Goal: Task Accomplishment & Management: Manage account settings

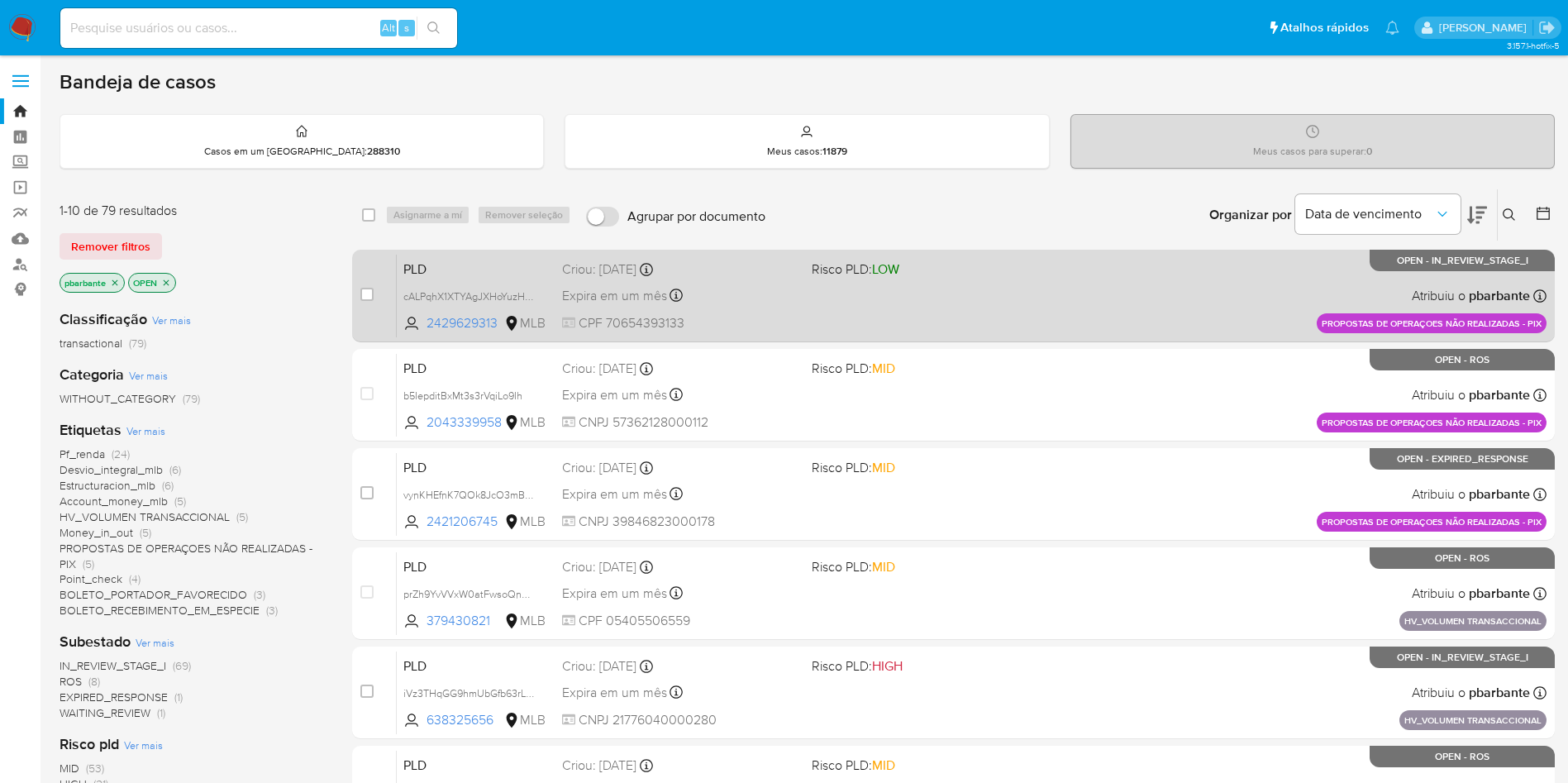
click at [867, 306] on div "PLD cALPqhX1XTYAgJXHoYuzHbMz 2429629313 MLB Risco PLD: LOW Criou: 14/08/2025 Cr…" at bounding box center [971, 296] width 1150 height 83
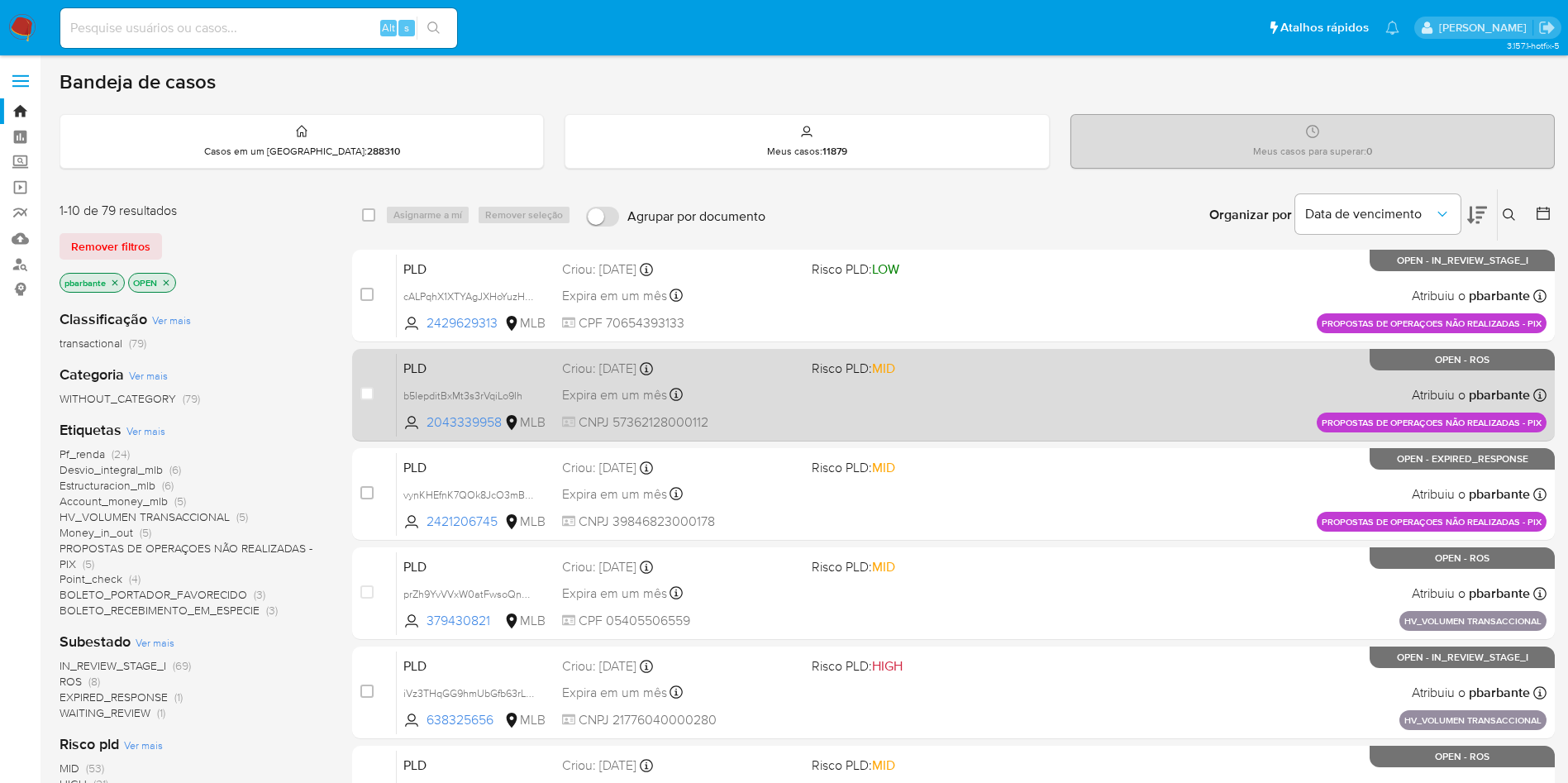
click at [871, 403] on div "PLD b5IepditBxMt3s3rVqiLo9Ih 2043339958 MLB Risco PLD: MID Criou: 14/08/2025 Cr…" at bounding box center [971, 394] width 1150 height 83
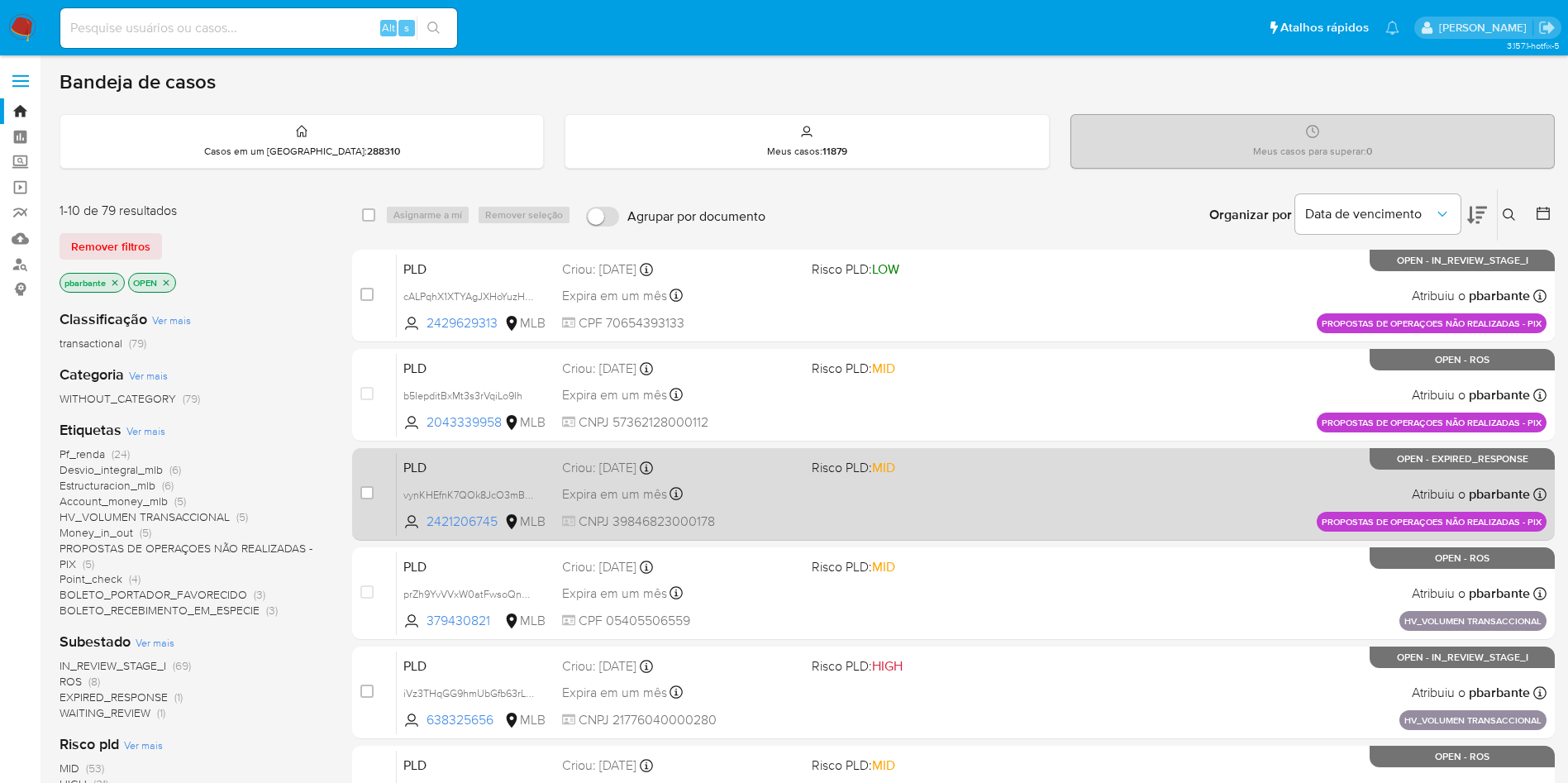
drag, startPoint x: 863, startPoint y: 501, endPoint x: 865, endPoint y: 528, distance: 27.1
click at [863, 476] on span "Risco PLD: MID" at bounding box center [853, 466] width 83 height 18
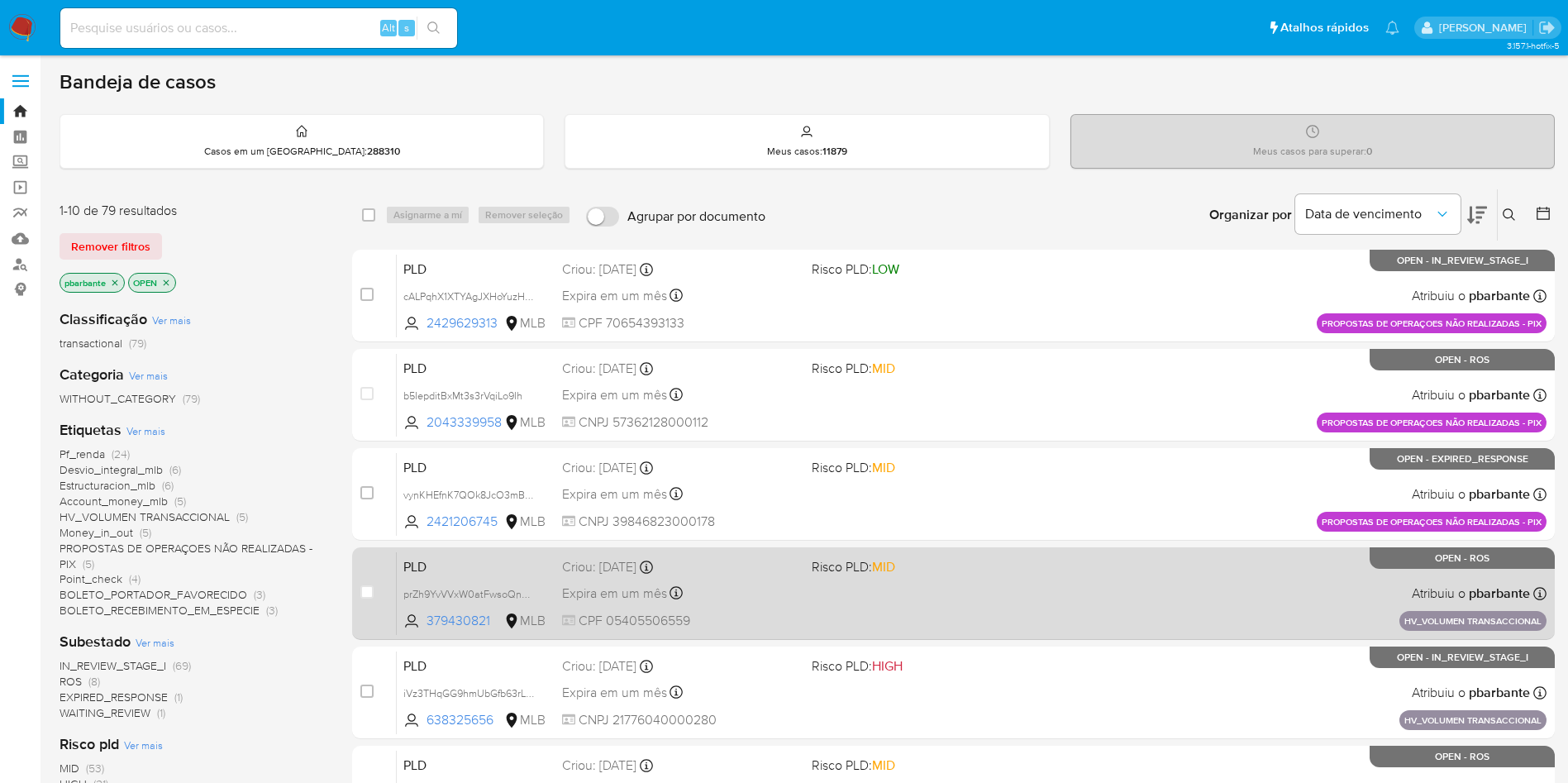
click at [850, 612] on div "PLD prZh9YvVVxW0atFwsoQn2Bc1 379430821 MLB Risco PLD: MID Criou: 14/08/2025 Cri…" at bounding box center [971, 592] width 1150 height 83
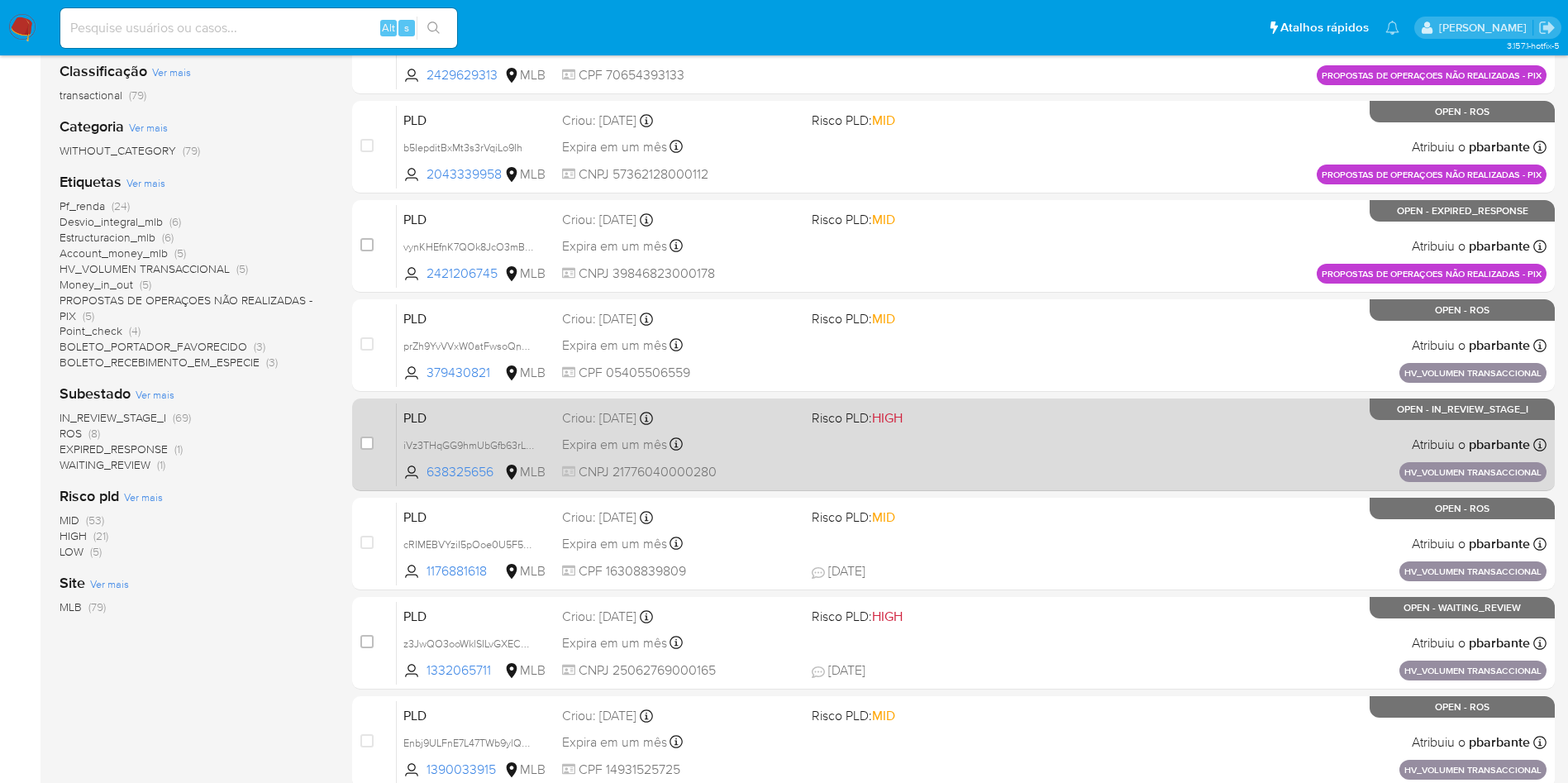
click at [864, 486] on div "PLD iVz3THqGG9hmUbGfb63rL5XK 638325656 MLB Risco PLD: HIGH Criou: 14/08/2025 Cr…" at bounding box center [971, 445] width 1150 height 83
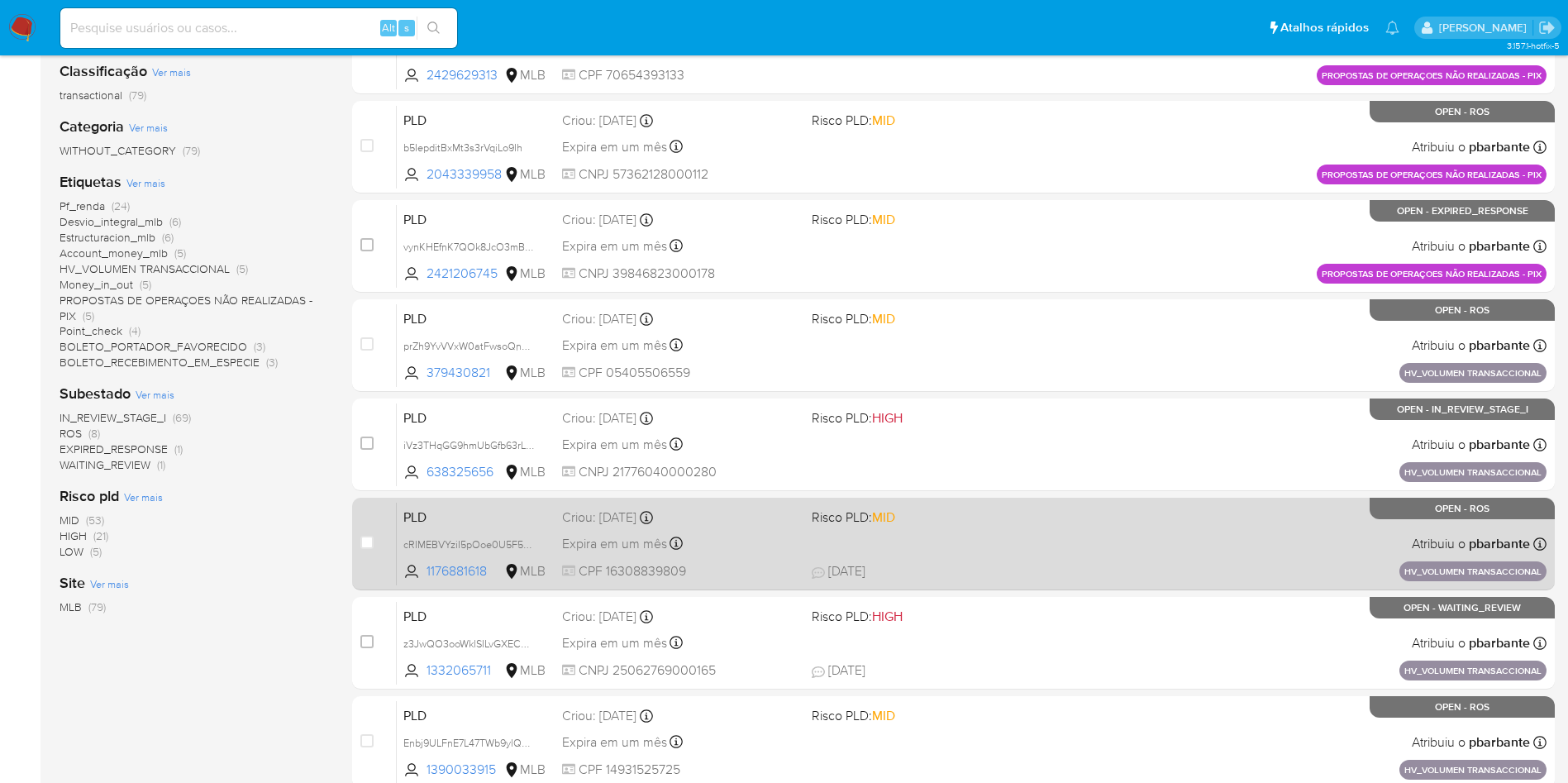
click at [855, 585] on div "PLD cRIMEBVYziI5pOoe0U5F5w4x 1176881618 MLB Risco PLD: MID Criou: 14/08/2025 Cr…" at bounding box center [971, 543] width 1150 height 83
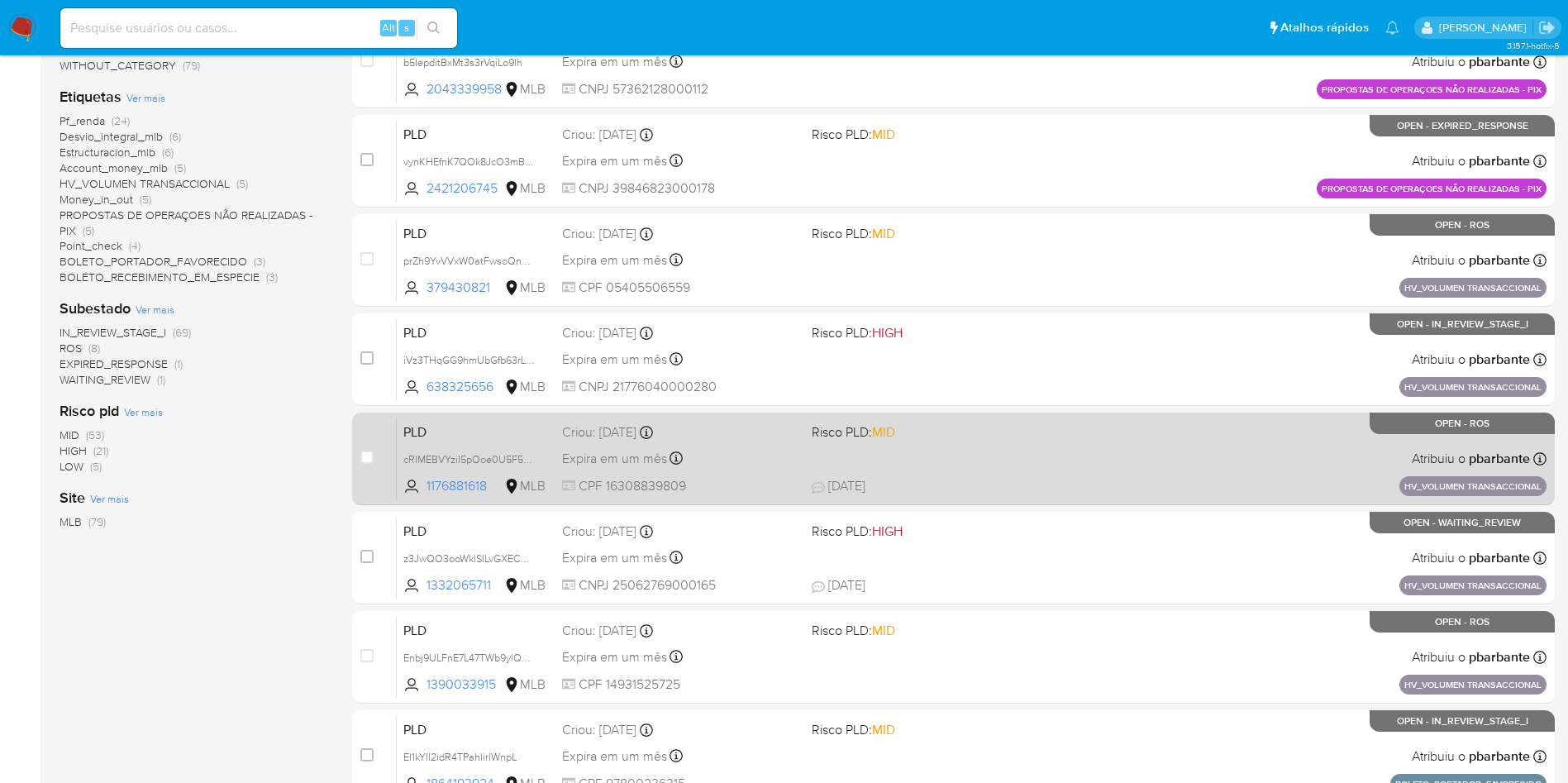
click at [855, 599] on div "PLD z3JwQO3ooWklSILvGXECHUF5 1332065711 MLB Risco PLD: HIGH Criou: 14/08/2025 C…" at bounding box center [971, 557] width 1150 height 83
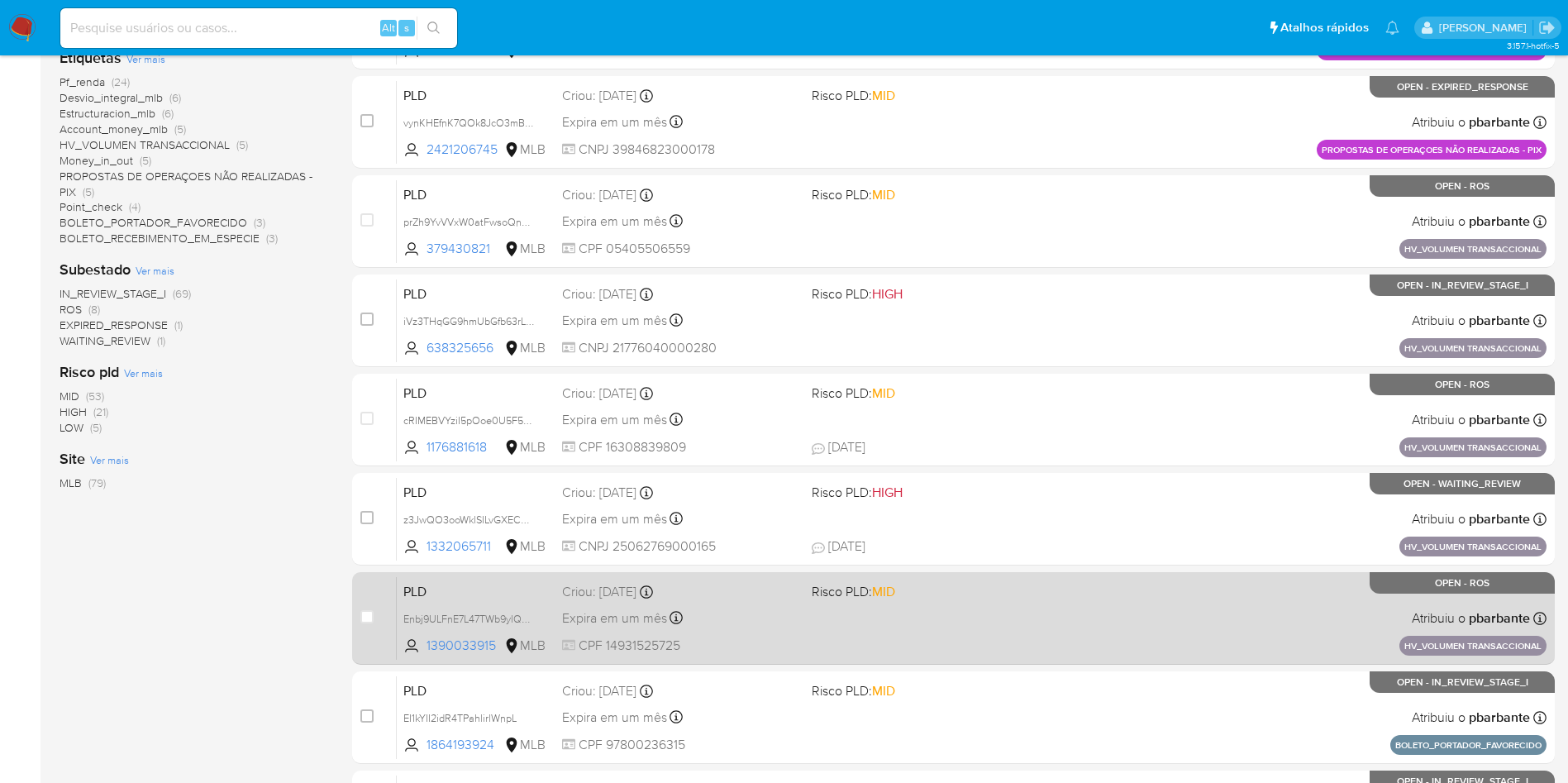
click at [849, 660] on div "PLD Enbj9ULFnE7L47TWb9ylQNpI 1390033915 MLB Risco PLD: MID Criou: 14/08/2025 Cr…" at bounding box center [971, 618] width 1150 height 83
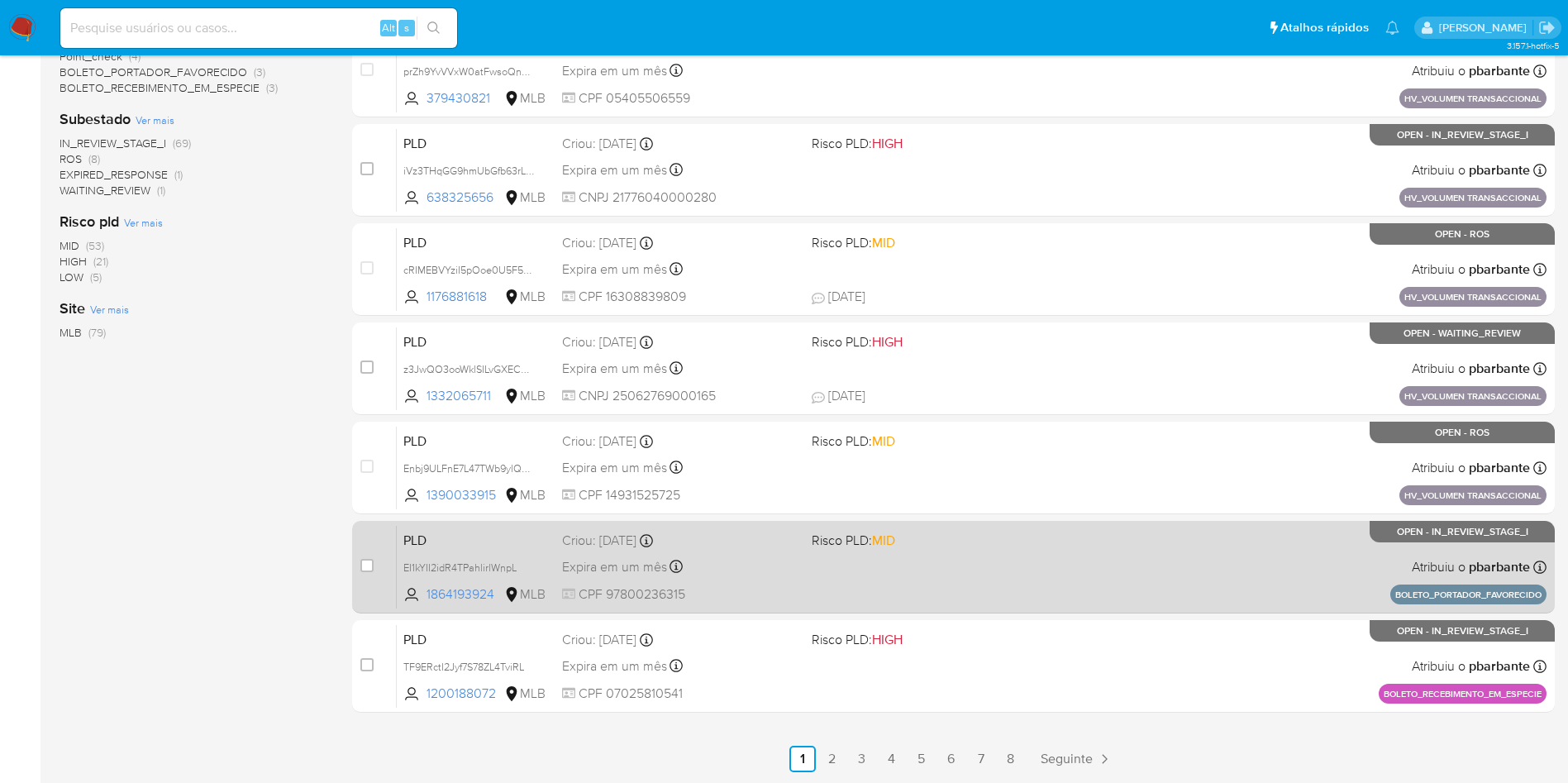
scroll to position [620, 0]
click at [887, 571] on div "PLD EI1kYII2idR4TPahlirlWnpL 1864193924 MLB Risco PLD: MID Criou: 14/08/2025 Cr…" at bounding box center [971, 567] width 1150 height 83
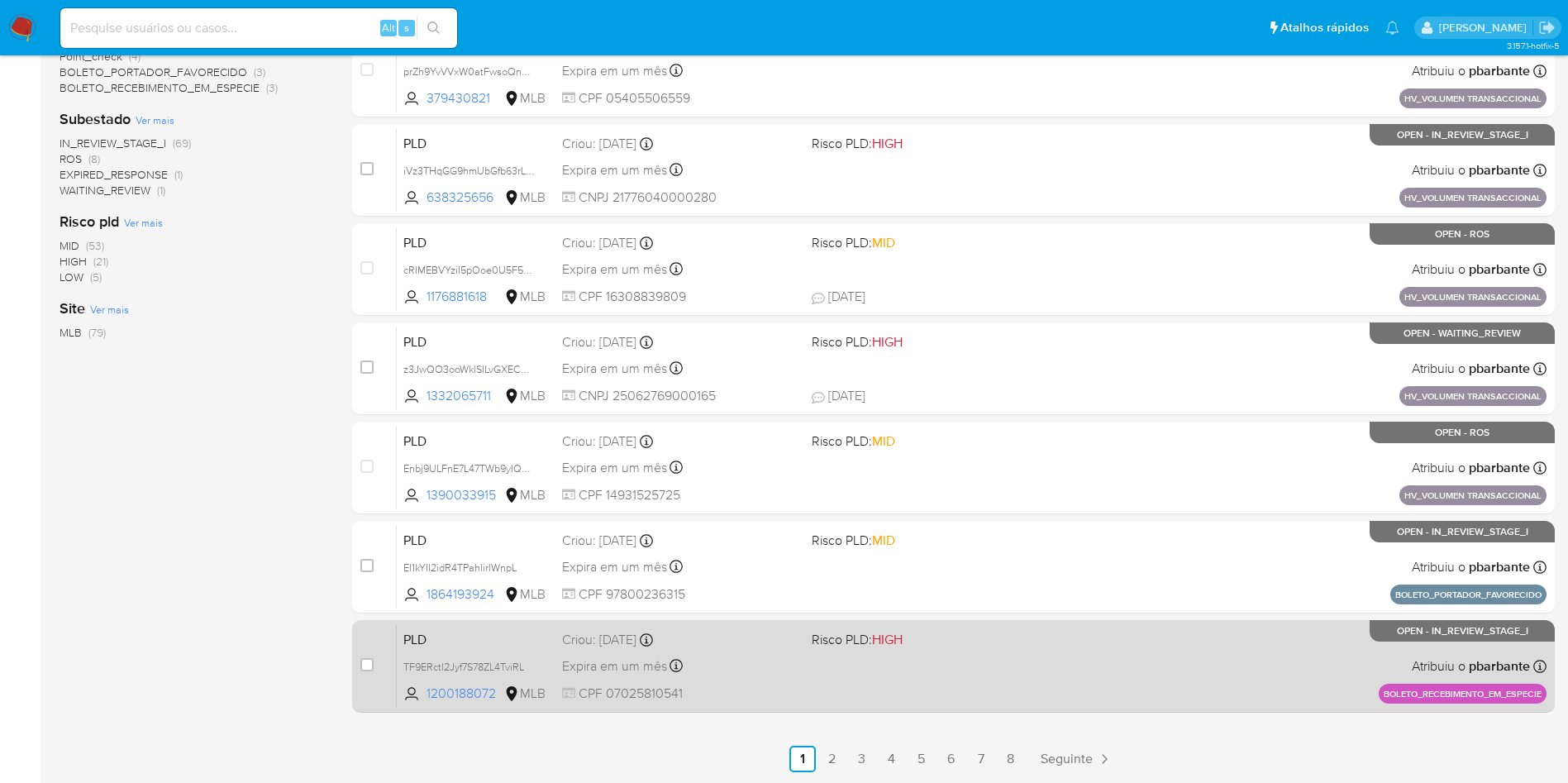
click at [887, 683] on div "PLD TF9ERctI2Jyf7S78ZL4TviRL 1200188072 MLB Risco PLD: HIGH Criou: 14/08/2025 C…" at bounding box center [971, 665] width 1150 height 83
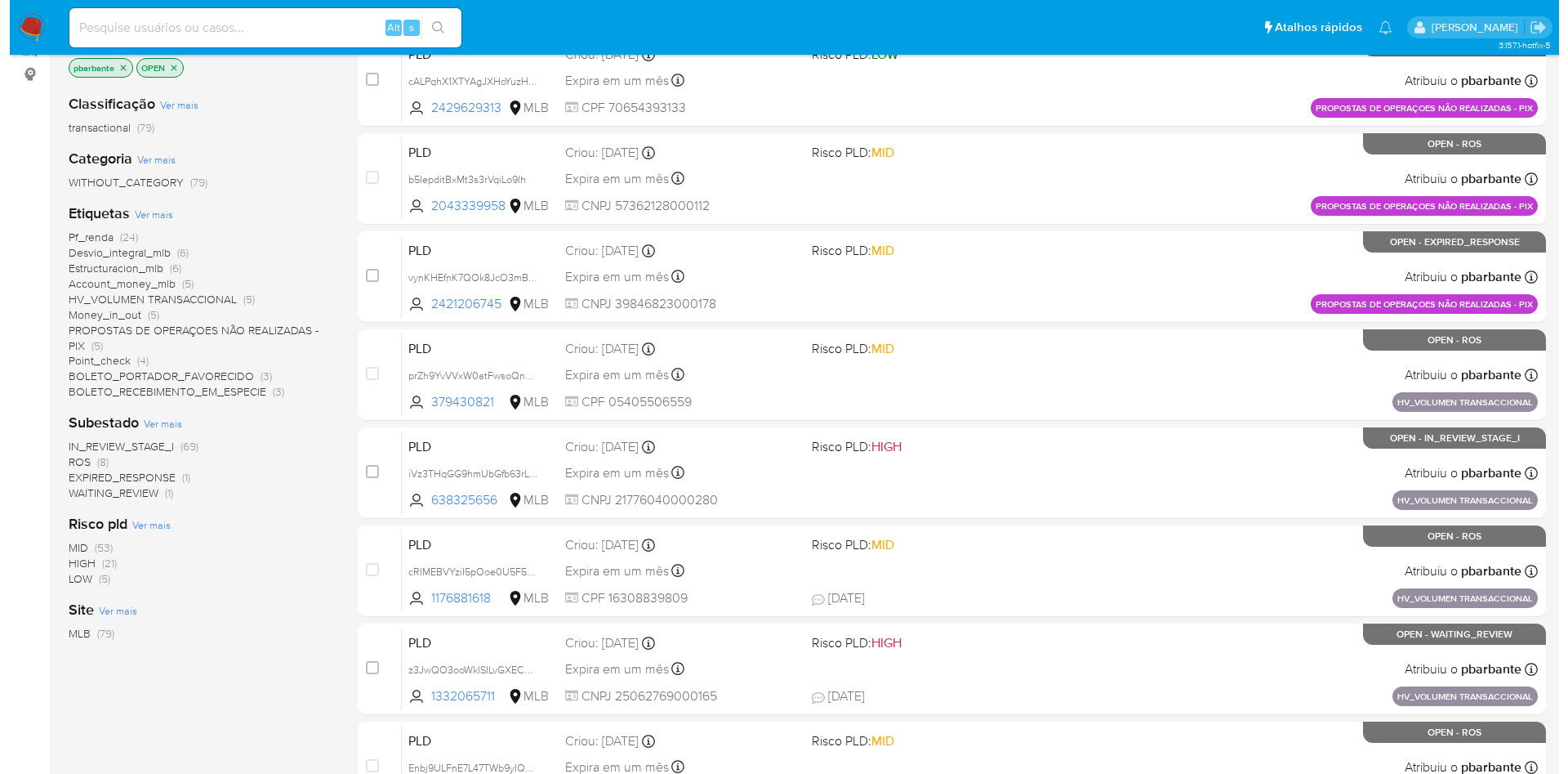
scroll to position [0, 0]
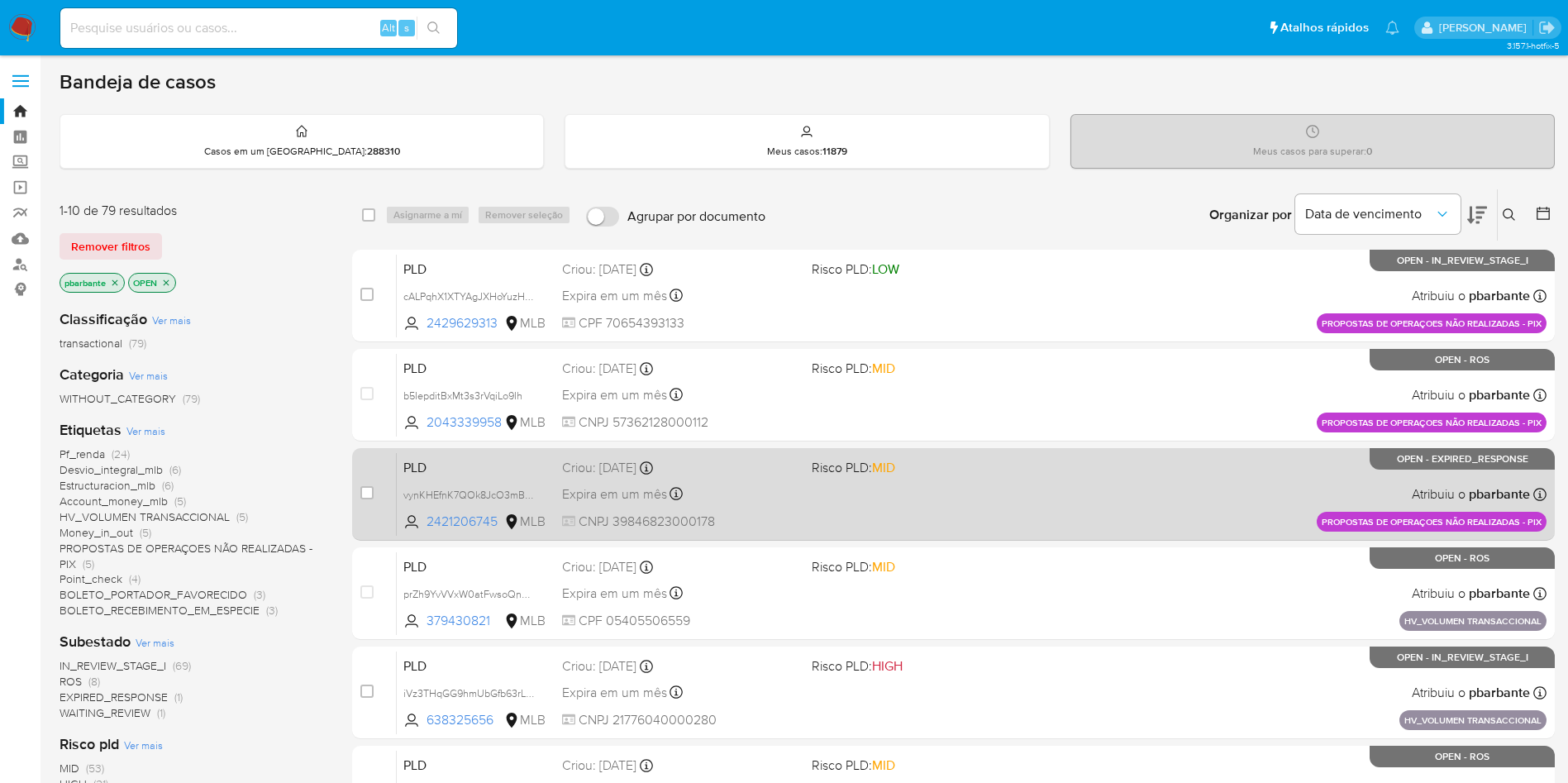
click at [394, 532] on div "case-item-checkbox Incapaz de atribuir o caso PLD vynKHEfnK7QOk8JcO3mBfLdZ 2421…" at bounding box center [953, 495] width 1202 height 93
click at [374, 500] on input "checkbox" at bounding box center [367, 493] width 13 height 13
checkbox input "true"
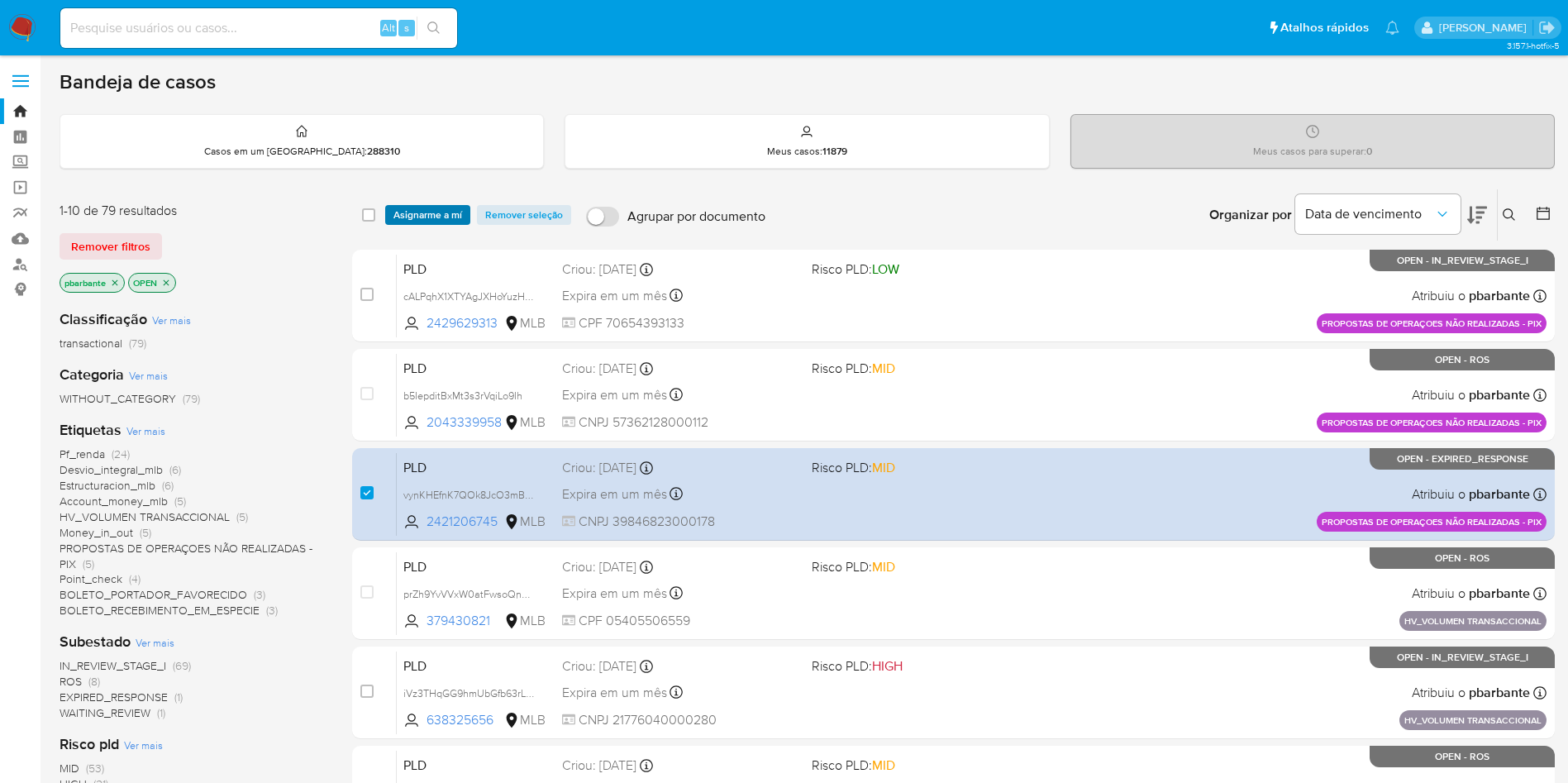
click at [462, 217] on span "Asignarme a mí" at bounding box center [428, 214] width 68 height 16
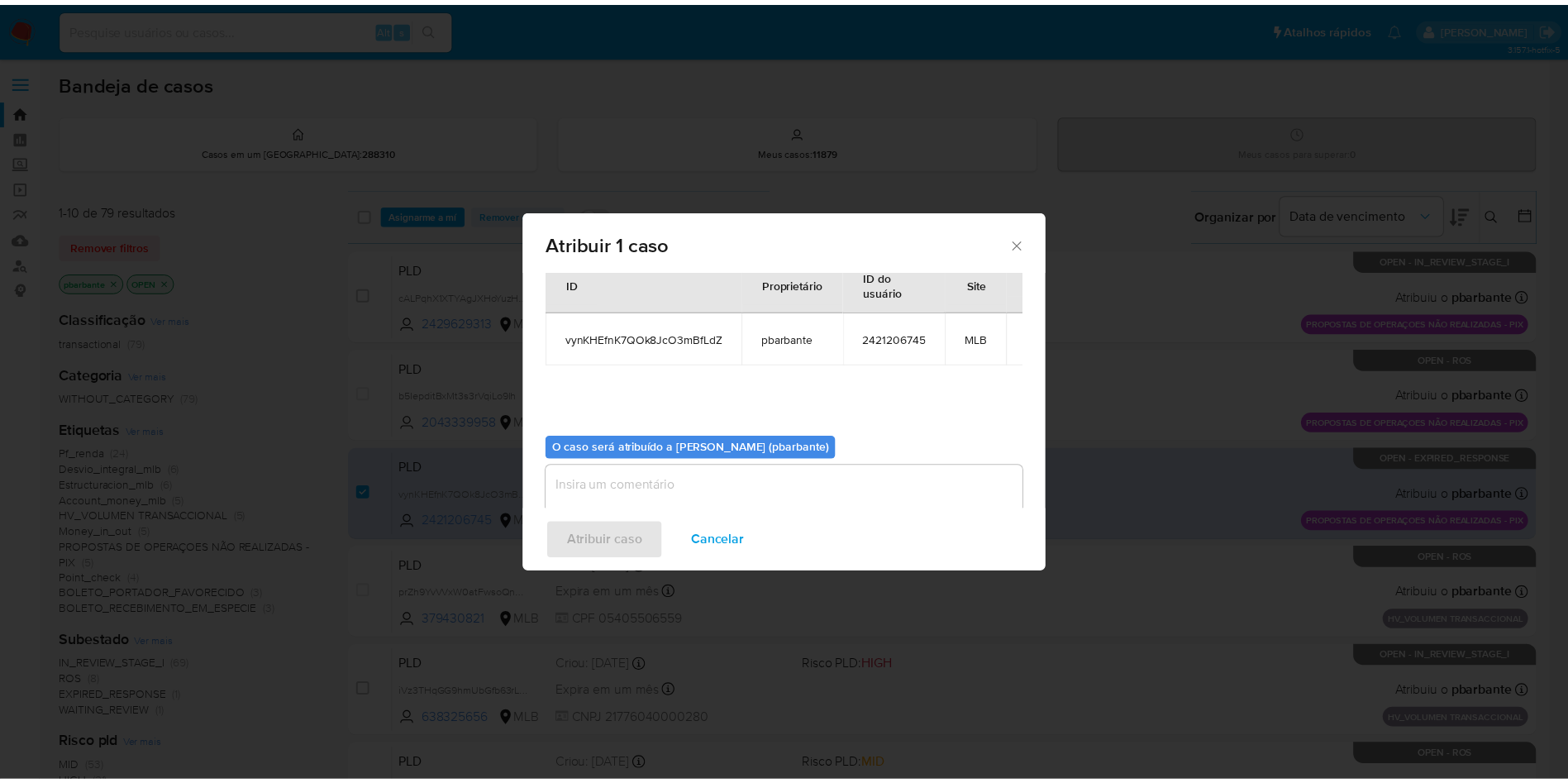
scroll to position [93, 0]
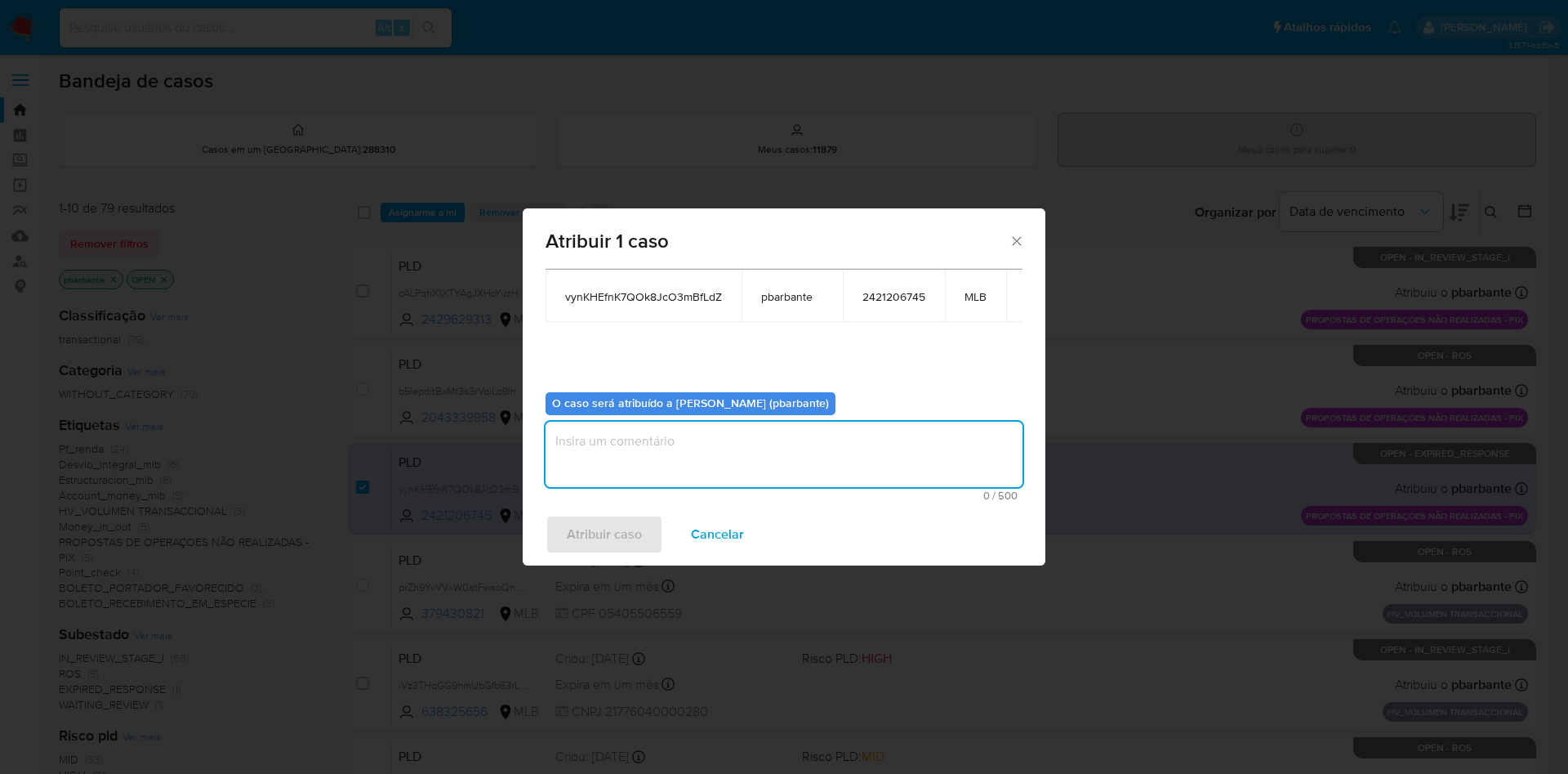
click at [669, 451] on textarea "assign-modal" at bounding box center [783, 454] width 477 height 66
type textarea "."
click at [600, 565] on div "Atribuir caso Cancelar" at bounding box center [784, 534] width 523 height 62
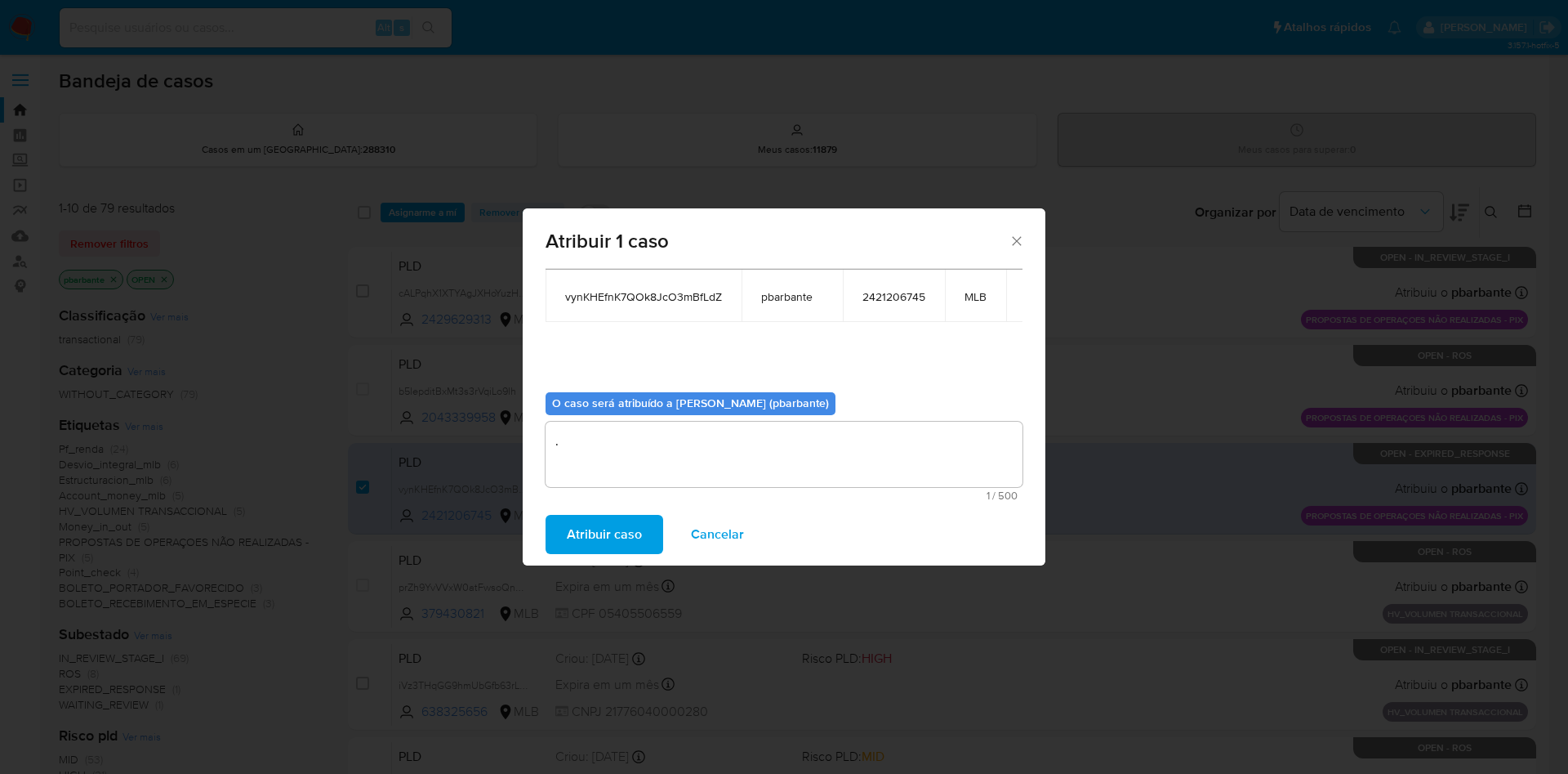
click at [588, 552] on span "Atribuir caso" at bounding box center [604, 534] width 75 height 36
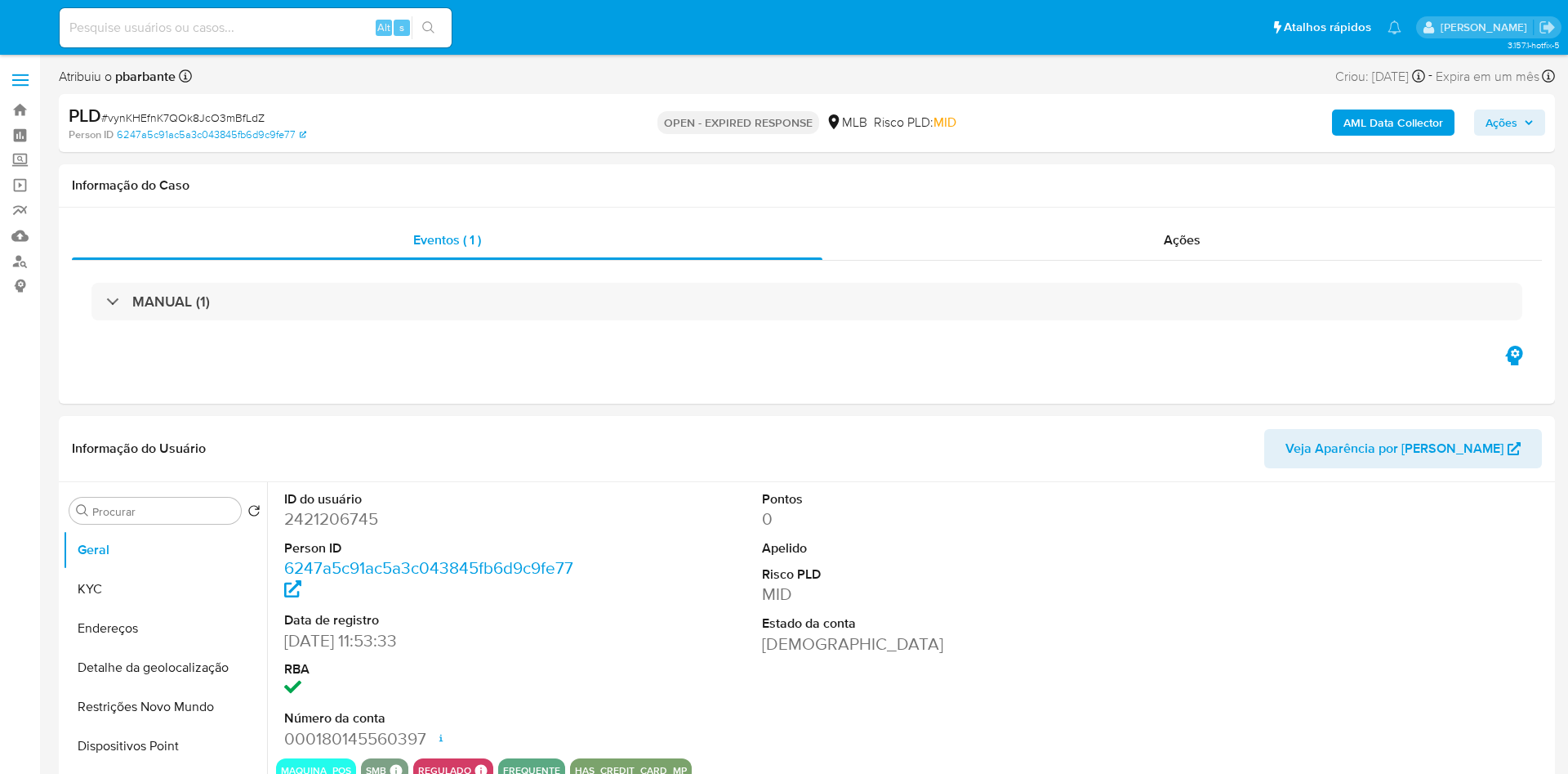
select select "10"
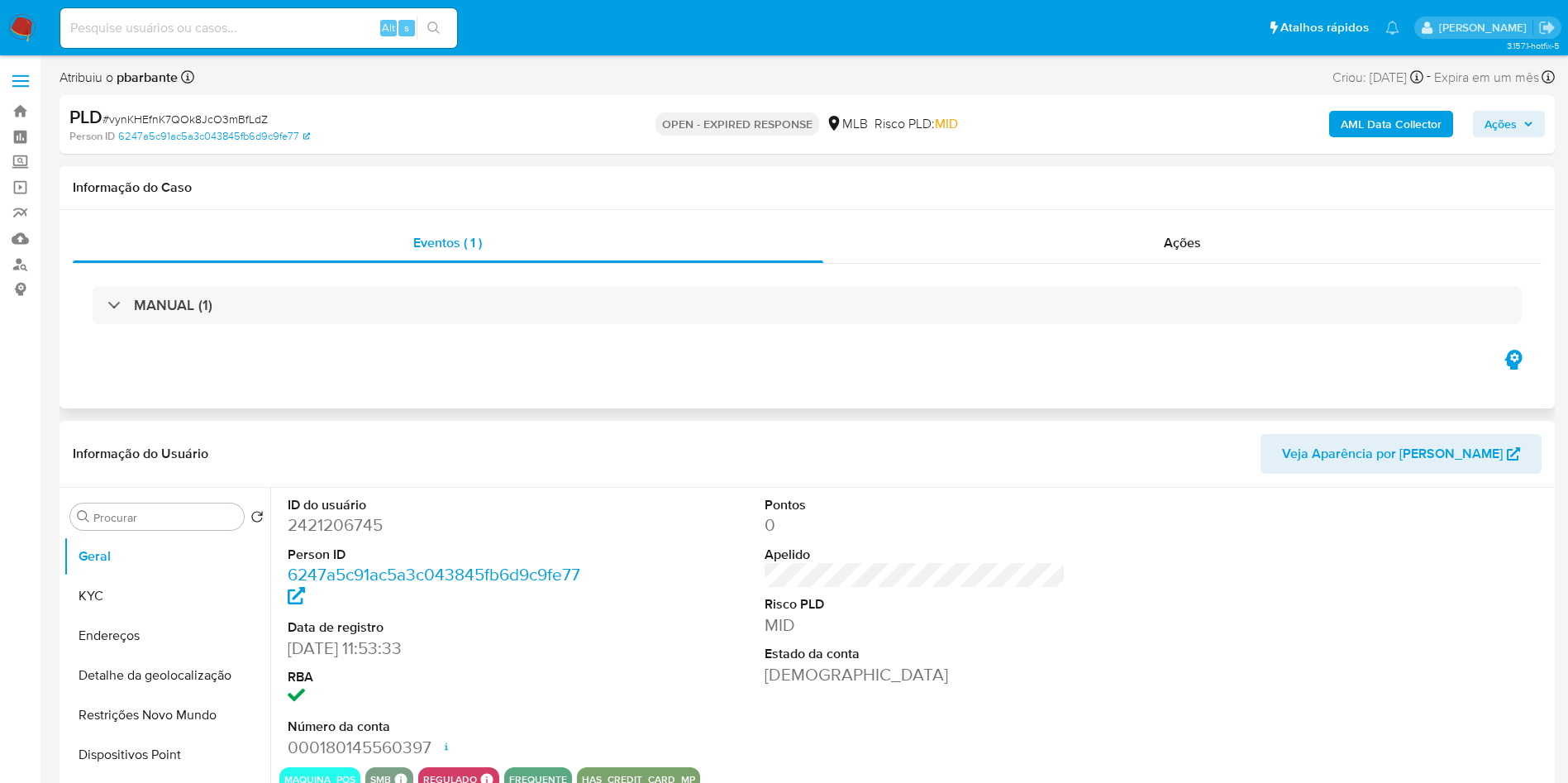
scroll to position [124, 0]
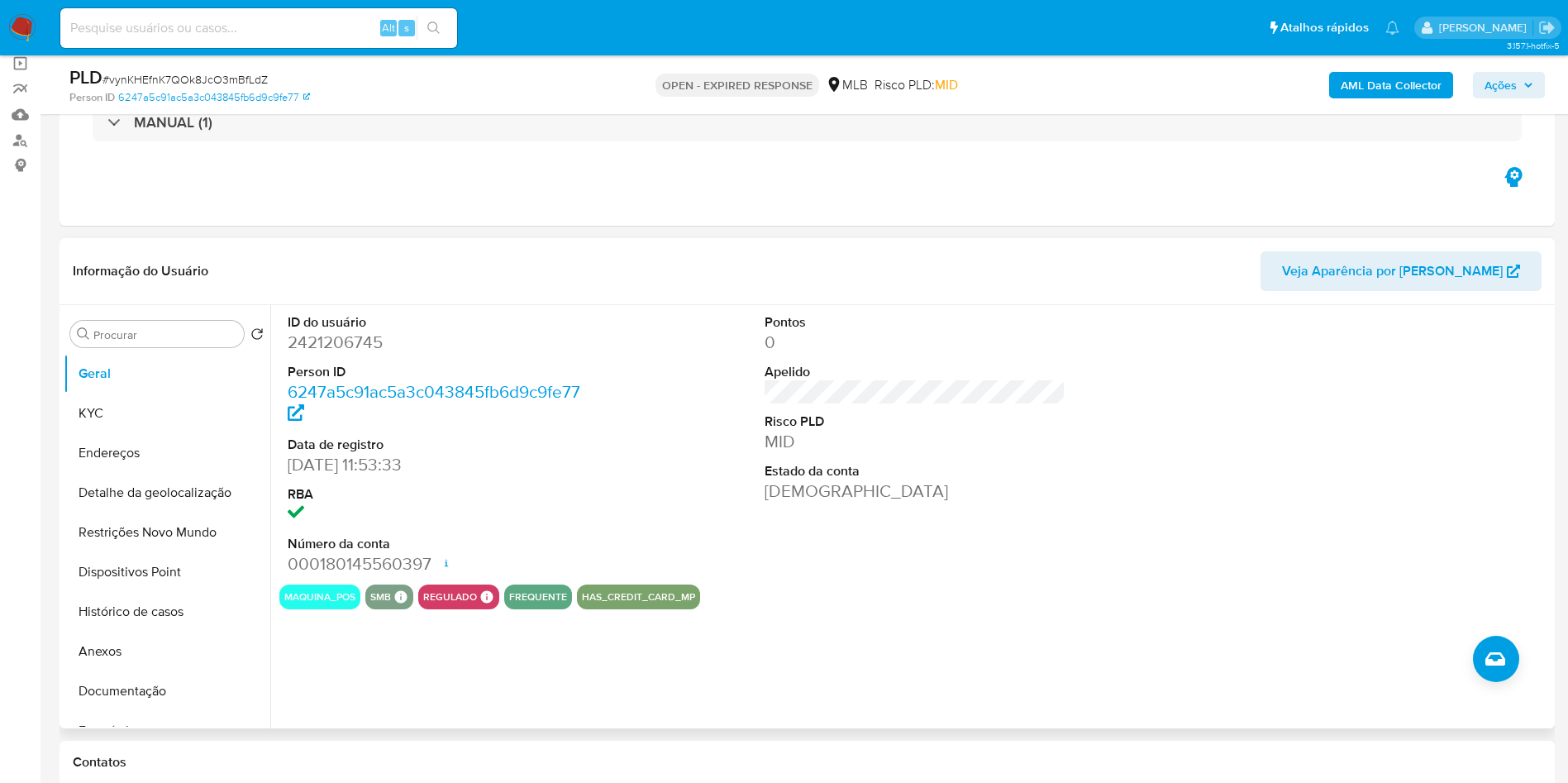
drag, startPoint x: 301, startPoint y: 381, endPoint x: 314, endPoint y: 375, distance: 14.3
click at [301, 381] on dl "ID do usuário 2421206745 Person ID 6247a5c91ac5a3c043845fb6d9c9fe77 Data de reg…" at bounding box center [438, 444] width 301 height 263
click at [319, 354] on dd "2421206745" at bounding box center [438, 342] width 301 height 23
copy dd "2421206745"
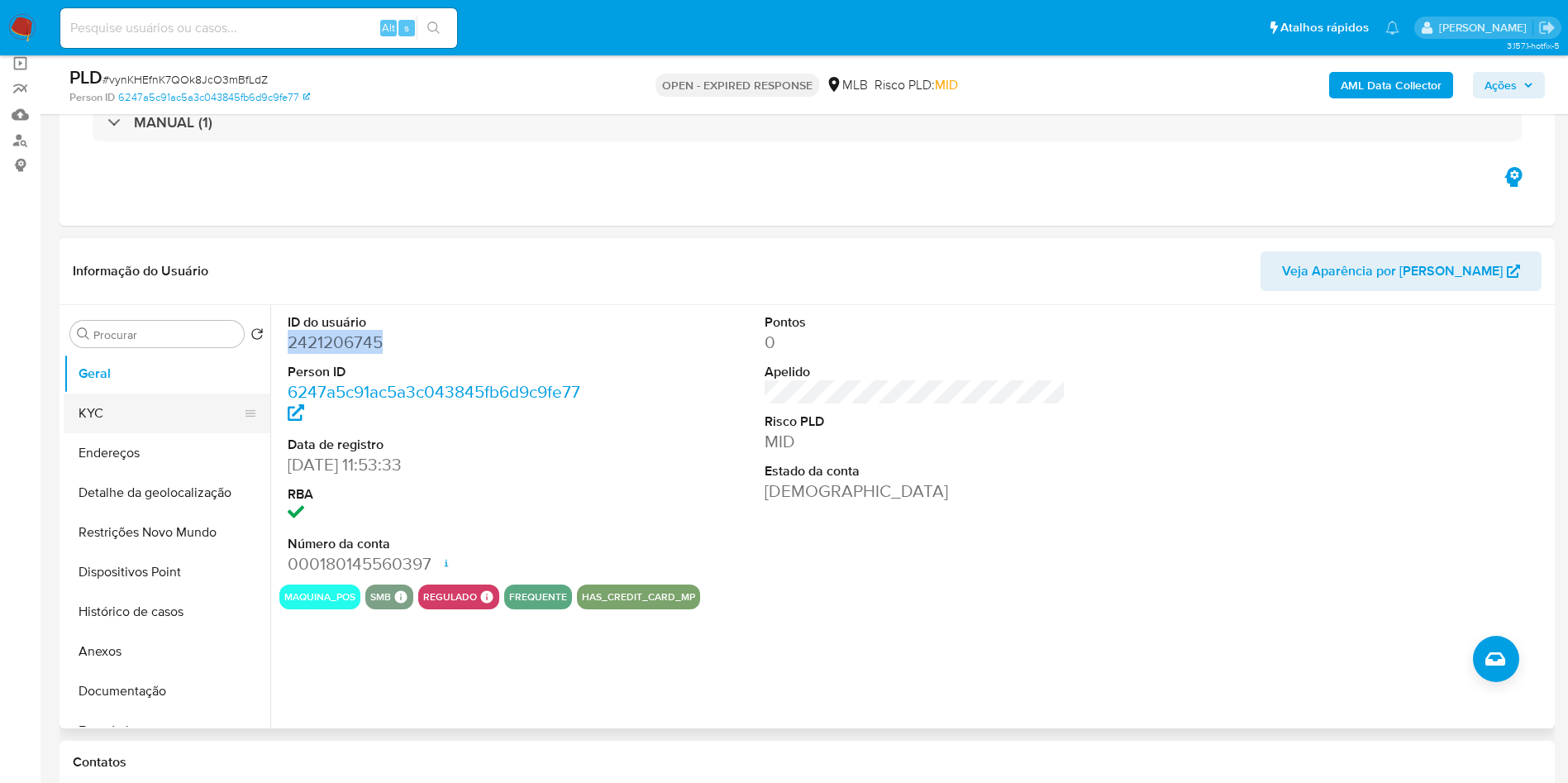
click at [203, 433] on button "KYC" at bounding box center [160, 413] width 193 height 40
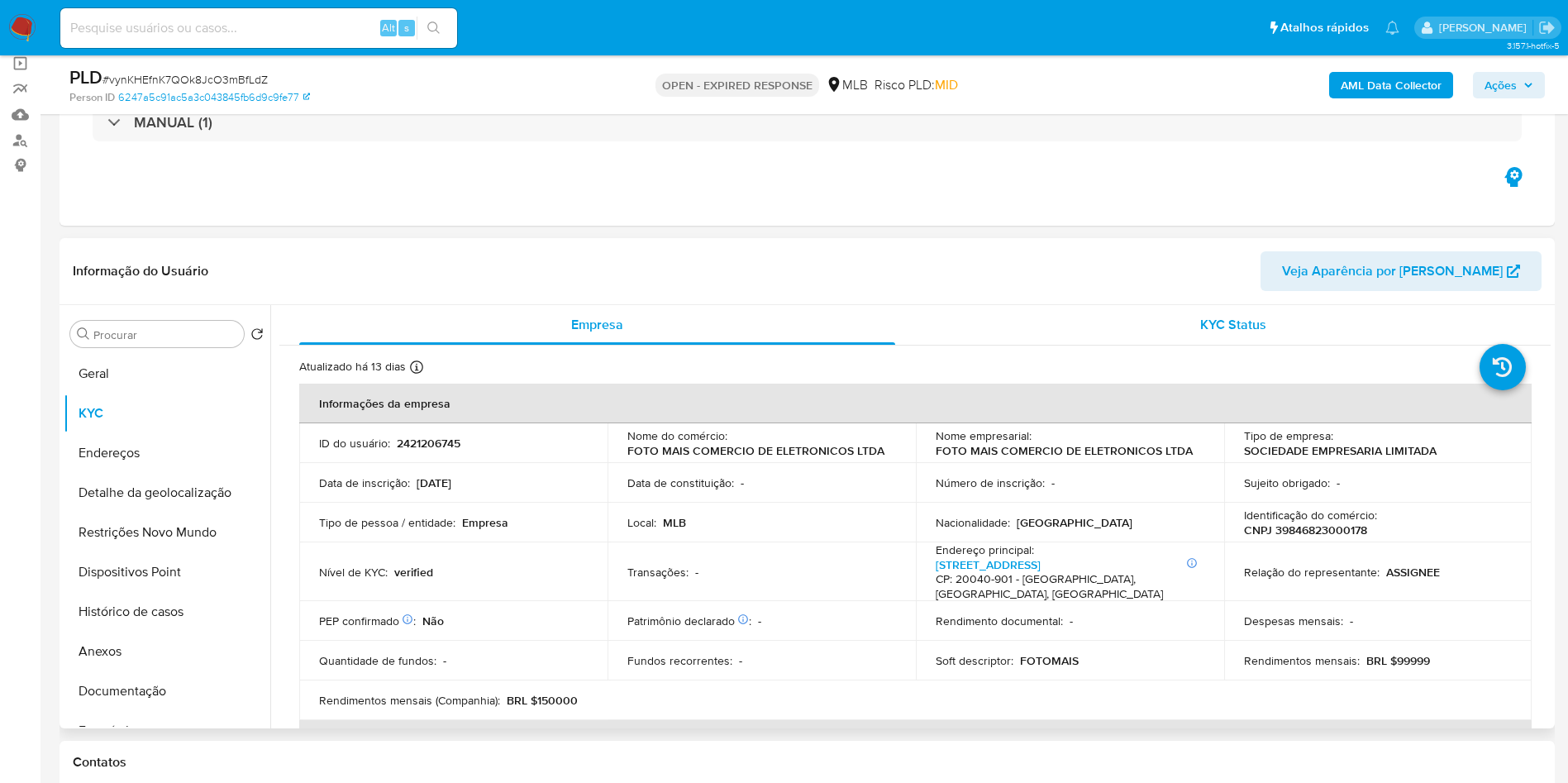
click at [1217, 334] on span "KYC Status" at bounding box center [1233, 324] width 66 height 19
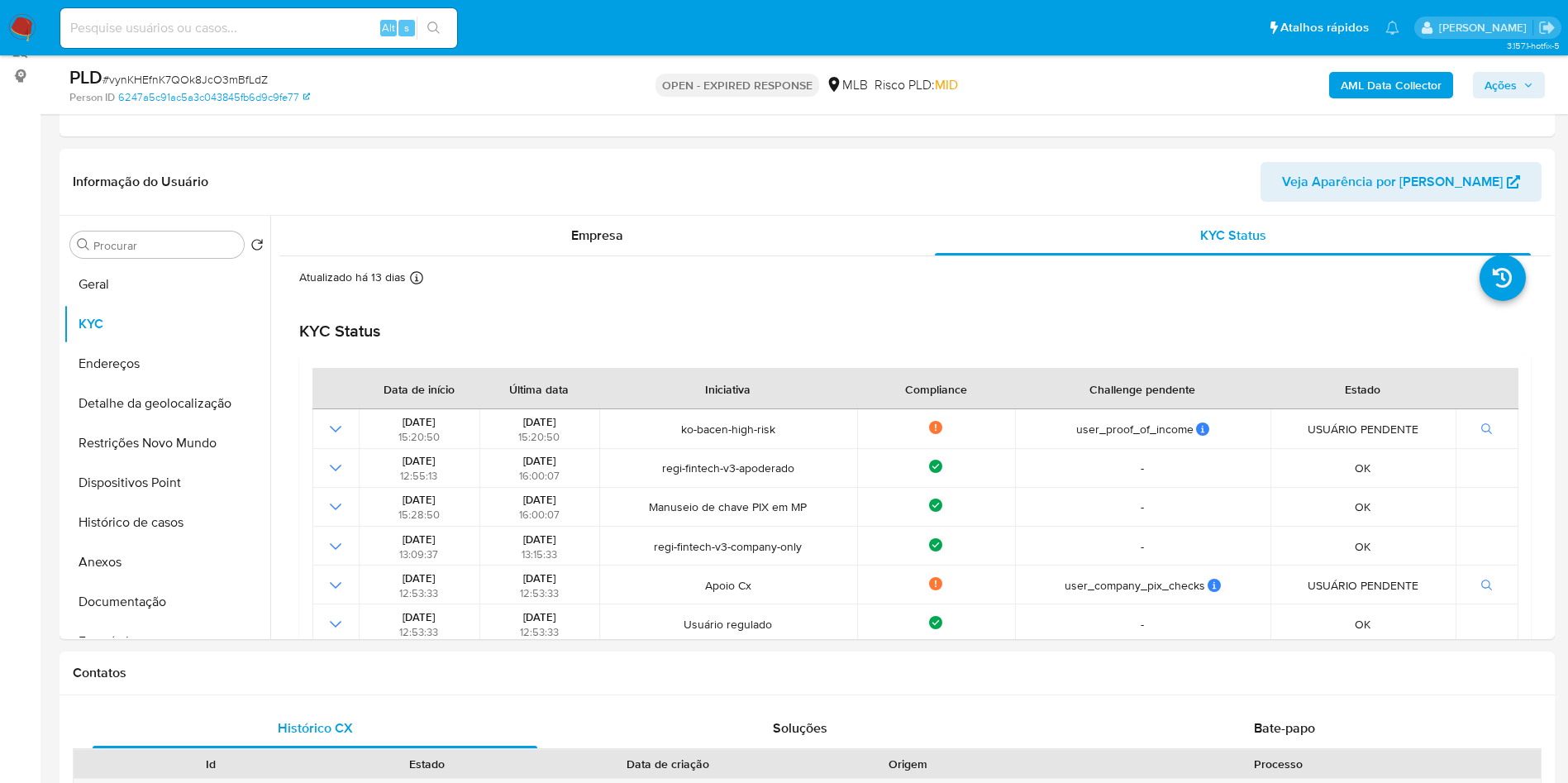
scroll to position [248, 0]
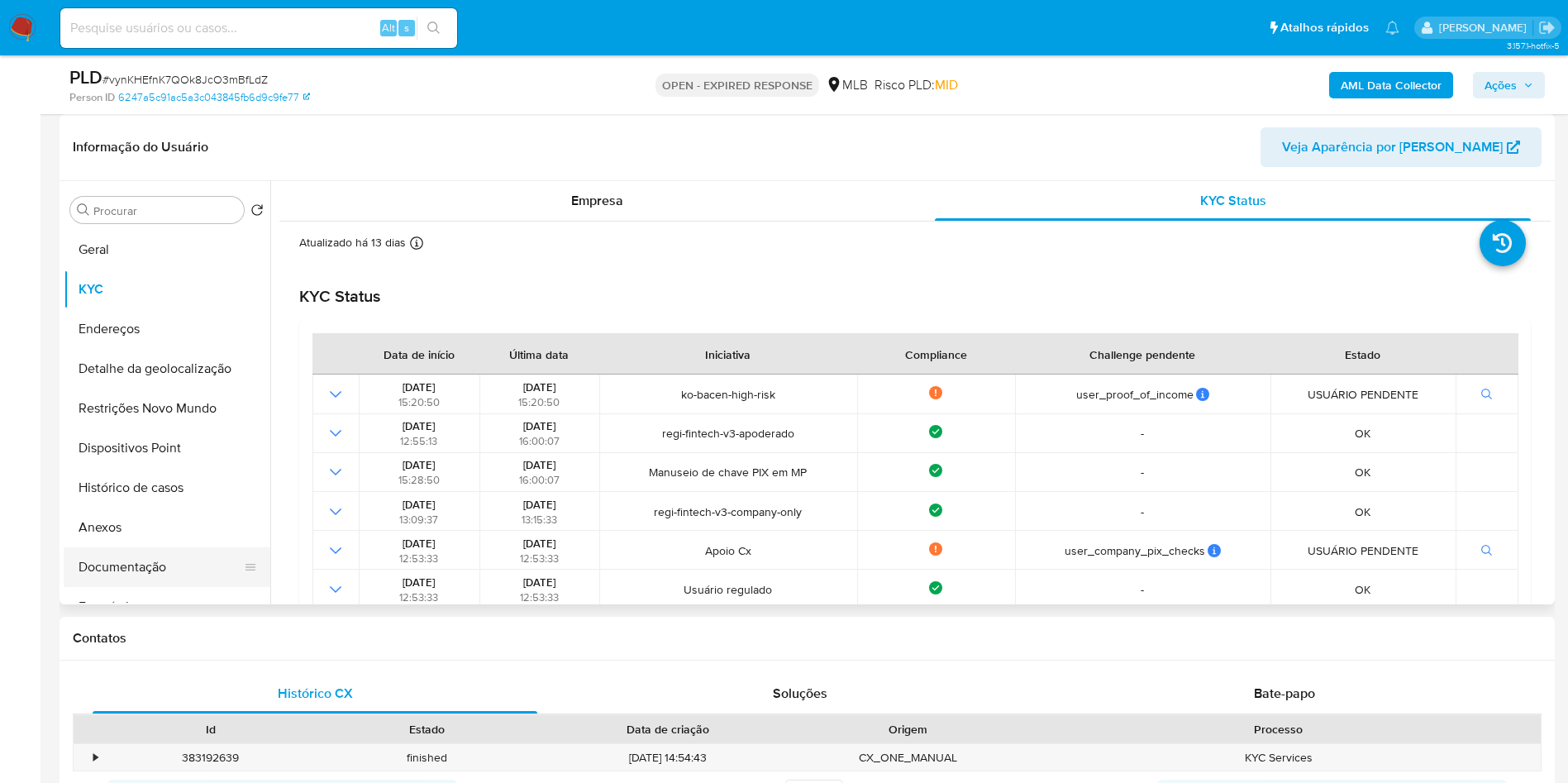
click at [94, 587] on button "Documentação" at bounding box center [160, 567] width 193 height 40
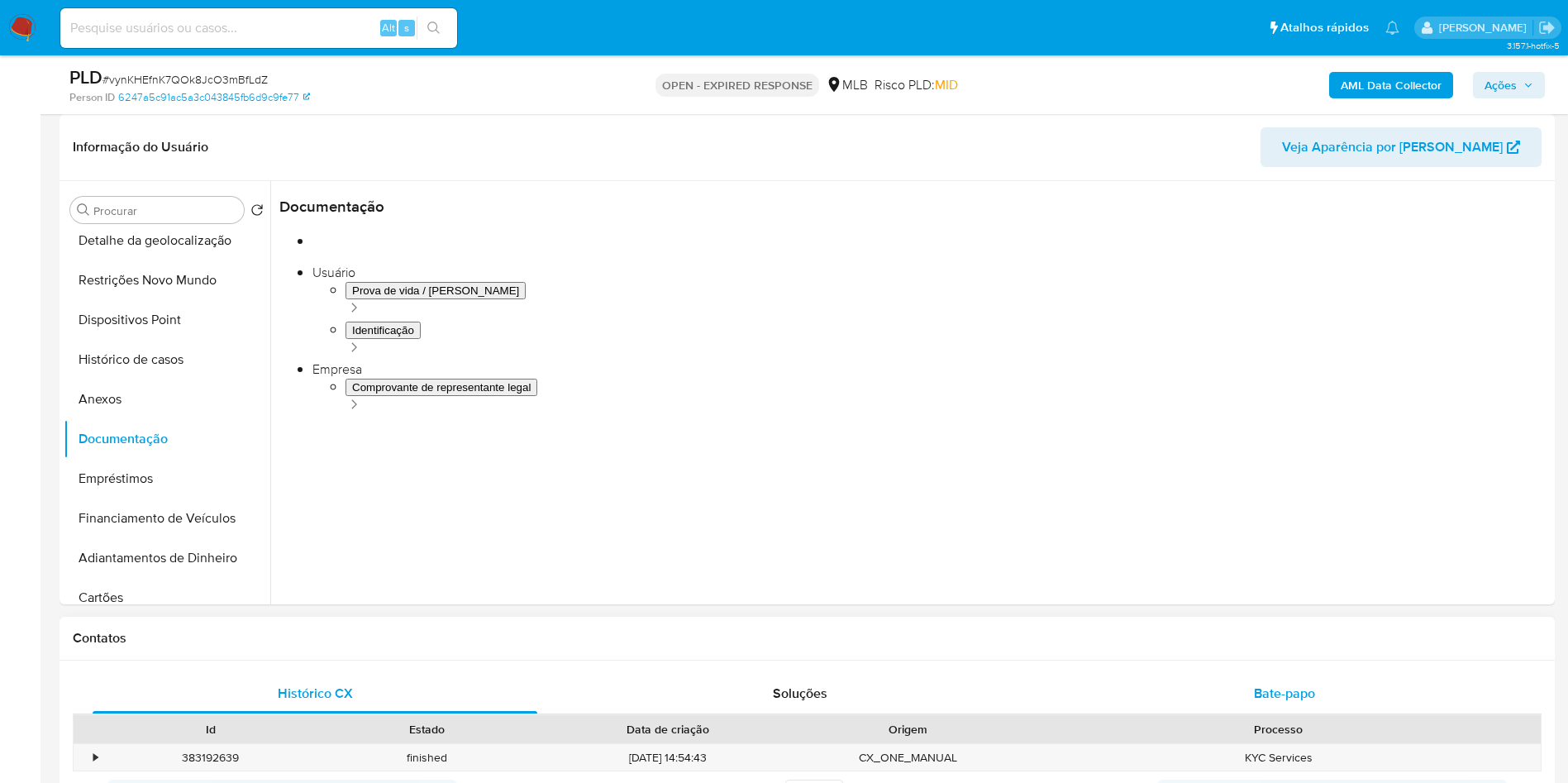
scroll to position [372, 0]
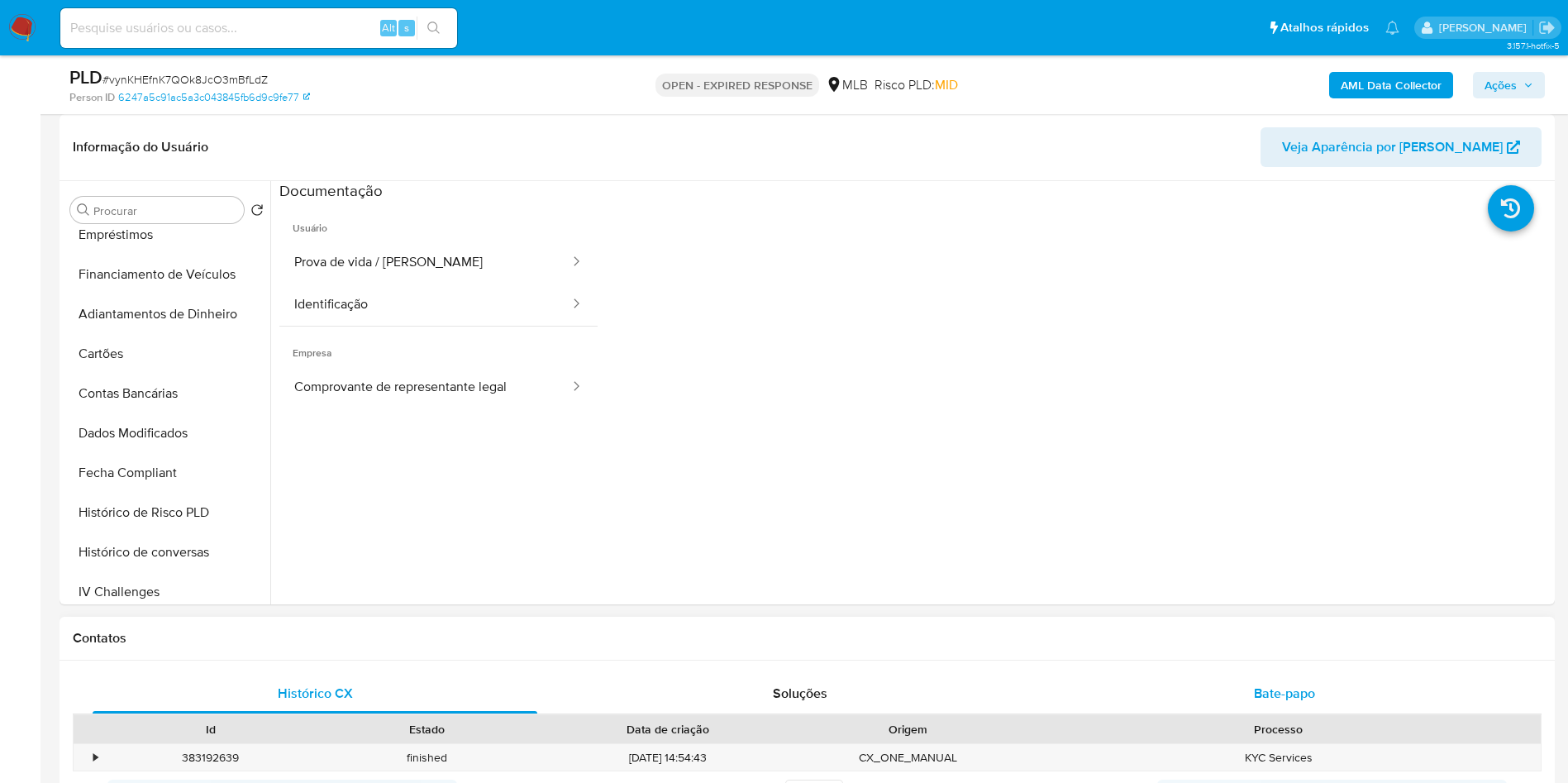
click at [1340, 713] on div "Bate-papo" at bounding box center [1284, 694] width 445 height 40
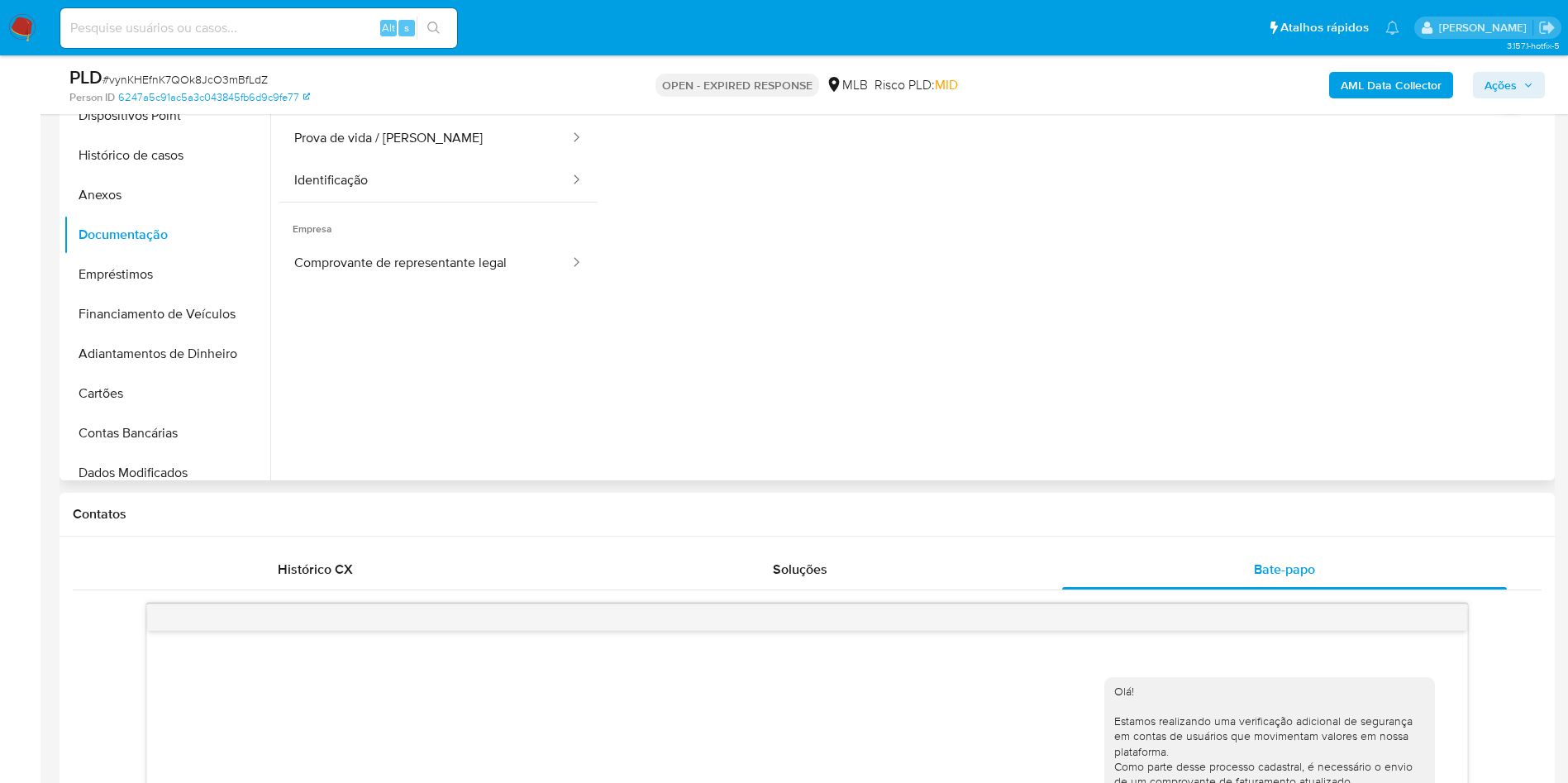
scroll to position [0, 0]
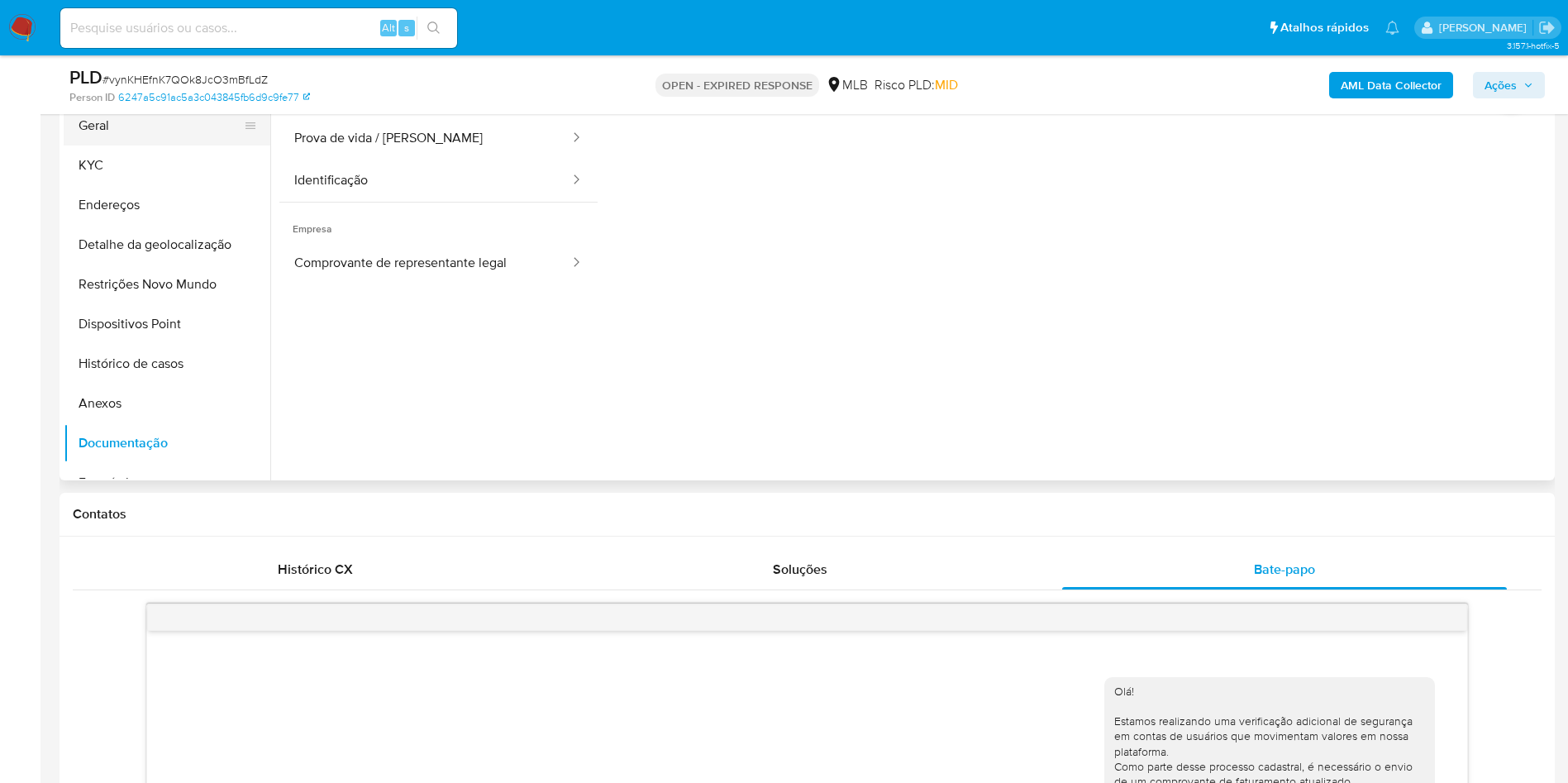
click at [128, 145] on button "Geral" at bounding box center [160, 126] width 193 height 40
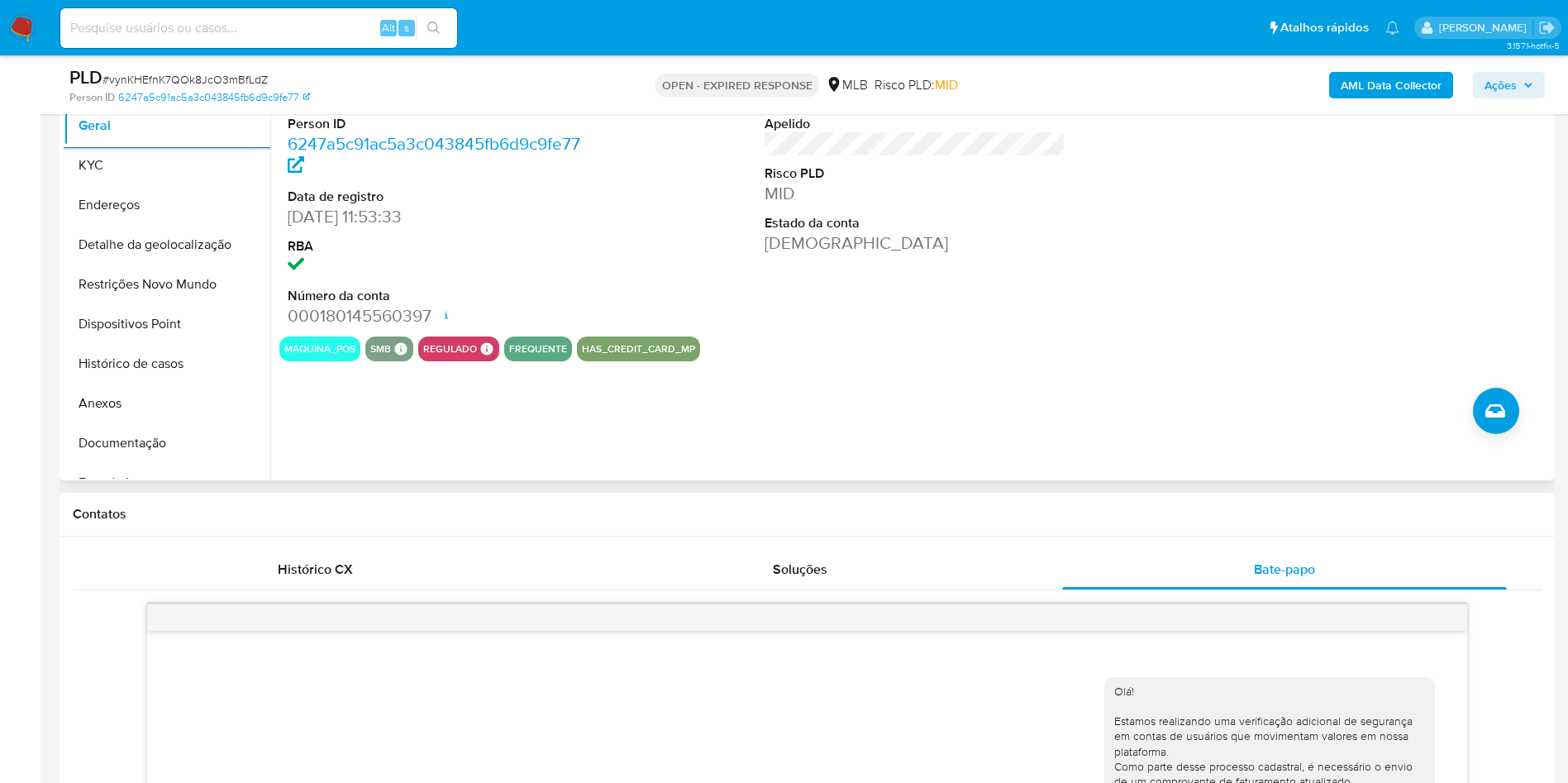
scroll to position [248, 0]
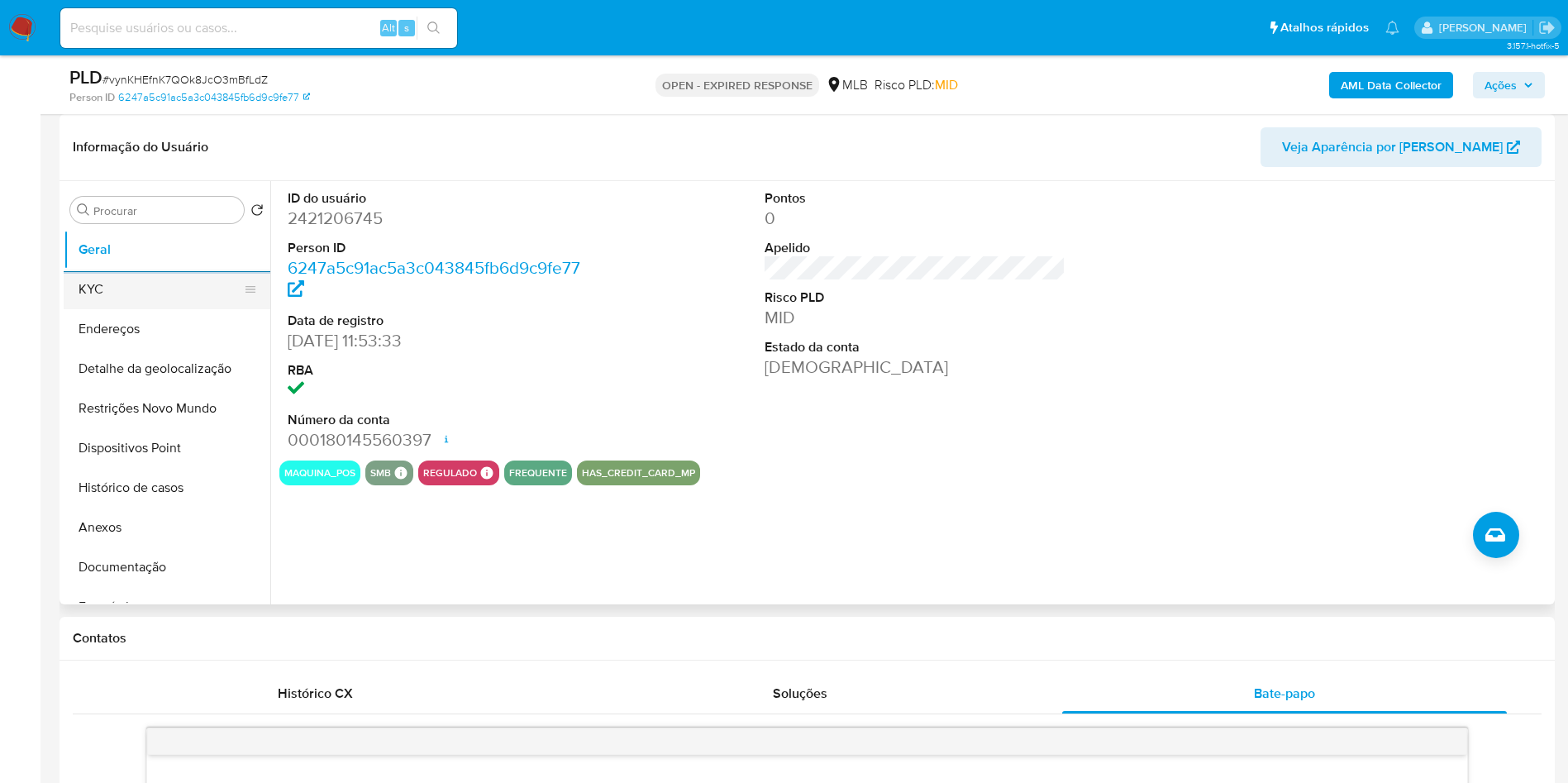
click at [155, 309] on button "KYC" at bounding box center [160, 289] width 193 height 40
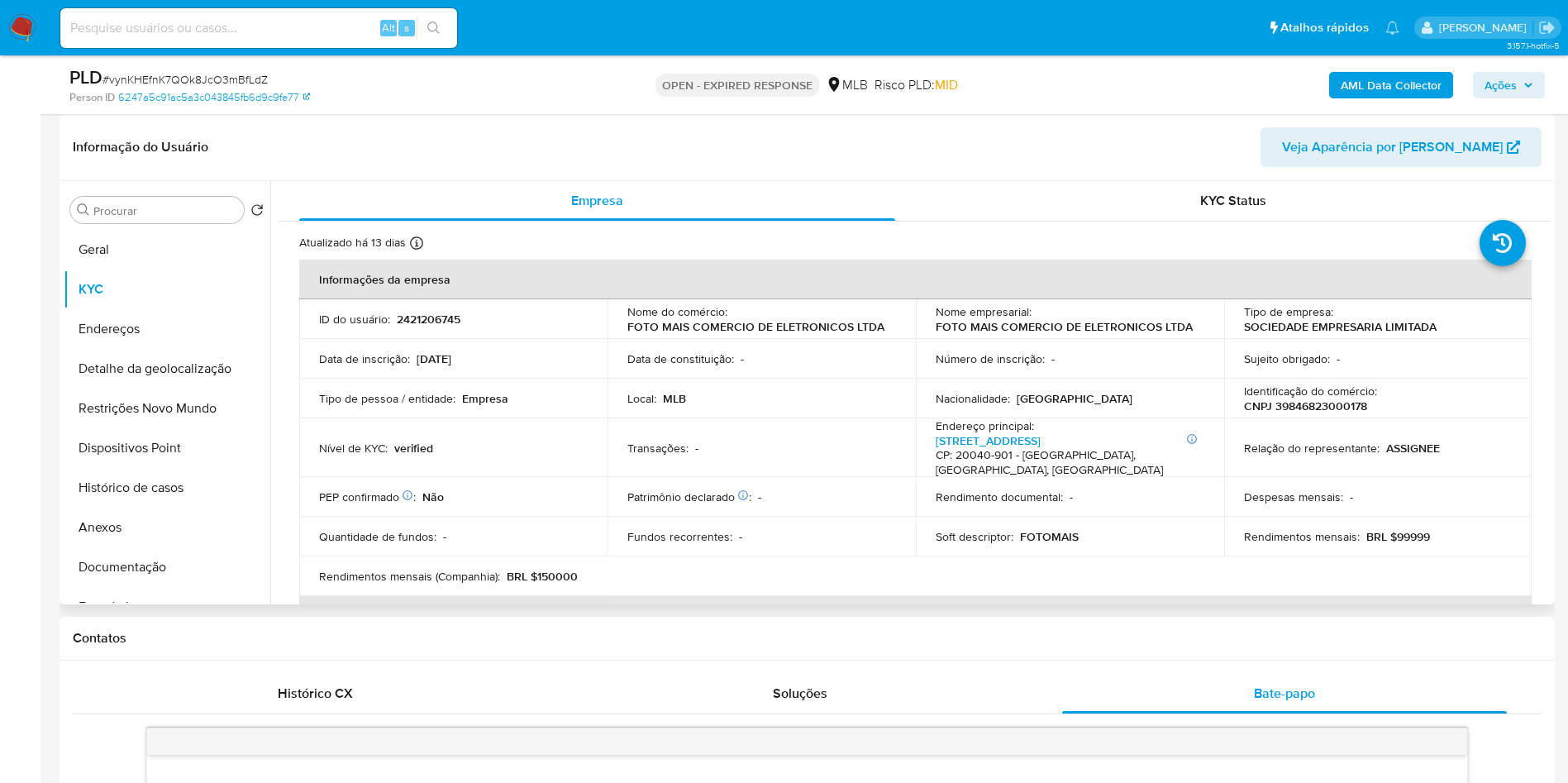
copy dd "2421206745"
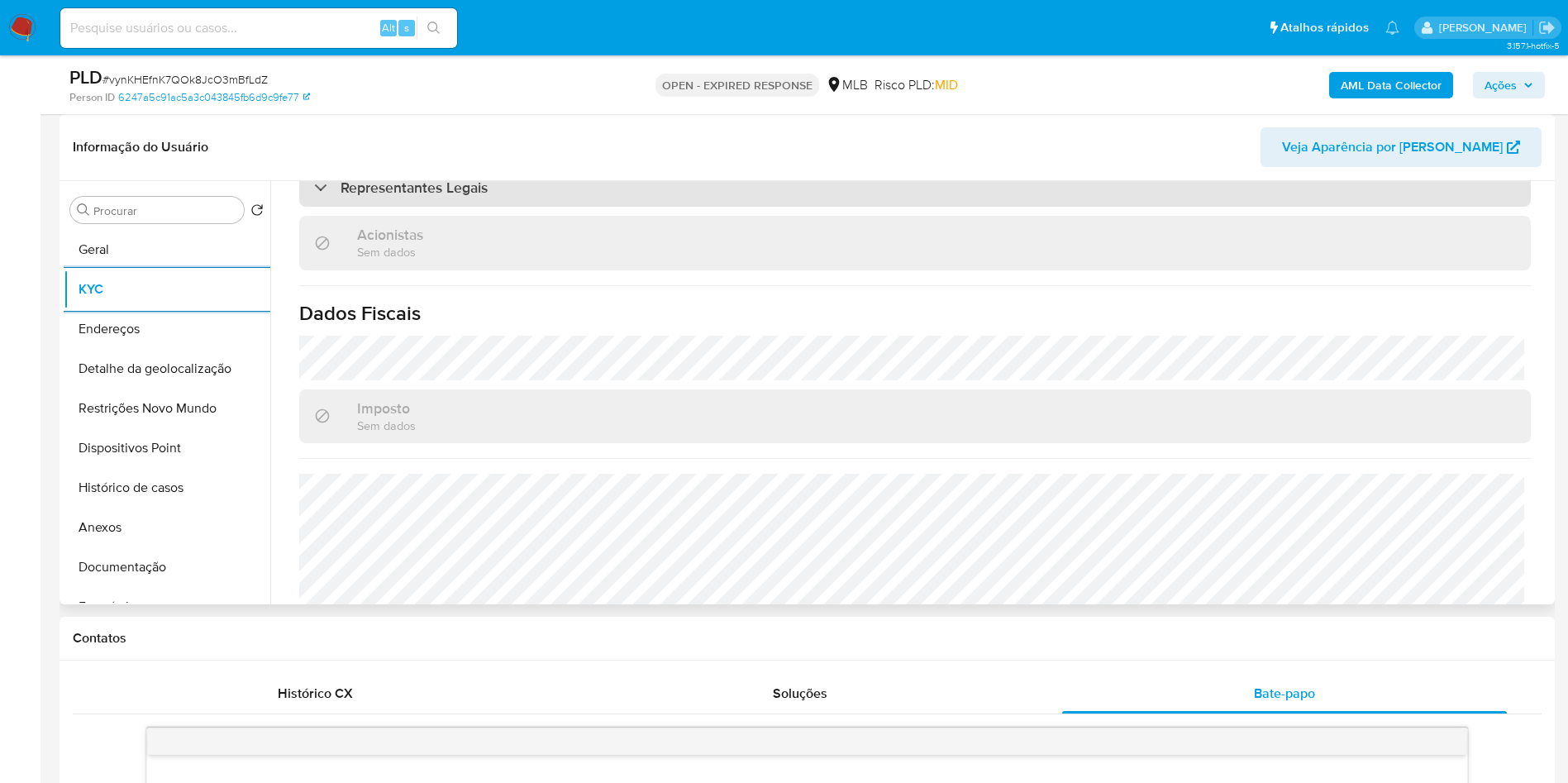
scroll to position [1033, 0]
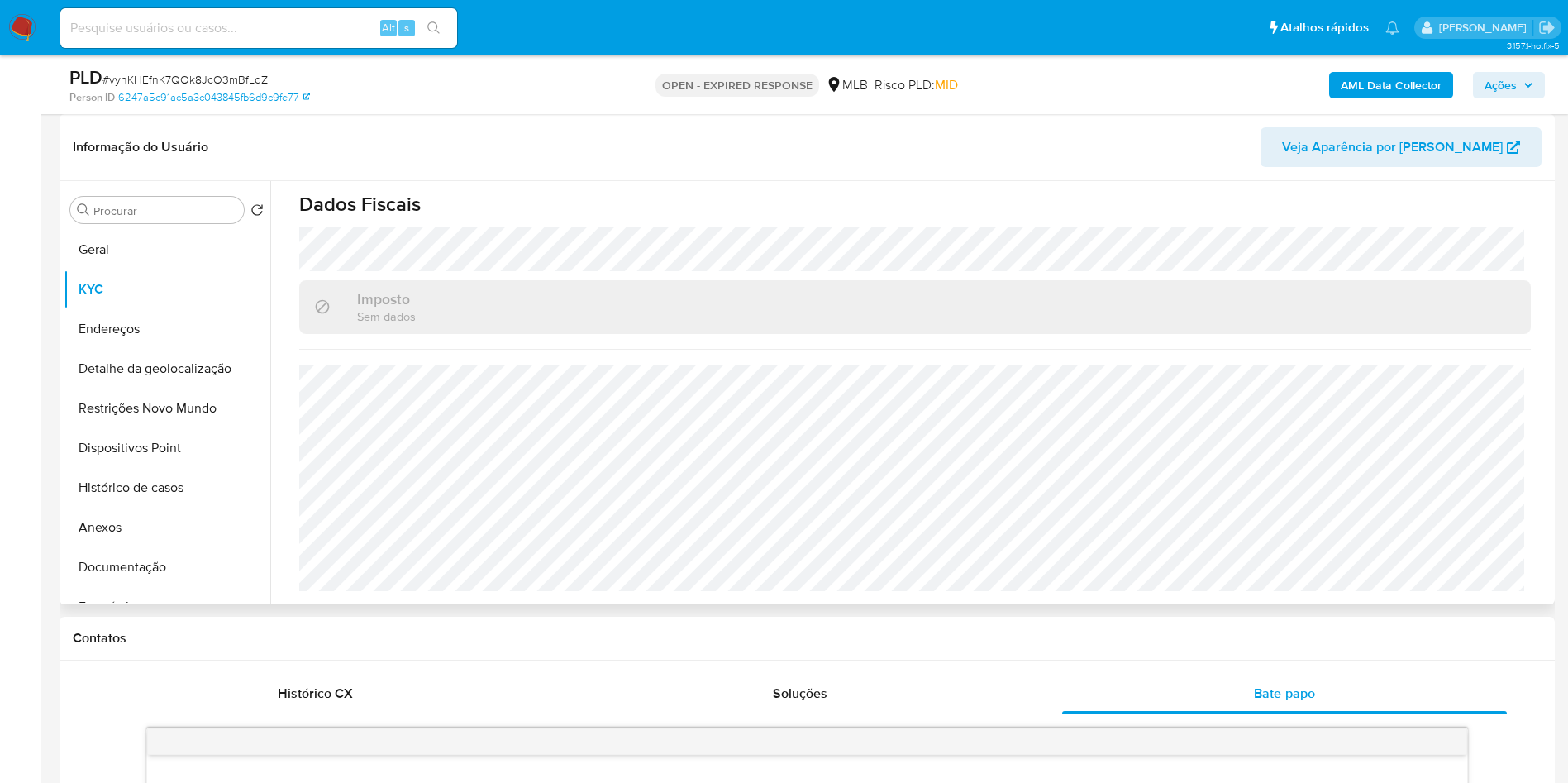
copy dd "2421206745"
click at [137, 389] on button "Detalhe da geolocalização" at bounding box center [160, 369] width 193 height 40
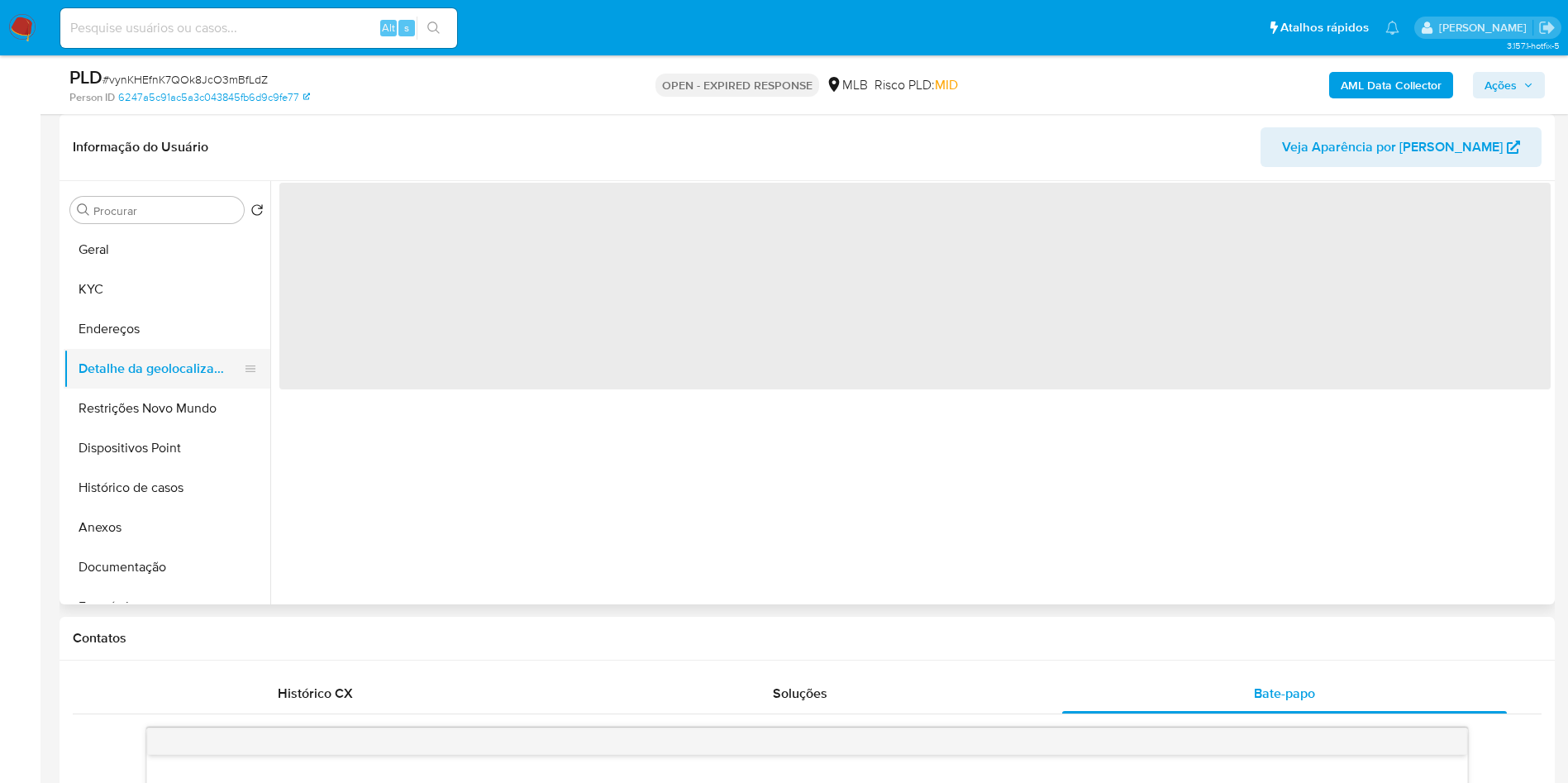
scroll to position [0, 0]
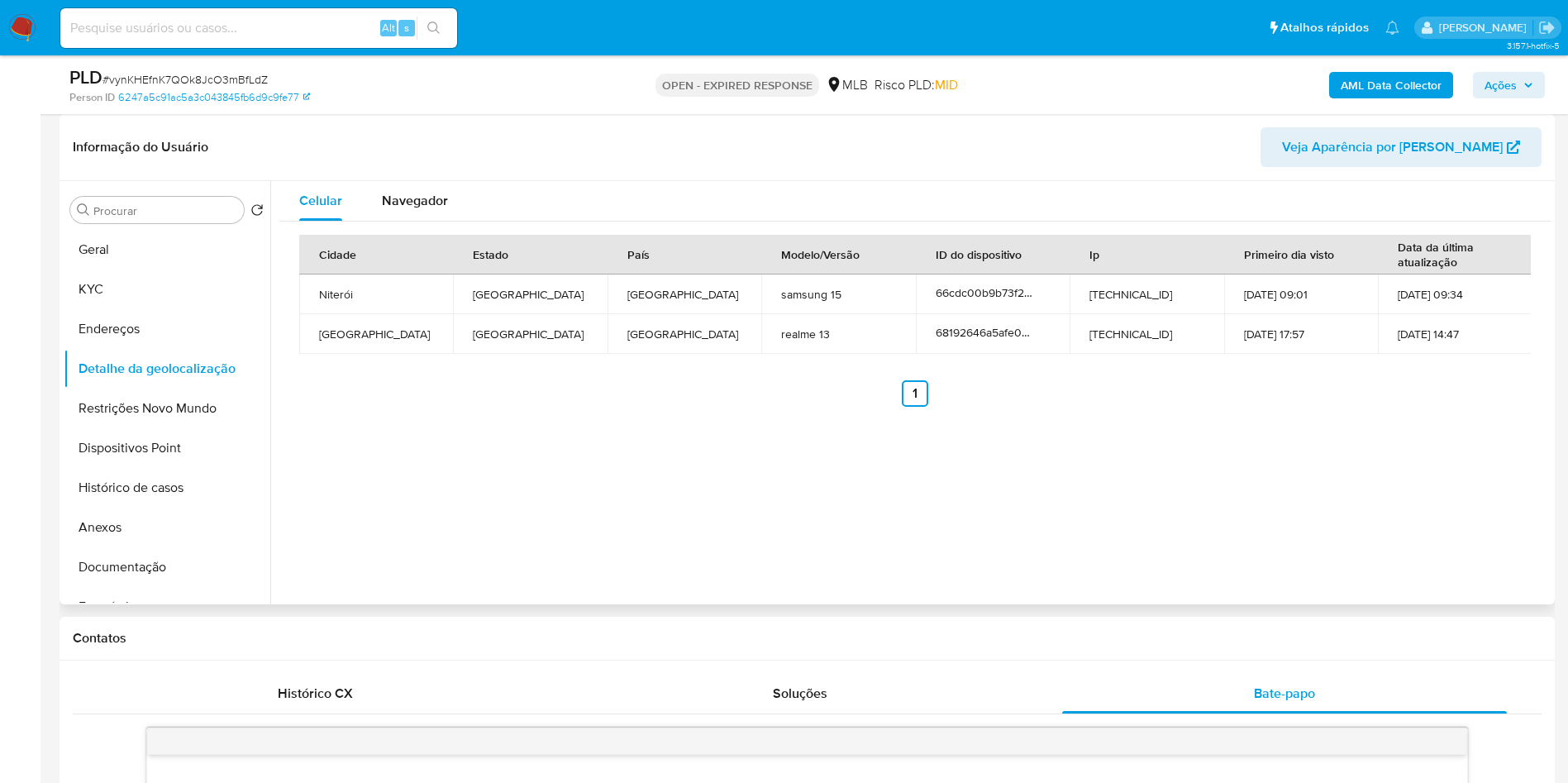
copy dd "2421206745"
click at [130, 427] on button "Restrições Novo Mundo" at bounding box center [160, 409] width 193 height 40
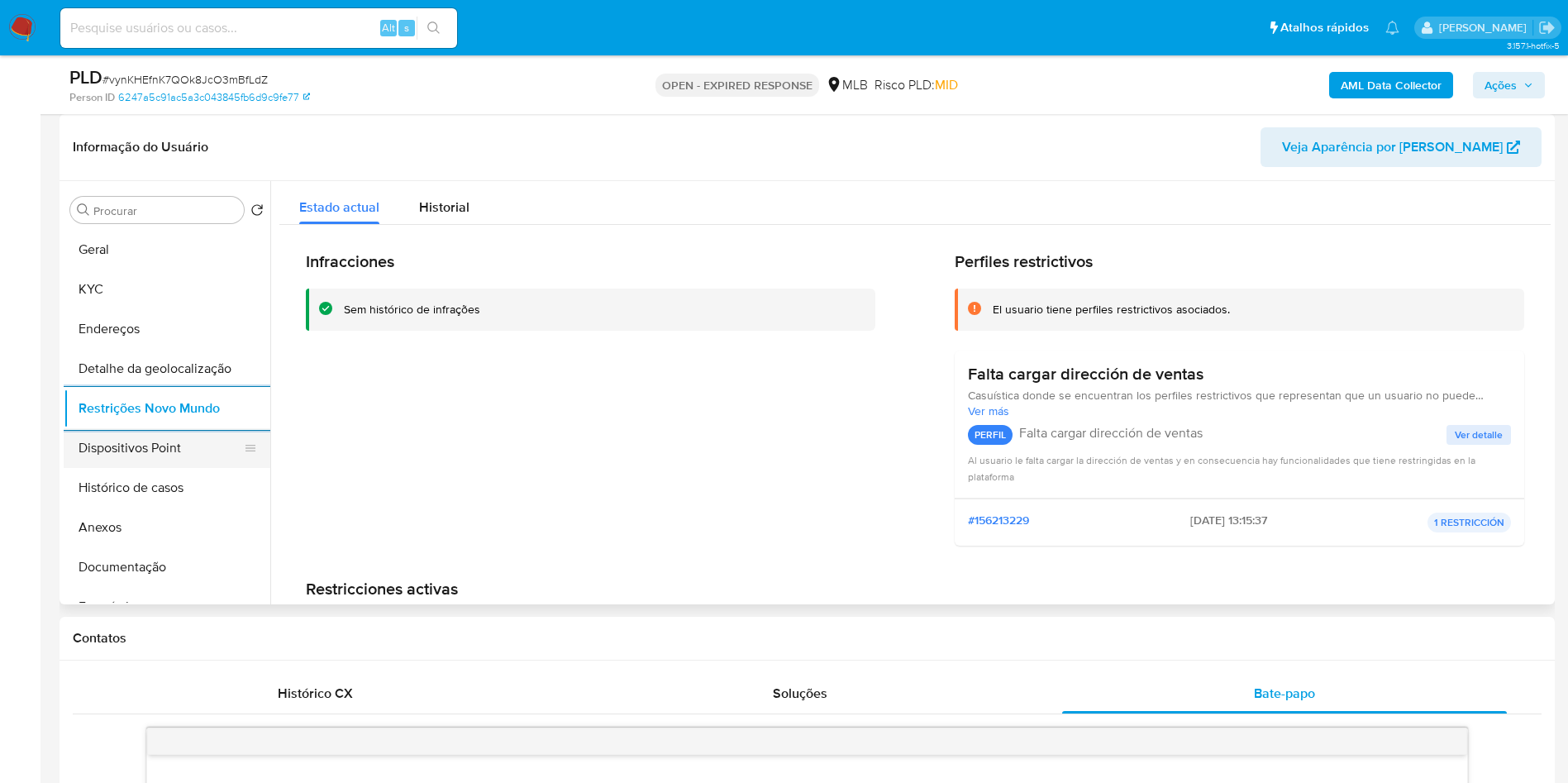
click at [167, 467] on button "Dispositivos Point" at bounding box center [160, 448] width 193 height 40
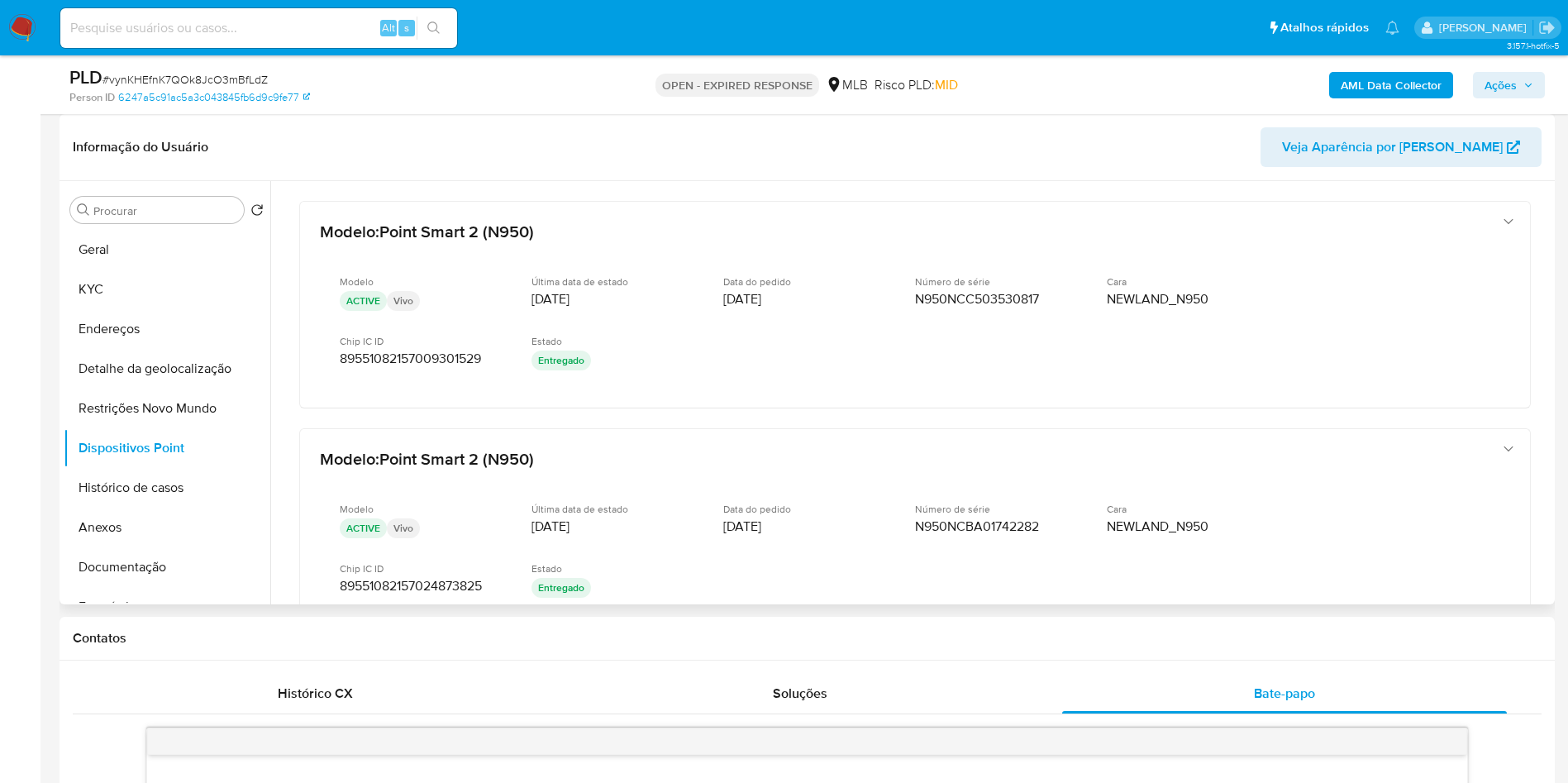
scroll to position [19, 0]
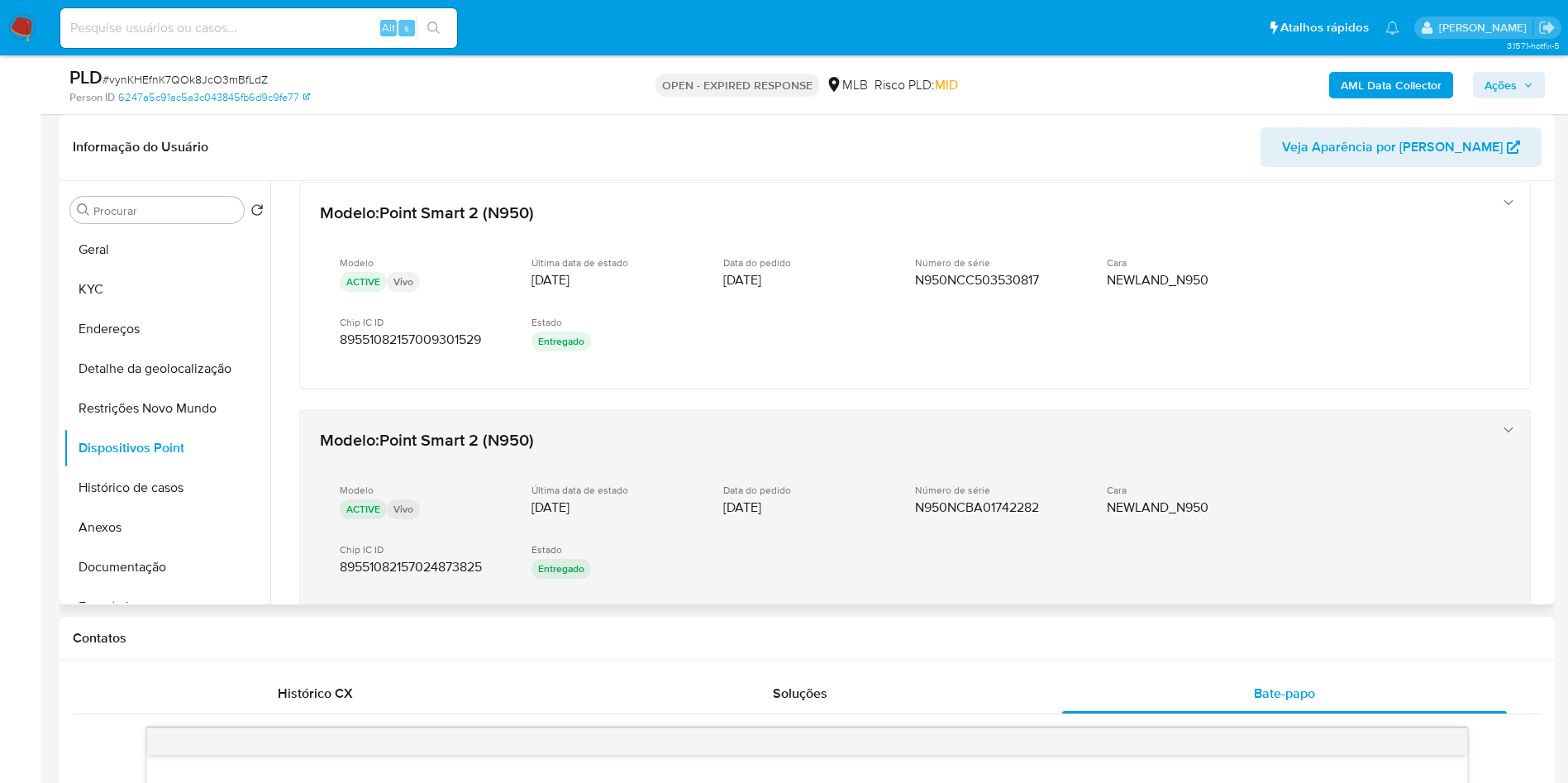
copy dd "2421206745"
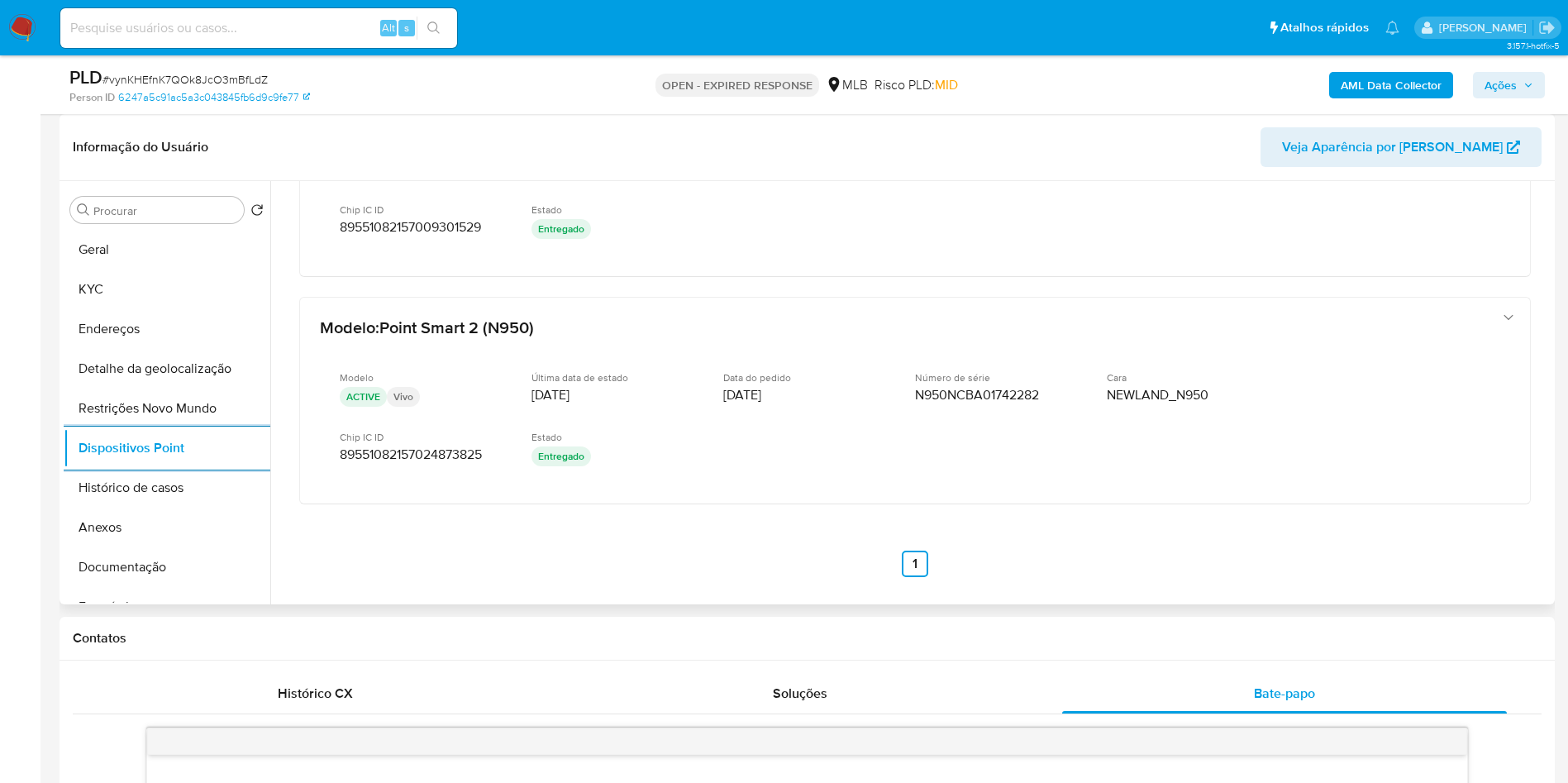
scroll to position [132, 0]
click at [183, 309] on button "KYC" at bounding box center [160, 289] width 193 height 40
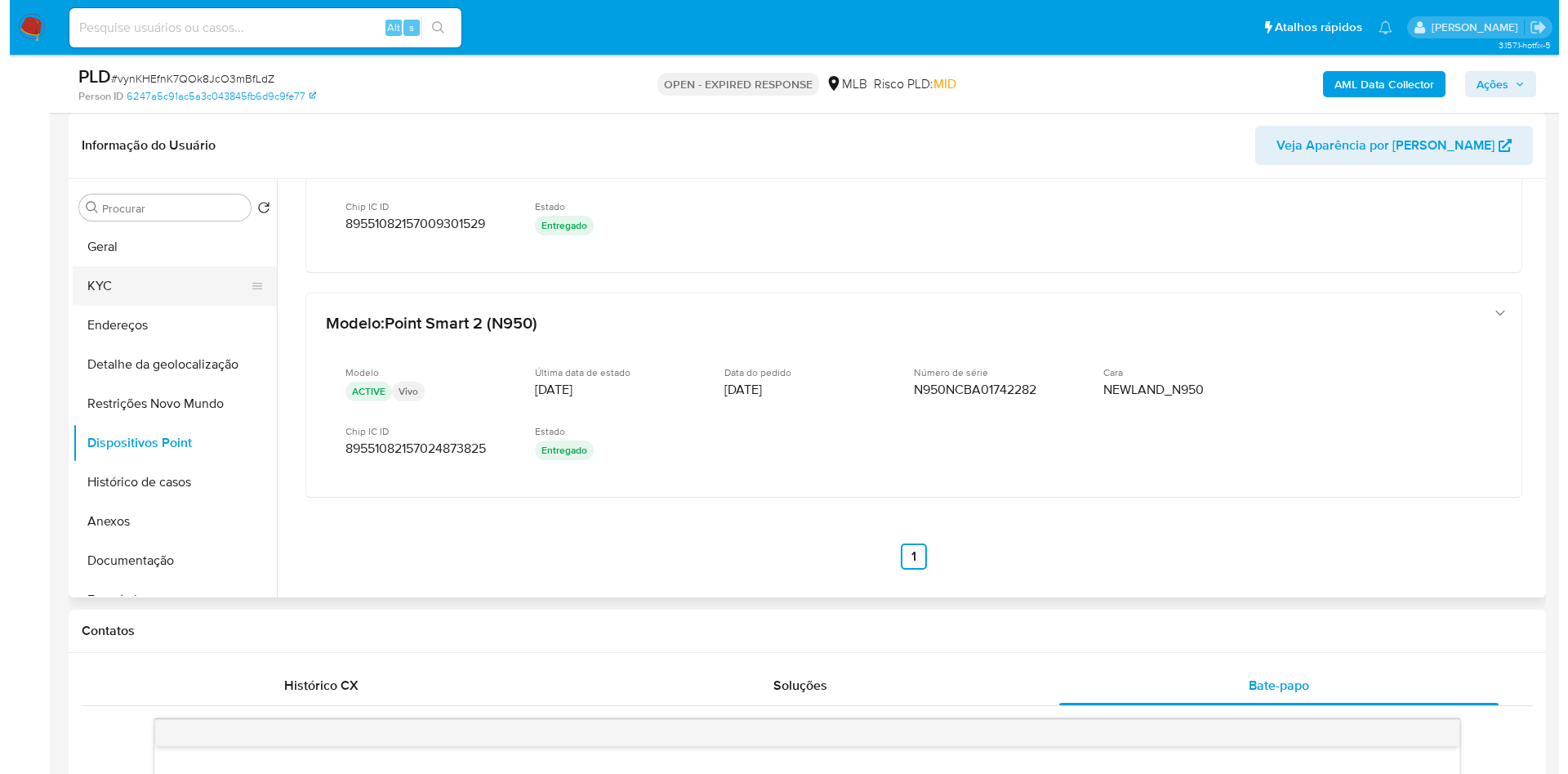
scroll to position [0, 0]
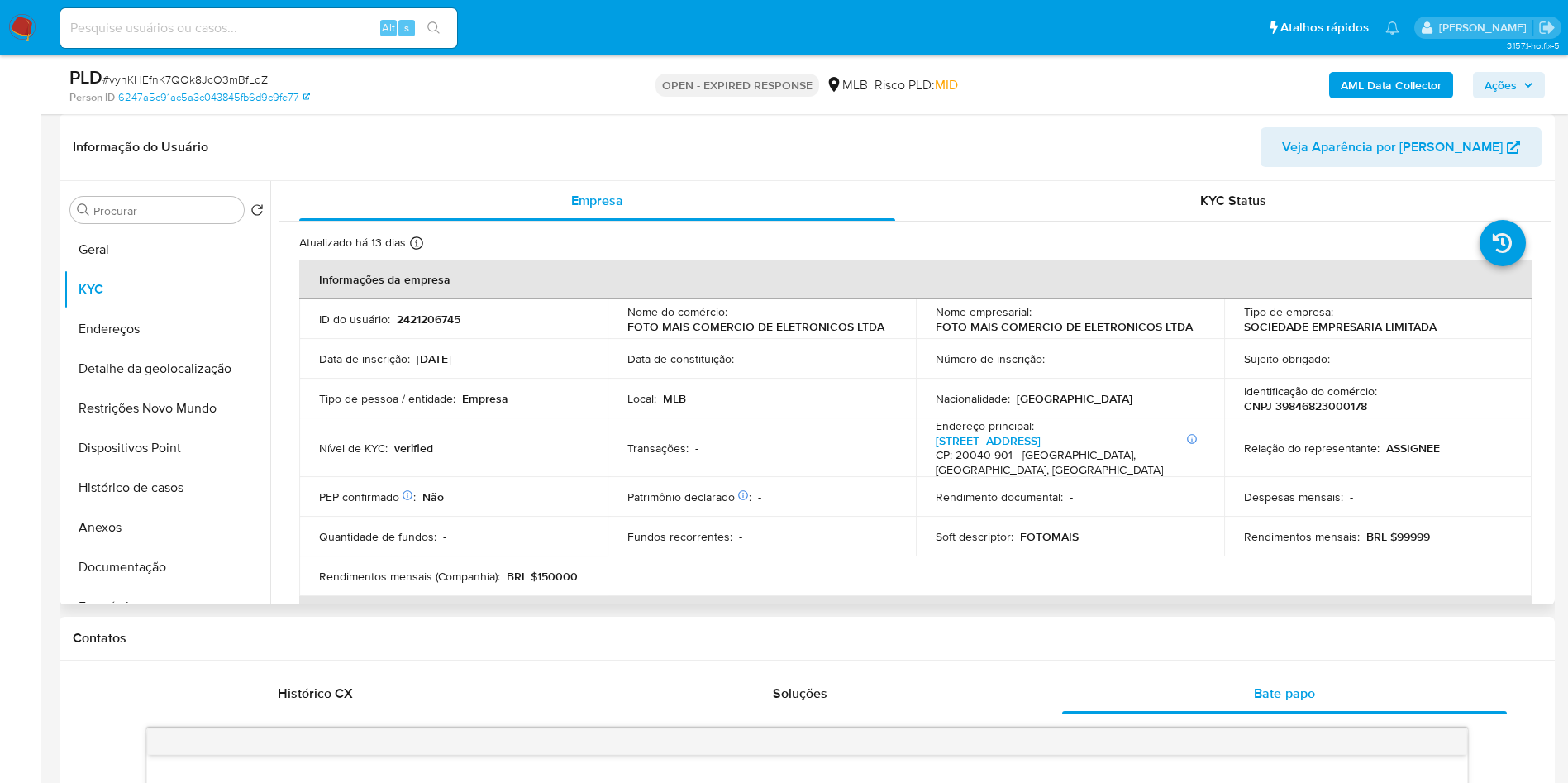
click at [1341, 413] on p "CNPJ 39846823000178" at bounding box center [1305, 406] width 123 height 15
copy div "Identificação do comércio : CNPJ 39846823000178"
click at [1337, 413] on p "CNPJ 39846823000178" at bounding box center [1305, 406] width 123 height 15
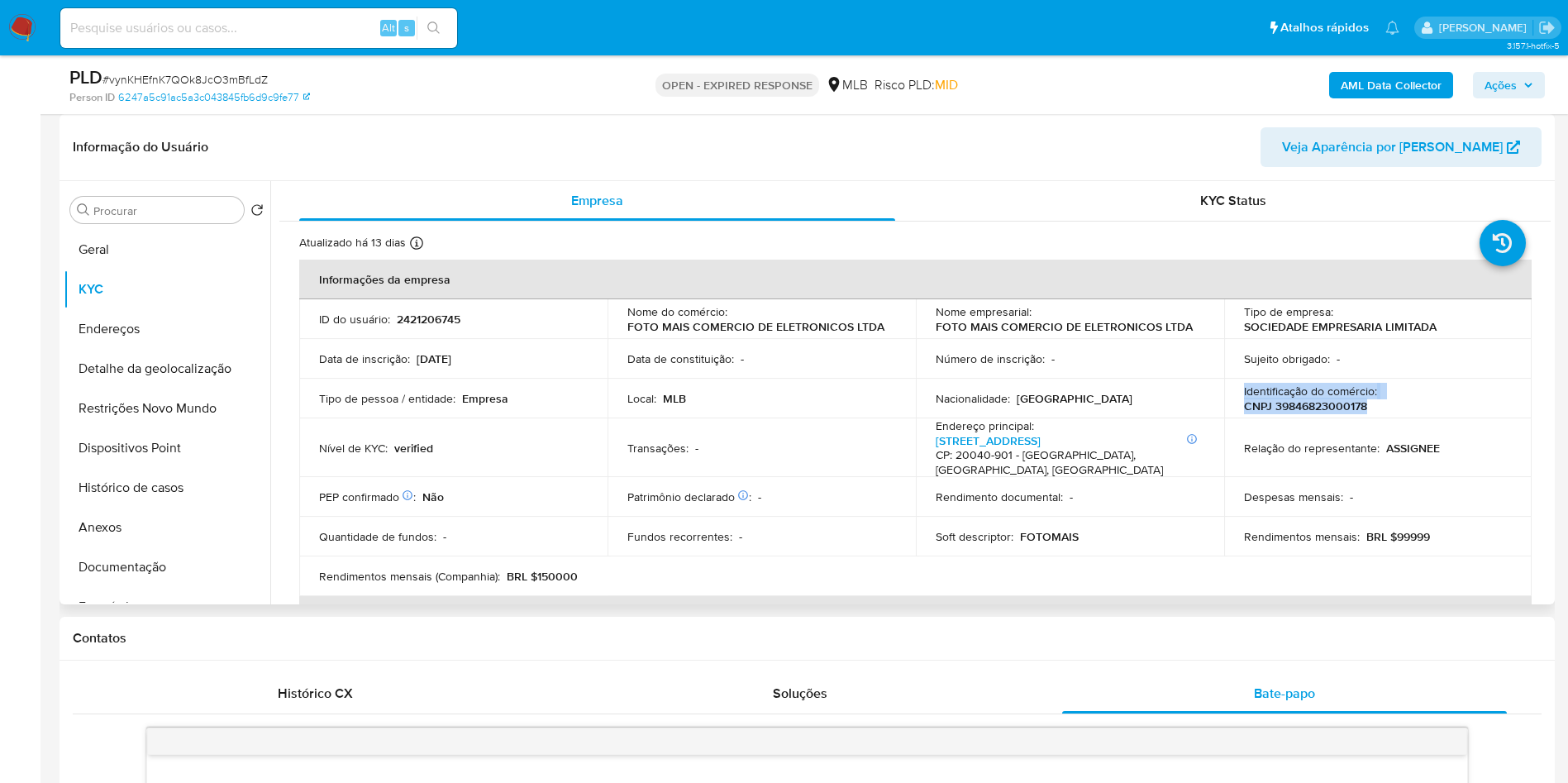
click at [1333, 413] on p "CNPJ 39846823000178" at bounding box center [1305, 406] width 123 height 15
click at [1380, 83] on b "AML Data Collector" at bounding box center [1391, 85] width 100 height 27
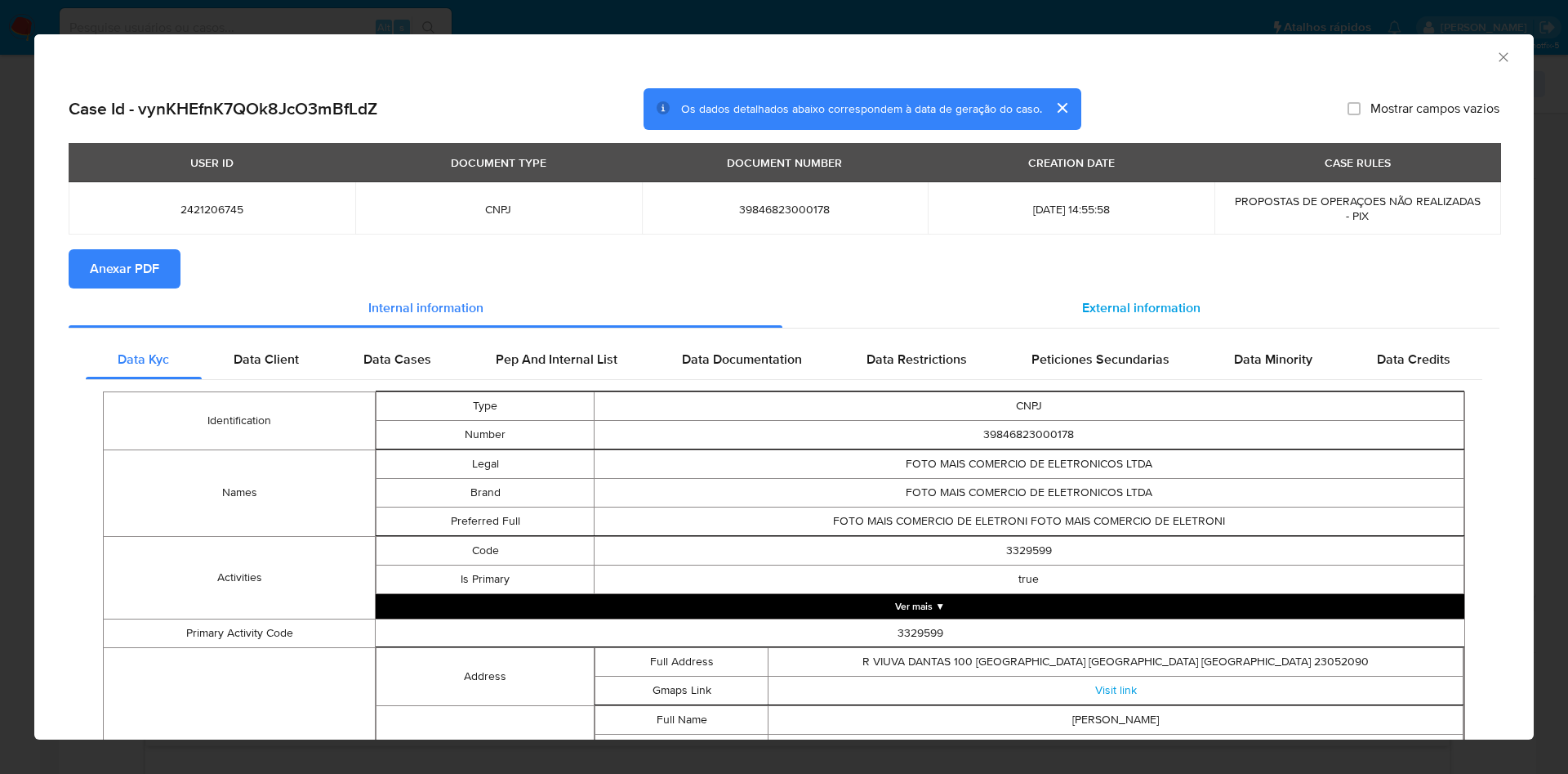
click at [1241, 290] on div "External information" at bounding box center [1140, 308] width 717 height 39
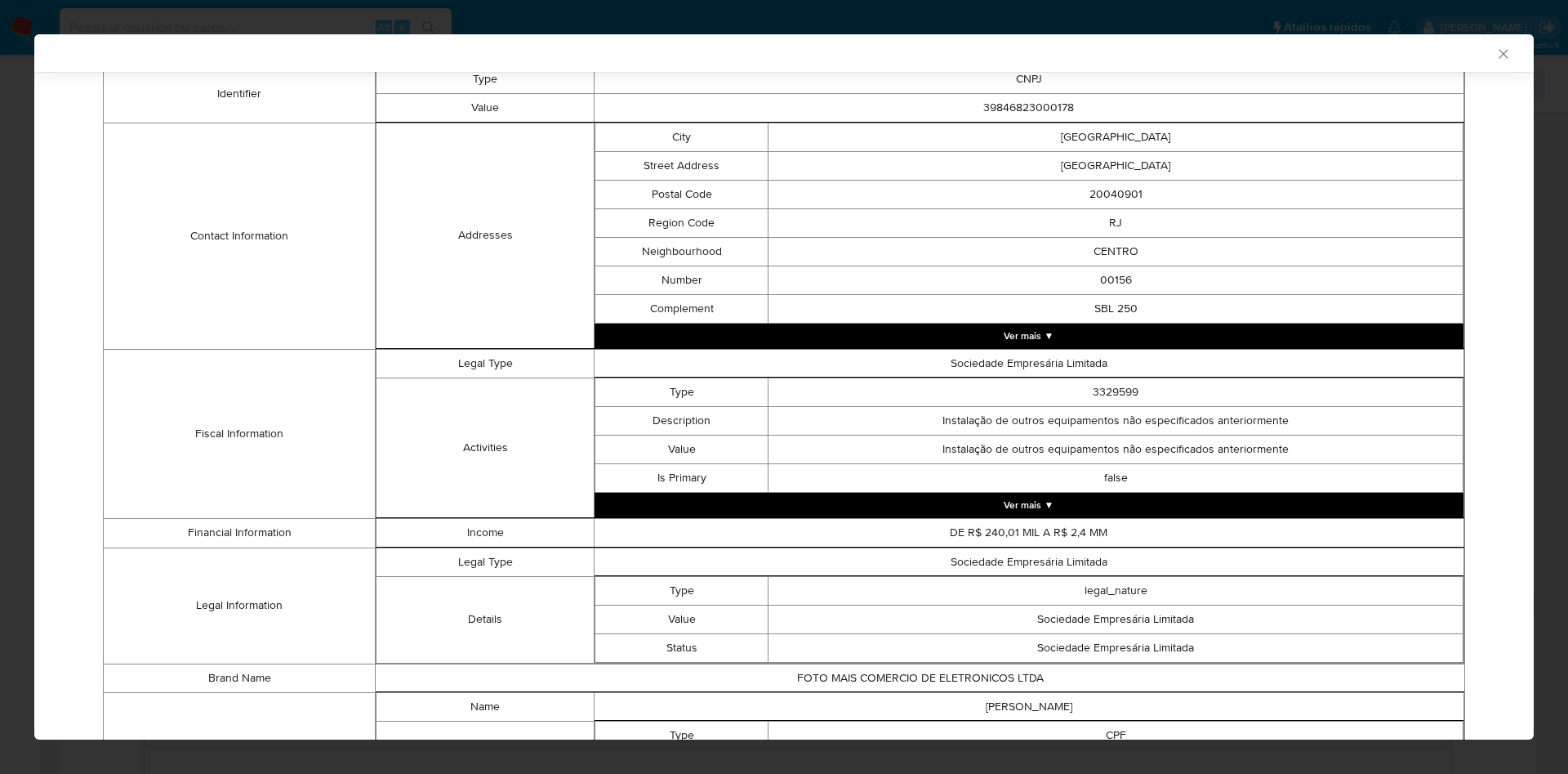
scroll to position [508, 0]
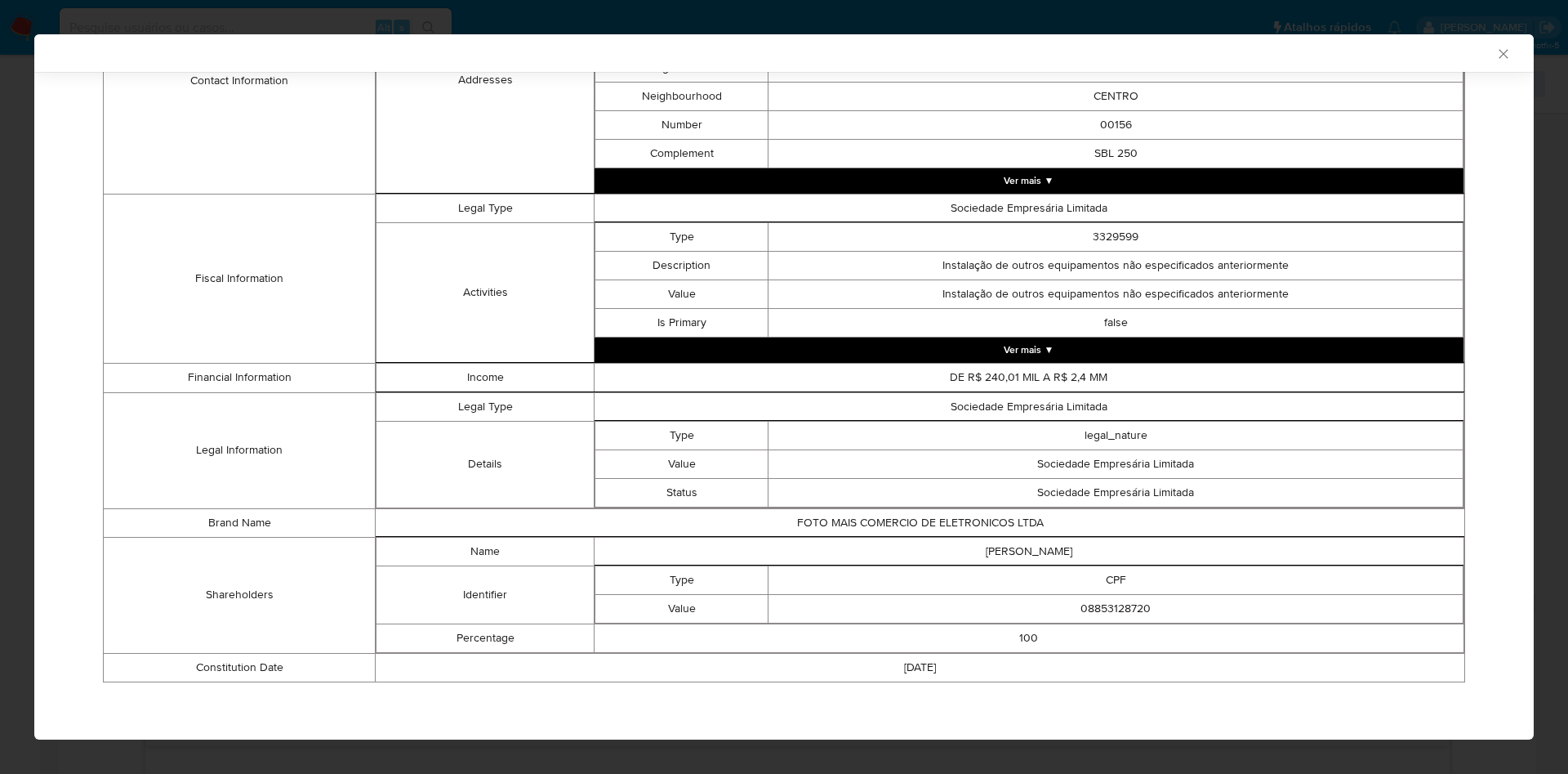
click at [1100, 594] on td "08853128720" at bounding box center [1116, 608] width 695 height 29
copy td "08853128720"
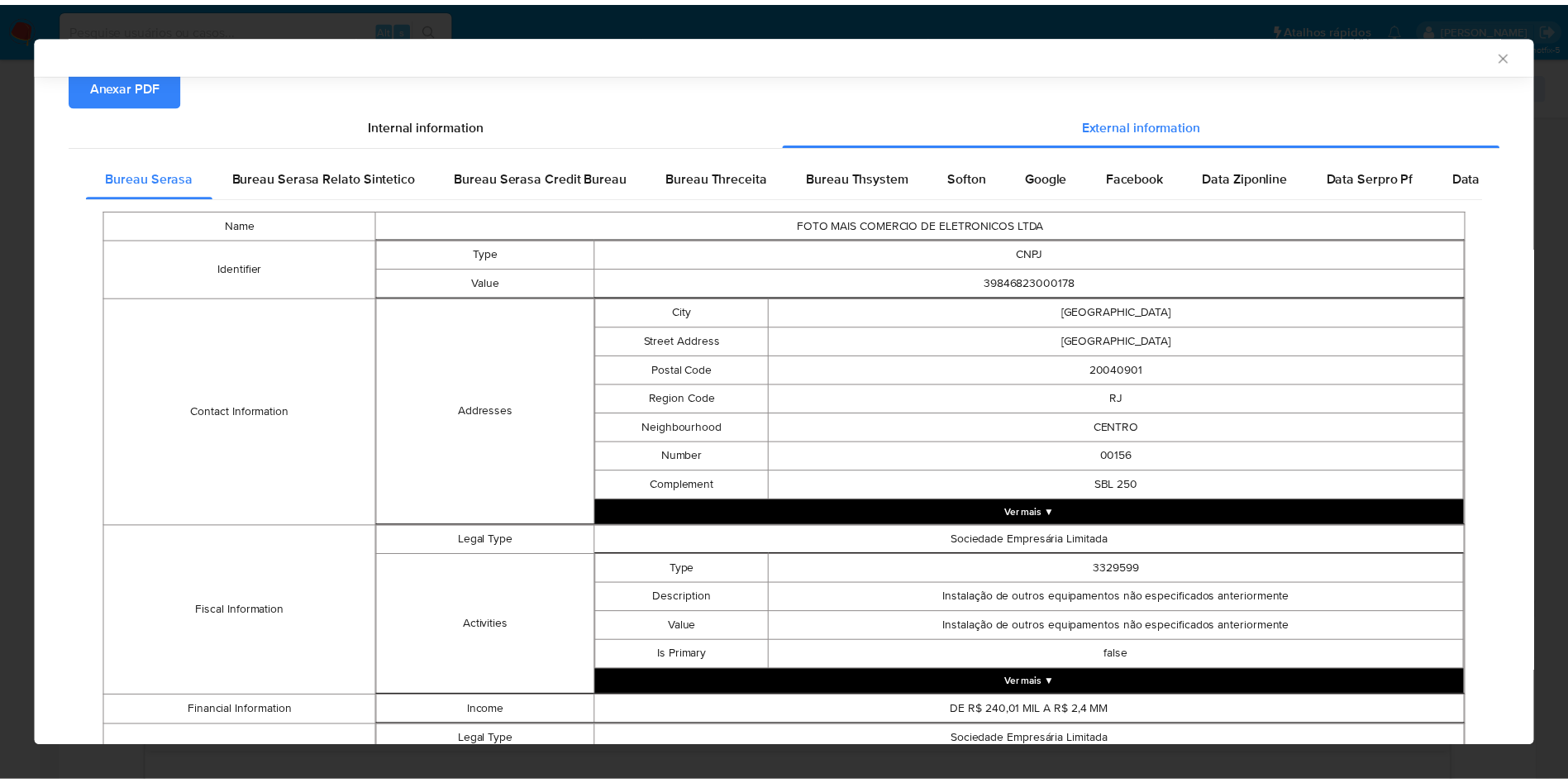
scroll to position [18, 0]
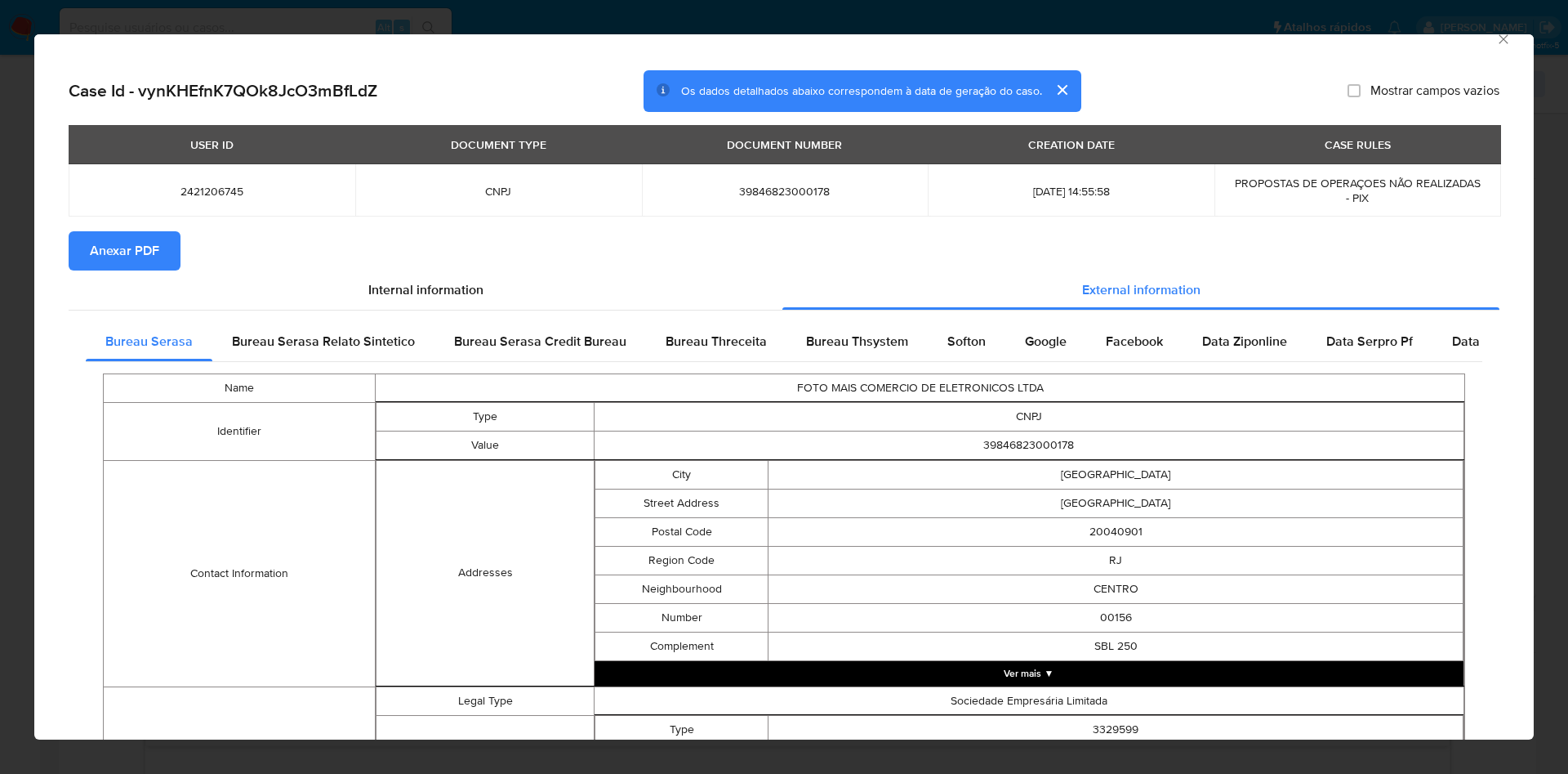
click at [151, 252] on span "Anexar PDF" at bounding box center [125, 250] width 69 height 36
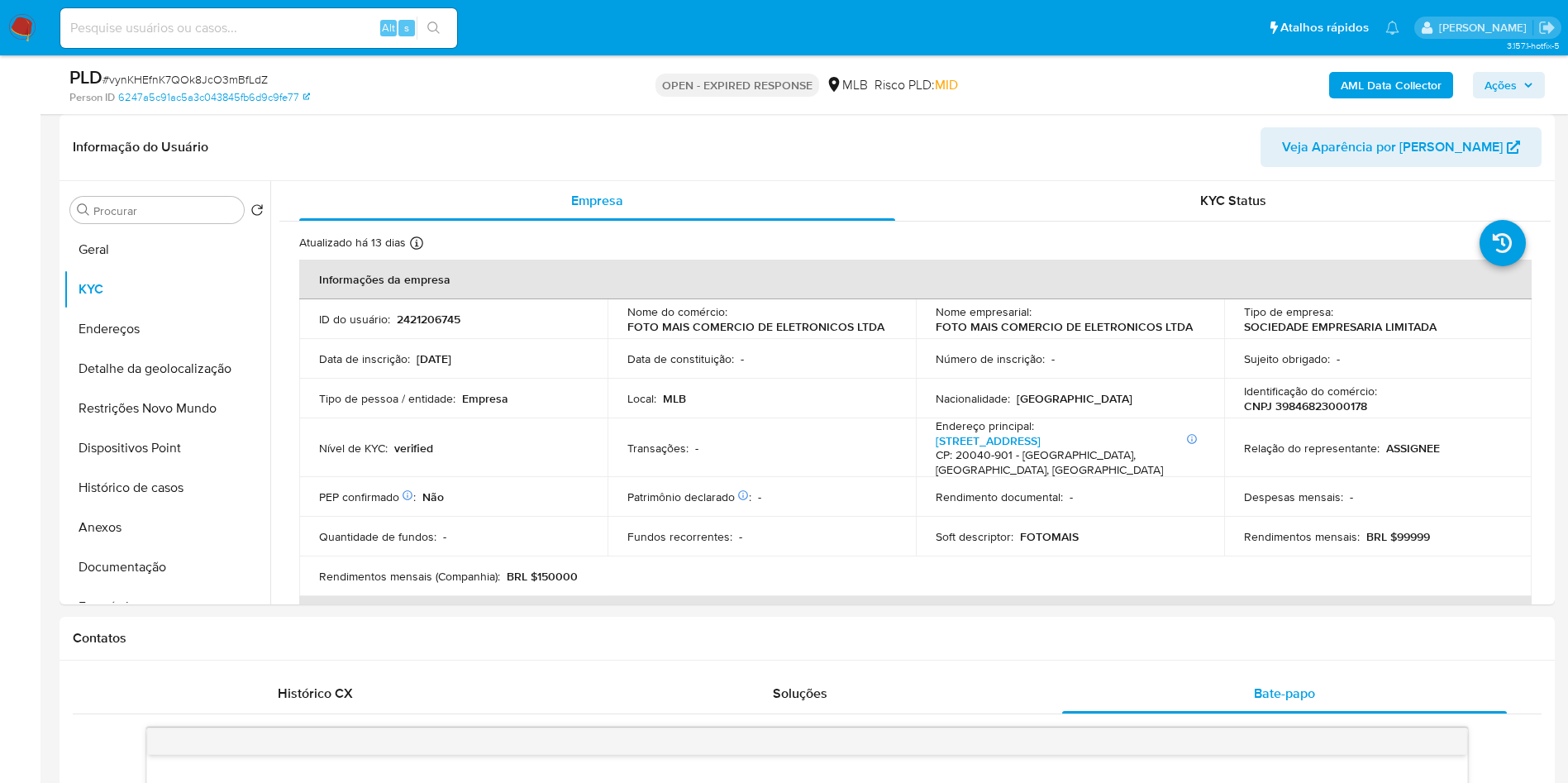
drag, startPoint x: 1511, startPoint y: 84, endPoint x: 1467, endPoint y: 97, distance: 45.9
click at [1511, 84] on span "Ações" at bounding box center [1501, 85] width 32 height 27
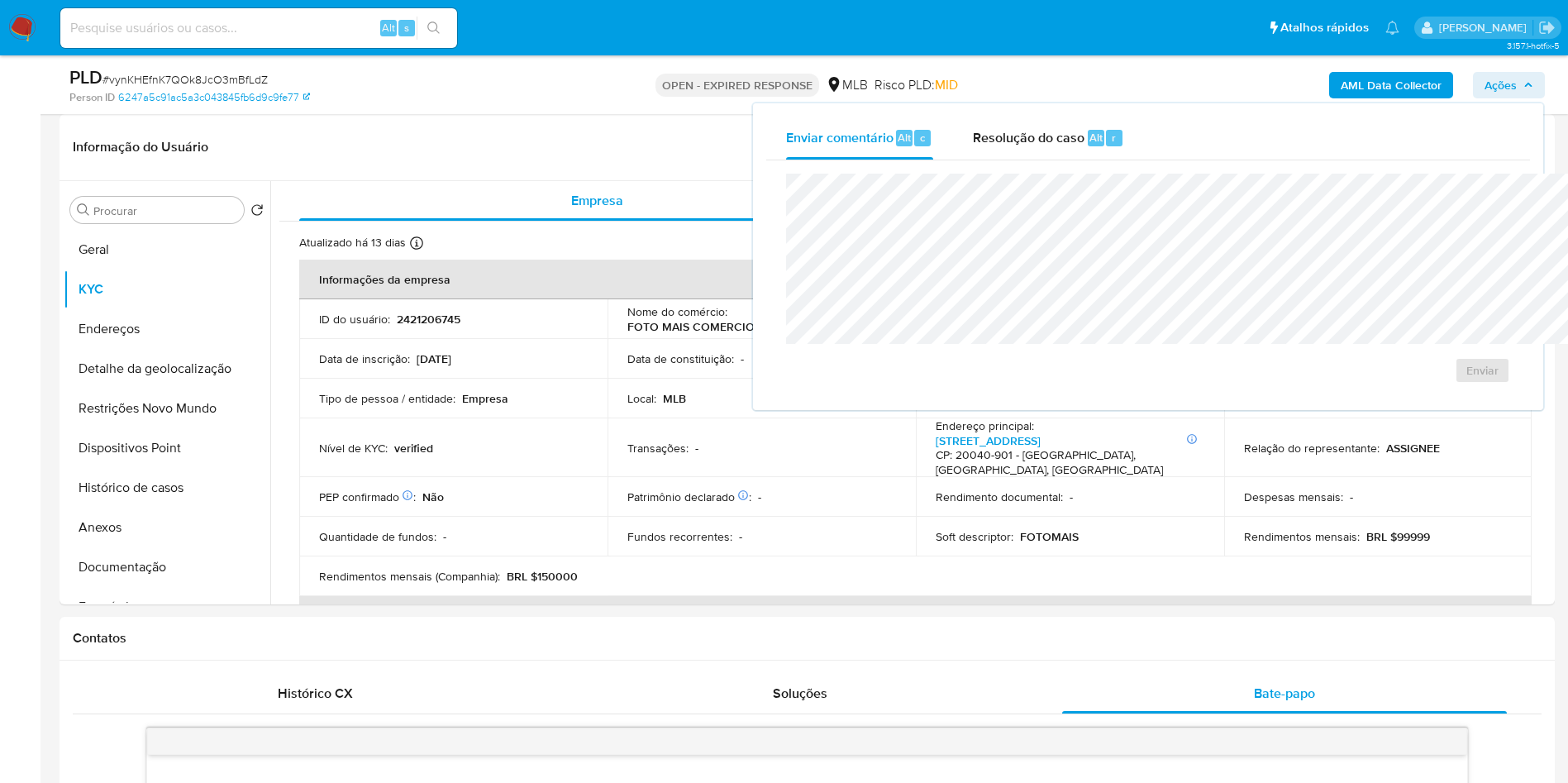
drag, startPoint x: 941, startPoint y: 142, endPoint x: 932, endPoint y: 164, distance: 23.8
click at [973, 142] on span "Resolução do caso" at bounding box center [1029, 137] width 112 height 19
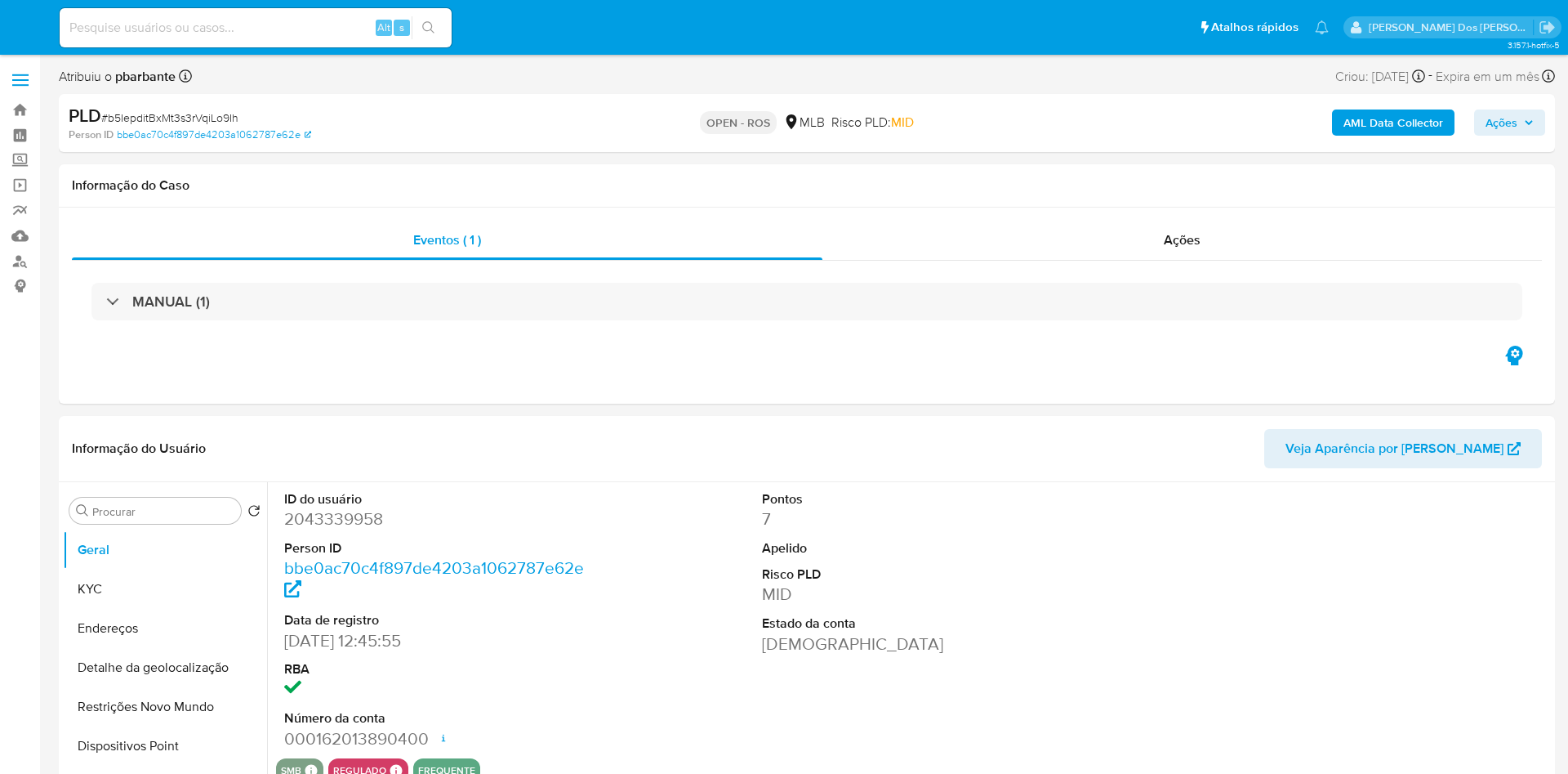
select select "10"
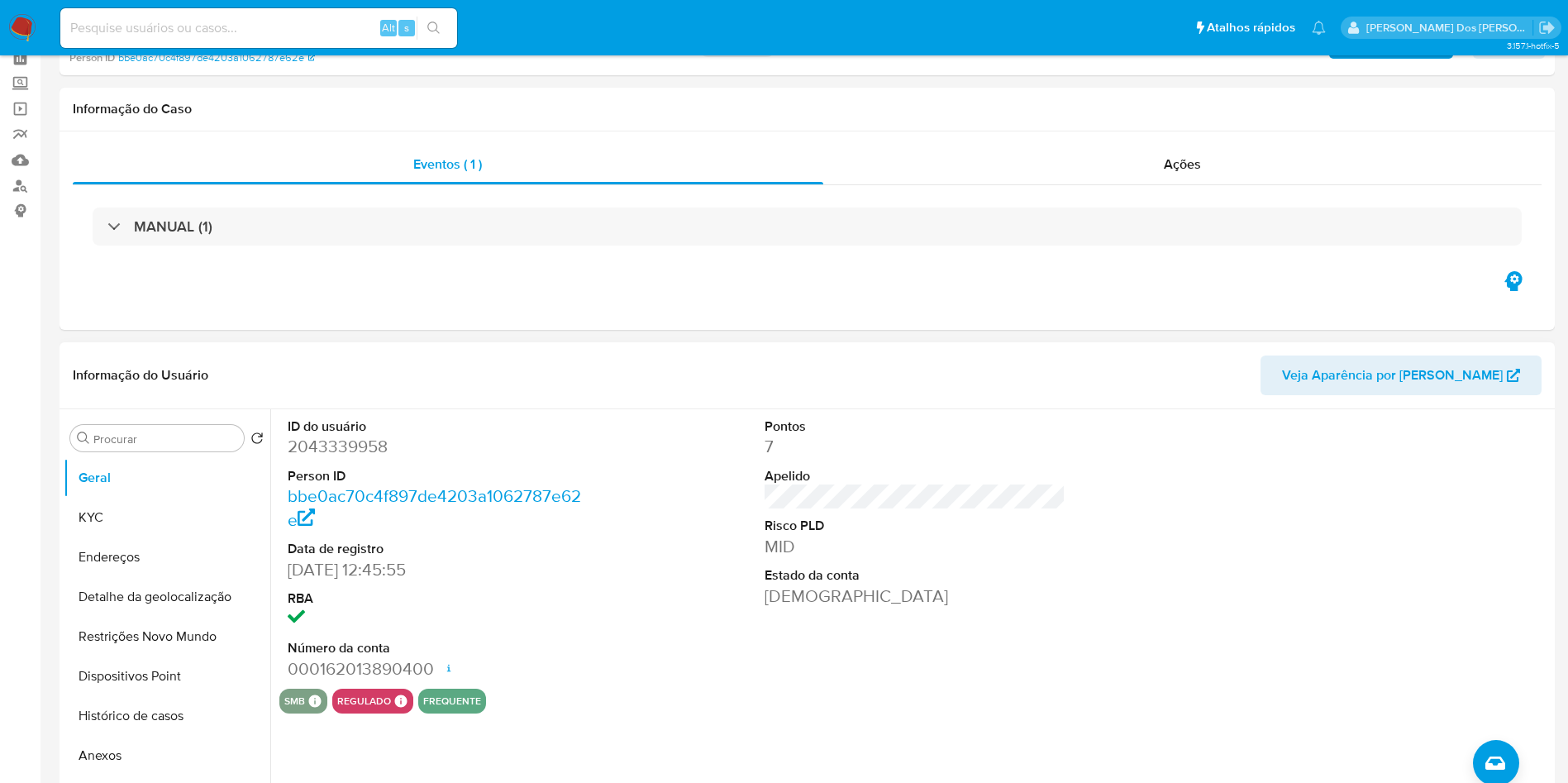
scroll to position [248, 0]
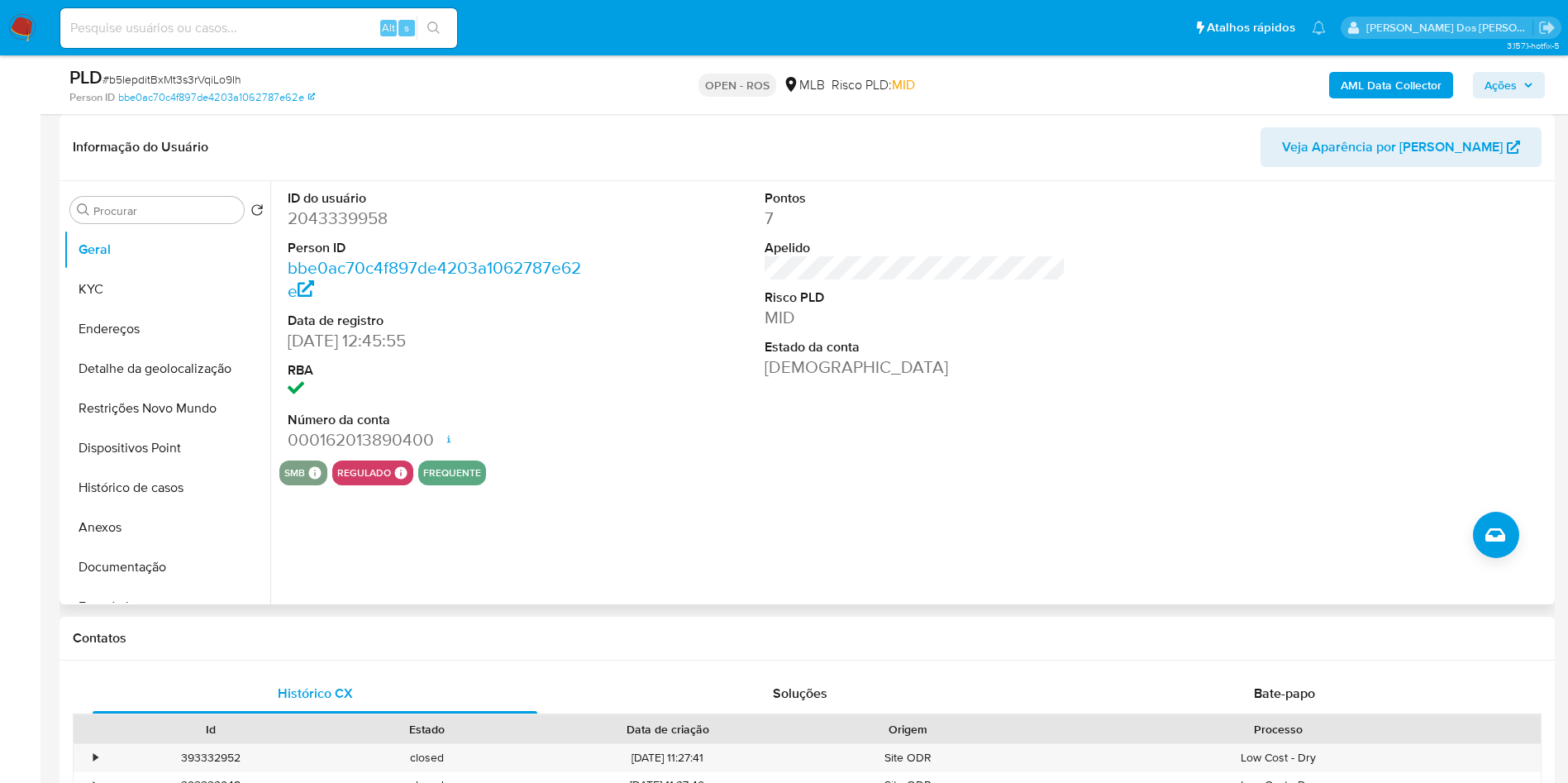
click at [327, 229] on dd "2043339958" at bounding box center [438, 218] width 301 height 23
copy dd "2043339958"
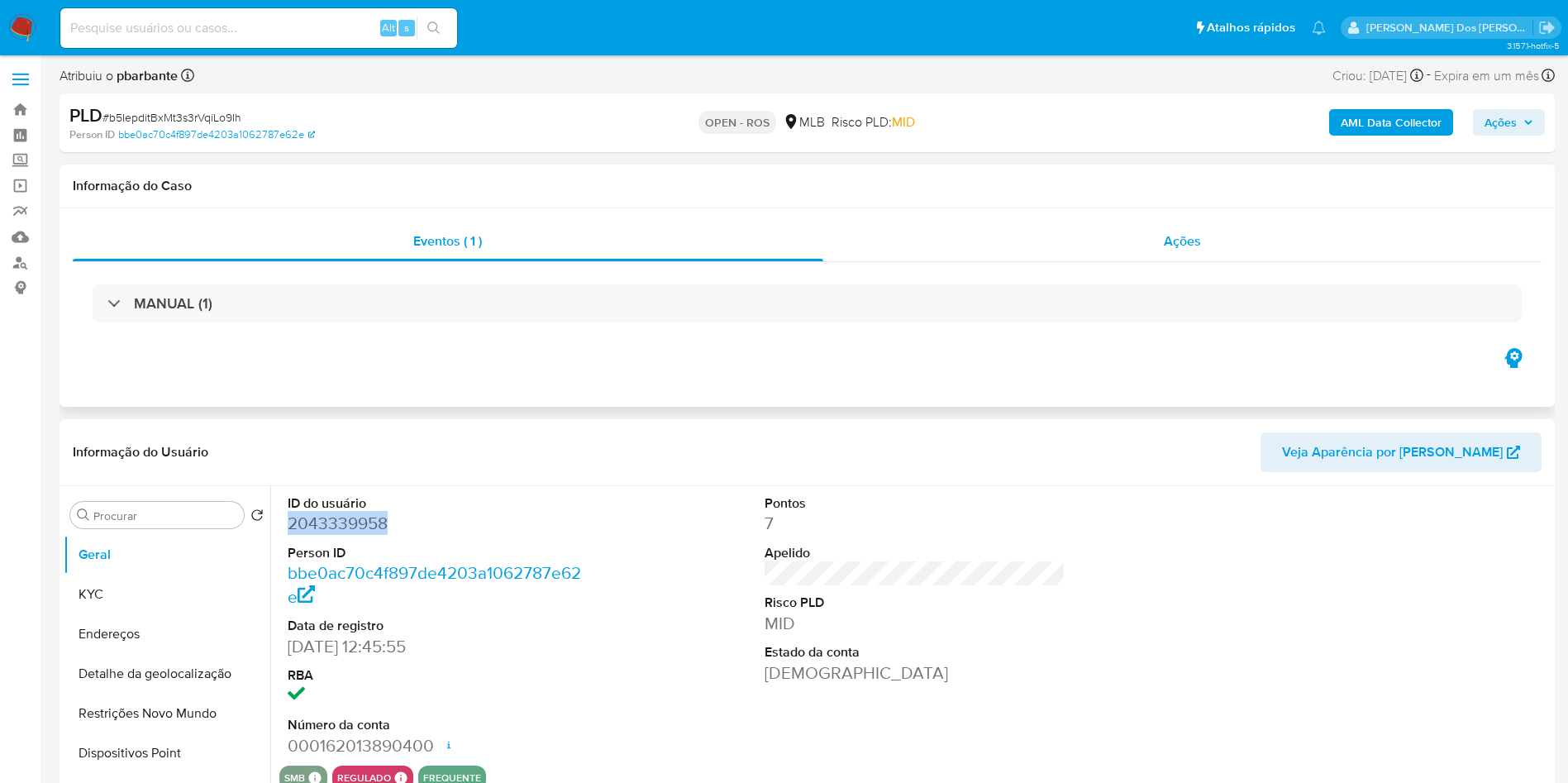
scroll to position [0, 0]
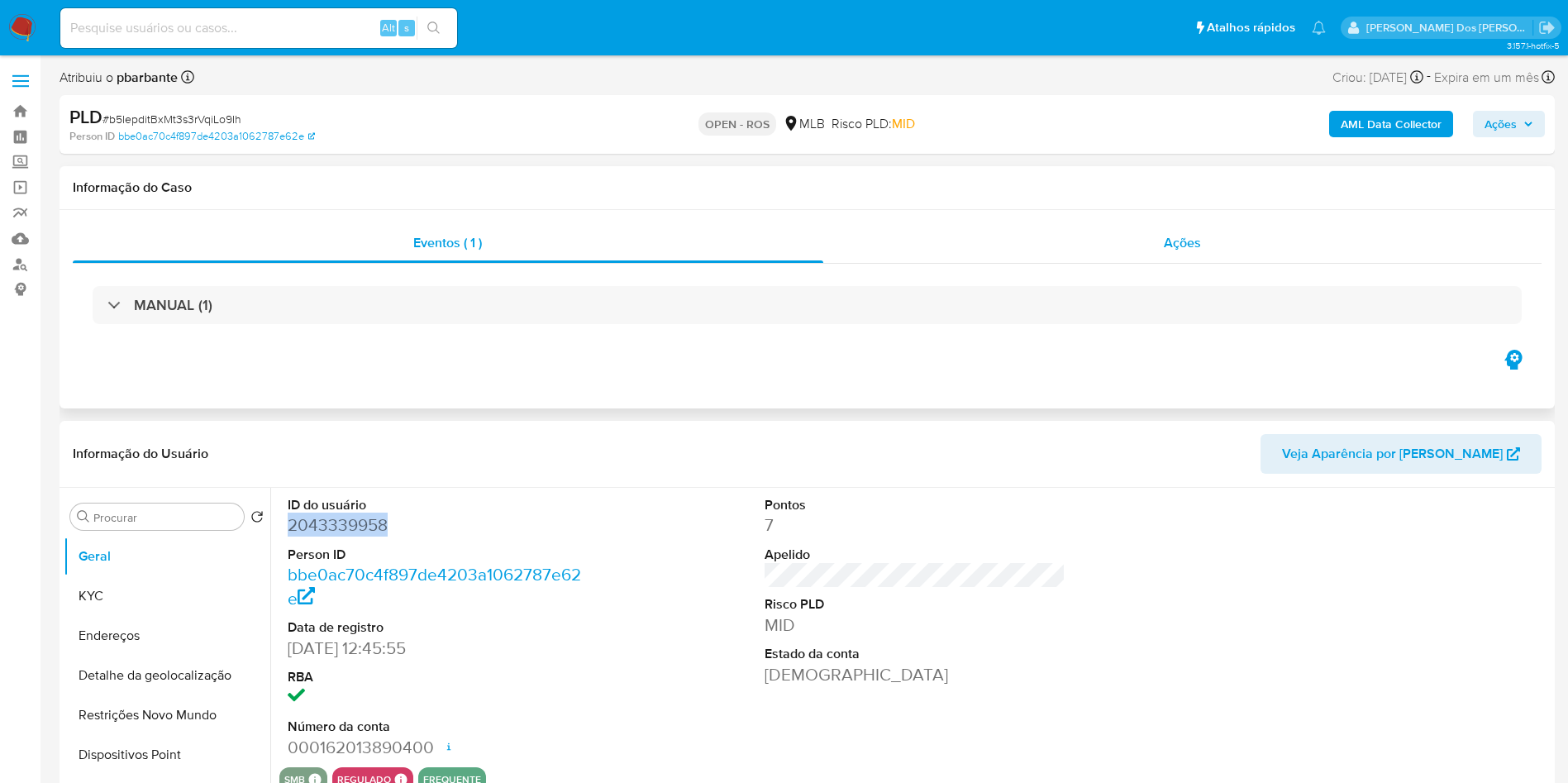
click at [1144, 232] on div "Ações" at bounding box center [1182, 243] width 719 height 40
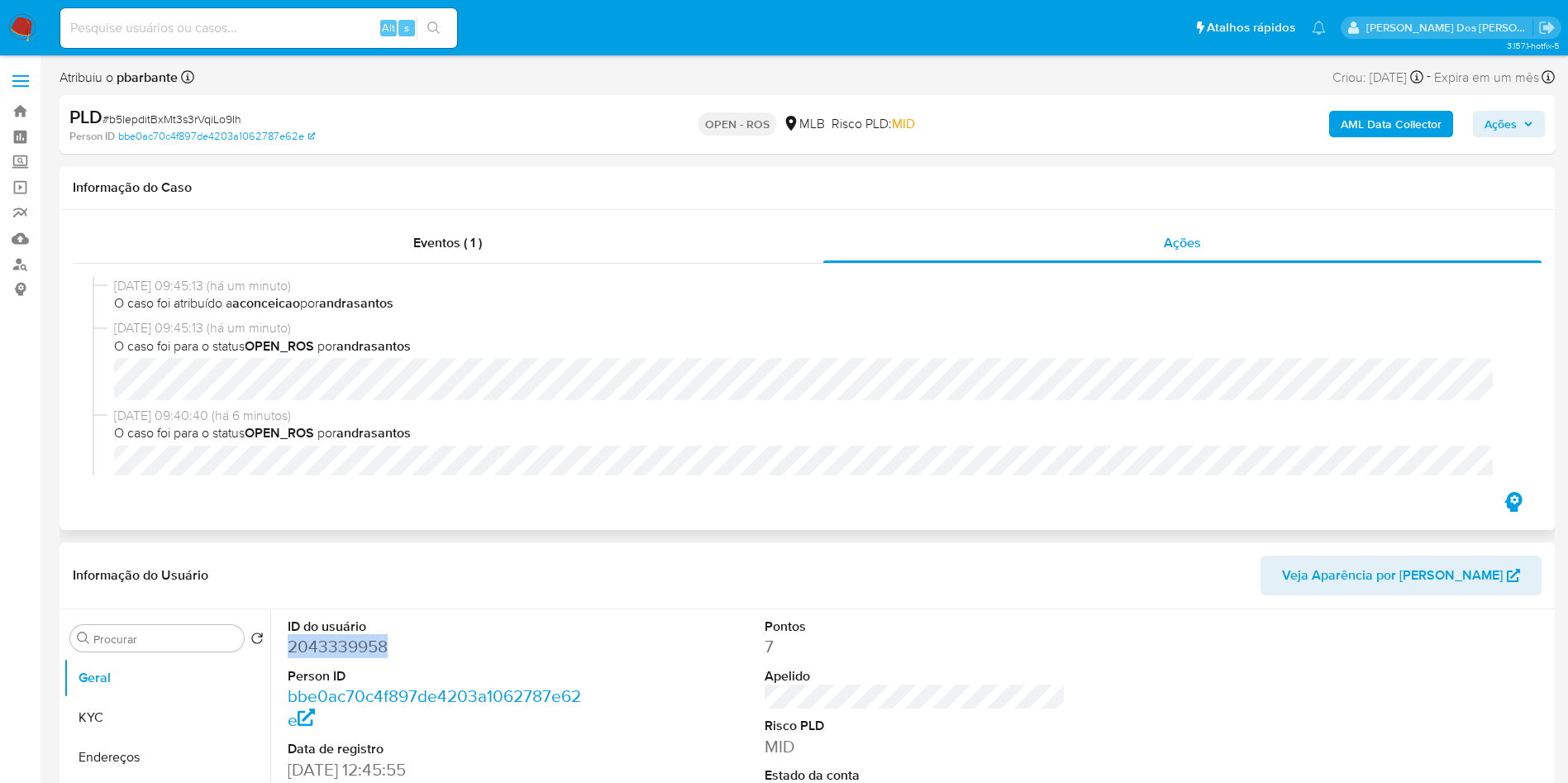
scroll to position [124, 0]
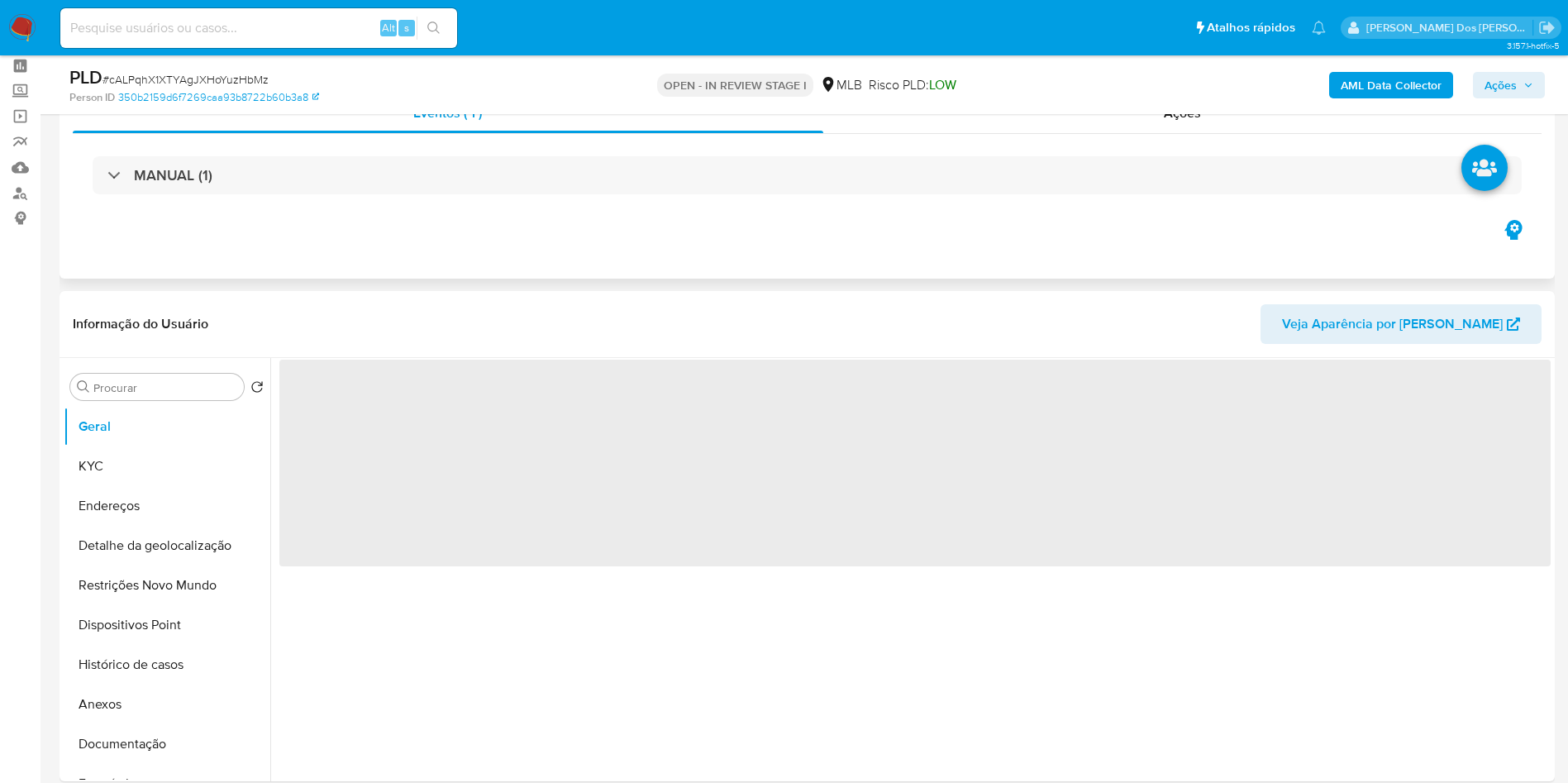
scroll to position [124, 0]
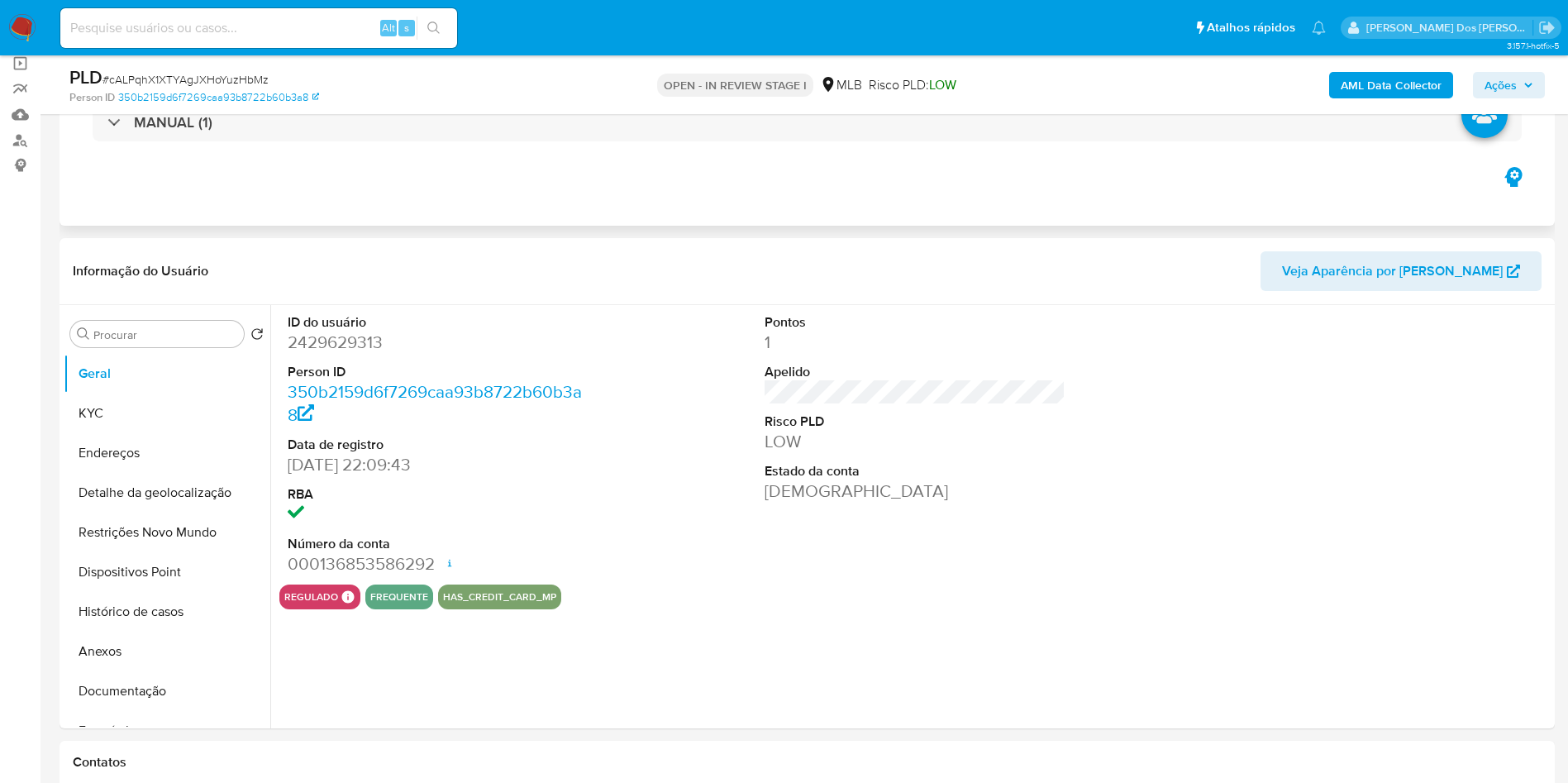
select select "10"
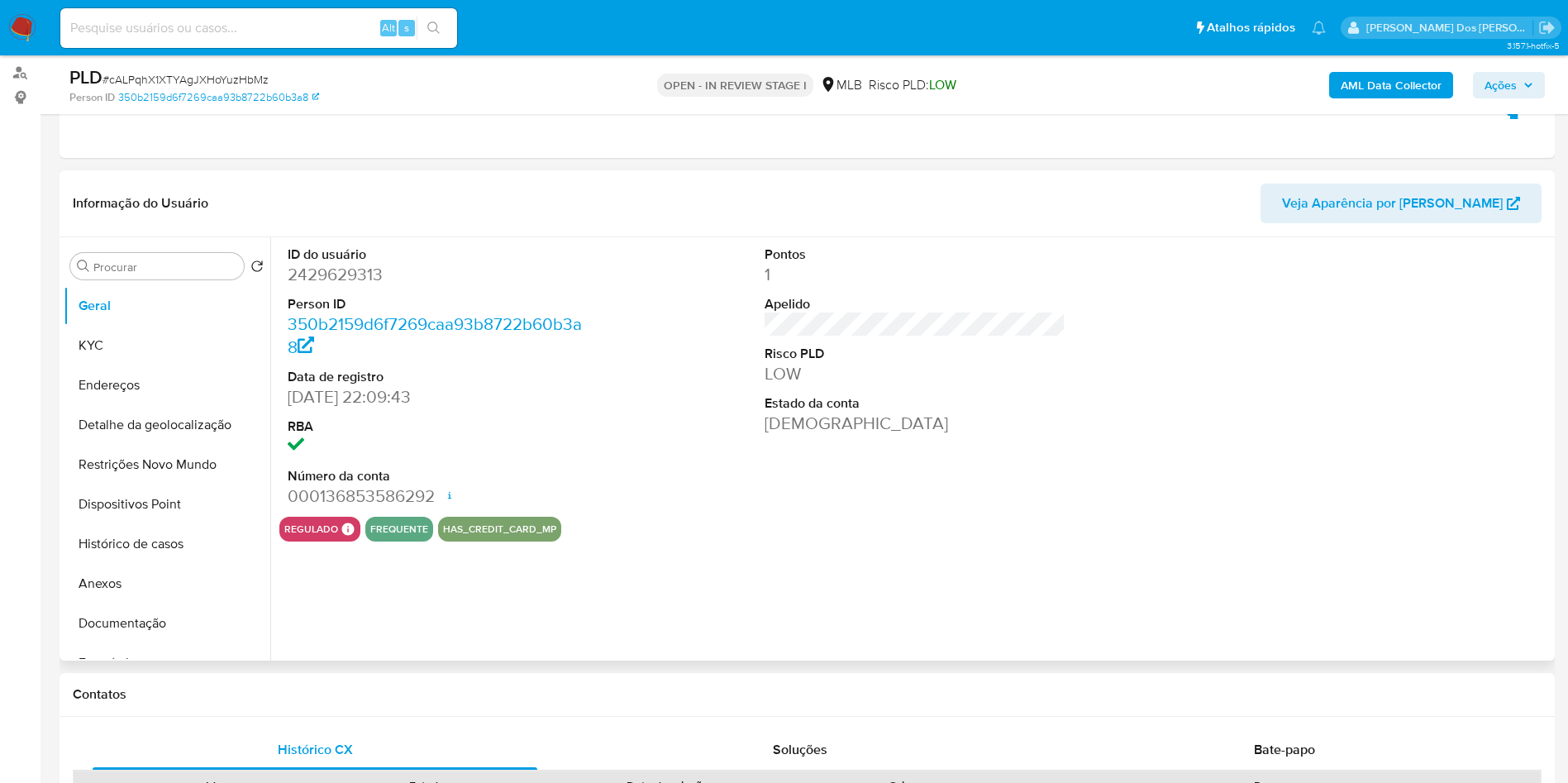
scroll to position [248, 0]
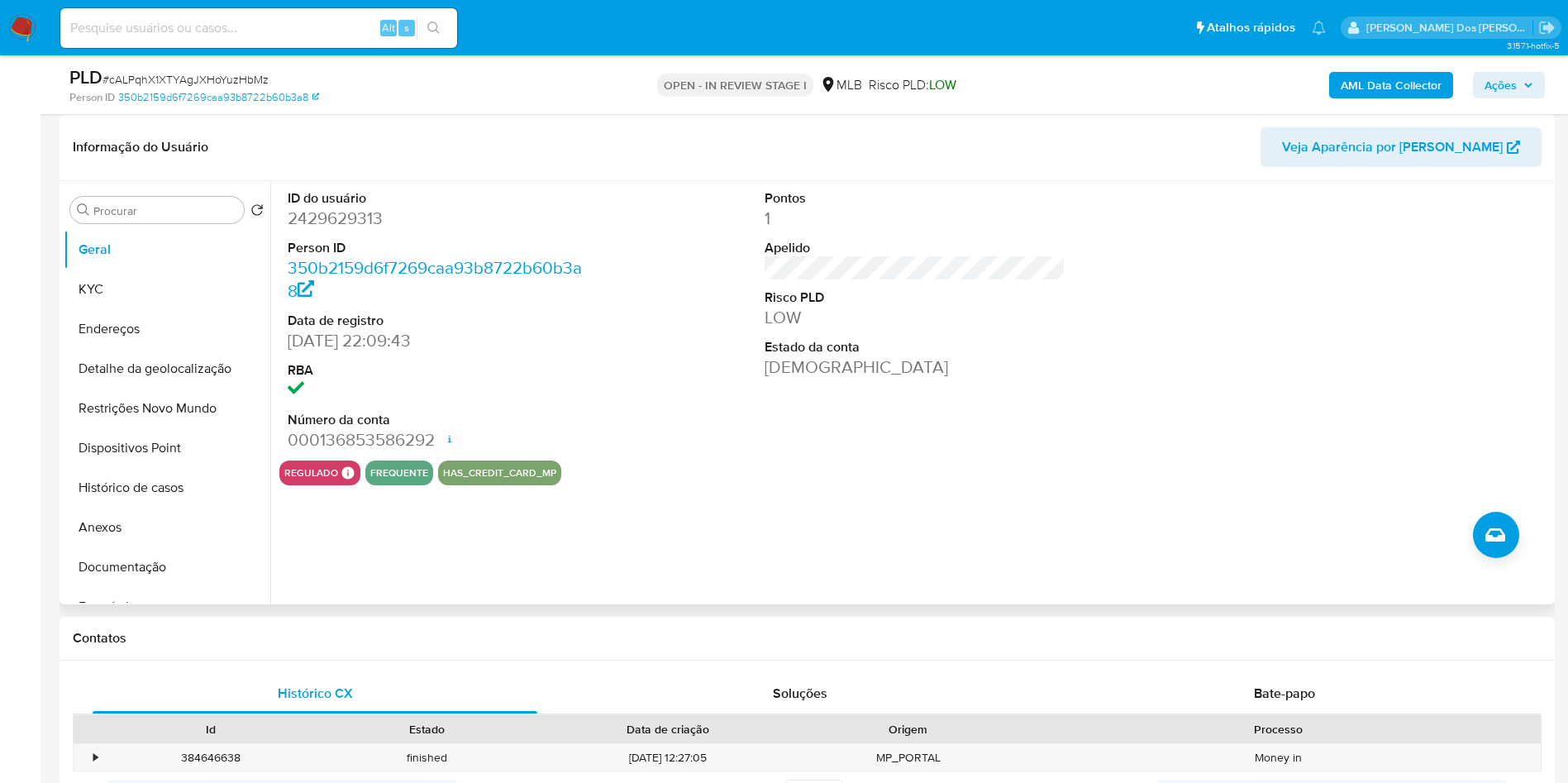
click at [349, 229] on dd "2429629313" at bounding box center [438, 218] width 301 height 23
copy dd "2429629313"
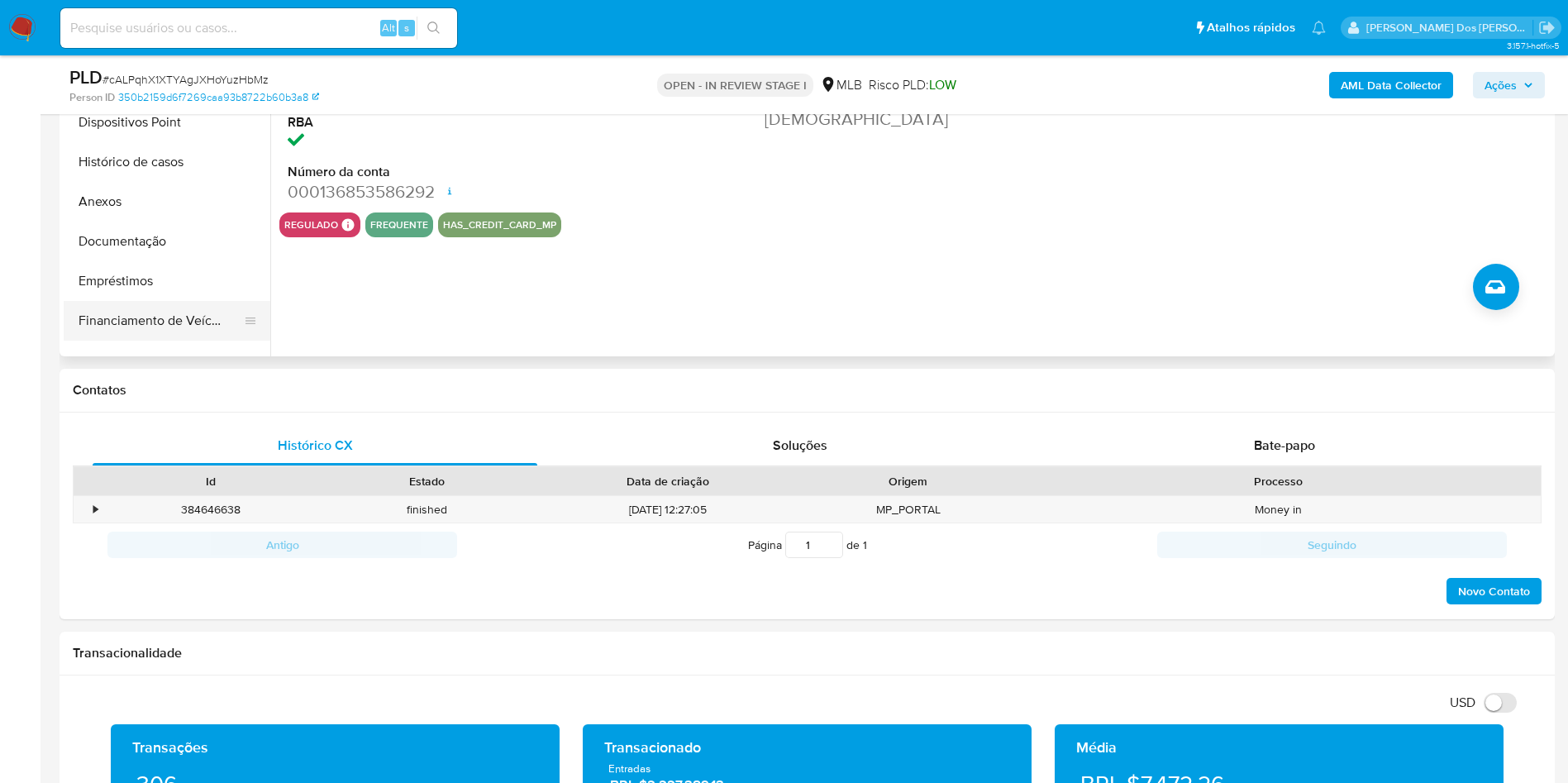
scroll to position [124, 0]
click at [185, 136] on button "Histórico de casos" at bounding box center [160, 116] width 193 height 40
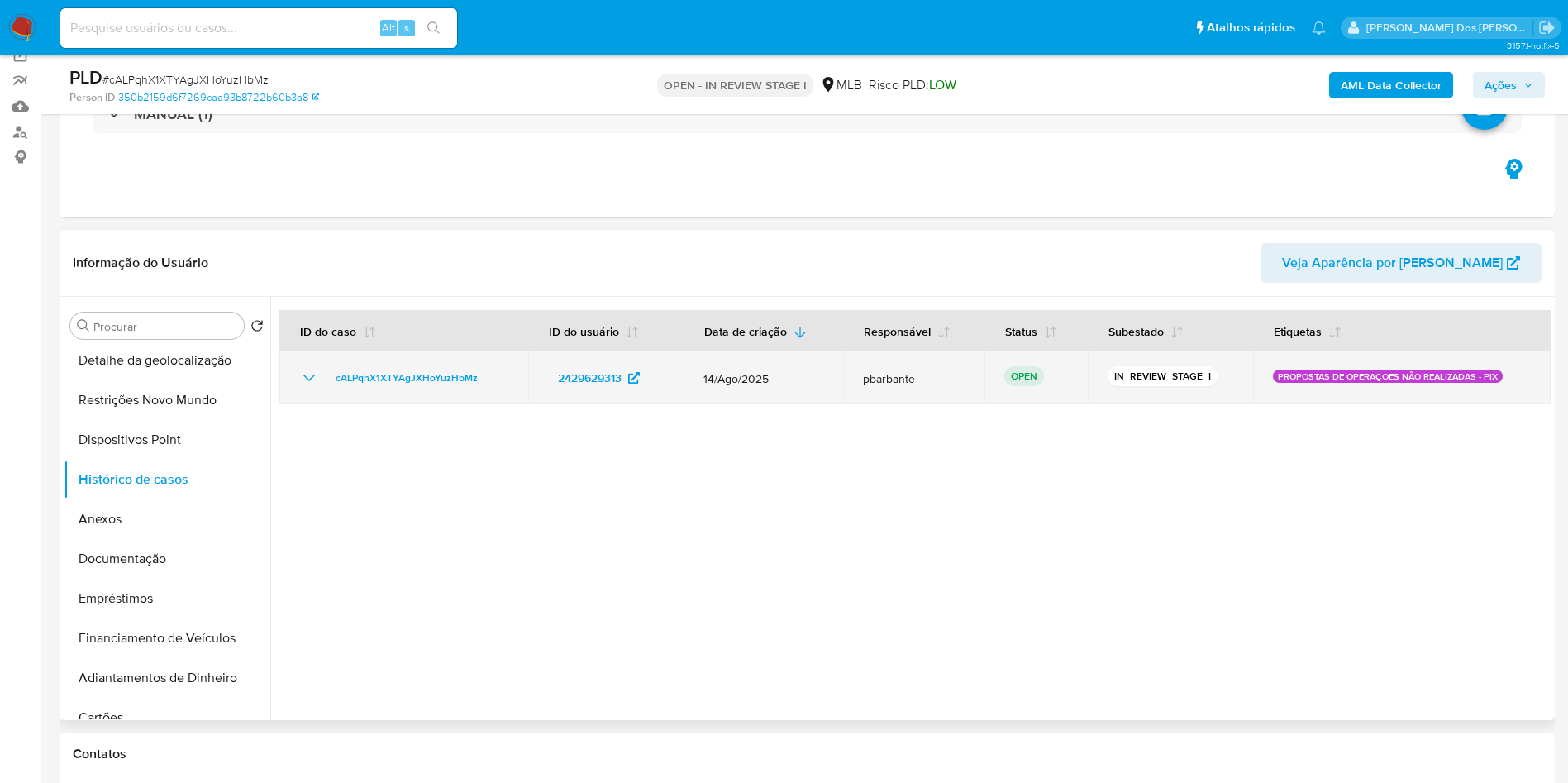
scroll to position [0, 0]
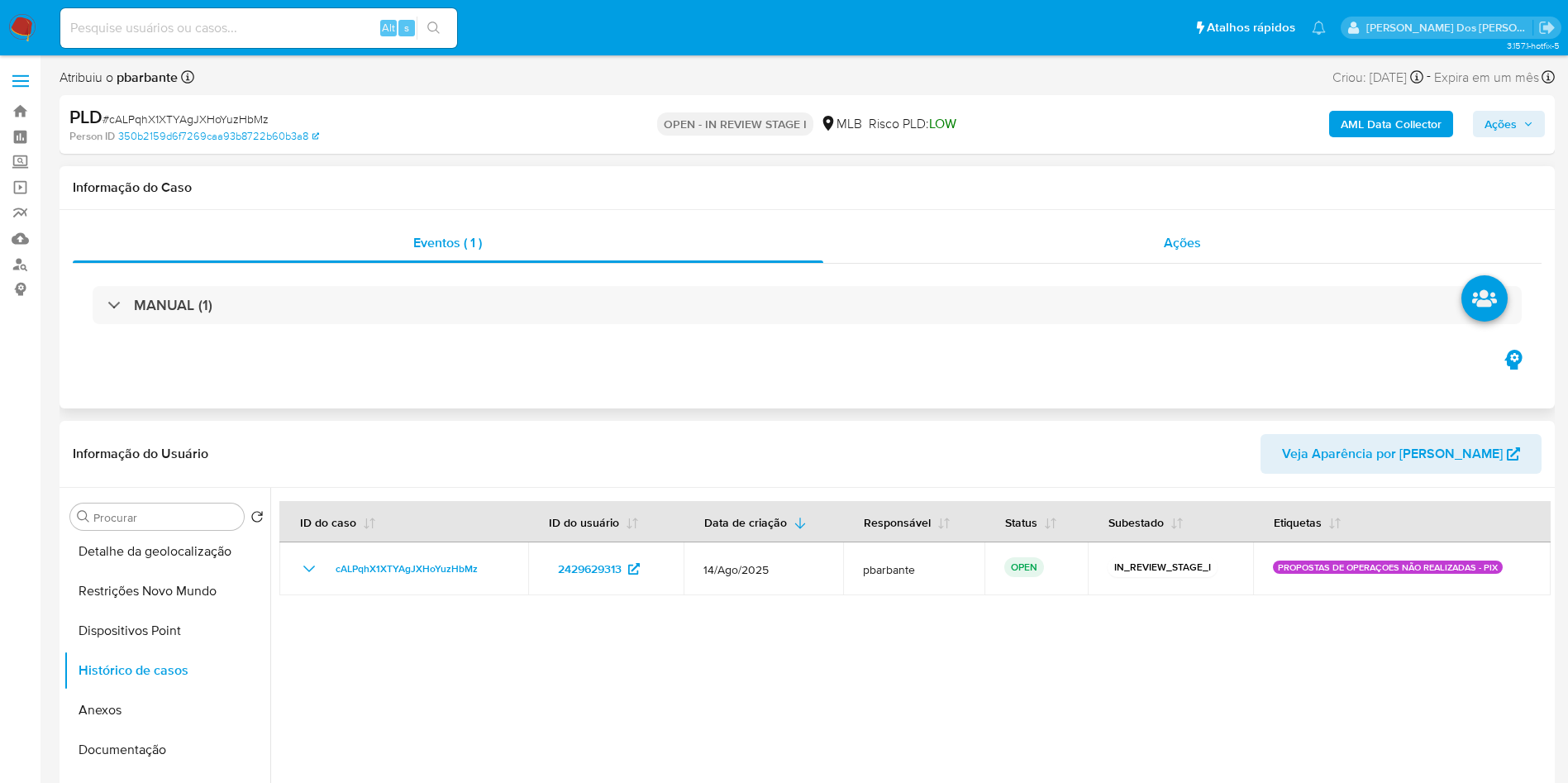
click at [1291, 258] on div "Ações" at bounding box center [1182, 243] width 719 height 40
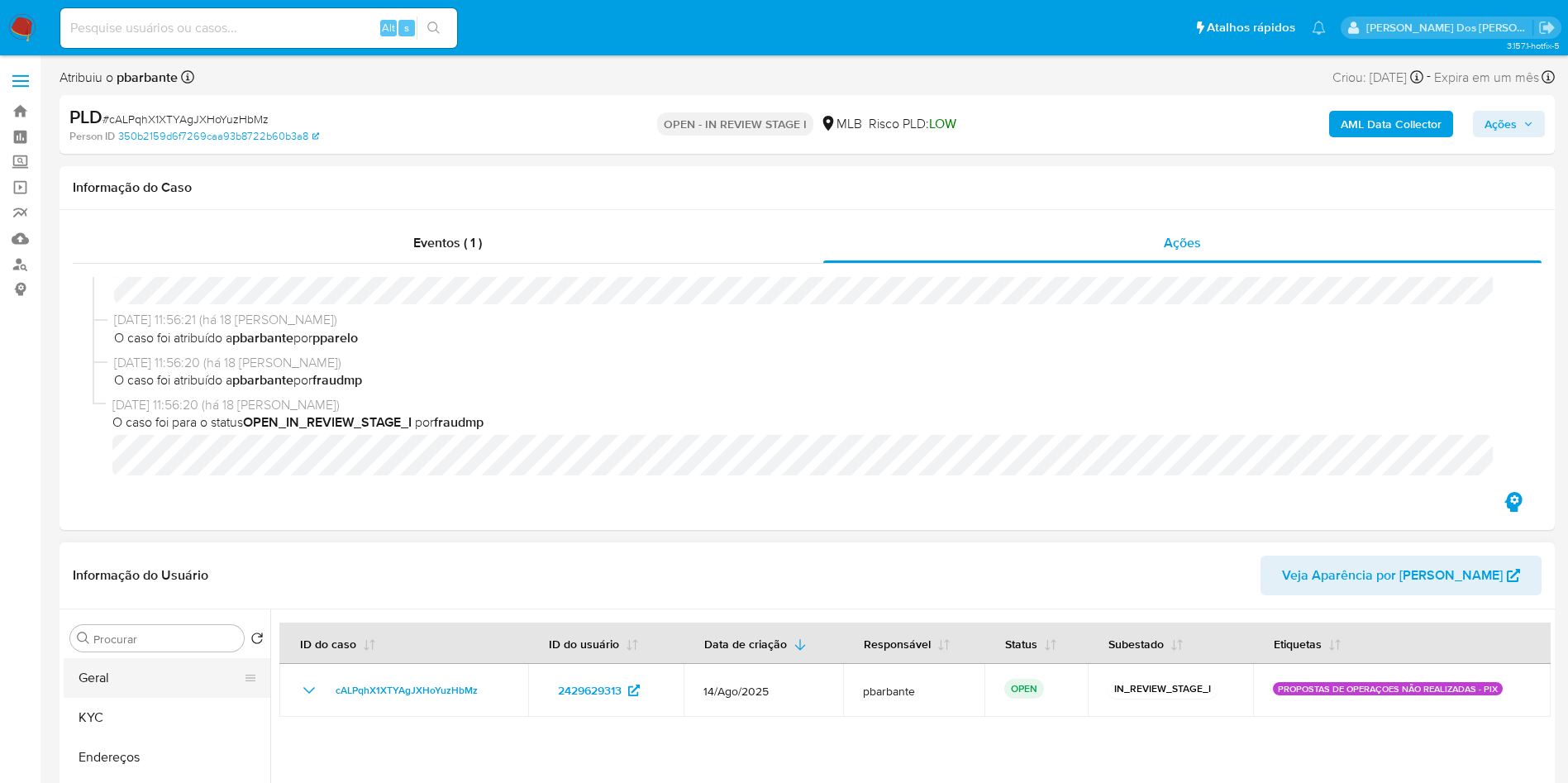
click at [154, 691] on button "Geral" at bounding box center [160, 678] width 193 height 40
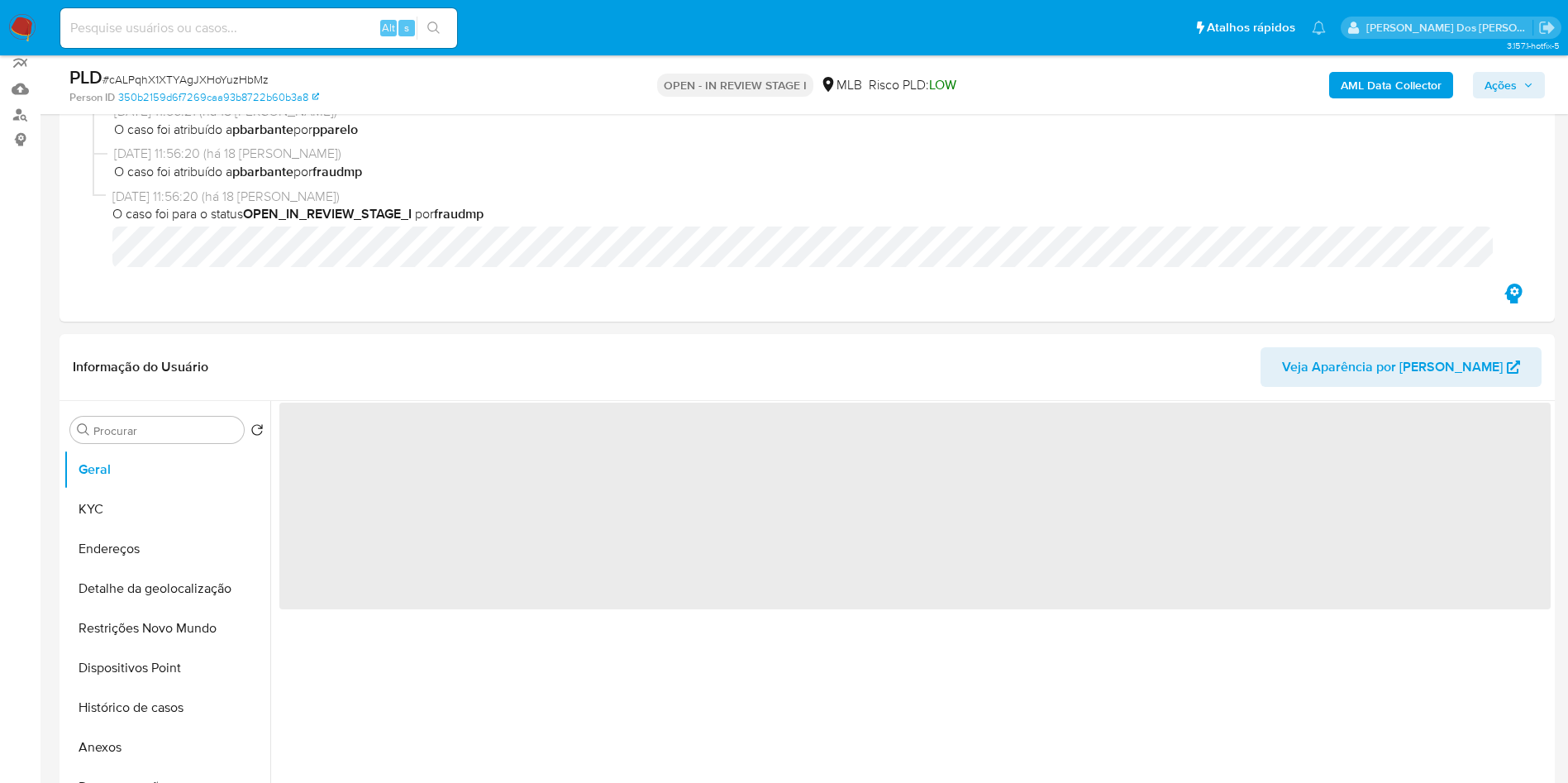
scroll to position [248, 0]
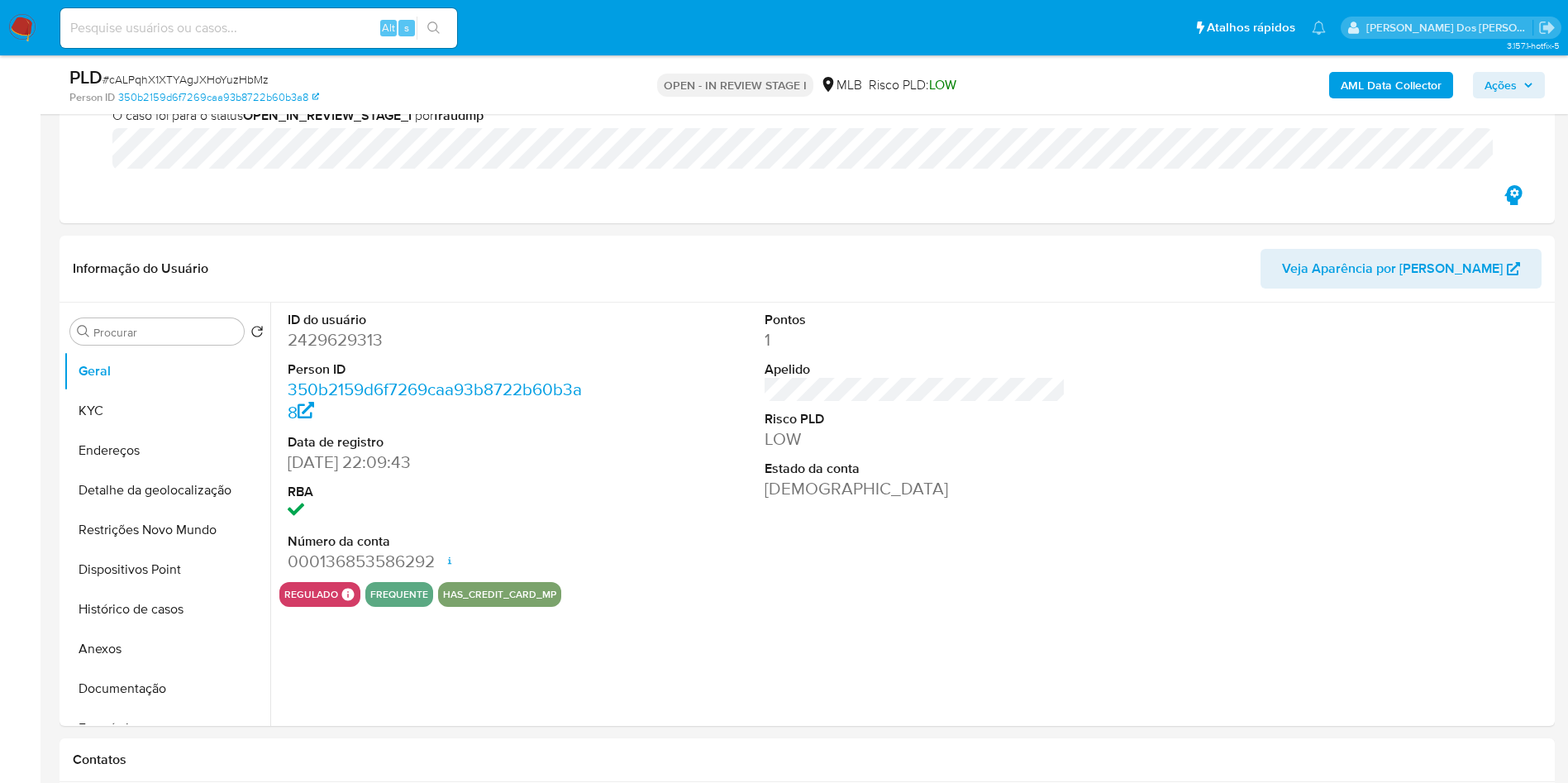
click at [361, 352] on dd "2429629313" at bounding box center [438, 339] width 301 height 23
copy dd "2429629313"
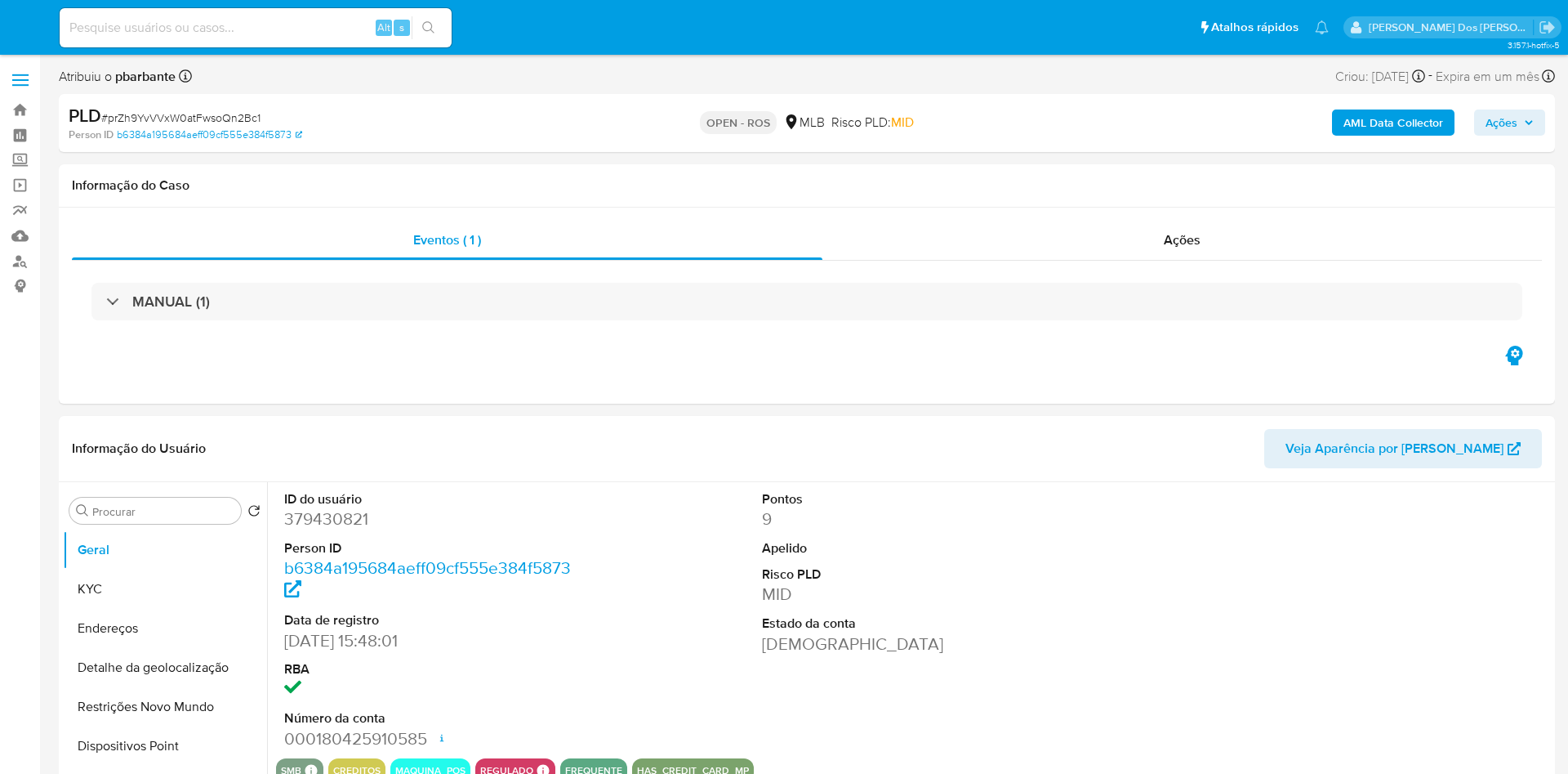
select select "10"
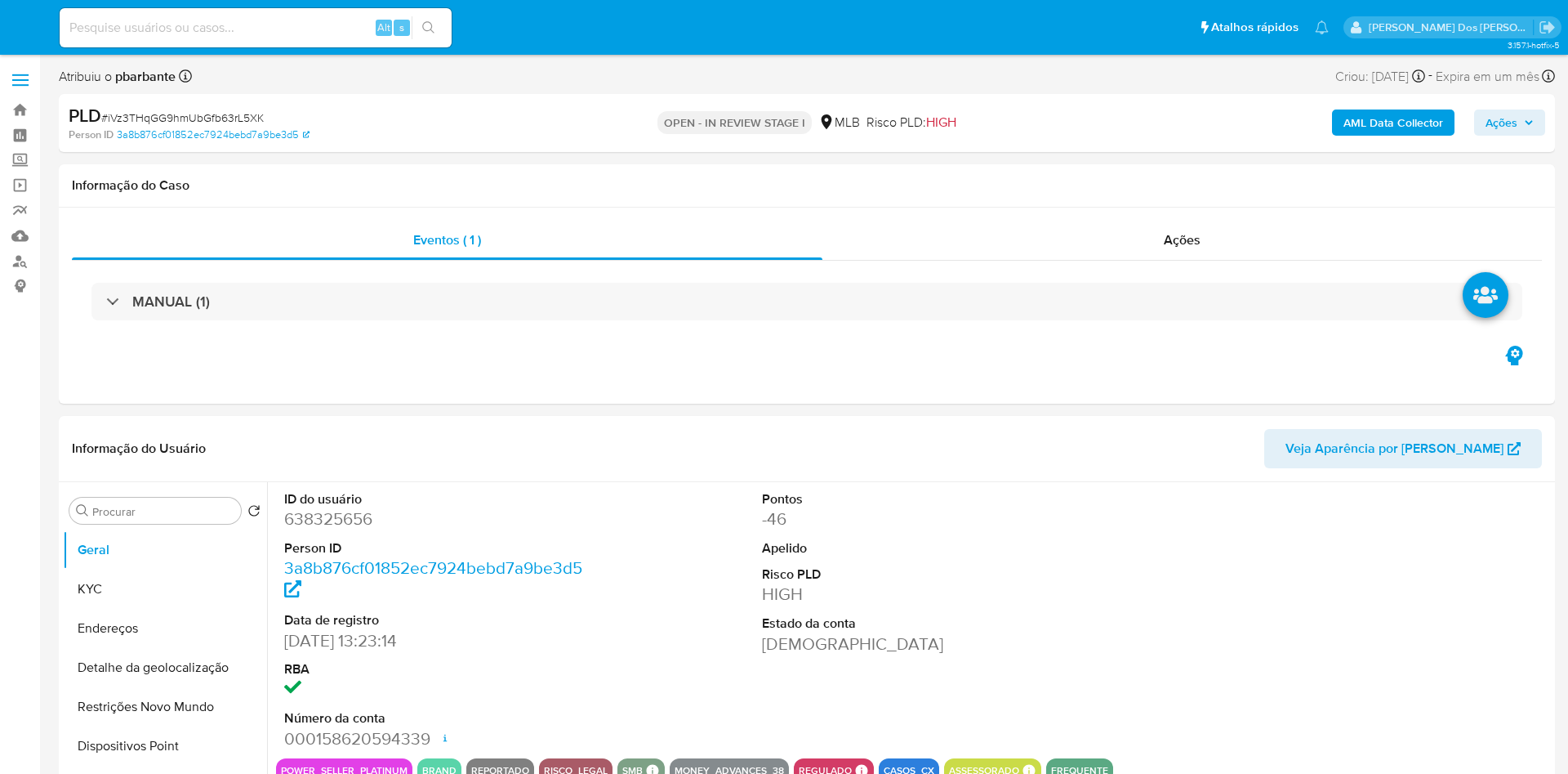
select select "10"
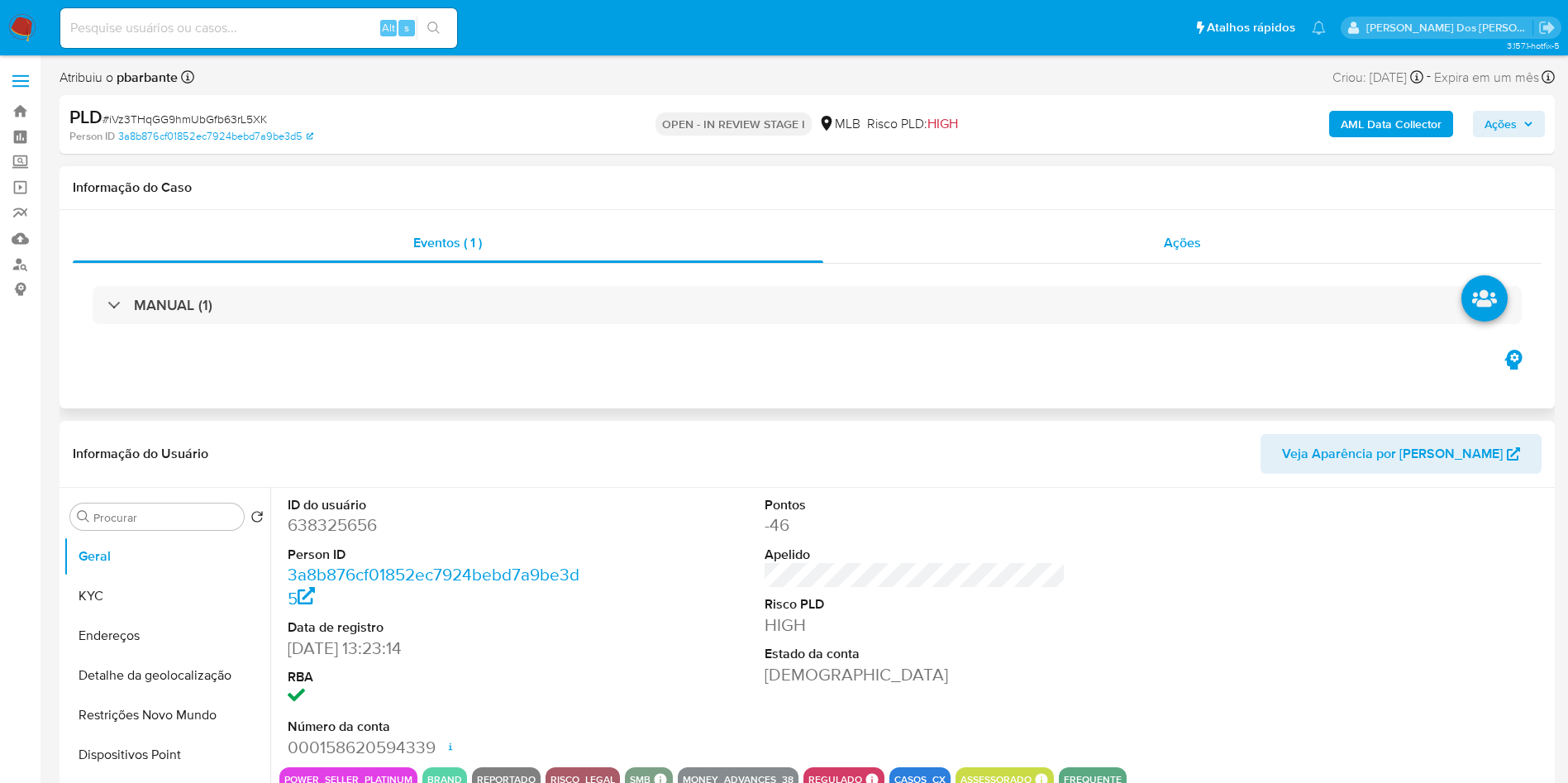
click at [1271, 223] on div "Ações" at bounding box center [1182, 243] width 719 height 40
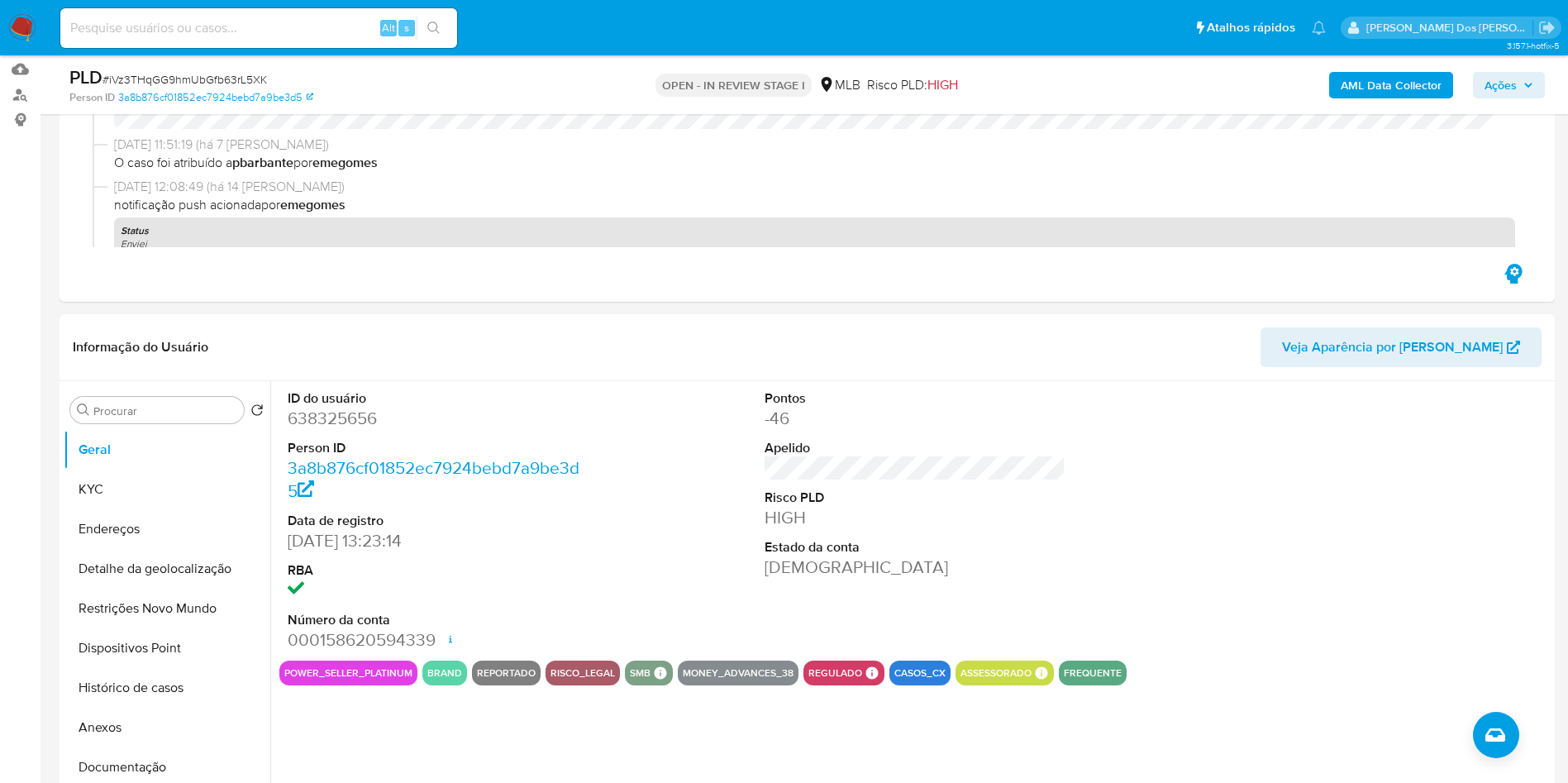
scroll to position [372, 0]
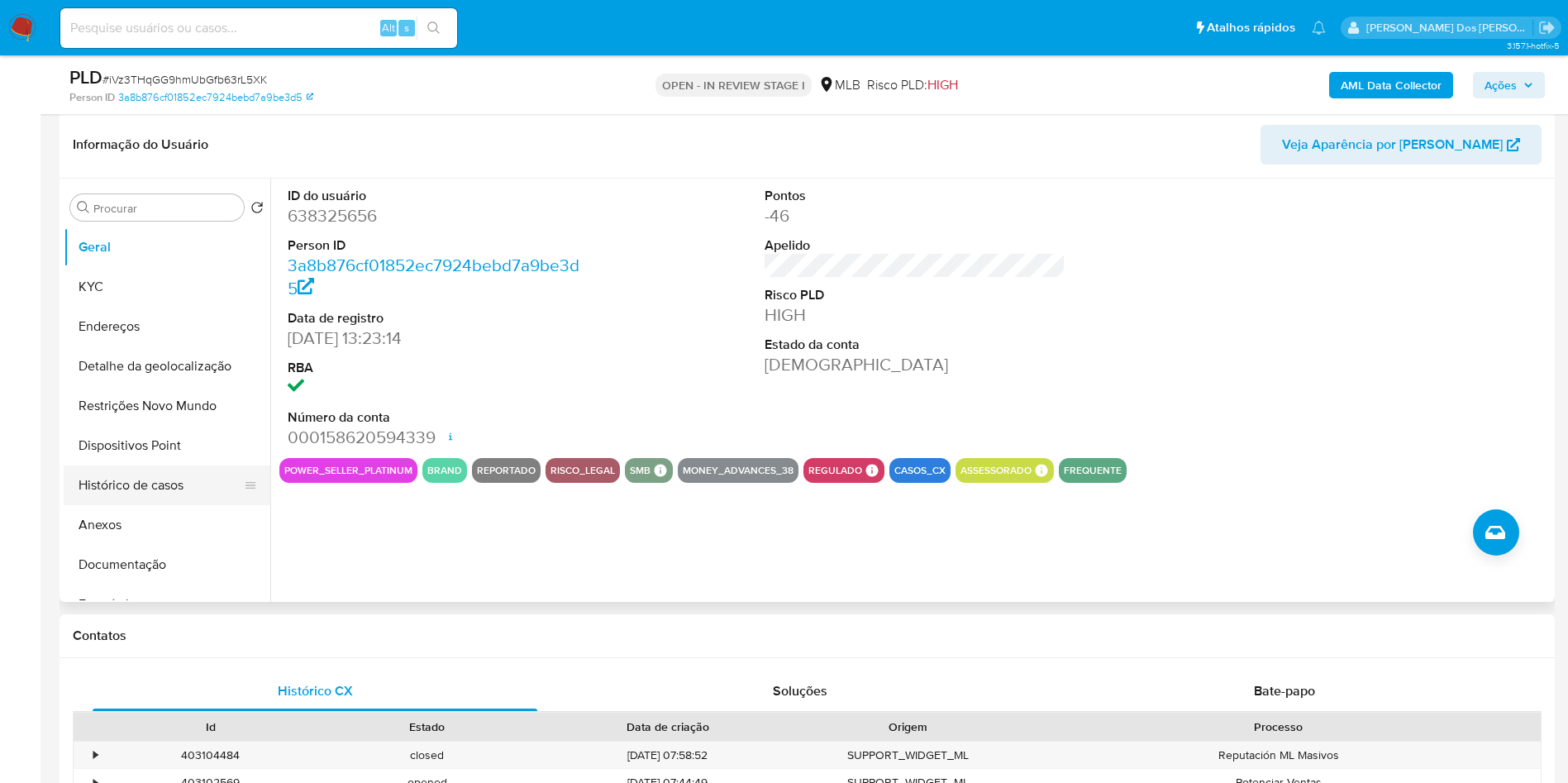
click at [164, 493] on button "Histórico de casos" at bounding box center [160, 485] width 193 height 40
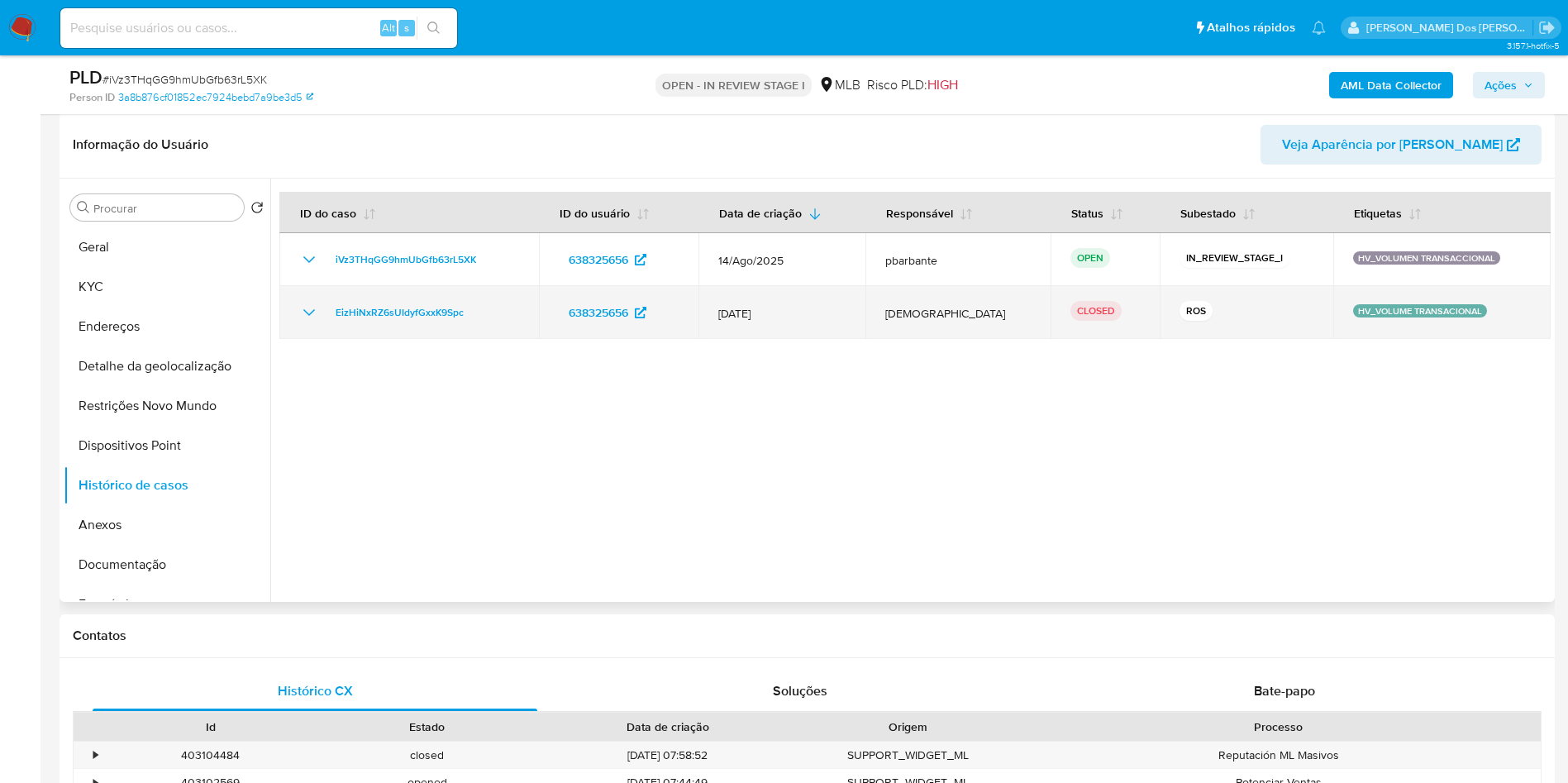
click at [319, 322] on div "EizHiNxRZ6sUIdyfGxxK9Spc" at bounding box center [410, 312] width 220 height 20
click at [296, 336] on td "EizHiNxRZ6sUIdyfGxxK9Spc" at bounding box center [410, 313] width 260 height 53
click at [308, 316] on icon "Mostrar/Ocultar" at bounding box center [309, 312] width 11 height 7
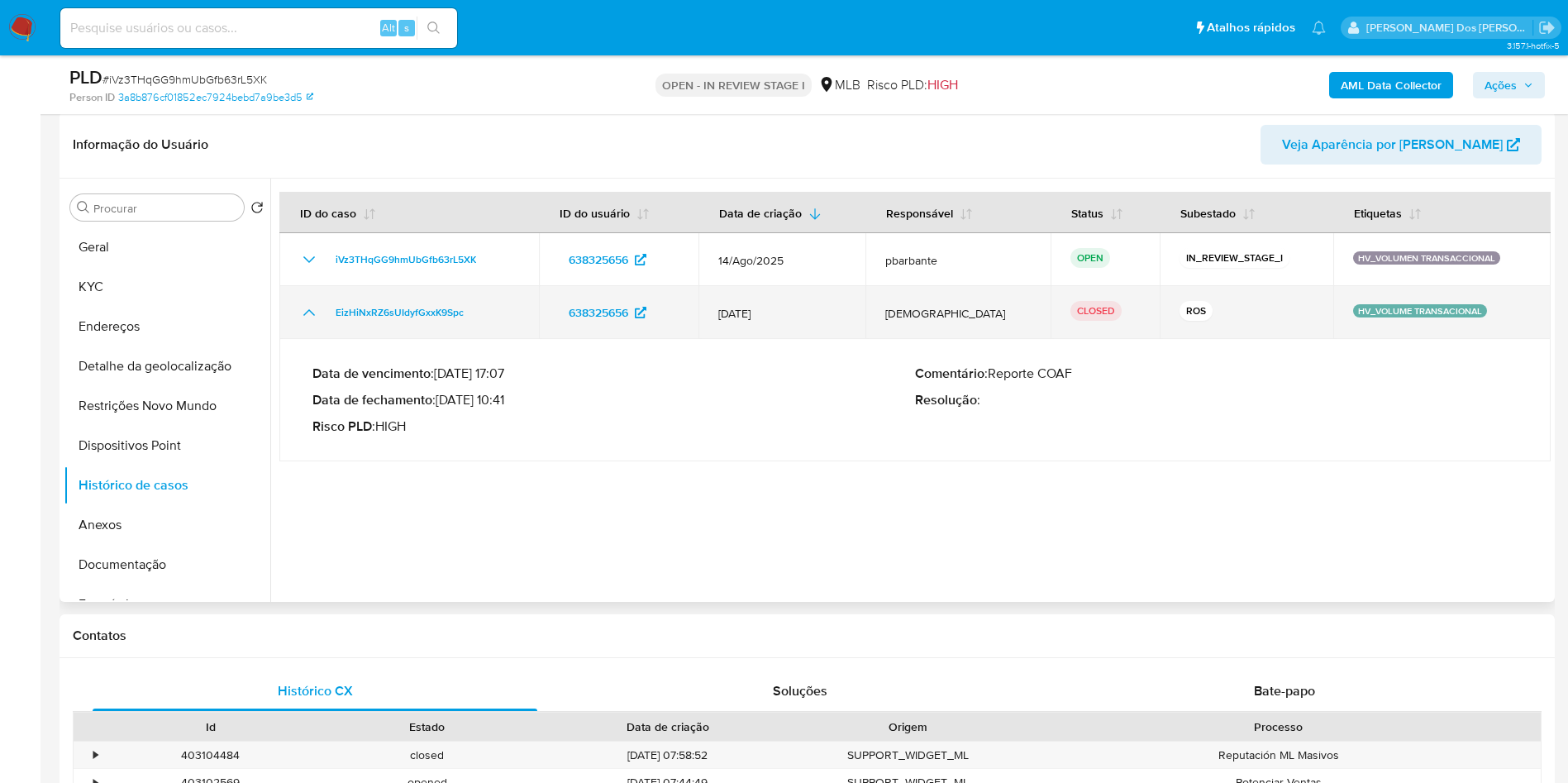
click at [308, 322] on icon "Mostrar/Ocultar" at bounding box center [309, 312] width 20 height 20
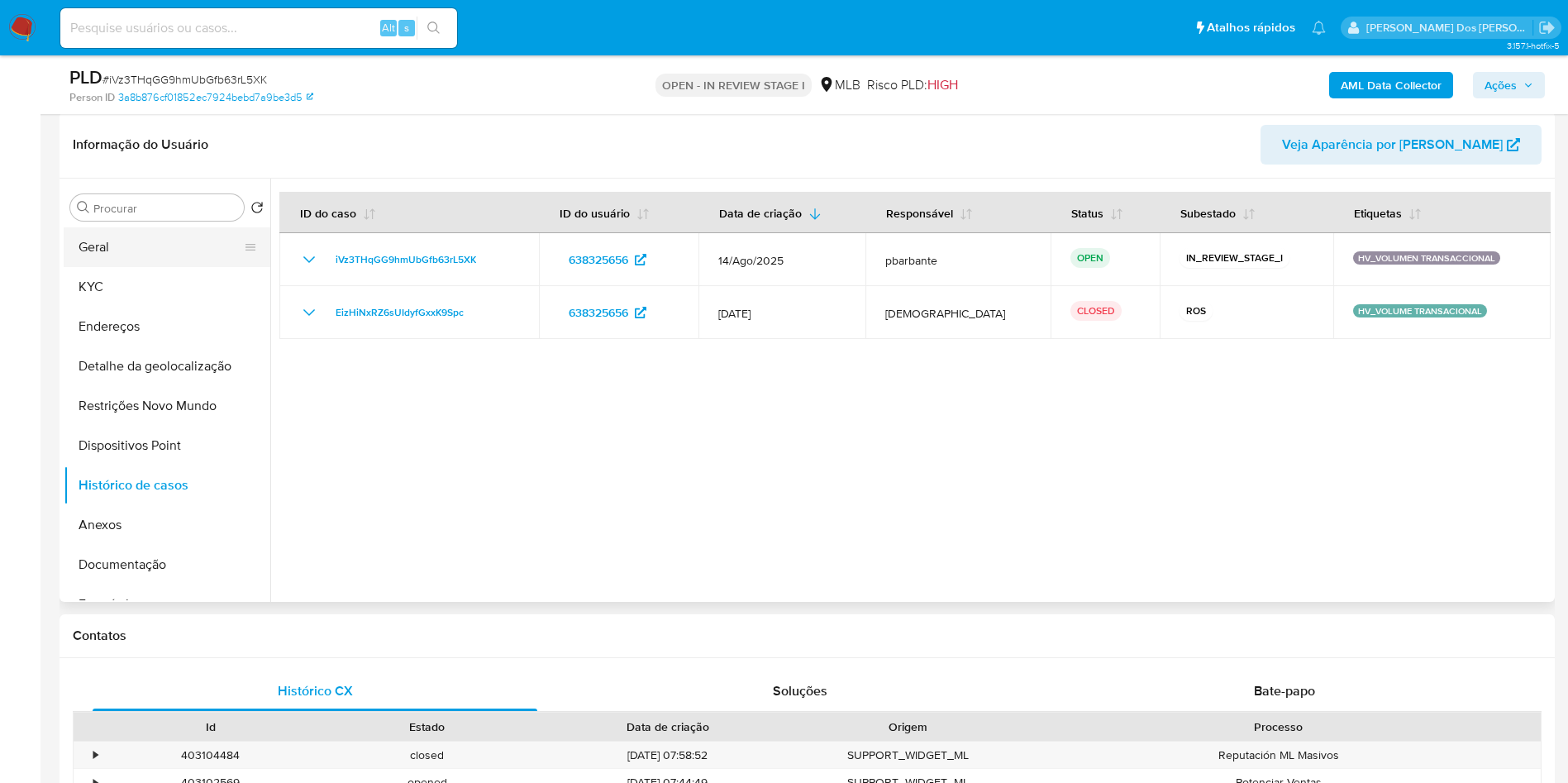
click at [214, 267] on button "Geral" at bounding box center [160, 247] width 193 height 40
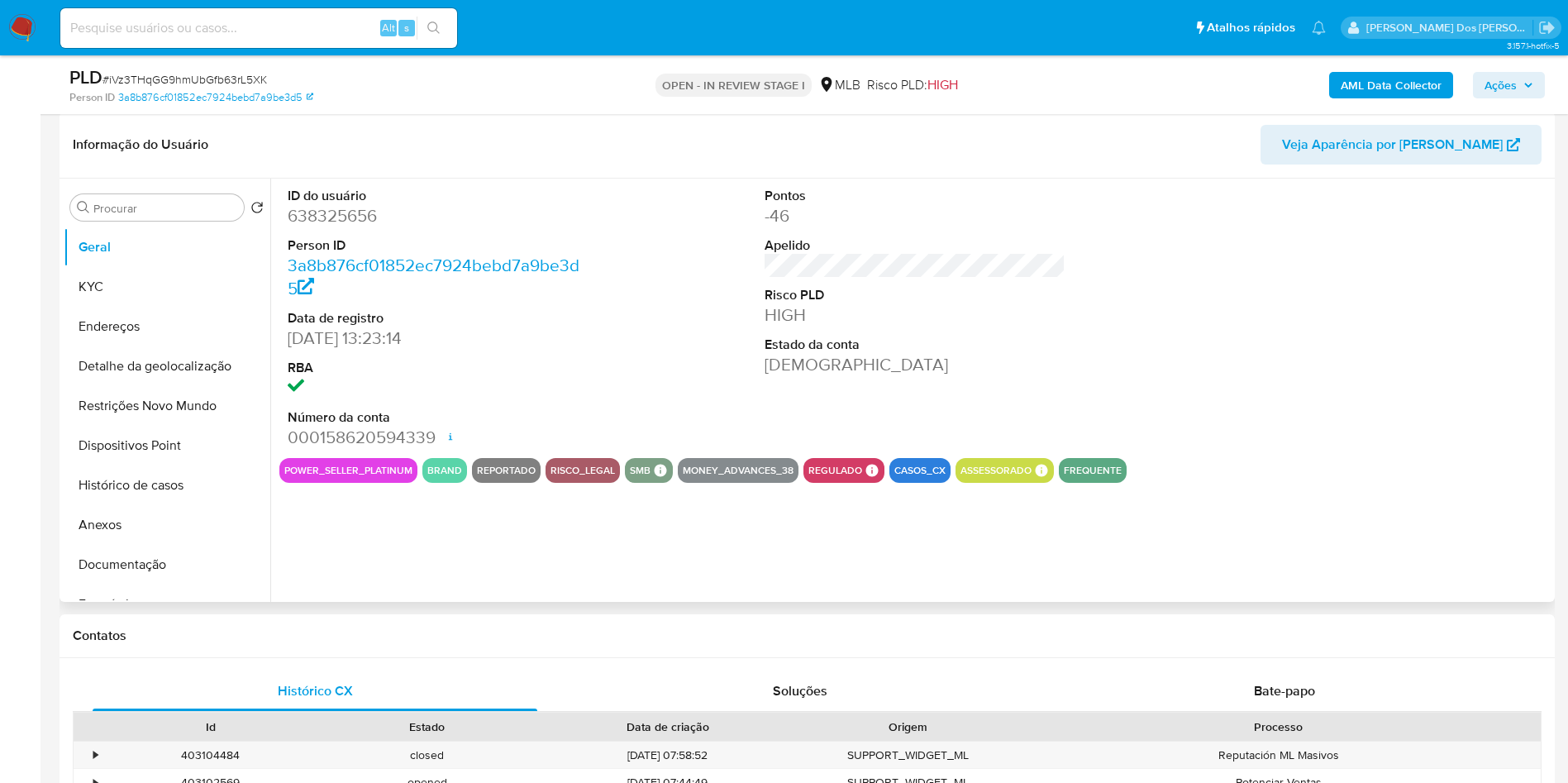
click at [362, 228] on dd "638325656" at bounding box center [438, 215] width 301 height 23
copy dd "638325656"
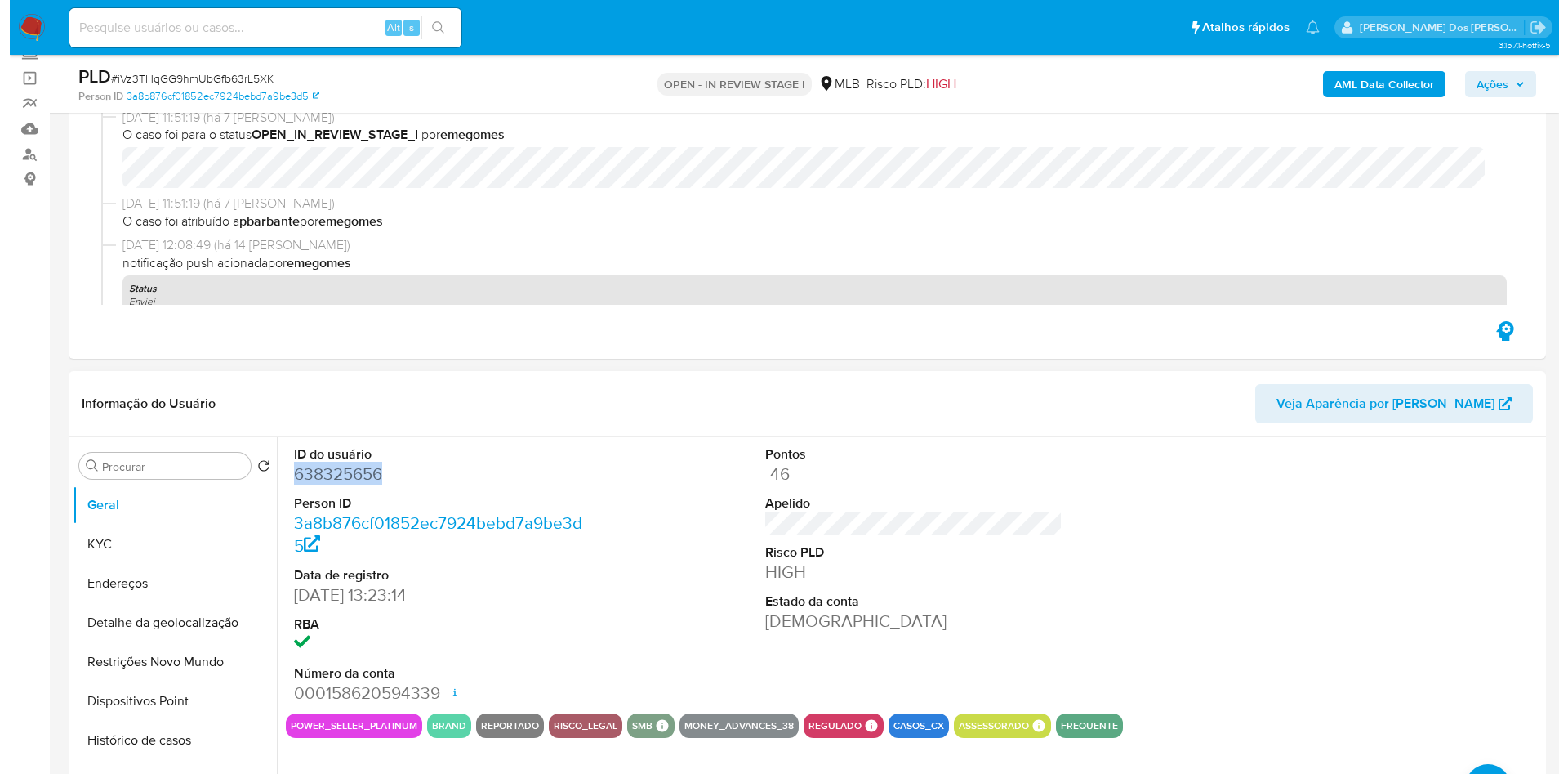
scroll to position [0, 0]
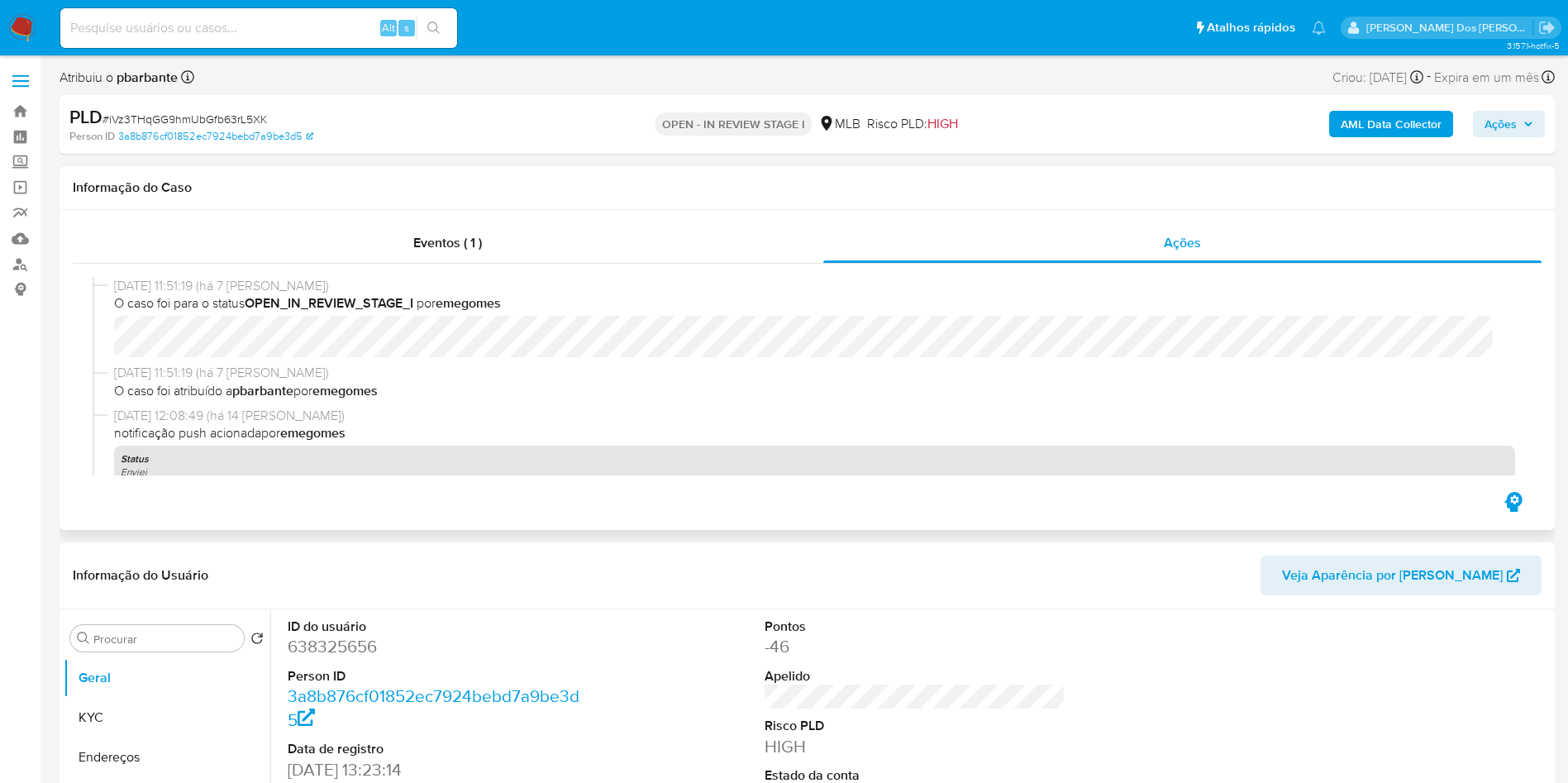
click at [477, 265] on div "25/08/2025 11:51:19 (há 7 dias) O caso foi para o status OPEN_IN_REVIEW_STAGE_I…" at bounding box center [807, 375] width 1468 height 225
click at [502, 240] on div "Eventos ( 1 )" at bounding box center [448, 243] width 751 height 40
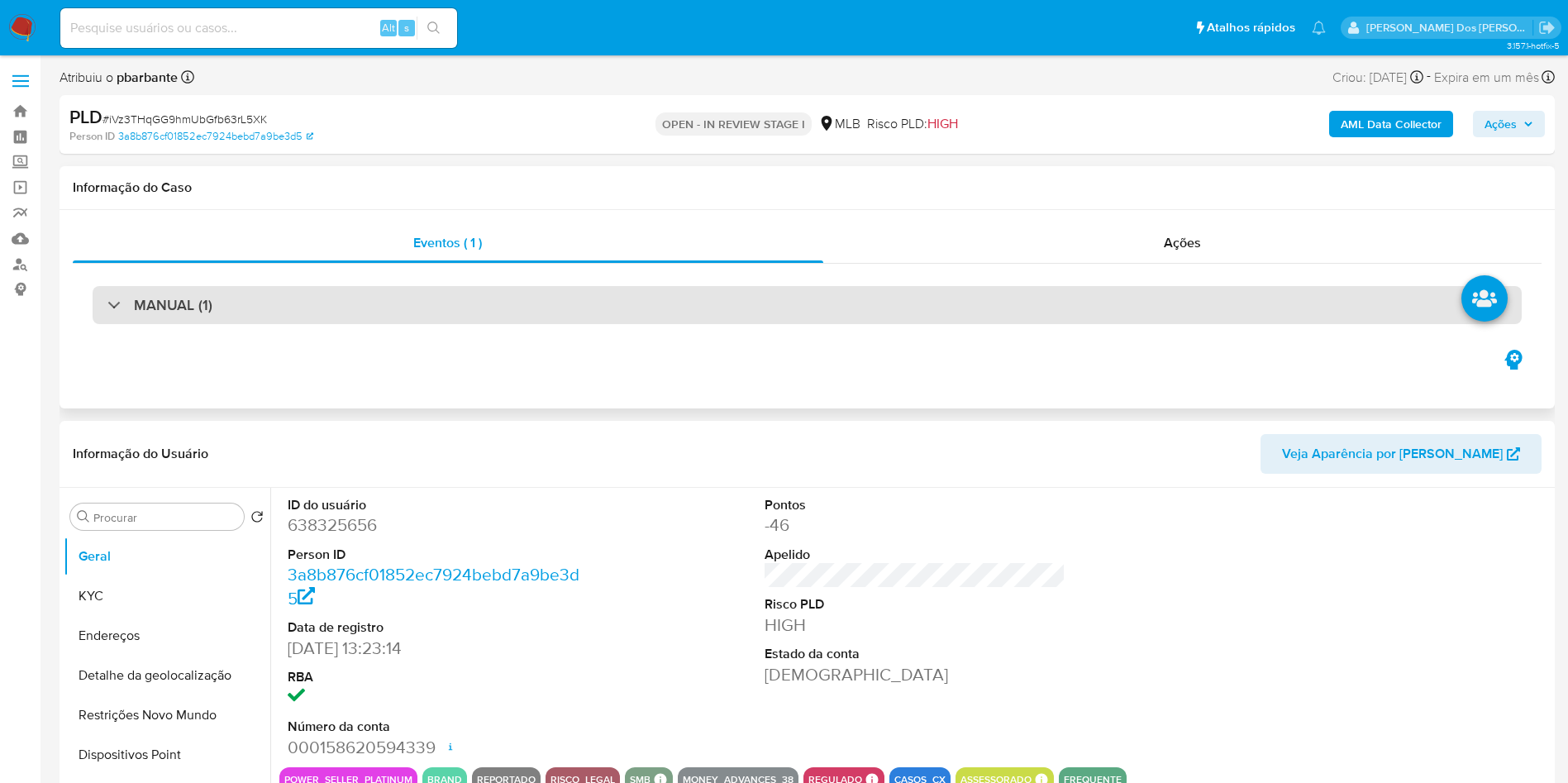
click at [499, 302] on div "MANUAL (1)" at bounding box center [807, 305] width 1429 height 38
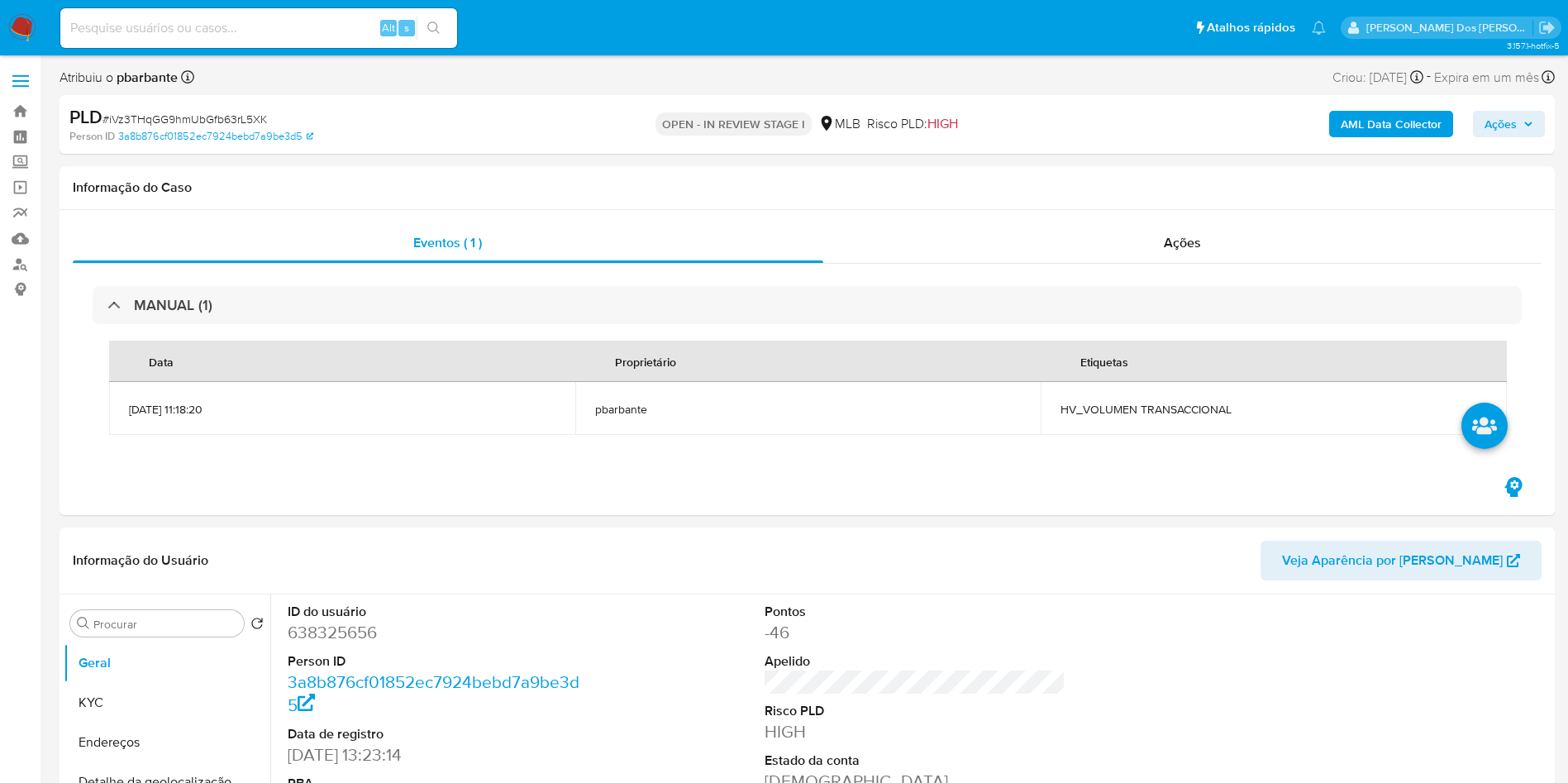
click at [1418, 133] on b "AML Data Collector" at bounding box center [1391, 124] width 100 height 27
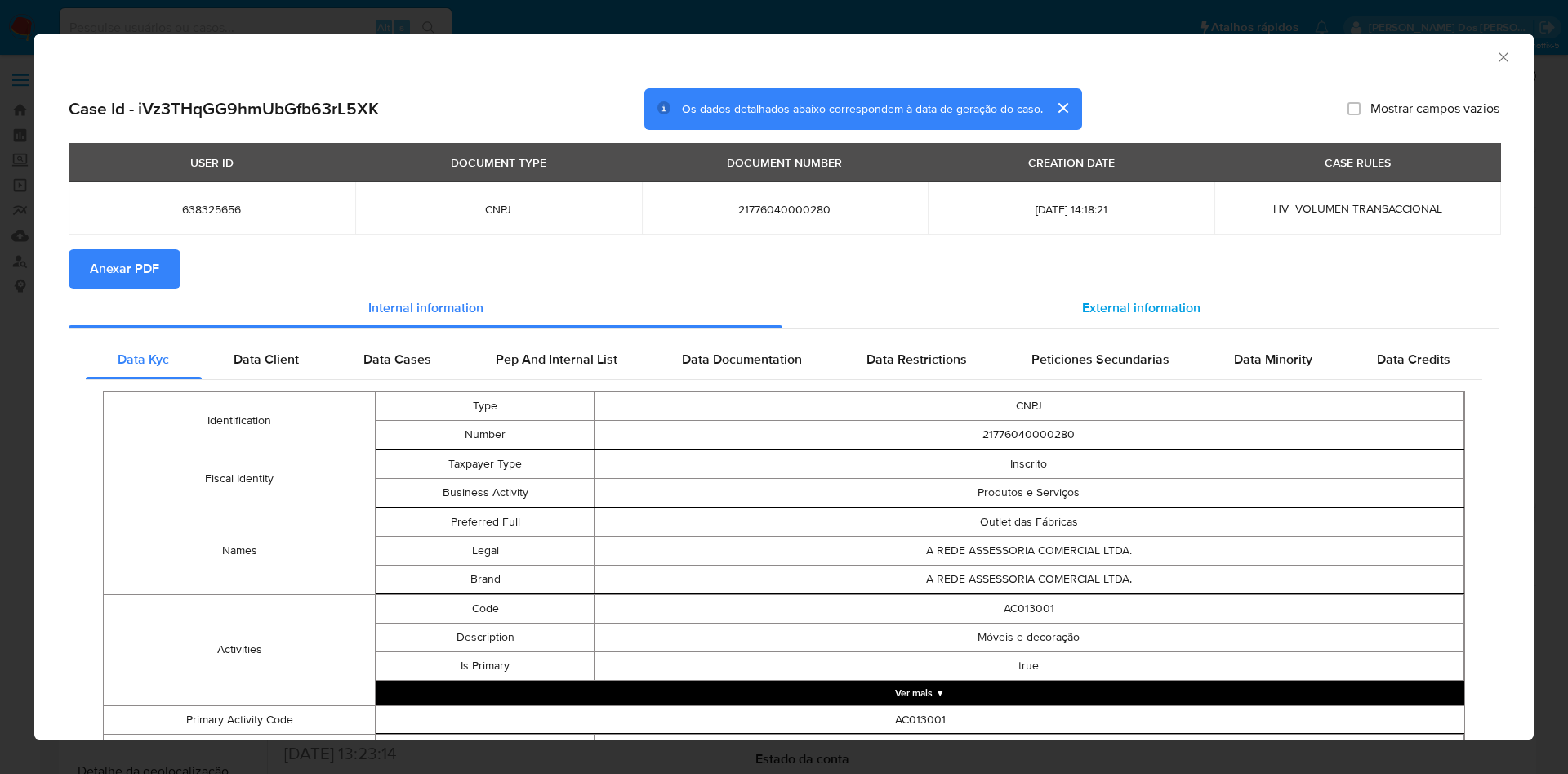
click at [1118, 302] on span "External information" at bounding box center [1141, 307] width 118 height 19
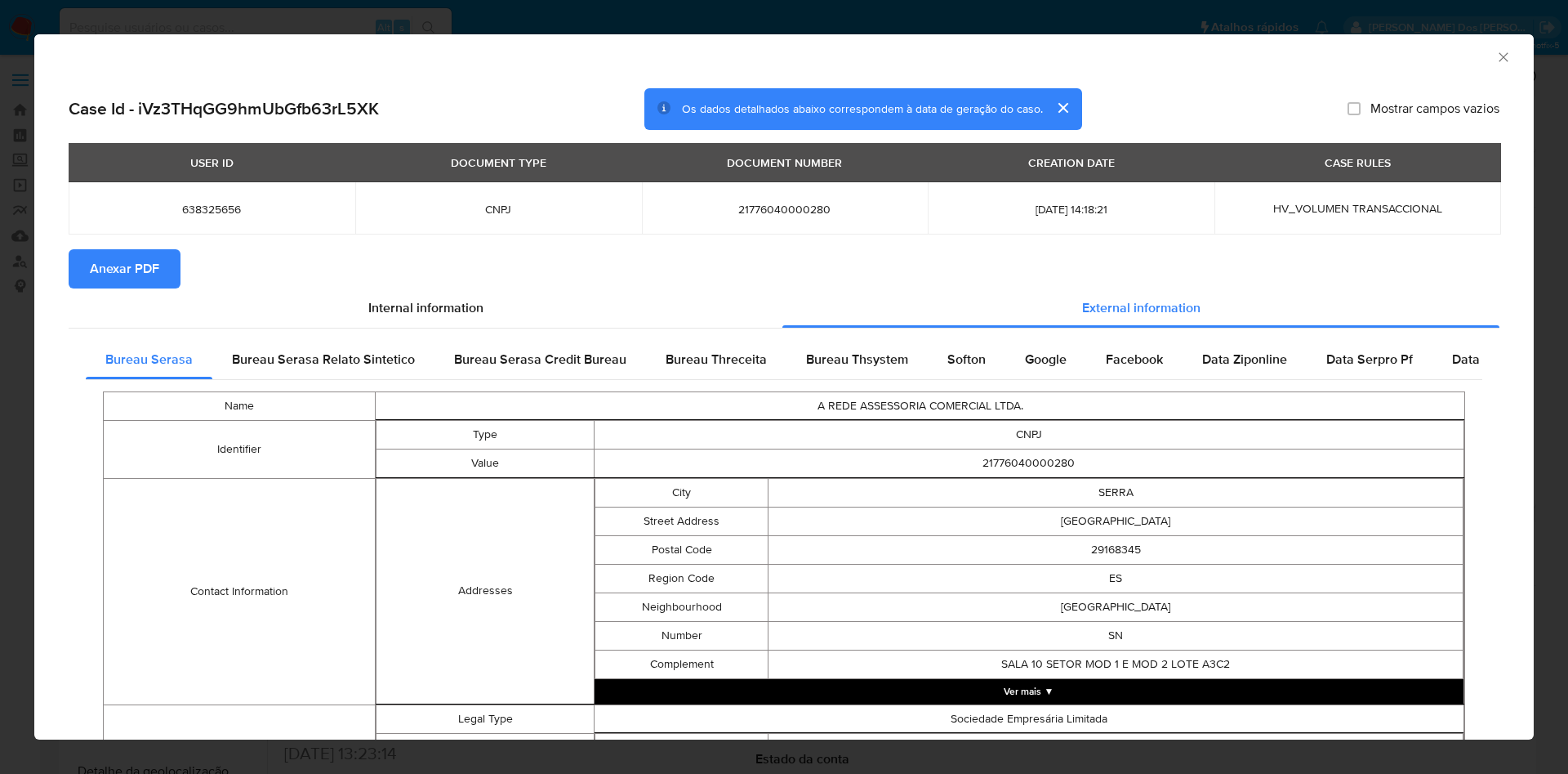
click at [125, 264] on span "Anexar PDF" at bounding box center [125, 269] width 69 height 36
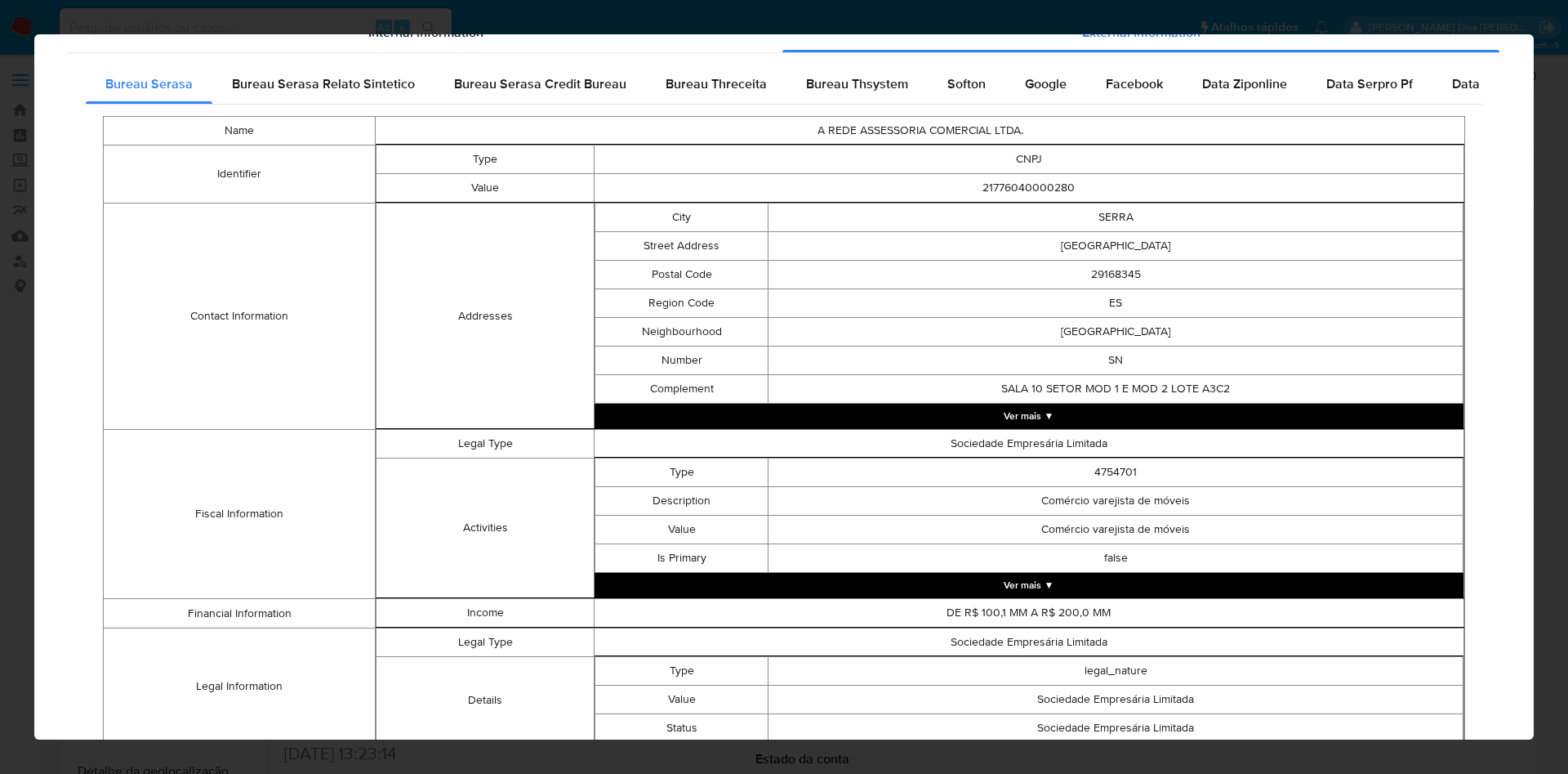
scroll to position [536, 0]
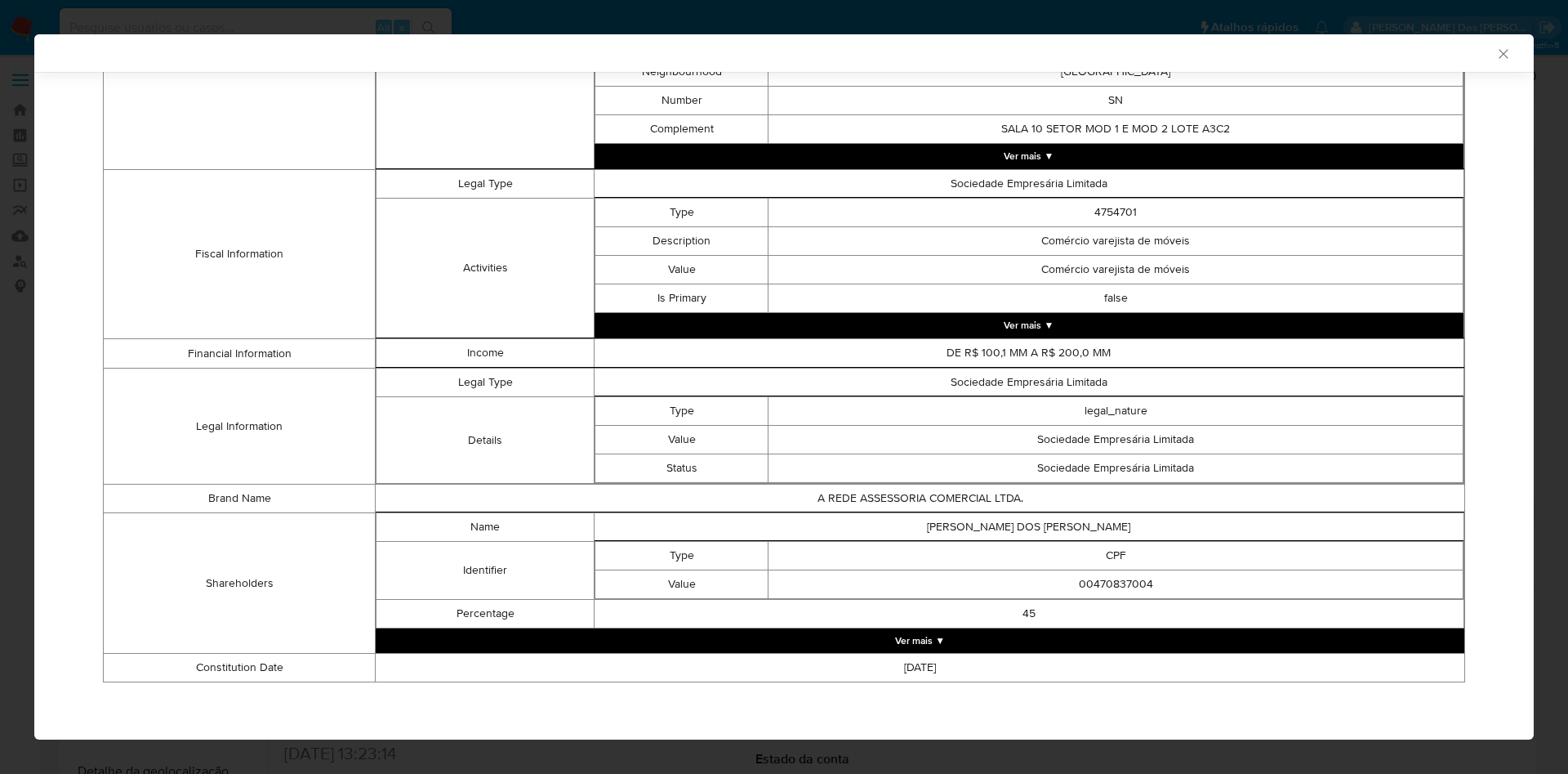
click at [978, 633] on button "Ver mais ▼" at bounding box center [920, 640] width 1088 height 24
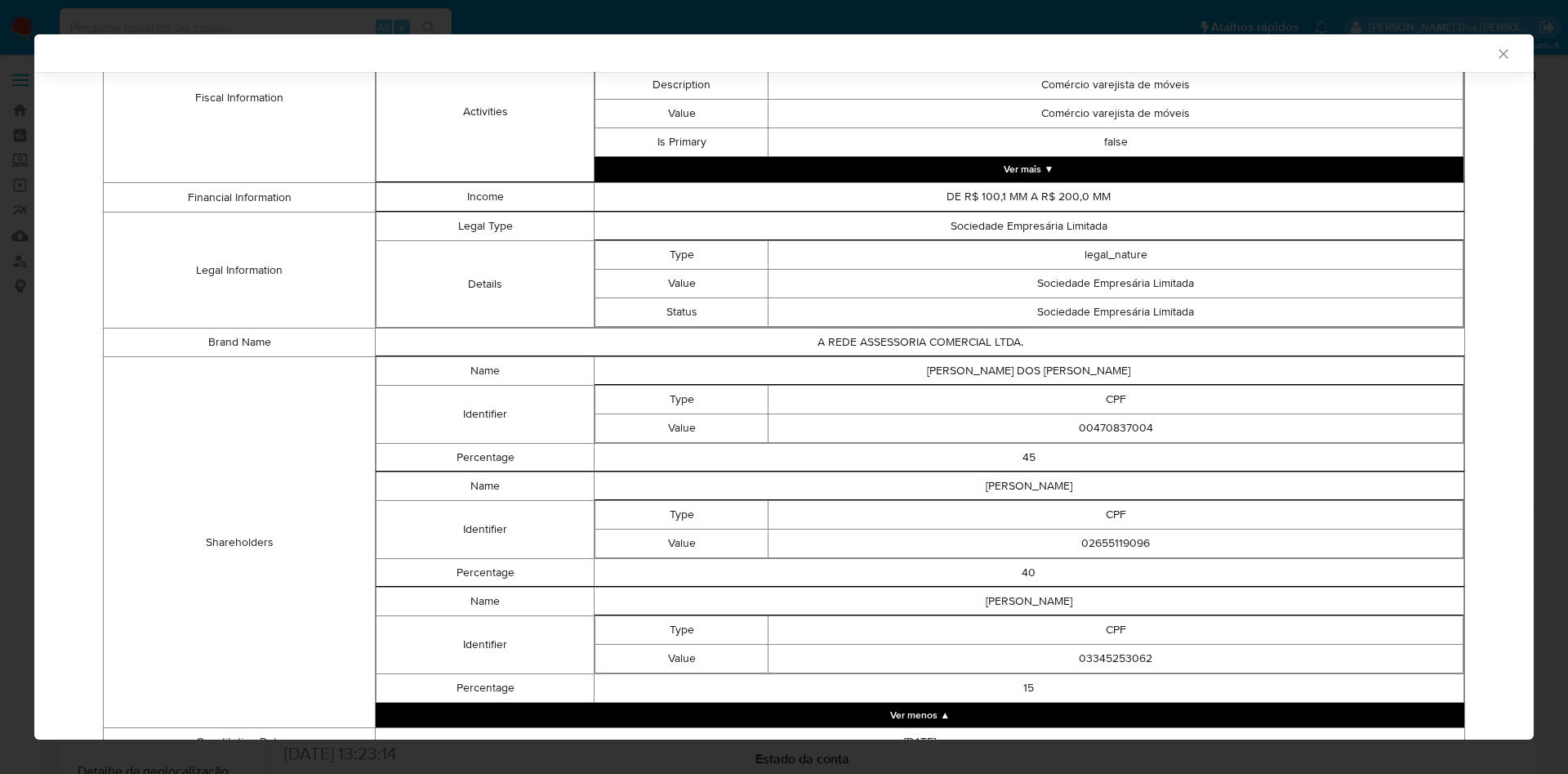
scroll to position [767, 0]
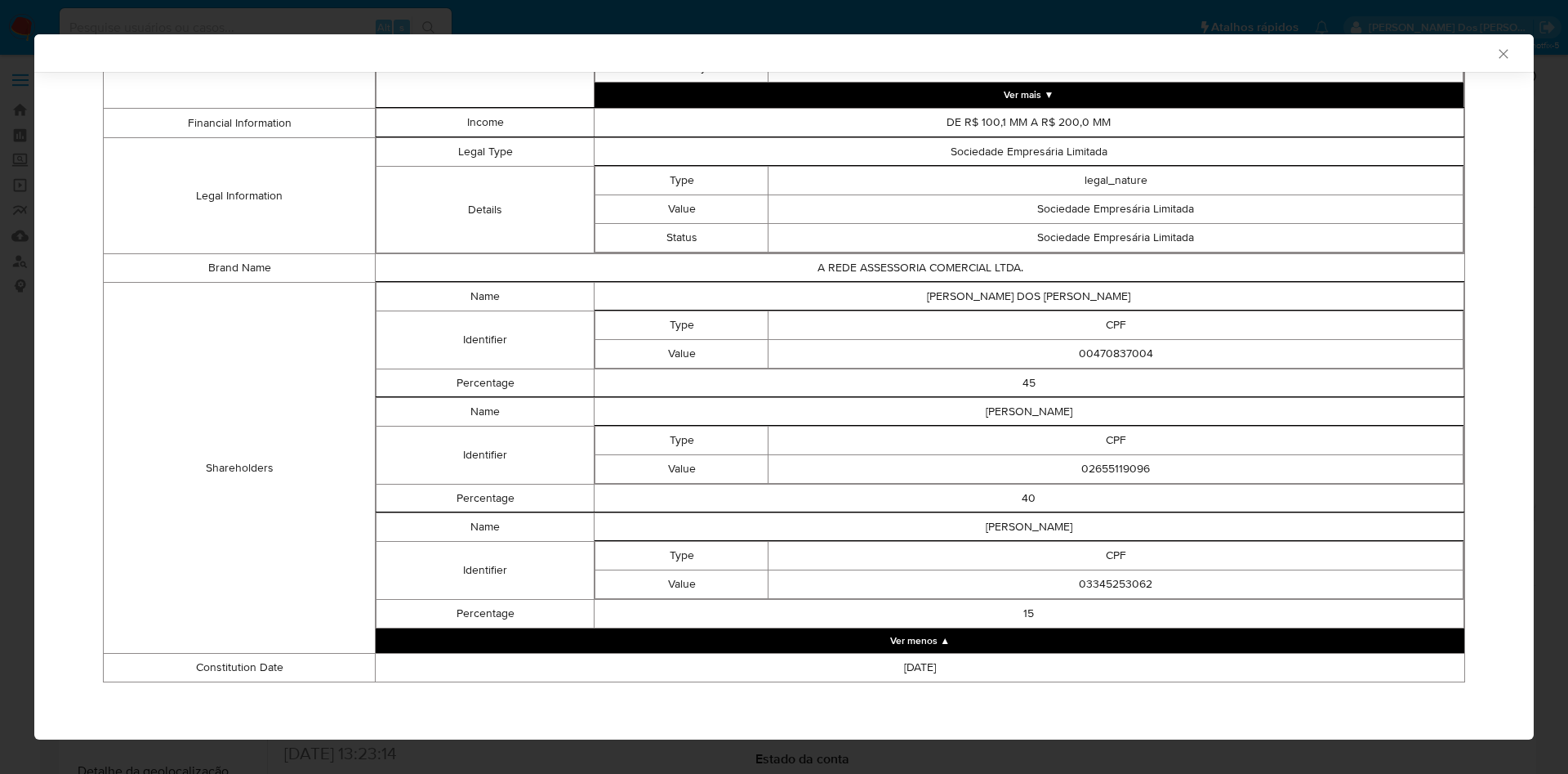
click at [1112, 356] on td "00470837004" at bounding box center [1116, 354] width 695 height 29
copy td "00470837004"
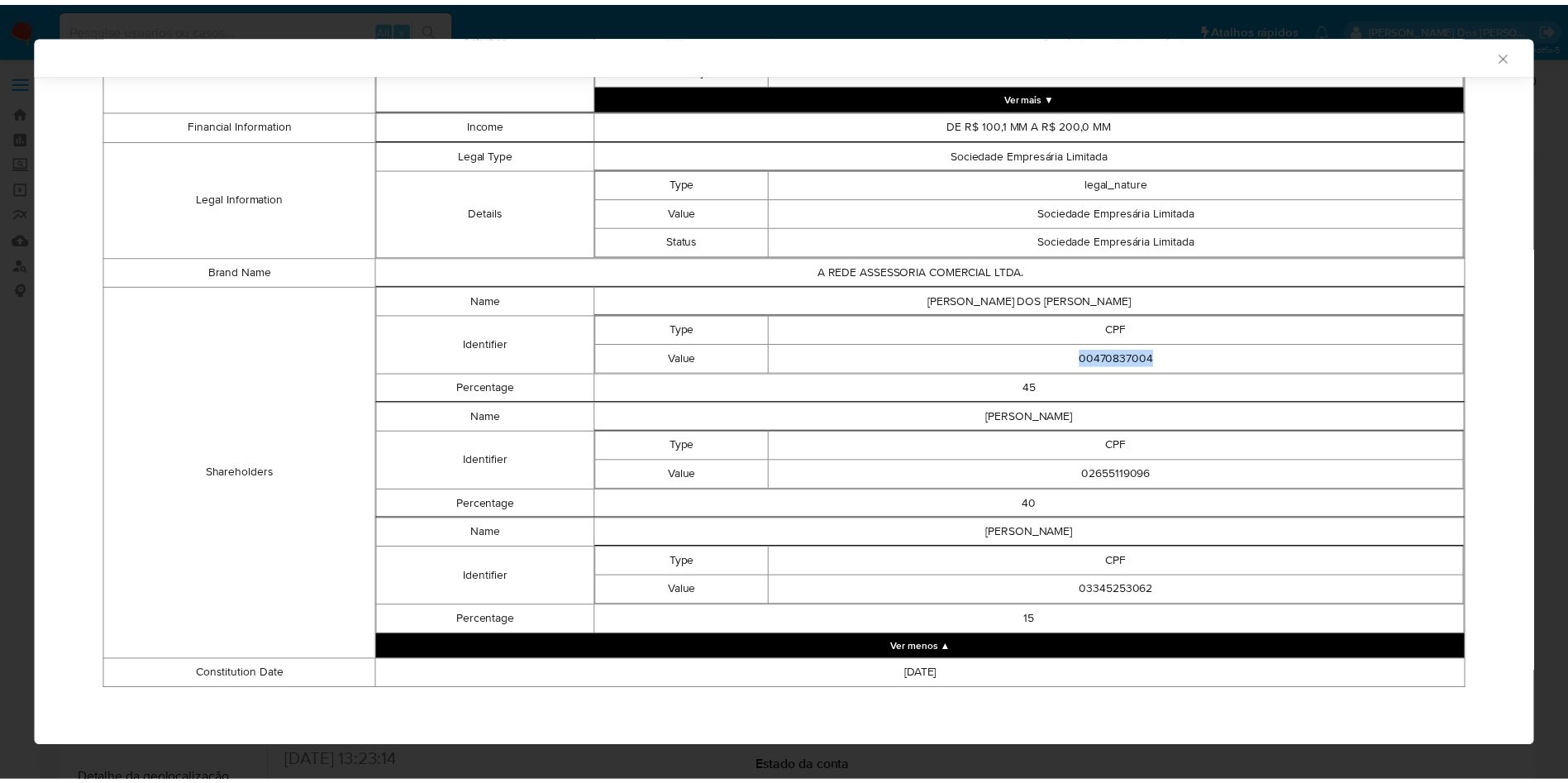
scroll to position [772, 0]
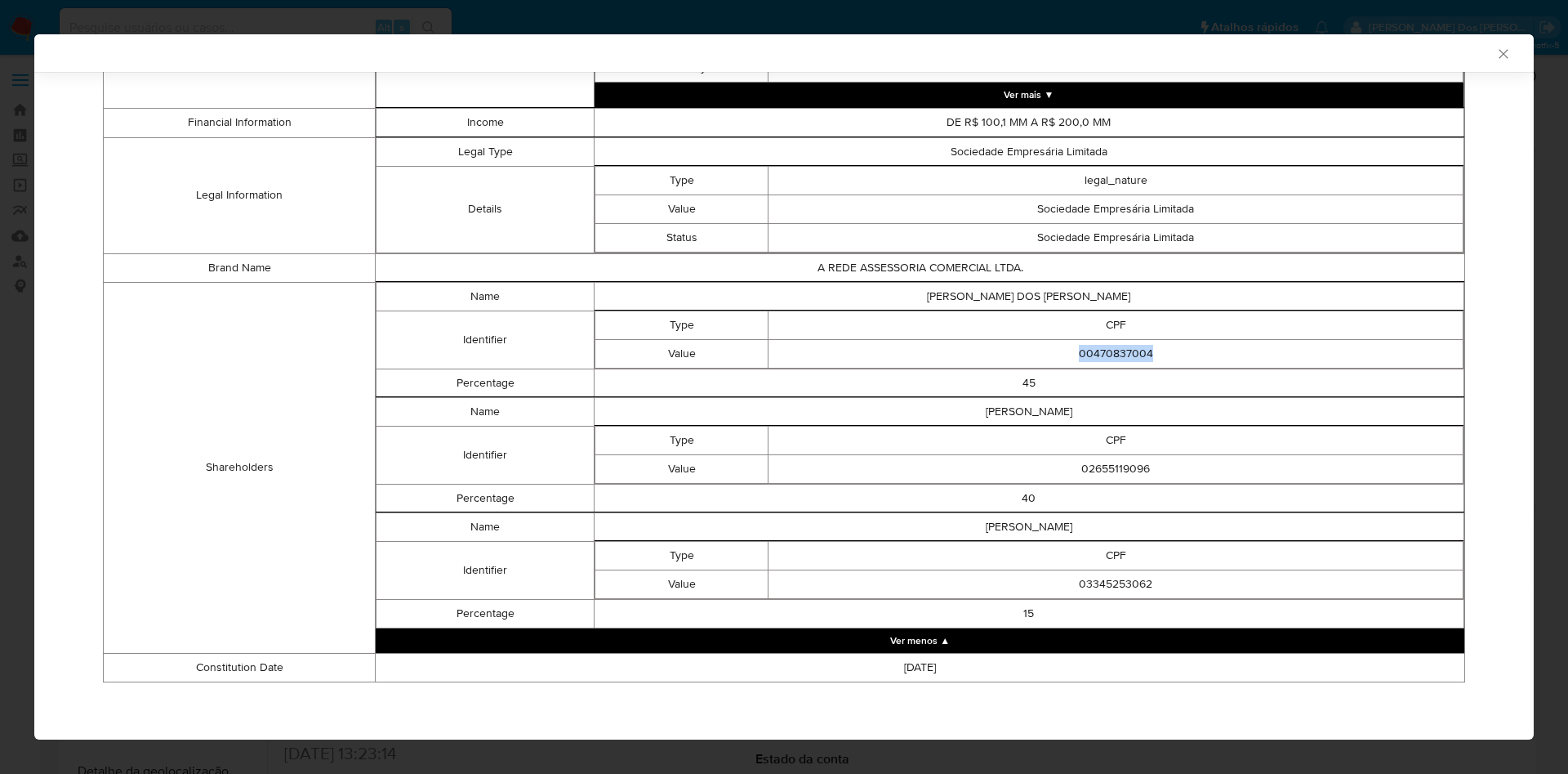
click at [1122, 347] on td "00470837004" at bounding box center [1116, 353] width 695 height 29
click at [1107, 465] on td "02655119096" at bounding box center [1116, 469] width 695 height 29
click at [1105, 468] on td "02655119096" at bounding box center [1116, 469] width 695 height 29
copy td "02655119096"
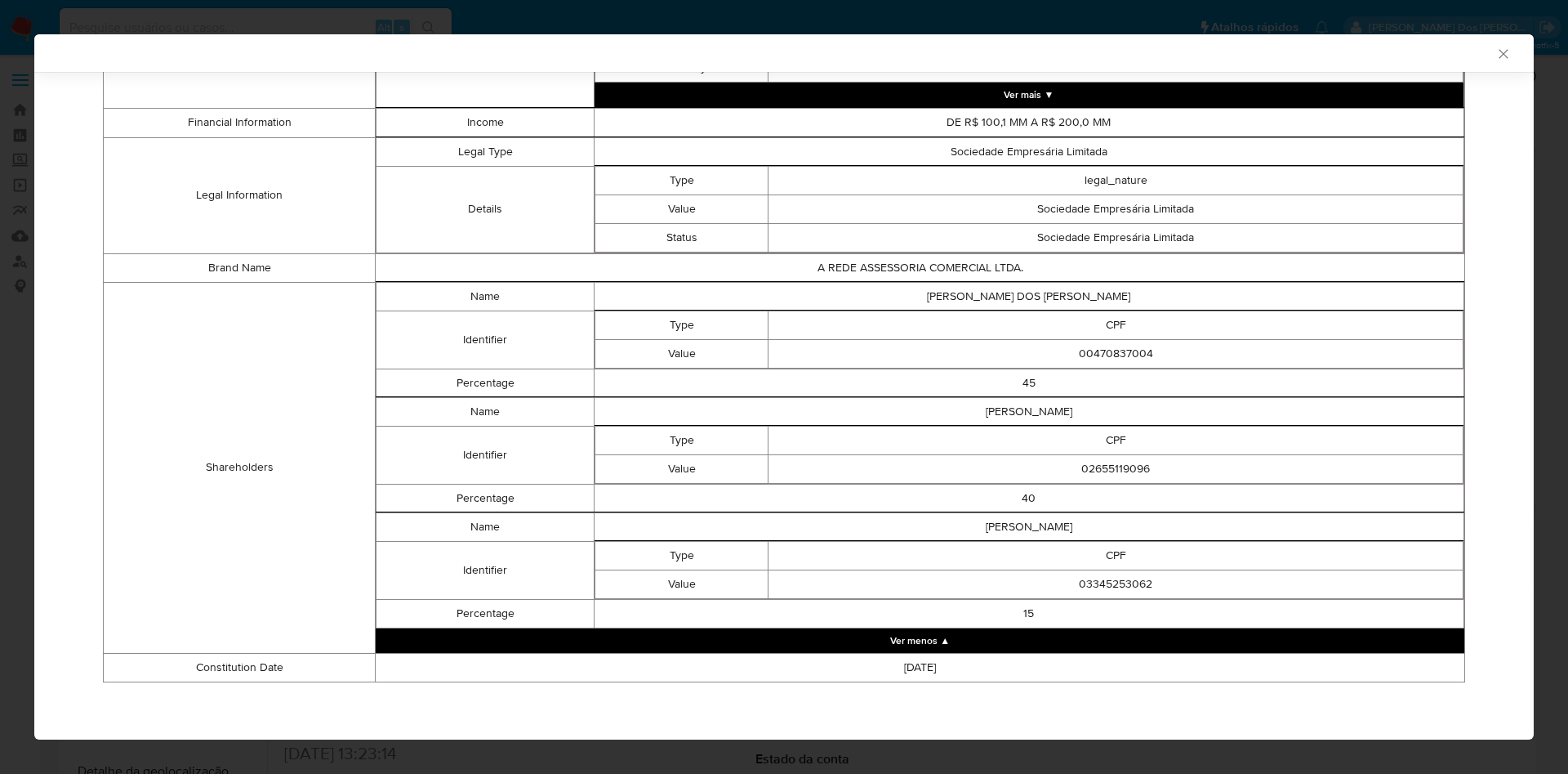
click at [1107, 582] on td "03345253062" at bounding box center [1116, 584] width 695 height 29
click at [1105, 582] on td "03345253062" at bounding box center [1116, 584] width 695 height 29
copy td "03345253062"
click at [1495, 59] on icon "Fechar a janela" at bounding box center [1502, 53] width 16 height 16
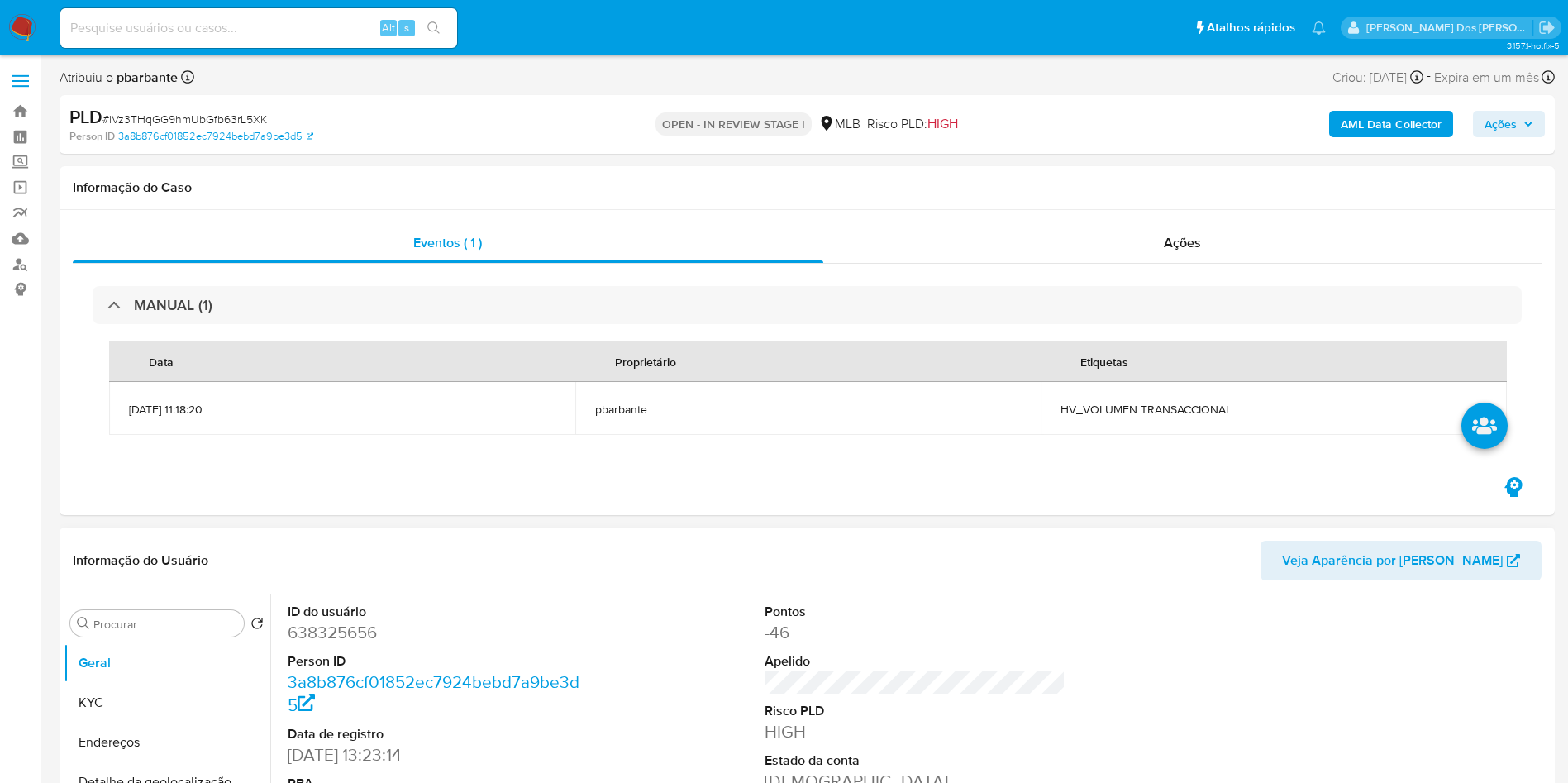
scroll to position [124, 0]
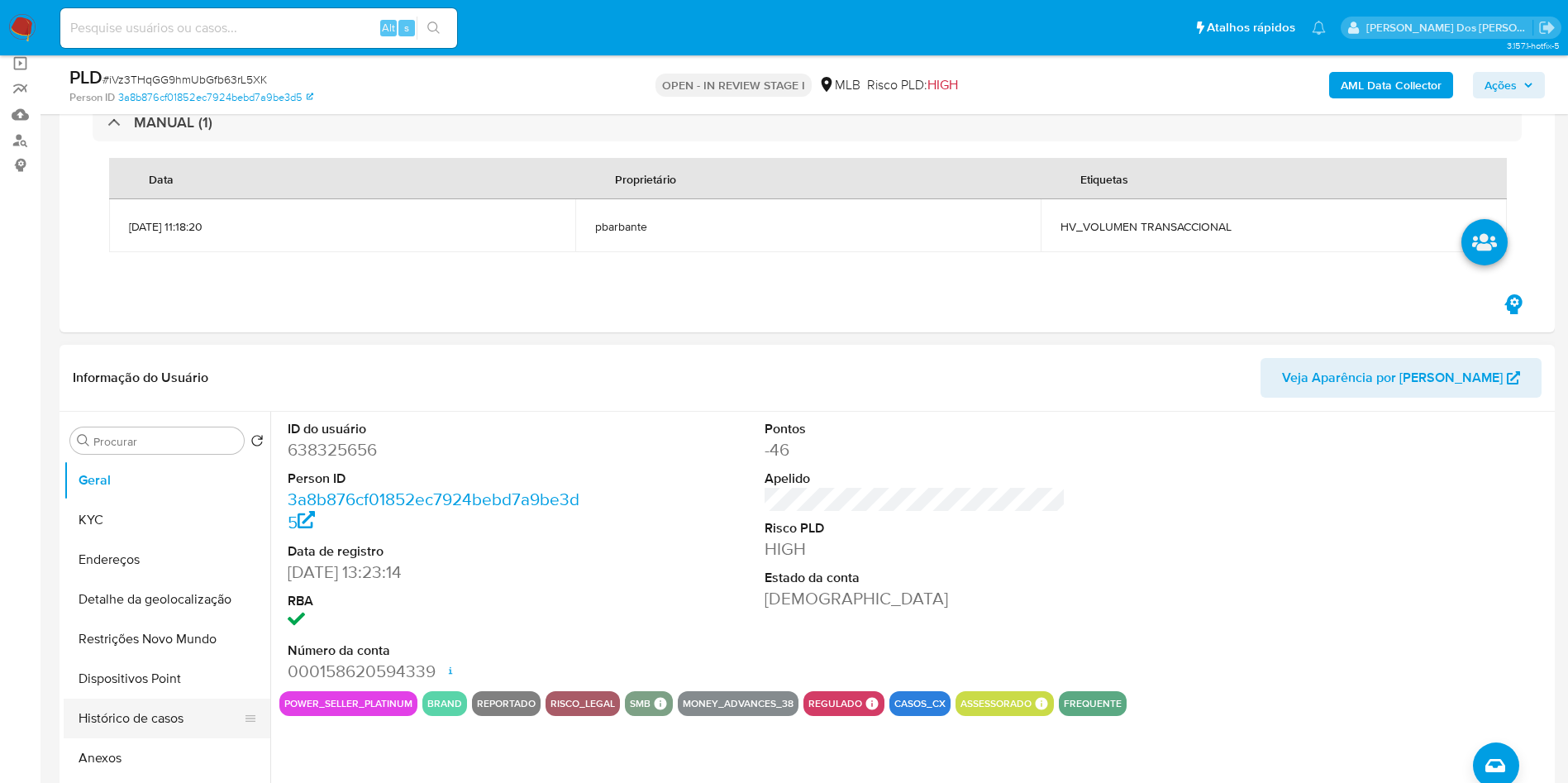
click at [171, 737] on button "Histórico de casos" at bounding box center [160, 719] width 193 height 40
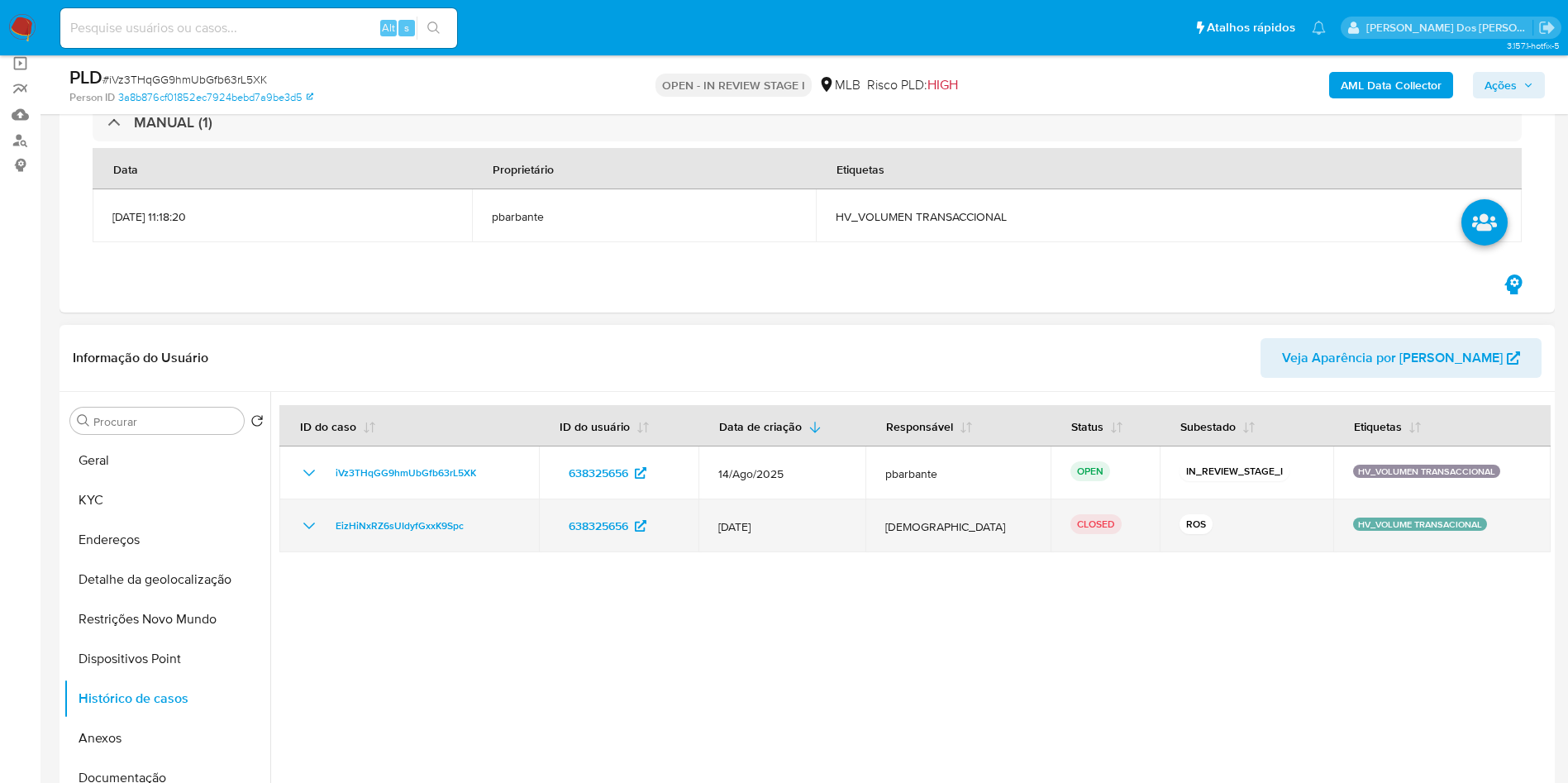
click at [303, 529] on icon "Mostrar/Ocultar" at bounding box center [309, 525] width 20 height 20
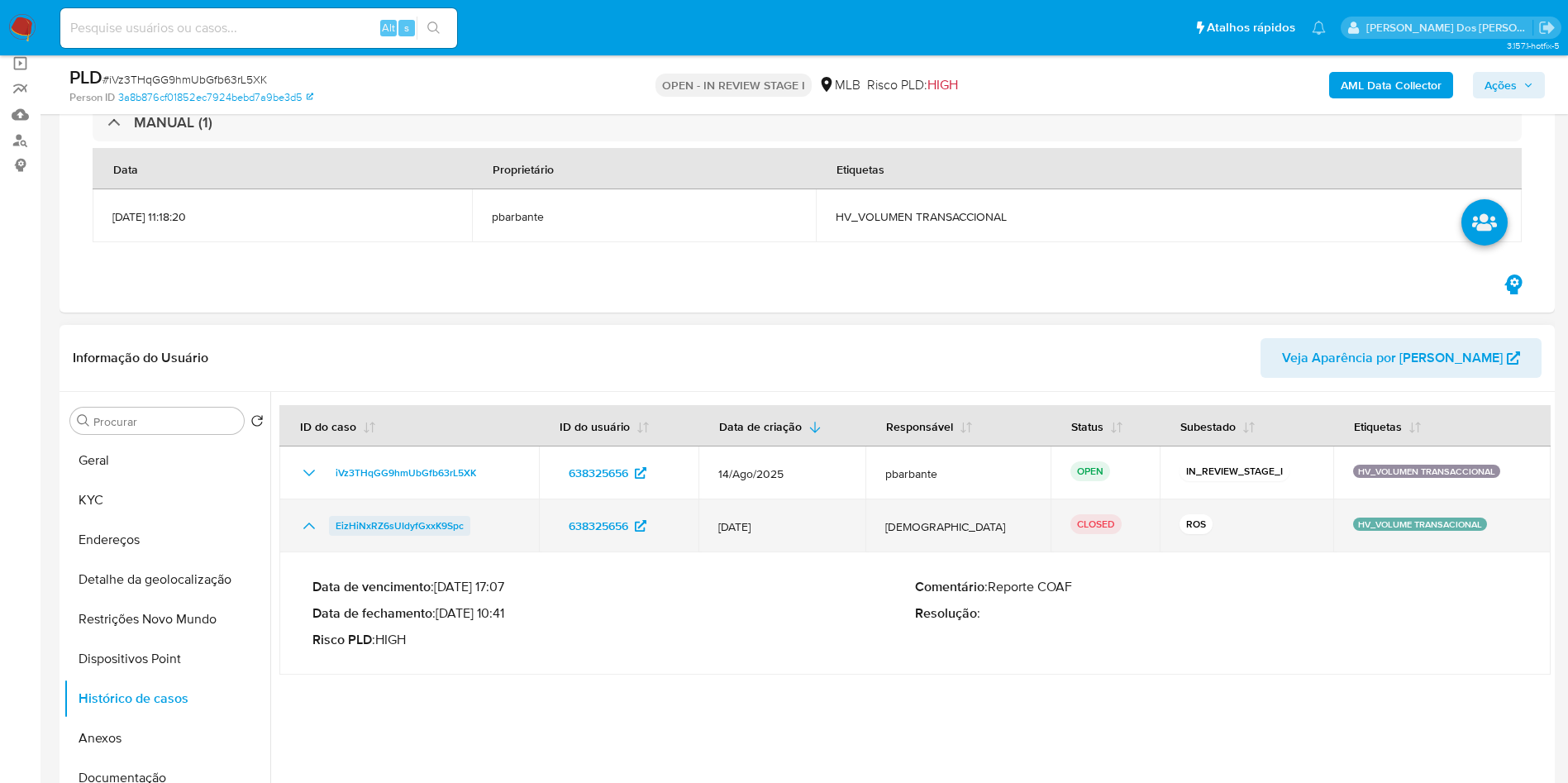
click at [381, 529] on span "EizHiNxRZ6sUIdyfGxxK9Spc" at bounding box center [399, 525] width 128 height 20
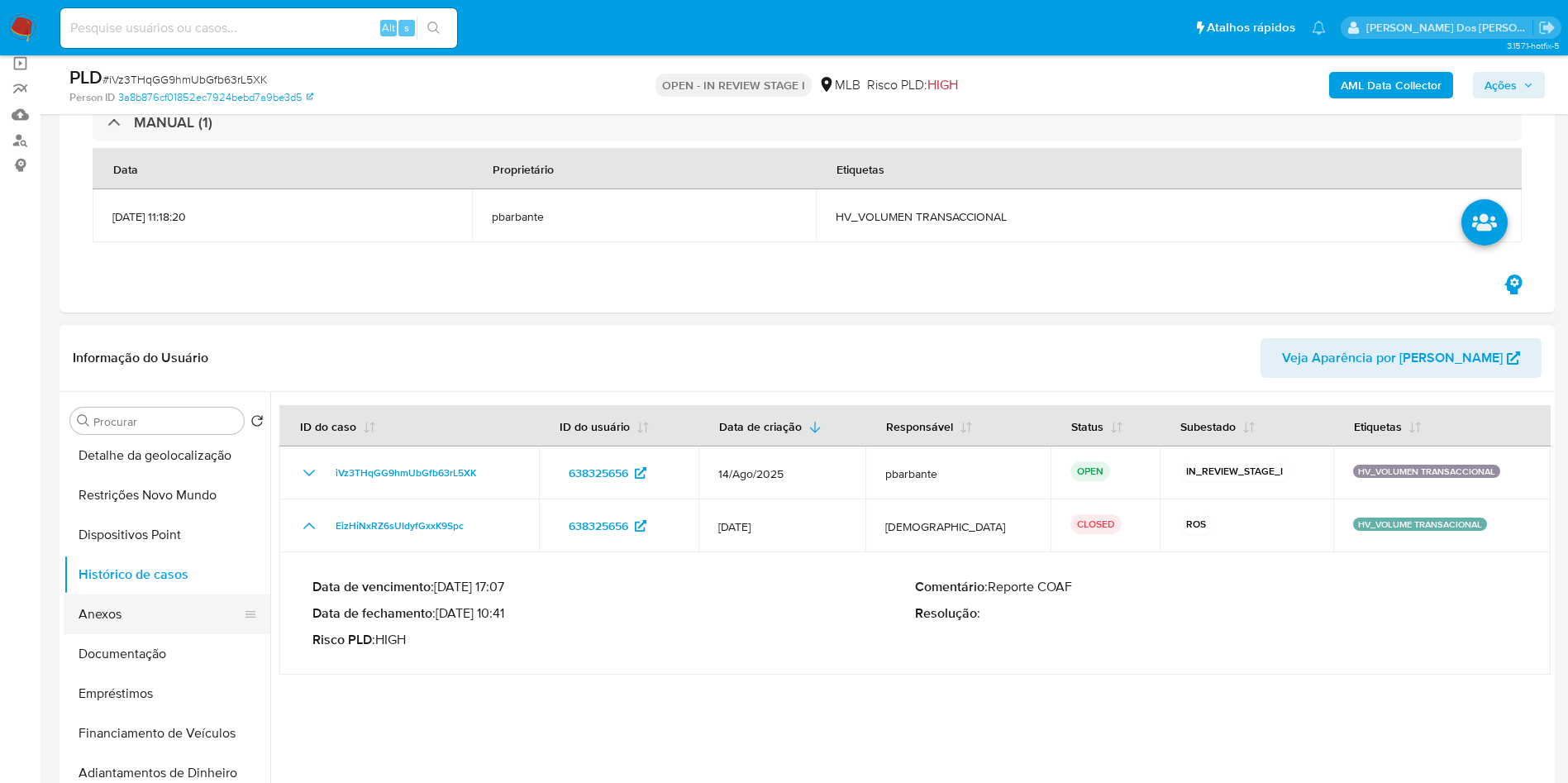
click at [175, 648] on button "Documentação" at bounding box center [167, 654] width 207 height 40
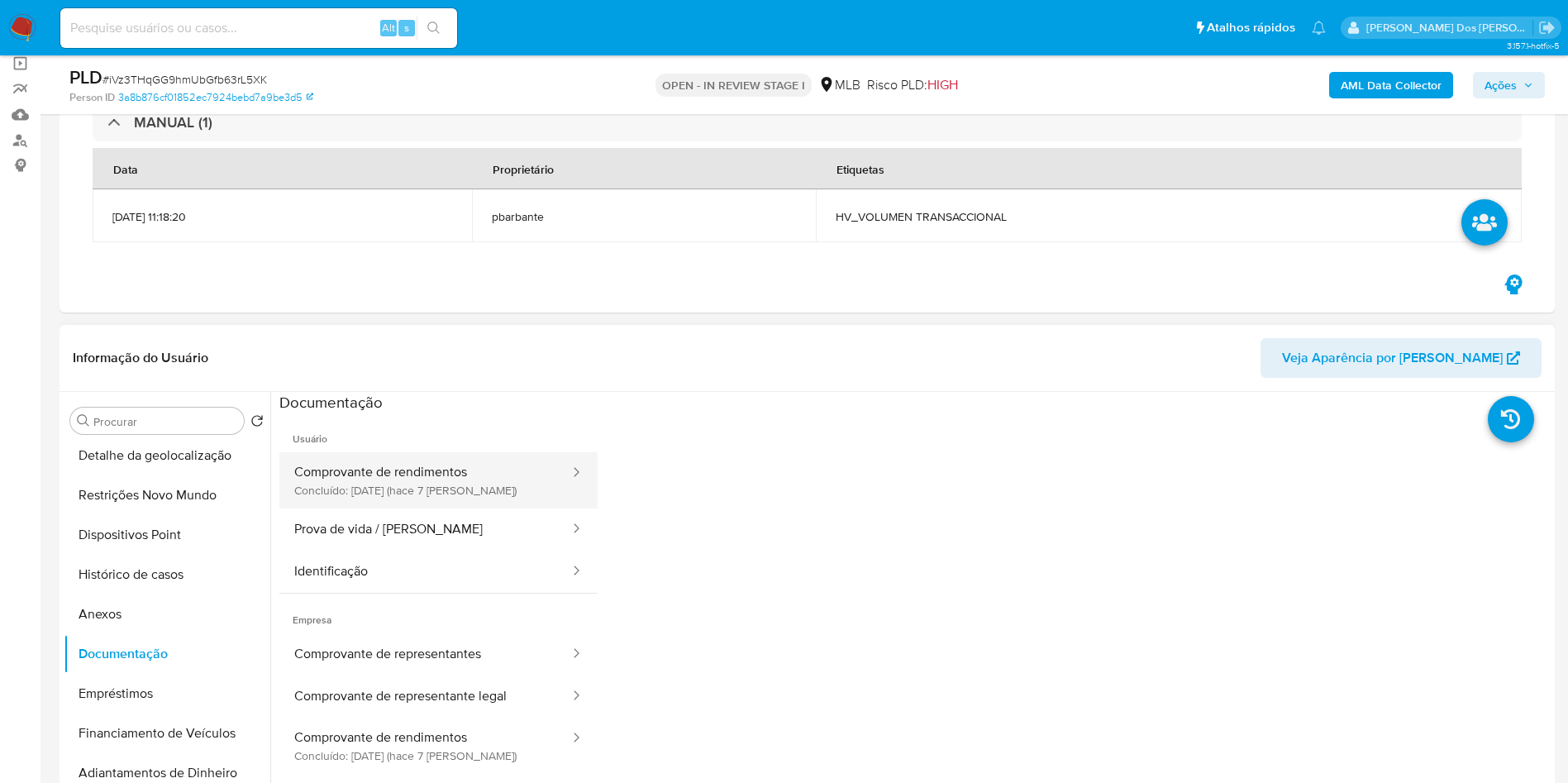
click at [439, 482] on button "Comprovante de rendimentos Concluído: 25/08/2025 (hace 7 días)" at bounding box center [426, 480] width 292 height 56
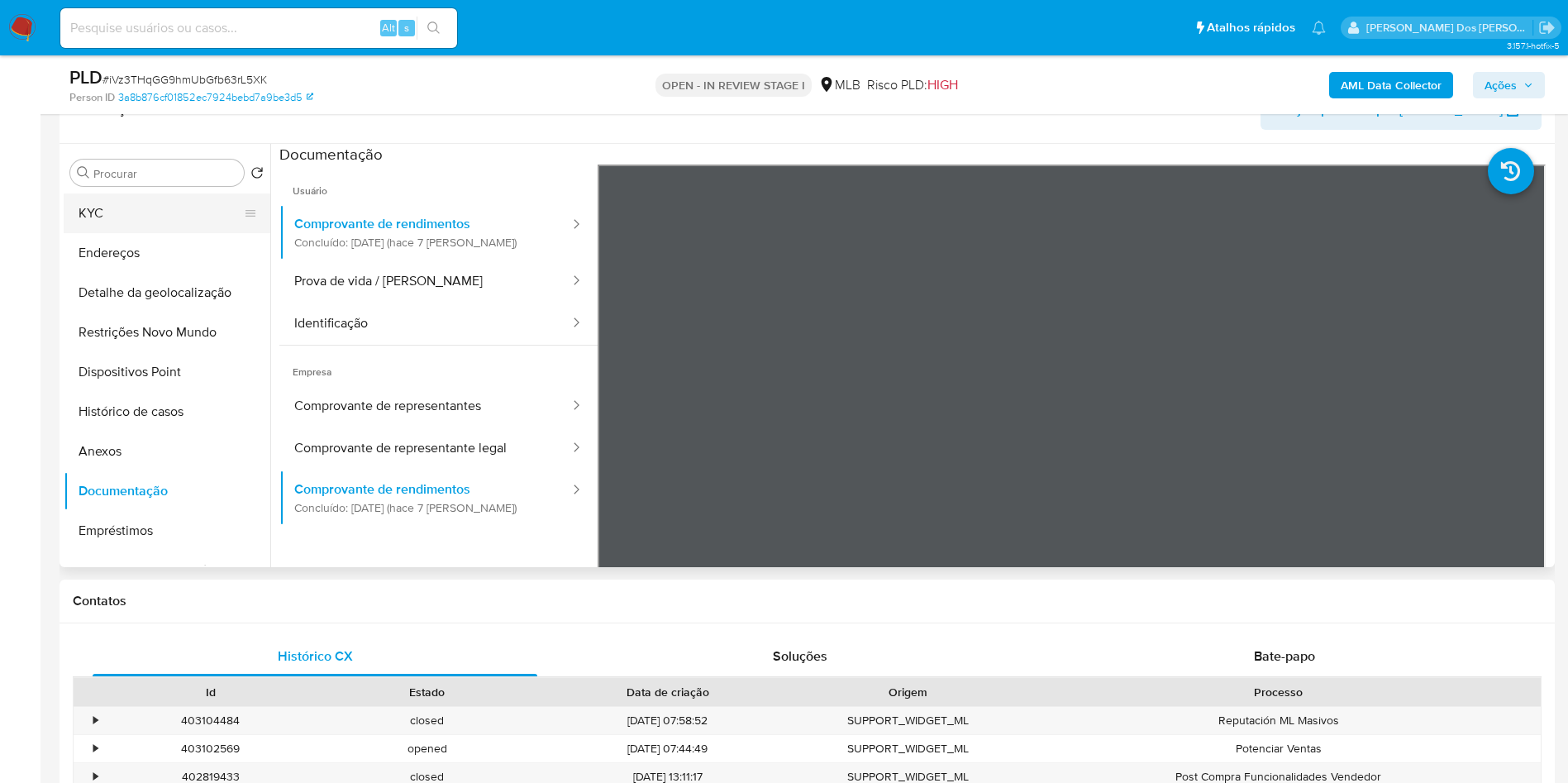
scroll to position [0, 0]
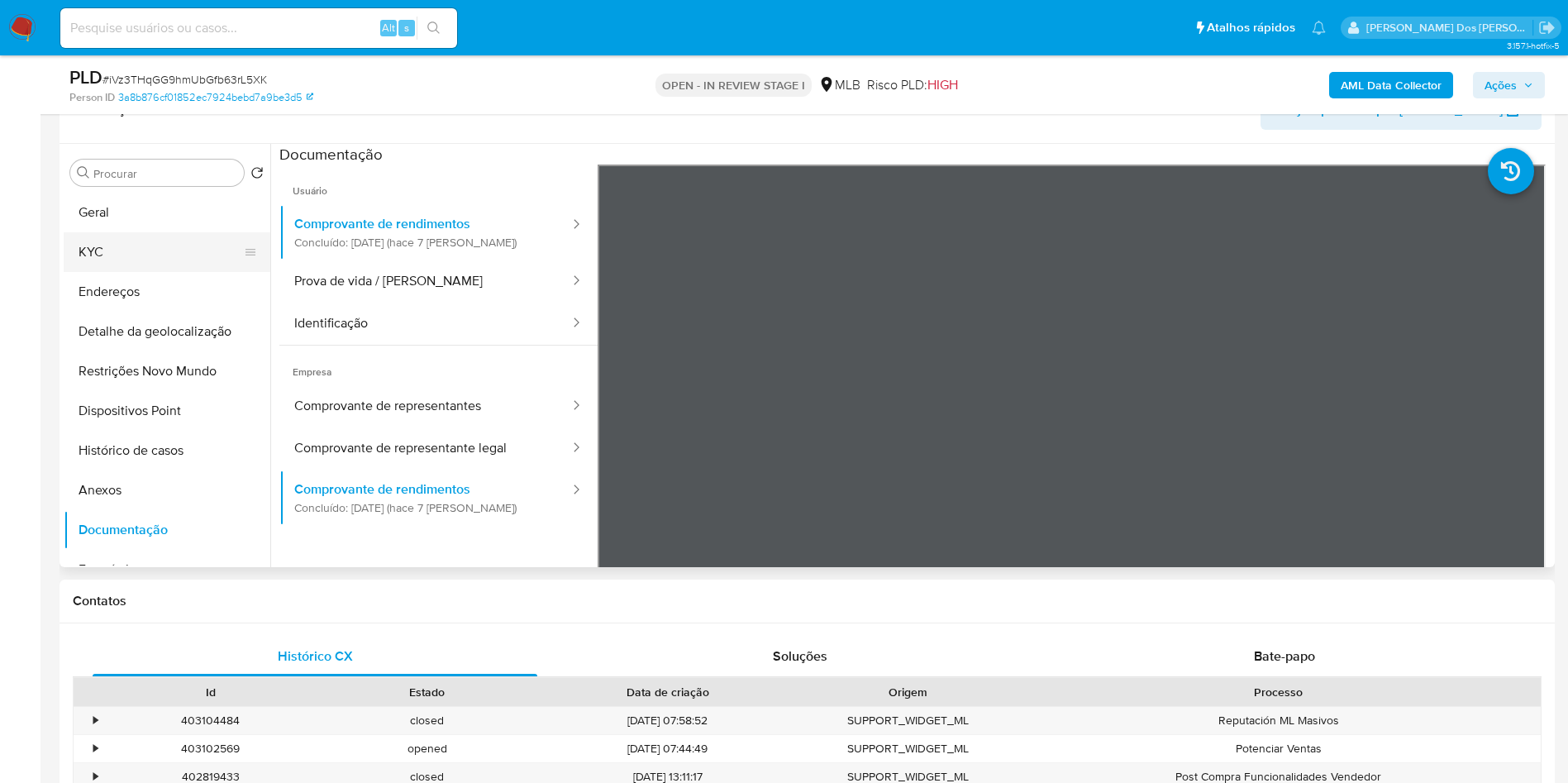
click at [158, 268] on button "KYC" at bounding box center [160, 252] width 193 height 40
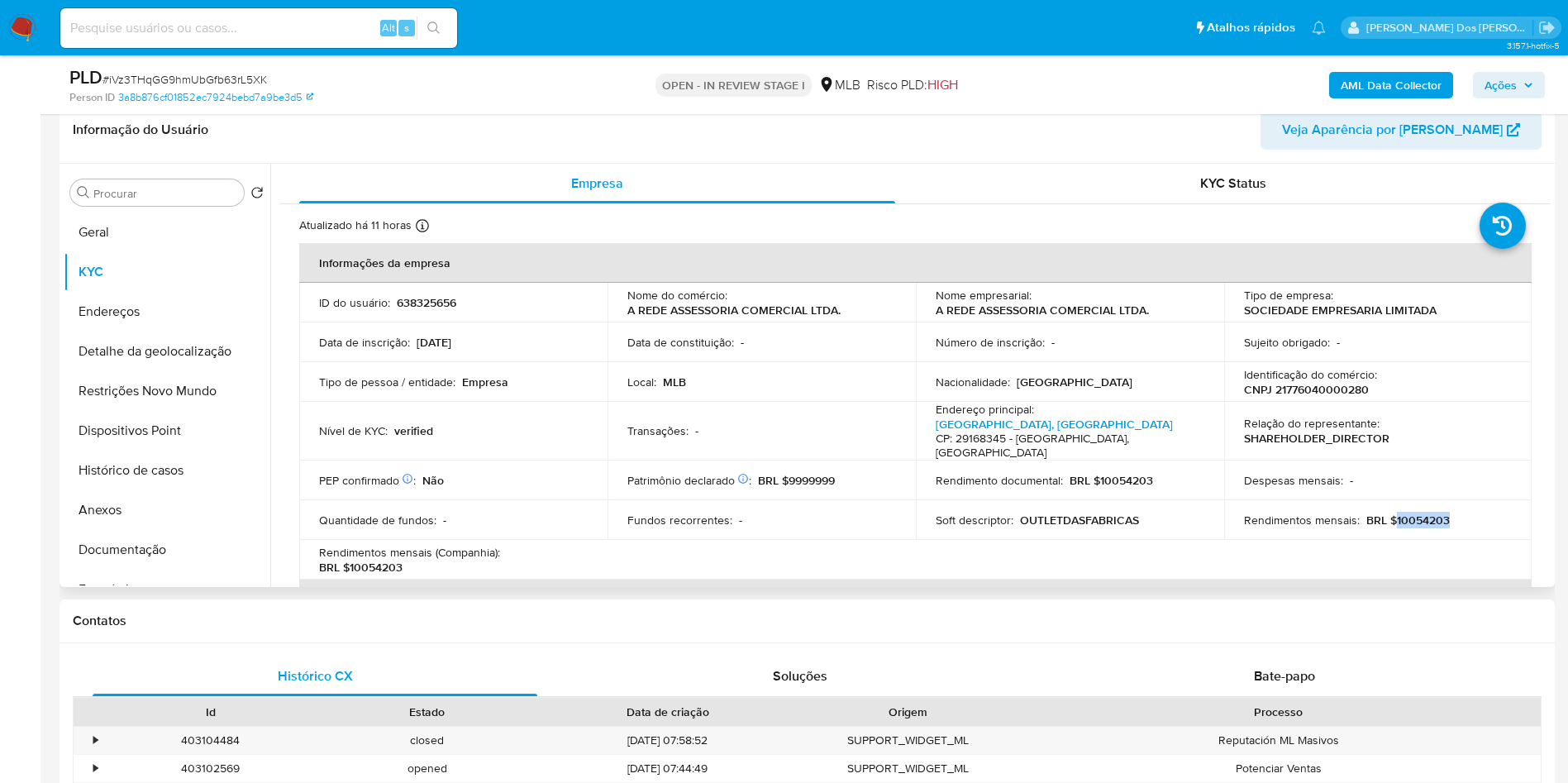
drag, startPoint x: 1465, startPoint y: 508, endPoint x: 1391, endPoint y: 500, distance: 74.4
click at [1391, 513] on div "Rendimentos mensais : BRL $10054203" at bounding box center [1377, 520] width 268 height 15
copy p "10054203"
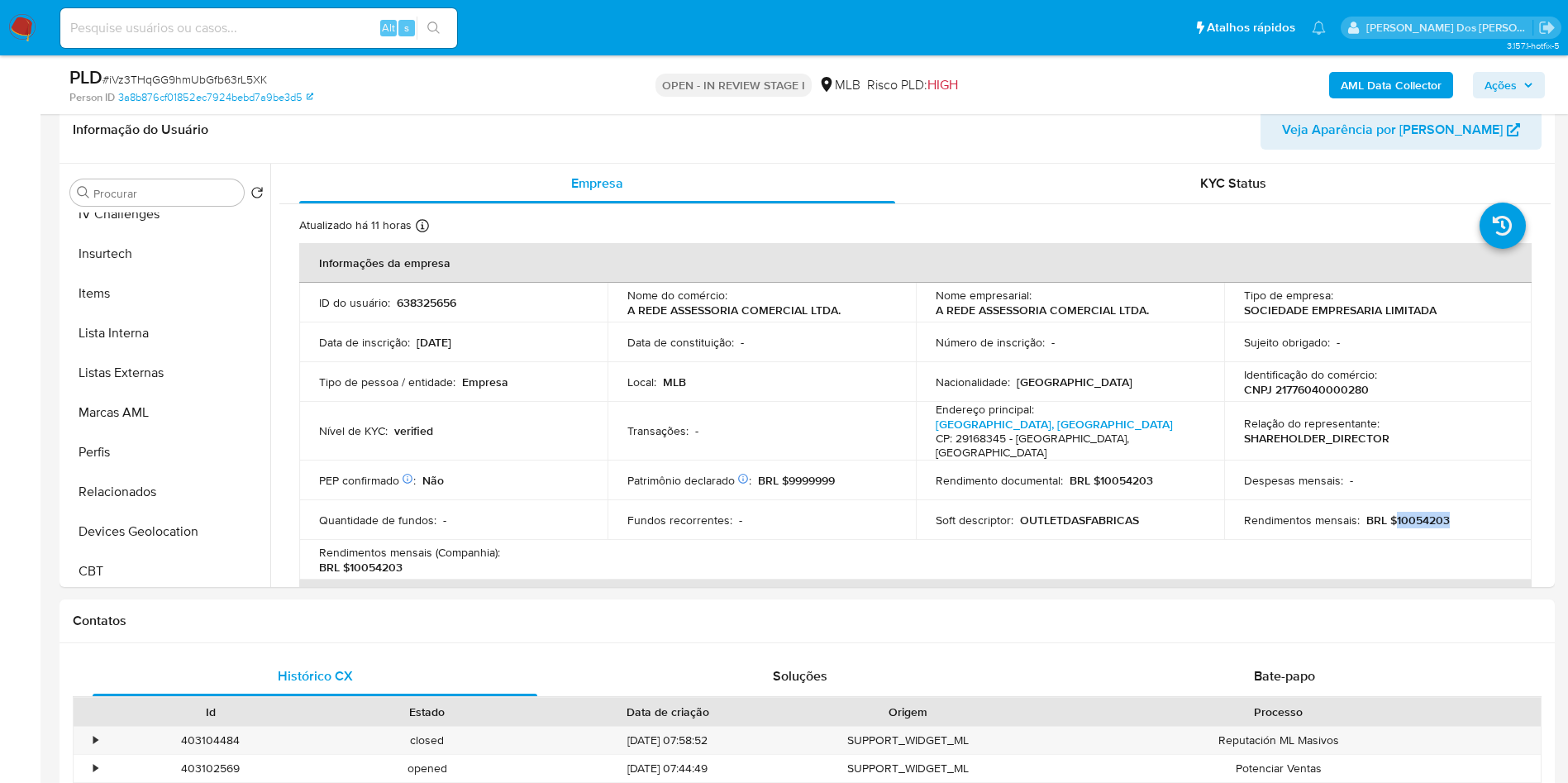
scroll to position [738, 0]
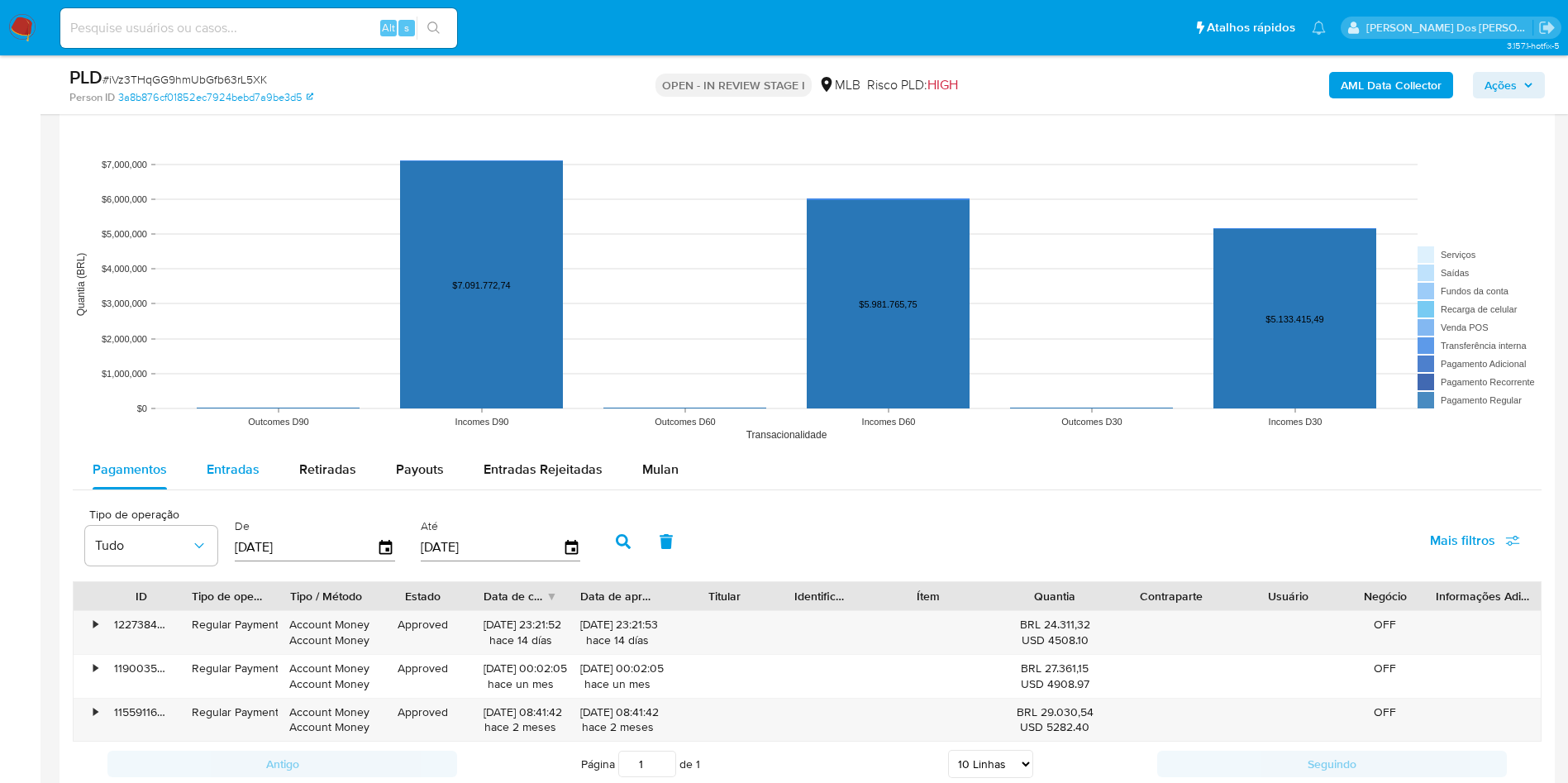
click at [239, 481] on div "Entradas" at bounding box center [233, 469] width 53 height 40
select select "10"
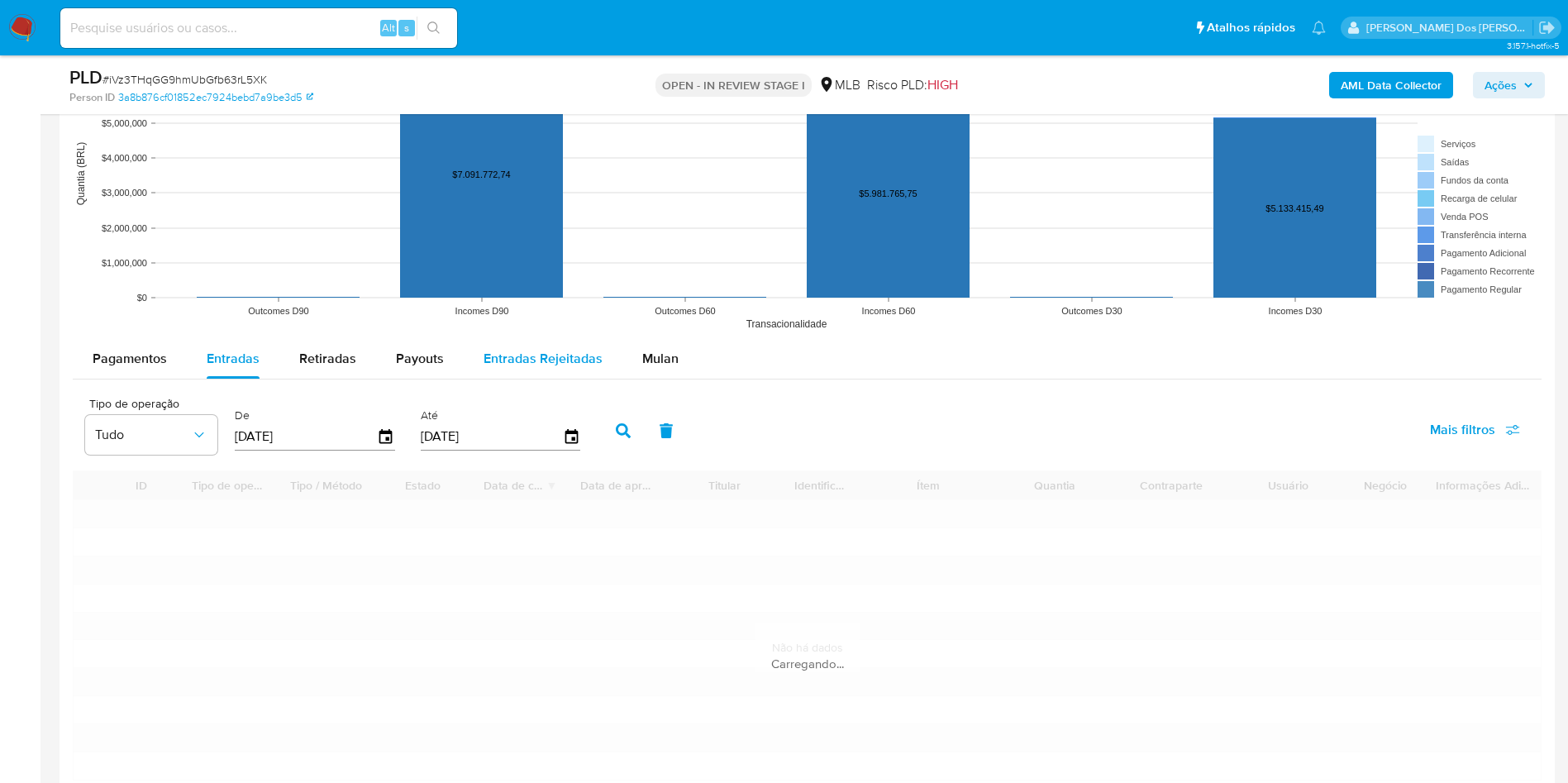
scroll to position [1860, 0]
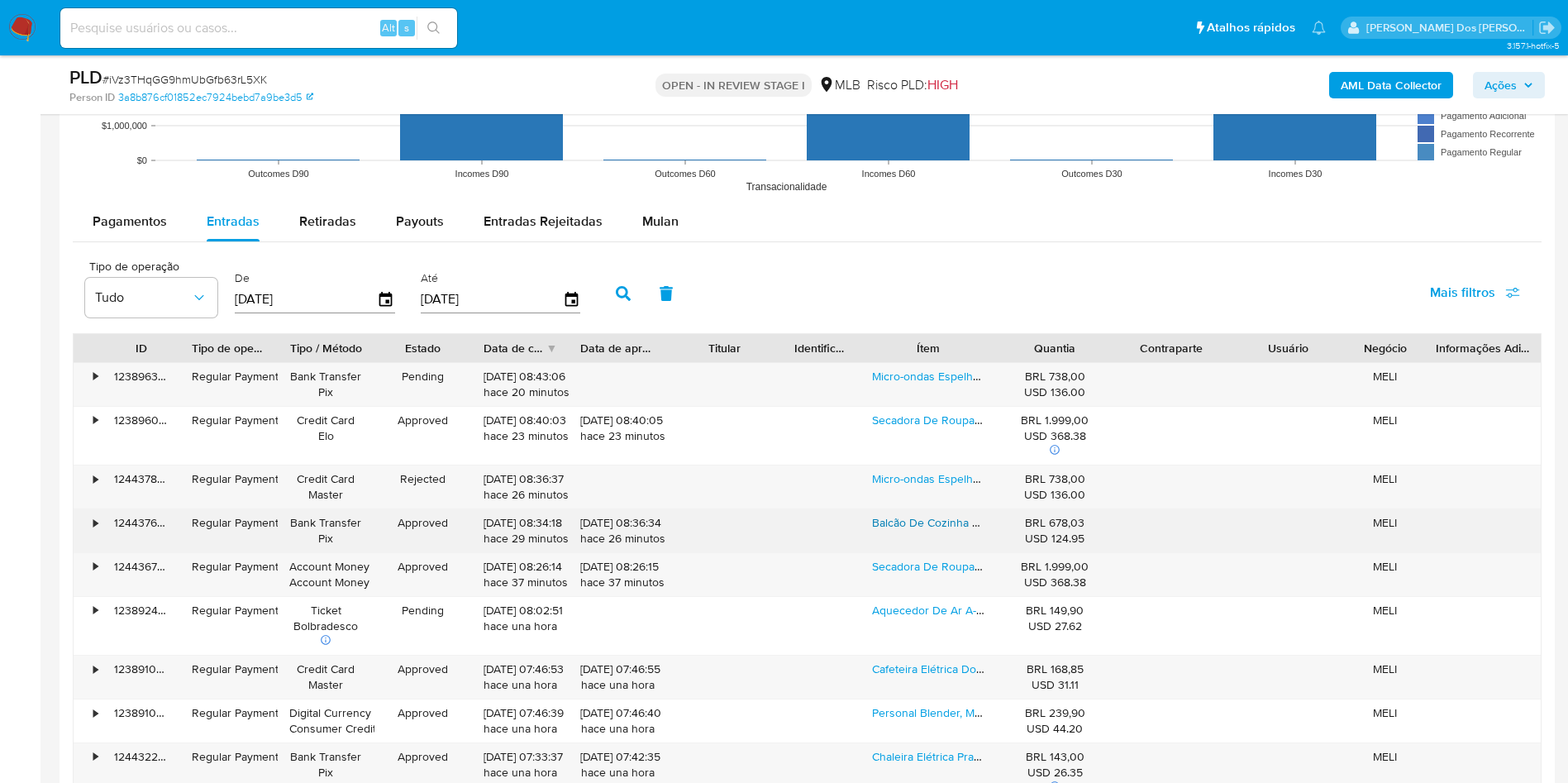
click at [926, 516] on link "Balcão De Cozinha 3 Portas 2 Gavetas Itatiaia New Premium De Aço 120cm Branco/g…" at bounding box center [1127, 521] width 510 height 16
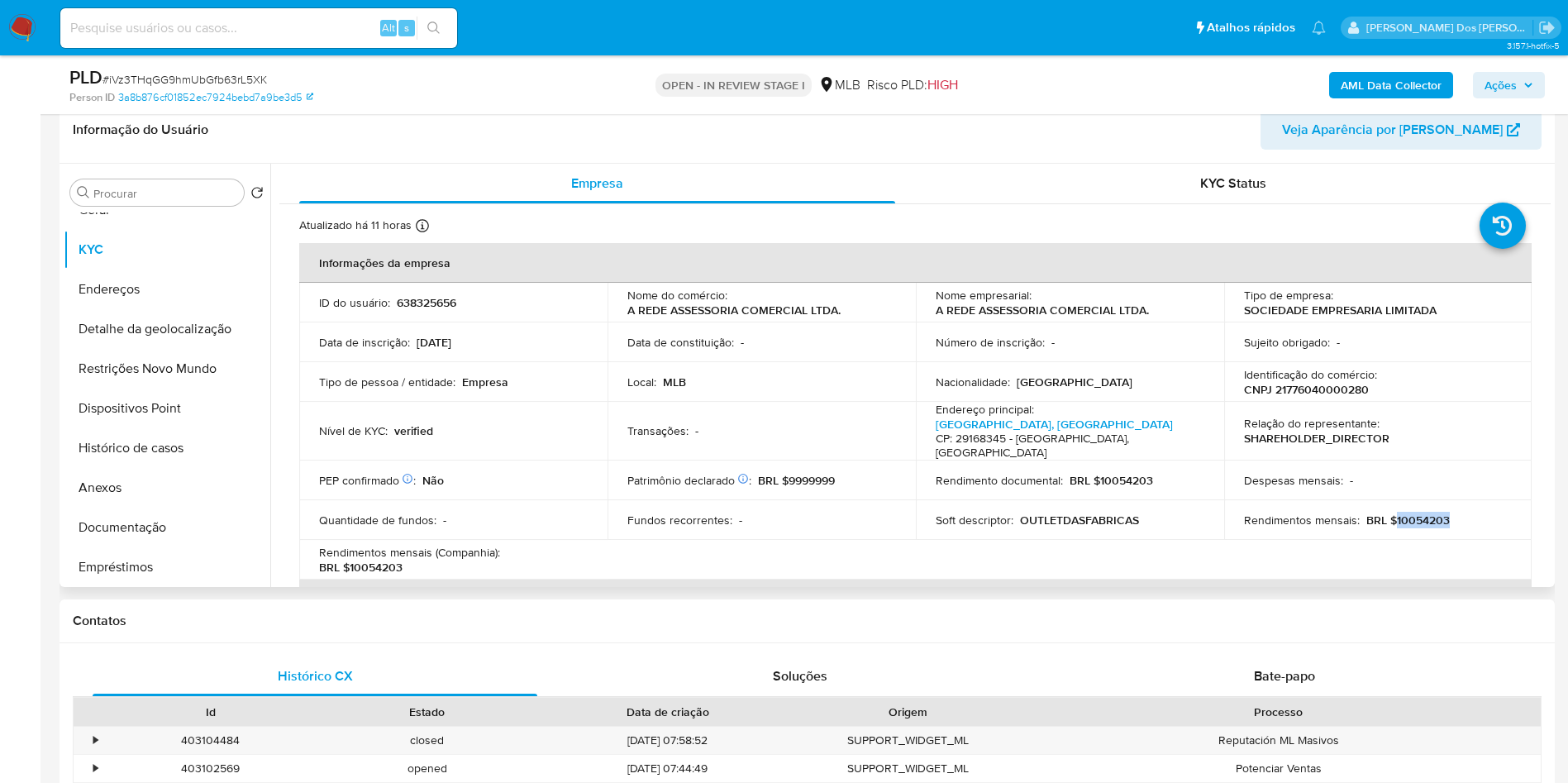
scroll to position [0, 0]
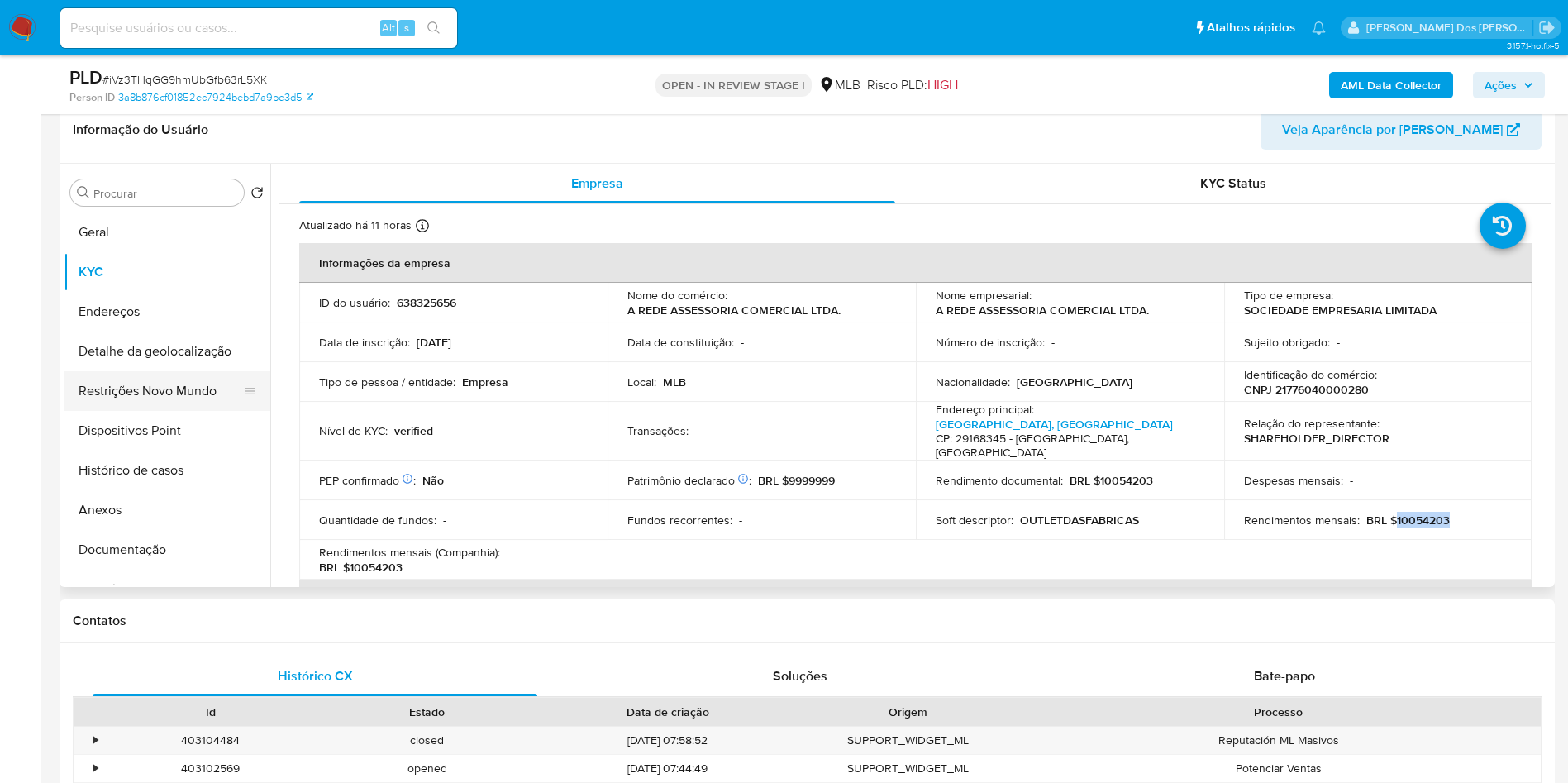
click at [154, 406] on button "Restrições Novo Mundo" at bounding box center [160, 391] width 193 height 40
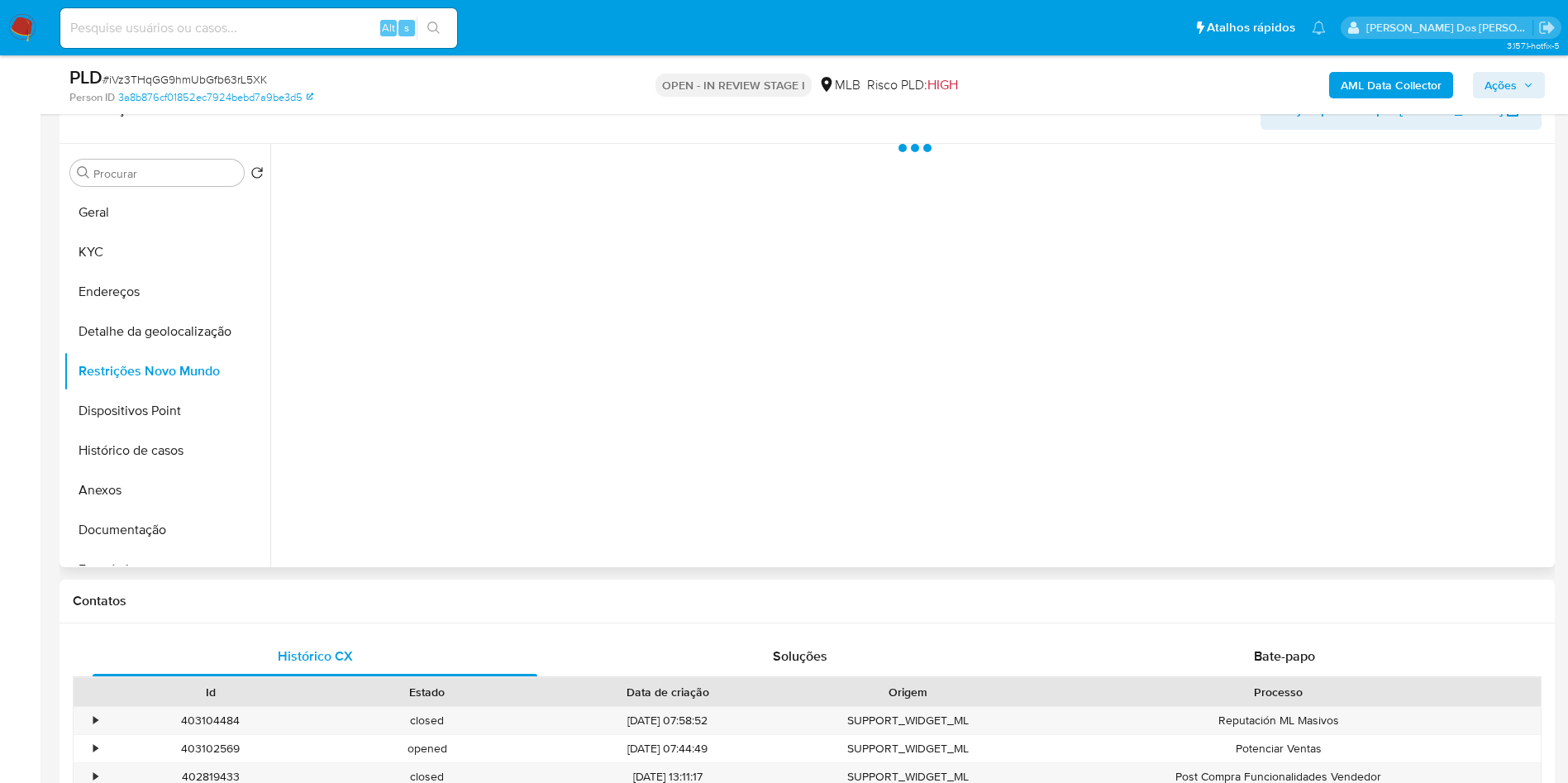
click at [562, 506] on div at bounding box center [910, 355] width 1280 height 423
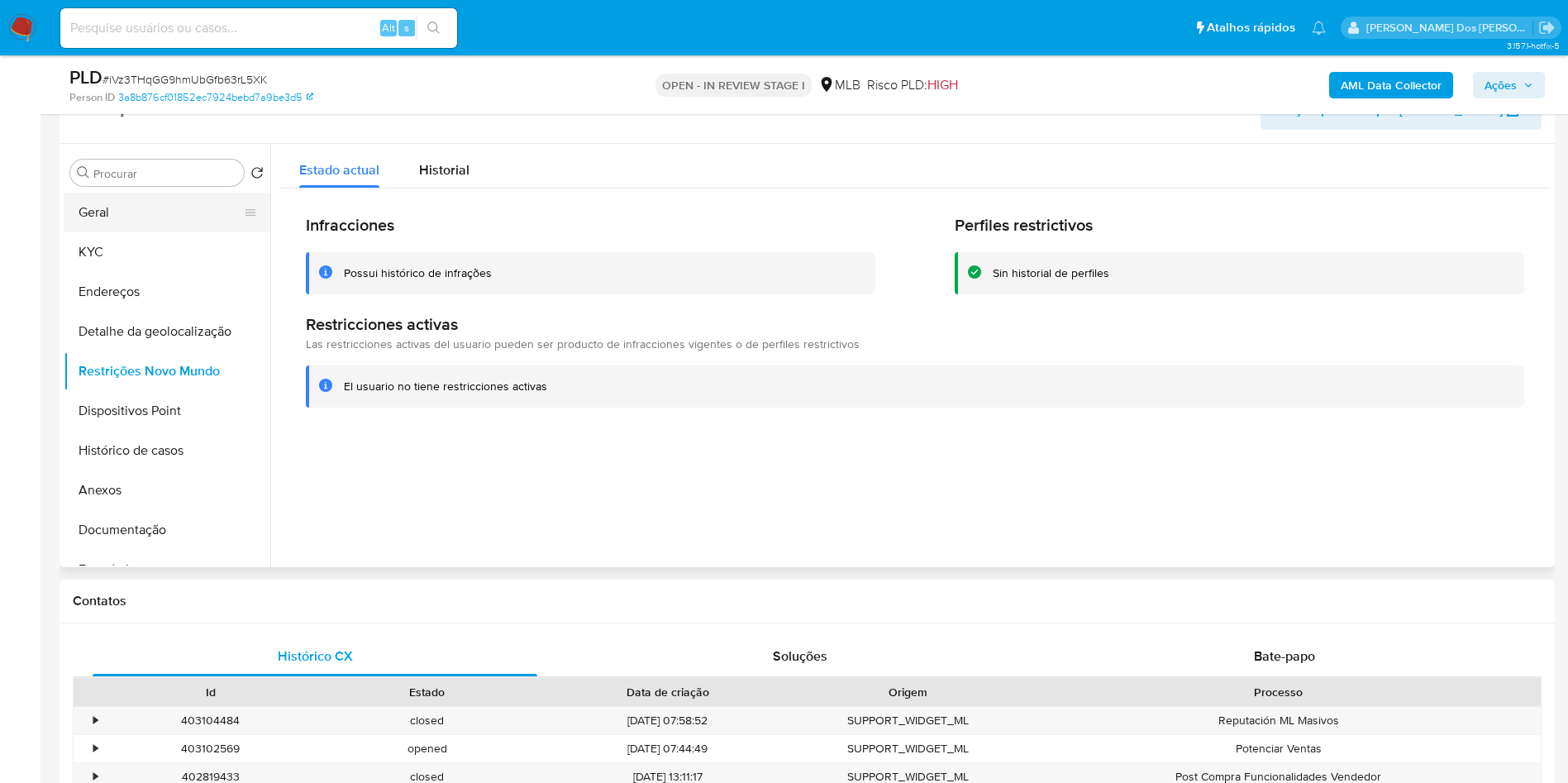
click at [126, 217] on button "Geral" at bounding box center [160, 212] width 193 height 40
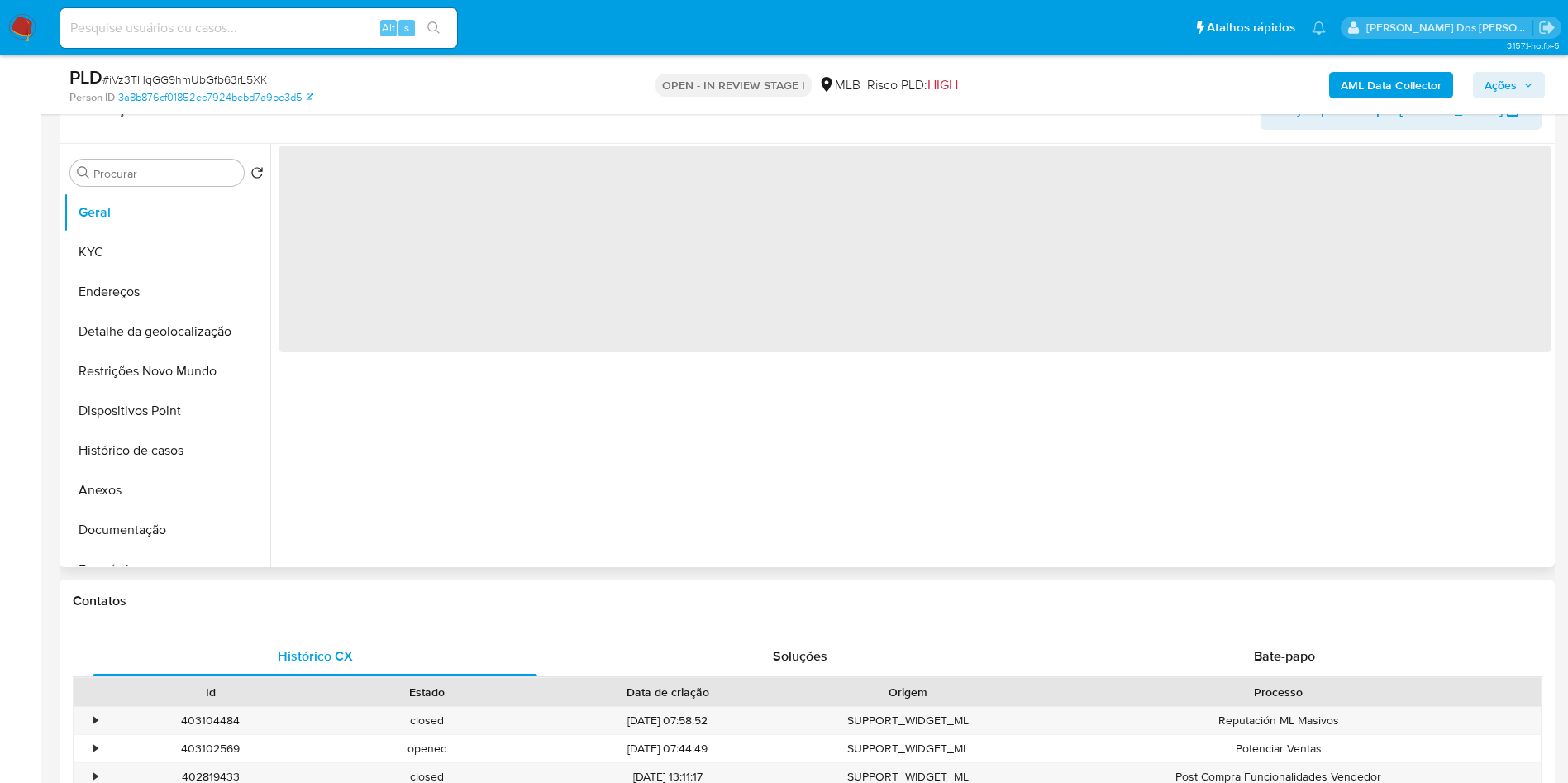
click at [745, 505] on div "‌" at bounding box center [910, 355] width 1280 height 423
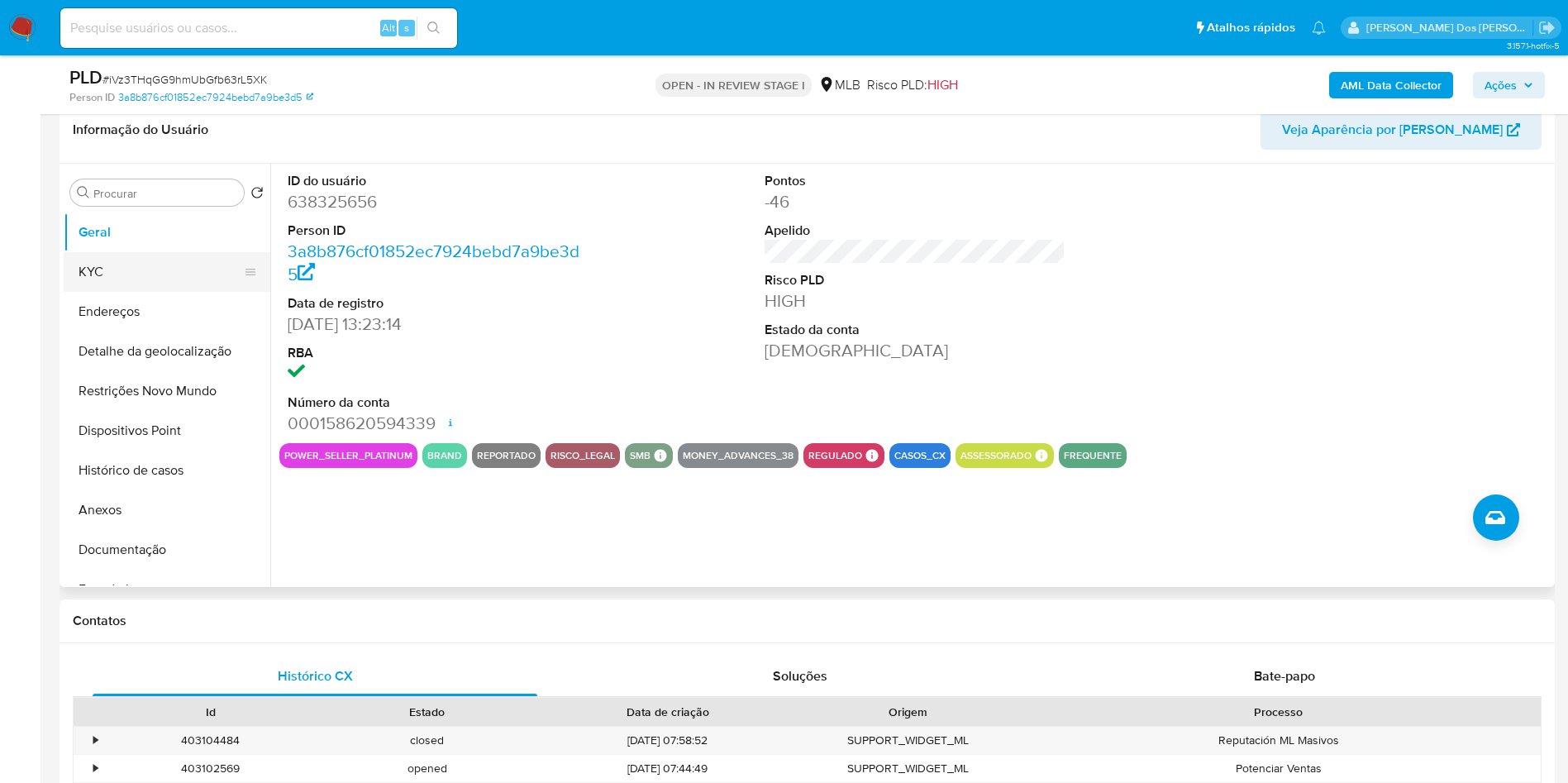
click at [89, 261] on button "KYC" at bounding box center [160, 272] width 193 height 40
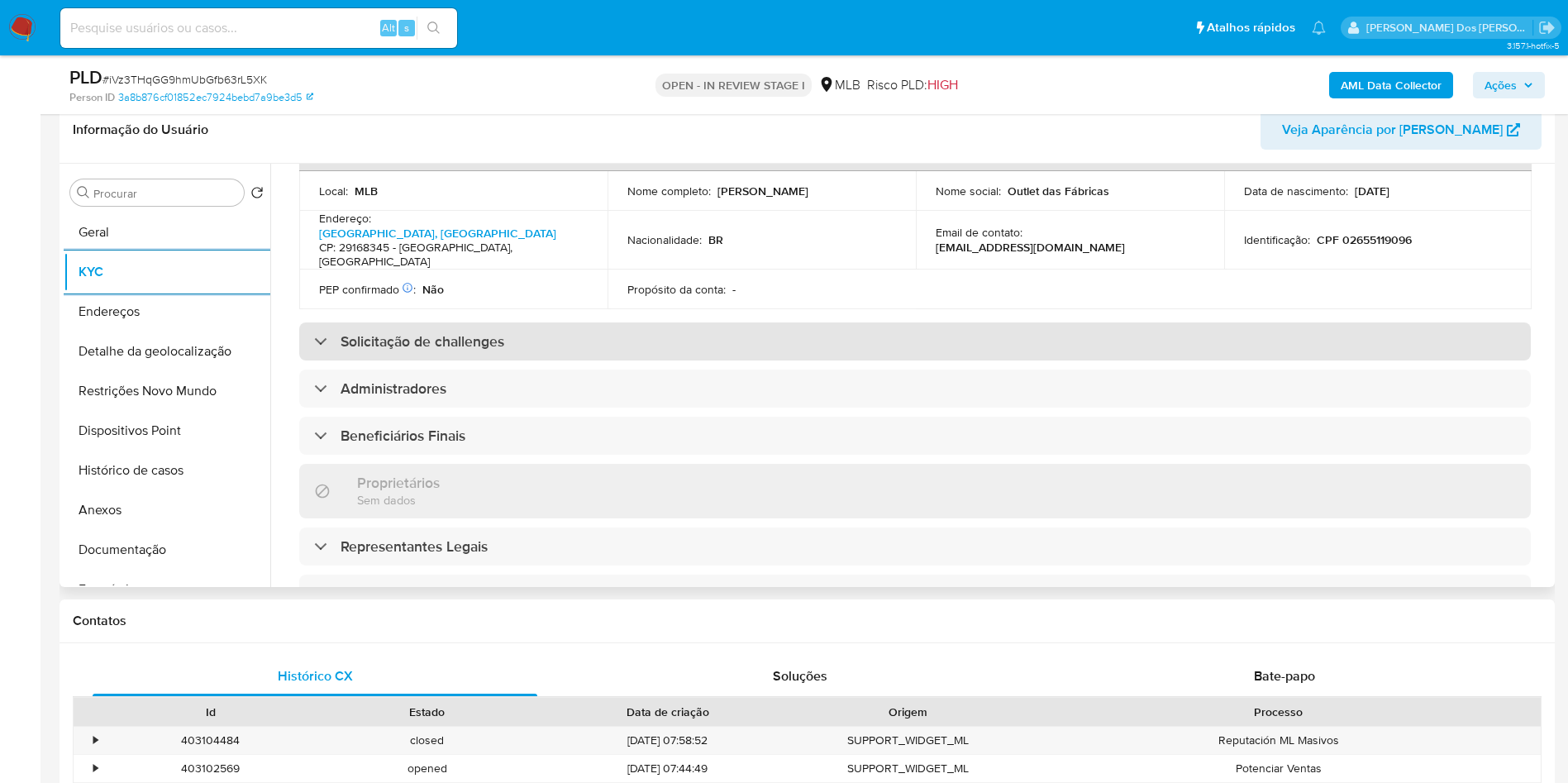
scroll to position [867, 0]
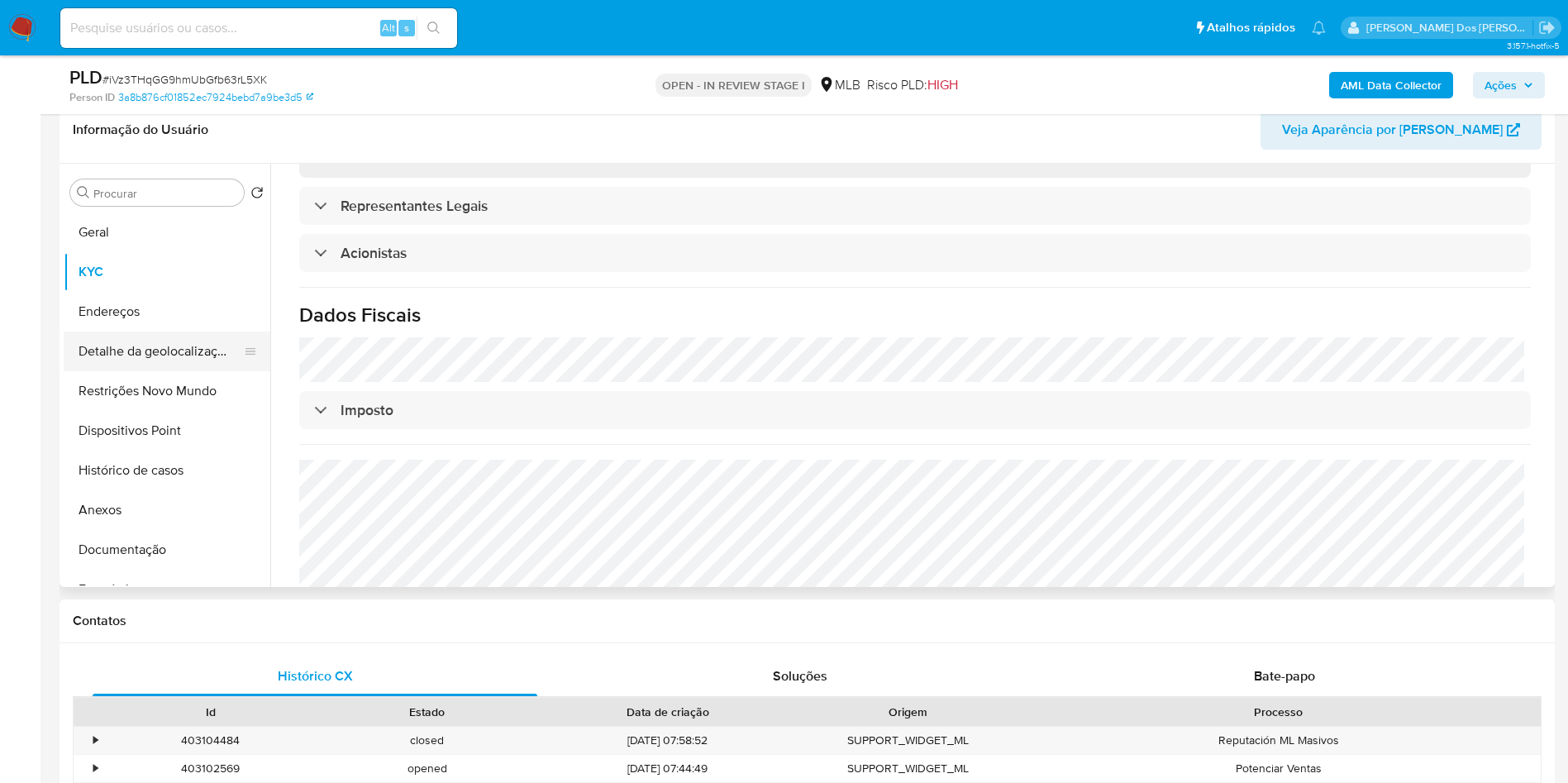
click at [166, 352] on button "Detalhe da geolocalização" at bounding box center [160, 352] width 193 height 40
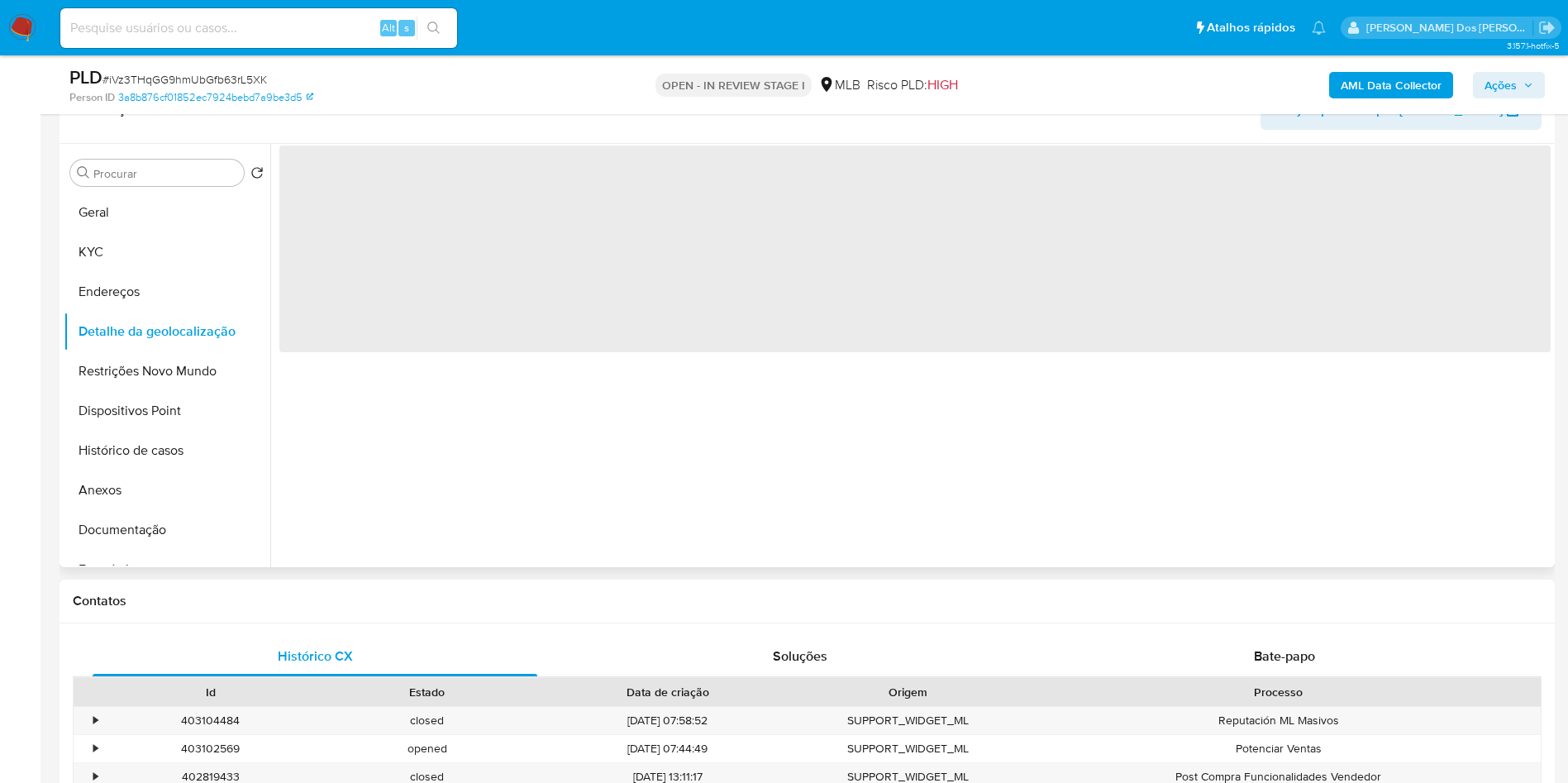
scroll to position [0, 0]
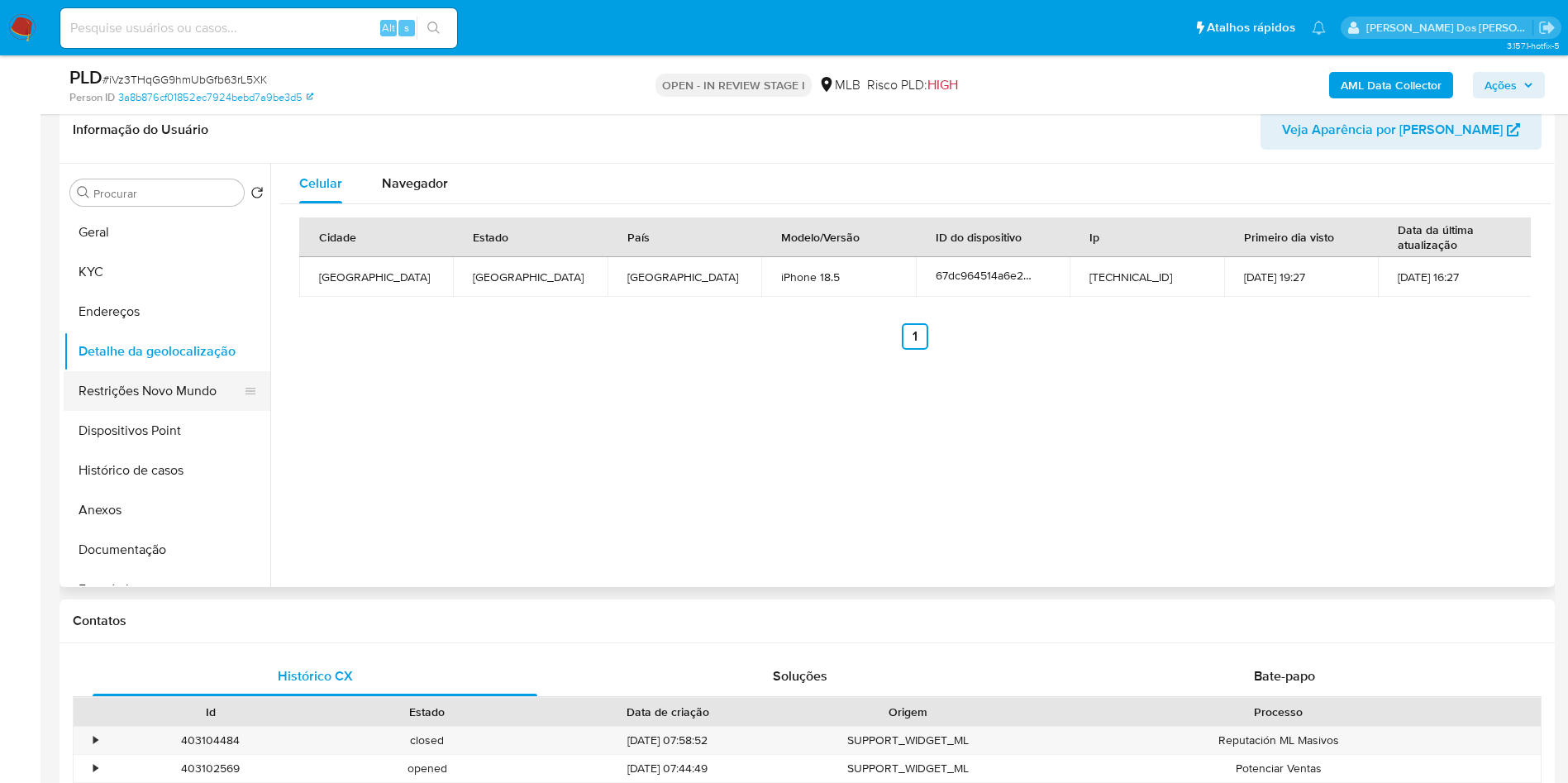
click at [164, 395] on button "Restrições Novo Mundo" at bounding box center [160, 391] width 193 height 40
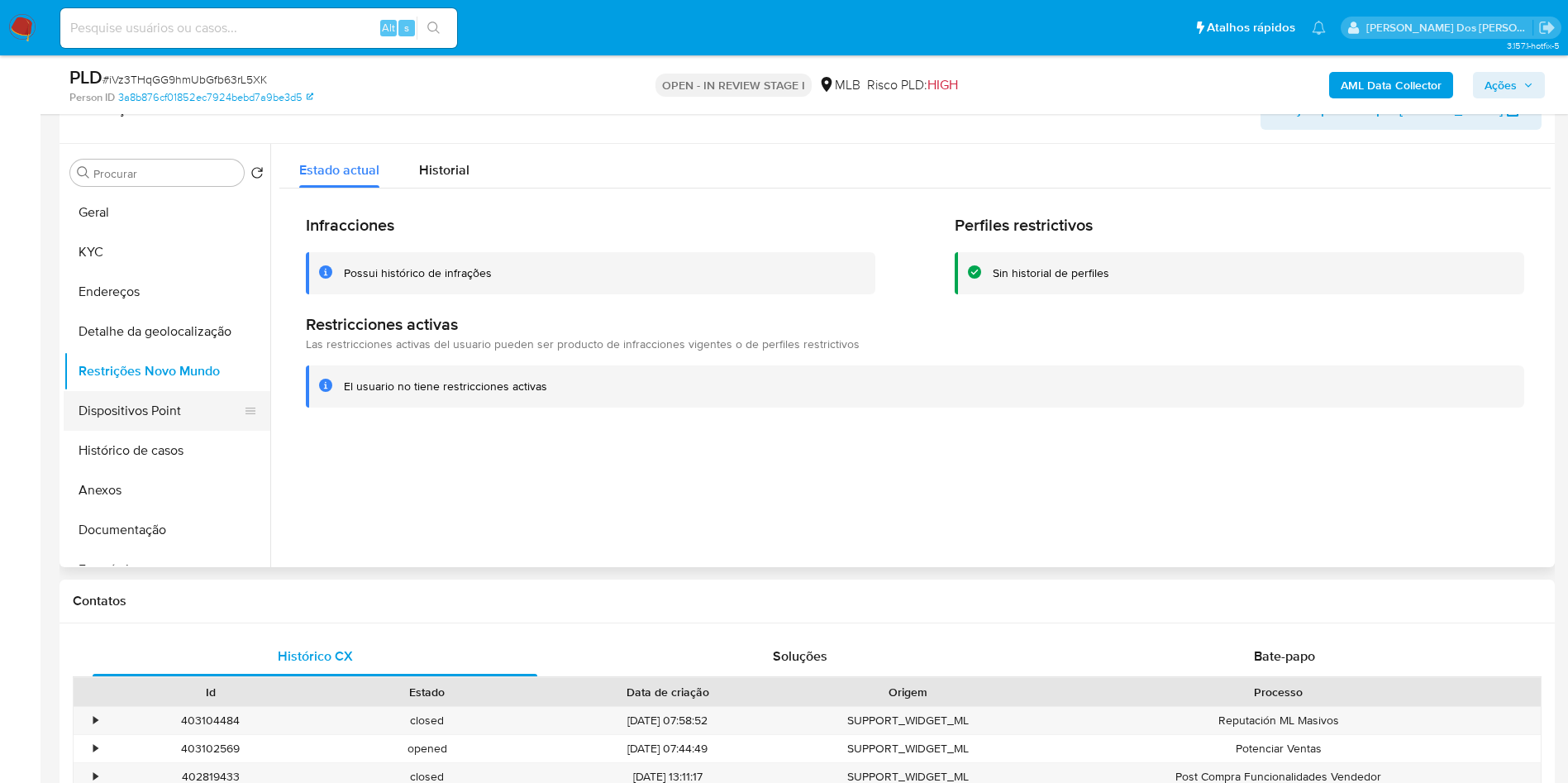
click at [200, 418] on button "Dispositivos Point" at bounding box center [160, 410] width 193 height 40
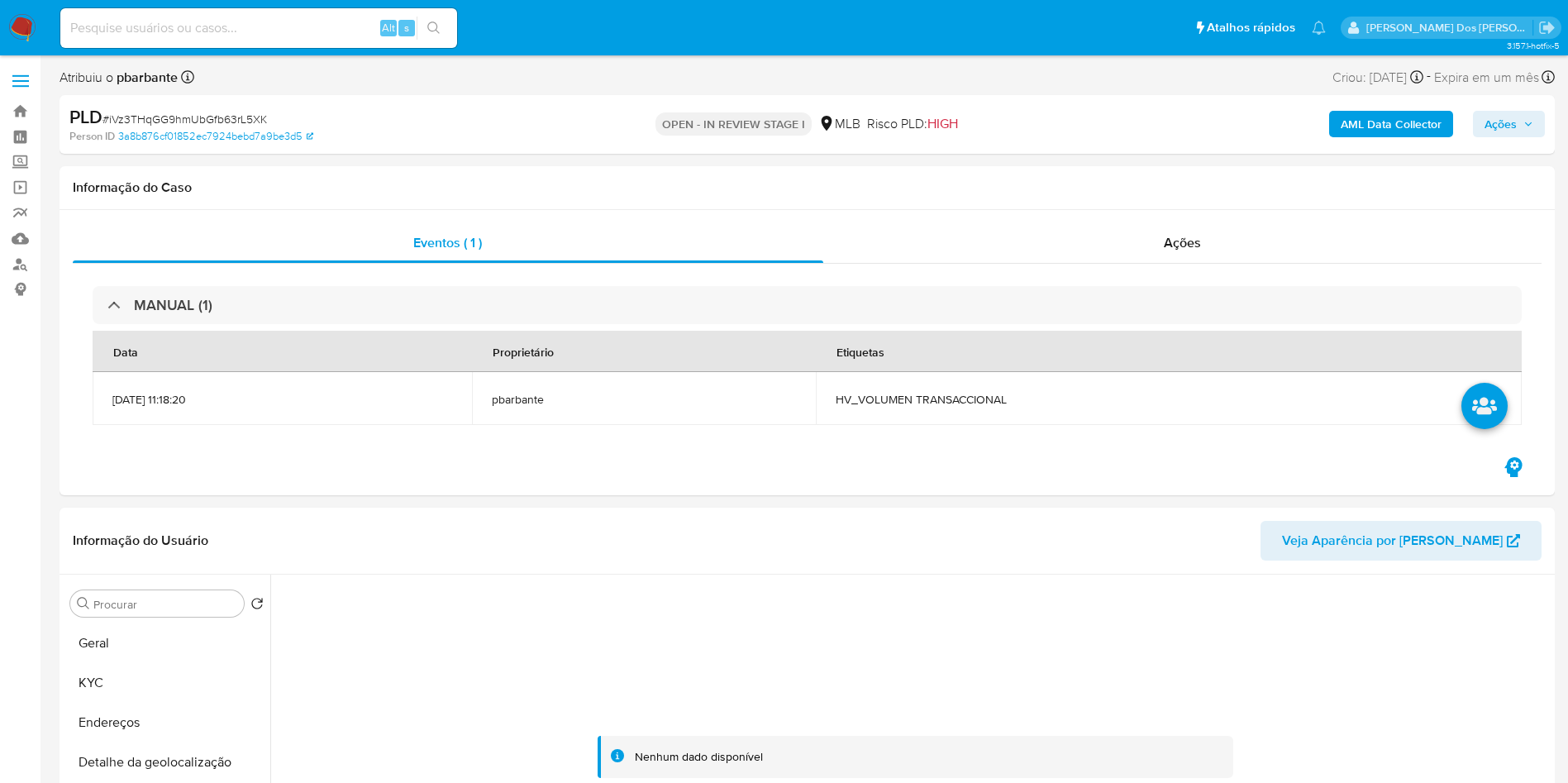
drag, startPoint x: 1541, startPoint y: 122, endPoint x: 1264, endPoint y: 113, distance: 277.1
click at [1541, 122] on button "Ações" at bounding box center [1509, 124] width 72 height 27
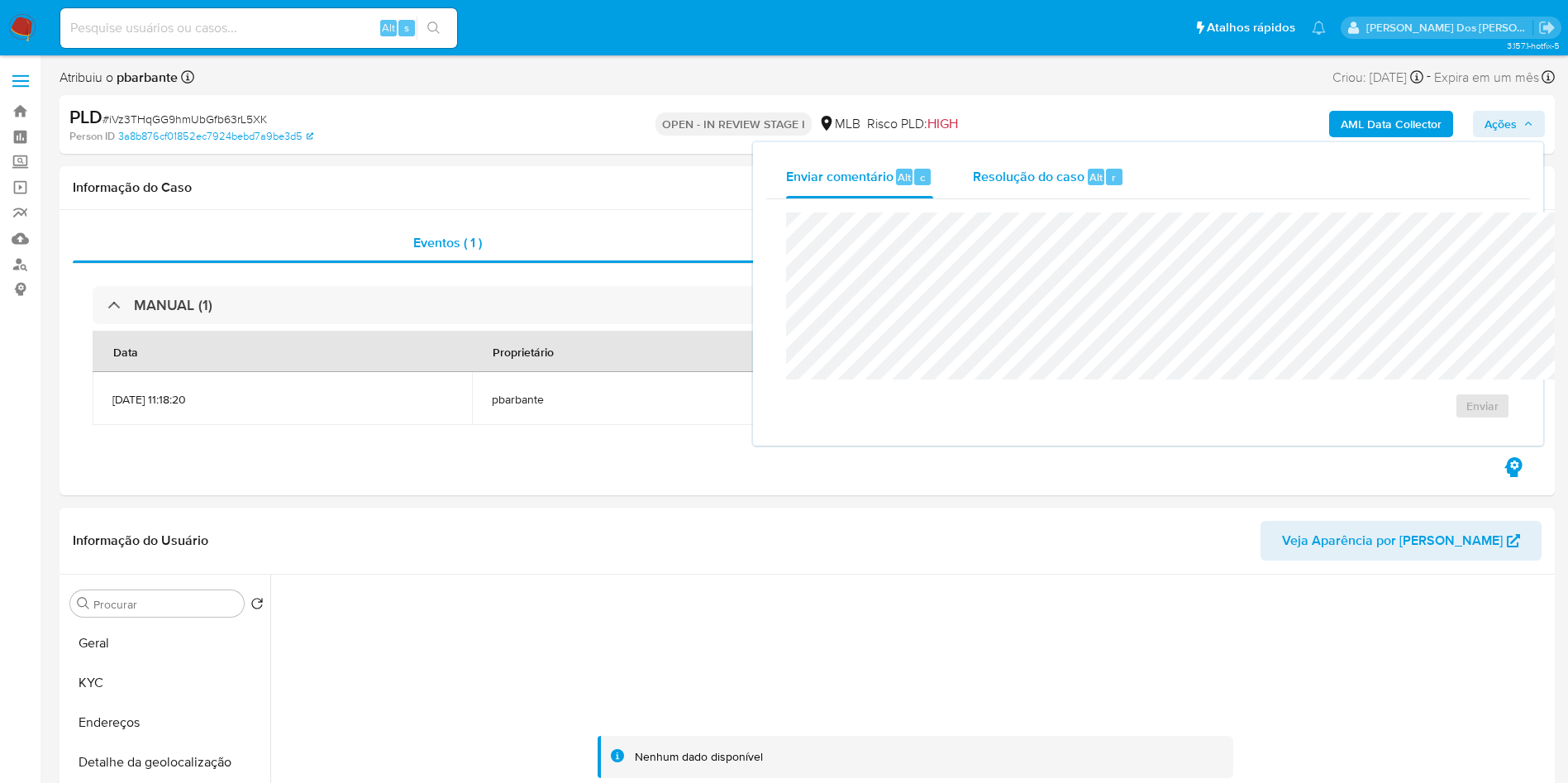
click at [973, 176] on span "Resolução do caso" at bounding box center [1029, 176] width 112 height 19
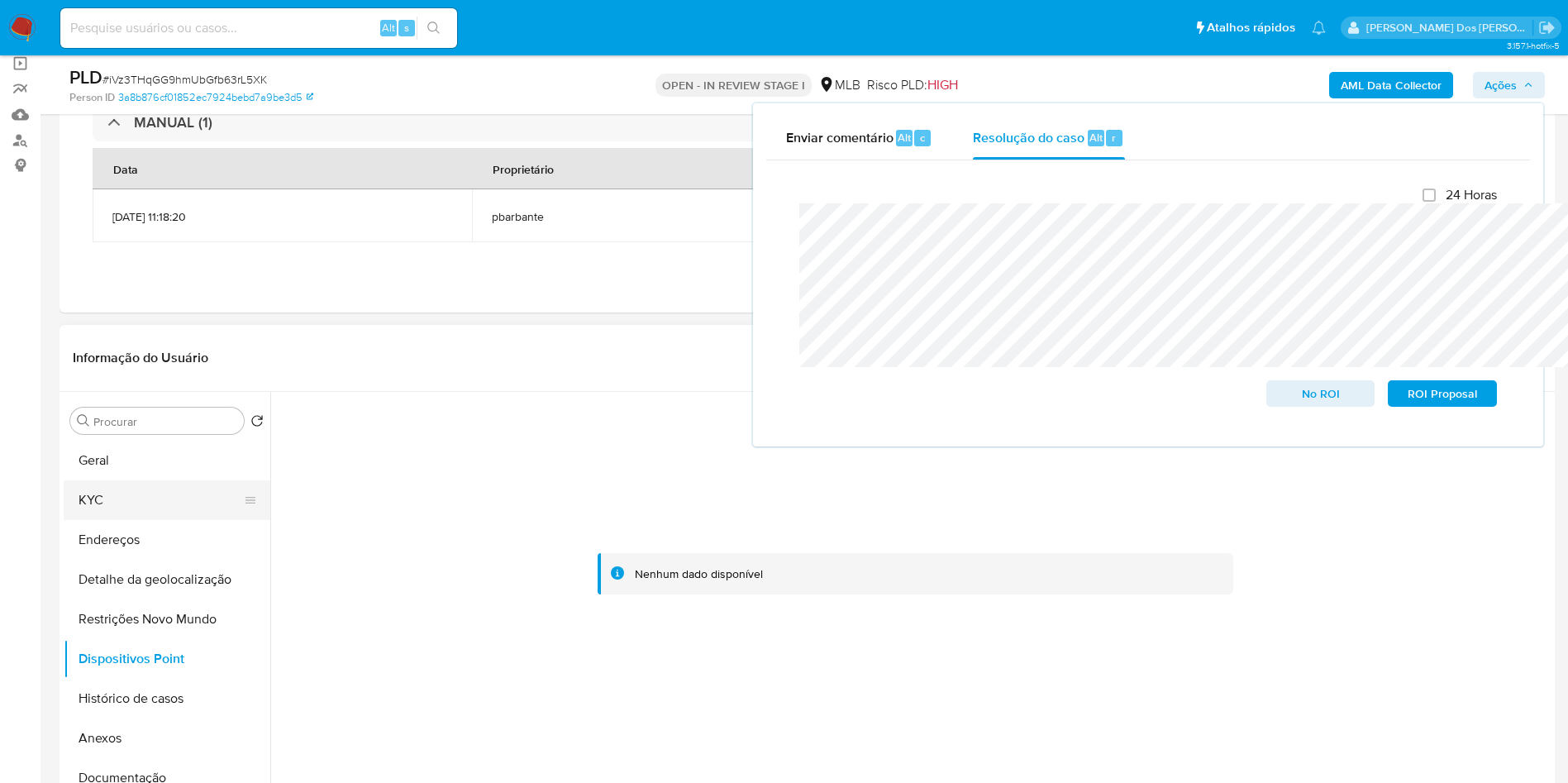
click at [102, 502] on button "KYC" at bounding box center [160, 501] width 193 height 40
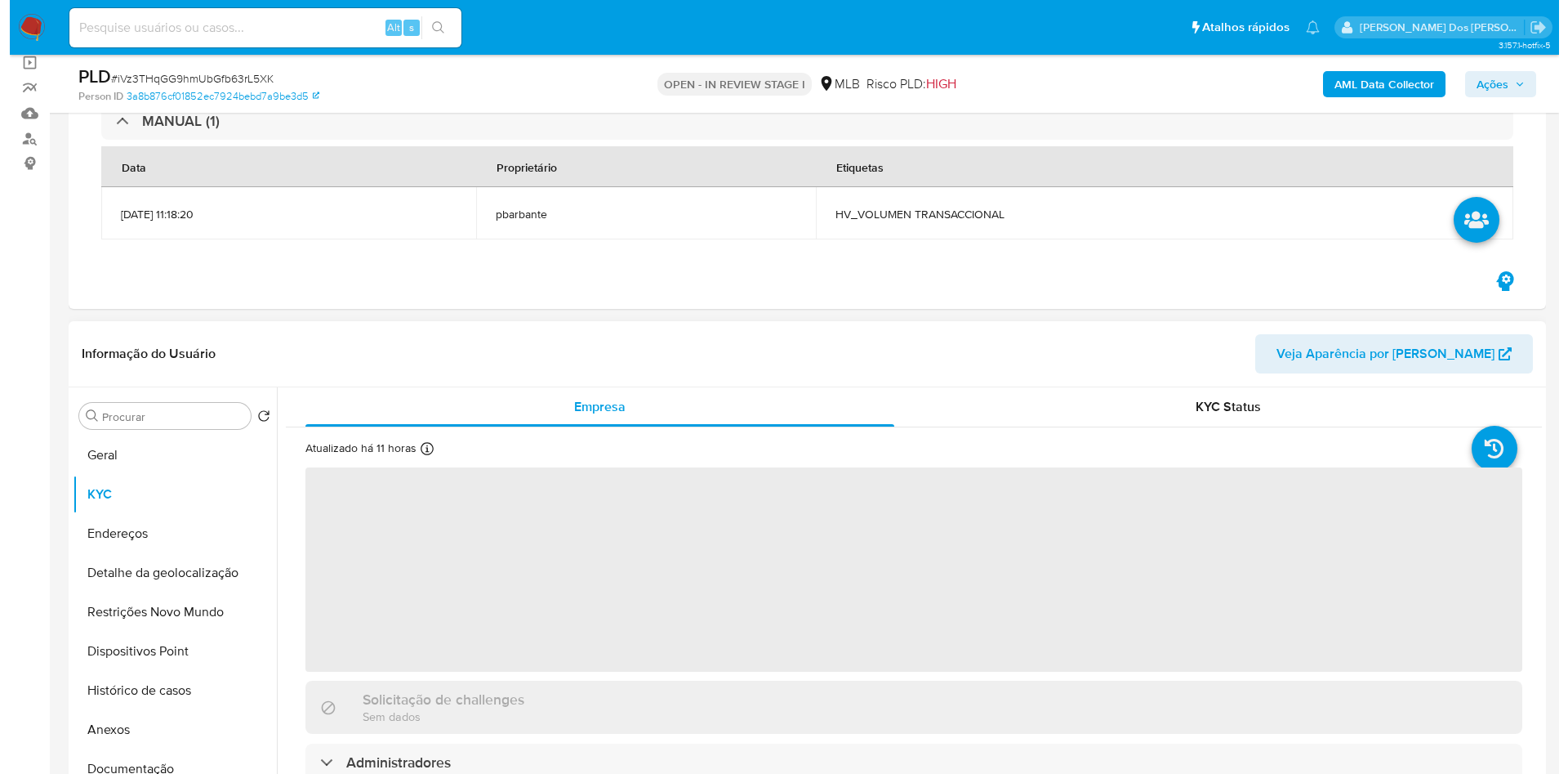
scroll to position [246, 0]
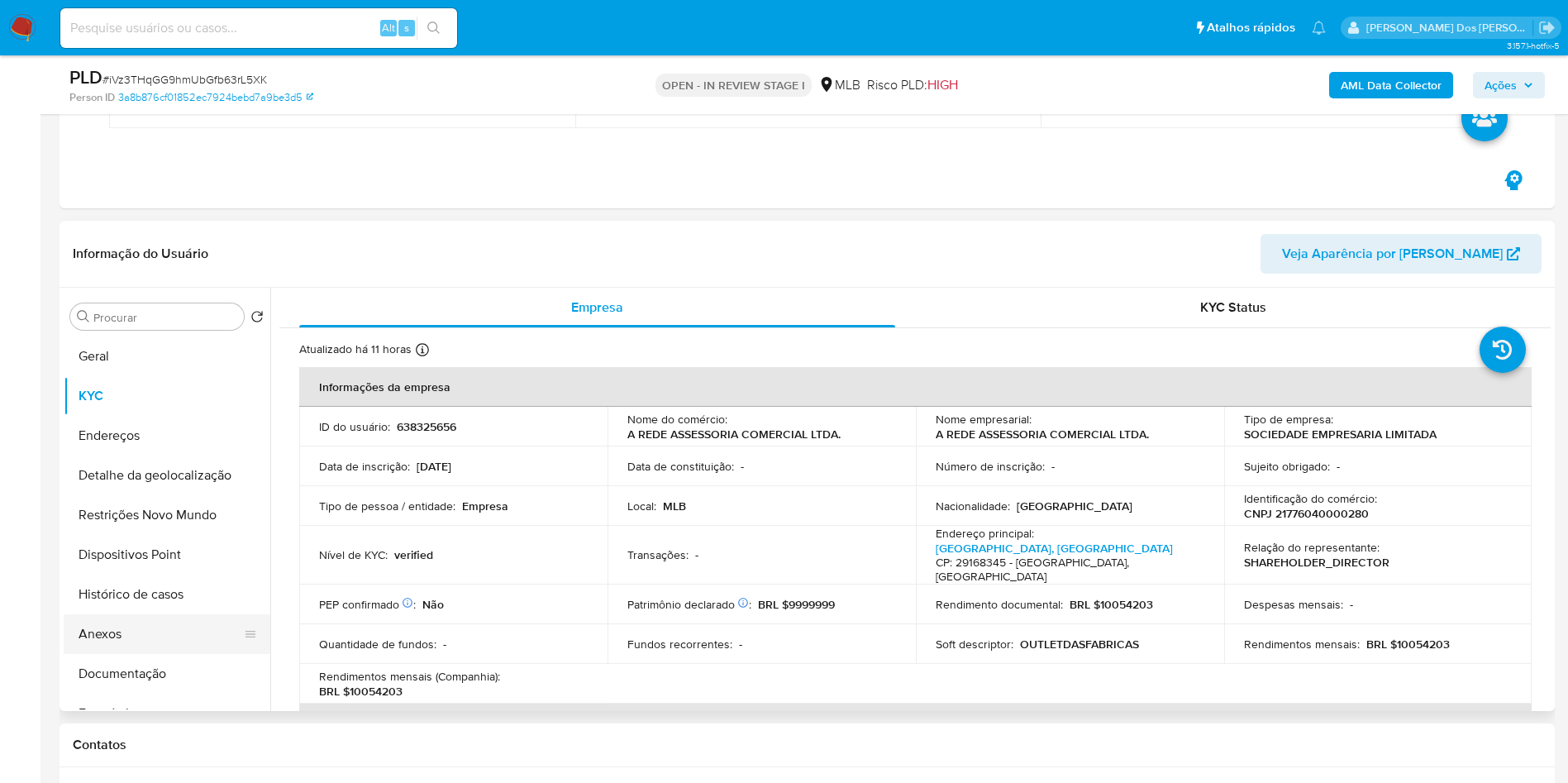
click at [157, 618] on button "Anexos" at bounding box center [160, 634] width 193 height 40
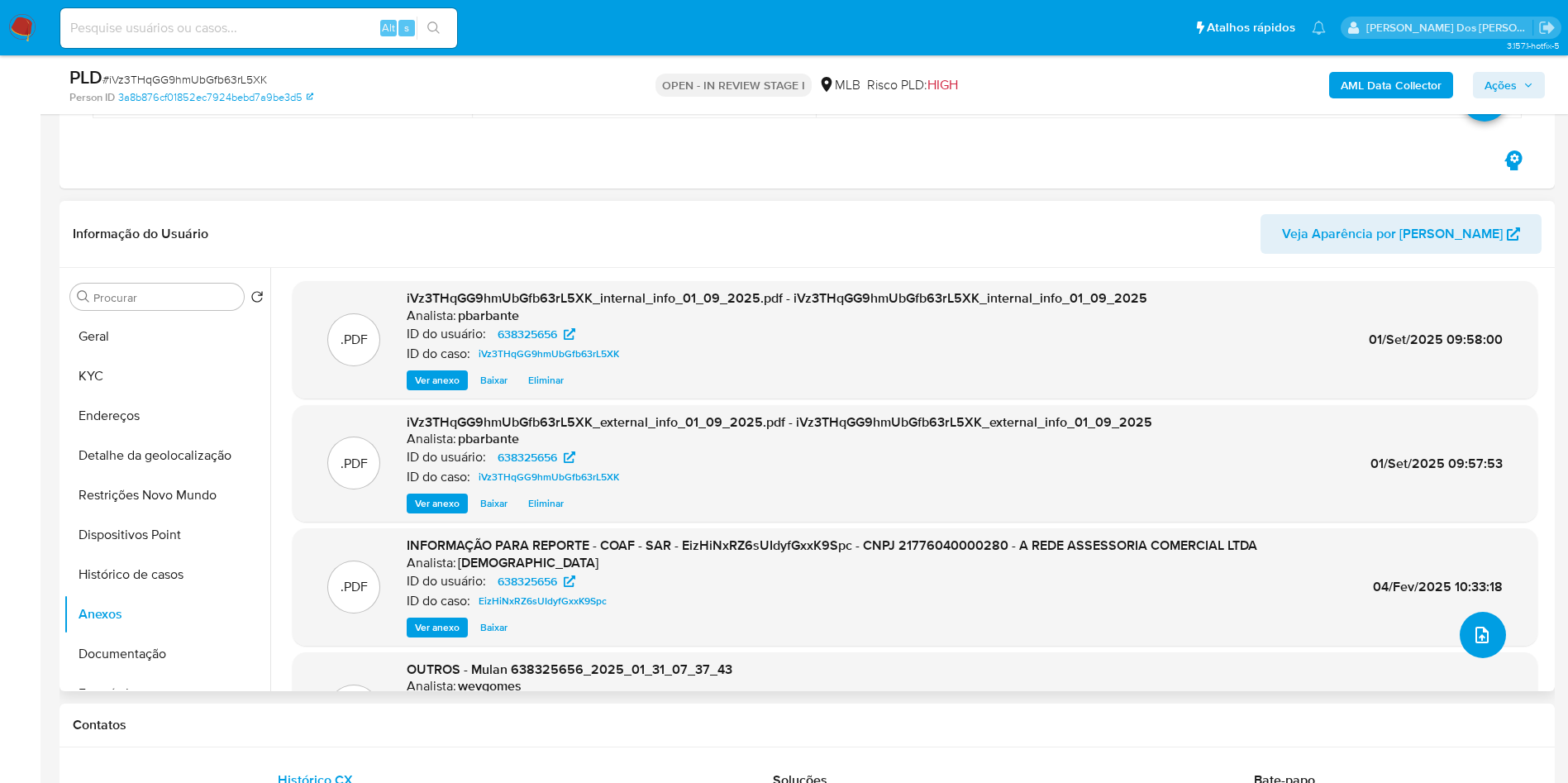
click at [1477, 658] on button "upload-file" at bounding box center [1483, 634] width 46 height 46
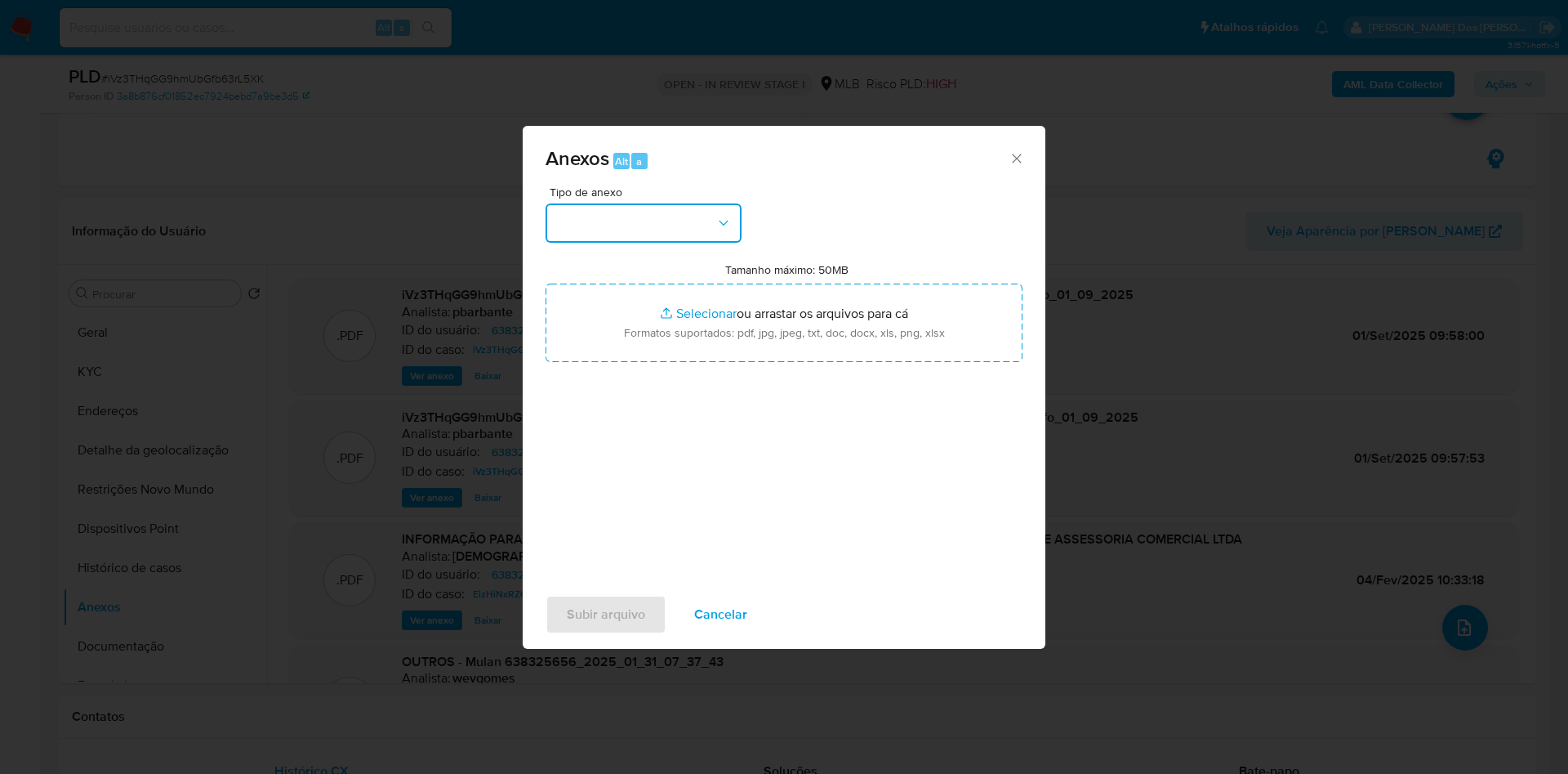
drag, startPoint x: 583, startPoint y: 184, endPoint x: 583, endPoint y: 201, distance: 17.0
click at [583, 203] on button "button" at bounding box center [643, 223] width 196 height 39
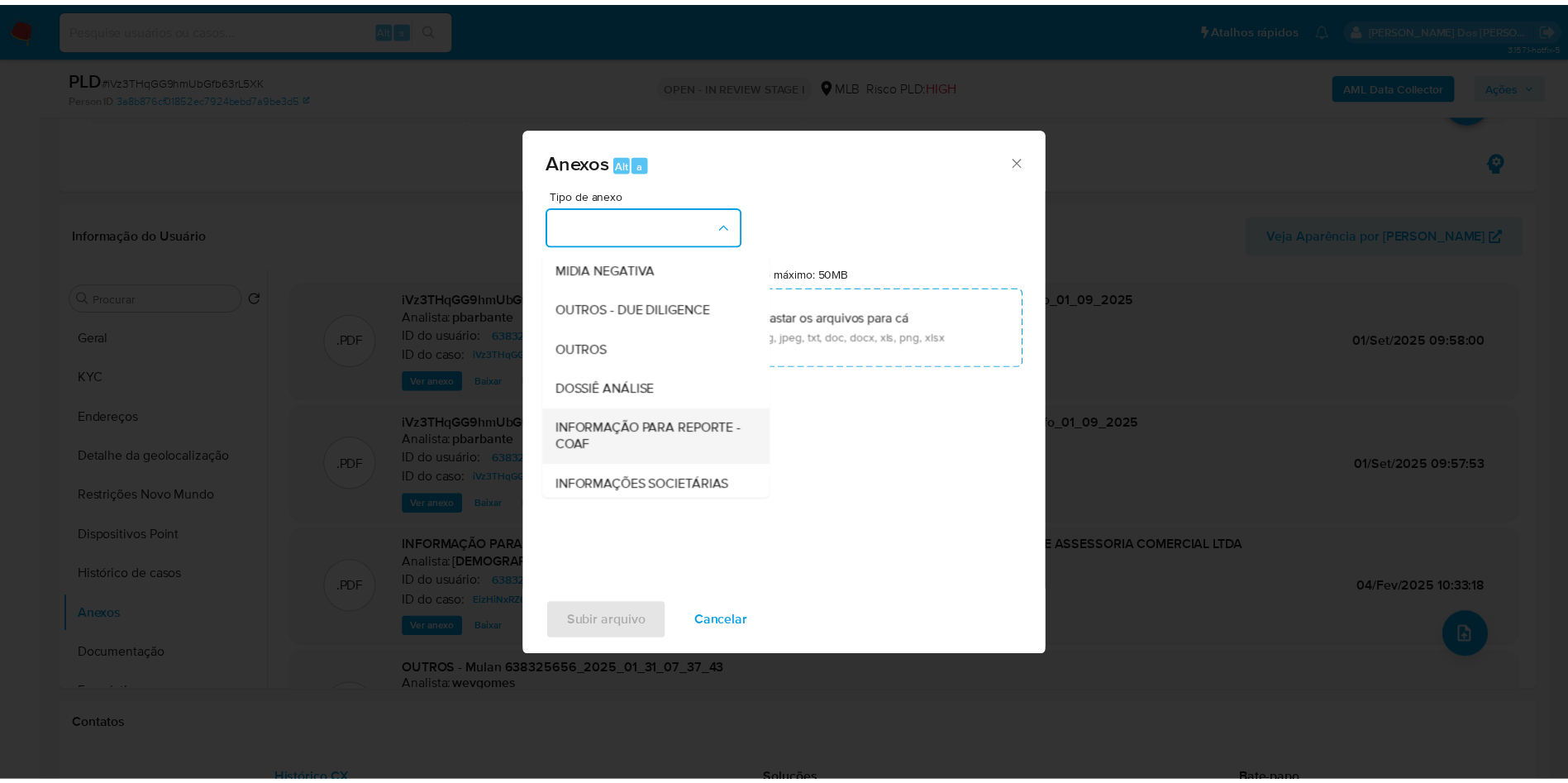
scroll to position [222, 0]
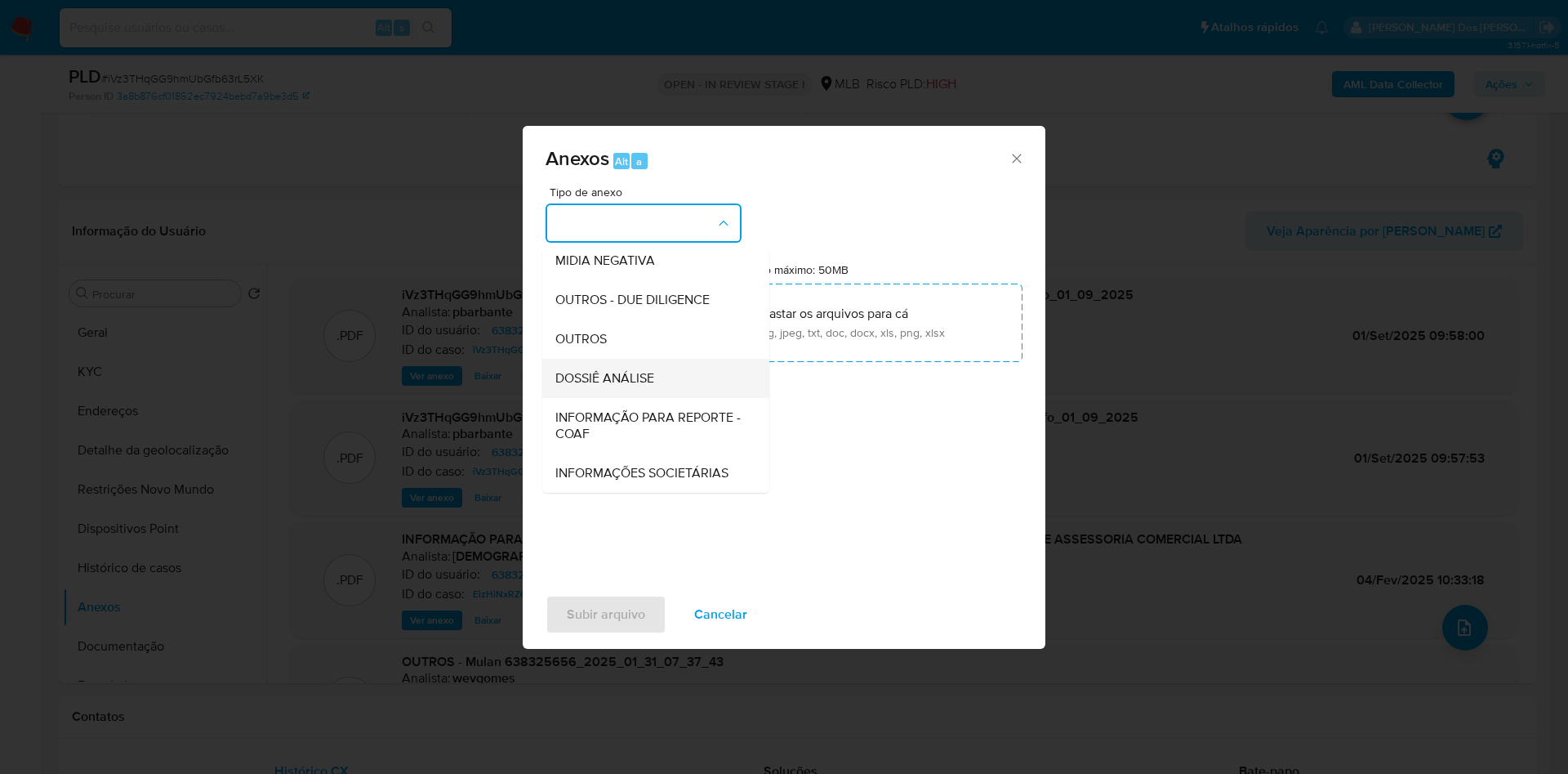
click at [631, 359] on div "DOSSIÊ ANÁLISE" at bounding box center [651, 379] width 191 height 39
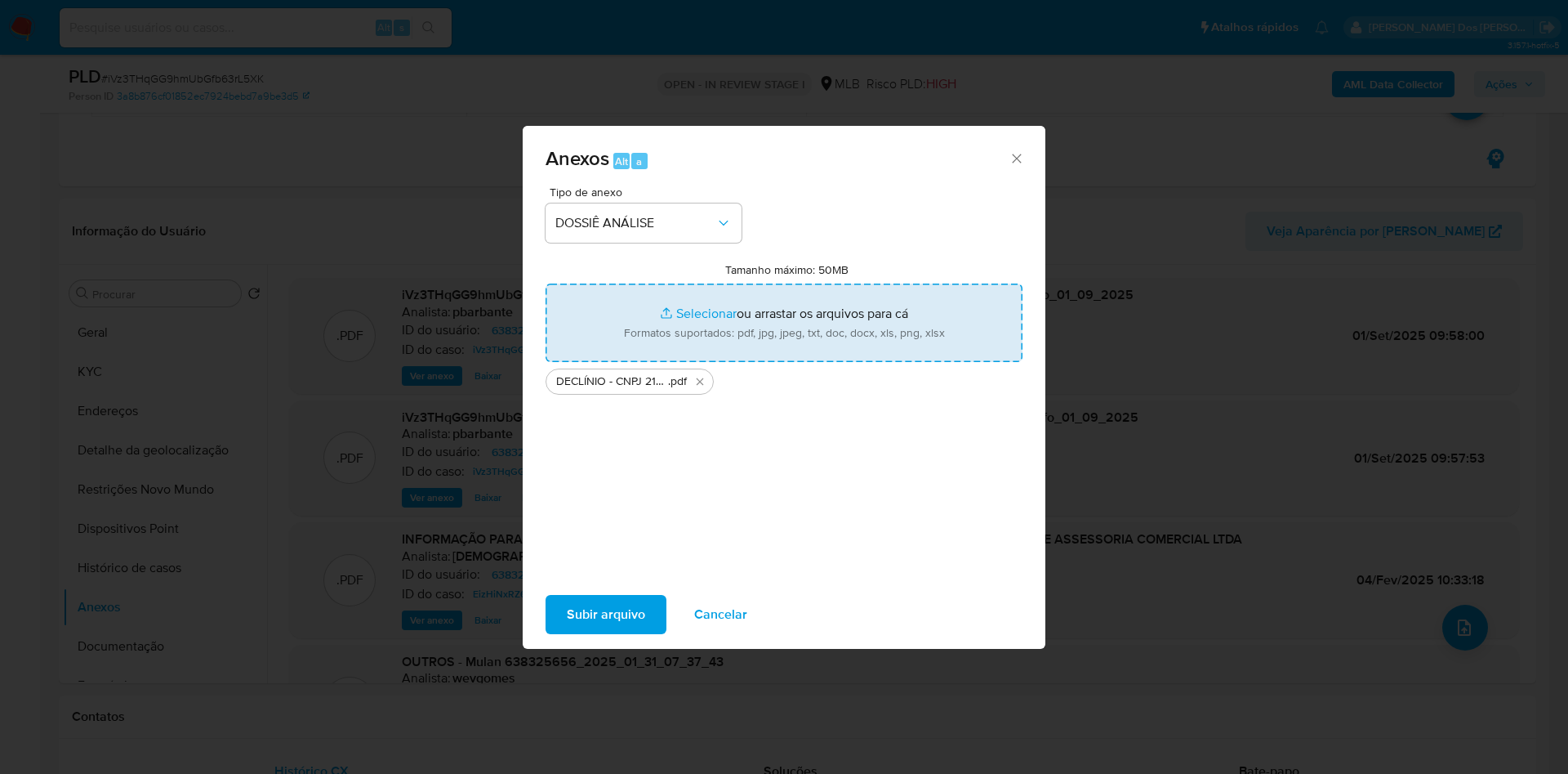
type input "C:\fakepath\Mulan 638325656_2025_08_26_11_16_28.xlsx"
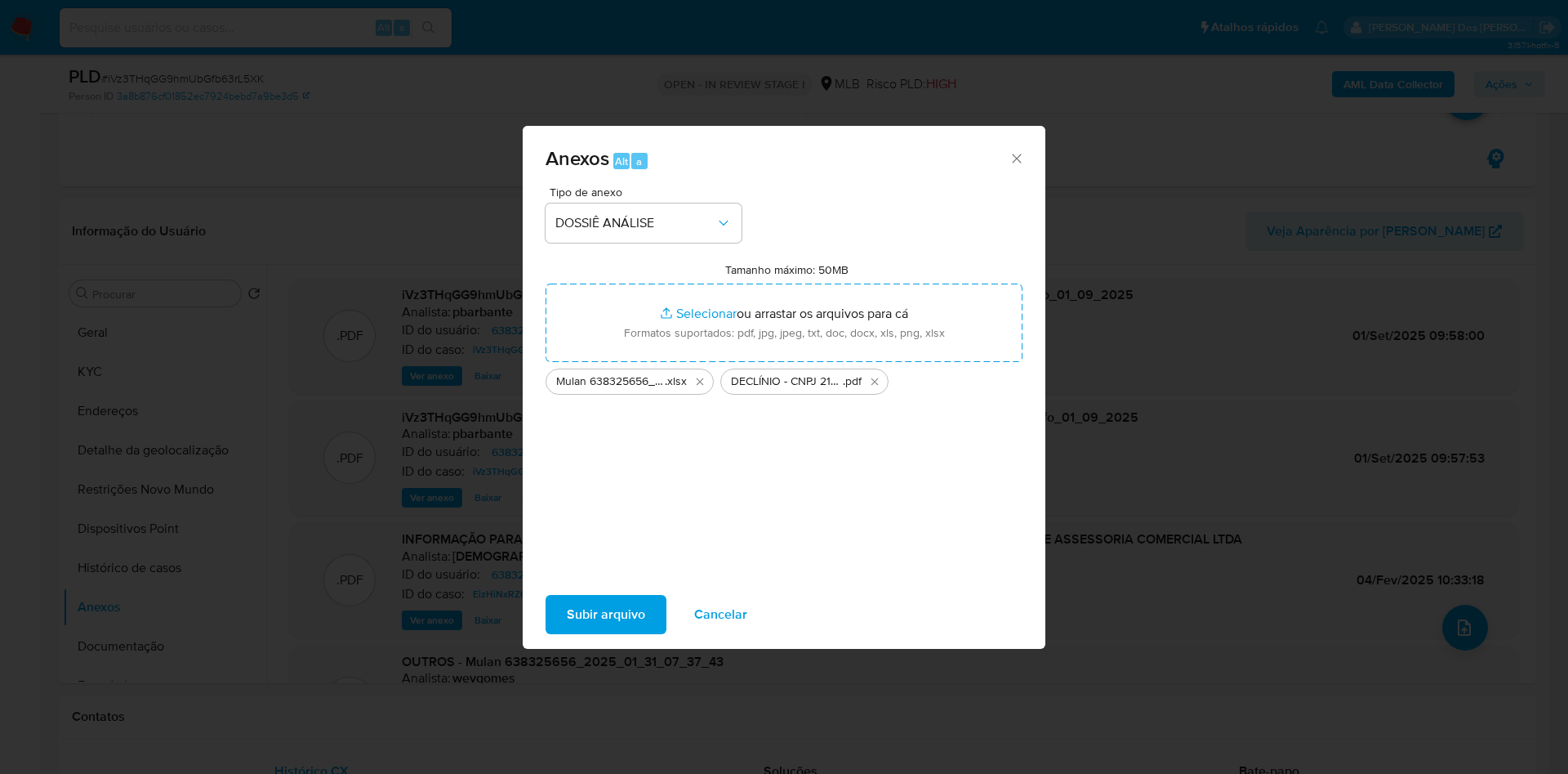
click at [578, 619] on span "Subir arquivo" at bounding box center [606, 614] width 79 height 36
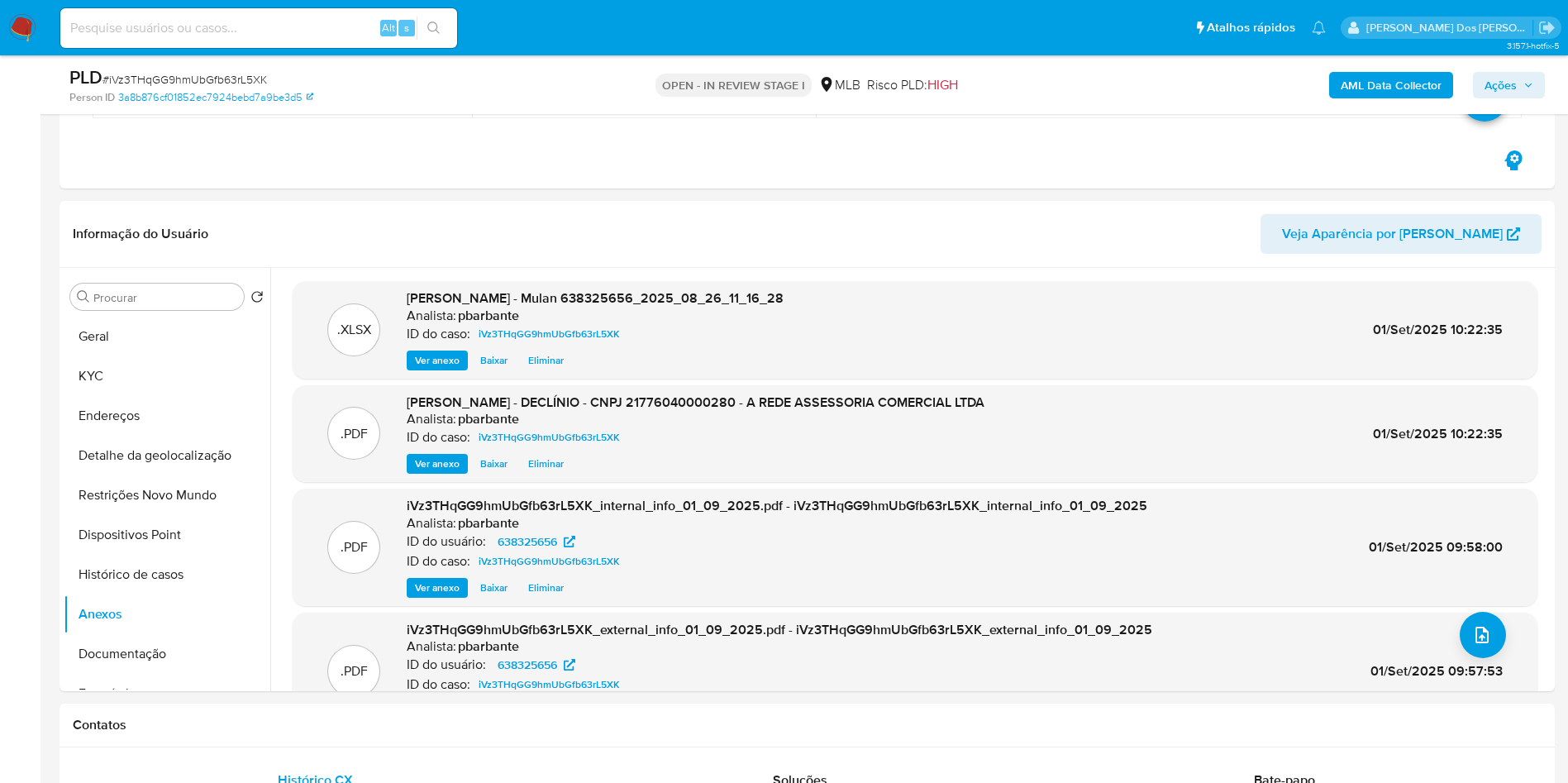
click at [1511, 97] on span "Ações" at bounding box center [1501, 85] width 32 height 27
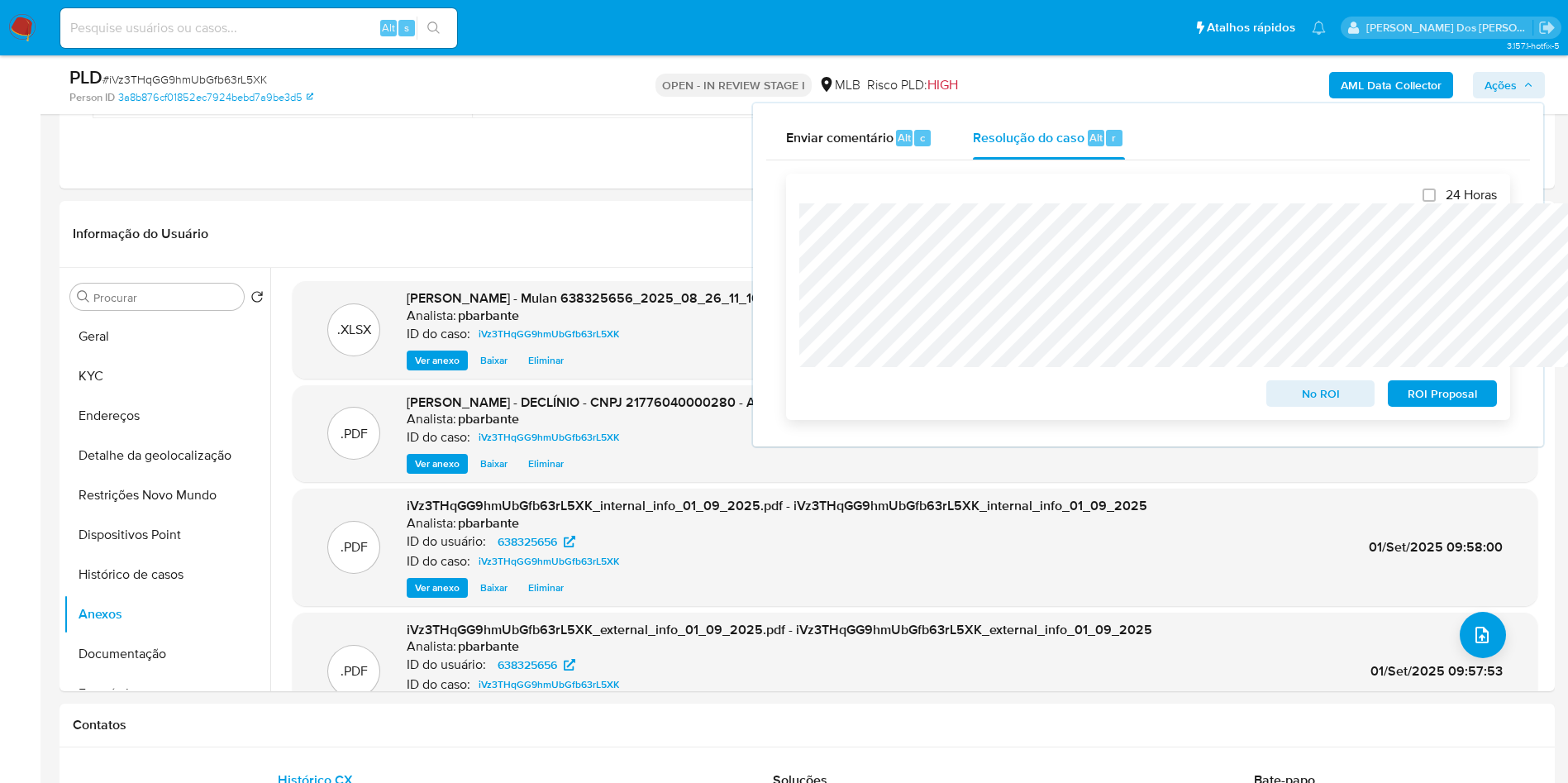
click at [1286, 402] on span "No ROI" at bounding box center [1321, 393] width 86 height 23
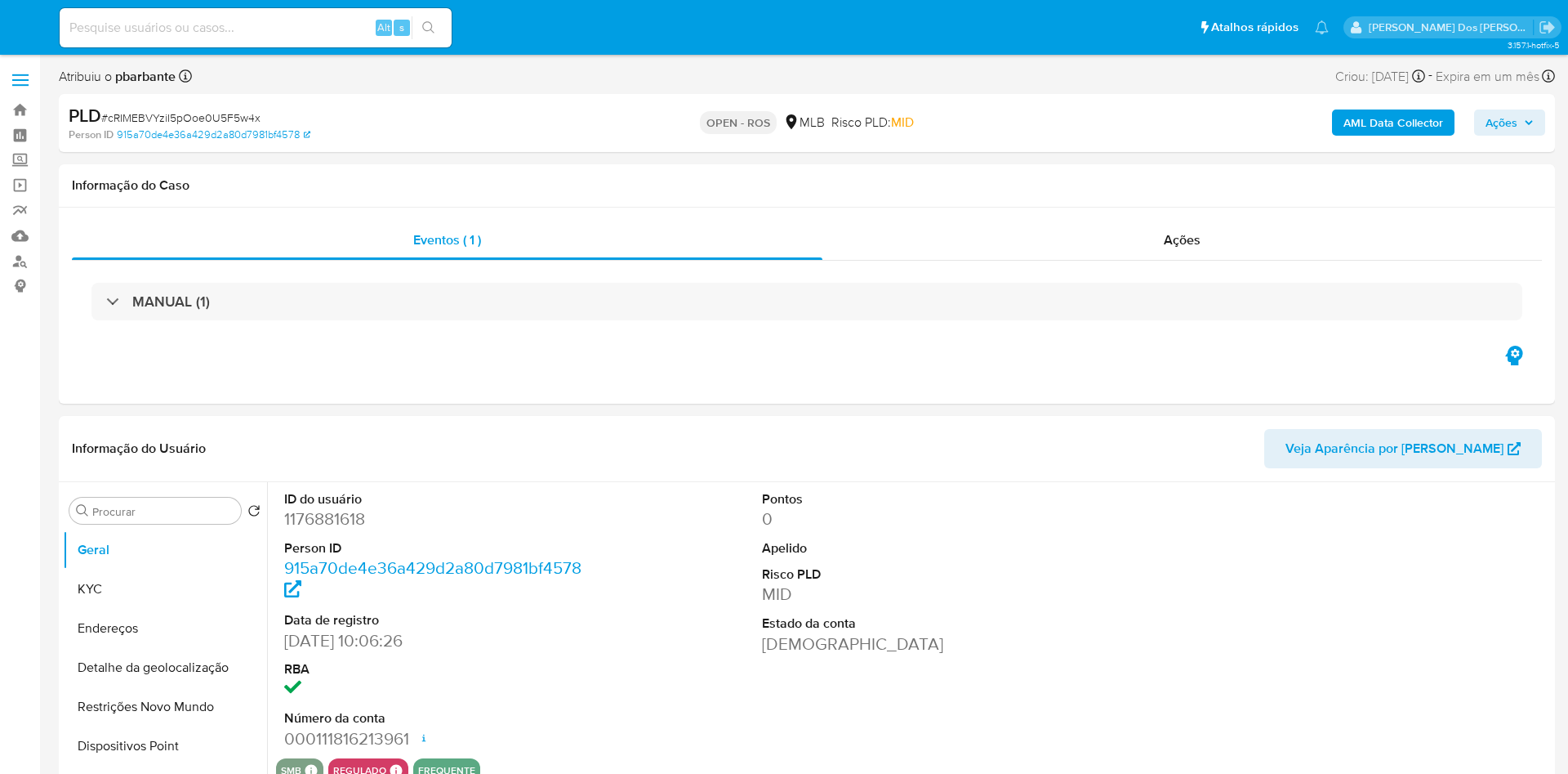
select select "10"
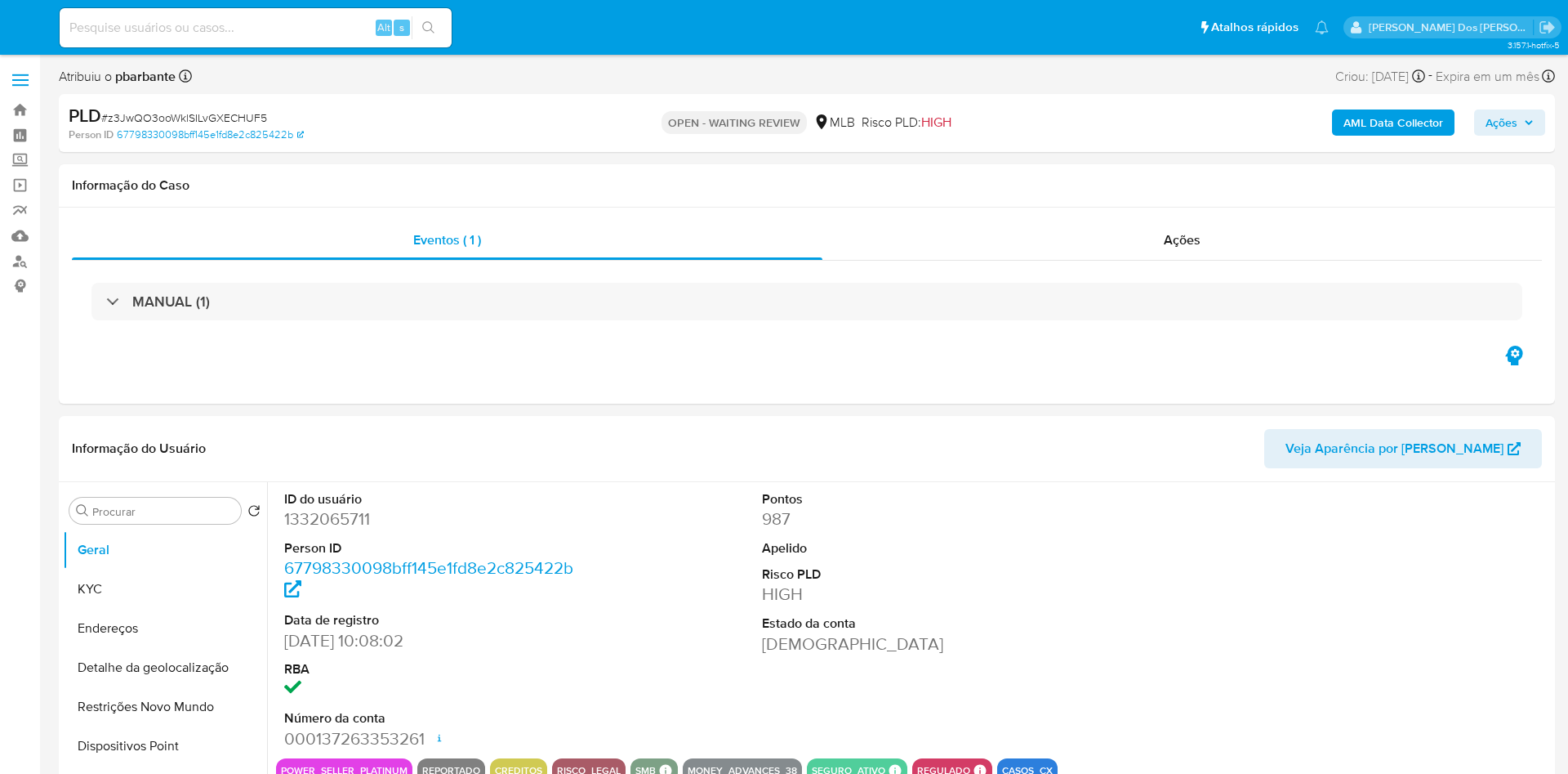
select select "10"
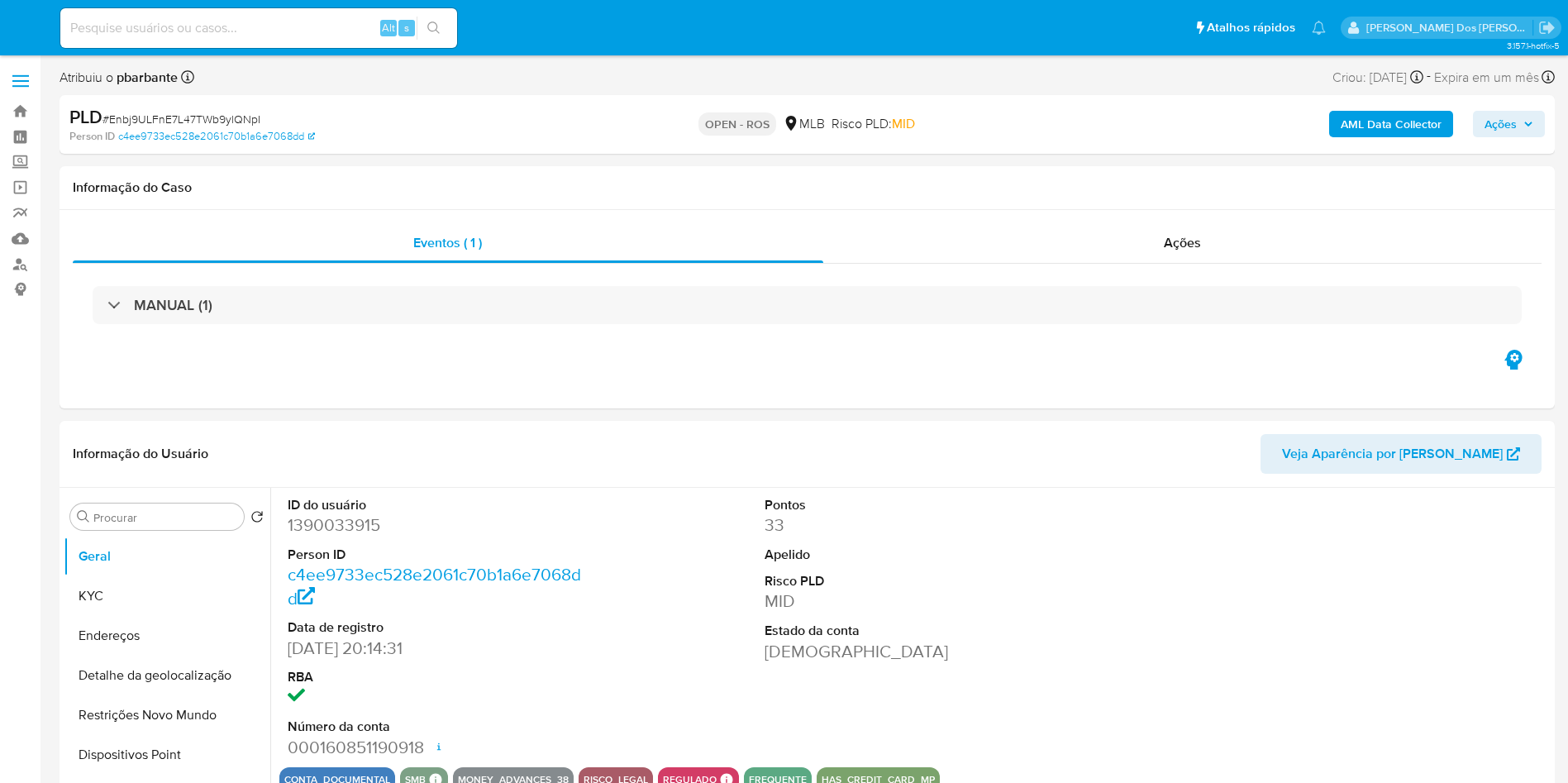
select select "10"
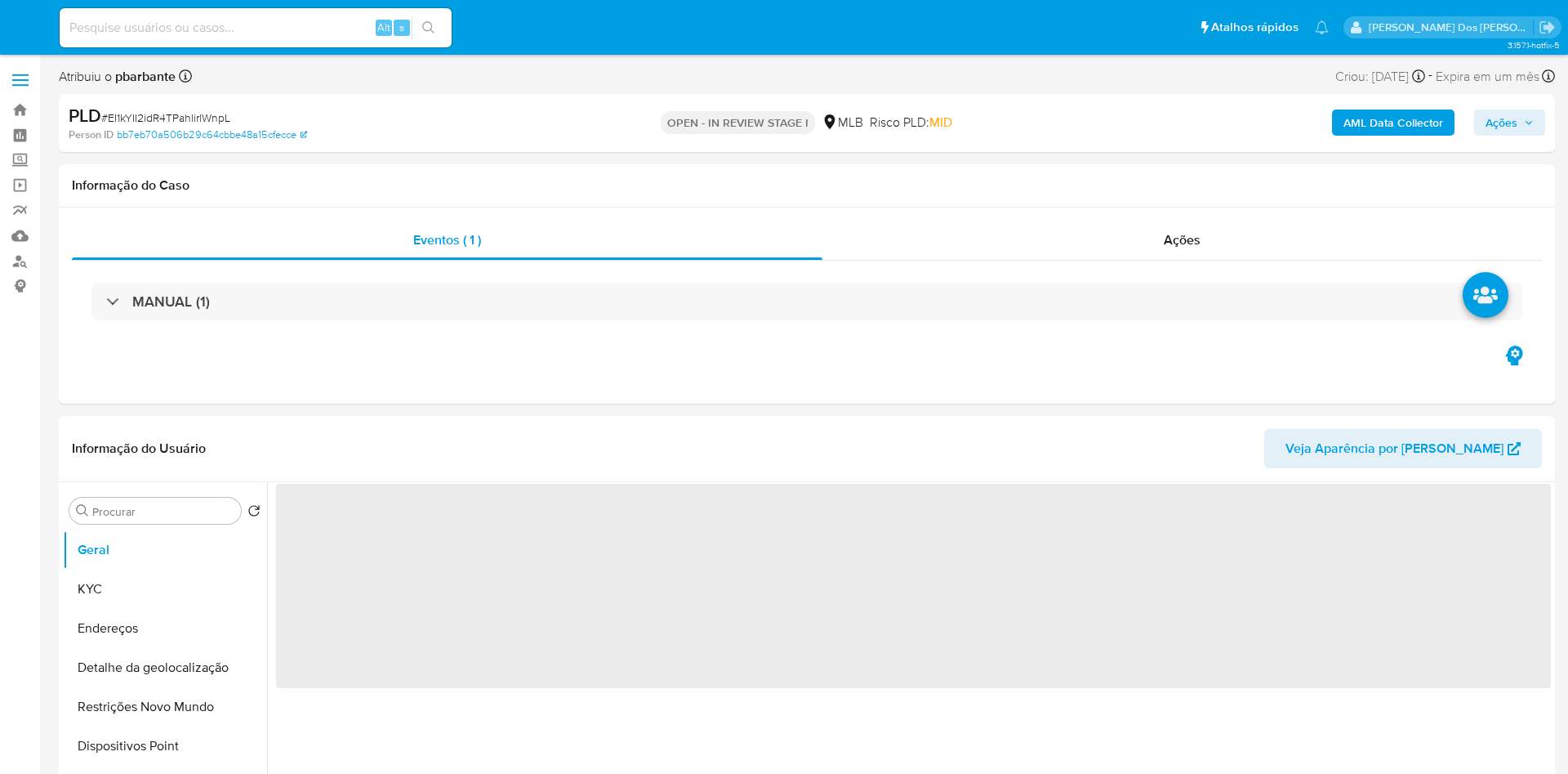
select select "10"
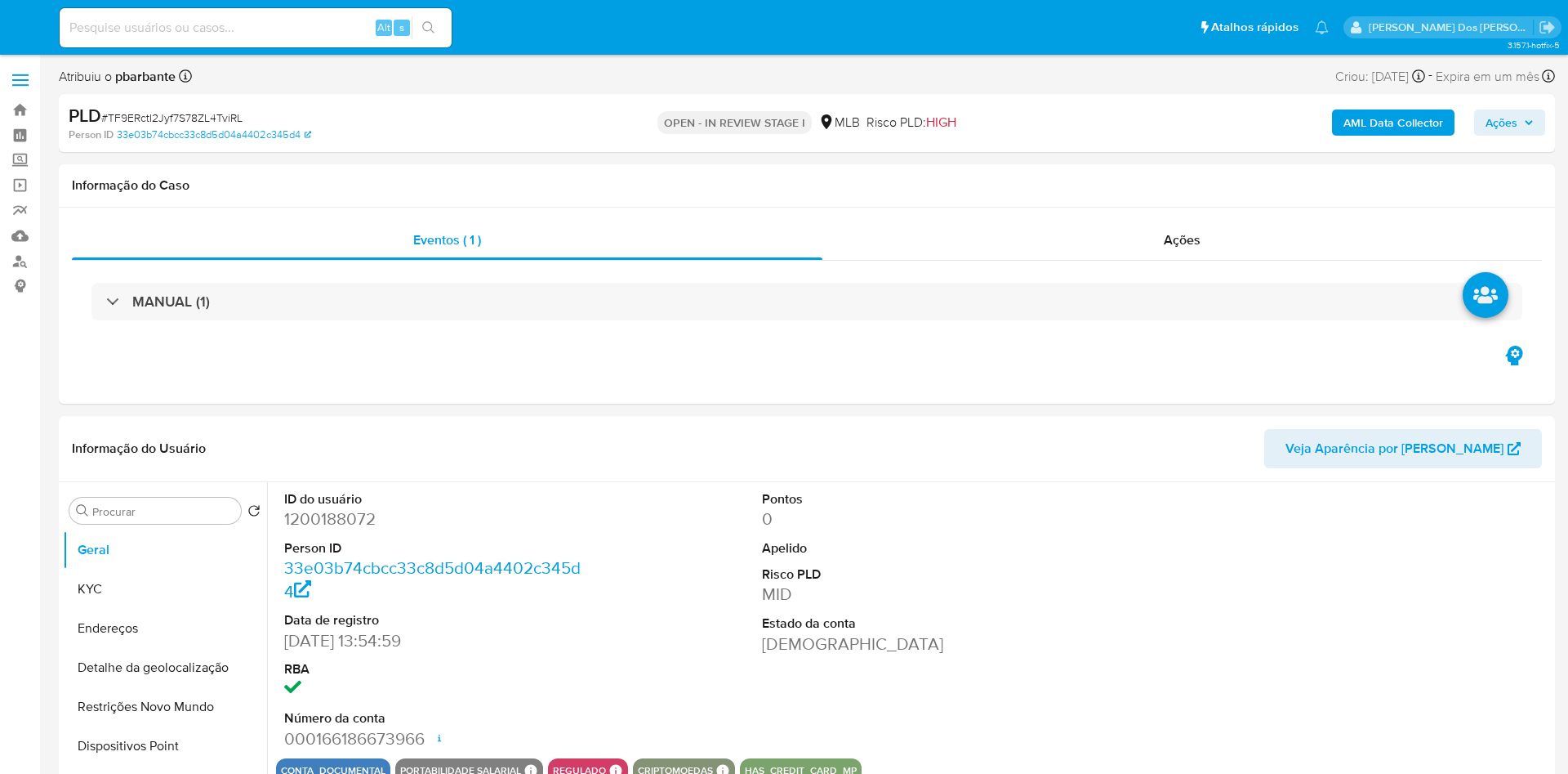
select select "10"
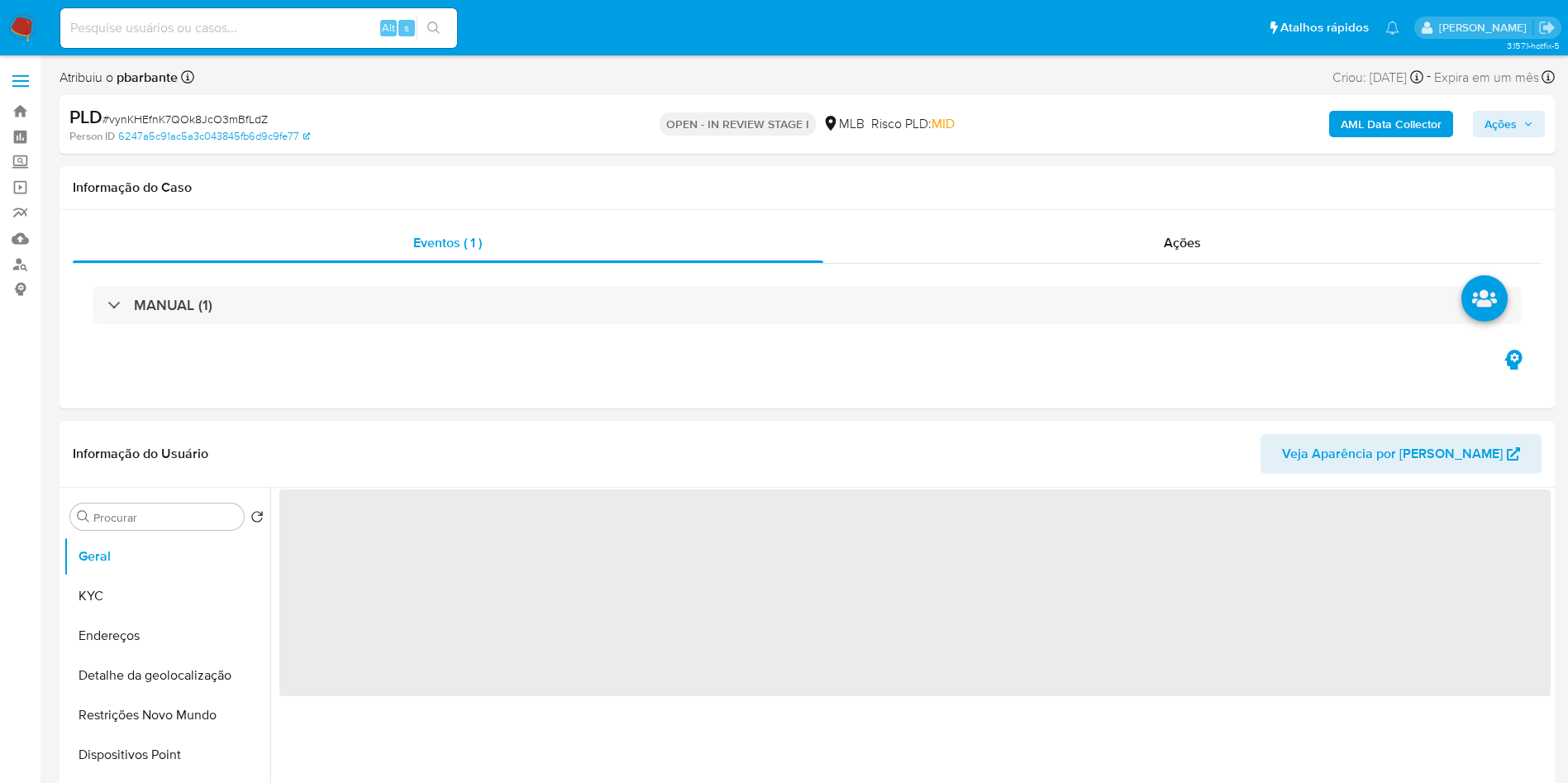
click at [1488, 114] on span "Ações" at bounding box center [1501, 124] width 32 height 27
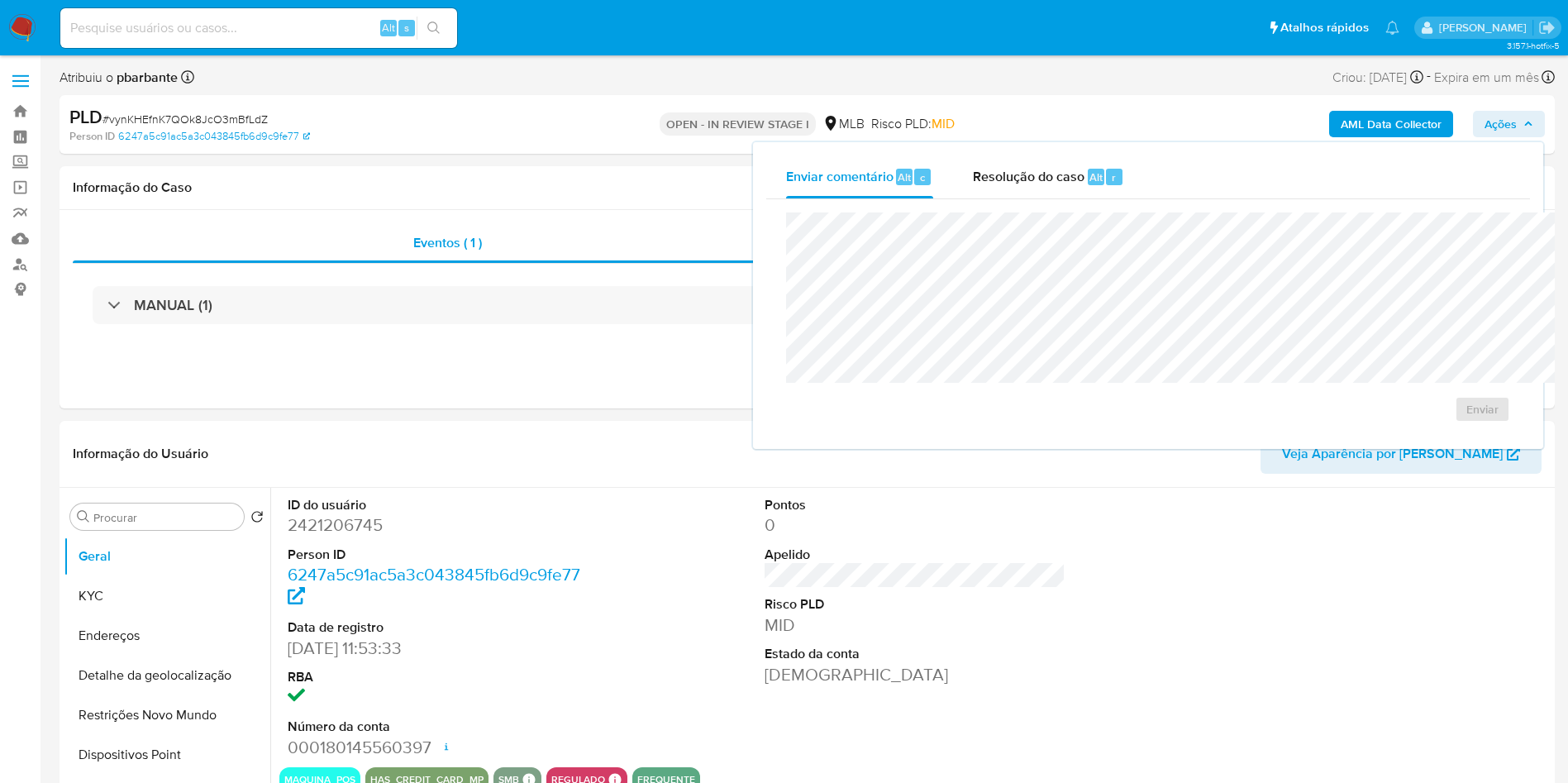
drag, startPoint x: 885, startPoint y: 184, endPoint x: 881, endPoint y: 200, distance: 16.5
click at [973, 184] on span "Resolução do caso" at bounding box center [1029, 176] width 112 height 19
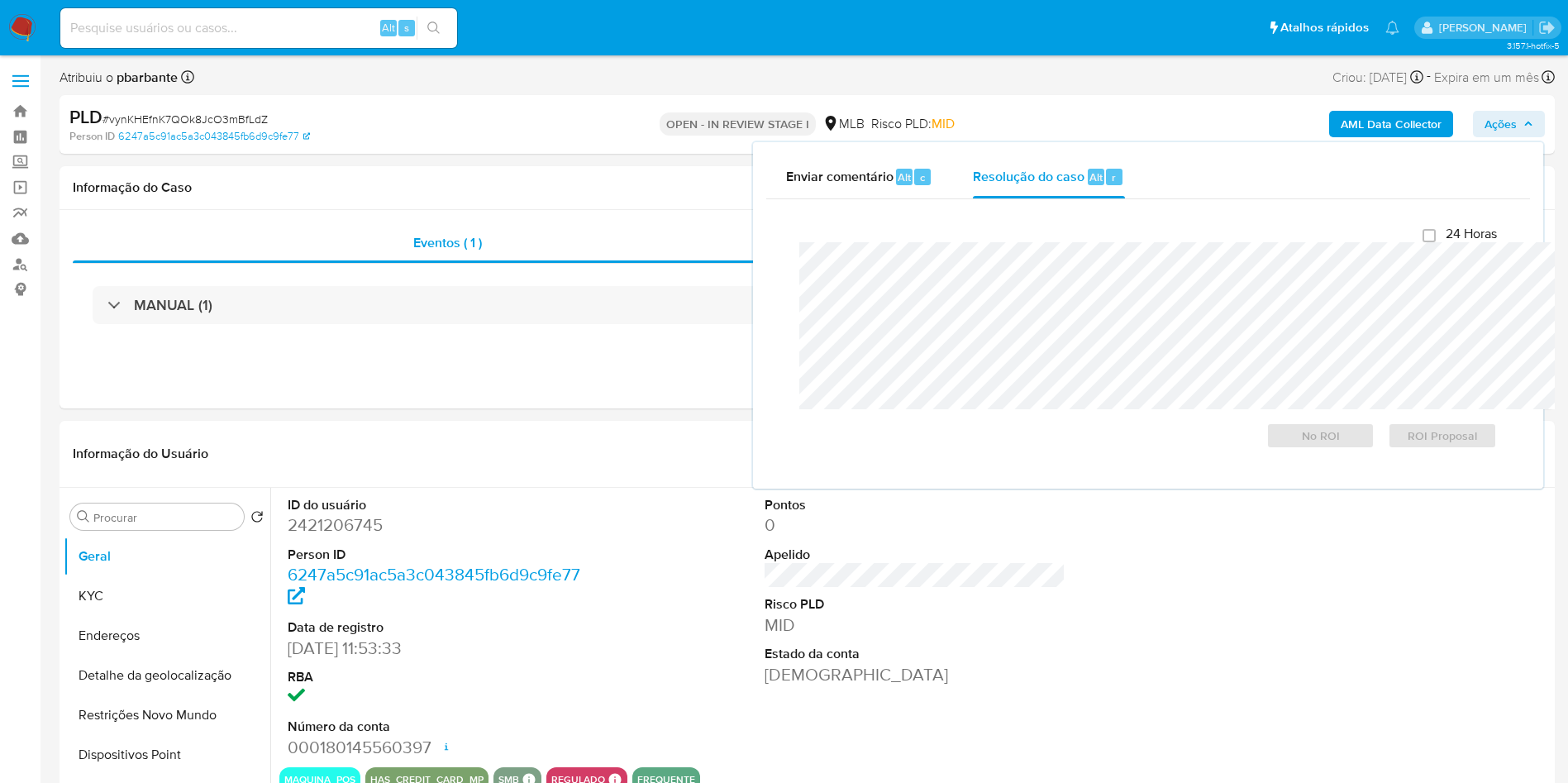
select select "10"
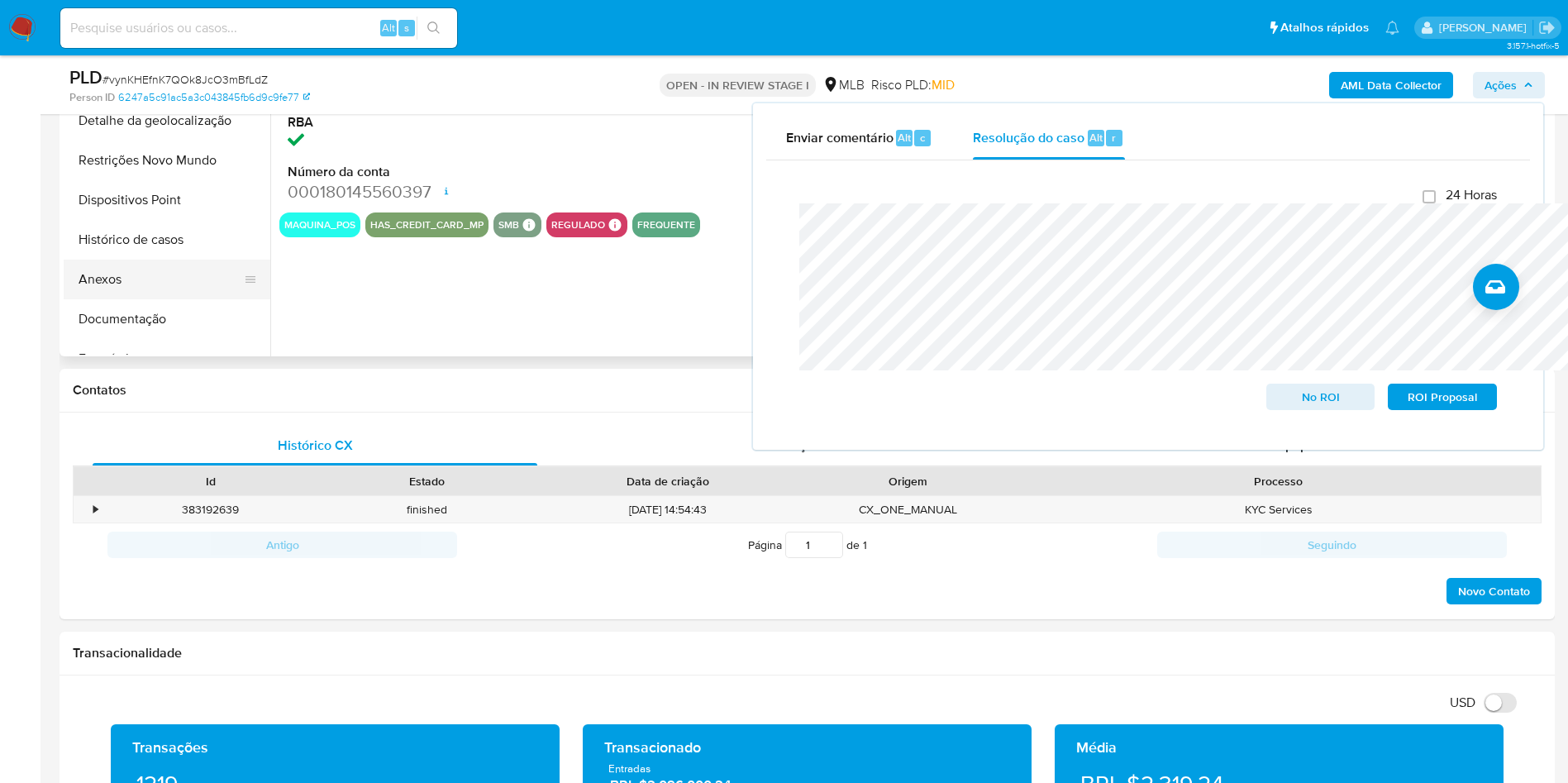
click at [145, 300] on button "Anexos" at bounding box center [160, 280] width 193 height 40
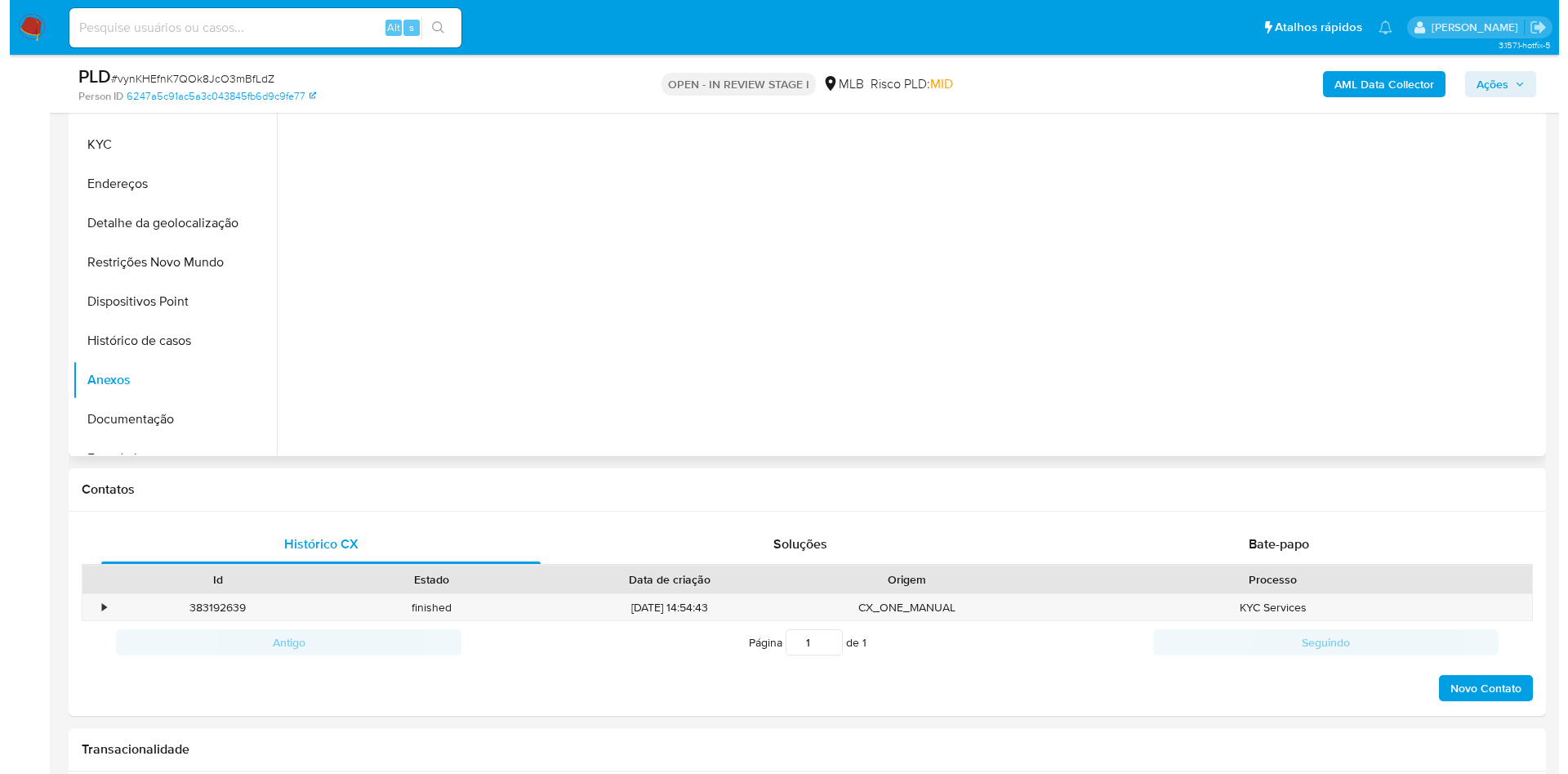
scroll to position [246, 0]
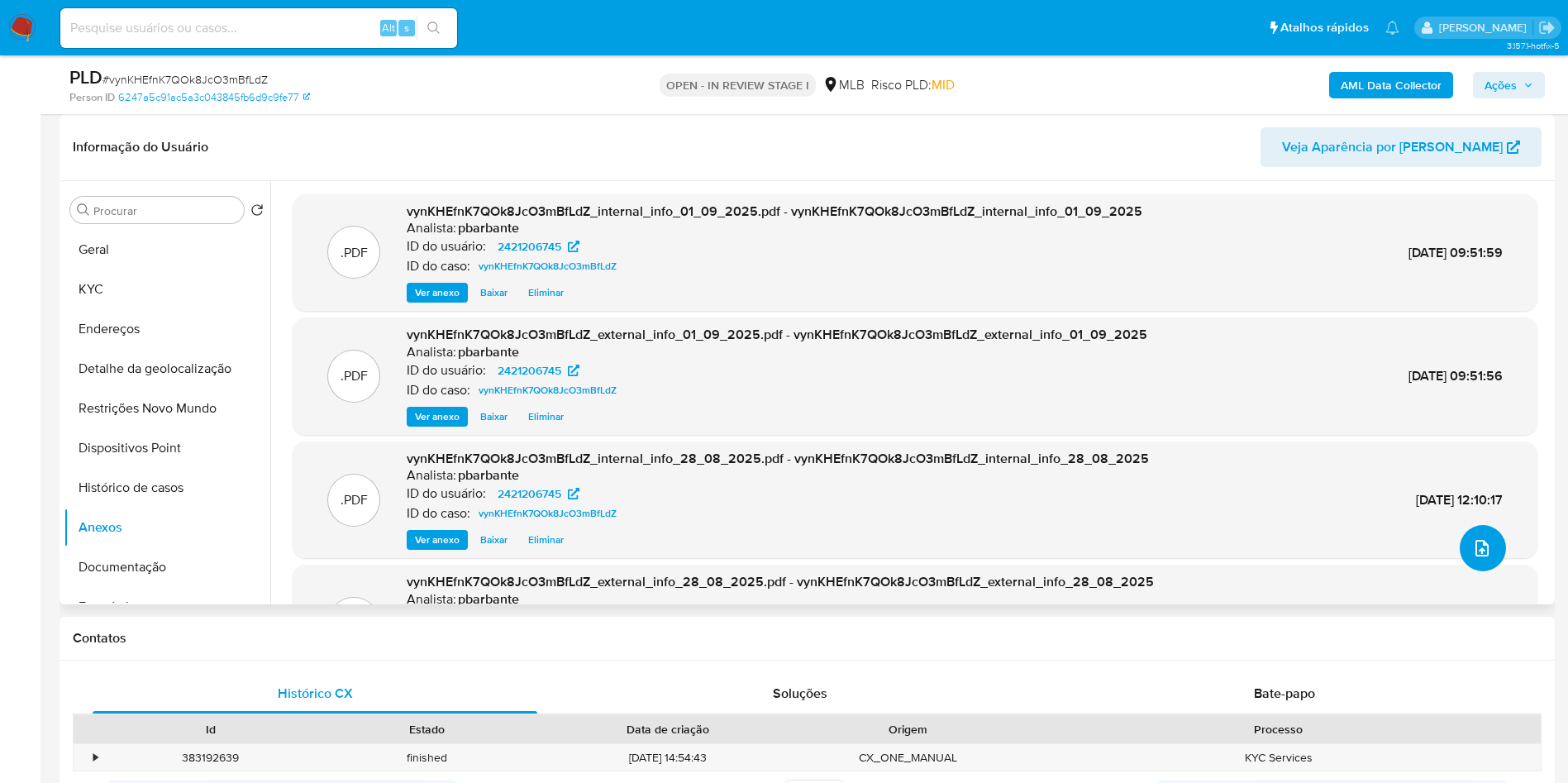
click at [1492, 571] on button "upload-file" at bounding box center [1483, 548] width 46 height 46
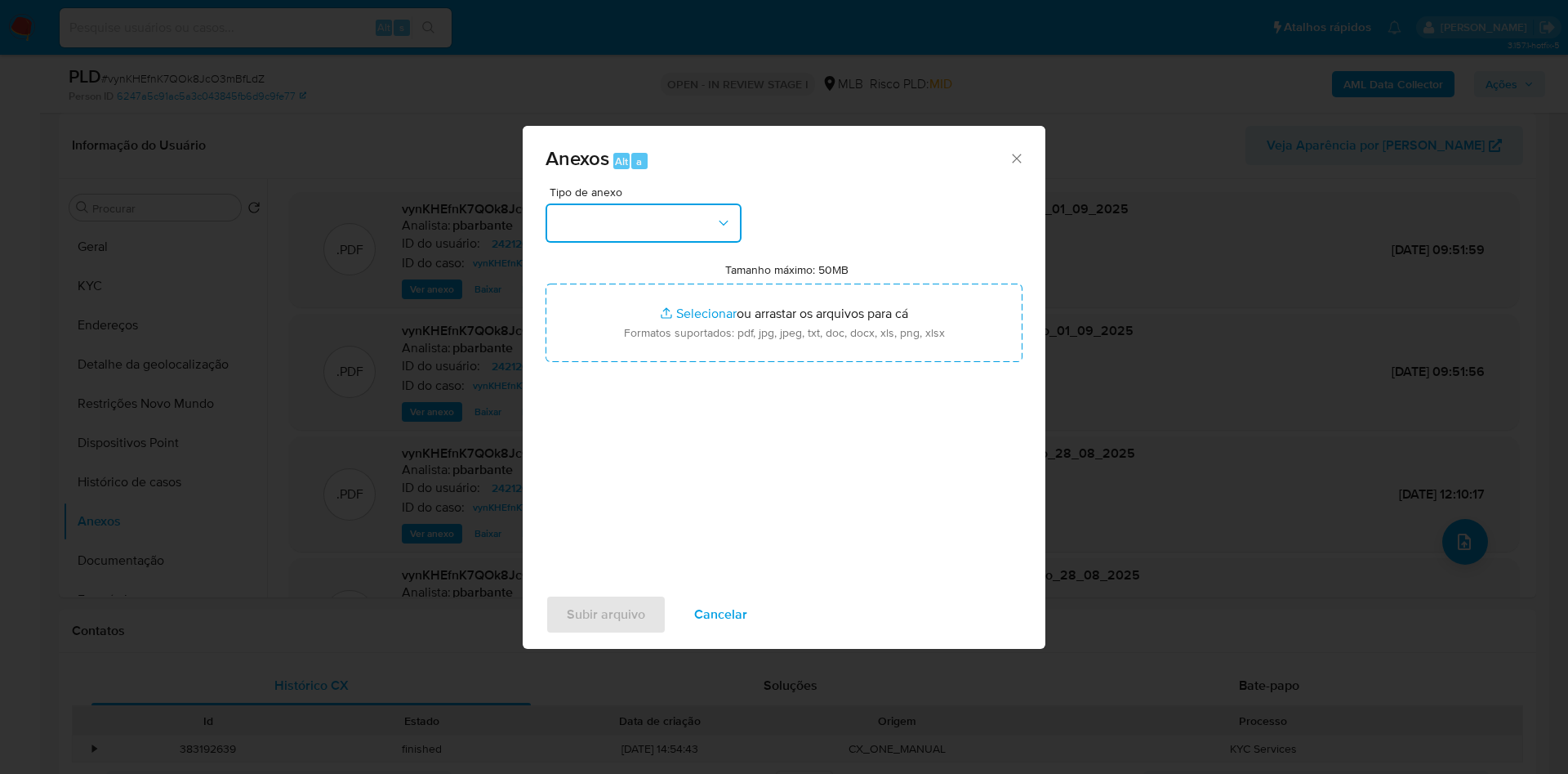
click at [651, 203] on button "button" at bounding box center [643, 223] width 196 height 39
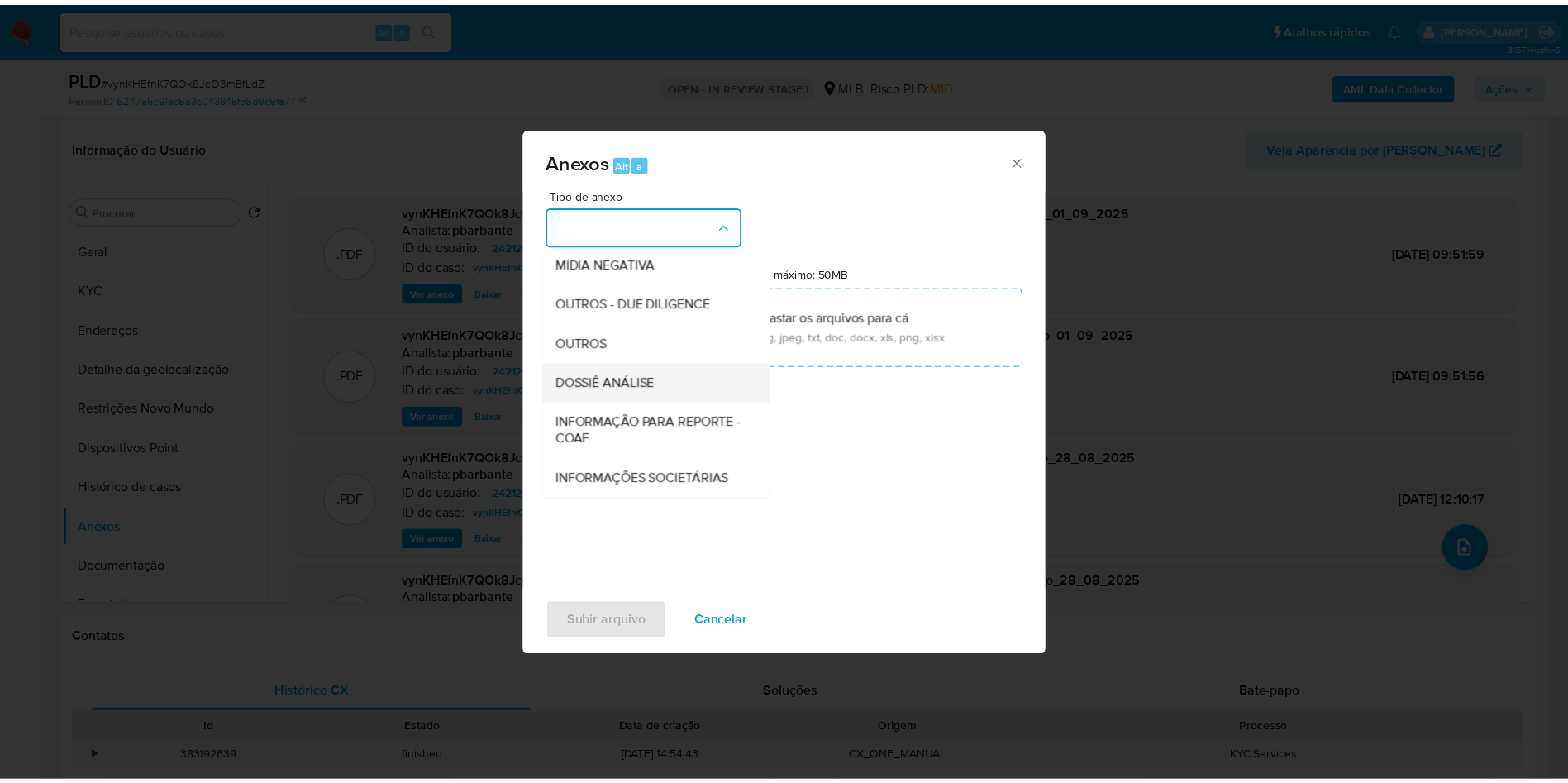
scroll to position [222, 0]
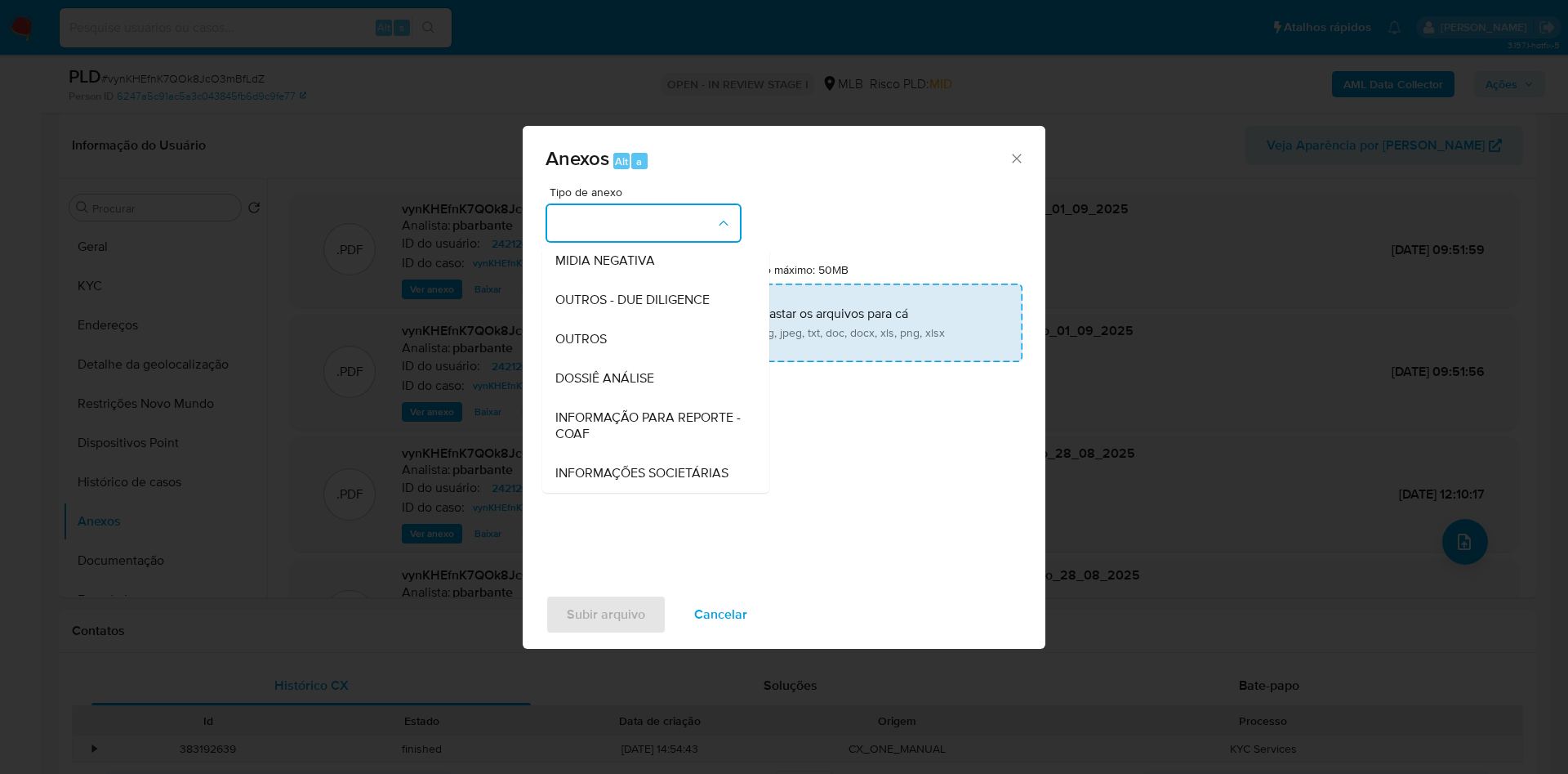
drag, startPoint x: 593, startPoint y: 362, endPoint x: 658, endPoint y: 308, distance: 84.5
click at [593, 409] on span "INFORMAÇÃO PARA REPORTE - COAF" at bounding box center [651, 425] width 191 height 33
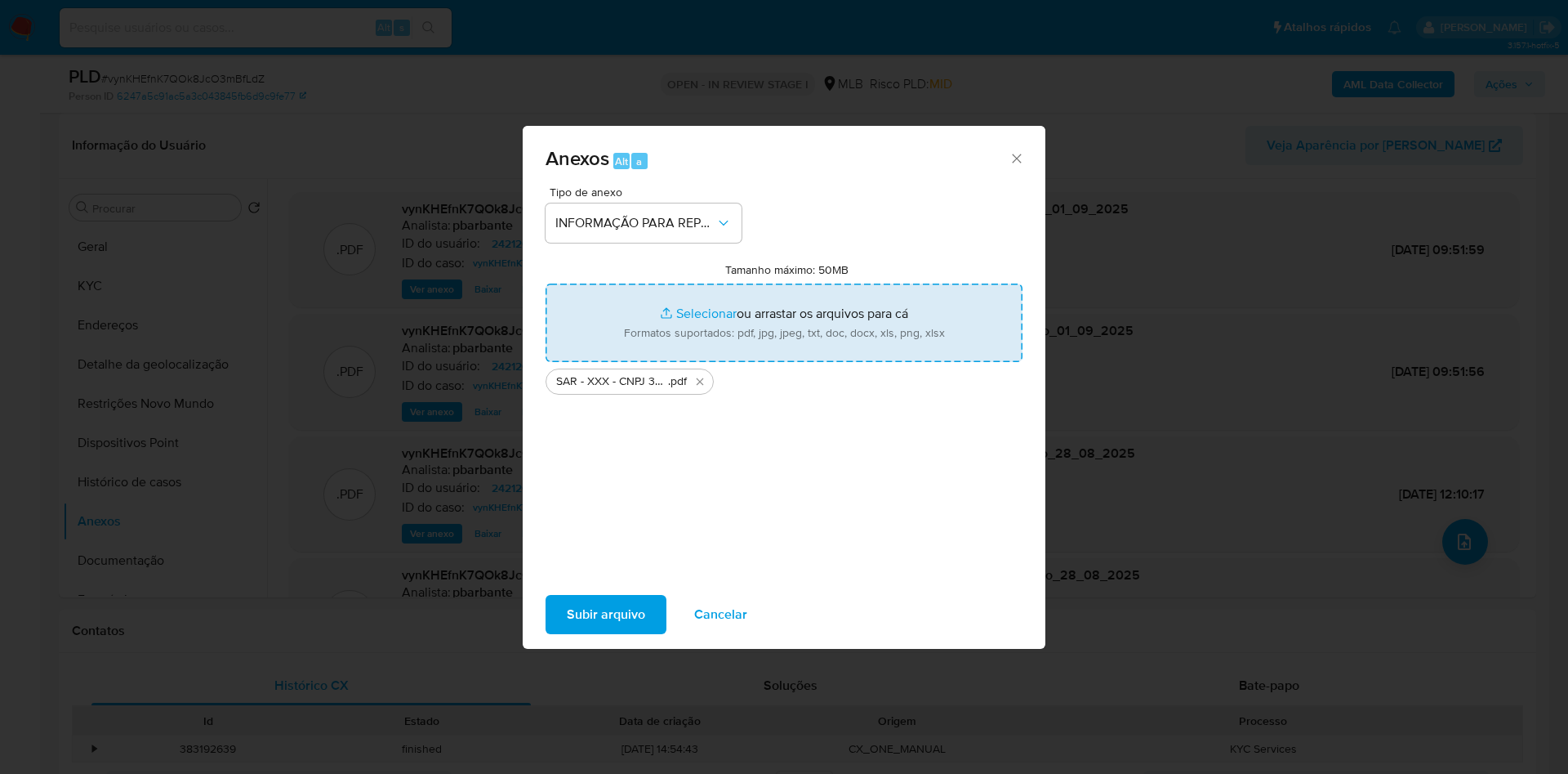
type input "C:\fakepath\Mulan 2421206745_2025_08_26_11_13_34 (1).xlsx"
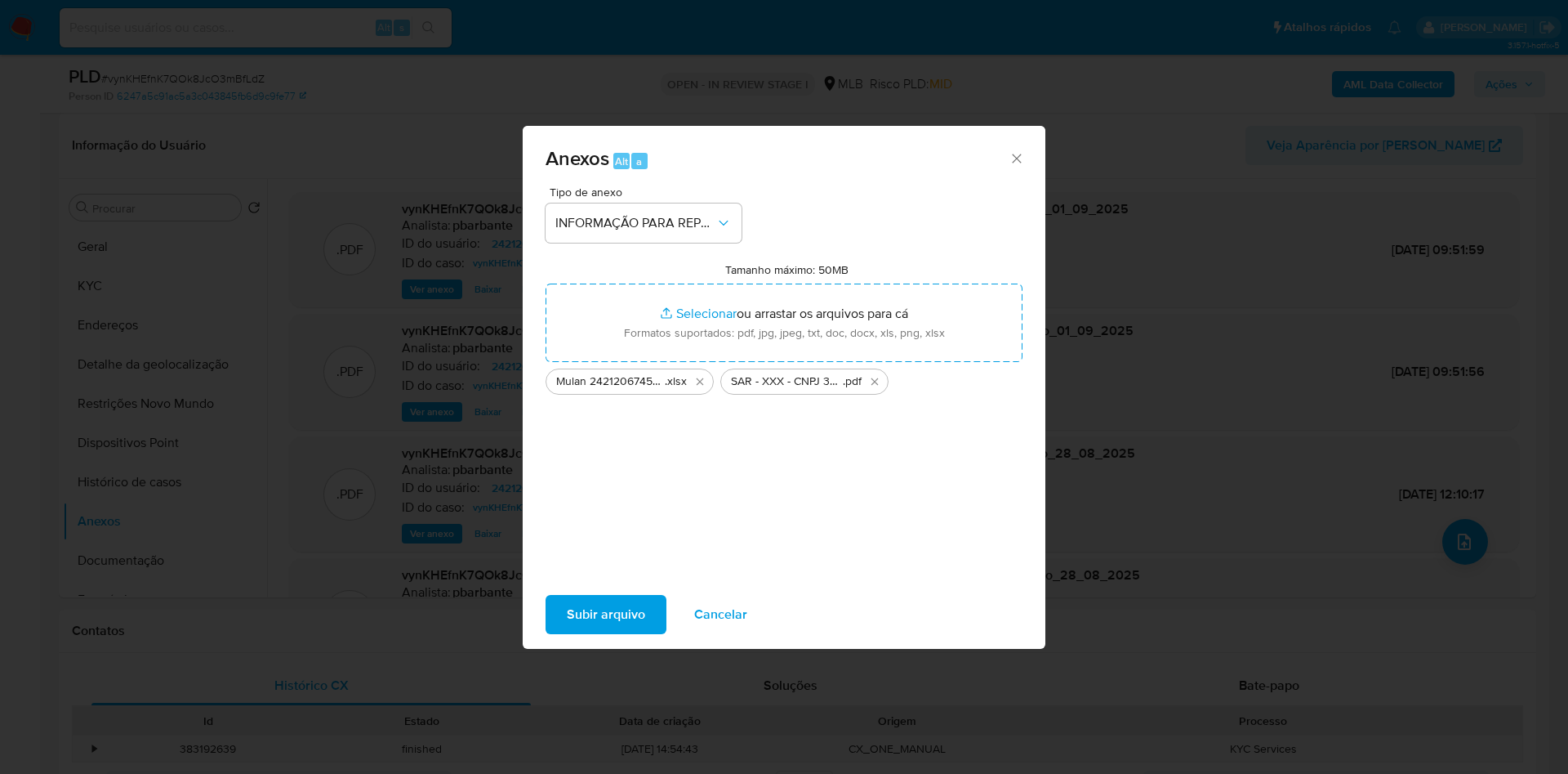
click at [576, 633] on span "Subir arquivo" at bounding box center [606, 614] width 79 height 36
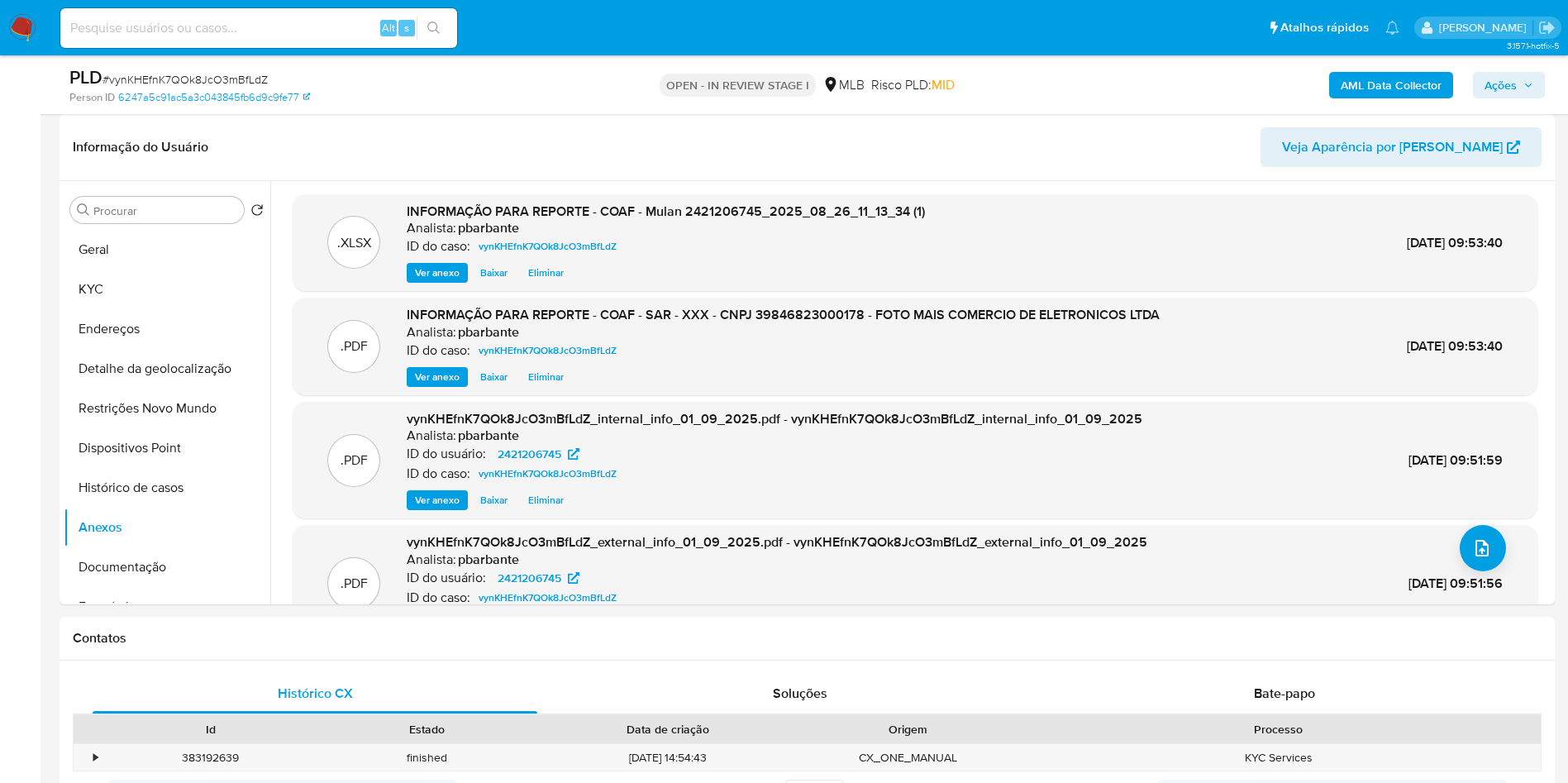
click at [1511, 94] on span "Ações" at bounding box center [1501, 85] width 32 height 27
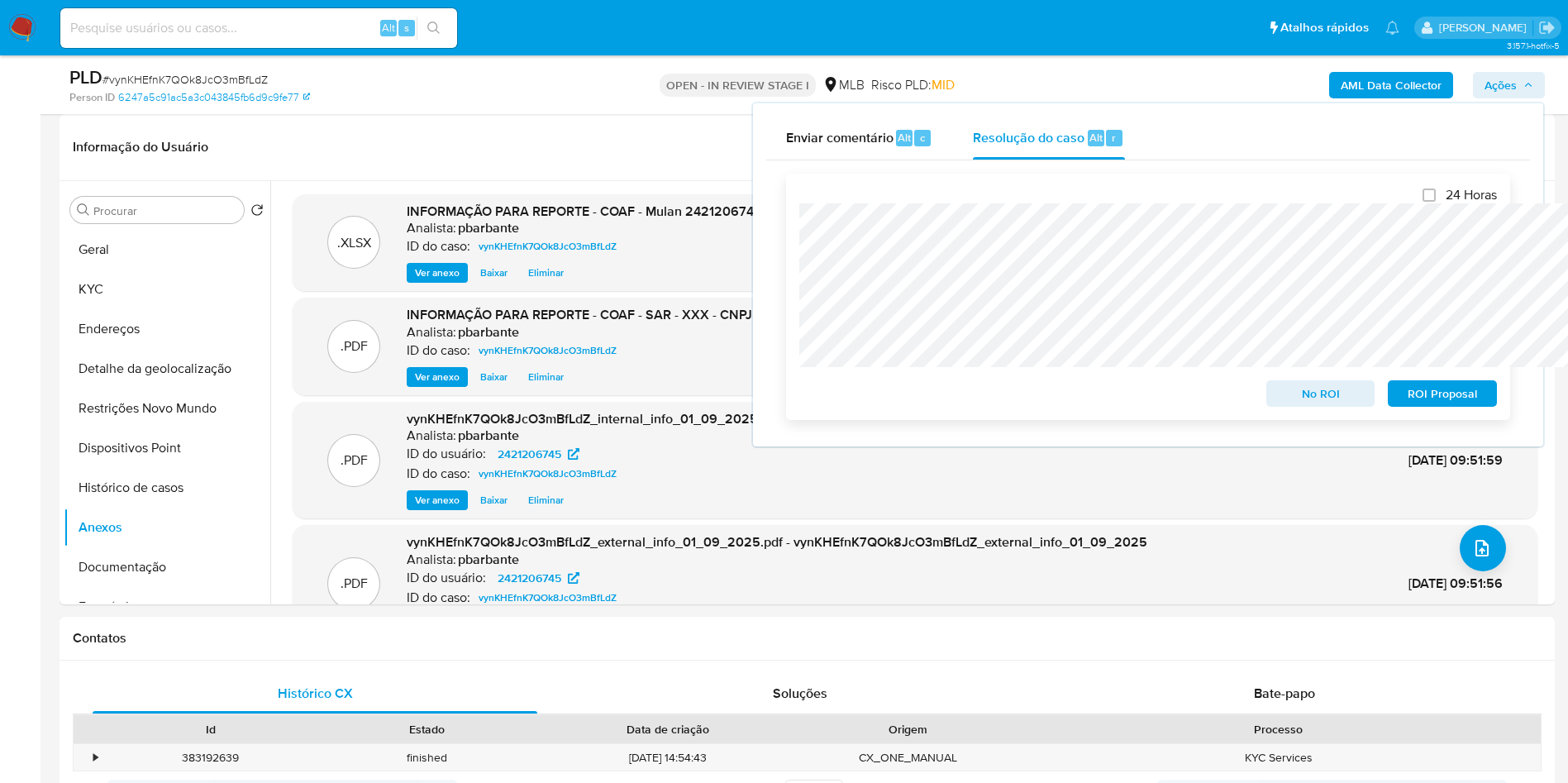
click at [1468, 394] on span "ROI Proposal" at bounding box center [1442, 393] width 86 height 23
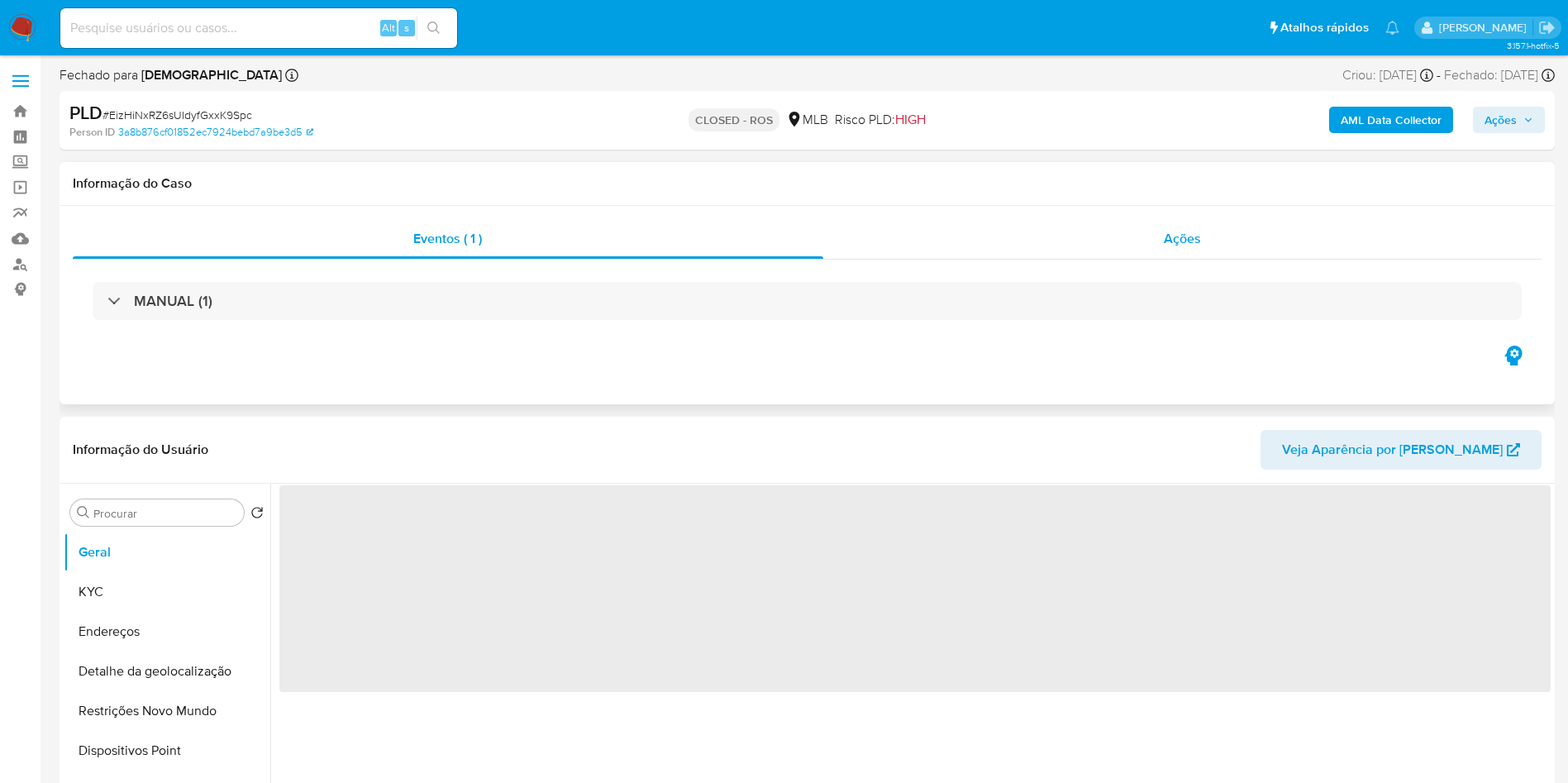
click at [1241, 242] on div "Ações" at bounding box center [1182, 239] width 719 height 40
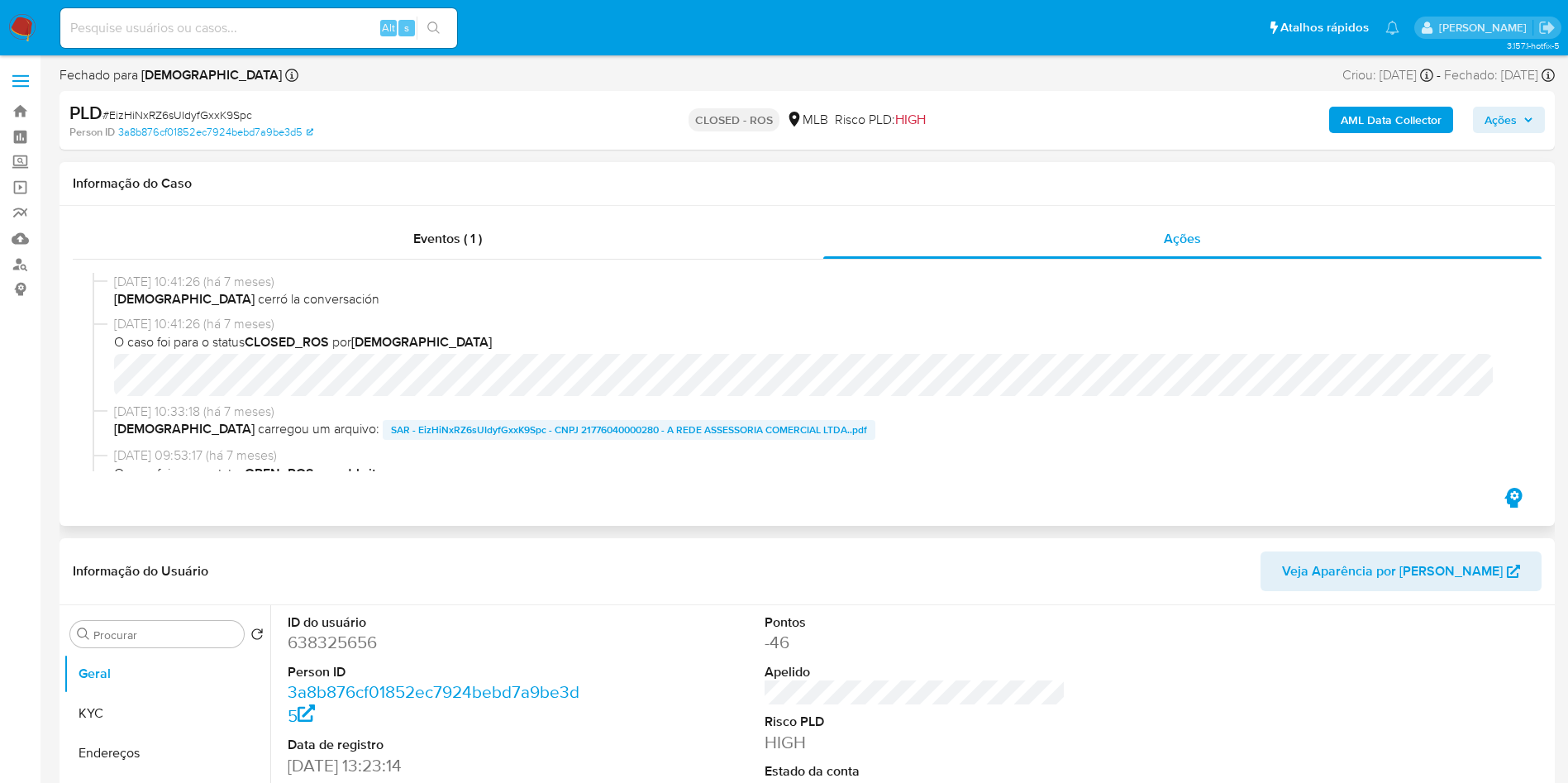
select select "10"
click at [615, 429] on span "SAR - EizHiNxRZ6sUIdyfGxxK9Spc - CNPJ 21776040000280 - A REDE ASSESSORIA COMERC…" at bounding box center [629, 429] width 476 height 20
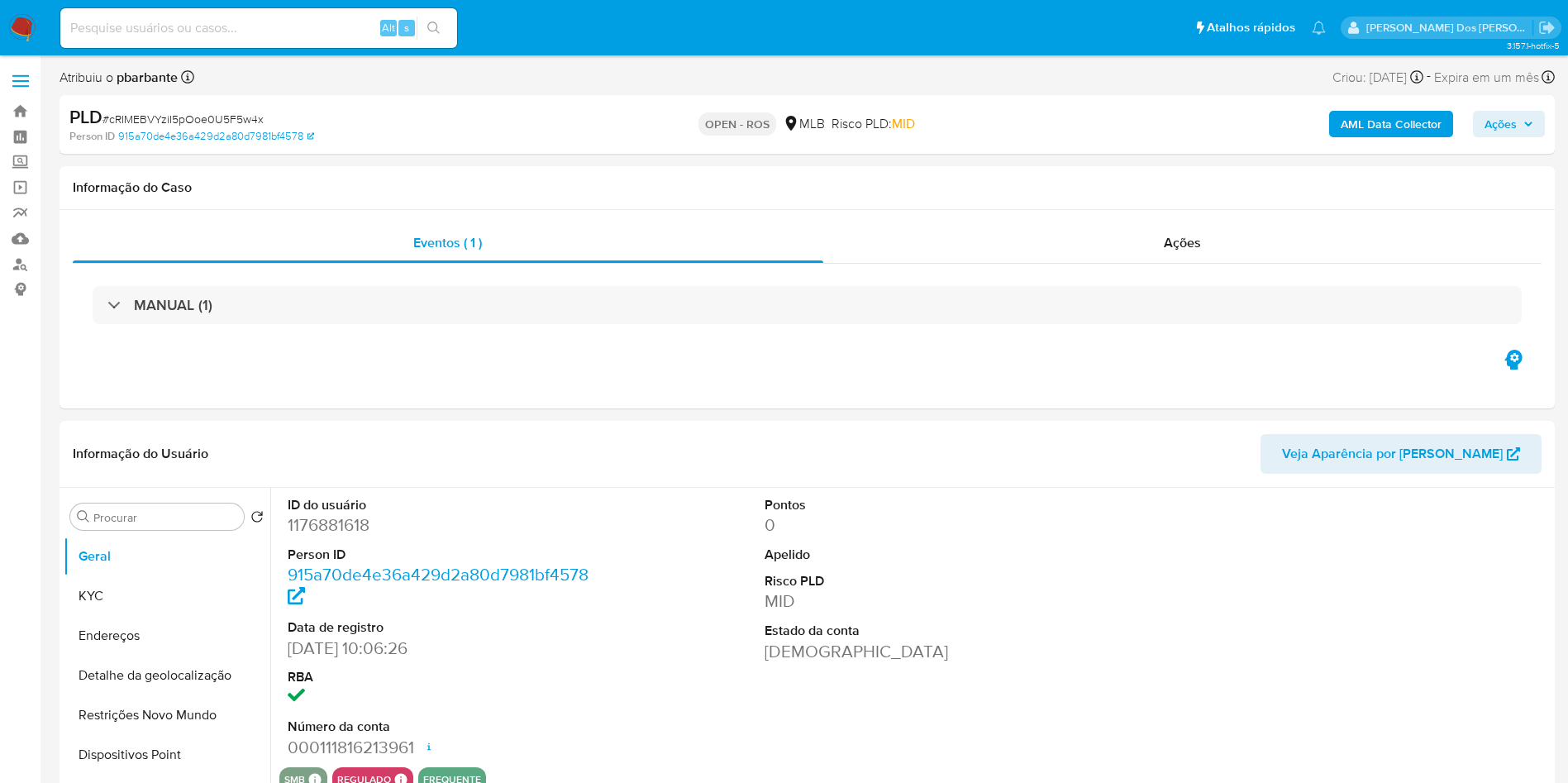
select select "10"
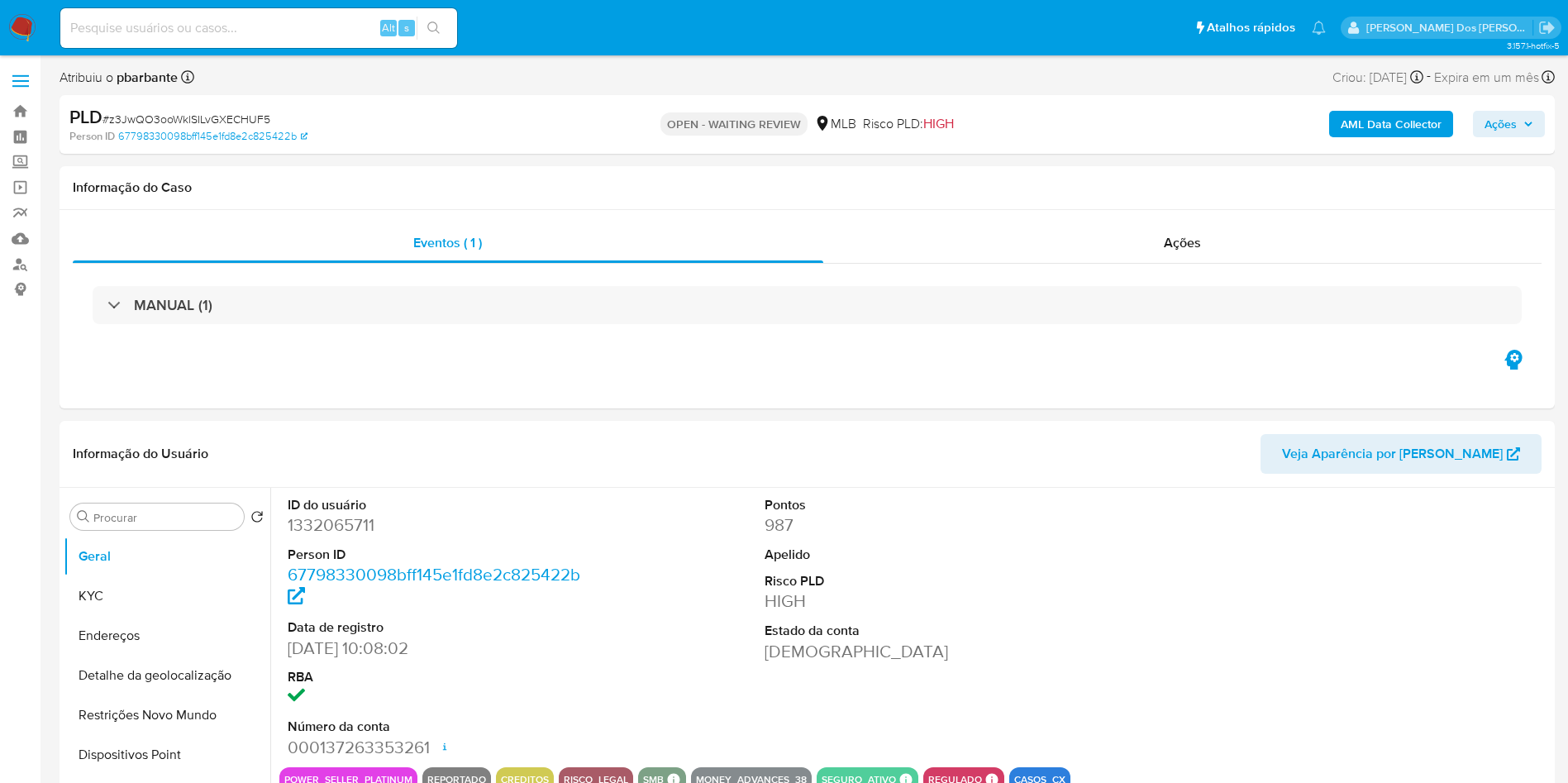
select select "10"
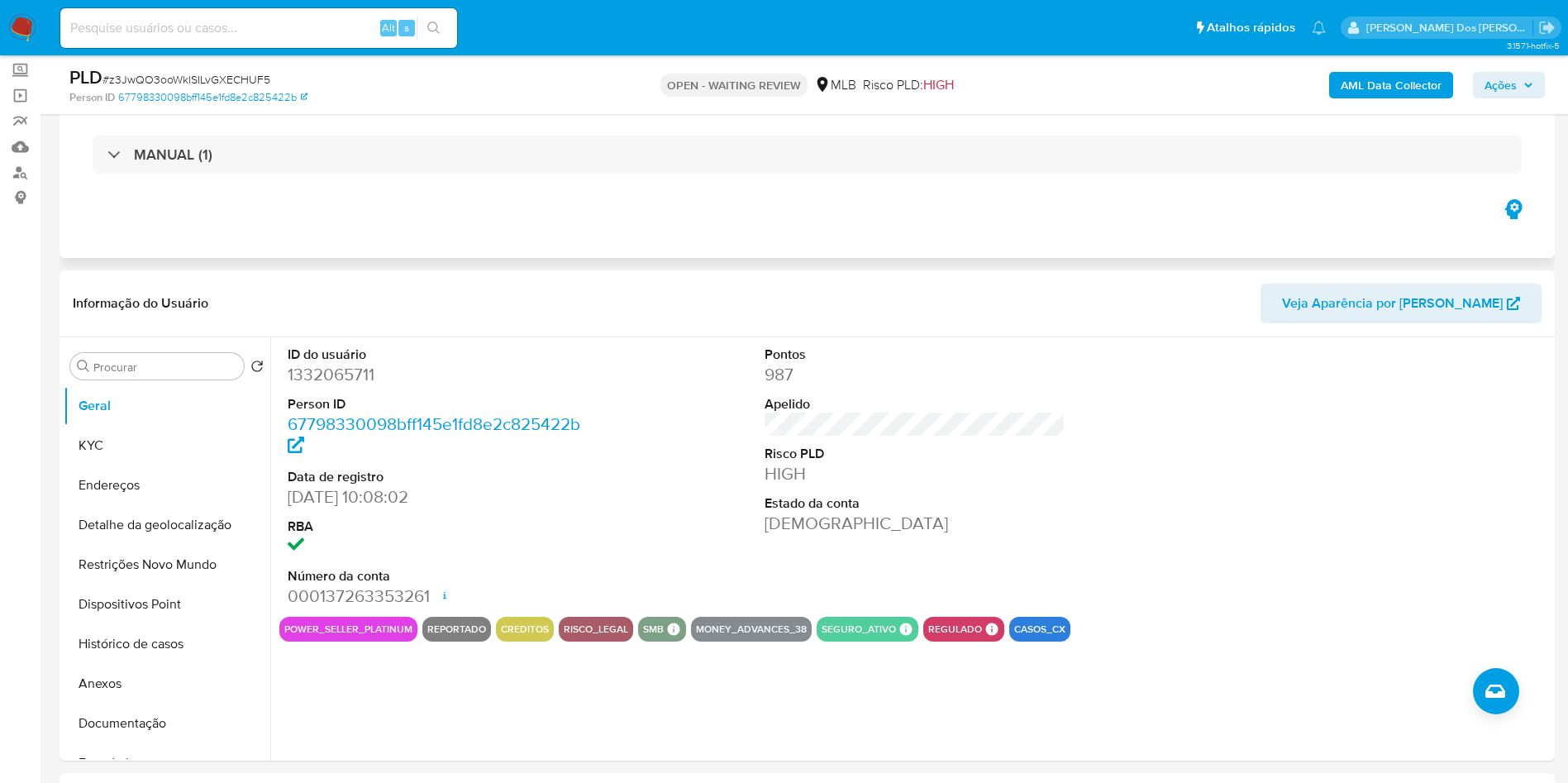
scroll to position [124, 0]
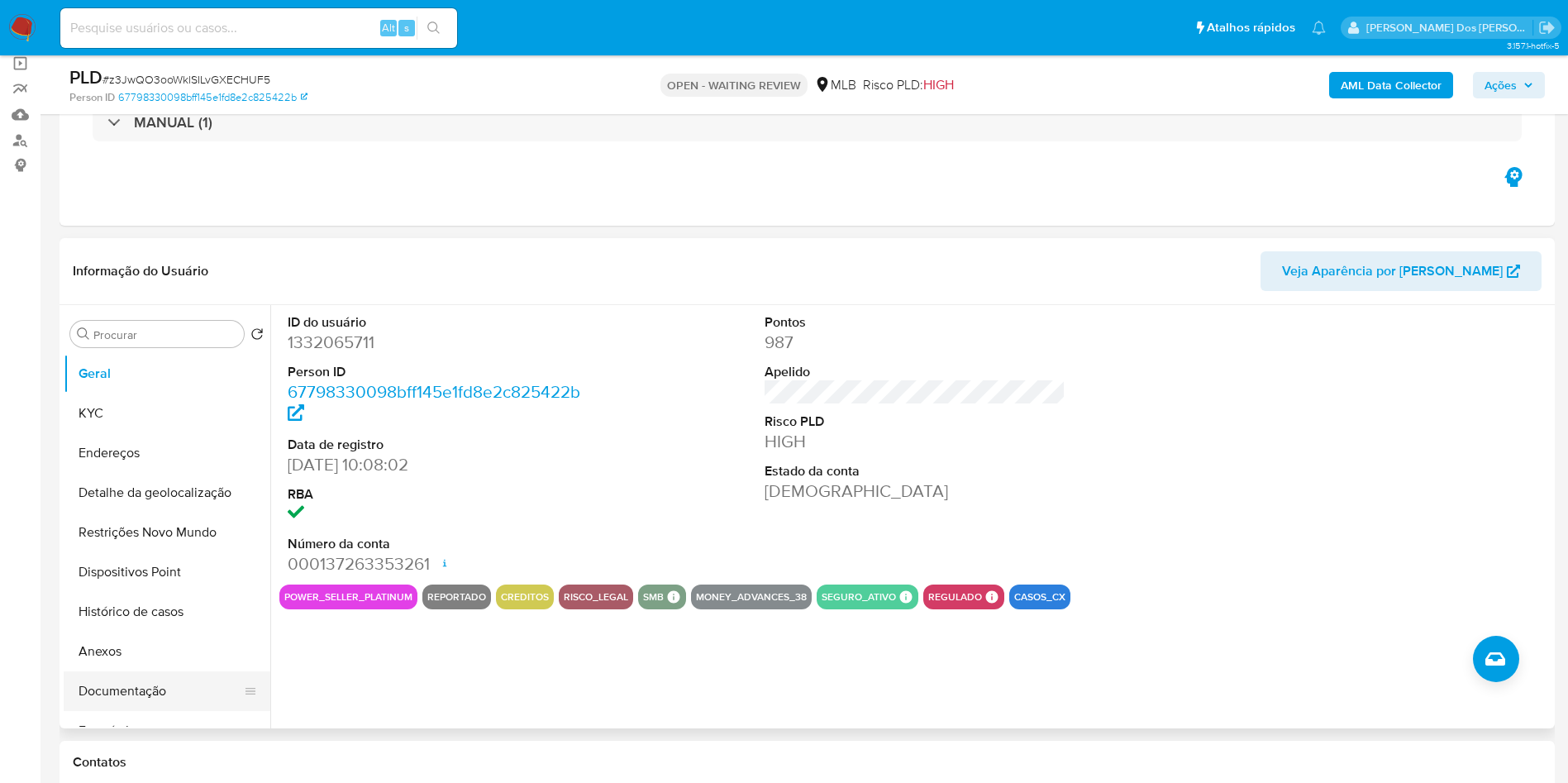
click at [157, 711] on button "Documentação" at bounding box center [160, 691] width 193 height 40
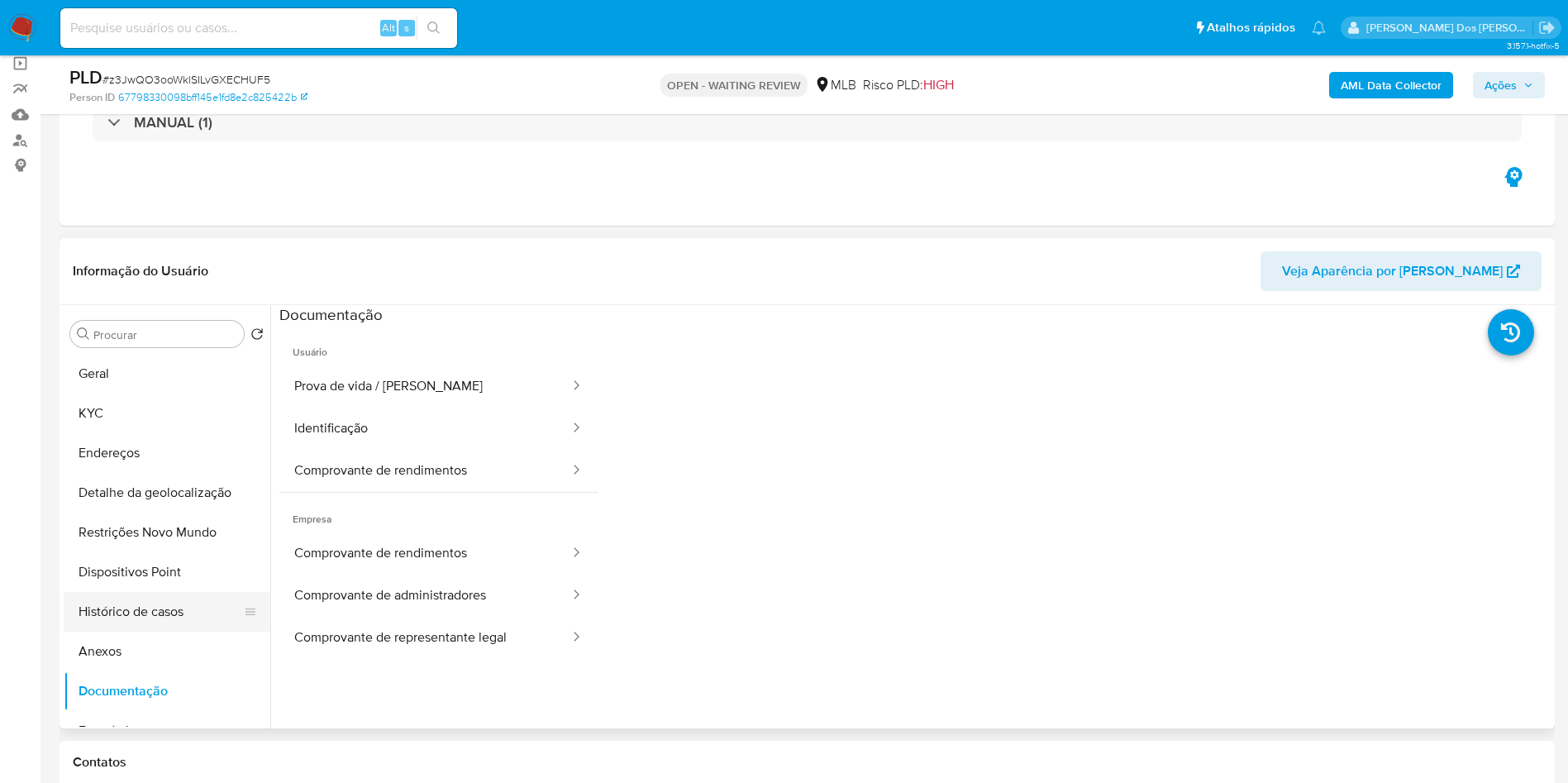
click at [176, 631] on button "Histórico de casos" at bounding box center [160, 611] width 193 height 40
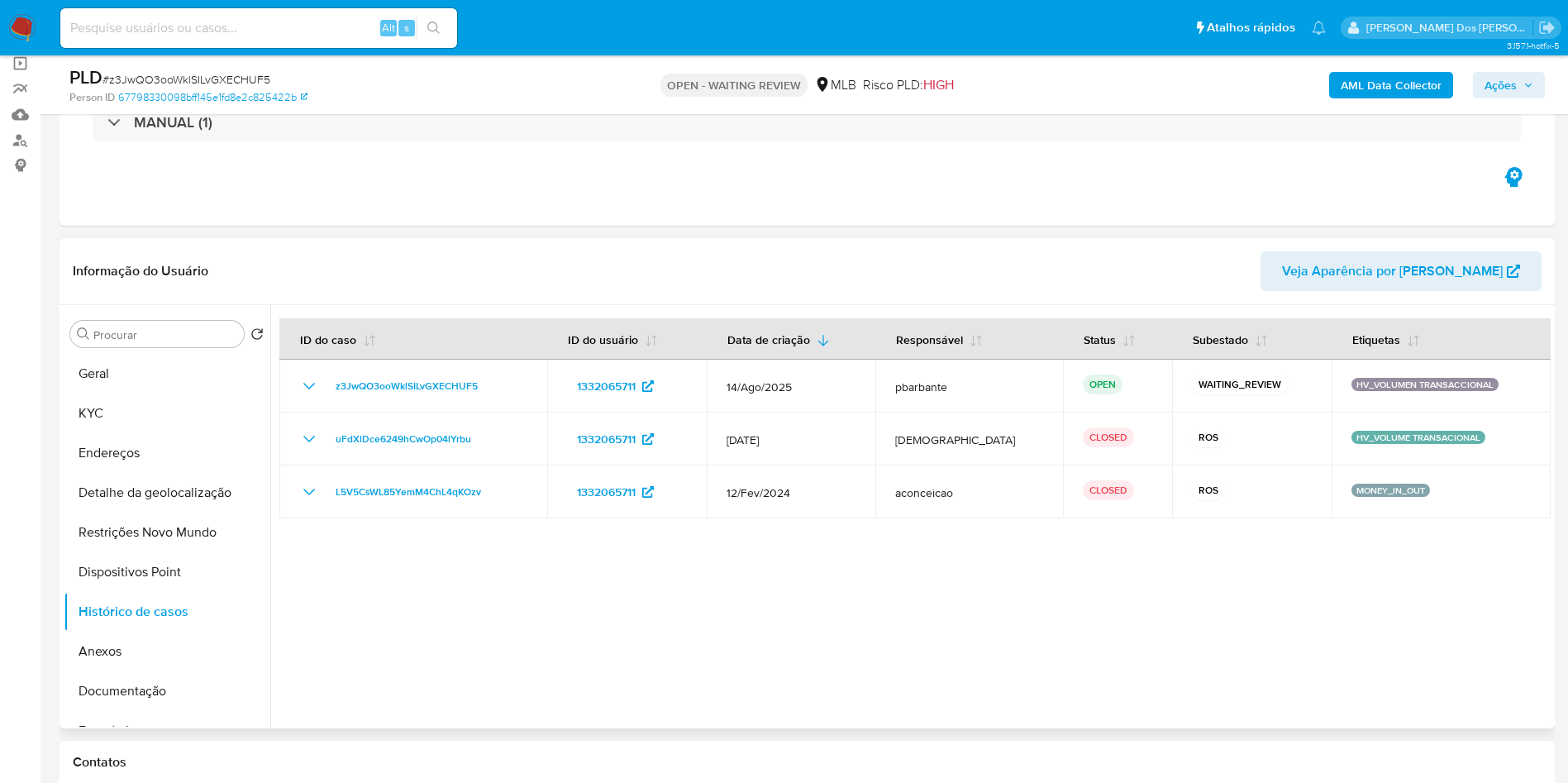
click at [932, 608] on div at bounding box center [910, 517] width 1280 height 423
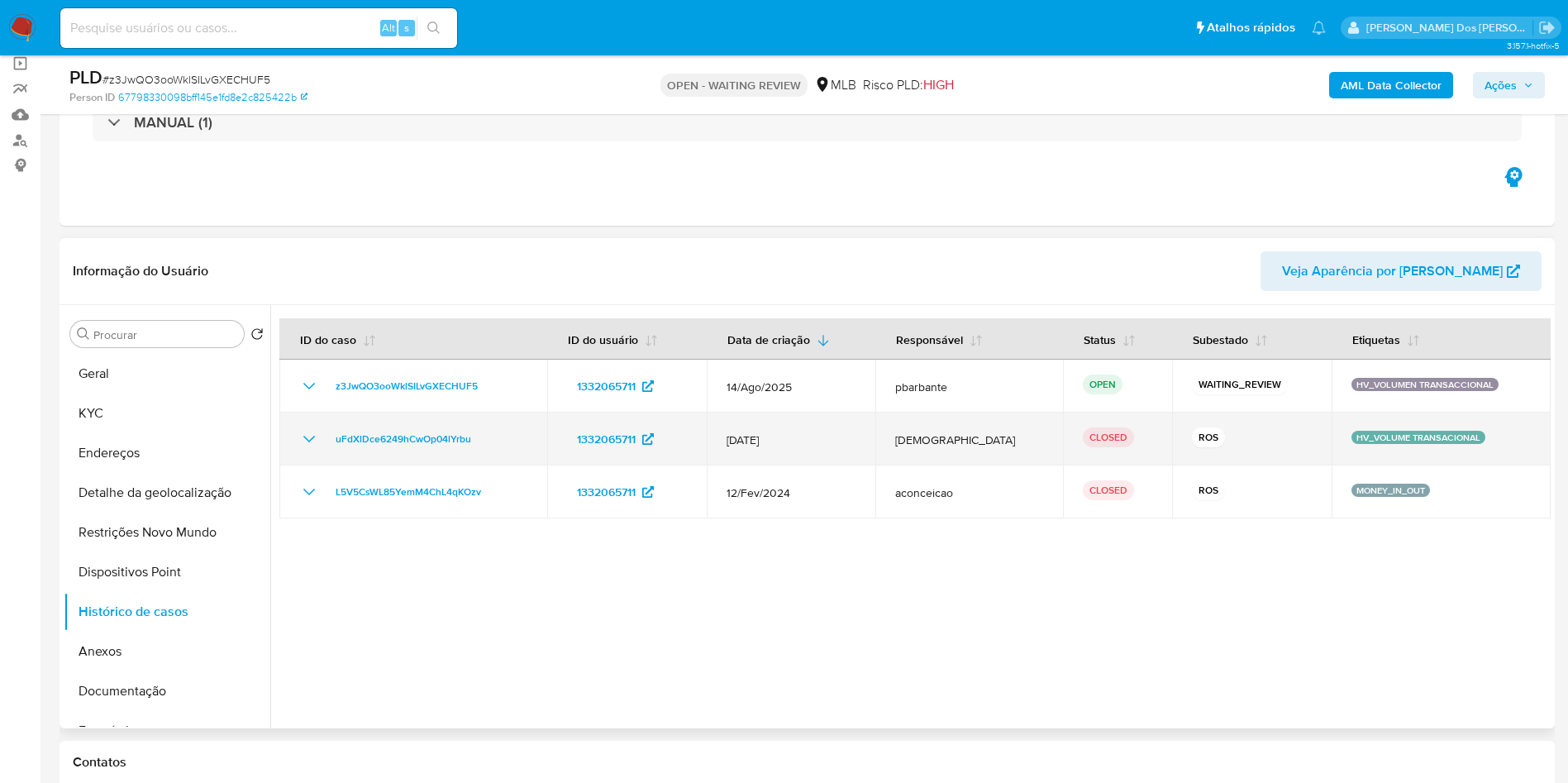
click at [306, 448] on icon "Mostrar/Ocultar" at bounding box center [309, 438] width 20 height 20
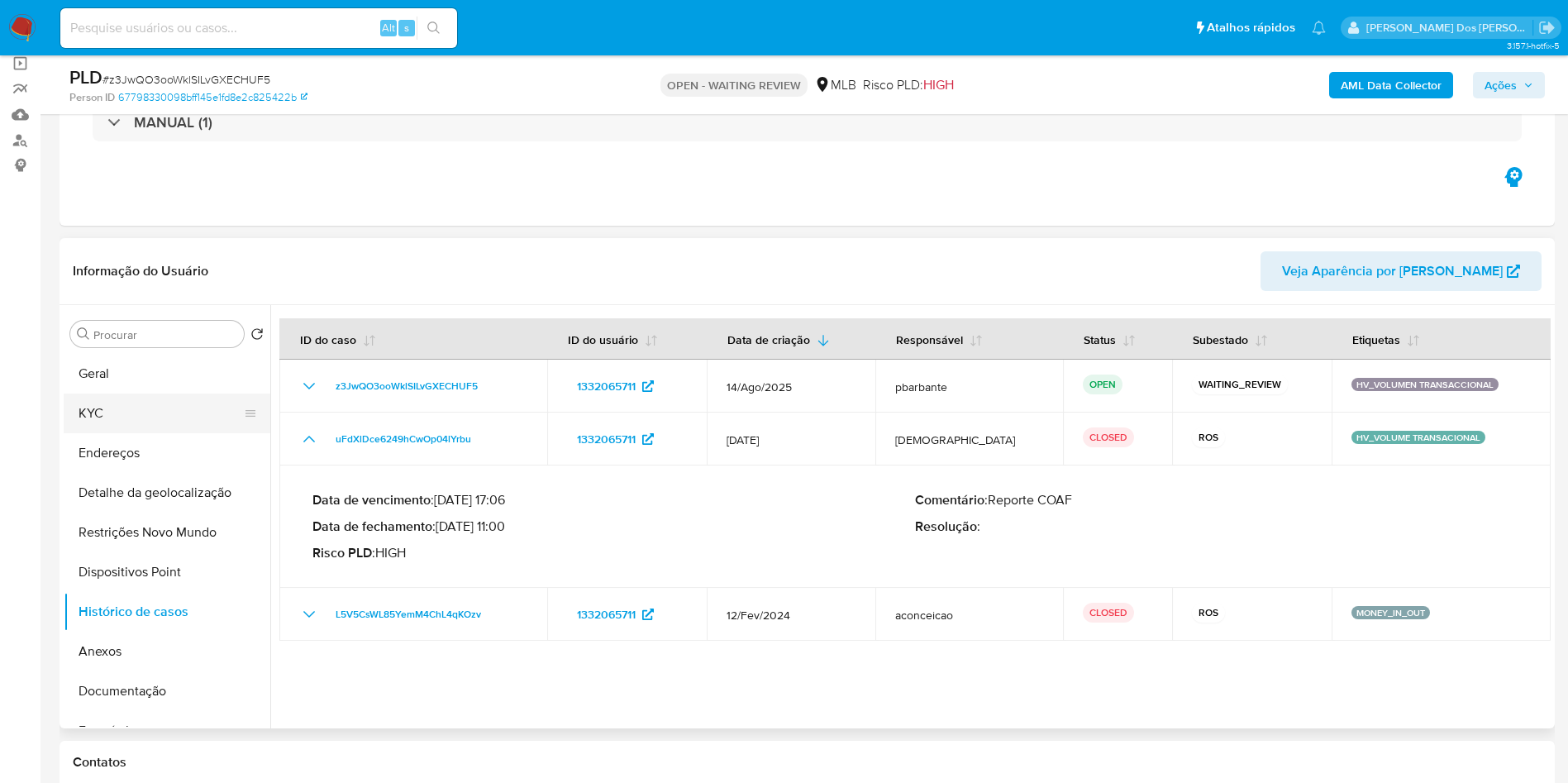
click at [111, 420] on button "KYC" at bounding box center [160, 413] width 193 height 40
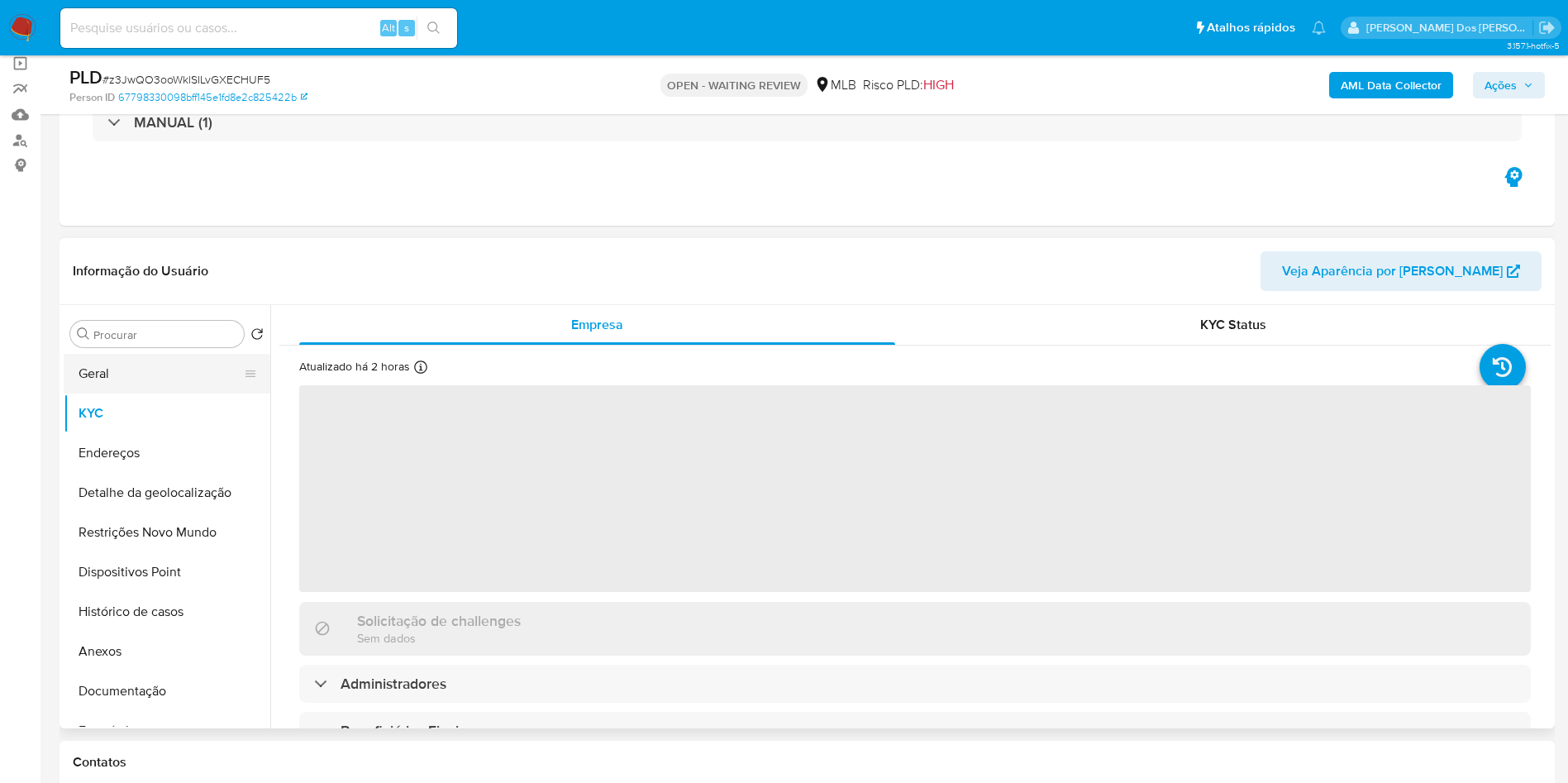
click at [139, 382] on button "Geral" at bounding box center [160, 373] width 193 height 40
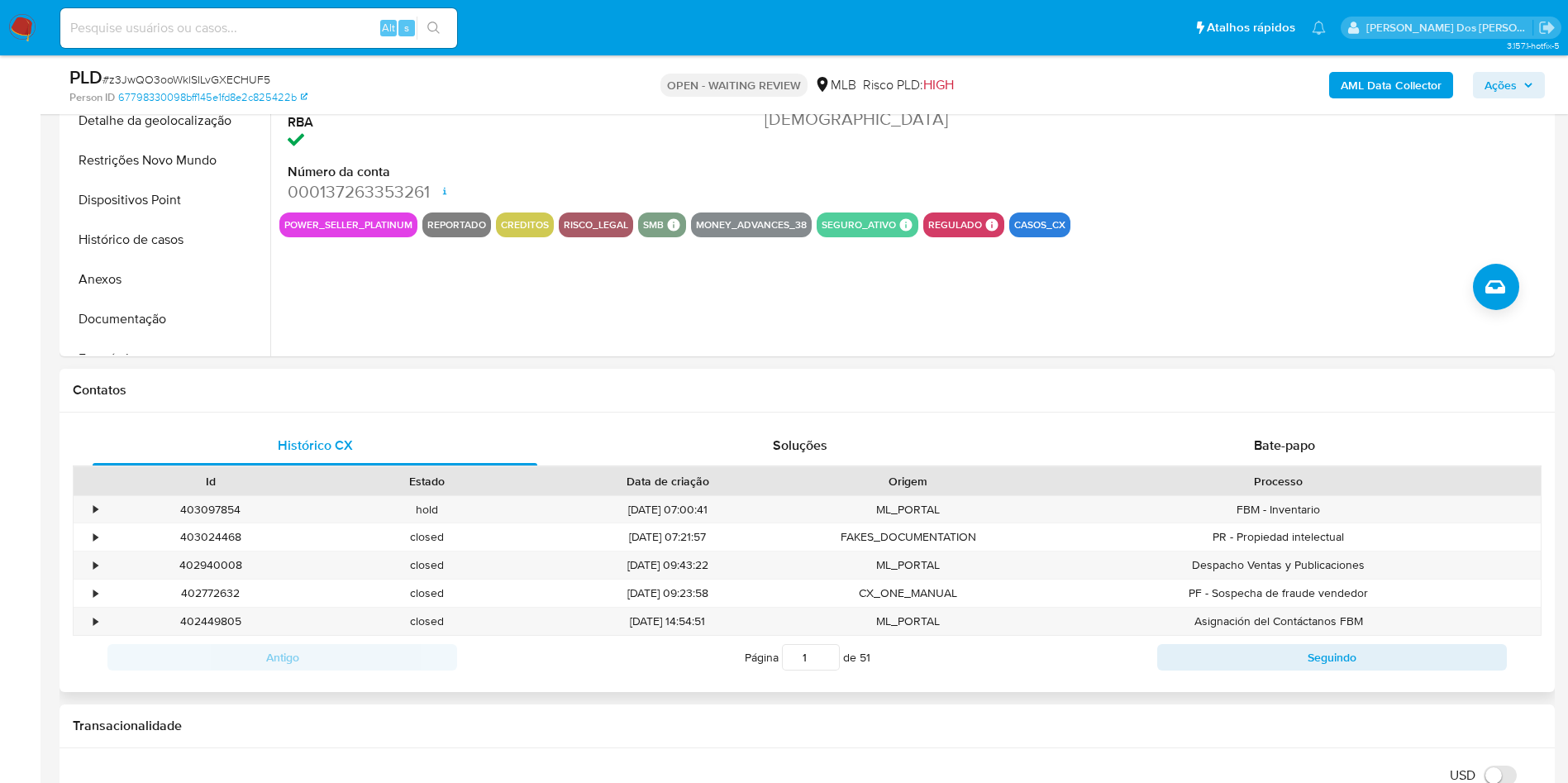
scroll to position [744, 0]
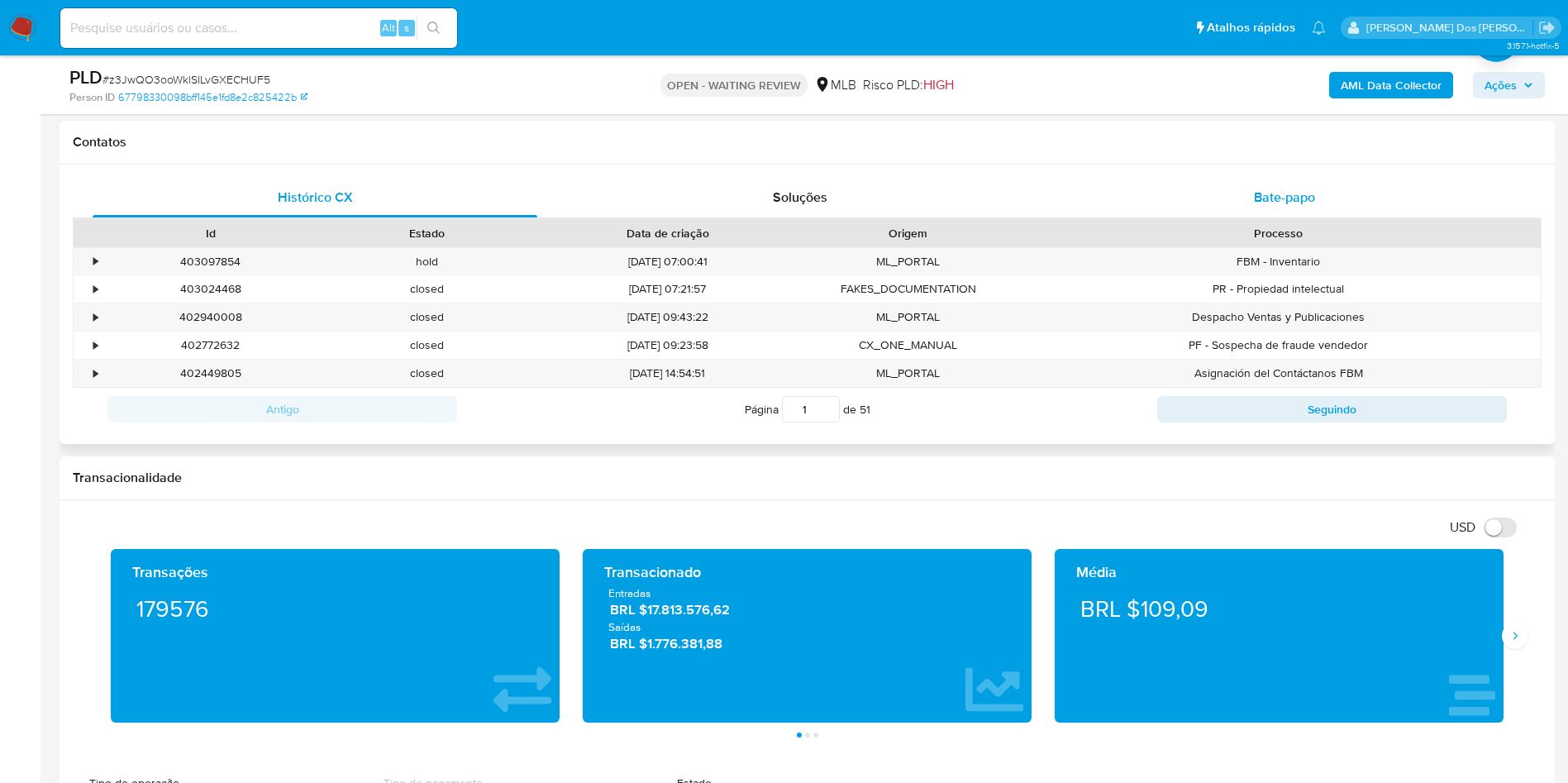
click at [1308, 207] on span "Bate-papo" at bounding box center [1285, 197] width 62 height 19
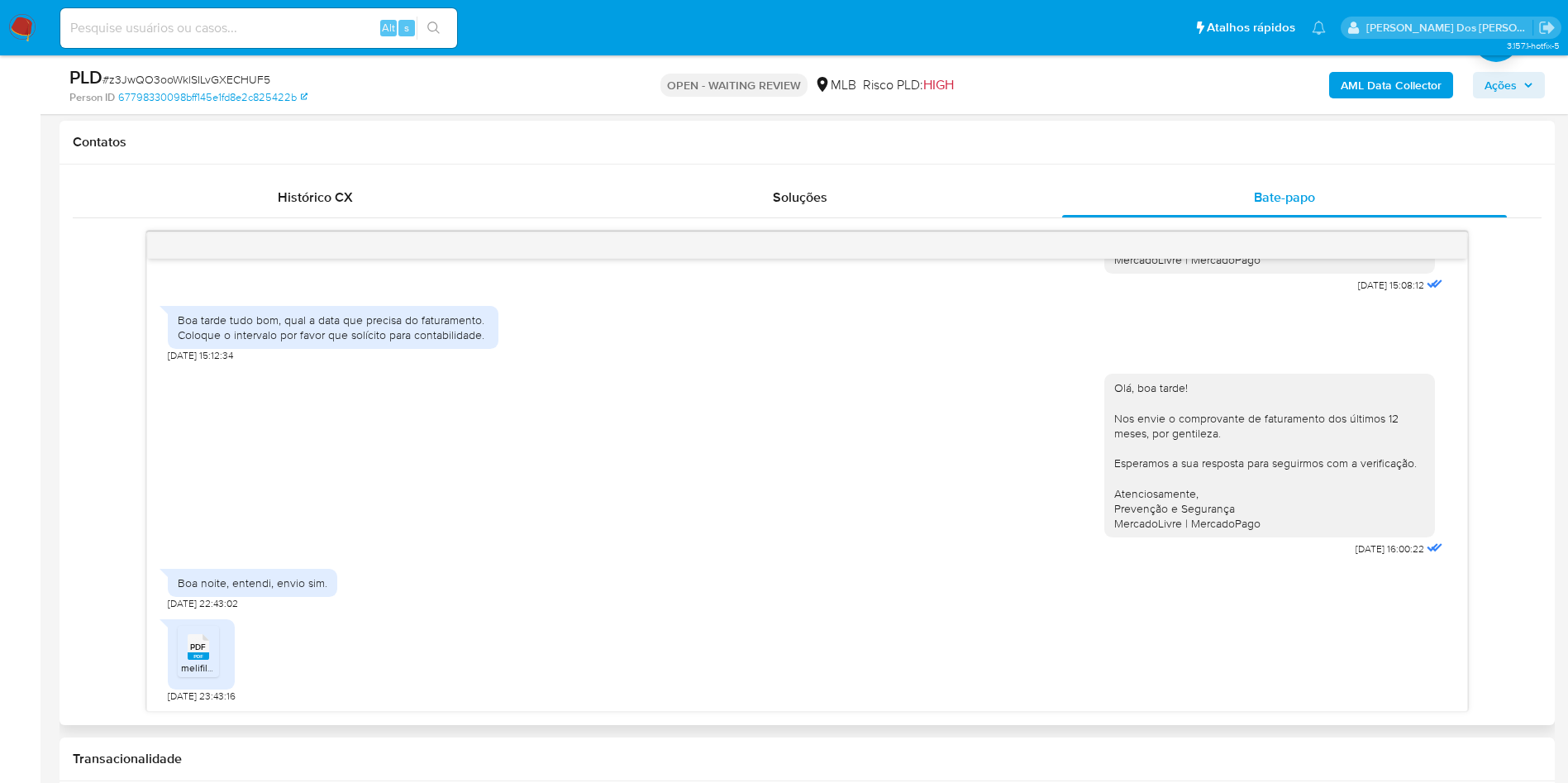
scroll to position [867, 0]
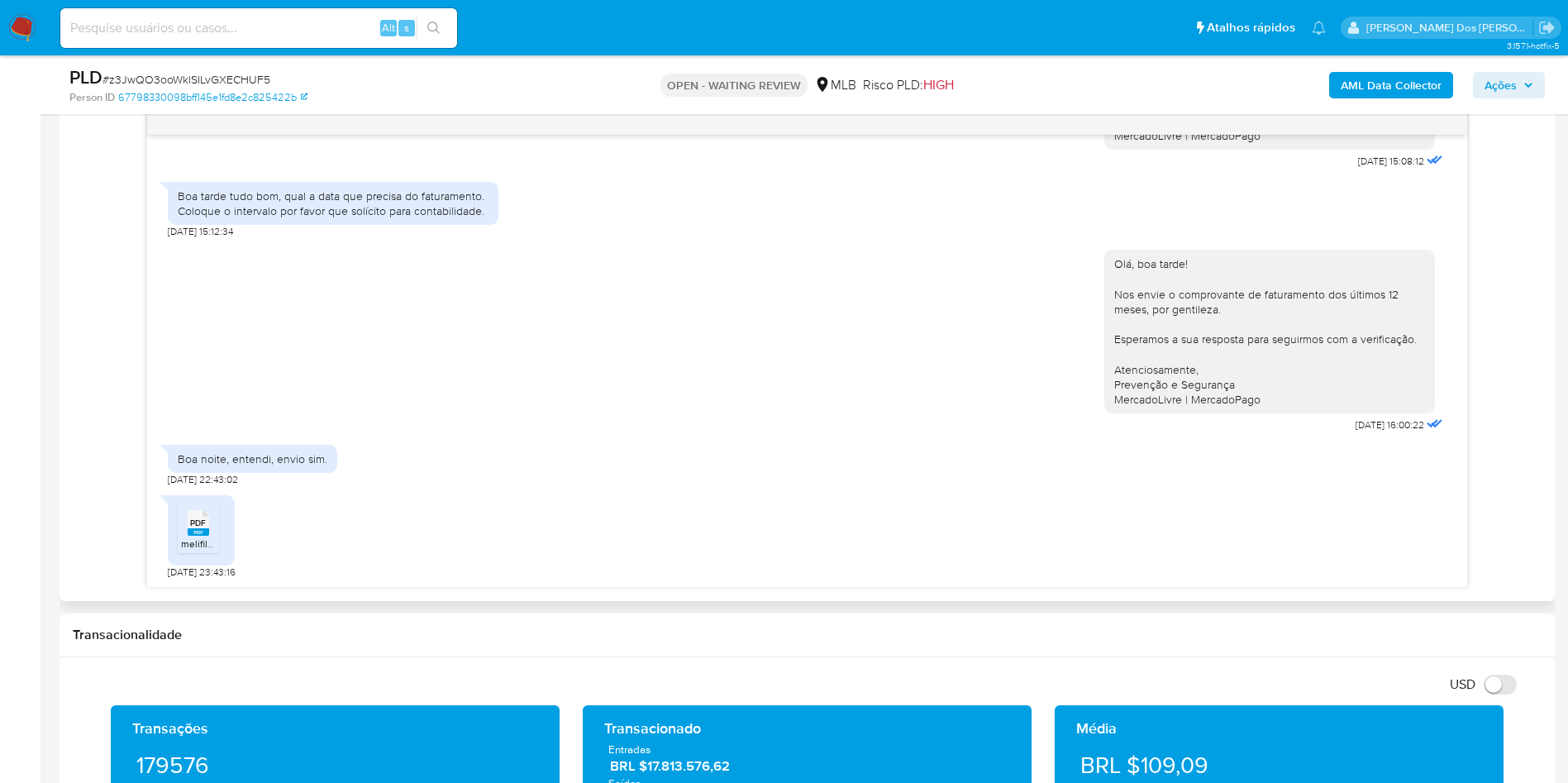
click at [200, 528] on span "PDF" at bounding box center [198, 522] width 16 height 10
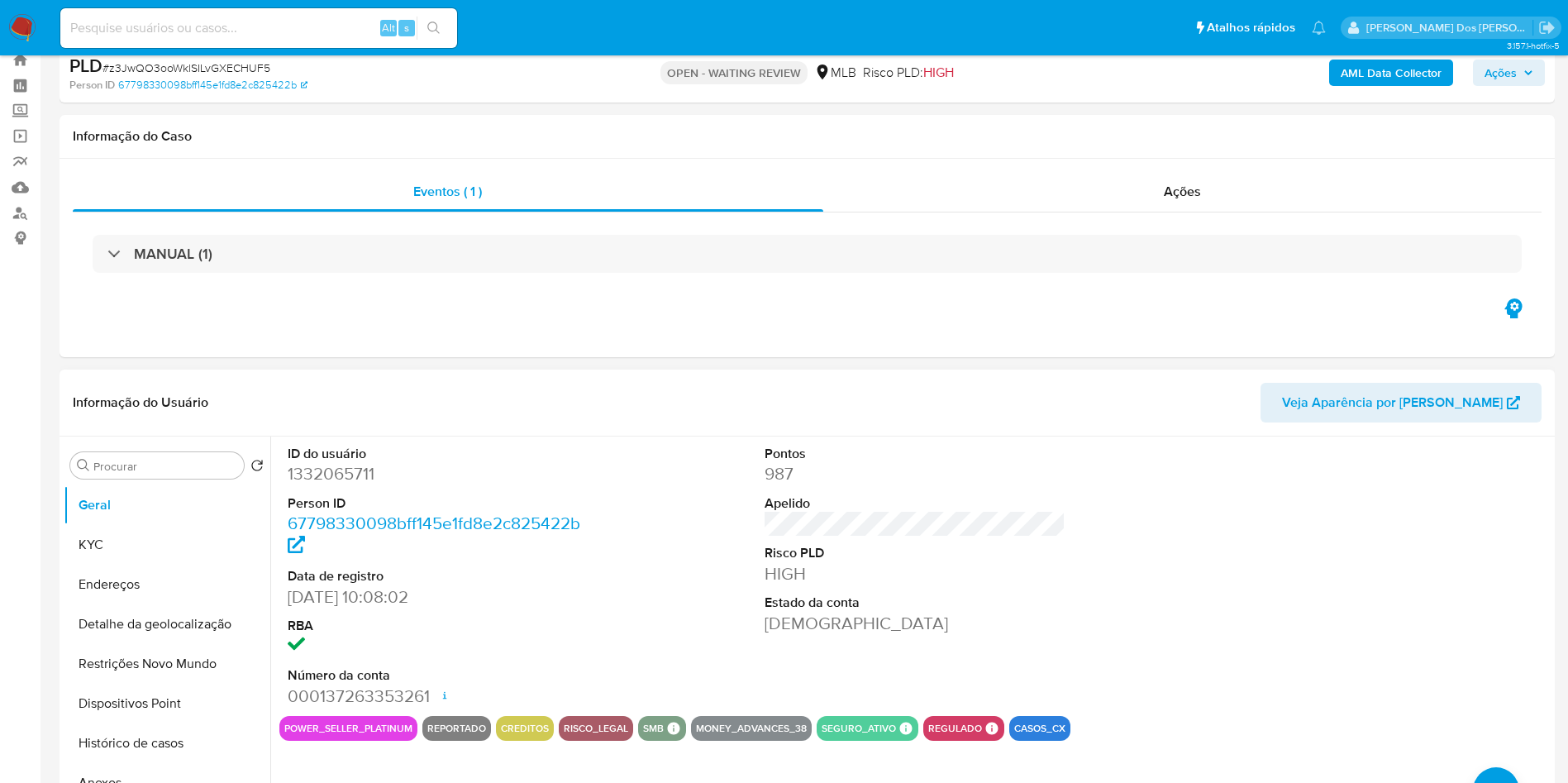
scroll to position [0, 0]
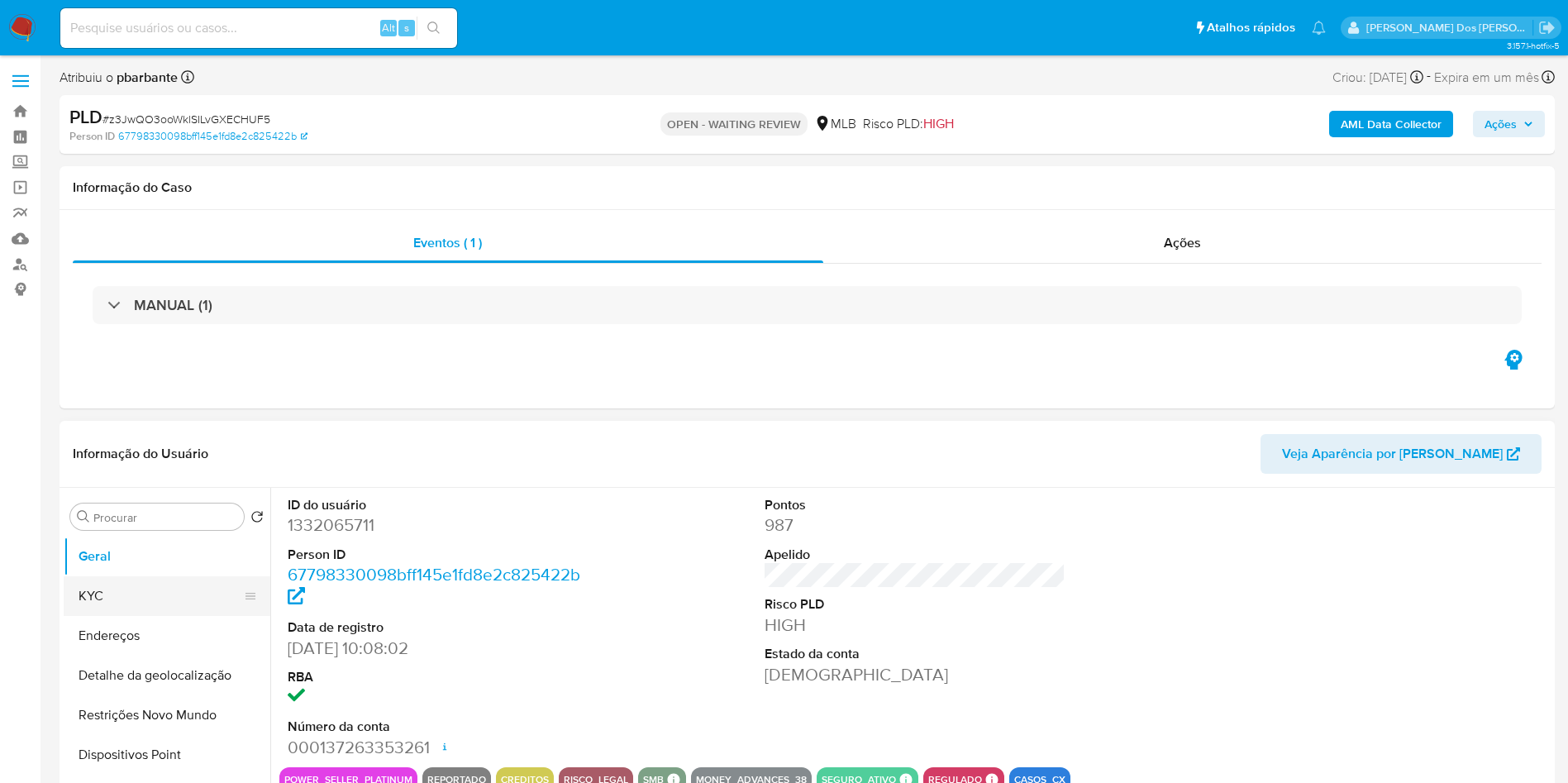
click at [161, 615] on button "KYC" at bounding box center [160, 596] width 193 height 40
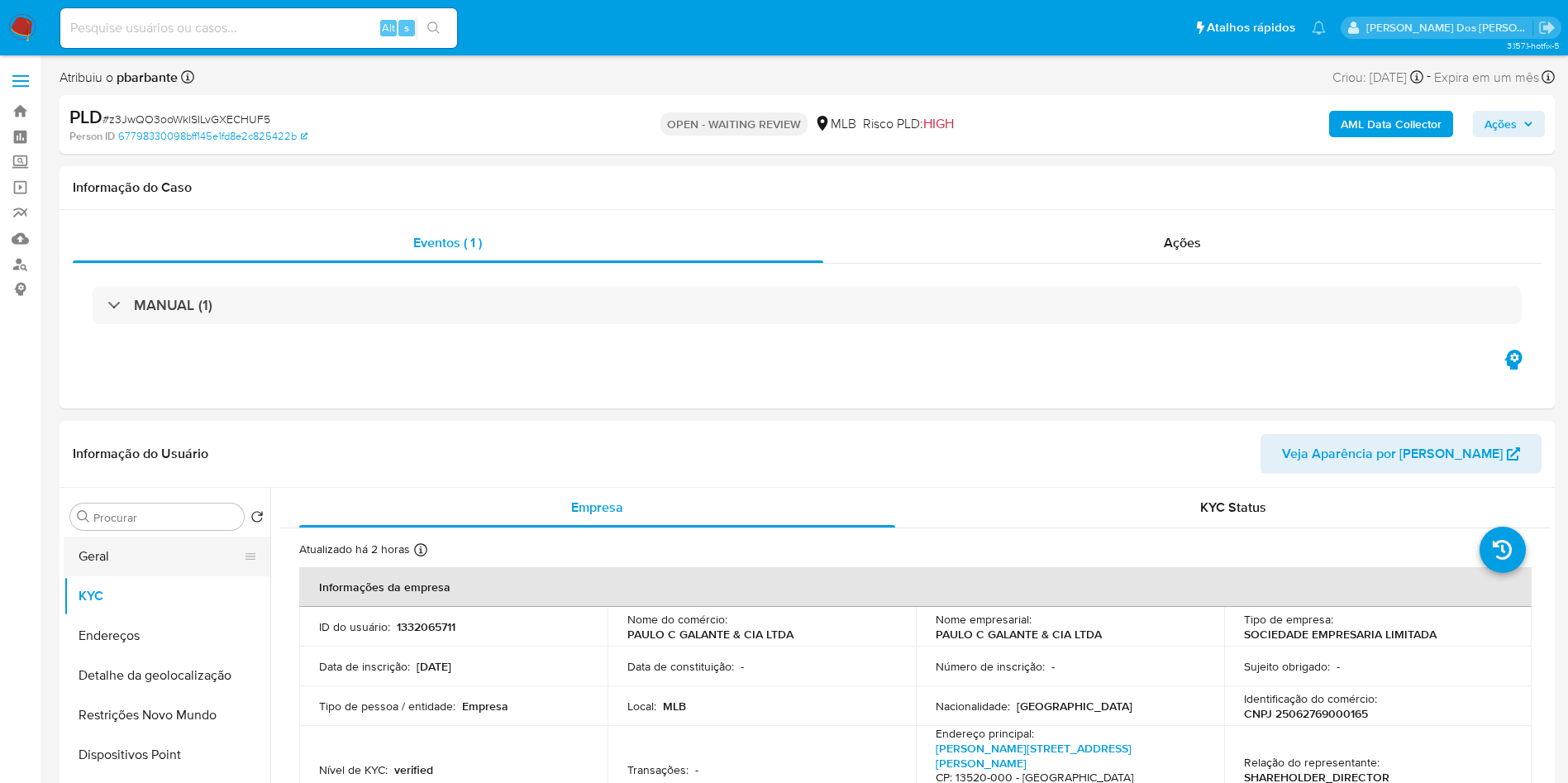
click at [119, 571] on button "Geral" at bounding box center [160, 556] width 193 height 40
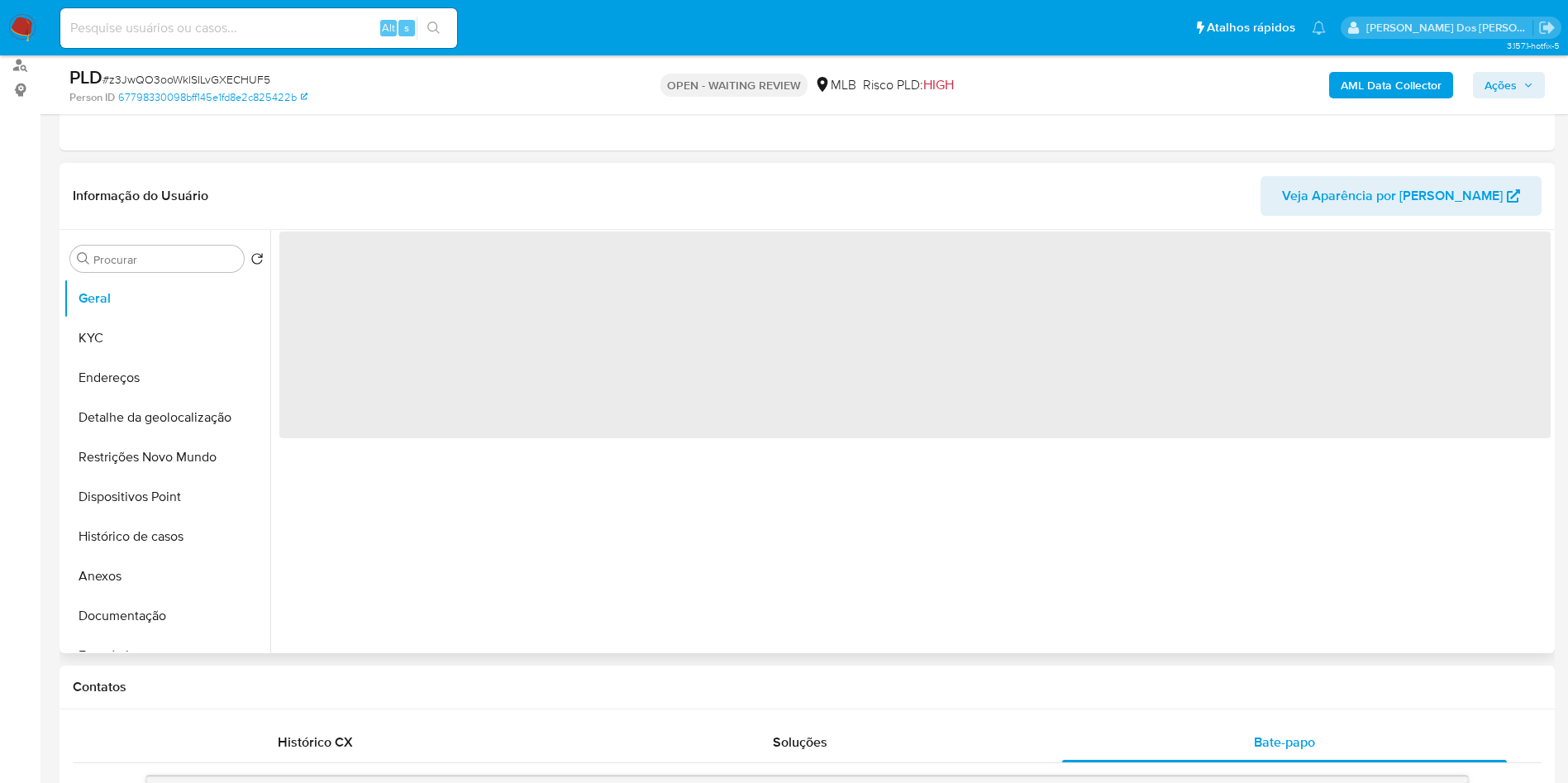
scroll to position [248, 0]
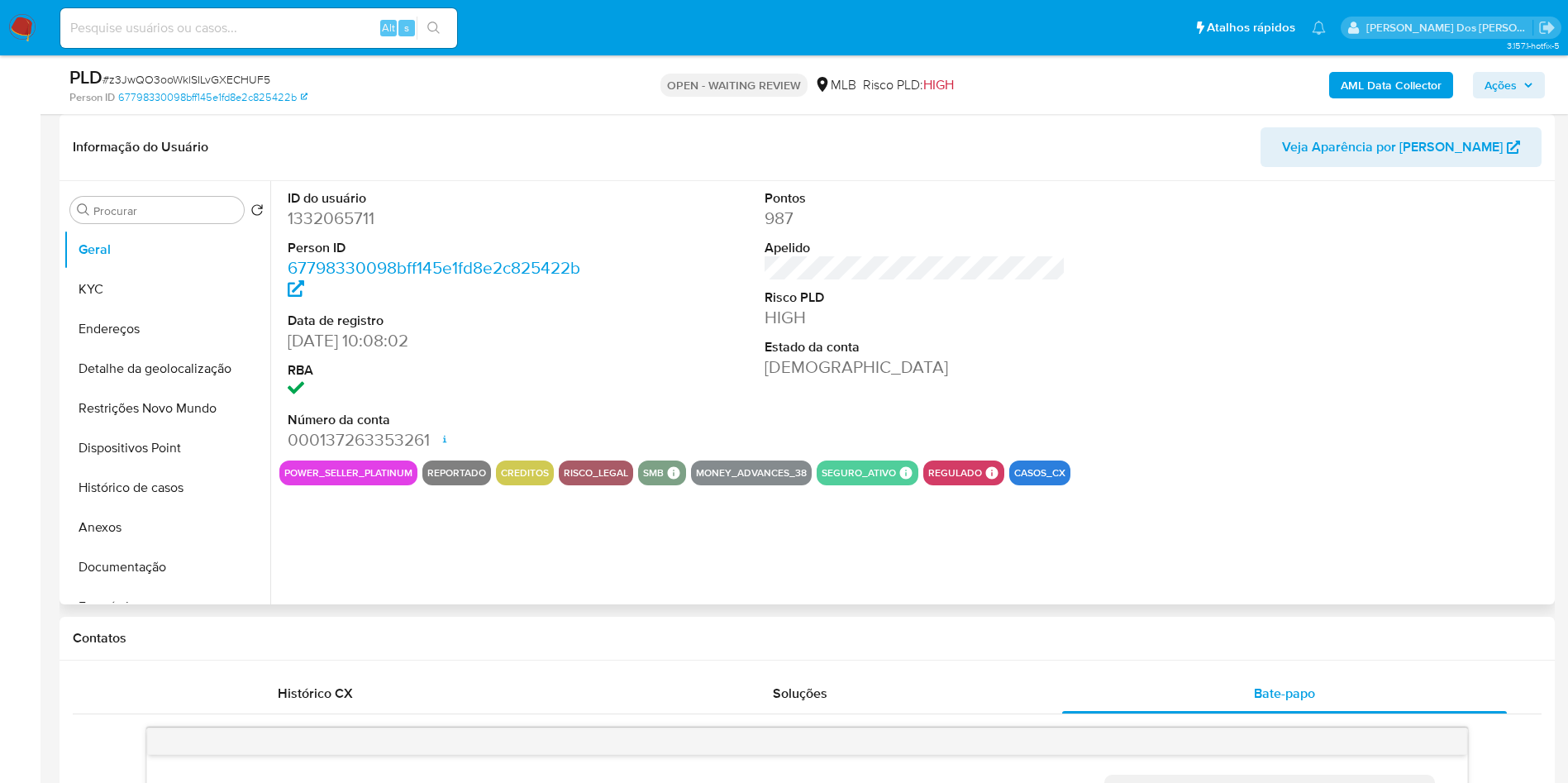
click at [331, 229] on dd "1332065711" at bounding box center [438, 218] width 301 height 23
copy dd "1332065711"
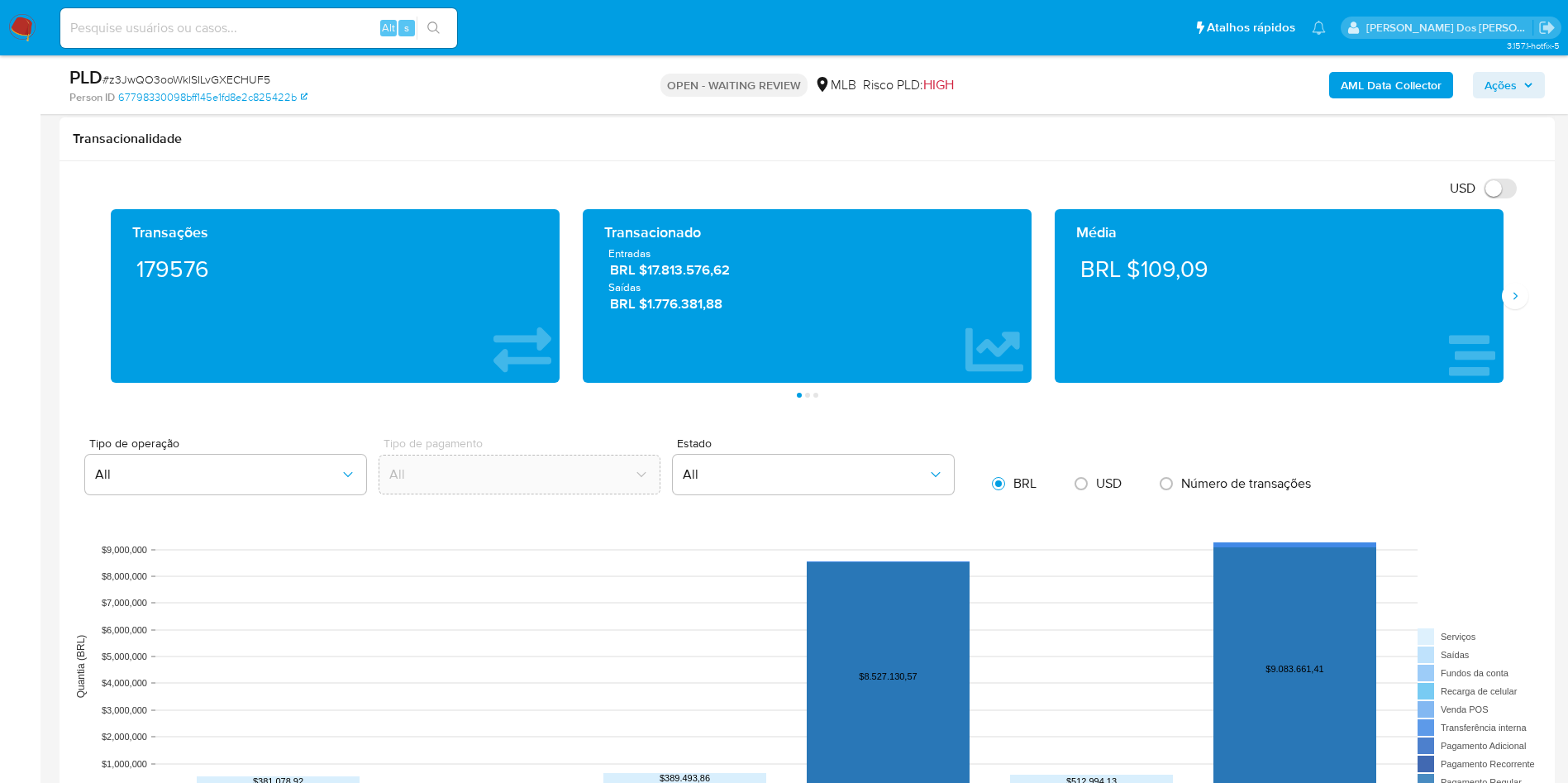
scroll to position [1983, 0]
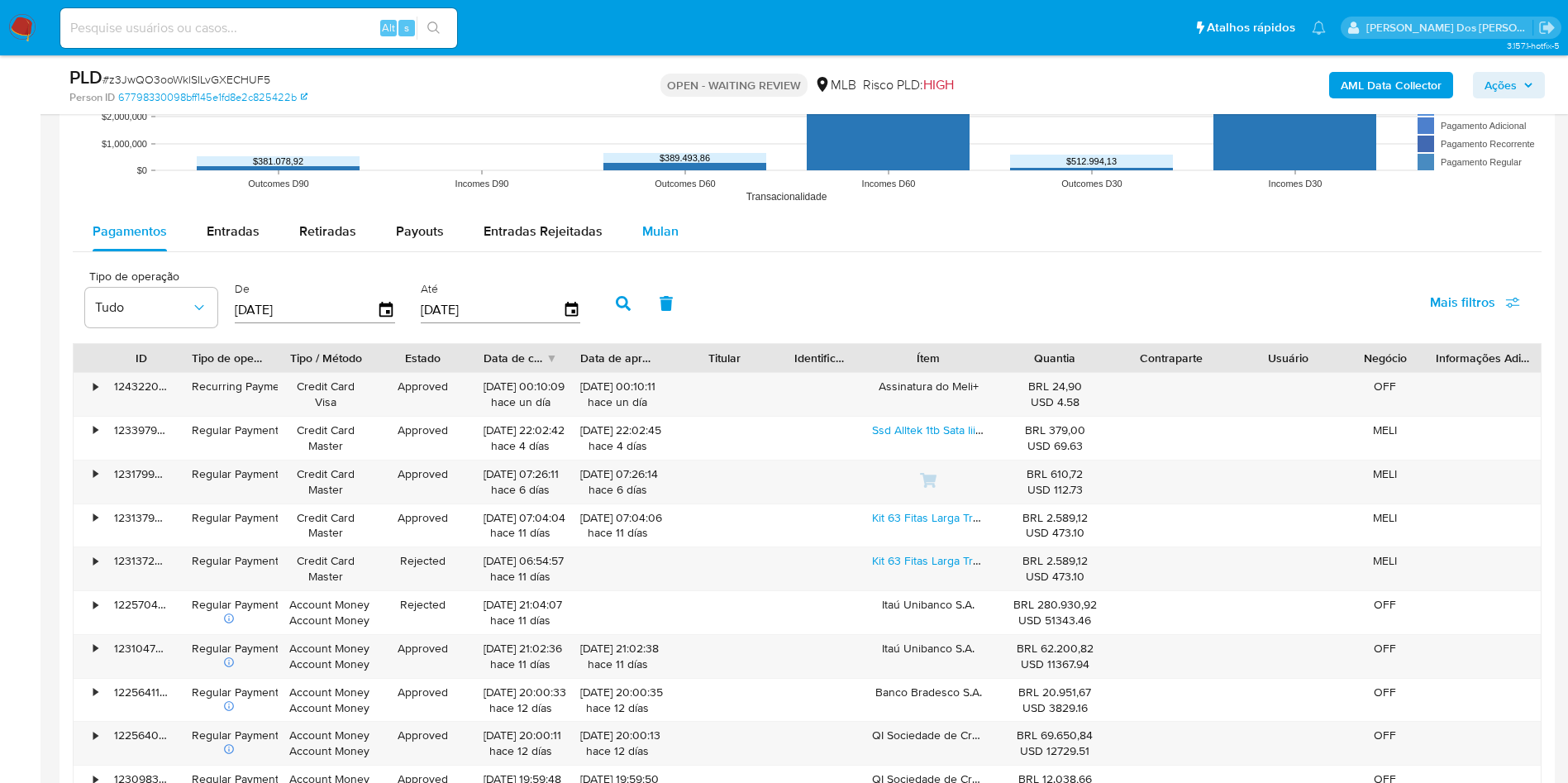
click at [687, 251] on button "Mulan" at bounding box center [660, 231] width 76 height 40
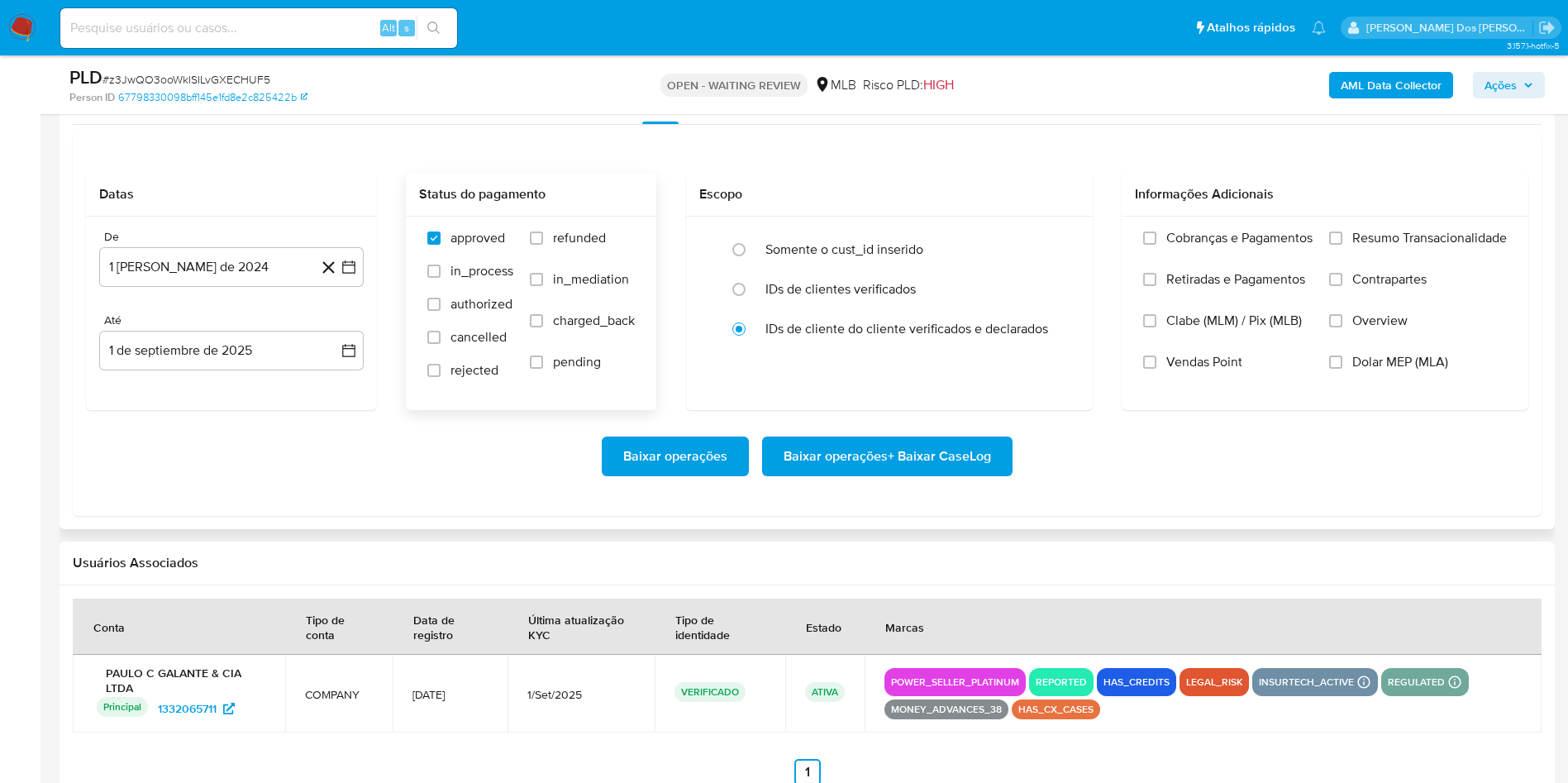
scroll to position [2194, 0]
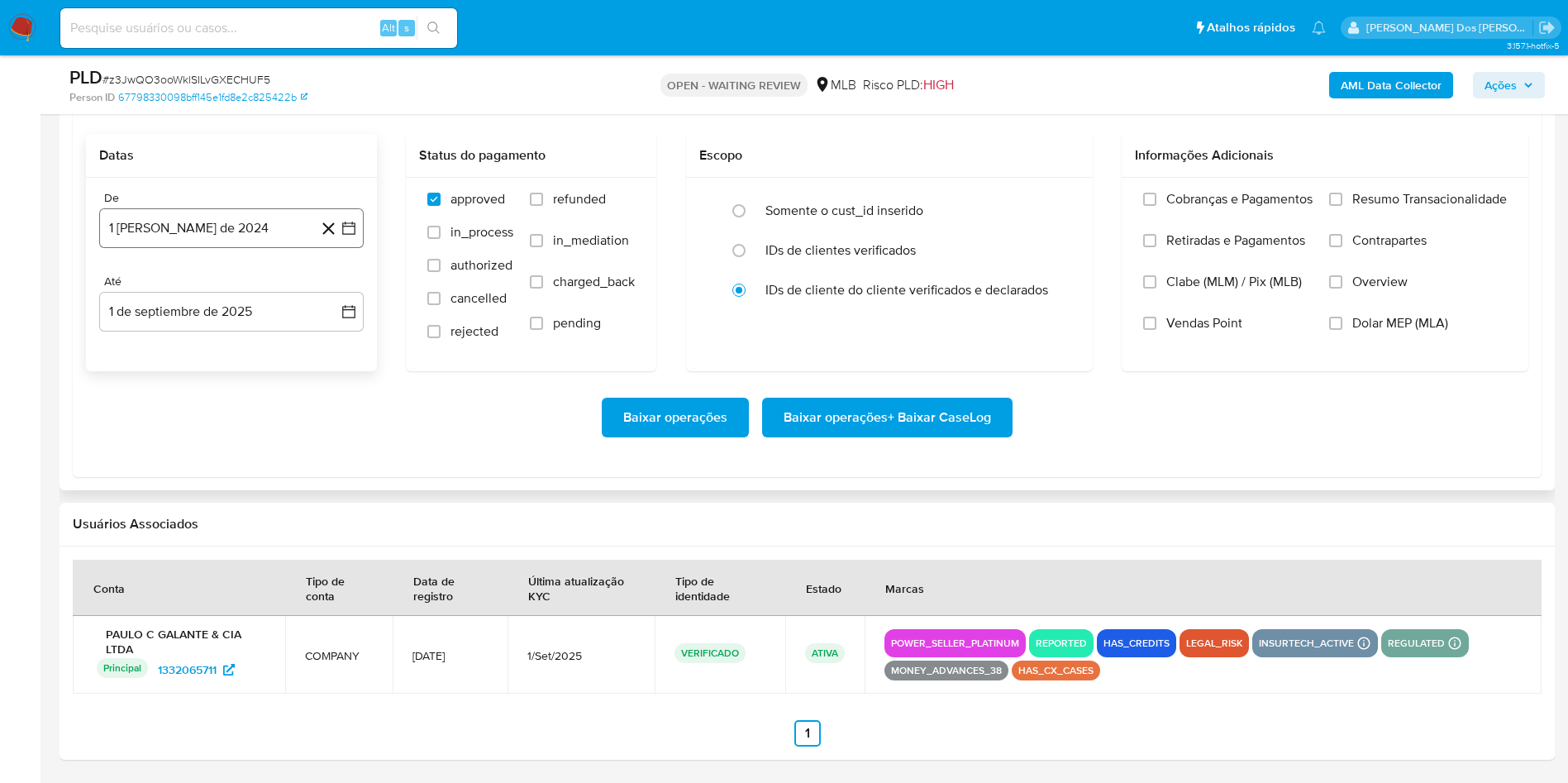
click at [361, 214] on button "1 de agosto de 2024" at bounding box center [231, 228] width 264 height 40
click at [334, 278] on icon "Mes siguiente" at bounding box center [334, 287] width 20 height 20
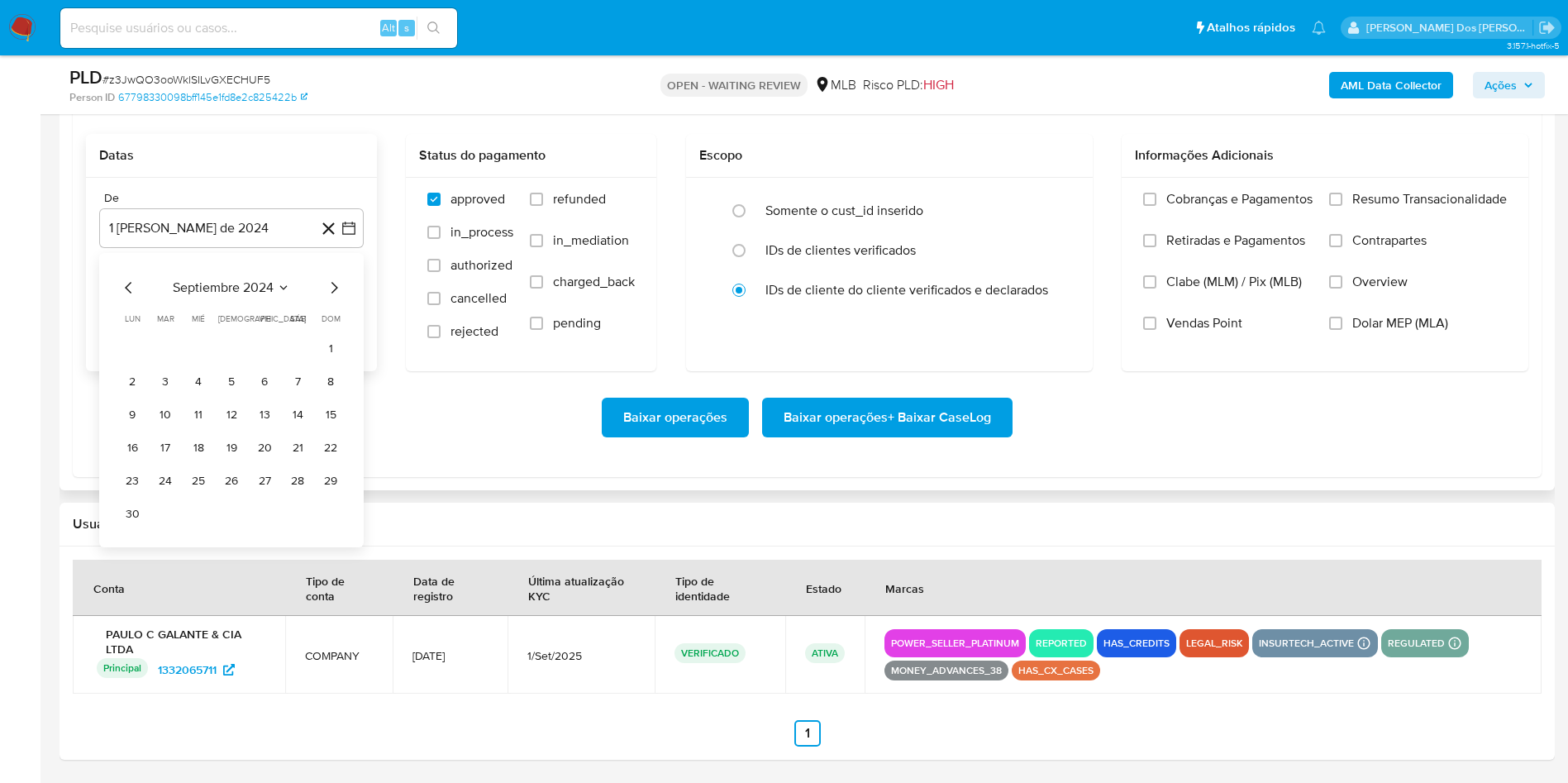
click at [334, 278] on icon "Mes siguiente" at bounding box center [334, 287] width 20 height 20
click at [332, 278] on icon "Mes siguiente" at bounding box center [334, 287] width 20 height 20
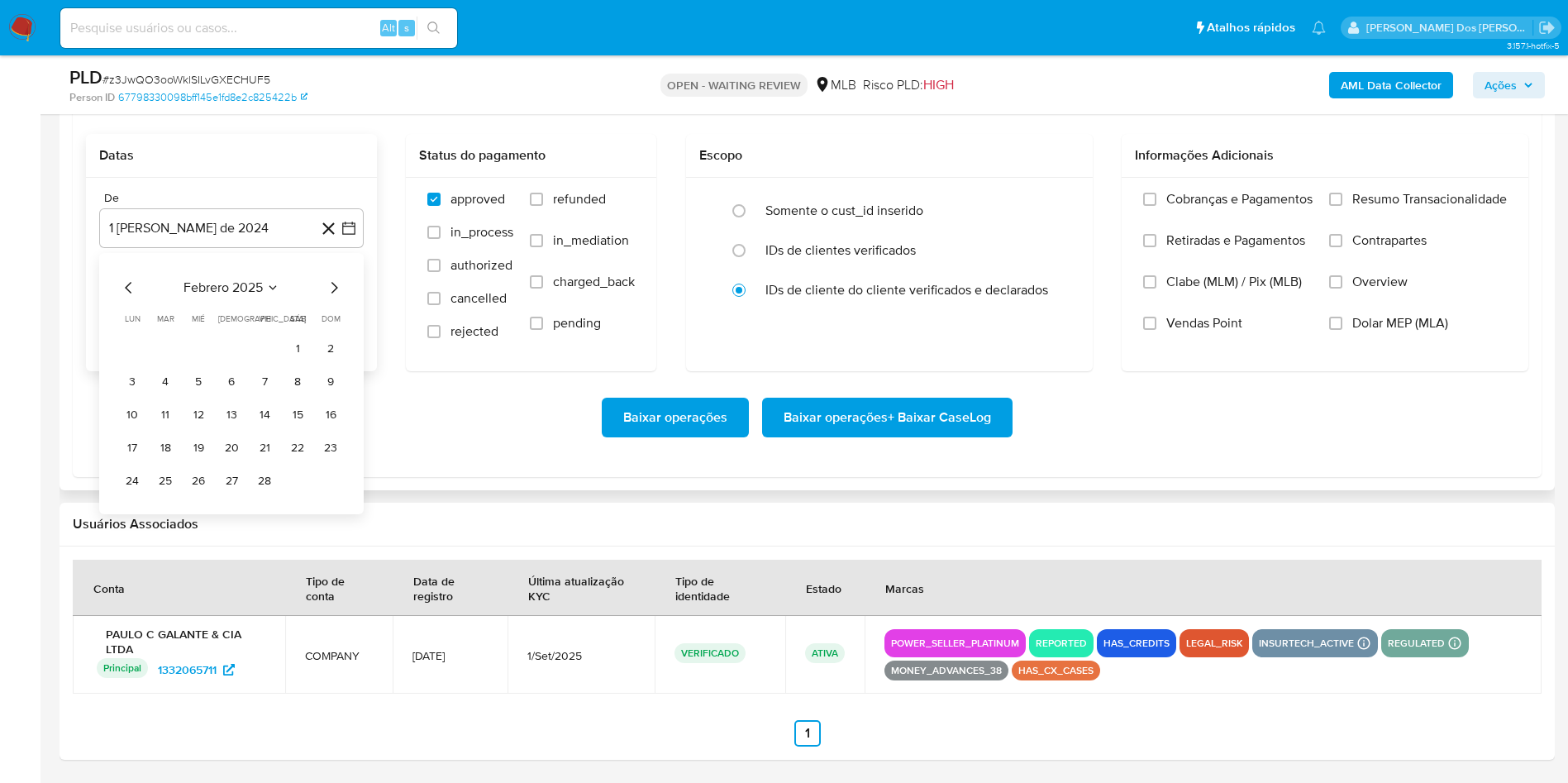
click at [332, 278] on icon "Mes siguiente" at bounding box center [334, 287] width 20 height 20
click at [337, 278] on icon "Mes siguiente" at bounding box center [334, 287] width 20 height 20
click at [331, 278] on icon "Mes siguiente" at bounding box center [334, 287] width 20 height 20
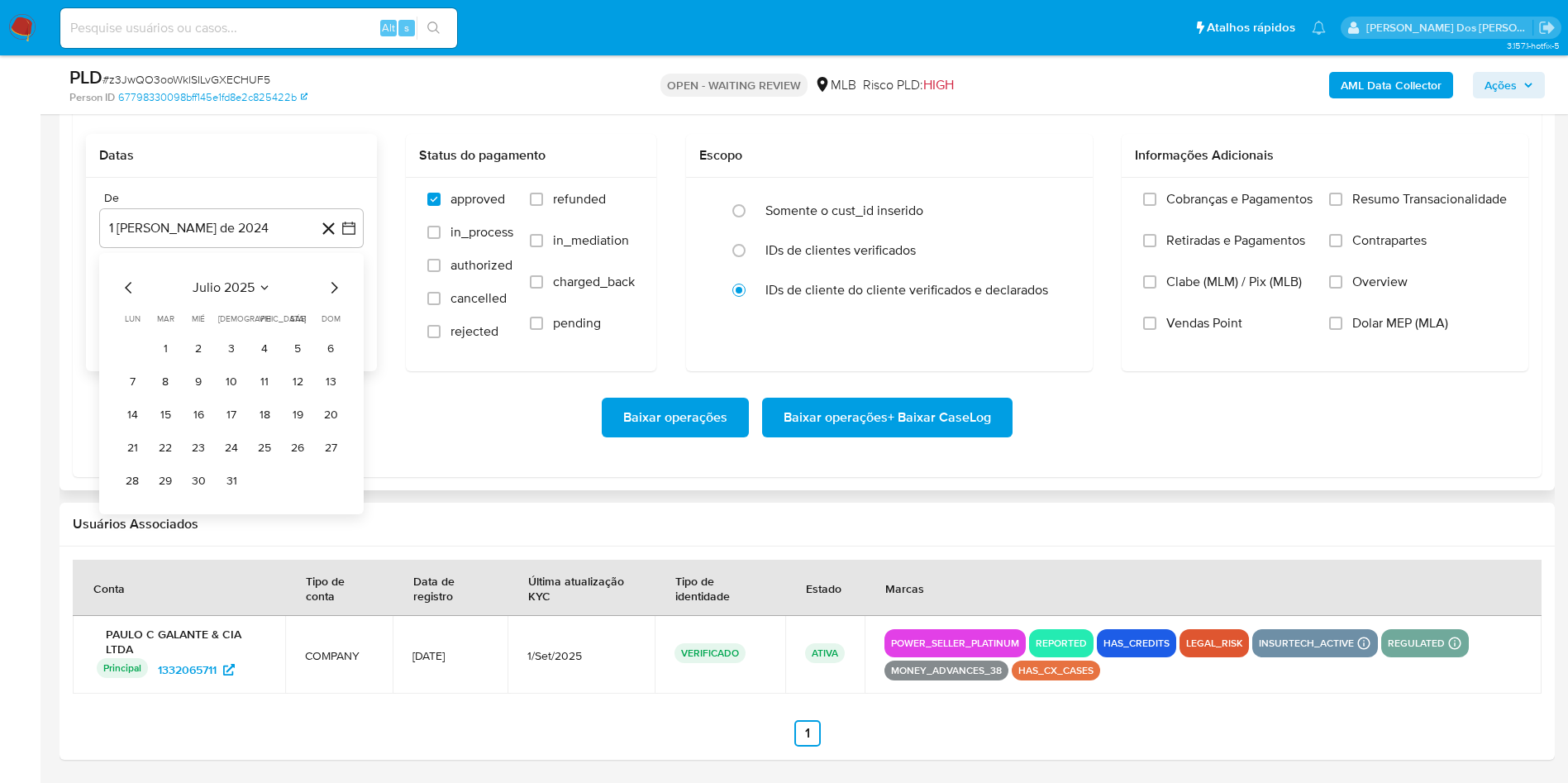
click at [331, 278] on icon "Mes siguiente" at bounding box center [334, 287] width 20 height 20
click at [123, 278] on icon "Mes anterior" at bounding box center [129, 287] width 20 height 20
click at [165, 336] on button "1" at bounding box center [165, 349] width 27 height 27
click at [1378, 191] on span "Resumo Transacionalidade" at bounding box center [1429, 198] width 155 height 16
click at [1342, 192] on input "Resumo Transacionalidade" at bounding box center [1336, 199] width 13 height 13
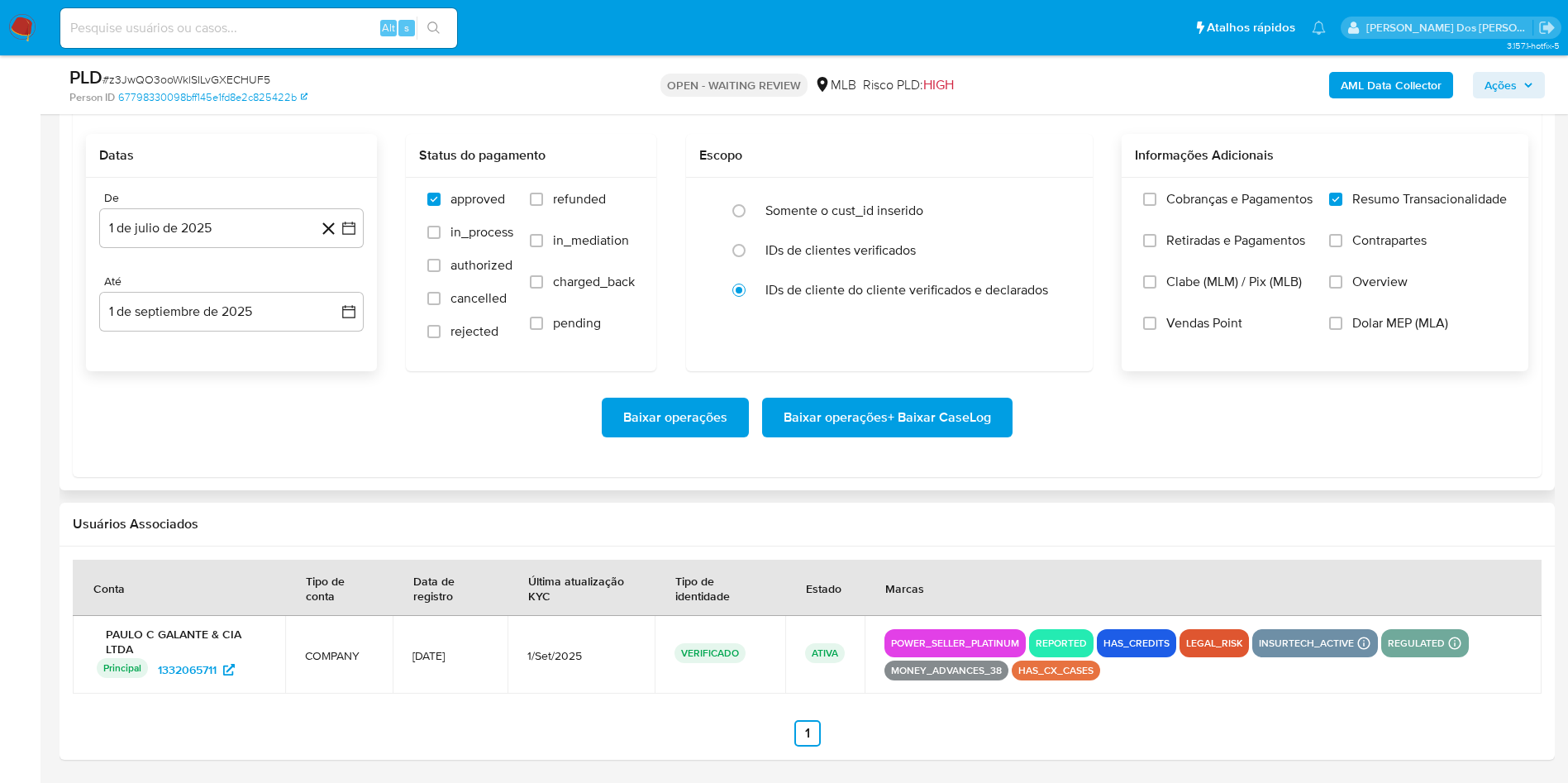
click at [854, 424] on span "Baixar operações + Baixar CaseLog" at bounding box center [886, 417] width 208 height 36
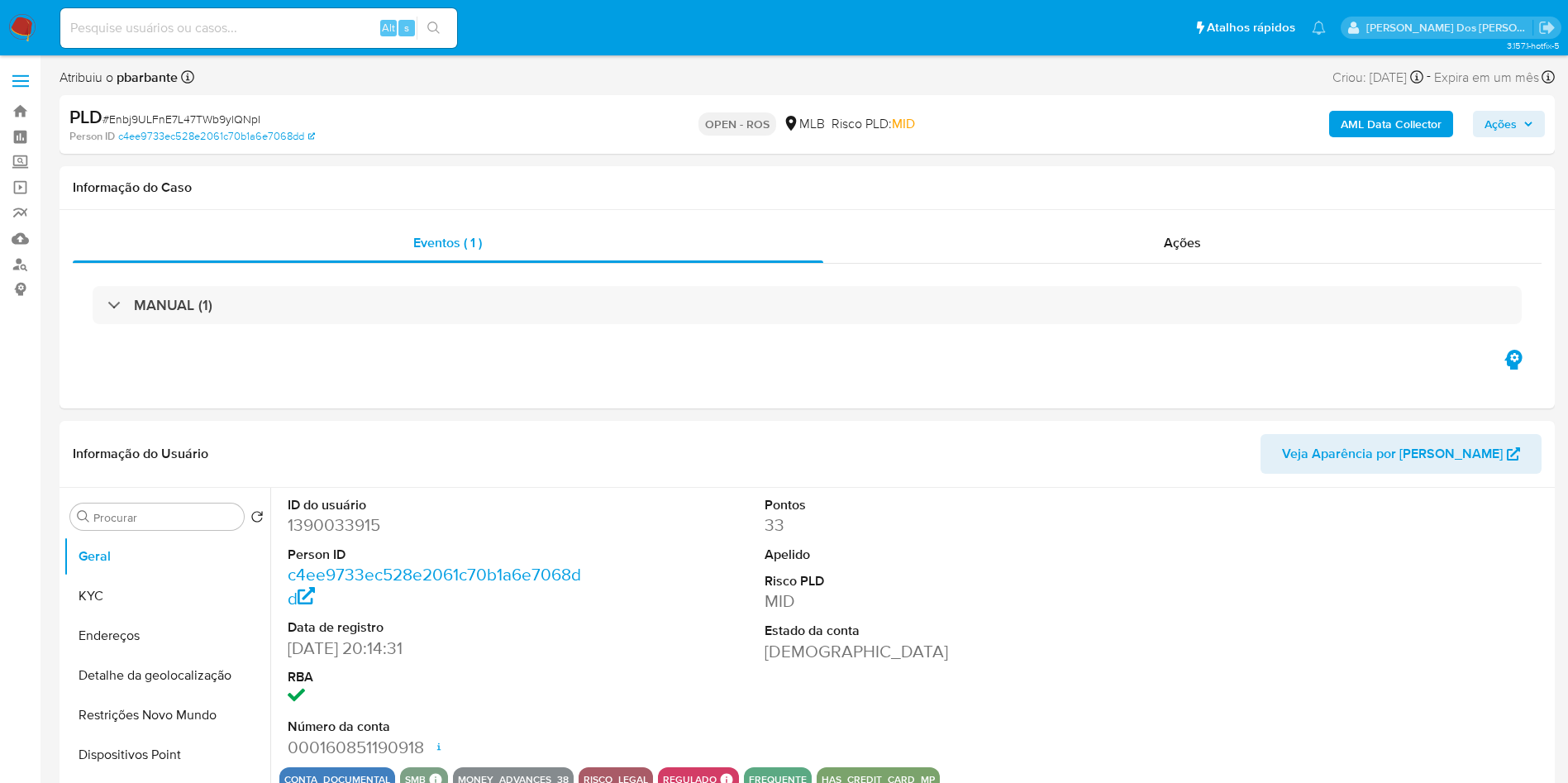
select select "10"
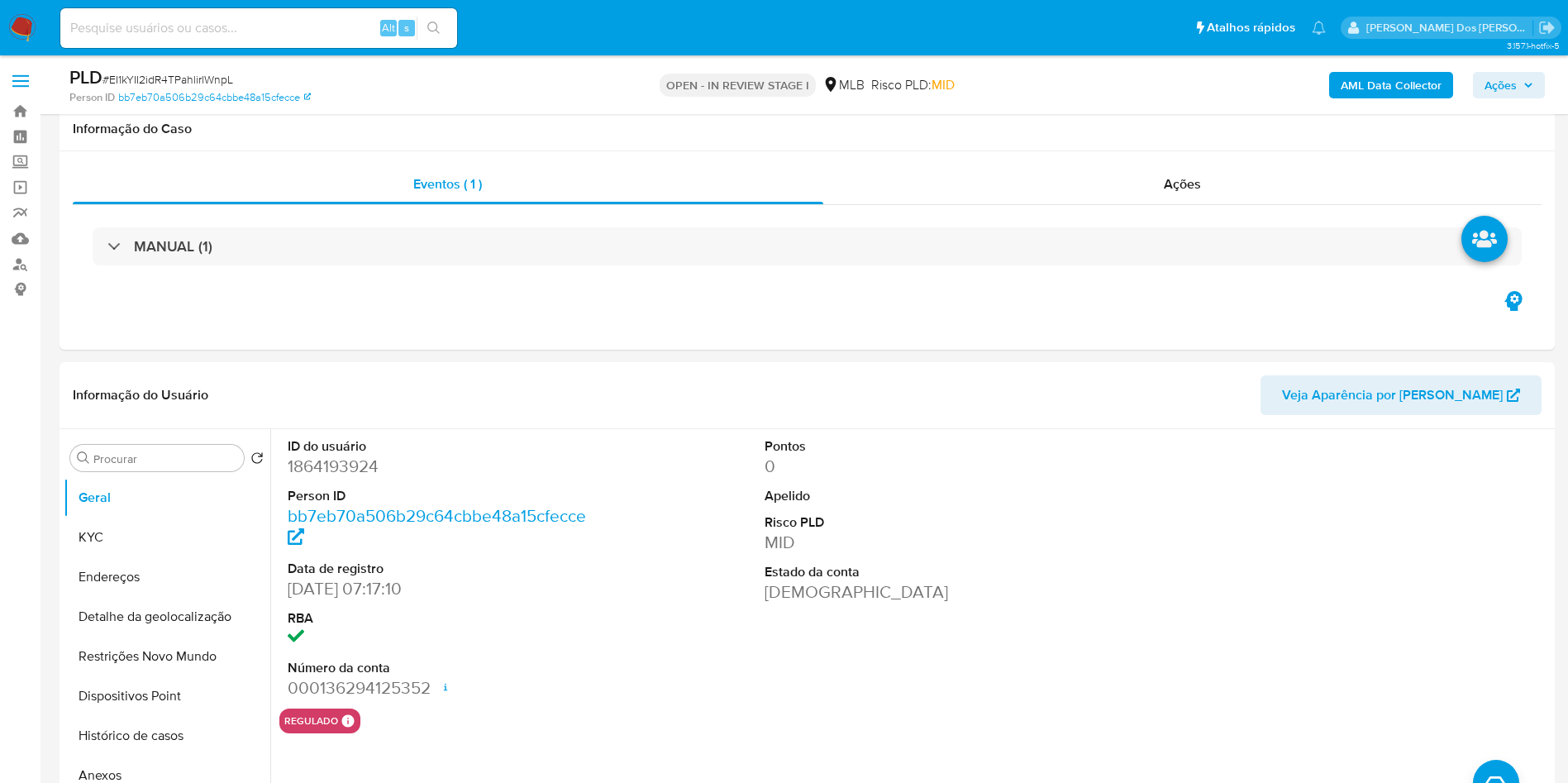
select select "10"
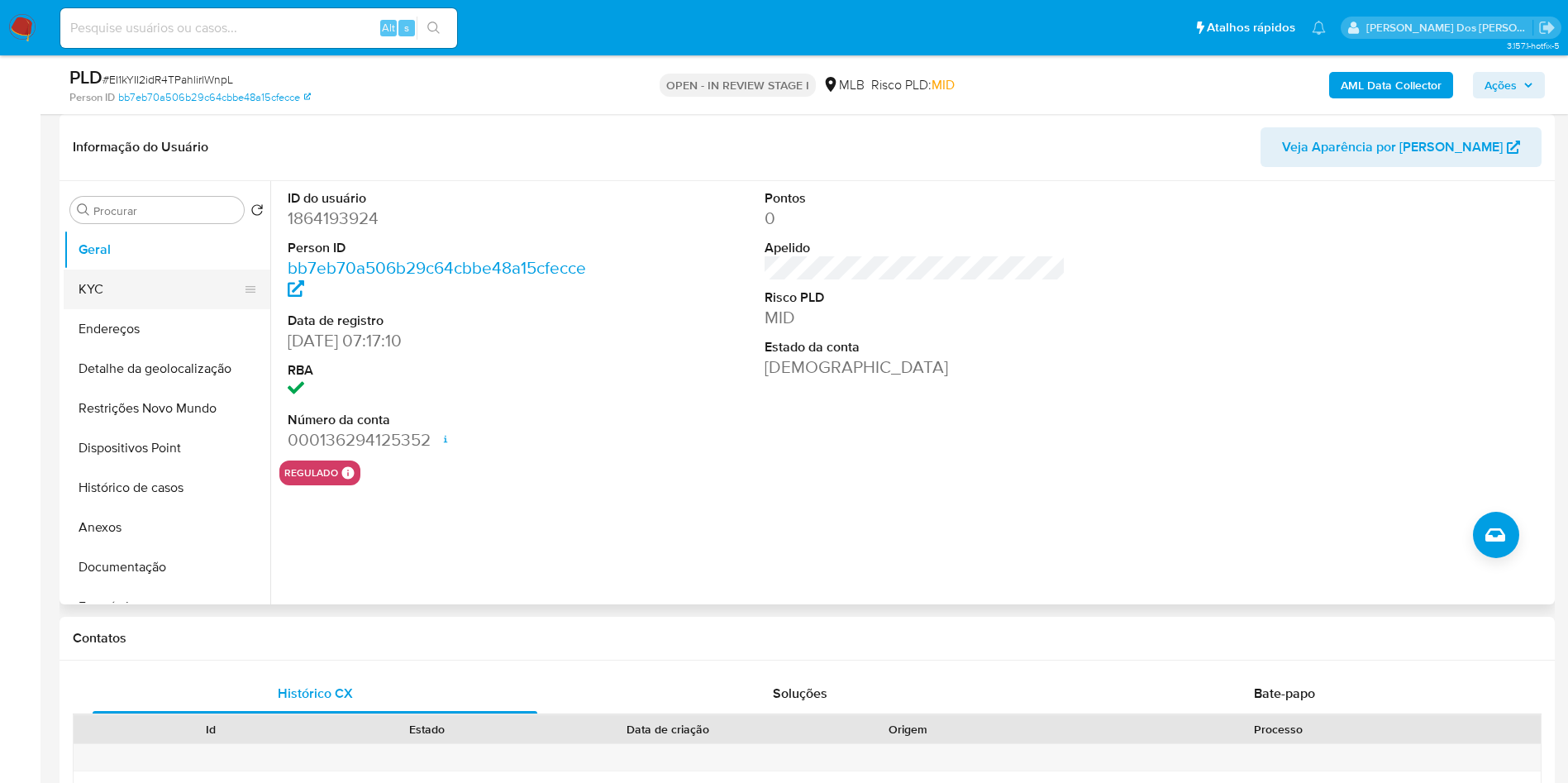
click at [146, 307] on button "KYC" at bounding box center [160, 289] width 193 height 40
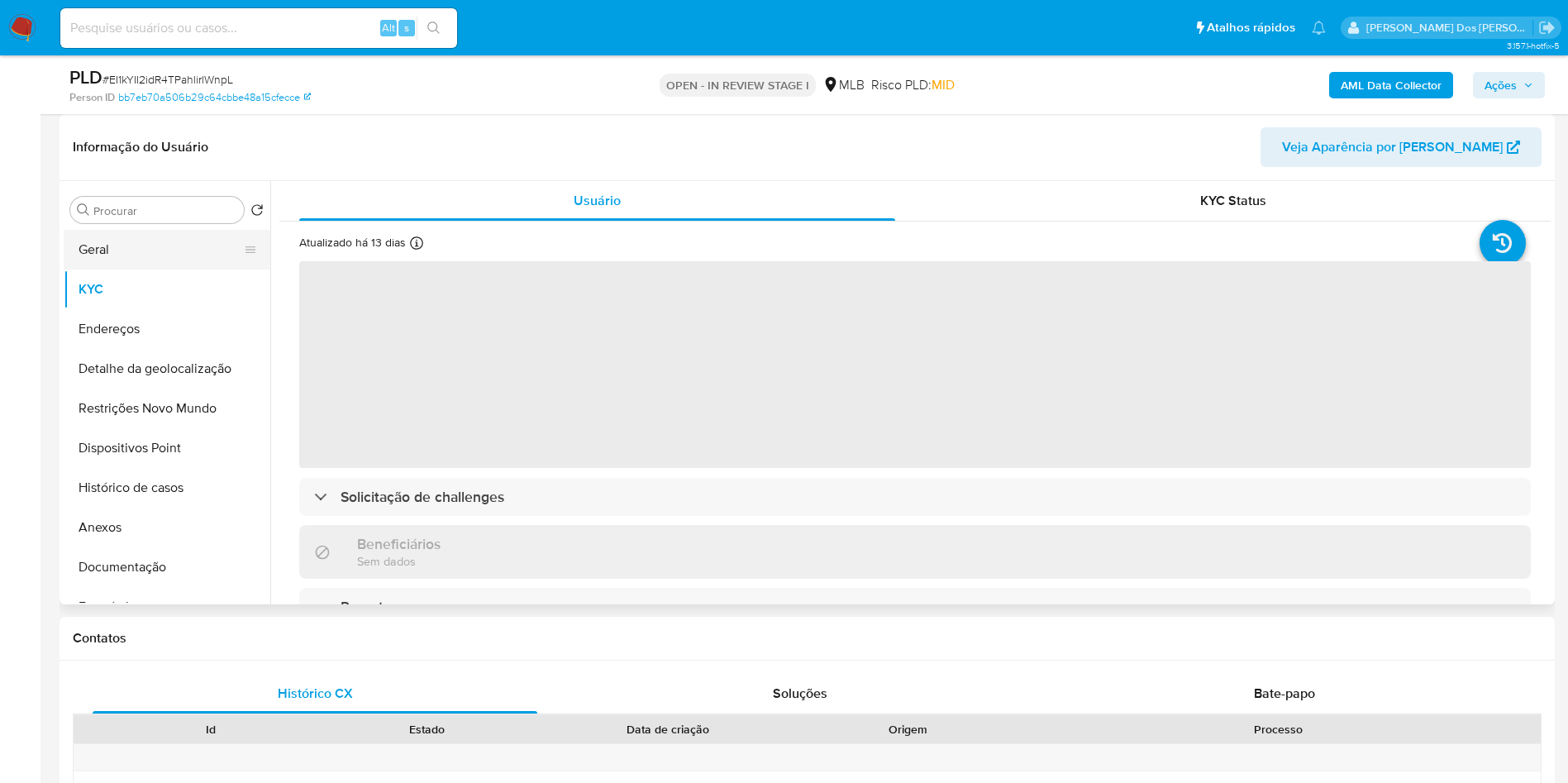
click at [138, 269] on button "Geral" at bounding box center [160, 249] width 193 height 40
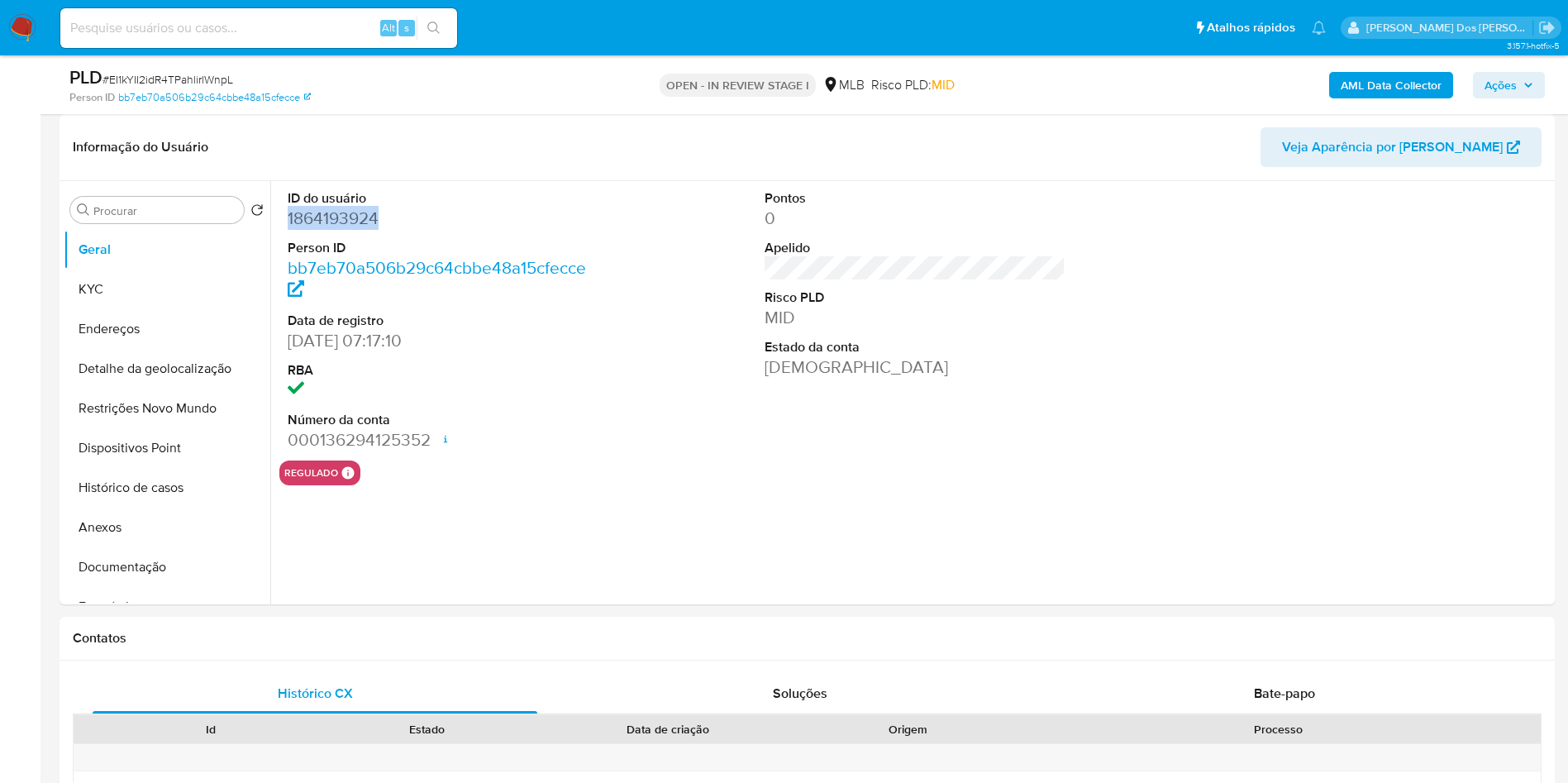
click at [358, 229] on dd "1864193924" at bounding box center [438, 218] width 301 height 23
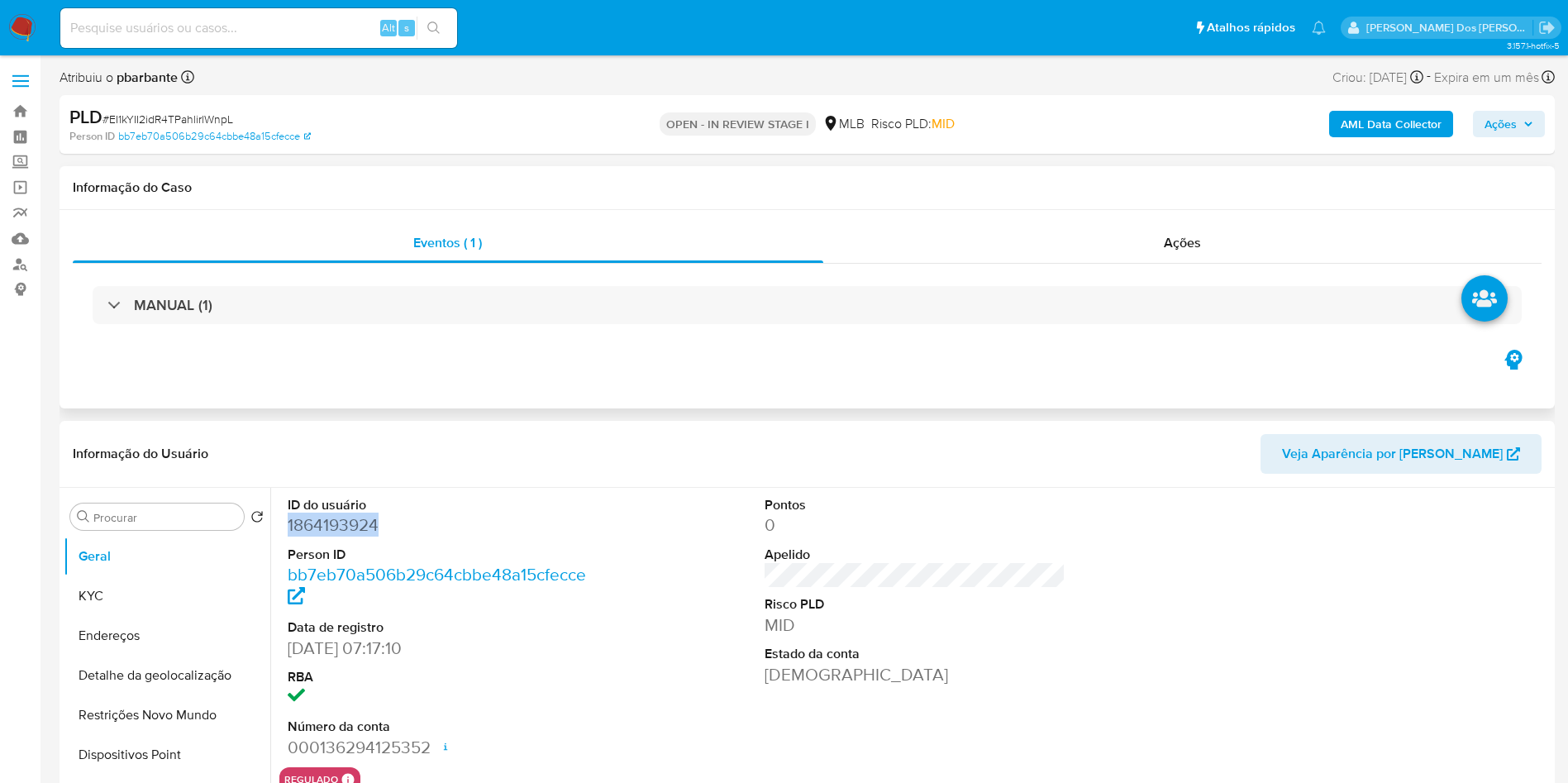
click at [628, 338] on div "MANUAL (1)" at bounding box center [807, 304] width 1468 height 82
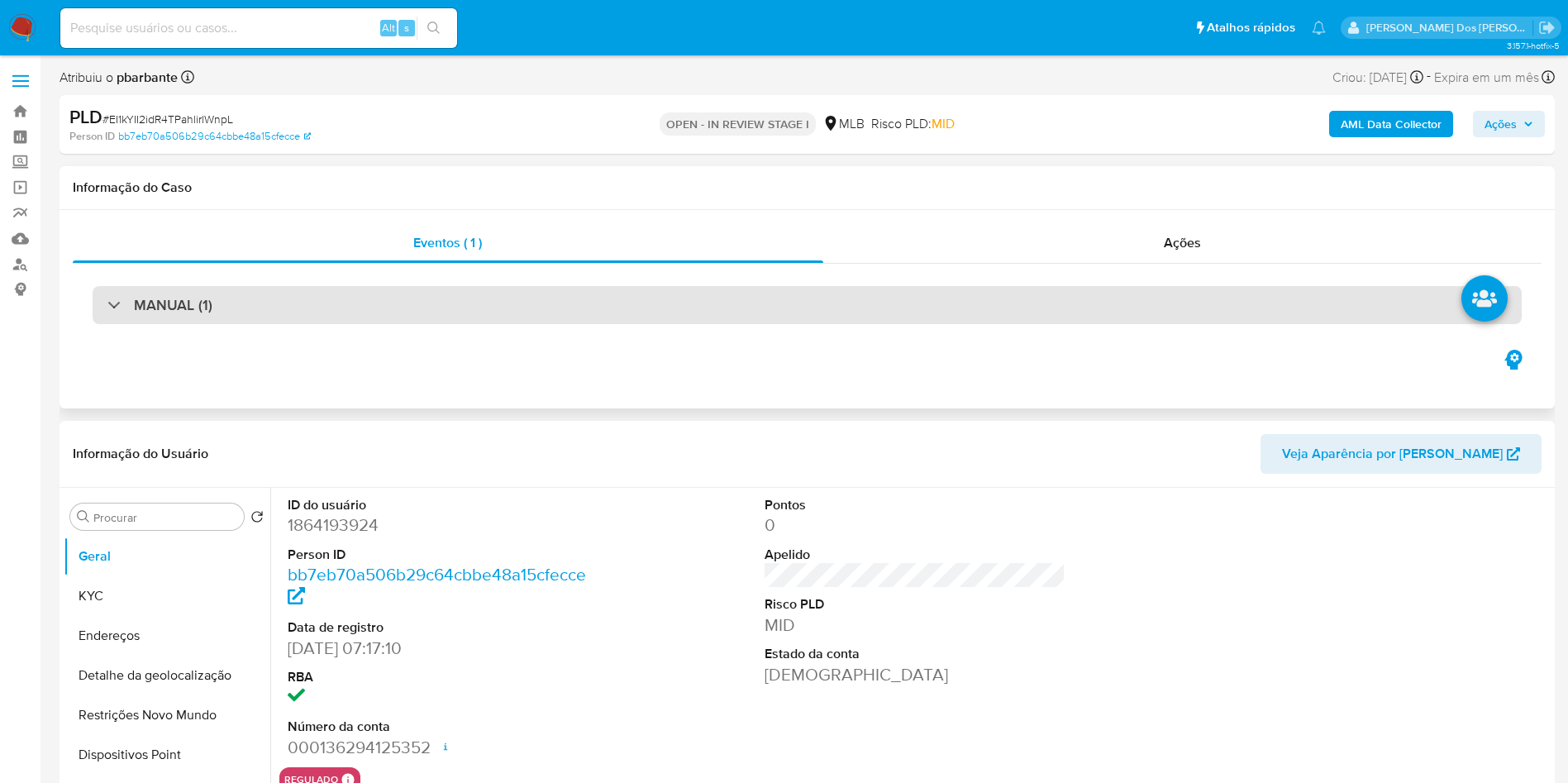
click at [637, 308] on div "MANUAL (1)" at bounding box center [807, 305] width 1429 height 38
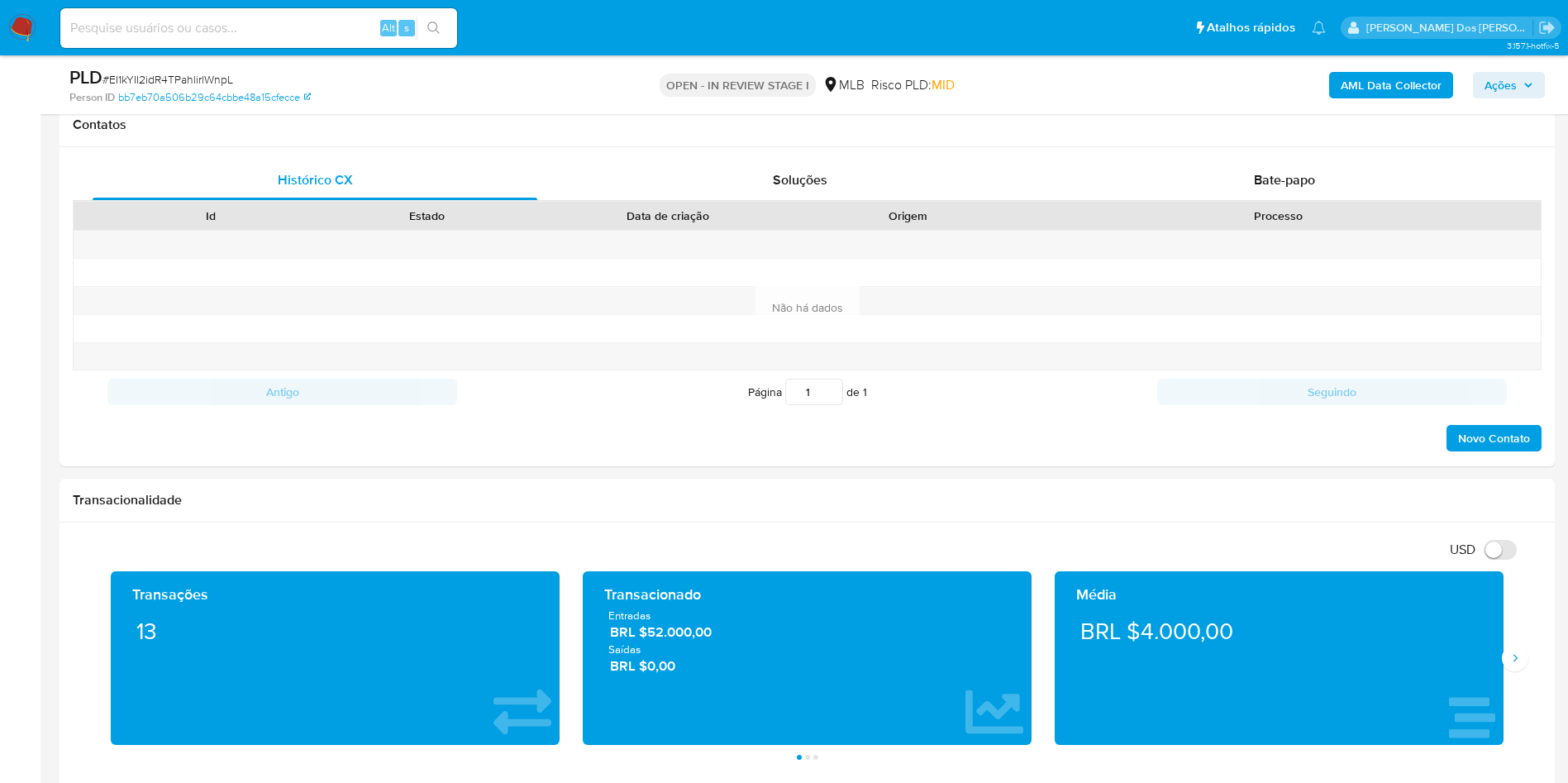
scroll to position [1612, 0]
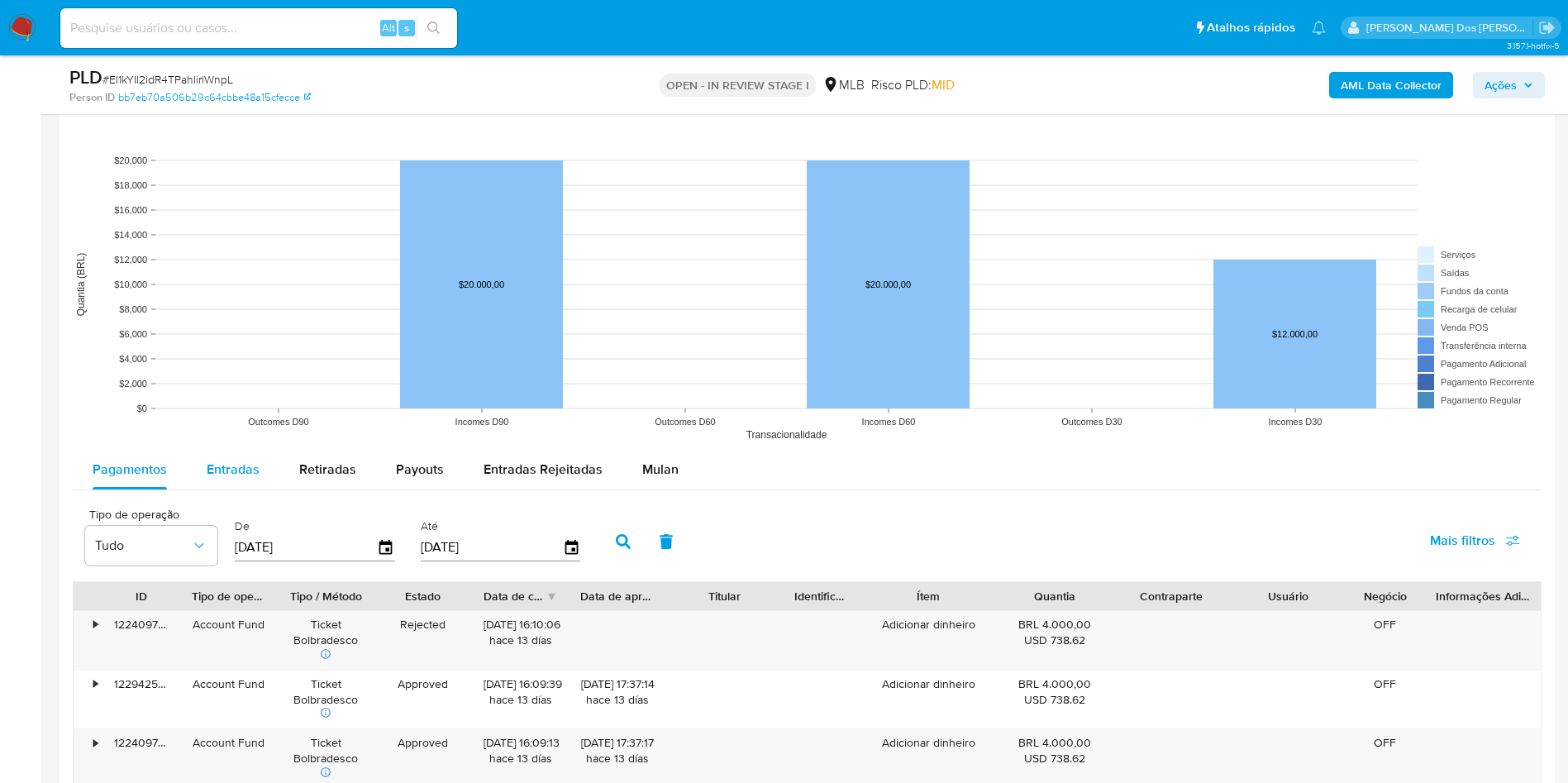
click at [228, 473] on span "Entradas" at bounding box center [233, 469] width 53 height 19
select select "10"
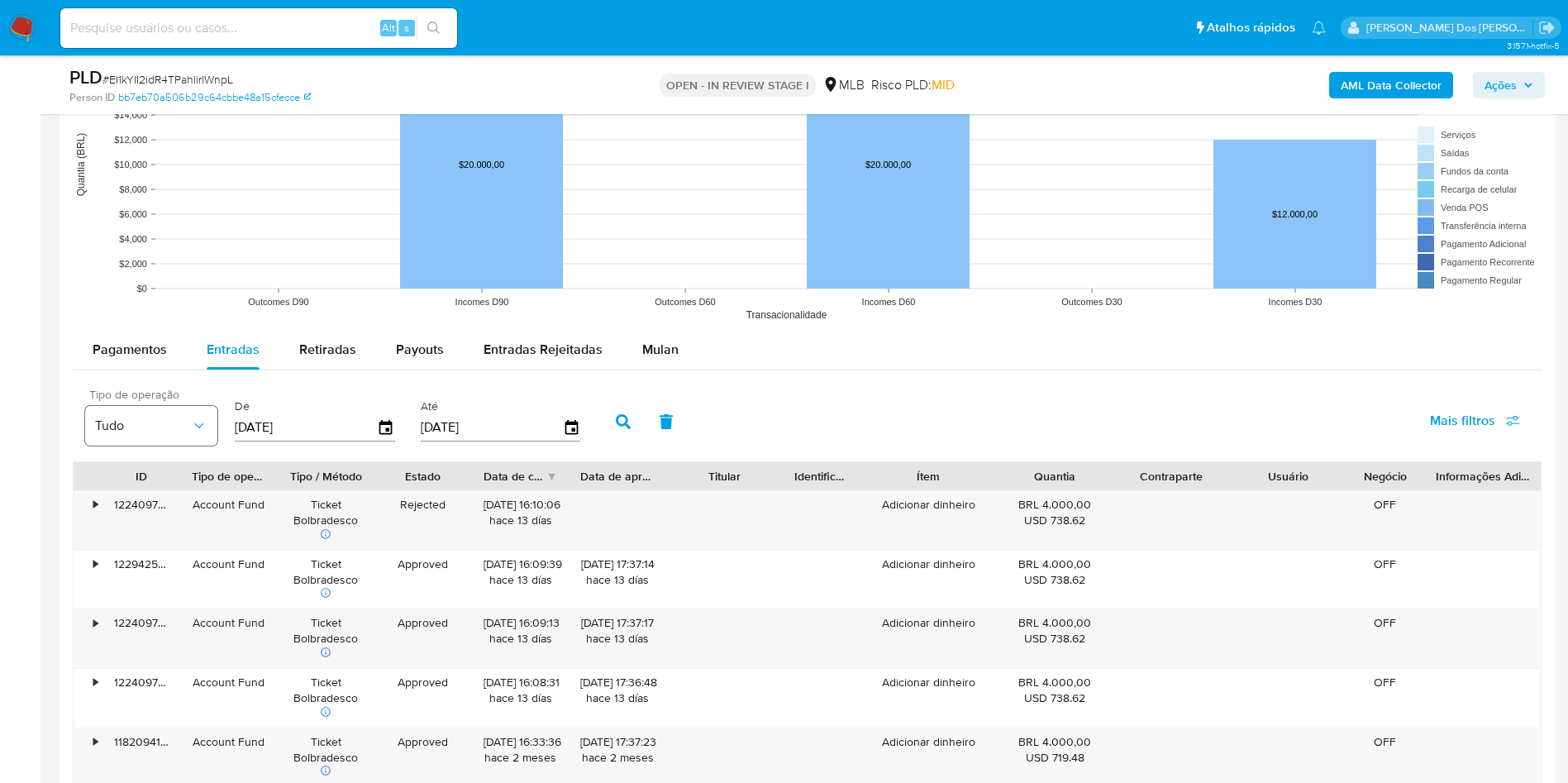
scroll to position [1860, 0]
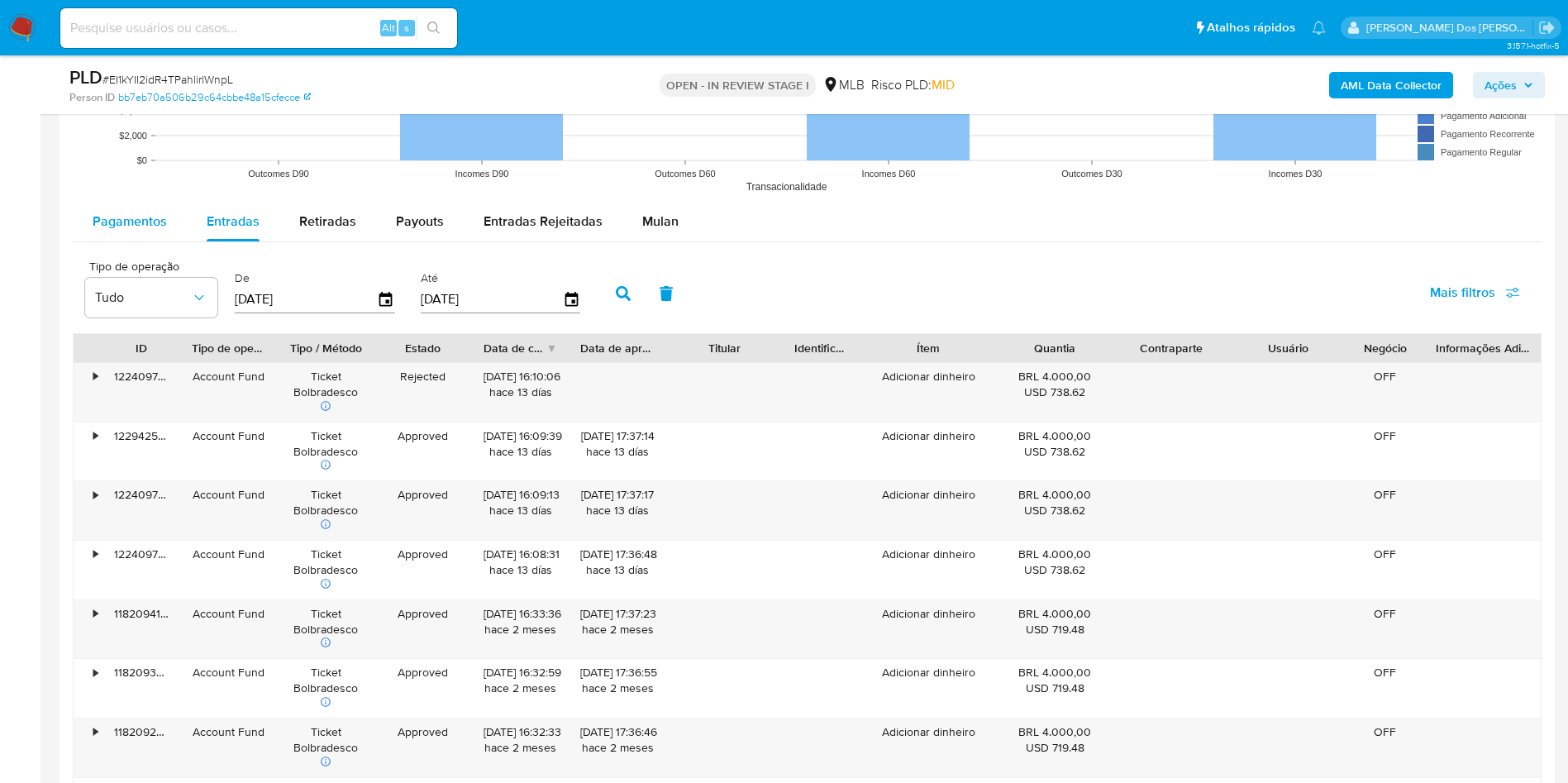
click at [116, 220] on span "Pagamentos" at bounding box center [130, 221] width 74 height 19
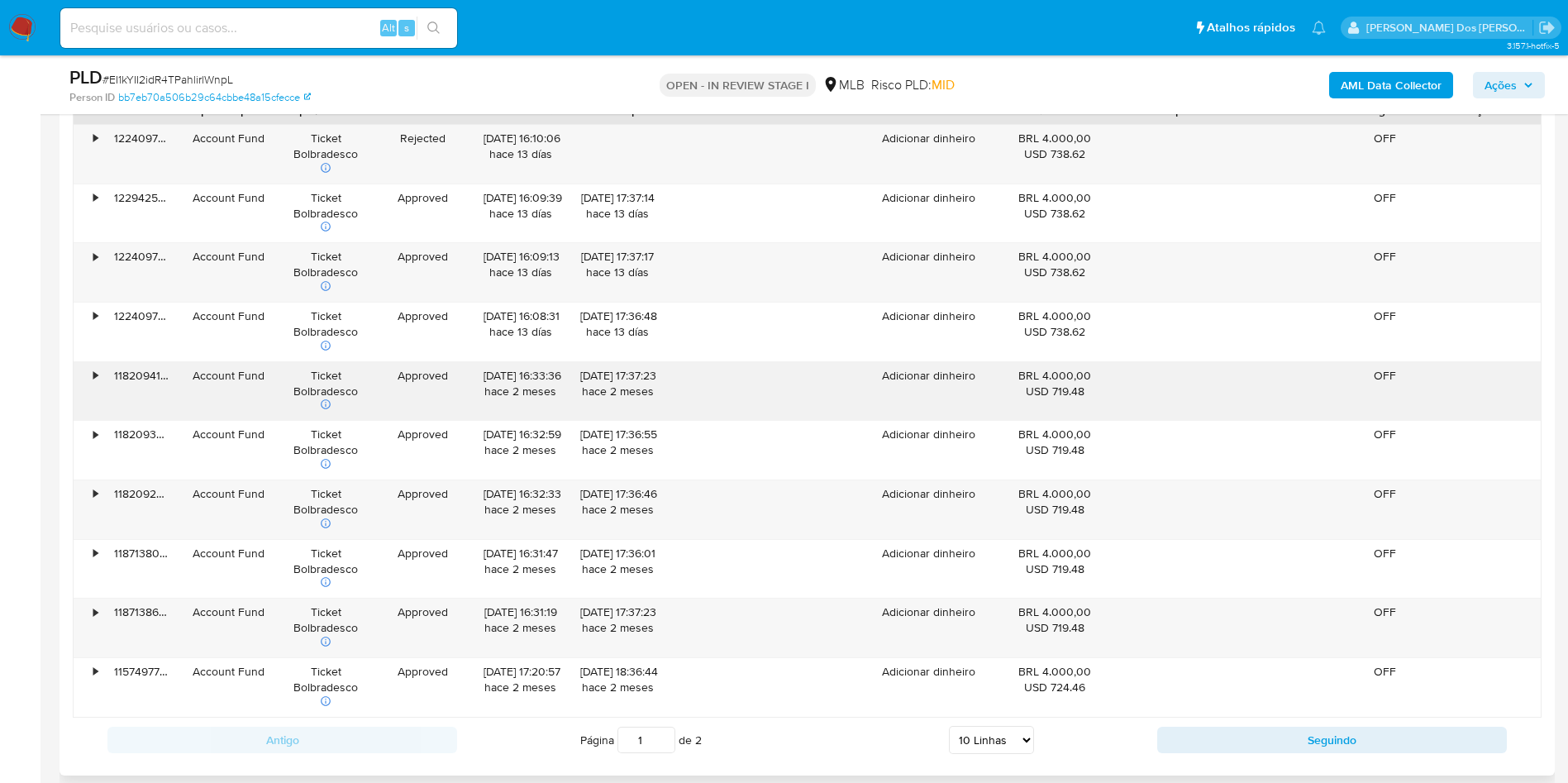
scroll to position [2231, 0]
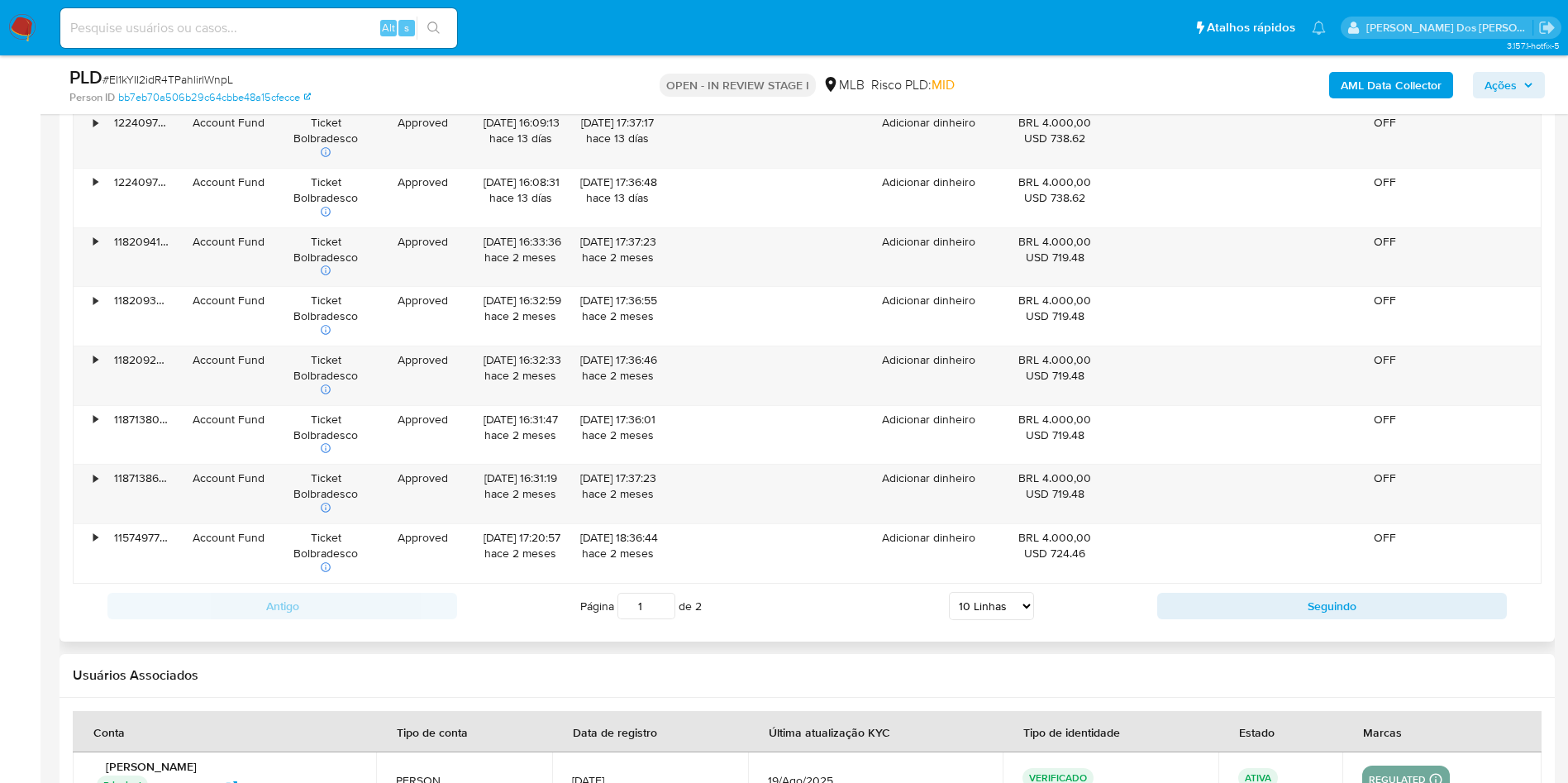
click at [1017, 615] on select "5 Linhas 10 Linhas 20 Linhas 25 Linhas 50 Linhas 100 Linhas" at bounding box center [992, 606] width 85 height 28
select select "100"
click at [949, 592] on select "5 Linhas 10 Linhas 20 Linhas 25 Linhas 50 Linhas 100 Linhas" at bounding box center [992, 606] width 85 height 28
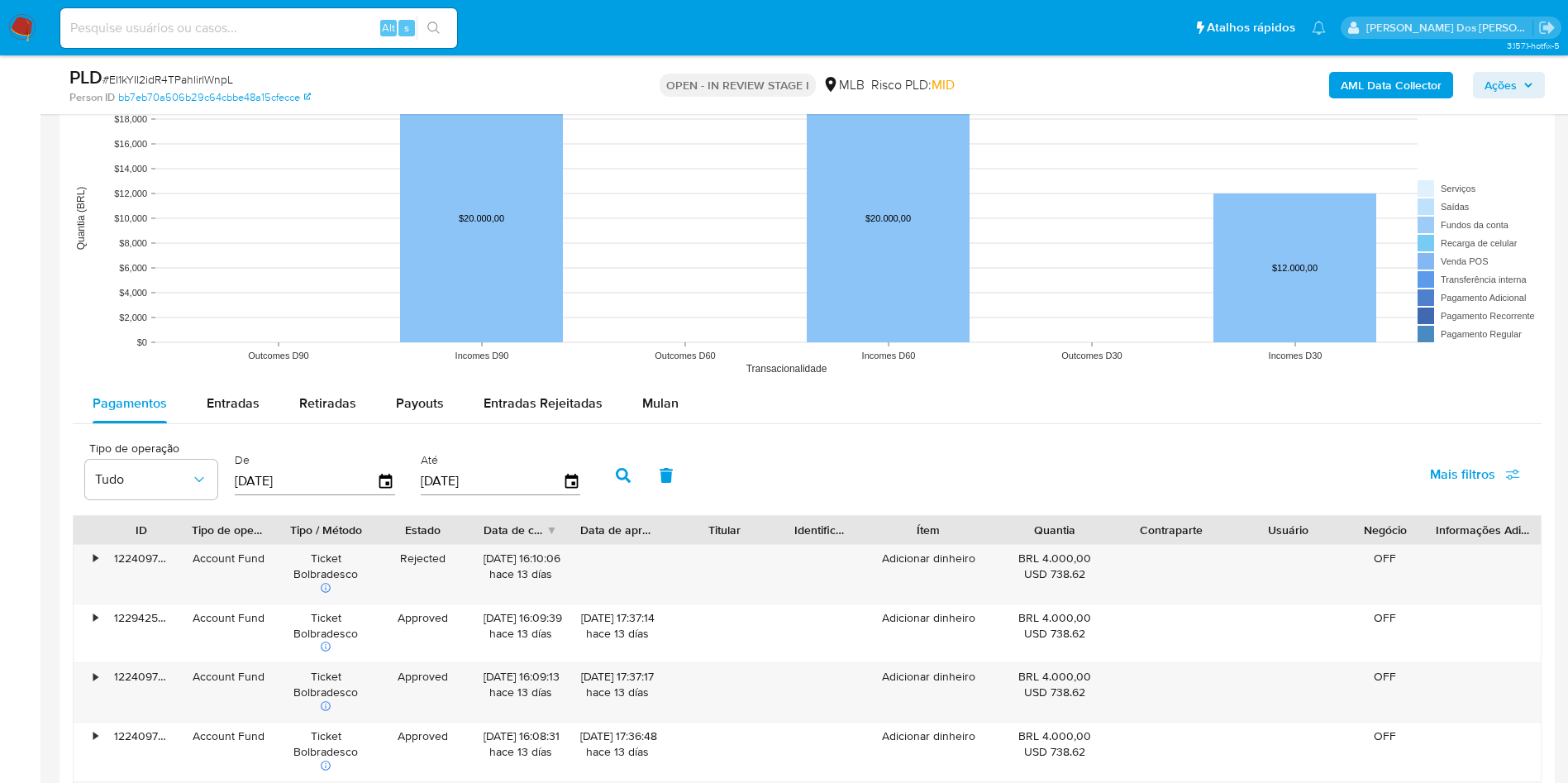
scroll to position [1612, 0]
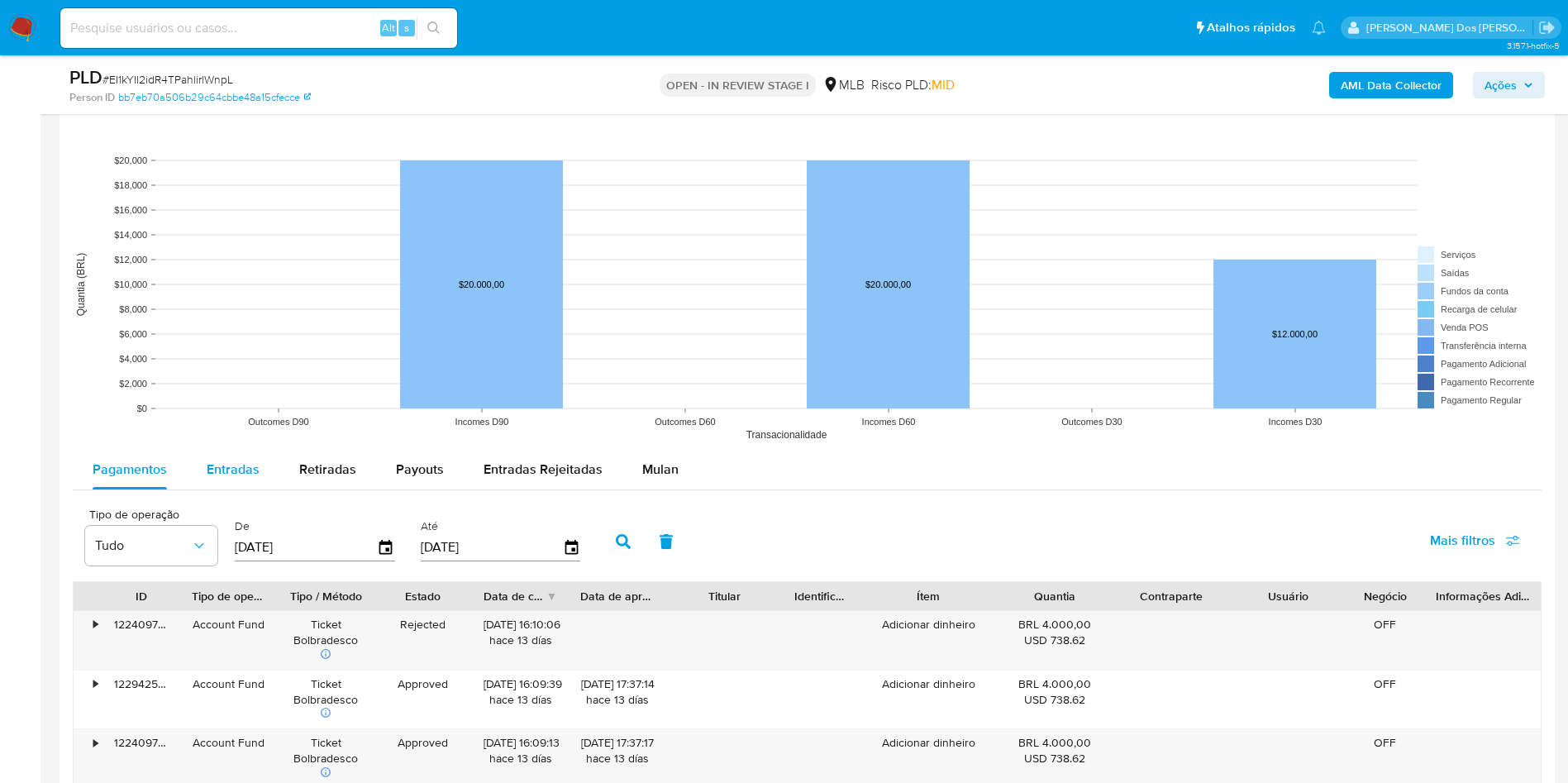
click at [244, 471] on span "Entradas" at bounding box center [233, 469] width 53 height 19
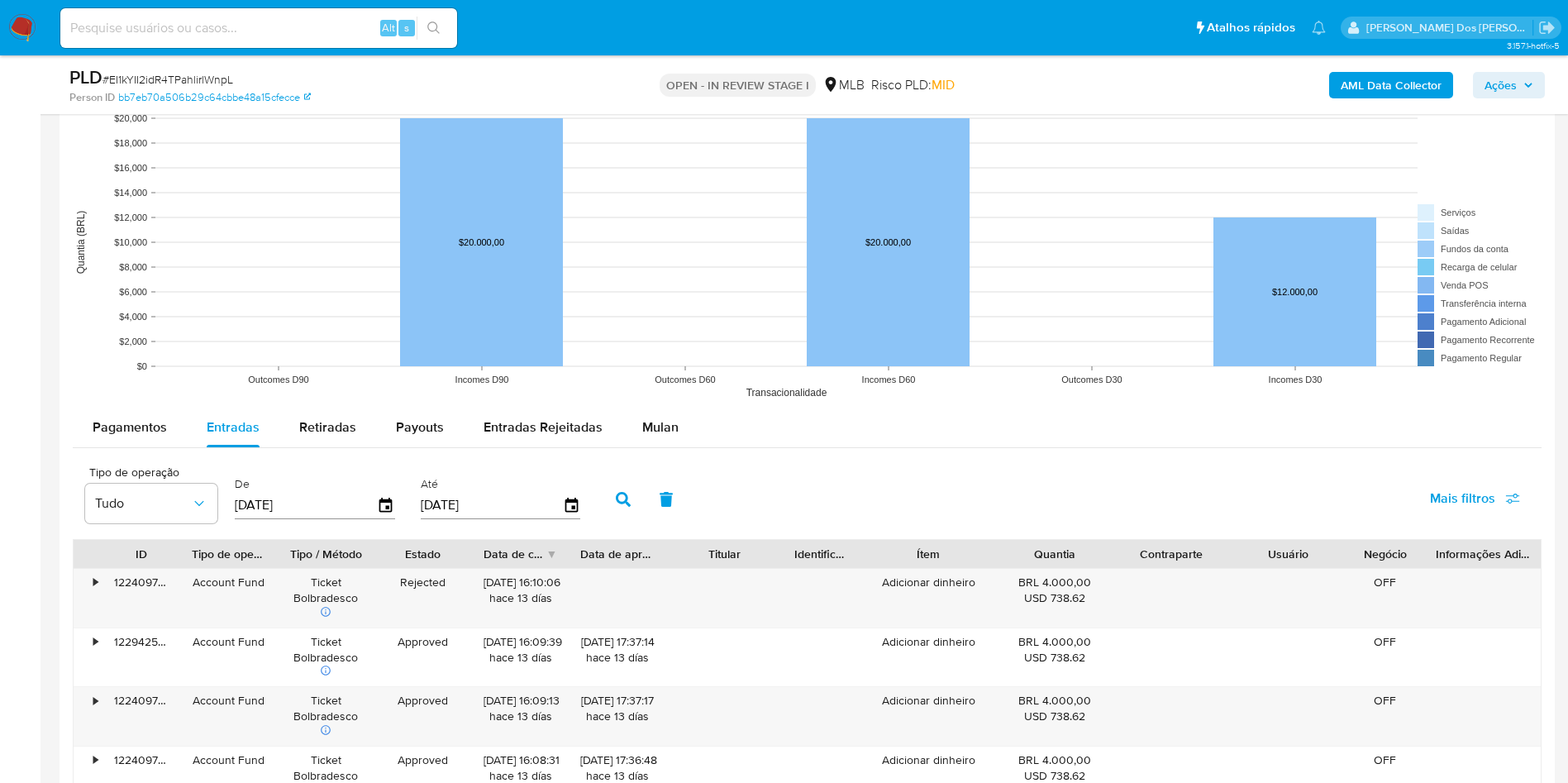
scroll to position [1983, 0]
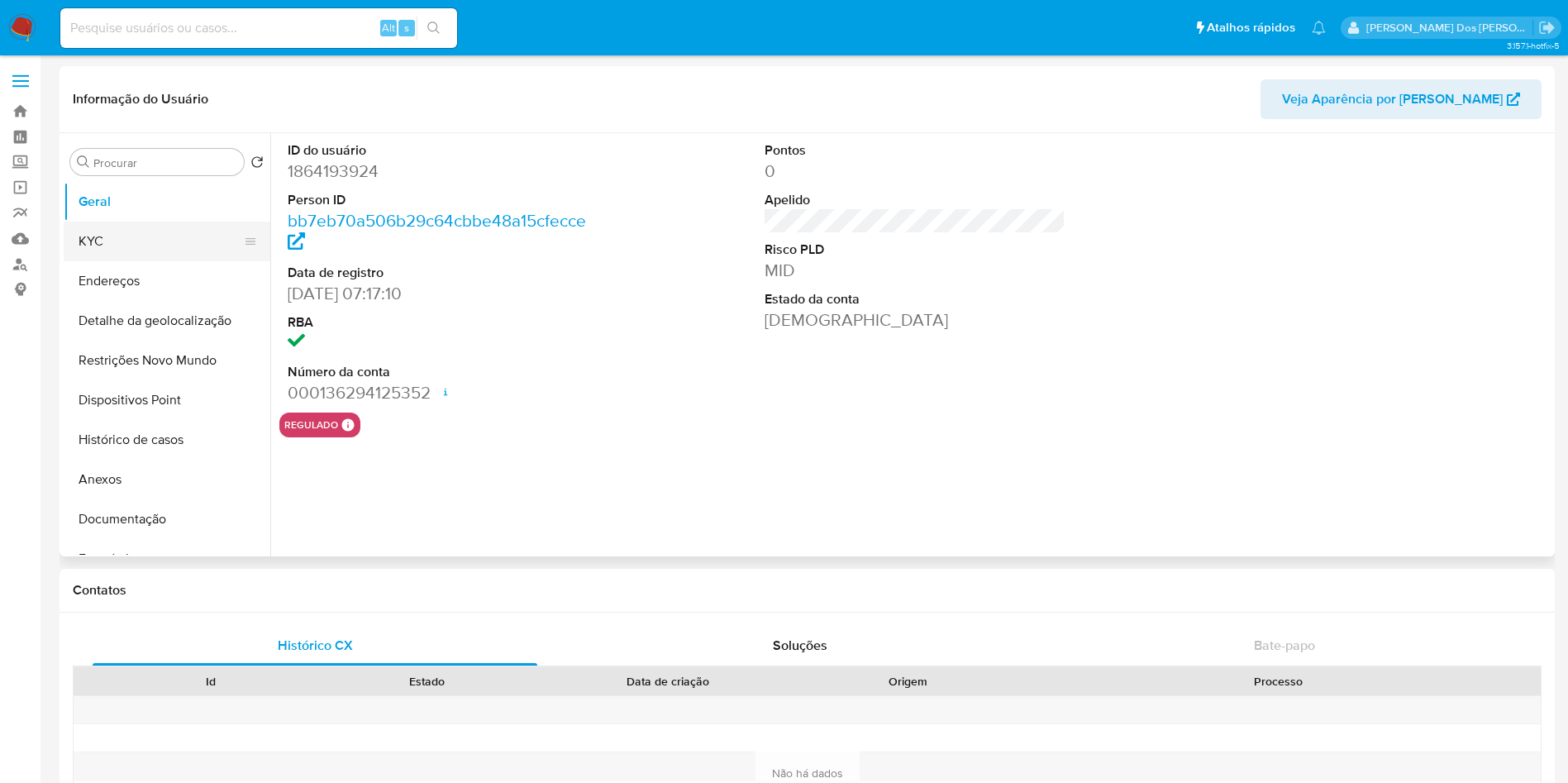
click at [125, 225] on button "KYC" at bounding box center [160, 242] width 193 height 40
select select "10"
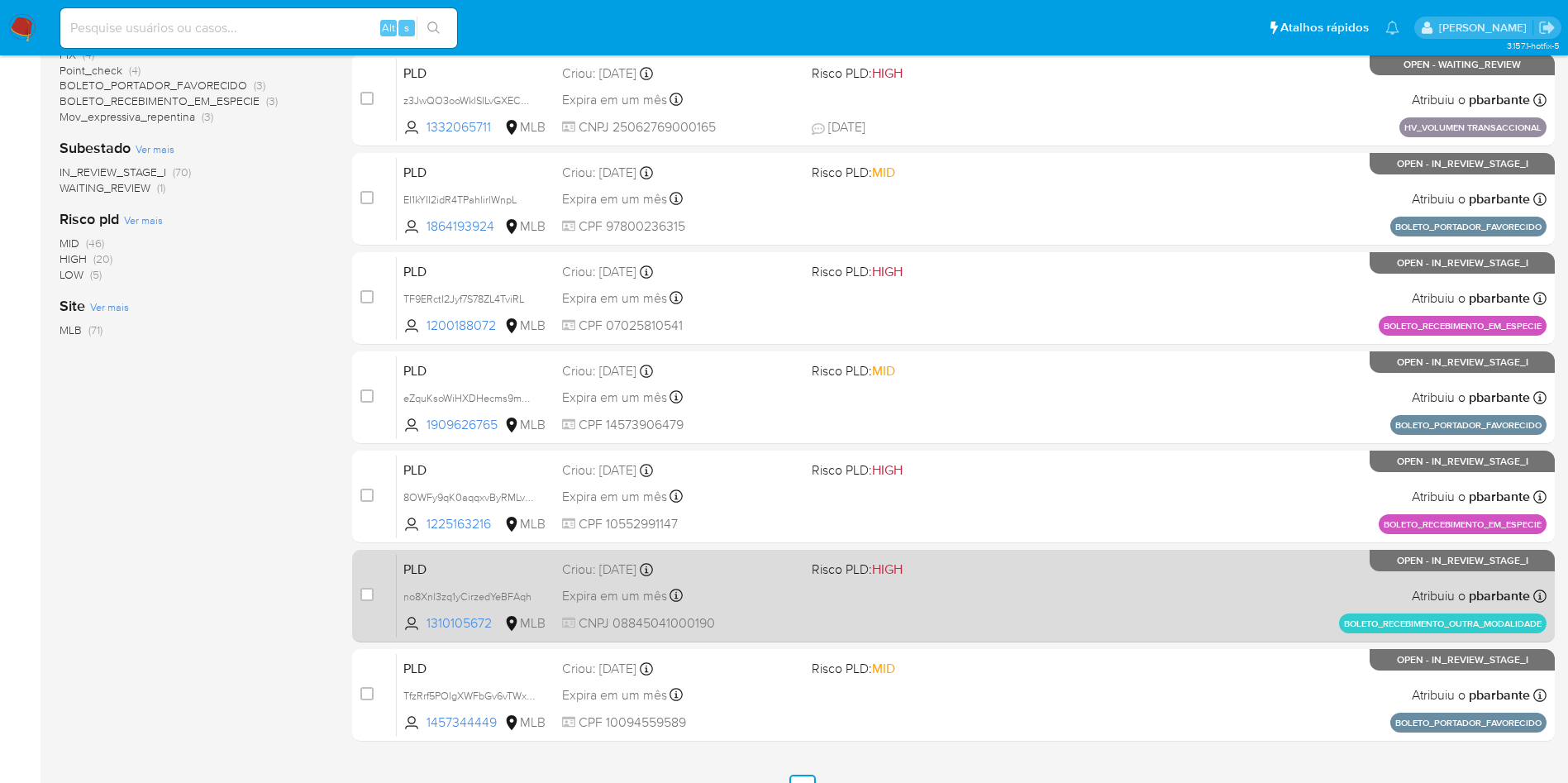
scroll to position [653, 0]
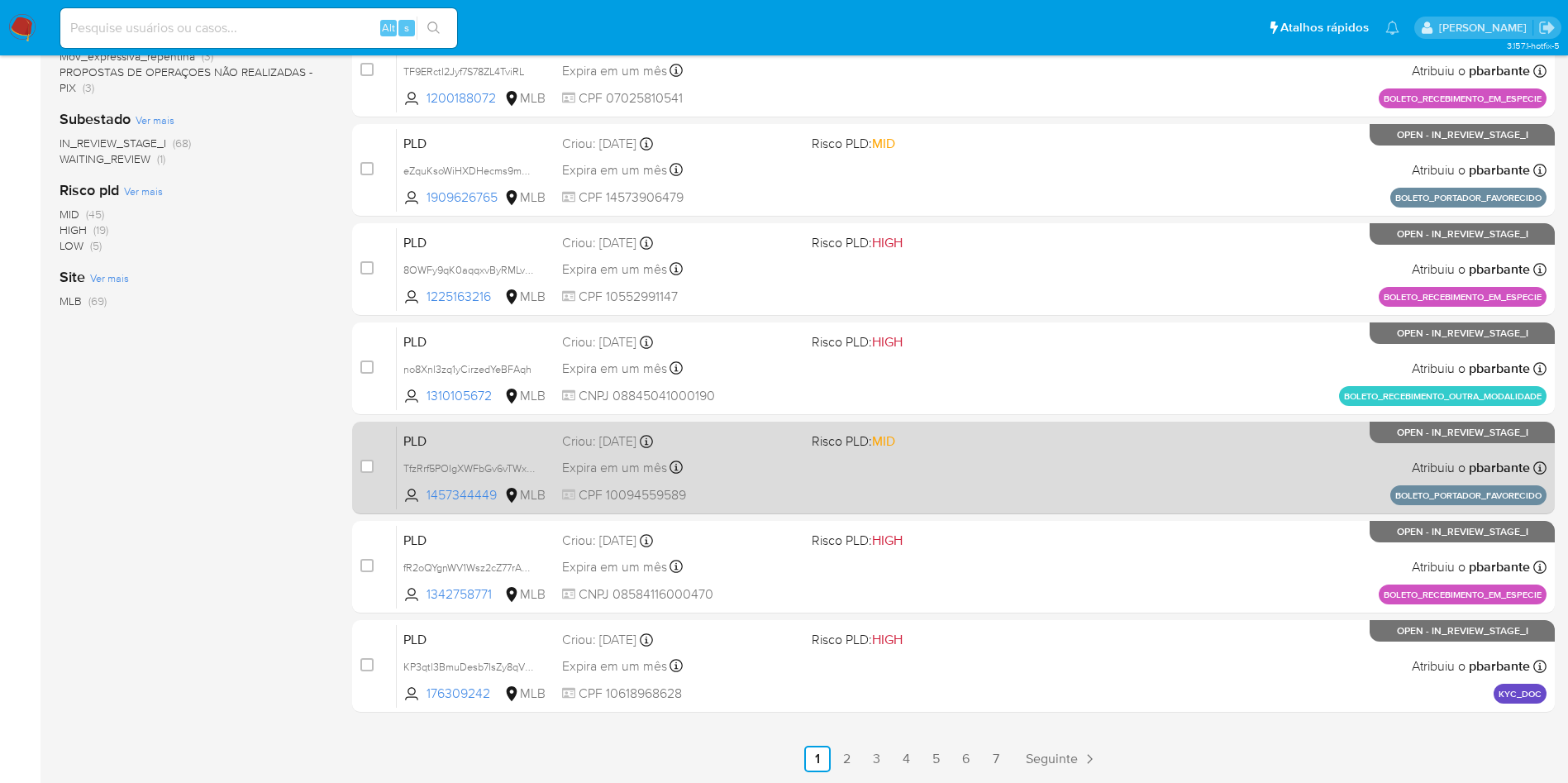
scroll to position [620, 0]
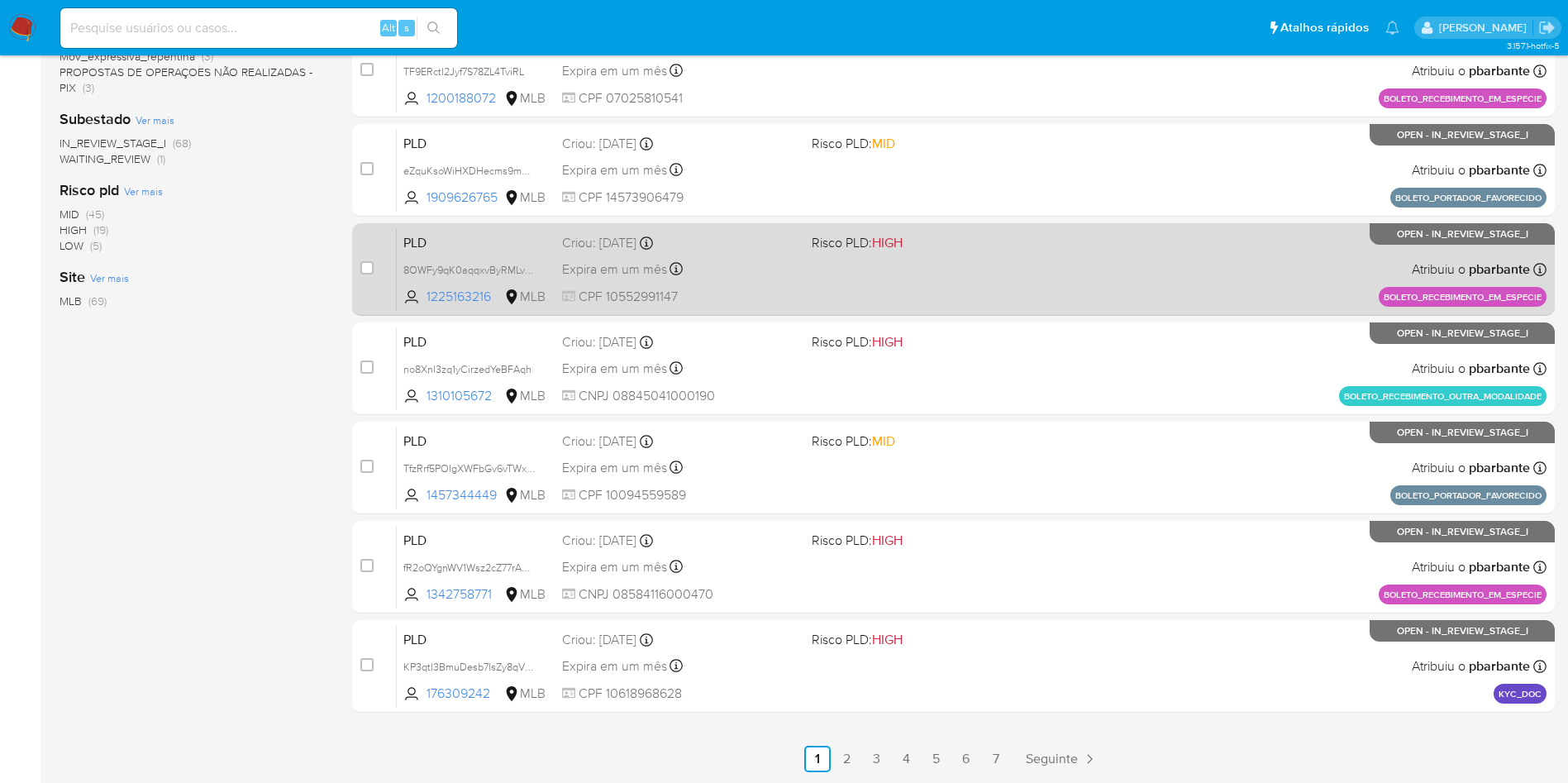
click at [919, 238] on div "PLD 8OWFy9qK0aqqxvByRMLvBwsG 1225163216 MLB Risco PLD: HIGH Criou: [DATE] Criou…" at bounding box center [971, 269] width 1150 height 83
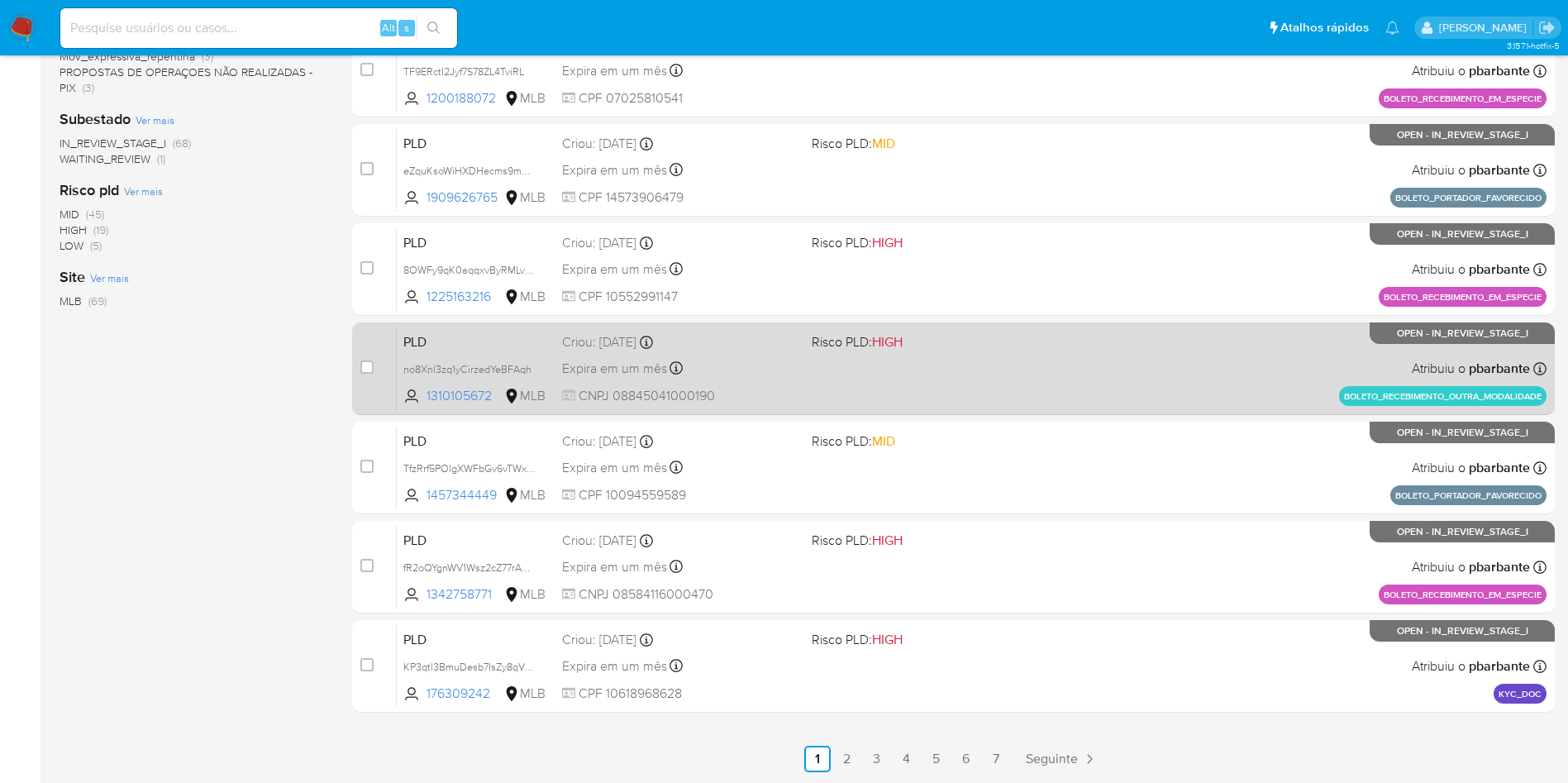
click at [935, 370] on div "PLD no8Xnl3zq1yCirzedYeBFAqh 1310105672 MLB Risco PLD: HIGH Criou: 14/08/2025 C…" at bounding box center [971, 368] width 1150 height 83
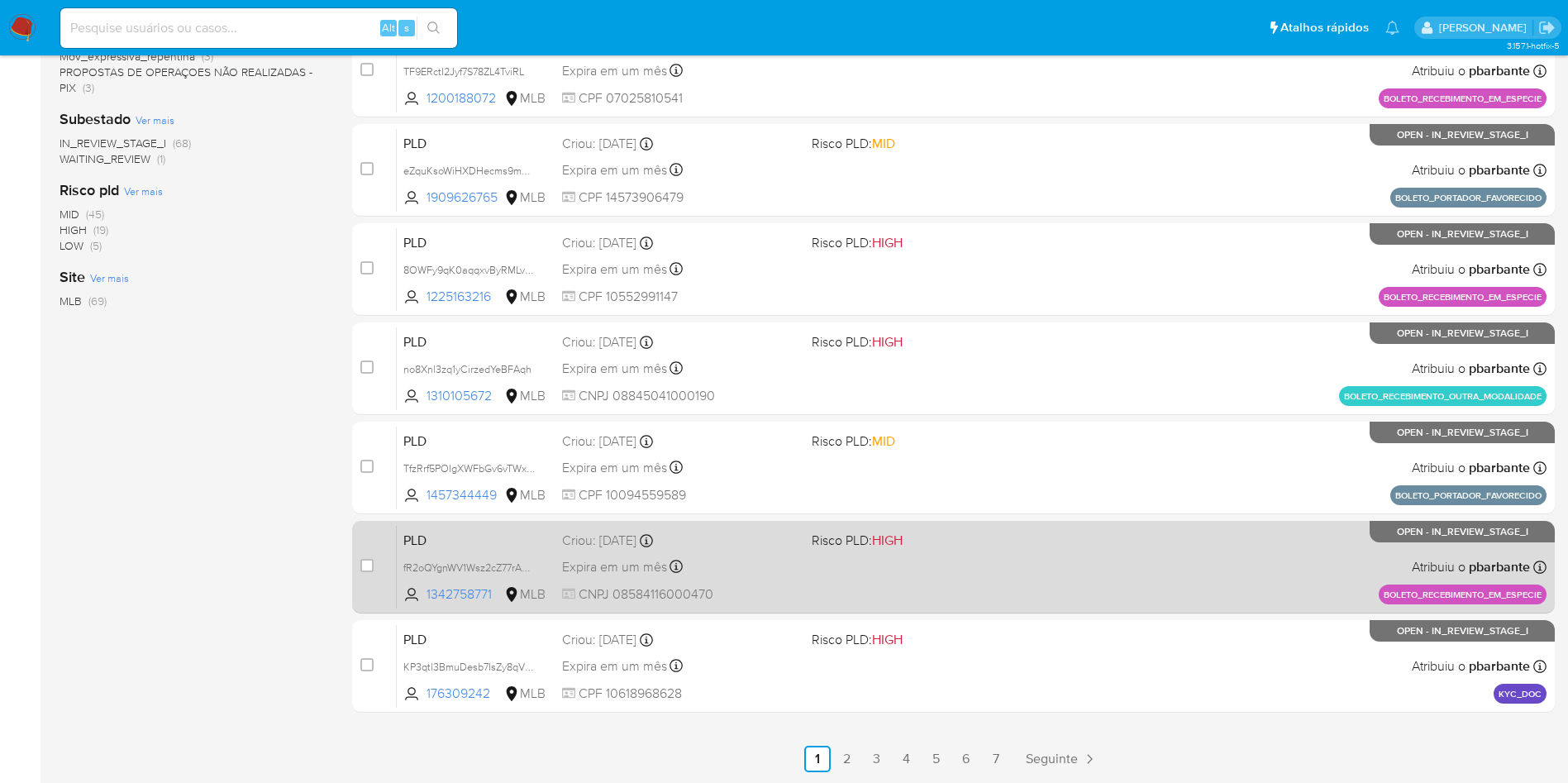
click at [884, 559] on div "PLD fR2oQYgnWV1Wsz2cZ77rAXJw 1342758771 MLB Risco PLD: HIGH Criou: 14/08/2025 C…" at bounding box center [971, 567] width 1150 height 83
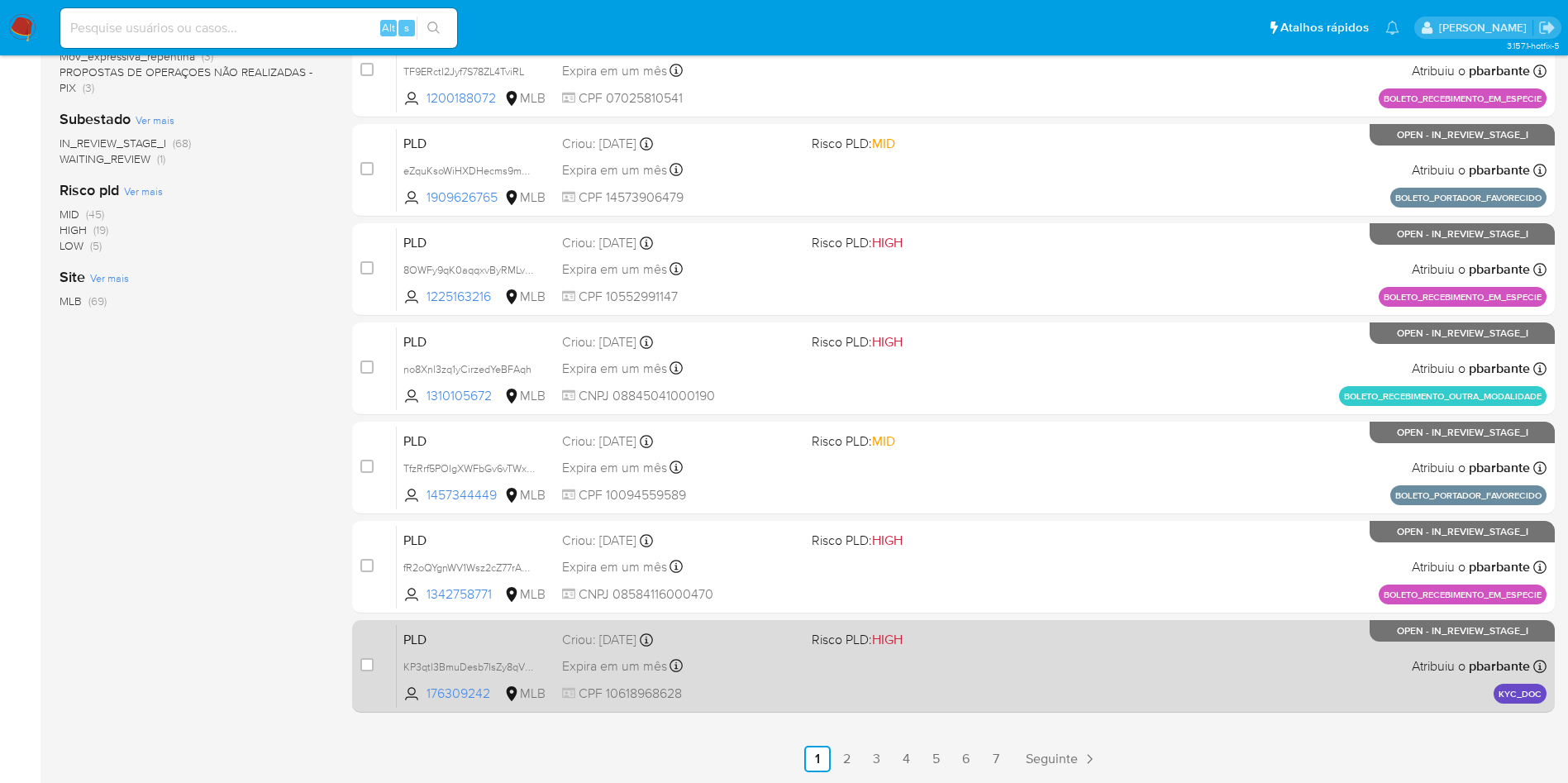
click at [883, 651] on div "PLD KP3qtl3BmuDesb7IsZy8qVxX 176309242 MLB Risco PLD: HIGH Criou: 14/08/2025 Cr…" at bounding box center [971, 665] width 1150 height 83
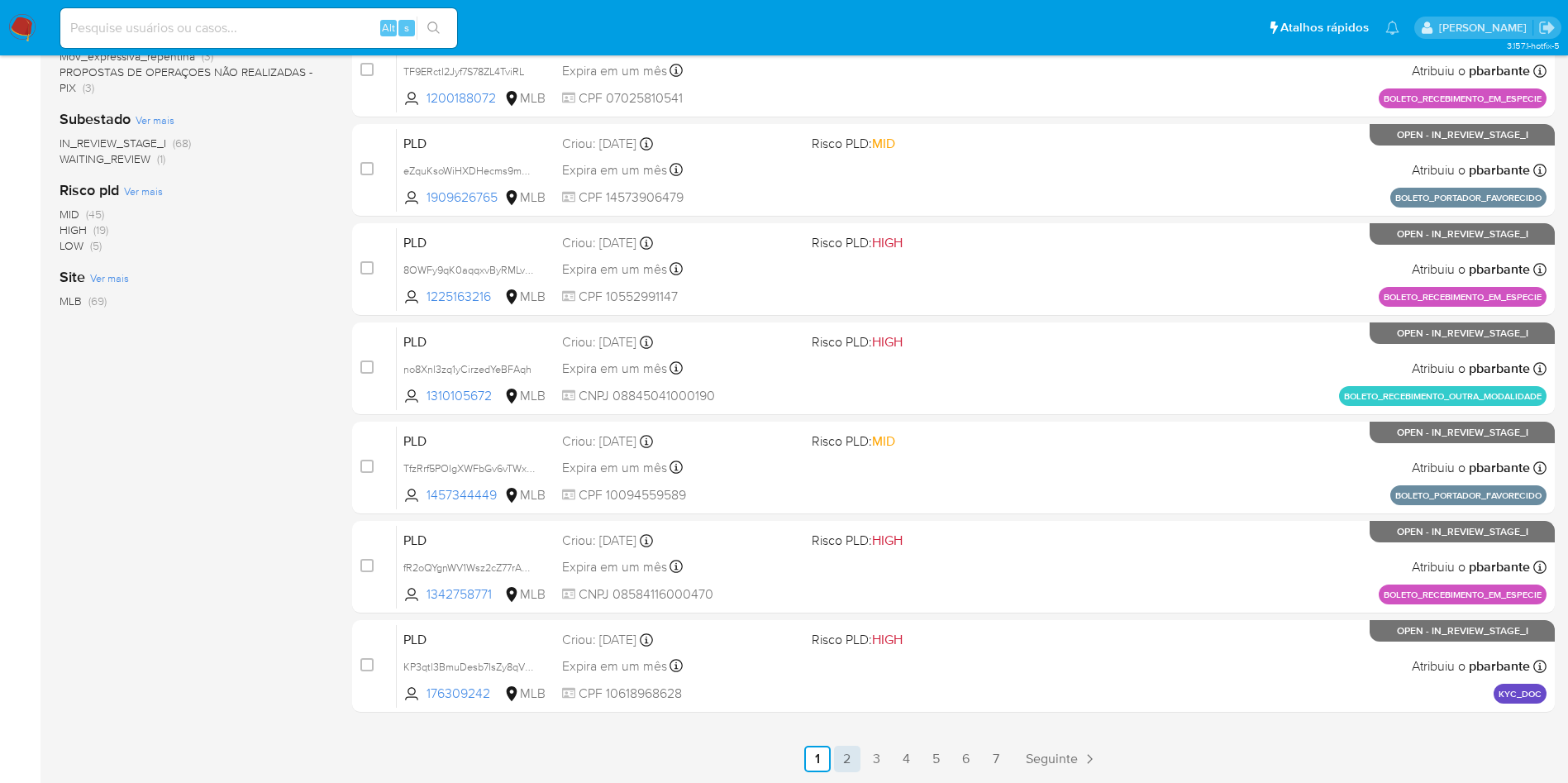
click at [861, 754] on link "2" at bounding box center [848, 758] width 27 height 27
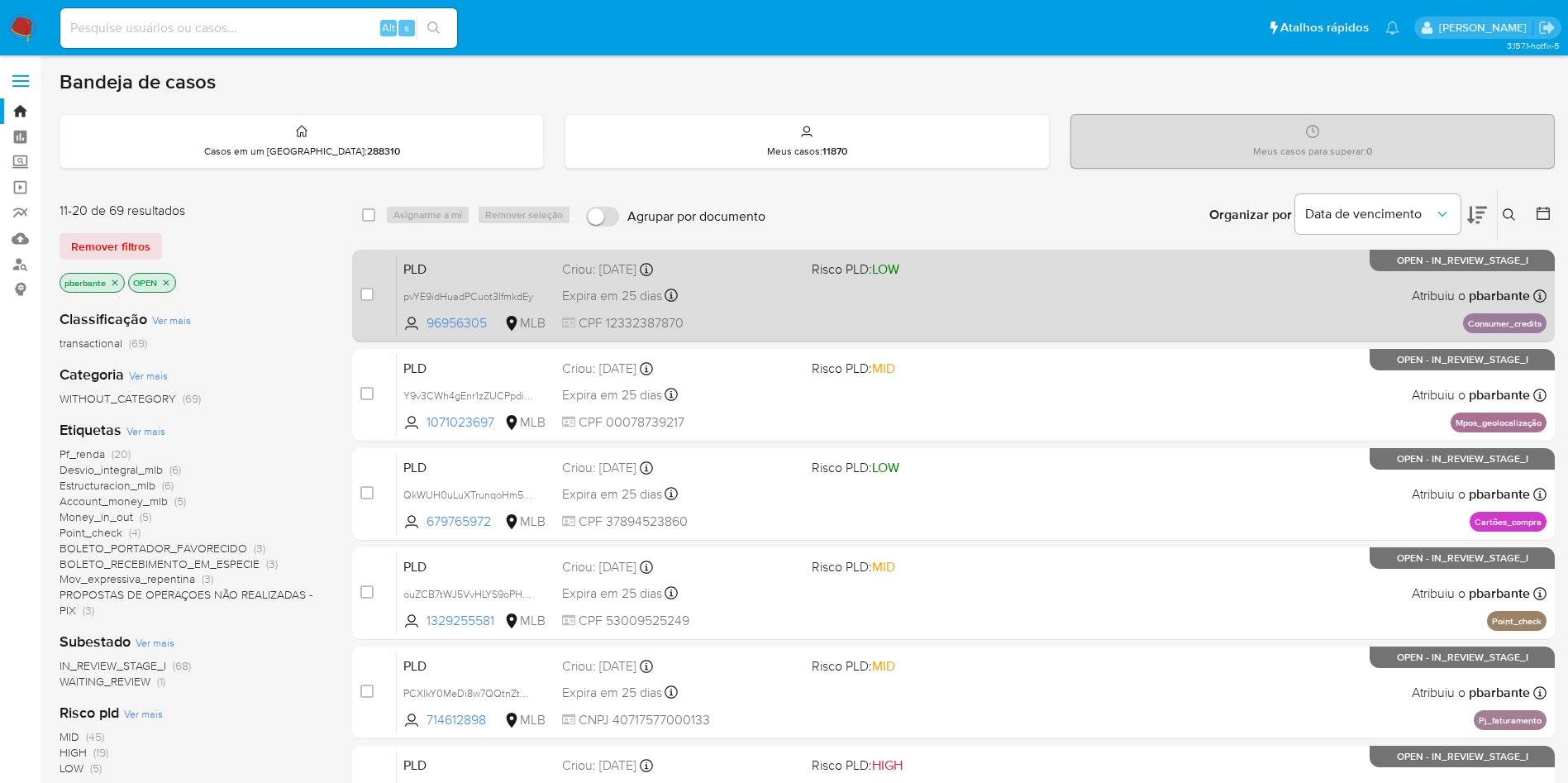
click at [1085, 293] on div "PLD pvYE9idHuadPCuot3IfmkdEy 96956305 MLB Risco PLD: LOW Criou: 12/08/2025 Crio…" at bounding box center [971, 296] width 1150 height 83
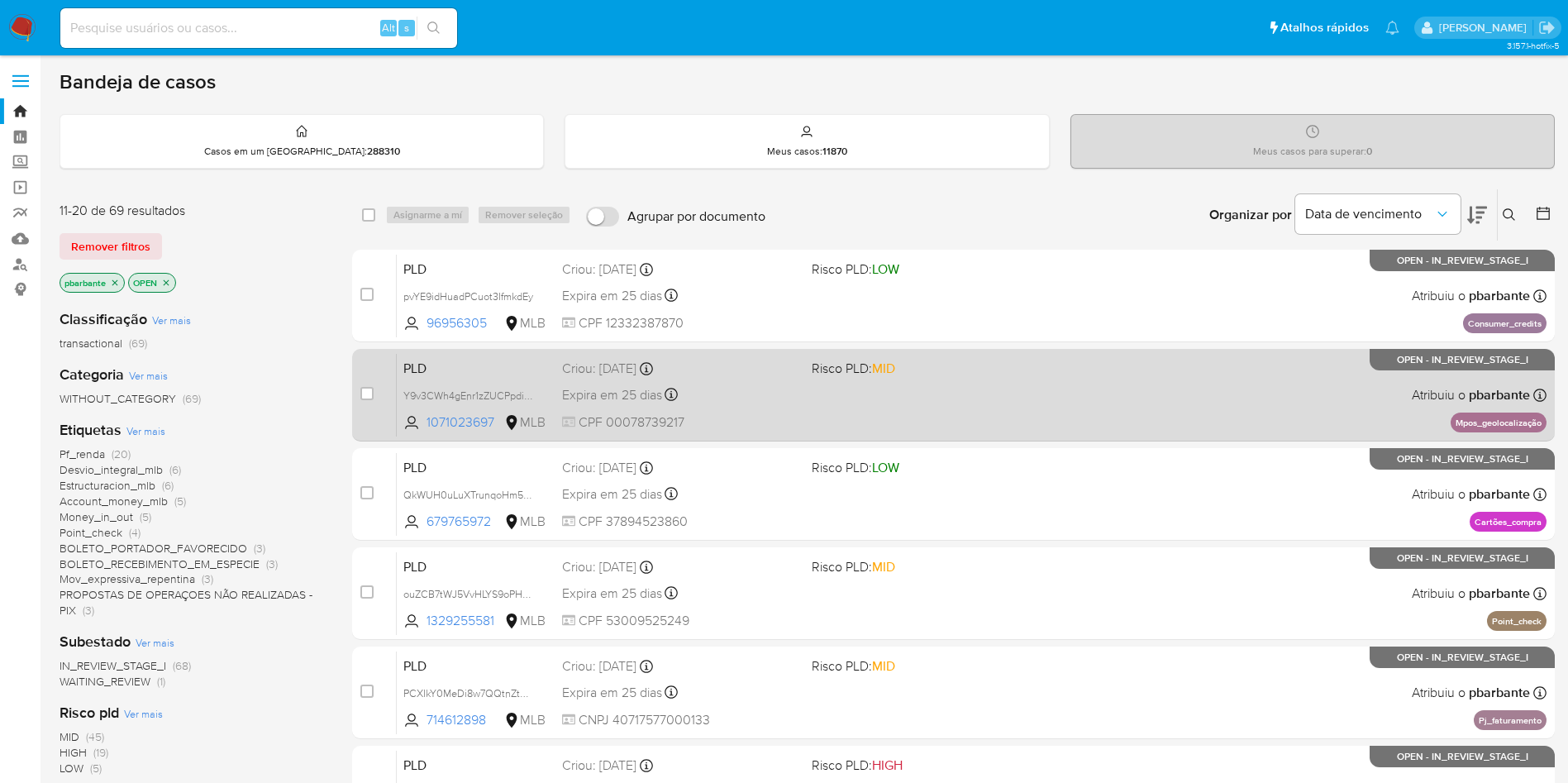
click at [1093, 396] on div "PLD Y9v3CWh4gEnr1zZUCPpdiQKA 1071023697 MLB Risco PLD: MID Criou: 12/08/2025 Cr…" at bounding box center [971, 394] width 1150 height 83
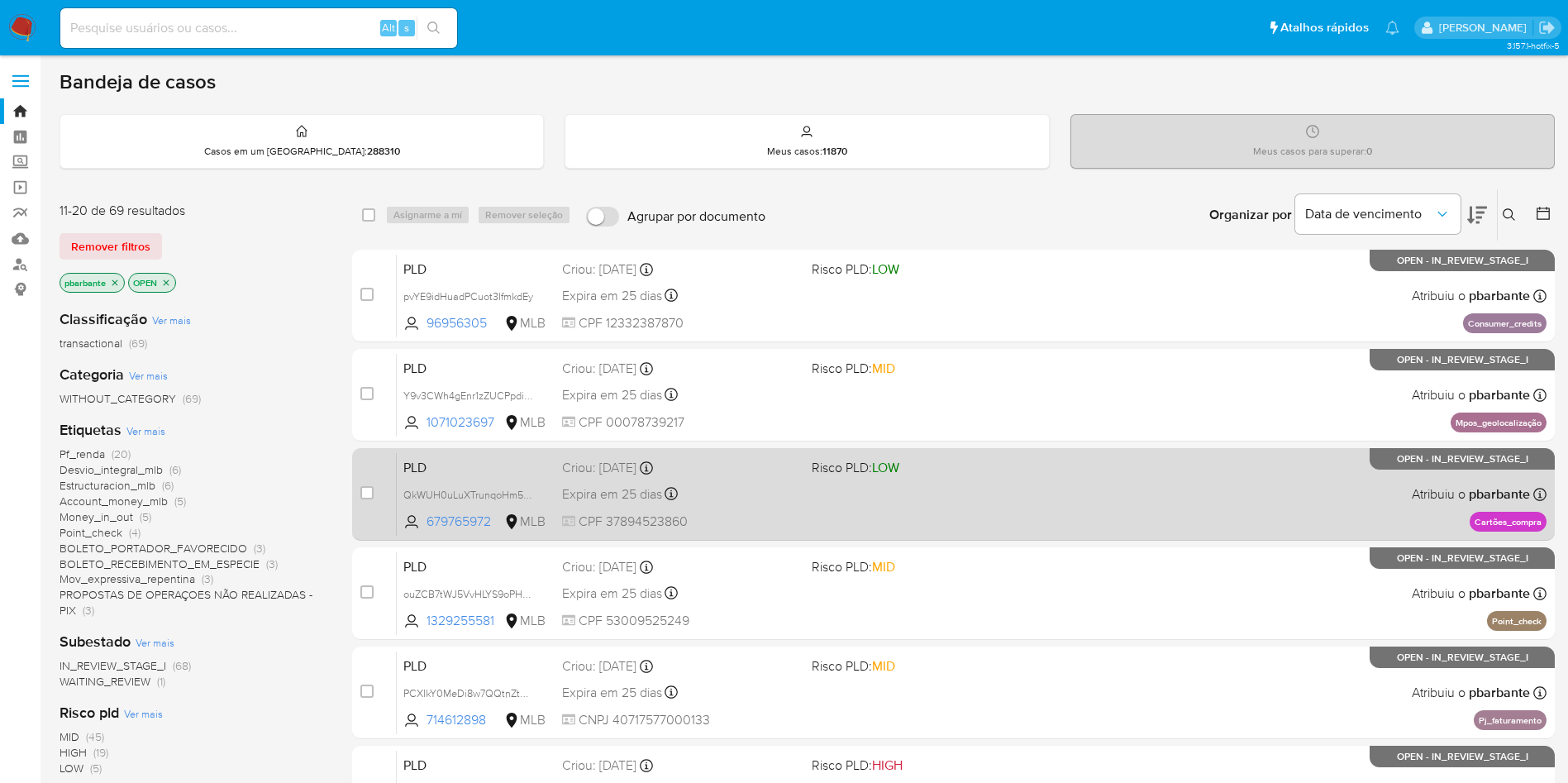
click at [1103, 483] on div "PLD QkWUH0uLuXTrunqoHm5NAYfe 679765972 MLB Risco PLD: LOW Criou: 12/08/2025 Cri…" at bounding box center [971, 494] width 1150 height 83
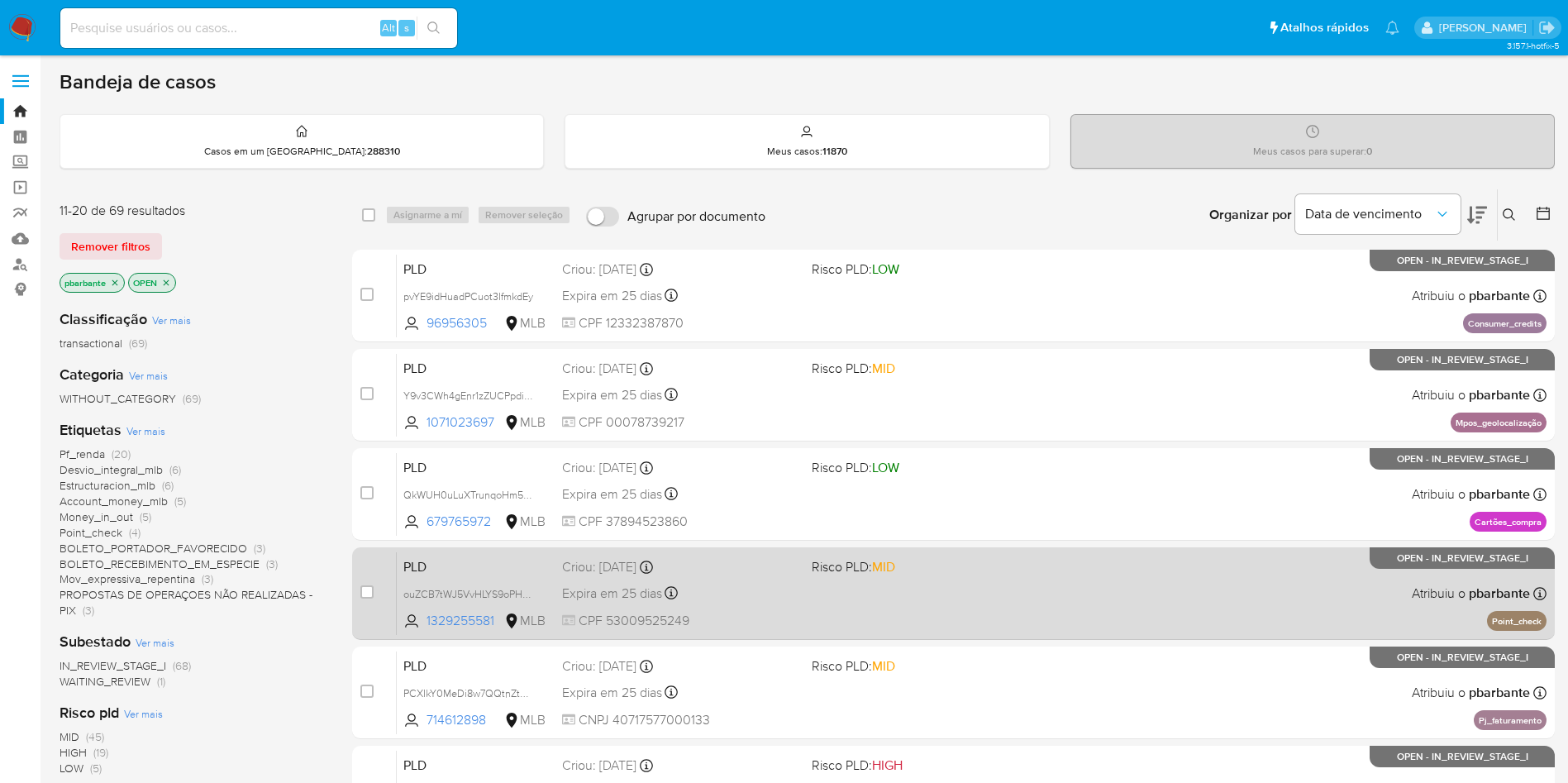
click at [1110, 598] on div "PLD ouZCB7tWJ5VvHLYS9oPHGVNm 1329255581 MLB Risco PLD: MID Criou: 12/08/2025 Cr…" at bounding box center [971, 592] width 1150 height 83
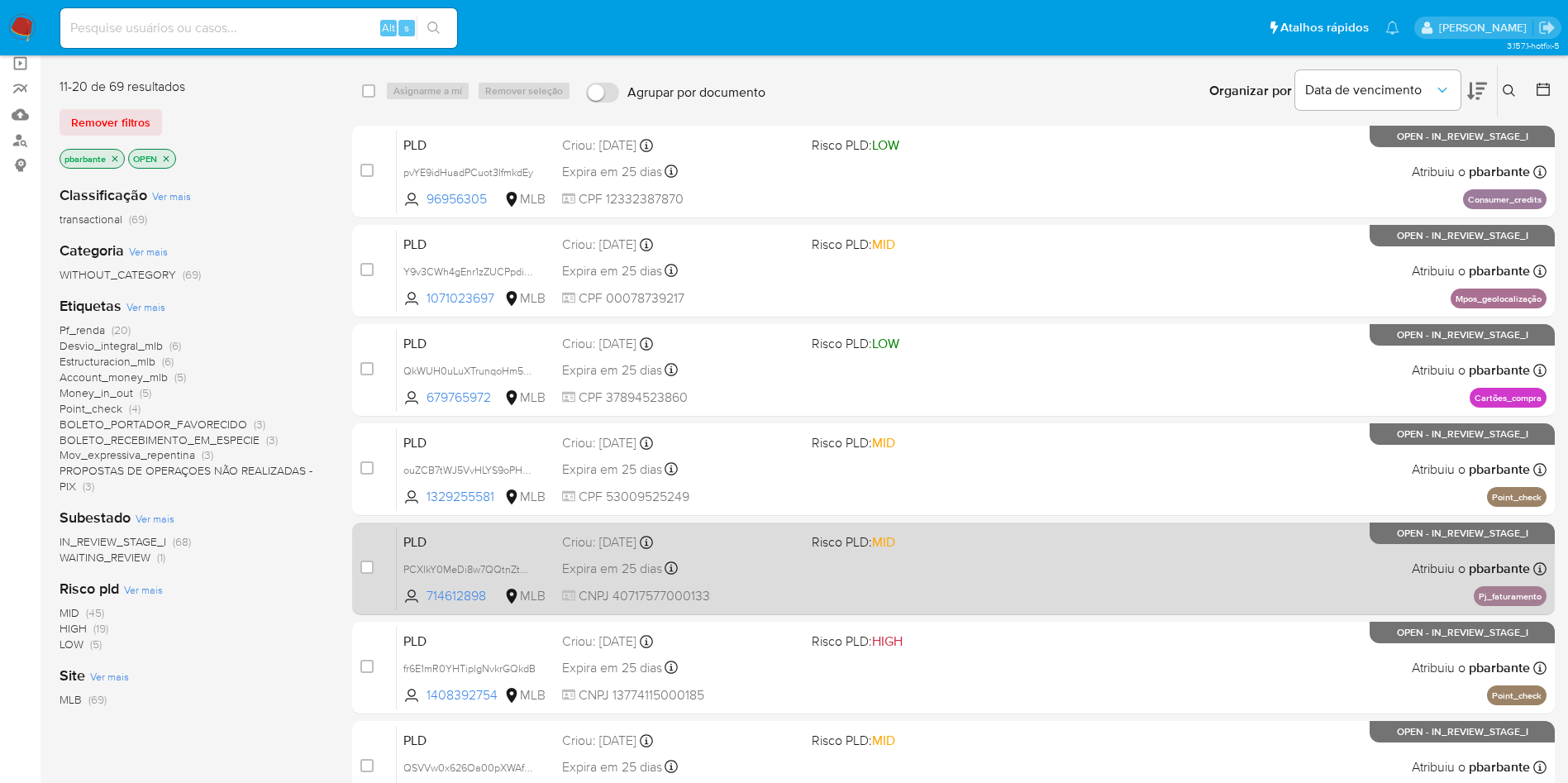
click at [1119, 577] on div "case-item-checkbox Incapaz de atribuir o caso PLD PCXIkY0MeDi8w7QQtnZtMGI7 7146…" at bounding box center [953, 569] width 1202 height 93
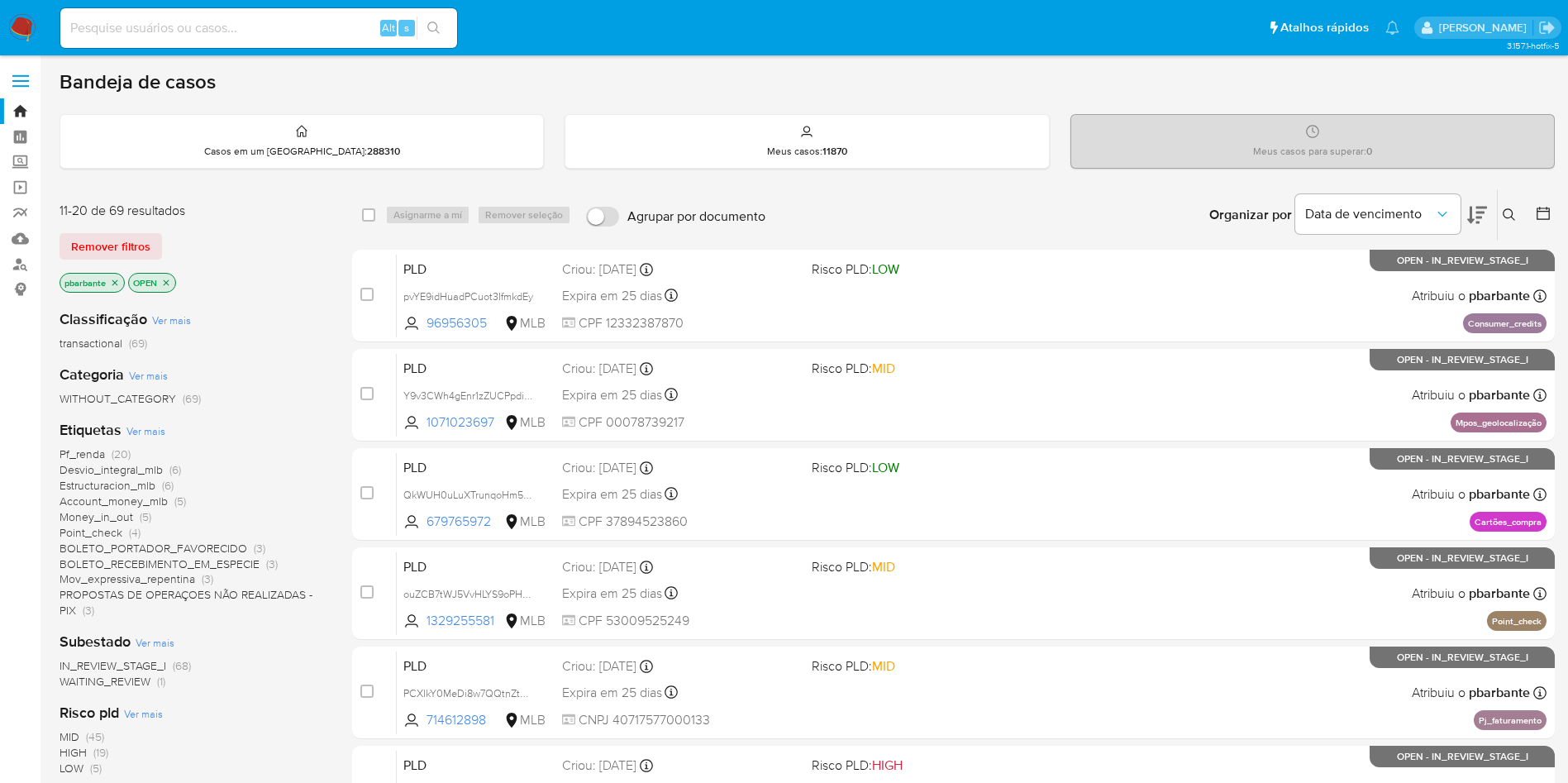
click at [100, 457] on span "Pf_renda" at bounding box center [82, 453] width 46 height 16
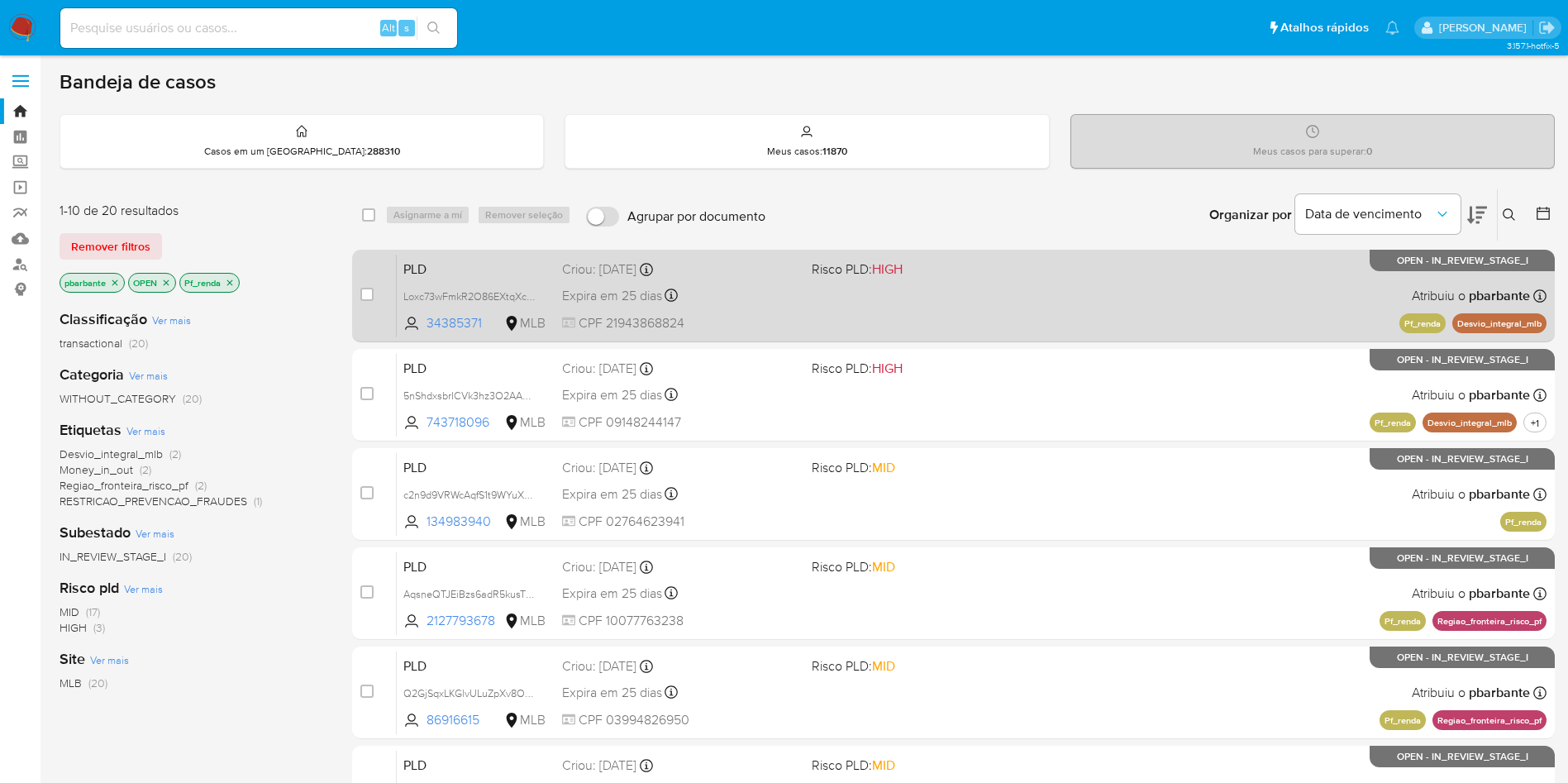
click at [1061, 300] on div "PLD Loxc73wFmkR2O86EXtqXcnLX 34385371 MLB Risco PLD: HIGH Criou: 12/08/2025 Cri…" at bounding box center [971, 296] width 1150 height 83
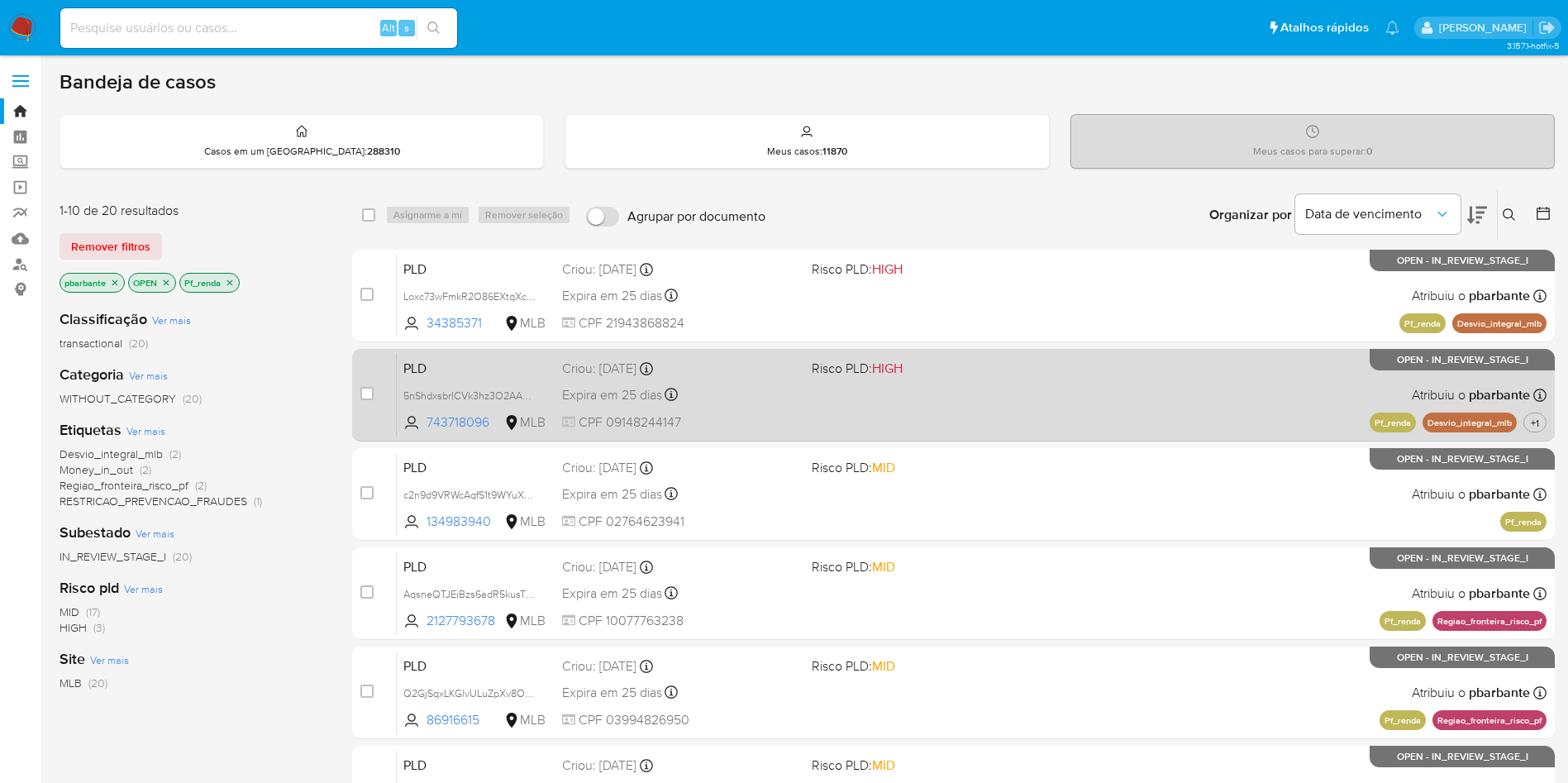
click at [1009, 436] on div "PLD 5nShdxsbrICVk3hz3O2AA0sV 743718096 MLB Risco PLD: HIGH Criou: 12/08/2025 Cr…" at bounding box center [971, 394] width 1150 height 83
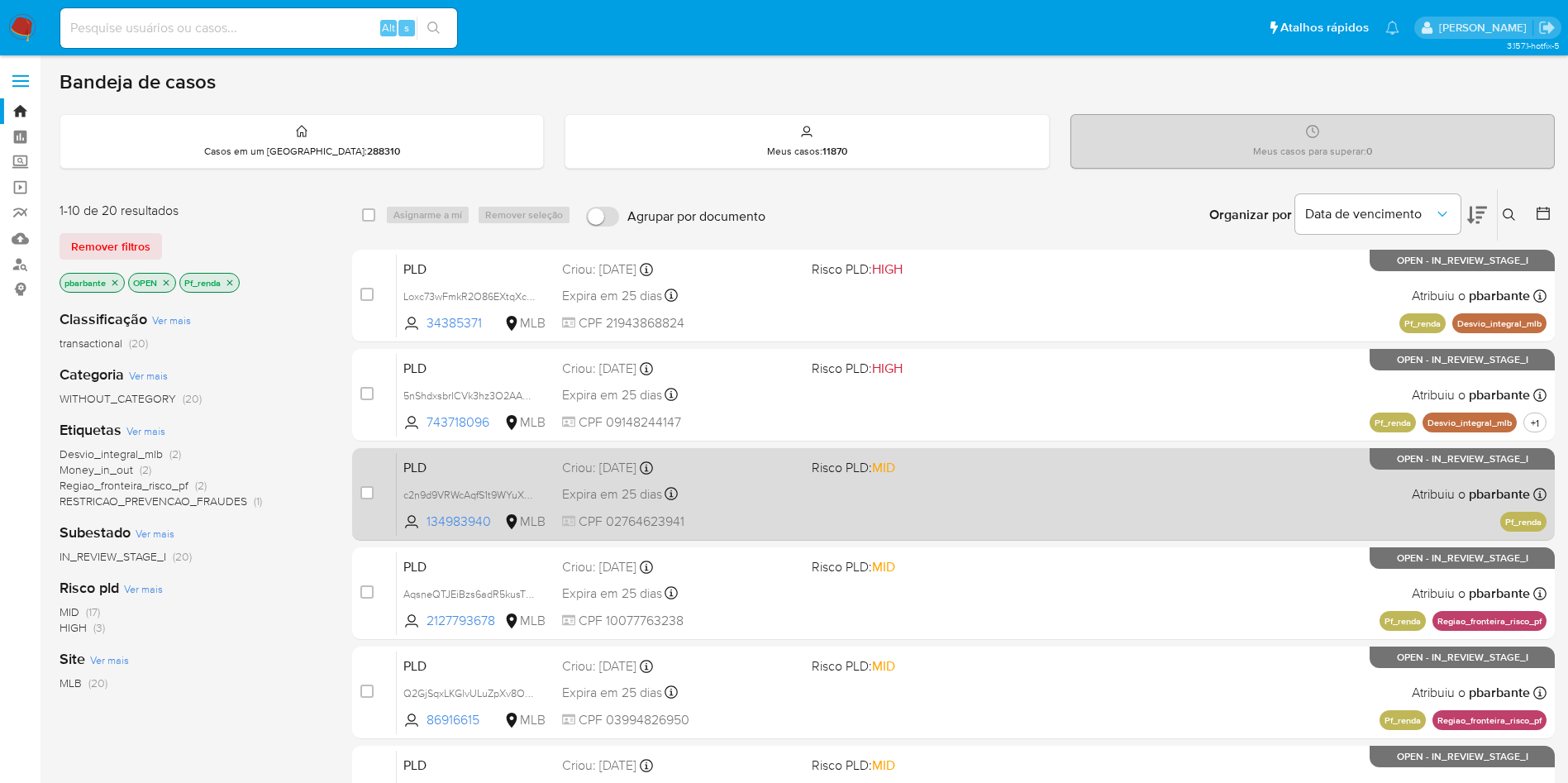
click at [990, 536] on div "PLD c2n9d9VRWcAqfS1t9WYuXRWs 134983940 MLB Risco PLD: MID Criou: 12/08/2025 Cri…" at bounding box center [971, 494] width 1150 height 83
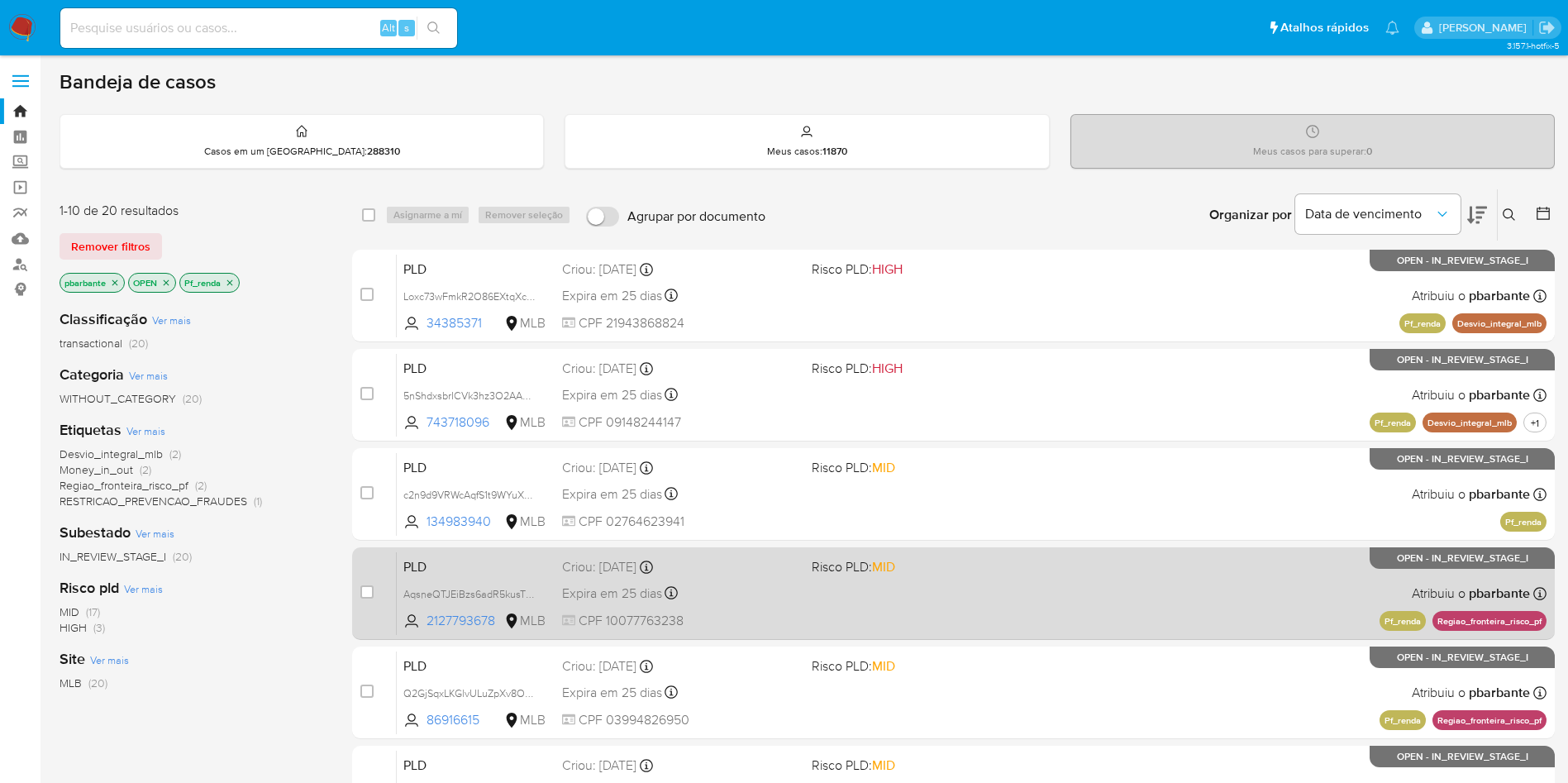
click at [1002, 635] on div "PLD AqsneQTJEiBzs6adR5kusTlM 2127793678 MLB Risco PLD: MID Criou: 12/08/2025 Cr…" at bounding box center [971, 592] width 1150 height 83
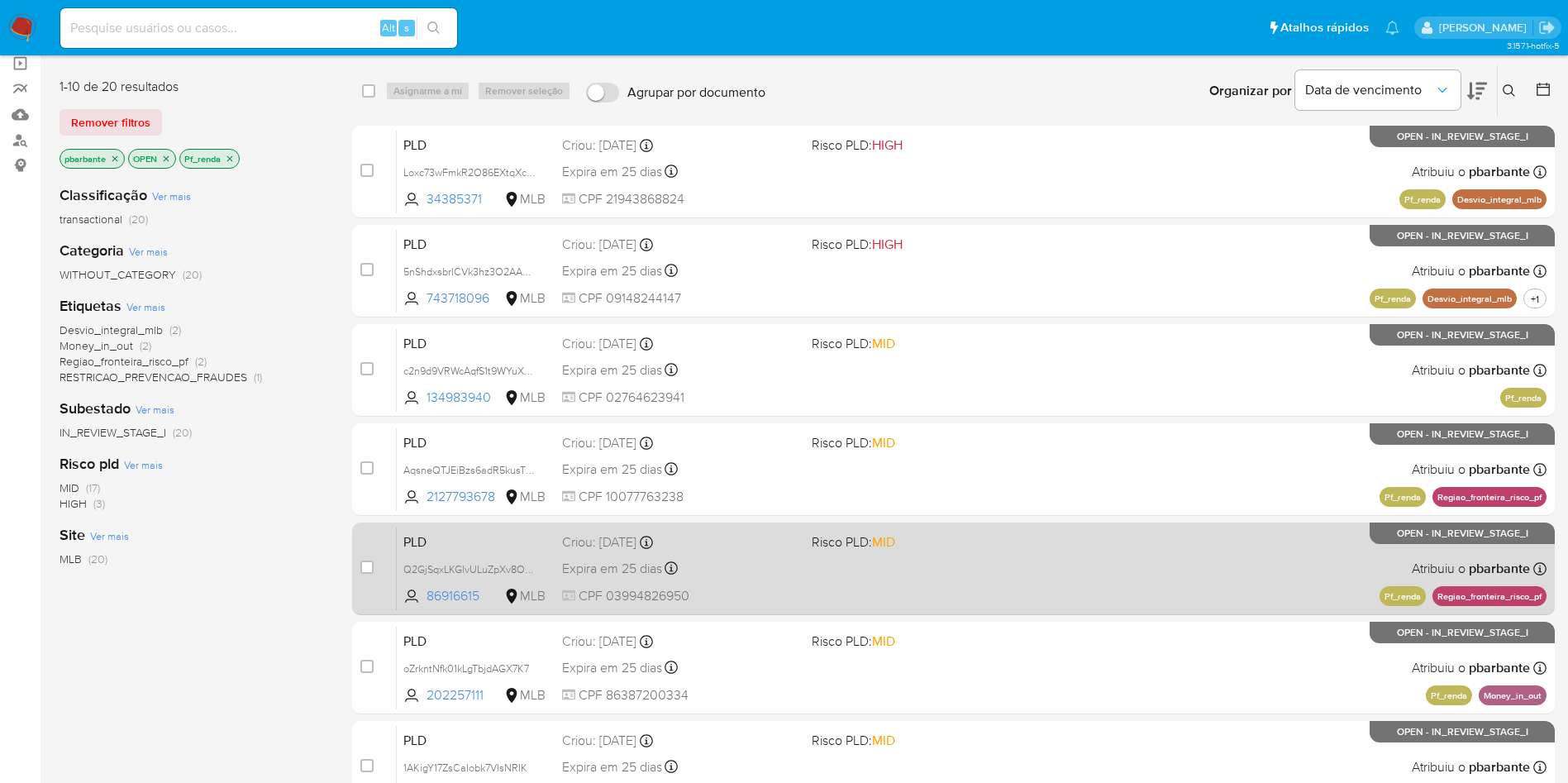
click at [1015, 583] on div "PLD Q2GjSqxLKGlvULuZpXv8OxyH 86916615 MLB Risco PLD: MID Criou: 12/08/2025 Crio…" at bounding box center [971, 568] width 1150 height 83
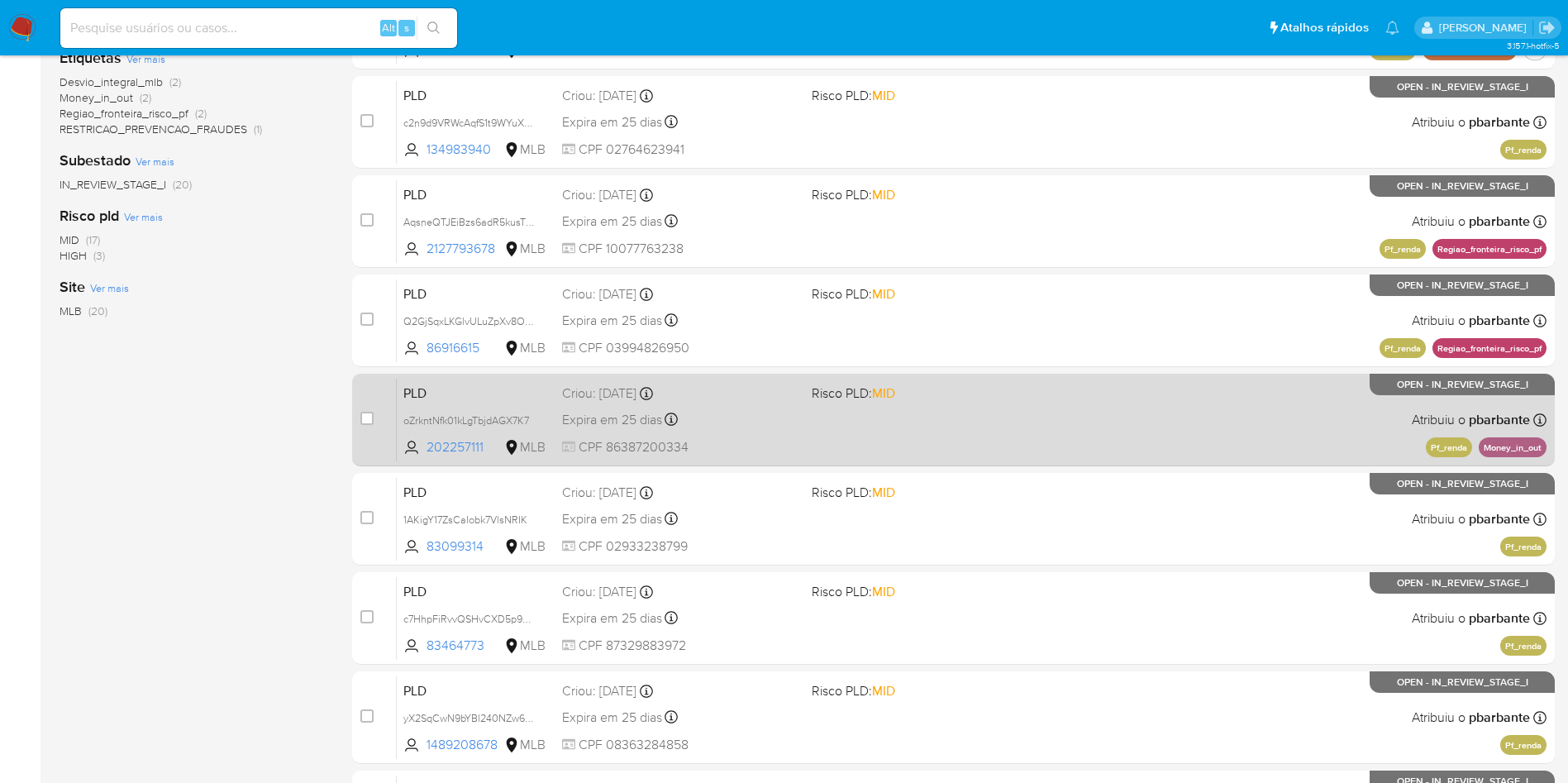
drag, startPoint x: 1030, startPoint y: 507, endPoint x: 1032, endPoint y: 538, distance: 31.1
click at [1029, 461] on div "PLD oZrkntNfk01kLgTbjdAGX7K7 202257111 MLB Risco PLD: MID Criou: 12/08/2025 Cri…" at bounding box center [971, 419] width 1150 height 83
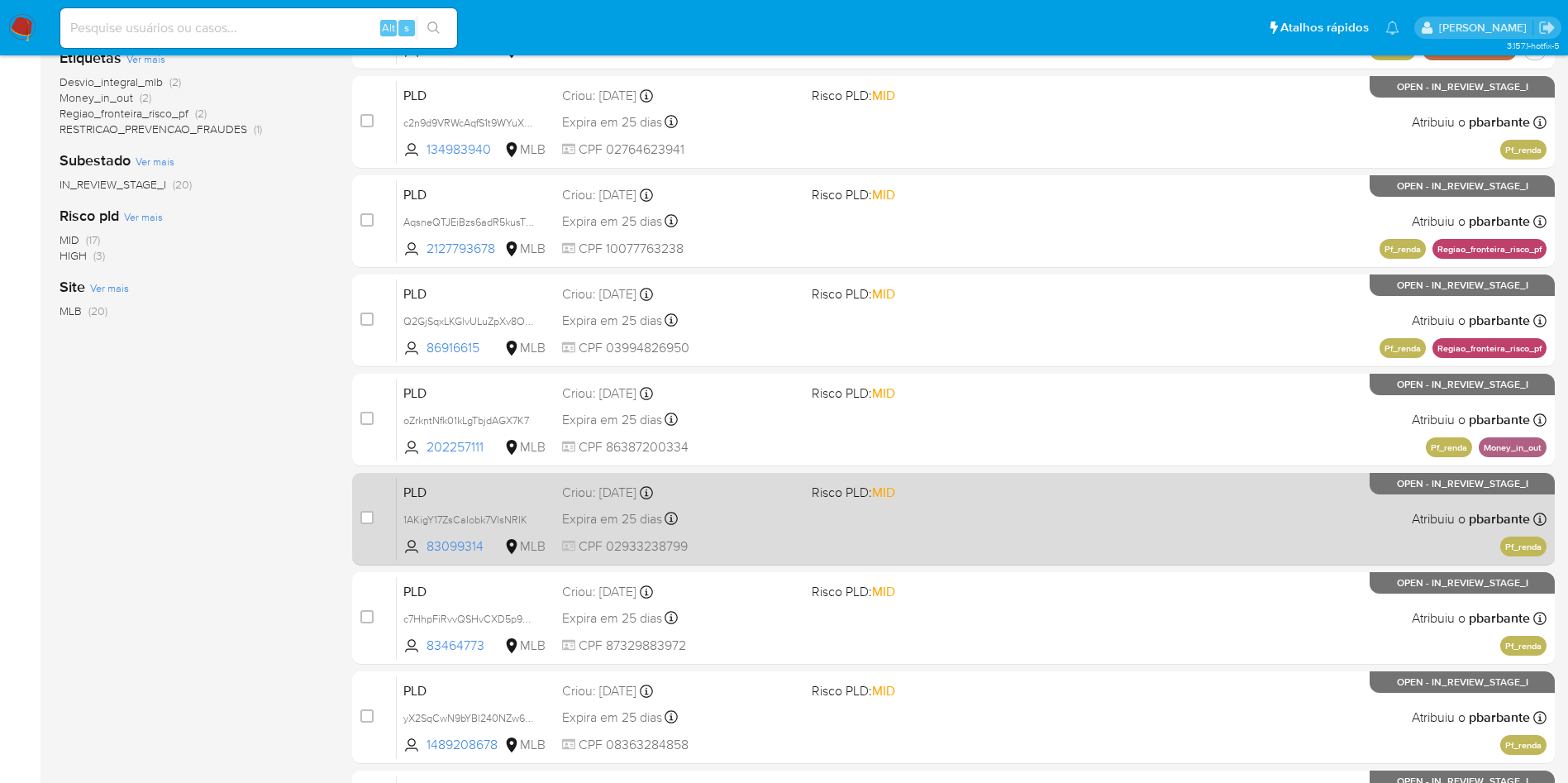
click at [1038, 501] on span "Risco PLD: MID" at bounding box center [929, 491] width 236 height 22
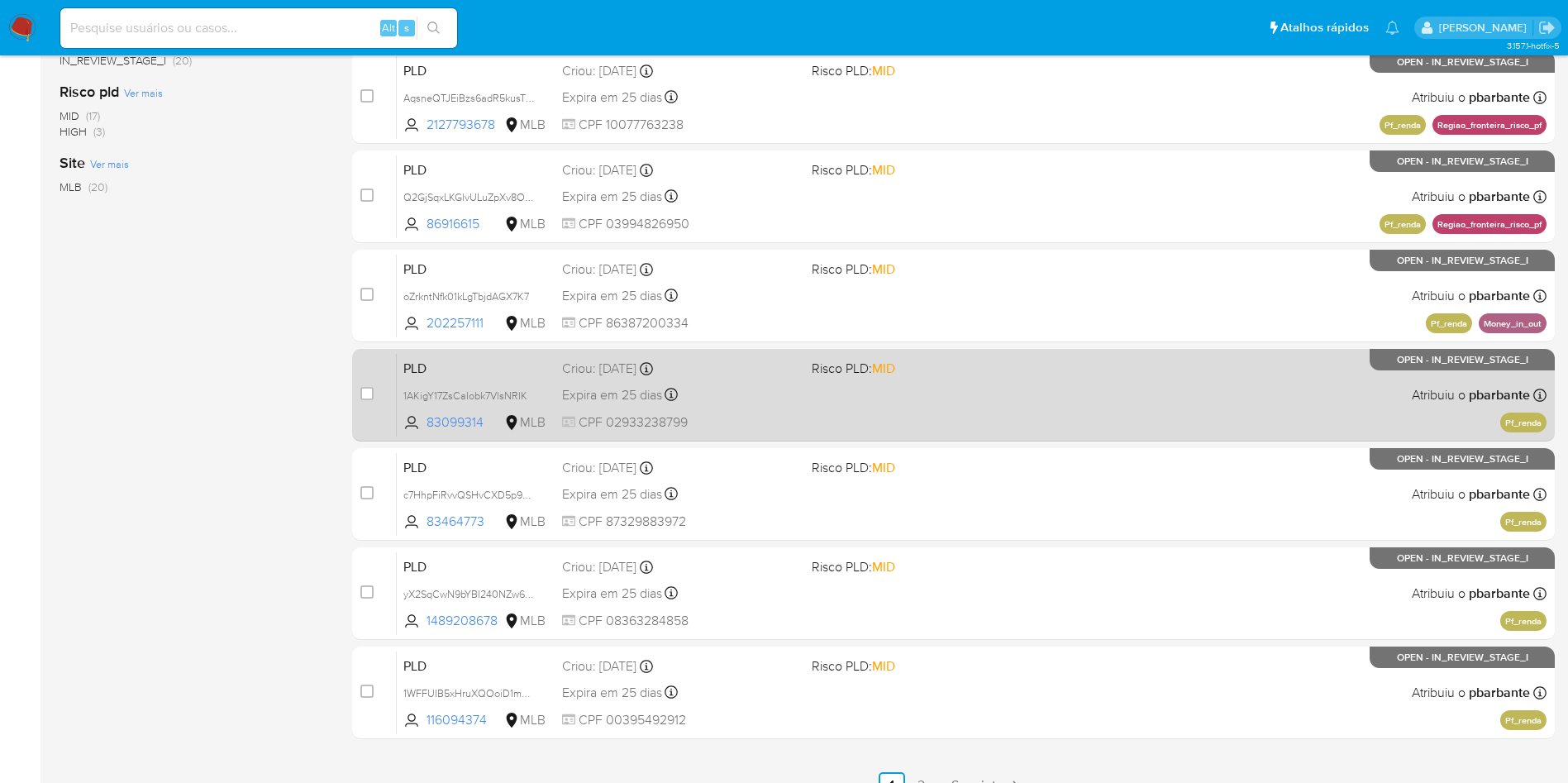
click at [1038, 536] on div "PLD c7HhpFiRvvQSHvCXD5p9NOSa 83464773 MLB Risco PLD: MID Criou: 12/08/2025 Crio…" at bounding box center [971, 494] width 1150 height 83
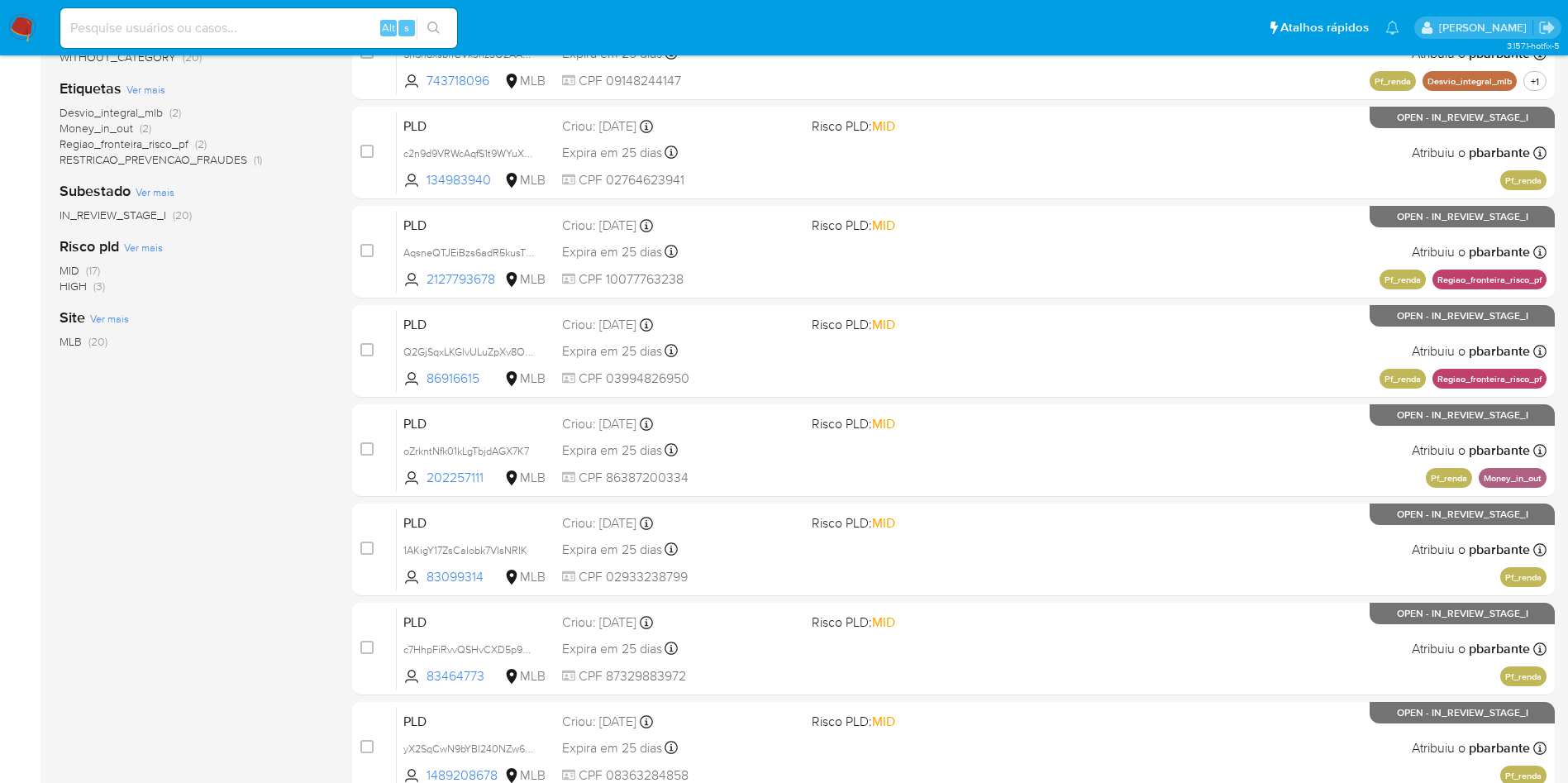
scroll to position [0, 0]
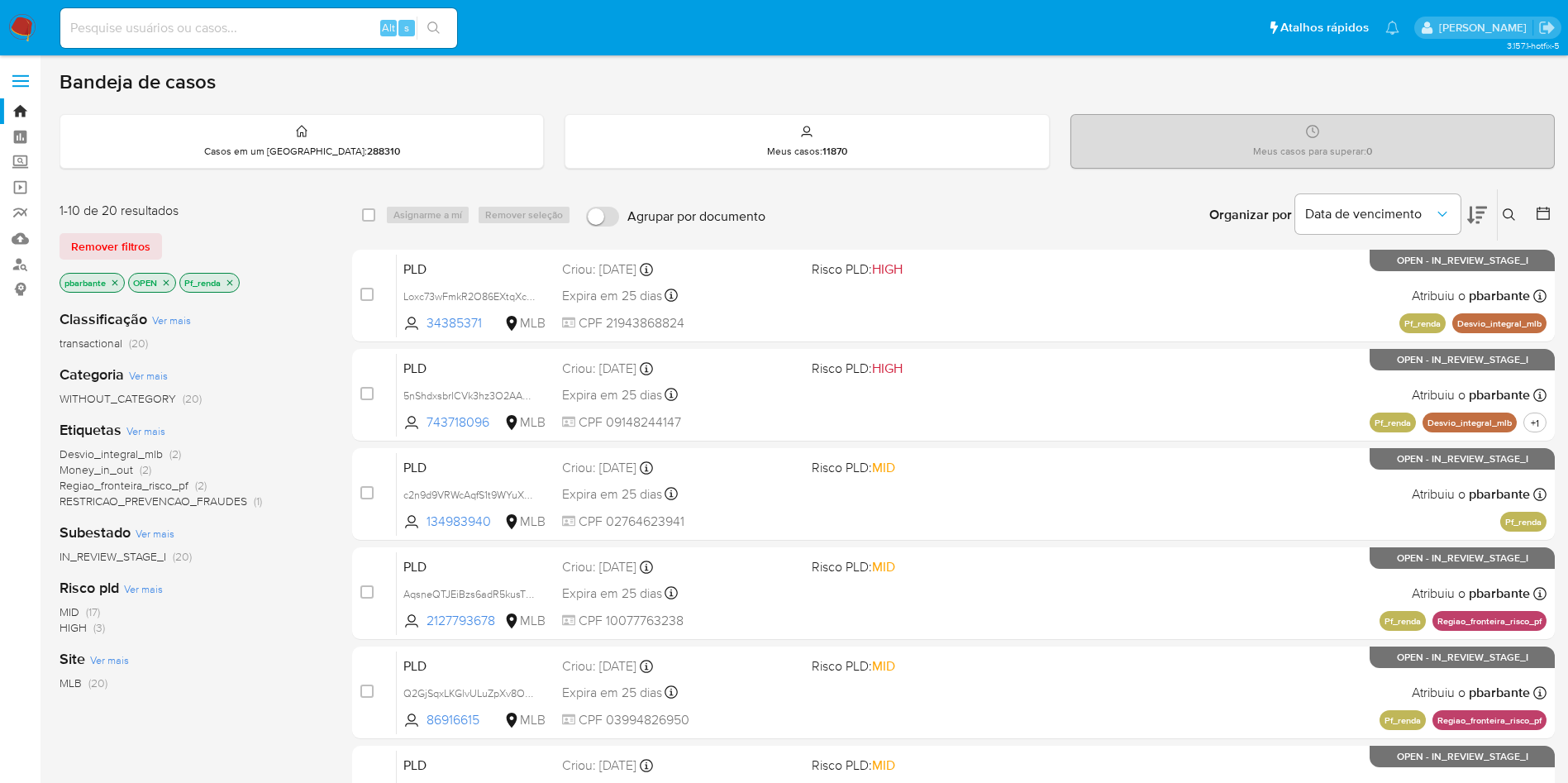
click at [235, 288] on p "Pf_renda" at bounding box center [210, 282] width 59 height 18
click at [228, 287] on icon "close-filter" at bounding box center [229, 282] width 9 height 9
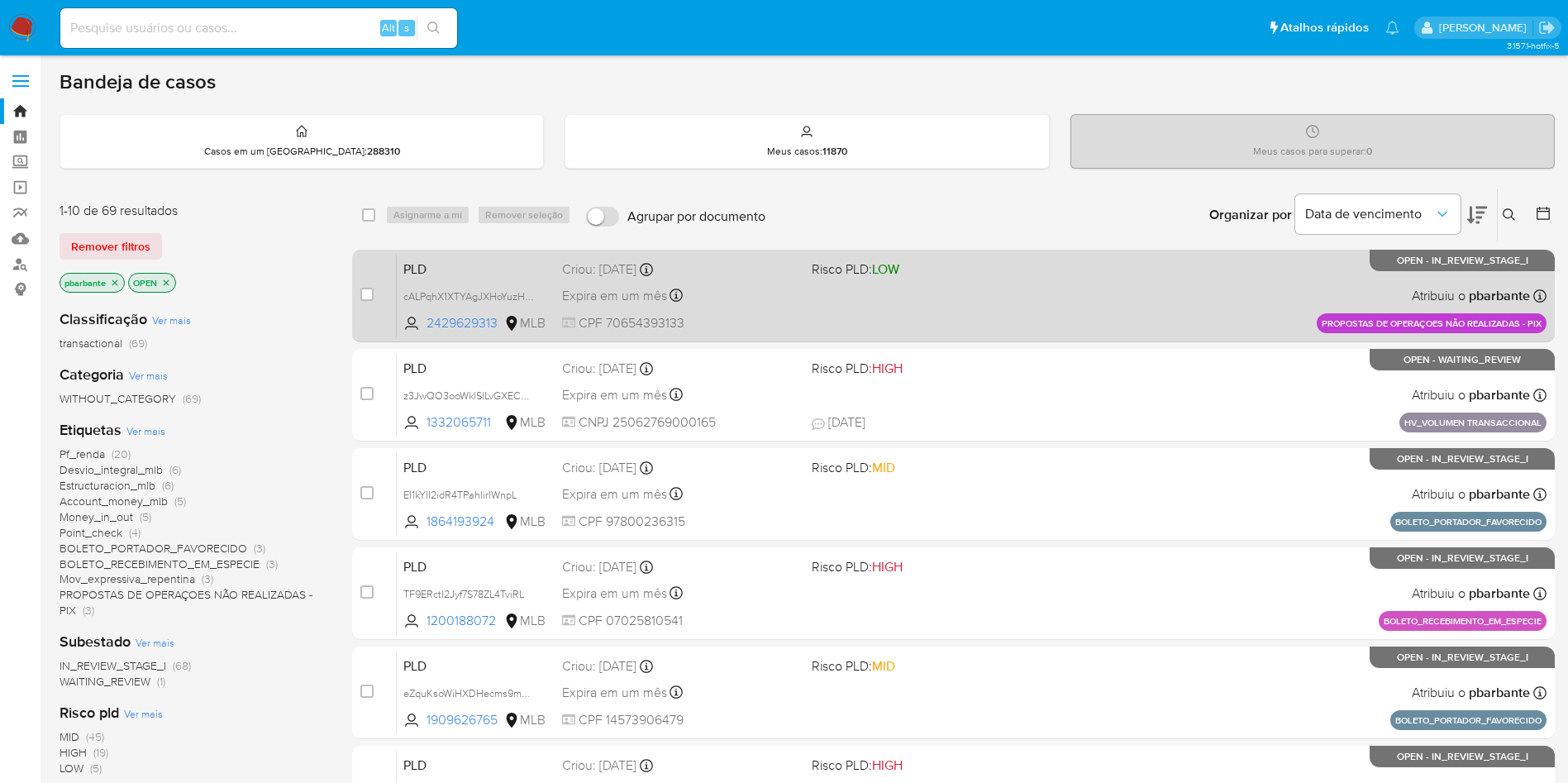
click at [997, 302] on div "PLD cALPqhX1XTYAgJXHoYuzHbMz 2429629313 MLB Risco PLD: LOW Criou: 14/08/2025 Cr…" at bounding box center [971, 296] width 1150 height 83
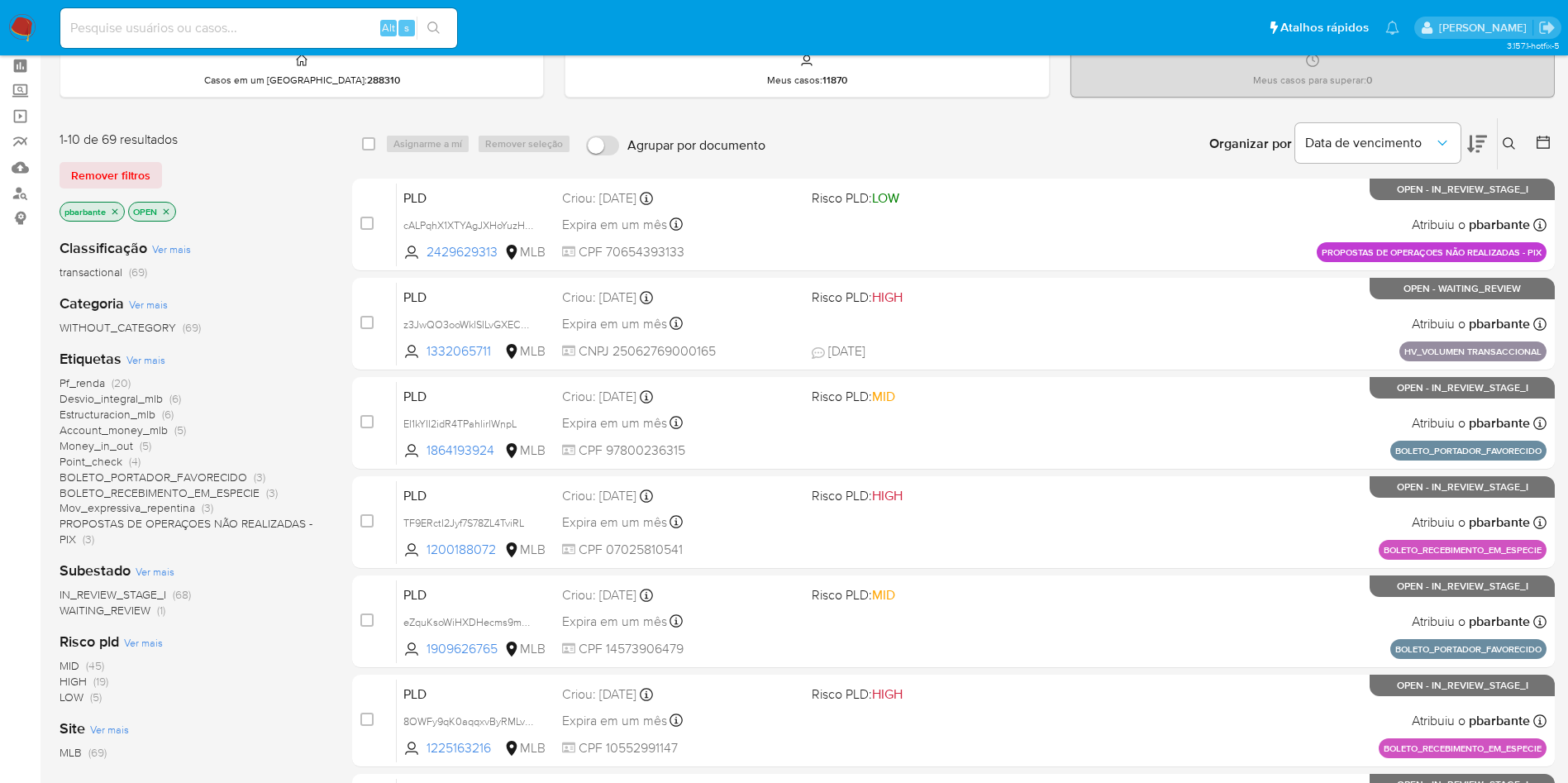
scroll to position [124, 0]
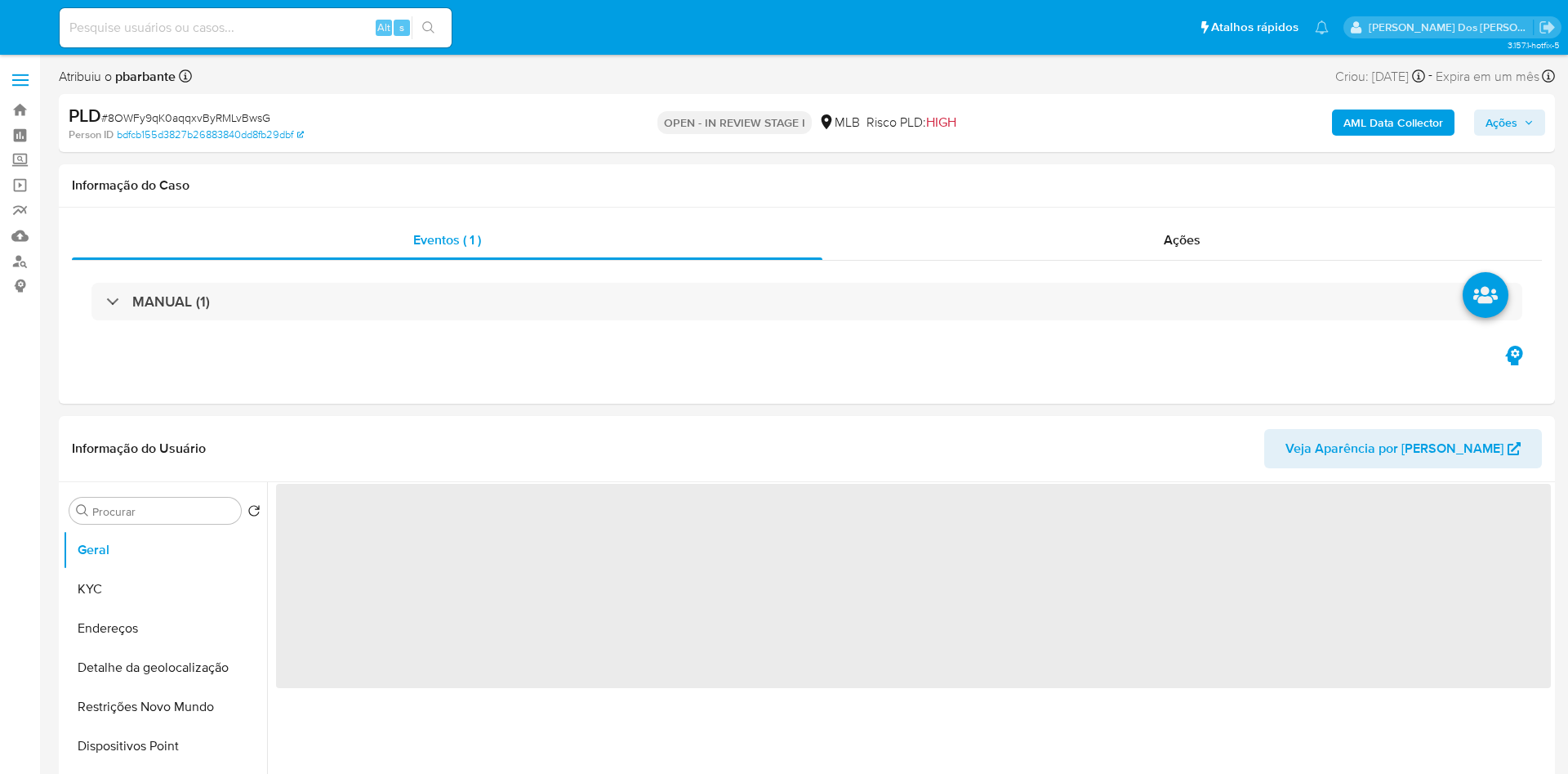
select select "10"
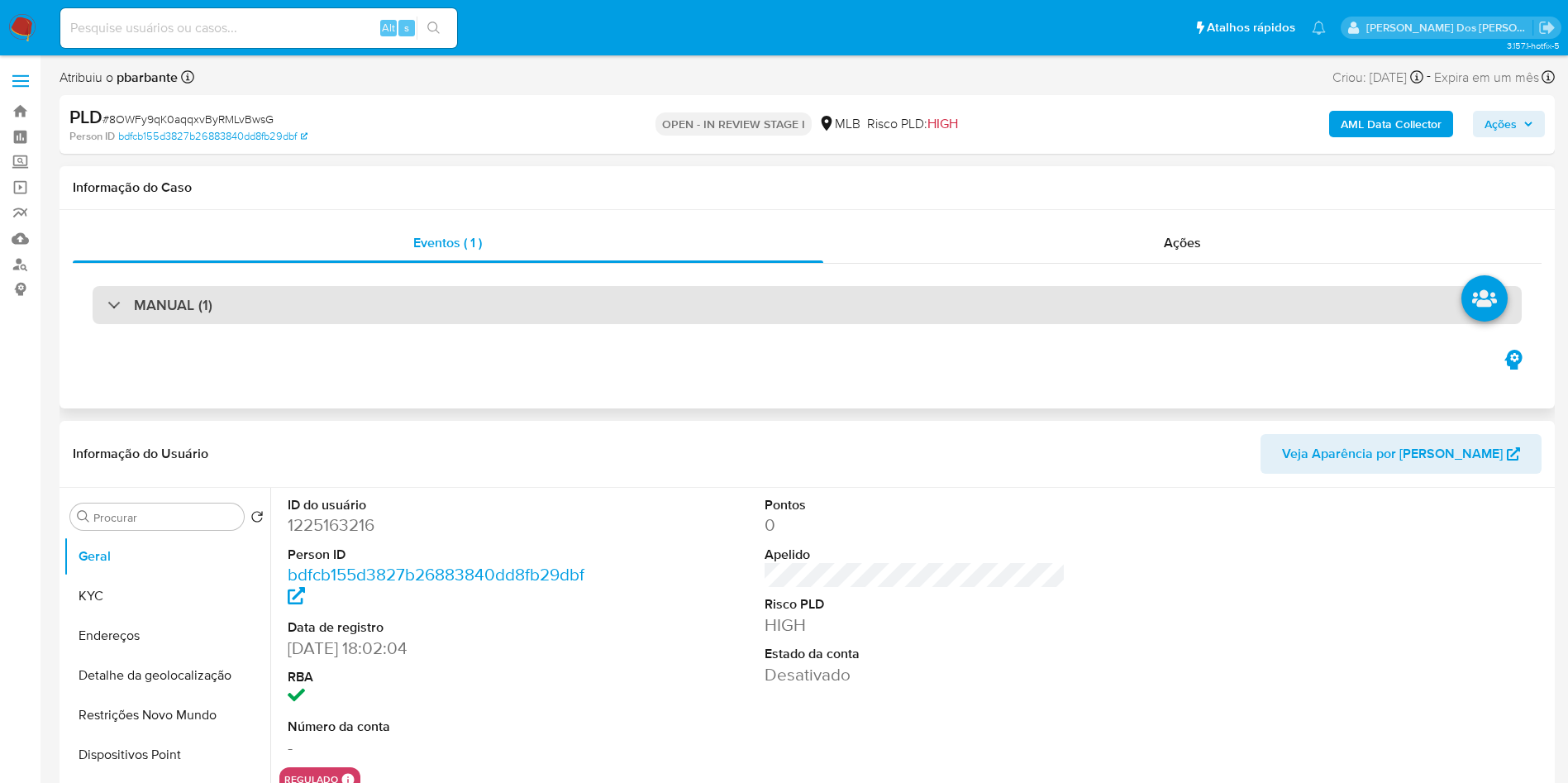
click at [649, 311] on div "MANUAL (1)" at bounding box center [807, 305] width 1429 height 38
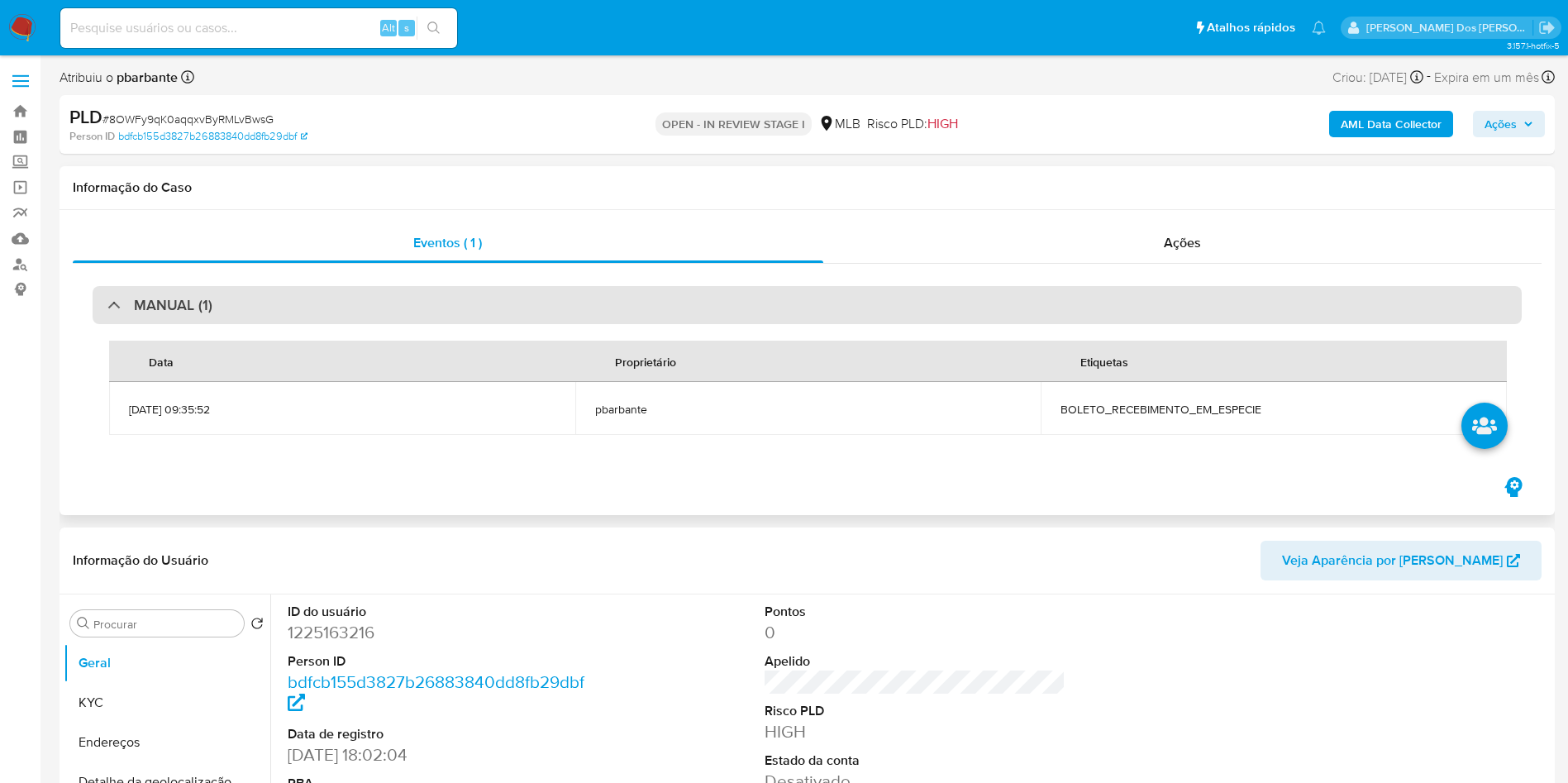
click at [649, 311] on div "MANUAL (1)" at bounding box center [807, 305] width 1429 height 38
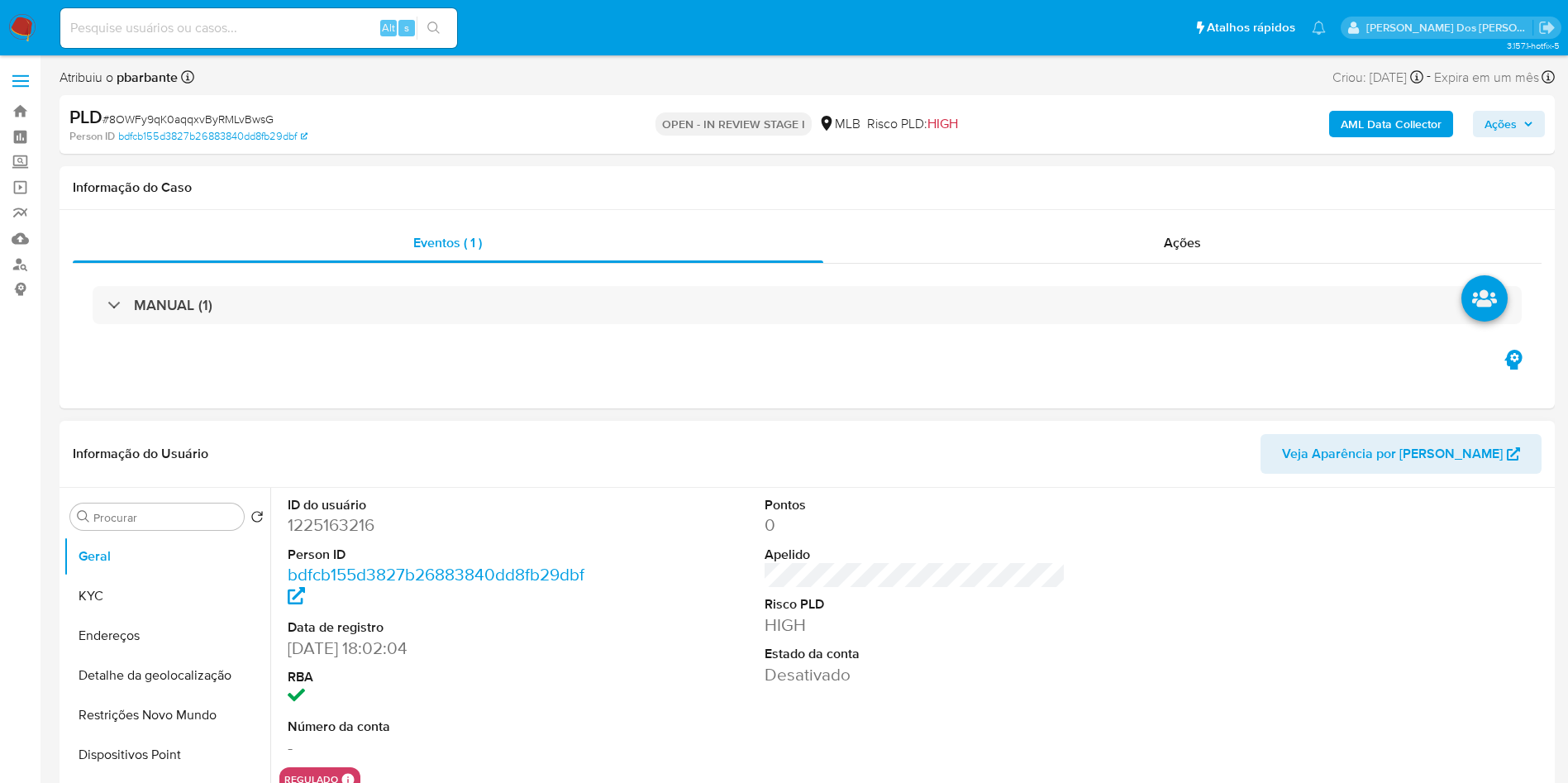
click at [362, 537] on dd "1225163216" at bounding box center [438, 524] width 301 height 23
click at [364, 537] on dd "1225163216" at bounding box center [438, 524] width 301 height 23
click at [349, 537] on dd "1225163216" at bounding box center [438, 524] width 301 height 23
copy dd "1225163216"
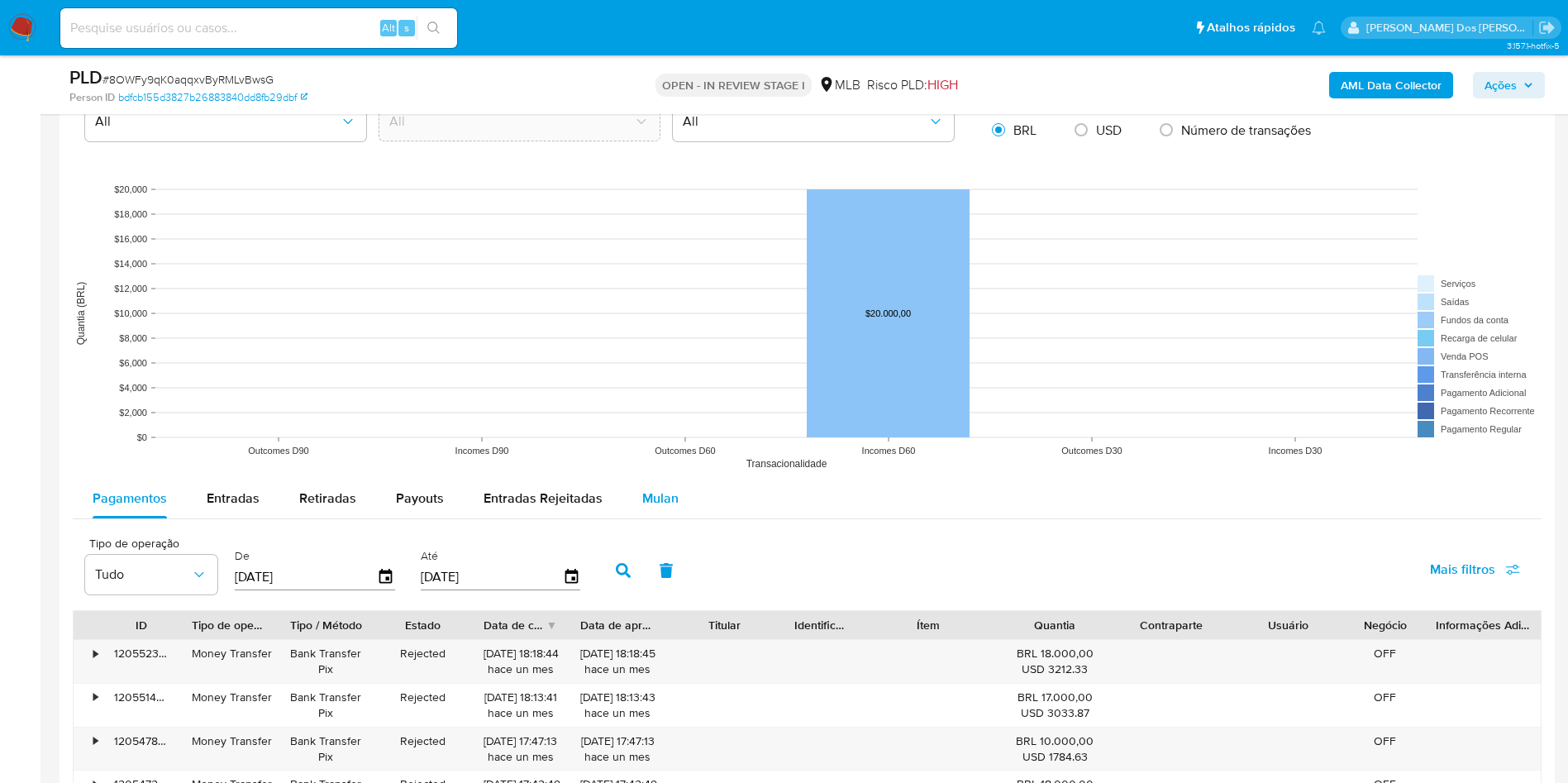
click at [665, 507] on span "Mulan" at bounding box center [660, 498] width 36 height 19
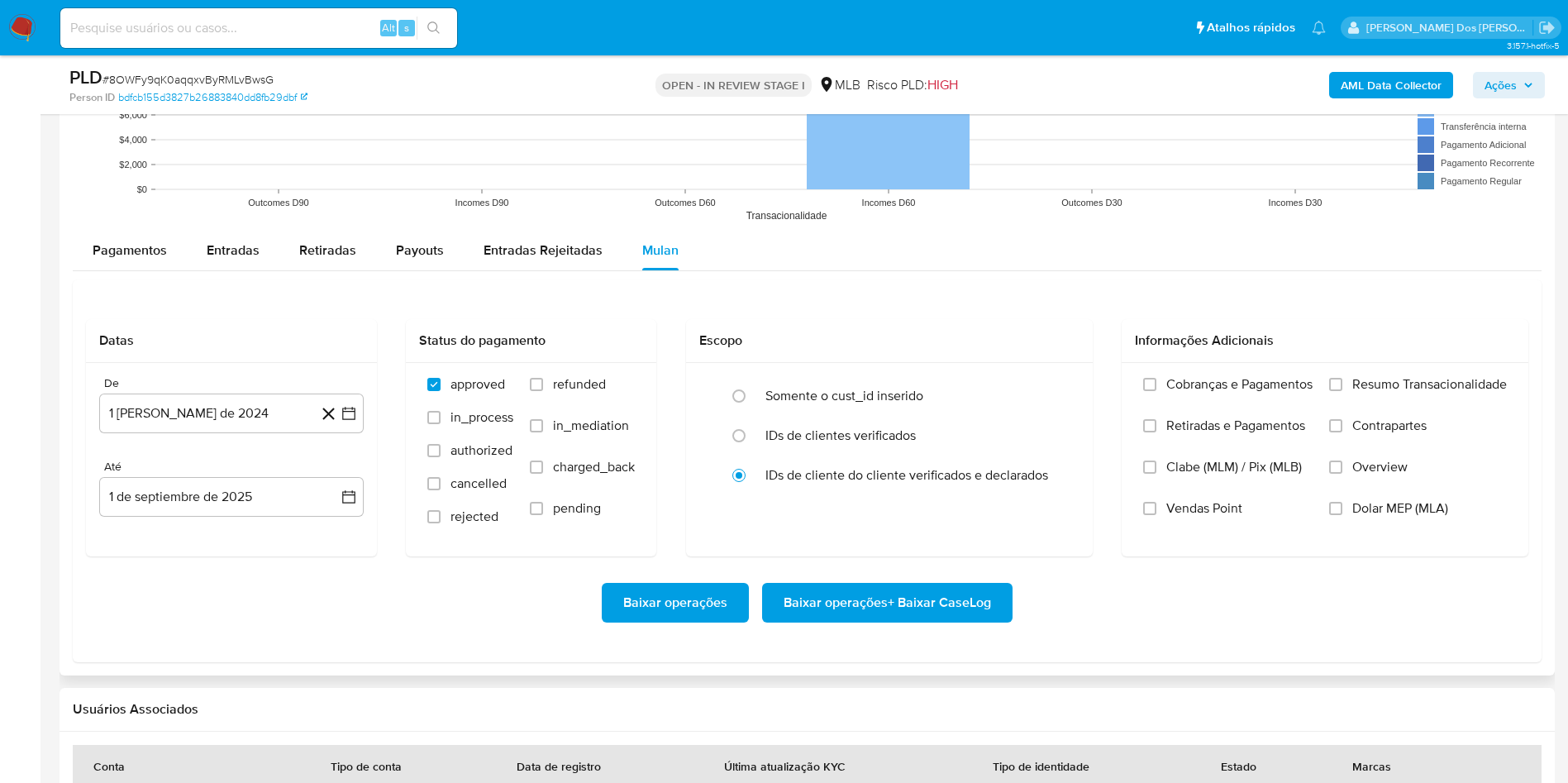
scroll to position [1736, 0]
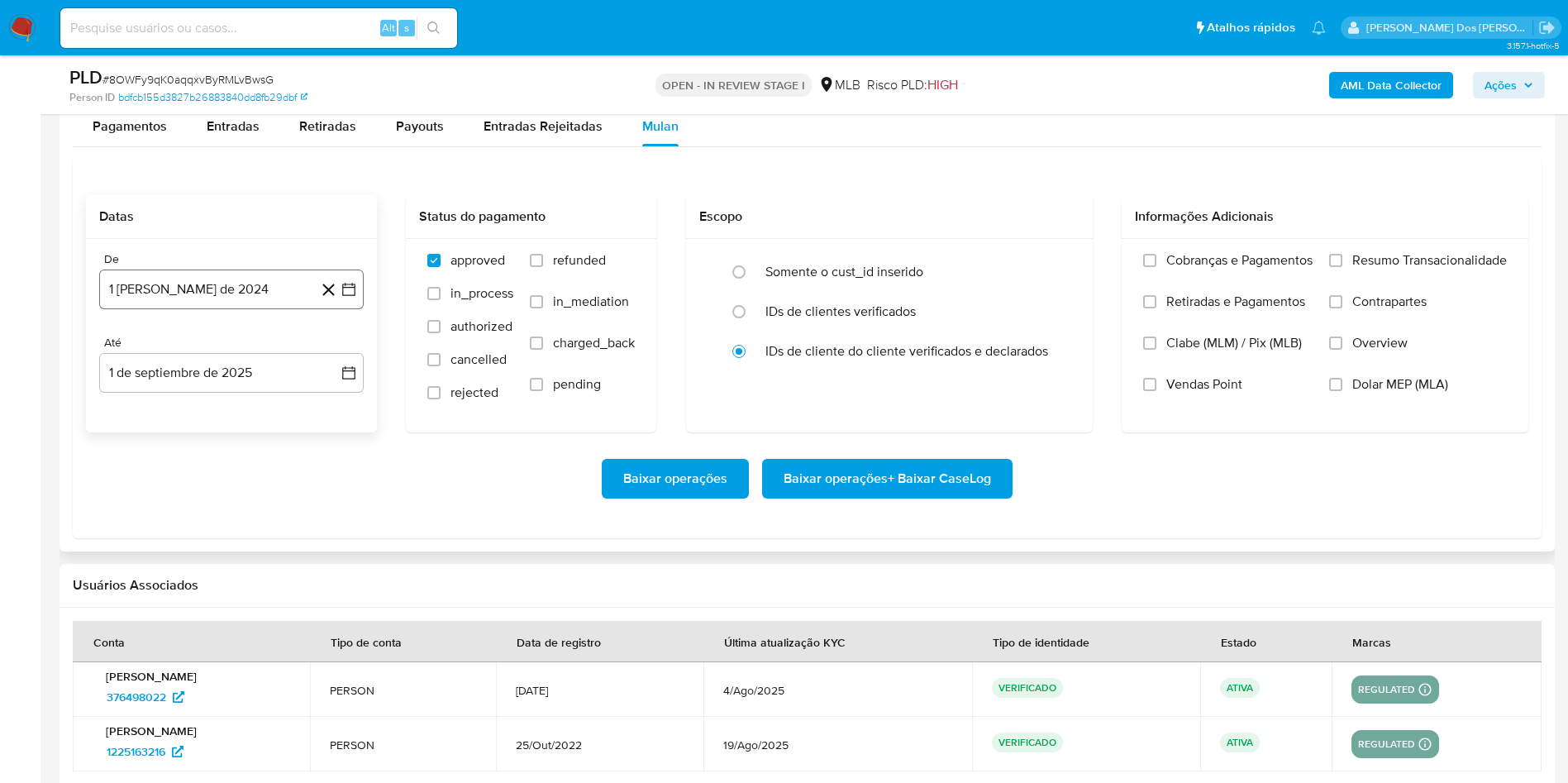
click at [347, 298] on icon "button" at bounding box center [348, 288] width 16 height 16
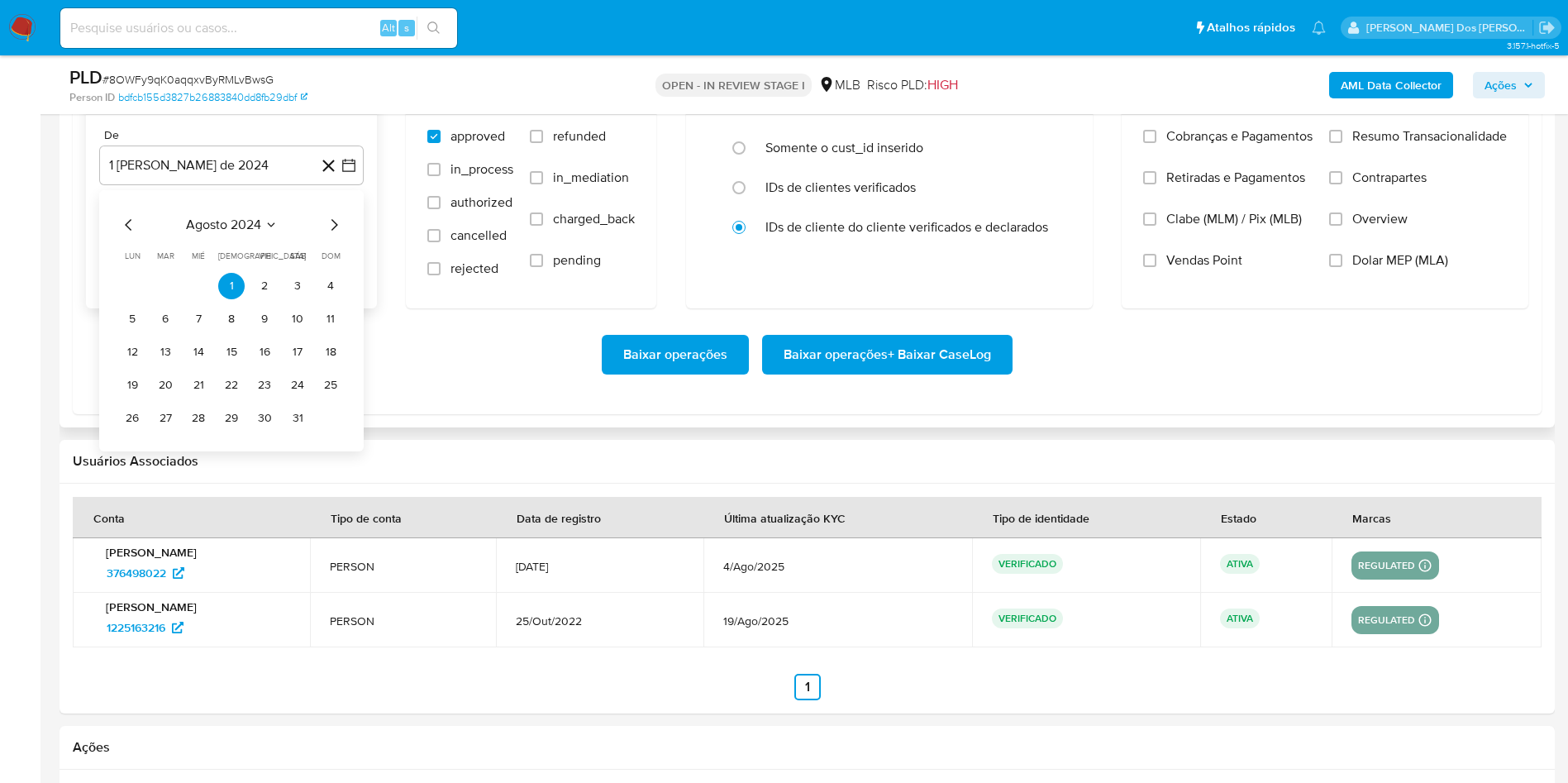
click at [333, 235] on icon "Mes siguiente" at bounding box center [334, 225] width 20 height 20
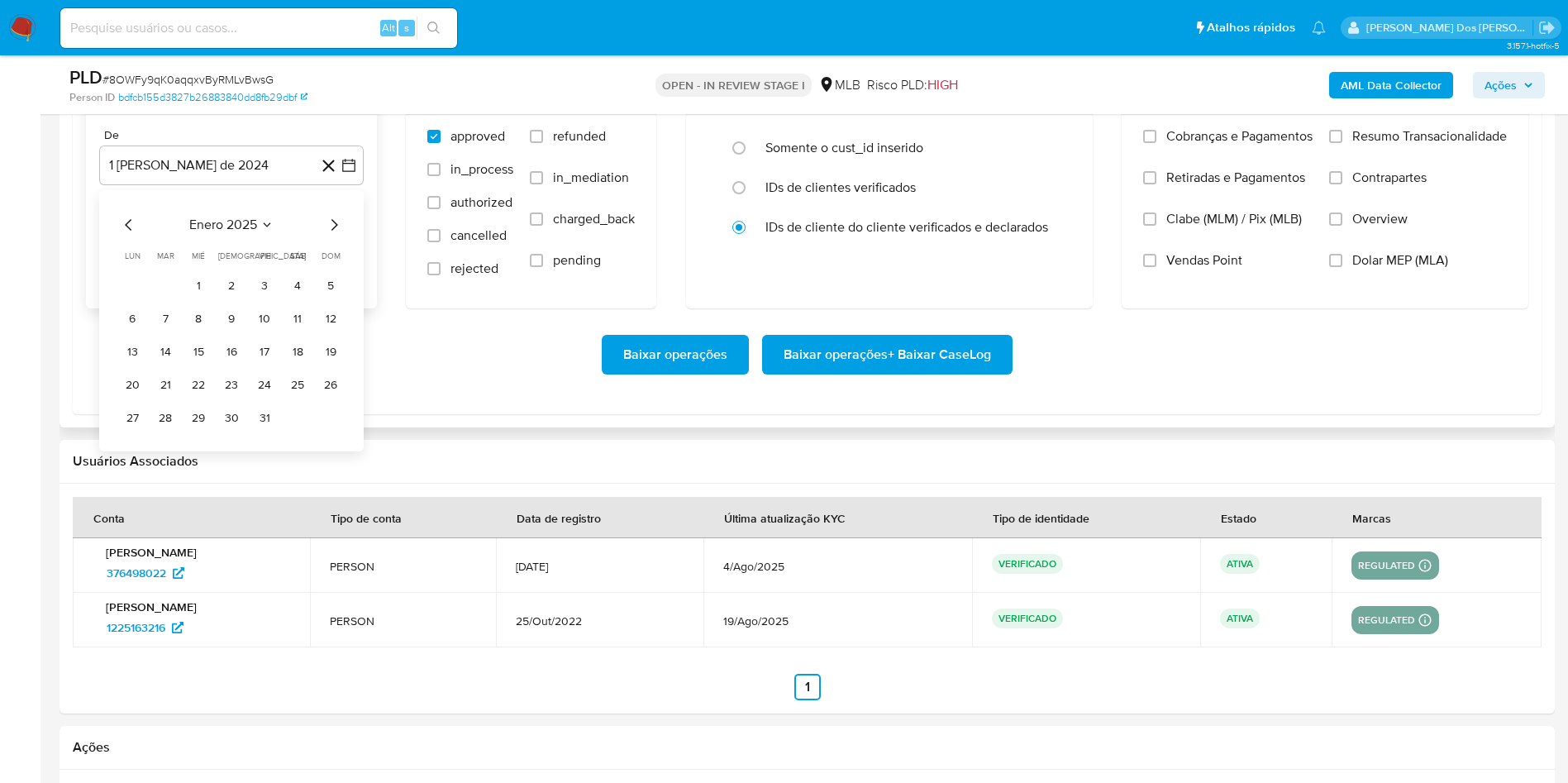
click at [333, 235] on icon "Mes siguiente" at bounding box center [334, 225] width 20 height 20
click at [331, 235] on icon "Mes siguiente" at bounding box center [334, 225] width 20 height 20
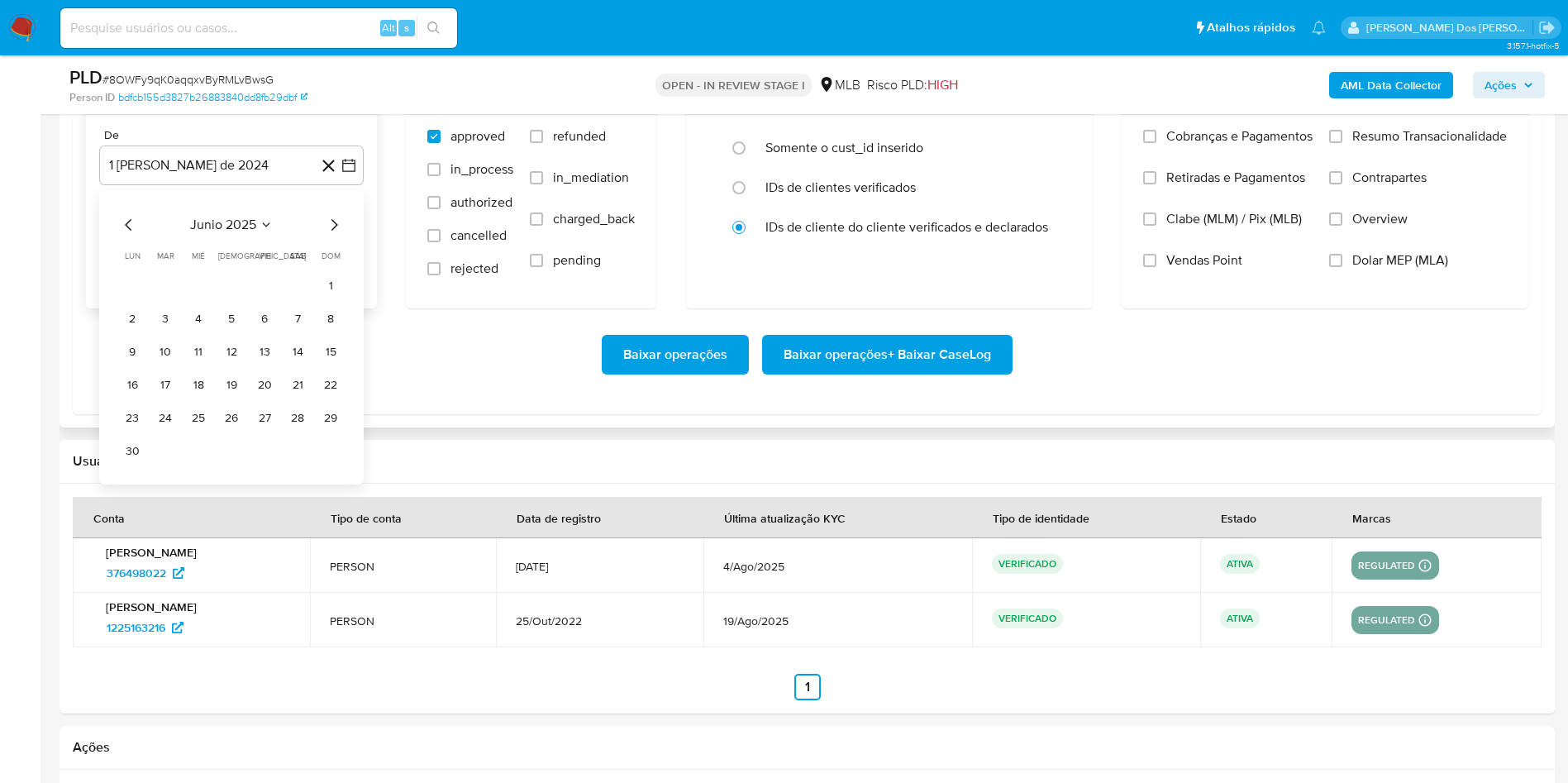
click at [331, 235] on icon "Mes siguiente" at bounding box center [334, 225] width 20 height 20
click at [157, 300] on button "1" at bounding box center [165, 286] width 27 height 27
click at [1327, 162] on div "Cobranças e Pagamentos Retiradas e Pagamentos Clabe (MLM) / Pix (MLB) Vendas Po…" at bounding box center [1324, 210] width 380 height 165
click at [1342, 170] on label "Resumo Transacionalidade" at bounding box center [1417, 149] width 177 height 42
click at [1342, 143] on input "Resumo Transacionalidade" at bounding box center [1336, 137] width 13 height 13
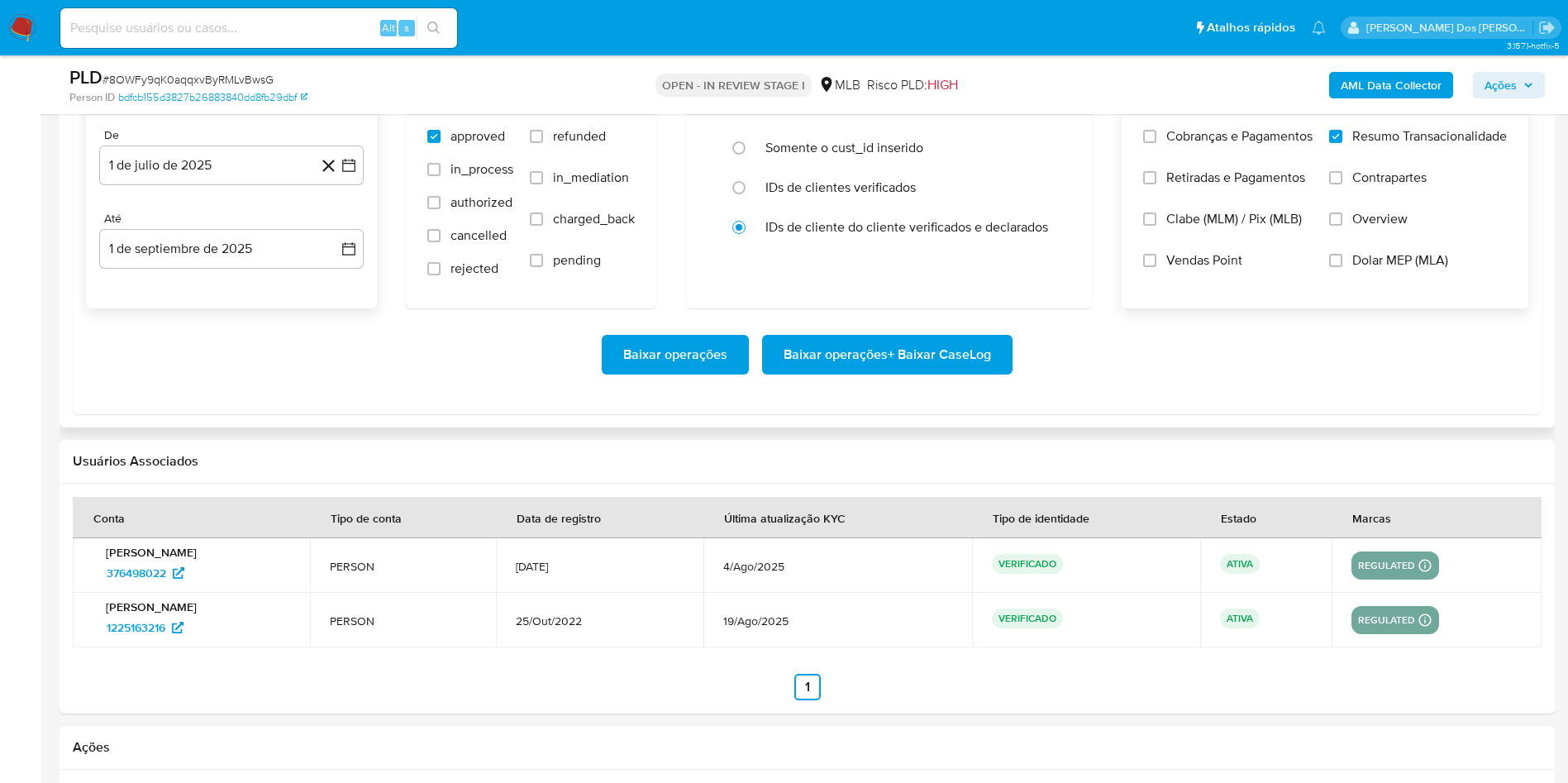
click at [960, 372] on span "Baixar operações + Baixar CaseLog" at bounding box center [886, 355] width 208 height 36
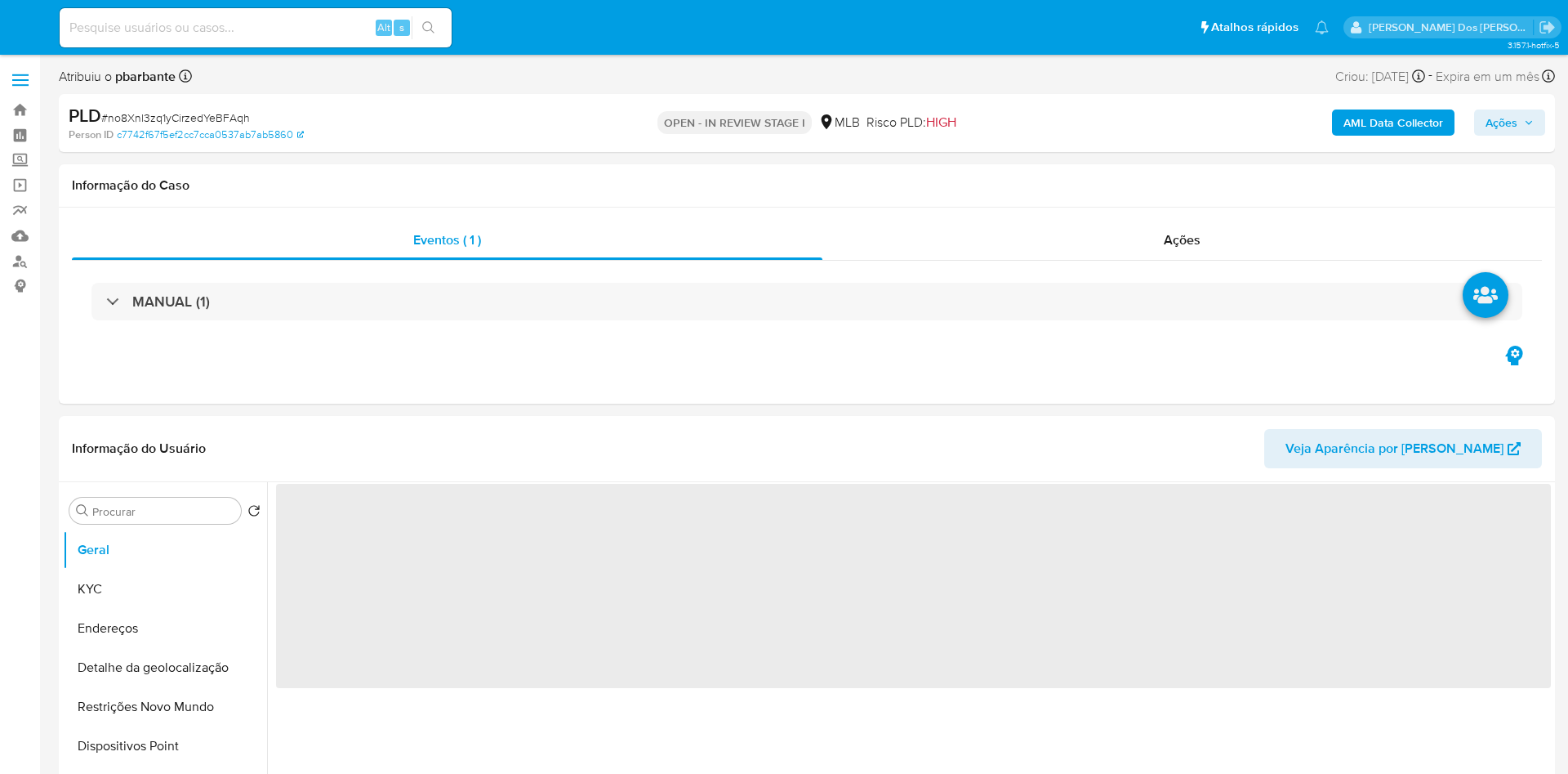
select select "10"
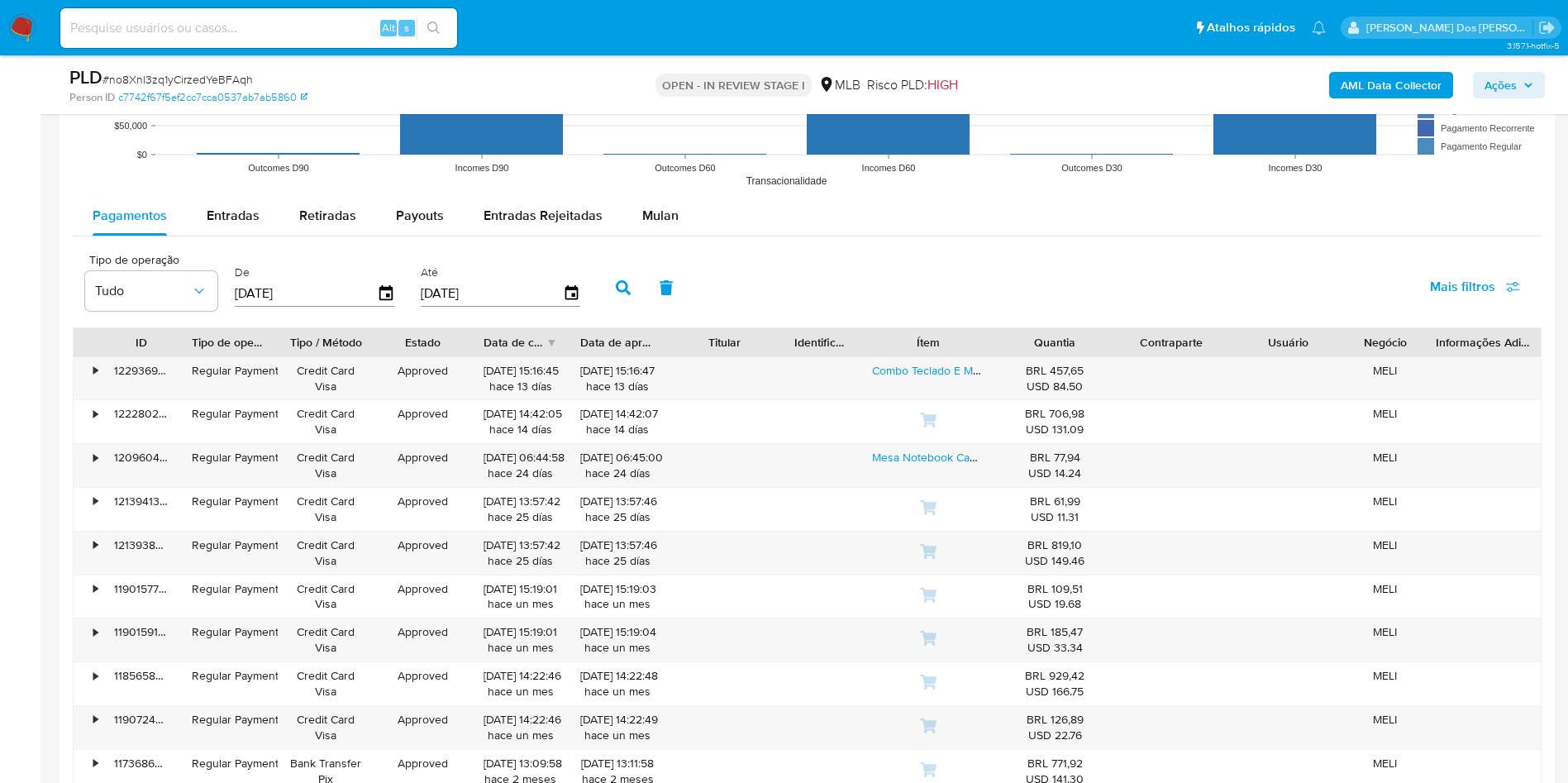
scroll to position [1736, 0]
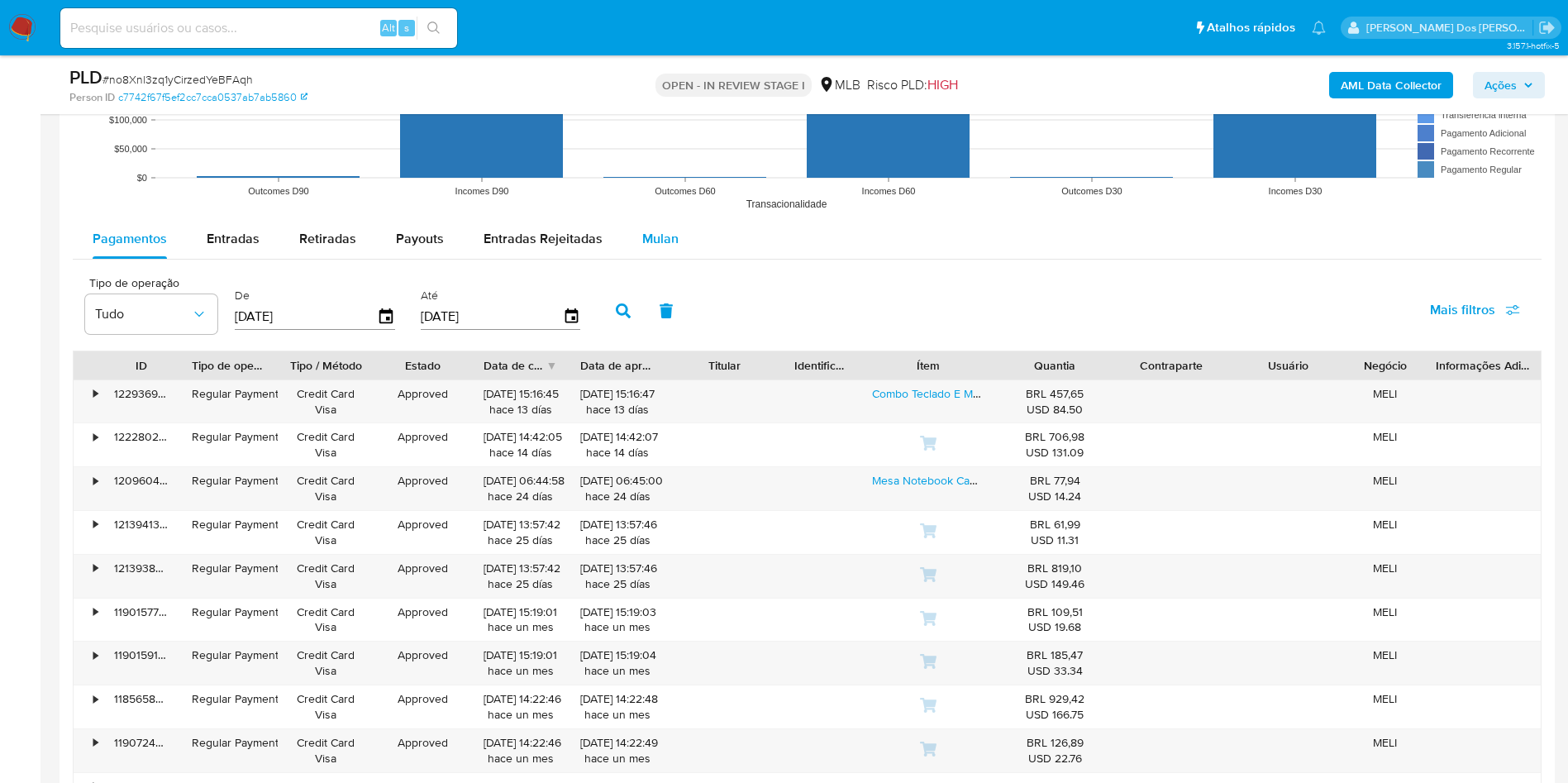
drag, startPoint x: 657, startPoint y: 268, endPoint x: 648, endPoint y: 266, distance: 9.2
click at [654, 248] on span "Mulan" at bounding box center [660, 238] width 36 height 19
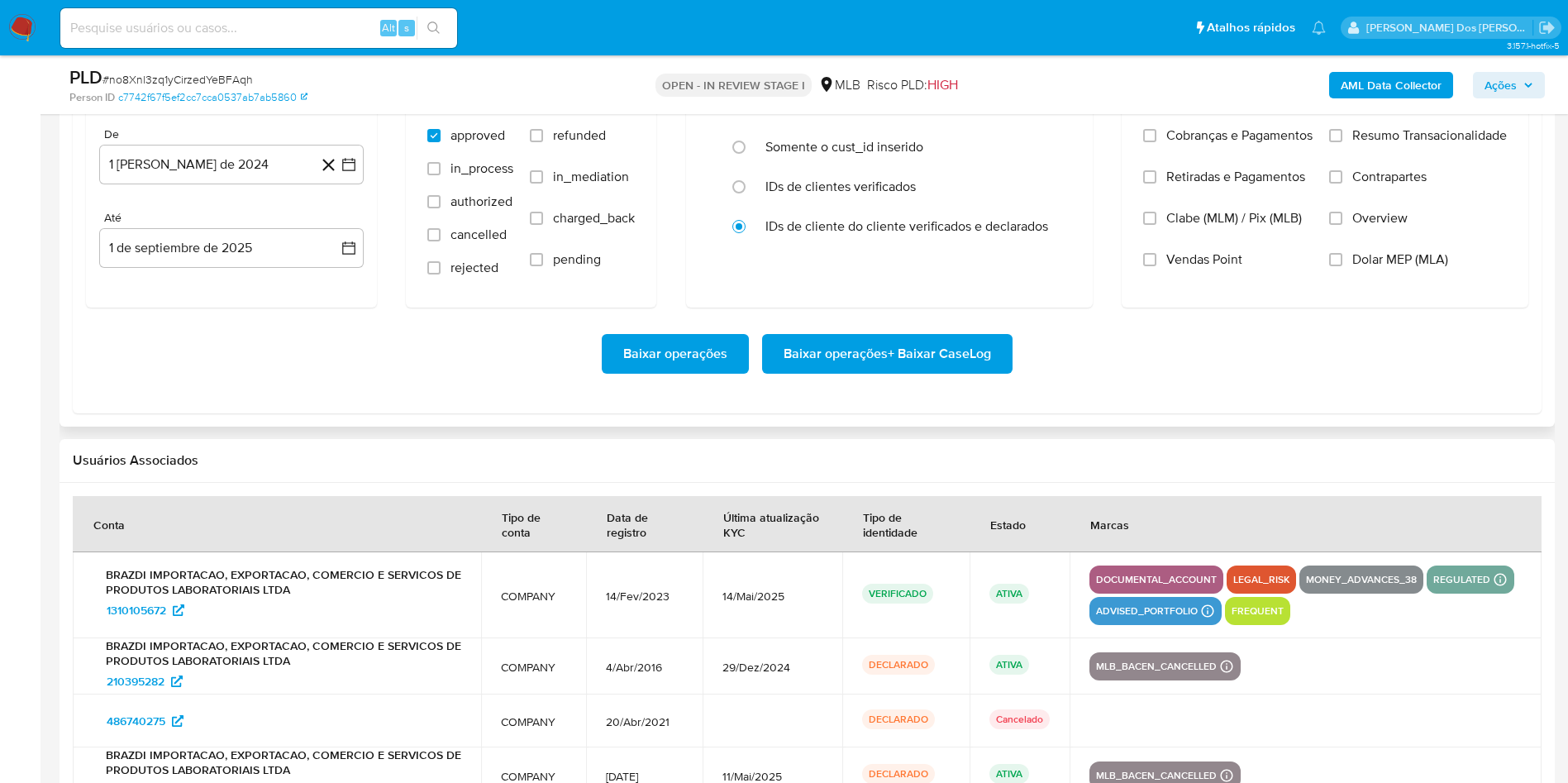
scroll to position [1983, 0]
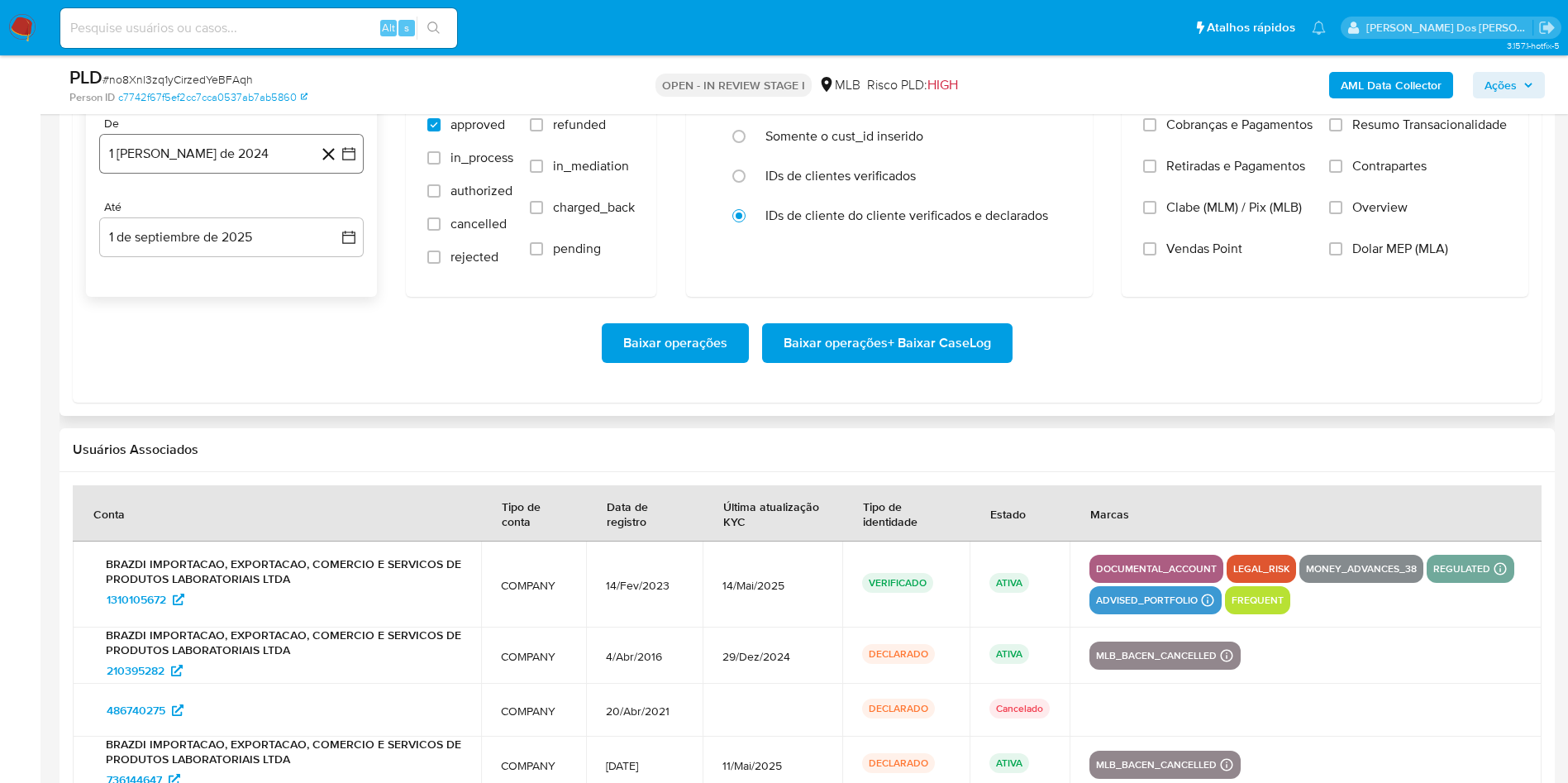
click at [352, 160] on icon "button" at bounding box center [349, 154] width 13 height 13
click at [339, 223] on icon "Mes siguiente" at bounding box center [334, 212] width 20 height 20
click at [334, 223] on icon "Mes siguiente" at bounding box center [334, 212] width 20 height 20
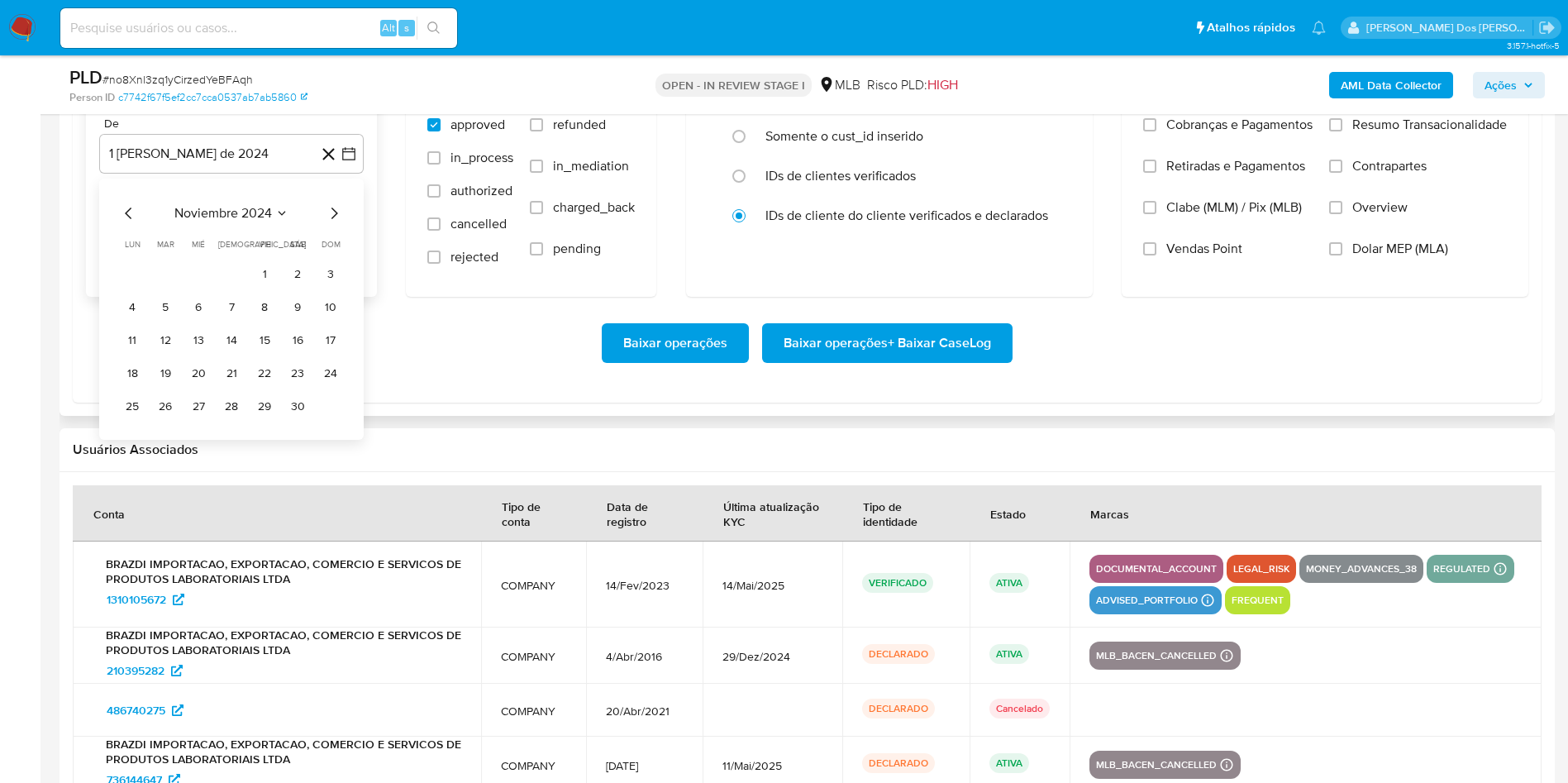
click at [334, 223] on icon "Mes siguiente" at bounding box center [334, 212] width 20 height 20
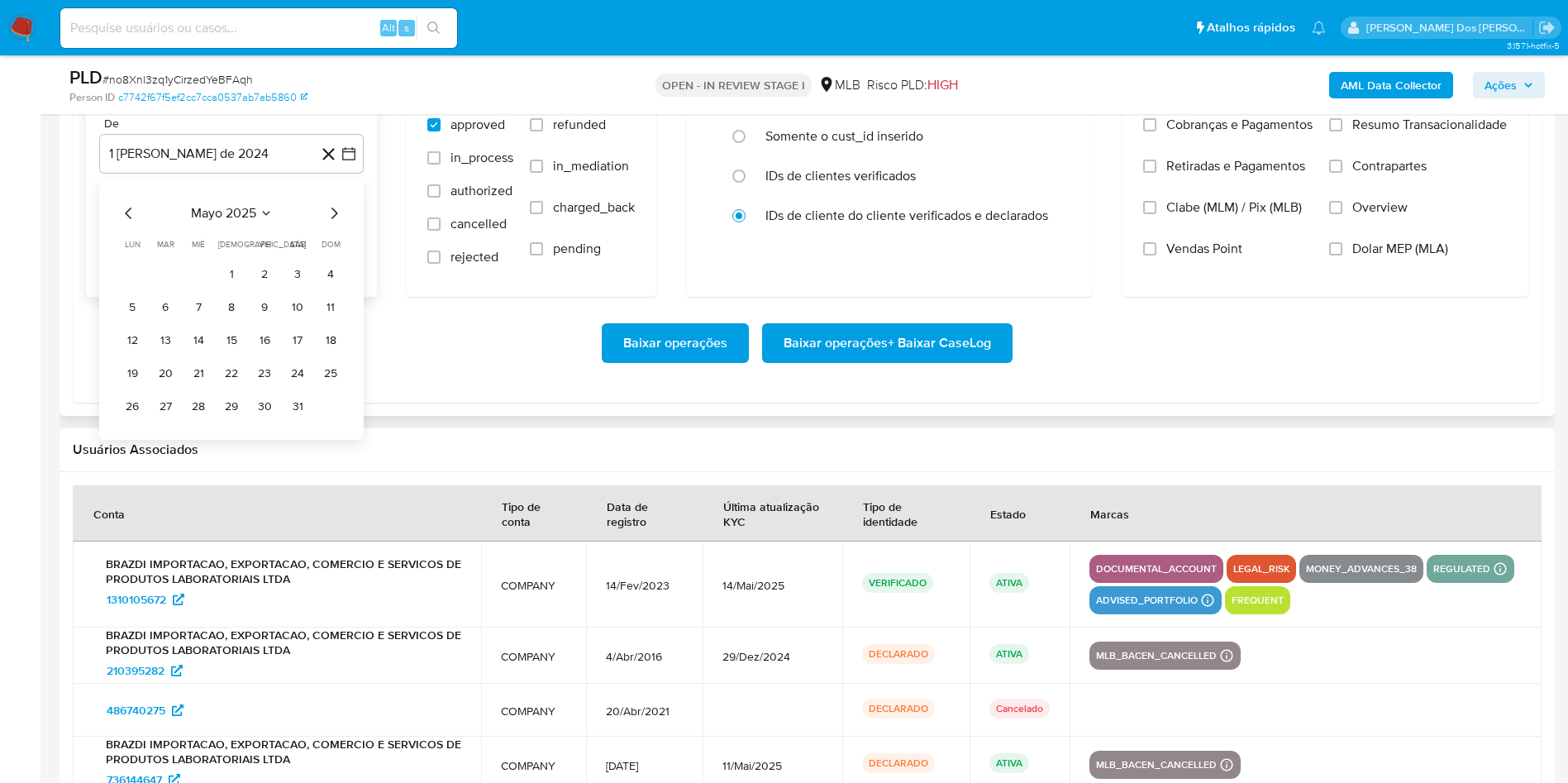
click at [334, 223] on icon "Mes siguiente" at bounding box center [334, 212] width 20 height 20
click at [337, 219] on icon "Mes siguiente" at bounding box center [335, 213] width 7 height 11
click at [175, 287] on button "1" at bounding box center [165, 274] width 27 height 27
click at [1351, 158] on label "Resumo Transacionalidade" at bounding box center [1417, 137] width 177 height 42
click at [1342, 132] on input "Resumo Transacionalidade" at bounding box center [1336, 125] width 13 height 13
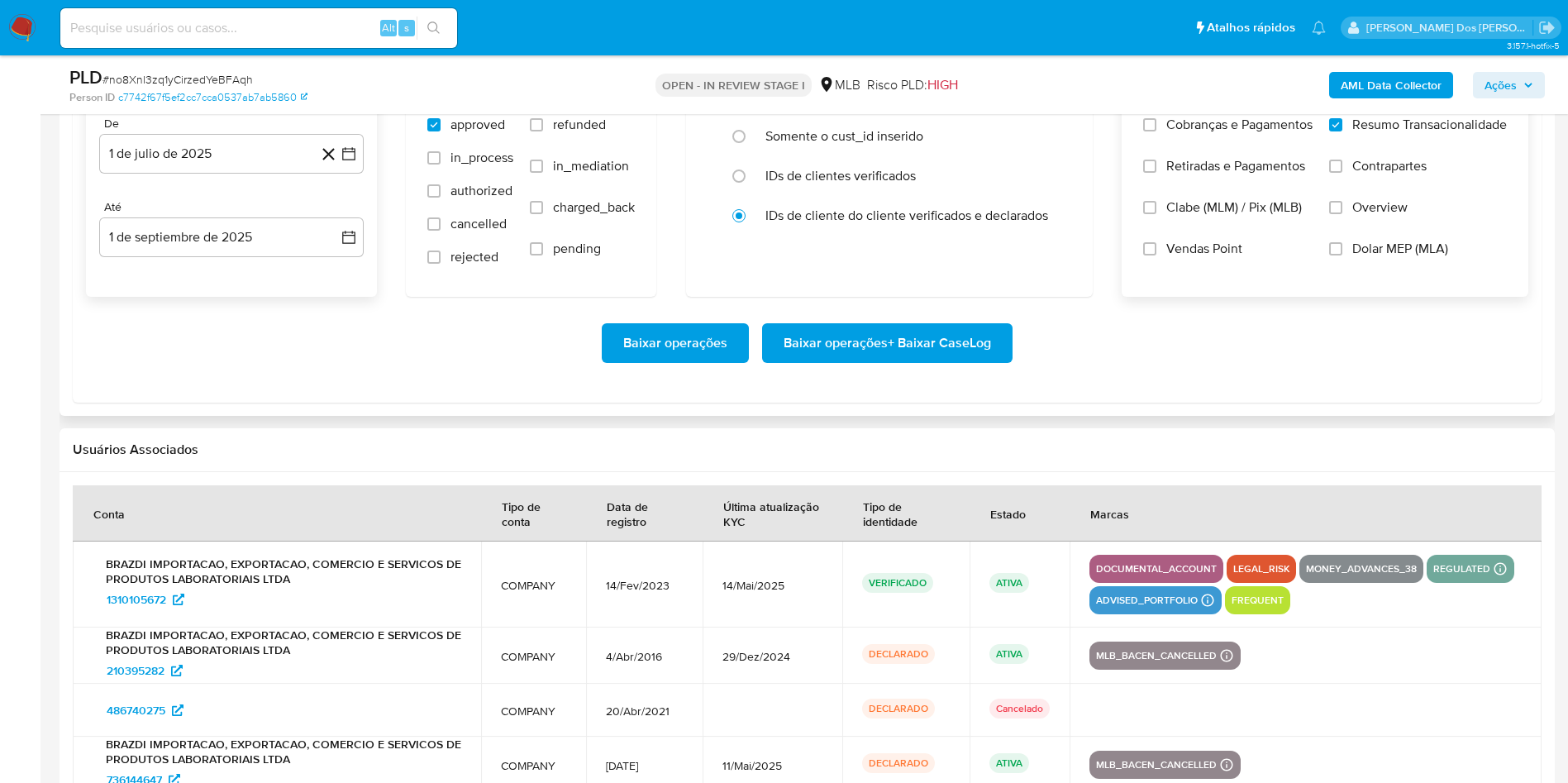
click at [851, 361] on span "Baixar operações + Baixar CaseLog" at bounding box center [886, 343] width 208 height 36
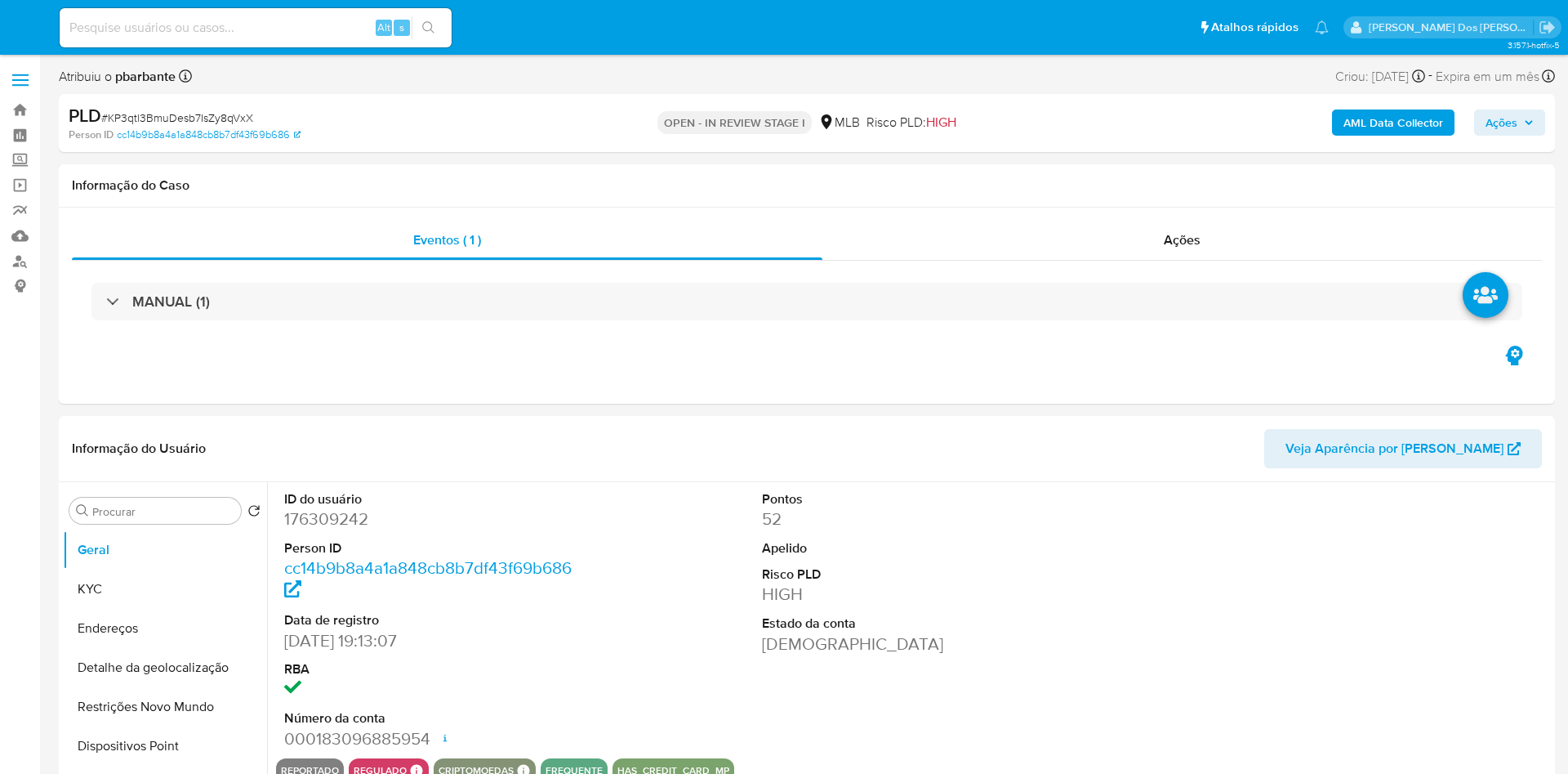
select select "10"
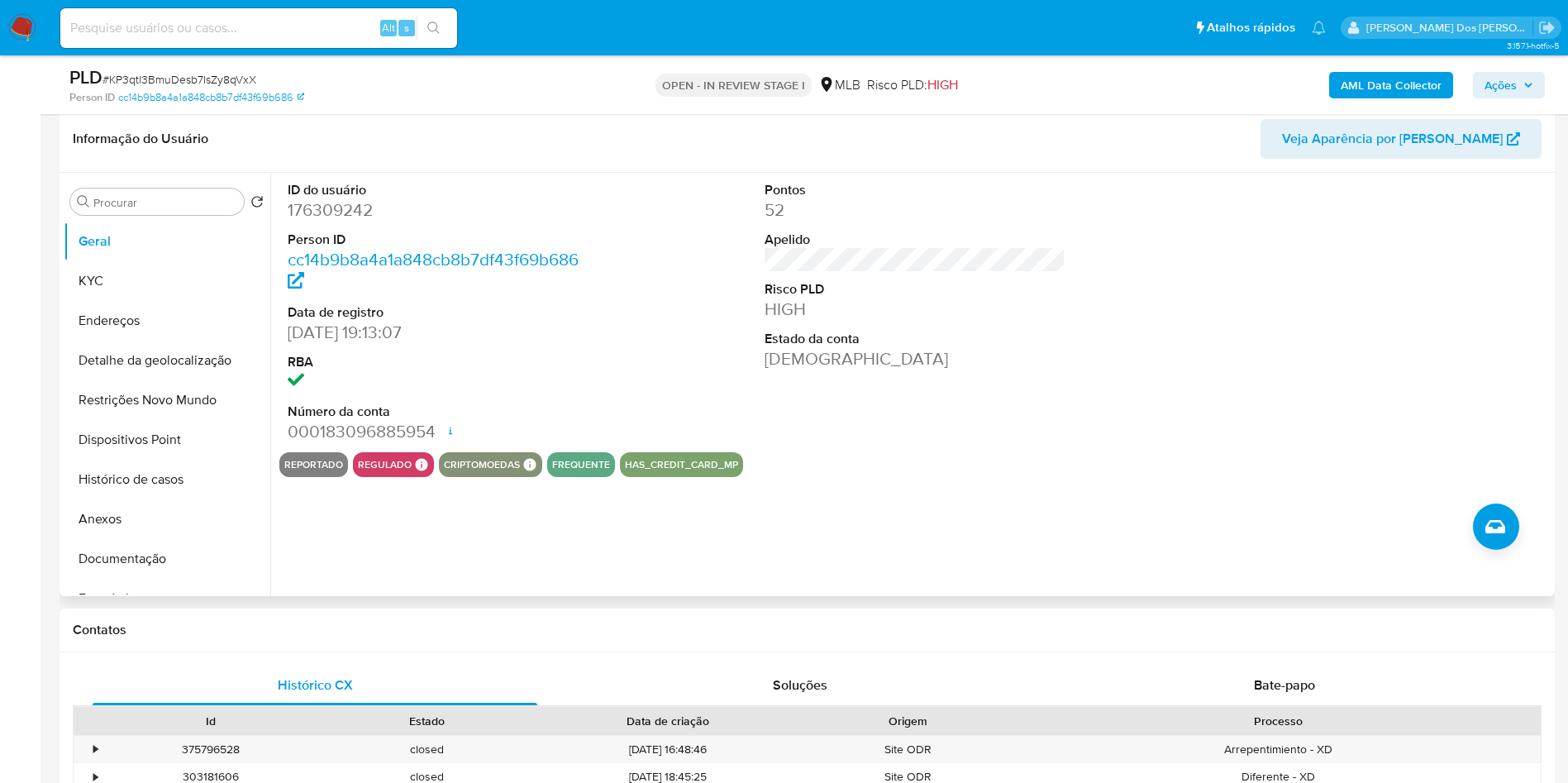
scroll to position [248, 0]
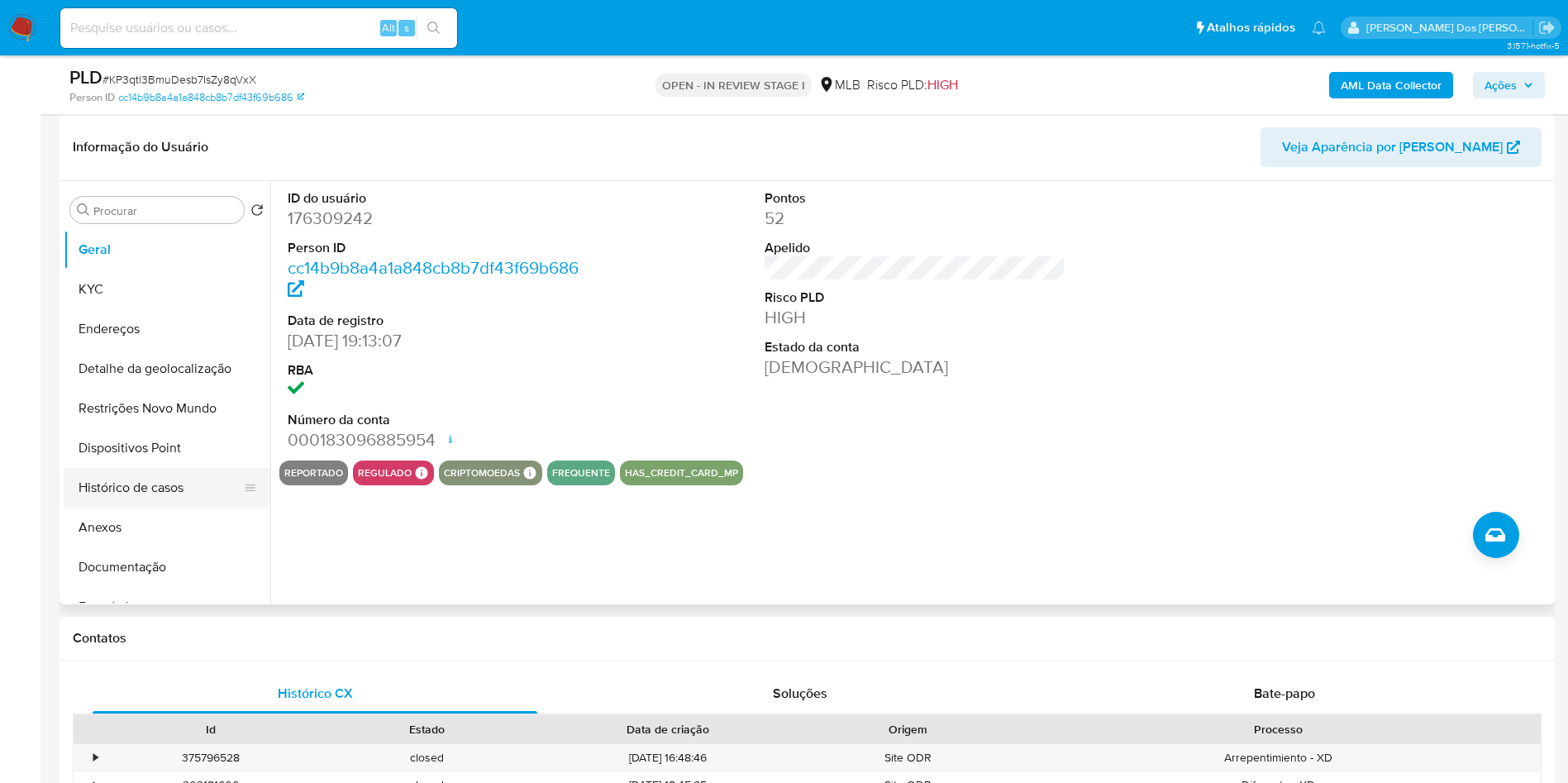
click at [173, 501] on button "Histórico de casos" at bounding box center [160, 487] width 193 height 40
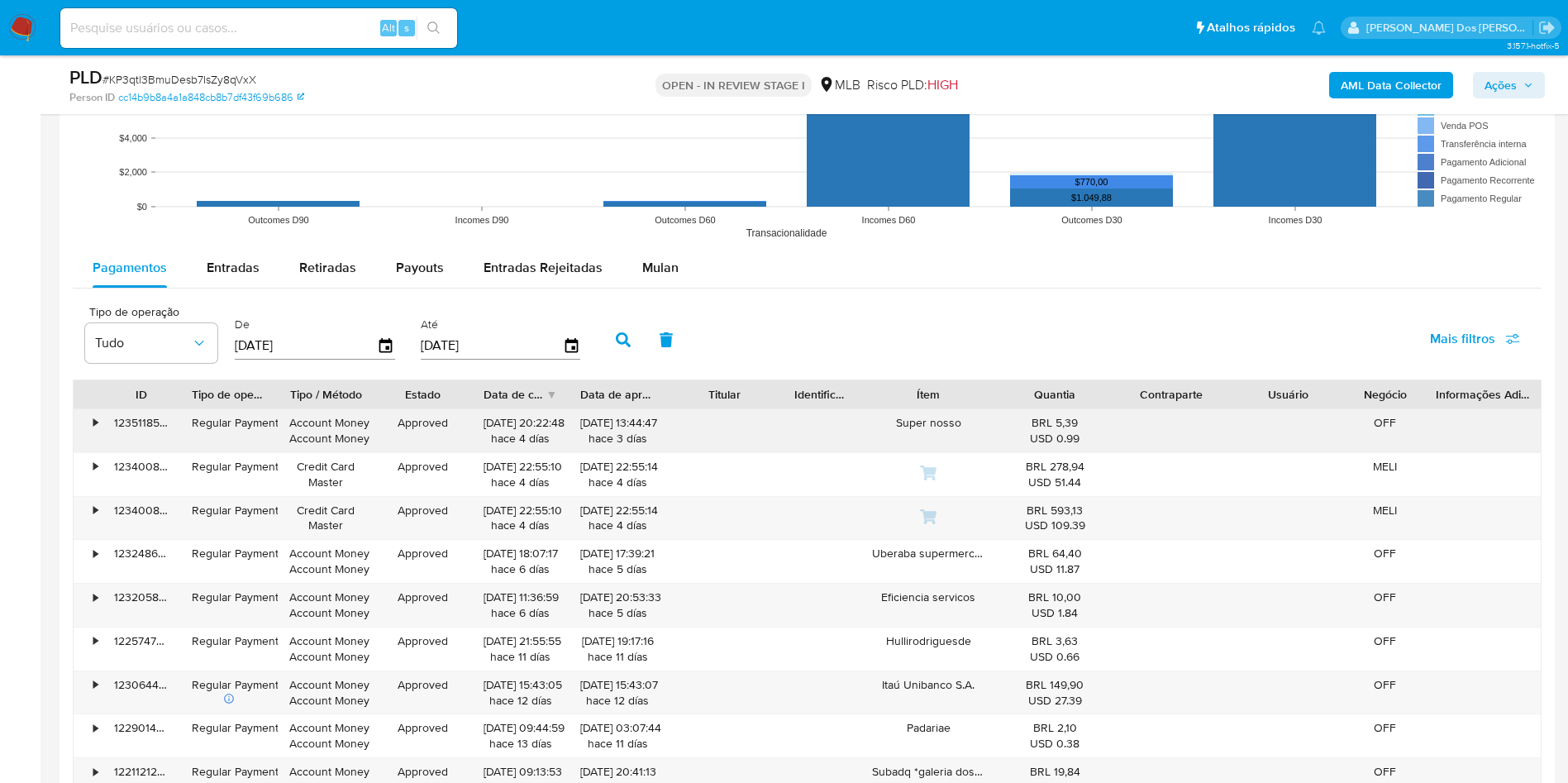
scroll to position [1736, 0]
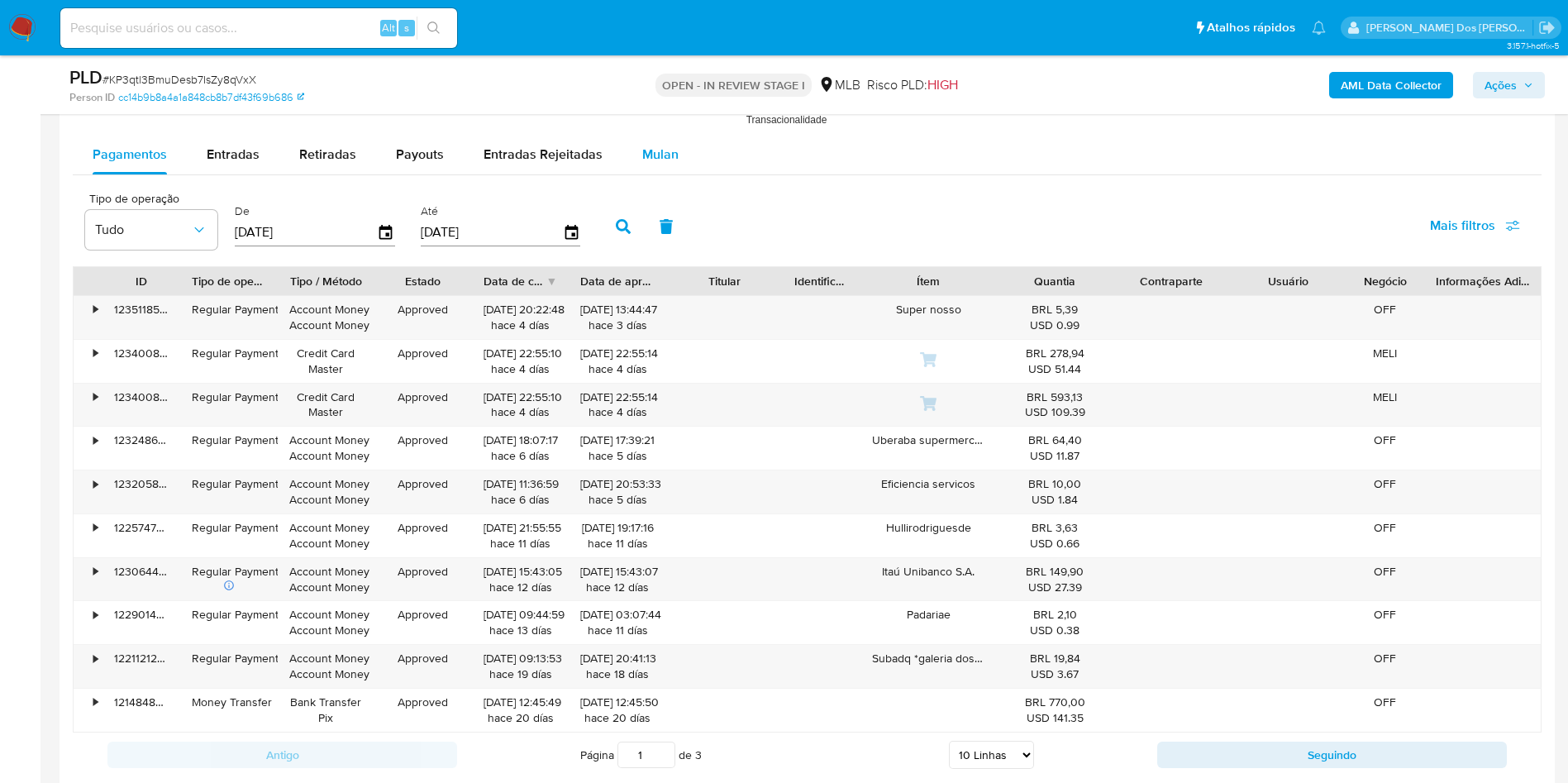
click at [649, 174] on div "Mulan" at bounding box center [660, 155] width 36 height 40
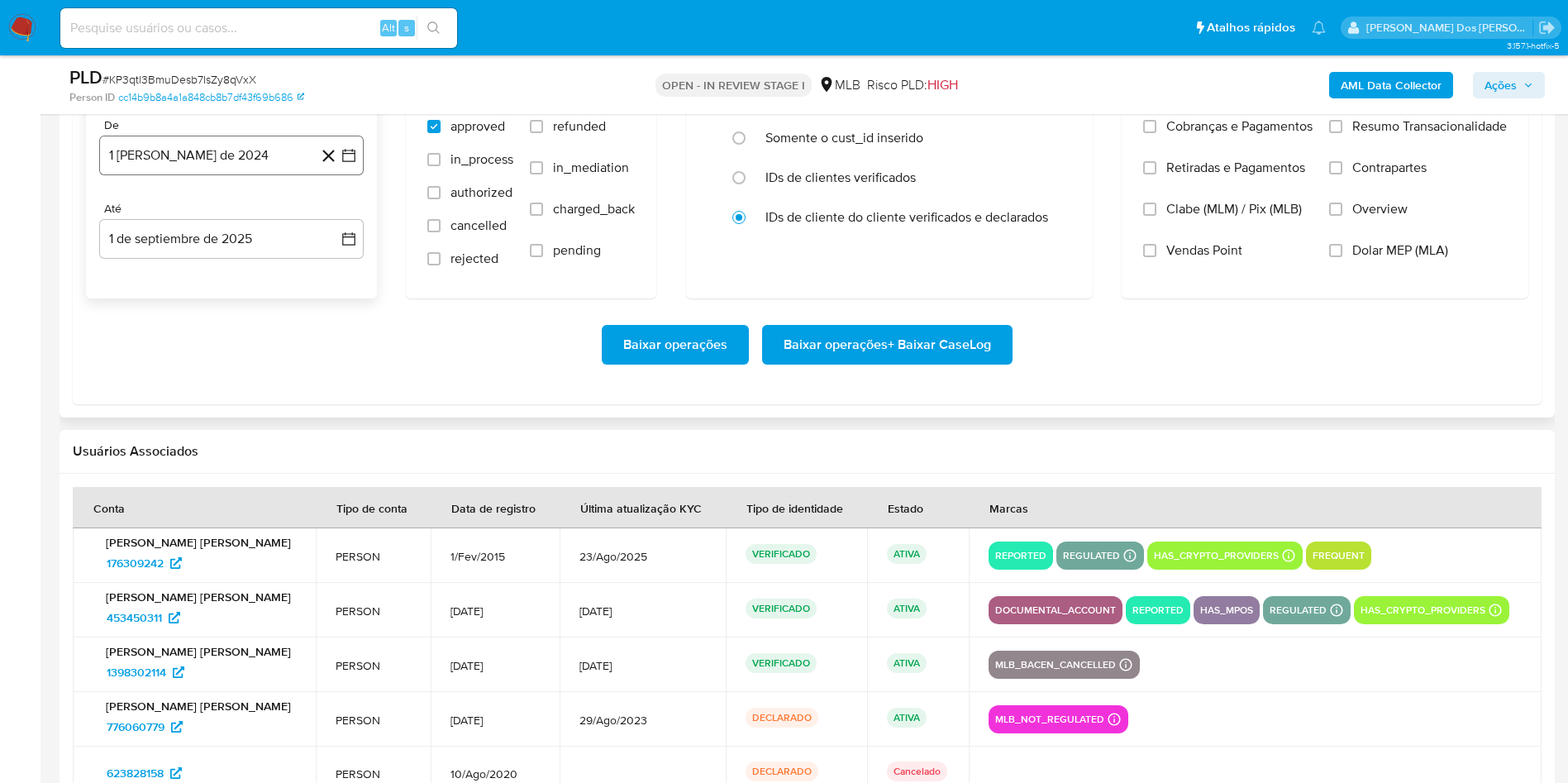
scroll to position [1860, 0]
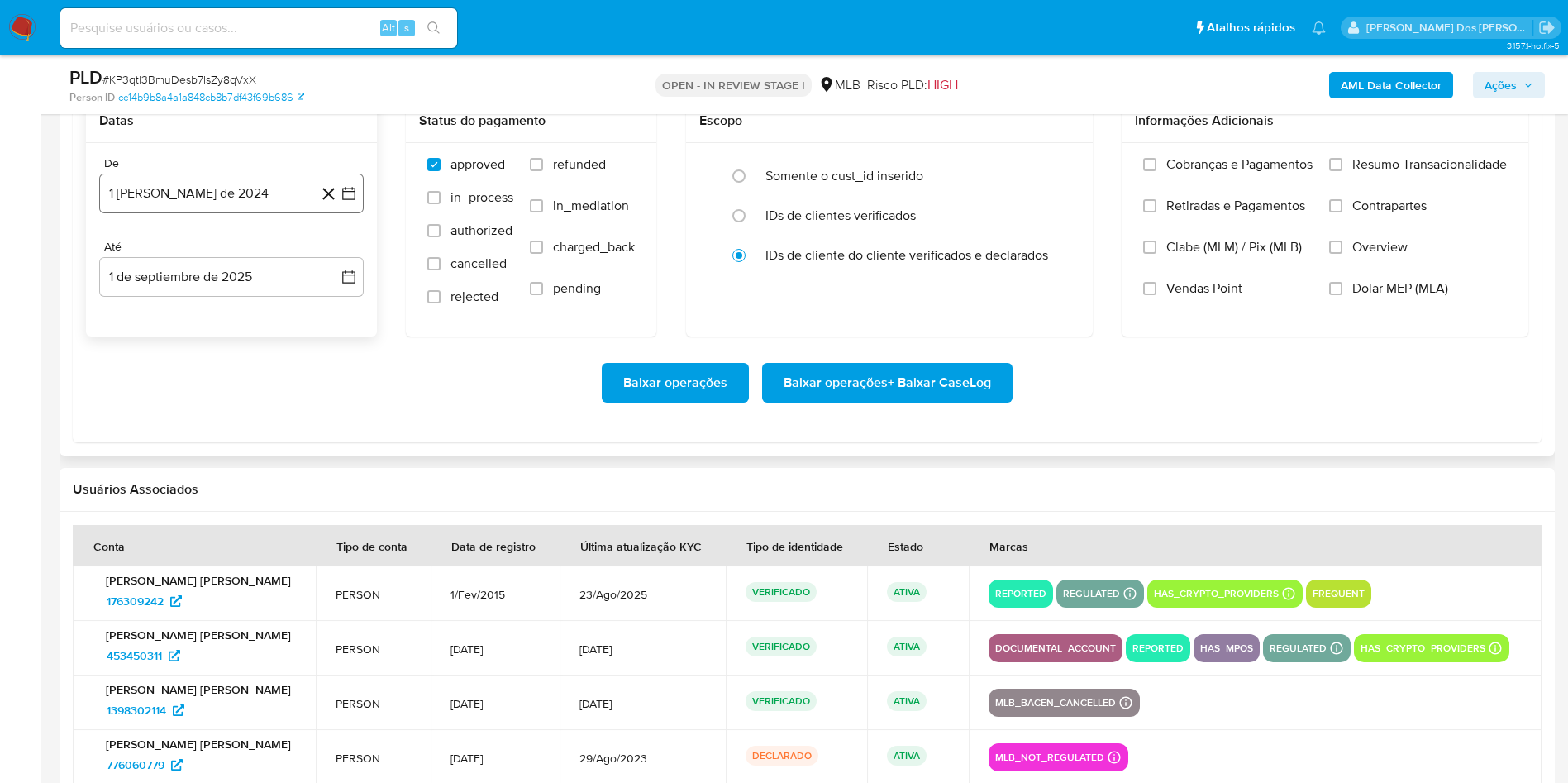
click at [355, 200] on icon "button" at bounding box center [349, 193] width 13 height 13
click at [338, 268] on div "agosto 2024 agosto 2024 lun lunes mar martes mié miércoles jue jueves vie viern…" at bounding box center [231, 348] width 264 height 261
click at [338, 263] on icon "Mes siguiente" at bounding box center [334, 252] width 20 height 20
click at [334, 263] on icon "Mes siguiente" at bounding box center [334, 252] width 20 height 20
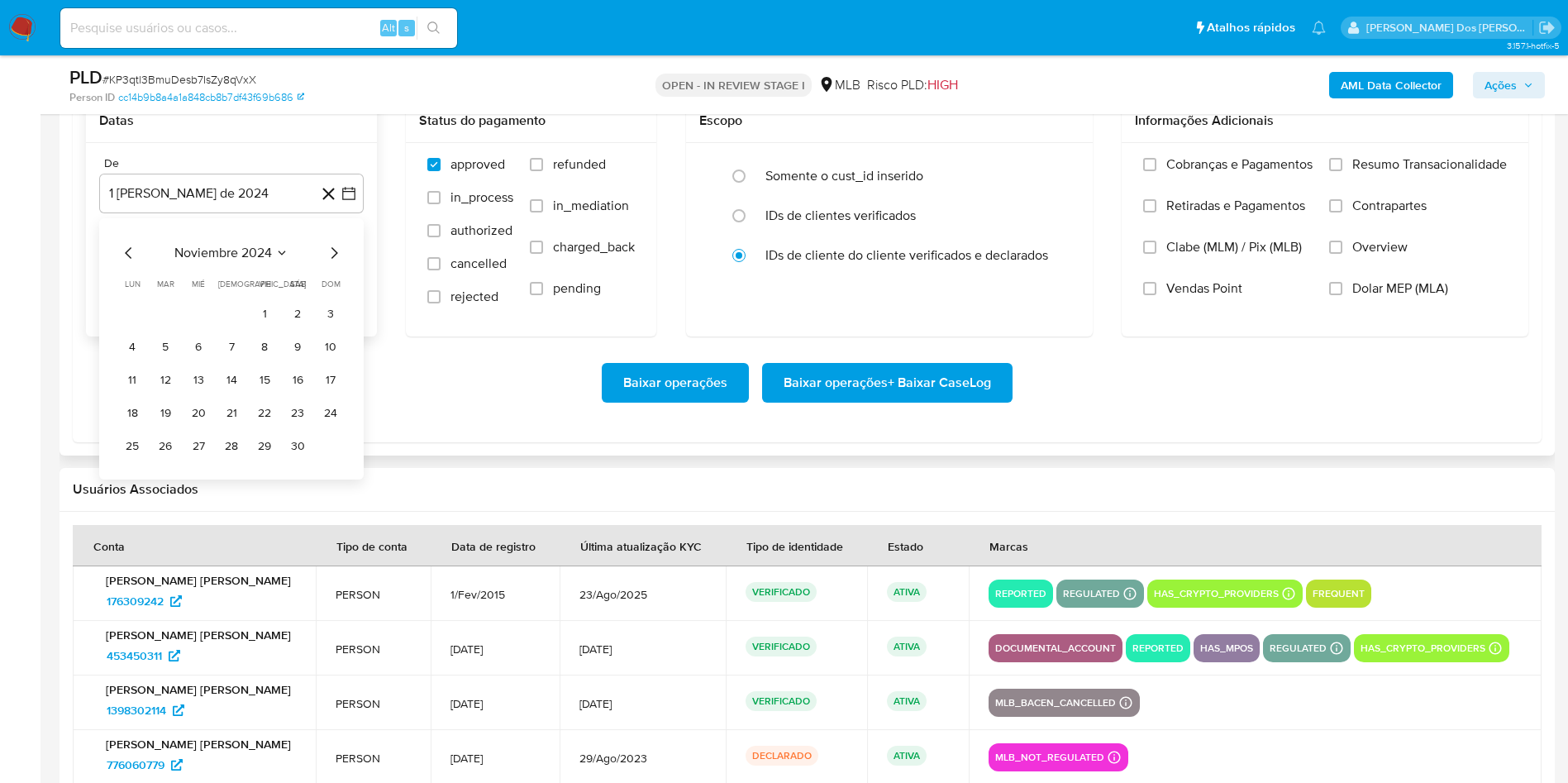
click at [334, 263] on icon "Mes siguiente" at bounding box center [334, 252] width 20 height 20
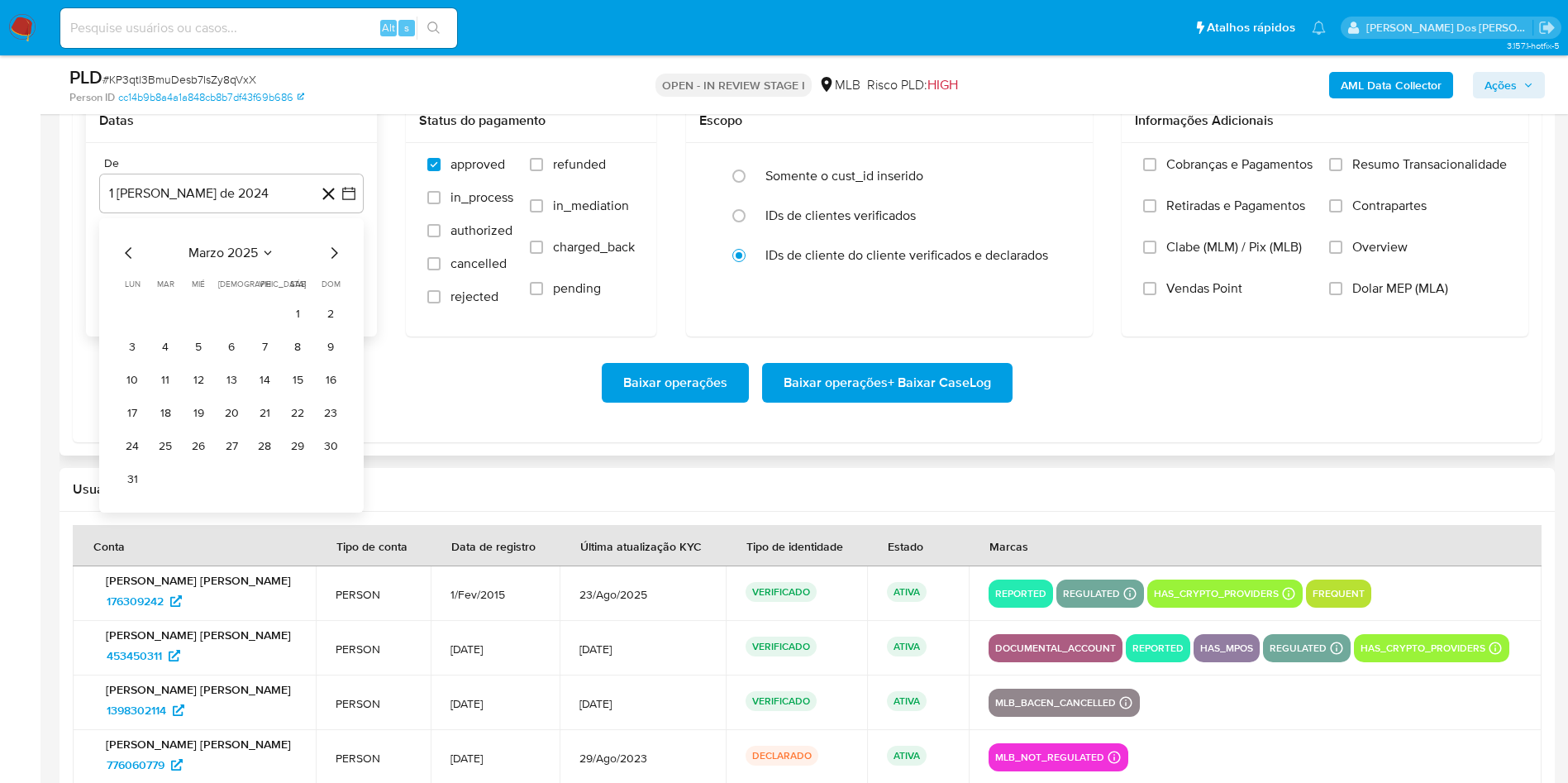
click at [334, 263] on icon "Mes siguiente" at bounding box center [334, 252] width 20 height 20
click at [156, 331] on table "lun lunes mar martes mié miércoles jue jueves vie viernes sáb sábado dom doming…" at bounding box center [231, 369] width 225 height 182
click at [164, 327] on button "1" at bounding box center [165, 314] width 27 height 27
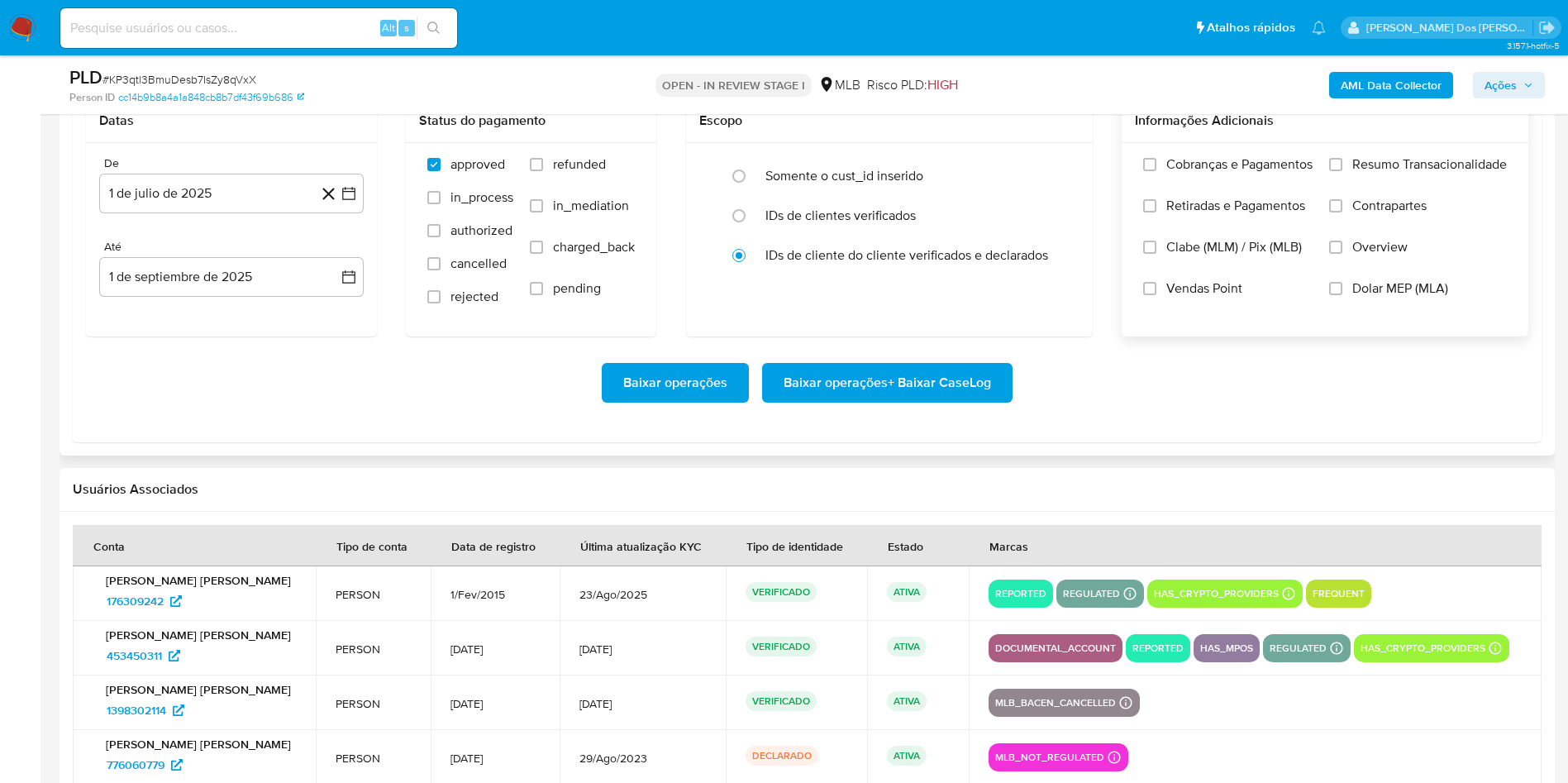
click at [1387, 173] on span "Resumo Transacionalidade" at bounding box center [1429, 164] width 155 height 16
click at [1342, 171] on input "Resumo Transacionalidade" at bounding box center [1336, 165] width 13 height 13
click at [937, 401] on span "Baixar operações + Baixar CaseLog" at bounding box center [886, 382] width 208 height 36
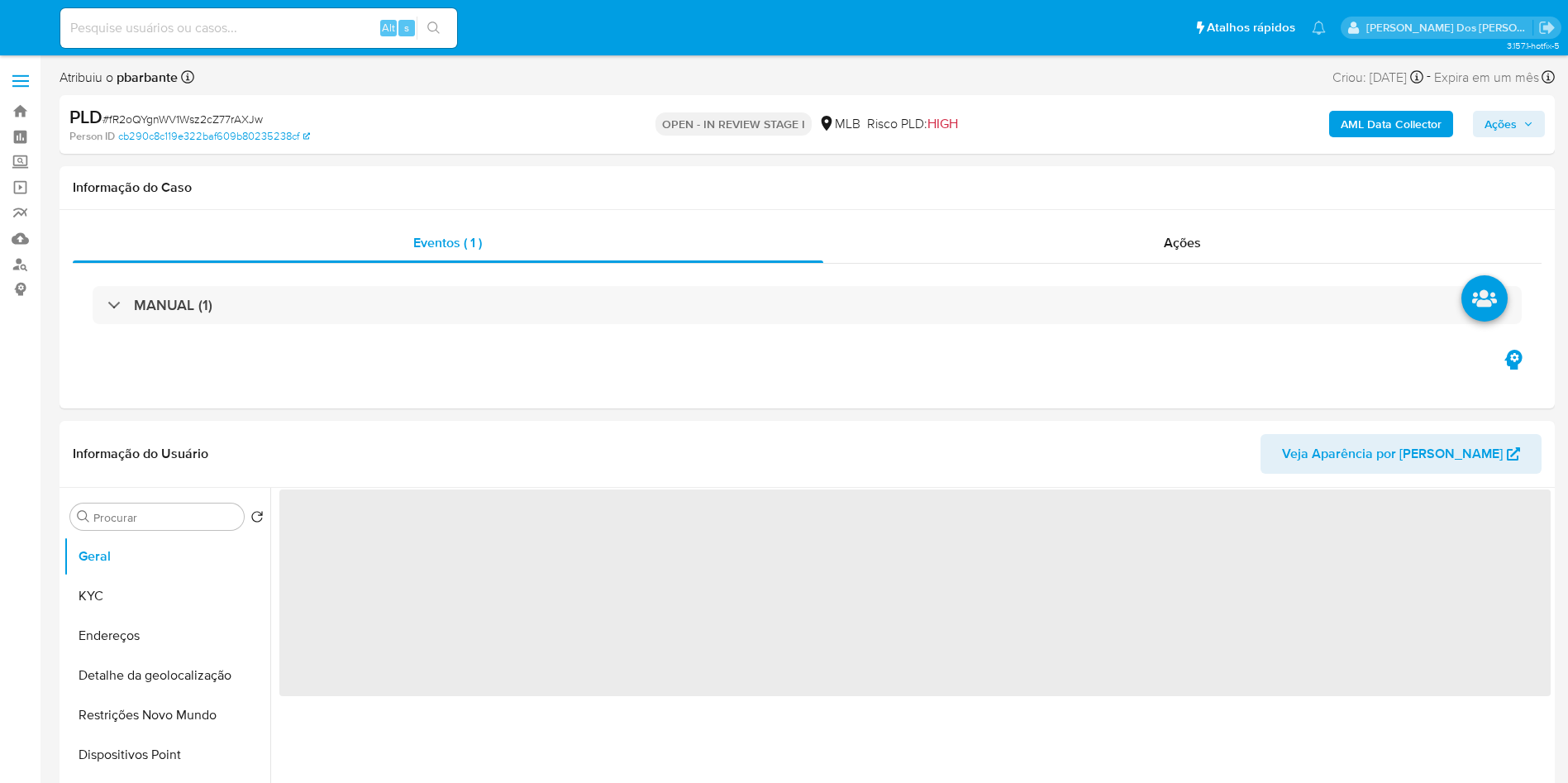
select select "10"
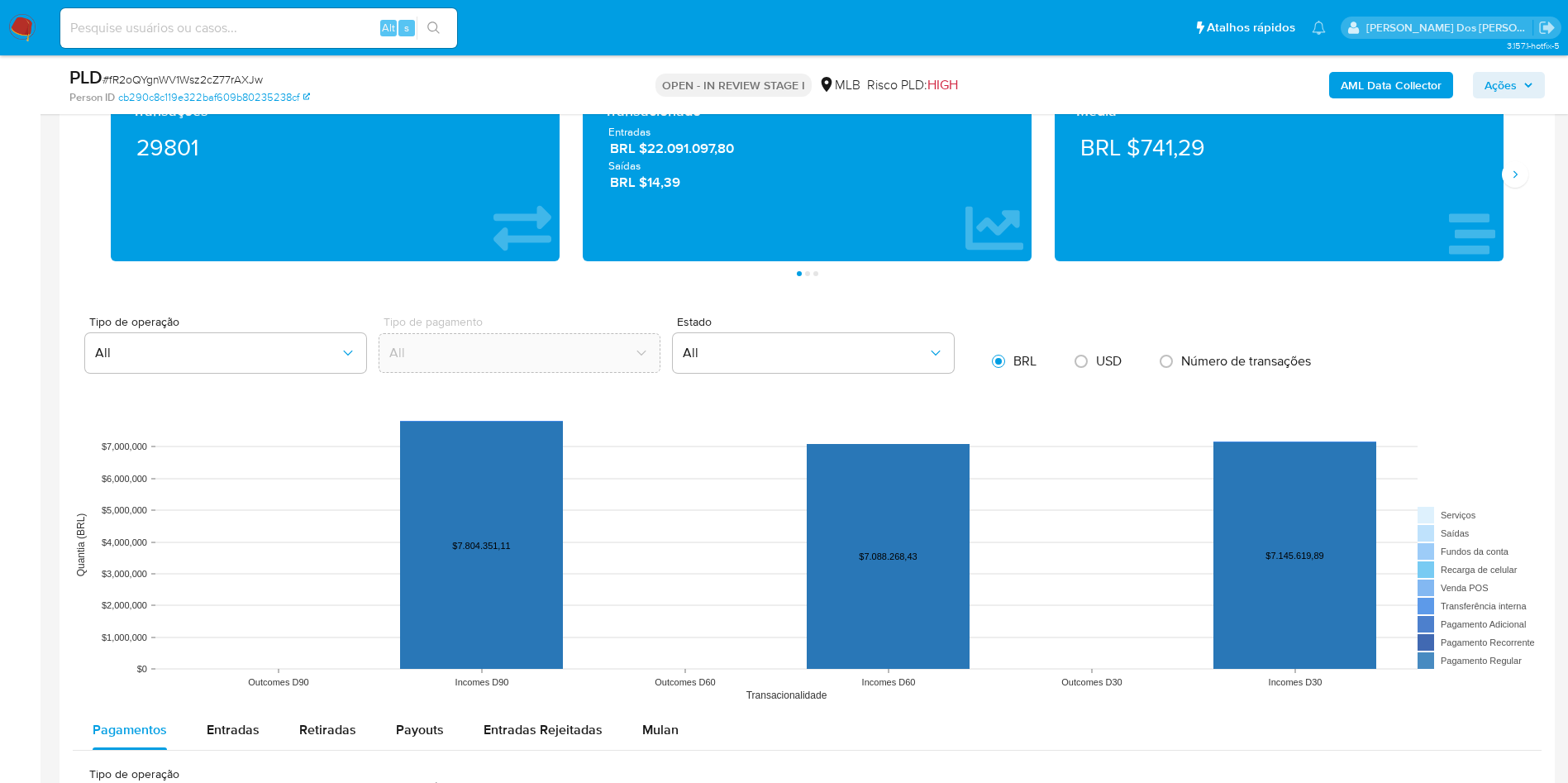
scroll to position [1363, 0]
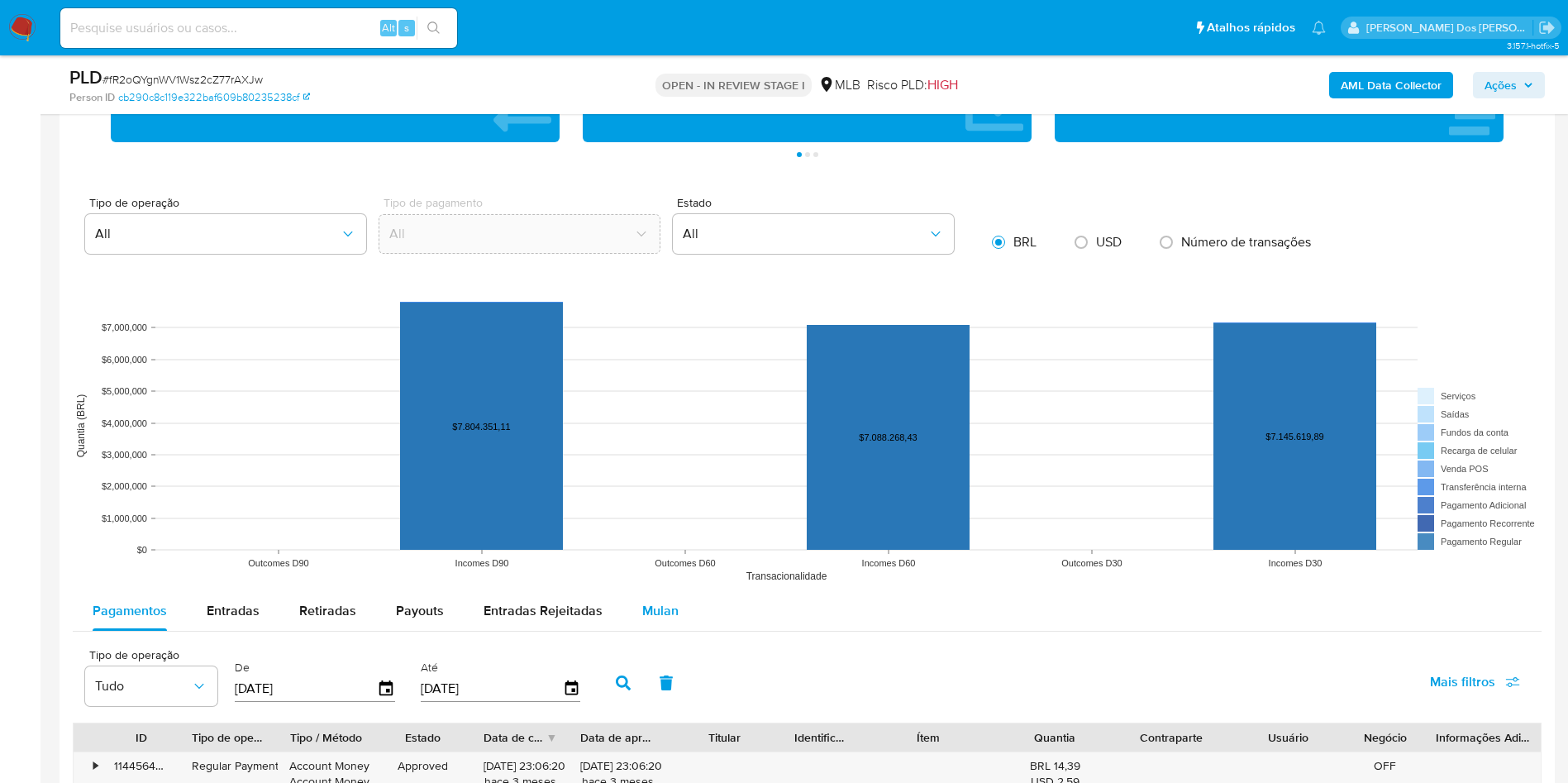
click at [656, 630] on div "Mulan" at bounding box center [660, 610] width 36 height 40
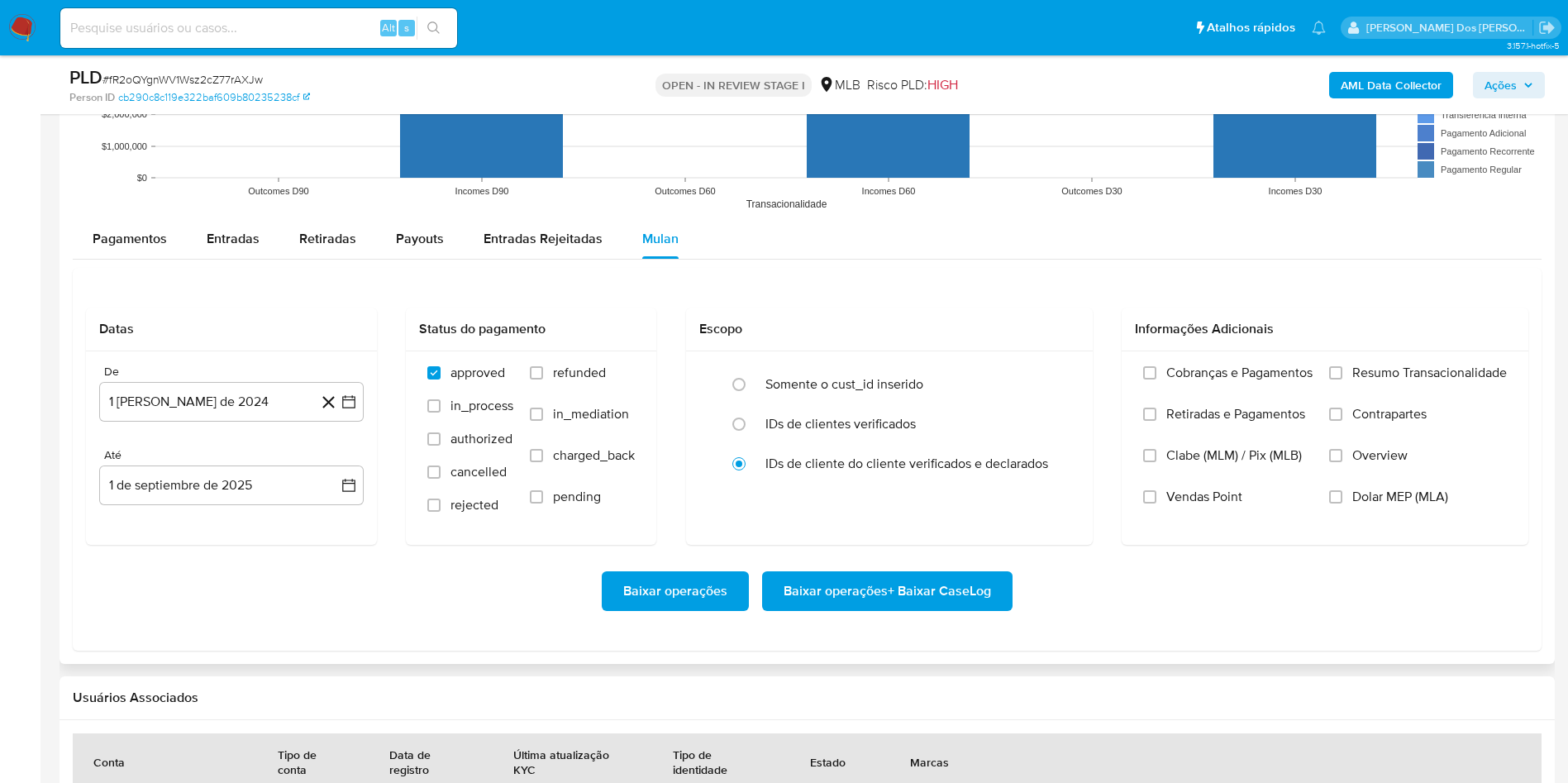
scroll to position [1983, 0]
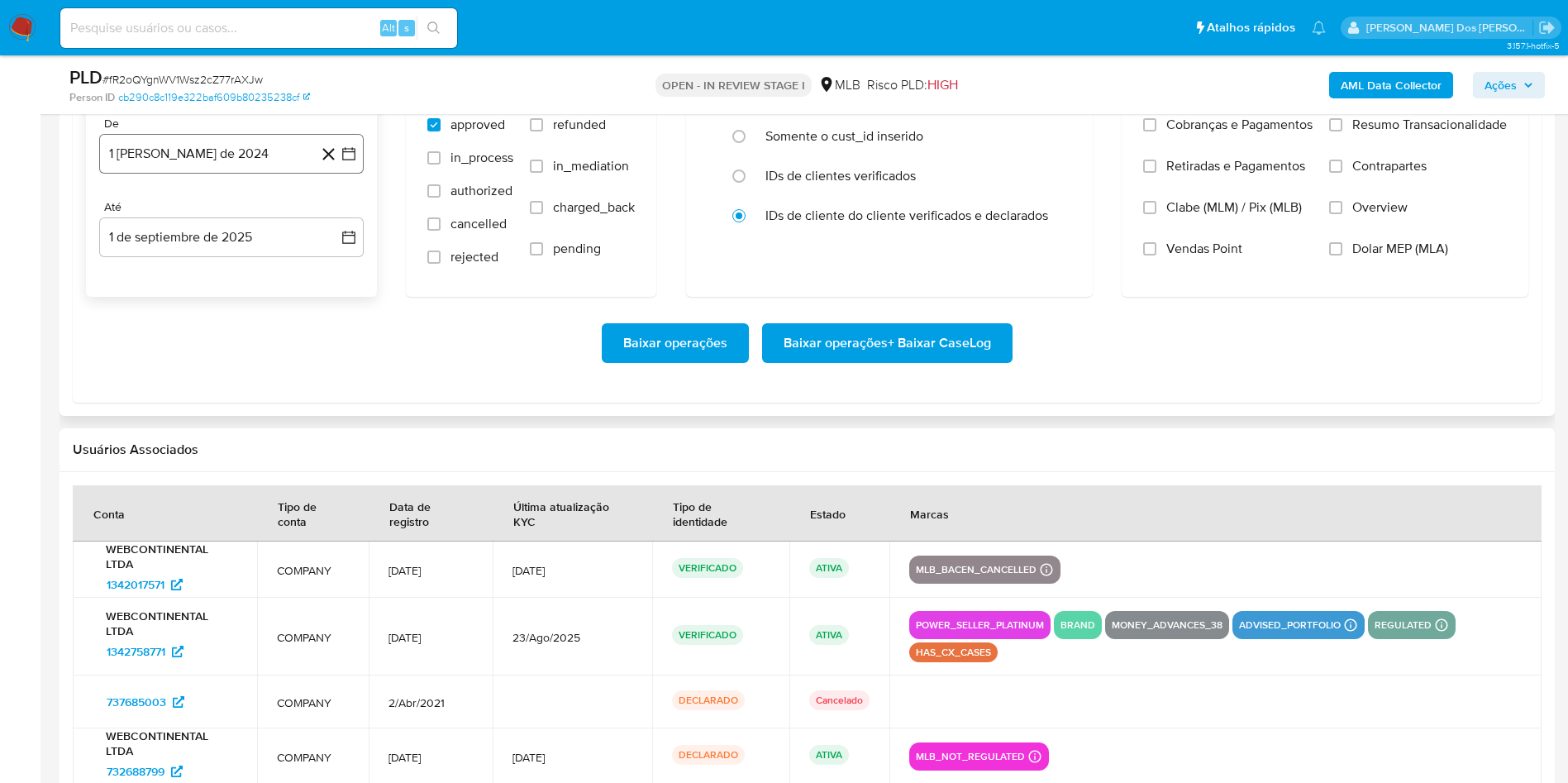
click at [343, 160] on icon "button" at bounding box center [349, 154] width 13 height 13
click at [337, 223] on icon "Mes siguiente" at bounding box center [334, 212] width 20 height 20
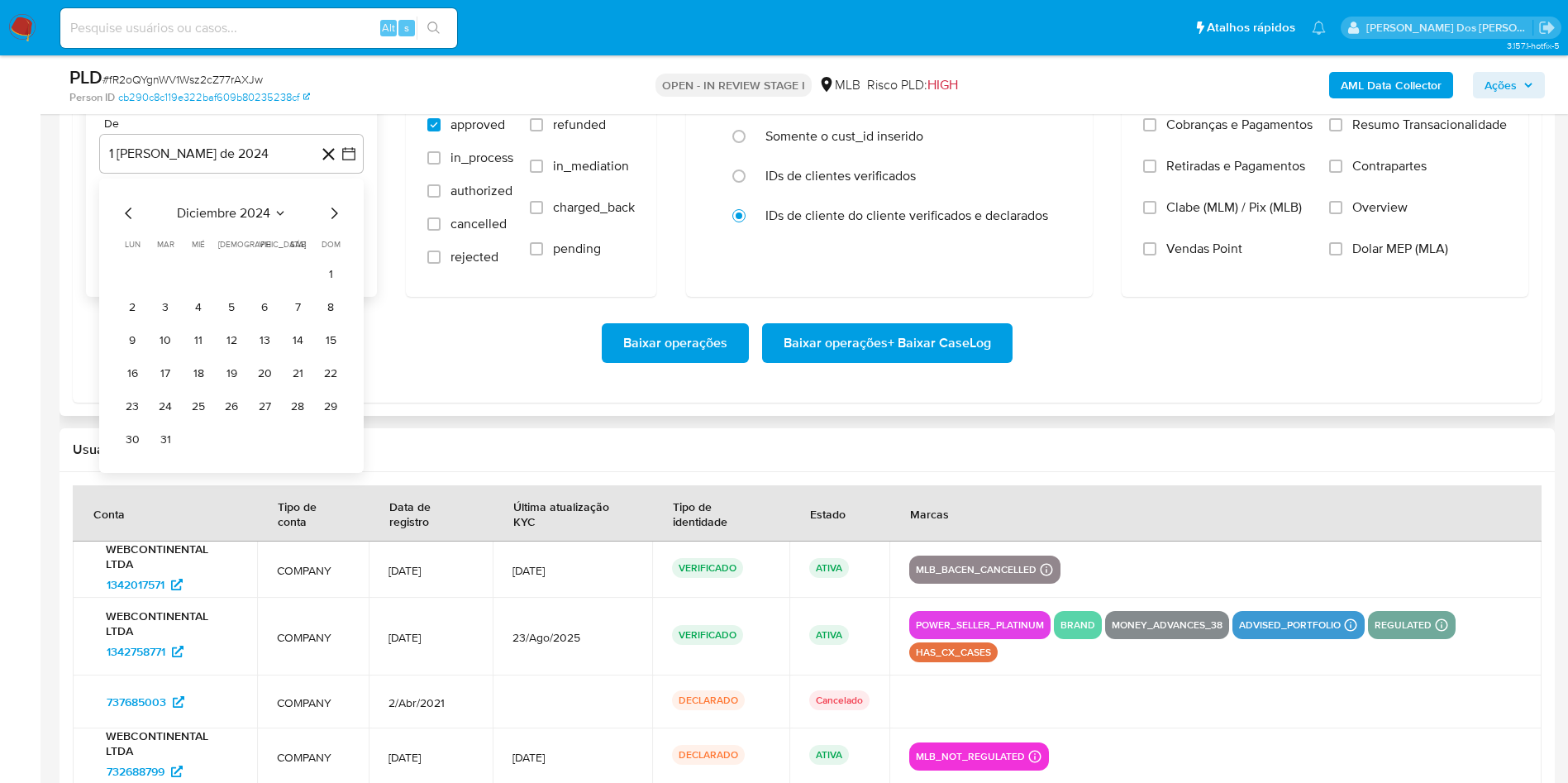
click at [337, 223] on icon "Mes siguiente" at bounding box center [334, 212] width 20 height 20
click at [339, 223] on icon "Mes siguiente" at bounding box center [334, 212] width 20 height 20
click at [330, 223] on icon "Mes siguiente" at bounding box center [334, 212] width 20 height 20
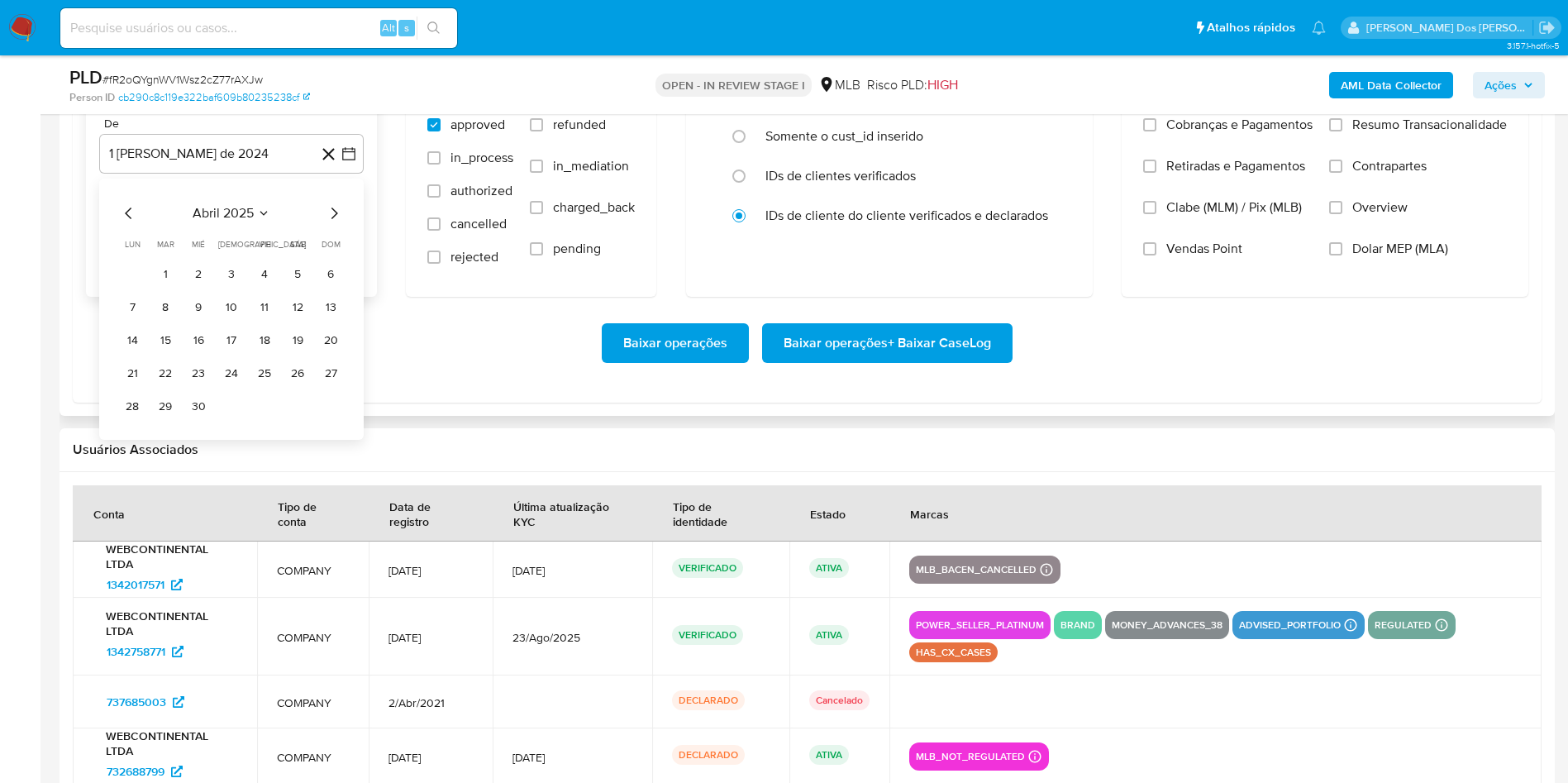
click at [330, 223] on icon "Mes siguiente" at bounding box center [334, 212] width 20 height 20
click at [172, 287] on button "1" at bounding box center [165, 274] width 27 height 27
click at [1355, 133] on span "Resumo Transacionalidade" at bounding box center [1429, 124] width 155 height 16
click at [1342, 132] on input "Resumo Transacionalidade" at bounding box center [1336, 125] width 13 height 13
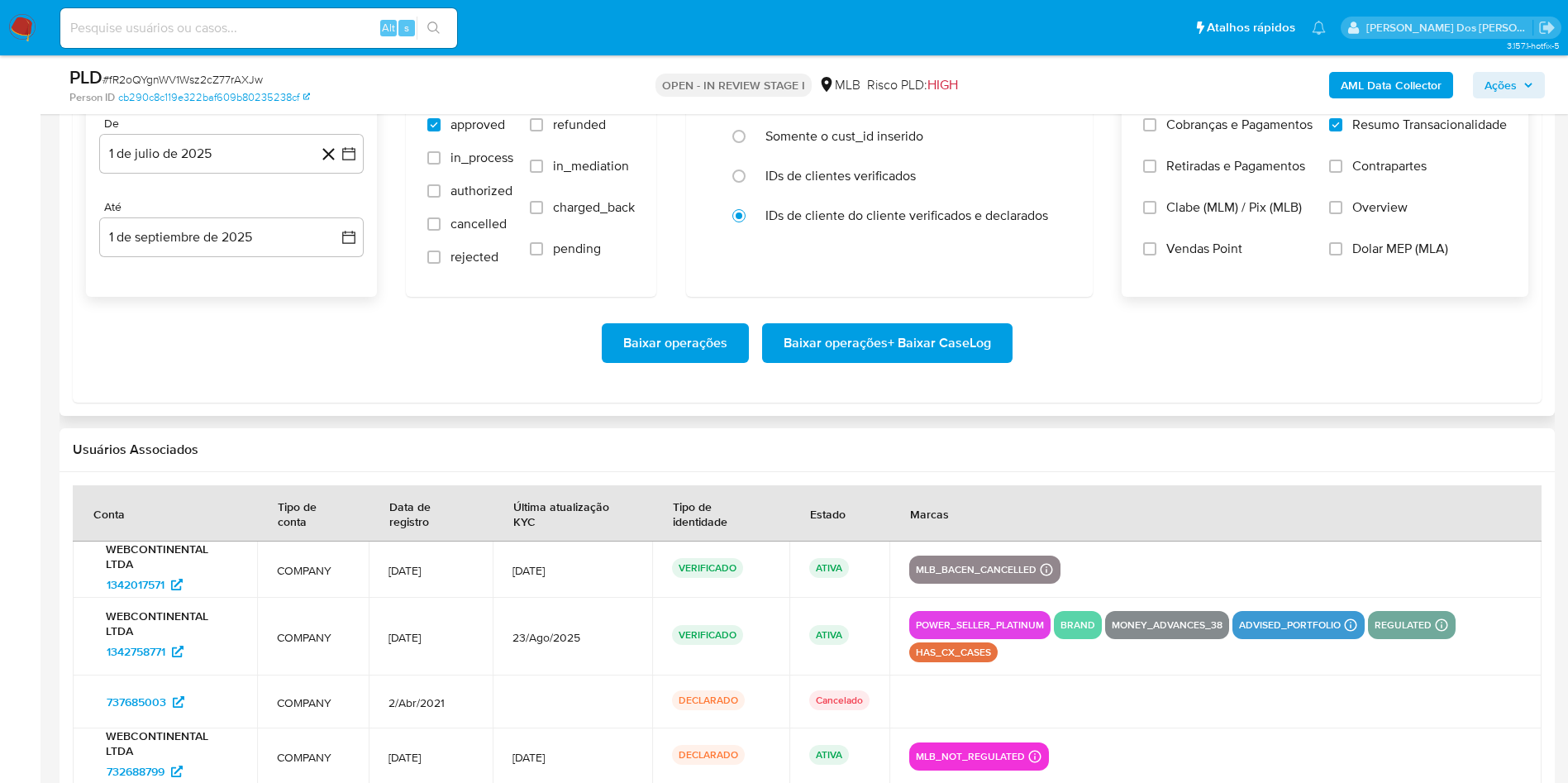
click at [939, 361] on span "Baixar operações + Baixar CaseLog" at bounding box center [886, 343] width 208 height 36
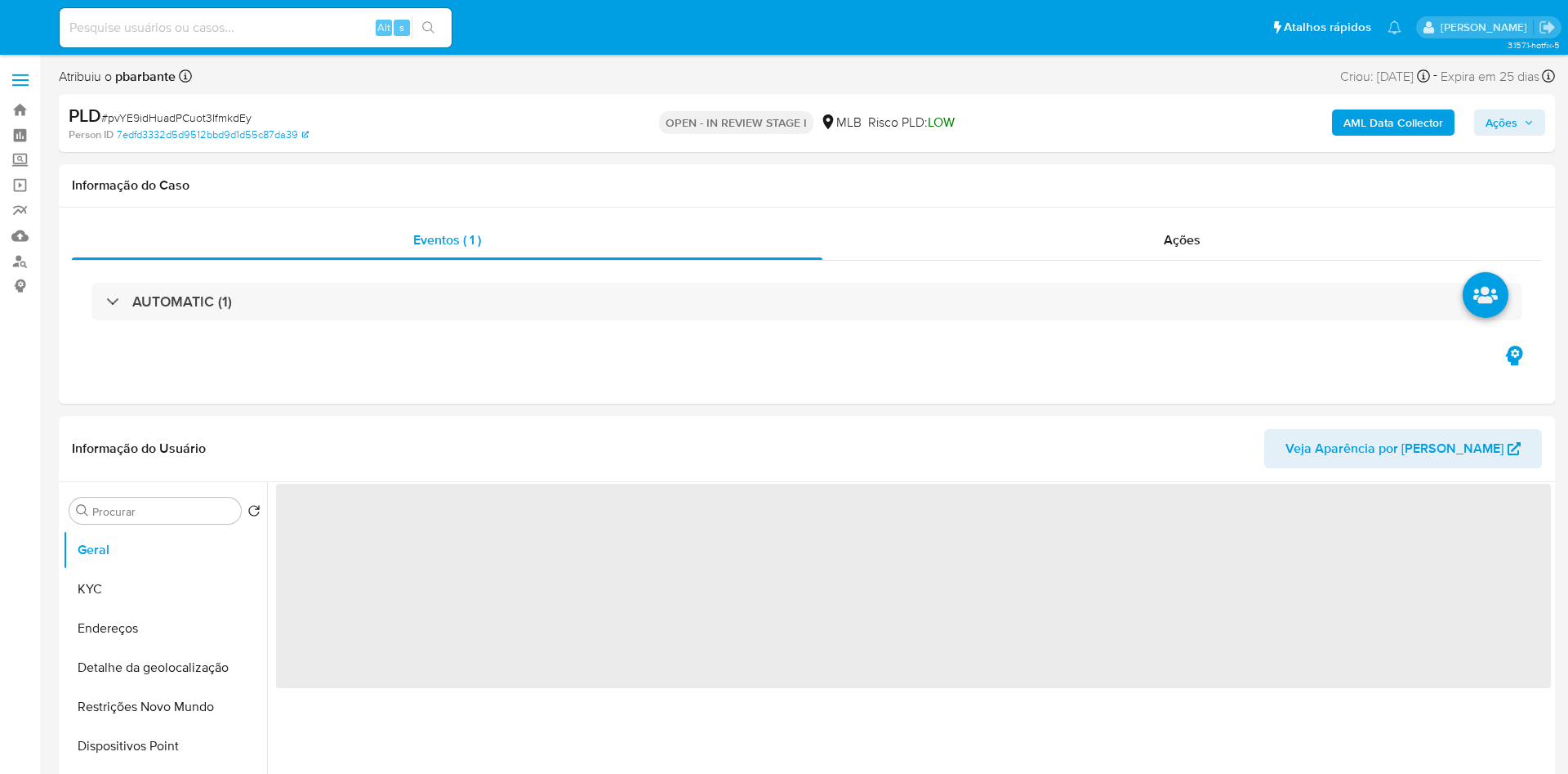
select select "10"
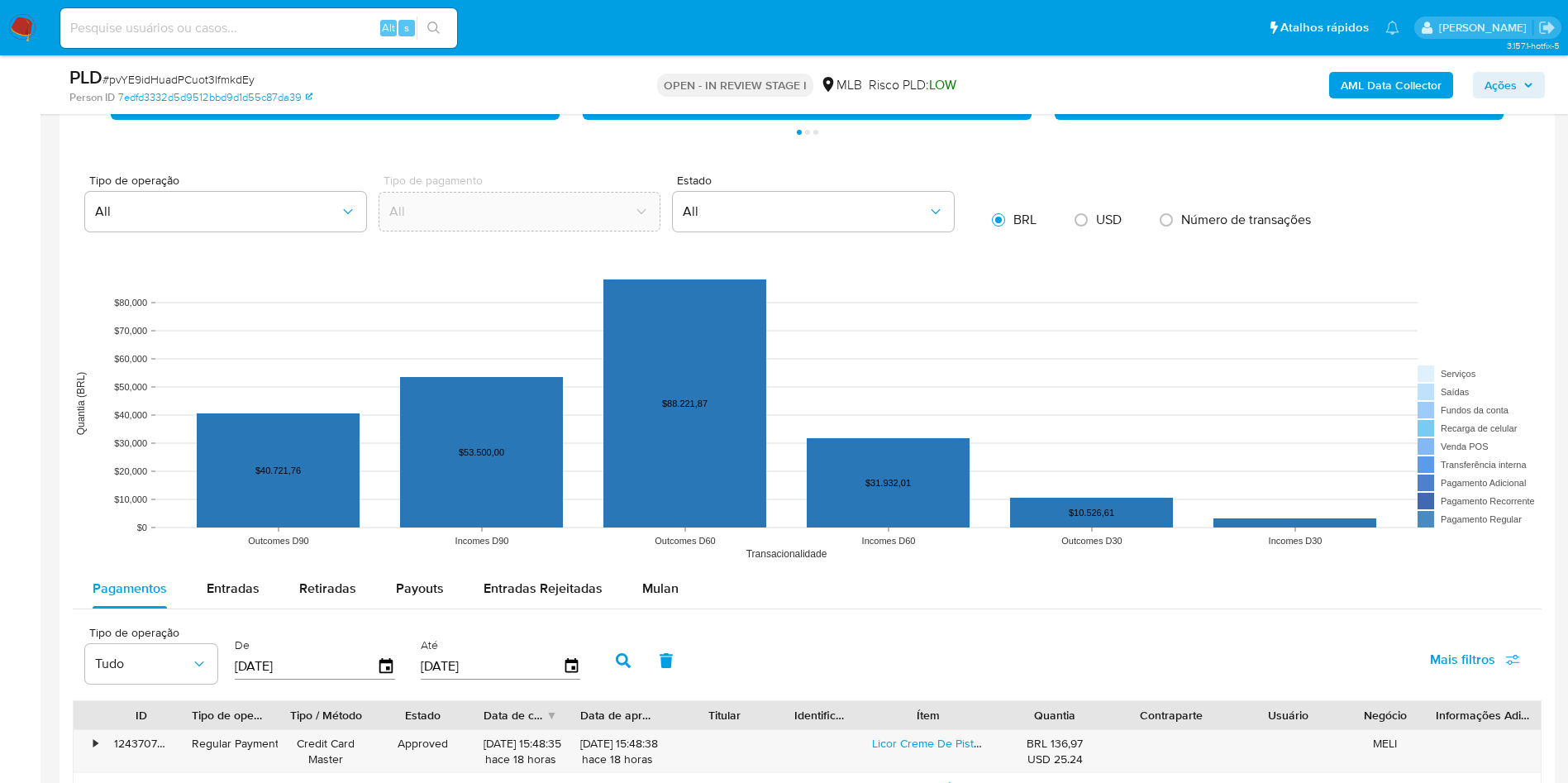
scroll to position [1612, 0]
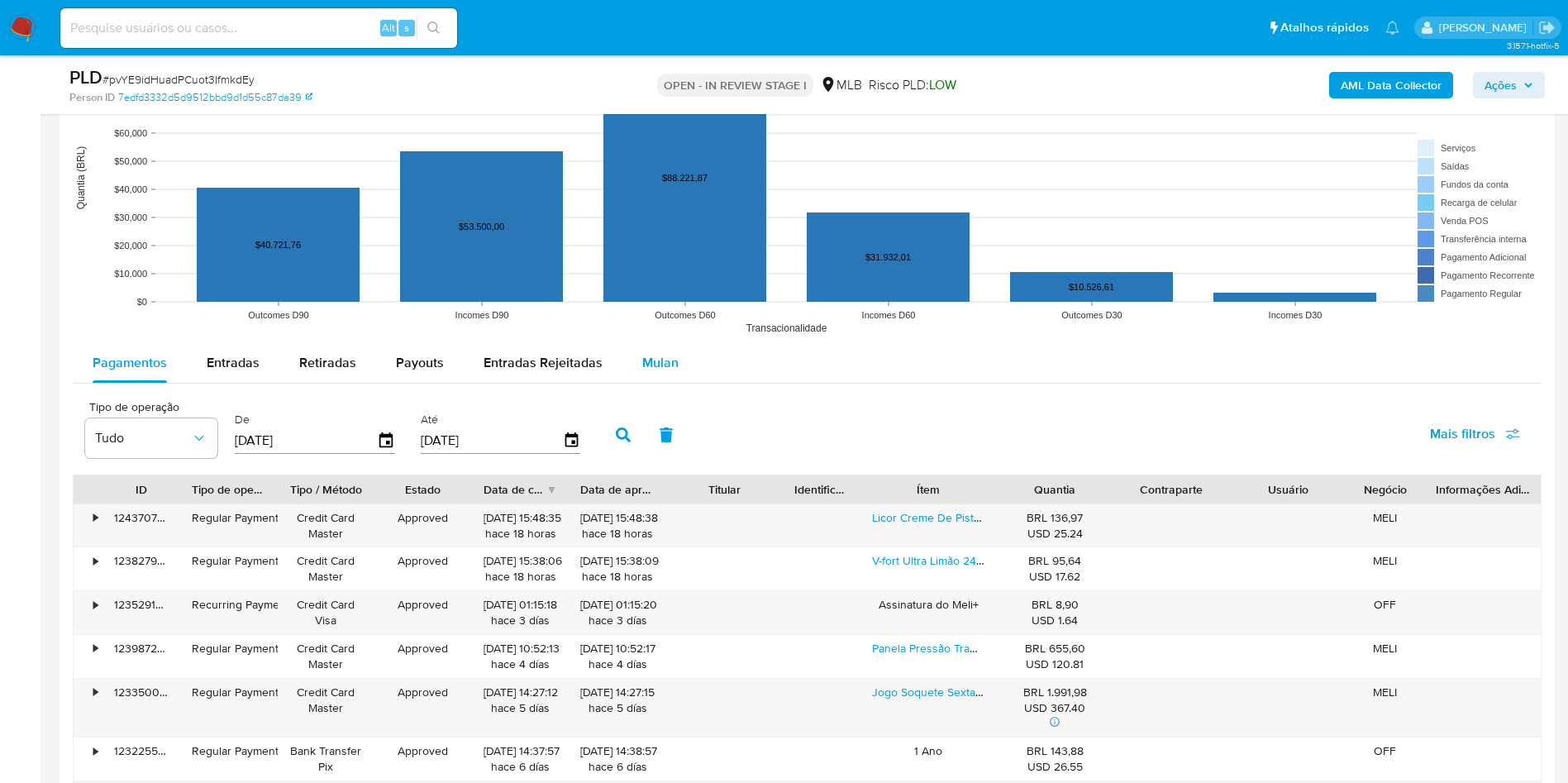
click at [688, 383] on button "Mulan" at bounding box center [660, 363] width 76 height 40
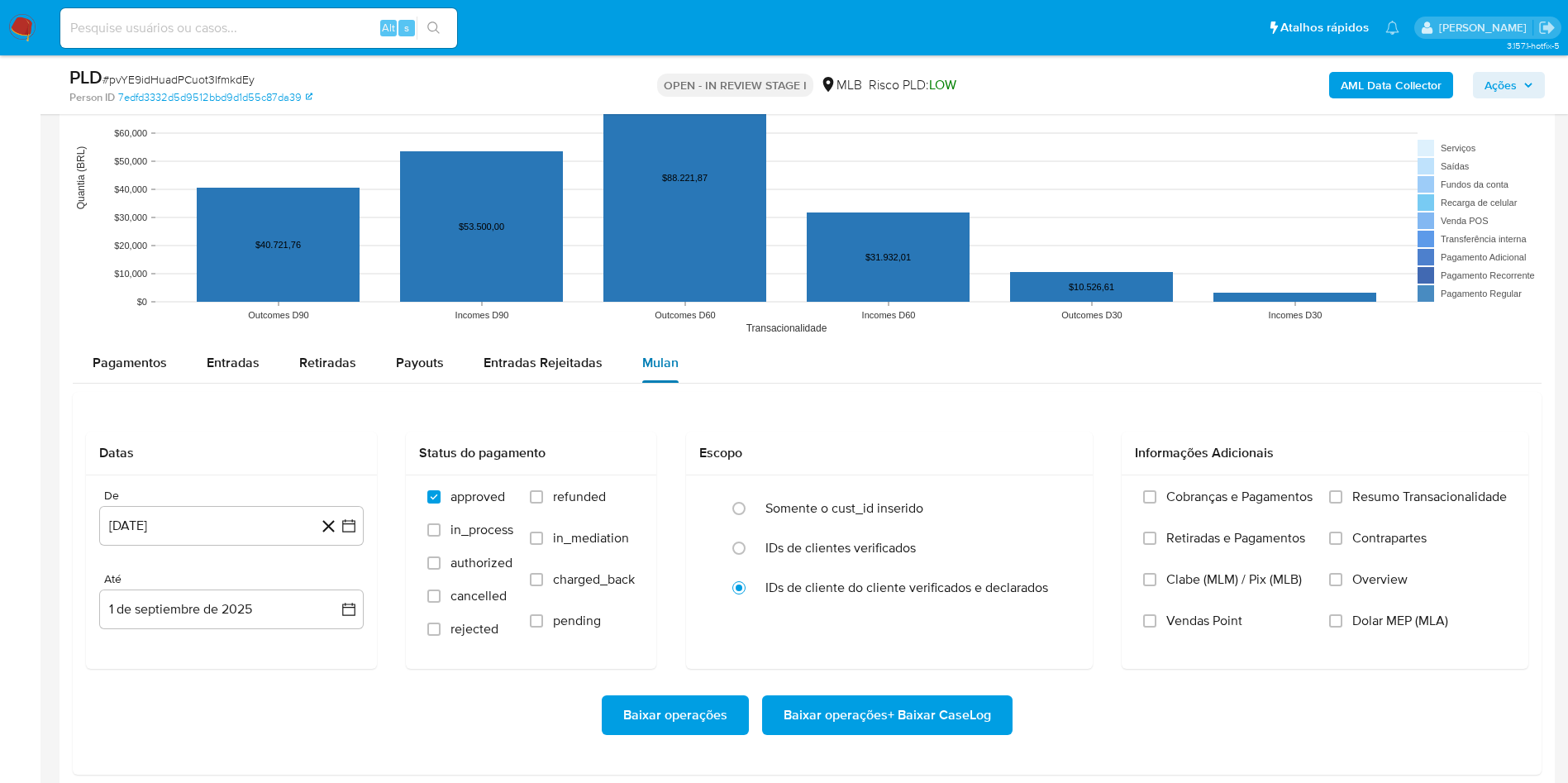
scroll to position [1860, 0]
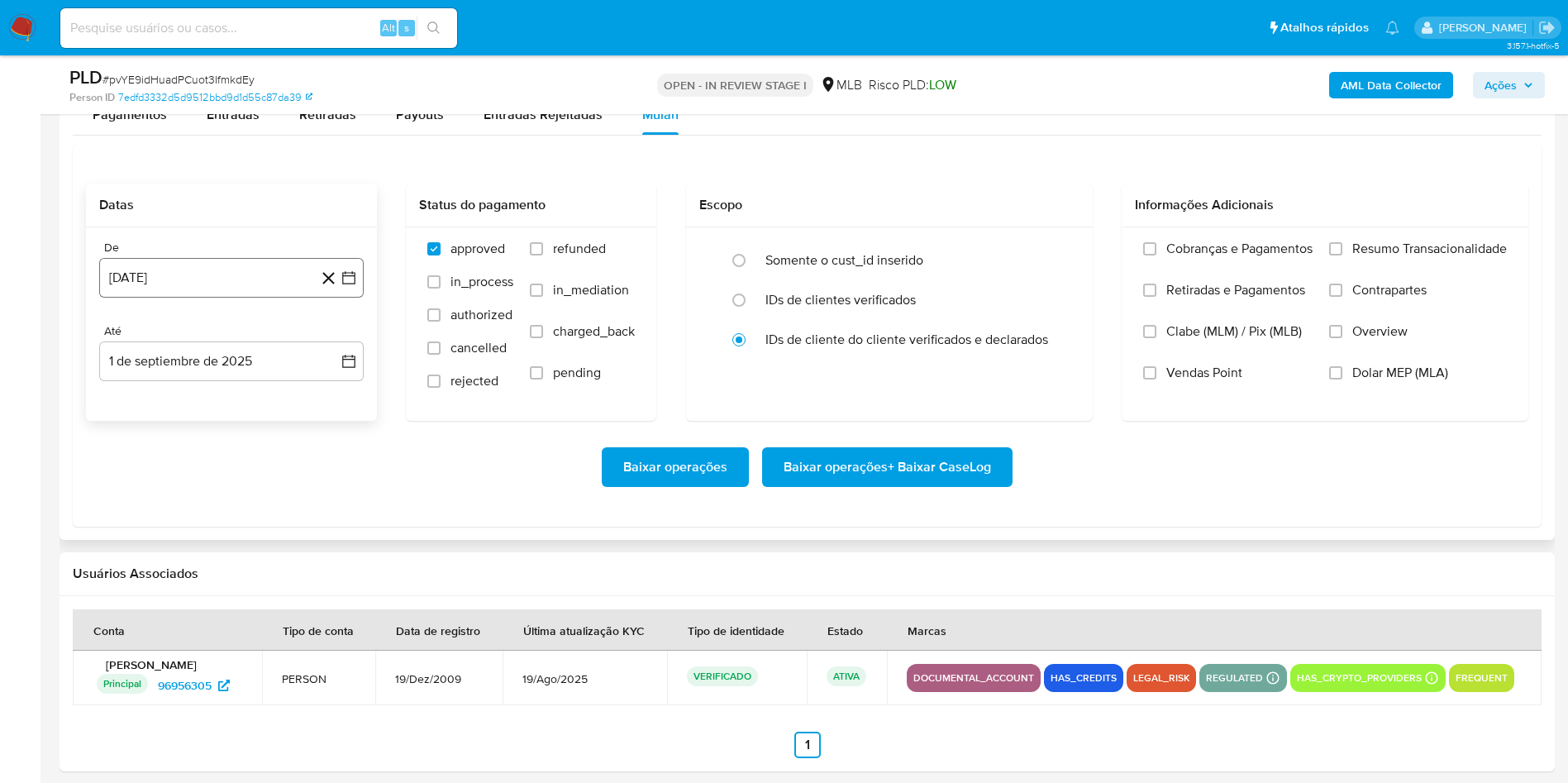
click at [341, 286] on icon "button" at bounding box center [348, 277] width 16 height 16
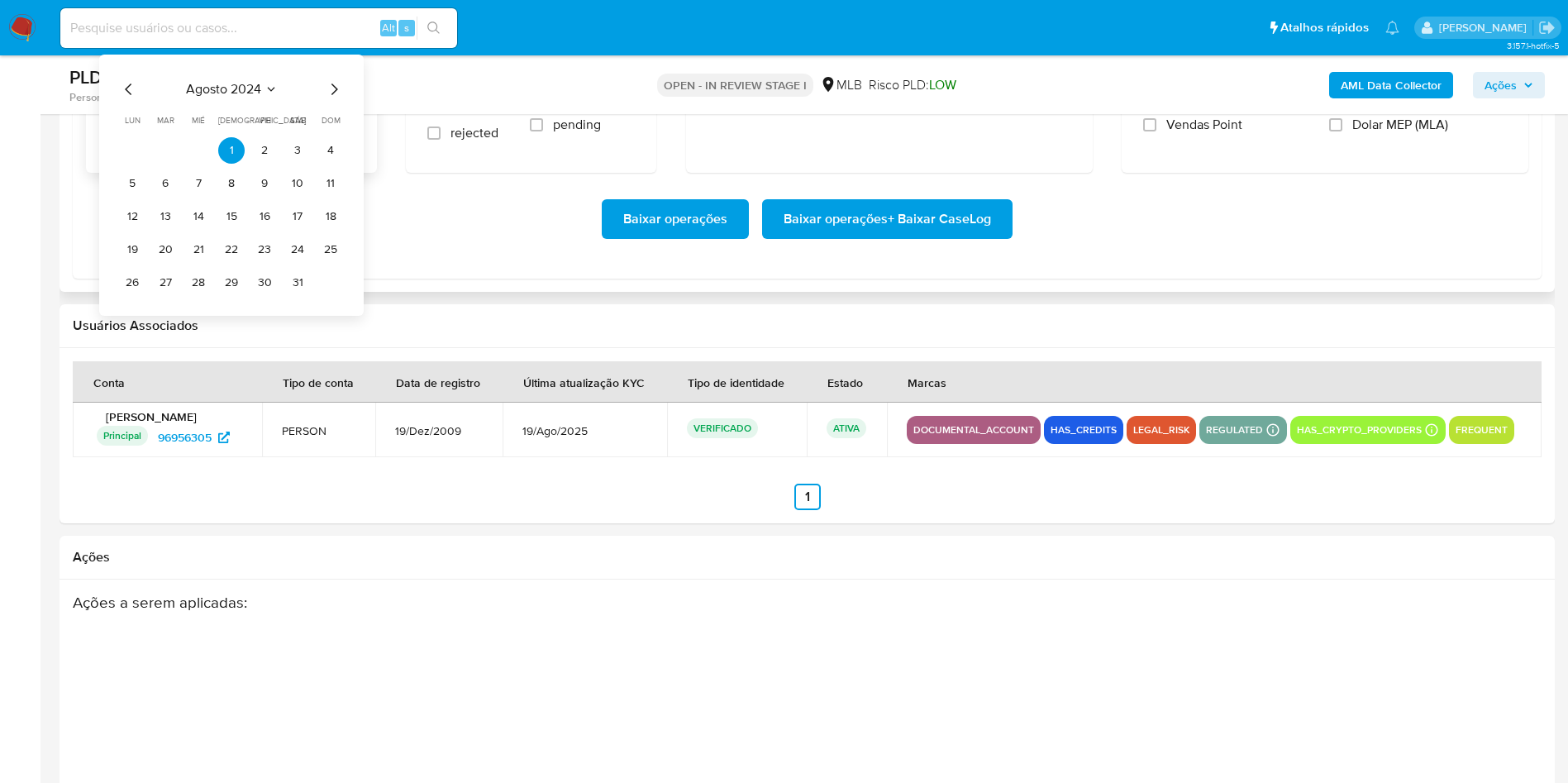
scroll to position [1983, 0]
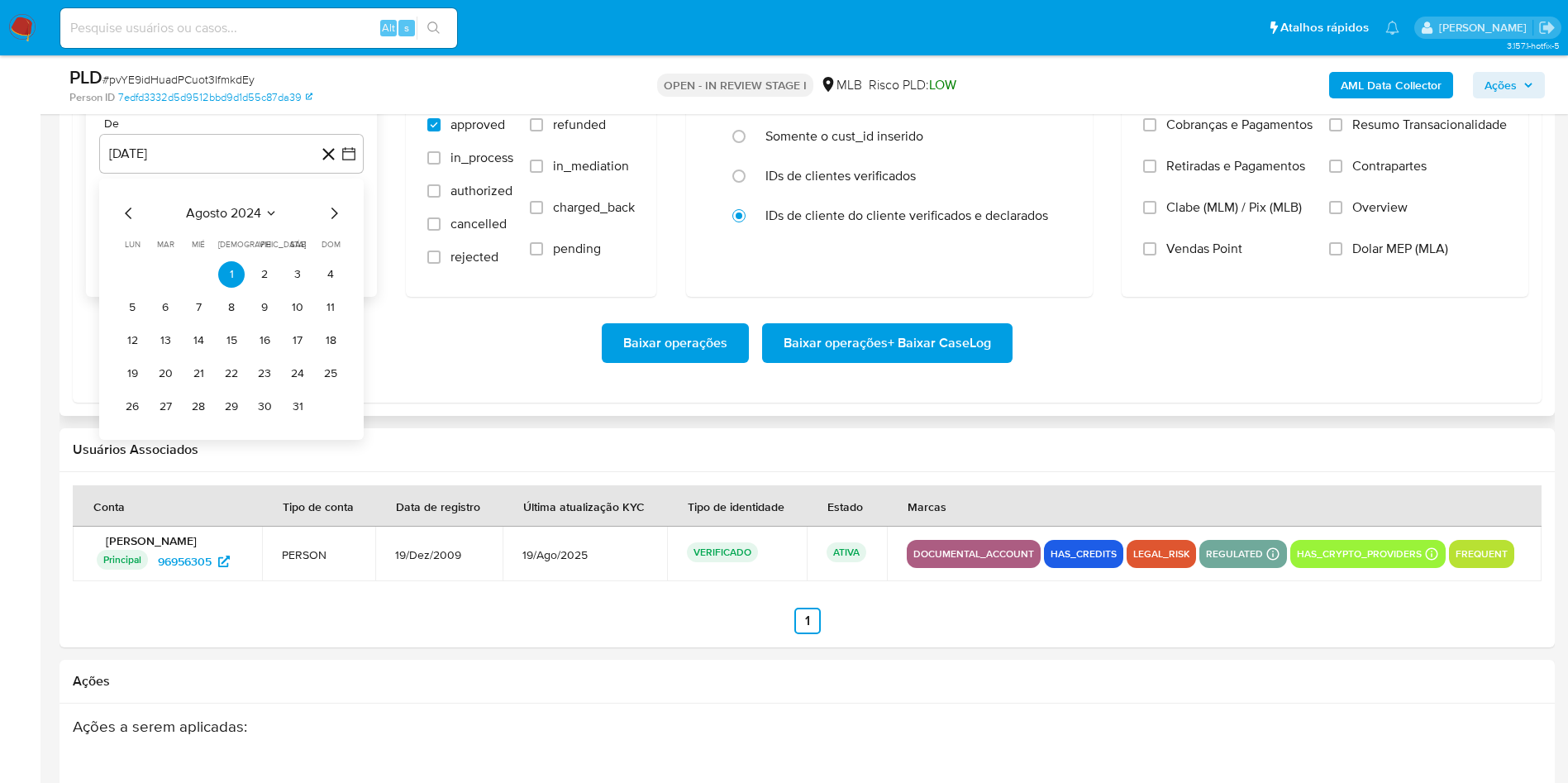
click at [336, 223] on icon "Mes siguiente" at bounding box center [334, 212] width 20 height 20
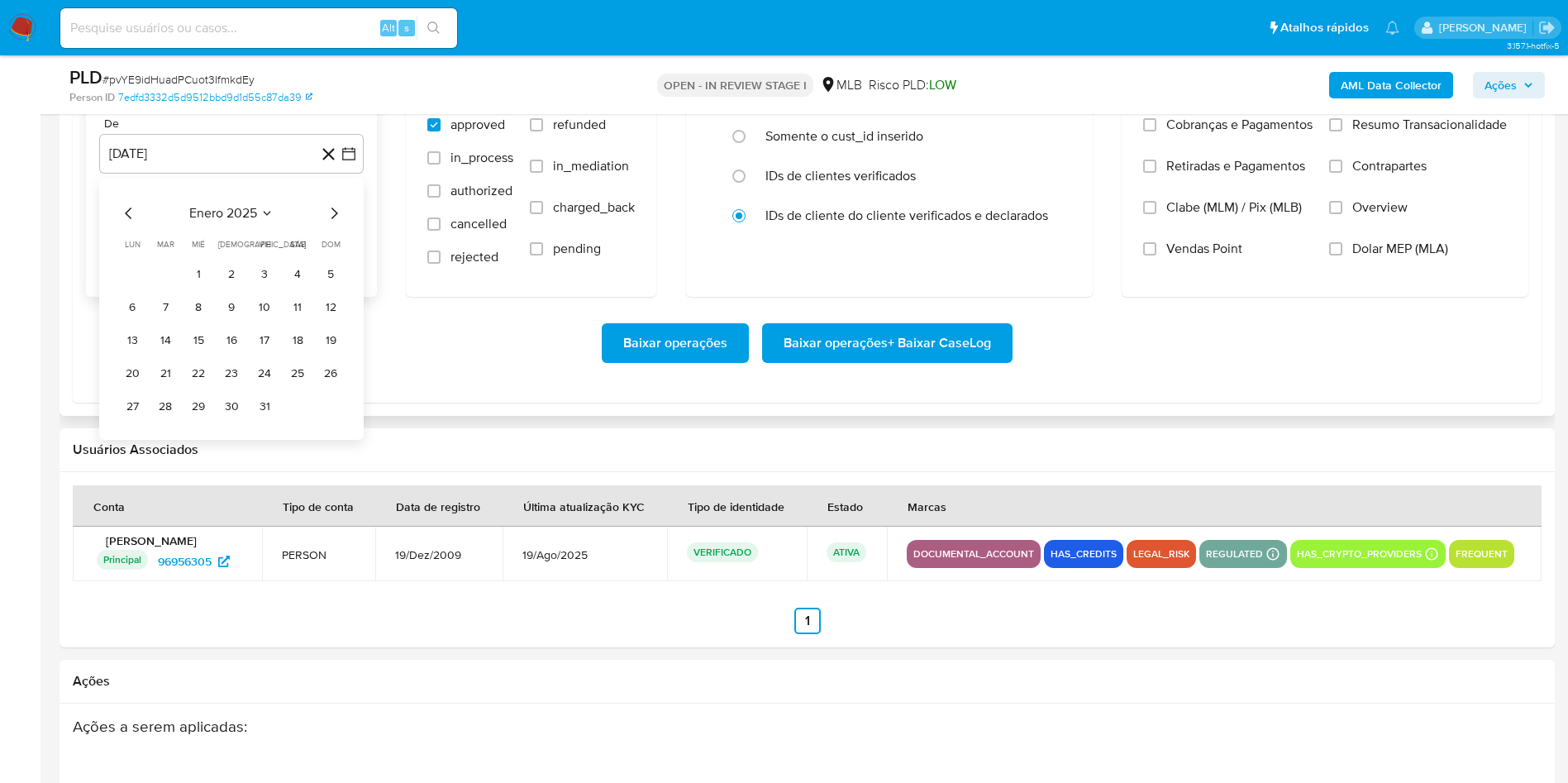
click at [336, 223] on icon "Mes siguiente" at bounding box center [334, 212] width 20 height 20
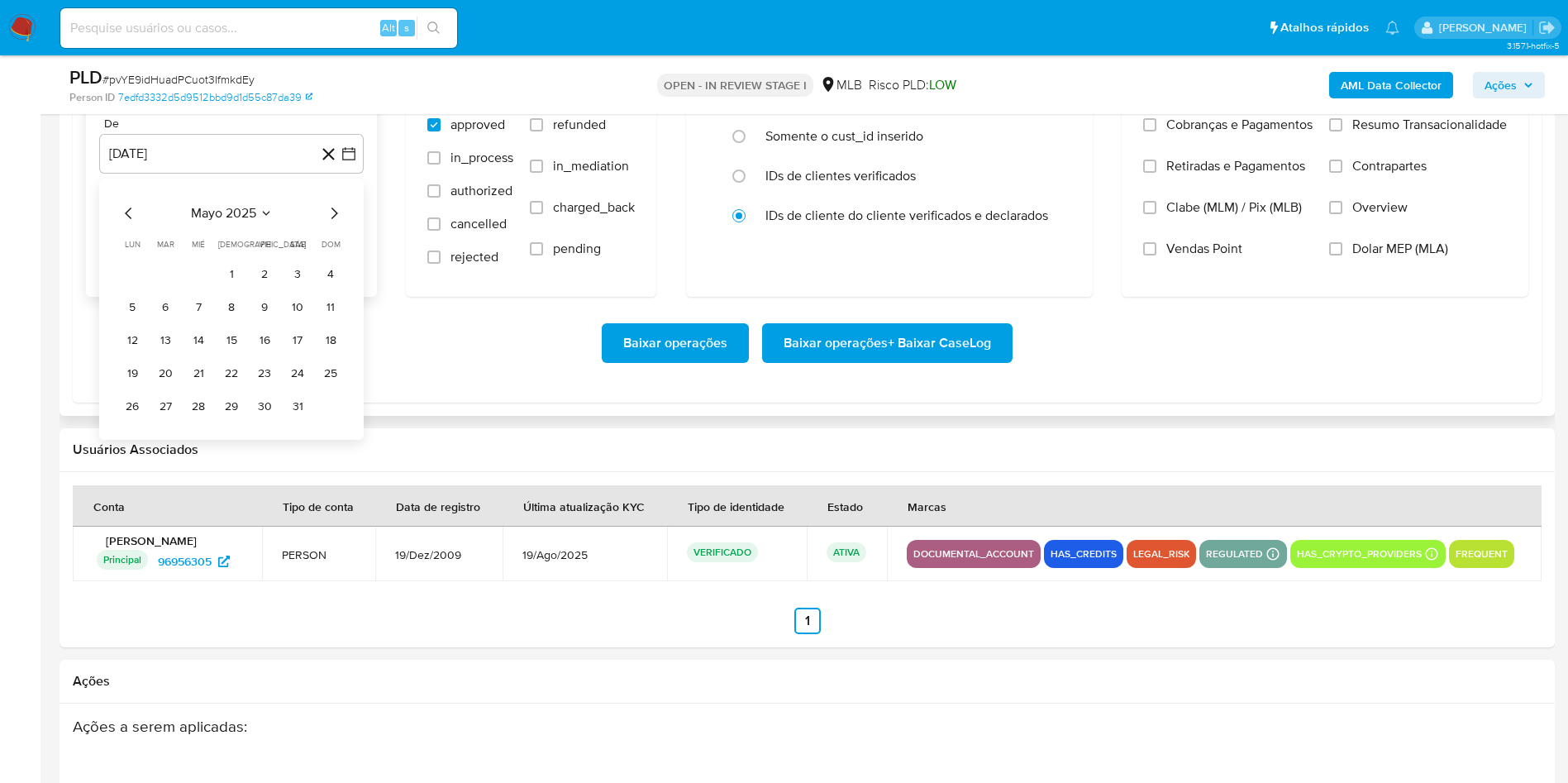
click at [336, 223] on icon "Mes siguiente" at bounding box center [334, 212] width 20 height 20
click at [125, 223] on icon "Mes anterior" at bounding box center [129, 212] width 20 height 20
click at [158, 287] on button "1" at bounding box center [165, 274] width 27 height 27
click at [1361, 133] on span "Resumo Transacionalidade" at bounding box center [1429, 124] width 155 height 16
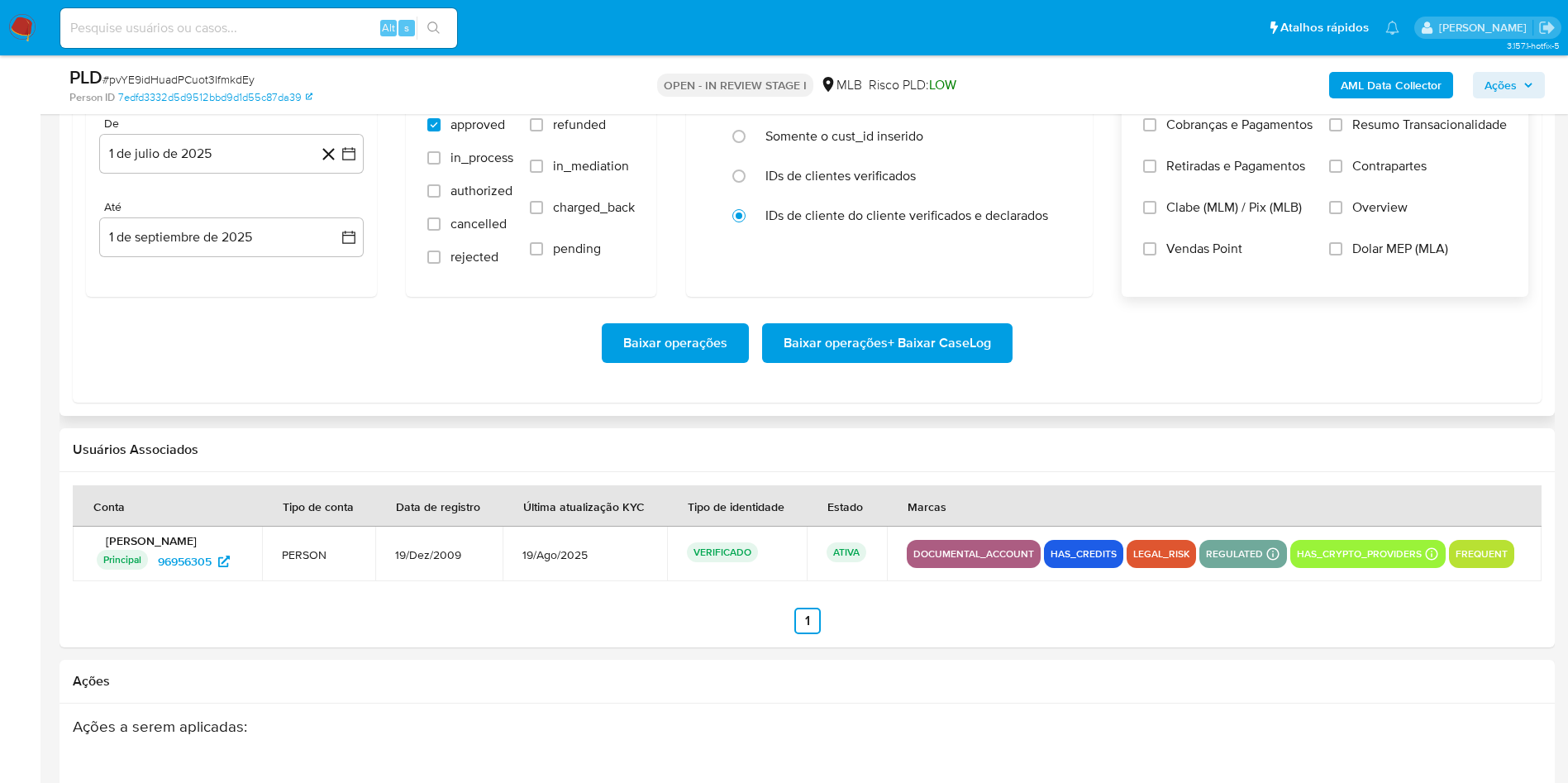
click at [1342, 132] on input "Resumo Transacionalidade" at bounding box center [1336, 125] width 13 height 13
click at [912, 361] on span "Baixar operações + Baixar CaseLog" at bounding box center [886, 343] width 208 height 36
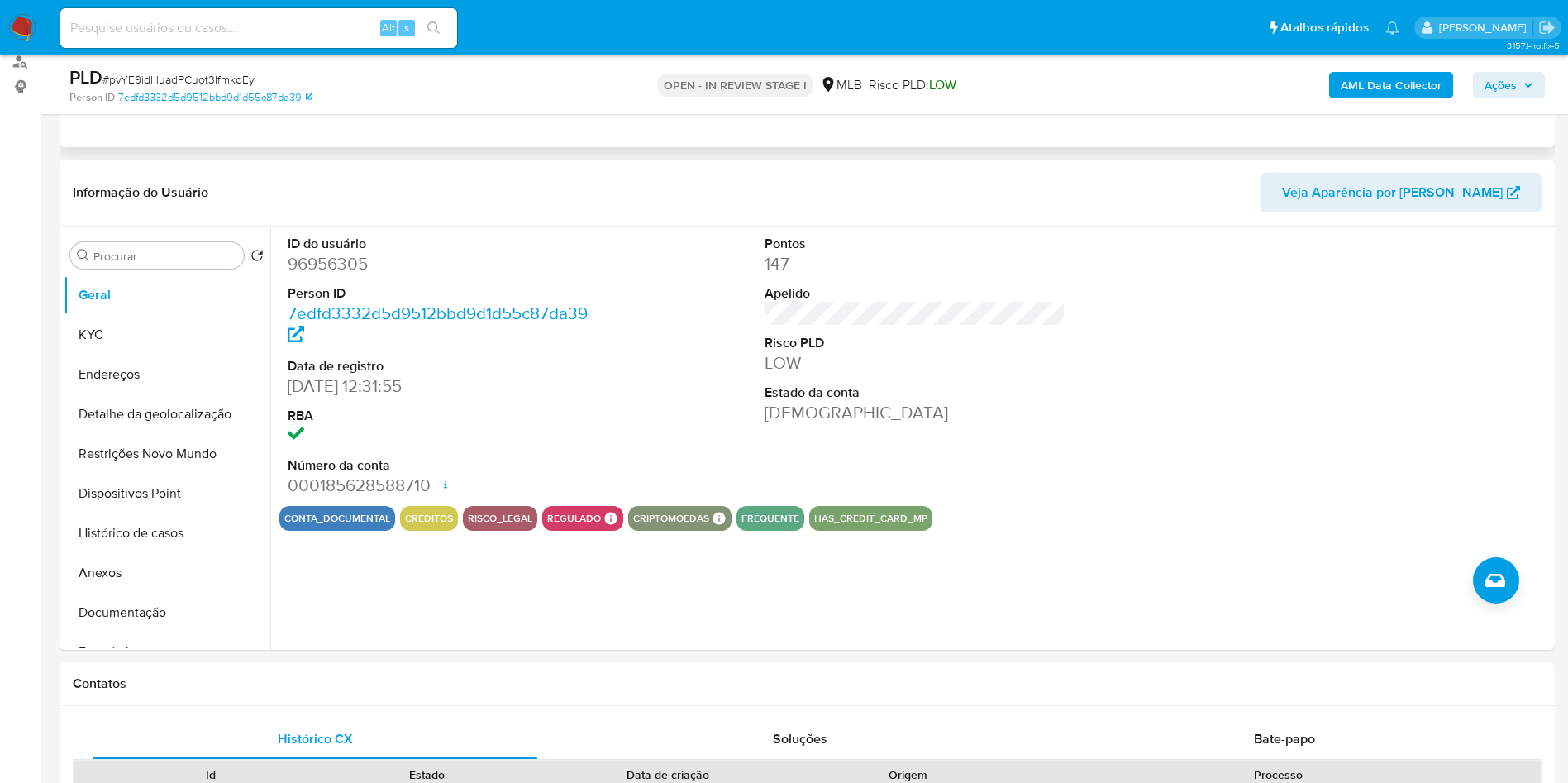
scroll to position [0, 0]
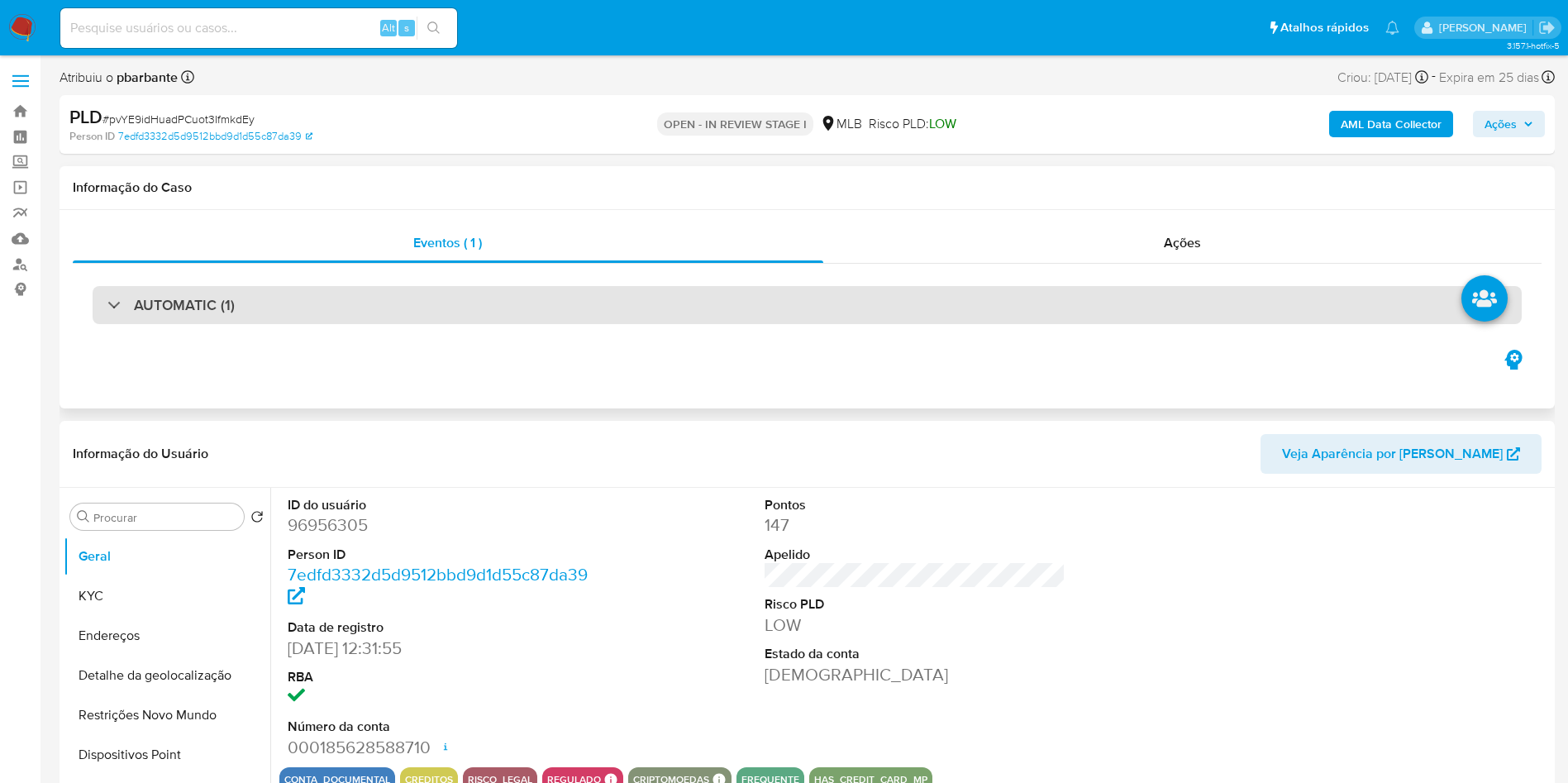
click at [670, 291] on div "AUTOMATIC (1)" at bounding box center [807, 305] width 1429 height 38
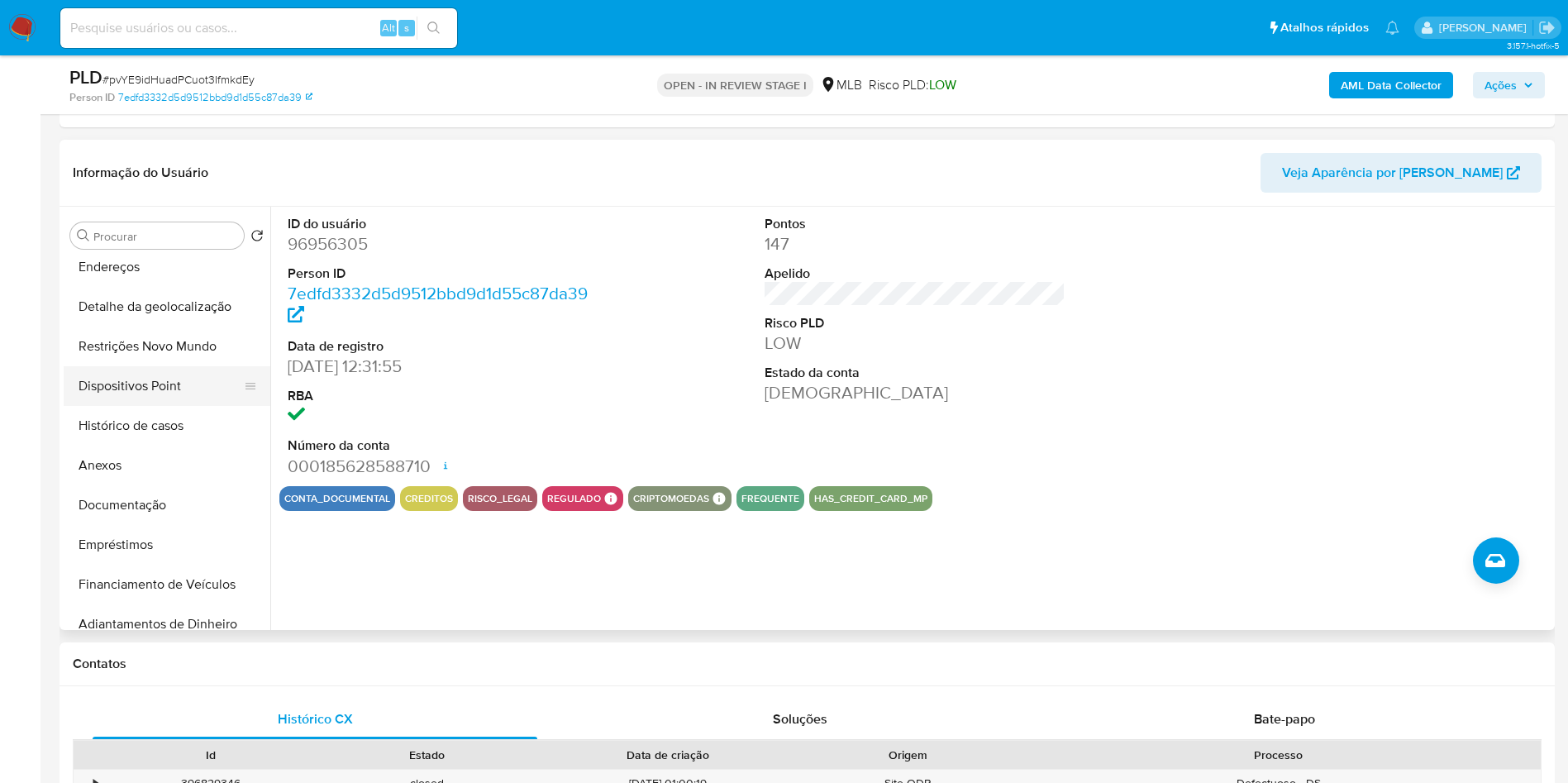
scroll to position [124, 0]
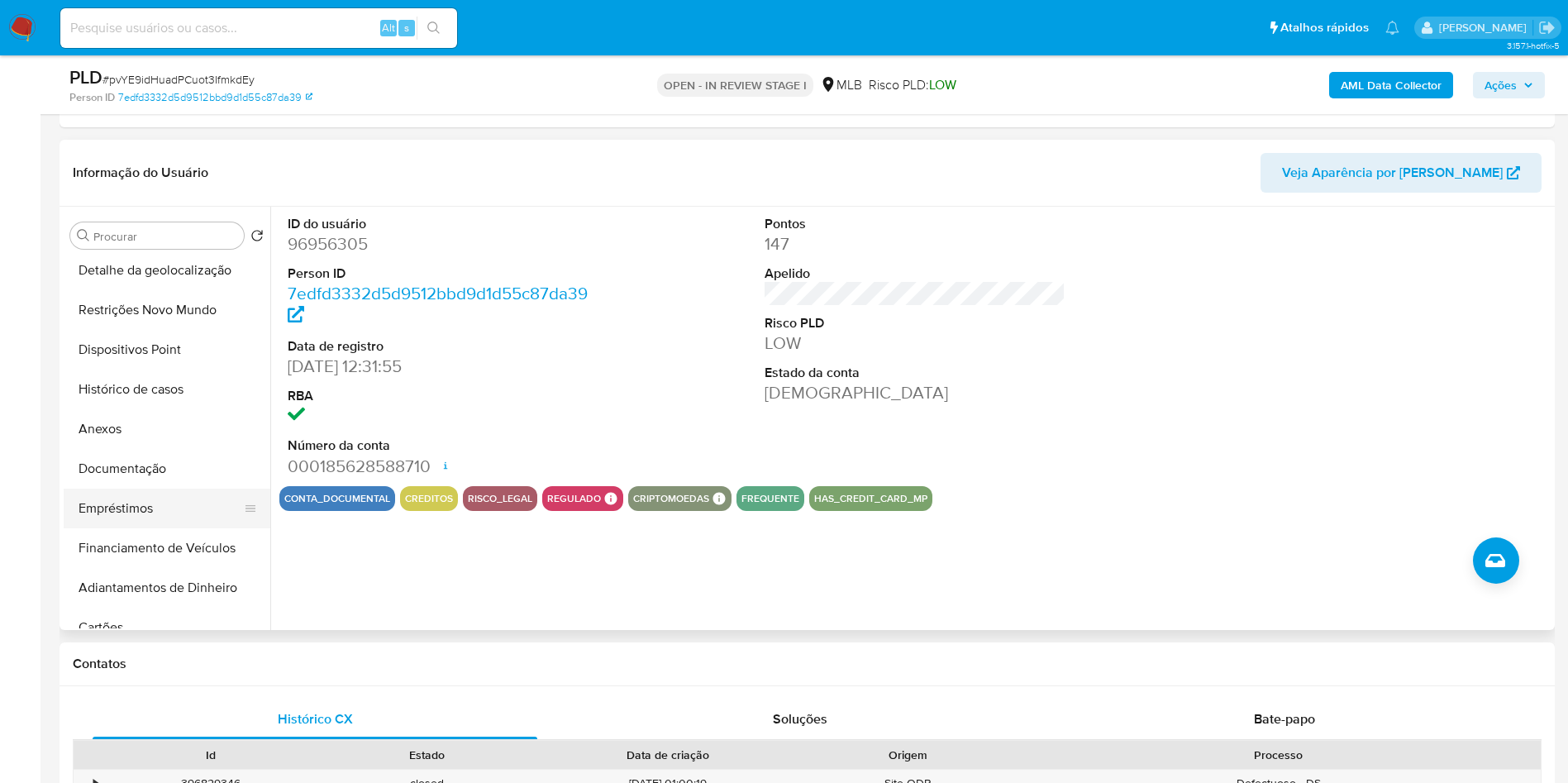
click at [146, 520] on button "Empréstimos" at bounding box center [160, 508] width 193 height 40
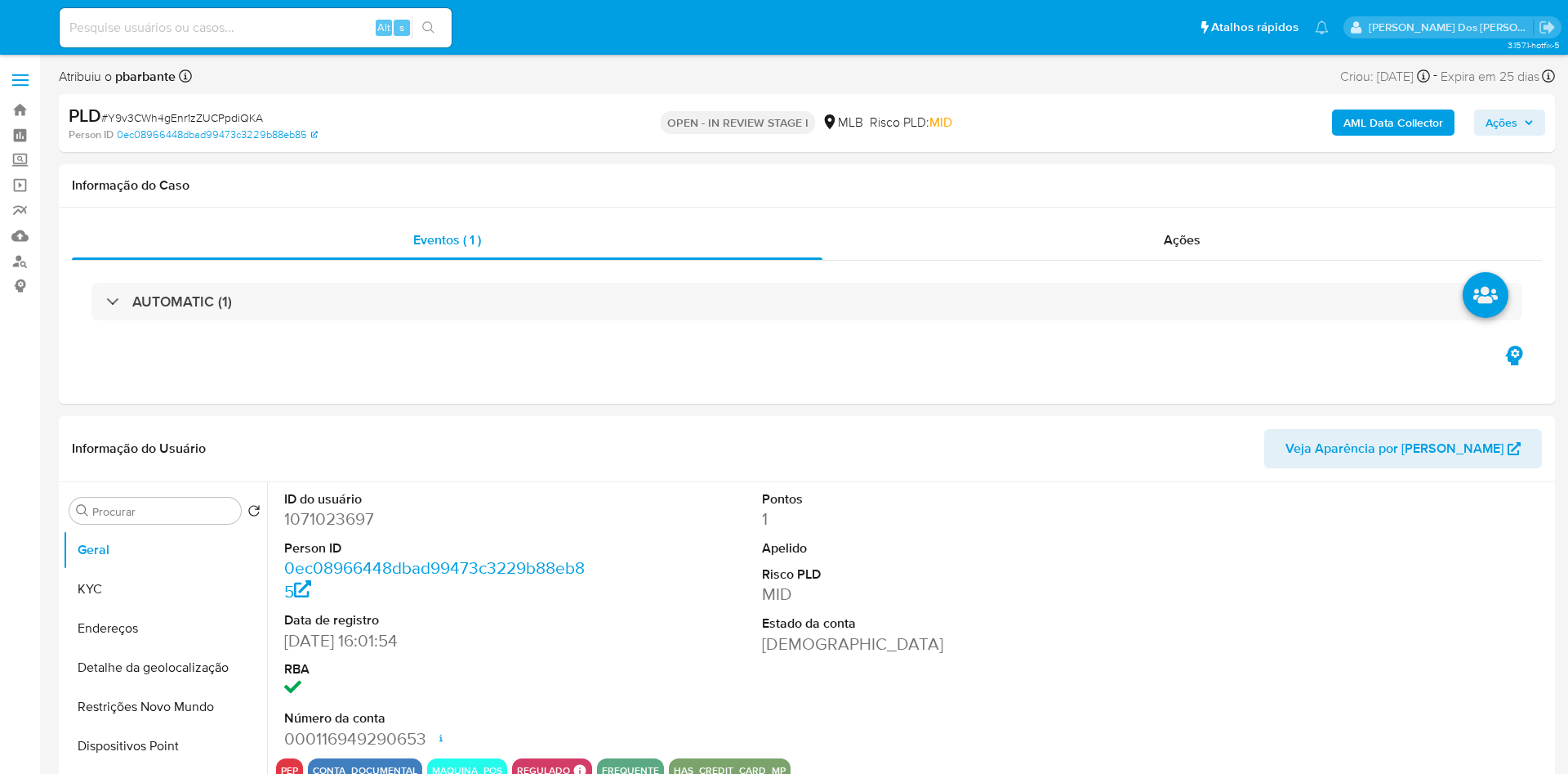
select select "10"
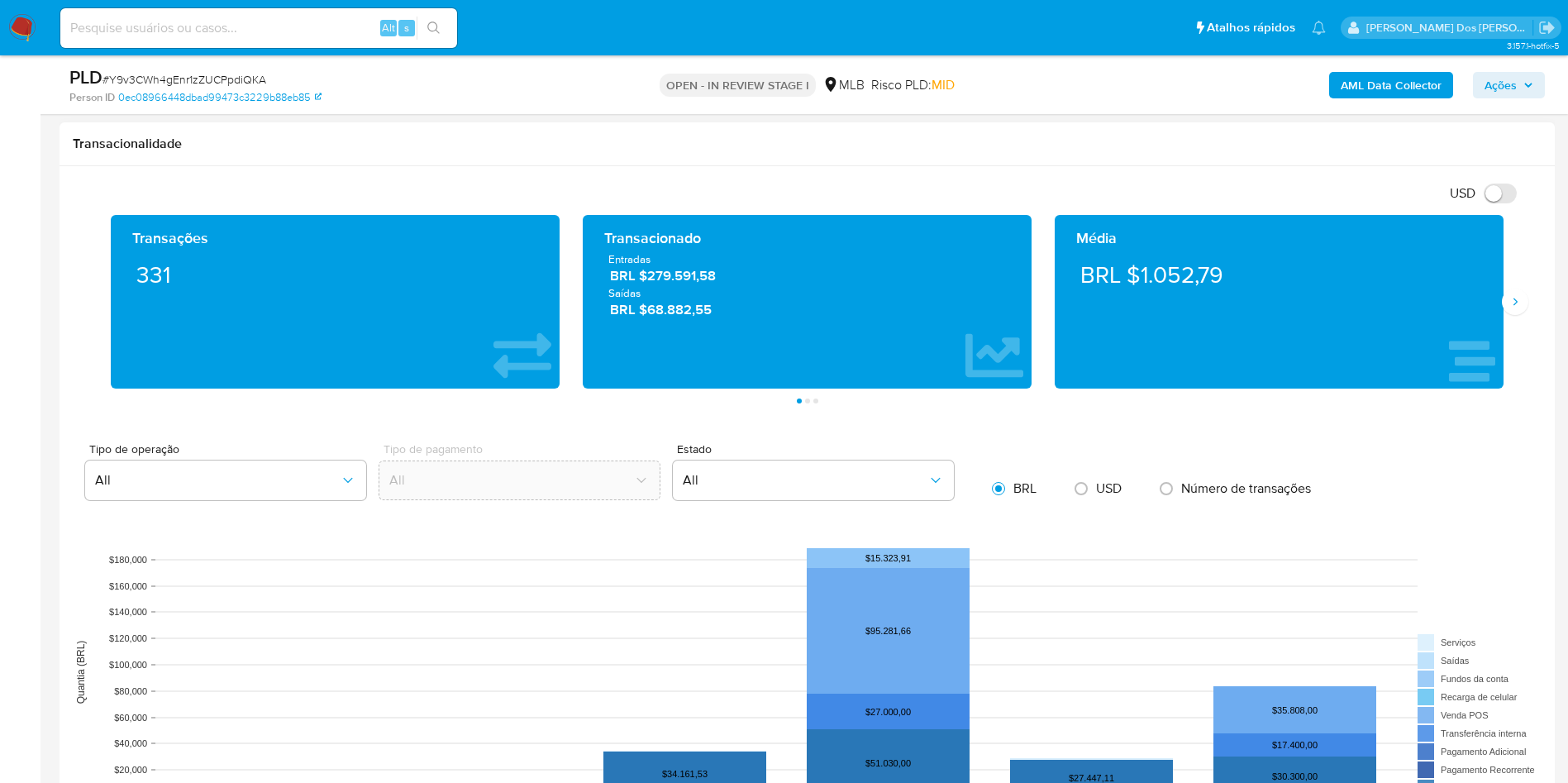
scroll to position [1363, 0]
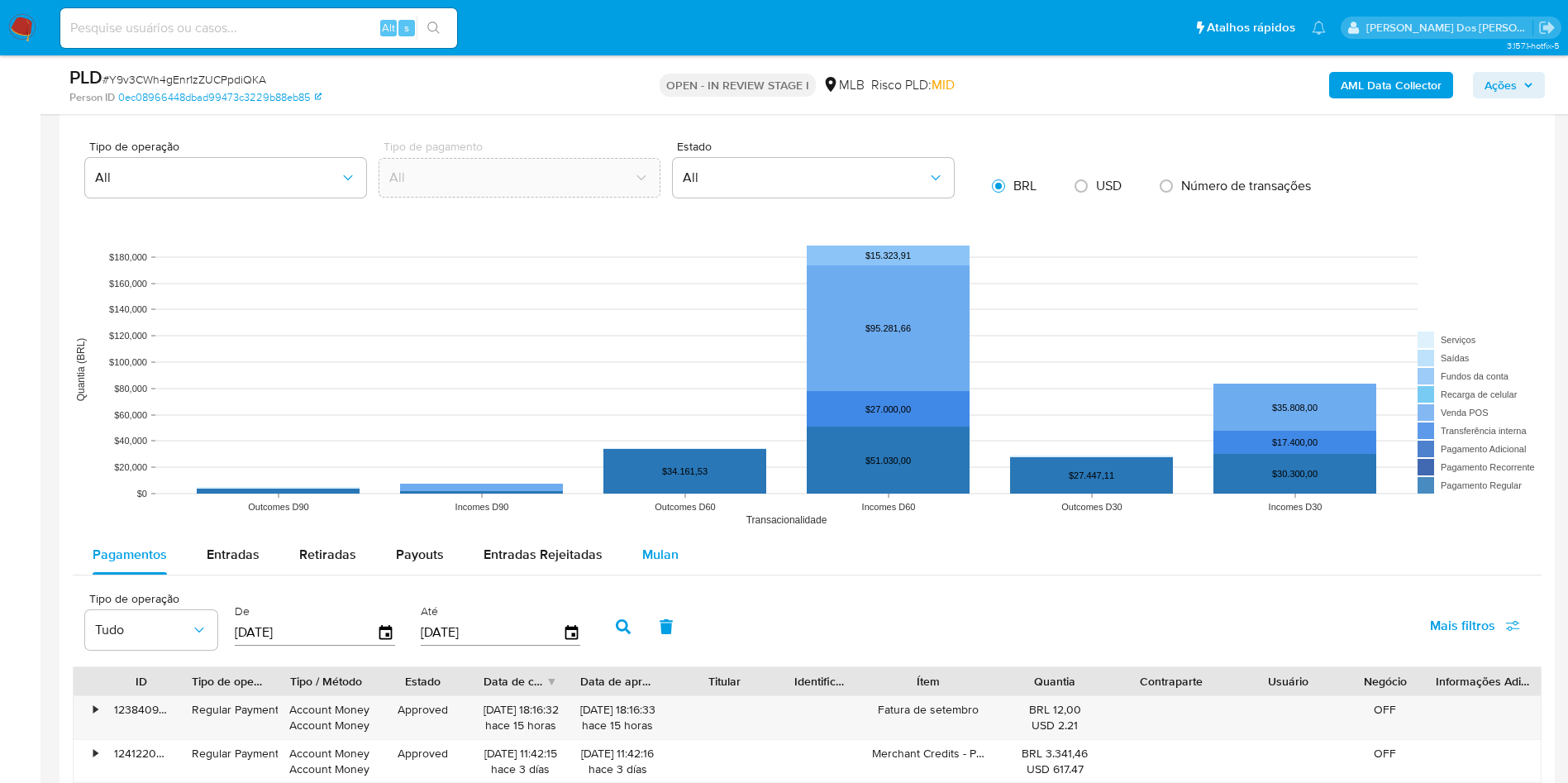
click at [657, 574] on div "Mulan" at bounding box center [660, 555] width 36 height 40
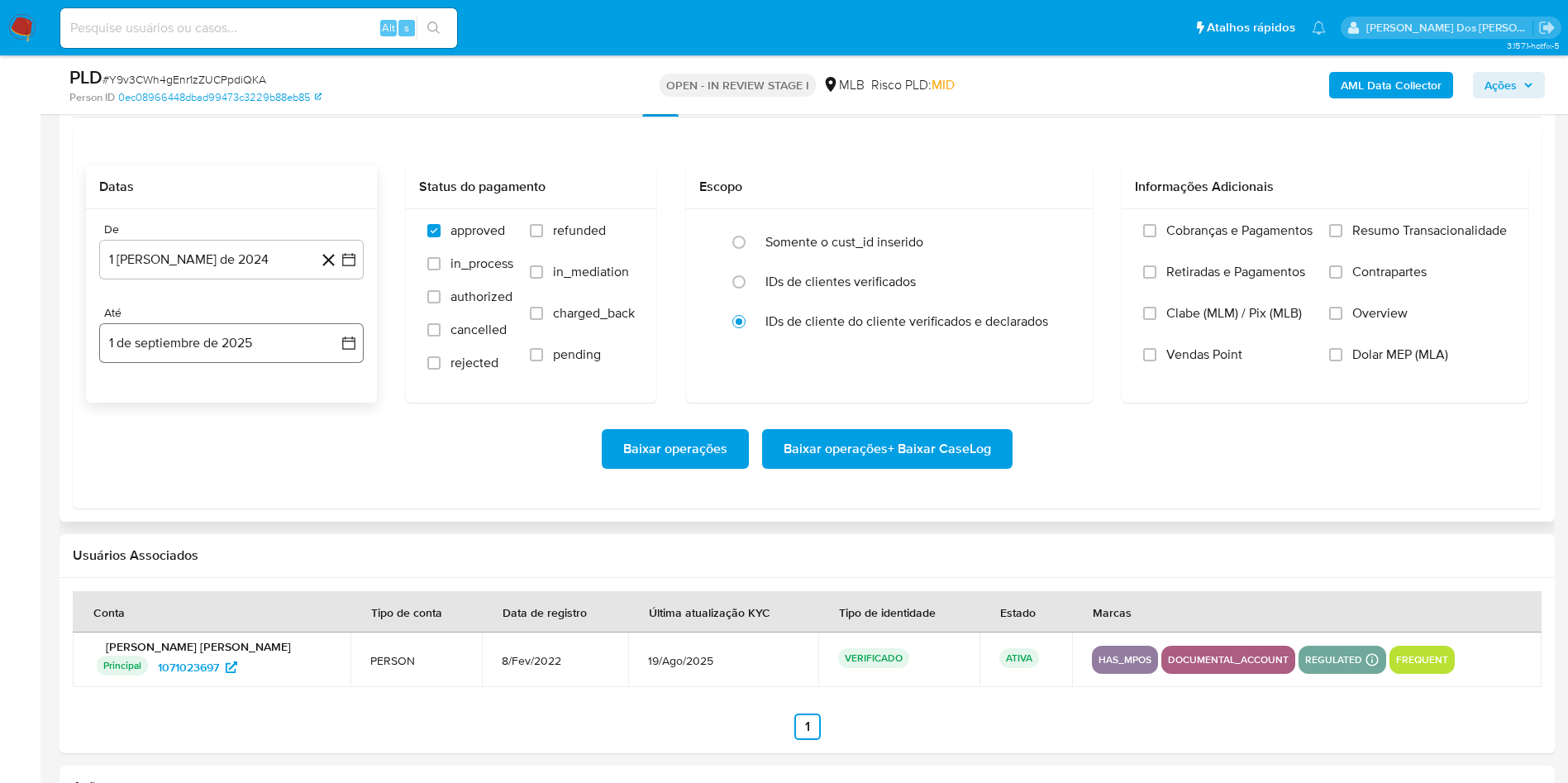
scroll to position [1860, 0]
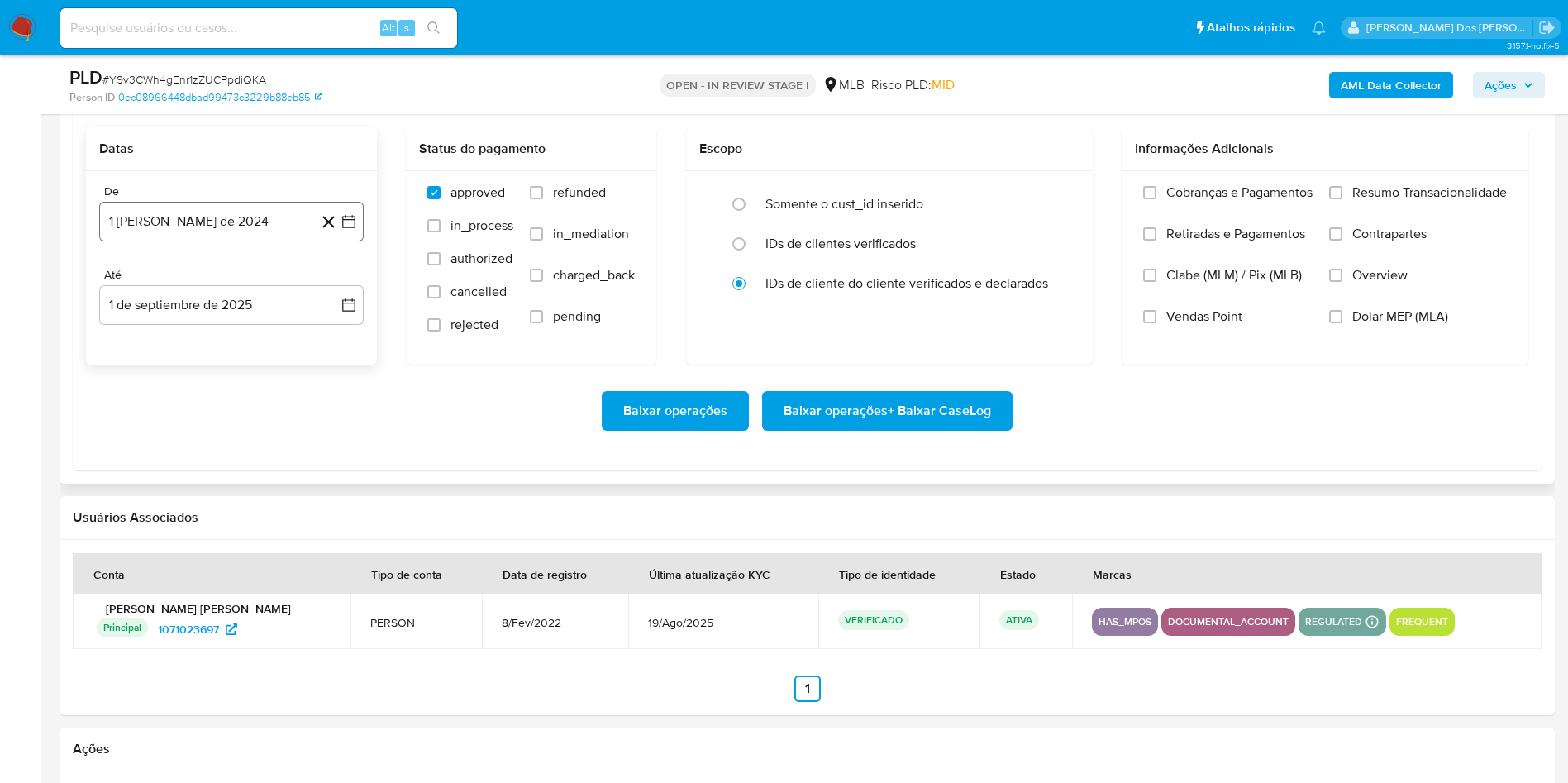
click at [354, 229] on icon "button" at bounding box center [348, 221] width 16 height 16
click at [326, 291] on icon "Mes siguiente" at bounding box center [334, 281] width 20 height 20
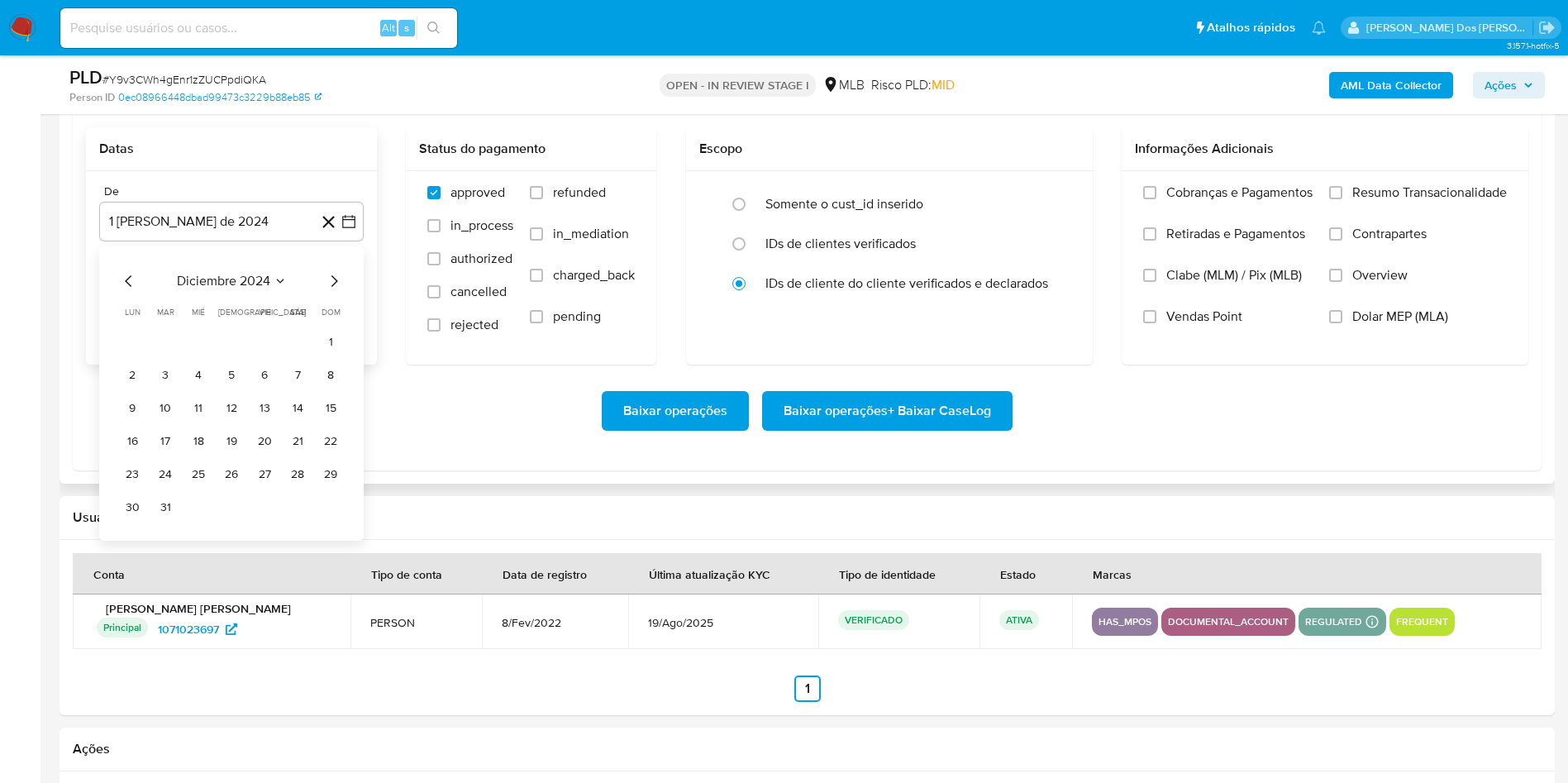
click at [326, 291] on icon "Mes siguiente" at bounding box center [334, 281] width 20 height 20
click at [329, 291] on icon "Mes siguiente" at bounding box center [334, 281] width 20 height 20
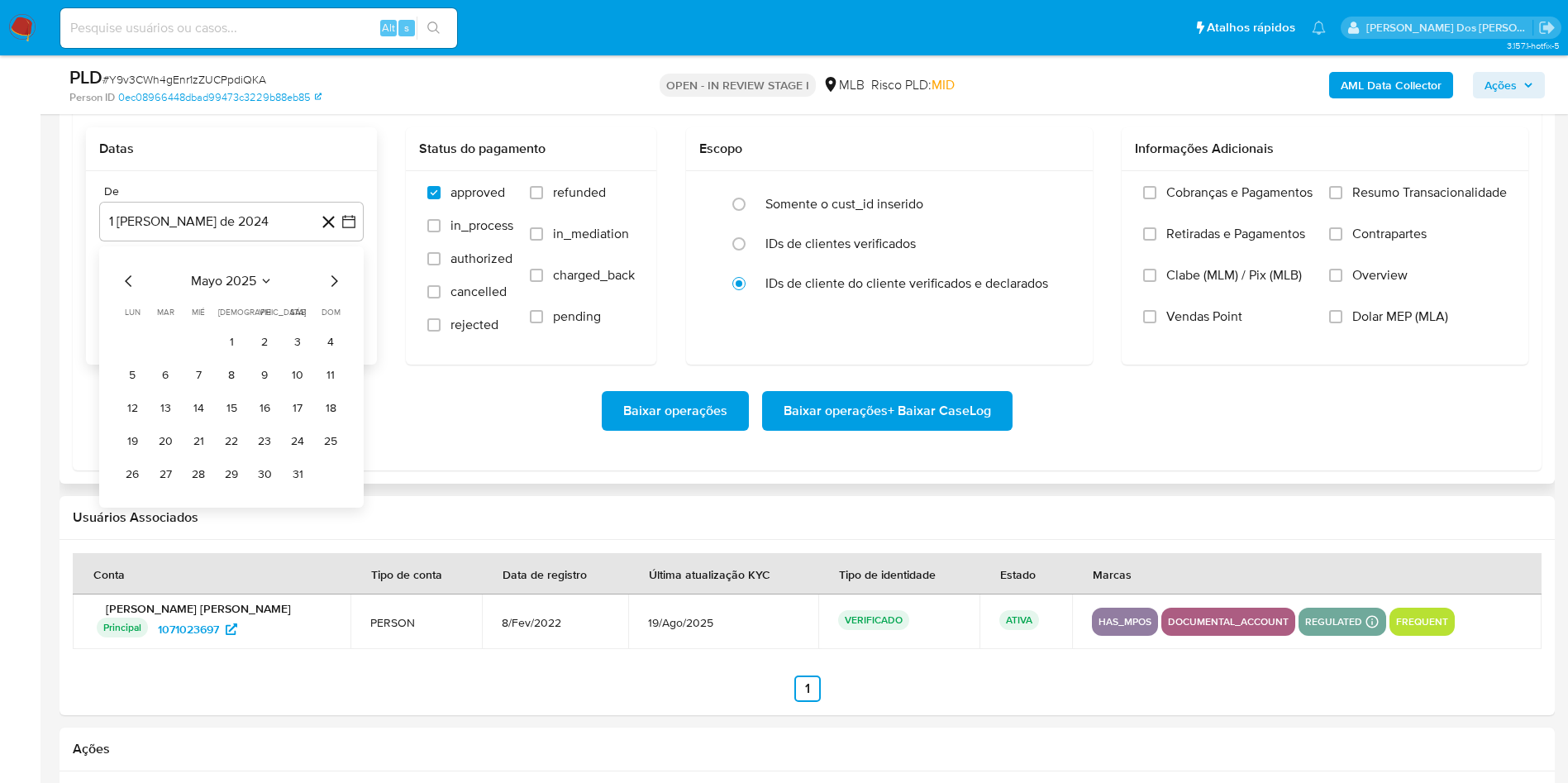
click at [329, 291] on icon "Mes siguiente" at bounding box center [334, 281] width 20 height 20
click at [158, 355] on button "1" at bounding box center [165, 342] width 27 height 27
click at [1426, 201] on span "Resumo Transacionalidade" at bounding box center [1429, 191] width 155 height 16
click at [1342, 199] on input "Resumo Transacionalidade" at bounding box center [1336, 192] width 13 height 13
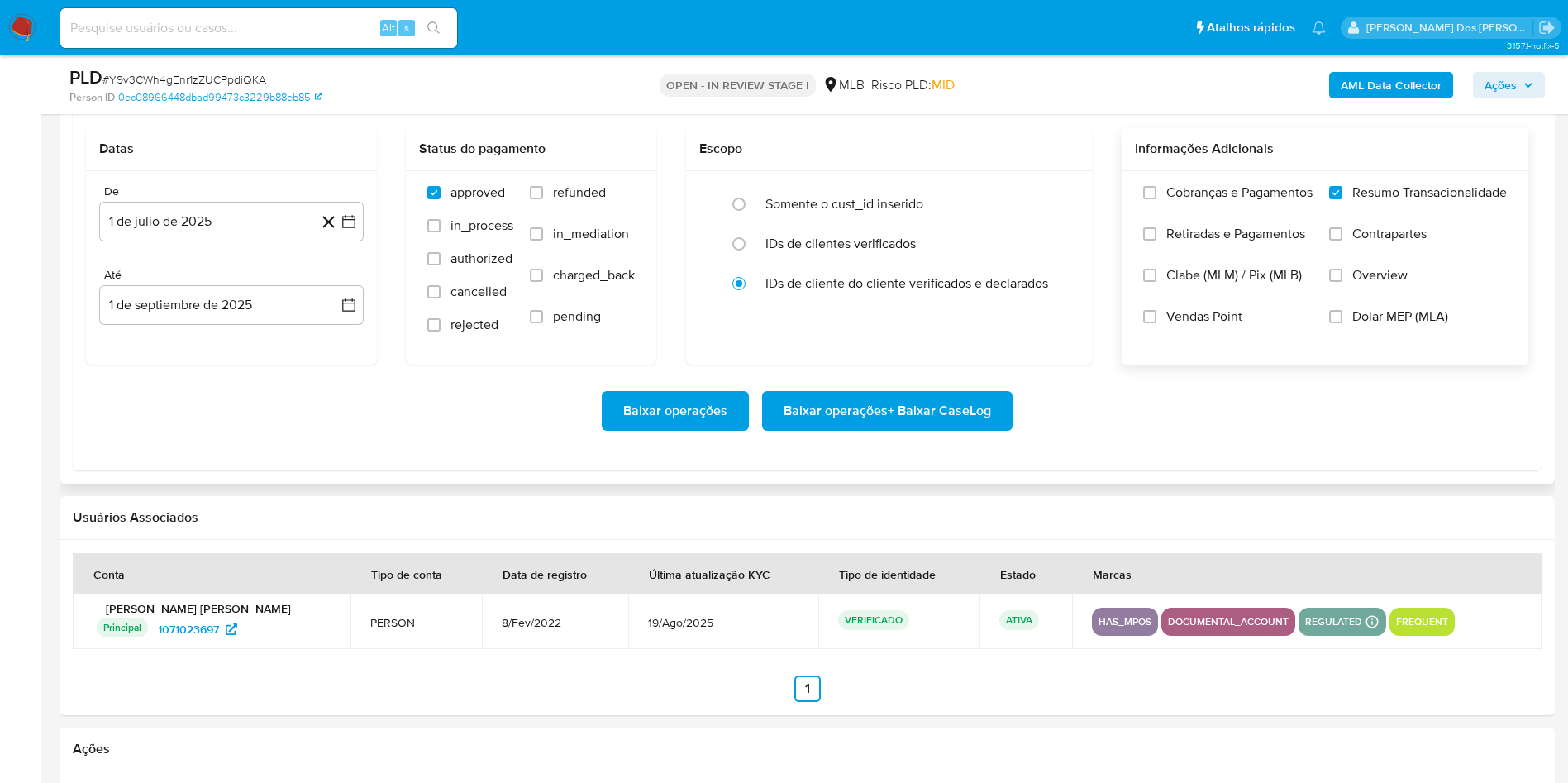
click at [835, 428] on span "Baixar operações + Baixar CaseLog" at bounding box center [886, 410] width 208 height 36
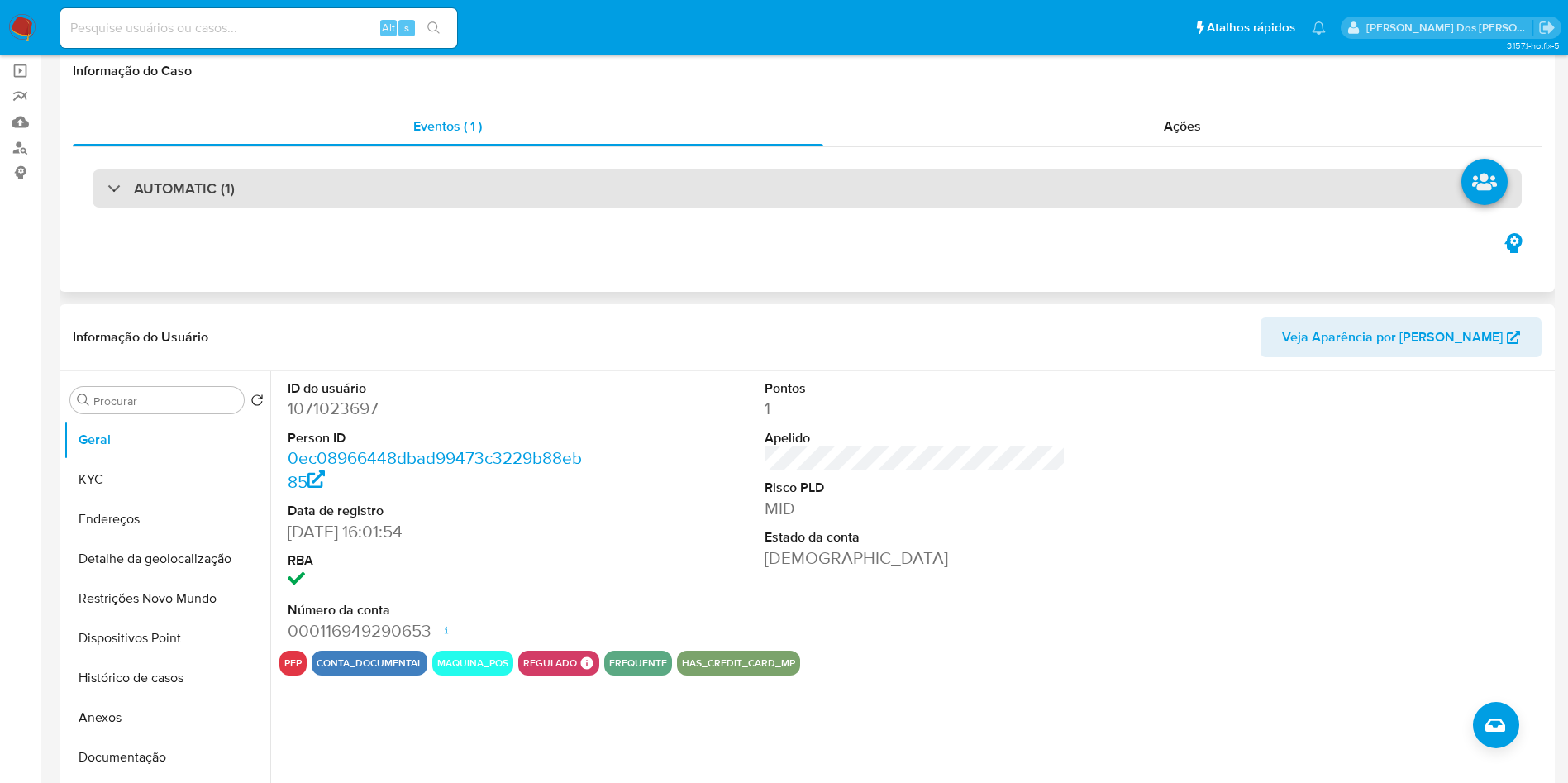
scroll to position [0, 0]
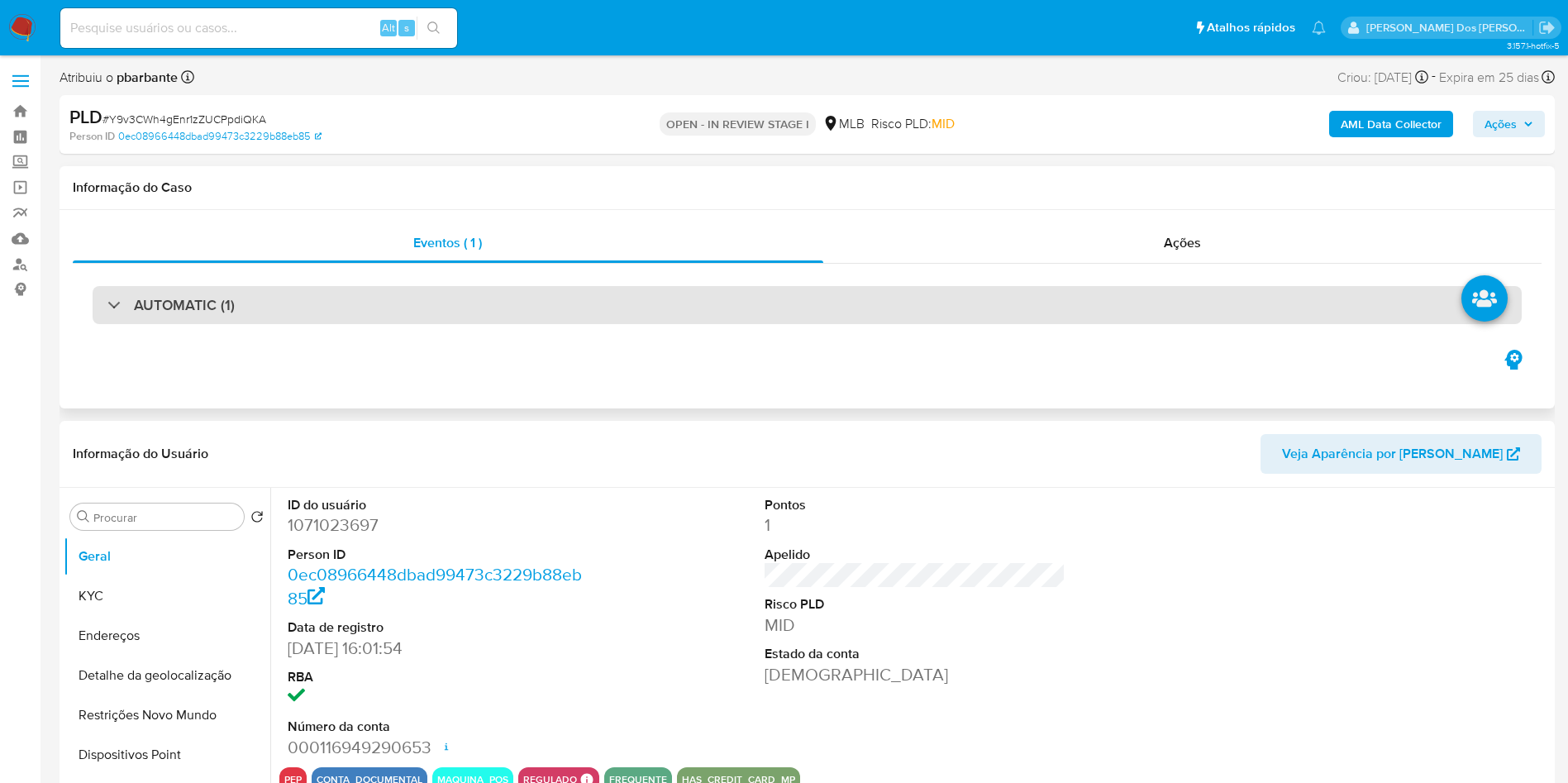
click at [738, 310] on div "AUTOMATIC (1)" at bounding box center [807, 305] width 1429 height 38
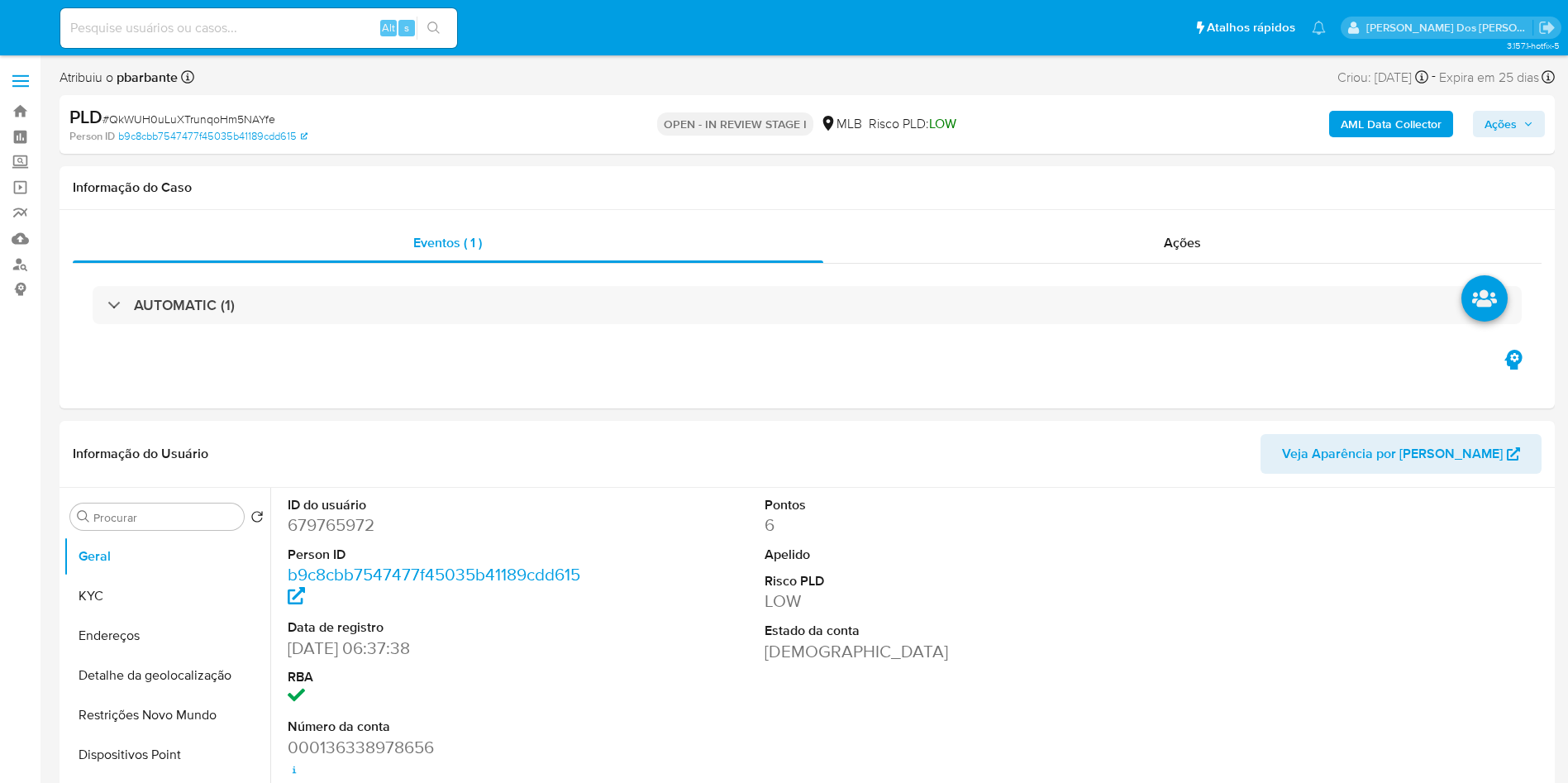
select select "10"
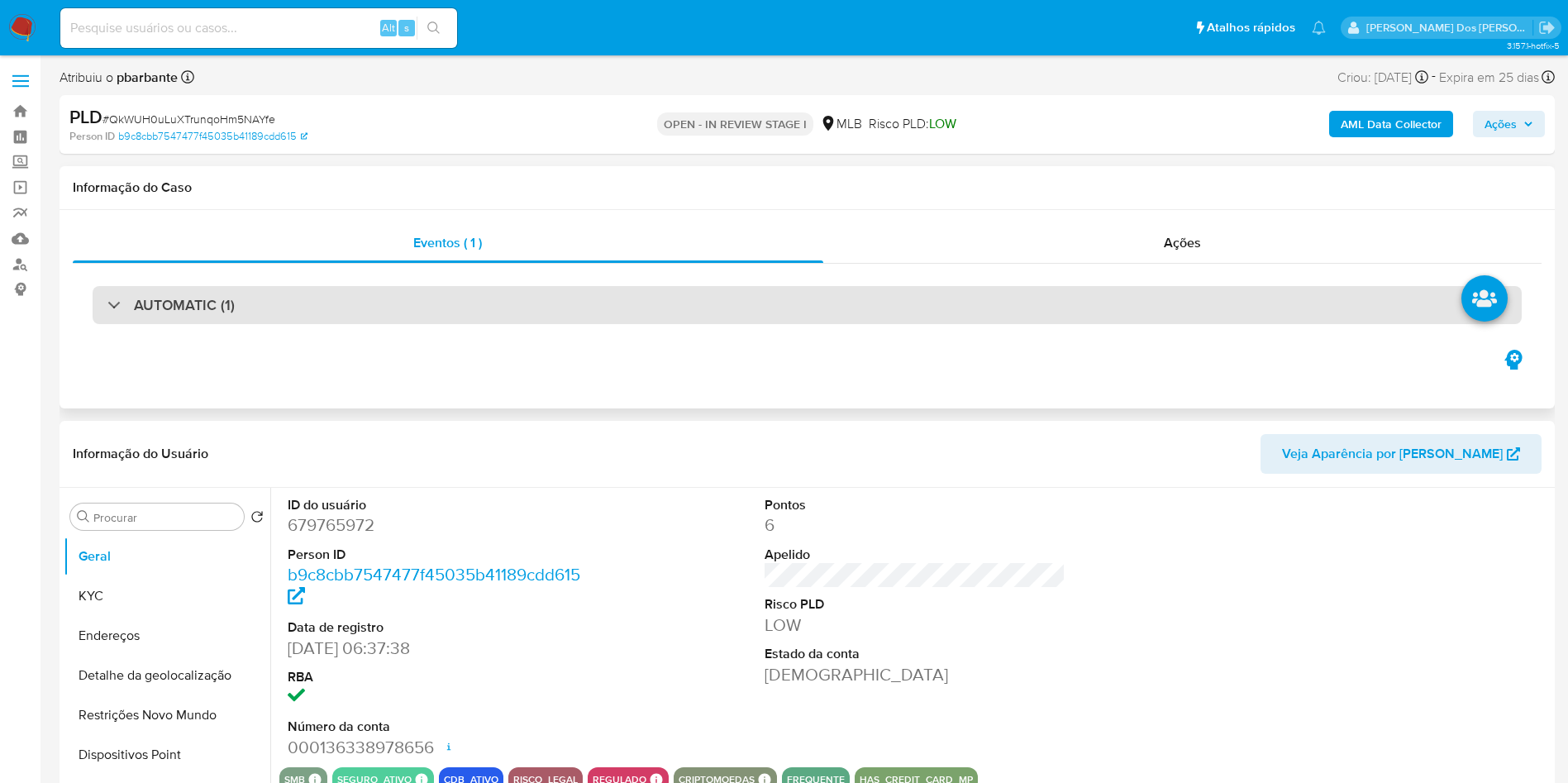
click at [773, 318] on div "AUTOMATIC (1)" at bounding box center [807, 305] width 1429 height 38
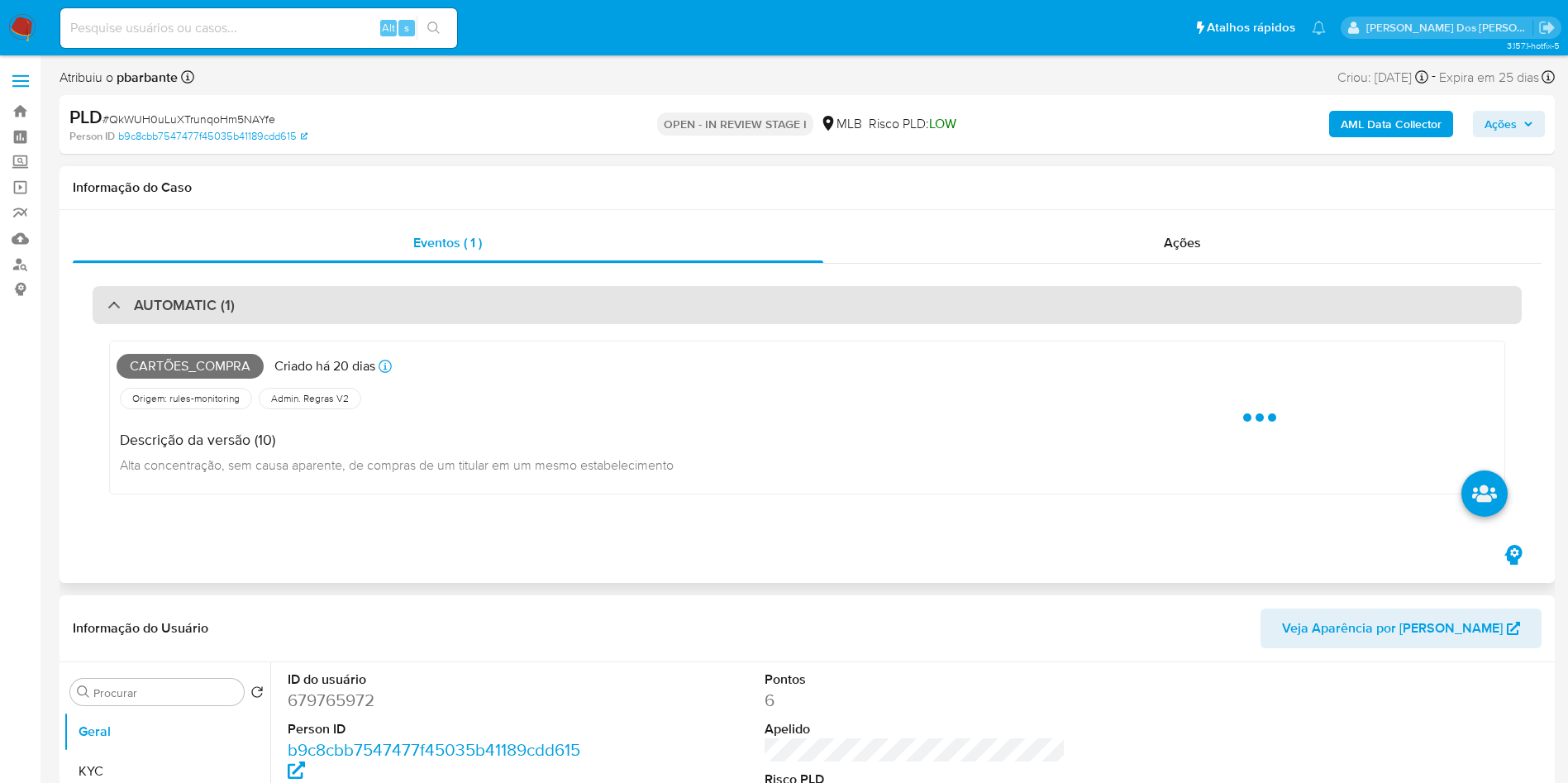
click at [771, 318] on div "AUTOMATIC (1)" at bounding box center [807, 305] width 1429 height 38
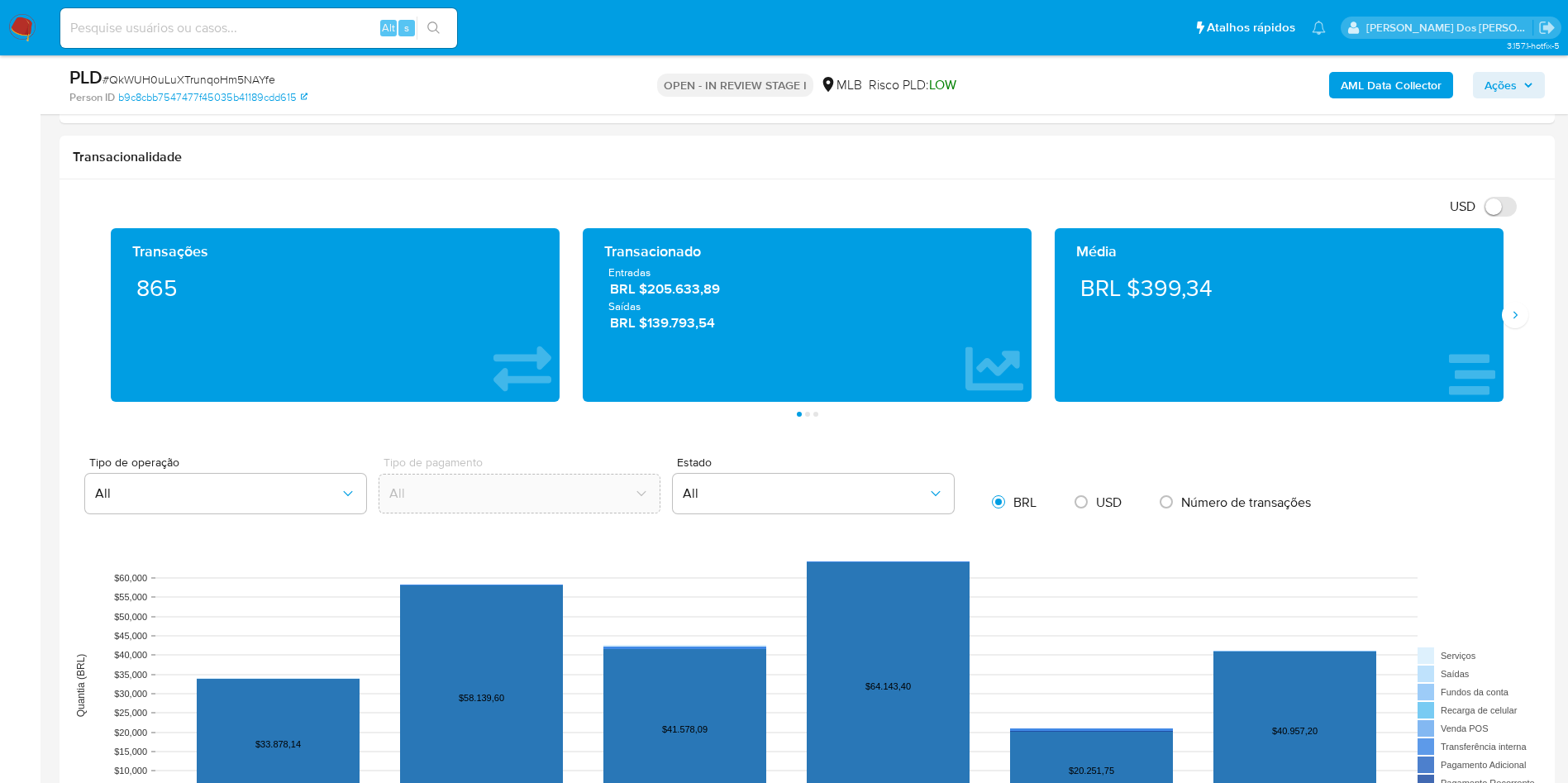
scroll to position [1612, 0]
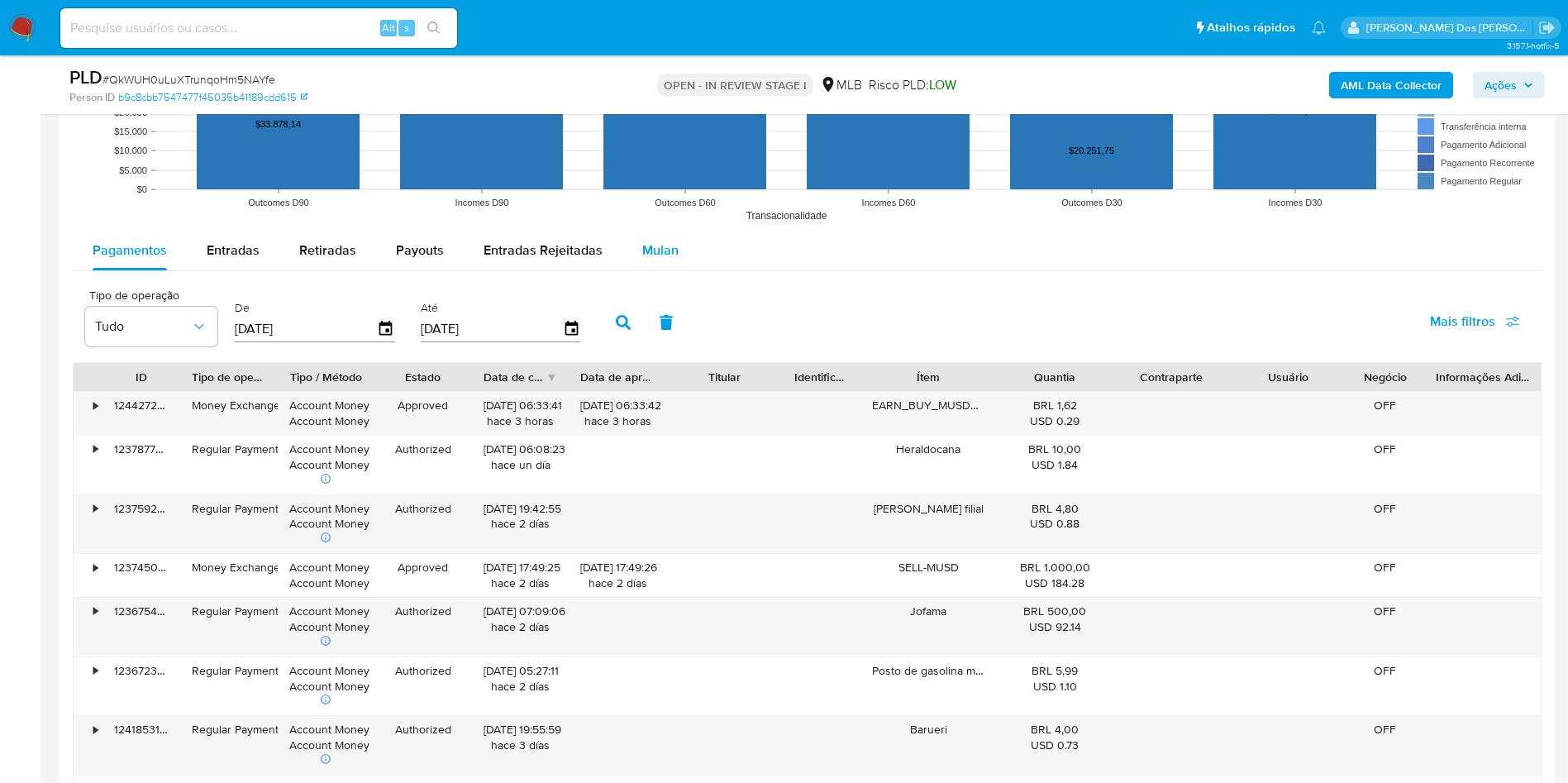
click at [650, 260] on span "Mulan" at bounding box center [660, 250] width 36 height 19
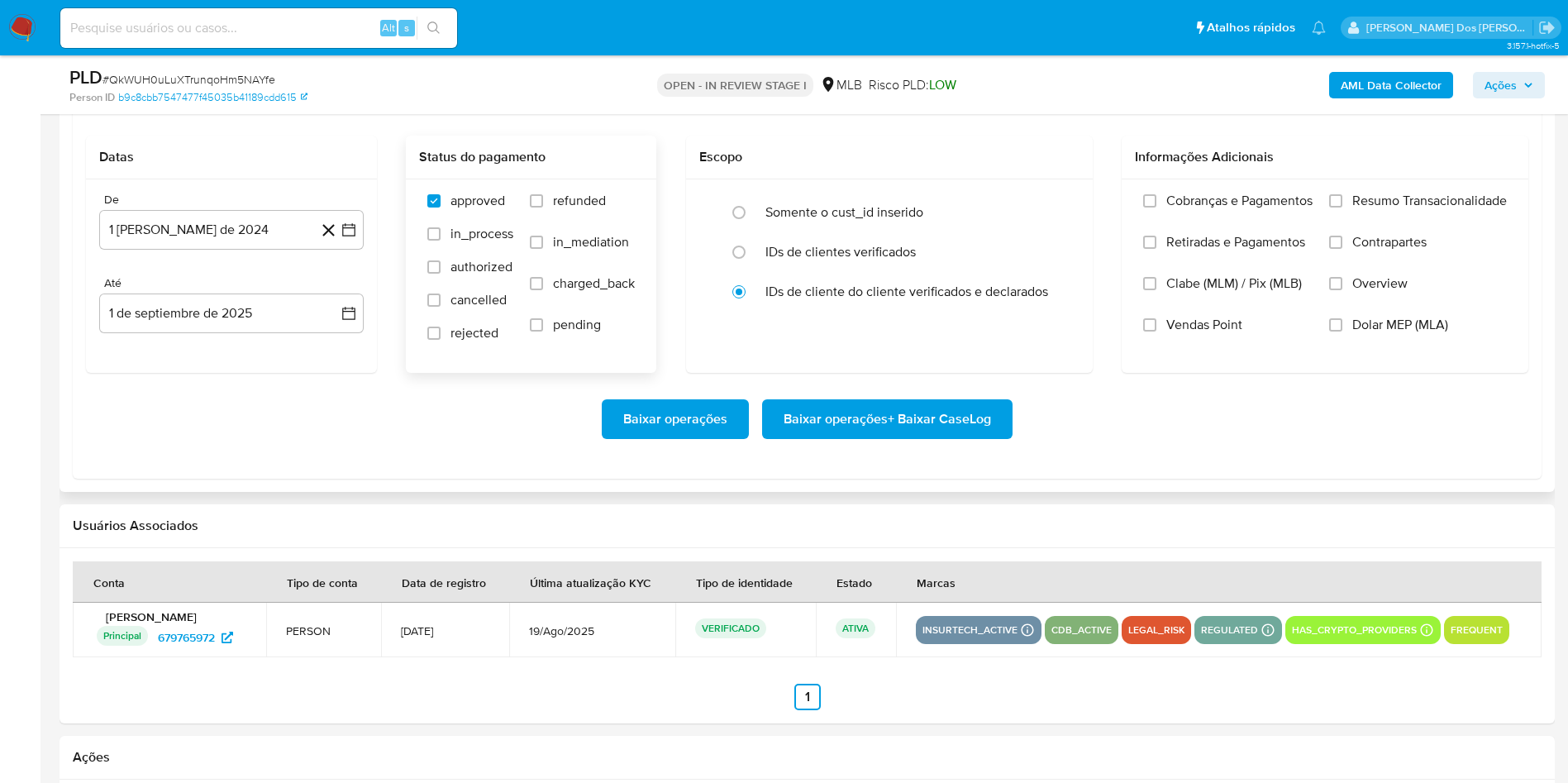
scroll to position [1860, 0]
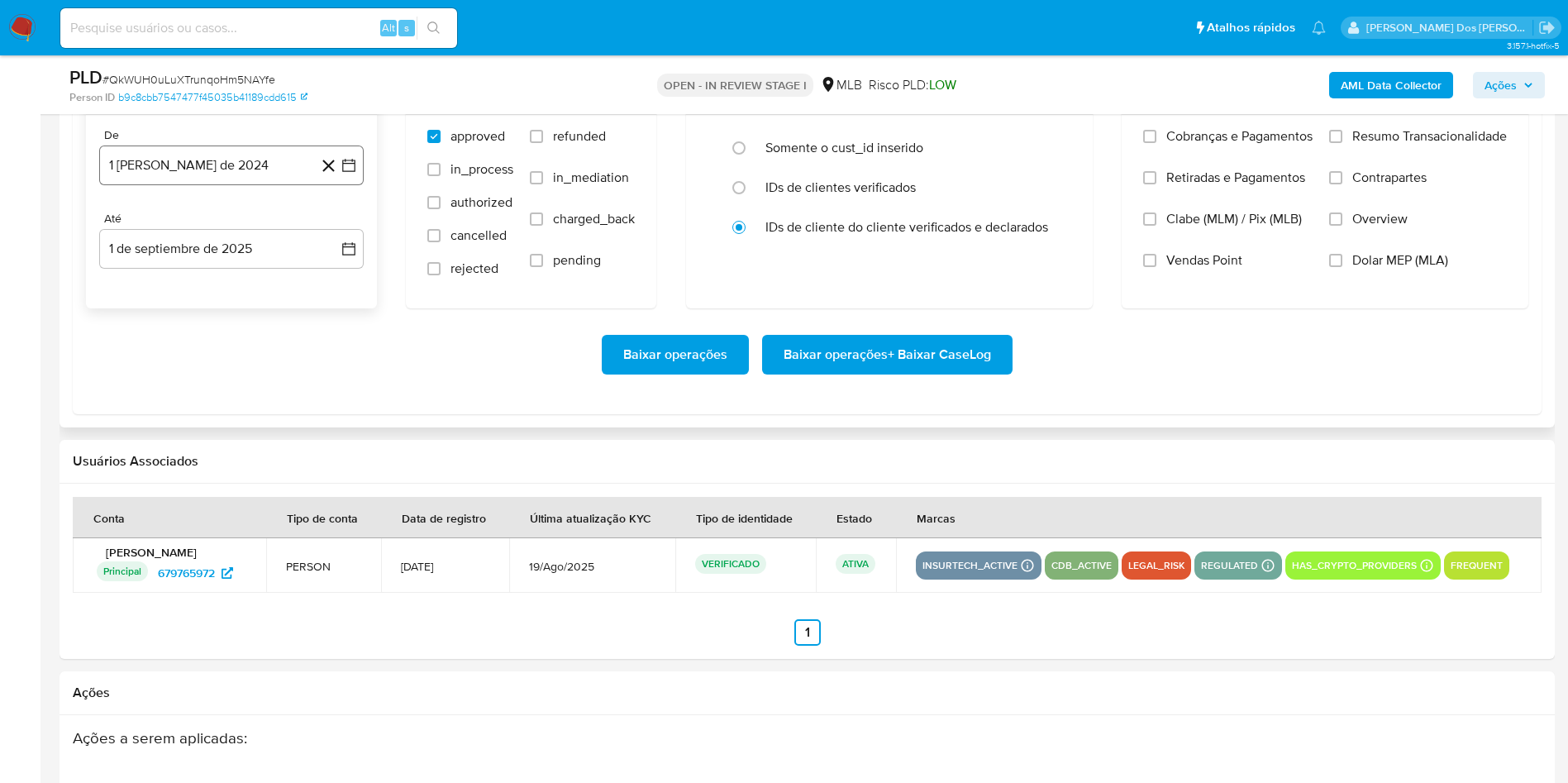
click at [352, 173] on icon "button" at bounding box center [348, 165] width 16 height 16
click at [332, 230] on icon "Mes siguiente" at bounding box center [335, 225] width 7 height 11
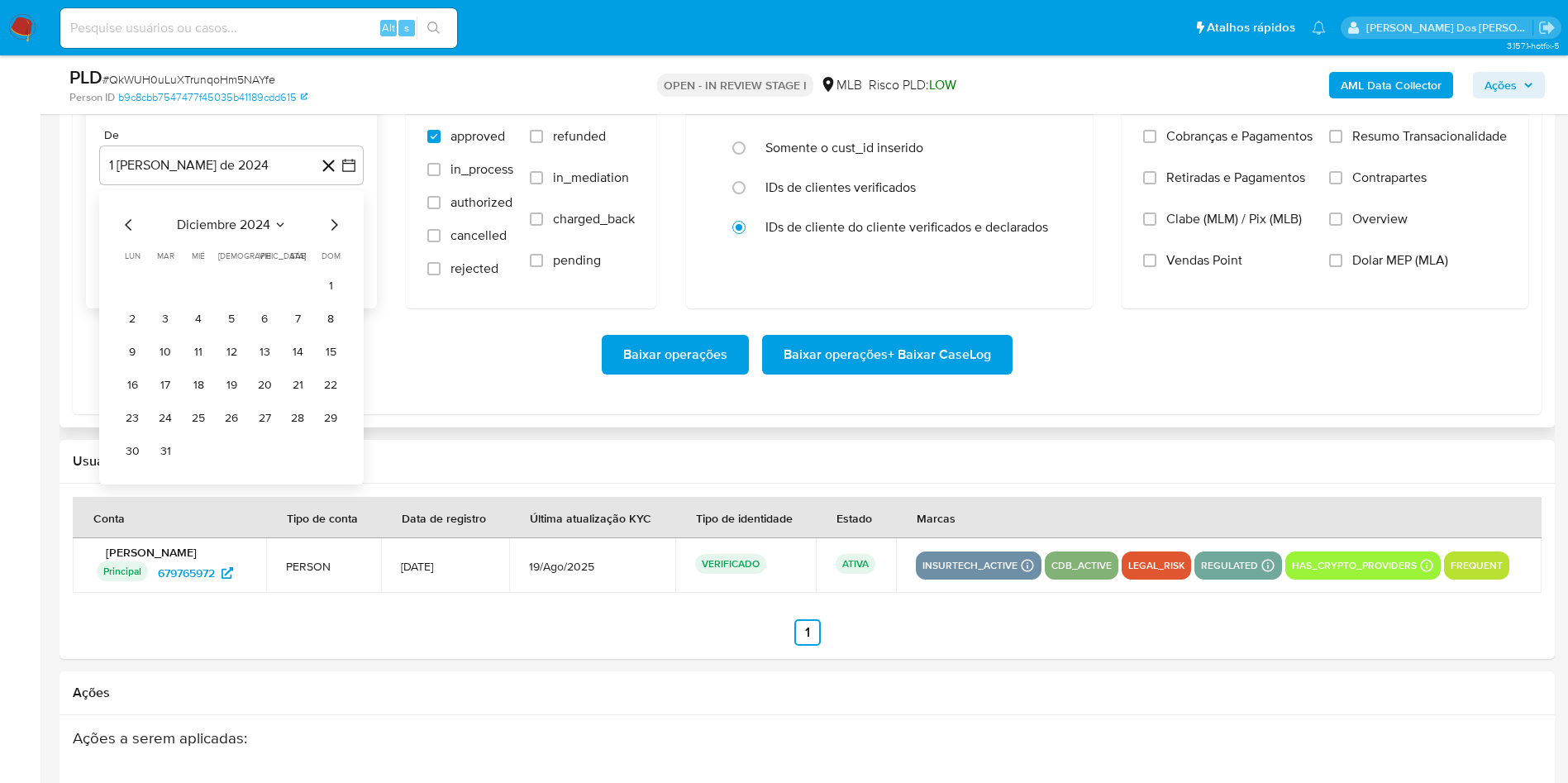
click at [332, 230] on icon "Mes siguiente" at bounding box center [335, 225] width 7 height 11
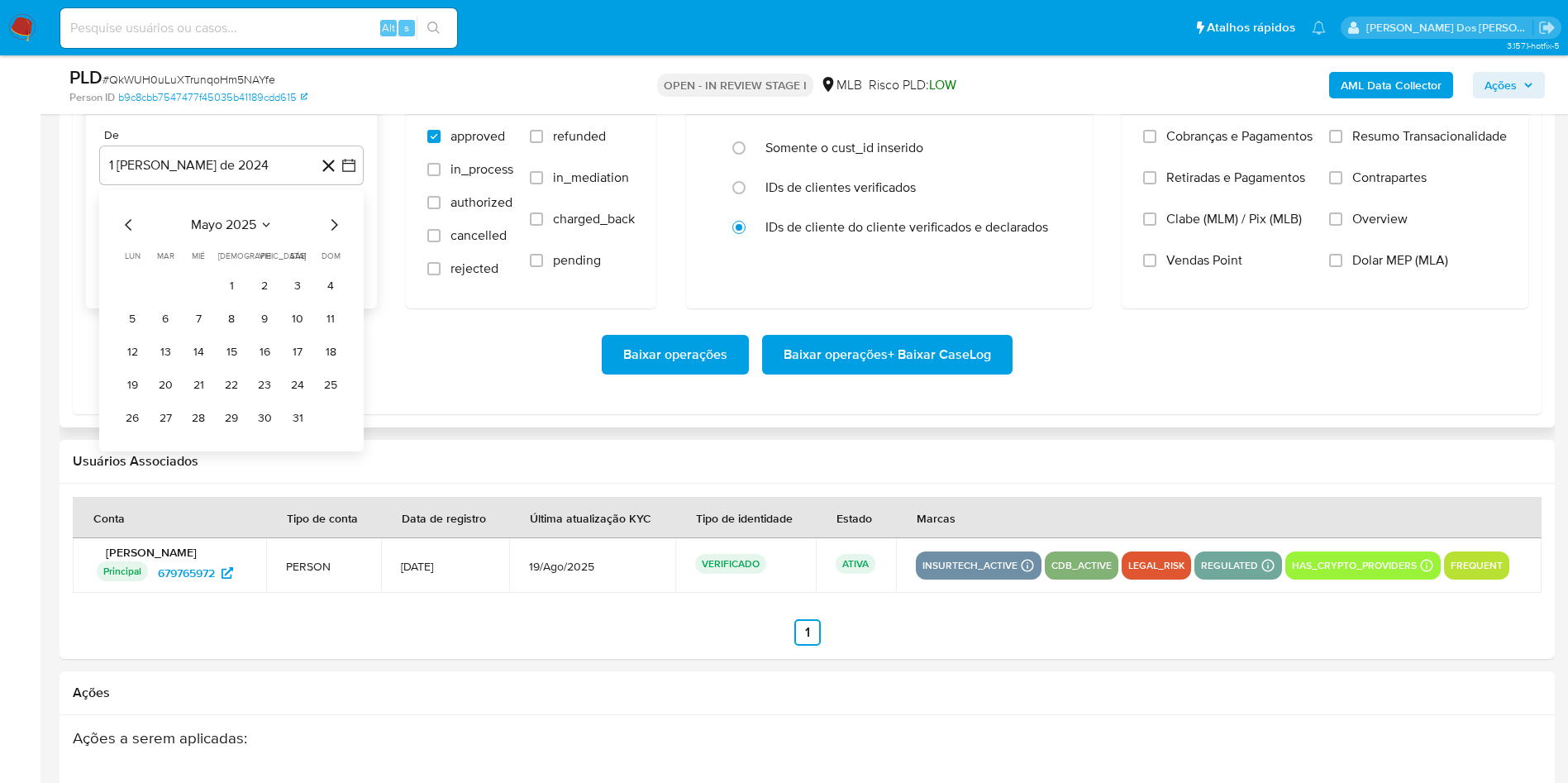
click at [332, 230] on icon "Mes siguiente" at bounding box center [335, 225] width 7 height 11
click at [164, 300] on button "1" at bounding box center [165, 286] width 27 height 27
click at [1358, 145] on span "Resumo Transacionalidade" at bounding box center [1429, 136] width 155 height 16
click at [1342, 143] on input "Resumo Transacionalidade" at bounding box center [1336, 137] width 13 height 13
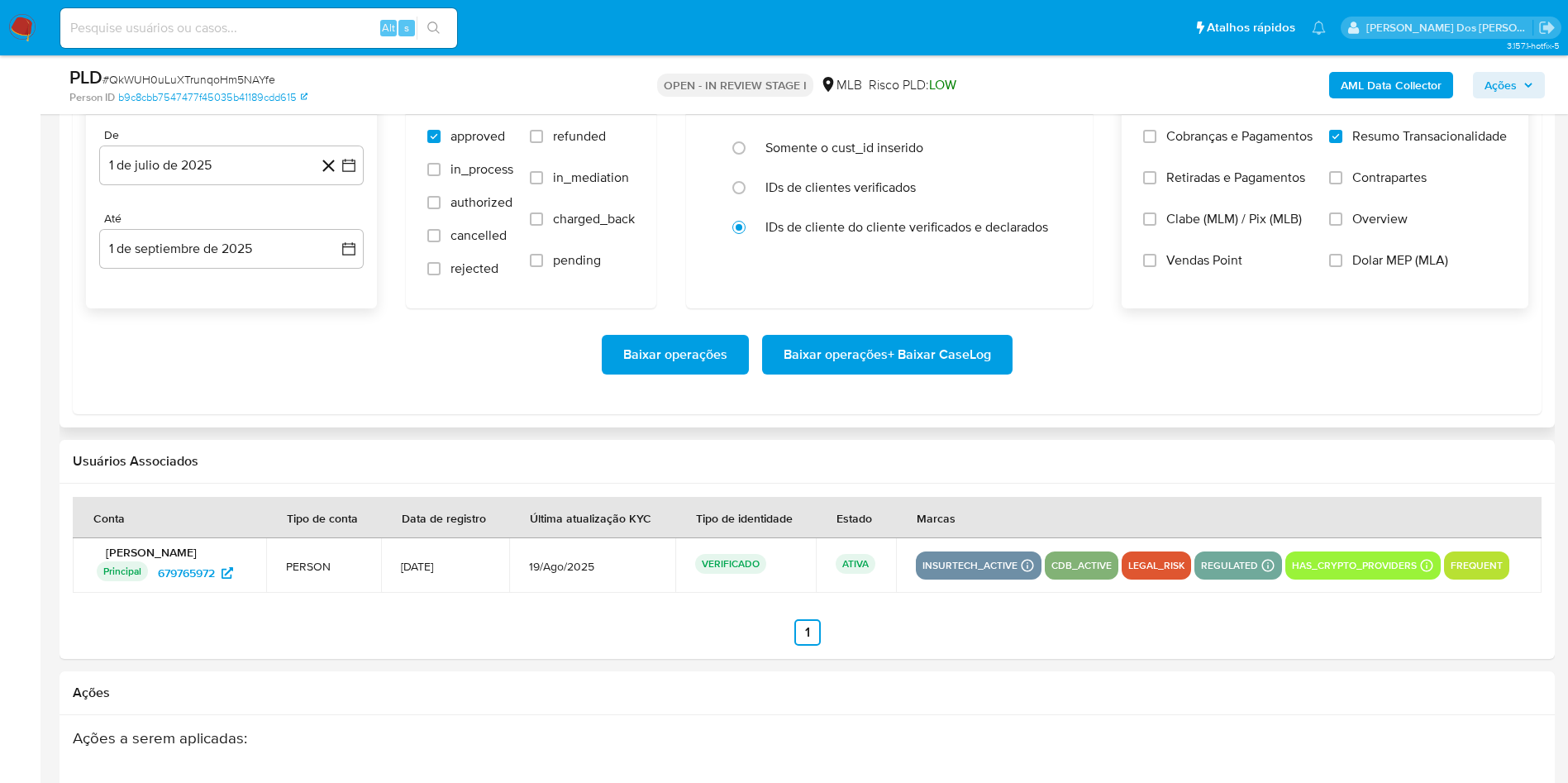
click at [944, 373] on span "Baixar operações + Baixar CaseLog" at bounding box center [886, 355] width 208 height 36
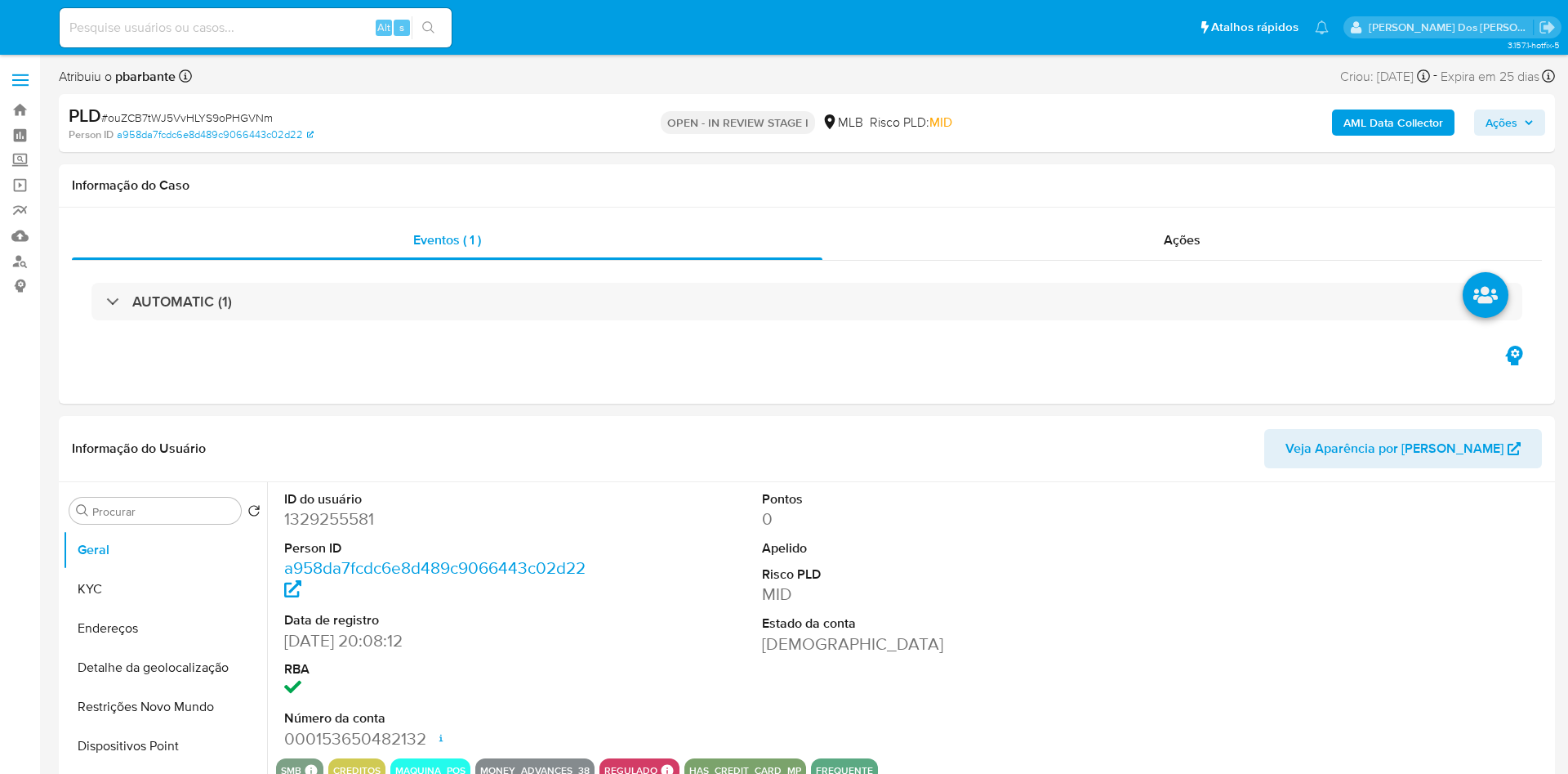
select select "10"
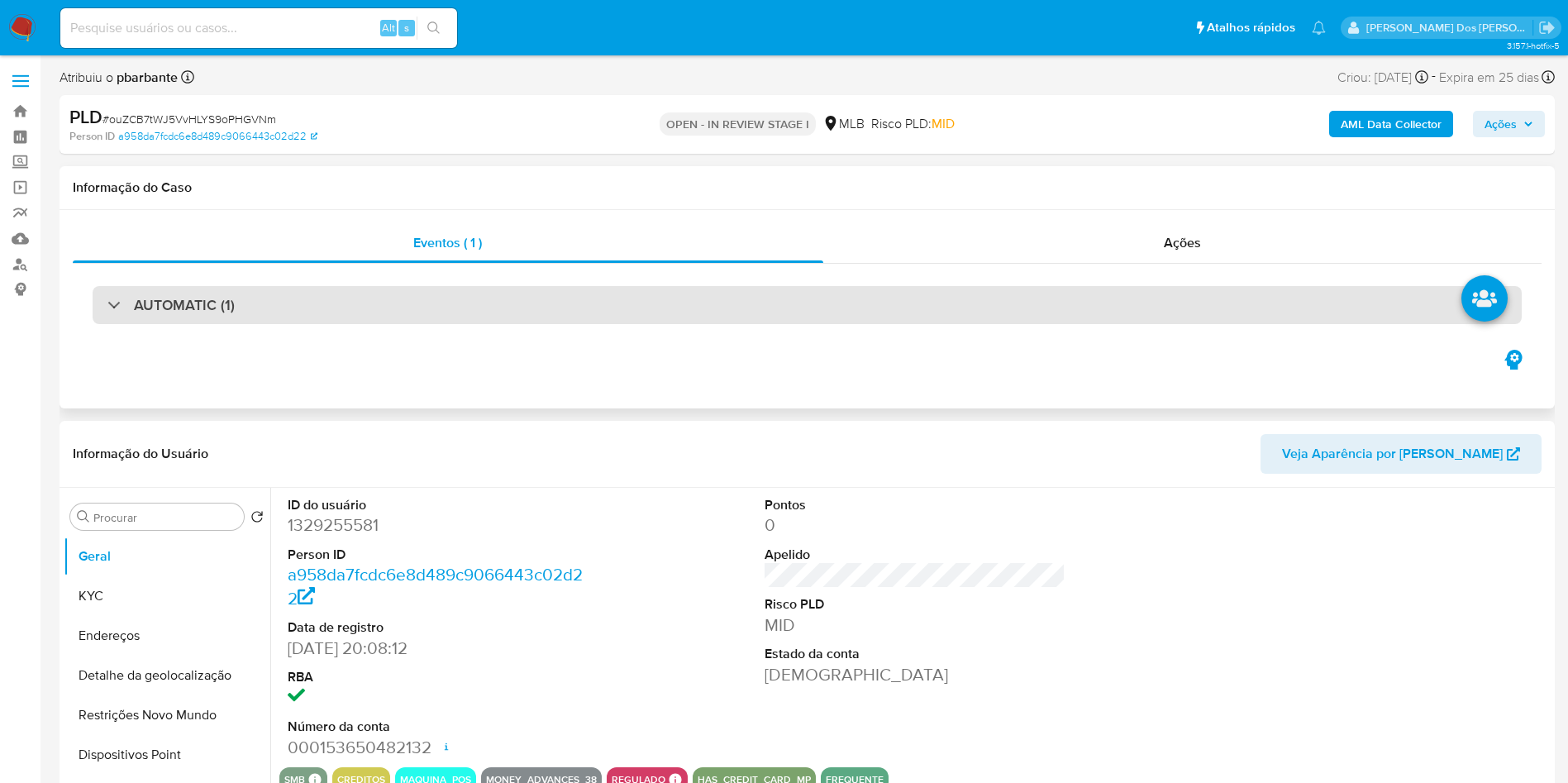
click at [848, 286] on div "AUTOMATIC (1)" at bounding box center [807, 305] width 1429 height 38
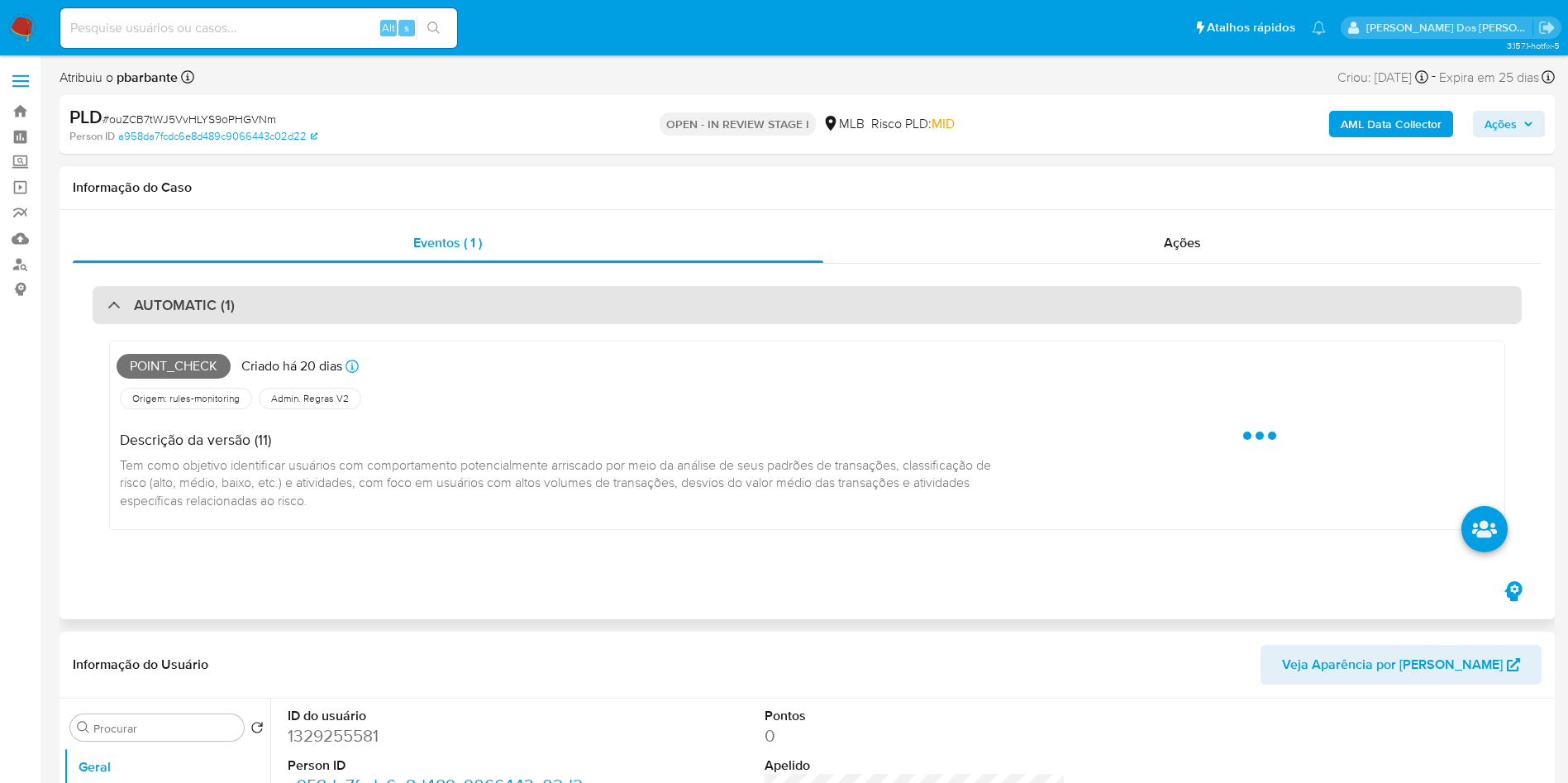
click at [848, 286] on div "AUTOMATIC (1)" at bounding box center [807, 305] width 1429 height 38
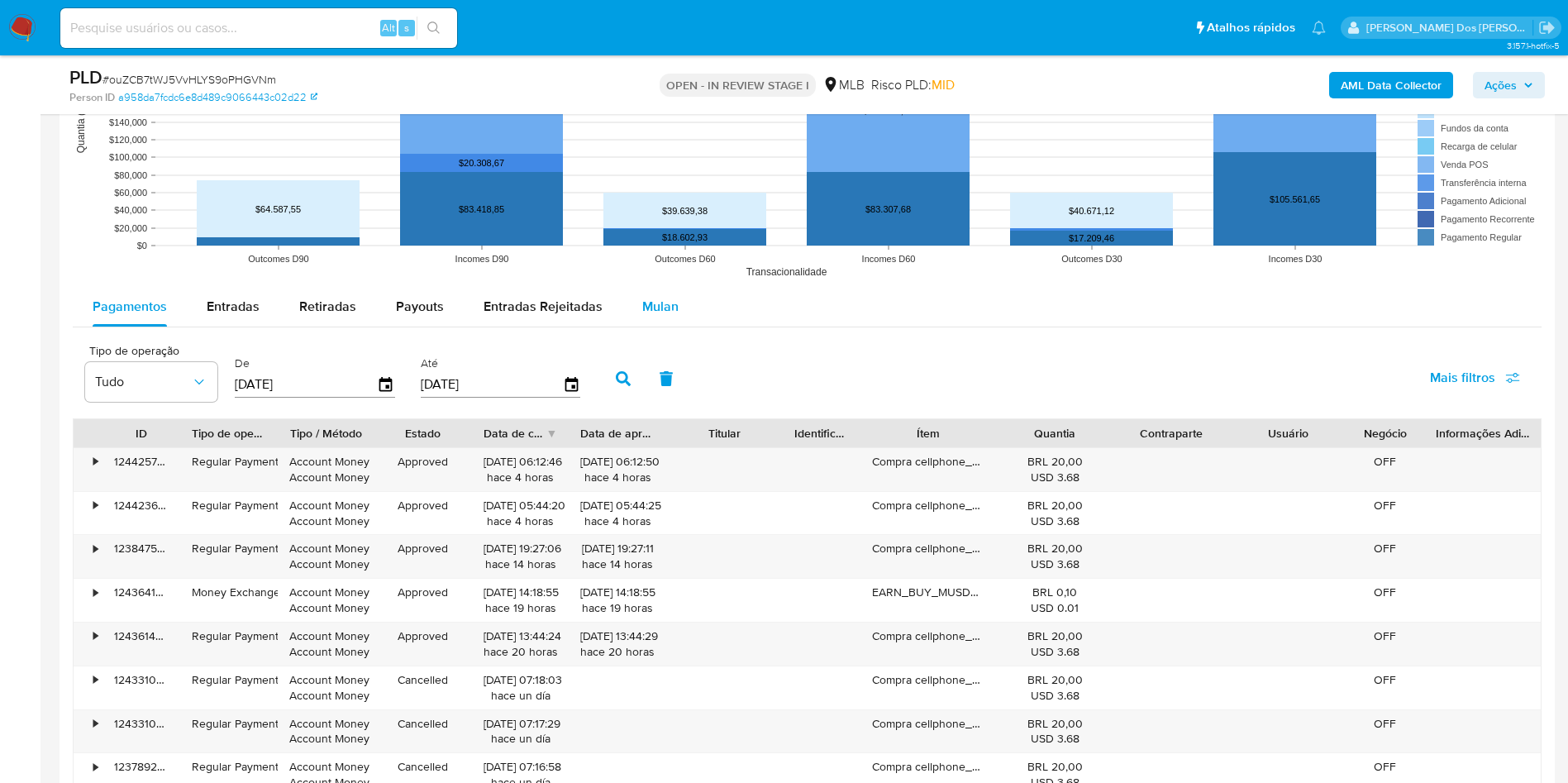
click at [667, 326] on div "Mulan" at bounding box center [660, 307] width 36 height 40
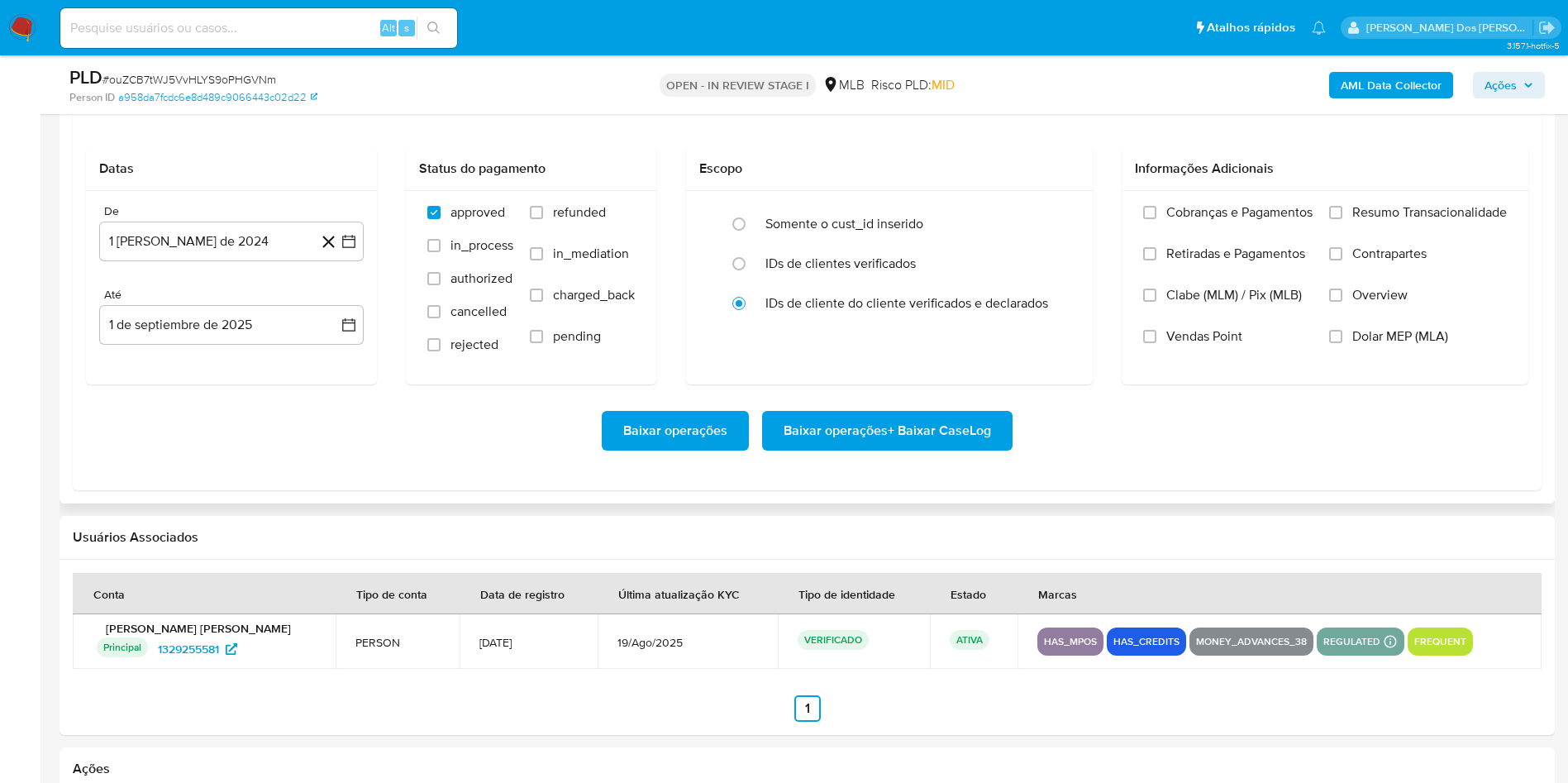
scroll to position [1983, 0]
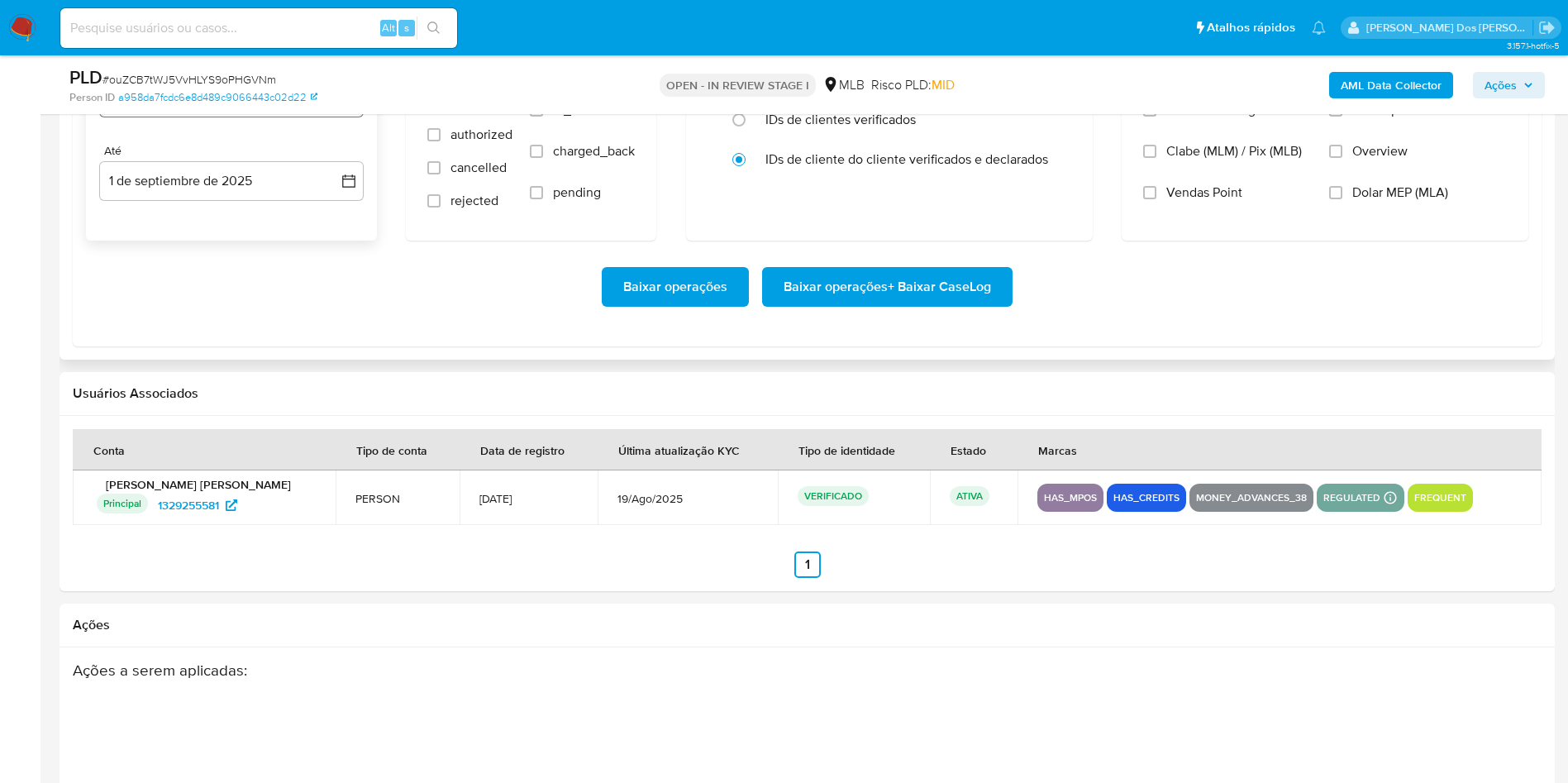
click at [348, 104] on icon "button" at bounding box center [349, 98] width 13 height 13
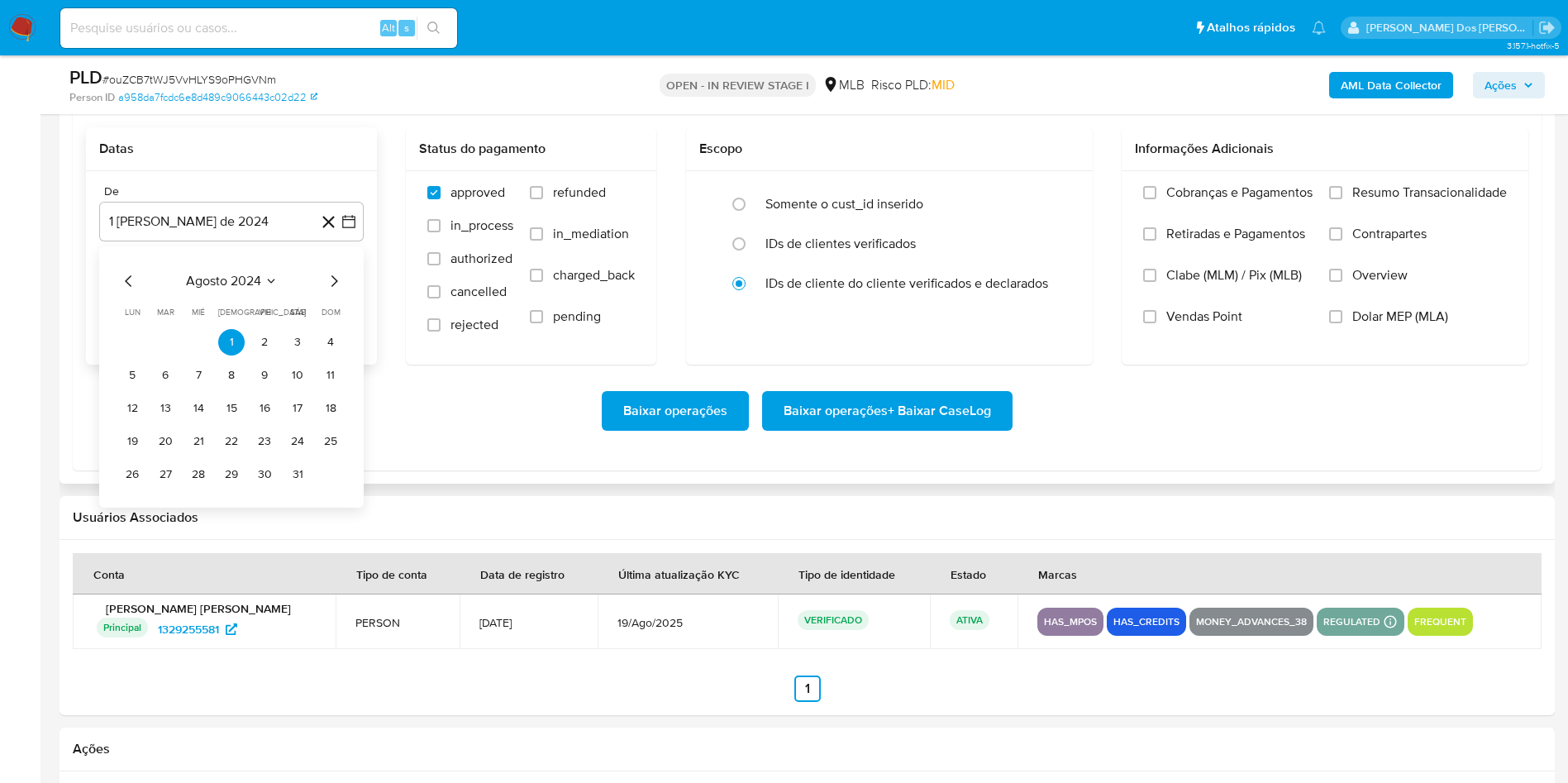
click at [332, 291] on icon "Mes siguiente" at bounding box center [334, 281] width 20 height 20
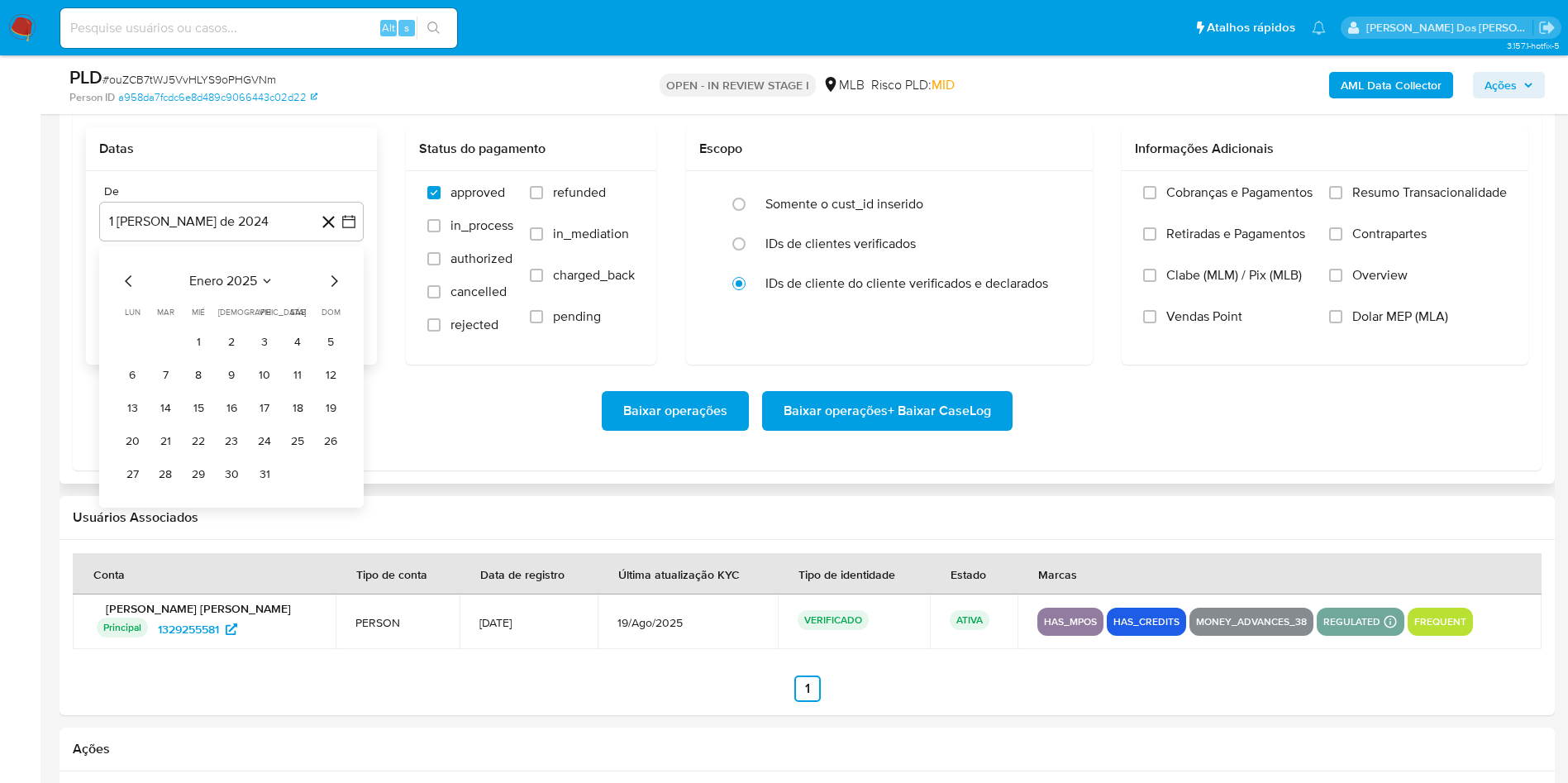
click at [338, 291] on icon "Mes siguiente" at bounding box center [334, 281] width 20 height 20
click at [334, 291] on icon "Mes siguiente" at bounding box center [334, 281] width 20 height 20
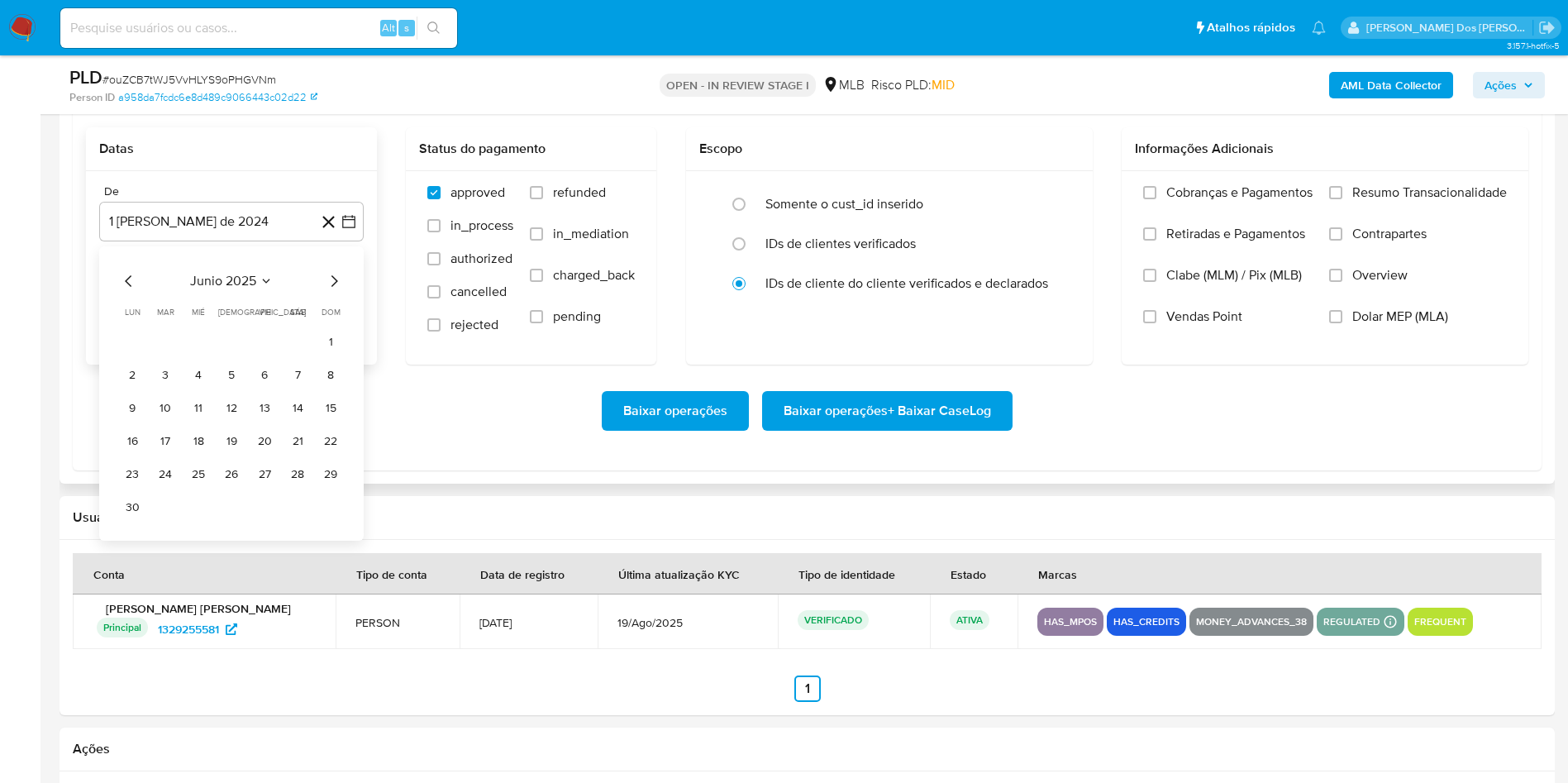
click at [334, 291] on icon "Mes siguiente" at bounding box center [334, 281] width 20 height 20
click at [166, 355] on button "1" at bounding box center [165, 342] width 27 height 27
click at [1377, 201] on span "Resumo Transacionalidade" at bounding box center [1429, 191] width 155 height 16
click at [1342, 199] on input "Resumo Transacionalidade" at bounding box center [1336, 192] width 13 height 13
click at [843, 428] on span "Baixar operações + Baixar CaseLog" at bounding box center [886, 410] width 208 height 36
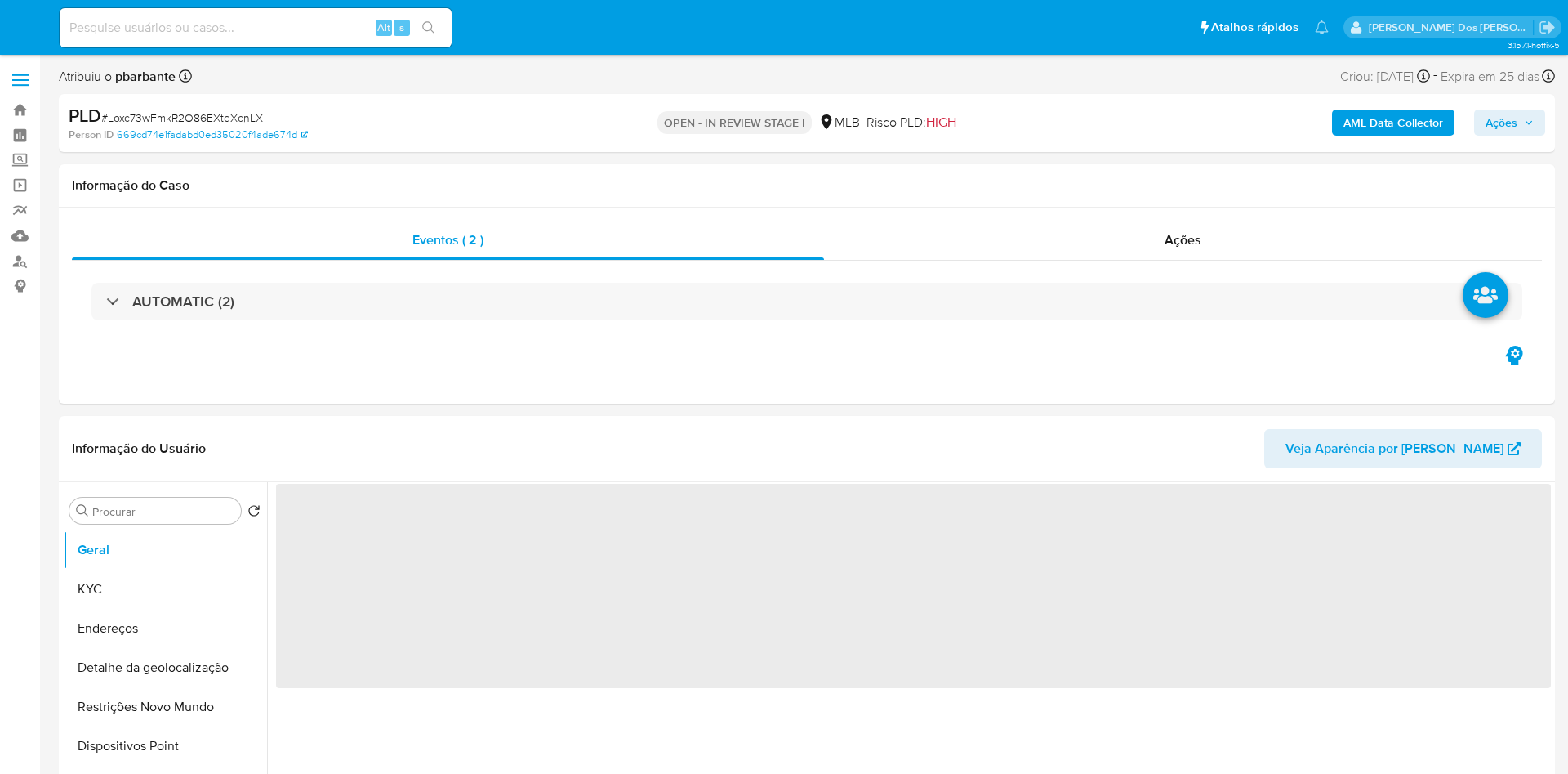
select select "10"
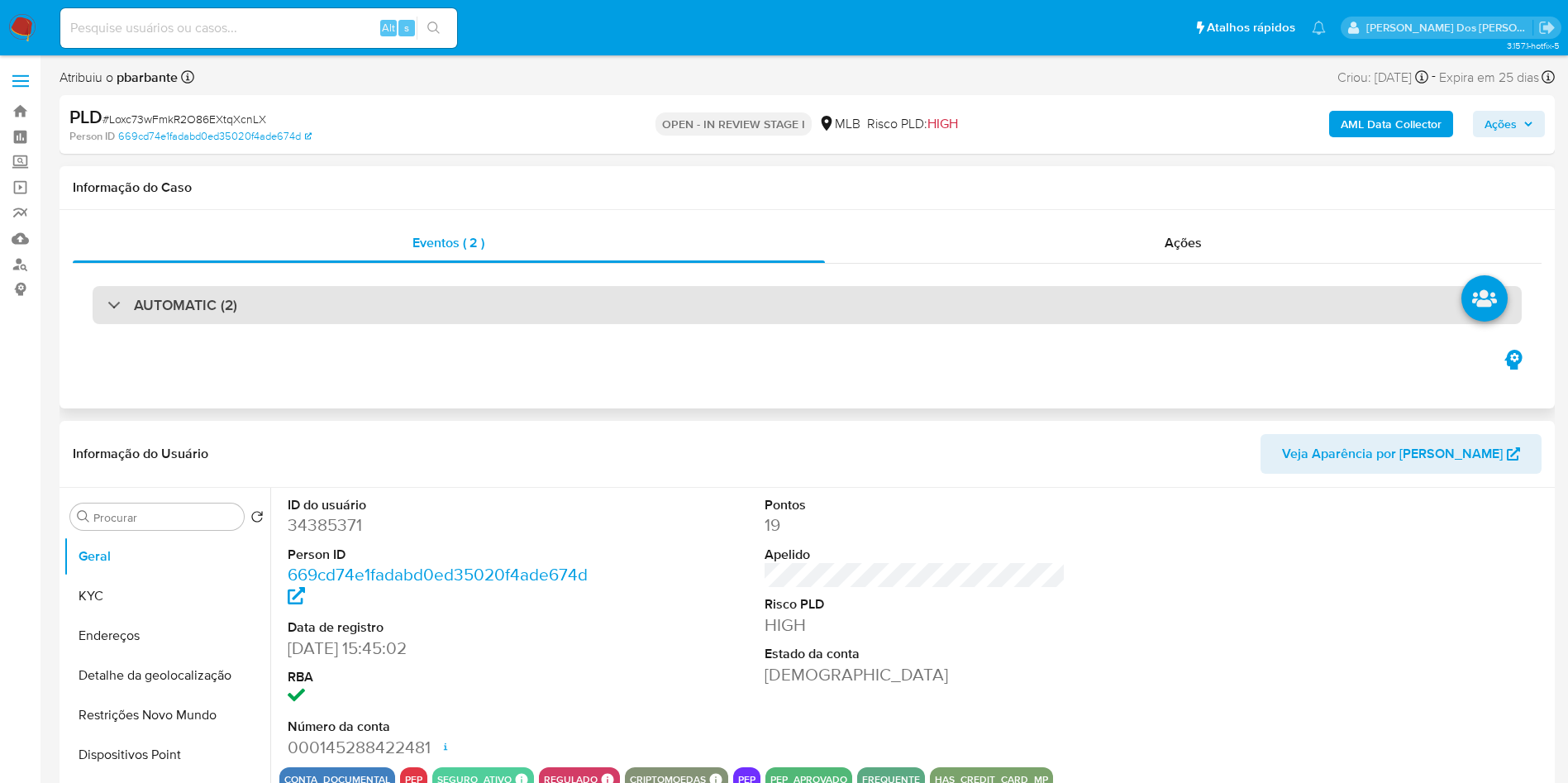
click at [500, 300] on div "AUTOMATIC (2)" at bounding box center [807, 305] width 1429 height 38
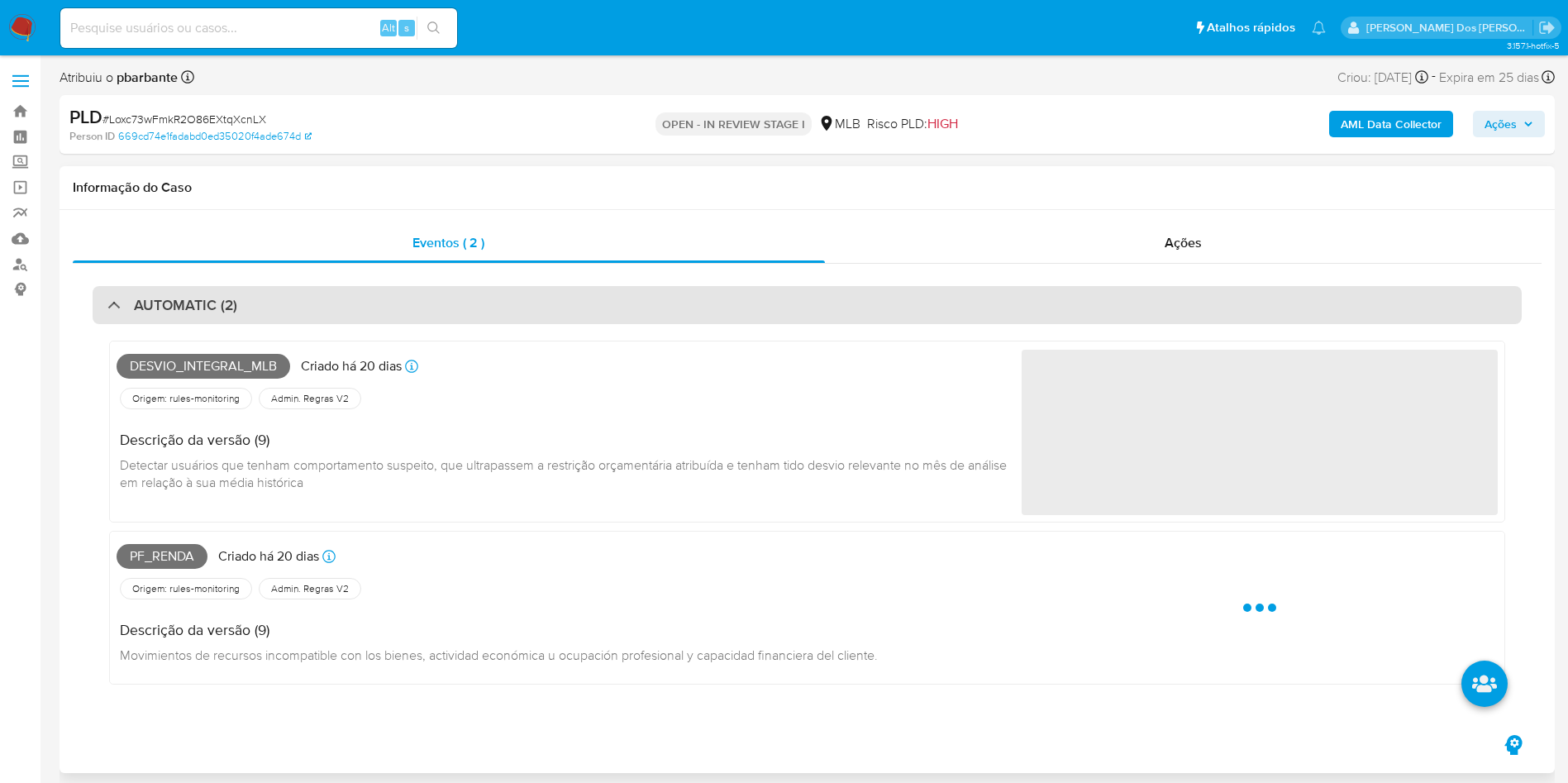
click at [515, 289] on div "AUTOMATIC (2)" at bounding box center [807, 305] width 1429 height 38
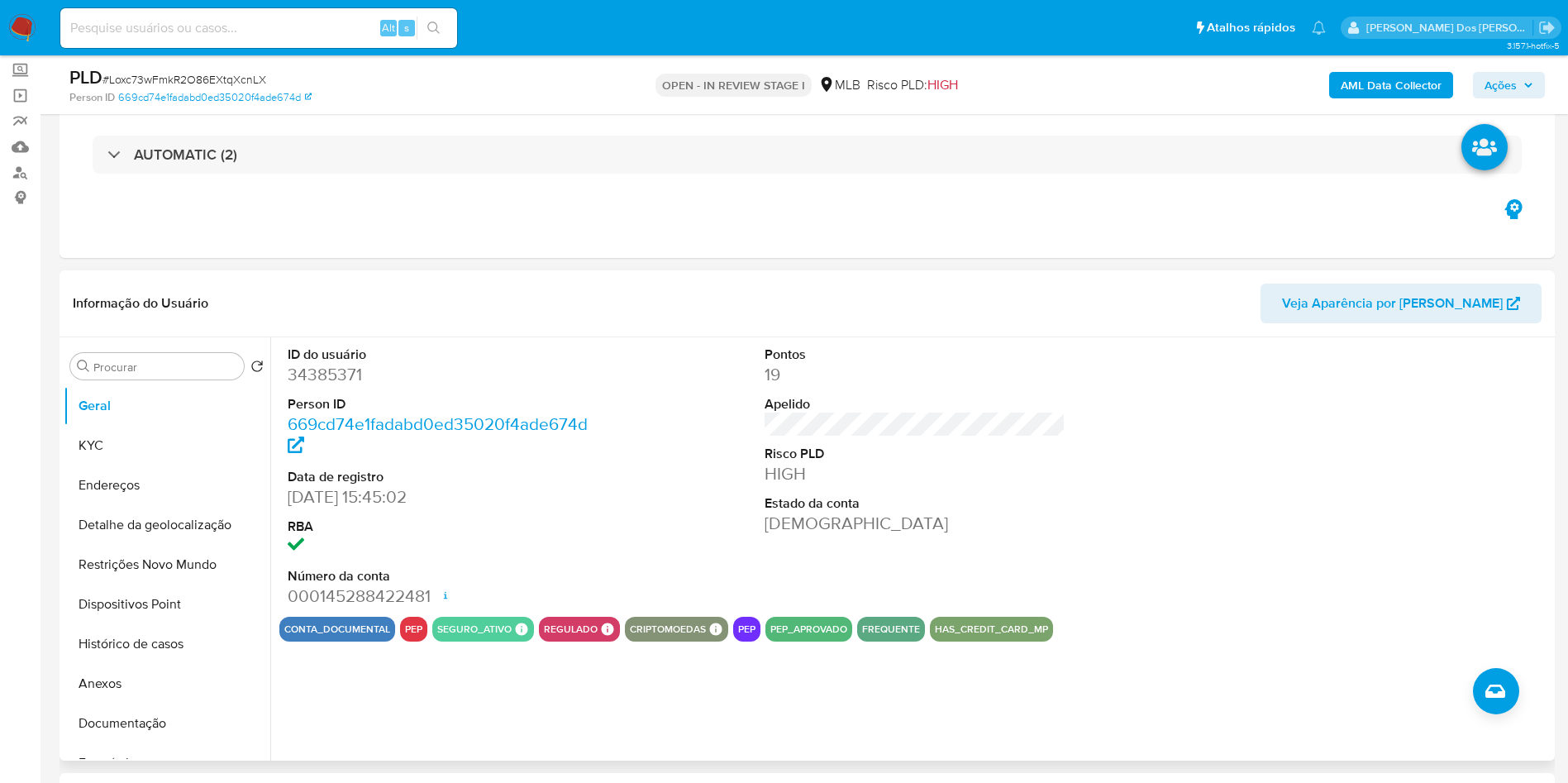
scroll to position [124, 0]
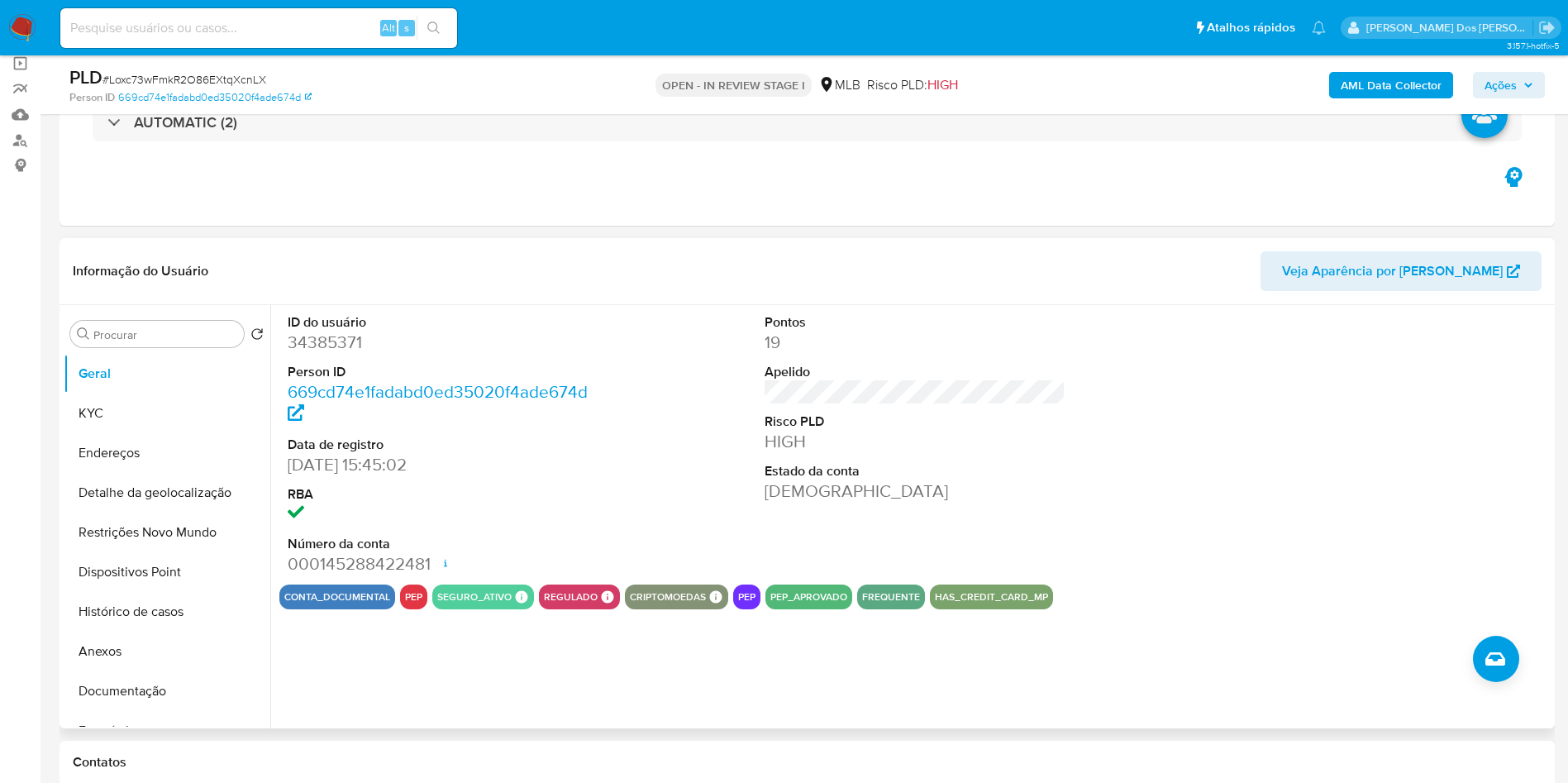
click at [345, 354] on dd "34385371" at bounding box center [438, 342] width 301 height 23
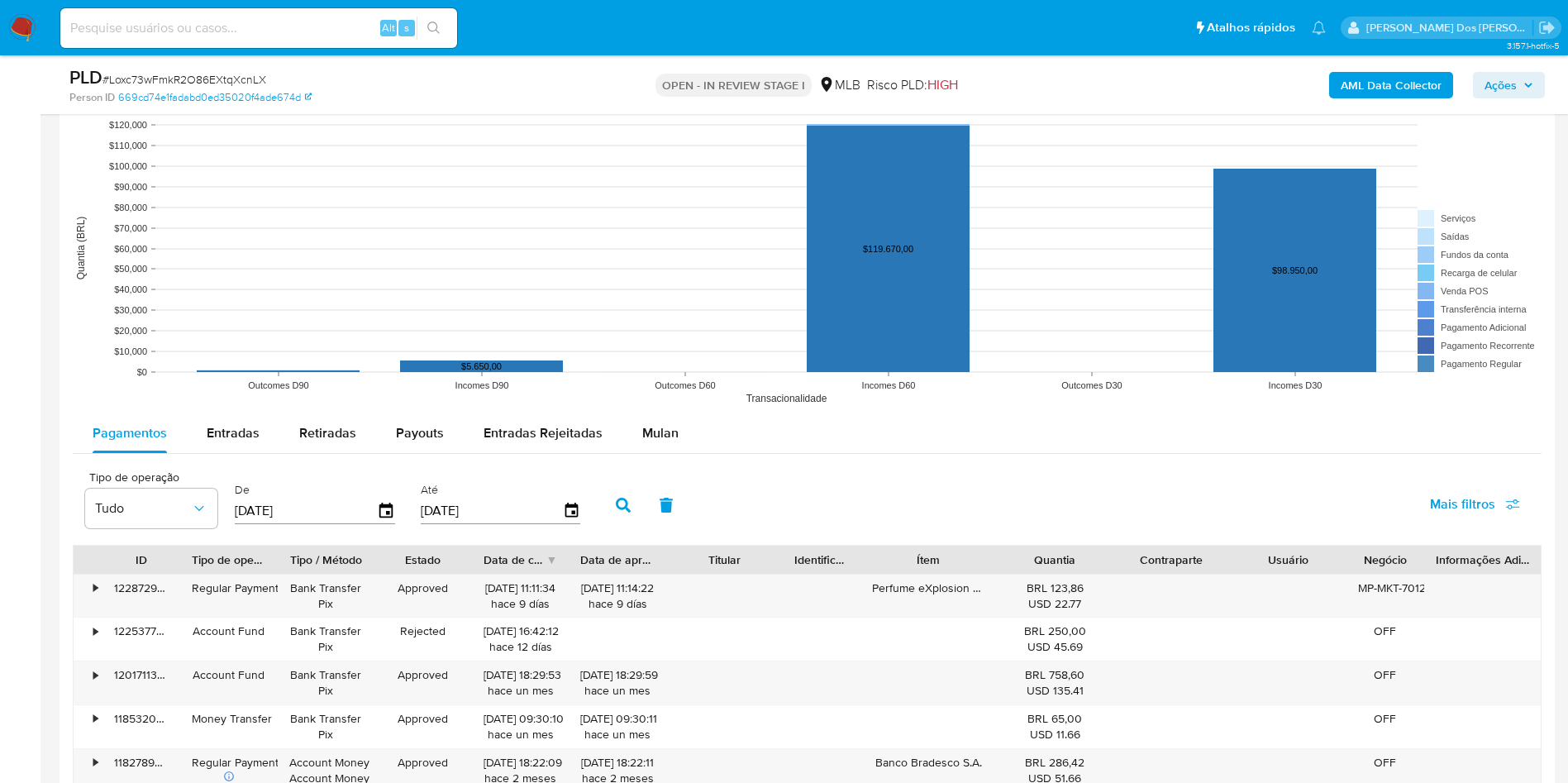
scroll to position [1612, 0]
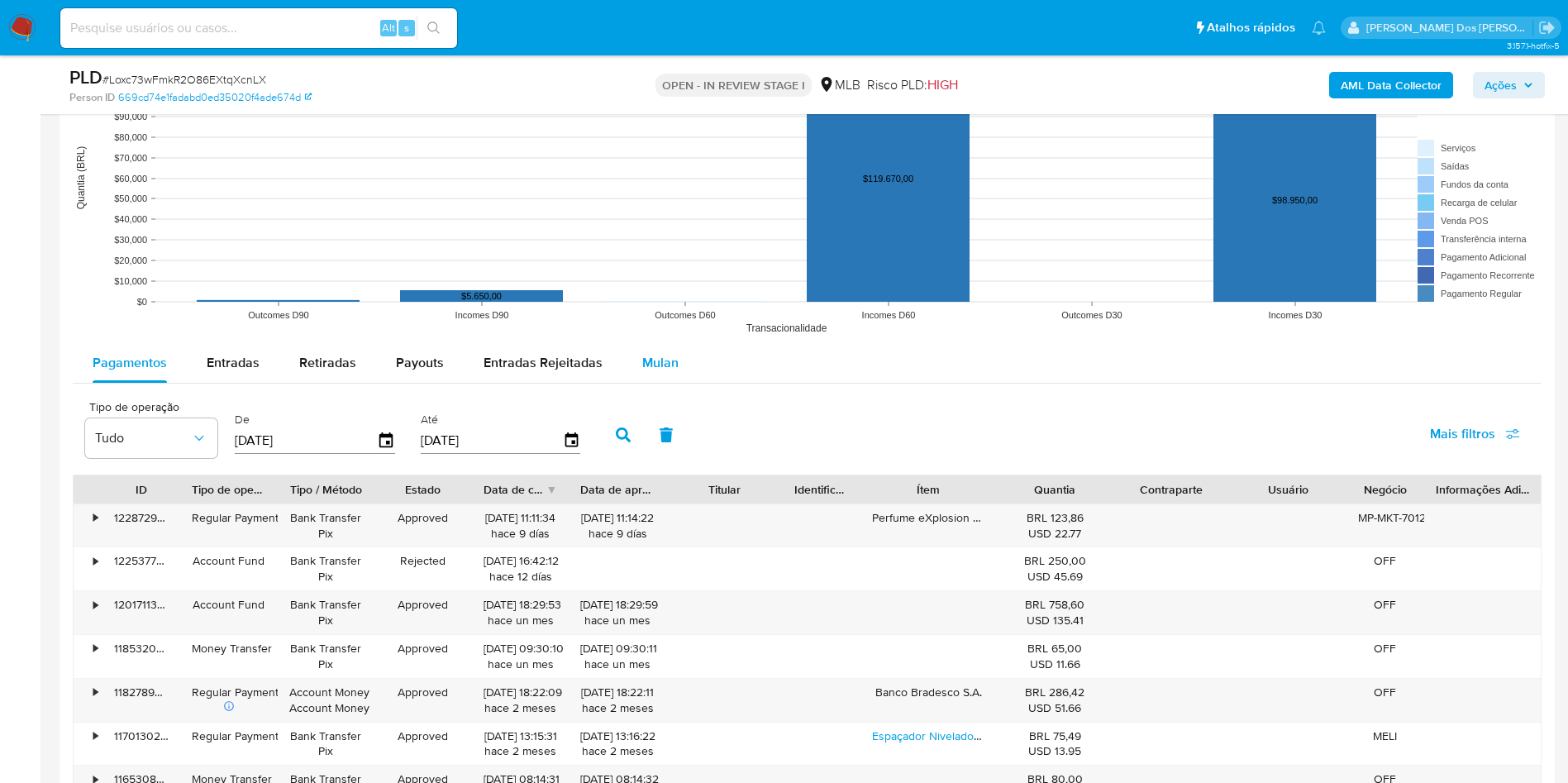
click at [651, 372] on span "Mulan" at bounding box center [660, 362] width 36 height 19
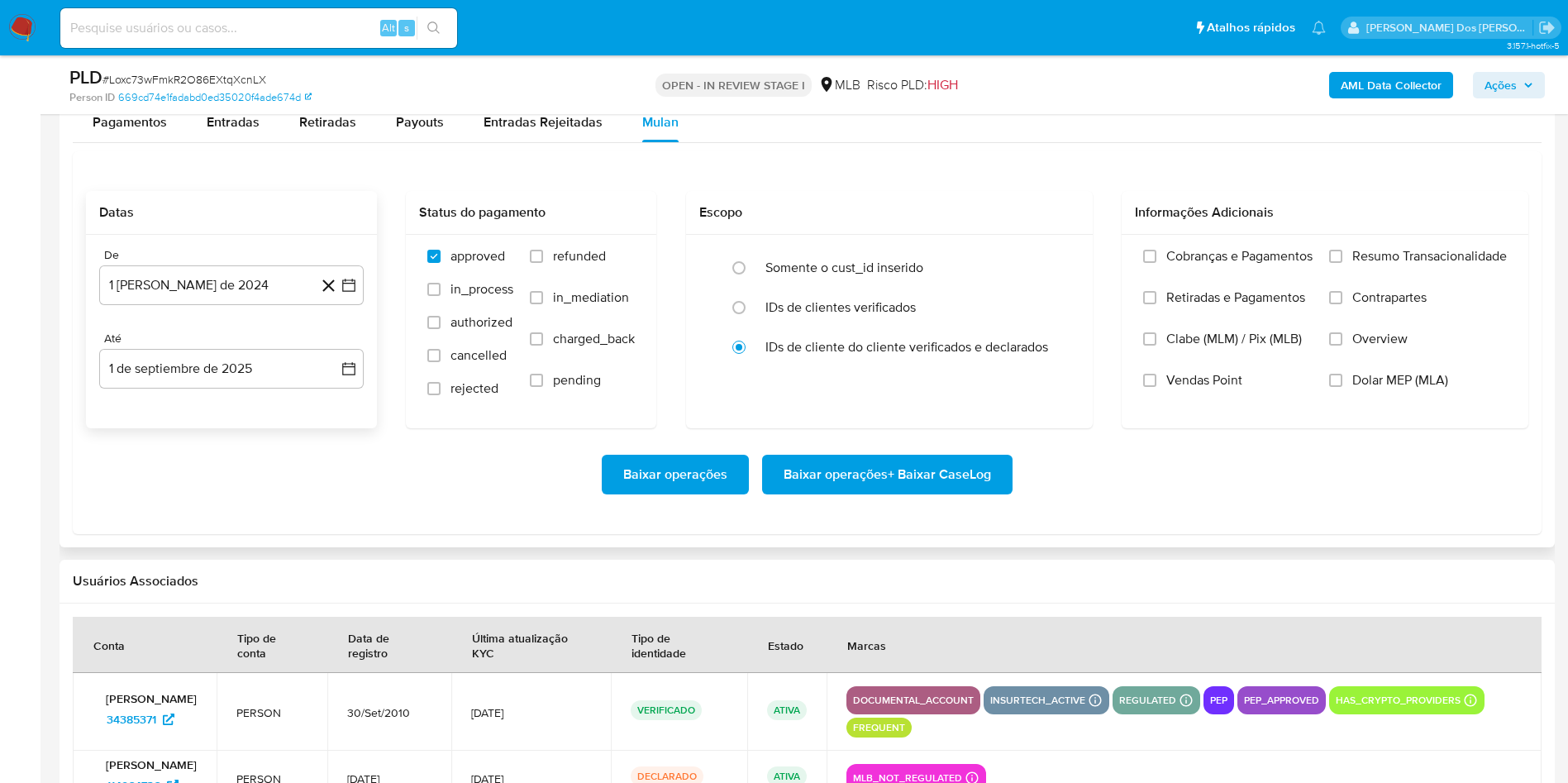
scroll to position [1860, 0]
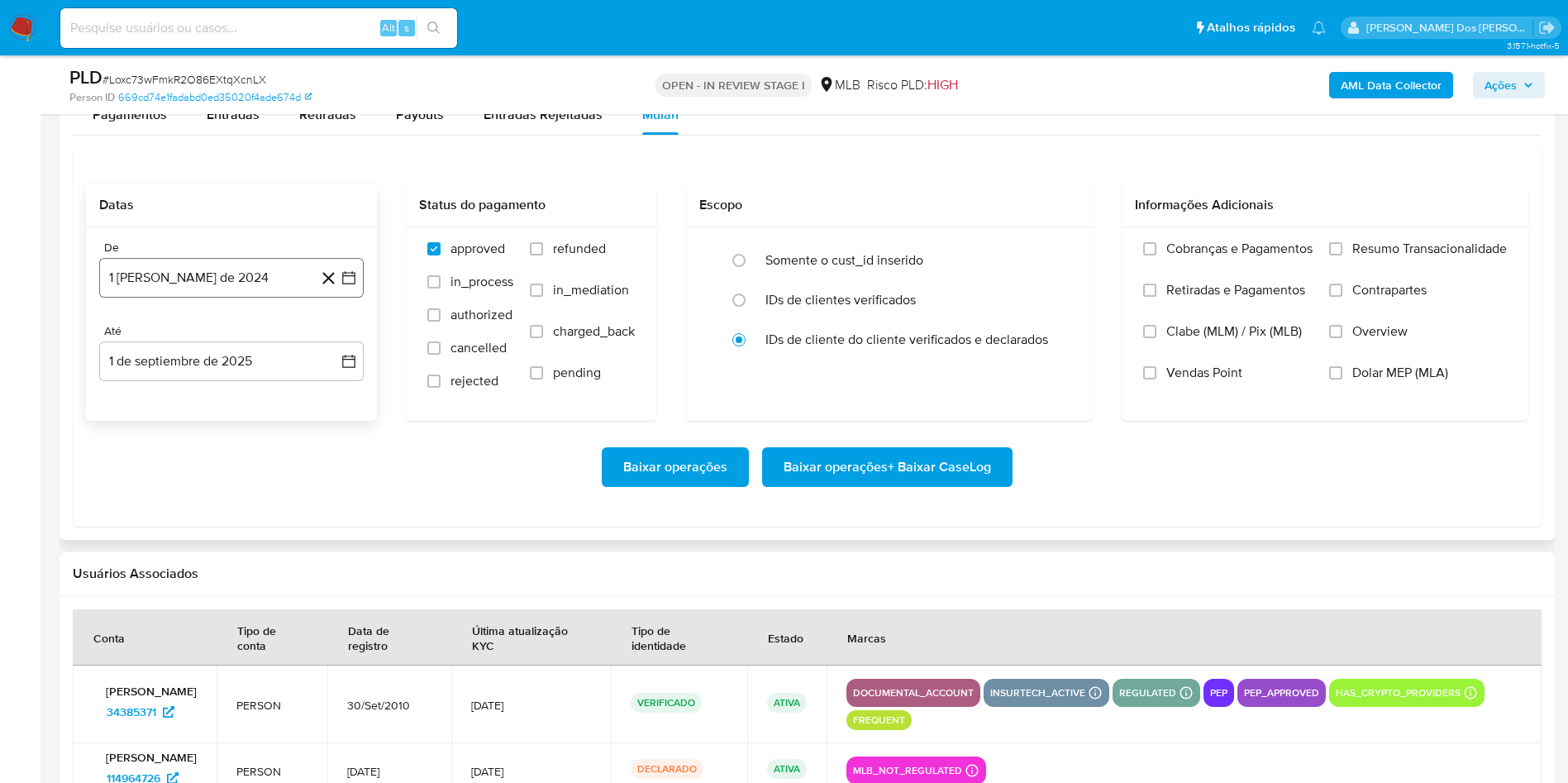
click at [351, 298] on button "1 [PERSON_NAME] de 2024" at bounding box center [231, 278] width 264 height 40
click at [330, 347] on icon "Mes siguiente" at bounding box center [334, 337] width 20 height 20
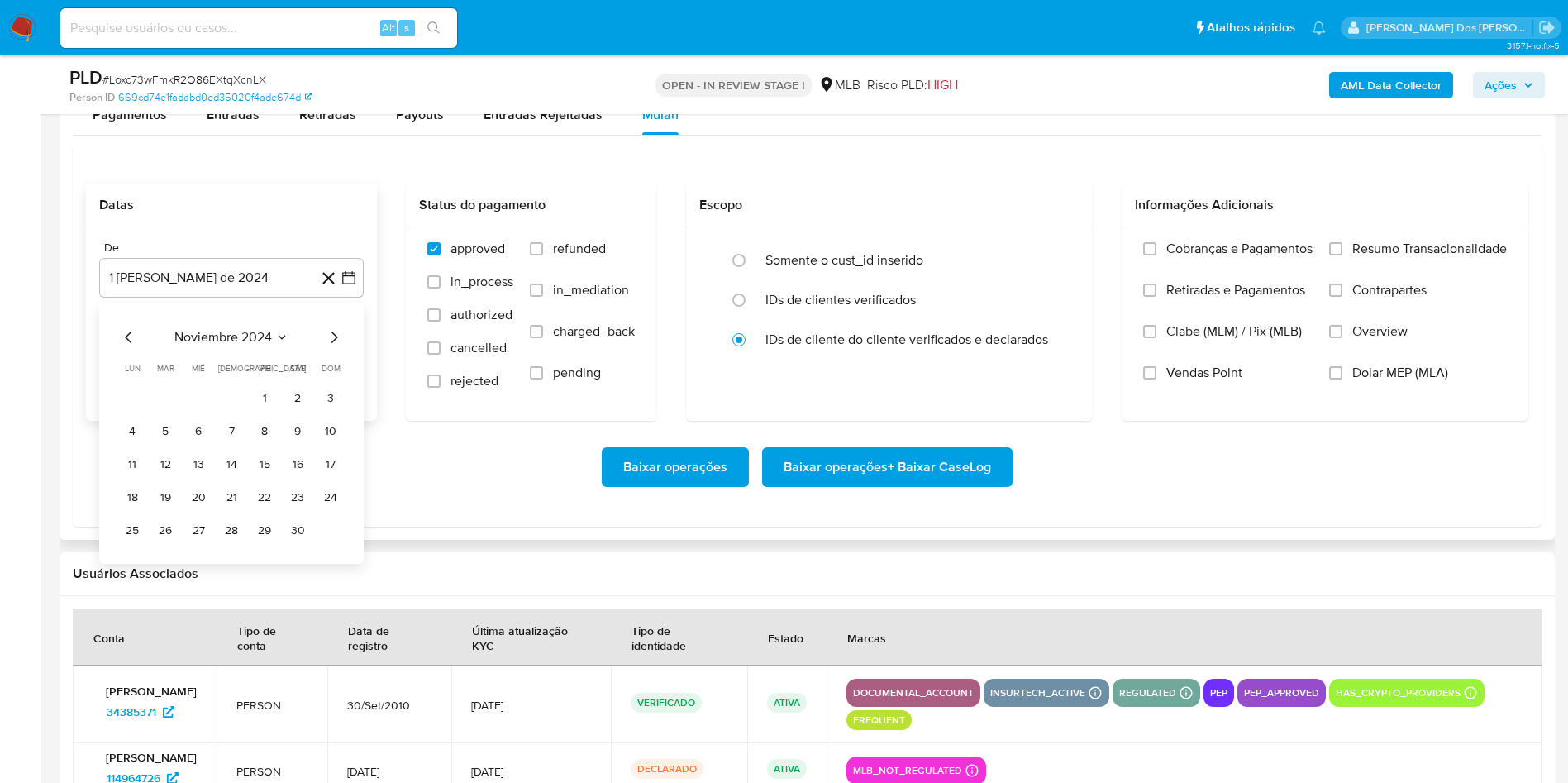
click at [330, 347] on icon "Mes siguiente" at bounding box center [334, 337] width 20 height 20
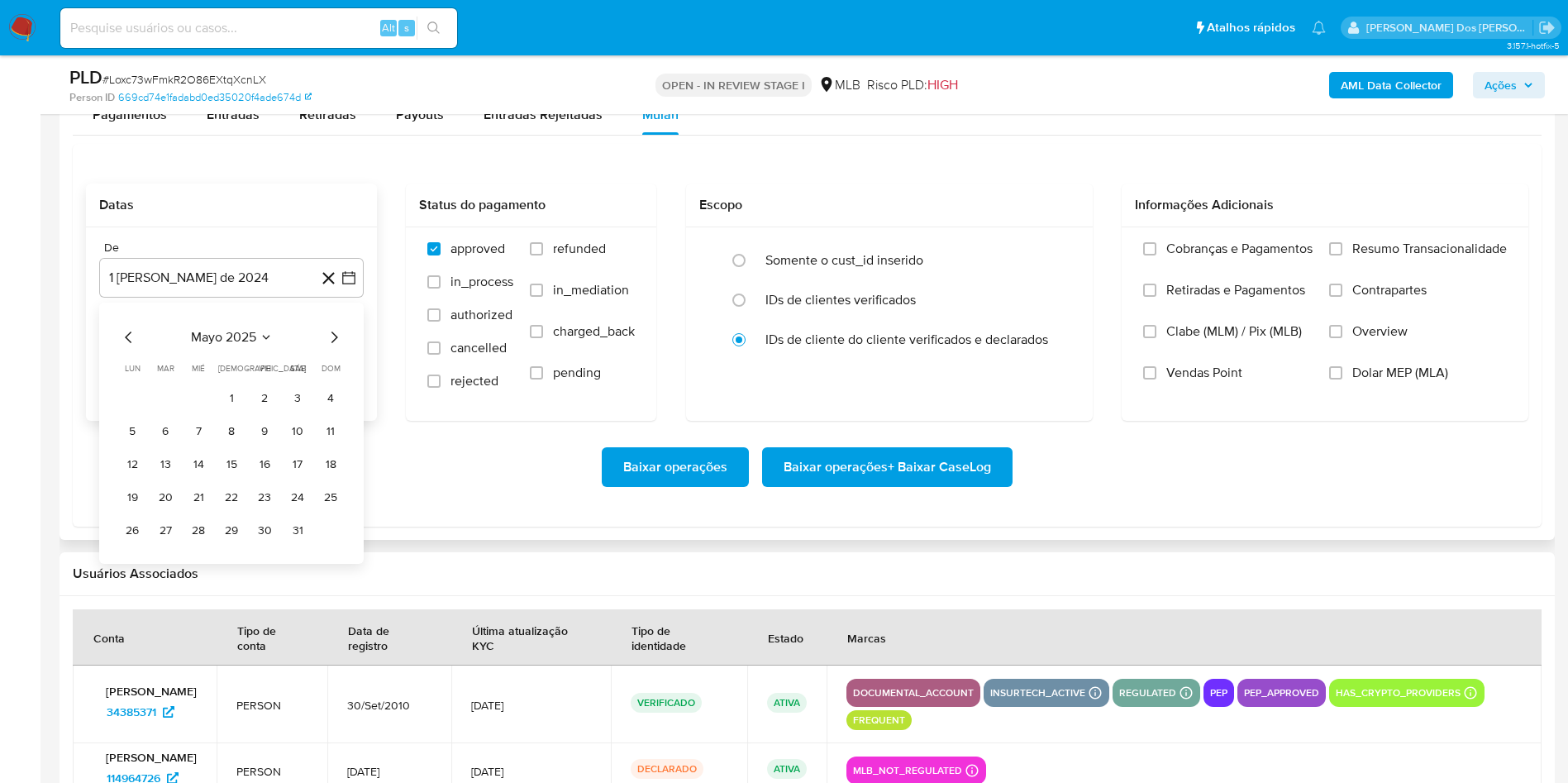
click at [330, 347] on icon "Mes siguiente" at bounding box center [334, 337] width 20 height 20
click at [163, 411] on button "1" at bounding box center [165, 398] width 27 height 27
click at [1393, 264] on div "Cobranças e Pagamentos Retiradas e Pagamentos Clabe (MLM) / Pix (MLB) Vendas Po…" at bounding box center [1324, 323] width 407 height 191
click at [1377, 257] on span "Resumo Transacionalidade" at bounding box center [1429, 248] width 155 height 16
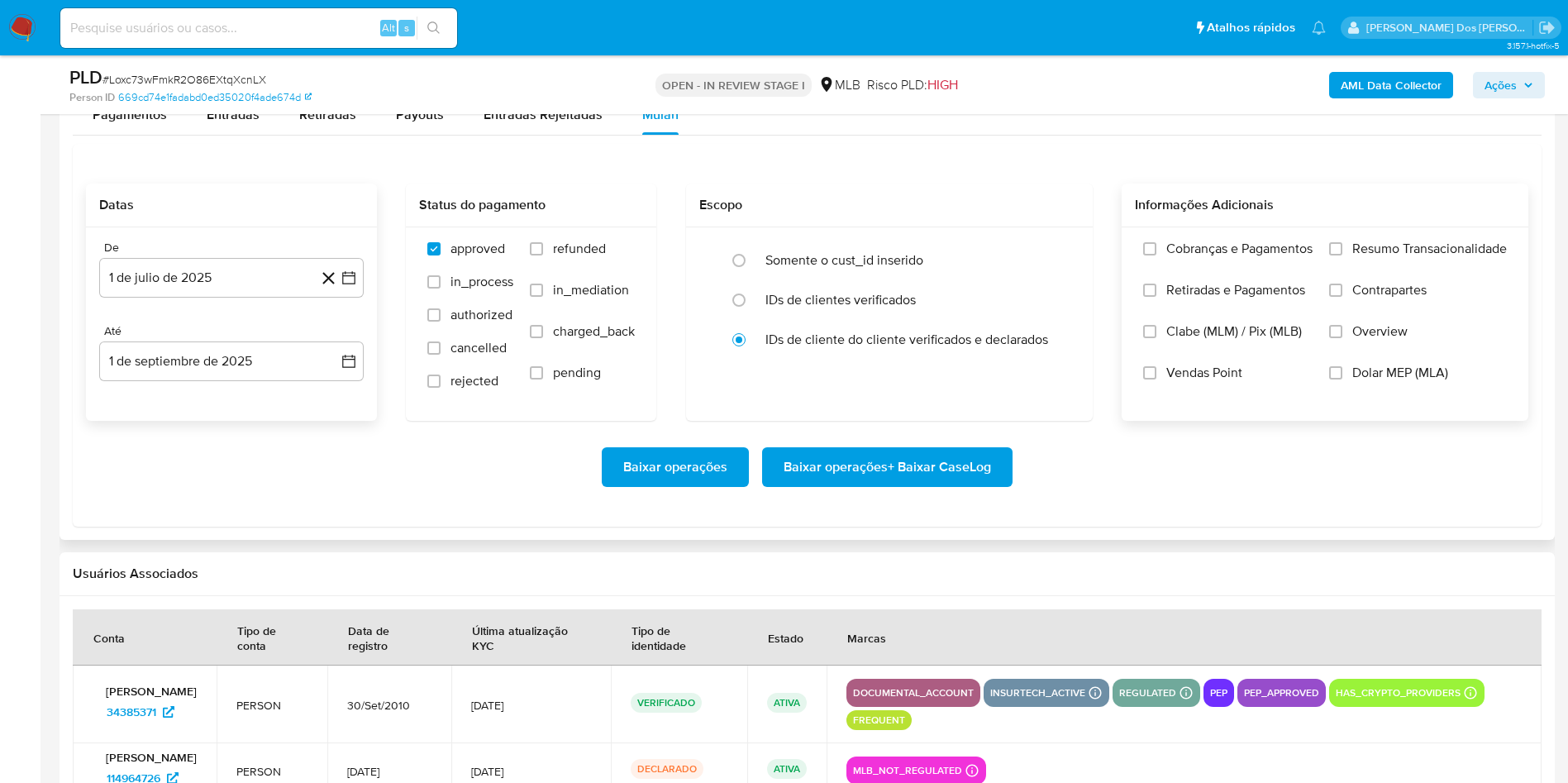
click at [1342, 255] on input "Resumo Transacionalidade" at bounding box center [1336, 248] width 13 height 13
click at [870, 485] on span "Baixar operações + Baixar CaseLog" at bounding box center [886, 466] width 208 height 36
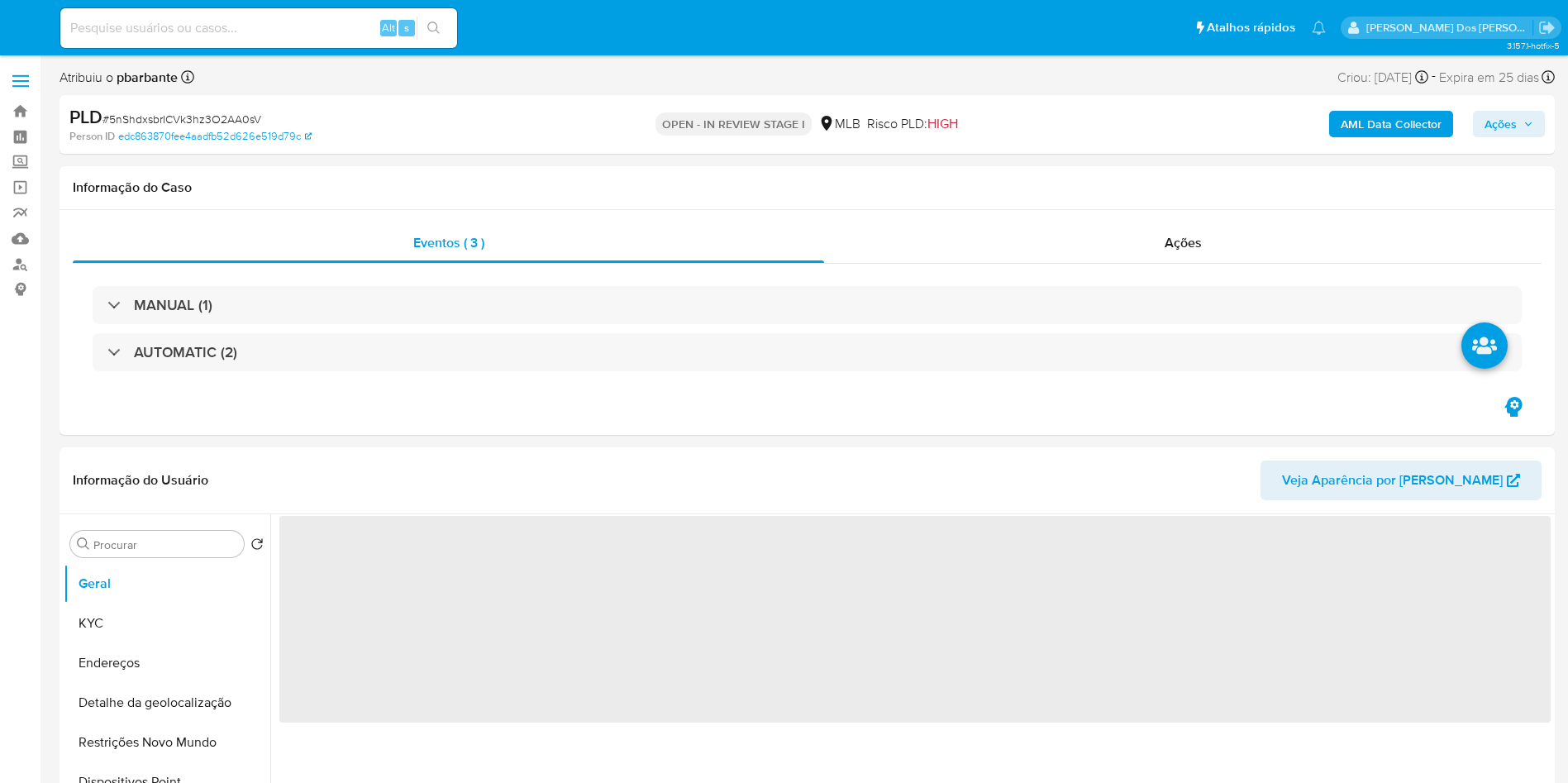
select select "10"
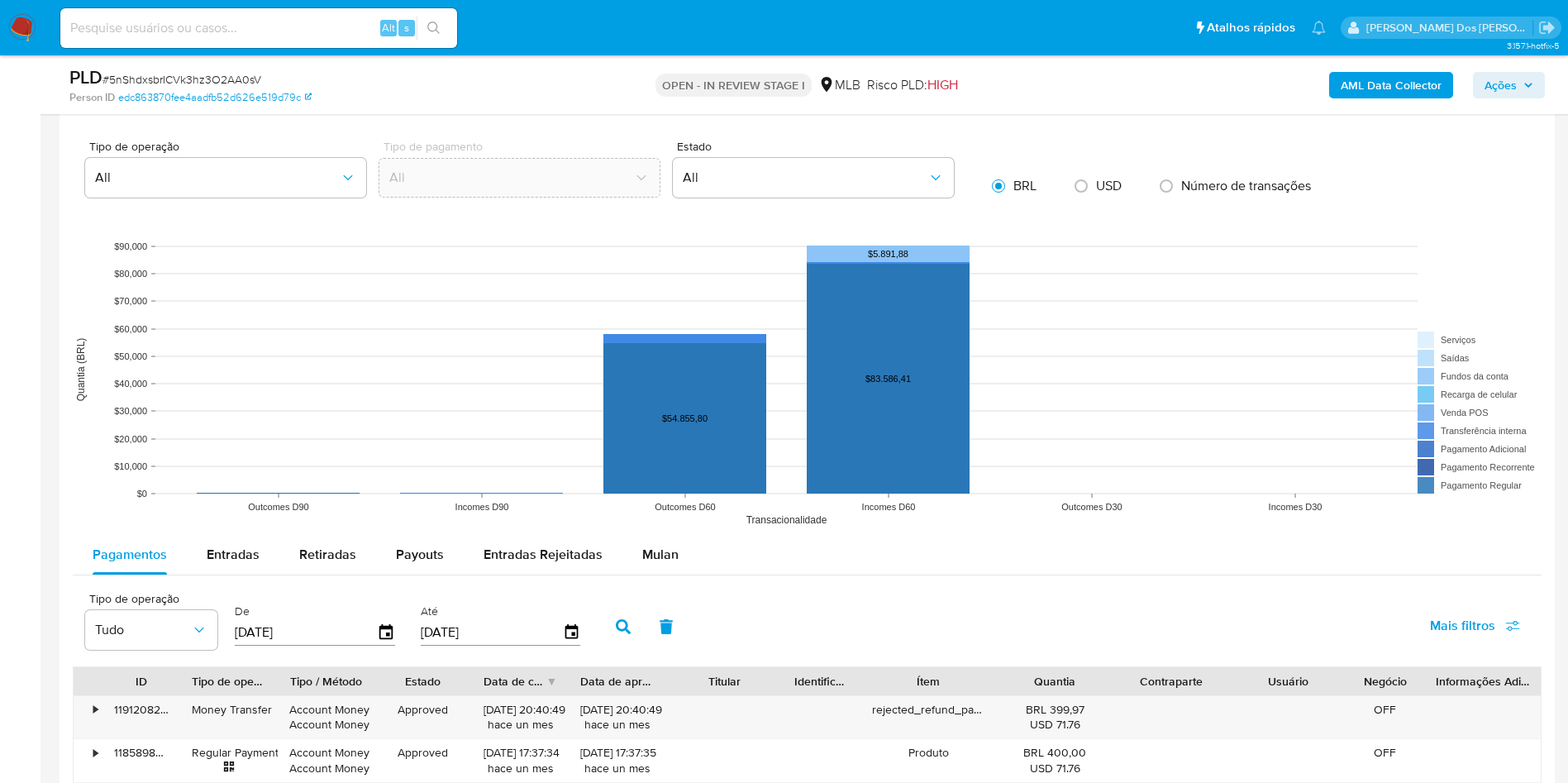
scroll to position [1363, 0]
click at [643, 564] on div "Mulan" at bounding box center [660, 554] width 36 height 40
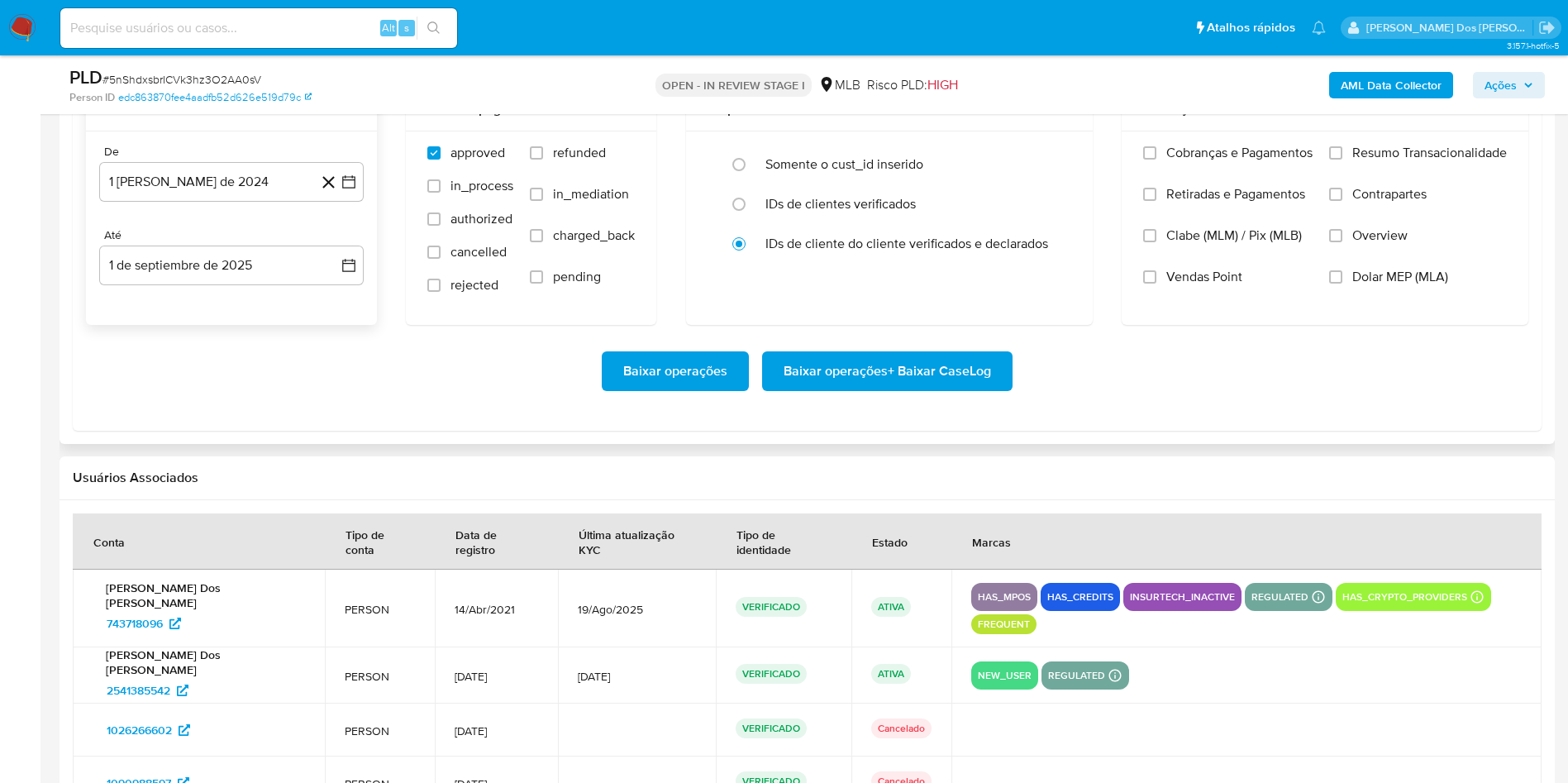
scroll to position [1860, 0]
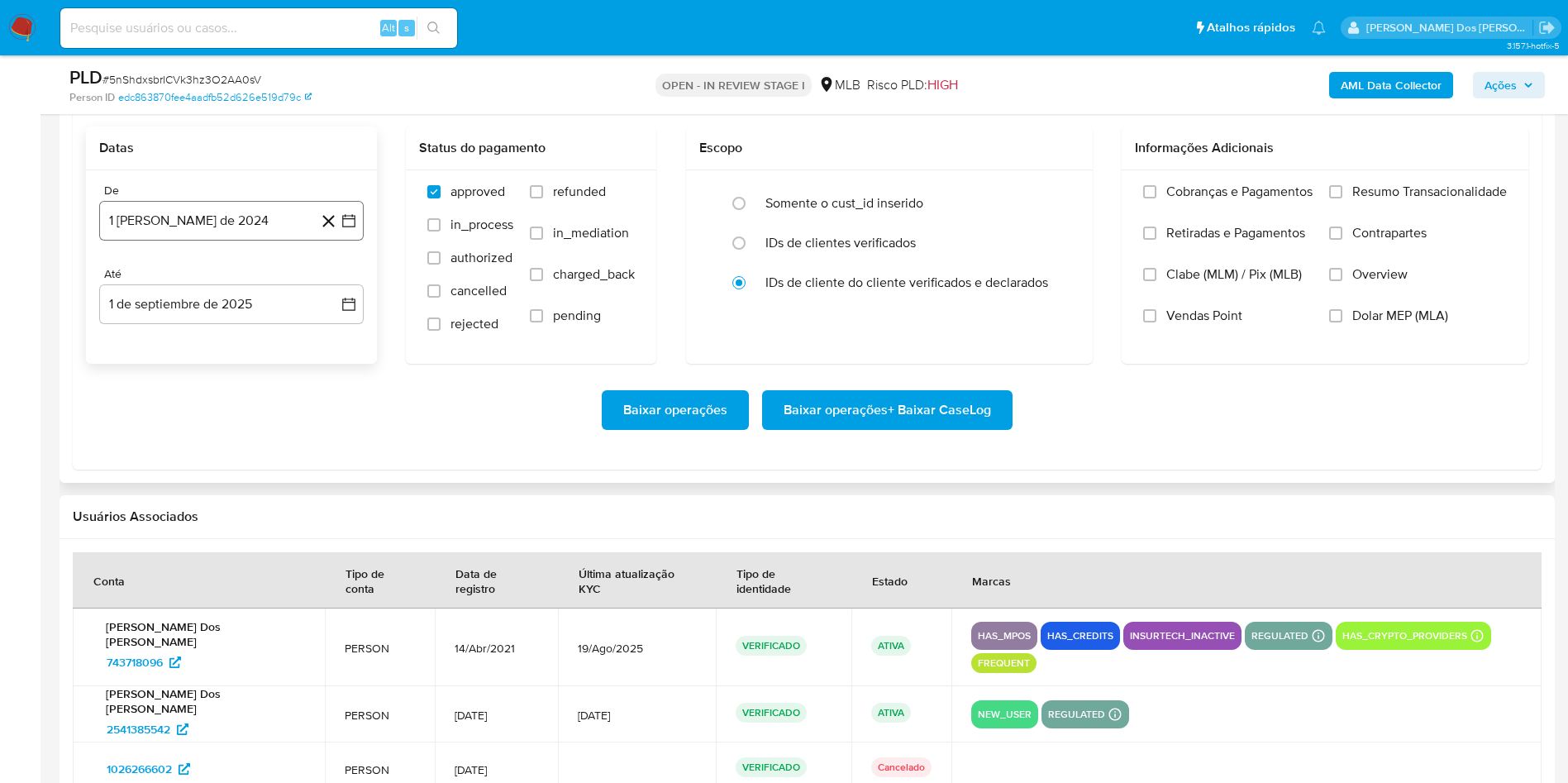
click at [343, 223] on icon "button" at bounding box center [349, 221] width 13 height 13
click at [332, 295] on div "agosto 2024 agosto 2024 lun lunes mar martes mié miércoles jue jueves vie viern…" at bounding box center [231, 378] width 225 height 216
click at [336, 281] on icon "Mes siguiente" at bounding box center [334, 280] width 20 height 20
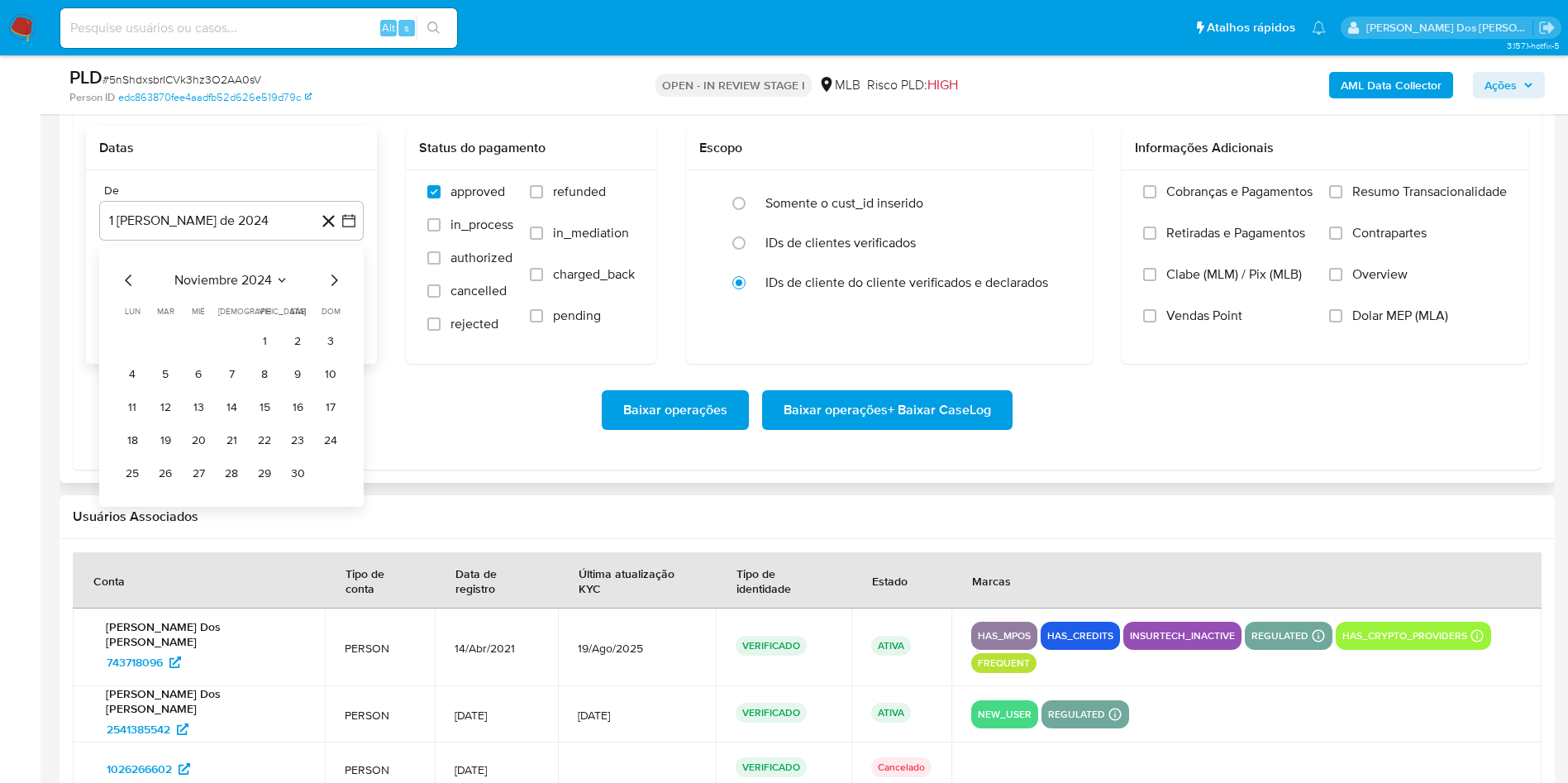
click at [336, 281] on icon "Mes siguiente" at bounding box center [334, 280] width 20 height 20
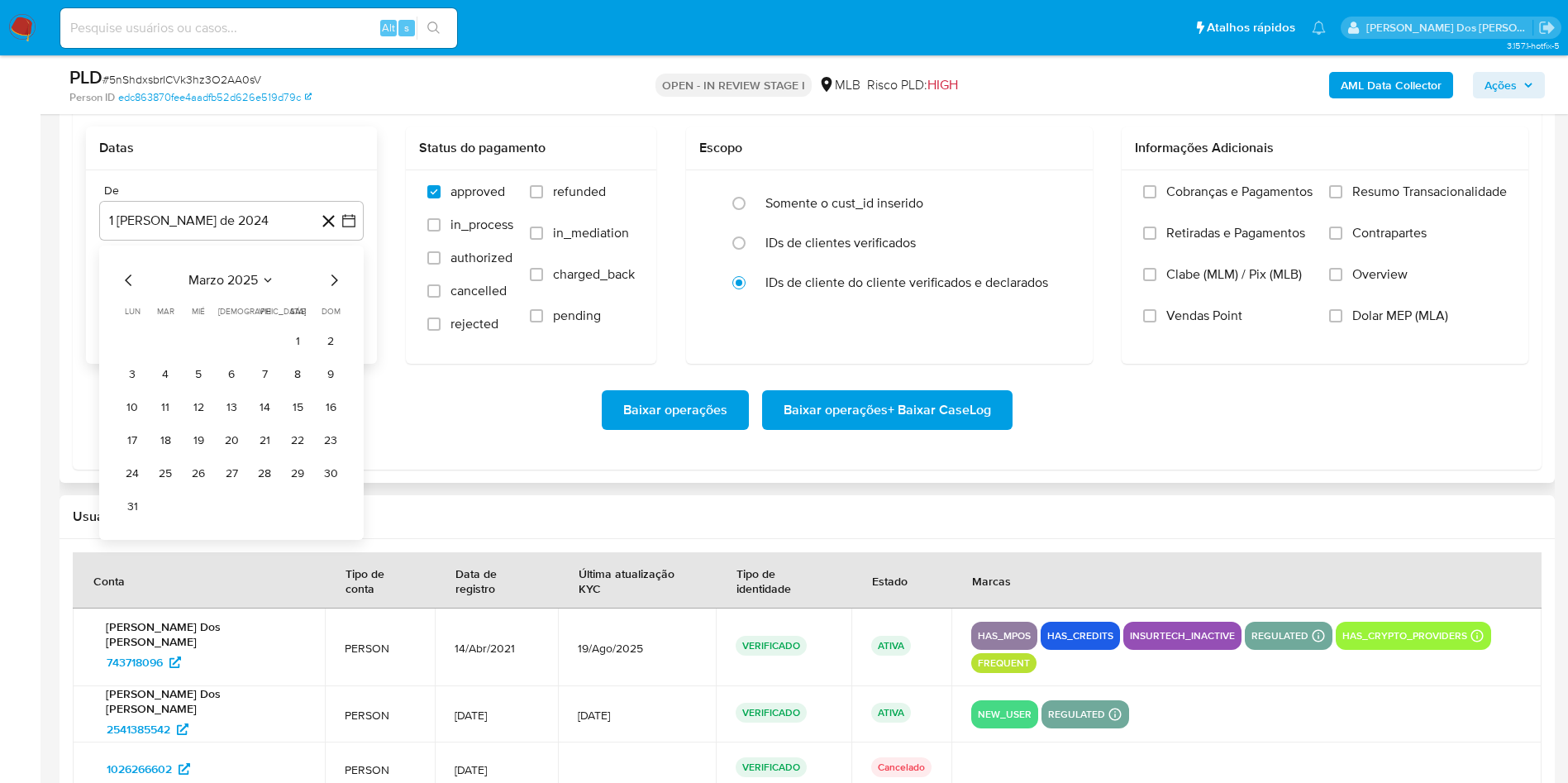
click at [336, 281] on icon "Mes siguiente" at bounding box center [334, 280] width 20 height 20
click at [165, 340] on button "1" at bounding box center [165, 341] width 27 height 27
click at [1420, 193] on span "Resumo Transacionalidade" at bounding box center [1429, 191] width 155 height 16
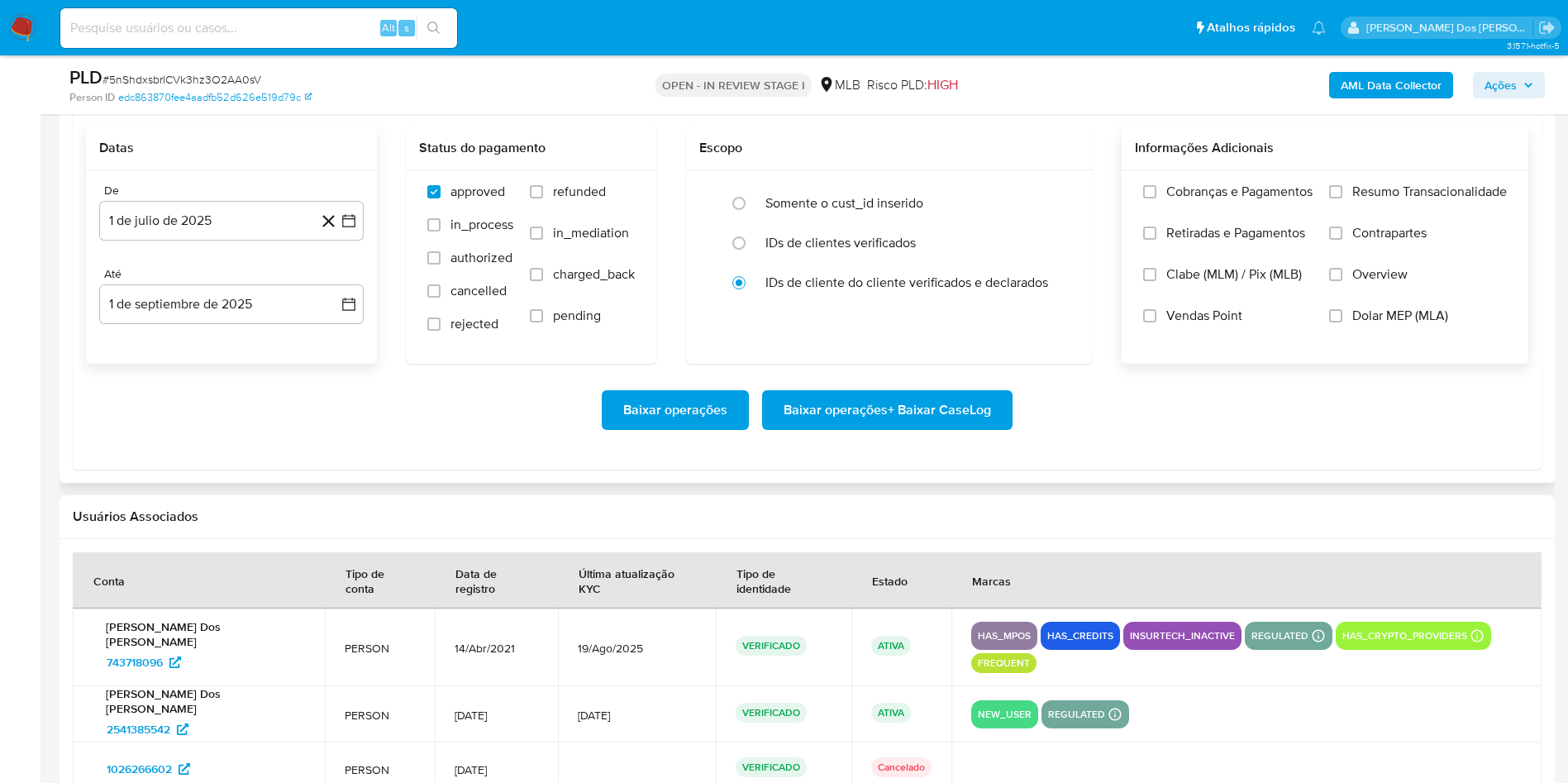
click at [1342, 193] on input "Resumo Transacionalidade" at bounding box center [1336, 191] width 13 height 13
click at [947, 414] on span "Baixar operações + Baixar CaseLog" at bounding box center [886, 410] width 208 height 36
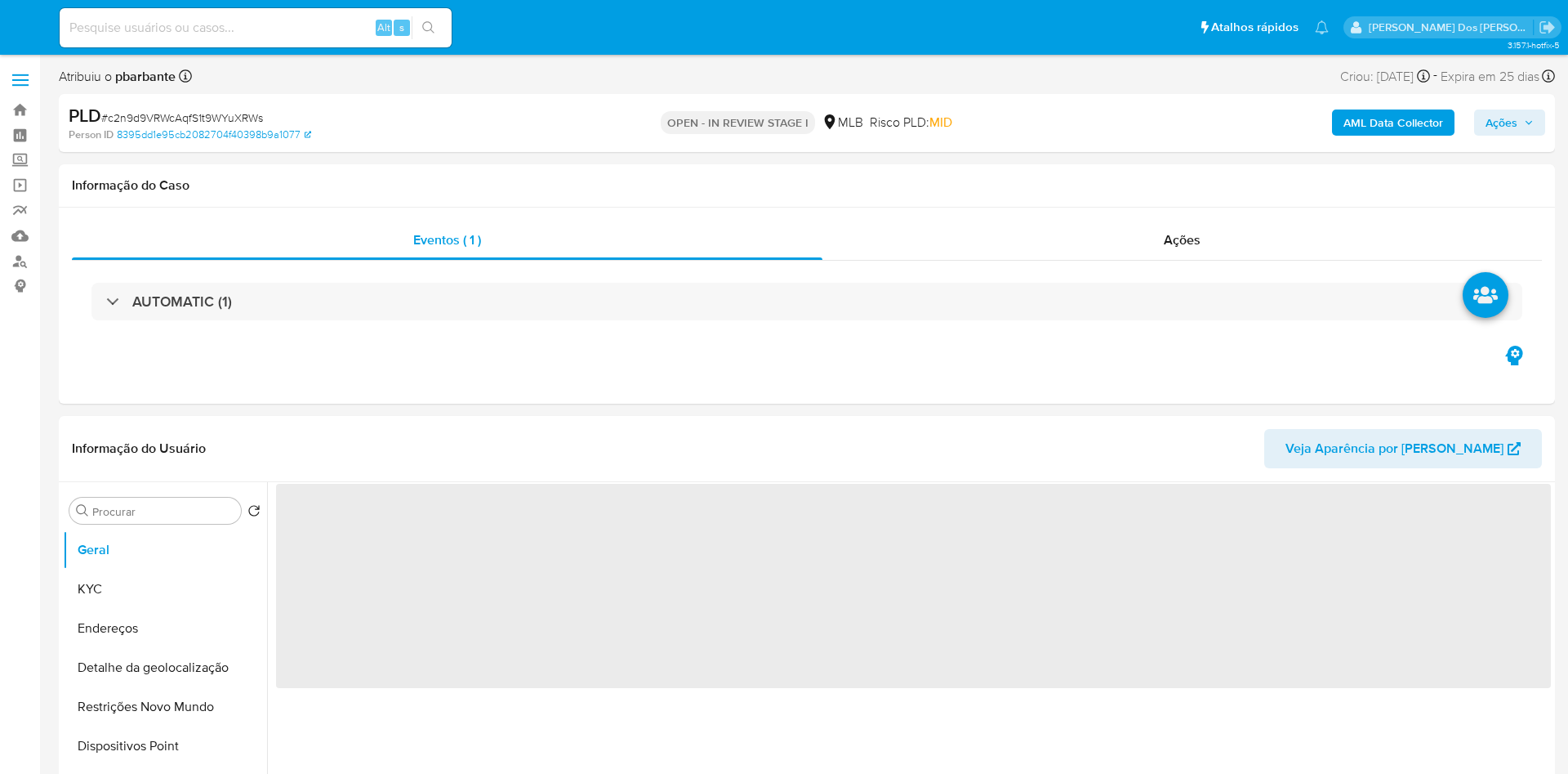
select select "10"
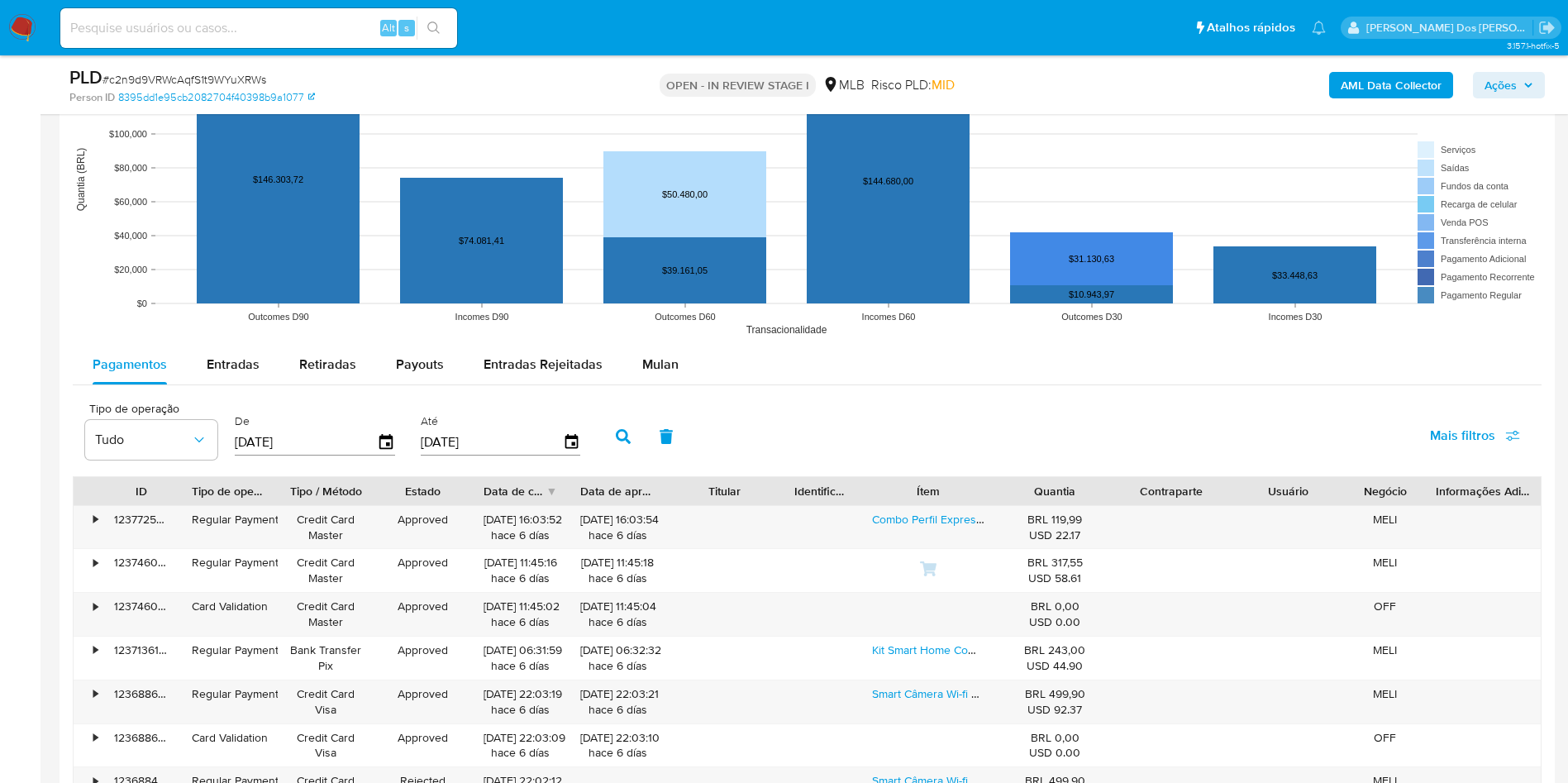
scroll to position [1612, 0]
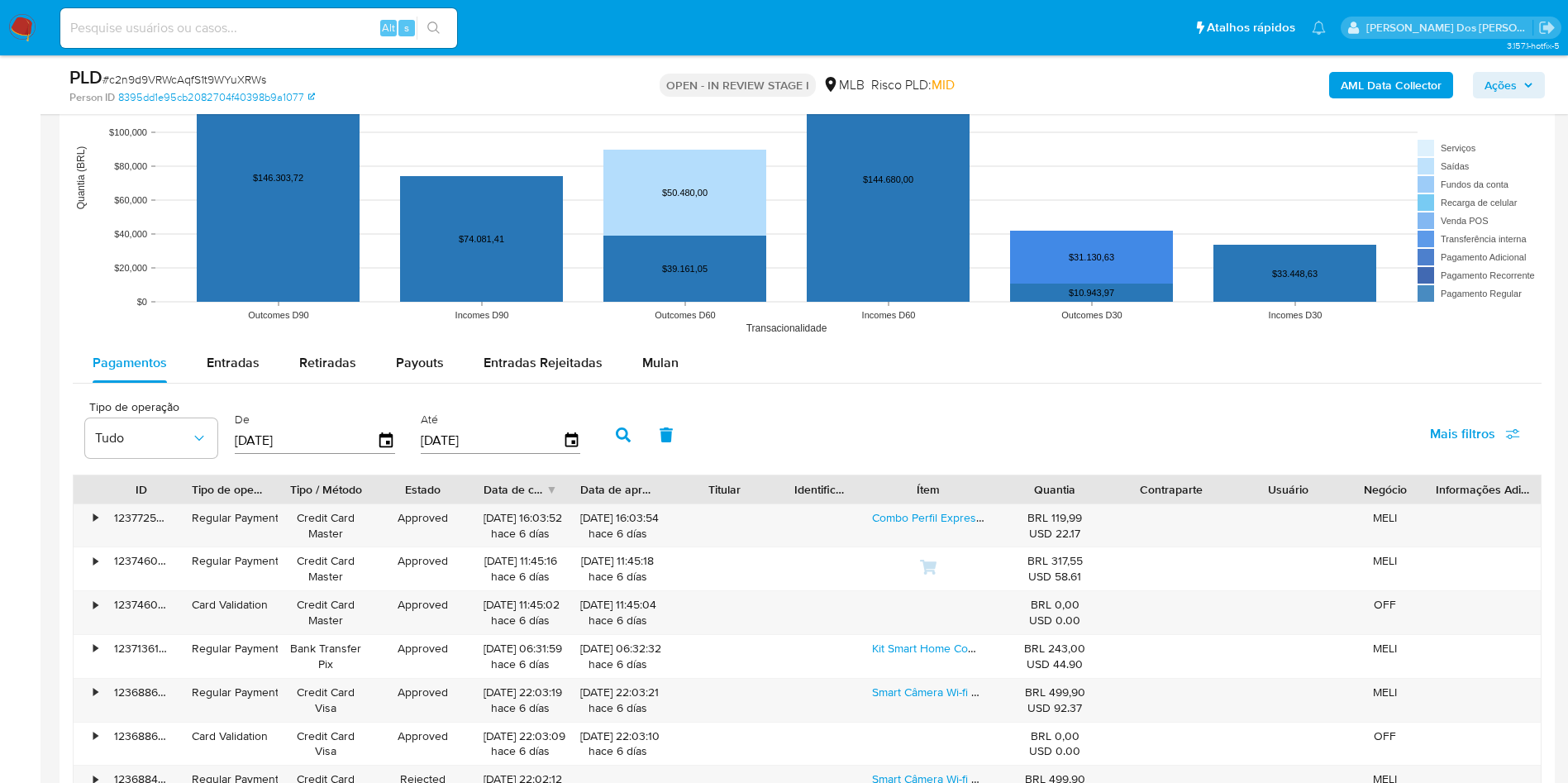
click at [693, 383] on div "Pagamentos Entradas Retiradas Payouts Entradas Rejeitadas Mulan" at bounding box center [807, 363] width 1468 height 40
click at [666, 372] on span "Mulan" at bounding box center [660, 362] width 36 height 19
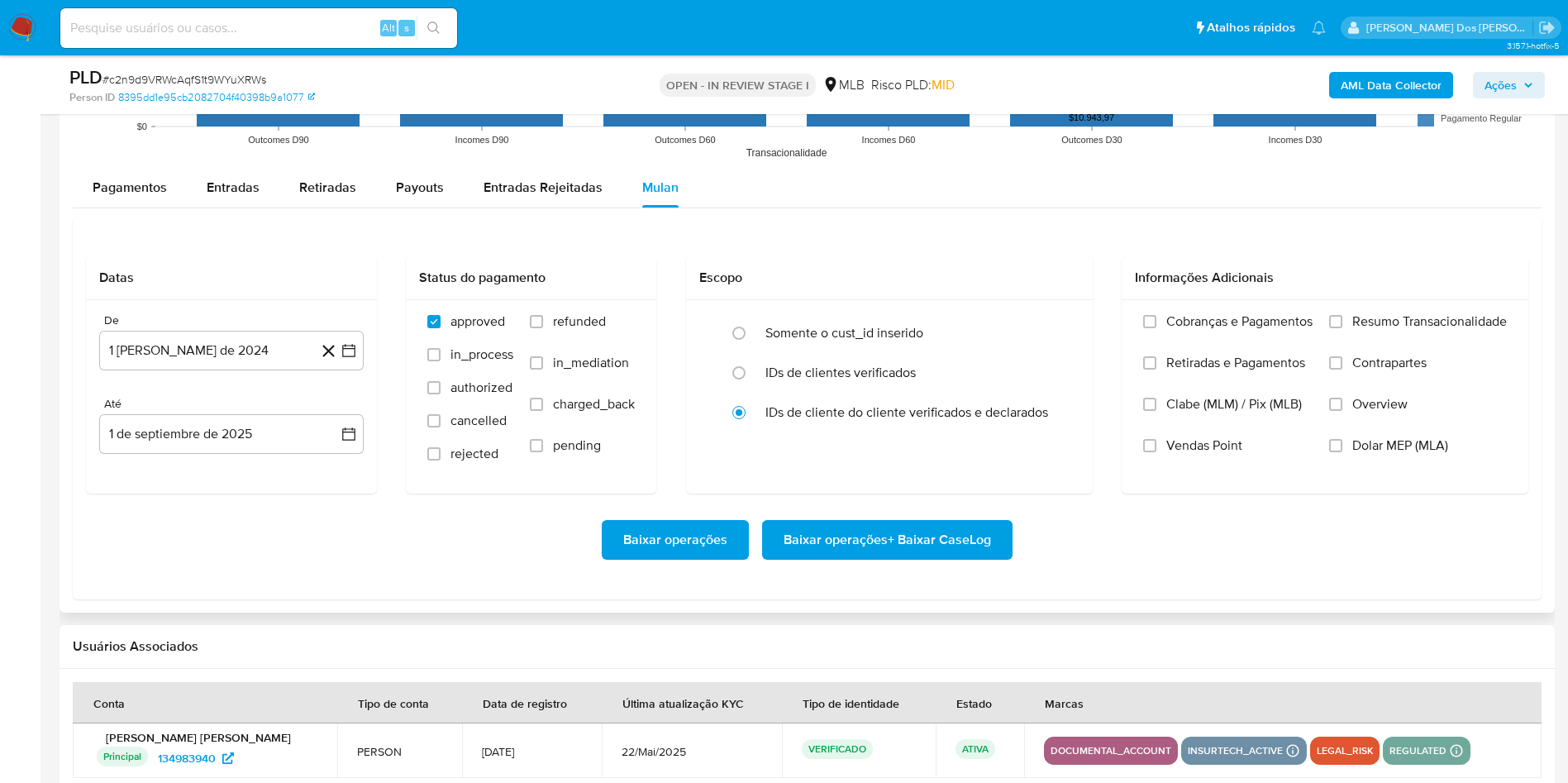
scroll to position [1860, 0]
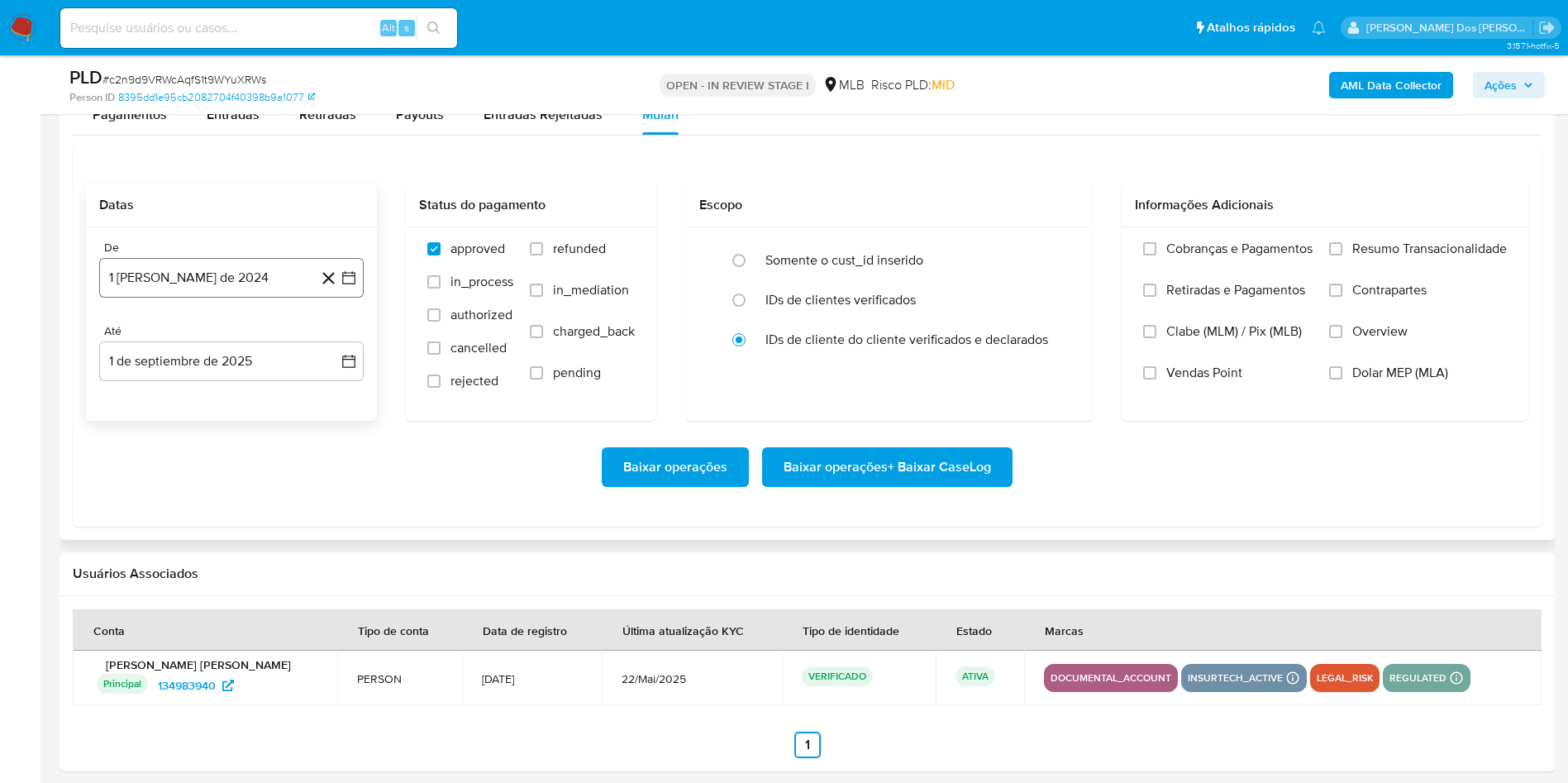
click at [345, 286] on icon "button" at bounding box center [348, 277] width 16 height 16
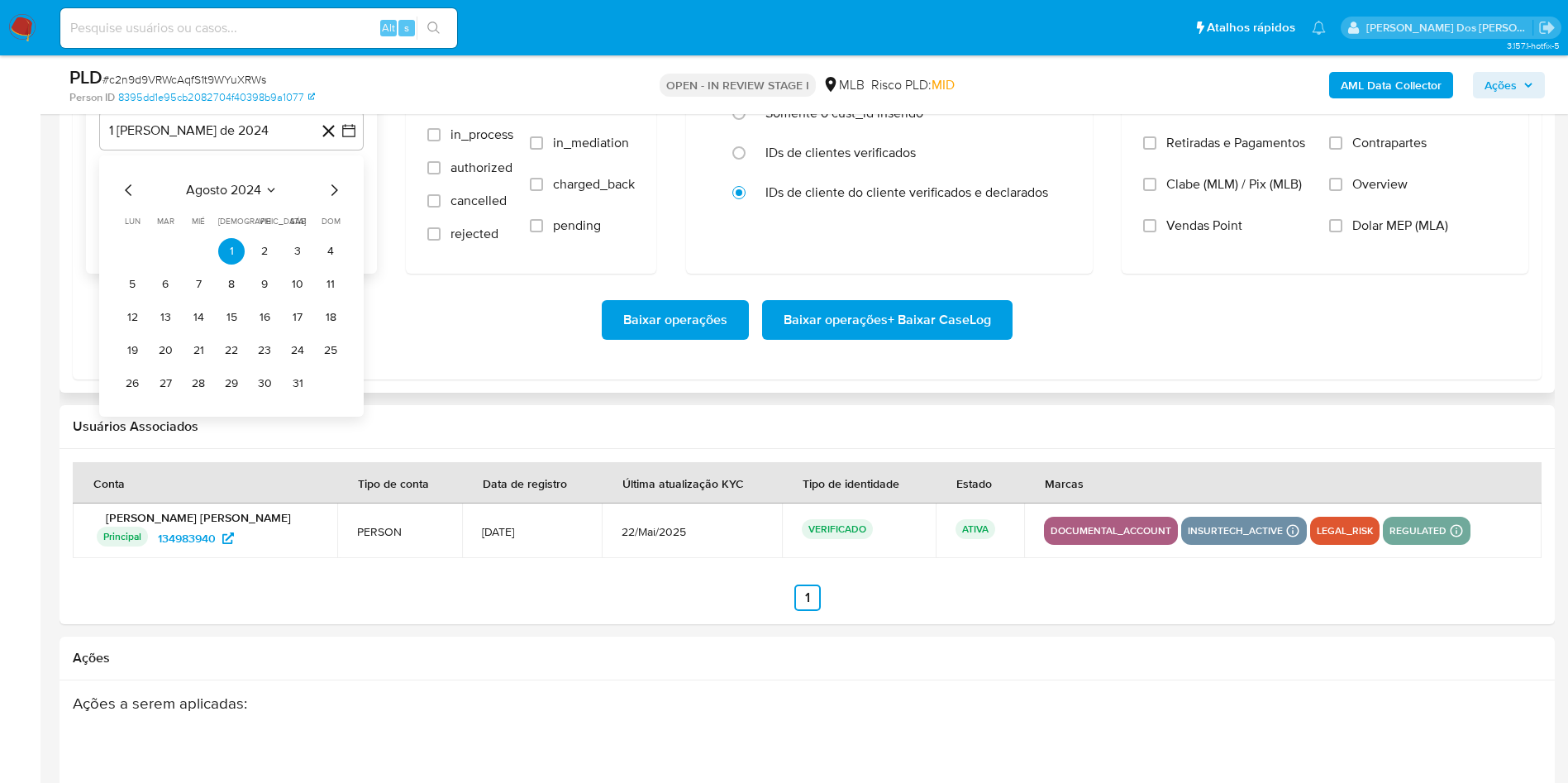
scroll to position [1983, 0]
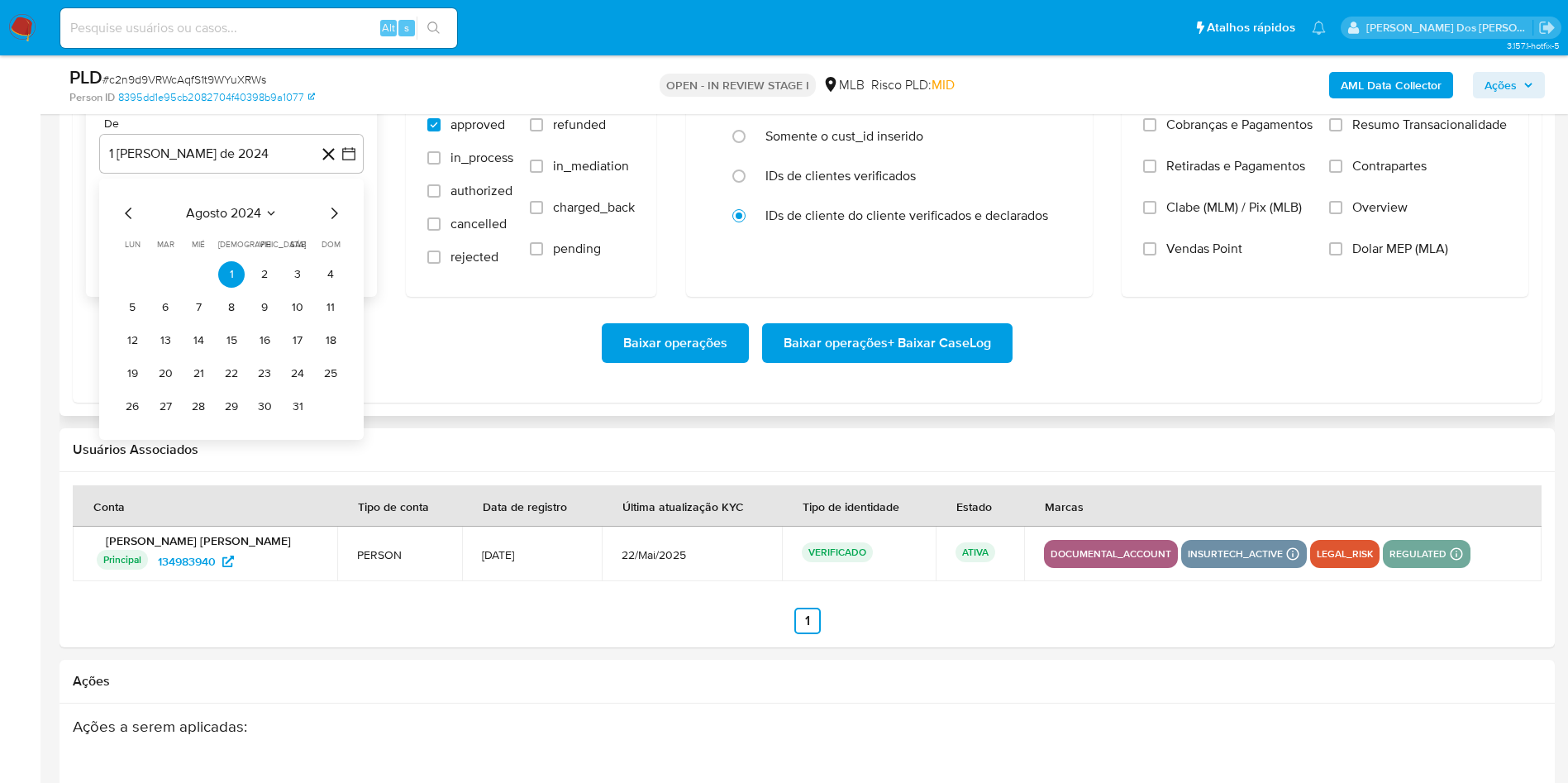
click at [337, 223] on icon "Mes siguiente" at bounding box center [334, 212] width 20 height 20
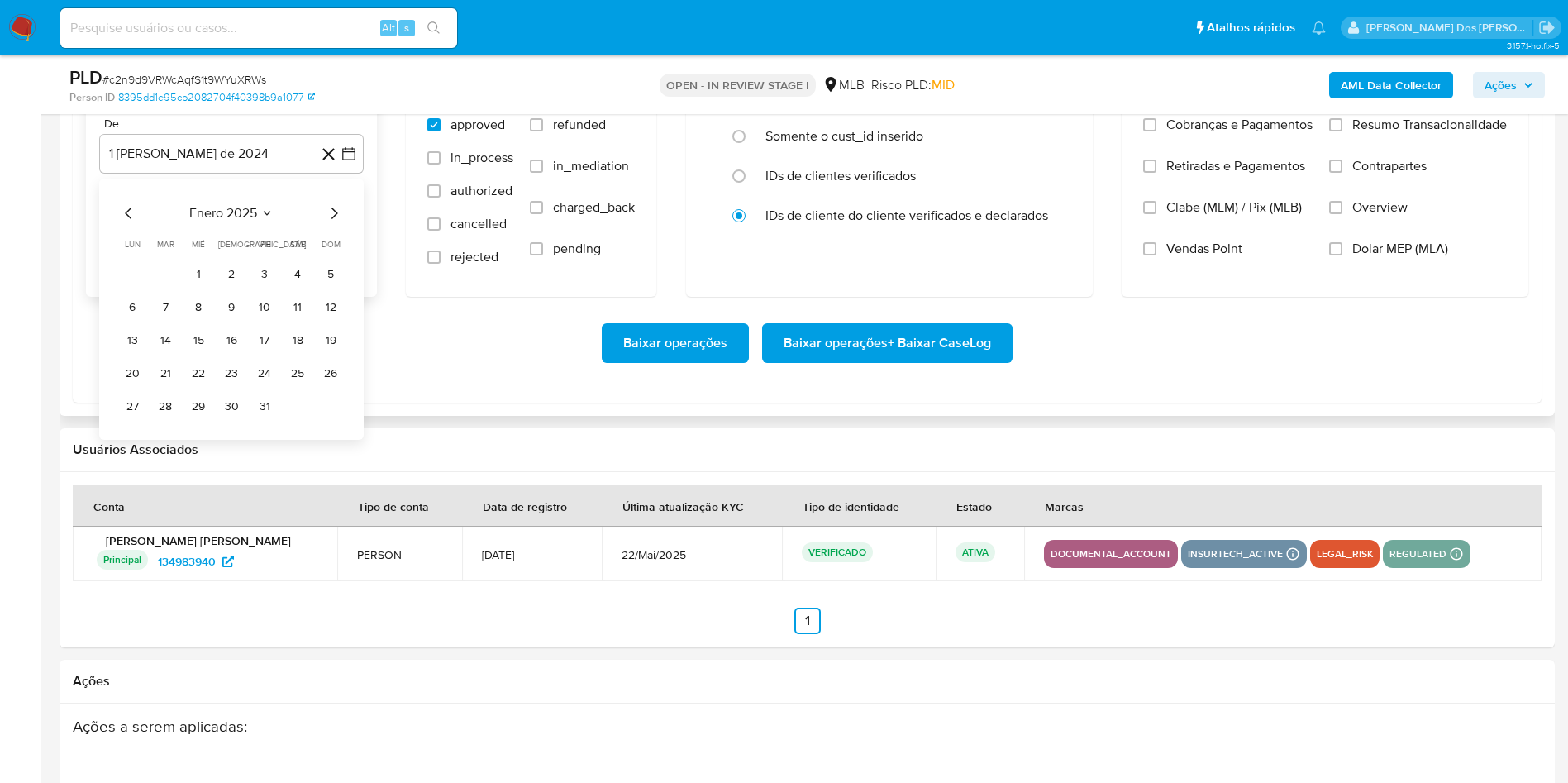
click at [337, 223] on icon "Mes siguiente" at bounding box center [334, 212] width 20 height 20
click at [335, 223] on icon "Mes siguiente" at bounding box center [334, 212] width 20 height 20
click at [335, 219] on icon "Mes siguiente" at bounding box center [335, 213] width 7 height 11
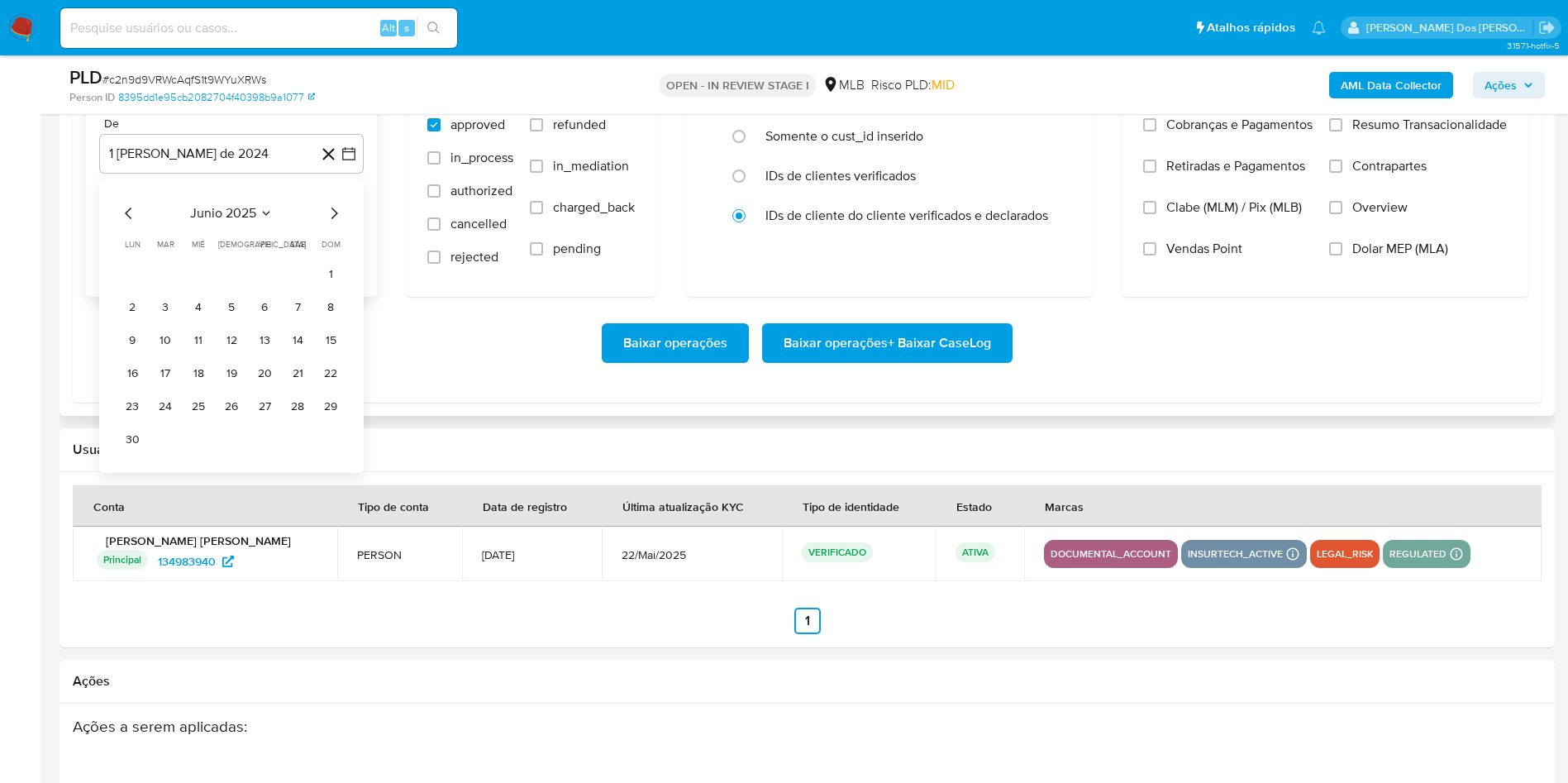
drag, startPoint x: 335, startPoint y: 244, endPoint x: 319, endPoint y: 255, distance: 19.4
click at [332, 223] on icon "Mes siguiente" at bounding box center [334, 212] width 20 height 20
click at [174, 287] on button "1" at bounding box center [165, 274] width 27 height 27
click at [1458, 133] on span "Resumo Transacionalidade" at bounding box center [1429, 124] width 155 height 16
click at [1342, 132] on input "Resumo Transacionalidade" at bounding box center [1336, 125] width 13 height 13
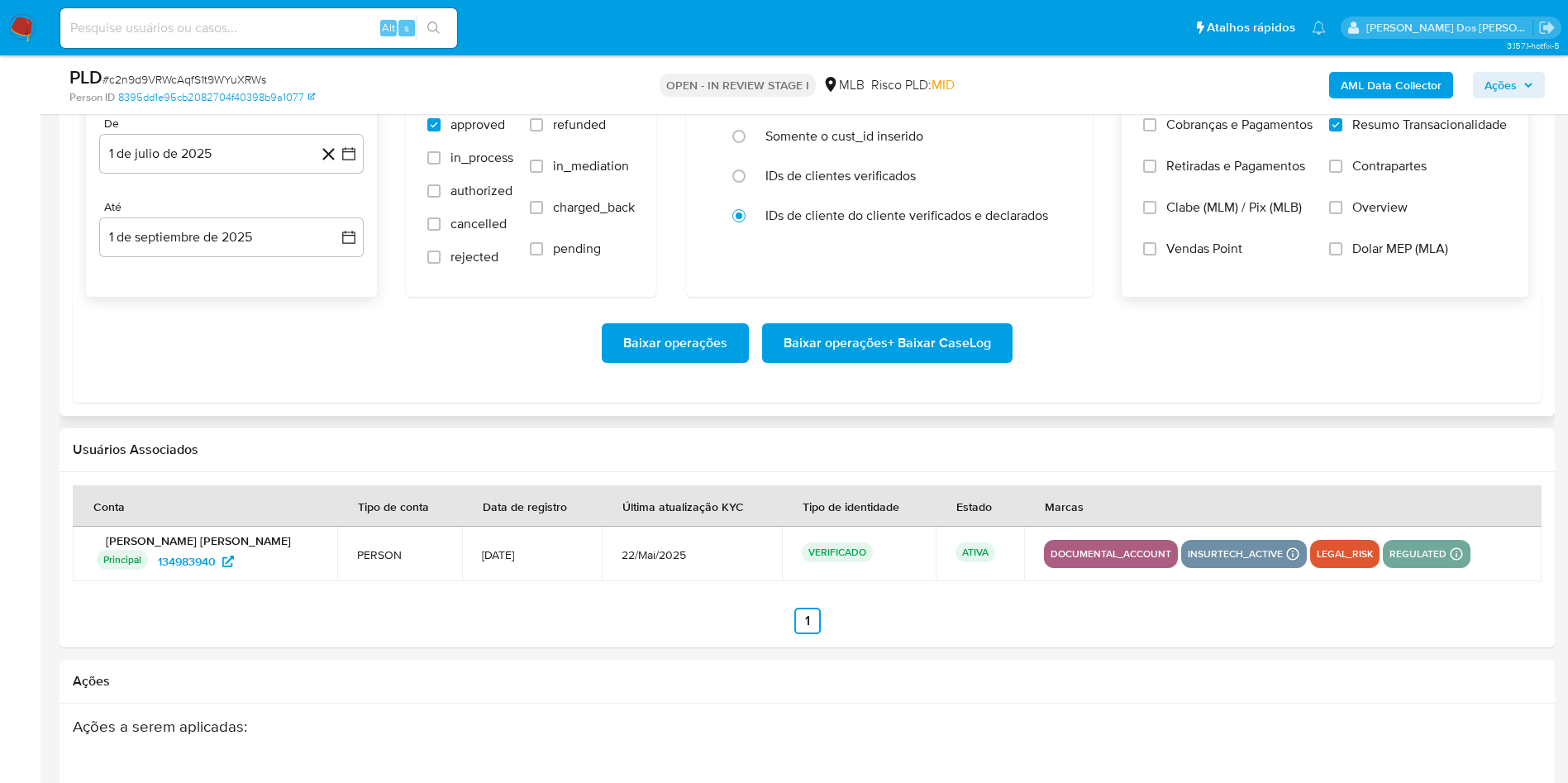
click at [900, 361] on span "Baixar operações + Baixar CaseLog" at bounding box center [886, 343] width 208 height 36
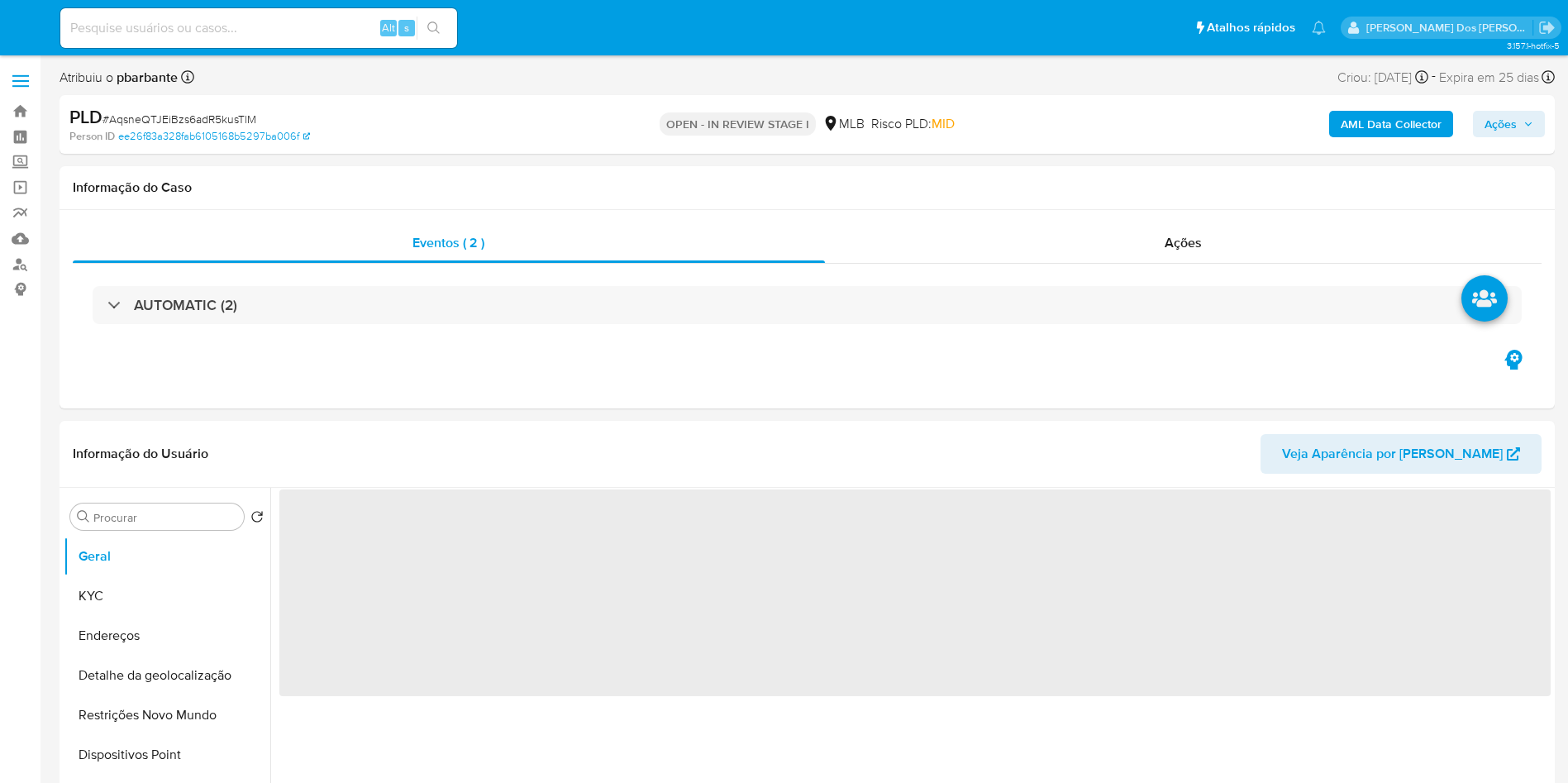
select select "10"
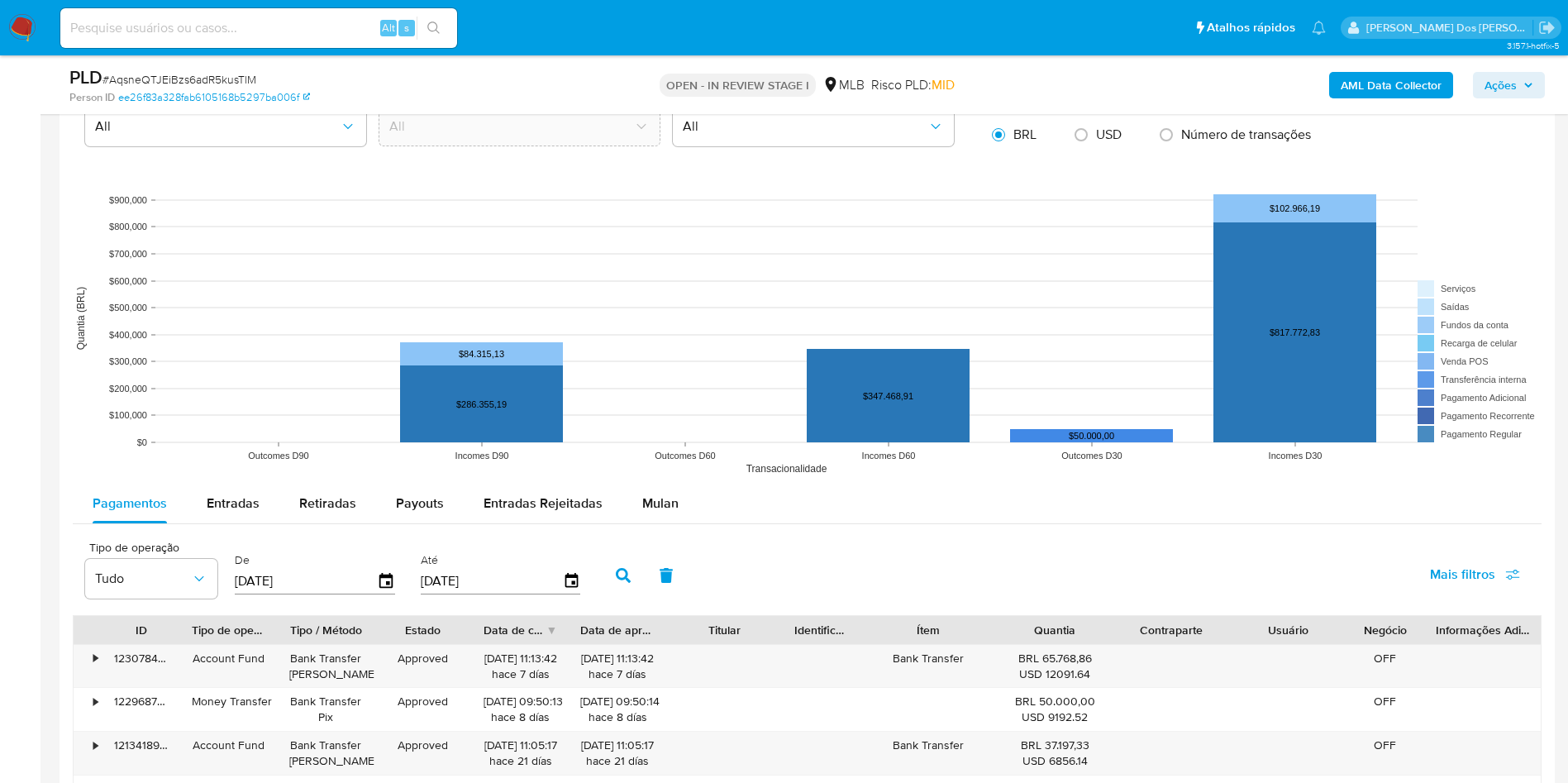
scroll to position [1487, 0]
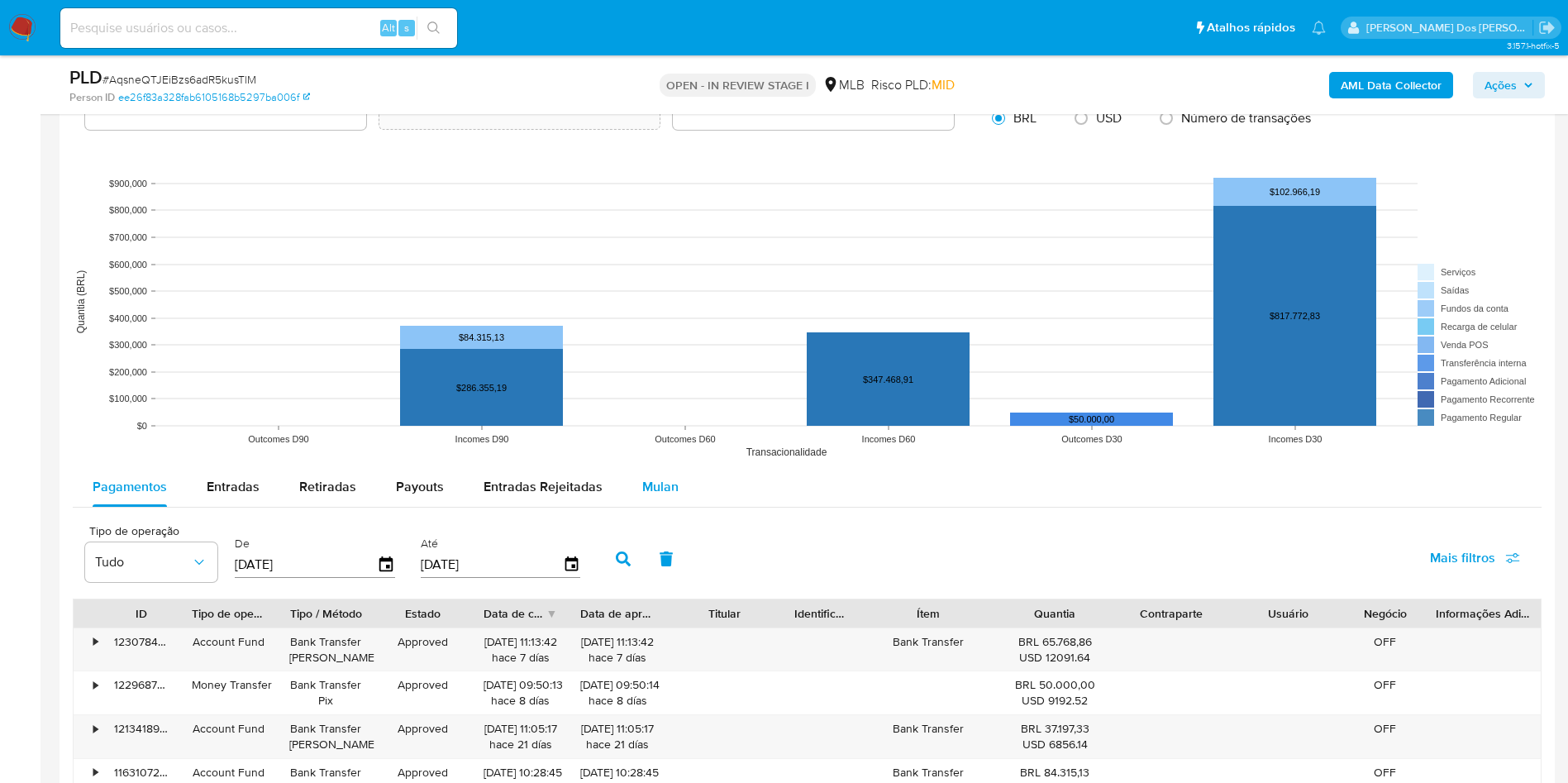
click at [663, 496] on span "Mulan" at bounding box center [660, 486] width 36 height 19
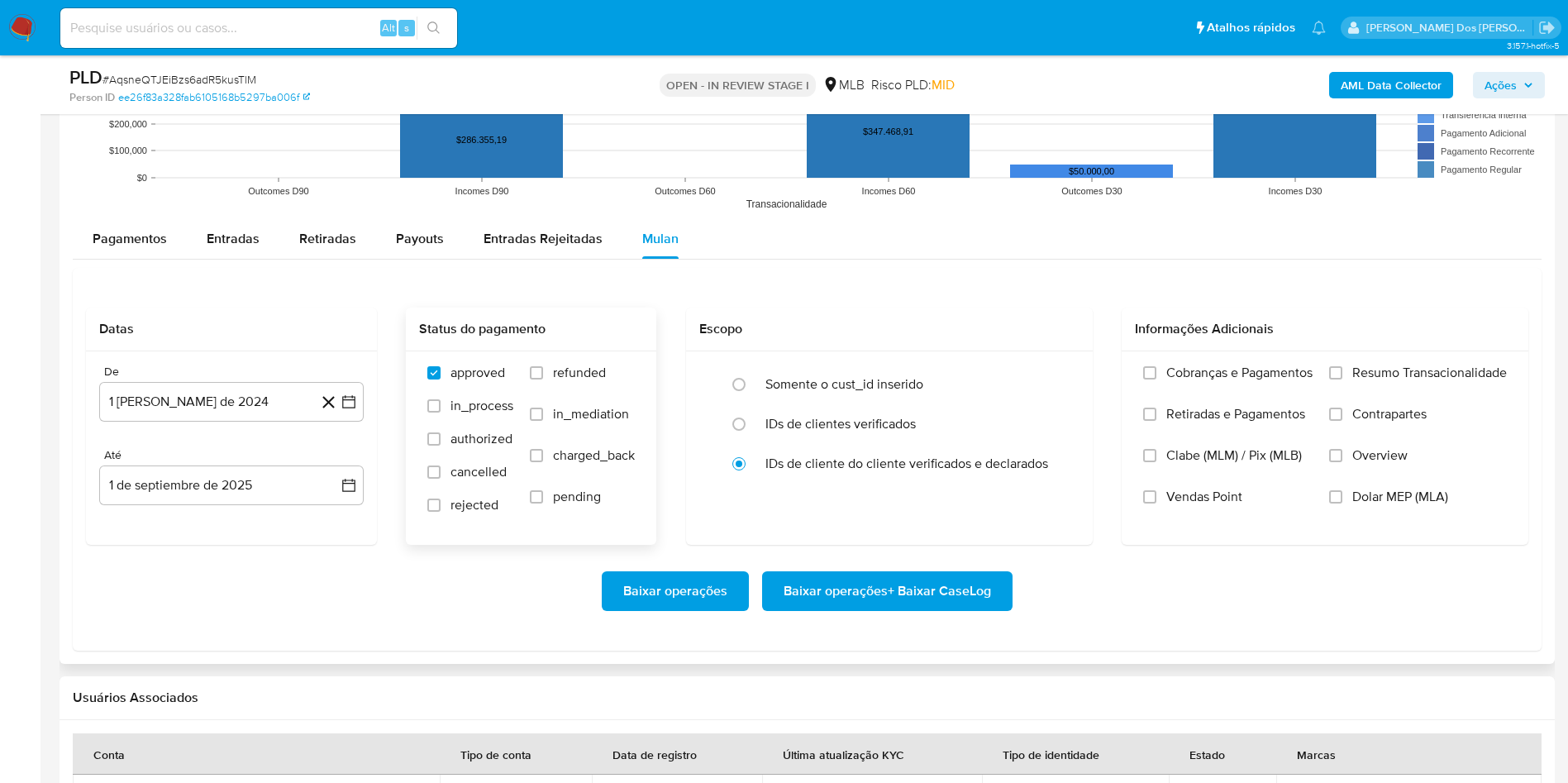
scroll to position [1860, 0]
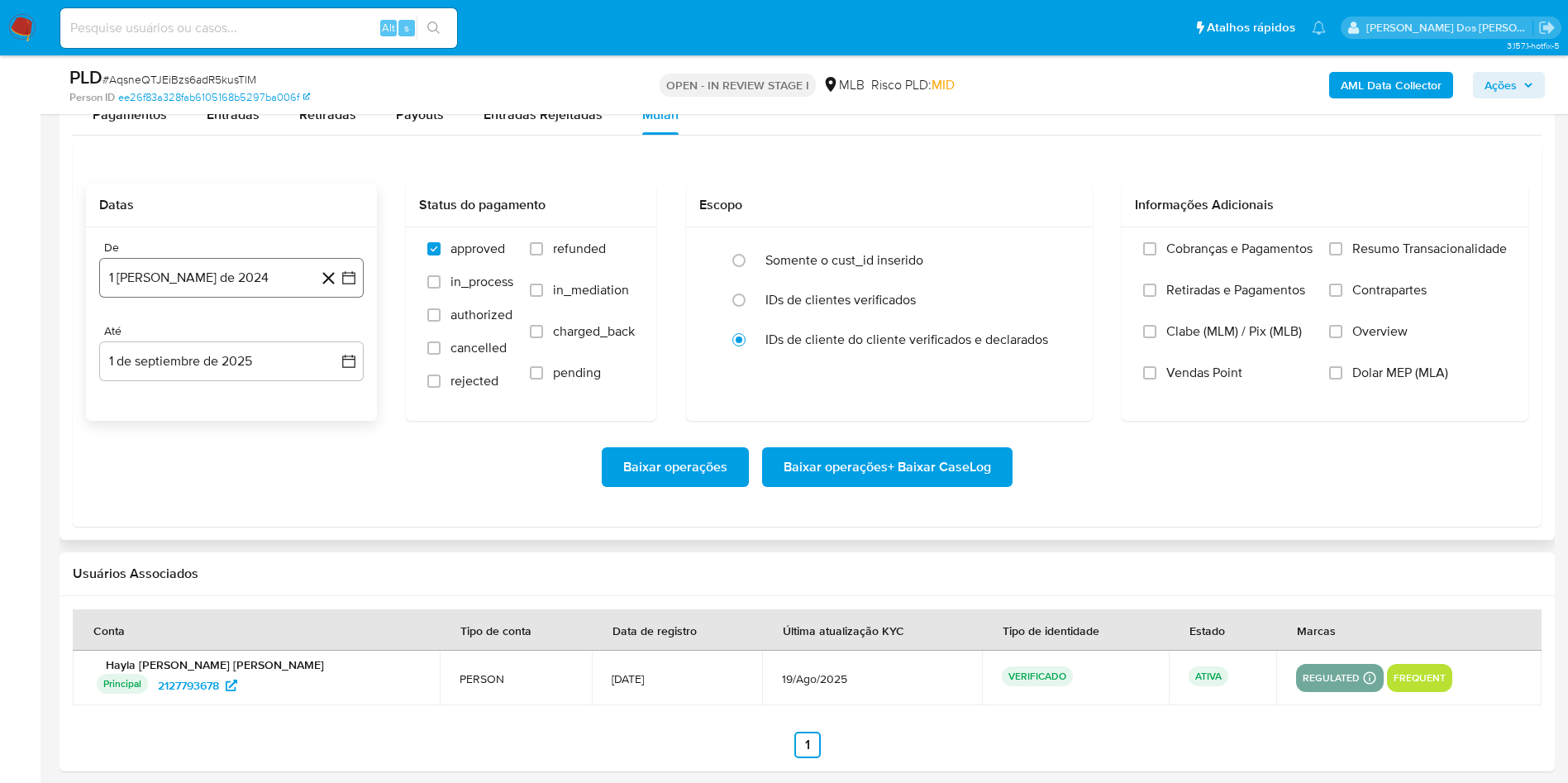
click at [344, 286] on icon "button" at bounding box center [348, 277] width 16 height 16
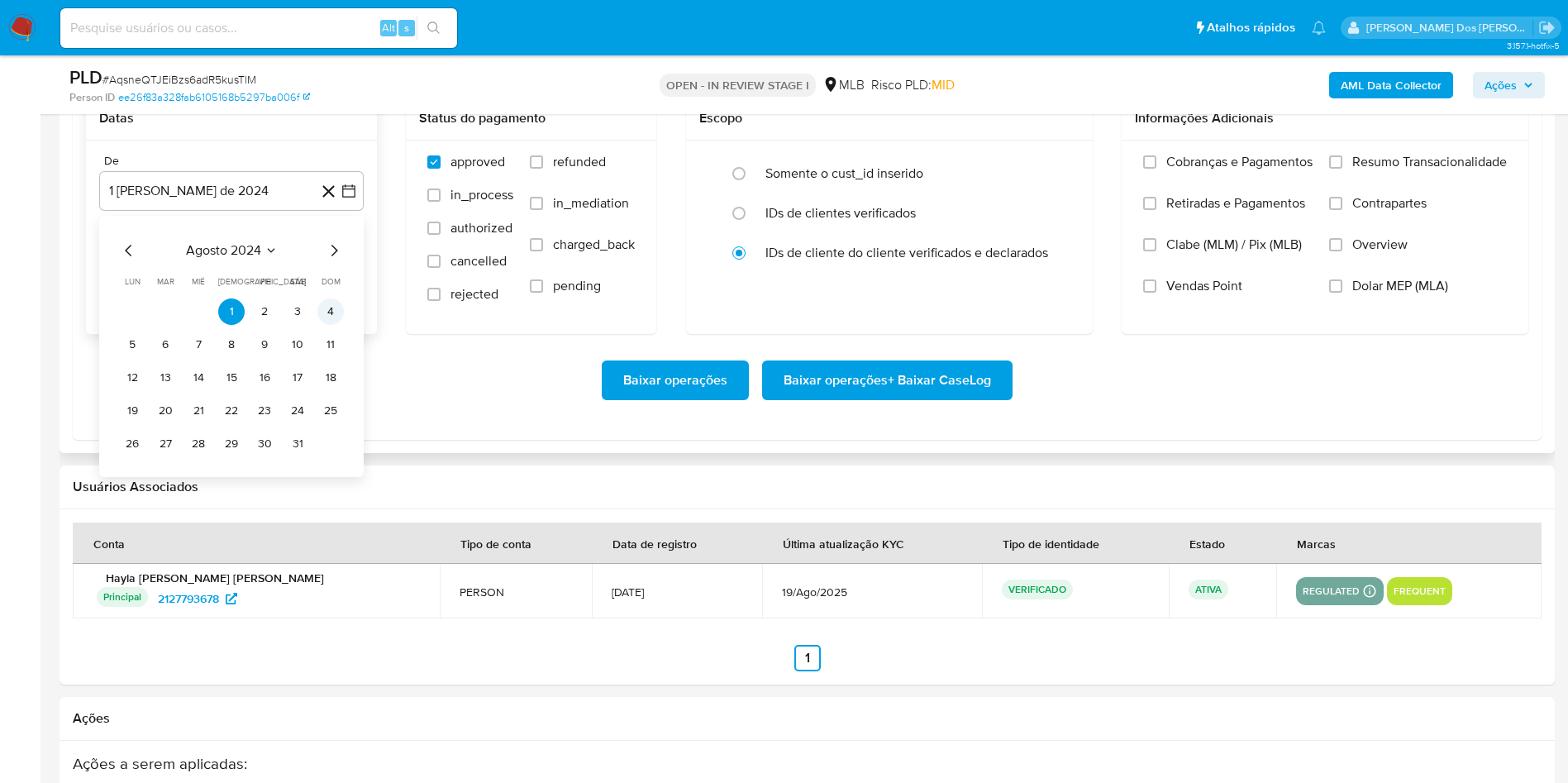
scroll to position [1983, 0]
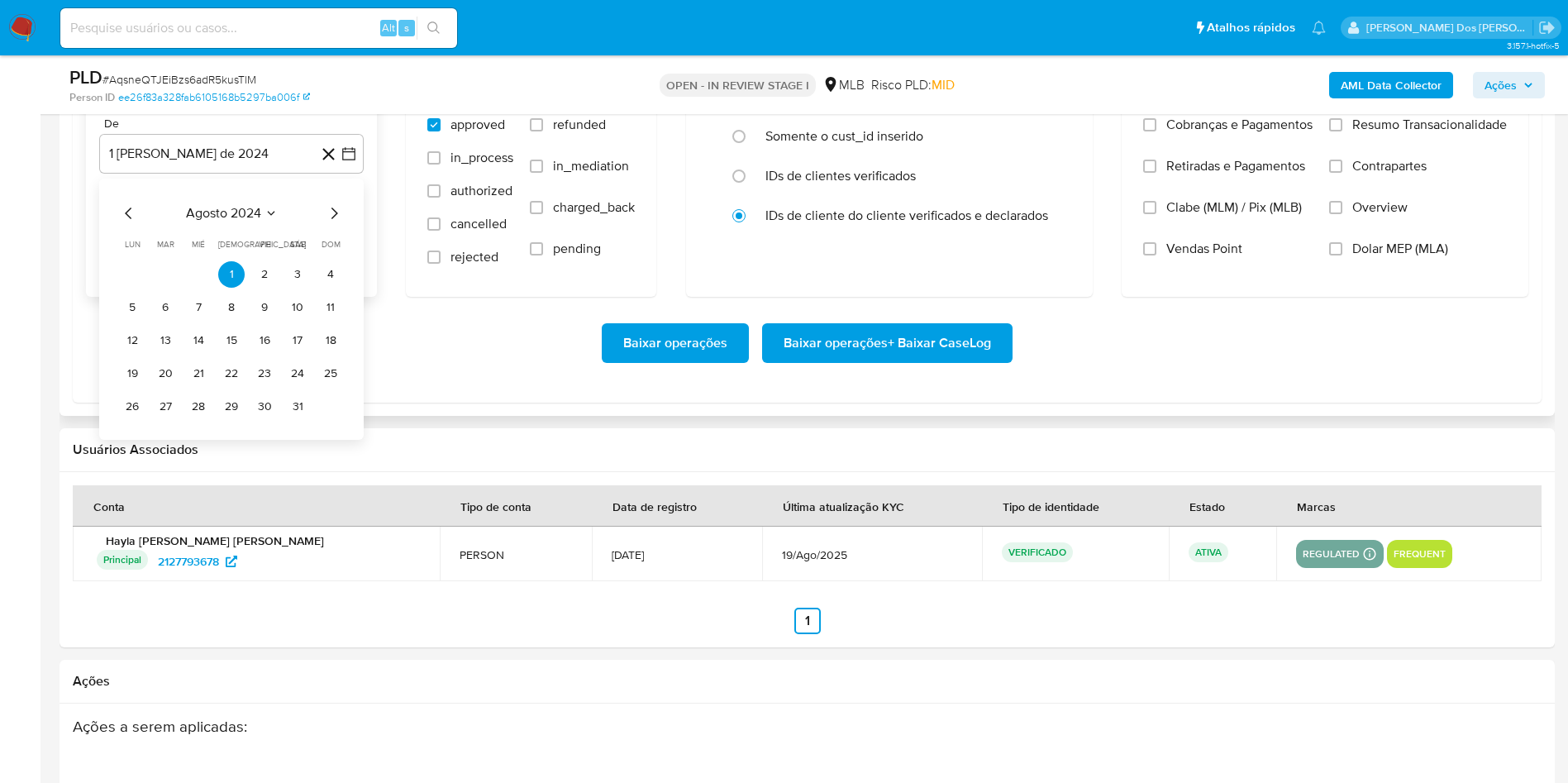
click at [330, 223] on icon "Mes siguiente" at bounding box center [334, 212] width 20 height 20
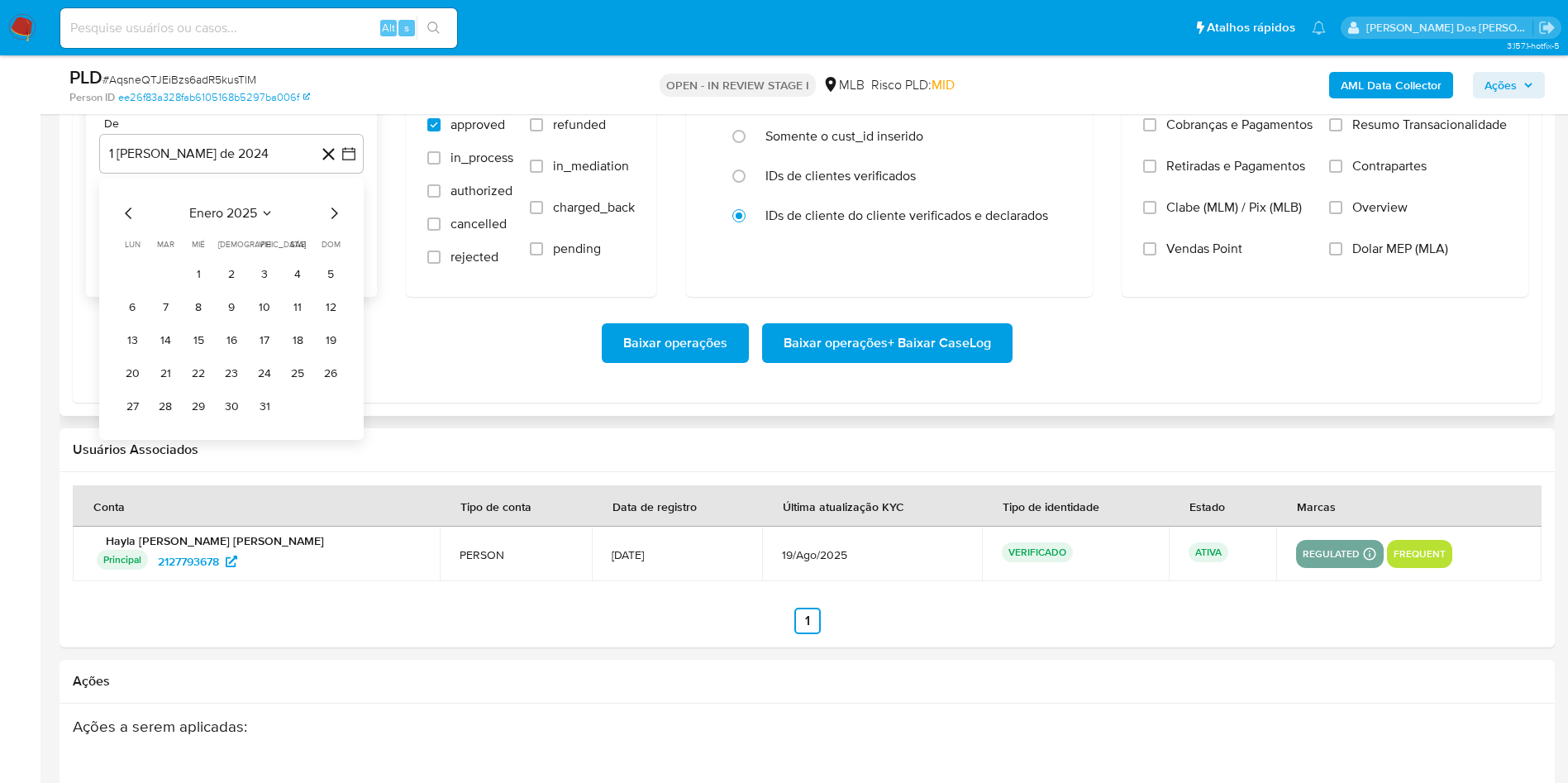
click at [330, 223] on icon "Mes siguiente" at bounding box center [334, 212] width 20 height 20
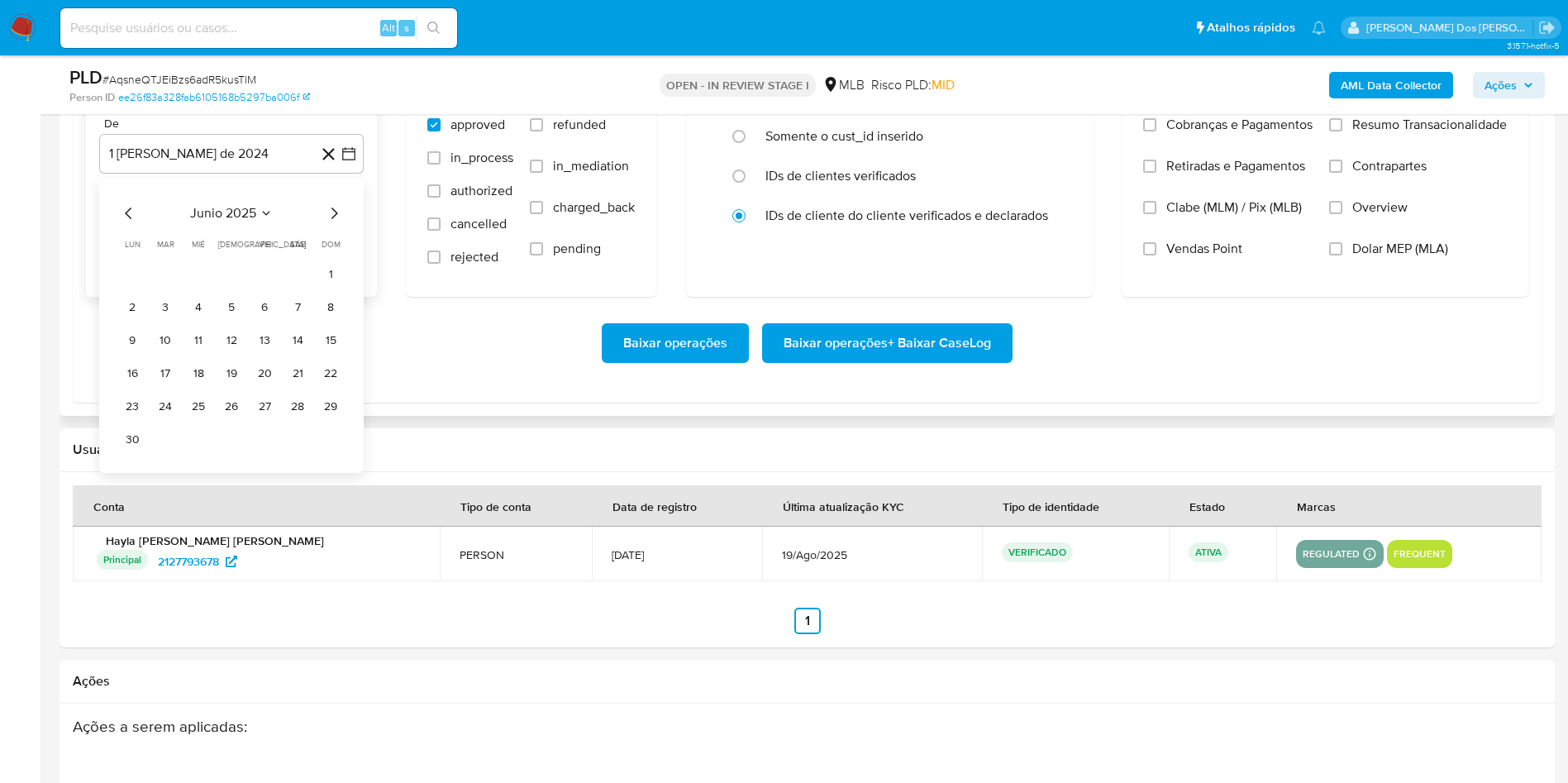
click at [330, 223] on icon "Mes siguiente" at bounding box center [334, 212] width 20 height 20
click at [156, 319] on tbody "1 2 3 4 5 6 7 8 9 10 11 12 13 14 15 16 17 18 19 20 21 22 23 24 25 26 27 28 29 3…" at bounding box center [231, 339] width 225 height 158
click at [173, 287] on button "1" at bounding box center [165, 274] width 27 height 27
click at [1456, 158] on label "Resumo Transacionalidade" at bounding box center [1417, 137] width 177 height 42
click at [1342, 132] on input "Resumo Transacionalidade" at bounding box center [1336, 125] width 13 height 13
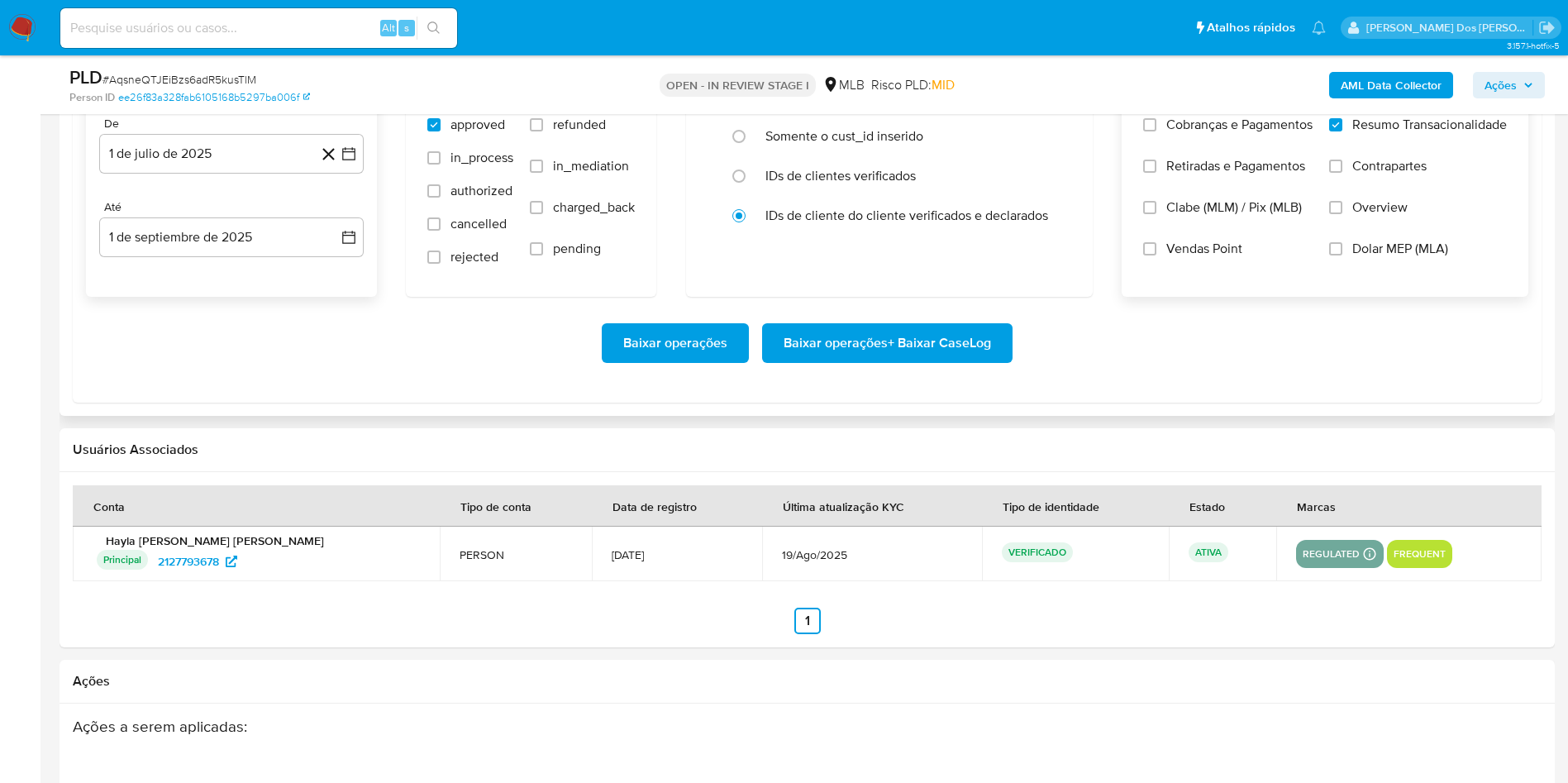
click at [921, 361] on span "Baixar operações + Baixar CaseLog" at bounding box center [886, 343] width 208 height 36
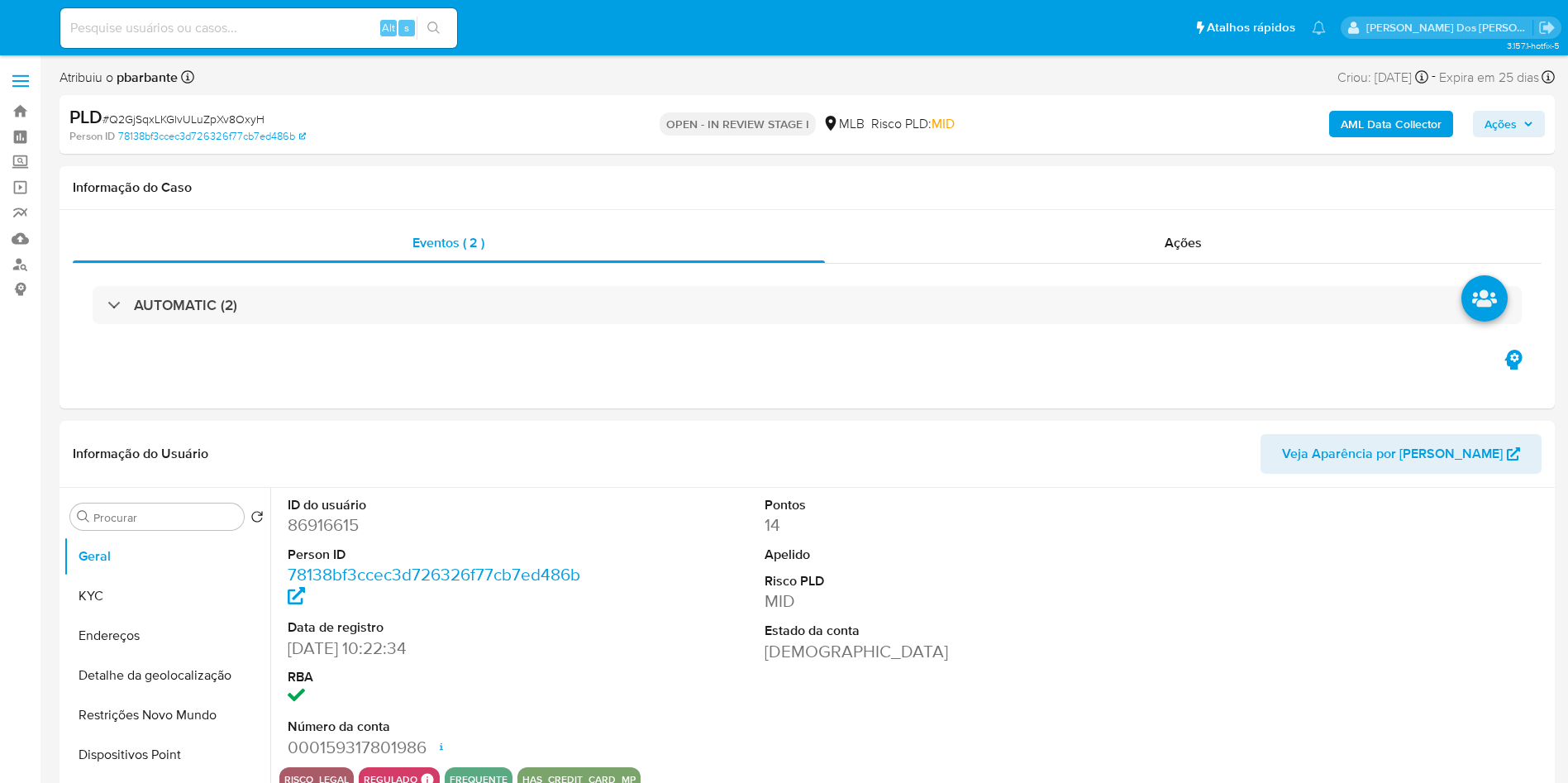
select select "10"
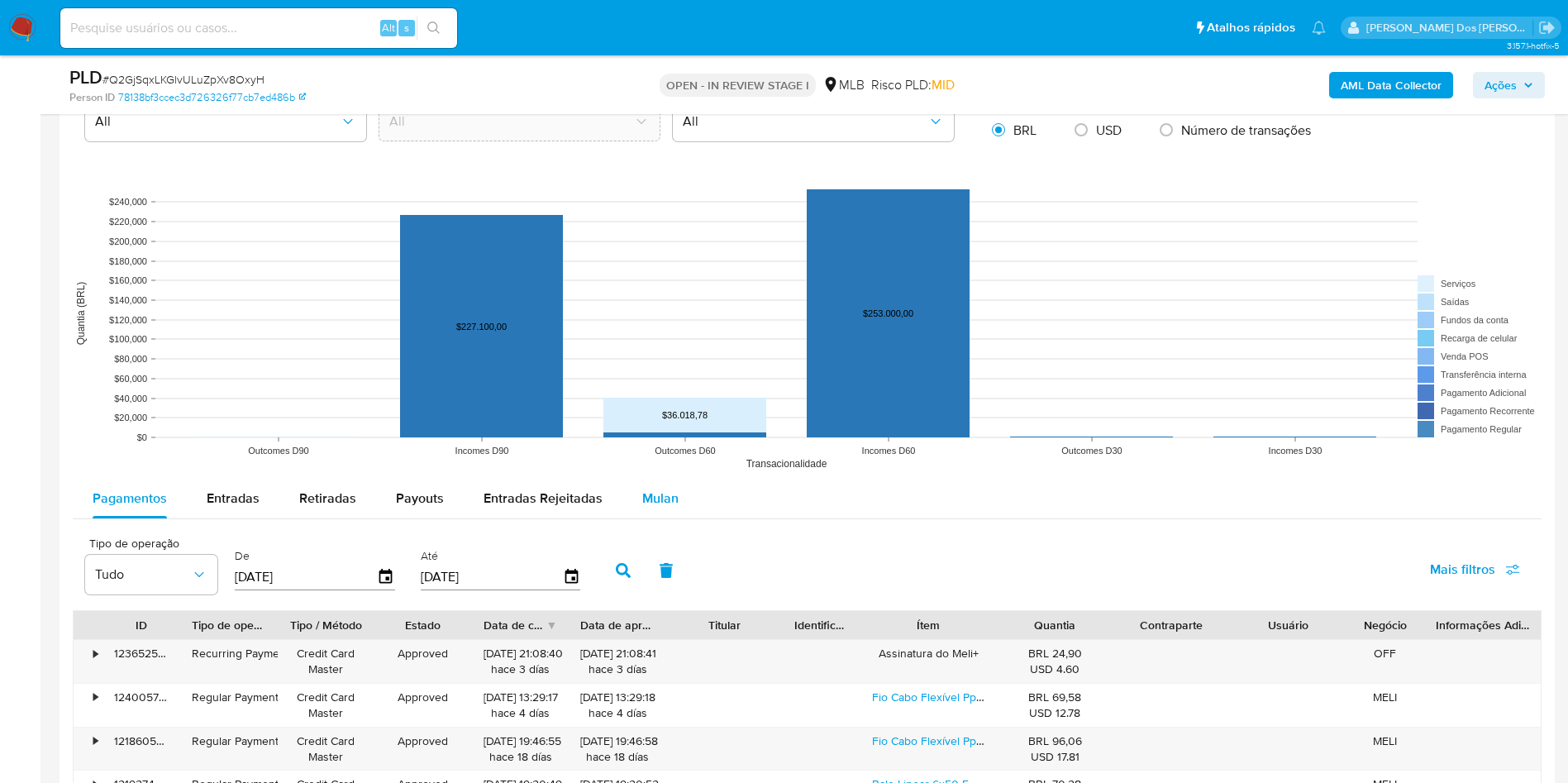
click at [652, 507] on span "Mulan" at bounding box center [660, 498] width 36 height 19
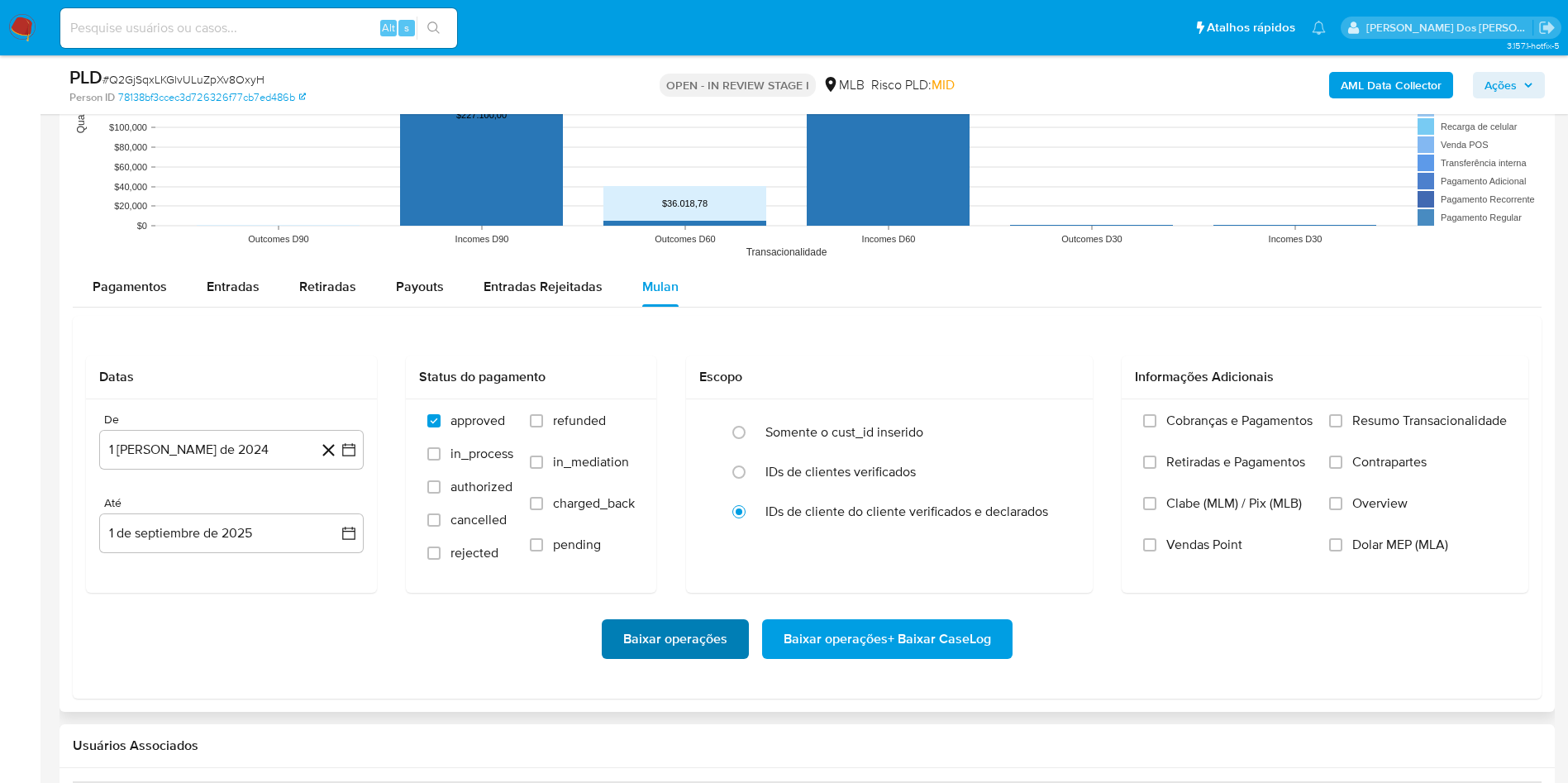
scroll to position [1736, 0]
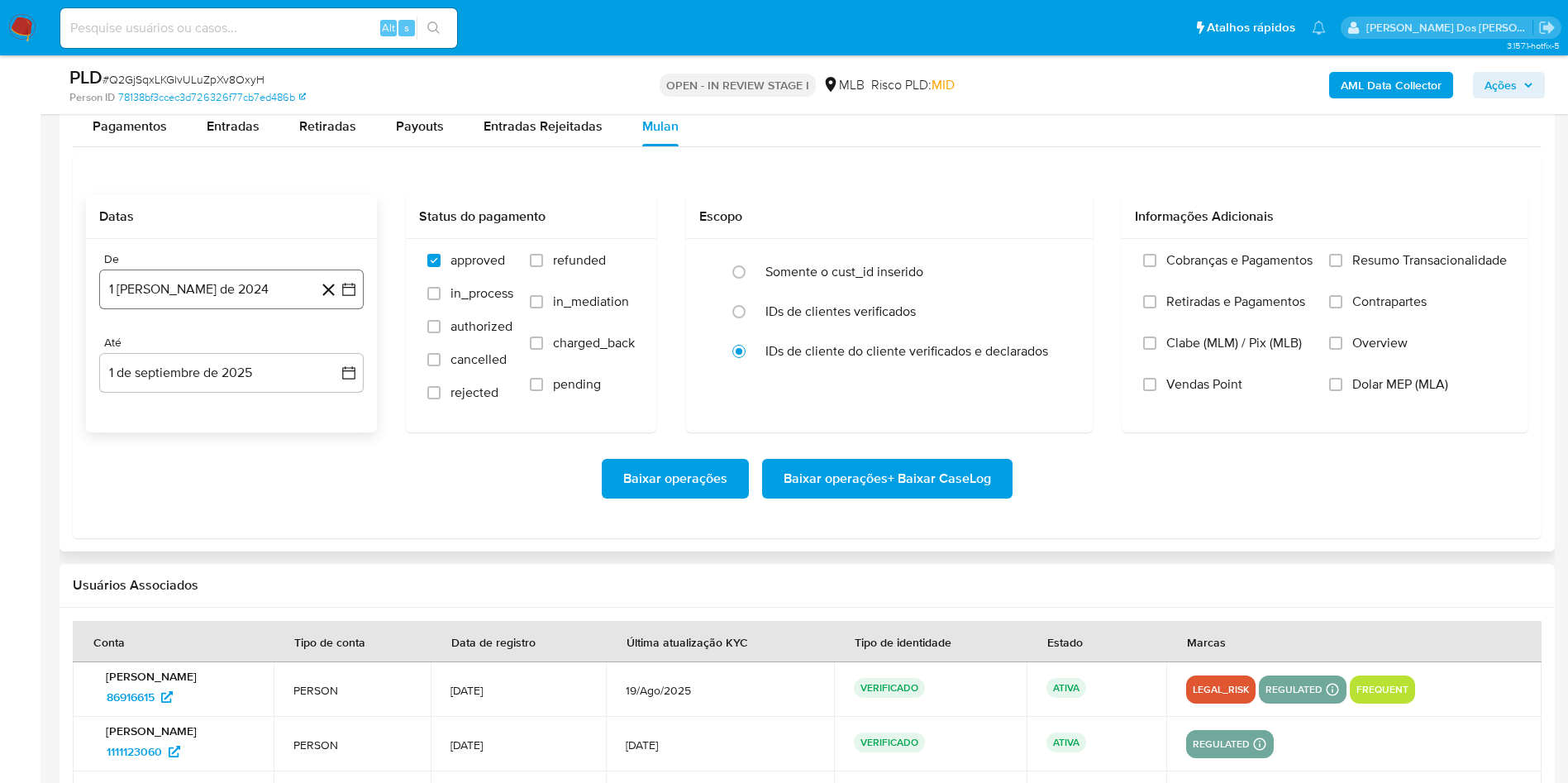
click at [348, 298] on button "1 [PERSON_NAME] de 2024" at bounding box center [231, 289] width 264 height 40
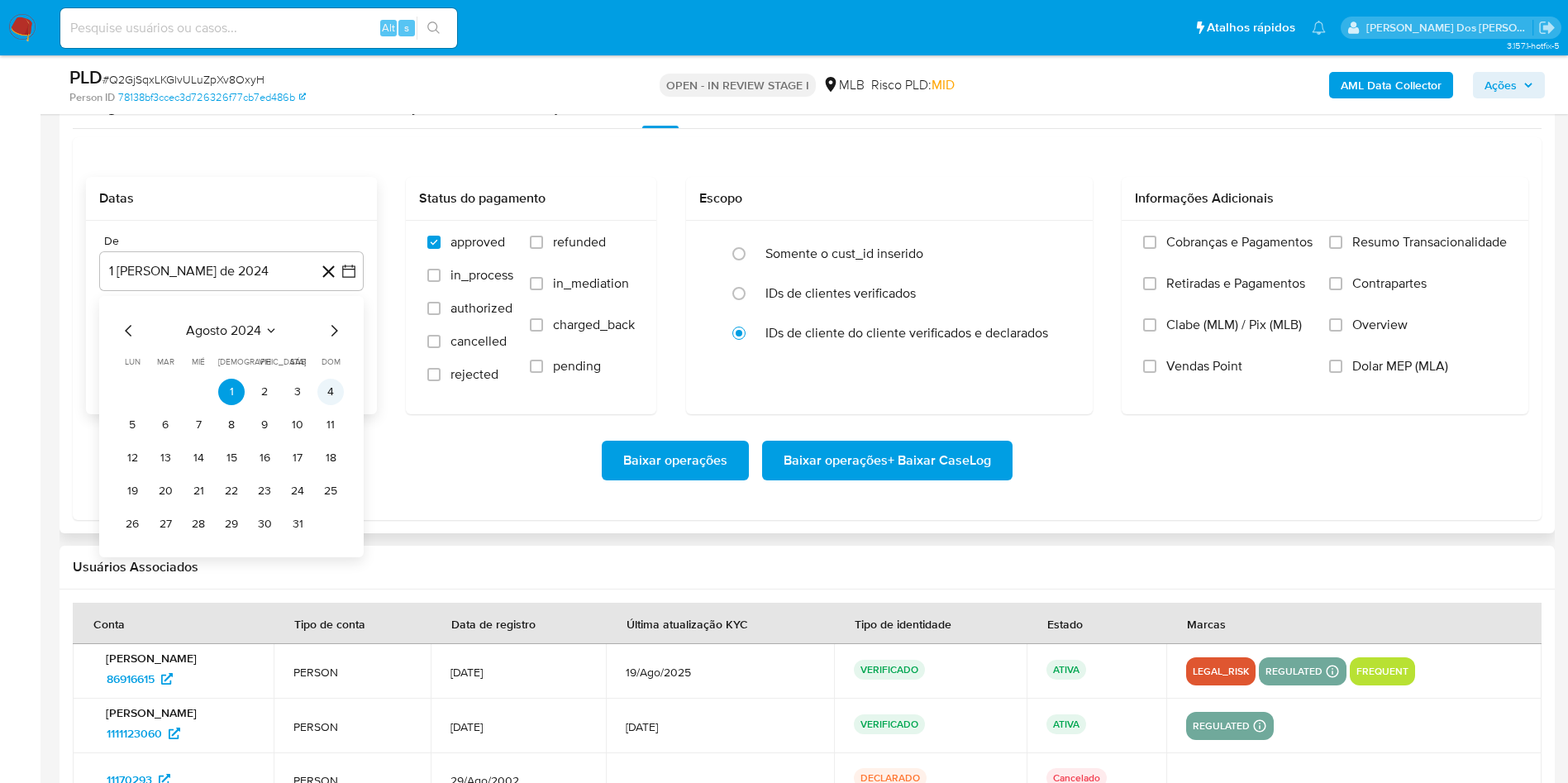
scroll to position [1860, 0]
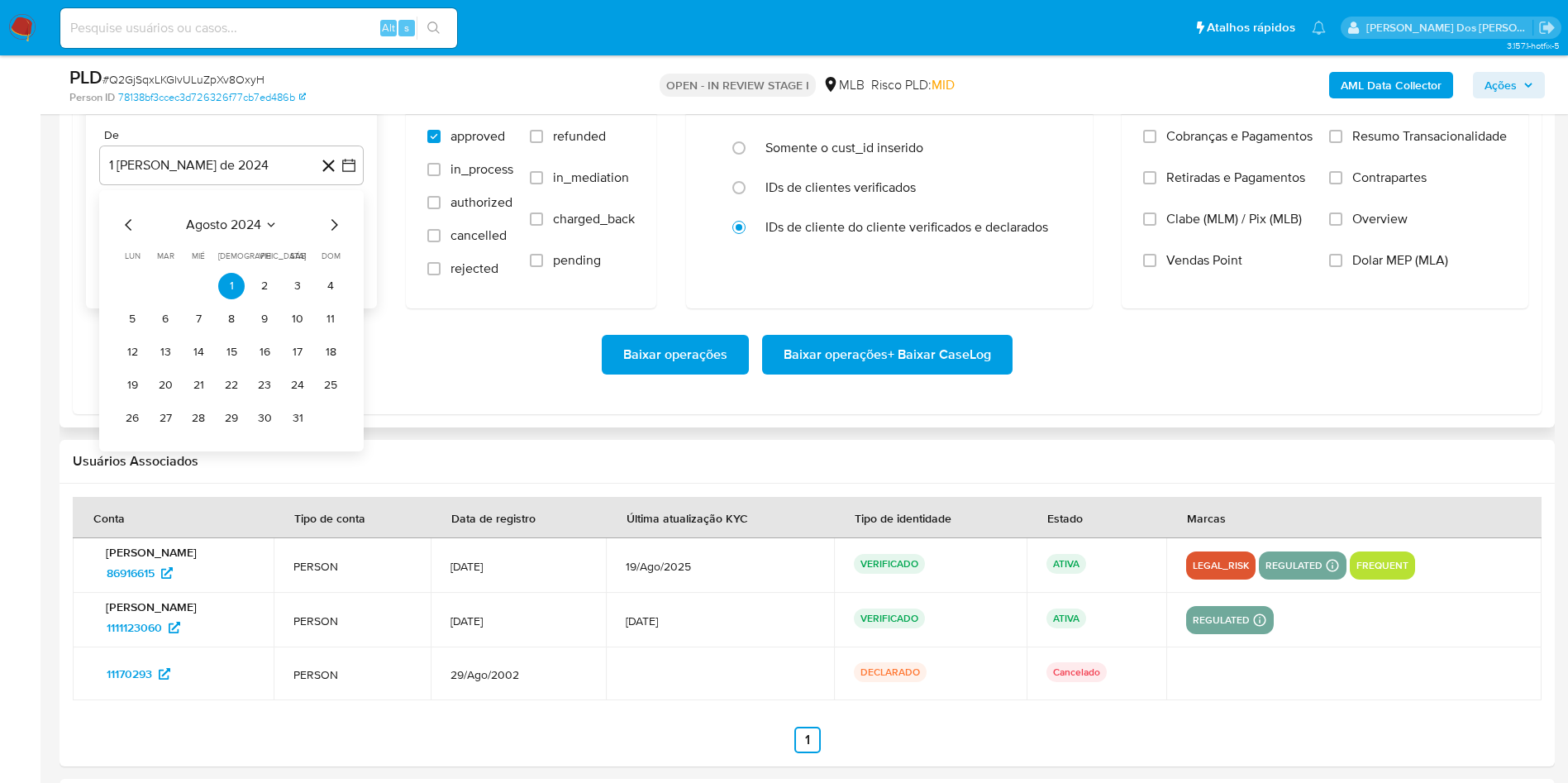
click at [333, 235] on icon "Mes siguiente" at bounding box center [334, 225] width 20 height 20
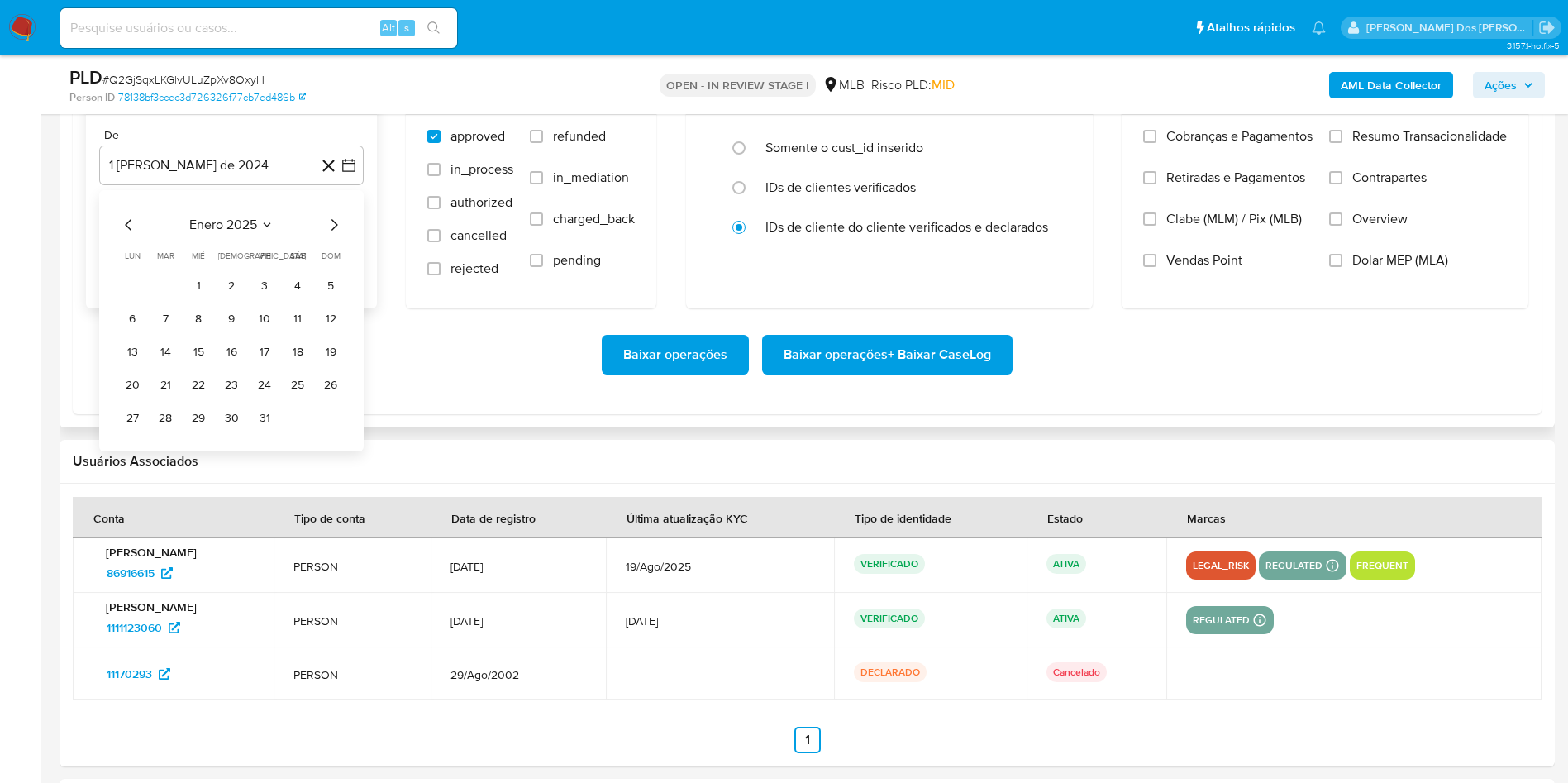
click at [333, 235] on icon "Mes siguiente" at bounding box center [334, 225] width 20 height 20
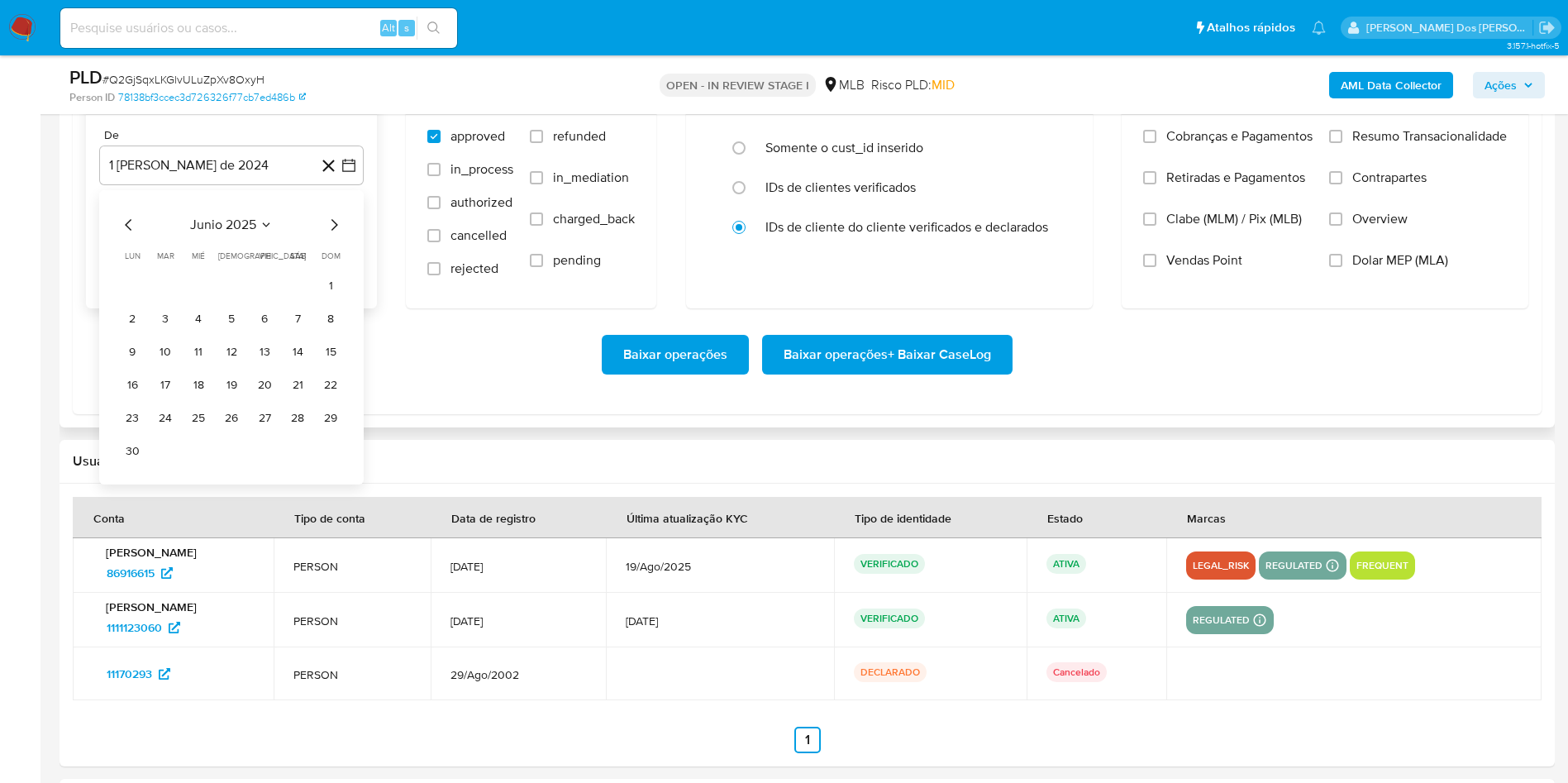
click at [333, 235] on icon "Mes siguiente" at bounding box center [334, 225] width 20 height 20
click at [155, 300] on button "1" at bounding box center [165, 286] width 27 height 27
click at [1444, 153] on div "Cobranças e Pagamentos Retiradas e Pagamentos Clabe (MLM) / Pix (MLB) Vendas Po…" at bounding box center [1324, 210] width 407 height 191
click at [1375, 170] on label "Resumo Transacionalidade" at bounding box center [1417, 149] width 177 height 42
click at [1342, 143] on input "Resumo Transacionalidade" at bounding box center [1336, 137] width 13 height 13
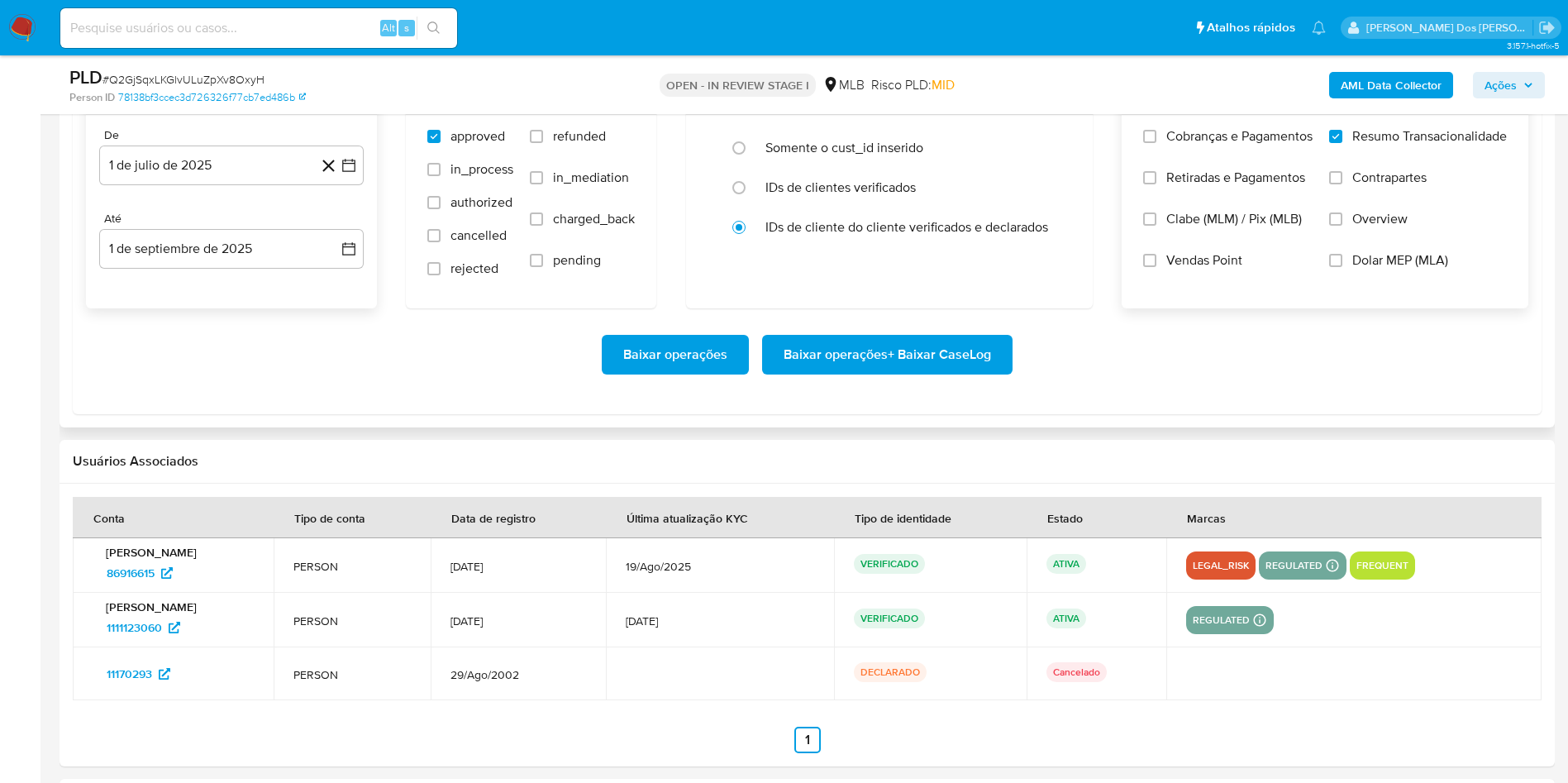
click at [906, 373] on span "Baixar operações + Baixar CaseLog" at bounding box center [886, 355] width 208 height 36
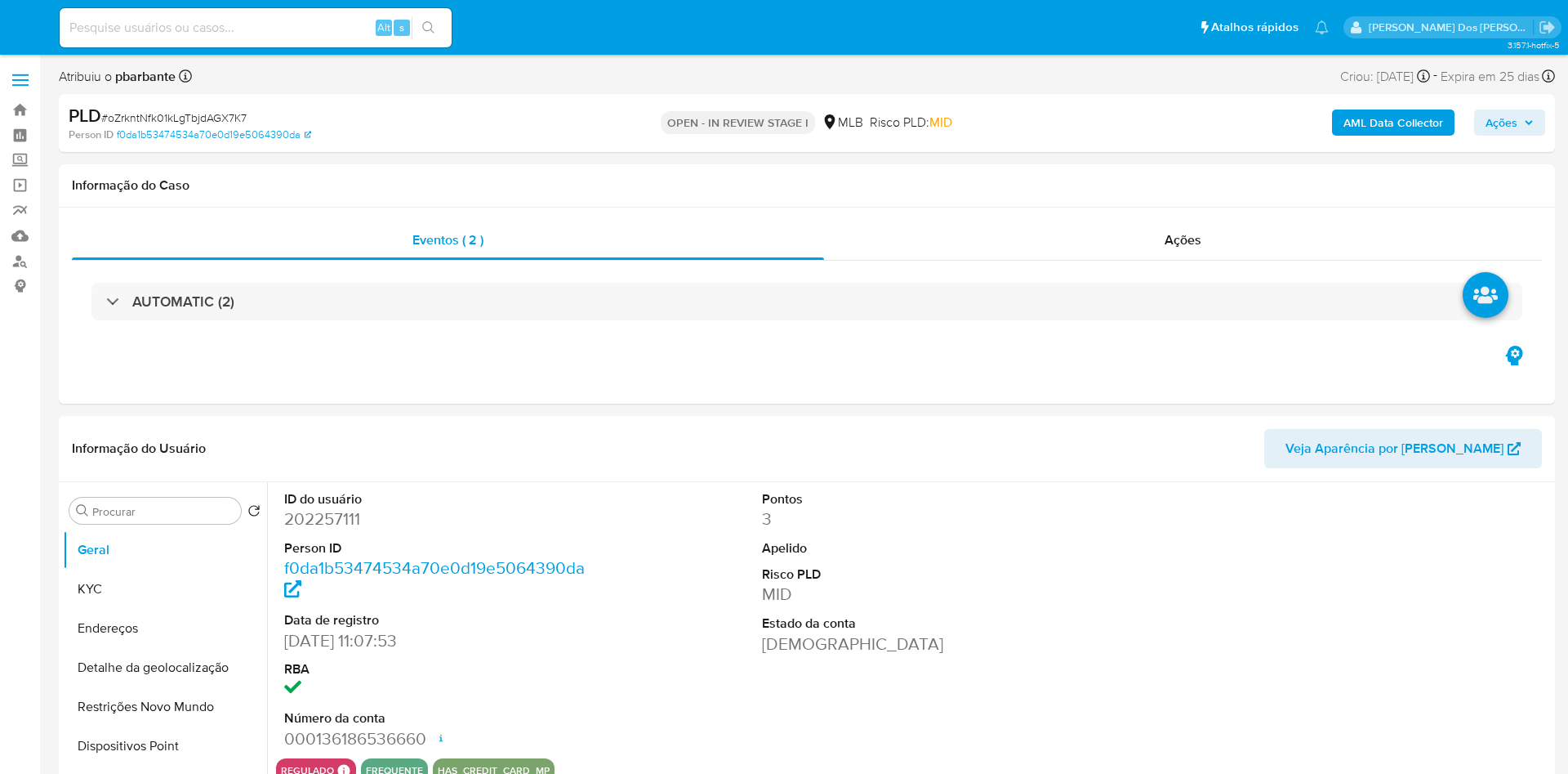
select select "10"
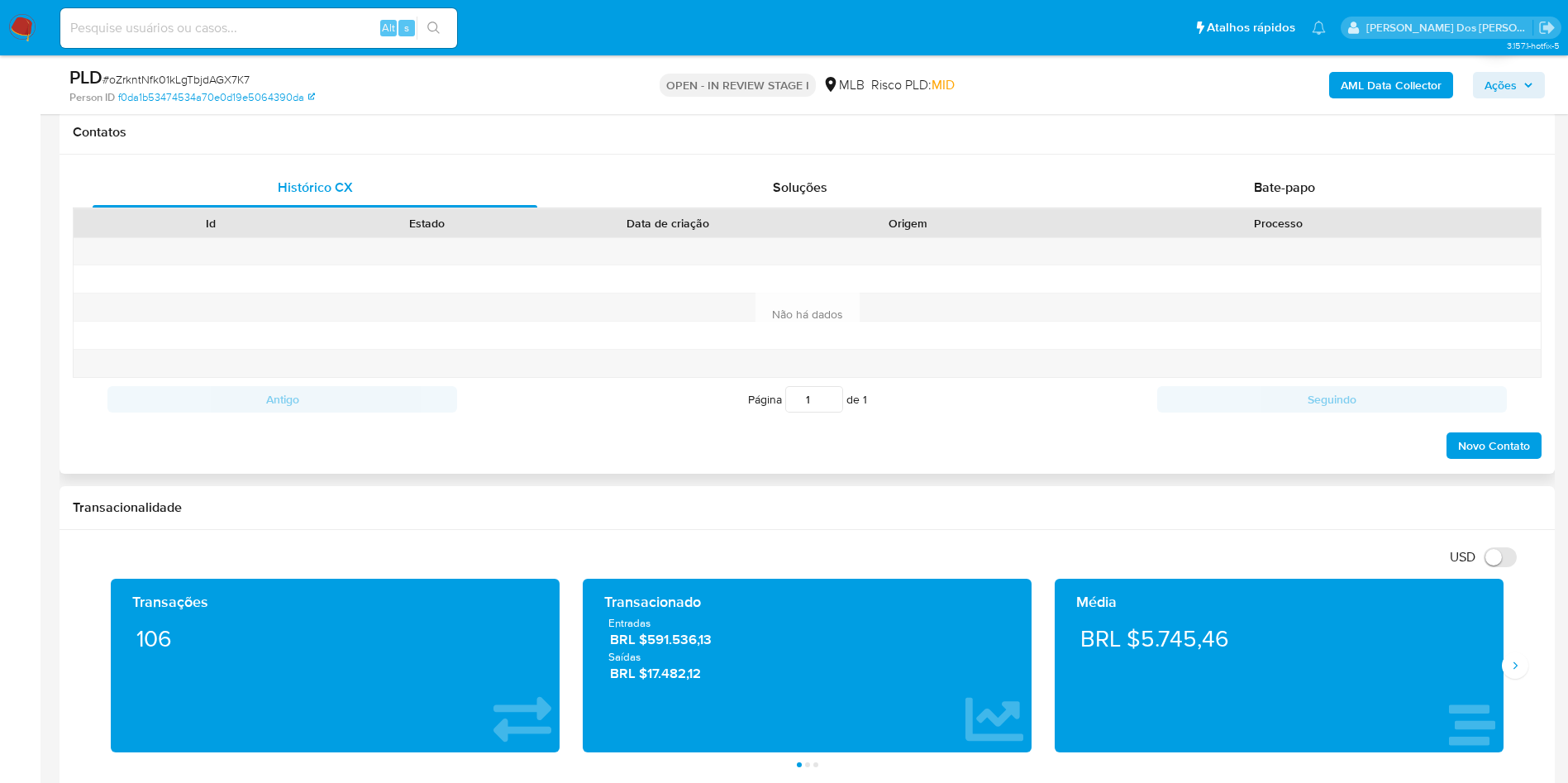
scroll to position [744, 0]
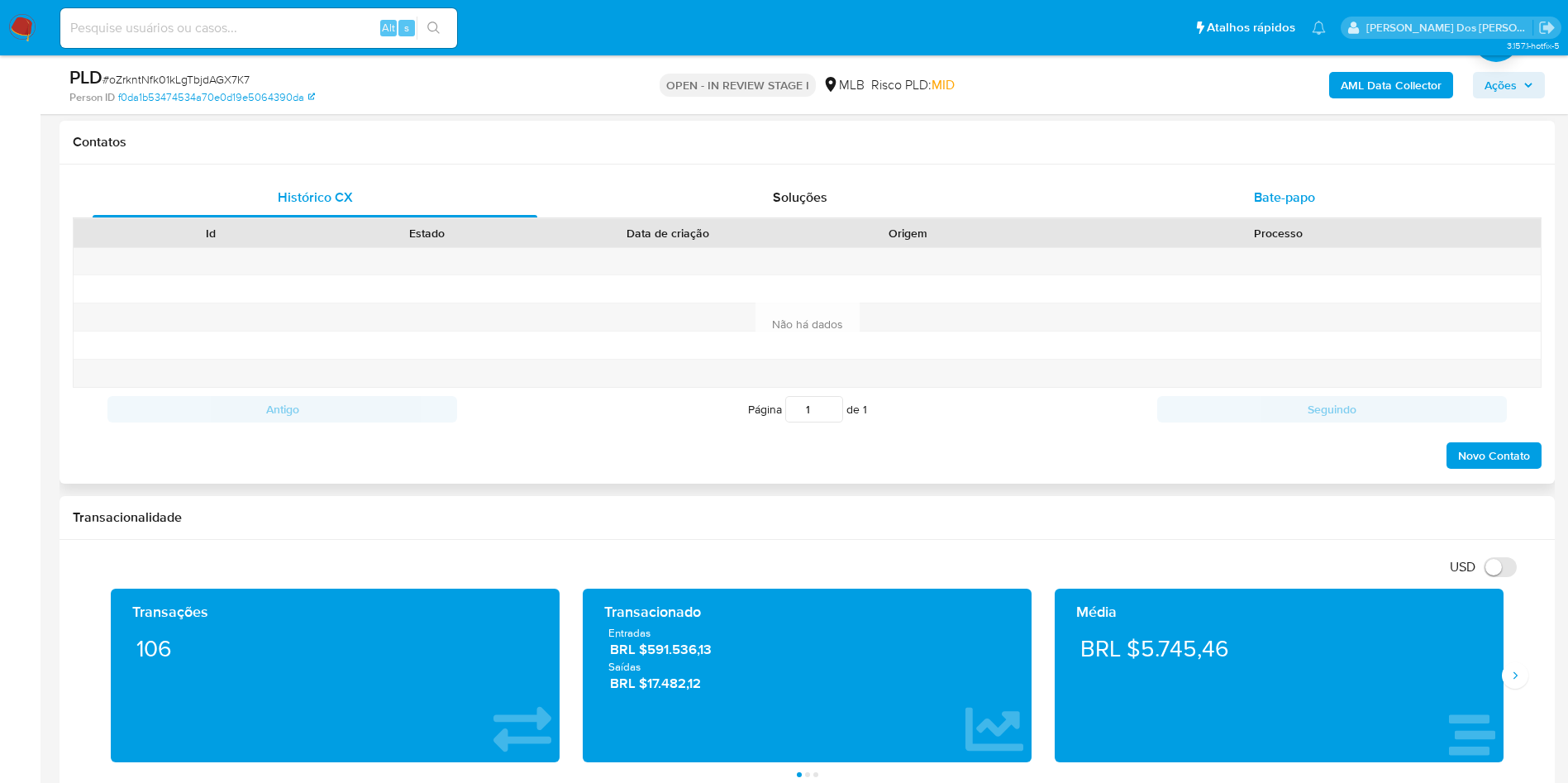
click at [1382, 208] on div "Bate-papo" at bounding box center [1284, 197] width 445 height 40
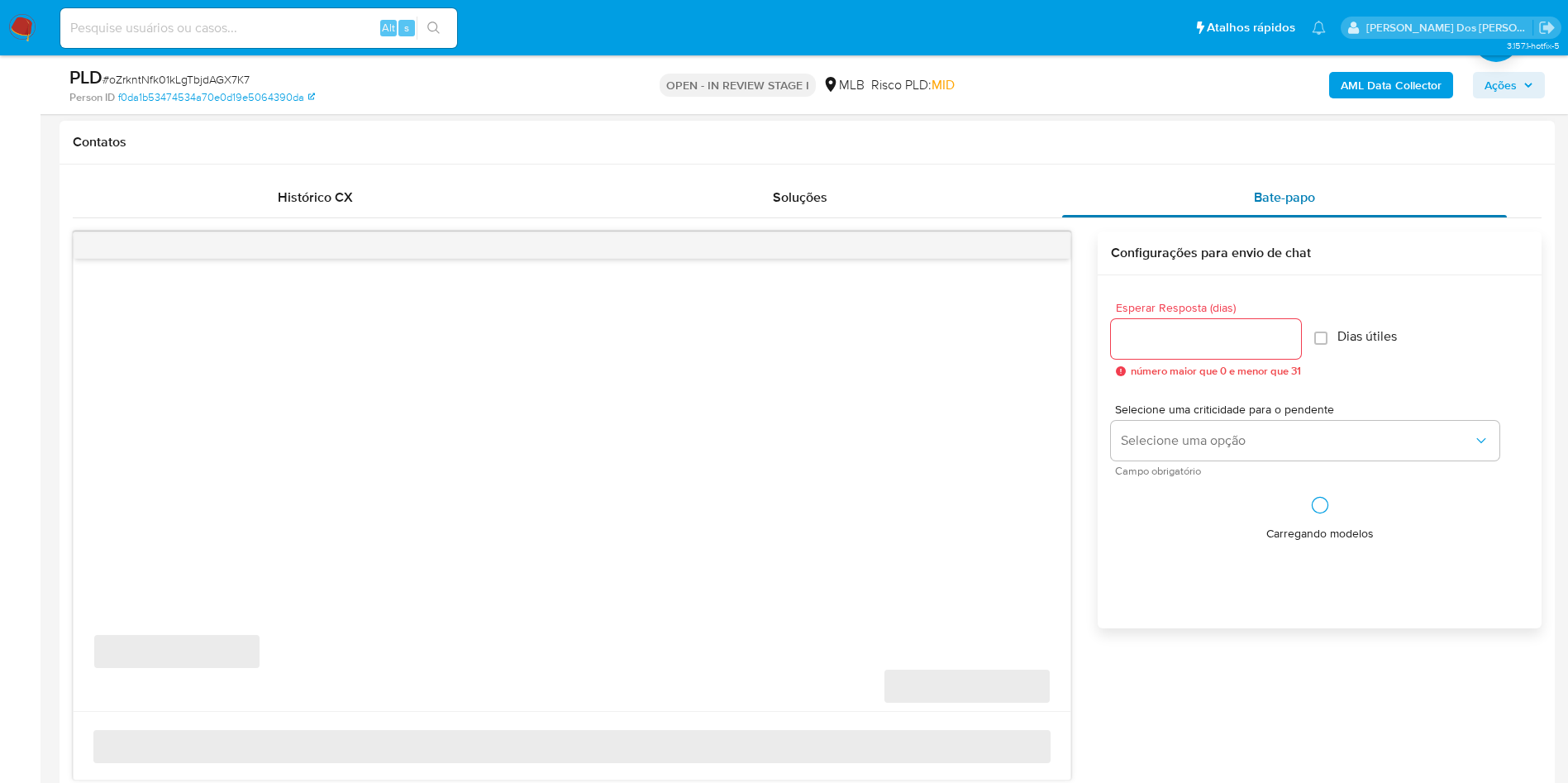
click at [1380, 208] on div "Bate-papo" at bounding box center [1284, 197] width 445 height 40
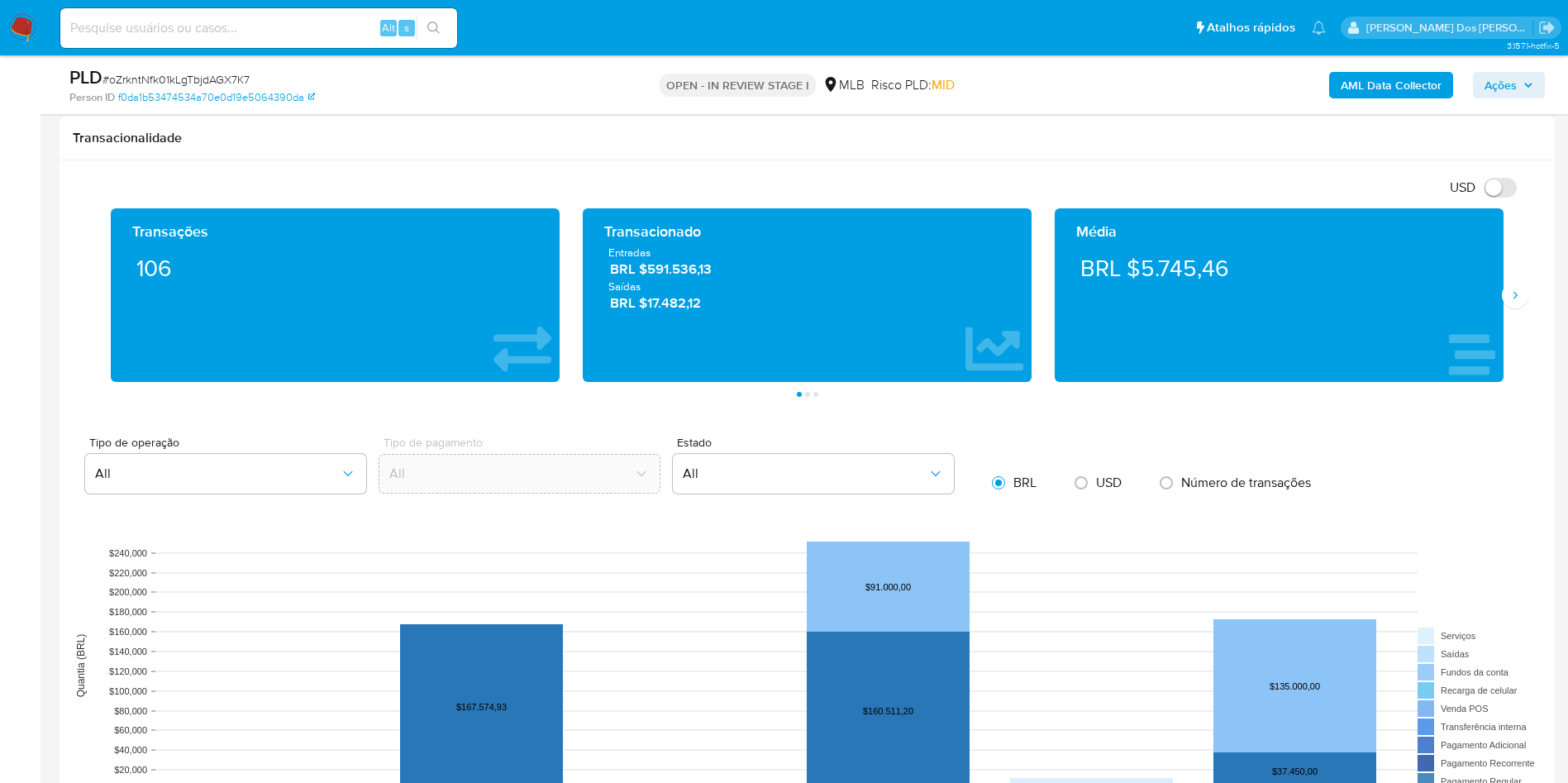
scroll to position [1736, 0]
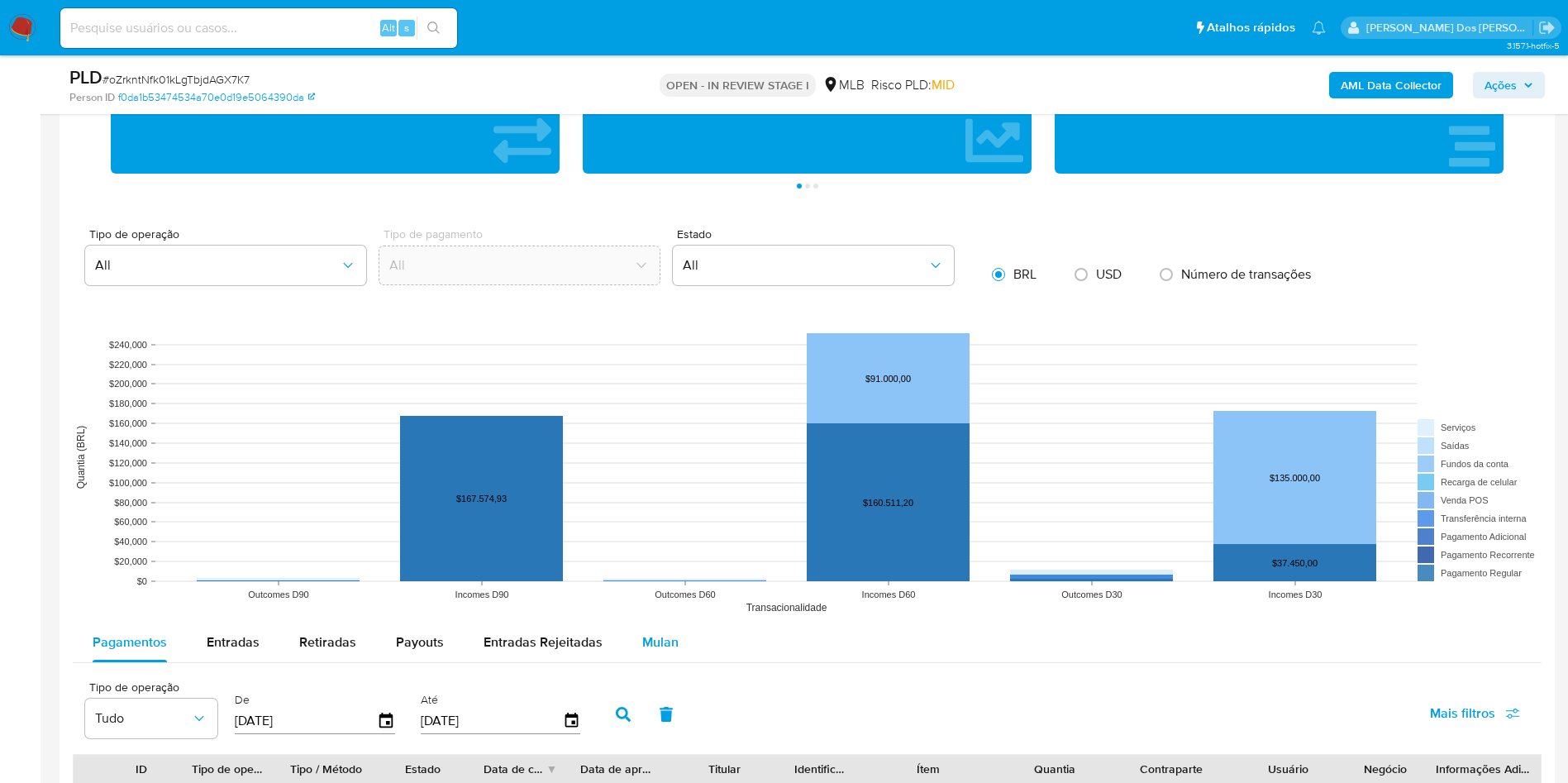
click at [646, 651] on span "Mulan" at bounding box center [660, 642] width 36 height 19
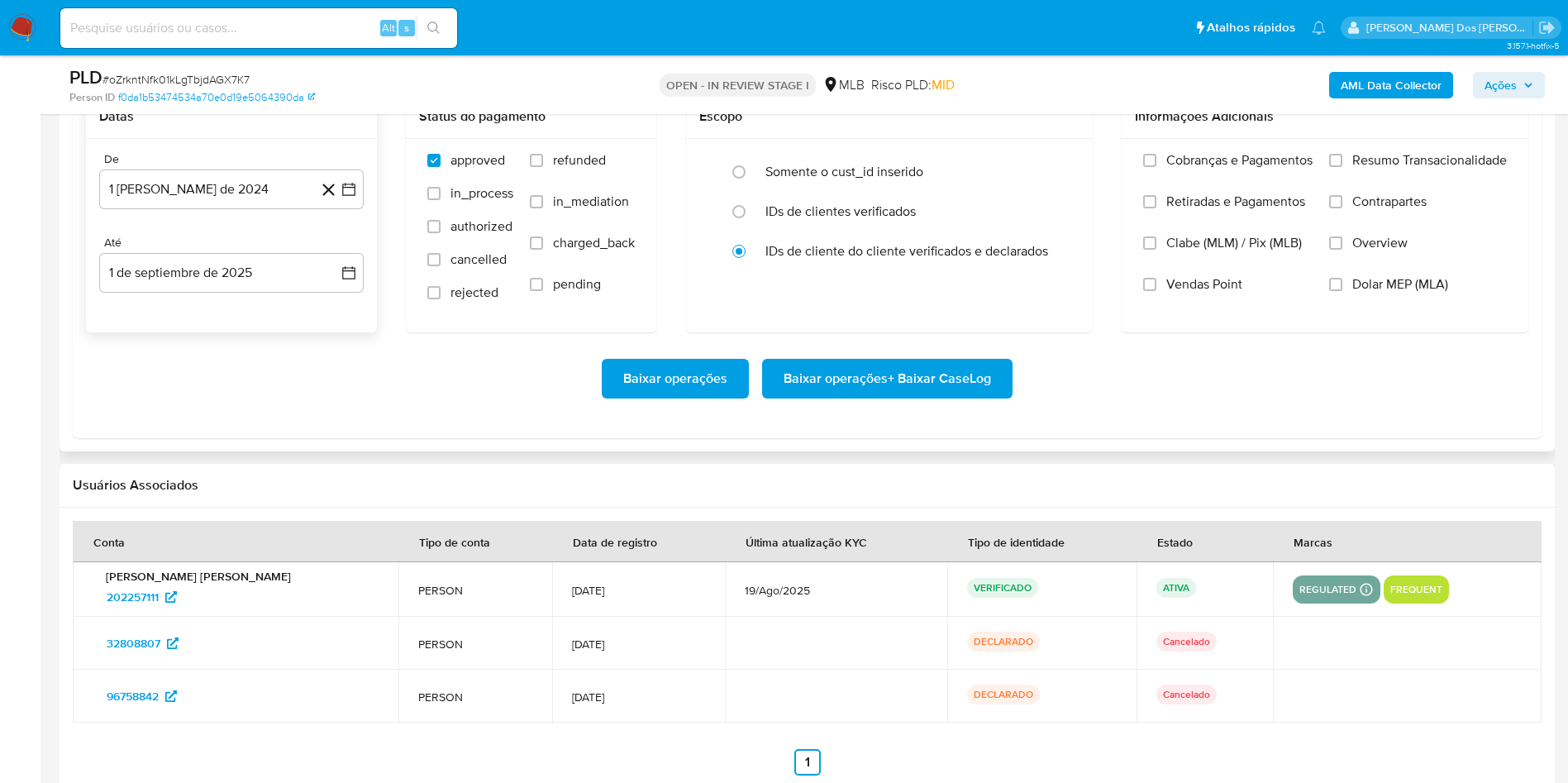
scroll to position [2356, 0]
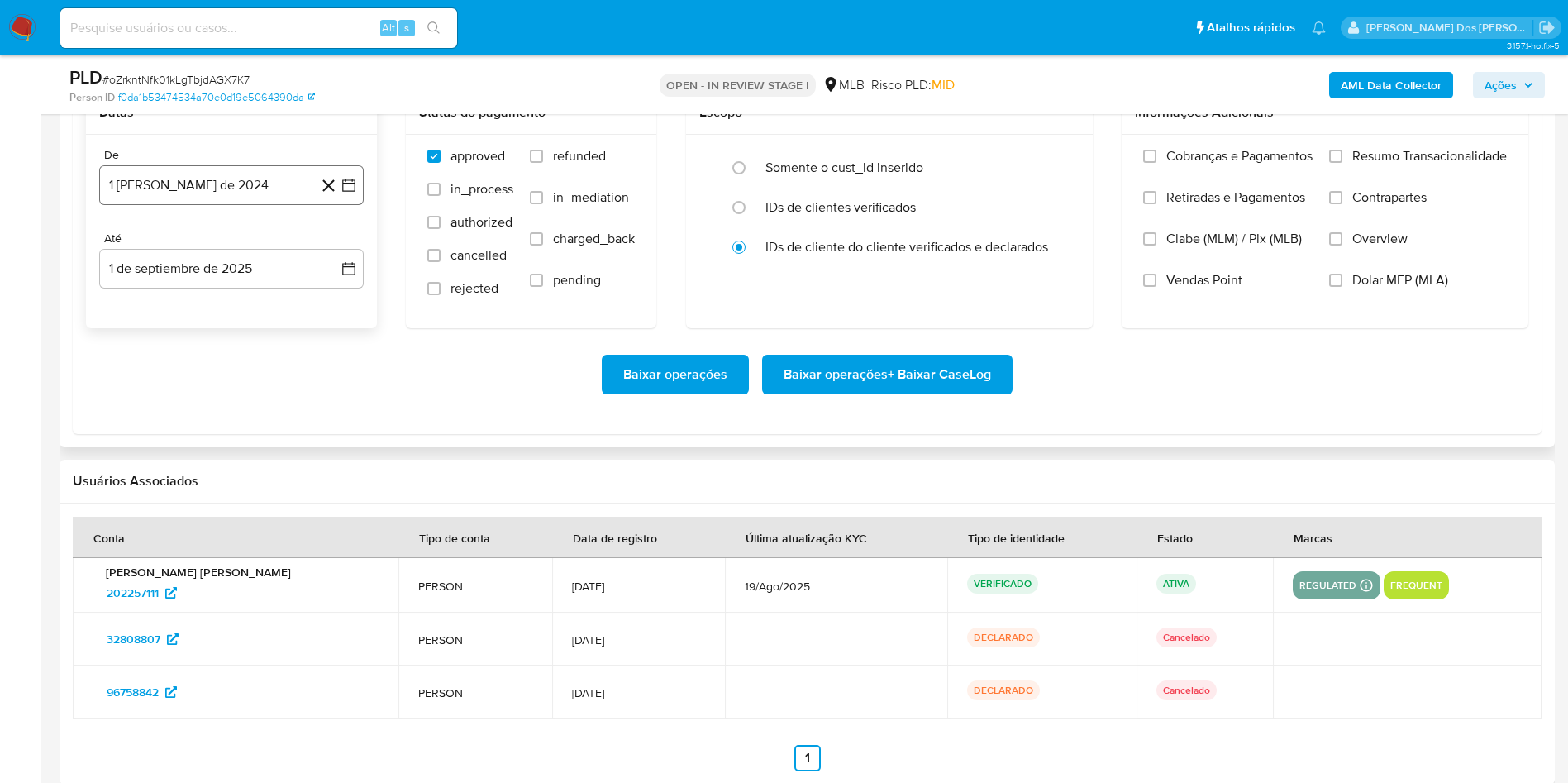
click at [346, 191] on icon "button" at bounding box center [349, 185] width 13 height 13
click at [331, 255] on icon "Mes siguiente" at bounding box center [334, 245] width 20 height 20
click at [326, 255] on icon "Mes siguiente" at bounding box center [334, 245] width 20 height 20
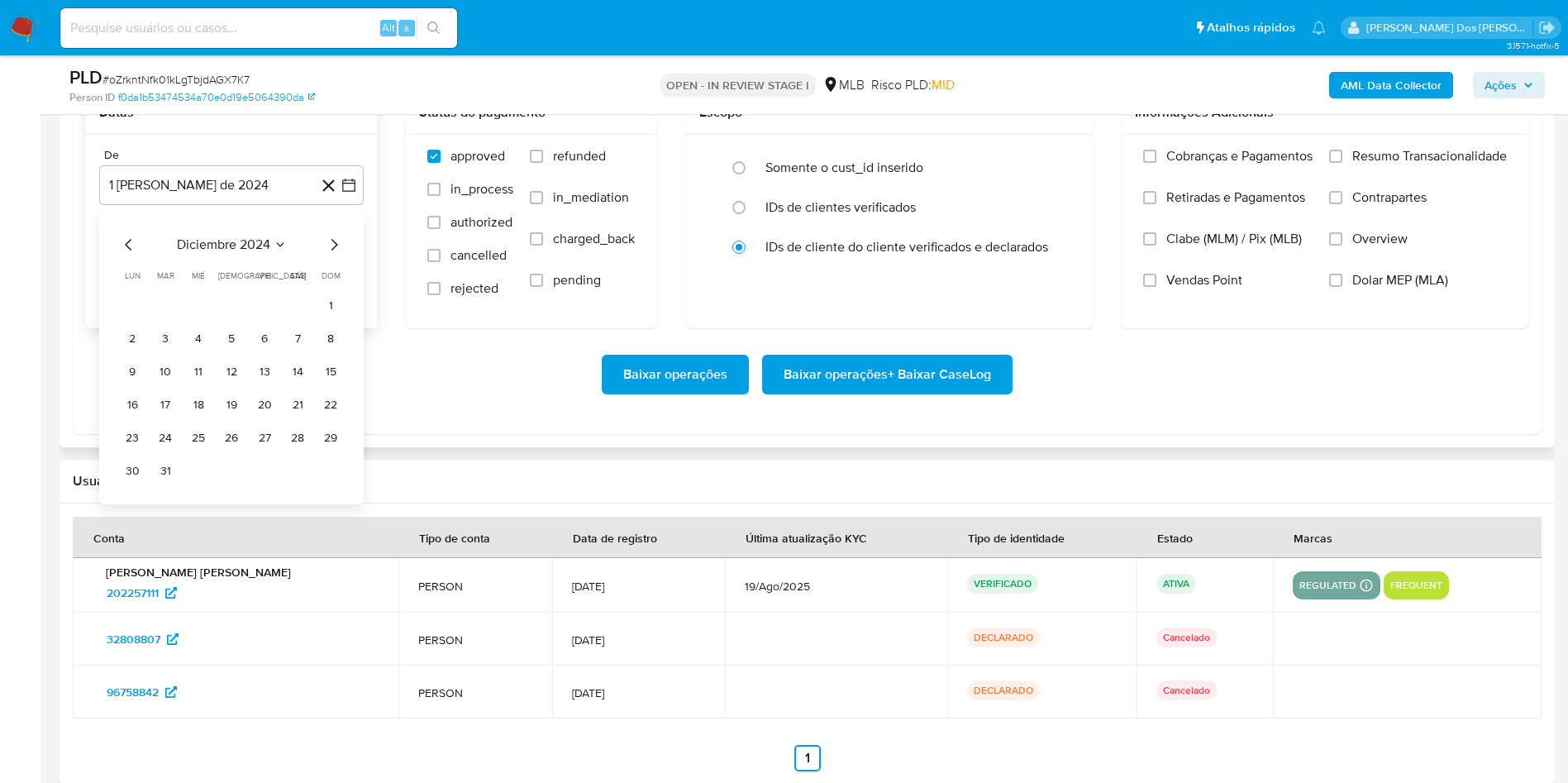
click at [326, 255] on icon "Mes siguiente" at bounding box center [334, 245] width 20 height 20
click at [323, 283] on div "diciembre 2024 diciembre 2024 lun lunes mar martes mié miércoles jue jueves vie…" at bounding box center [231, 359] width 225 height 249
click at [337, 250] on icon "Mes siguiente" at bounding box center [335, 245] width 7 height 11
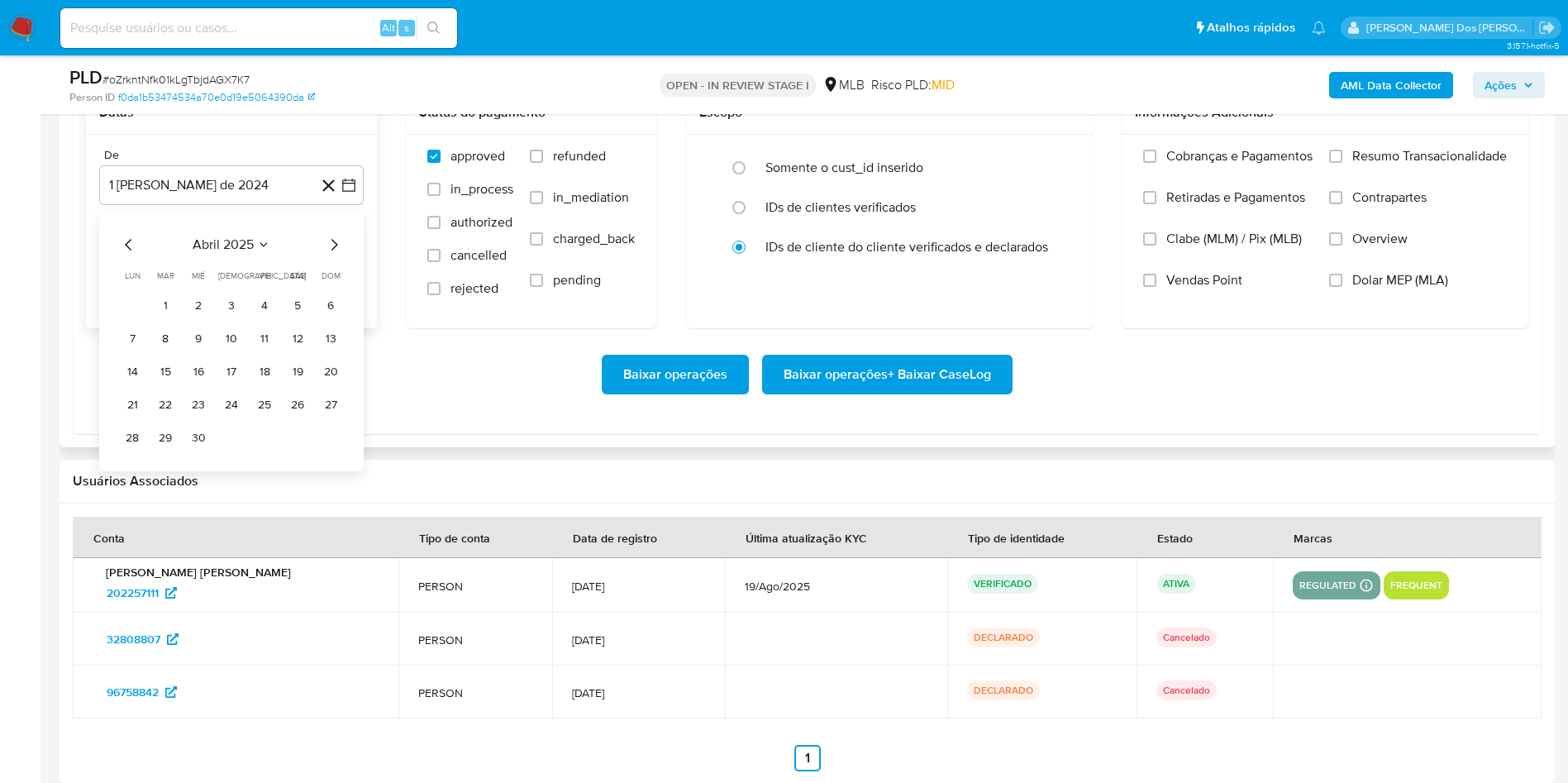
click at [337, 250] on icon "Mes siguiente" at bounding box center [335, 245] width 7 height 11
click at [157, 319] on button "1" at bounding box center [165, 306] width 27 height 27
click at [1472, 164] on span "Resumo Transacionalidade" at bounding box center [1429, 155] width 155 height 16
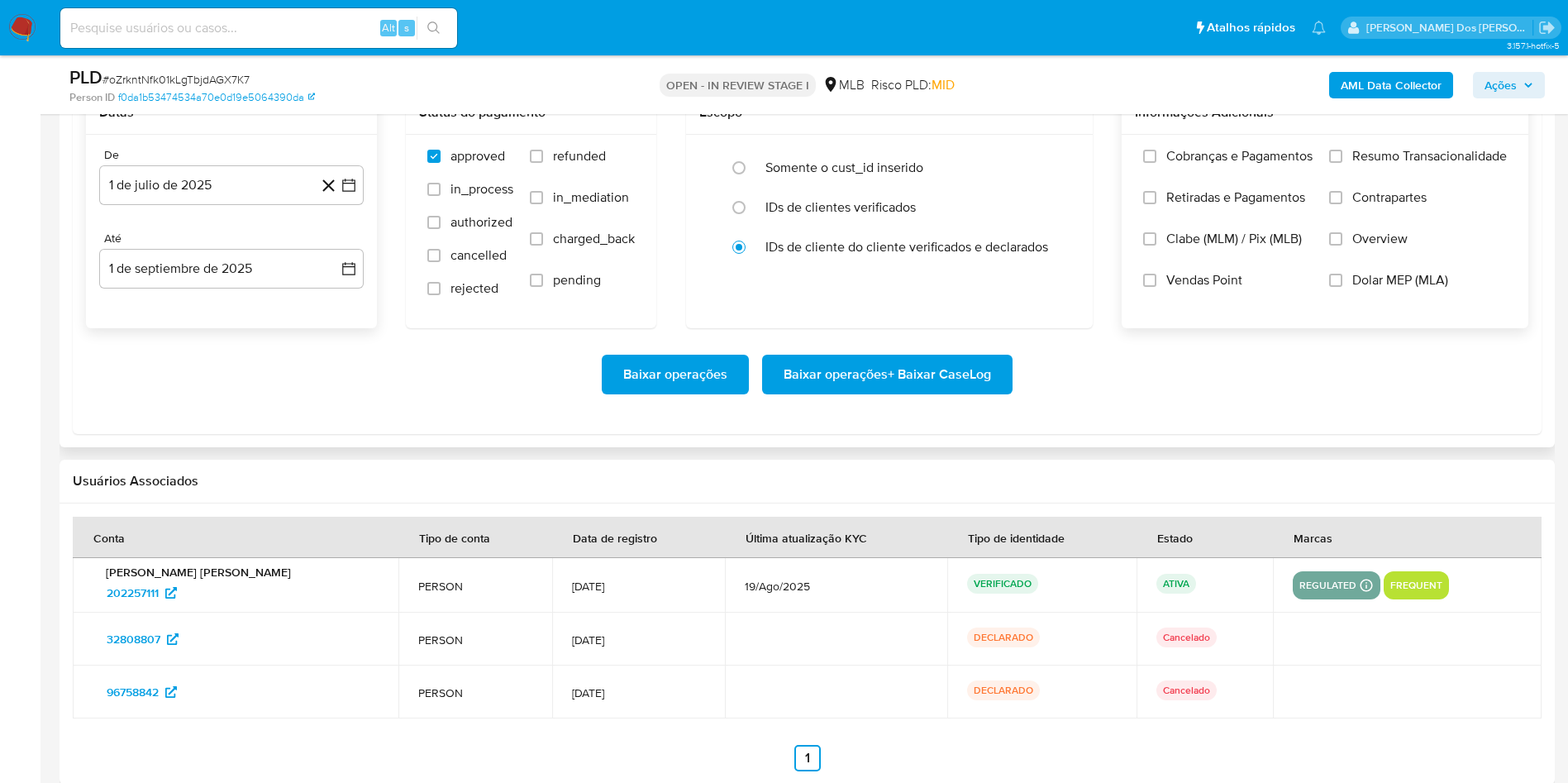
click at [1342, 163] on input "Resumo Transacionalidade" at bounding box center [1336, 156] width 13 height 13
click at [916, 392] on span "Baixar operações + Baixar CaseLog" at bounding box center [886, 374] width 208 height 36
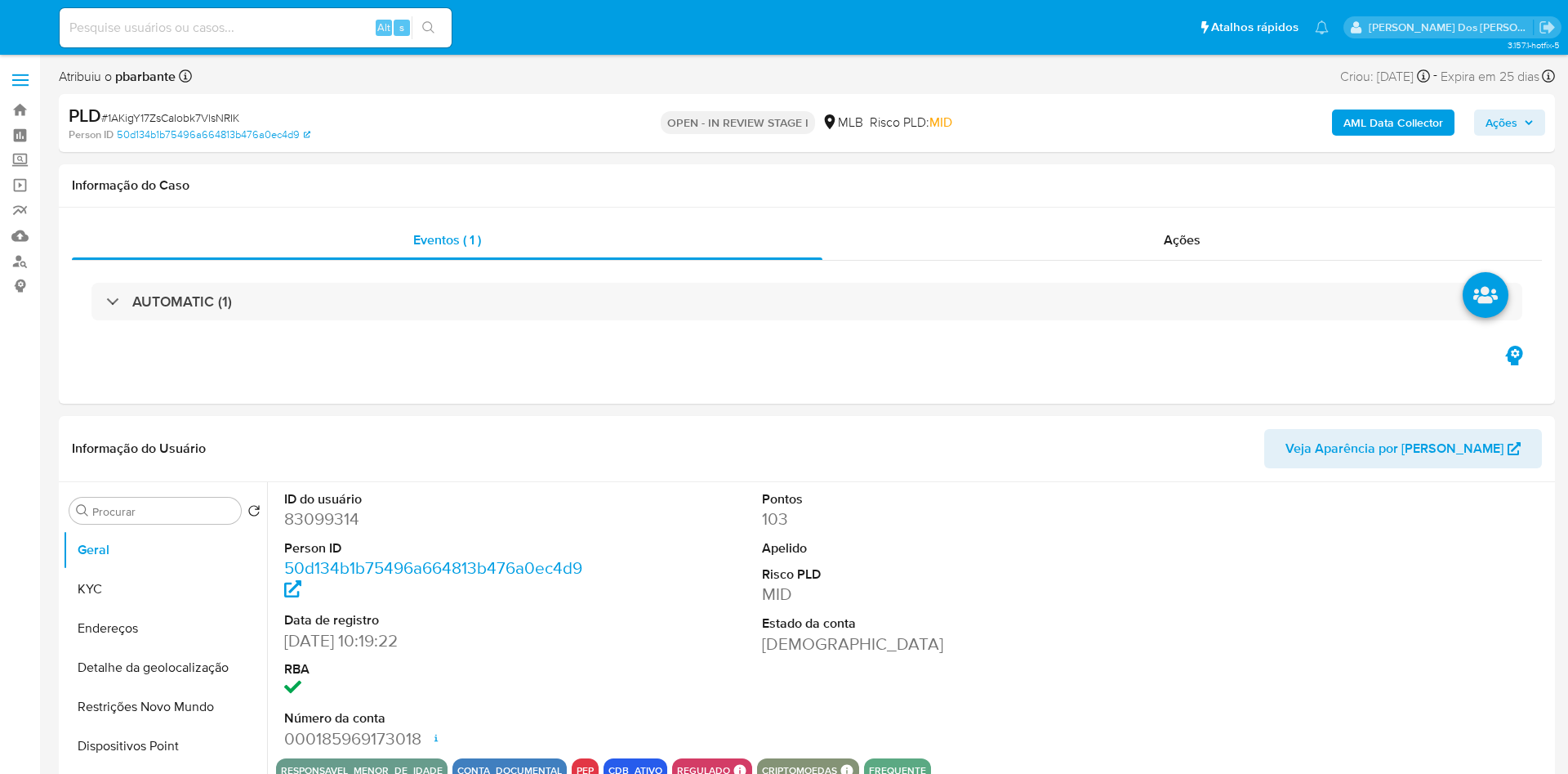
select select "10"
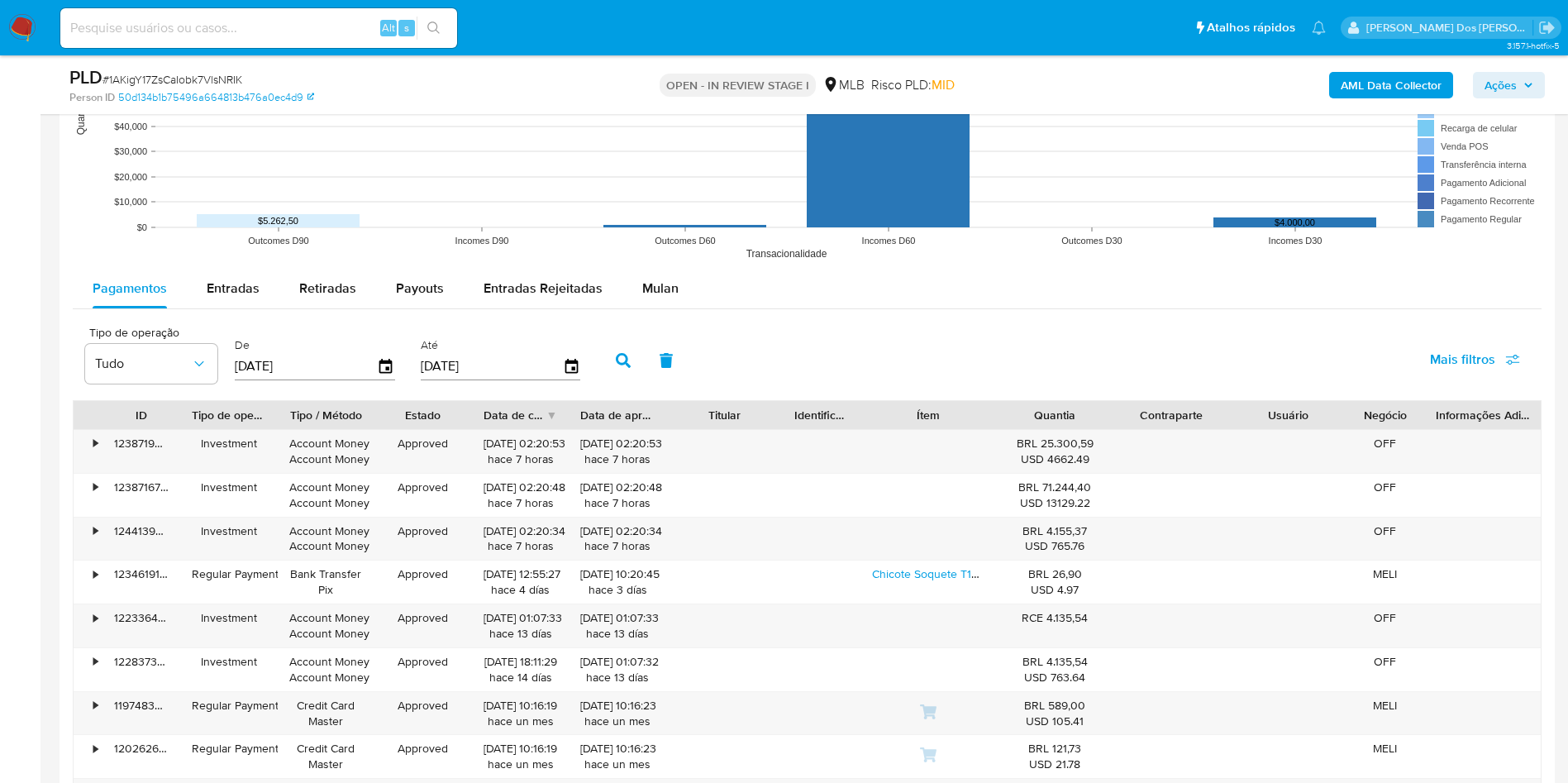
scroll to position [1736, 0]
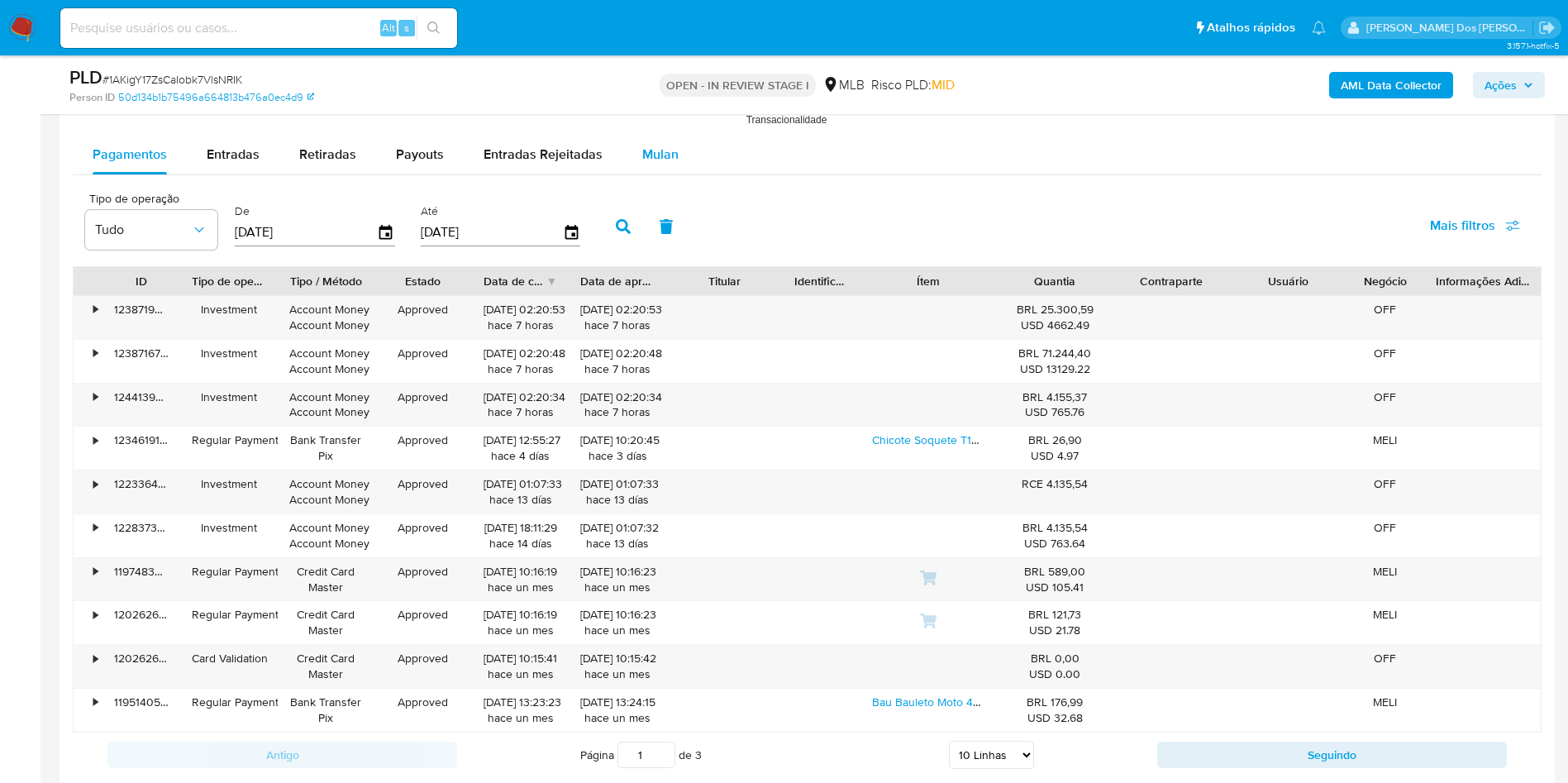
click at [668, 174] on div "Mulan" at bounding box center [660, 155] width 36 height 40
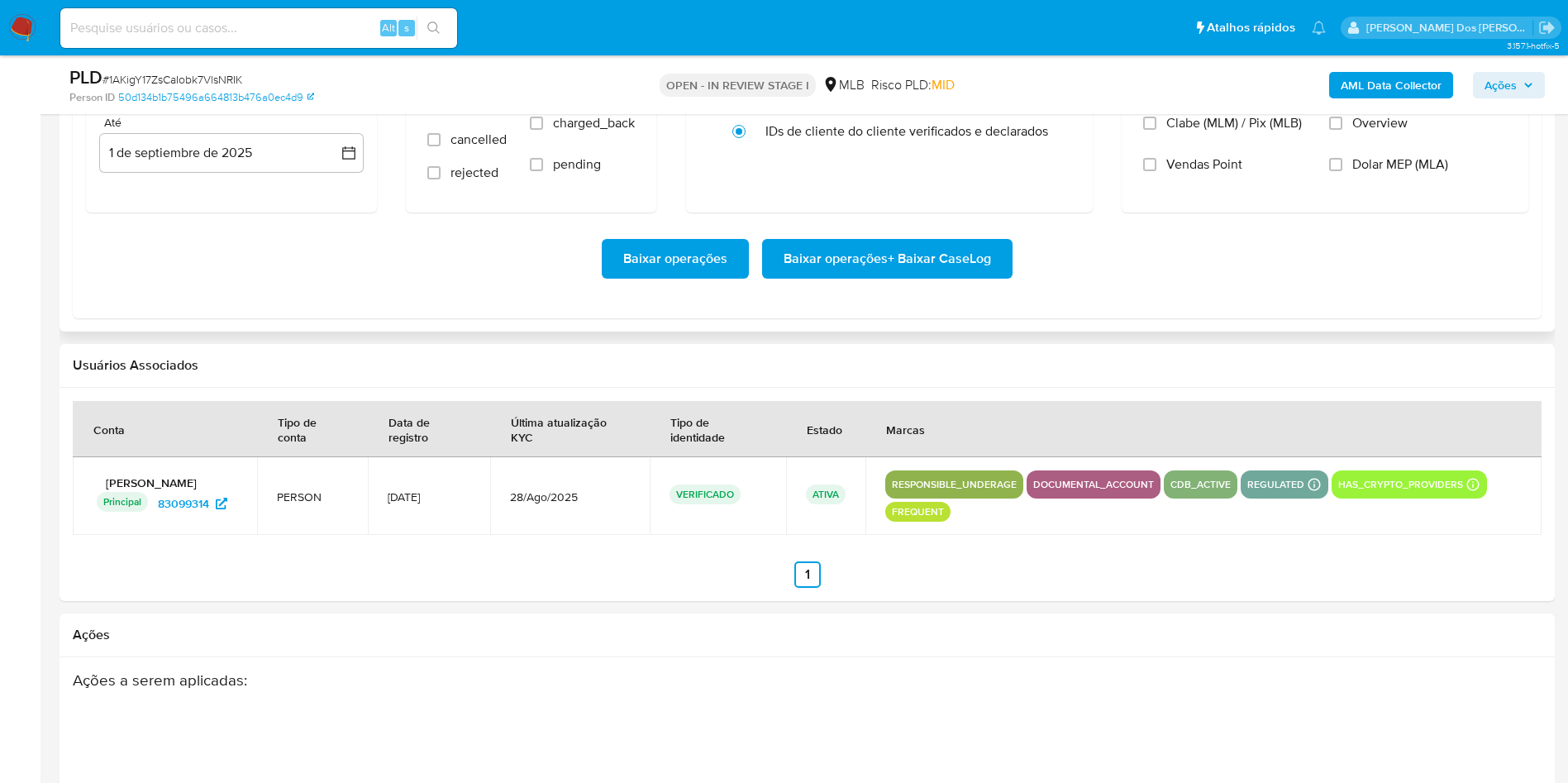
scroll to position [1860, 0]
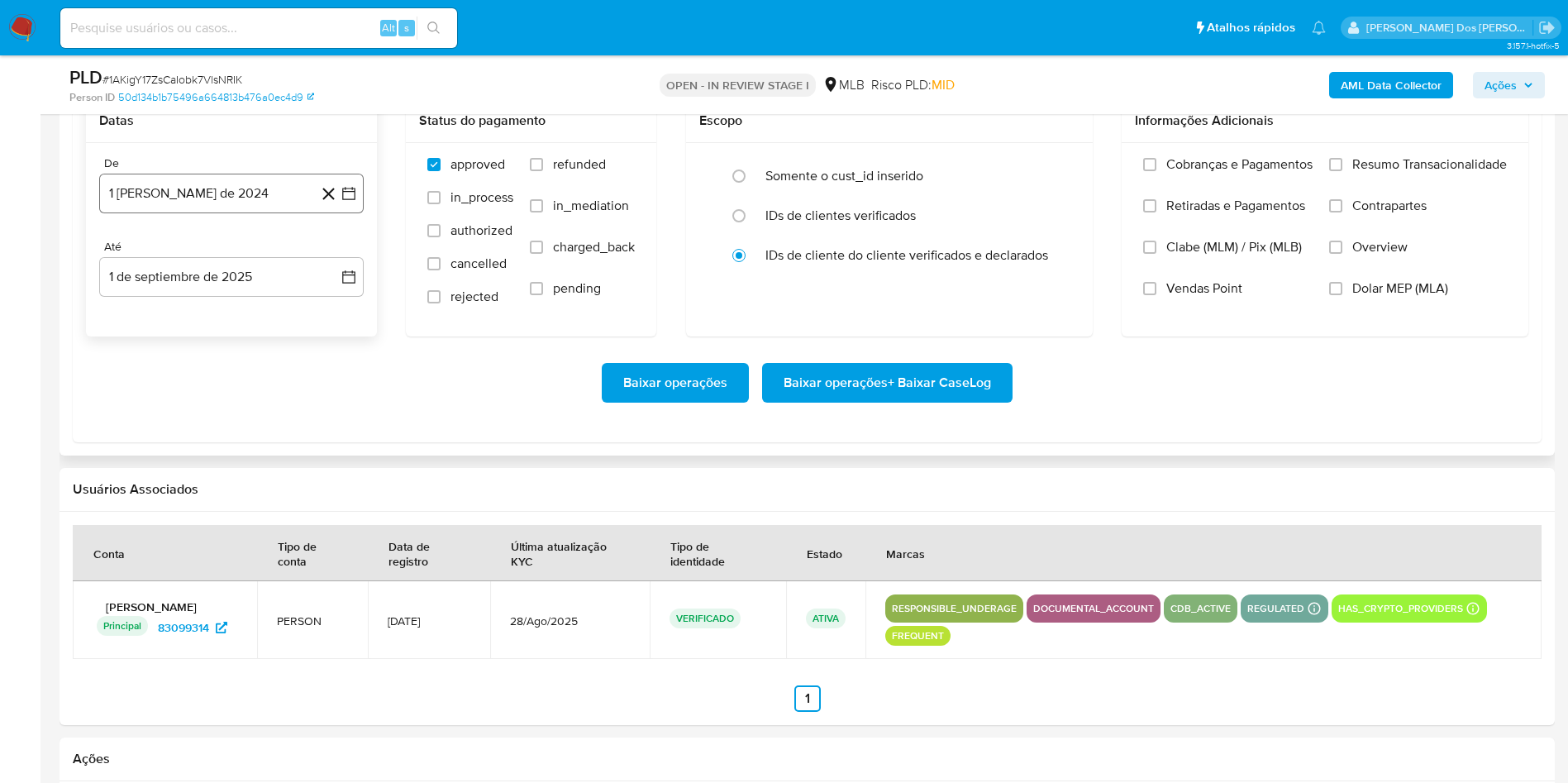
click at [346, 202] on icon "button" at bounding box center [348, 192] width 16 height 16
click at [325, 263] on icon "Mes siguiente" at bounding box center [334, 252] width 20 height 20
click at [327, 263] on icon "Mes siguiente" at bounding box center [334, 252] width 20 height 20
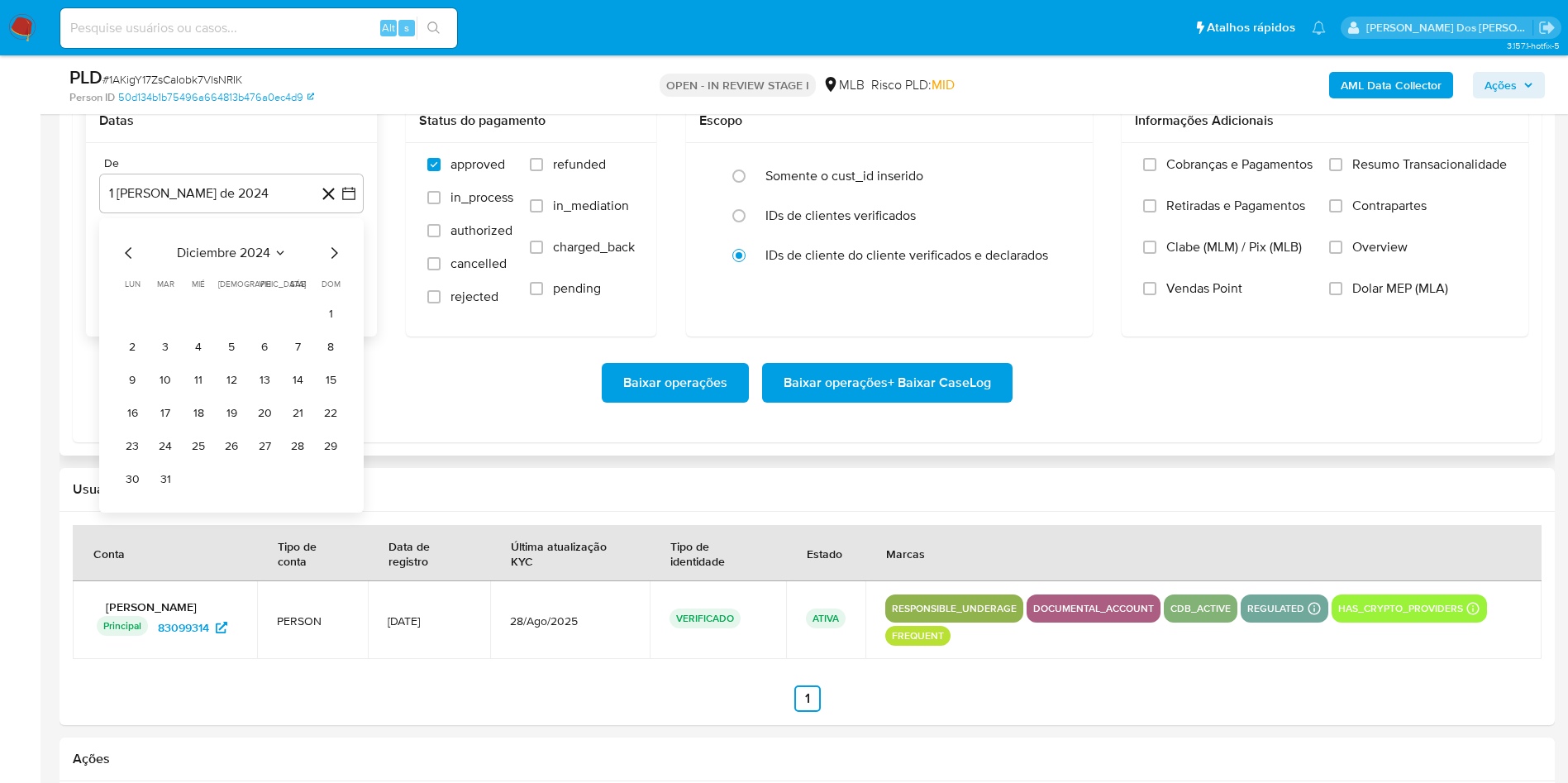
click at [327, 263] on icon "Mes siguiente" at bounding box center [334, 252] width 20 height 20
click at [324, 263] on icon "Mes siguiente" at bounding box center [334, 252] width 20 height 20
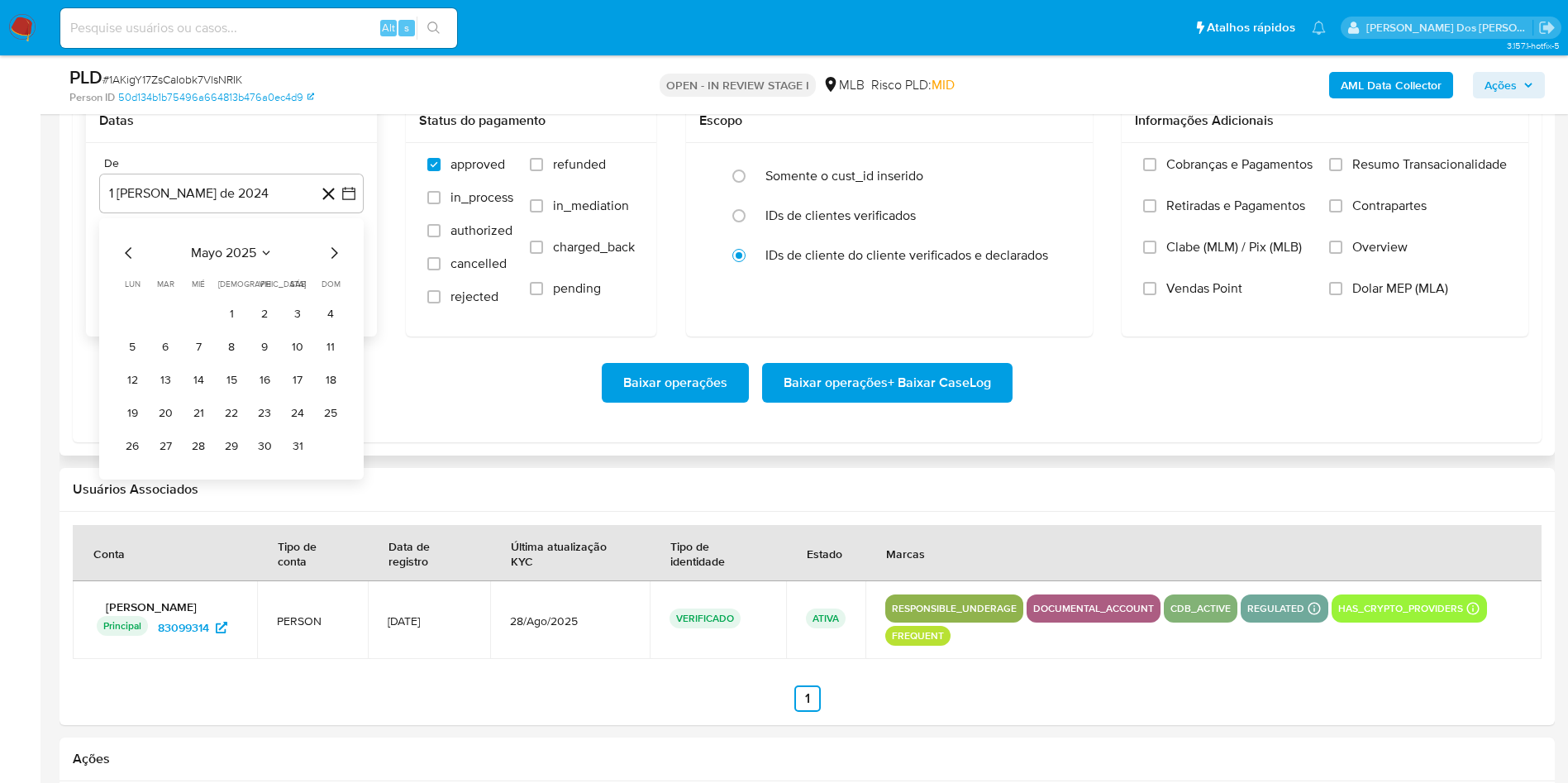
click at [324, 263] on icon "Mes siguiente" at bounding box center [334, 252] width 20 height 20
click at [334, 263] on icon "Mes siguiente" at bounding box center [334, 252] width 20 height 20
click at [168, 327] on button "1" at bounding box center [165, 314] width 27 height 27
click at [1373, 173] on span "Resumo Transacionalidade" at bounding box center [1429, 164] width 155 height 16
click at [1342, 171] on input "Resumo Transacionalidade" at bounding box center [1336, 165] width 13 height 13
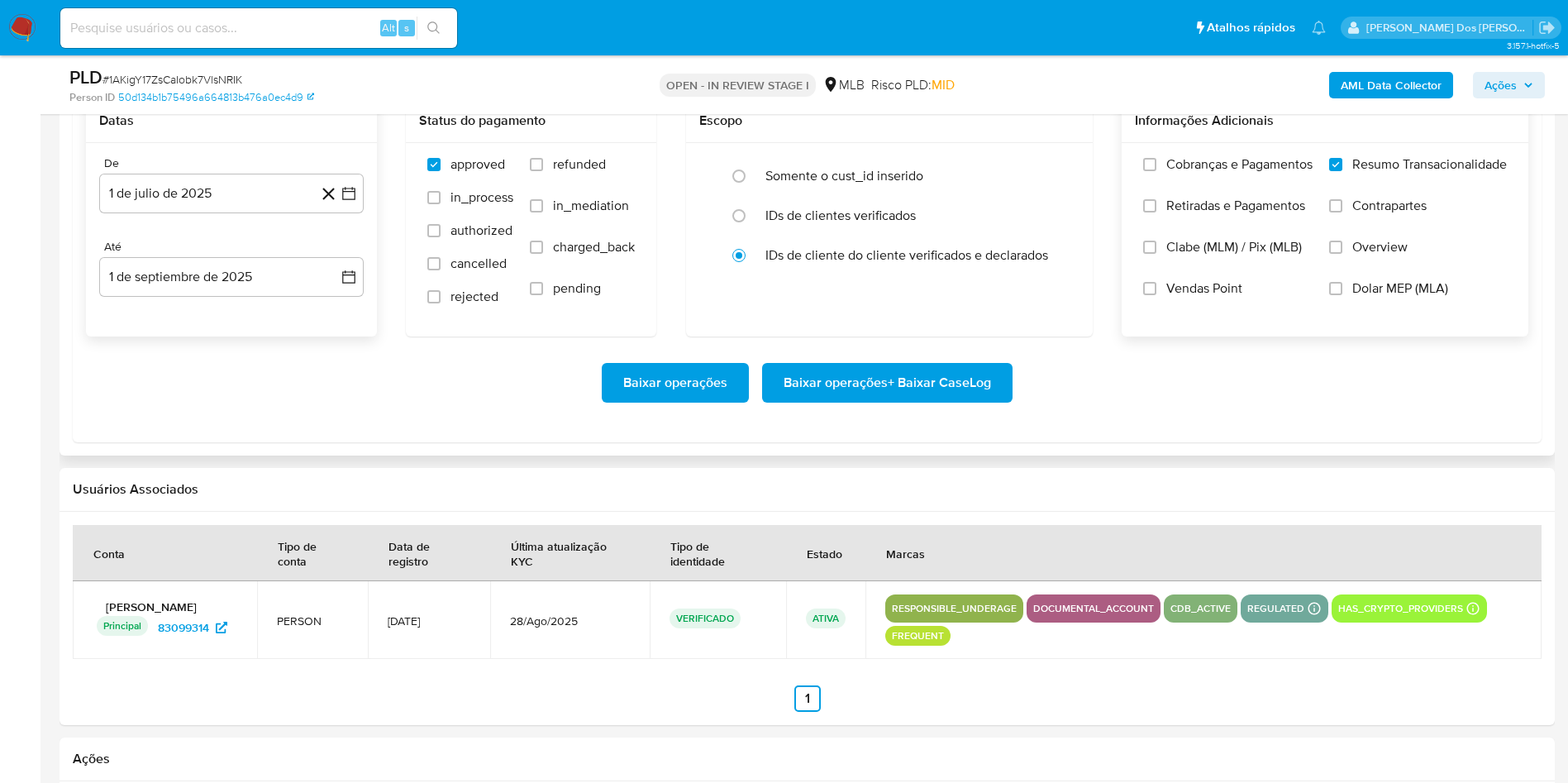
click at [925, 401] on span "Baixar operações + Baixar CaseLog" at bounding box center [886, 382] width 208 height 36
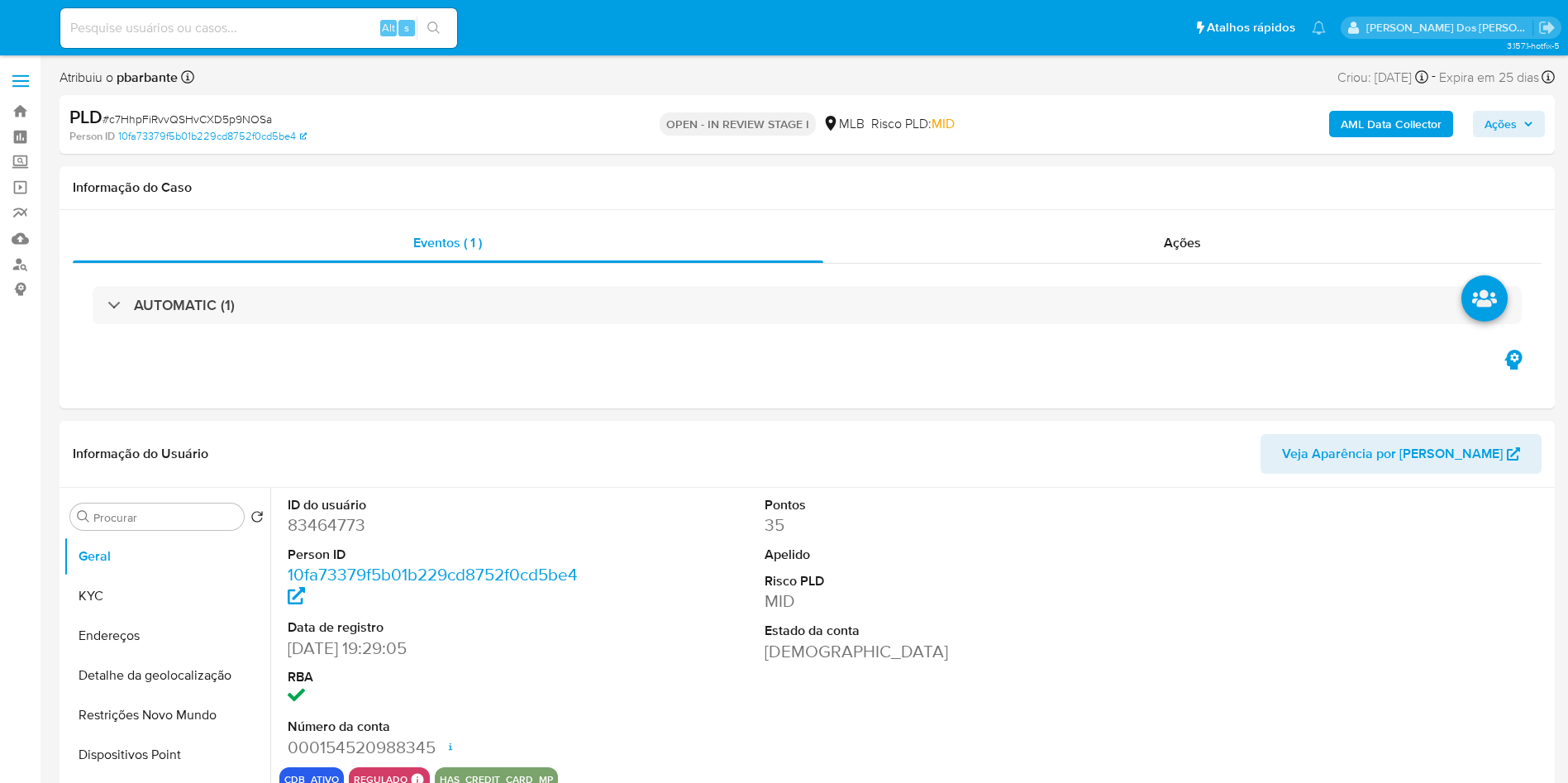
select select "10"
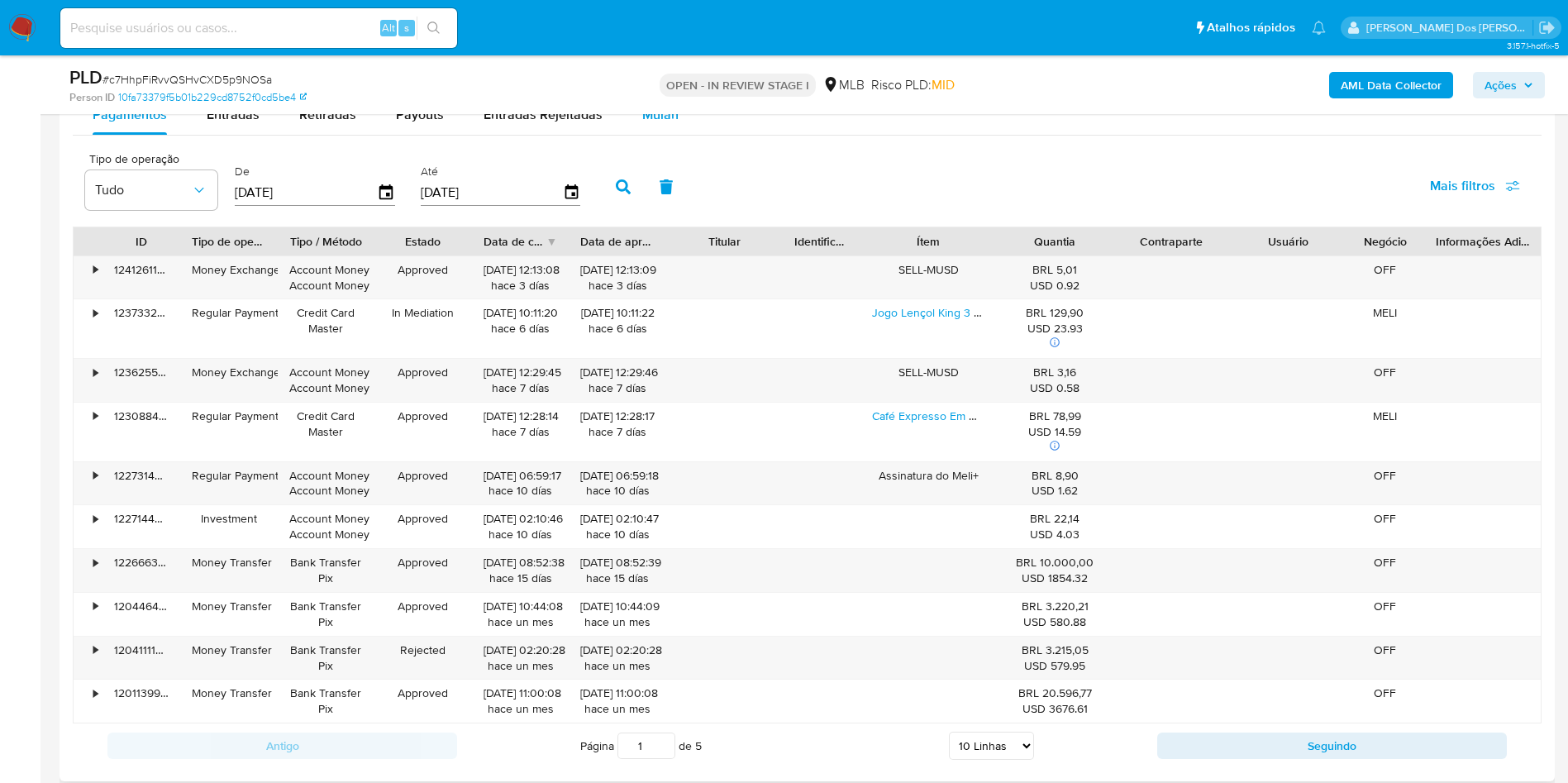
click at [644, 135] on div "Mulan" at bounding box center [660, 115] width 36 height 40
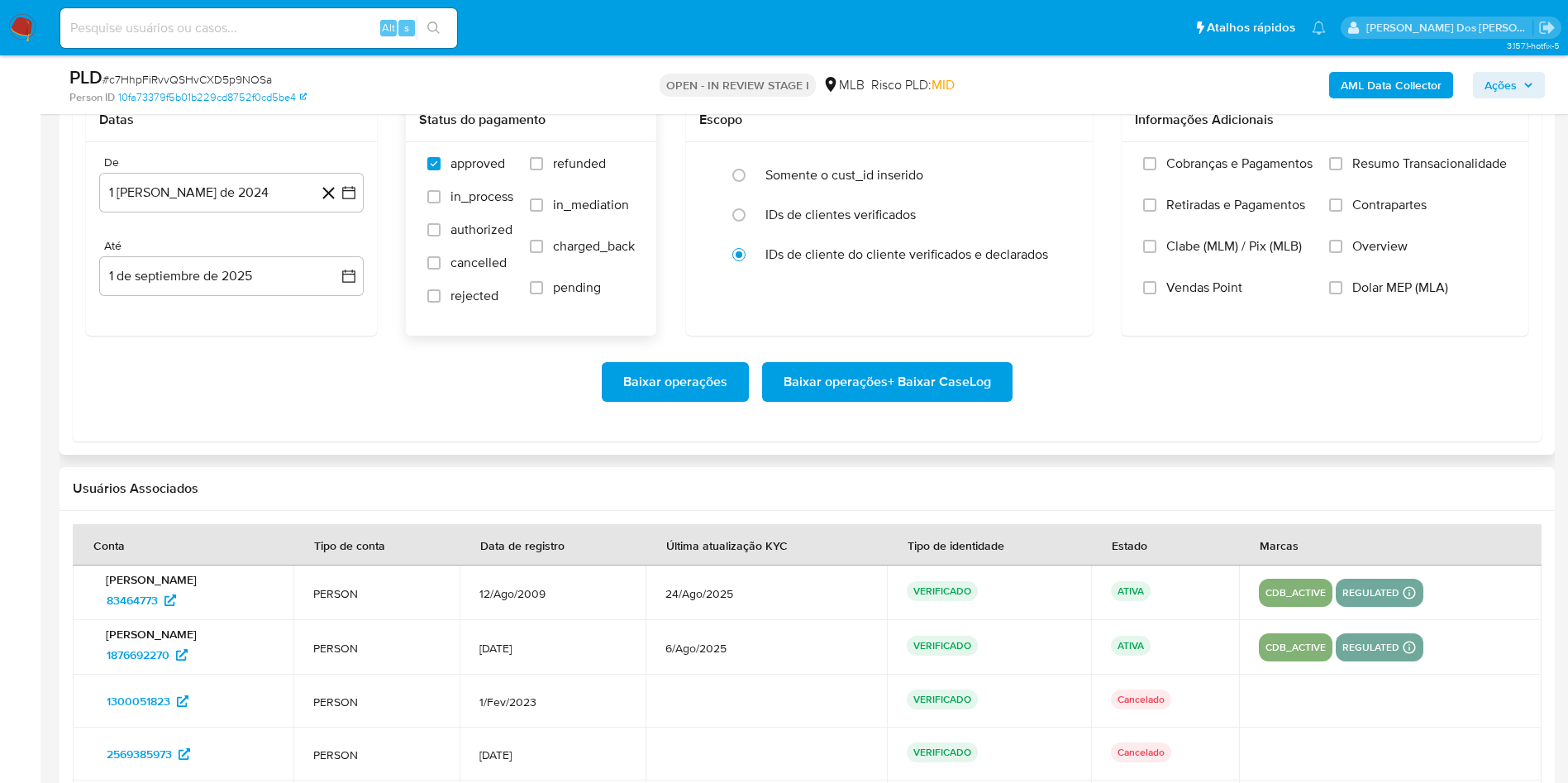
scroll to position [1983, 0]
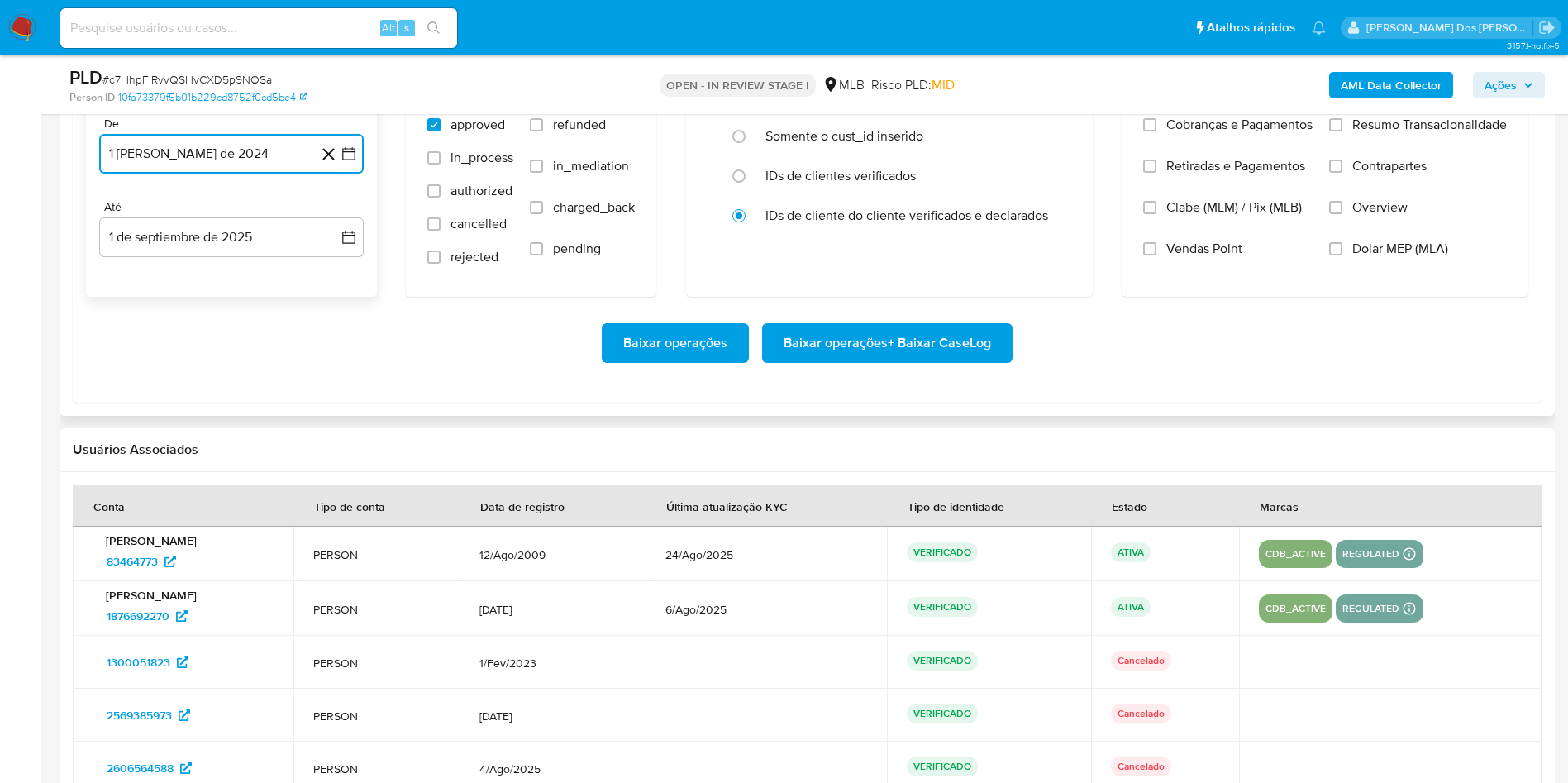
click at [355, 162] on icon "button" at bounding box center [348, 153] width 16 height 16
click at [337, 223] on icon "Mes siguiente" at bounding box center [334, 212] width 20 height 20
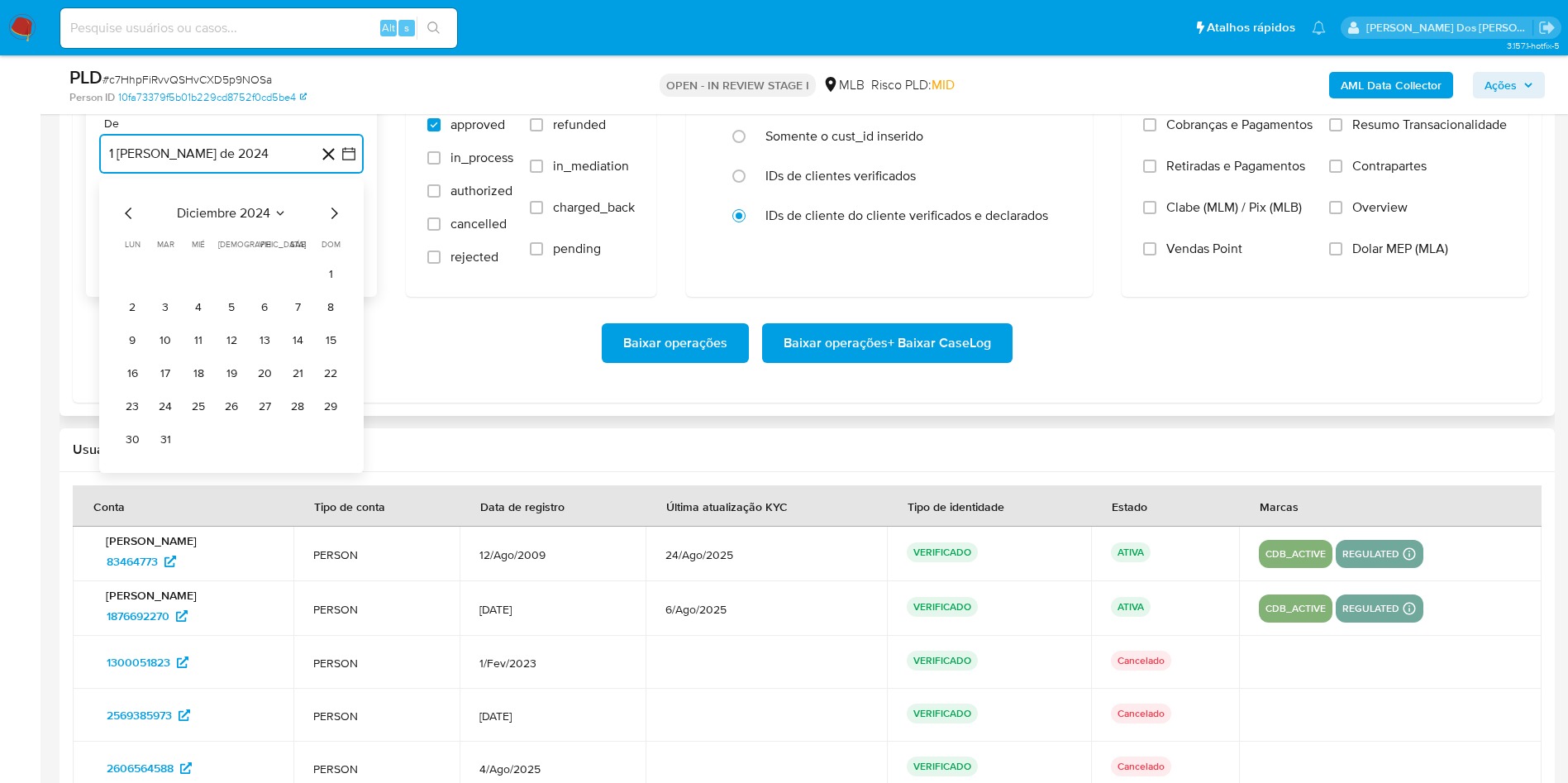
click at [337, 223] on icon "Mes siguiente" at bounding box center [334, 212] width 20 height 20
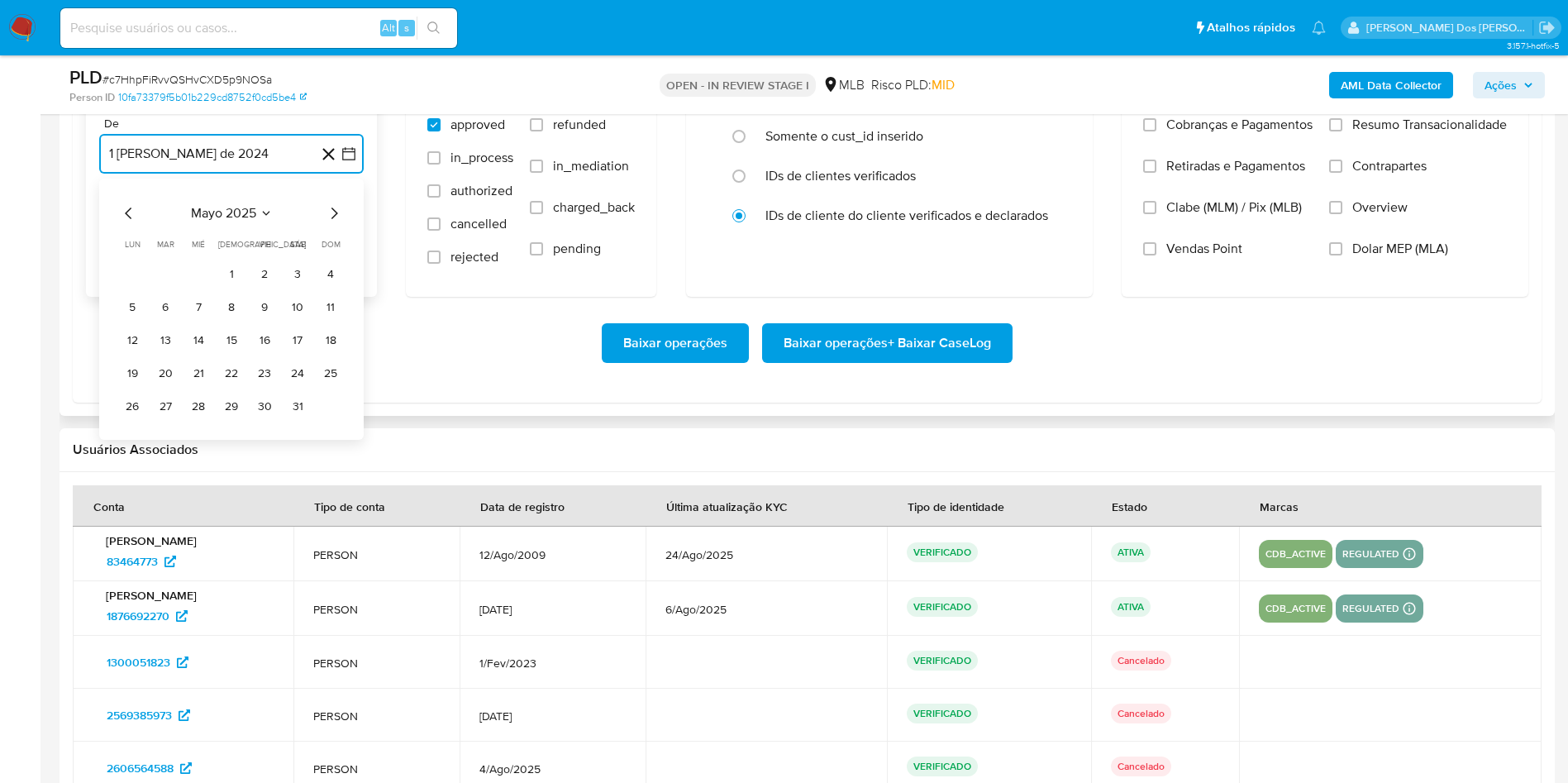
click at [337, 223] on icon "Mes siguiente" at bounding box center [334, 212] width 20 height 20
drag, startPoint x: 167, startPoint y: 297, endPoint x: 228, endPoint y: 256, distance: 73.5
click at [164, 287] on button "1" at bounding box center [165, 274] width 27 height 27
click at [1336, 132] on input "Resumo Transacionalidade" at bounding box center [1336, 125] width 13 height 13
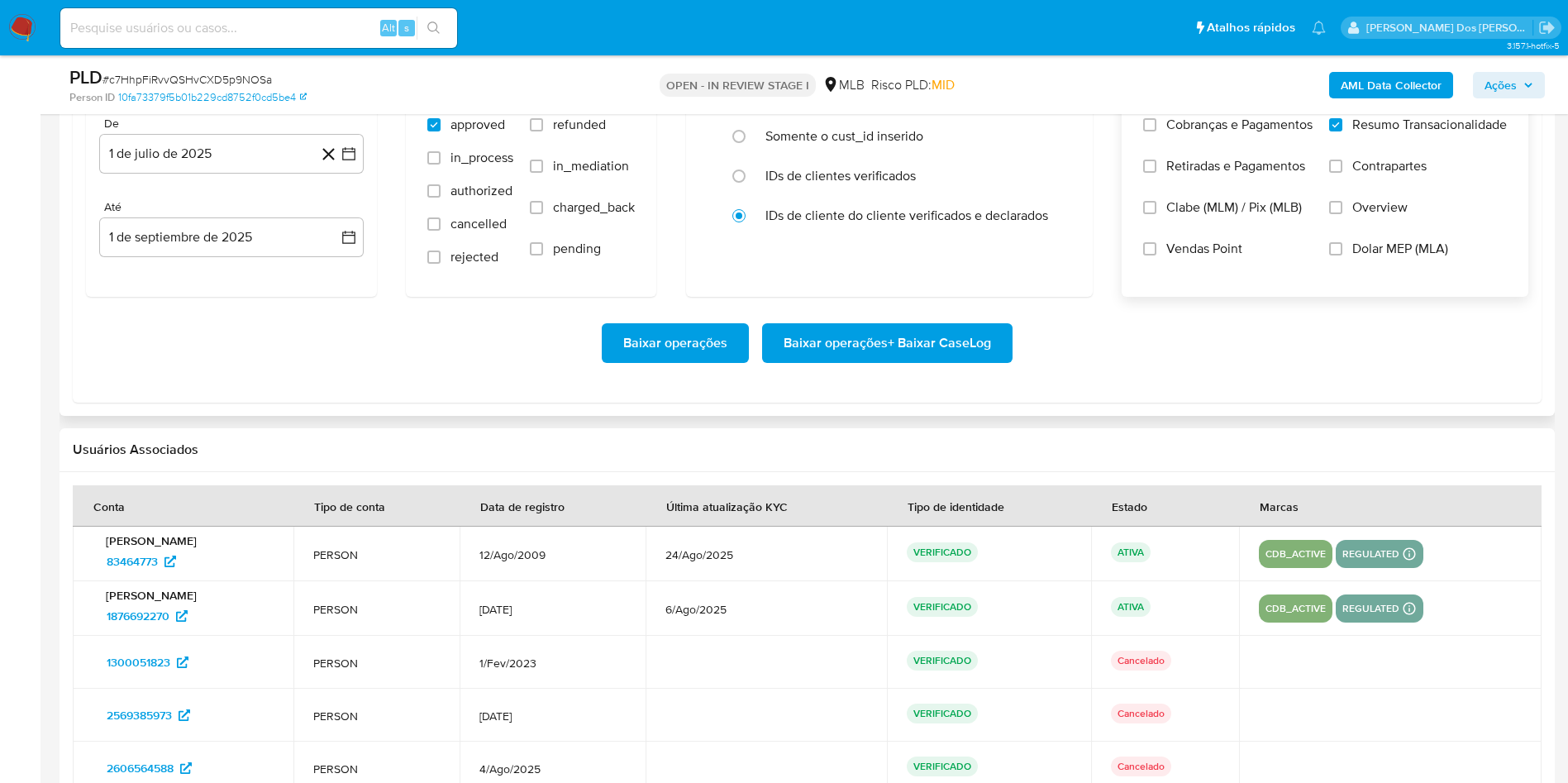
click at [856, 361] on span "Baixar operações + Baixar CaseLog" at bounding box center [886, 343] width 208 height 36
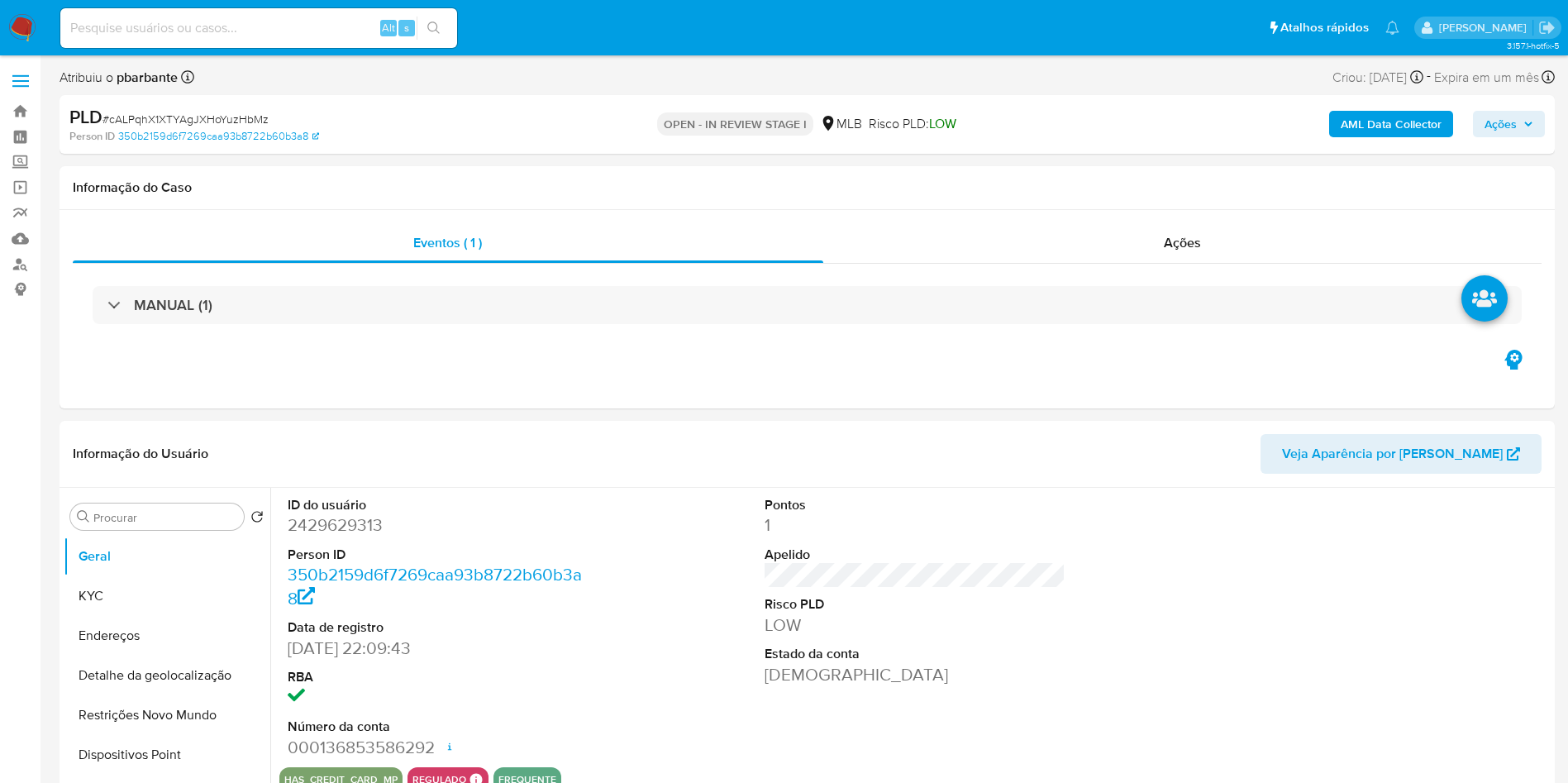
select select "10"
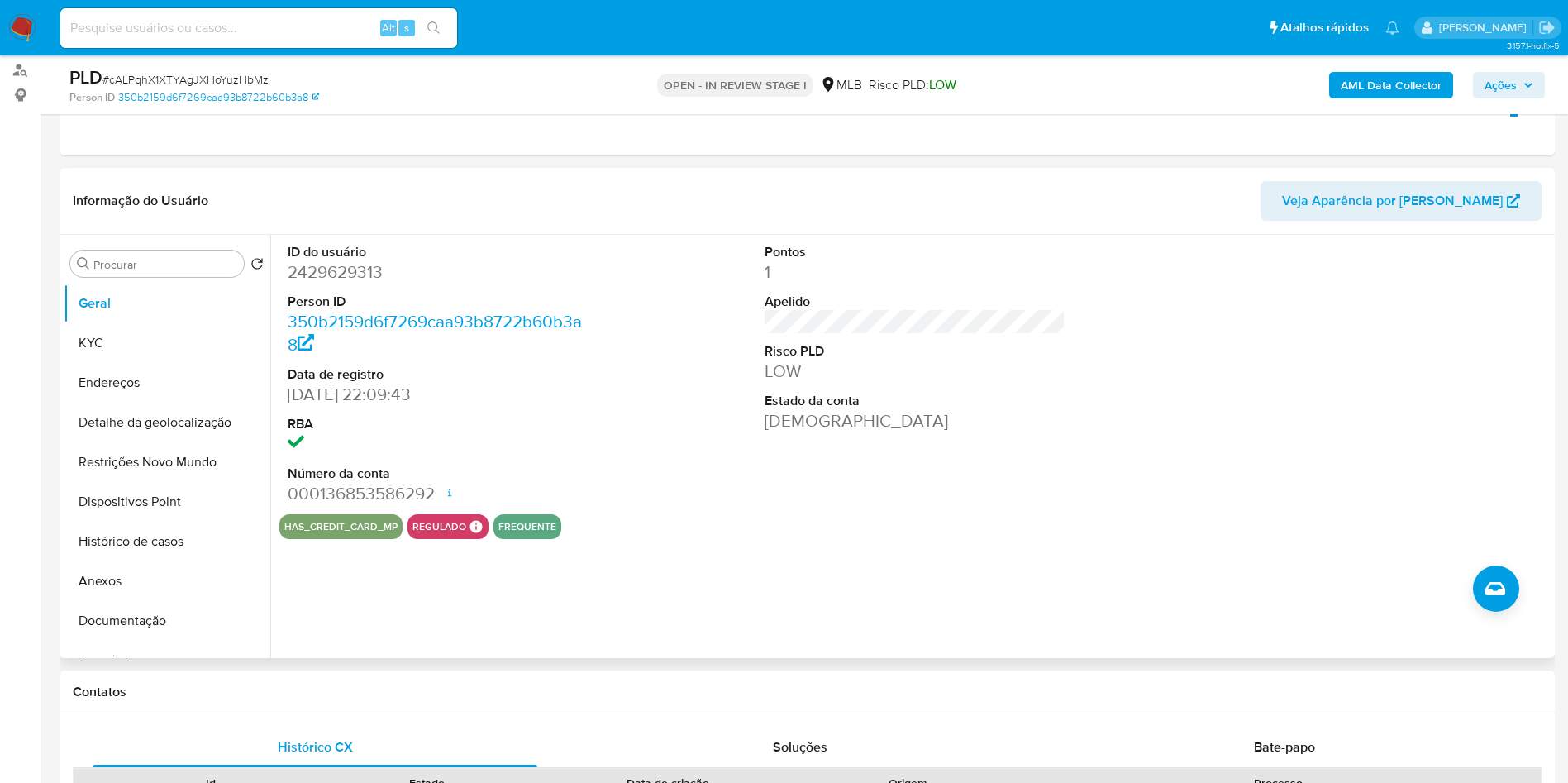
scroll to position [248, 0]
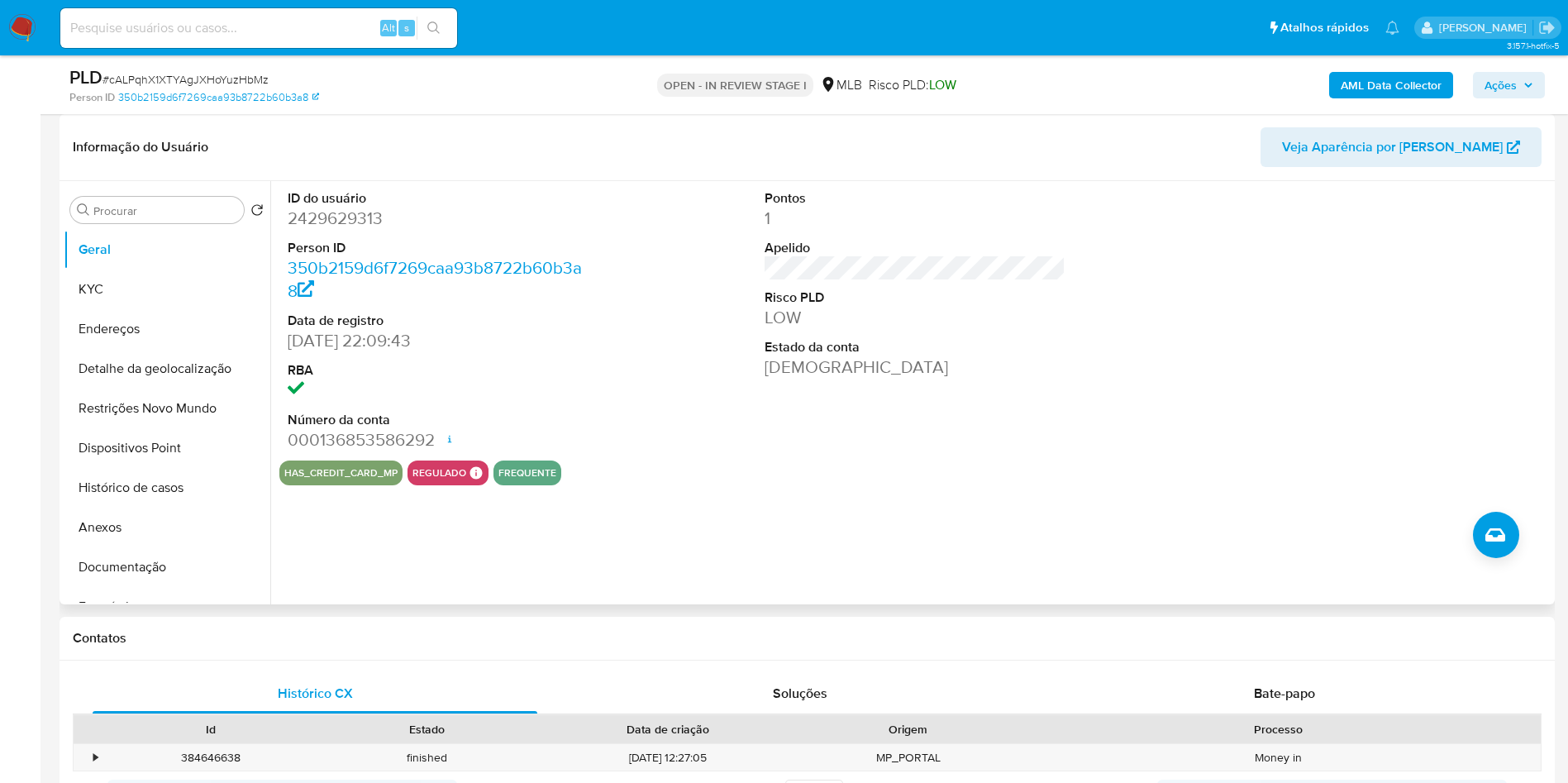
click at [340, 229] on dd "2429629313" at bounding box center [438, 218] width 301 height 23
copy dd "2429629313"
click at [1386, 97] on b "AML Data Collector" at bounding box center [1391, 85] width 100 height 27
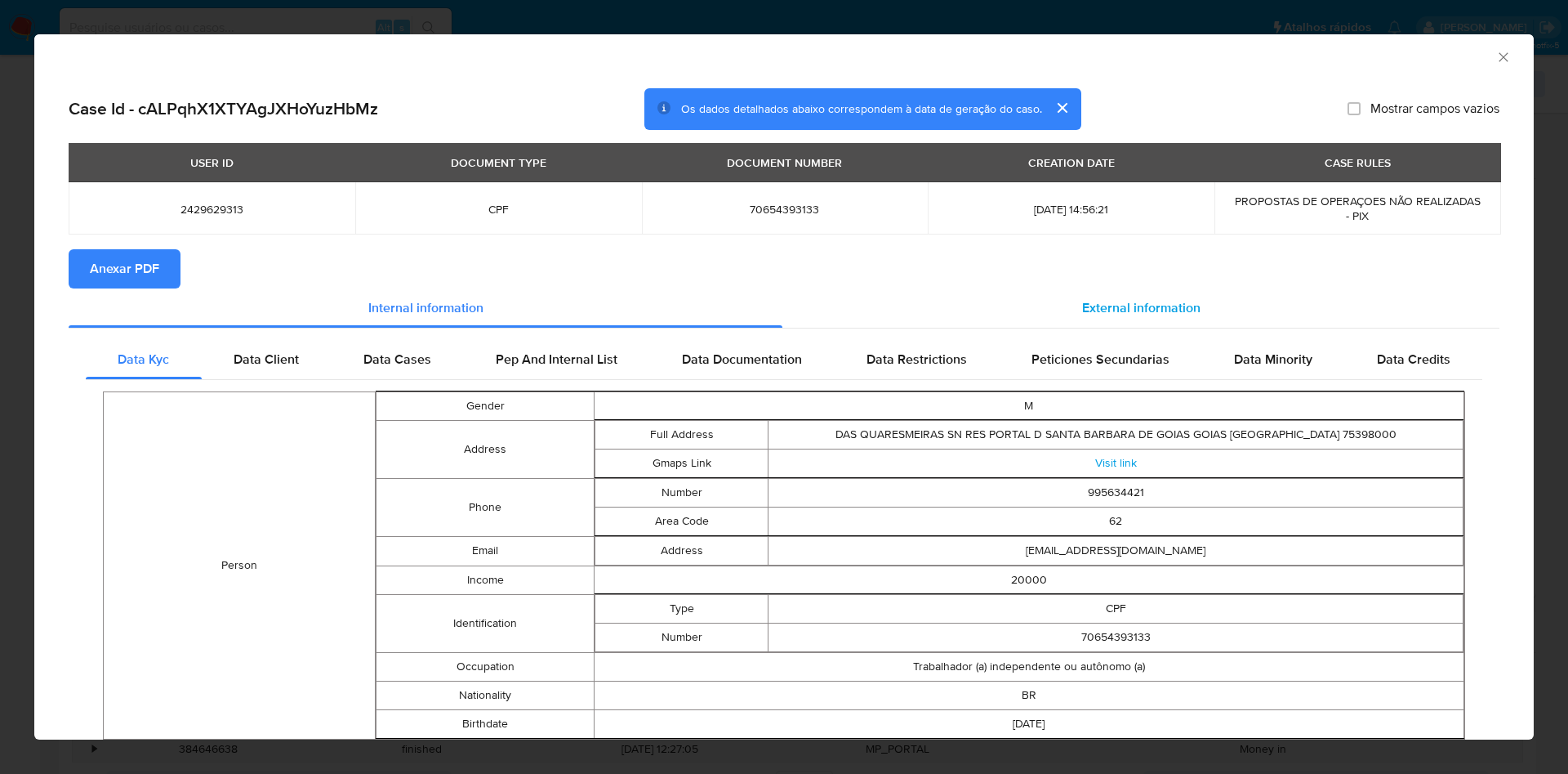
click at [1168, 311] on span "External information" at bounding box center [1141, 307] width 118 height 19
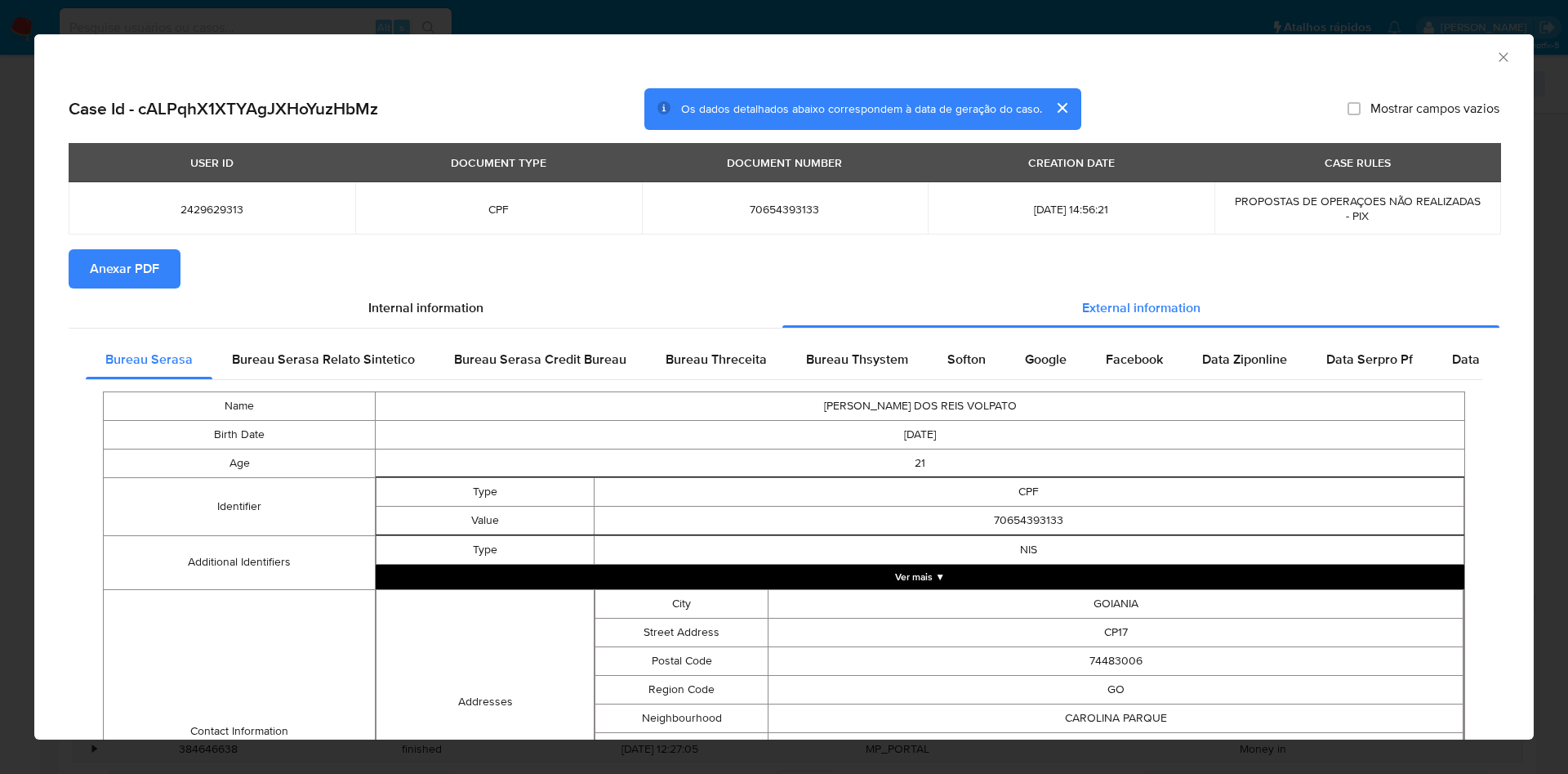
click at [137, 284] on span "Anexar PDF" at bounding box center [125, 269] width 69 height 36
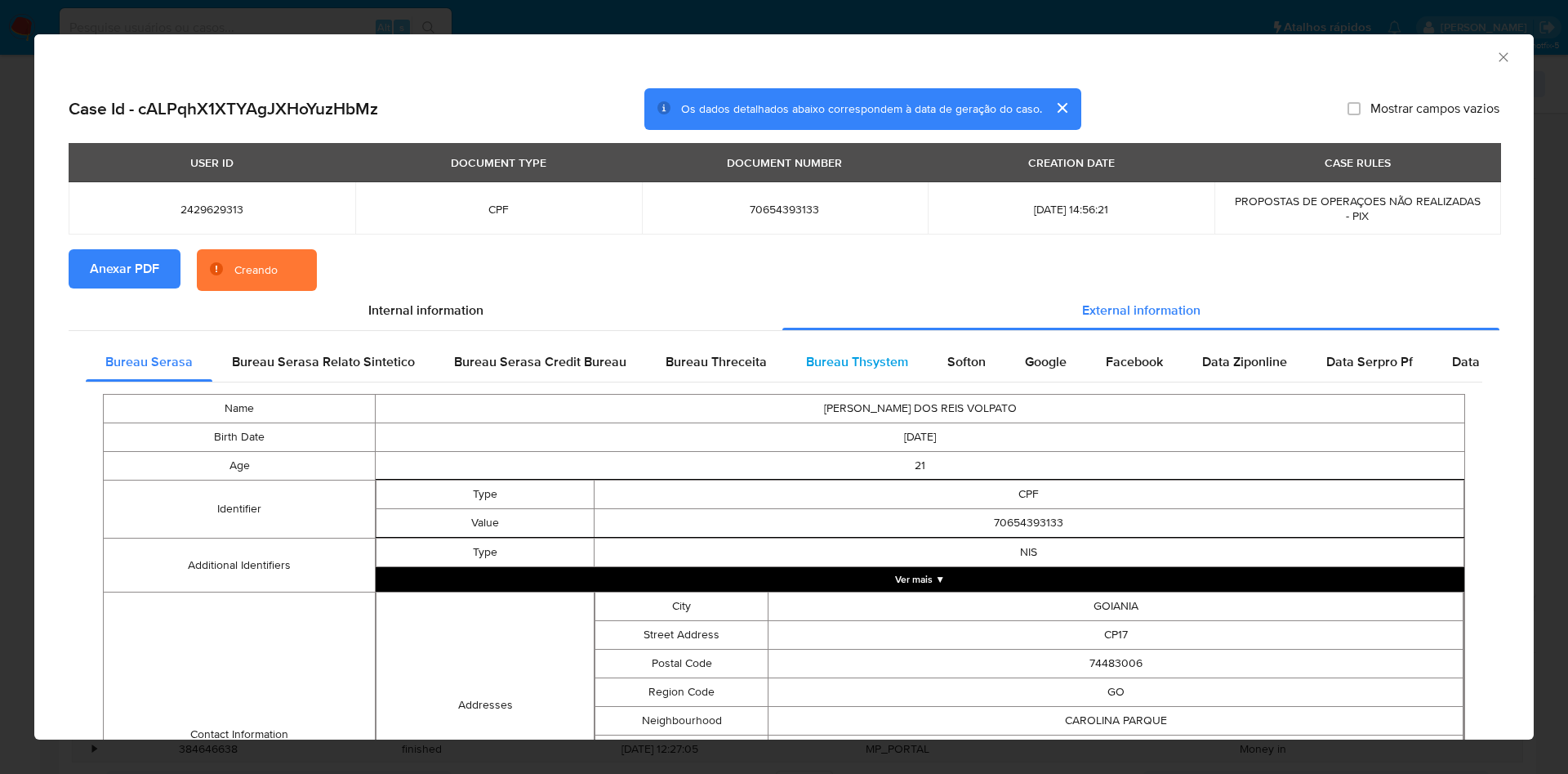
click at [864, 373] on div "Bureau Thsystem" at bounding box center [857, 362] width 141 height 39
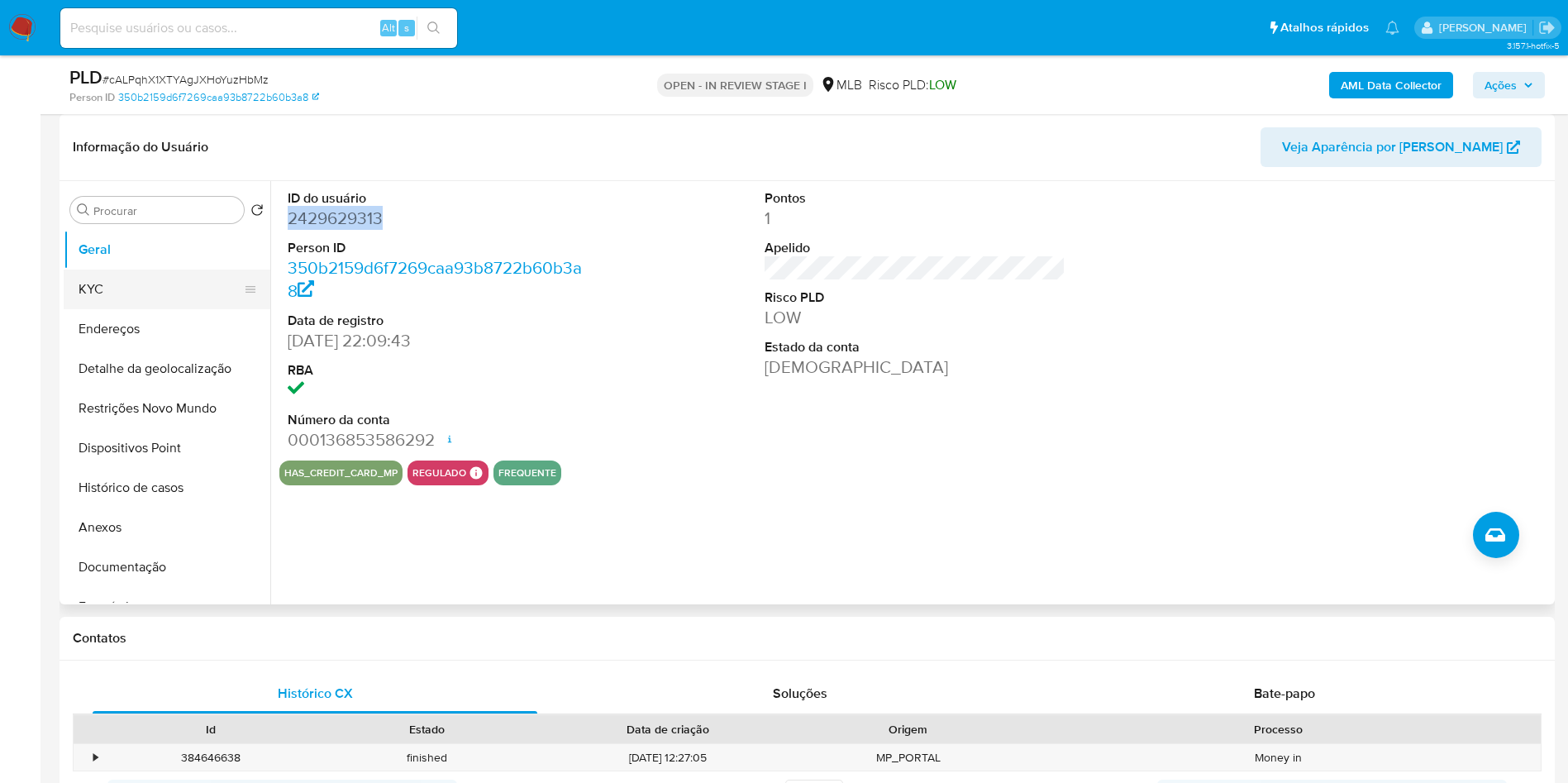
click at [139, 309] on button "KYC" at bounding box center [160, 289] width 193 height 40
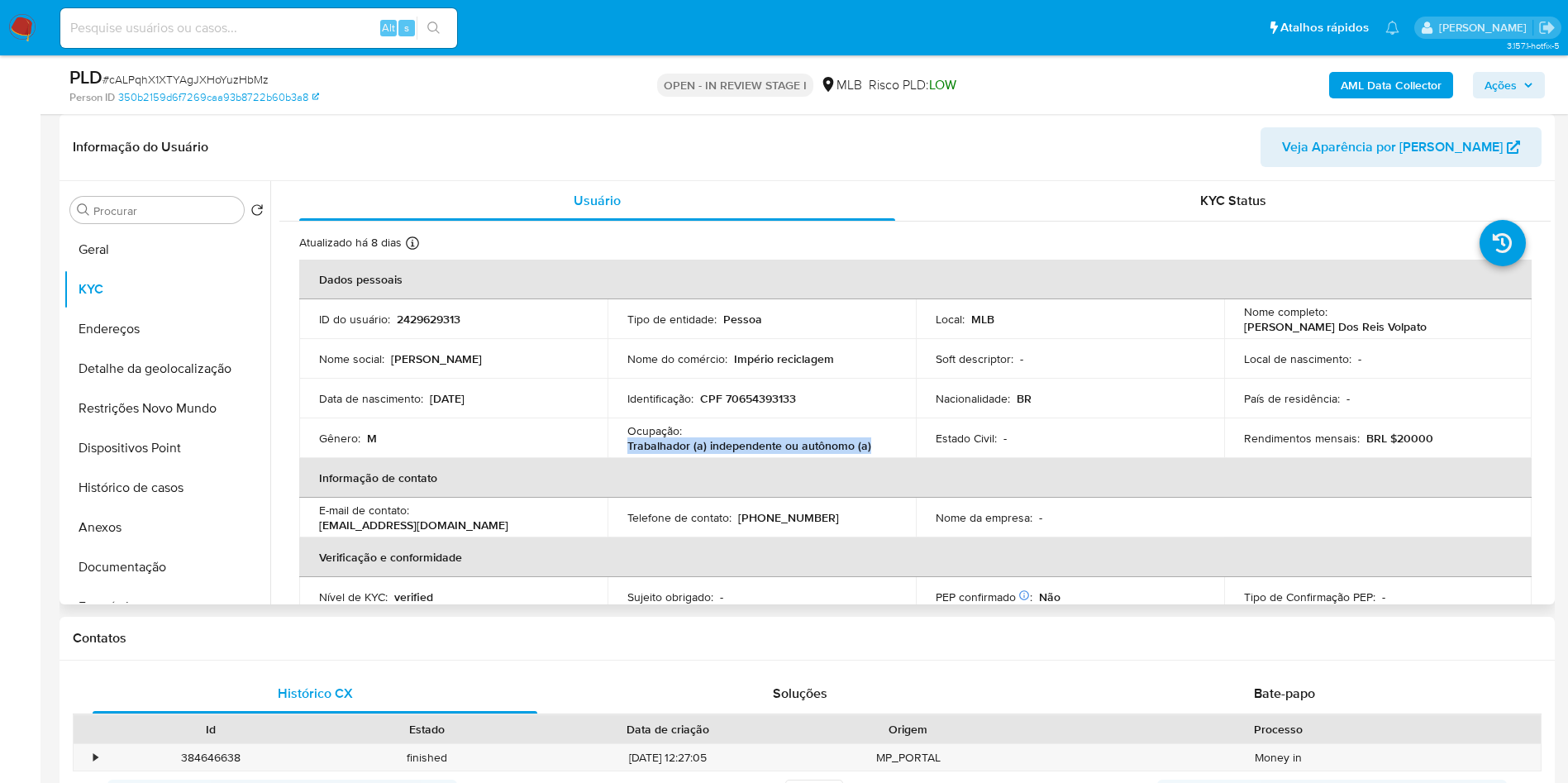
drag, startPoint x: 870, startPoint y: 471, endPoint x: 610, endPoint y: 470, distance: 260.0
click at [610, 458] on td "Ocupação : Trabalhador (a) independente ou autônomo (a)" at bounding box center [761, 438] width 308 height 40
copy p "Trabalhador (a) independente ou autônomo (a)"
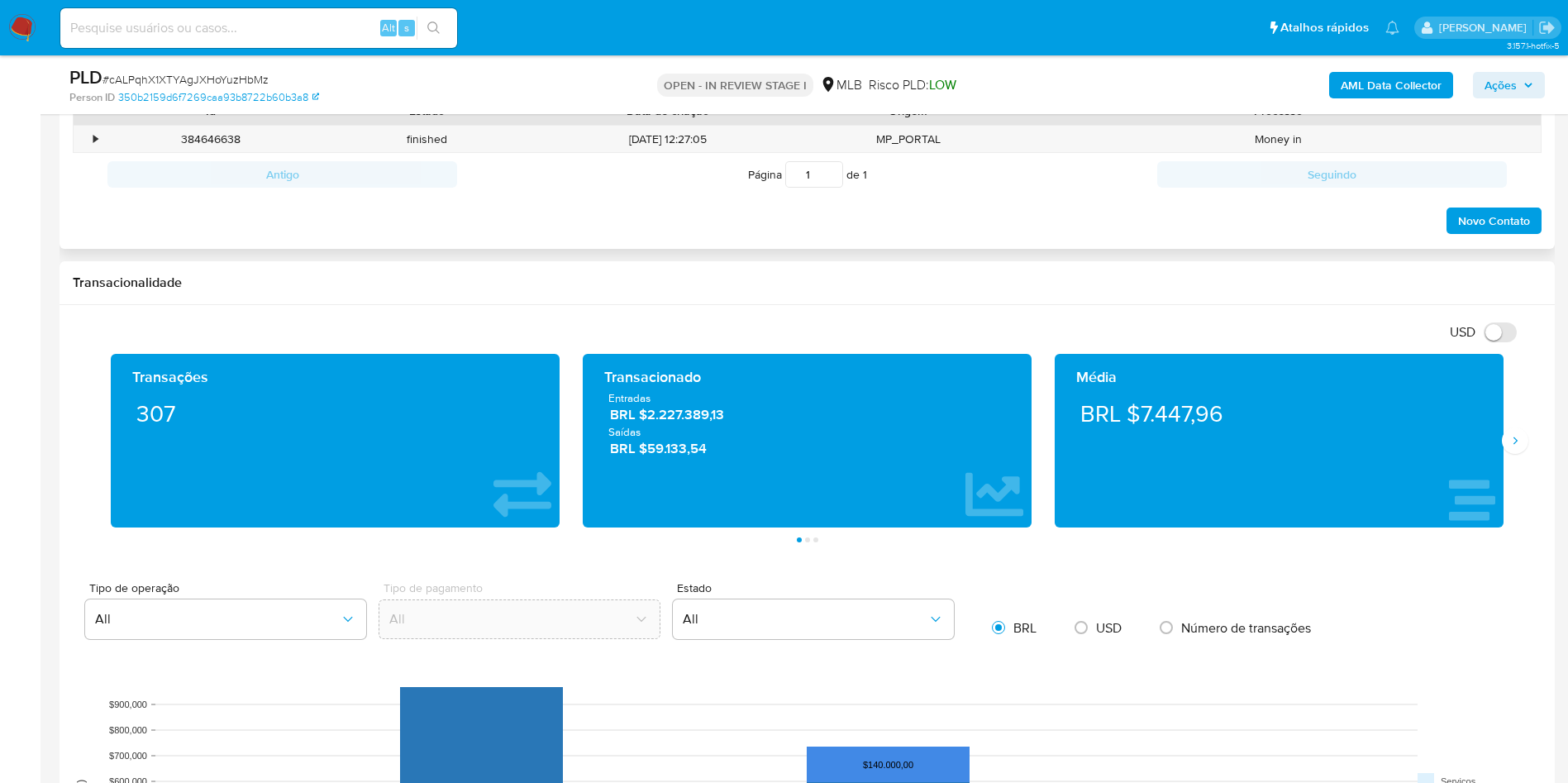
scroll to position [744, 0]
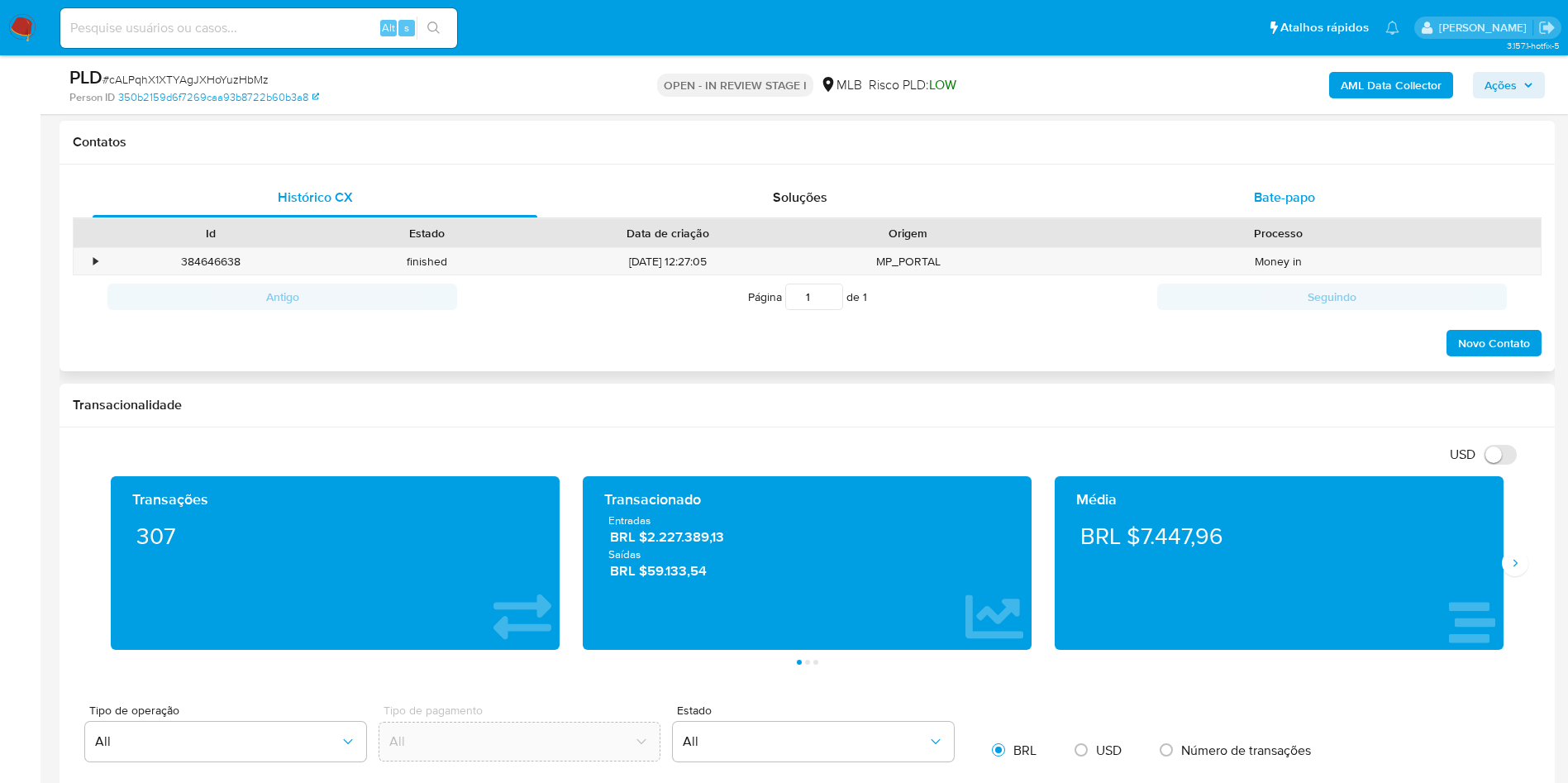
click at [1304, 217] on div "Bate-papo" at bounding box center [1284, 197] width 445 height 40
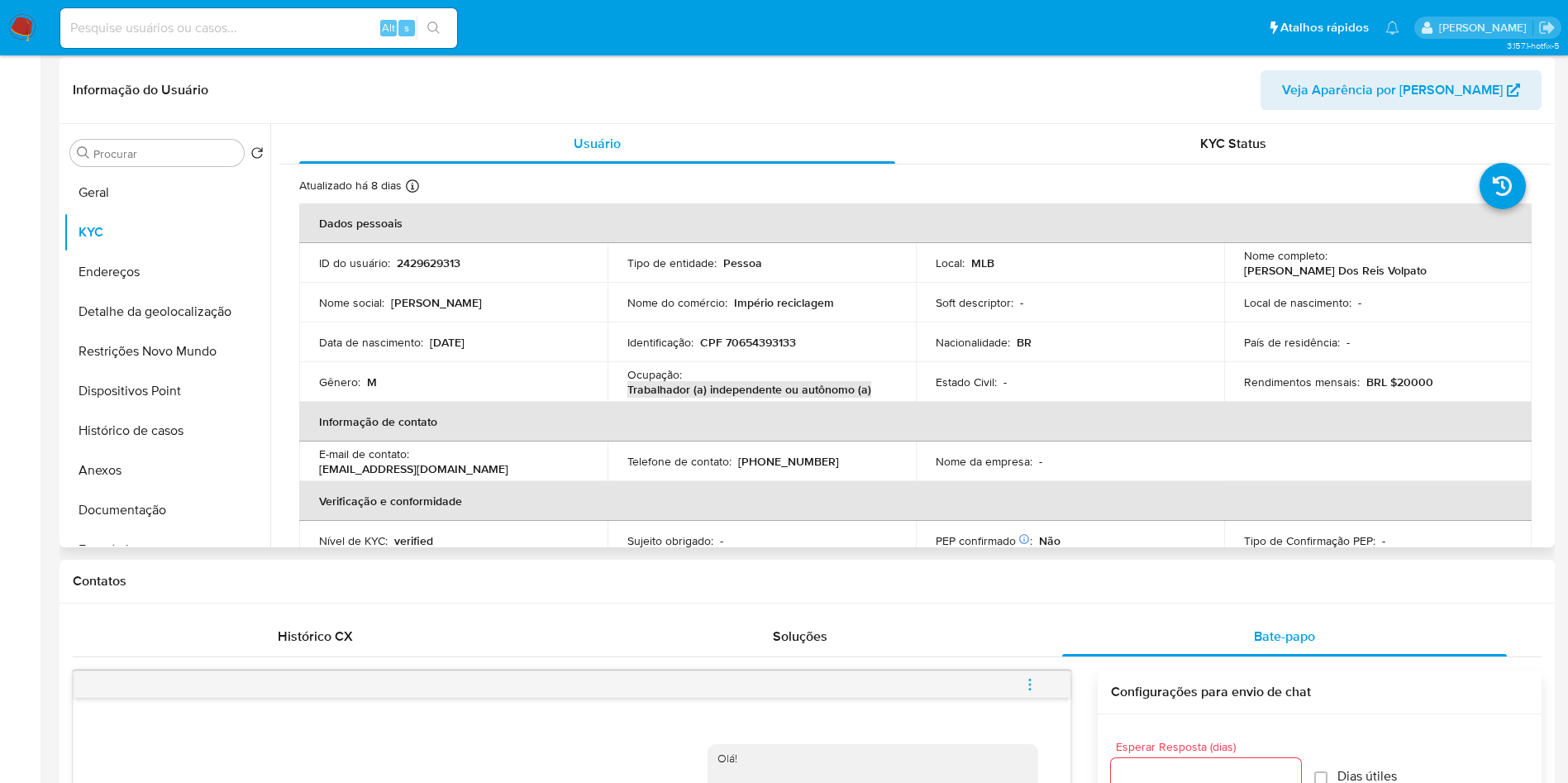
scroll to position [0, 0]
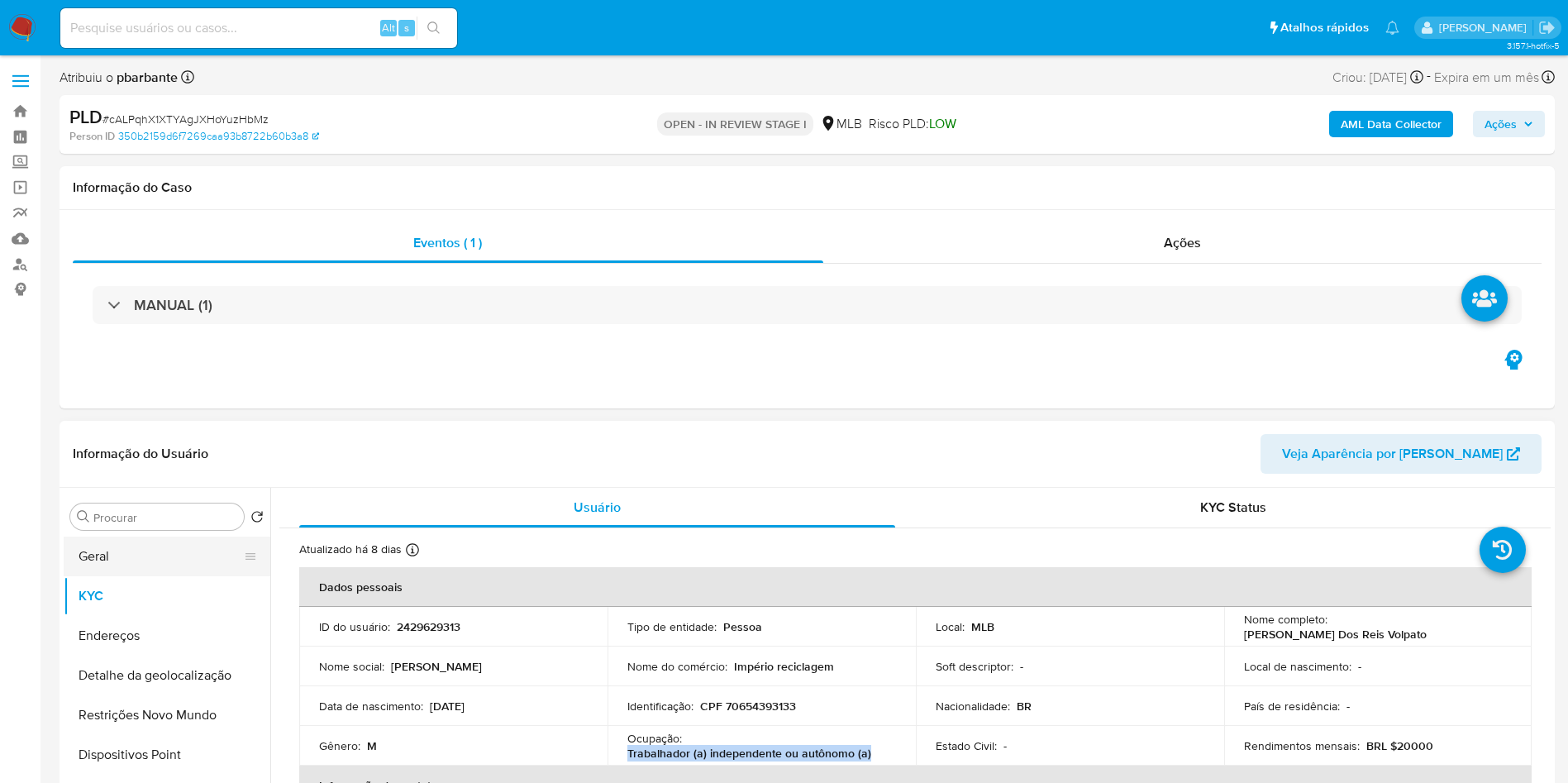
click at [138, 576] on button "Geral" at bounding box center [160, 556] width 193 height 40
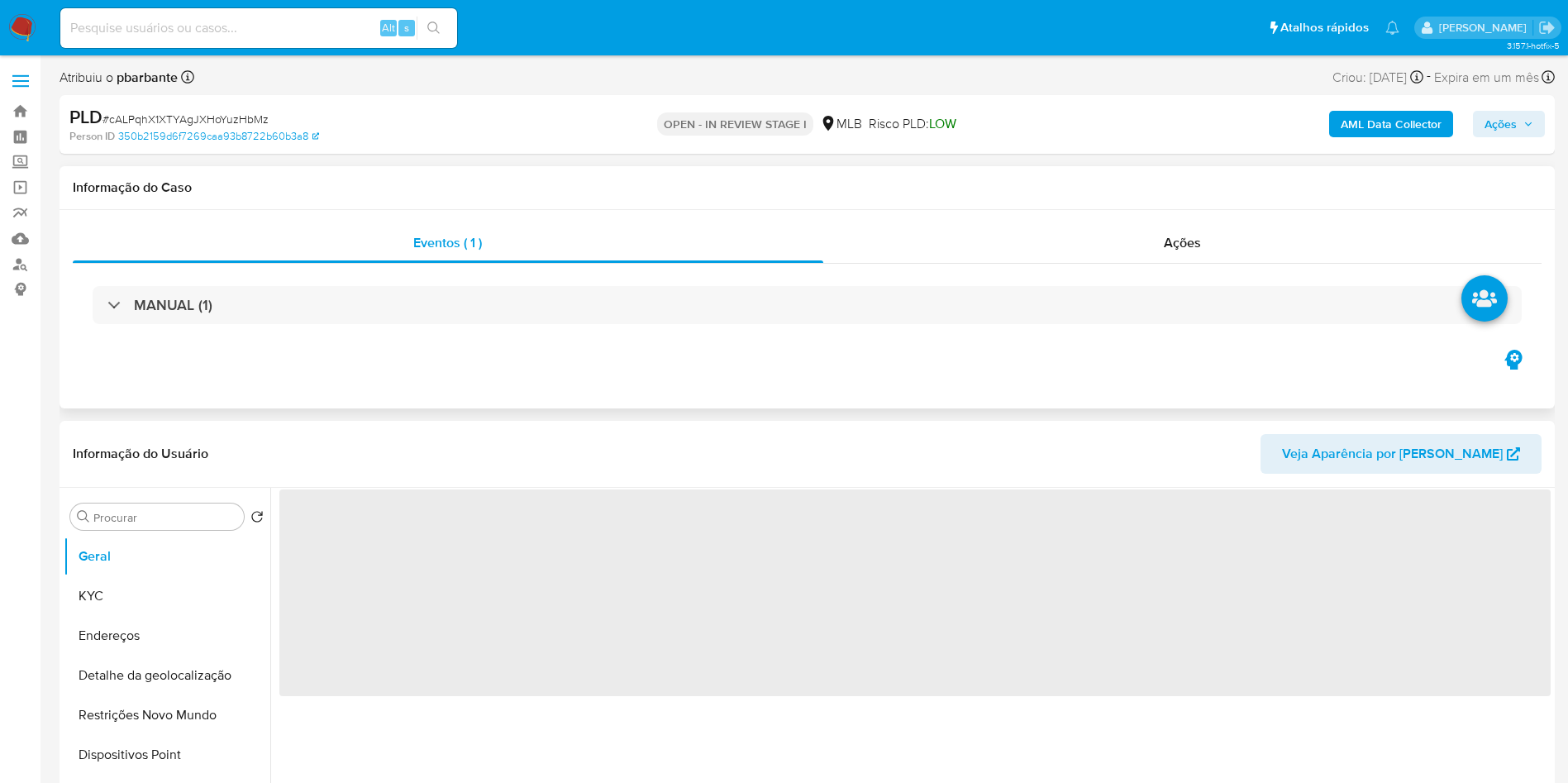
click at [574, 342] on div "MANUAL (1)" at bounding box center [807, 304] width 1468 height 82
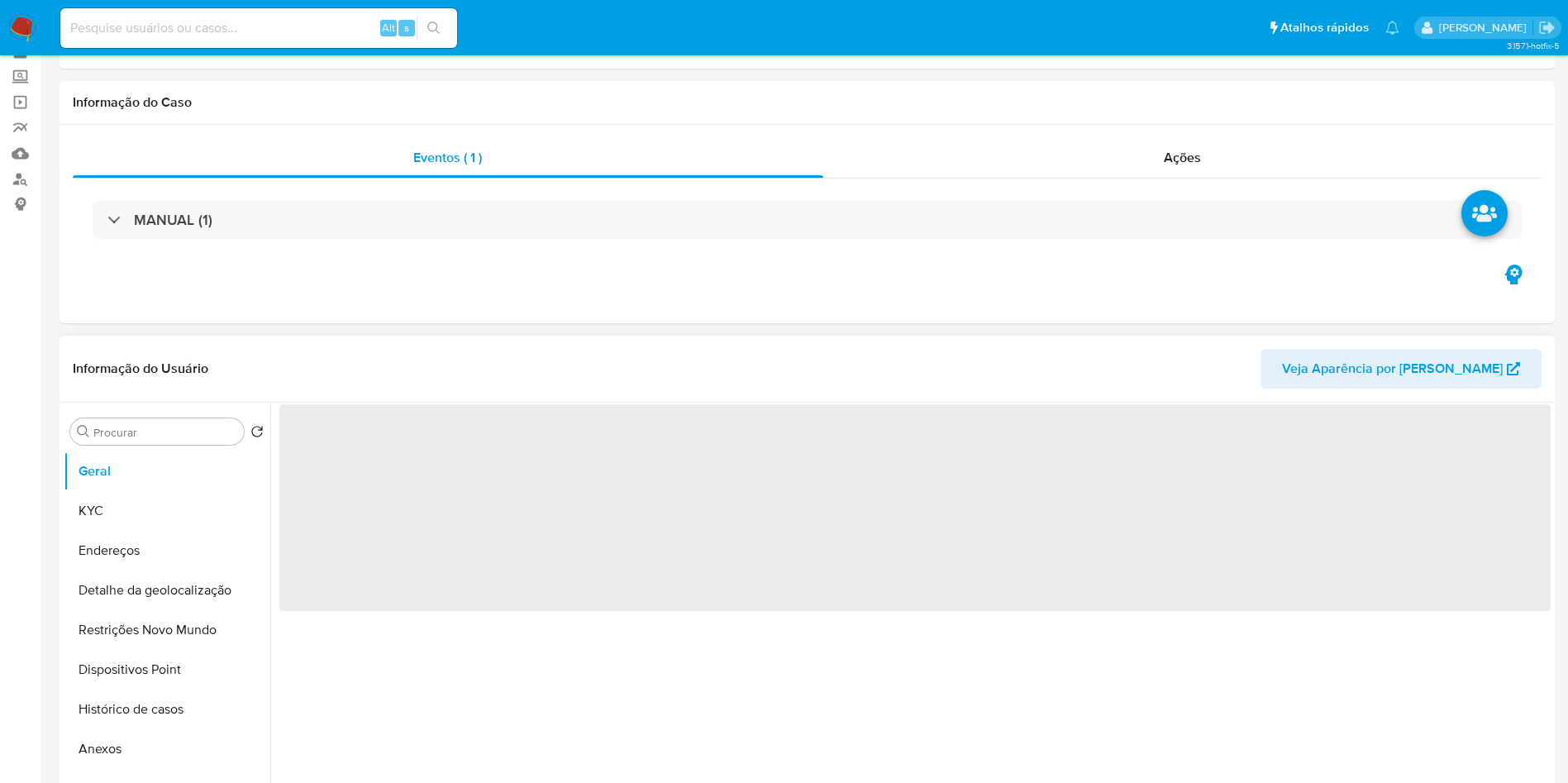
scroll to position [124, 0]
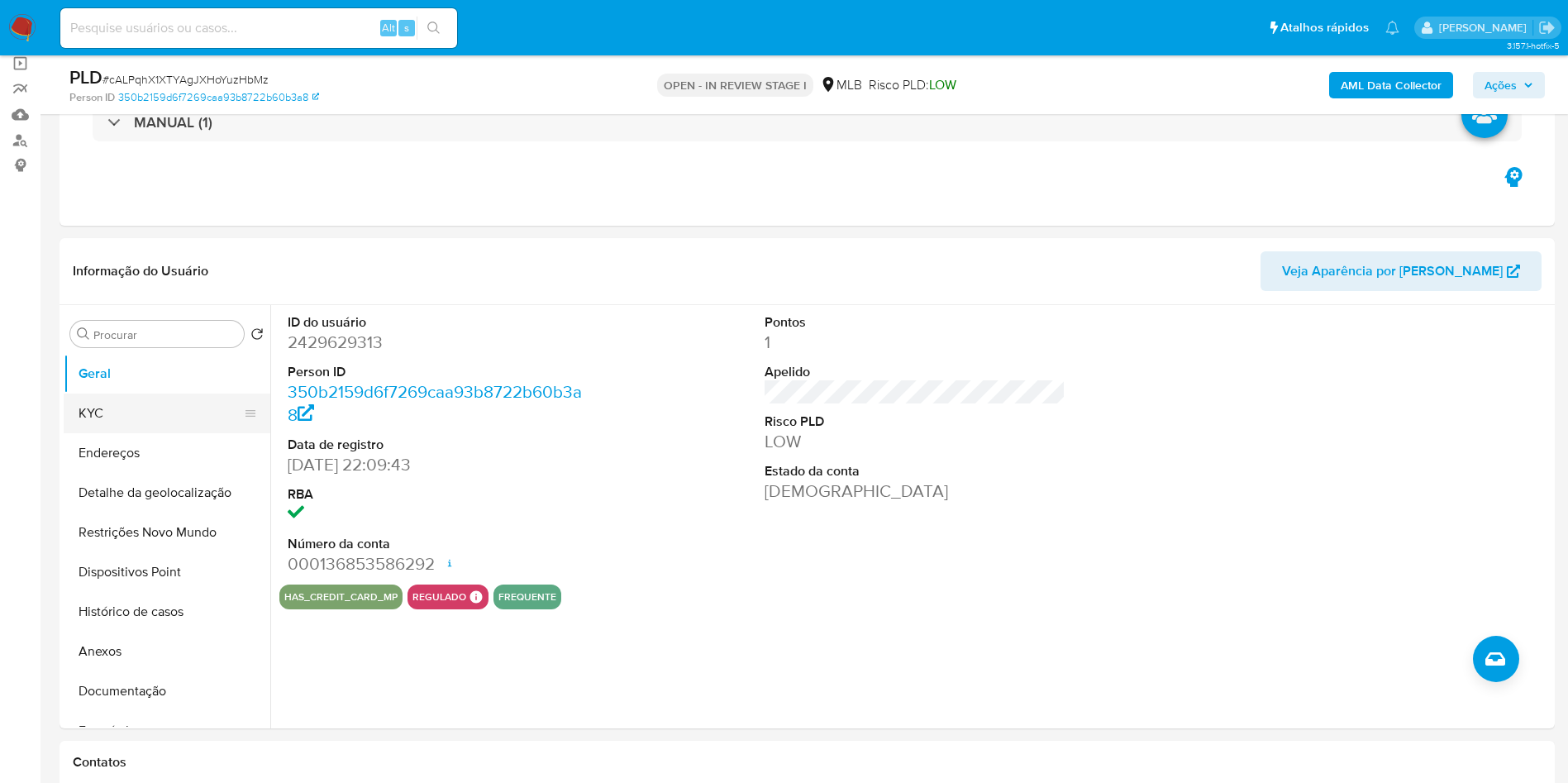
click at [139, 433] on button "KYC" at bounding box center [160, 413] width 193 height 40
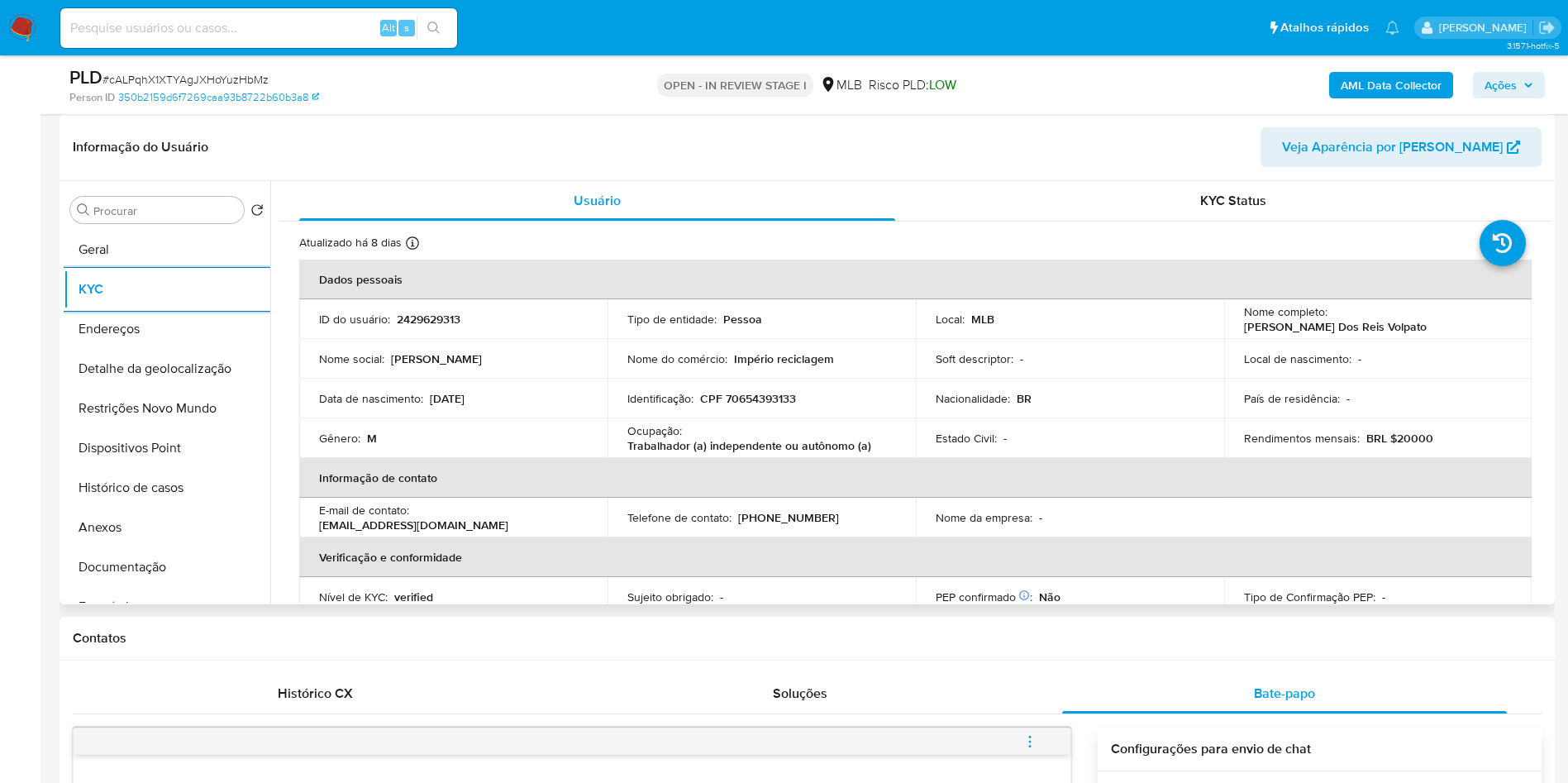
scroll to position [688, 0]
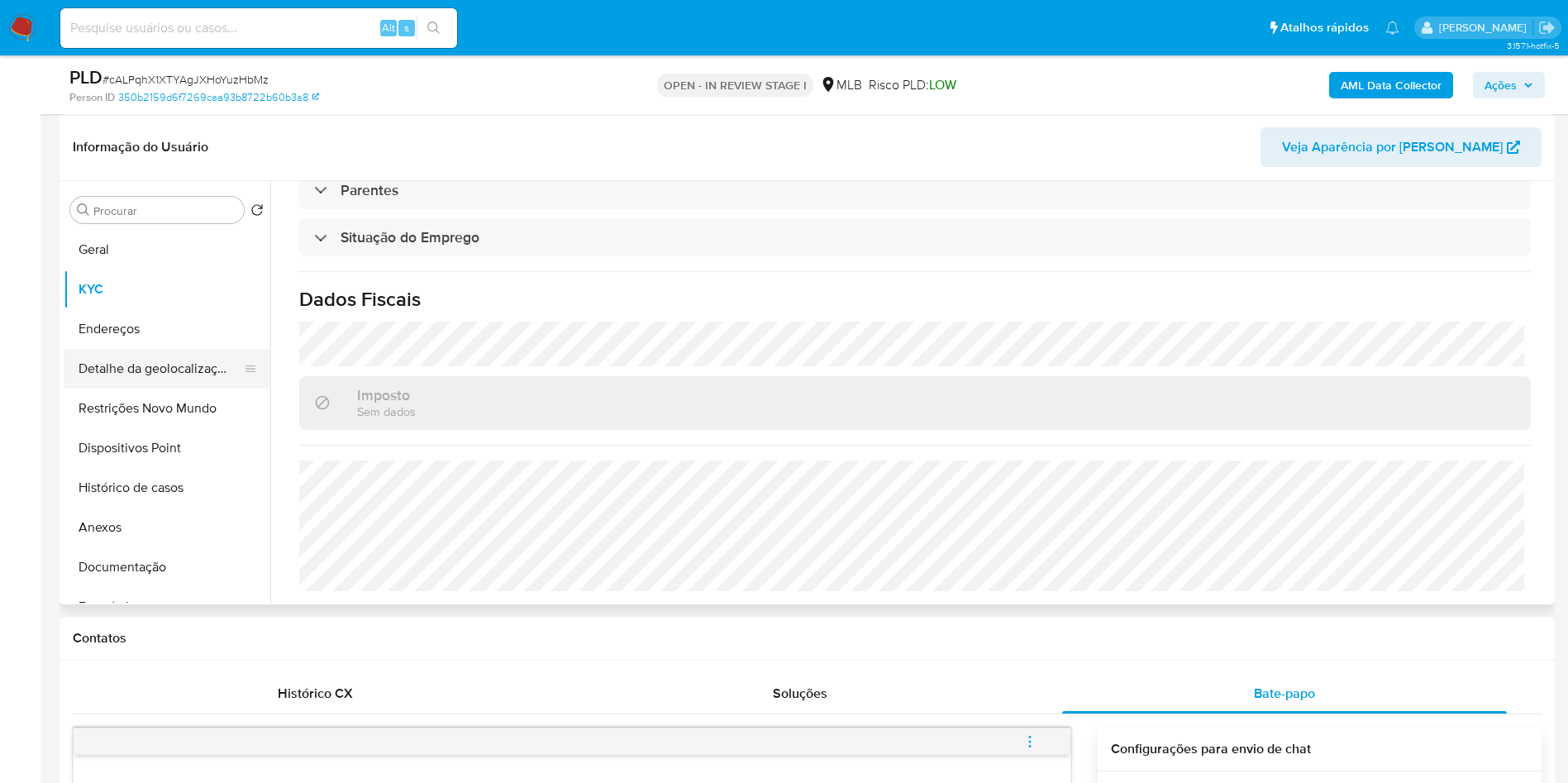
click at [156, 389] on button "Detalhe da geolocalização" at bounding box center [160, 369] width 193 height 40
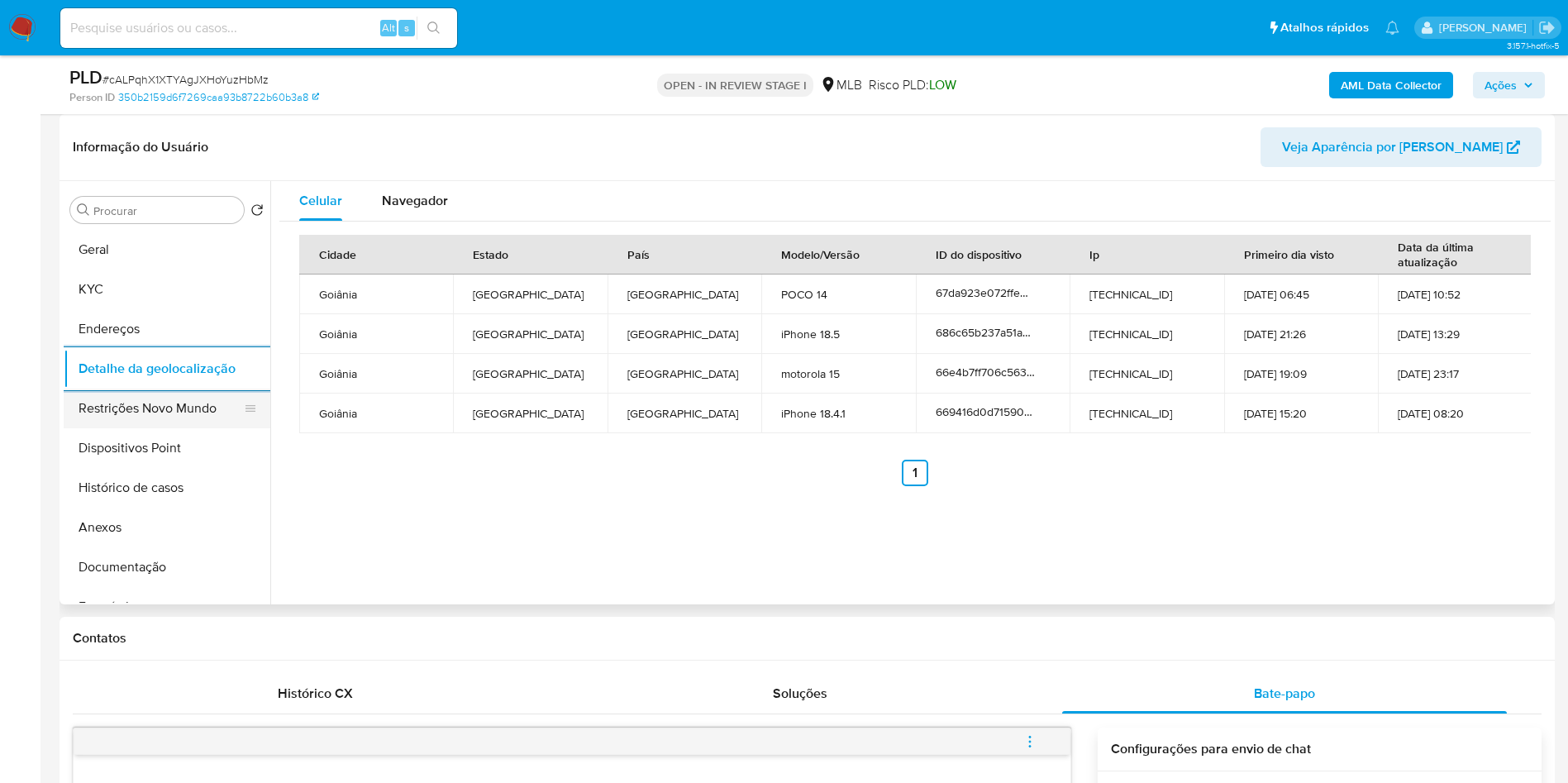
click at [211, 428] on button "Restrições Novo Mundo" at bounding box center [160, 409] width 193 height 40
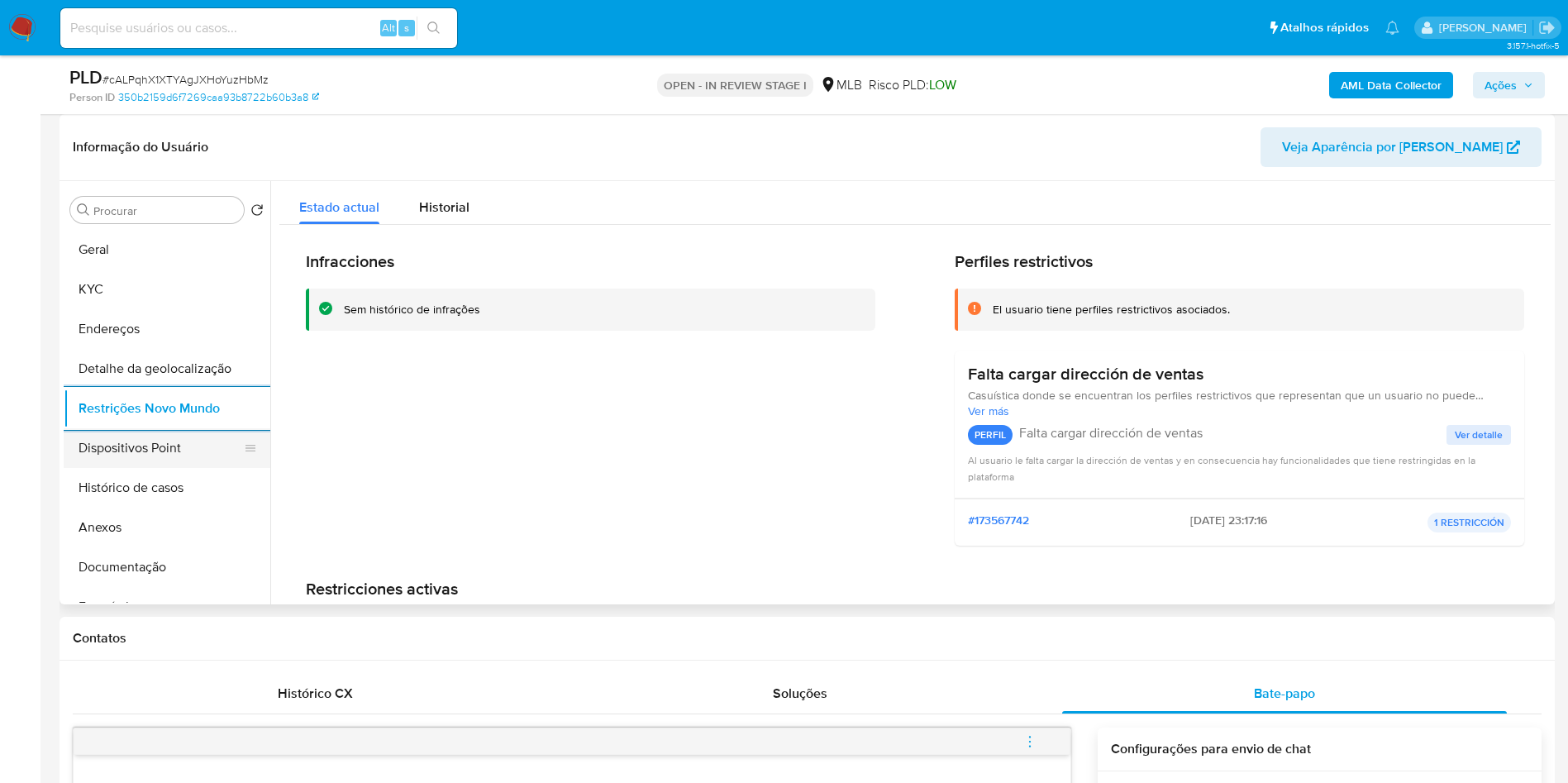
click at [185, 467] on button "Dispositivos Point" at bounding box center [160, 448] width 193 height 40
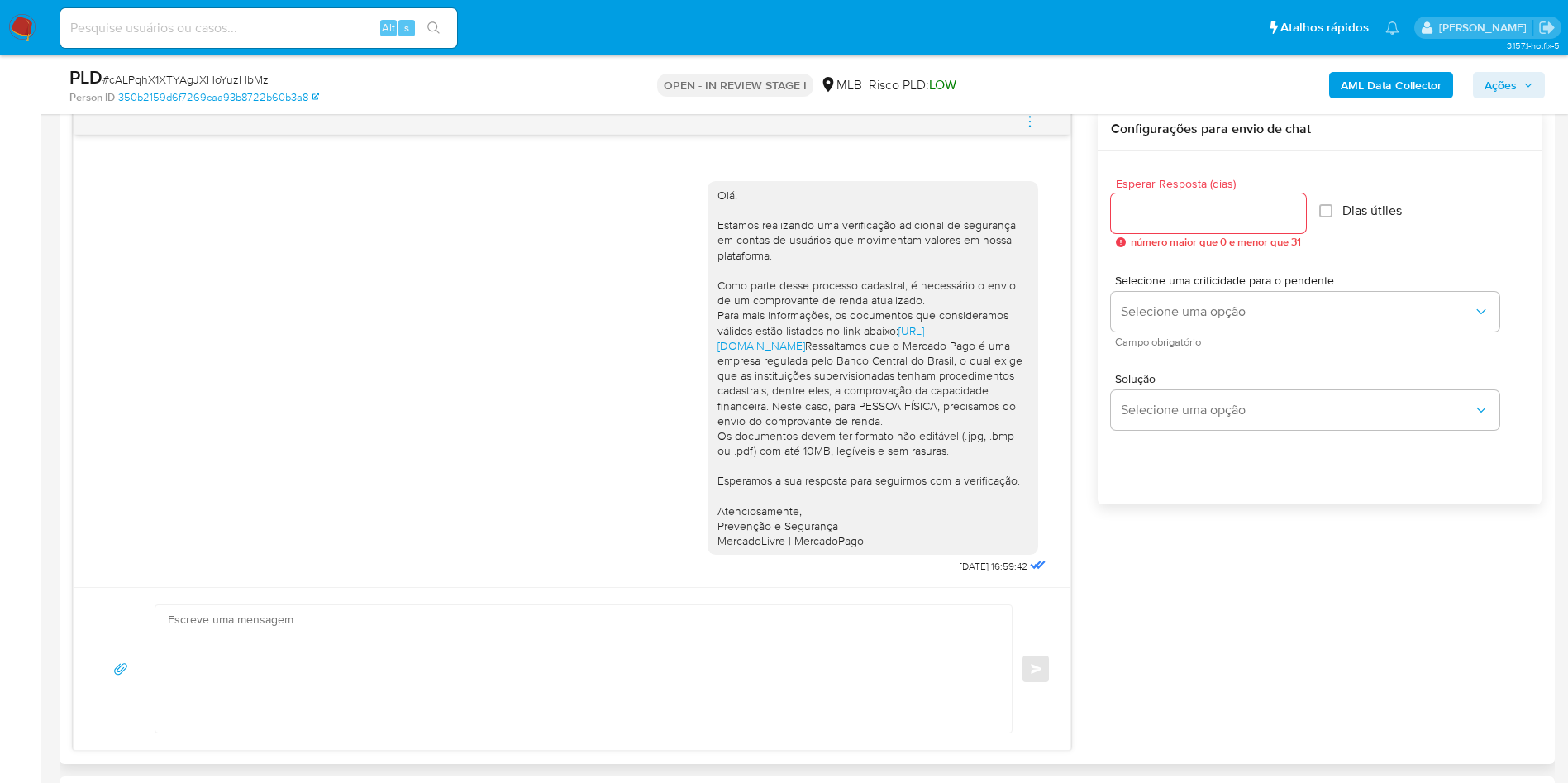
scroll to position [18, 0]
click at [1527, 87] on icon "button" at bounding box center [1528, 85] width 9 height 9
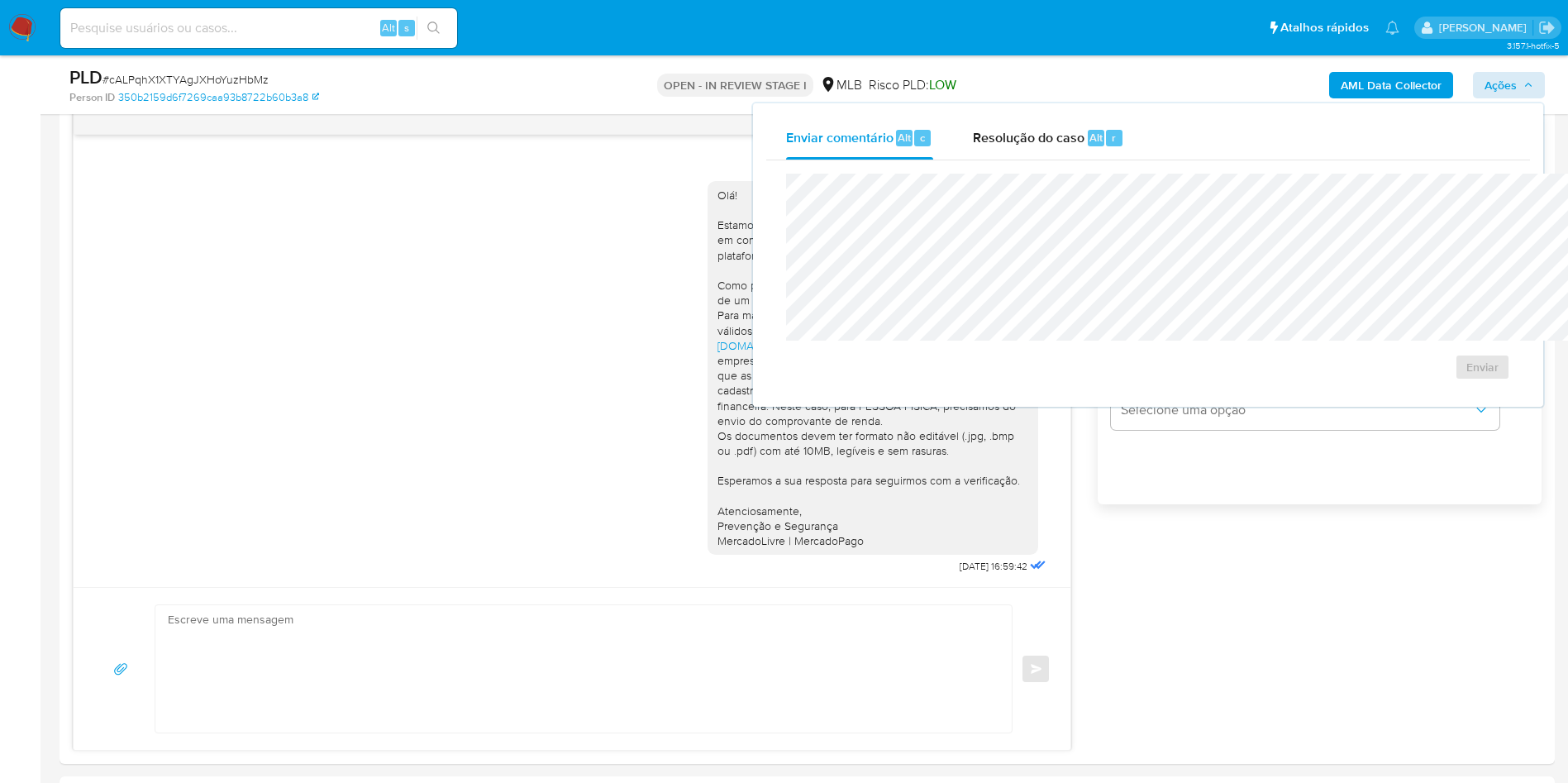
click at [973, 145] on span "Resolução do caso" at bounding box center [1029, 137] width 112 height 19
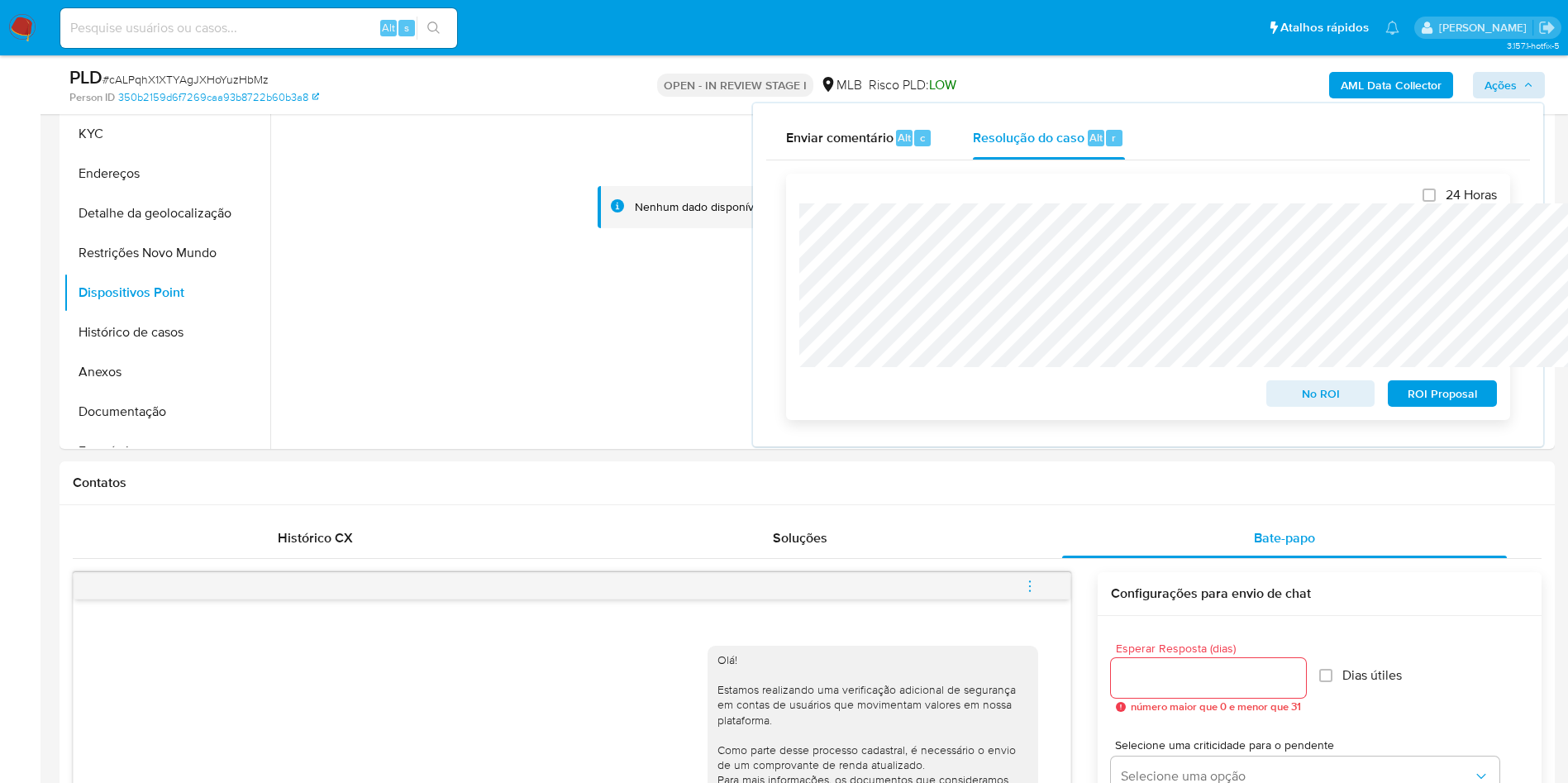
scroll to position [124, 0]
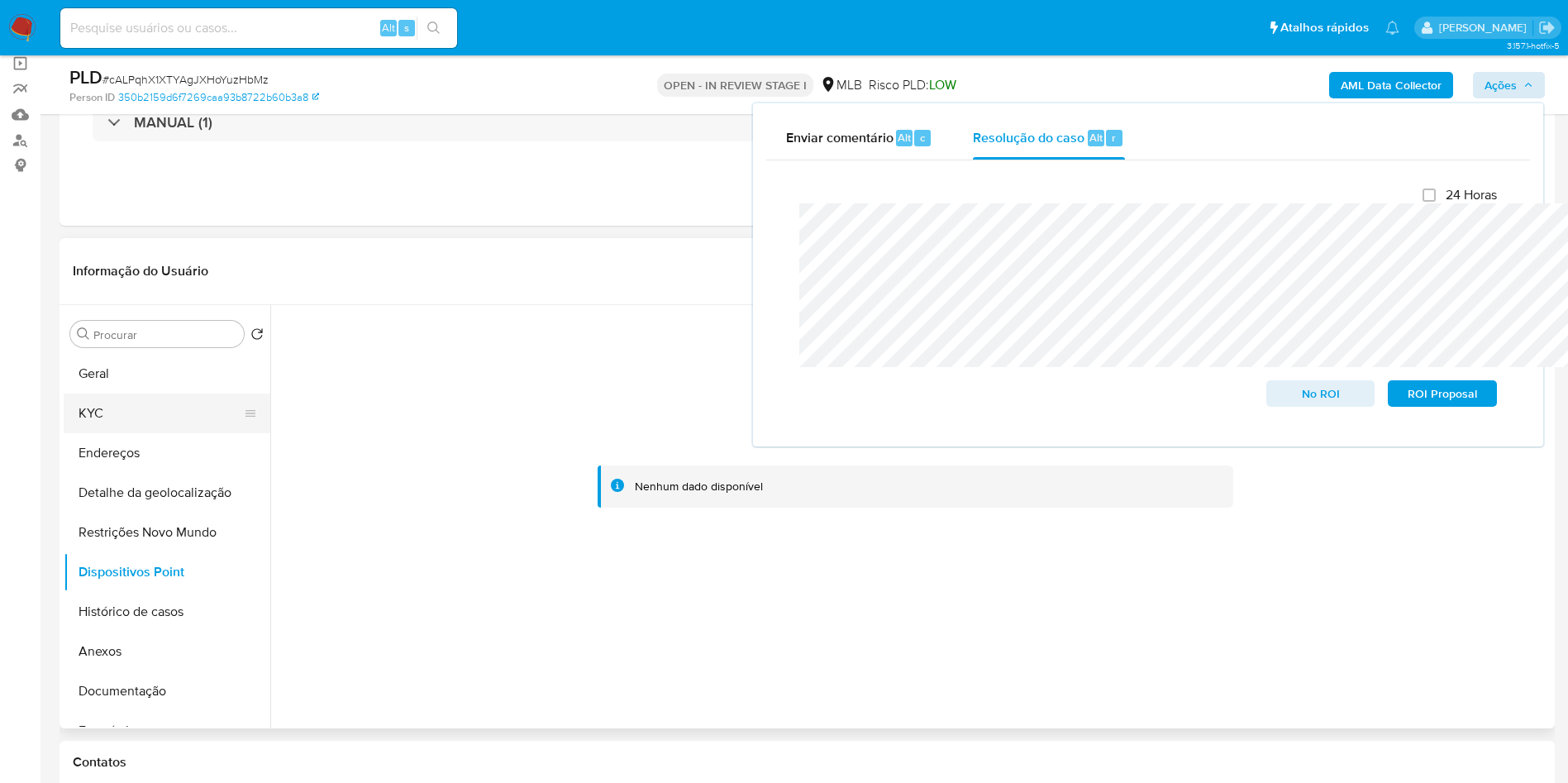
drag, startPoint x: 186, startPoint y: 445, endPoint x: 175, endPoint y: 421, distance: 26.4
click at [184, 433] on button "KYC" at bounding box center [160, 413] width 193 height 40
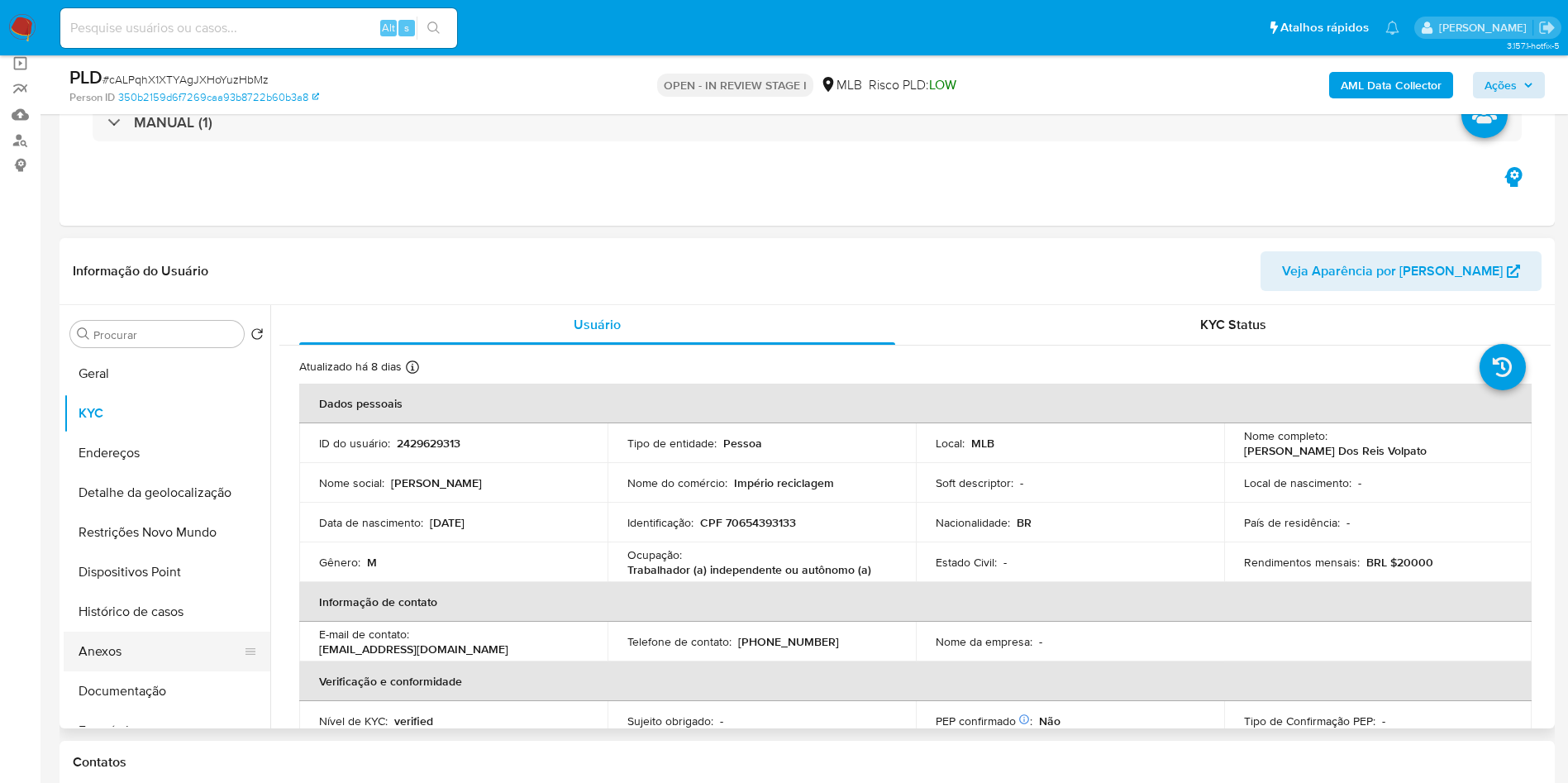
click at [123, 671] on button "Anexos" at bounding box center [160, 651] width 193 height 40
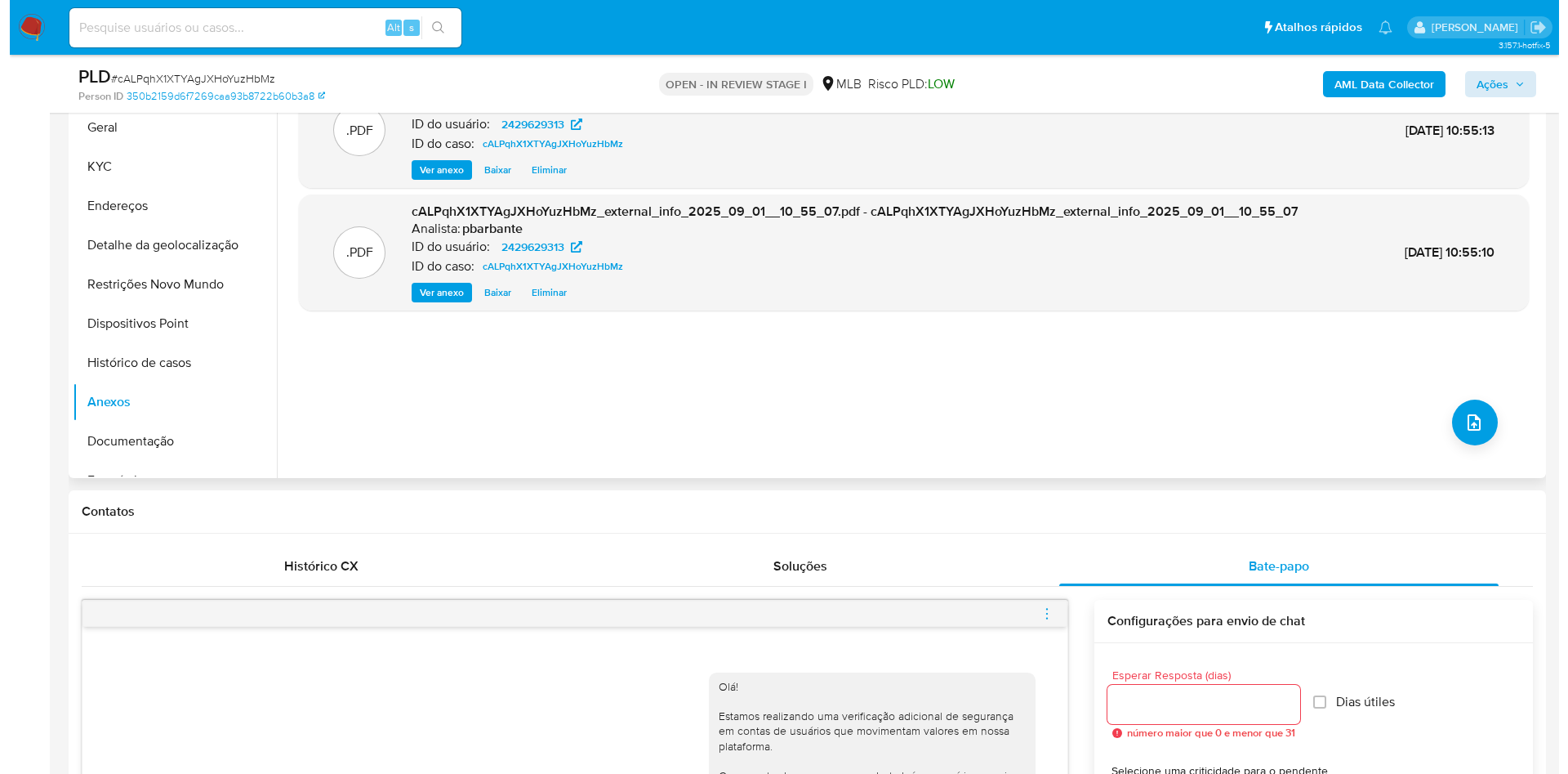
scroll to position [367, 0]
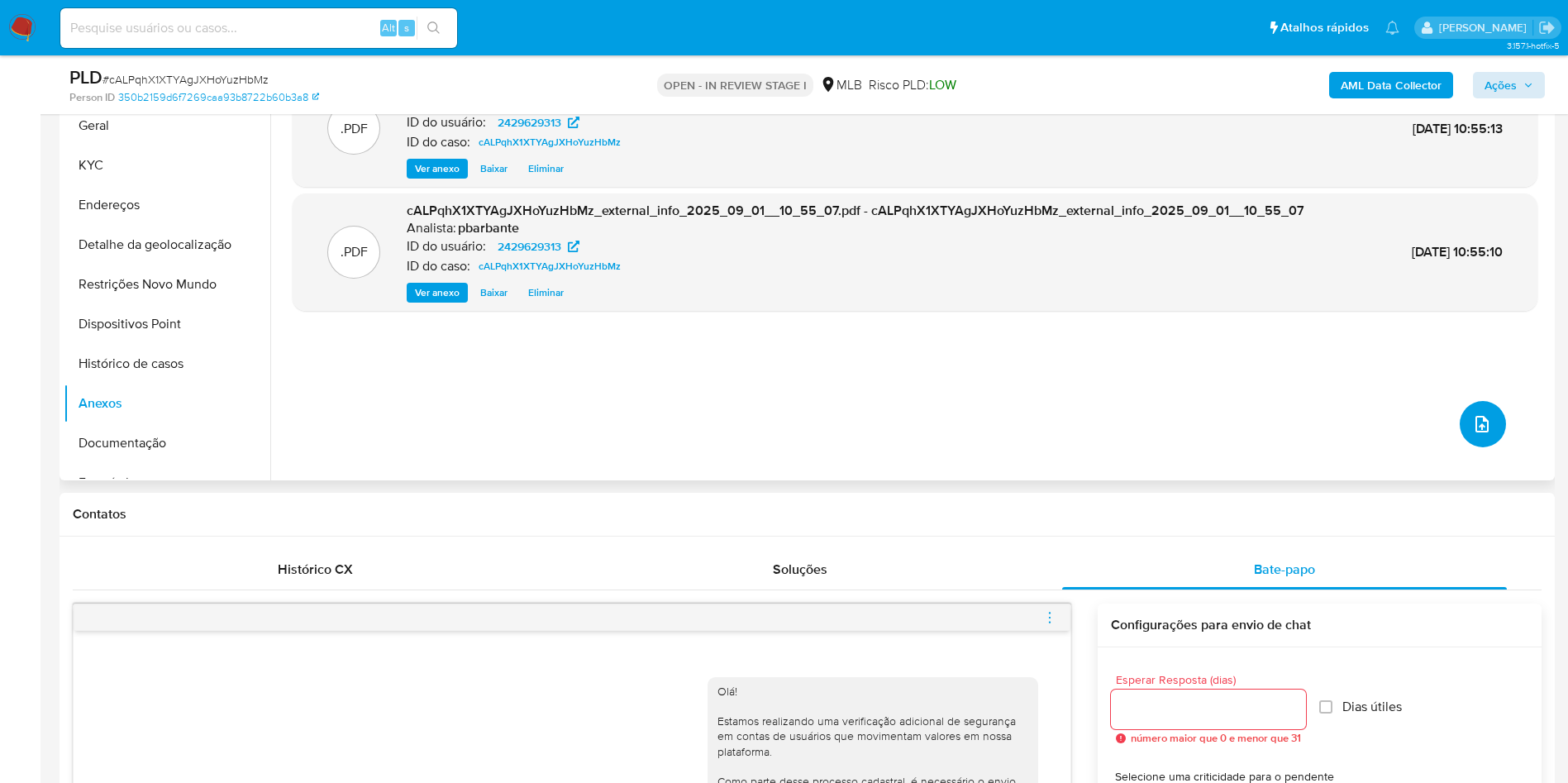
click at [1479, 447] on button "upload-file" at bounding box center [1483, 424] width 46 height 46
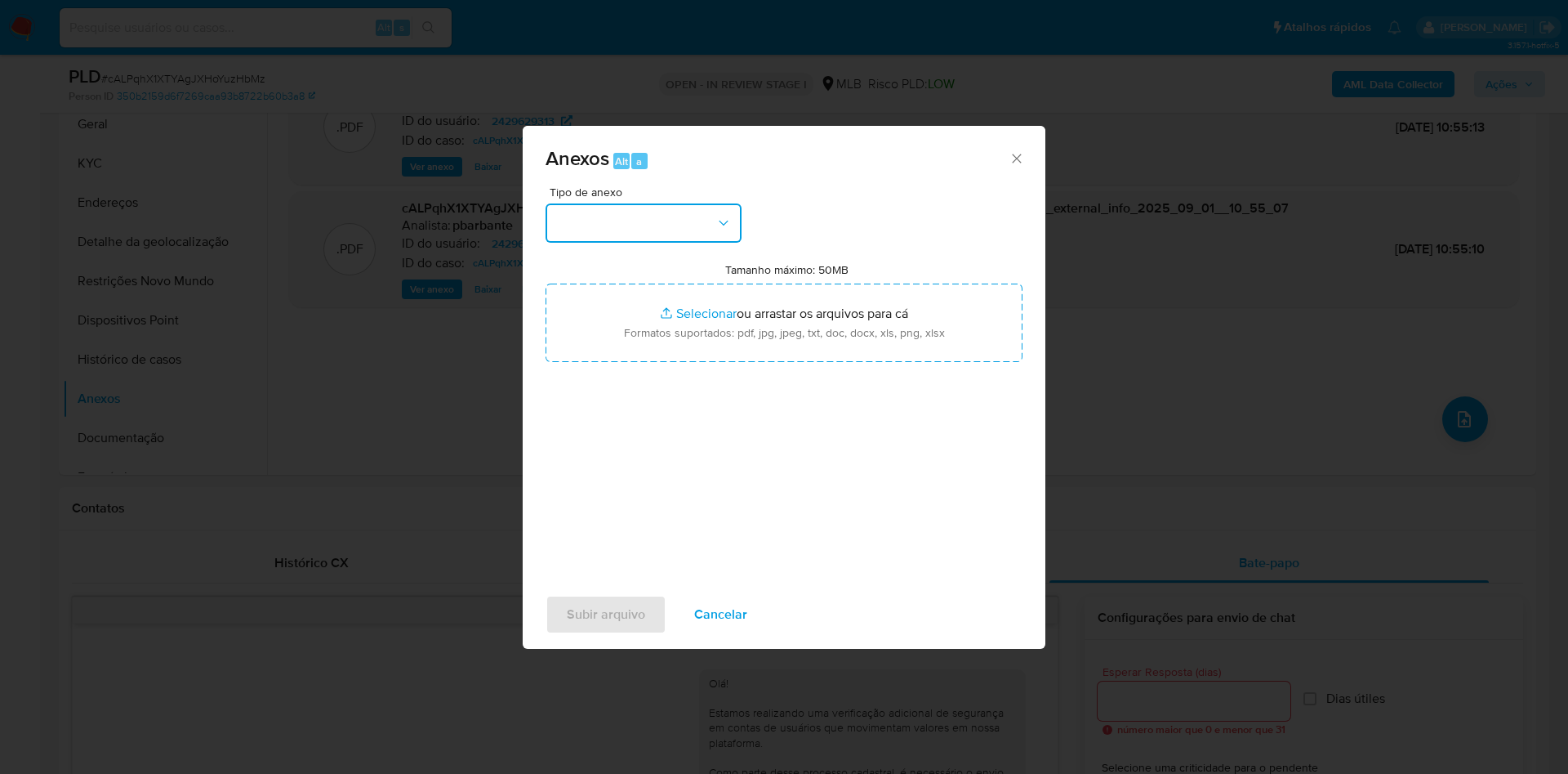
click at [668, 203] on button "button" at bounding box center [643, 223] width 196 height 39
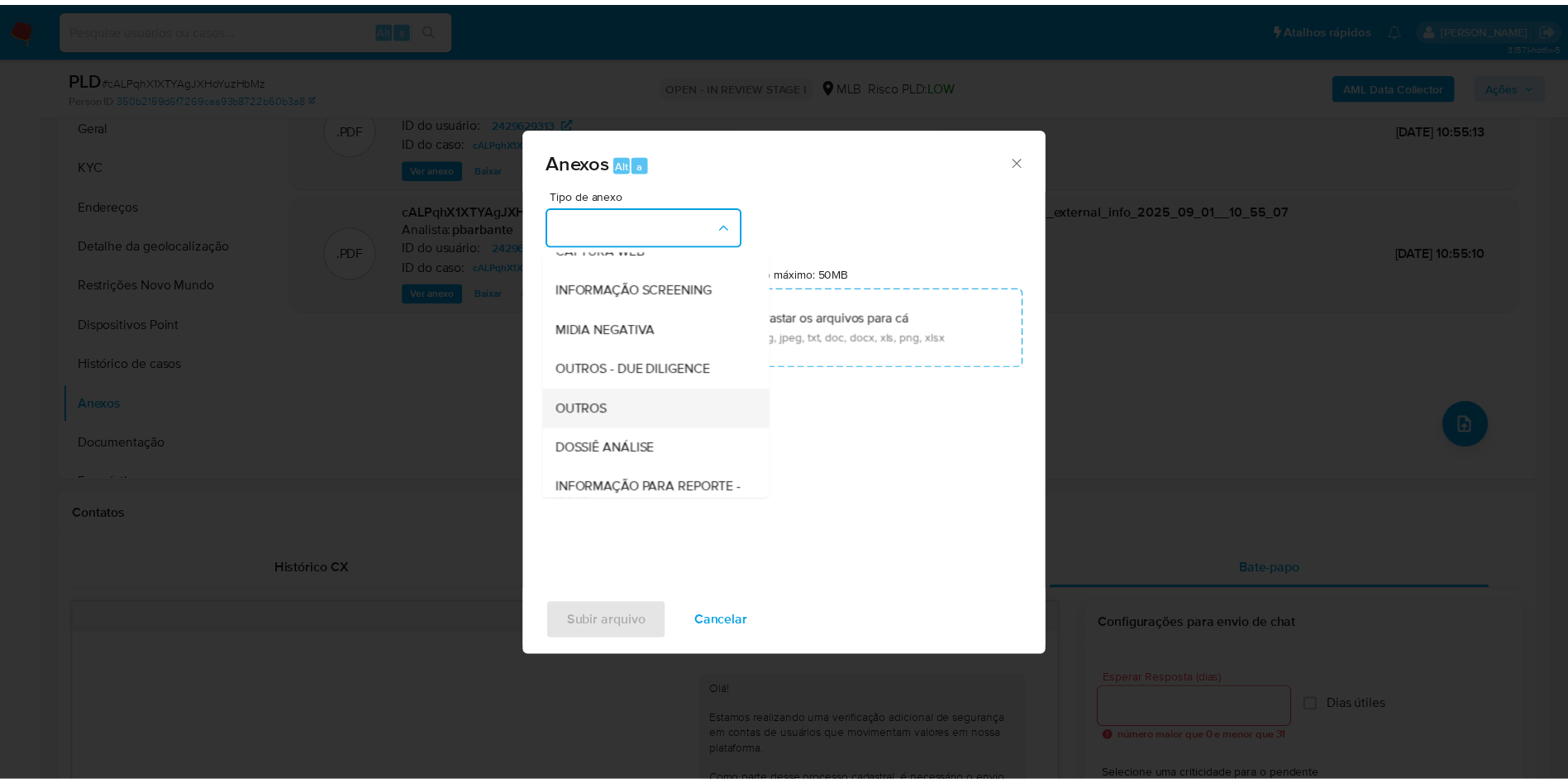
scroll to position [222, 0]
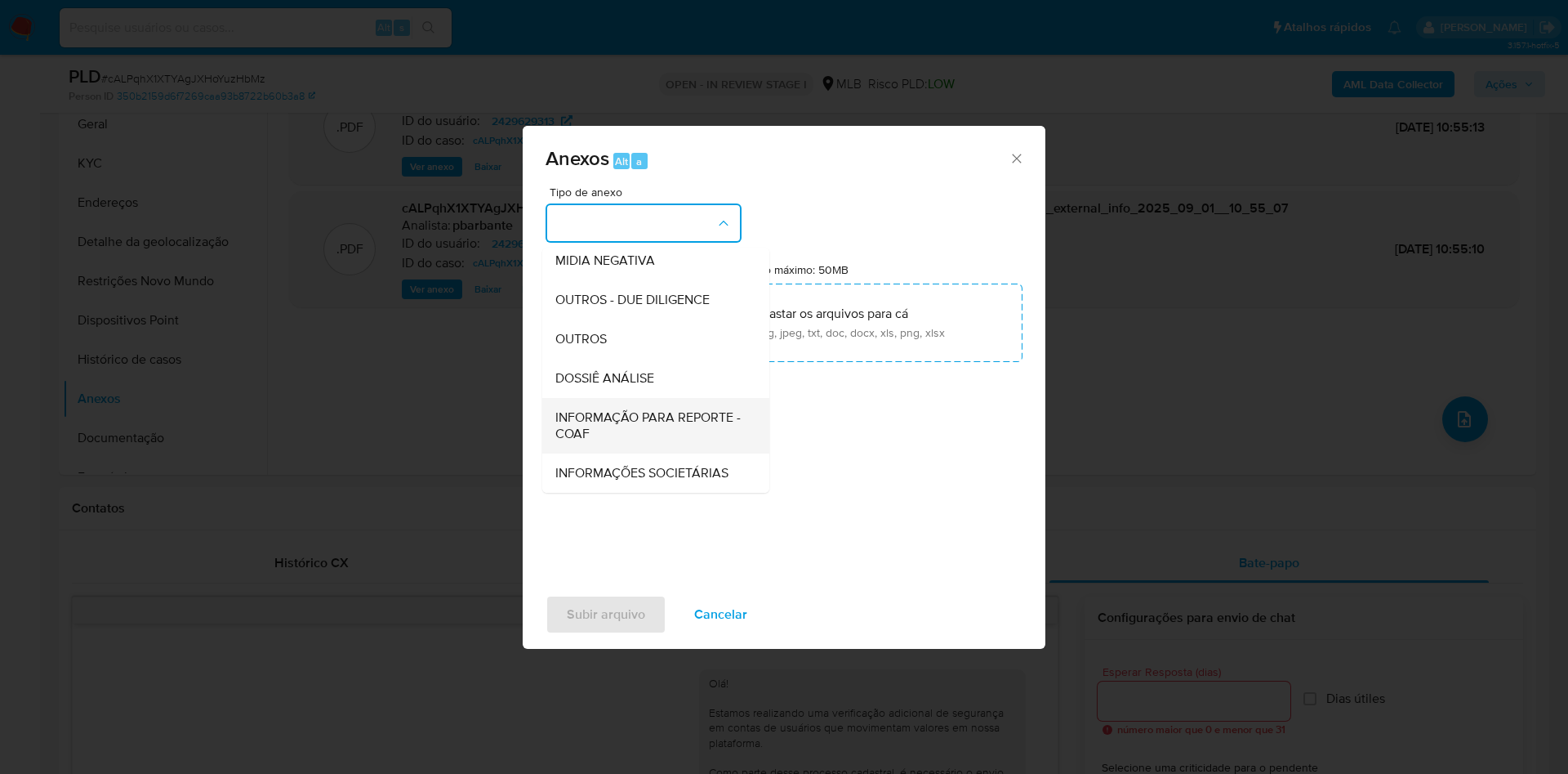
click at [631, 409] on span "INFORMAÇÃO PARA REPORTE - COAF" at bounding box center [651, 425] width 191 height 33
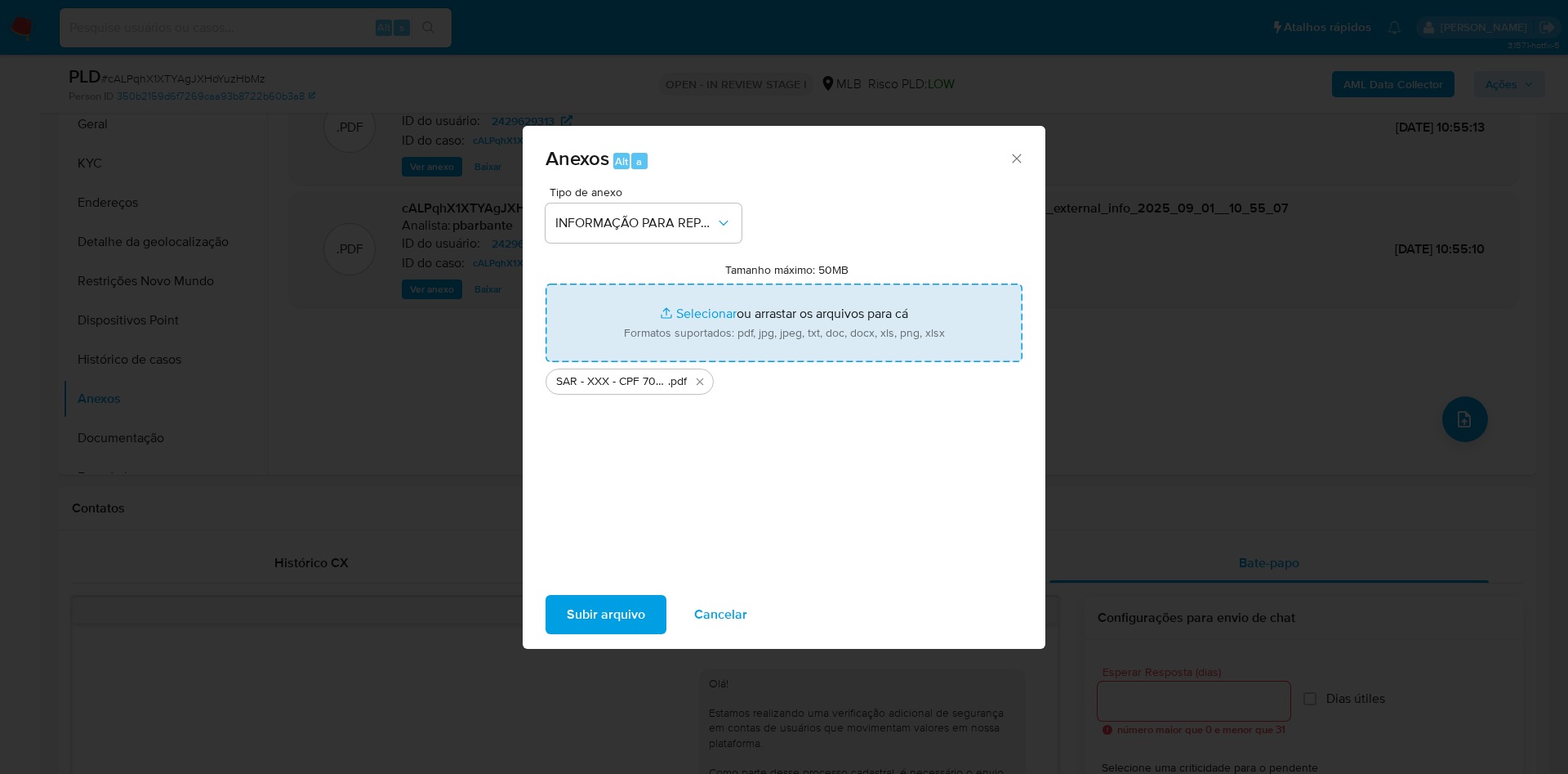
type input "C:\fakepath\Mulan 2429629313_2025_08_26_11_11_48.xlsx"
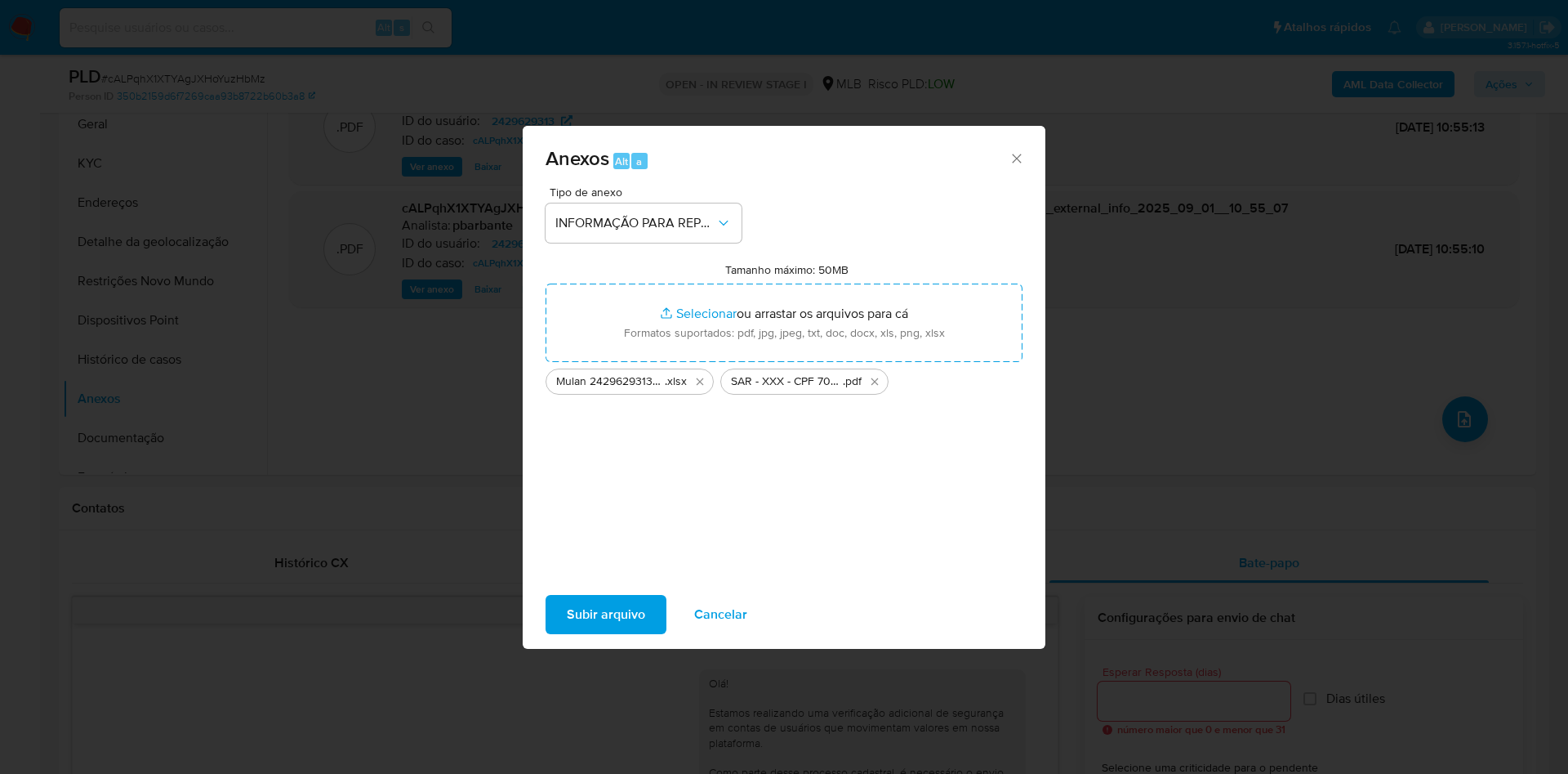
click at [614, 633] on button "Subir arquivo" at bounding box center [605, 615] width 121 height 39
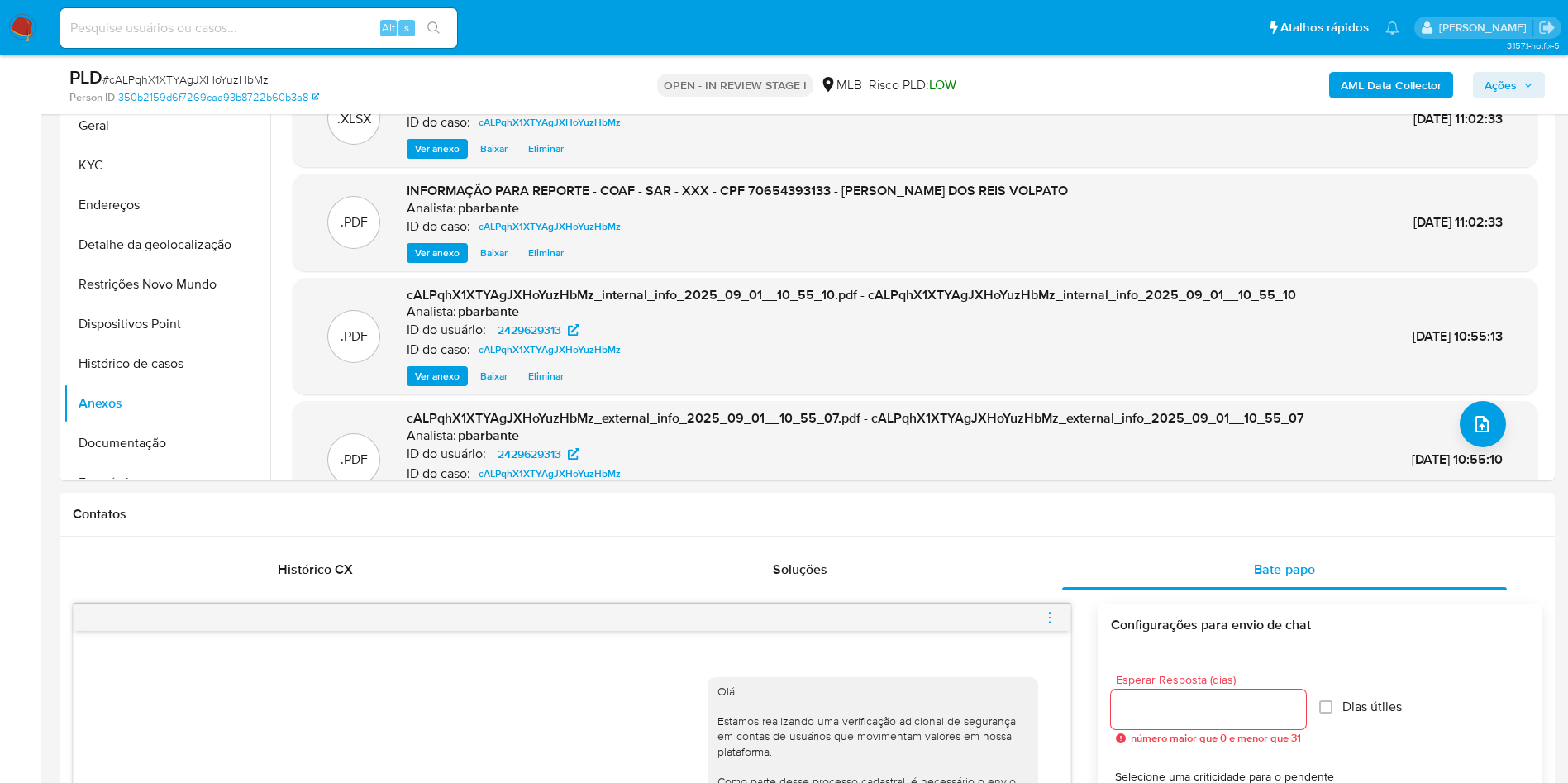
click at [1516, 81] on span "Ações" at bounding box center [1501, 85] width 32 height 27
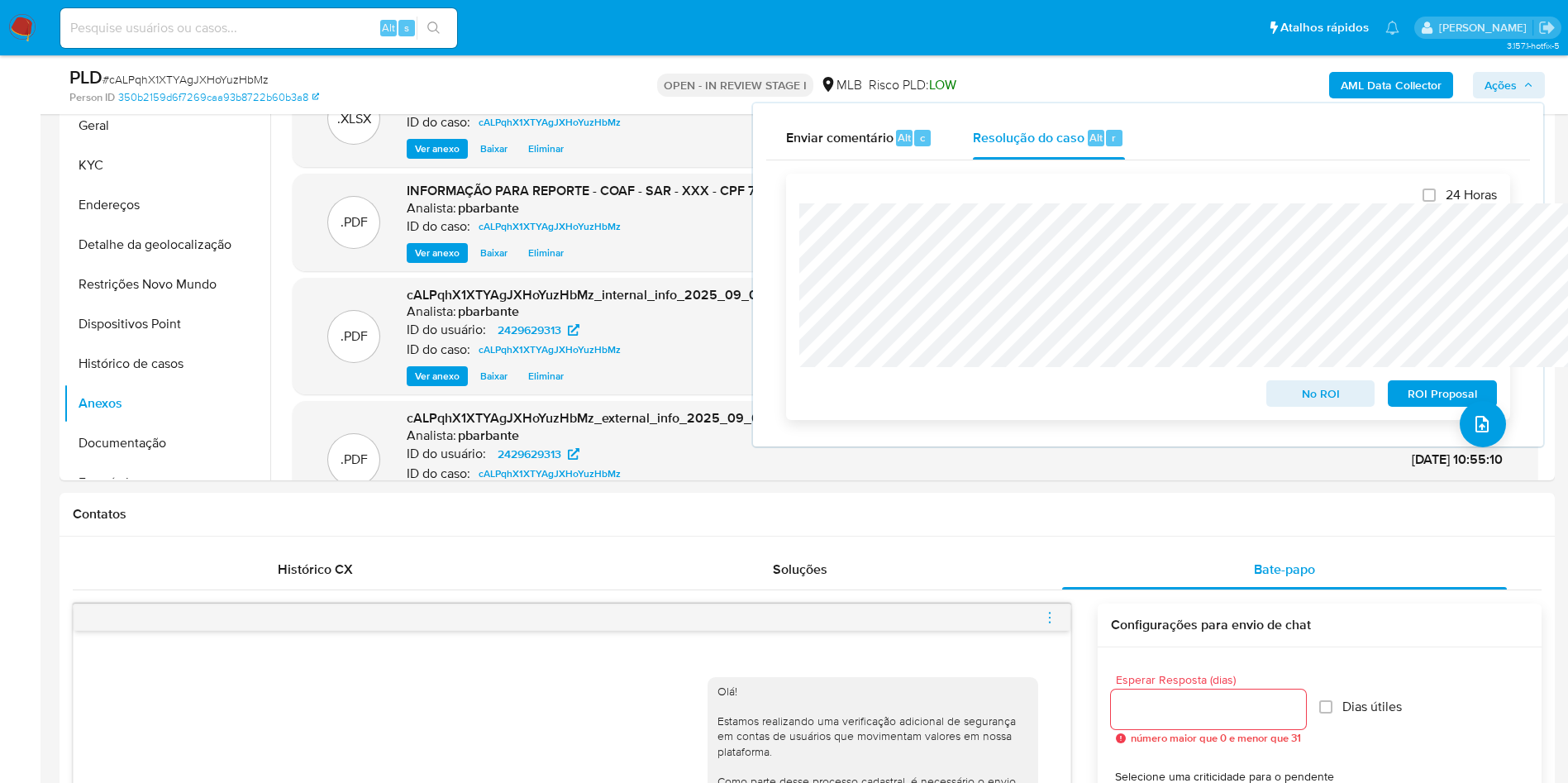
click at [1422, 405] on span "ROI Proposal" at bounding box center [1442, 393] width 86 height 23
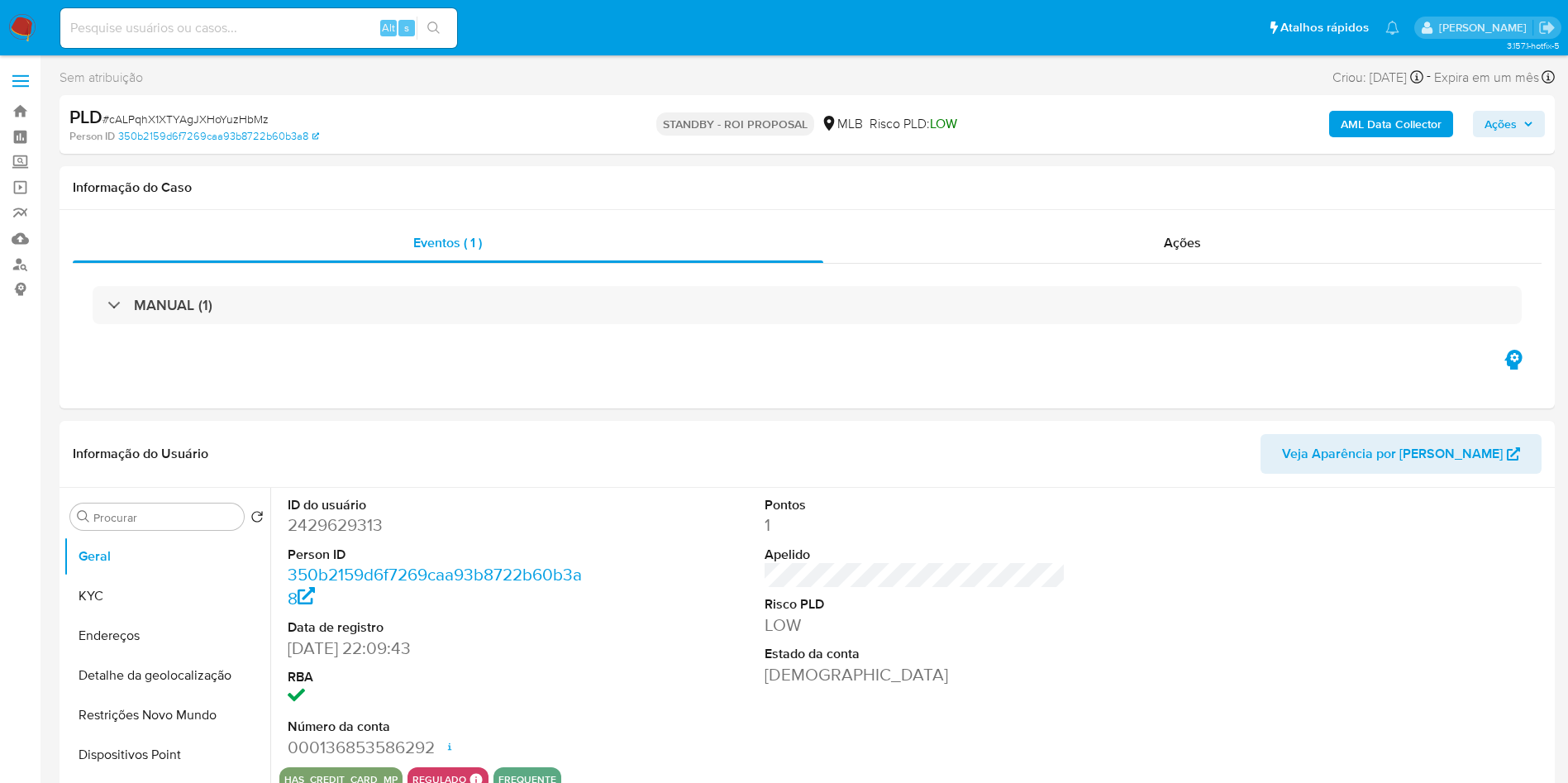
select select "10"
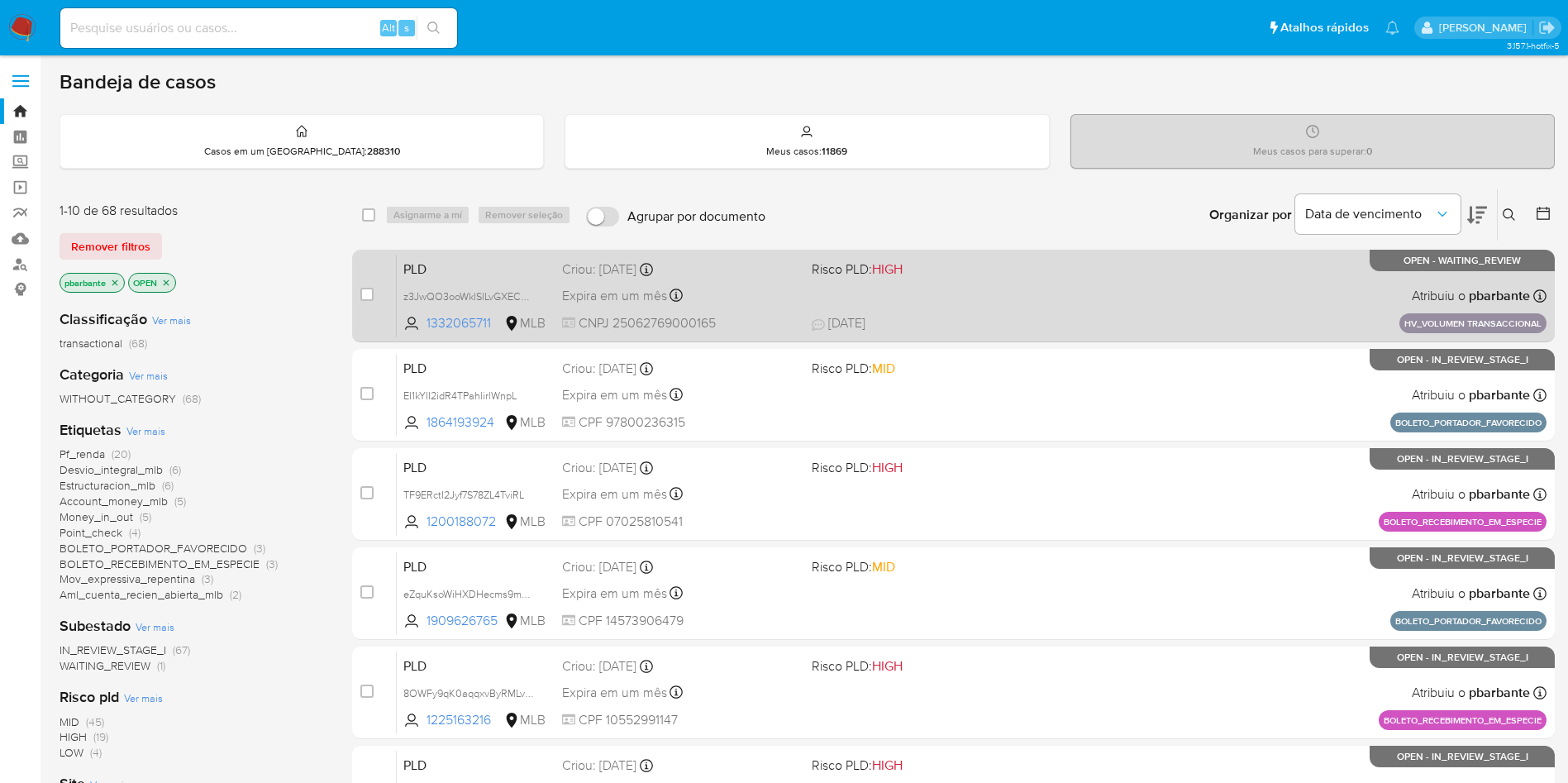
click at [1024, 293] on div "PLD z3JwQO3ooWklSILvGXECHUF5 1332065711 MLB Risco PLD: HIGH Criou: 14/08/2025 C…" at bounding box center [971, 296] width 1150 height 83
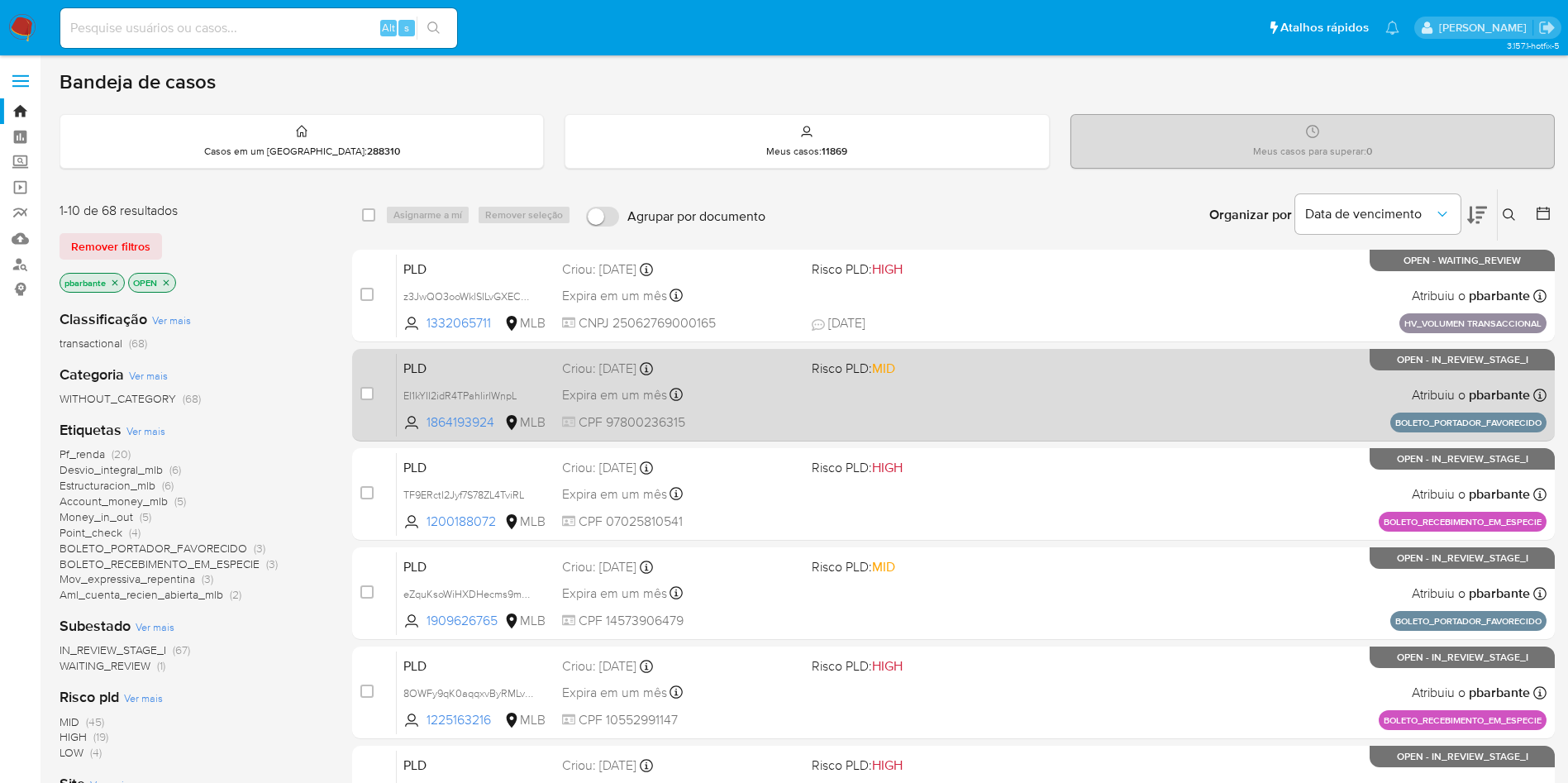
click at [895, 377] on span "MID" at bounding box center [884, 368] width 23 height 19
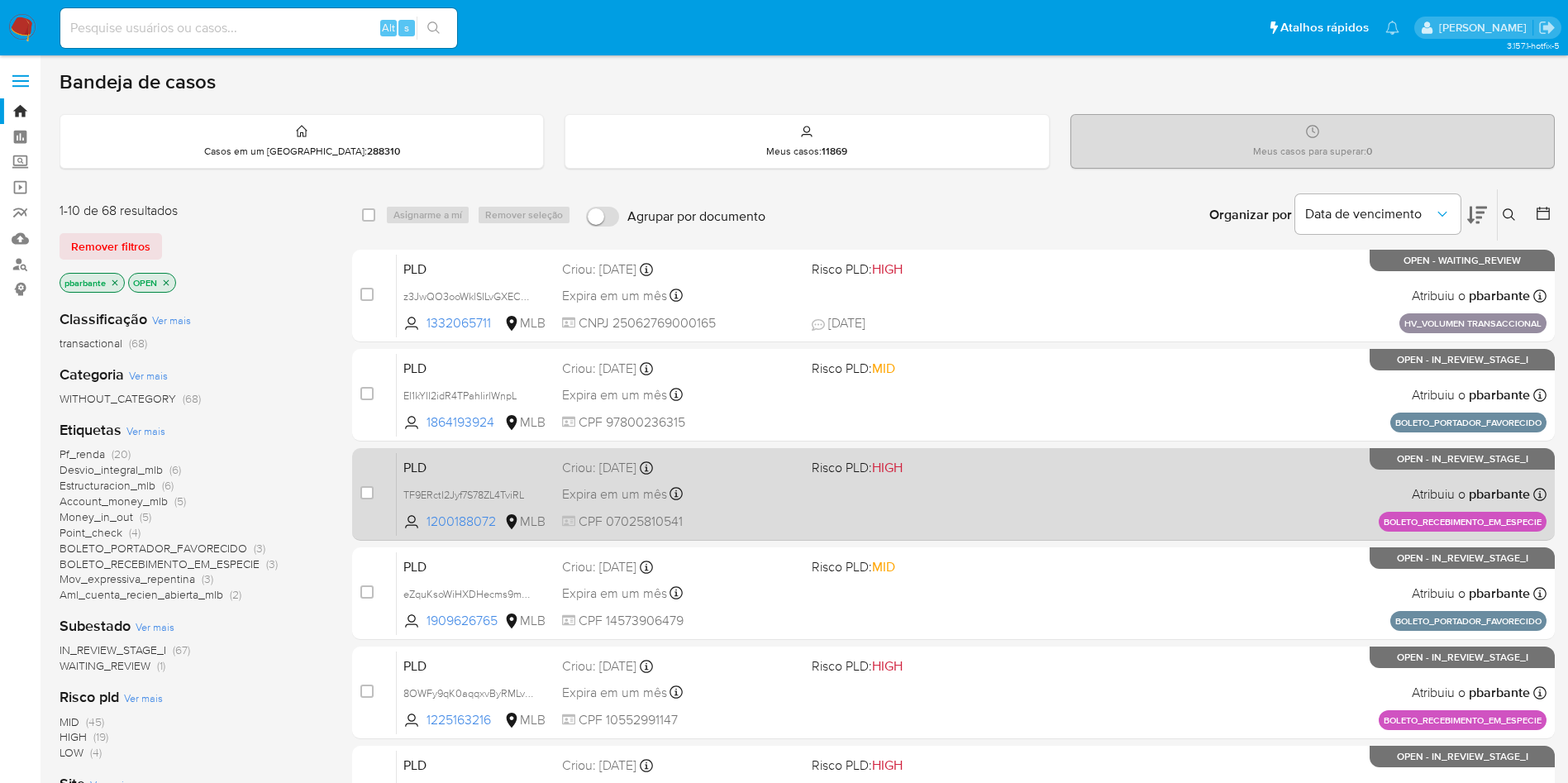
click at [903, 476] on span "Risco PLD: HIGH" at bounding box center [857, 466] width 91 height 18
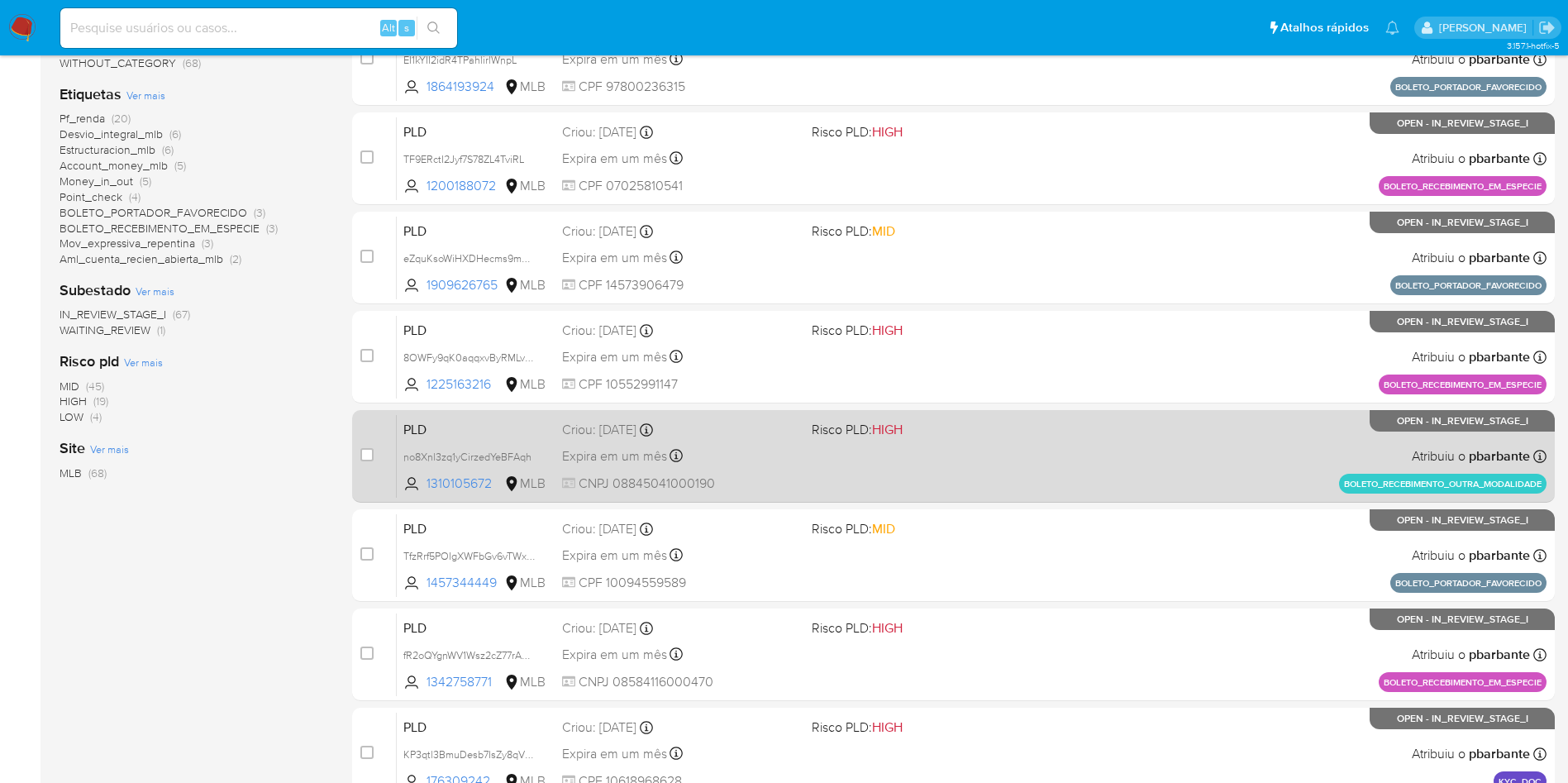
scroll to position [372, 0]
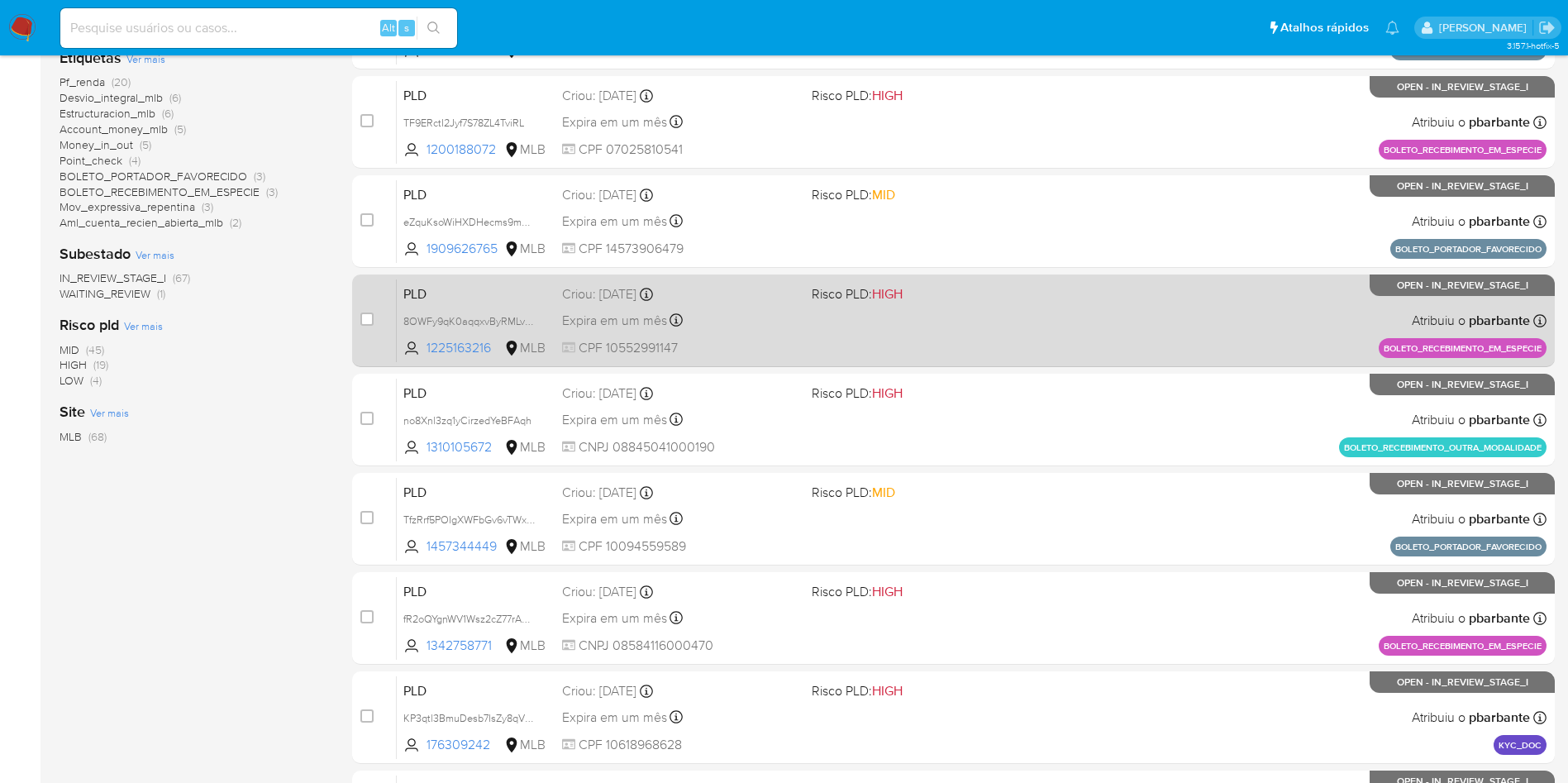
click at [1044, 362] on div "PLD 8OWFy9qK0aqqxvByRMLvBwsG 1225163216 MLB Risco PLD: HIGH Criou: 14/08/2025 C…" at bounding box center [971, 320] width 1150 height 83
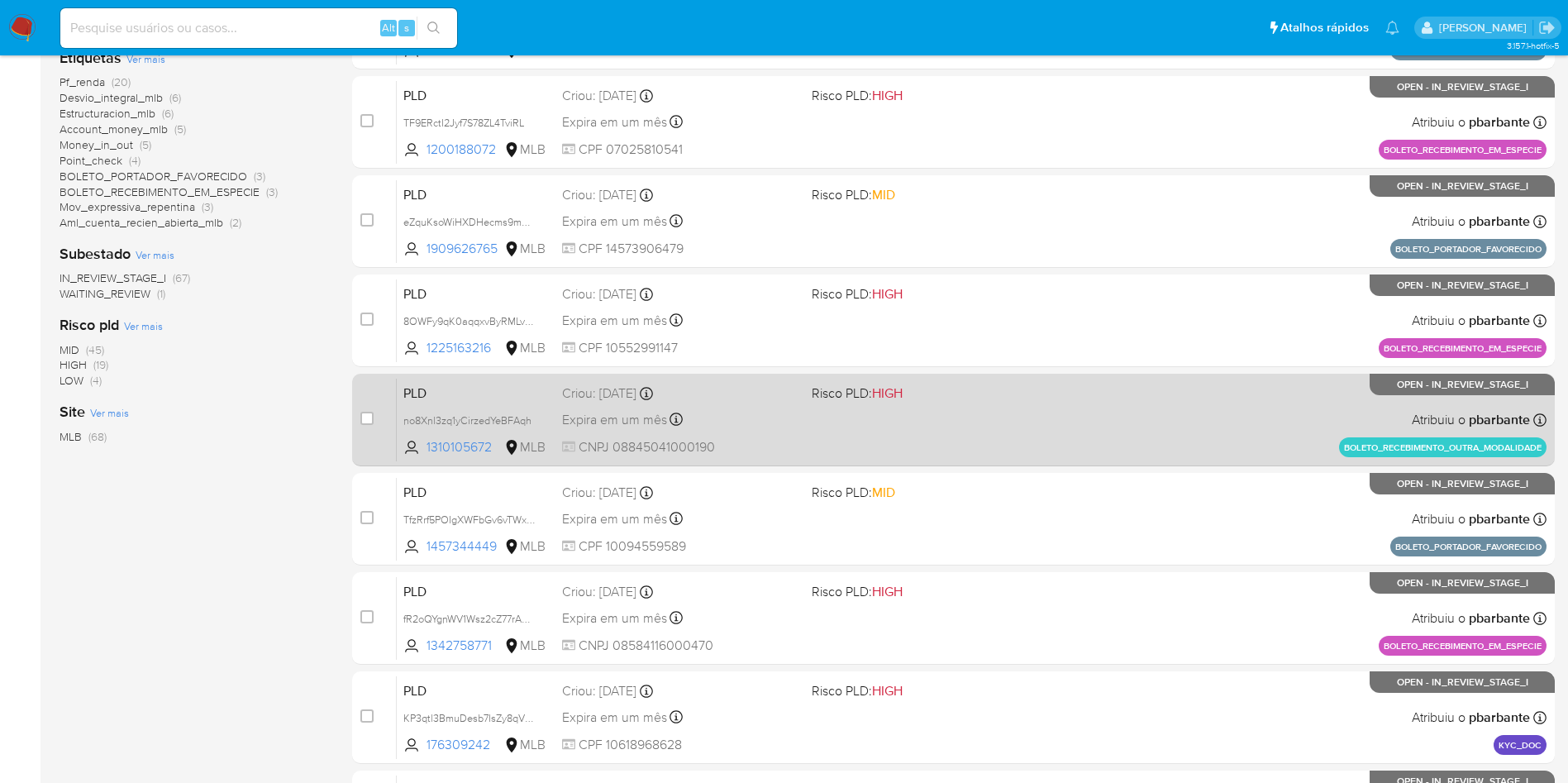
click at [1083, 461] on div "PLD no8Xnl3zq1yCirzedYeBFAqh 1310105672 MLB Risco PLD: HIGH Criou: 14/08/2025 C…" at bounding box center [971, 419] width 1150 height 83
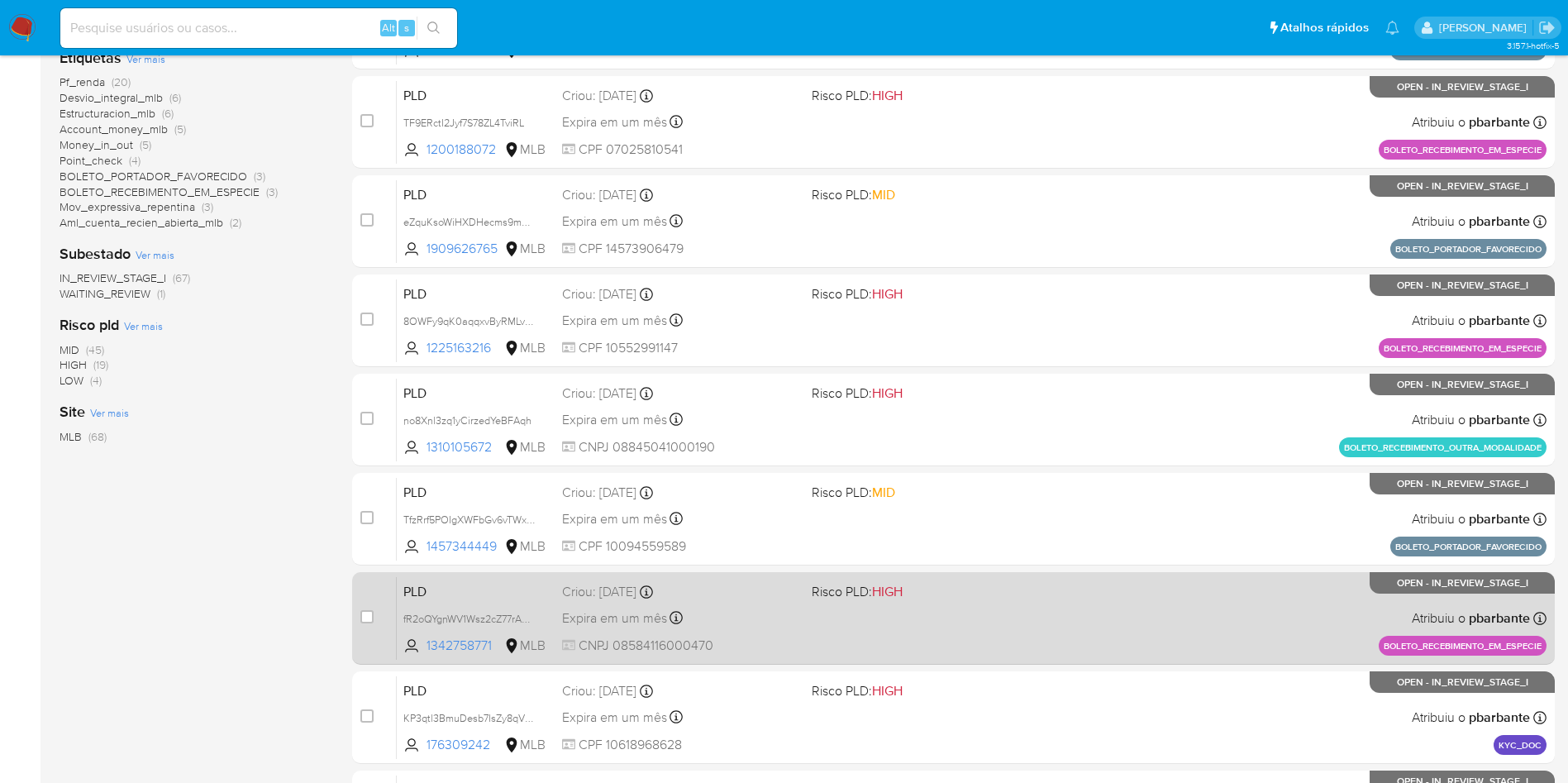
click at [1135, 660] on div "PLD fR2oQYgnWV1Wsz2cZ77rAXJw 1342758771 MLB Risco PLD: HIGH Criou: 14/08/2025 C…" at bounding box center [971, 618] width 1150 height 83
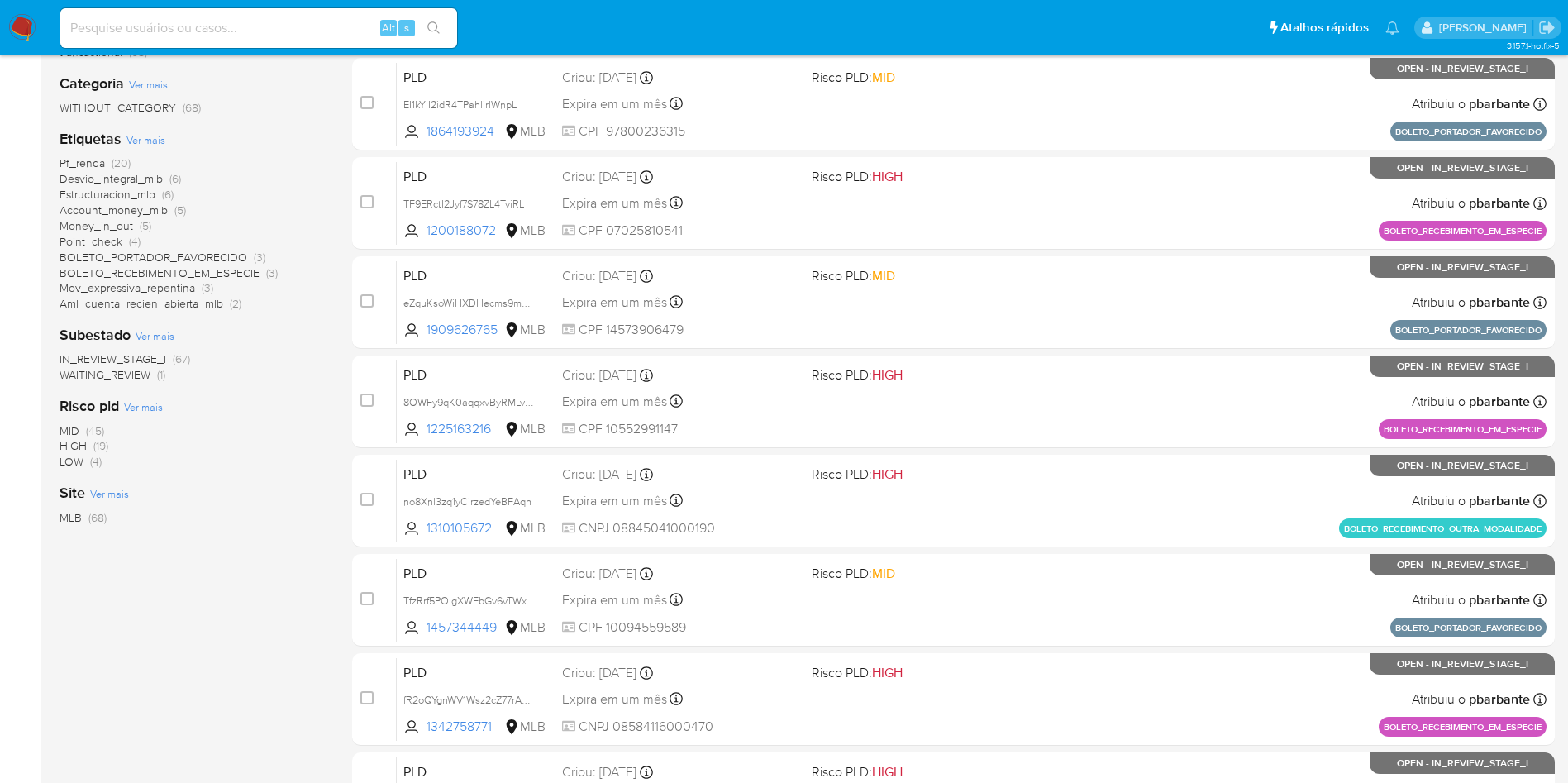
scroll to position [0, 0]
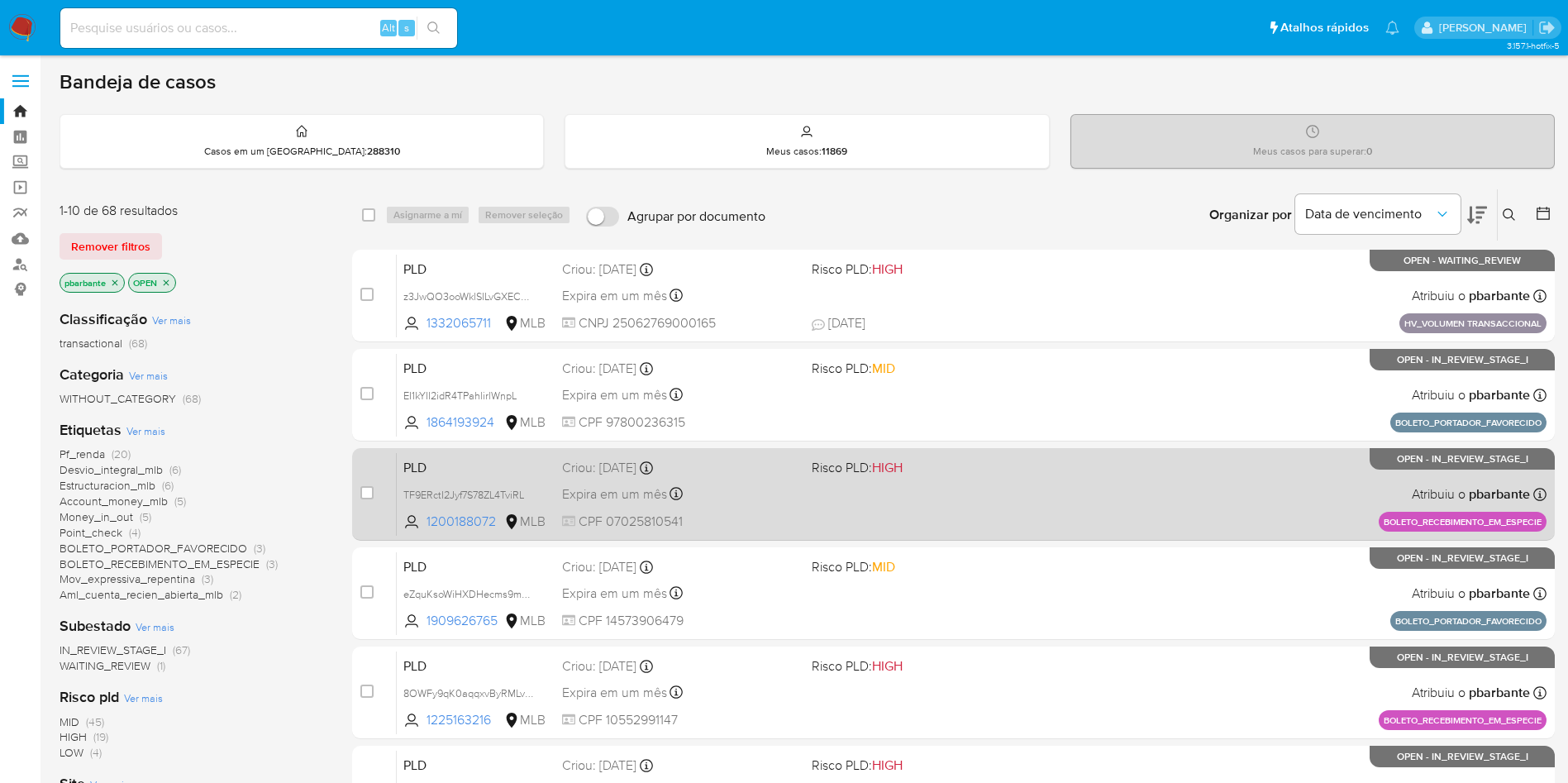
click at [756, 519] on div "PLD TF9ERctI2Jyf7S78ZL4TviRL 1200188072 MLB Risco PLD: HIGH Criou: 14/08/2025 C…" at bounding box center [971, 494] width 1150 height 83
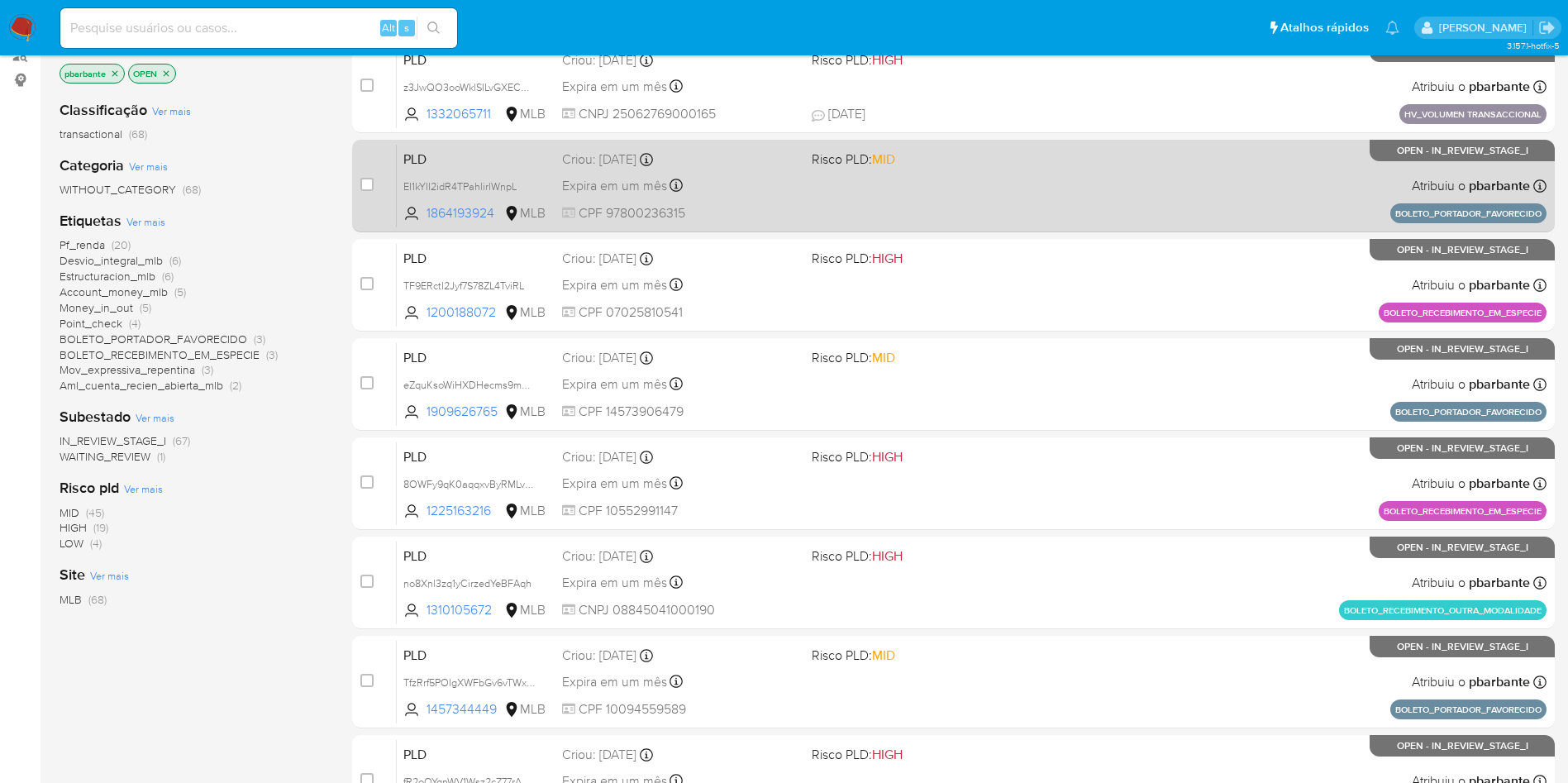
scroll to position [248, 0]
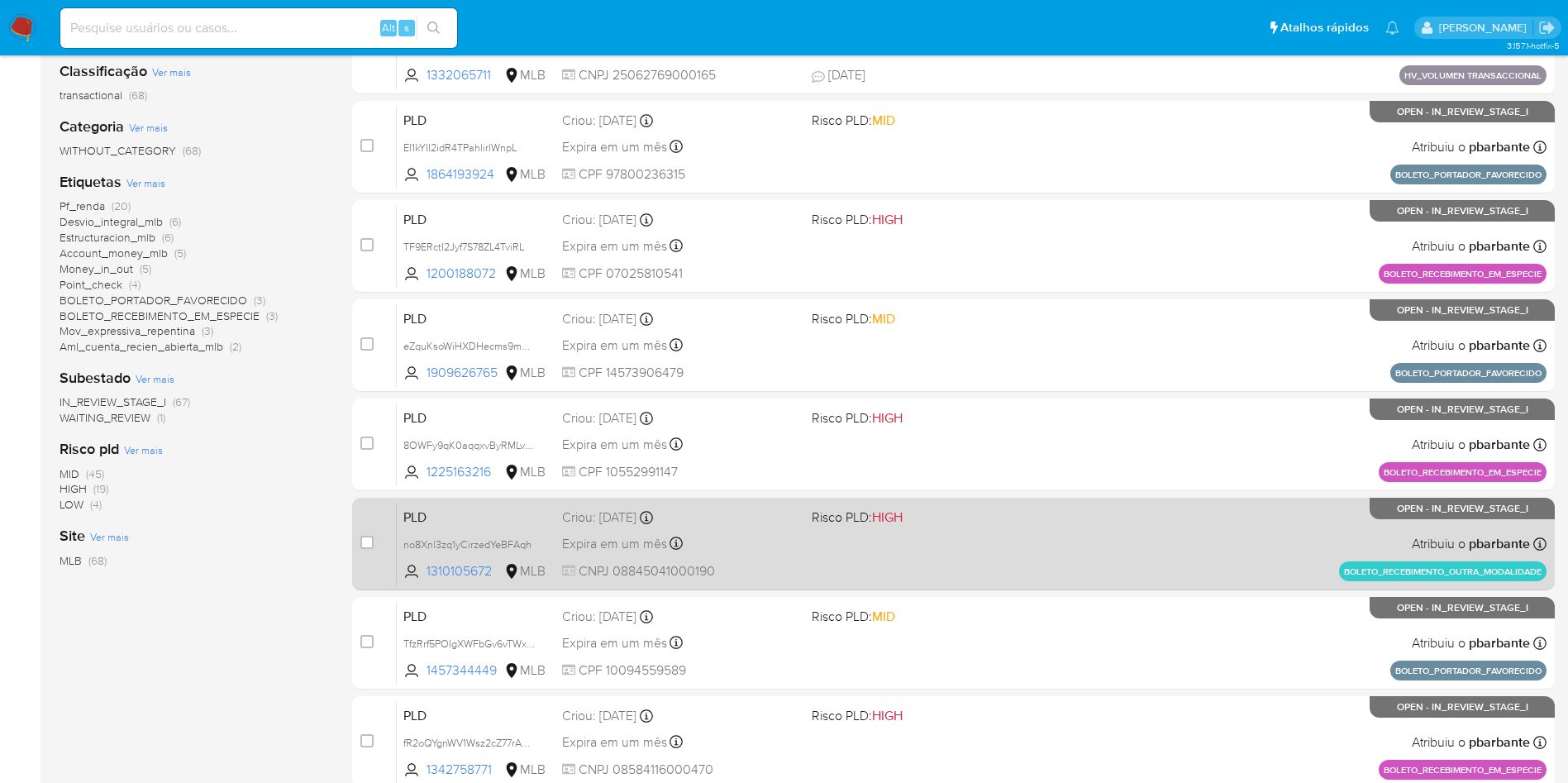
click at [971, 526] on span "Risco PLD: HIGH" at bounding box center [929, 516] width 236 height 22
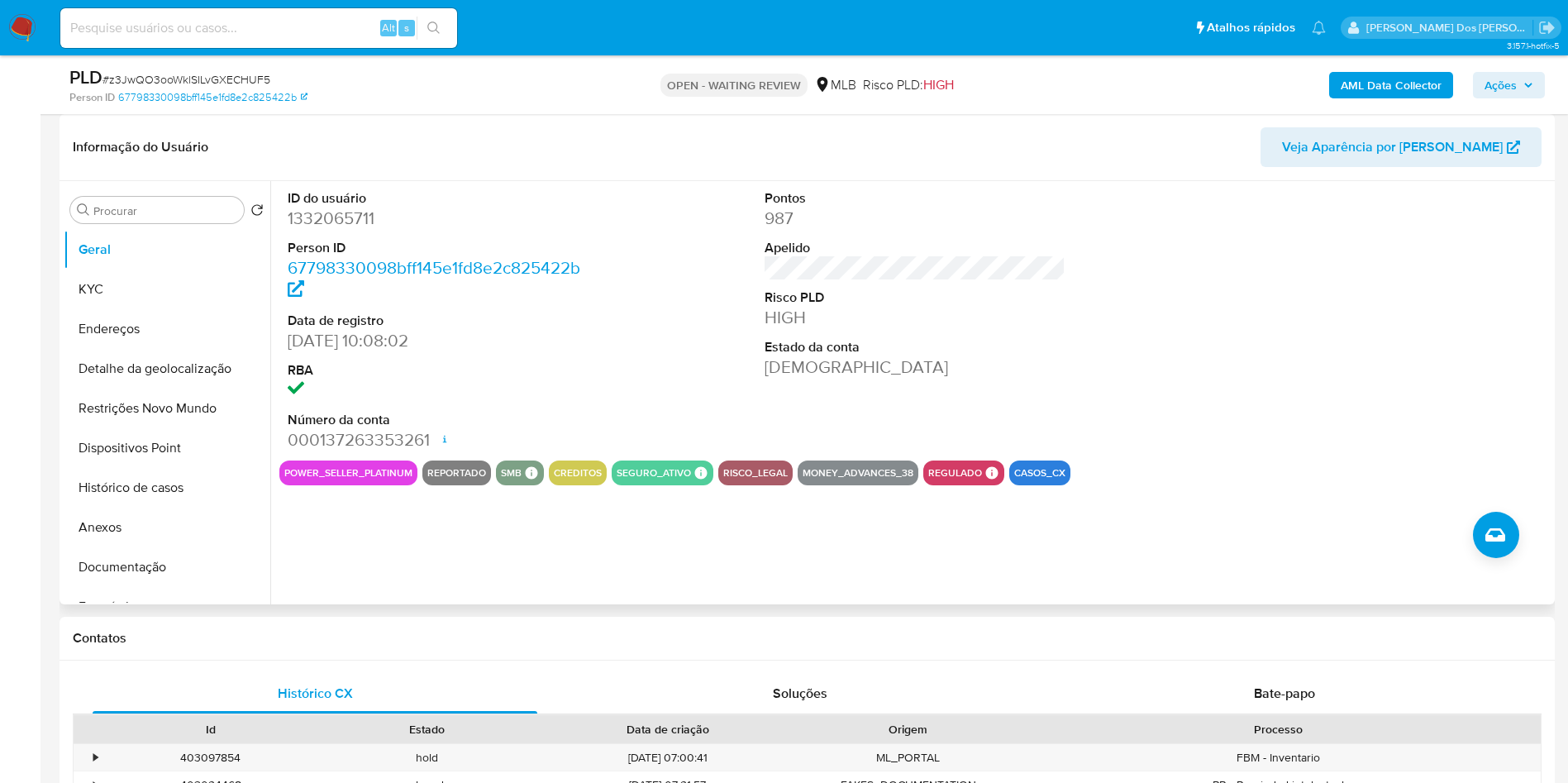
select select "10"
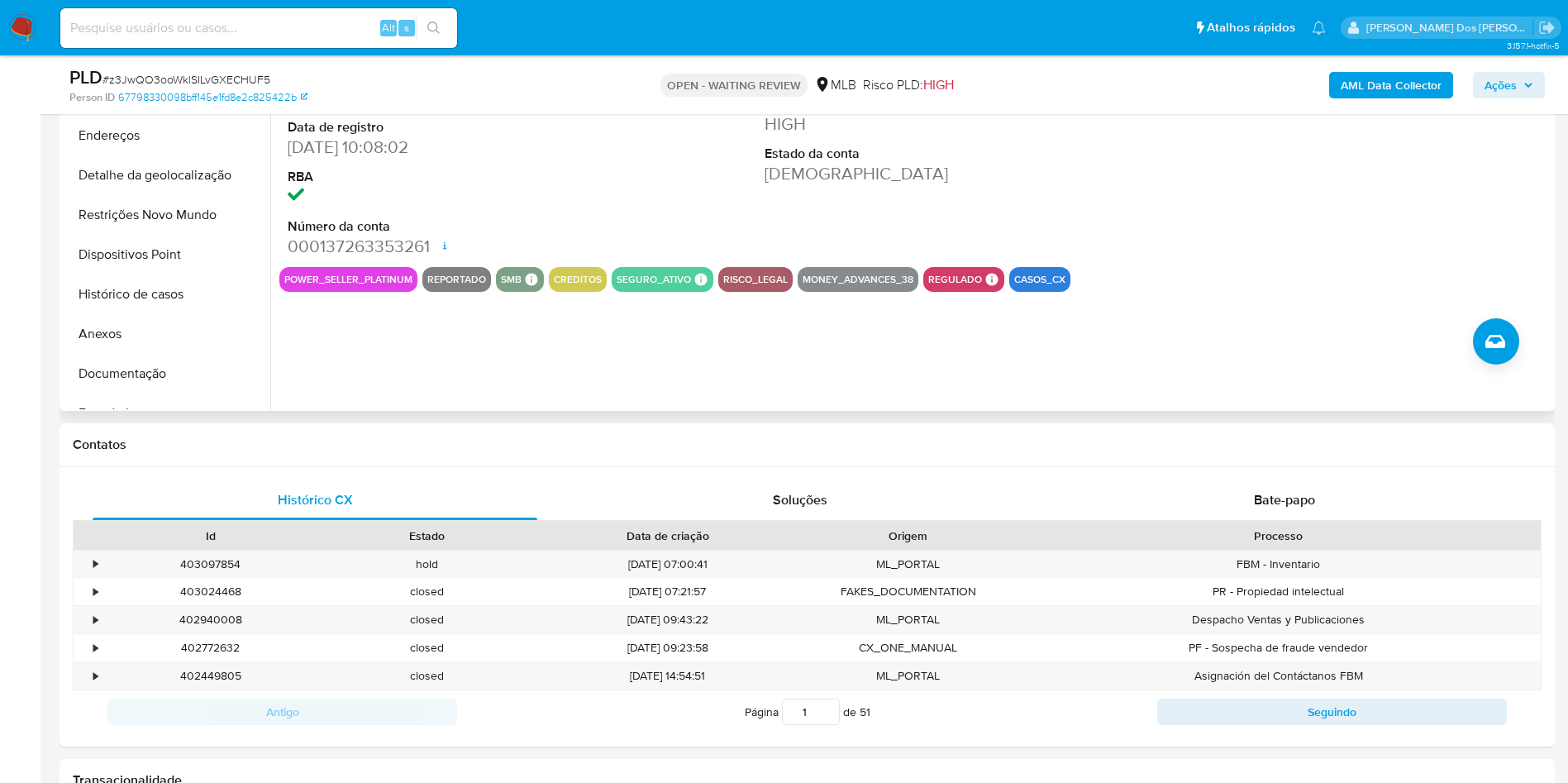
scroll to position [620, 0]
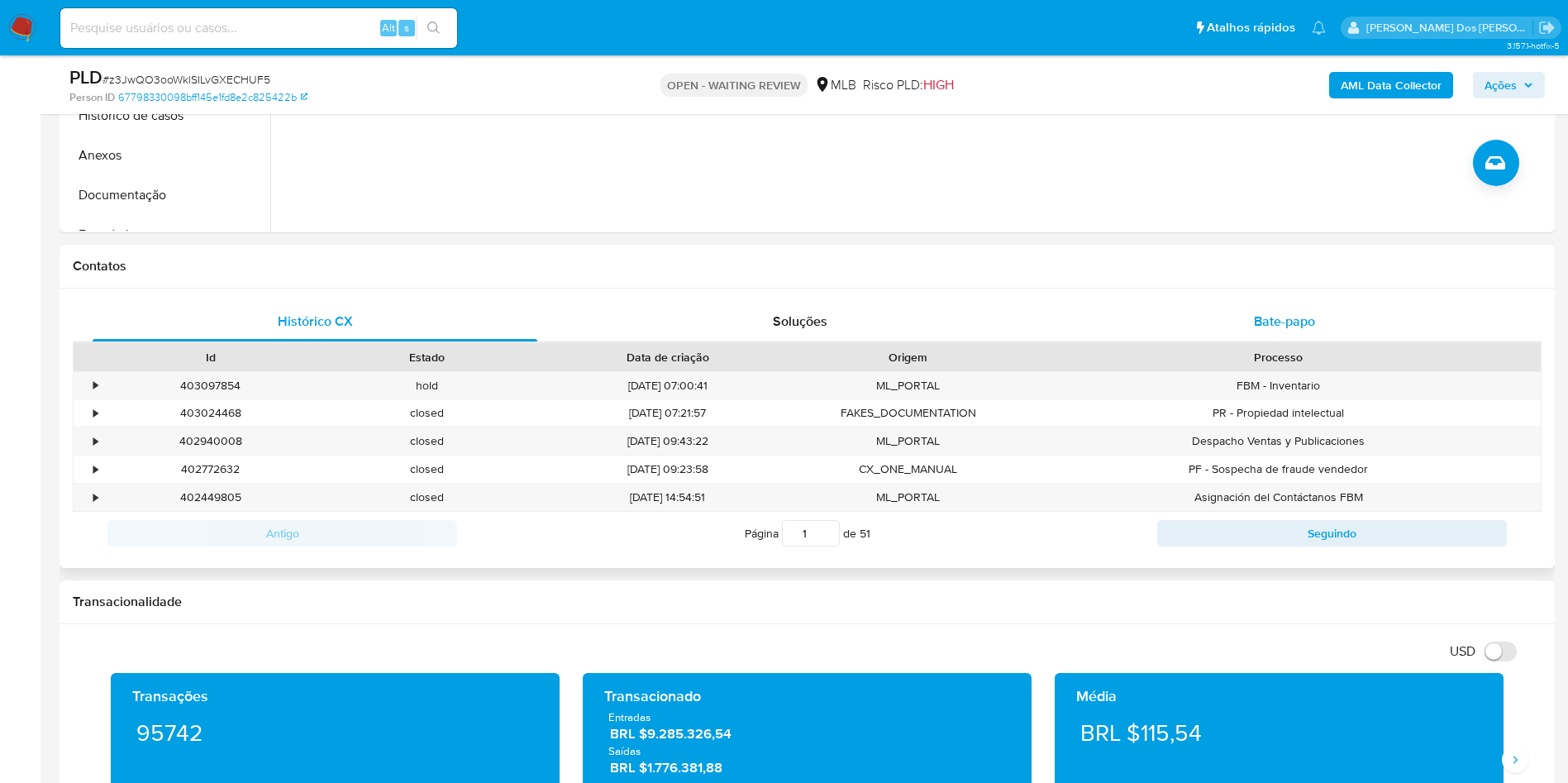
click at [1323, 339] on div "Bate-papo" at bounding box center [1284, 321] width 445 height 40
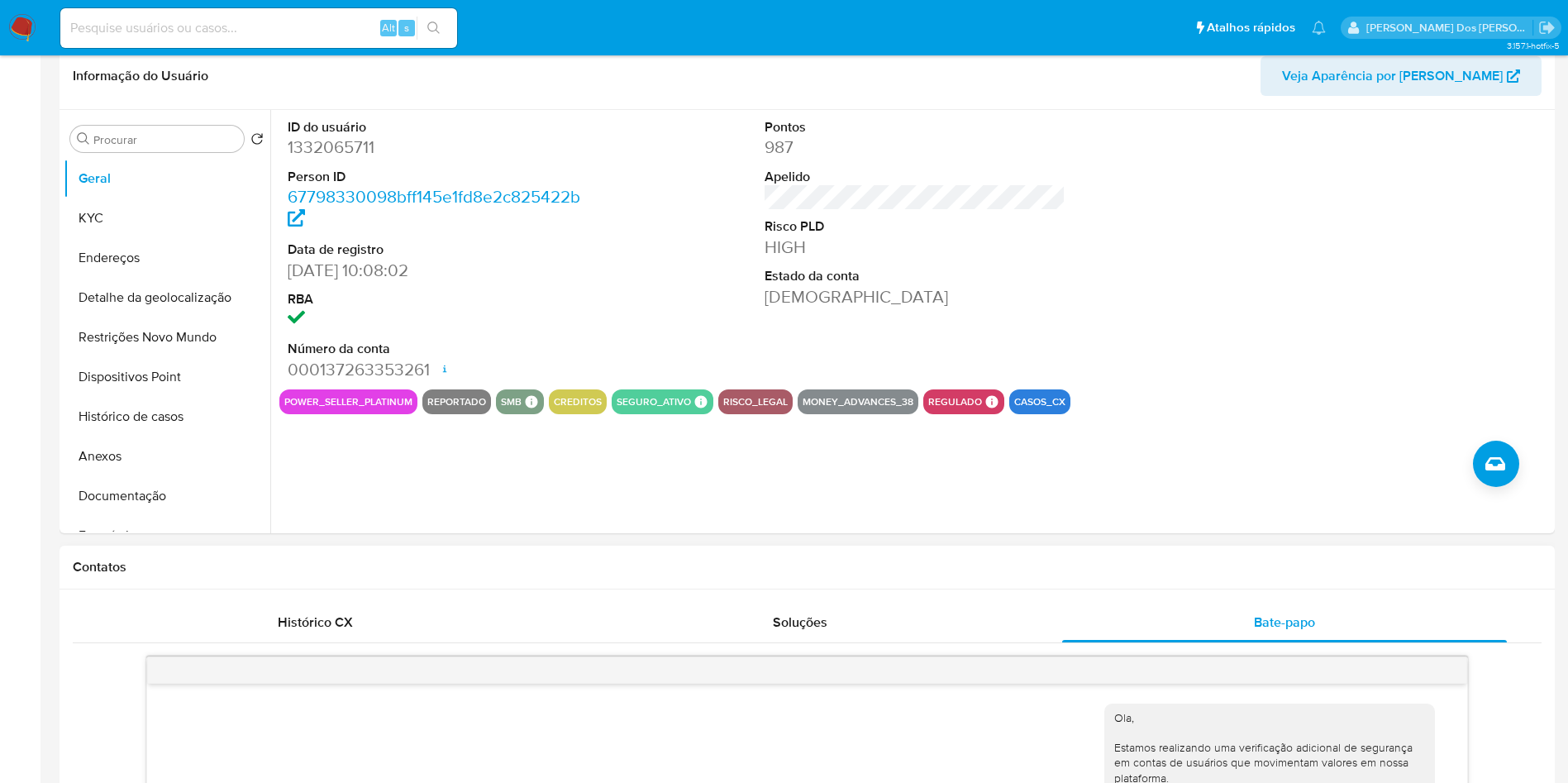
scroll to position [0, 0]
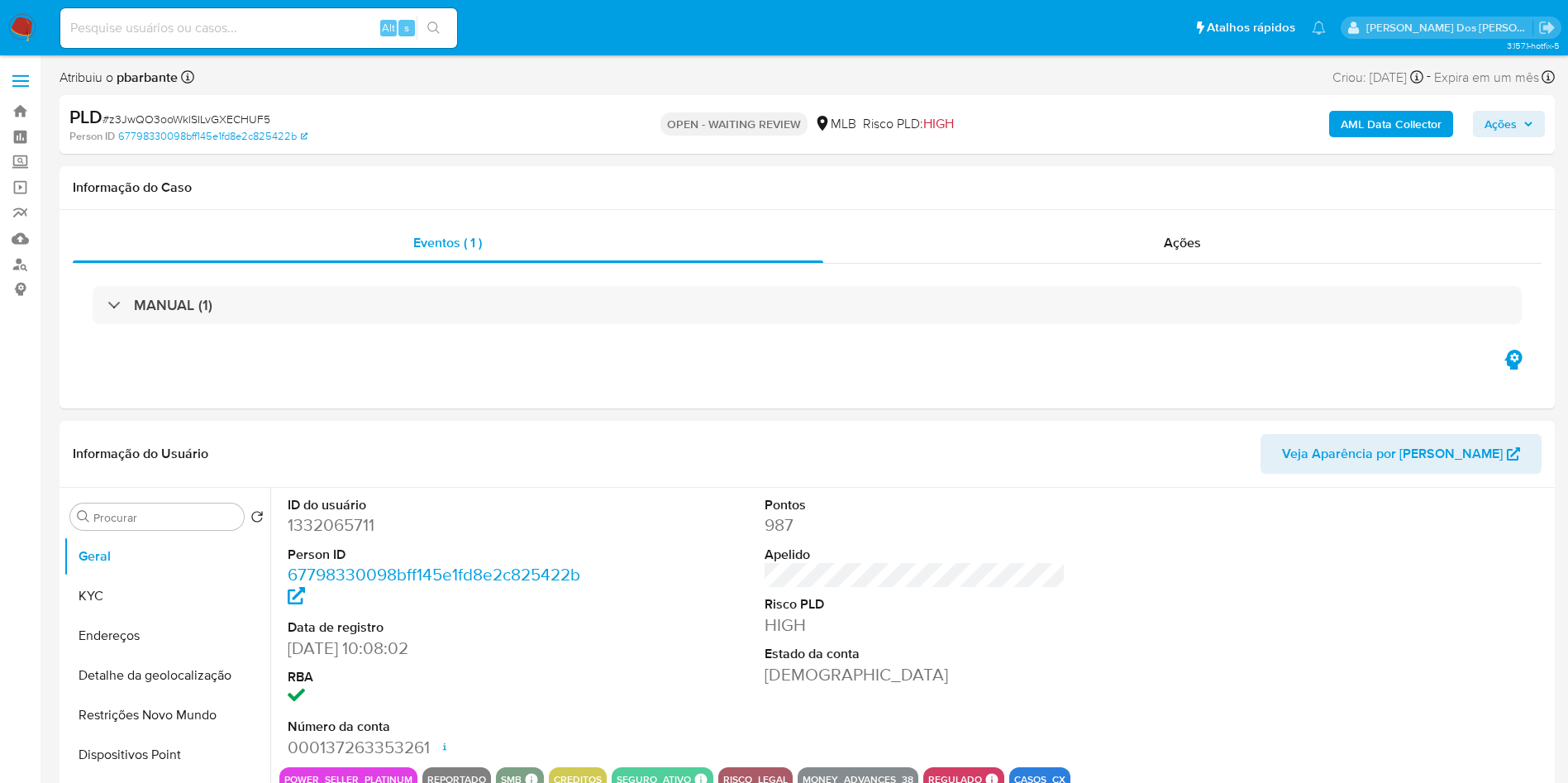
click at [312, 537] on dd "1332065711" at bounding box center [438, 524] width 301 height 23
copy dd "1332065711"
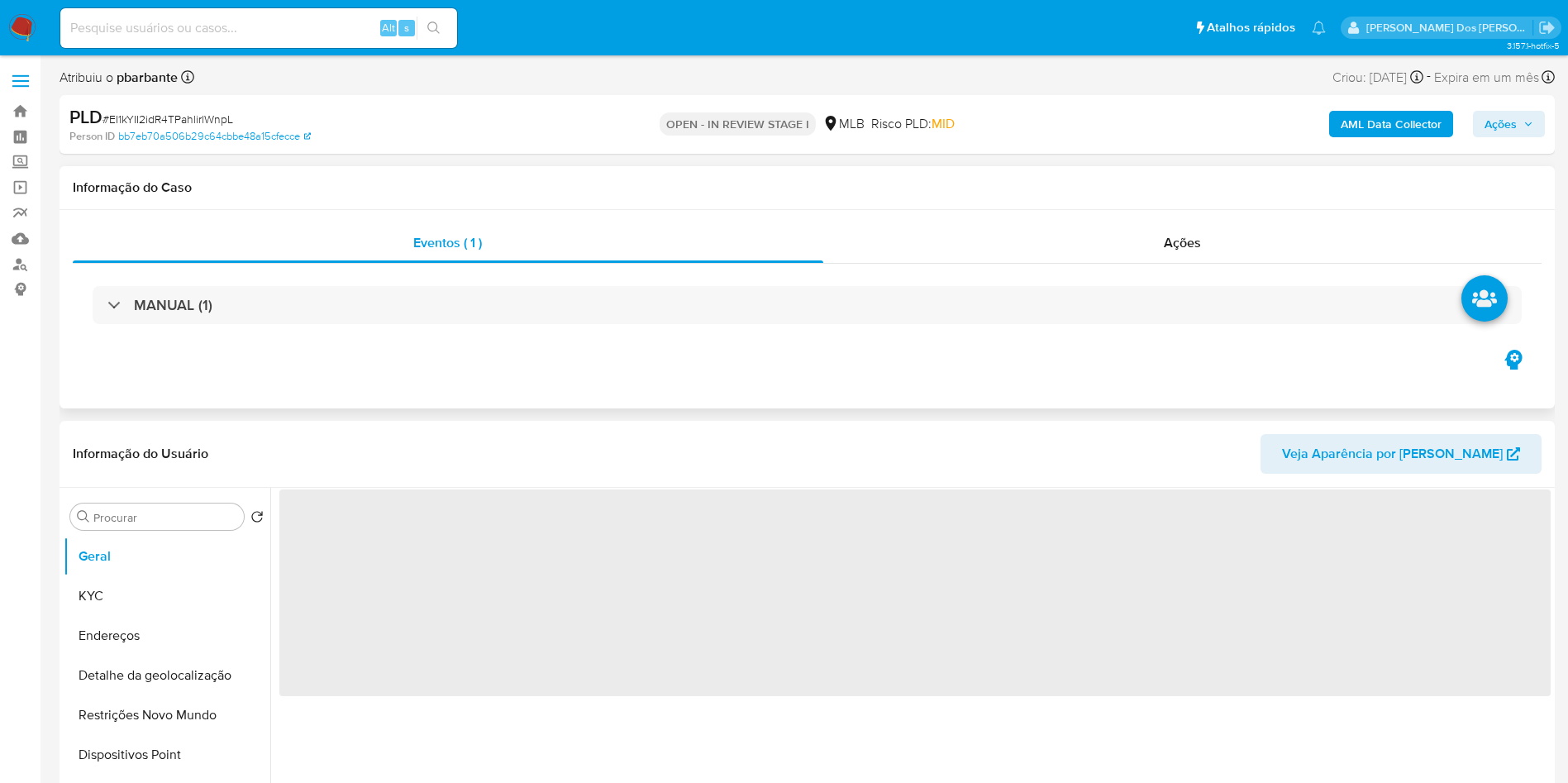
click at [1241, 265] on div "MANUAL (1)" at bounding box center [807, 304] width 1468 height 82
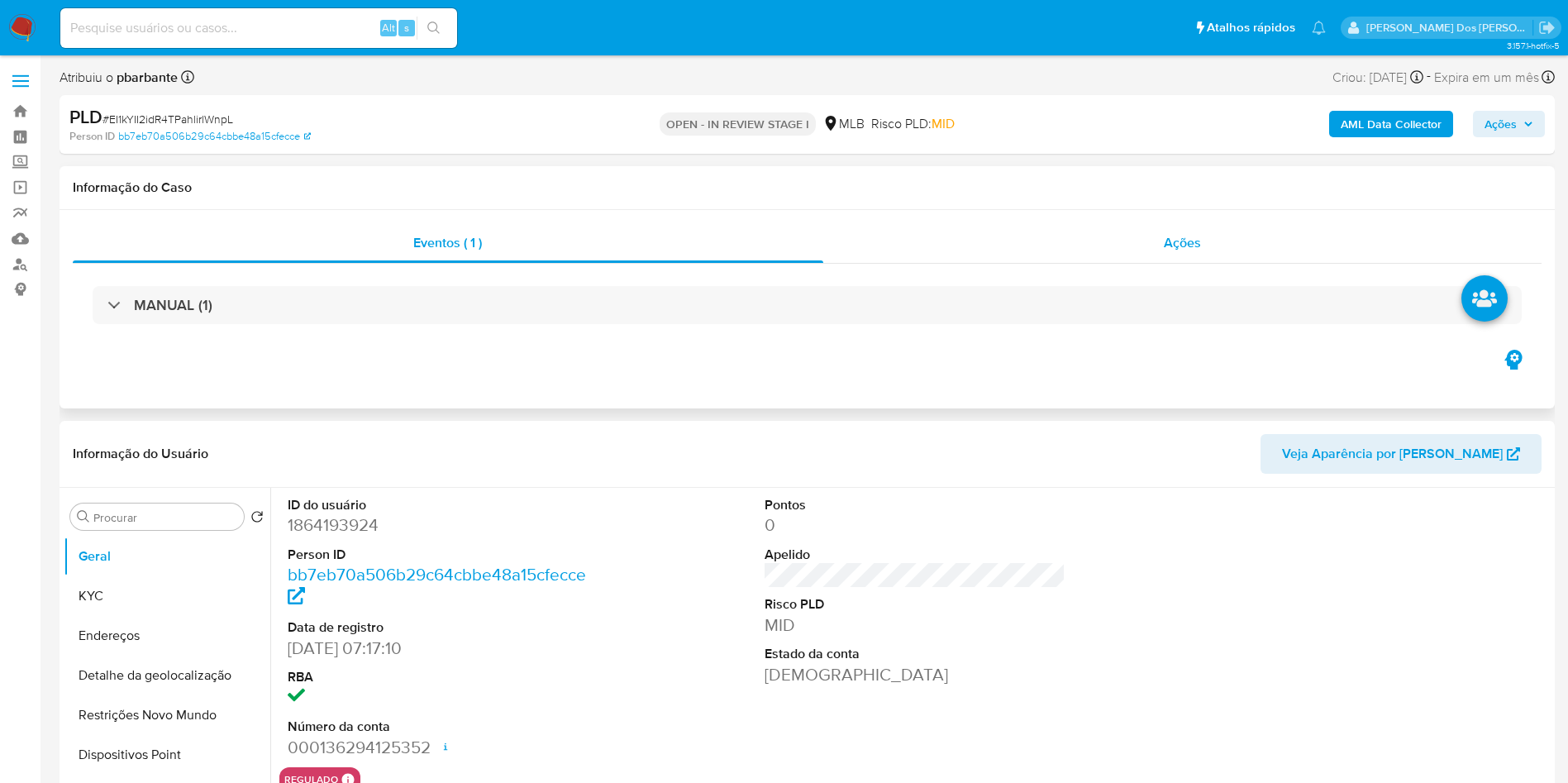
click at [1190, 258] on div "Ações" at bounding box center [1182, 243] width 719 height 40
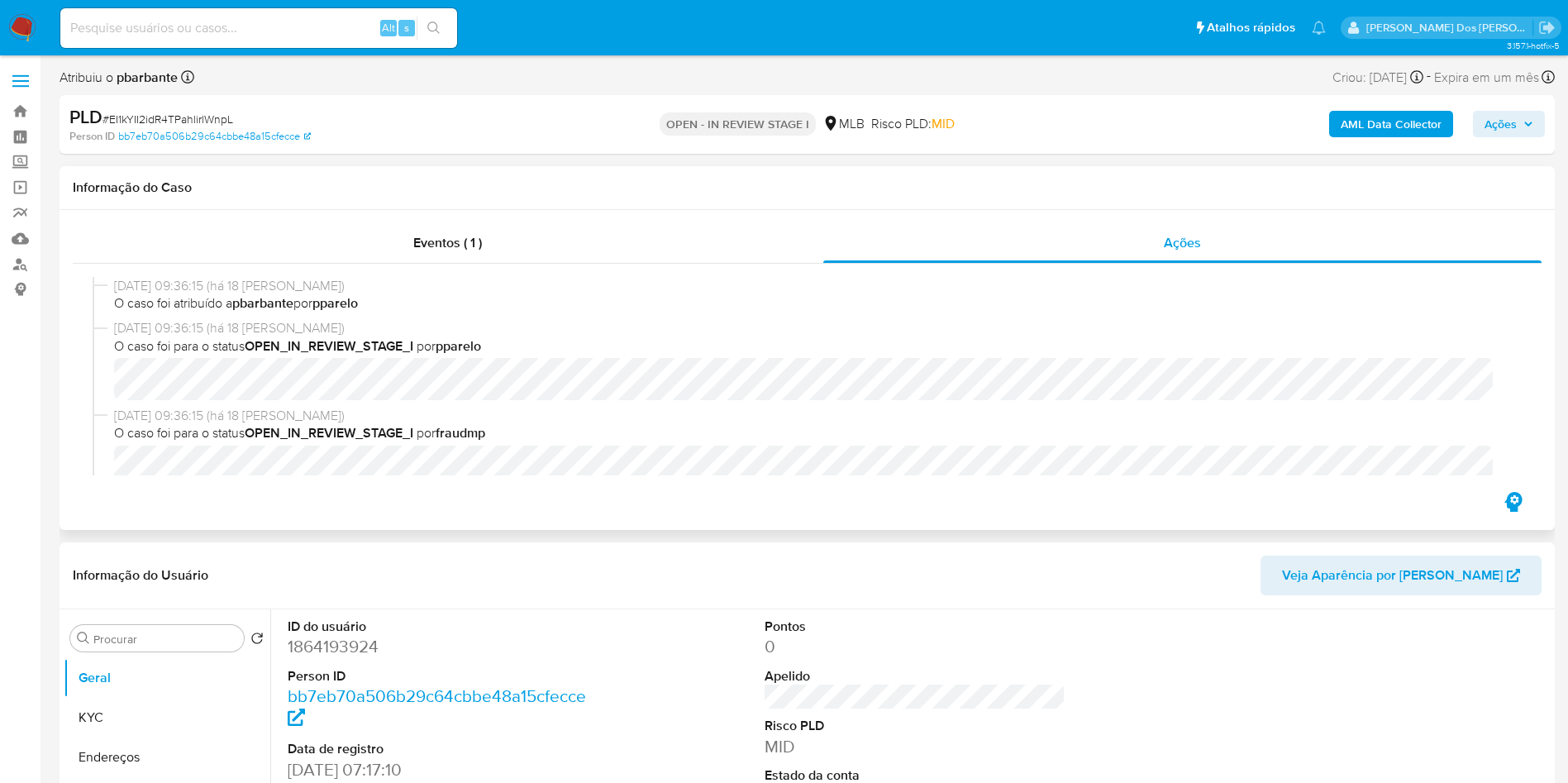
select select "10"
click at [440, 237] on span "Eventos ( 1 )" at bounding box center [447, 243] width 68 height 19
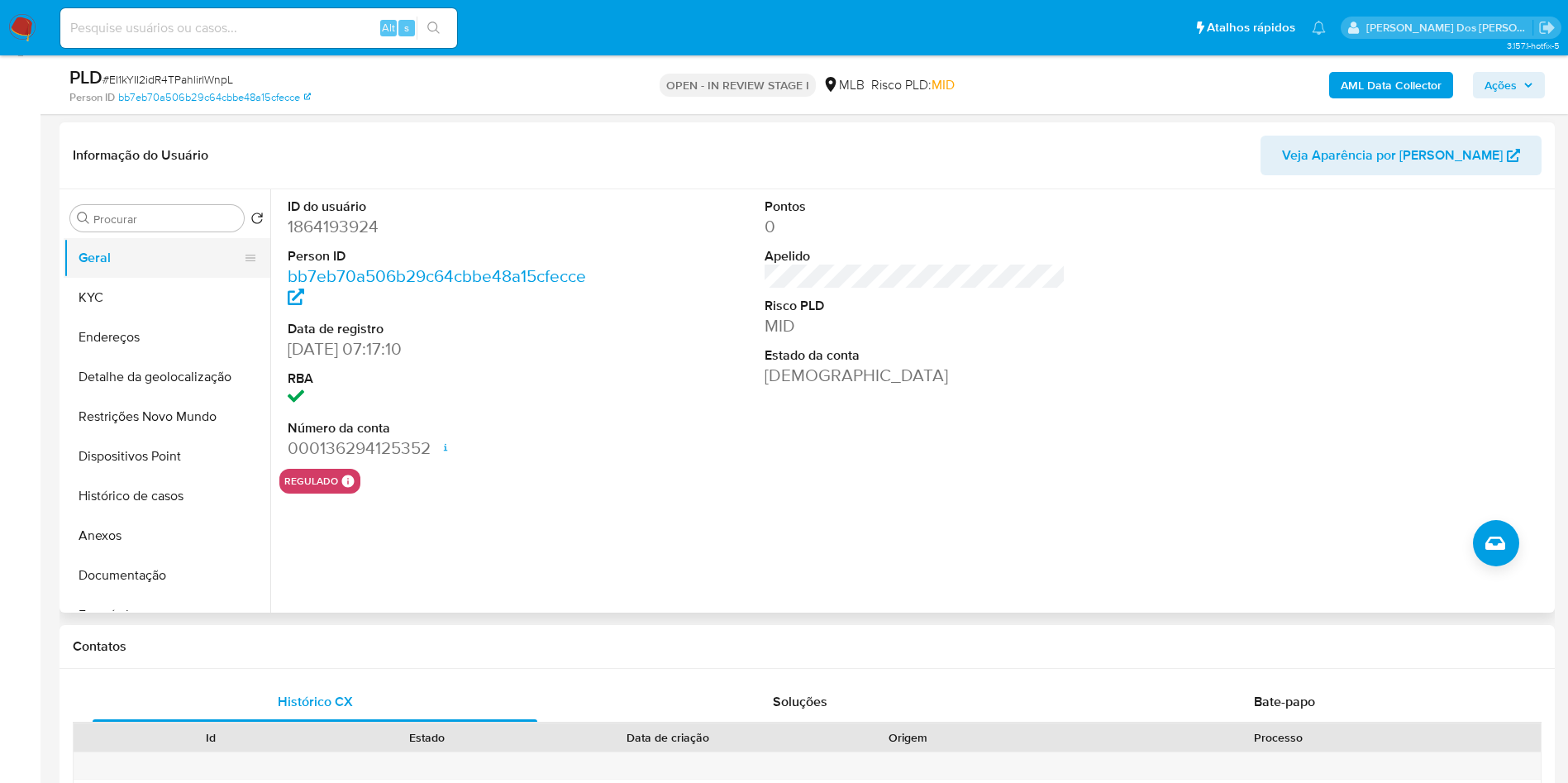
scroll to position [248, 0]
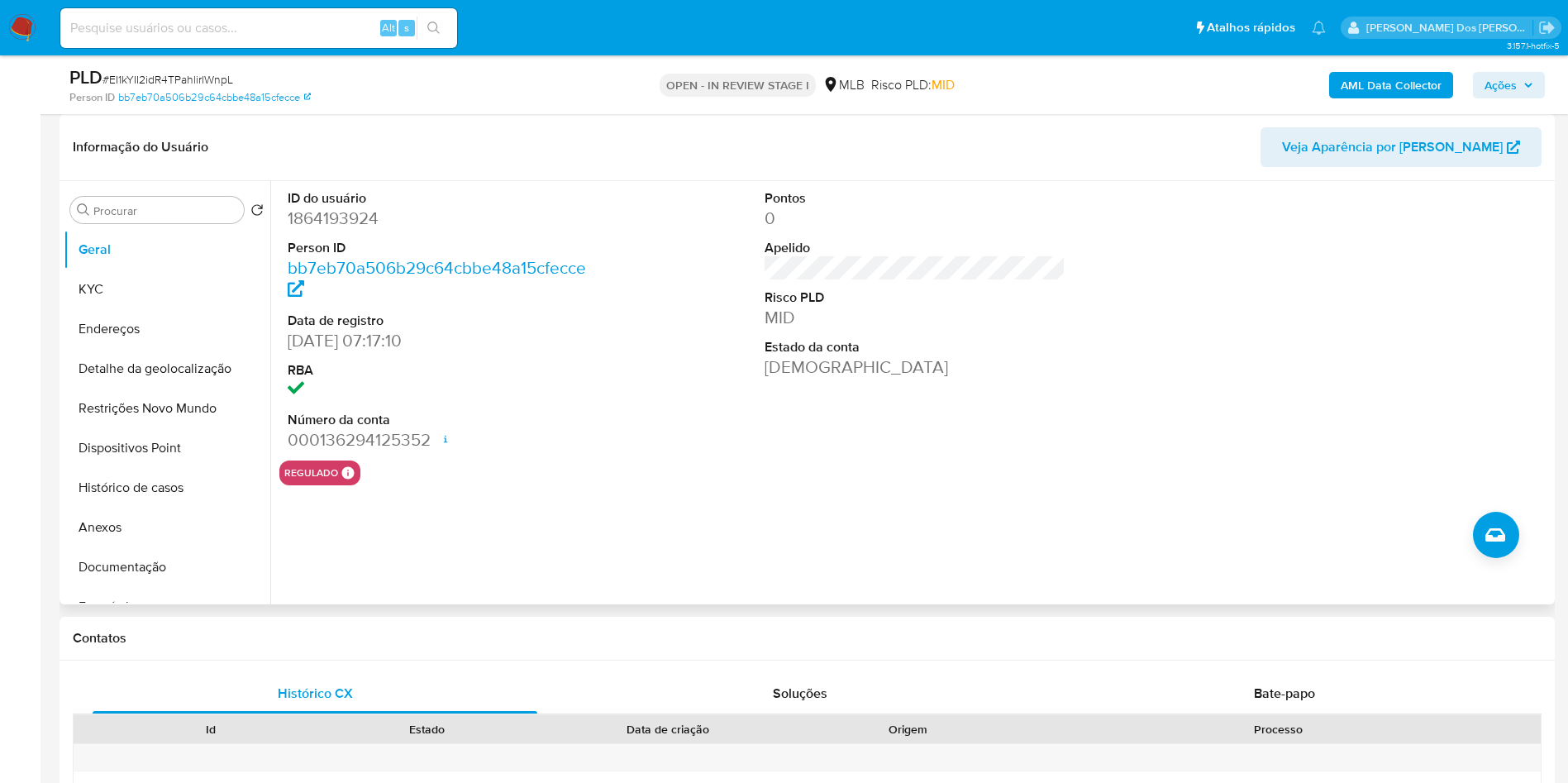
click at [371, 229] on dd "1864193924" at bounding box center [438, 218] width 301 height 23
copy dd "1864193924"
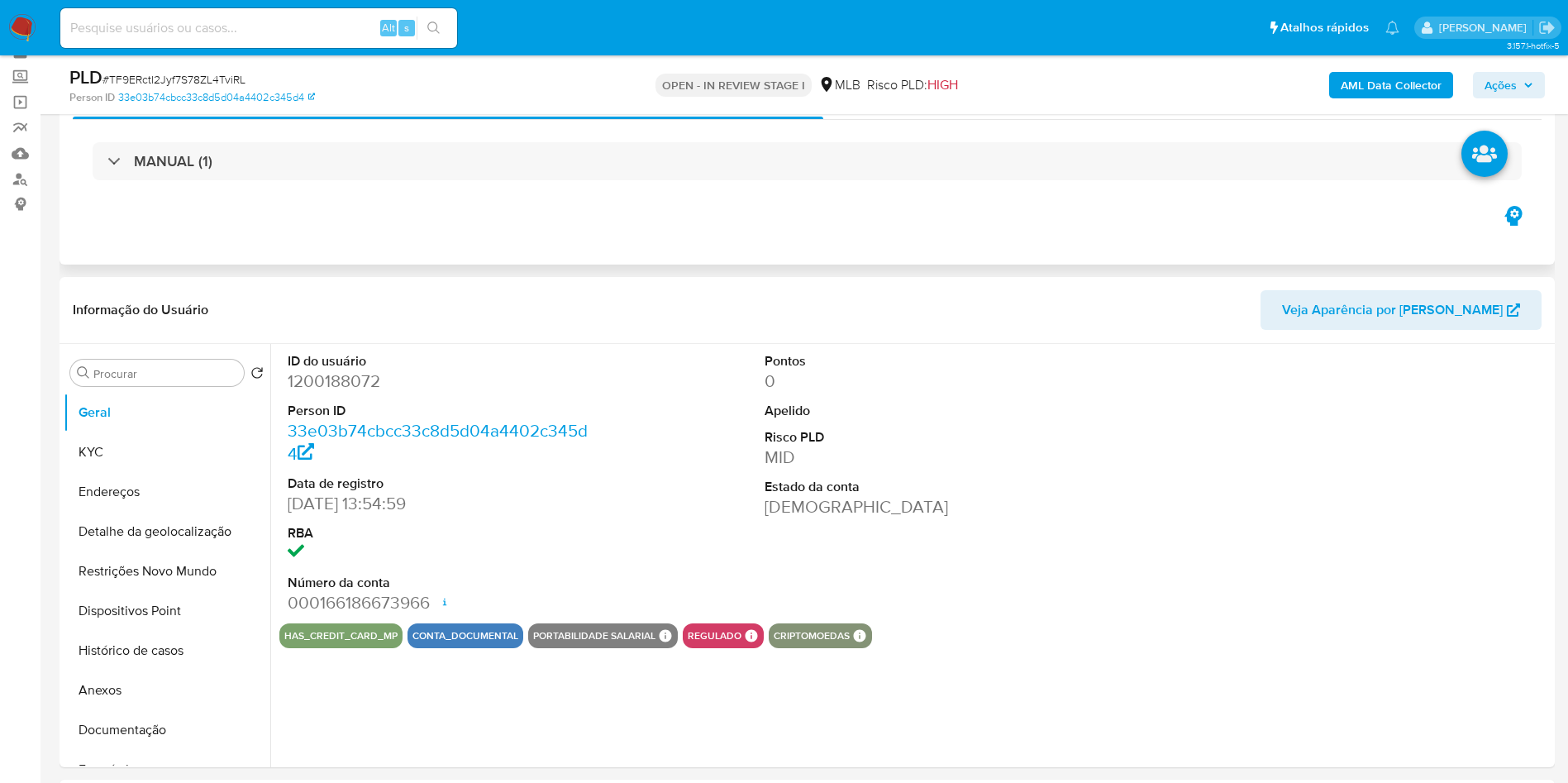
scroll to position [124, 0]
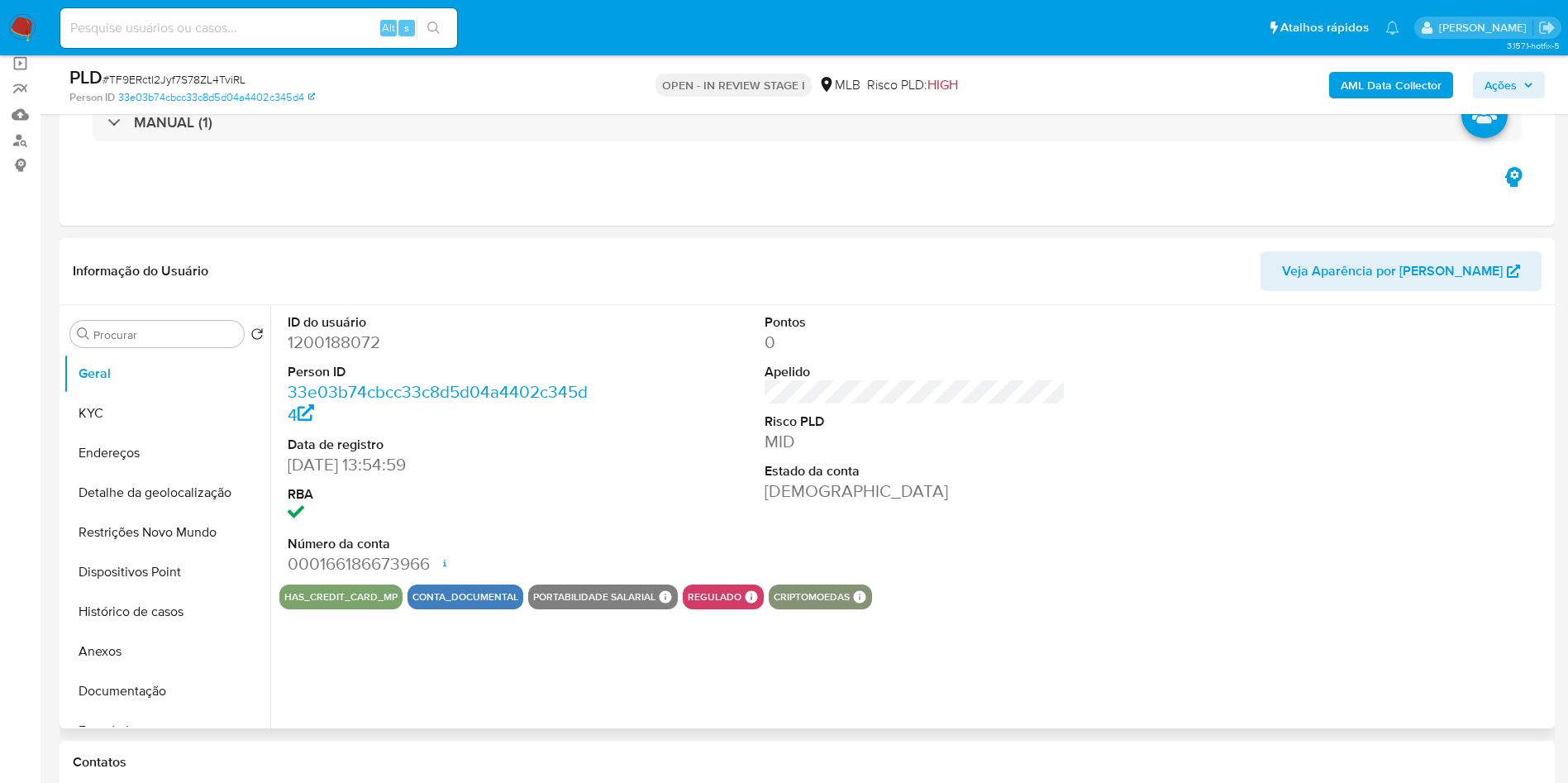
click at [314, 354] on dd "1200188072" at bounding box center [438, 342] width 301 height 23
select select "10"
click at [314, 354] on dd "1200188072" at bounding box center [438, 342] width 301 height 23
copy dd "1200188072"
click at [110, 425] on button "KYC" at bounding box center [160, 413] width 193 height 40
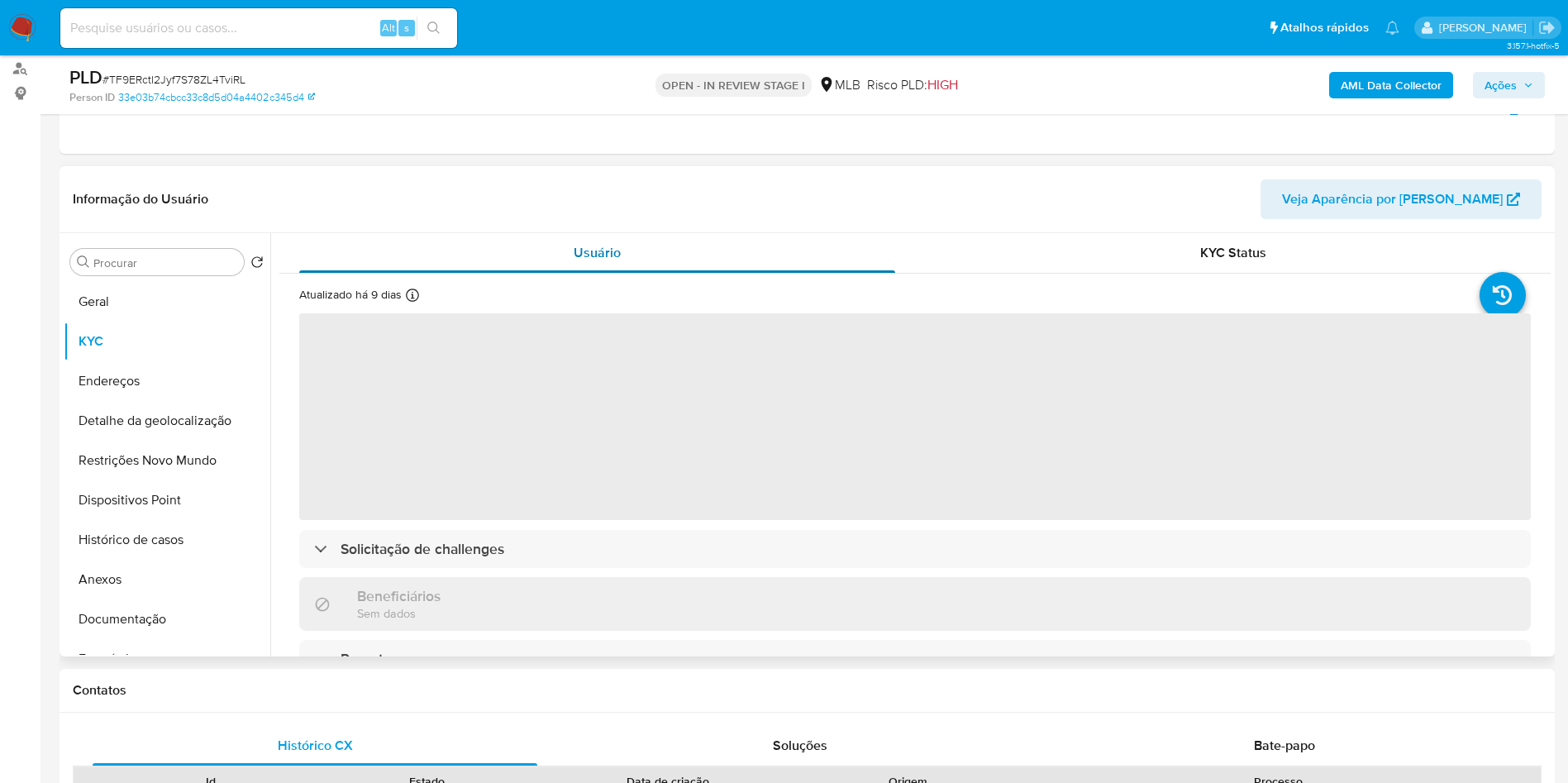
scroll to position [248, 0]
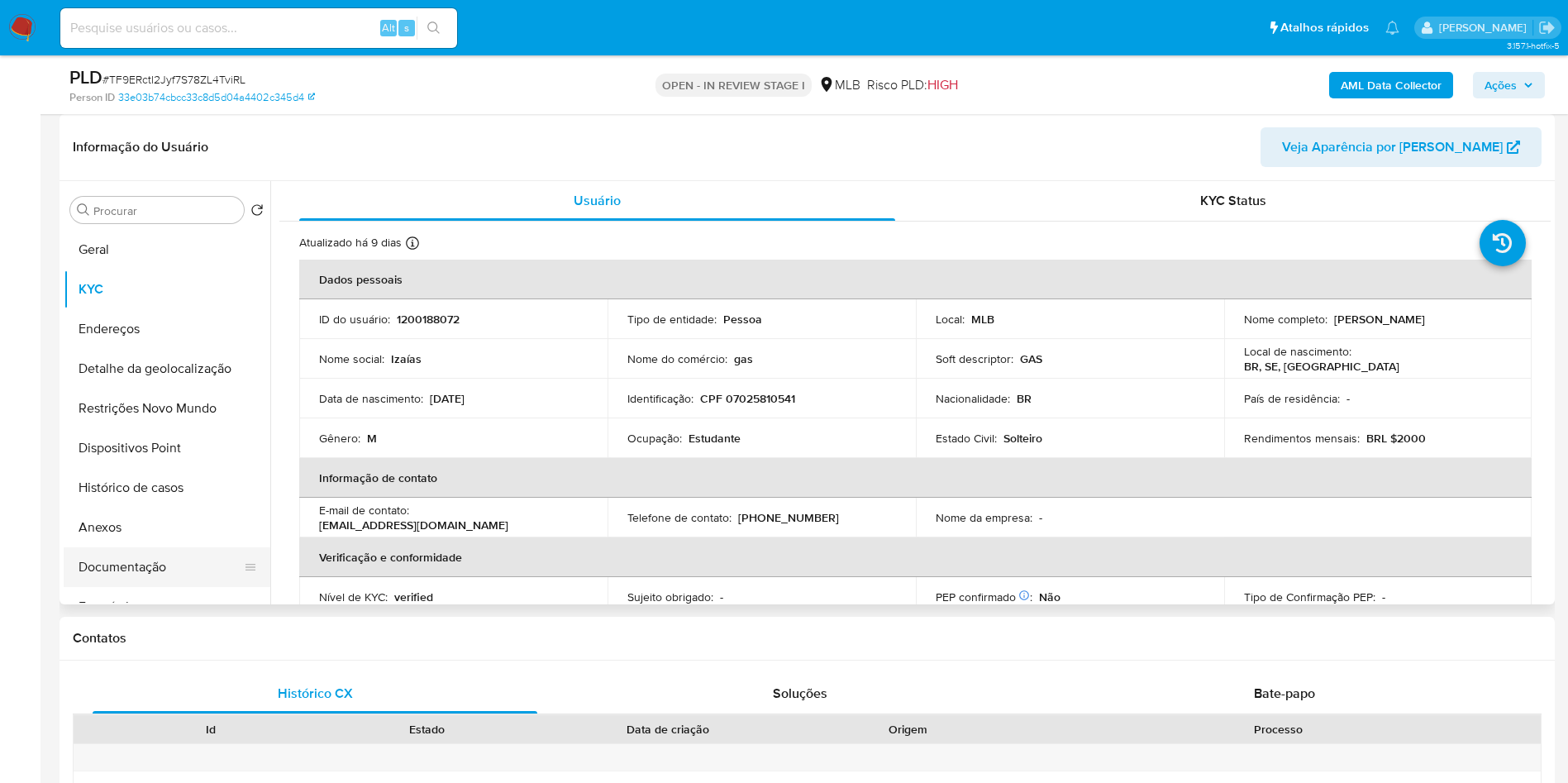
click at [165, 587] on button "Documentação" at bounding box center [160, 567] width 193 height 40
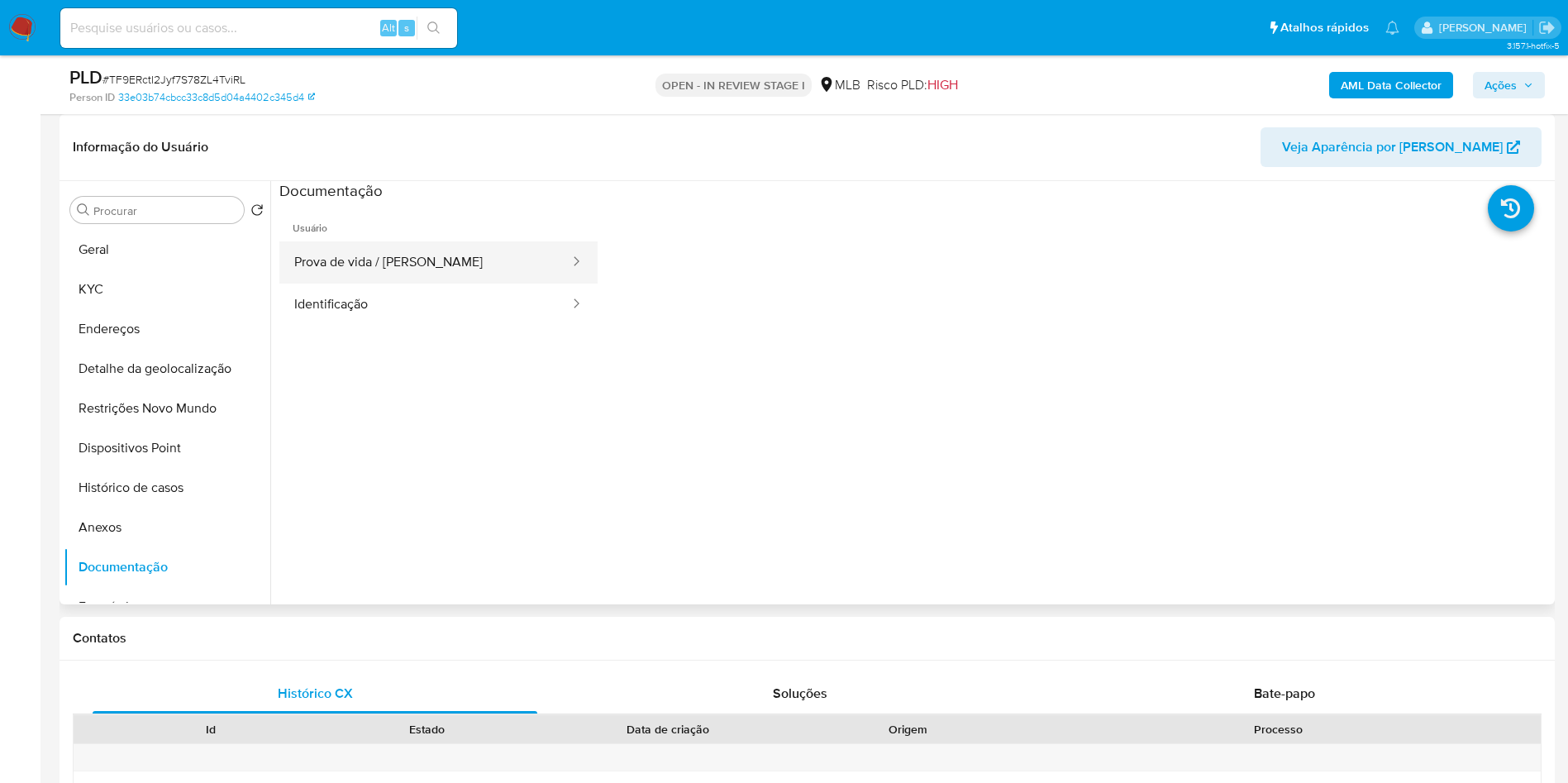
drag, startPoint x: 392, startPoint y: 276, endPoint x: 389, endPoint y: 300, distance: 24.2
click at [390, 276] on button "Prova de vida / Selfie" at bounding box center [426, 263] width 292 height 42
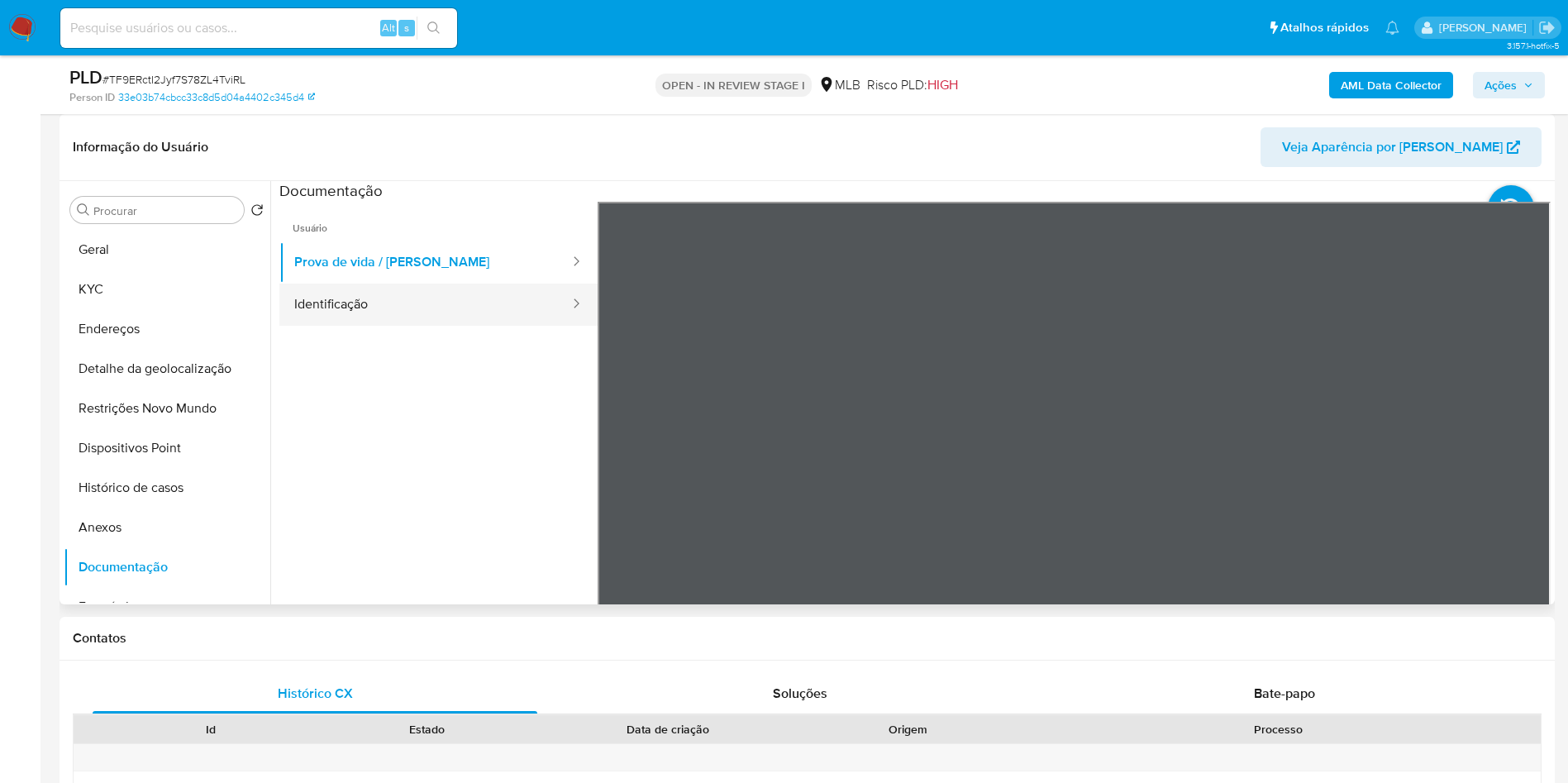
click at [383, 325] on button "Identificação" at bounding box center [426, 304] width 292 height 42
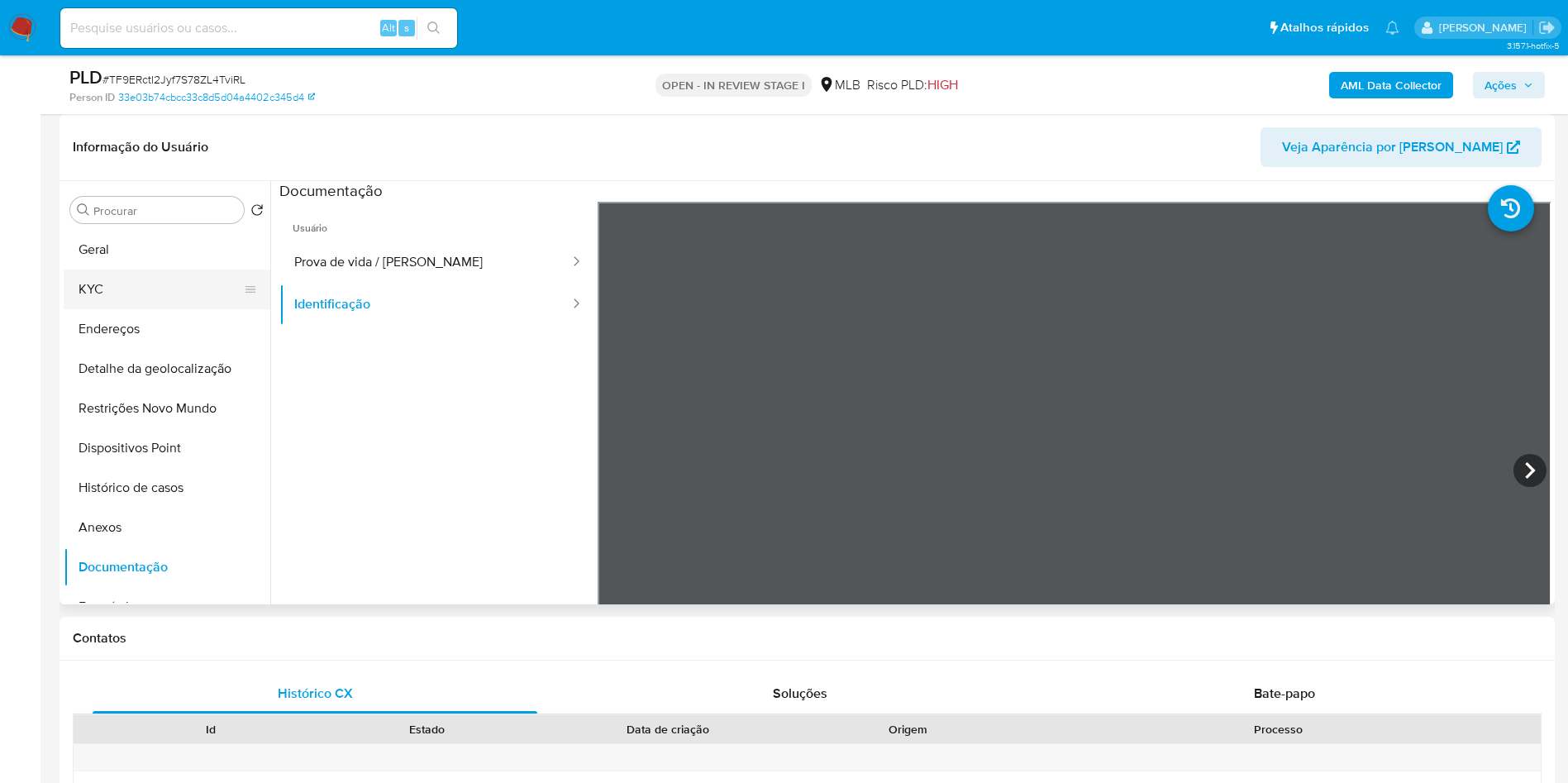
click at [128, 309] on button "KYC" at bounding box center [160, 289] width 193 height 40
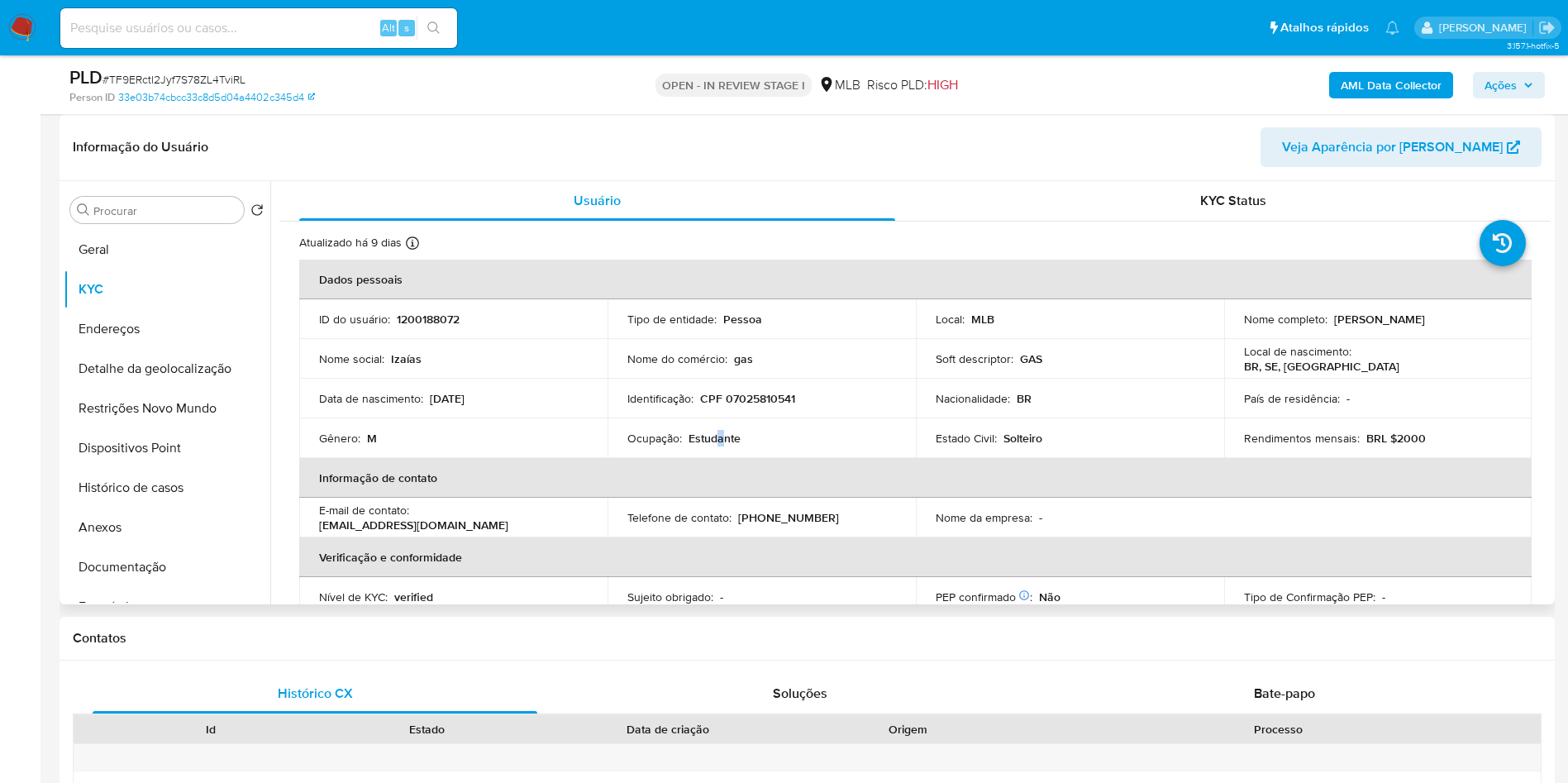
click at [719, 446] on p "Estudante" at bounding box center [714, 438] width 52 height 15
click at [680, 446] on p "Ocupação :" at bounding box center [655, 438] width 55 height 15
click at [694, 446] on p "Estudante" at bounding box center [714, 438] width 52 height 15
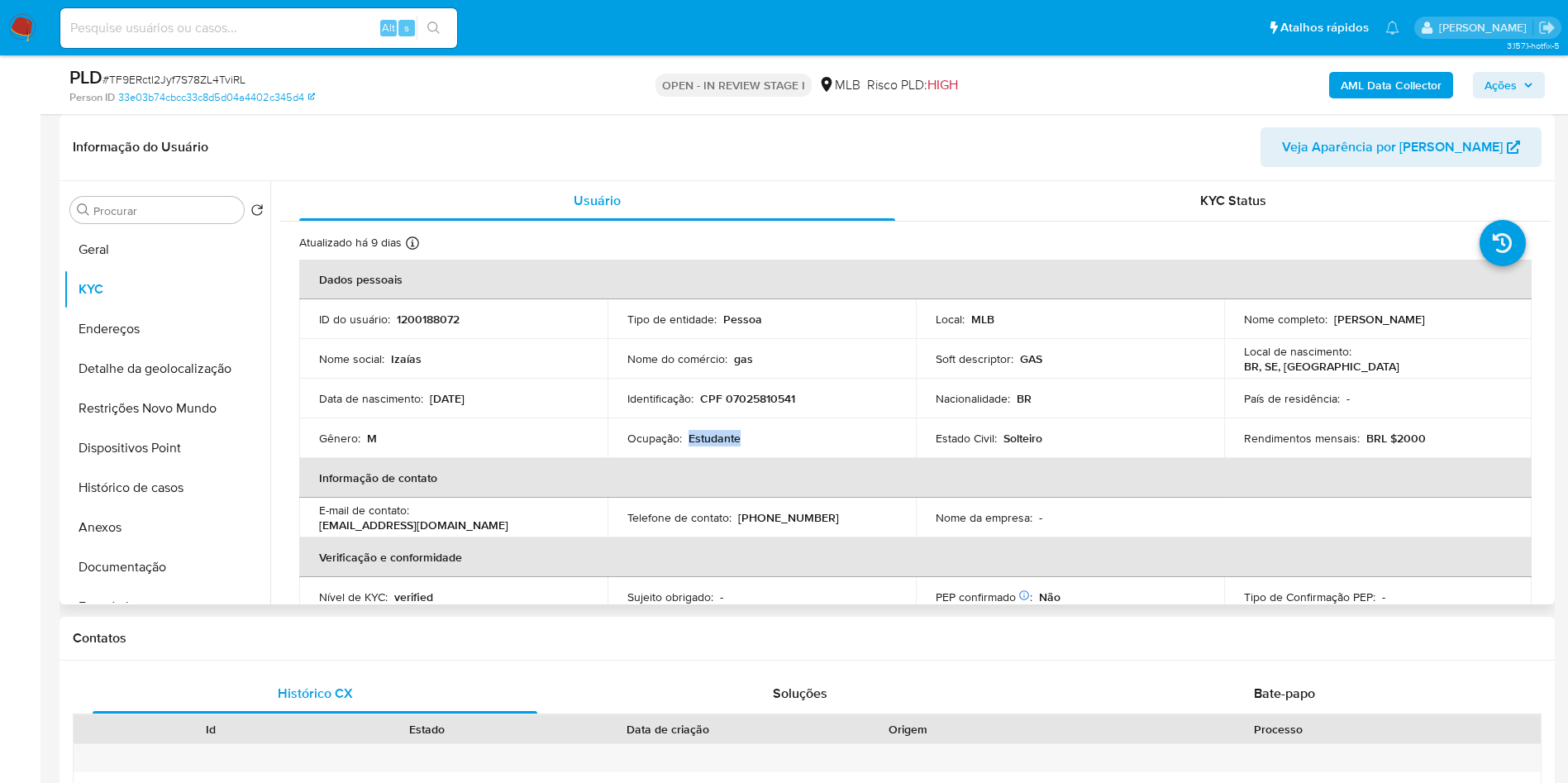
copy p "Estudante"
click at [1402, 77] on b "AML Data Collector" at bounding box center [1391, 85] width 100 height 27
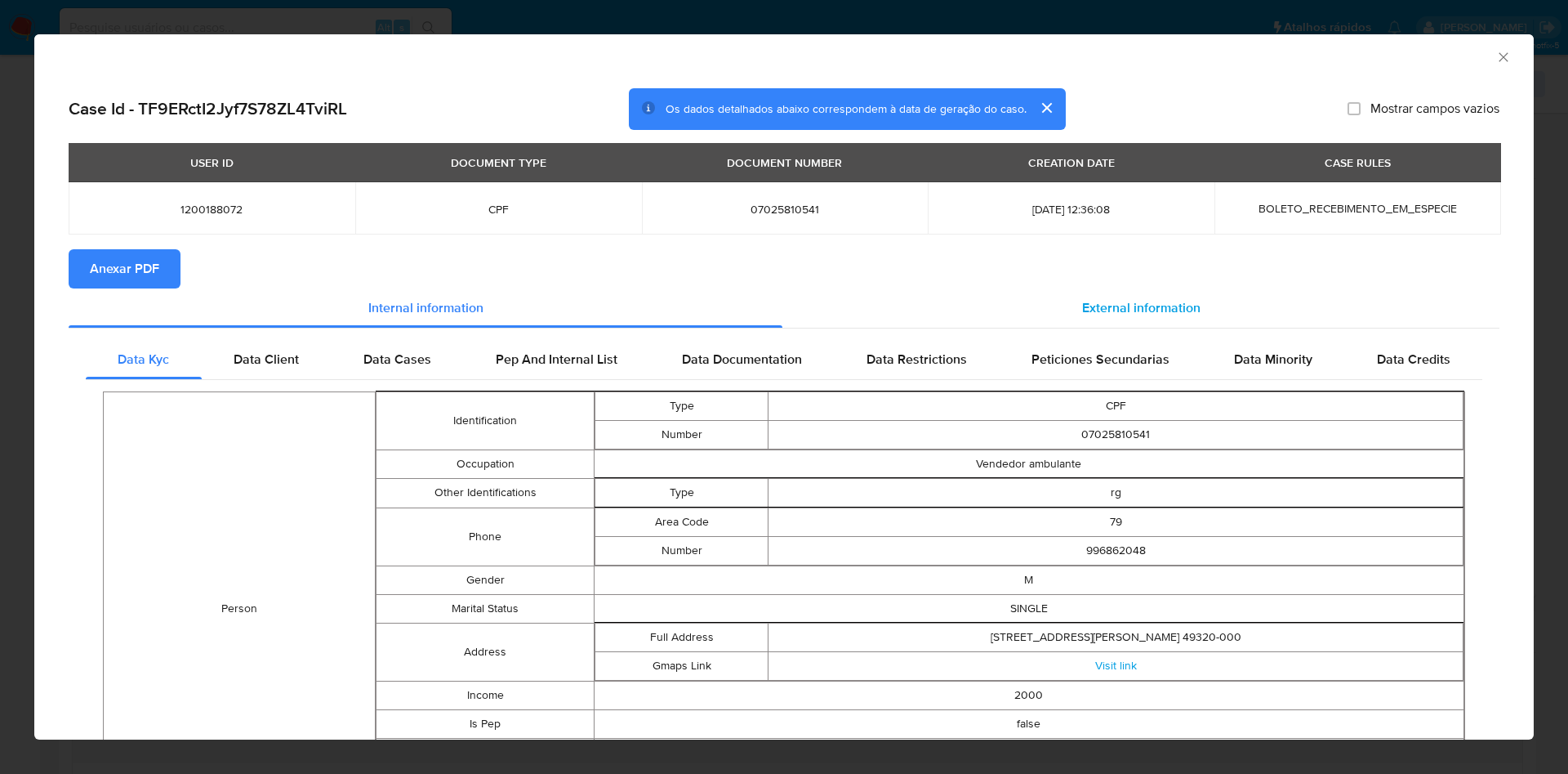
click at [1131, 310] on span "External information" at bounding box center [1141, 307] width 118 height 19
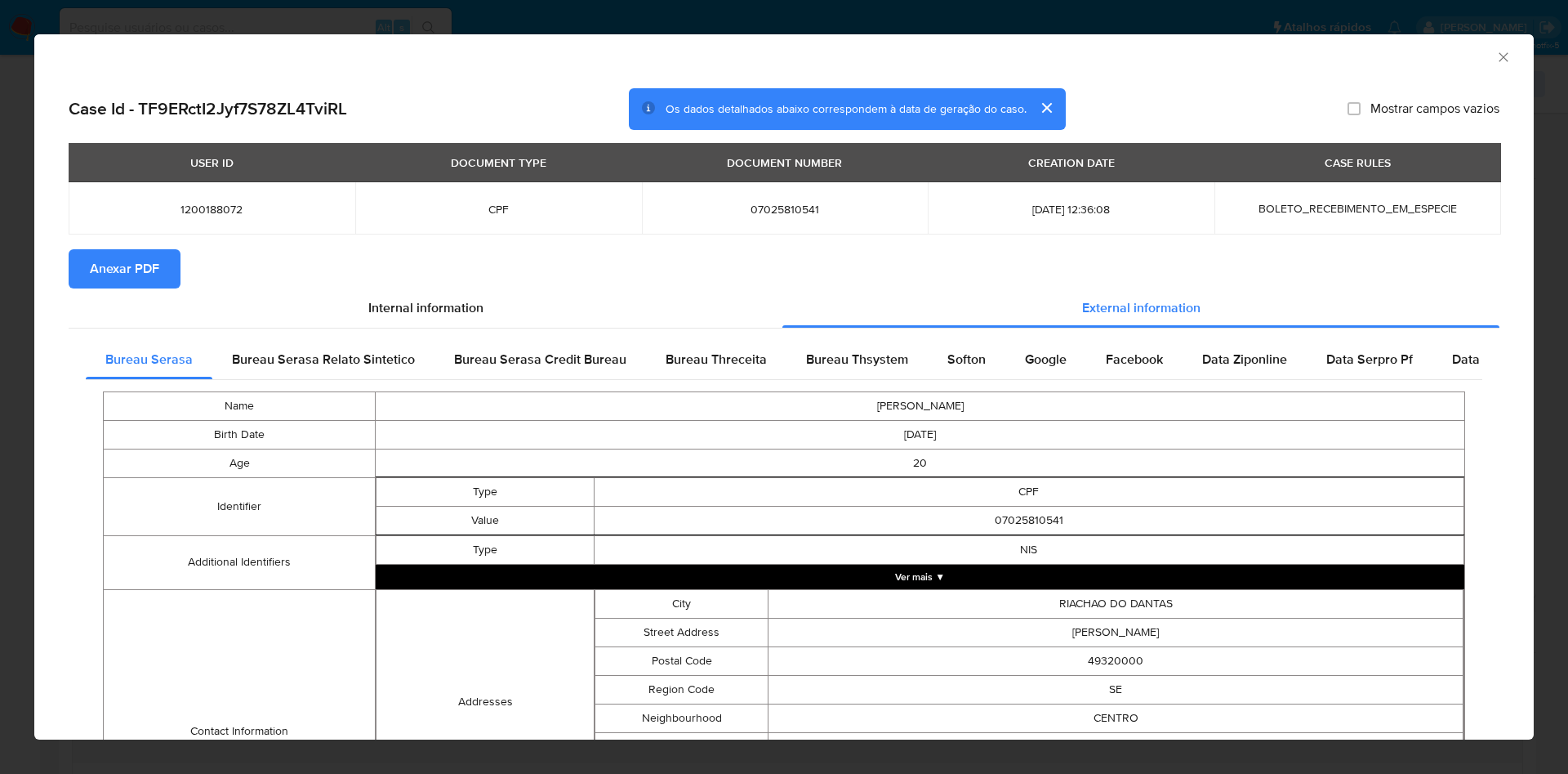
click at [102, 272] on span "Anexar PDF" at bounding box center [125, 269] width 69 height 36
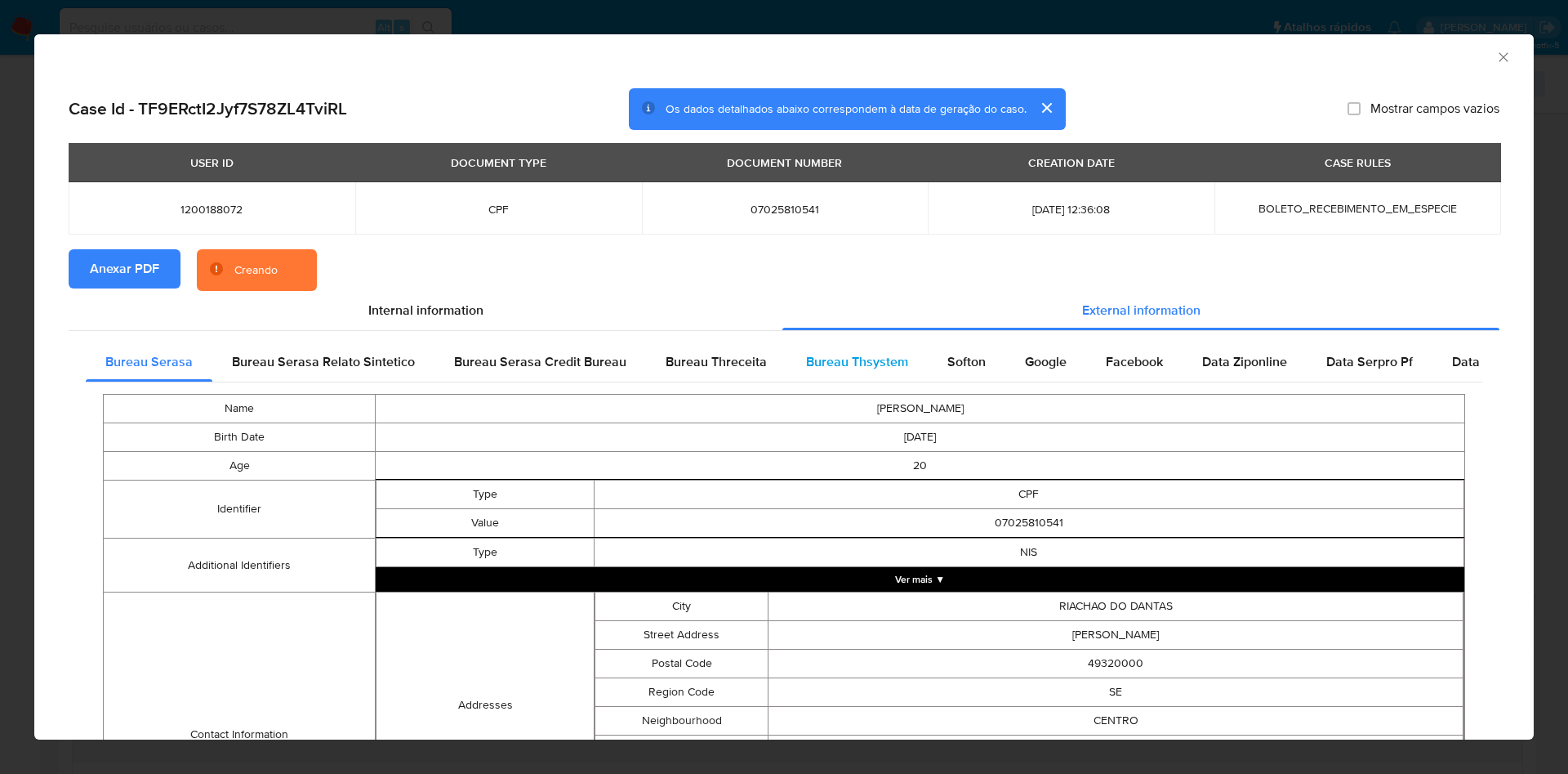
click at [857, 376] on div "Bureau Thsystem" at bounding box center [857, 362] width 141 height 39
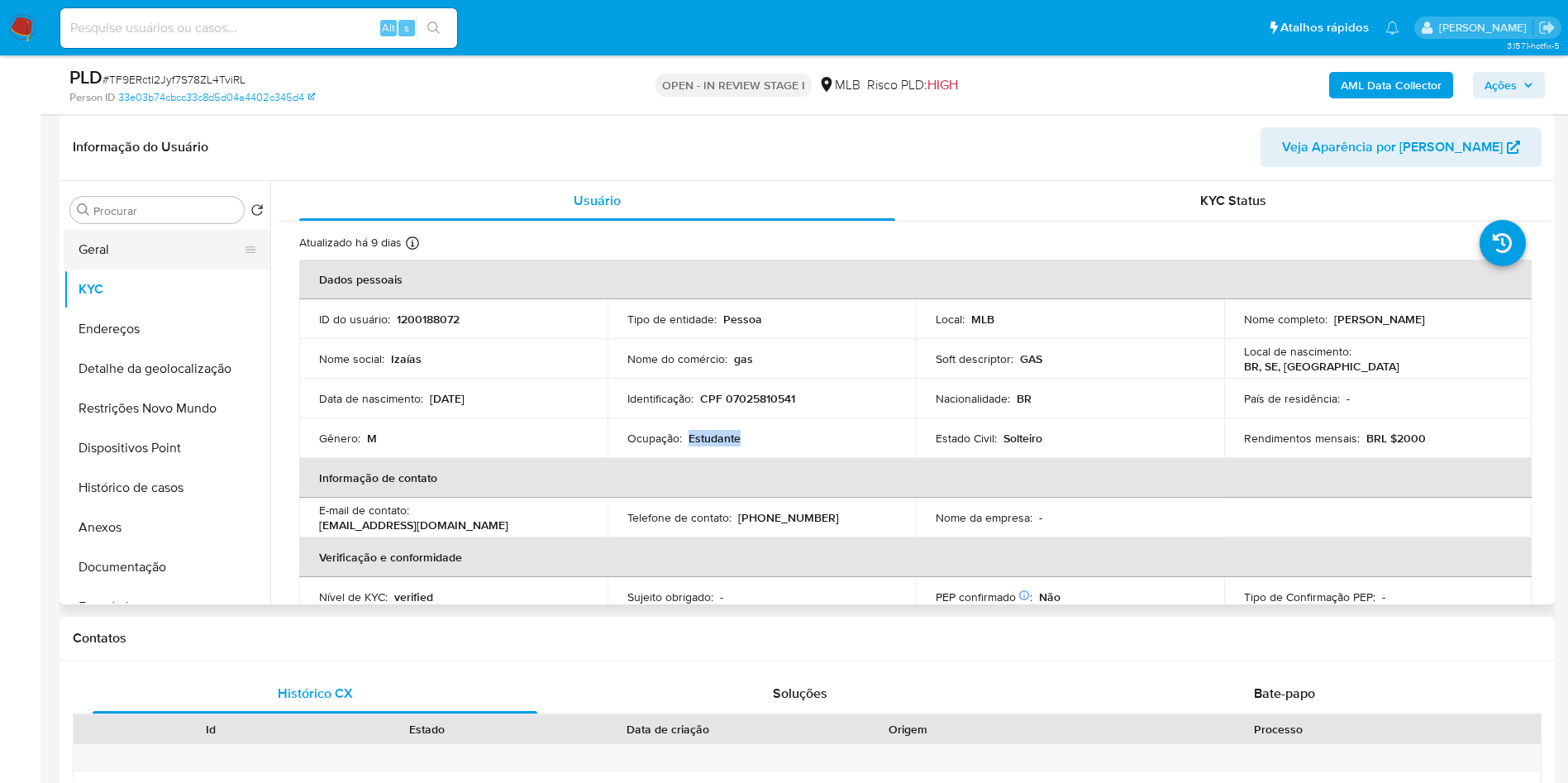
click at [144, 269] on button "Geral" at bounding box center [160, 249] width 193 height 40
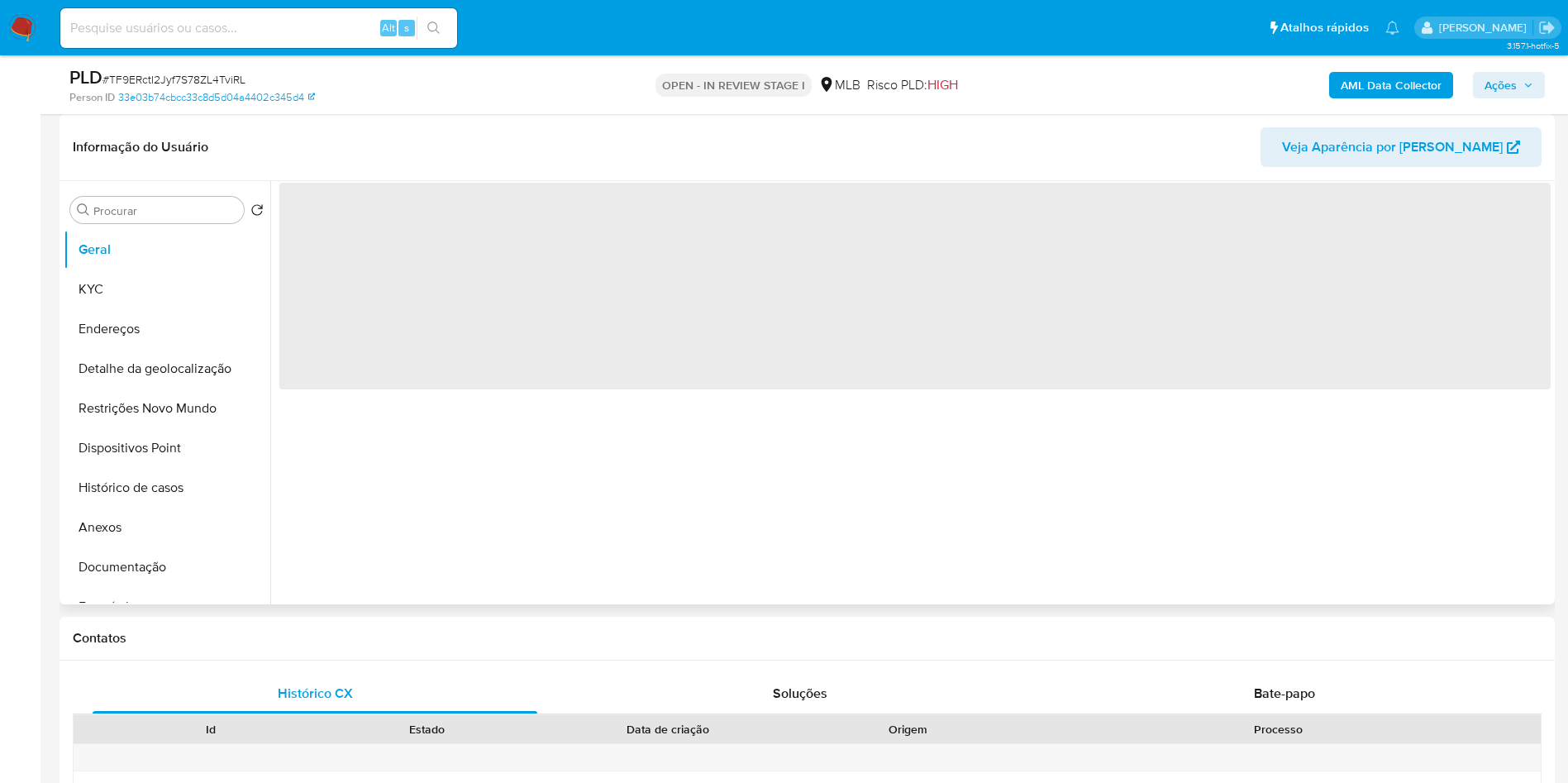
click at [677, 519] on div "‌" at bounding box center [910, 392] width 1280 height 423
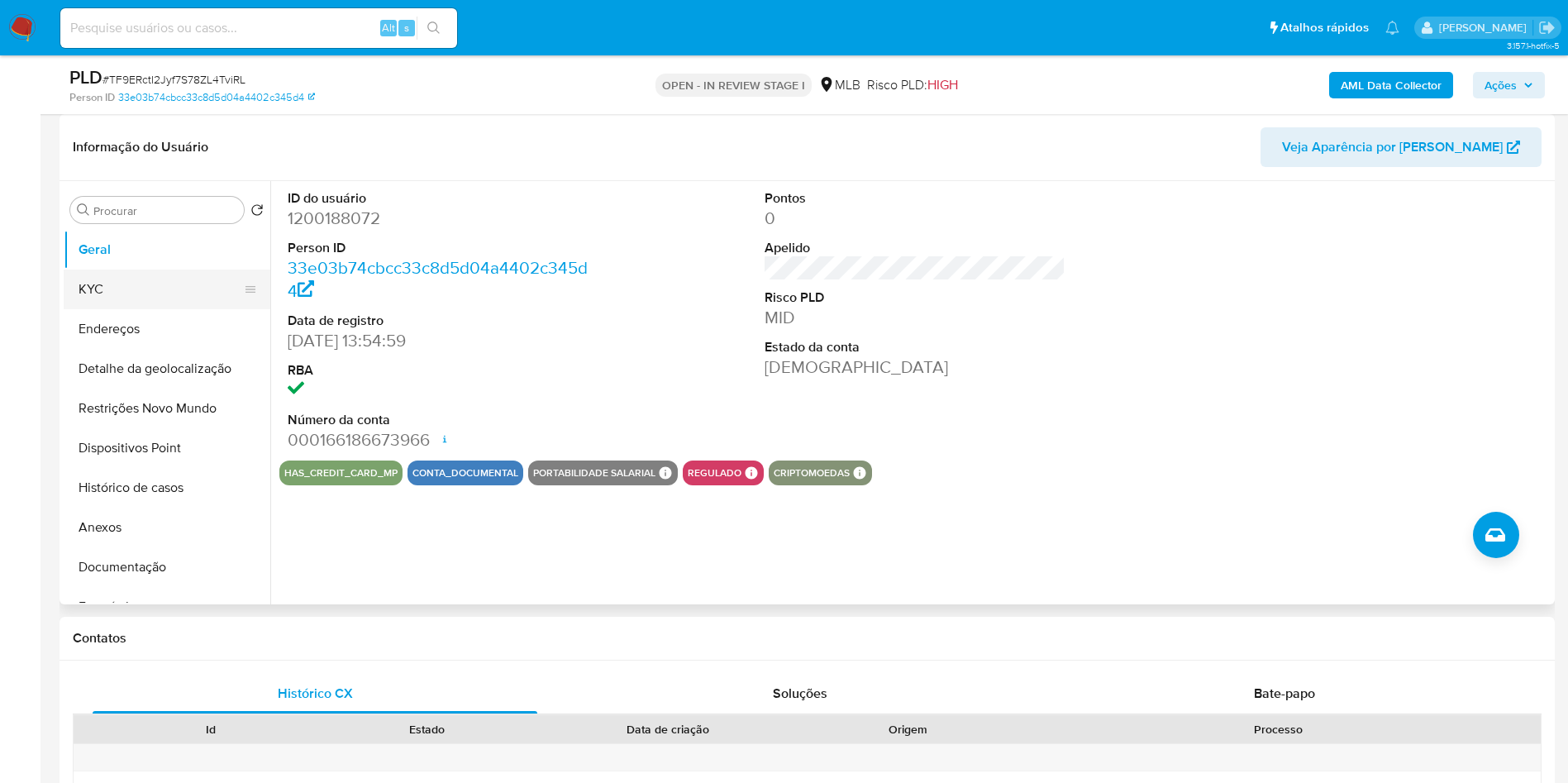
click at [89, 309] on button "KYC" at bounding box center [160, 289] width 193 height 40
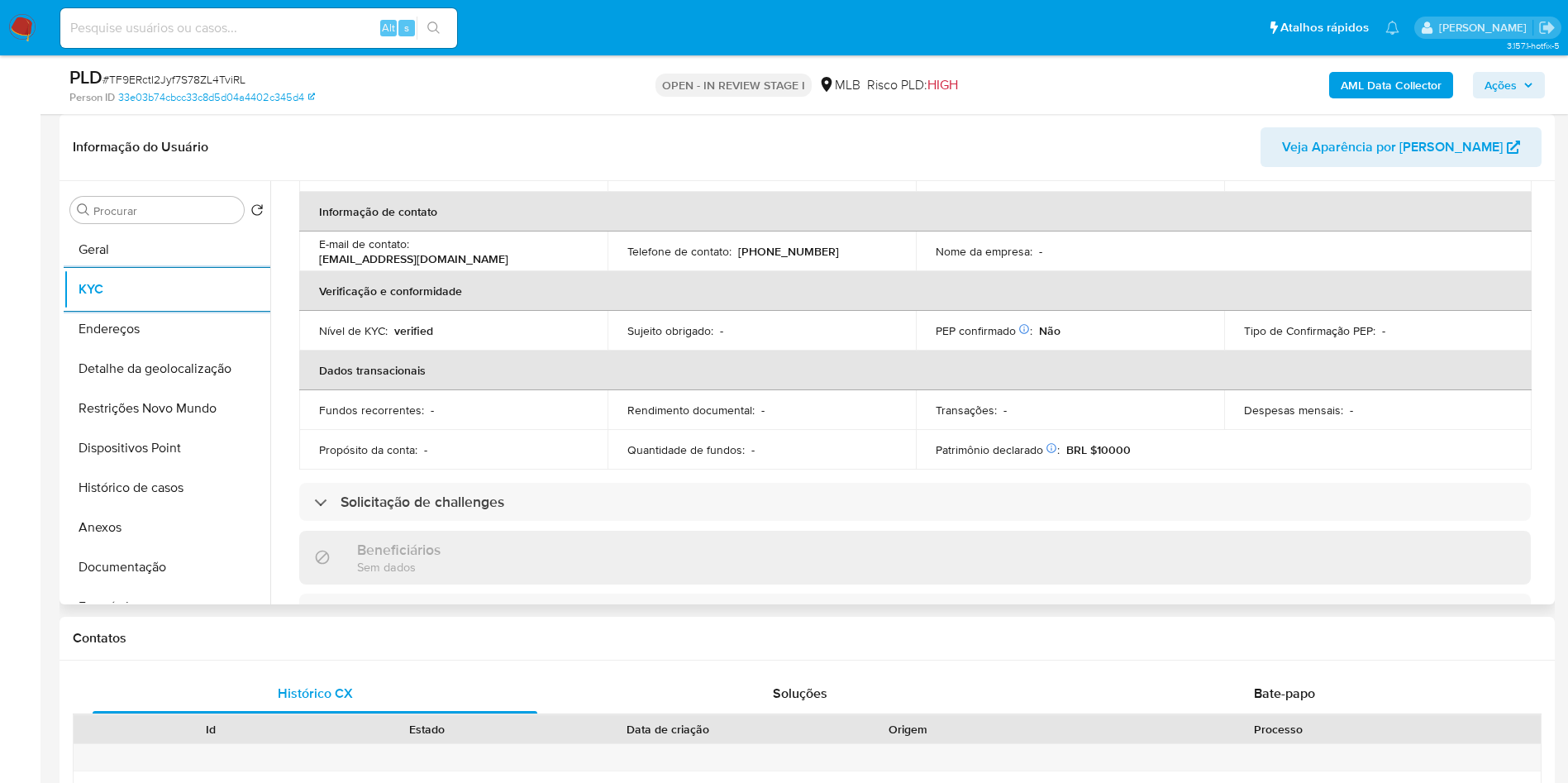
scroll to position [703, 0]
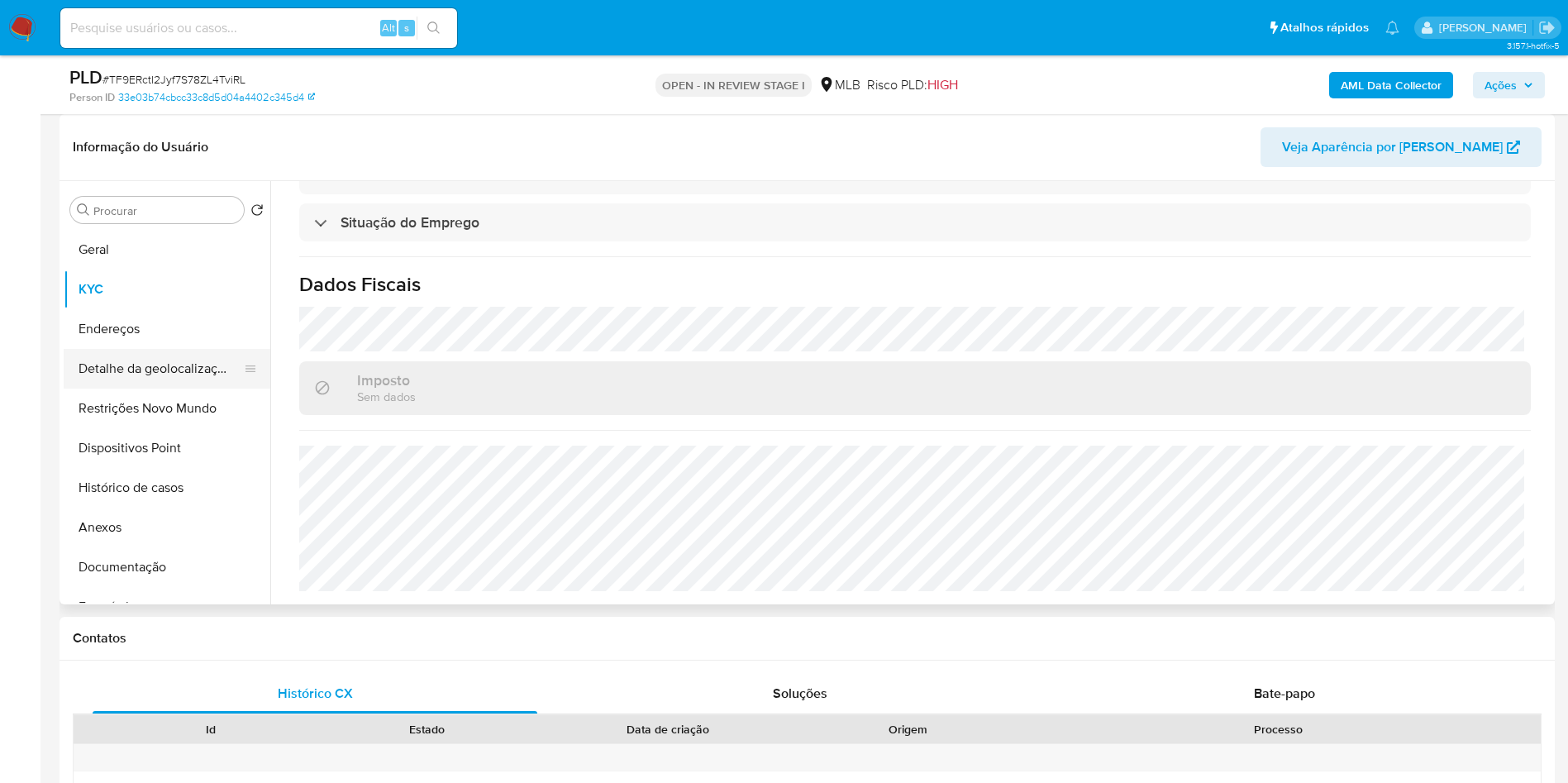
click at [197, 389] on button "Detalhe da geolocalização" at bounding box center [160, 369] width 193 height 40
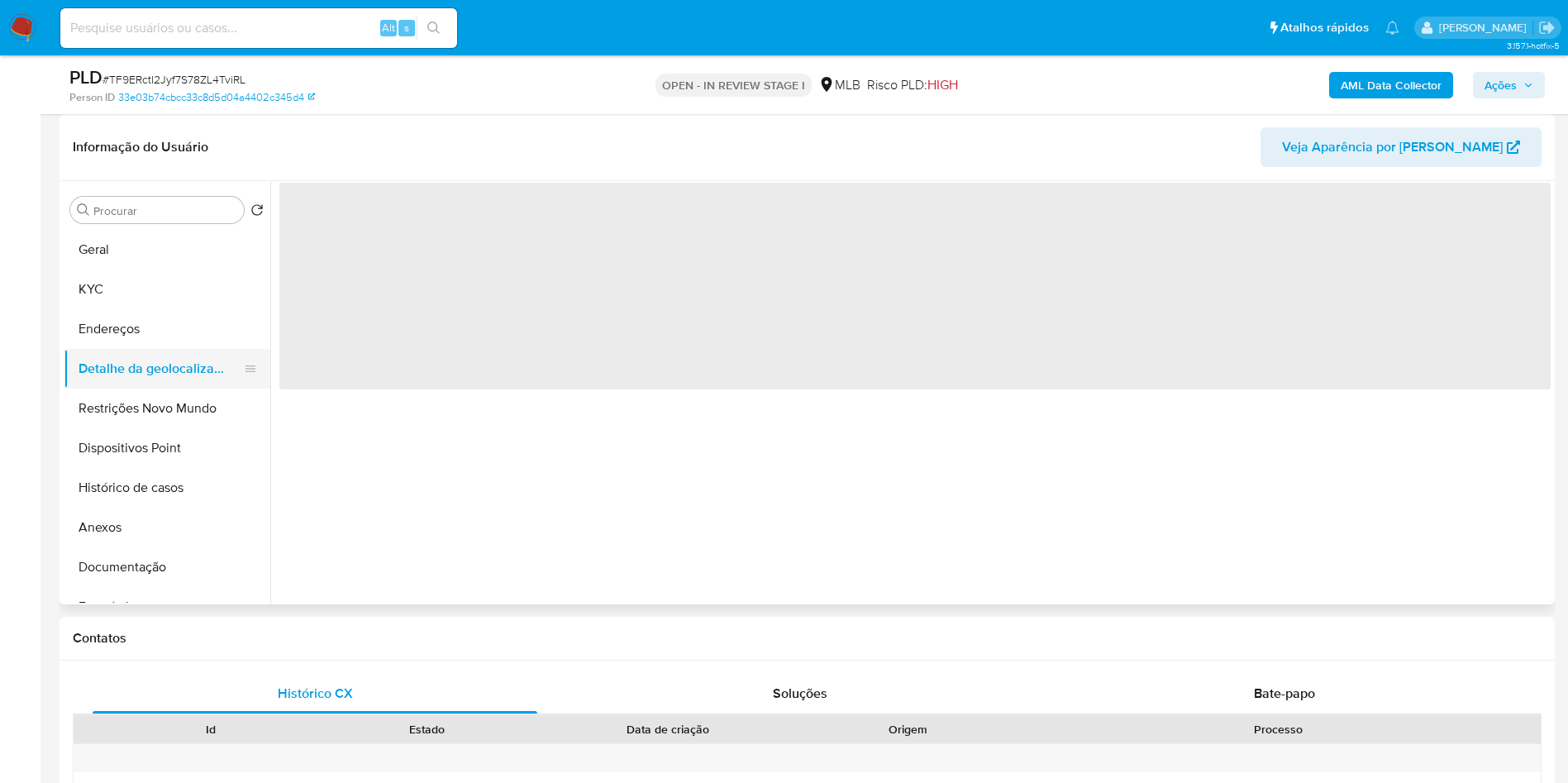
scroll to position [0, 0]
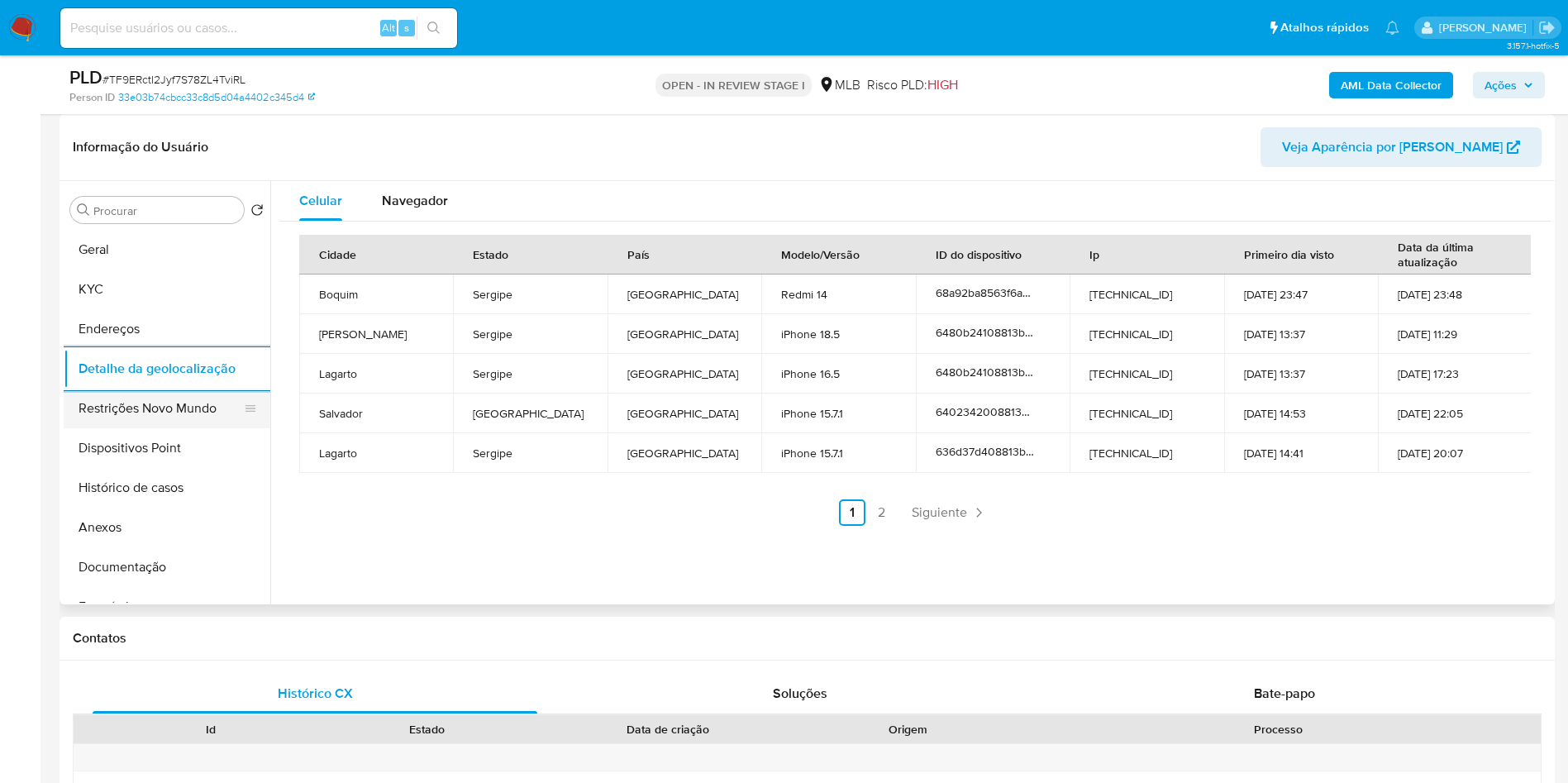
click at [169, 422] on button "Restrições Novo Mundo" at bounding box center [160, 409] width 193 height 40
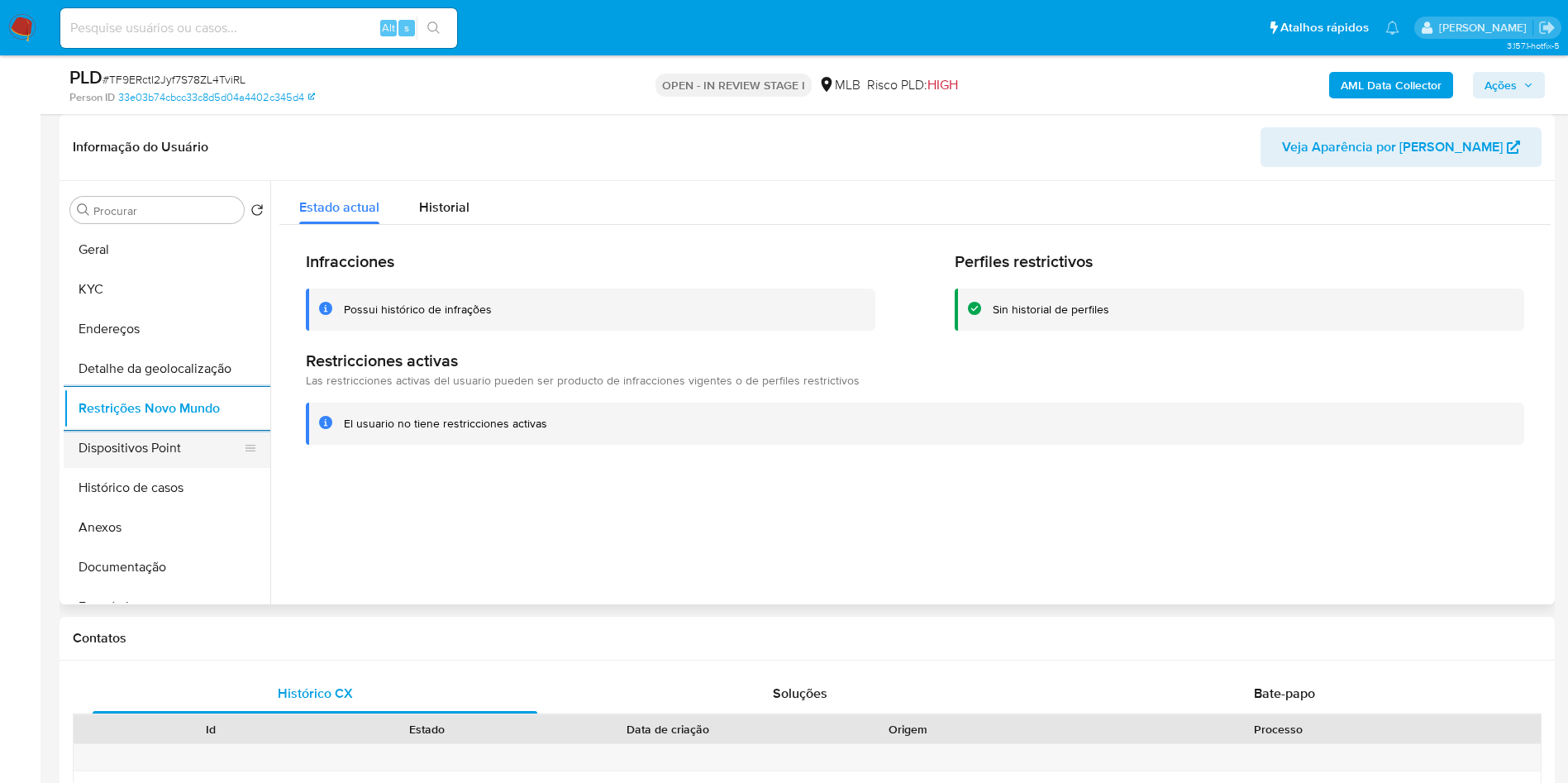
click at [178, 467] on button "Dispositivos Point" at bounding box center [160, 448] width 193 height 40
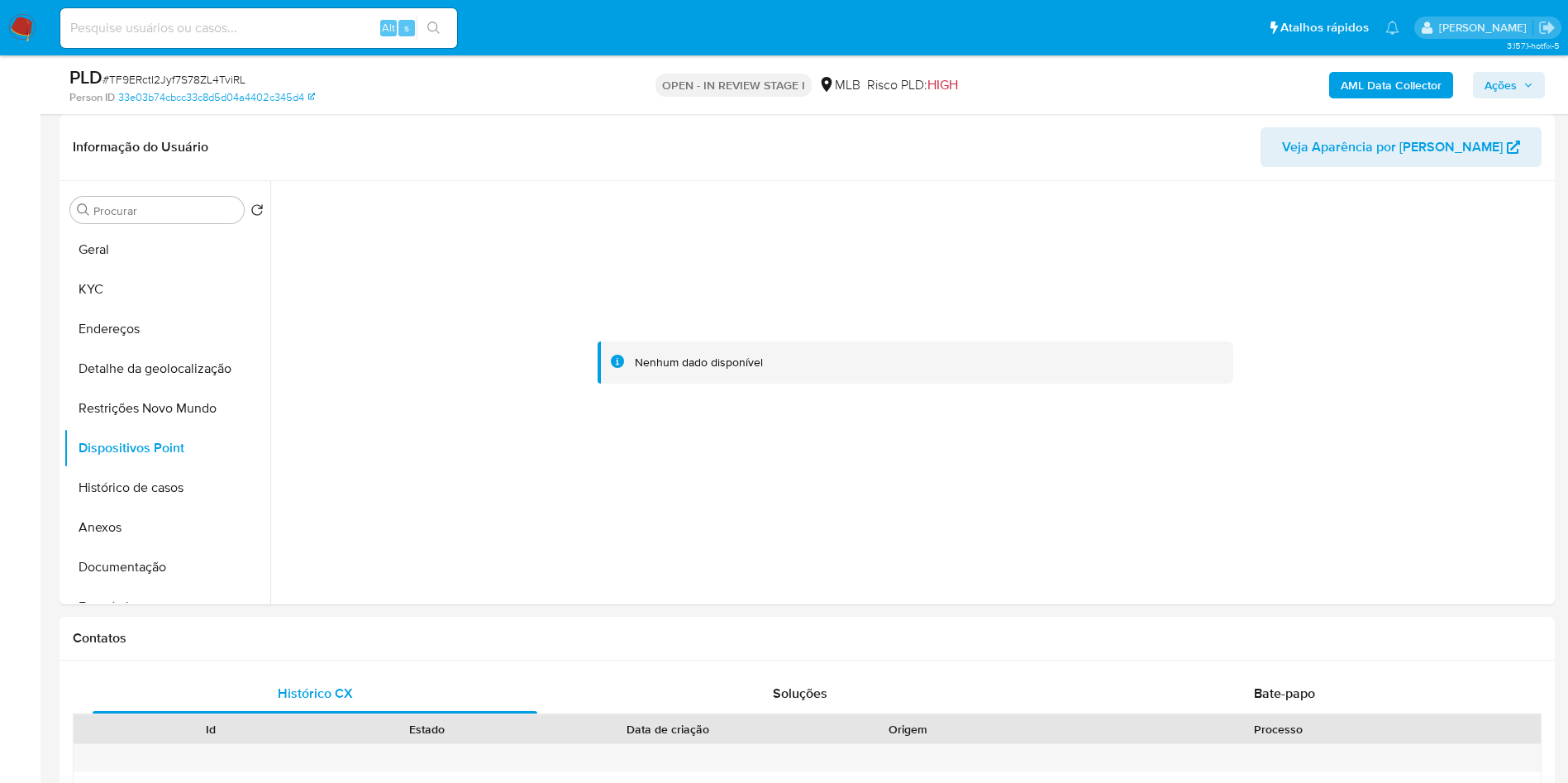
drag, startPoint x: 1526, startPoint y: 83, endPoint x: 1505, endPoint y: 90, distance: 22.1
click at [1526, 83] on icon "button" at bounding box center [1528, 85] width 9 height 9
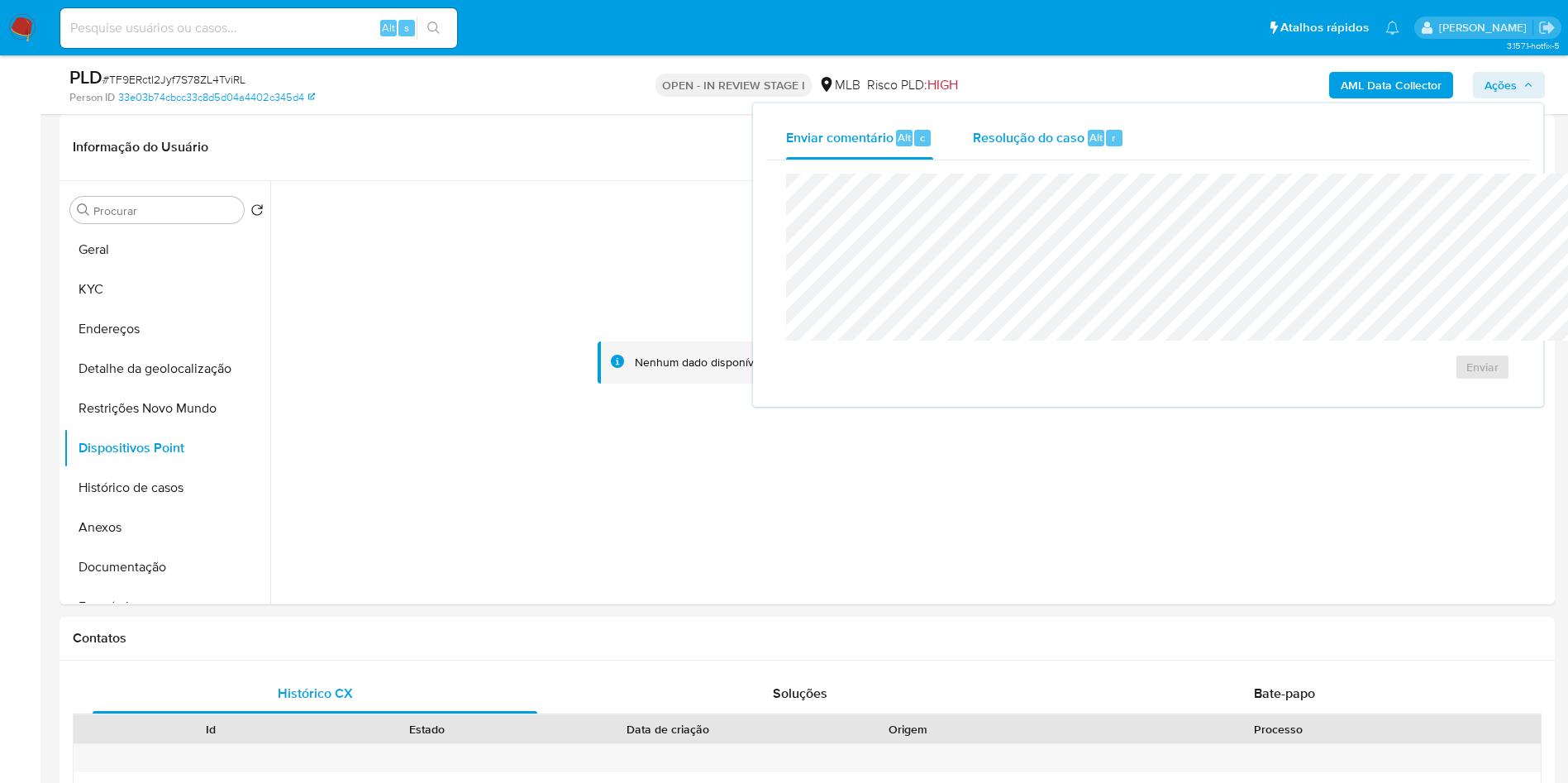
click at [996, 154] on div "Resolução do caso Alt r" at bounding box center [1048, 137] width 152 height 43
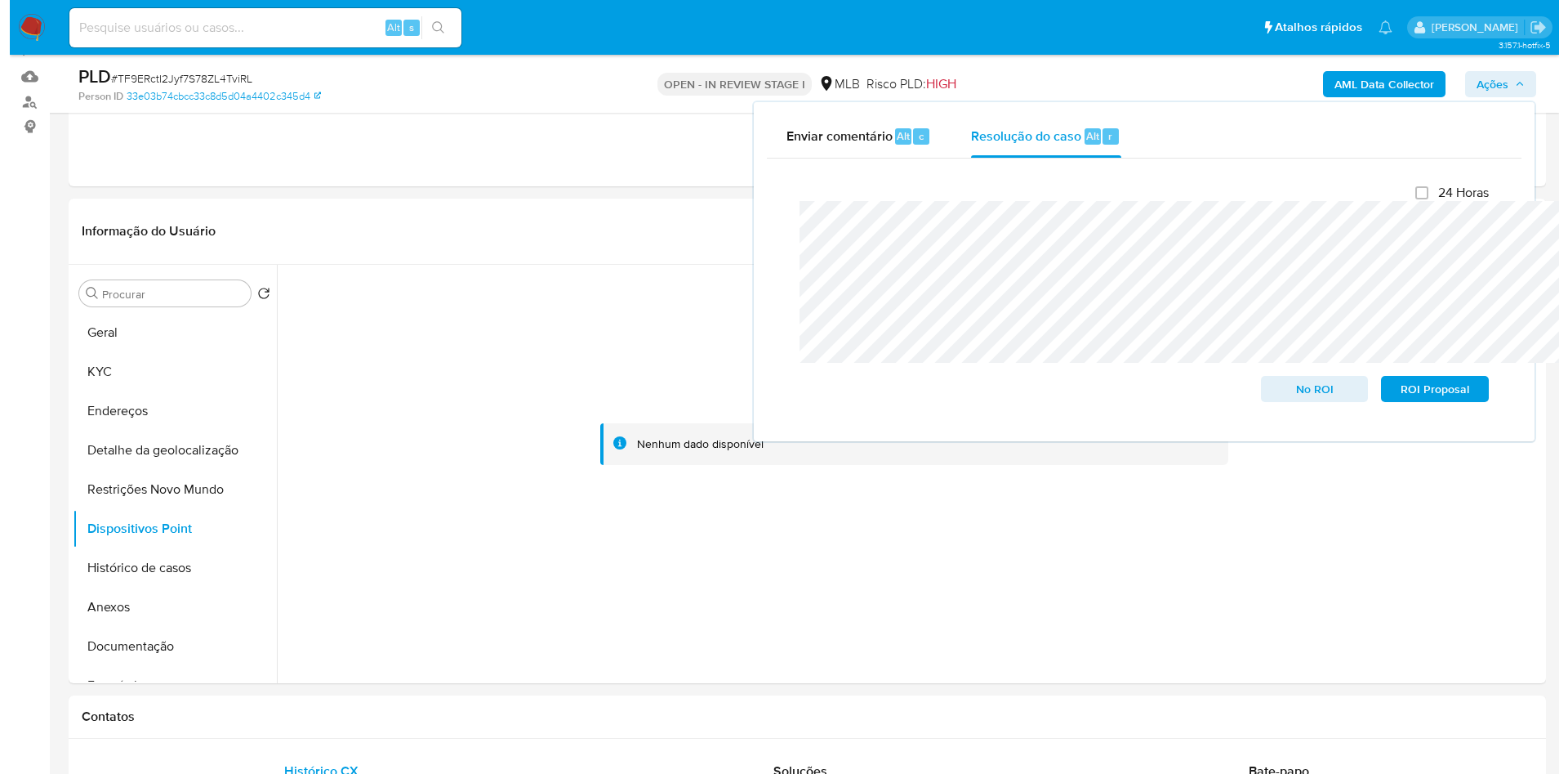
scroll to position [123, 0]
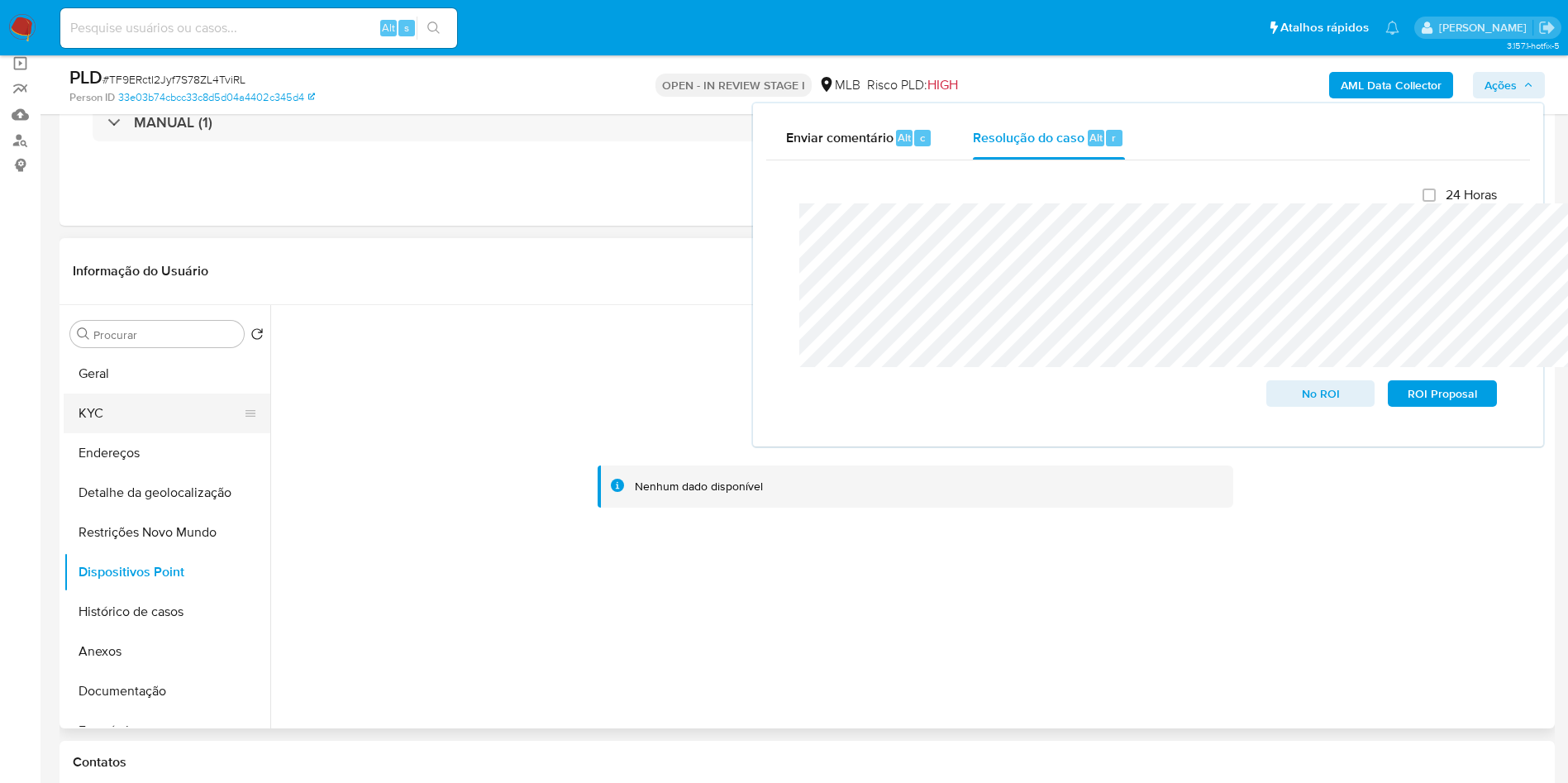
click at [100, 432] on button "KYC" at bounding box center [160, 413] width 193 height 40
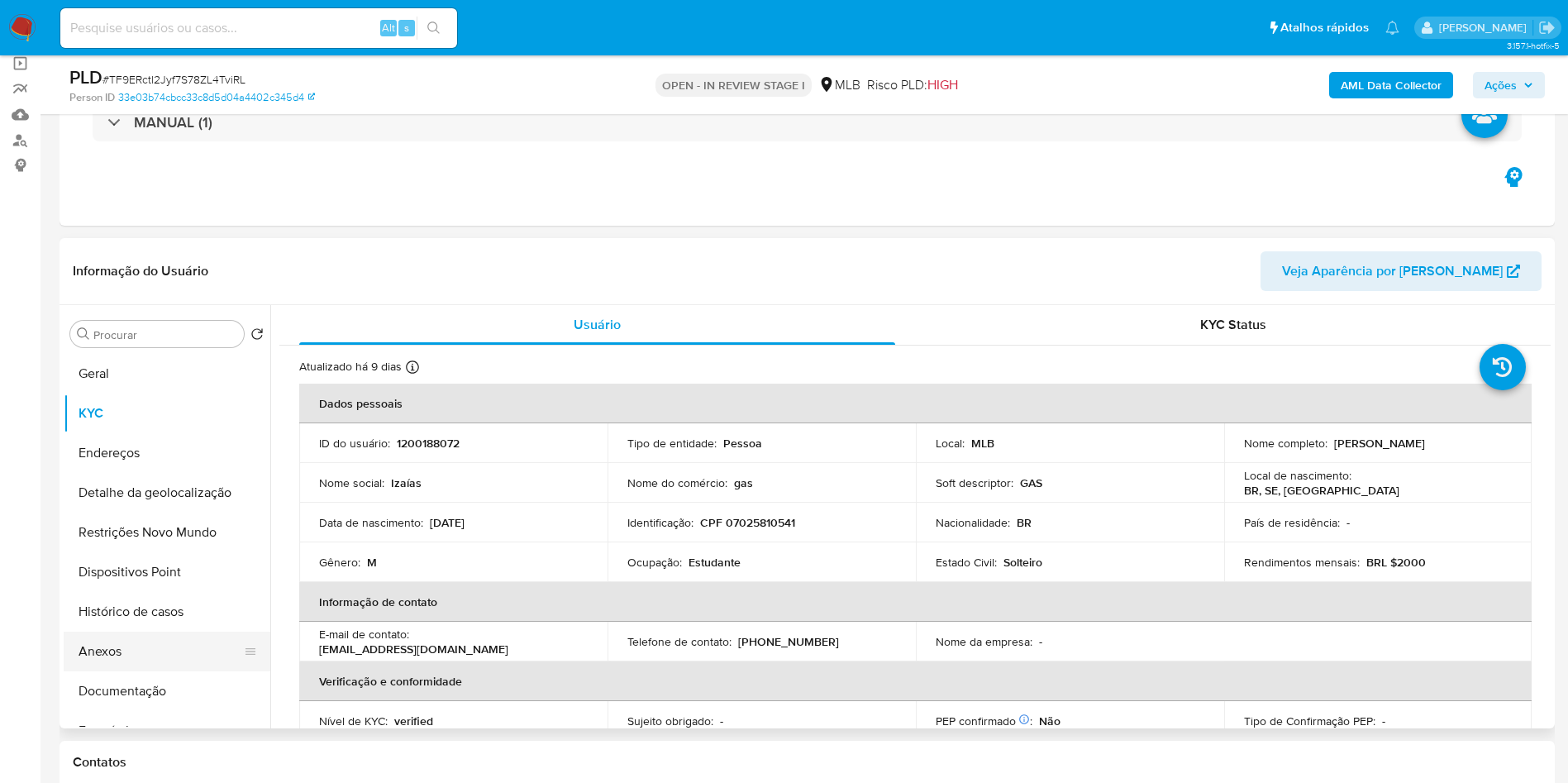
click at [133, 671] on button "Anexos" at bounding box center [160, 651] width 193 height 40
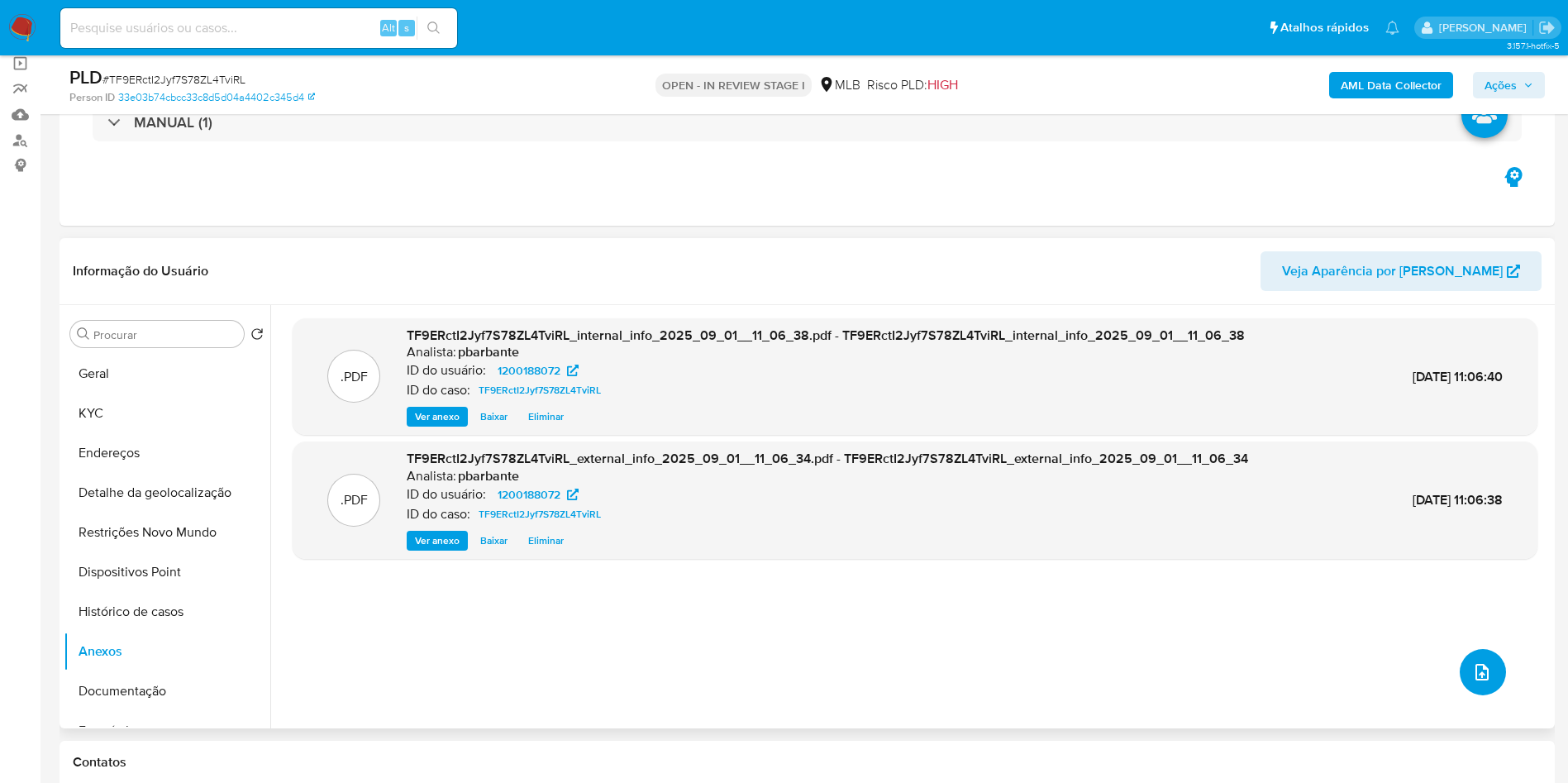
click at [1474, 682] on icon "upload-file" at bounding box center [1482, 671] width 20 height 20
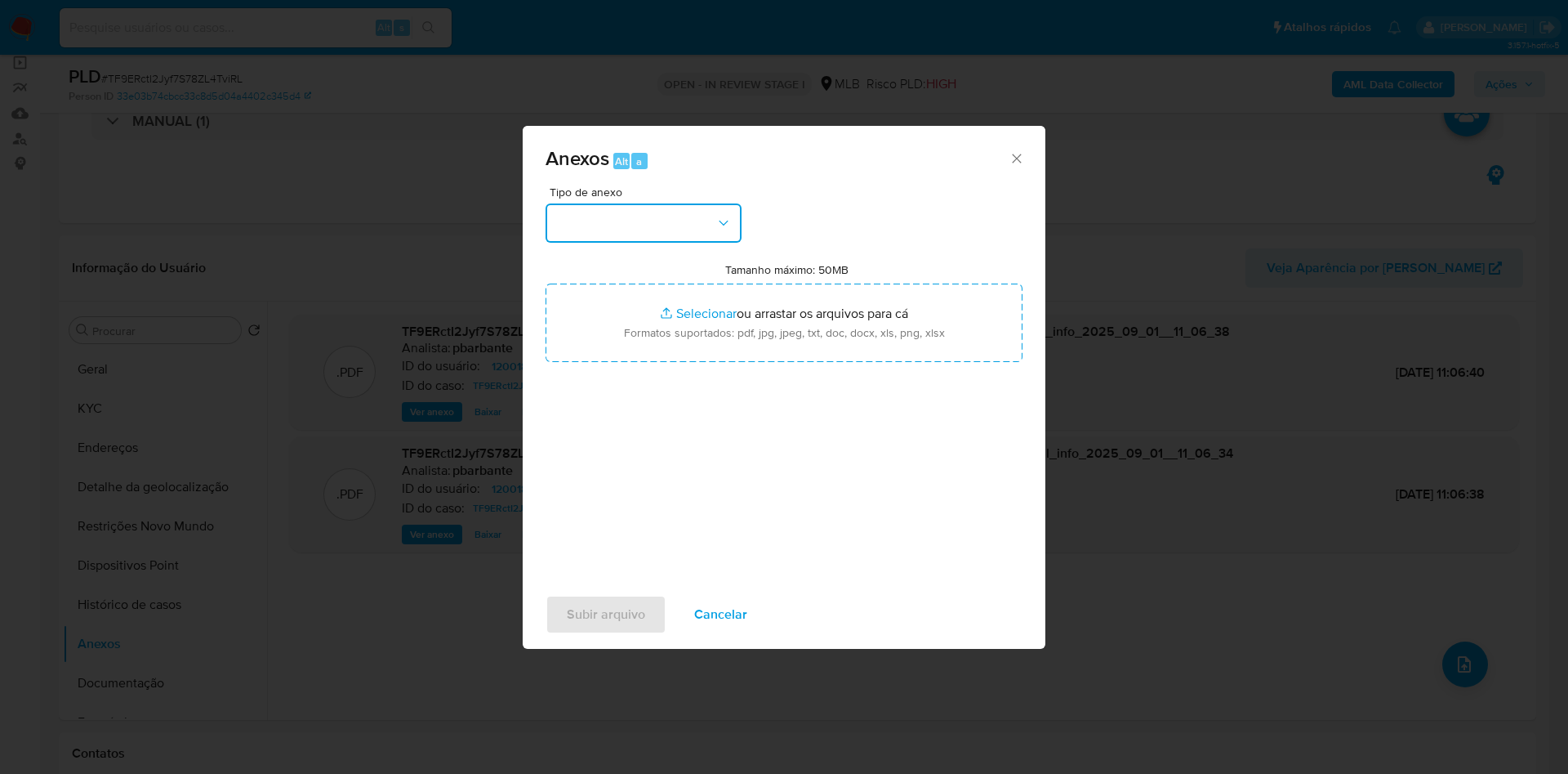
click at [682, 203] on button "button" at bounding box center [643, 223] width 196 height 39
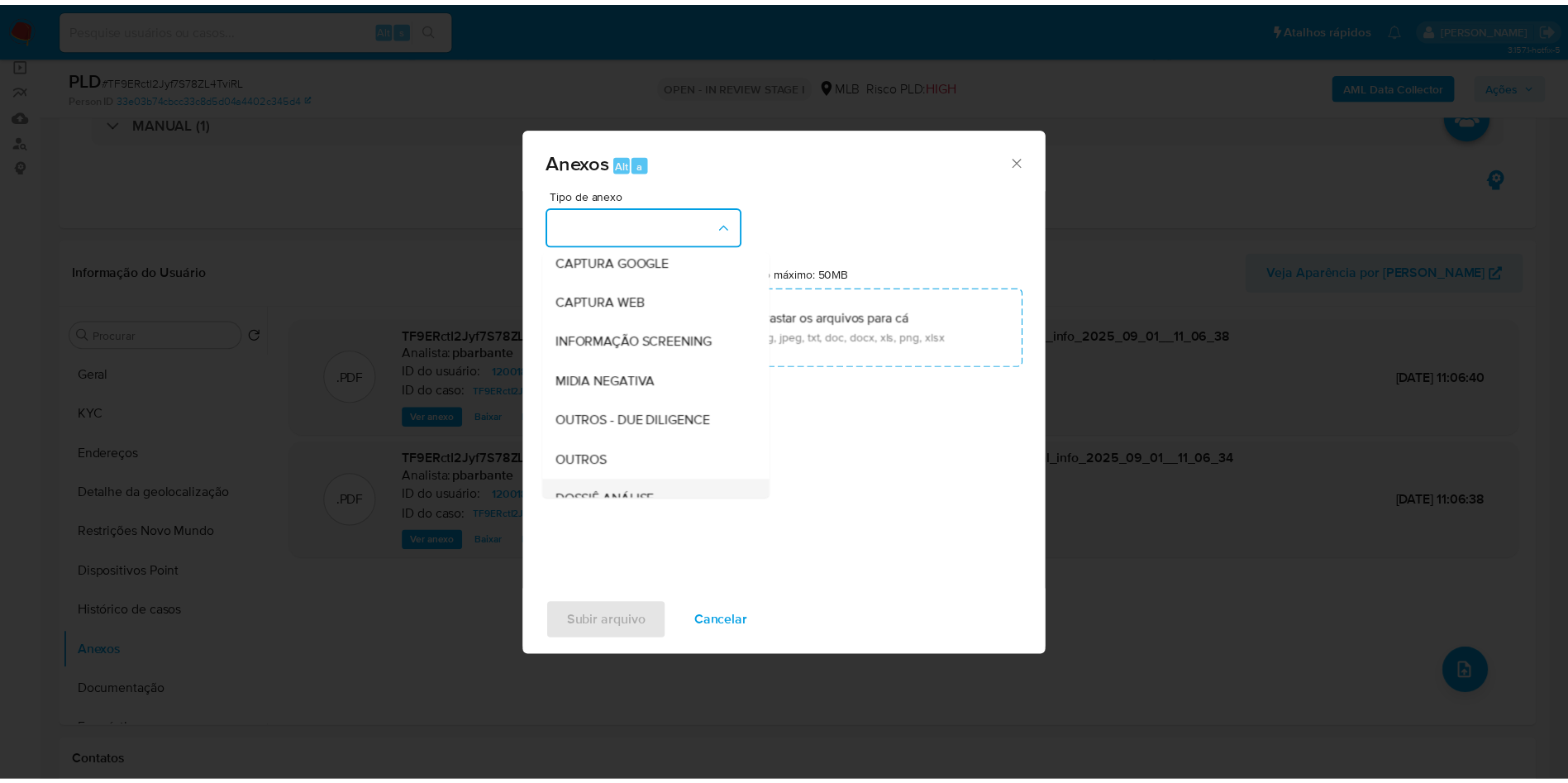
scroll to position [222, 0]
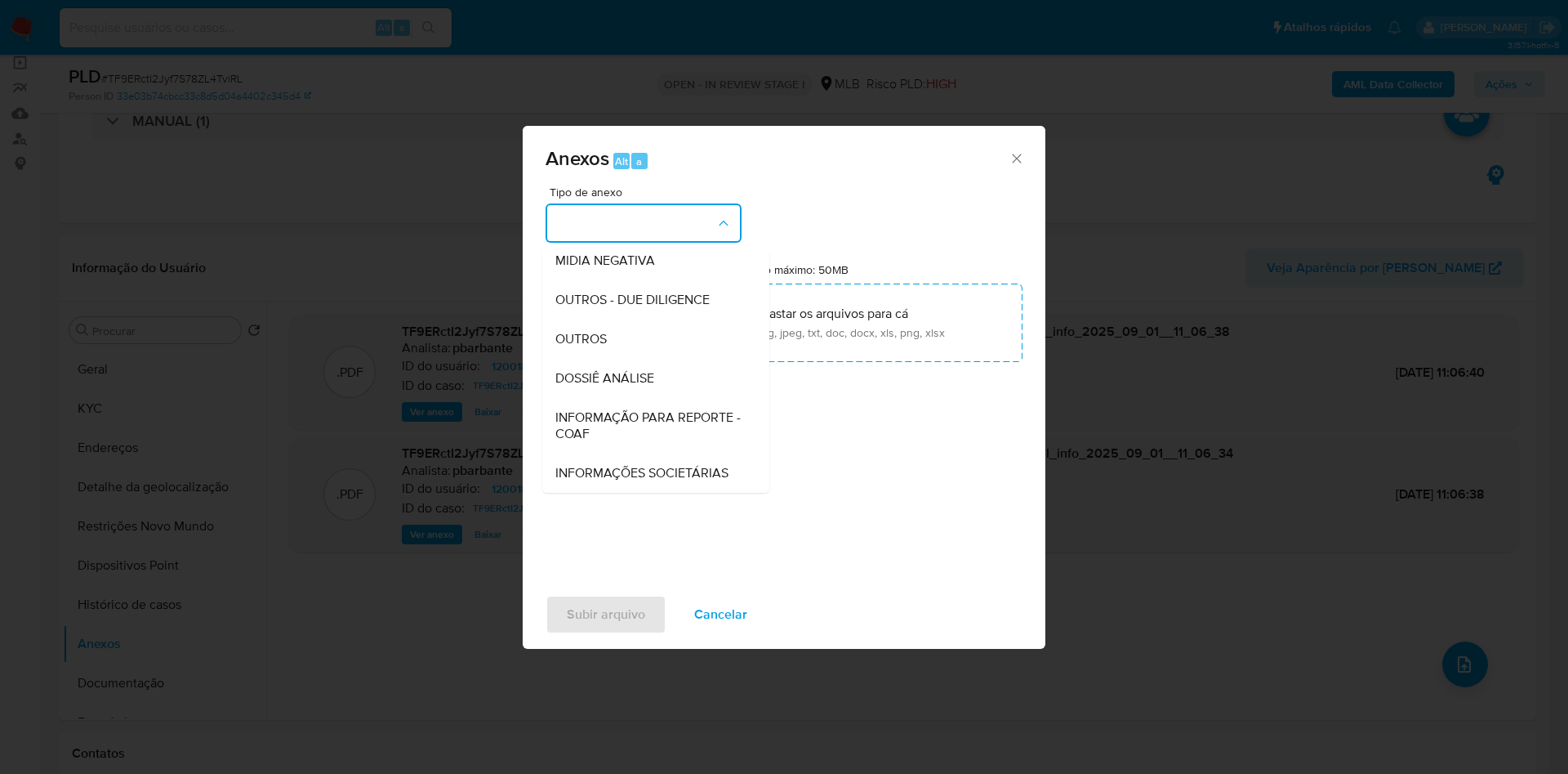
click at [580, 409] on span "INFORMAÇÃO PARA REPORTE - COAF" at bounding box center [651, 425] width 191 height 33
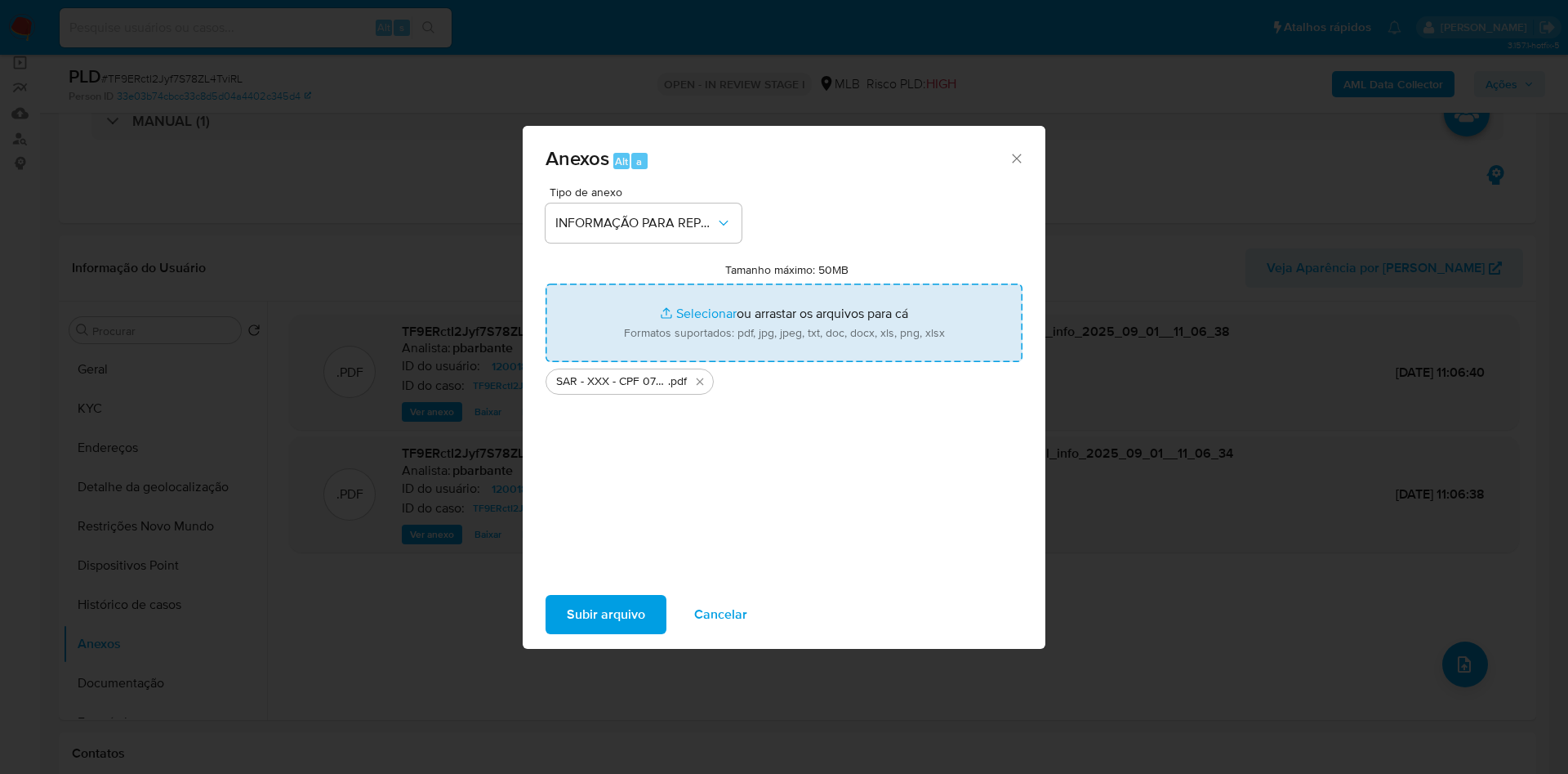
type input "C:\fakepath\Mulan 1200188072_2025_08_26_11_42_31.xlsx"
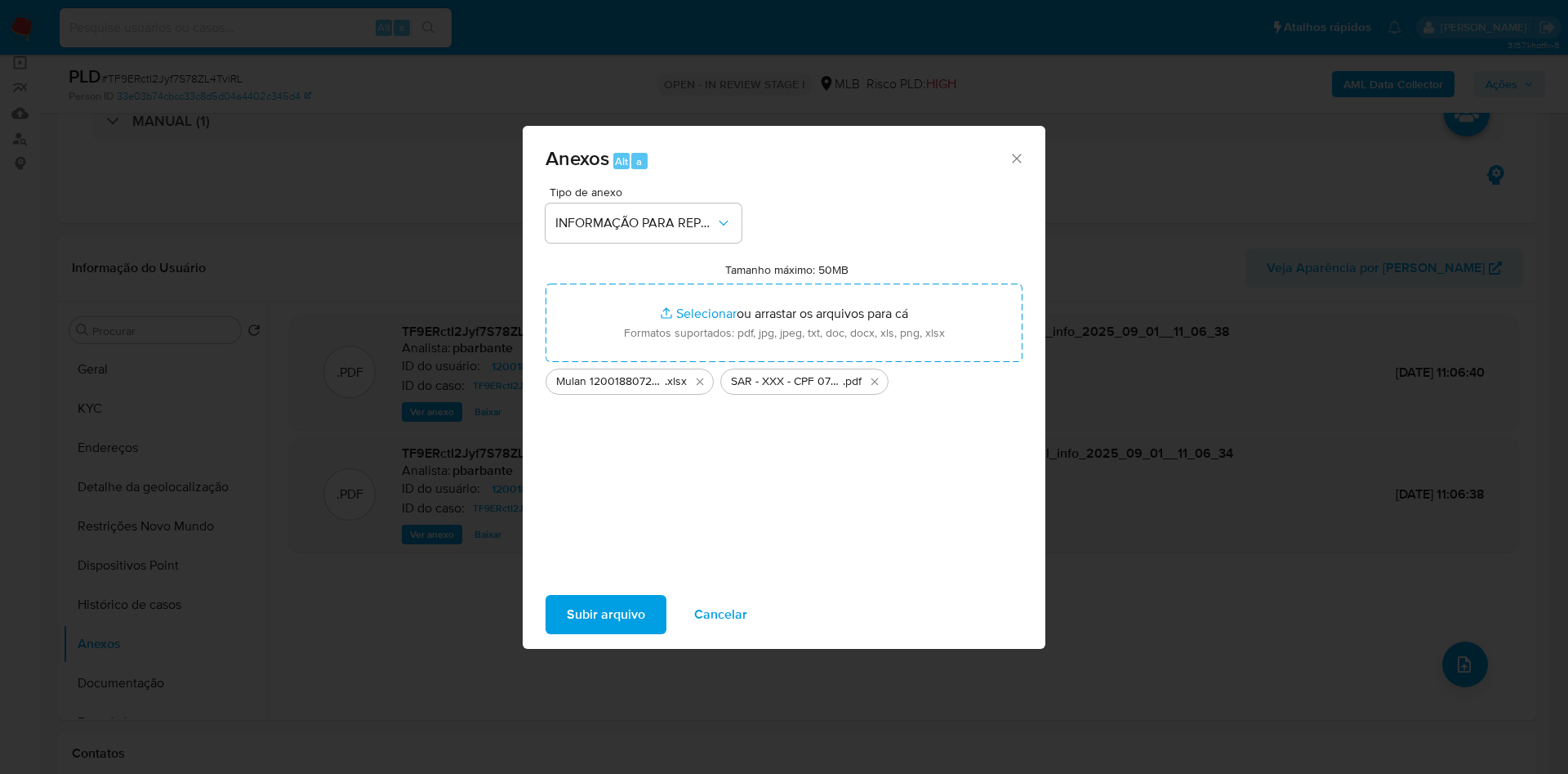
click at [576, 627] on span "Subir arquivo" at bounding box center [606, 614] width 79 height 36
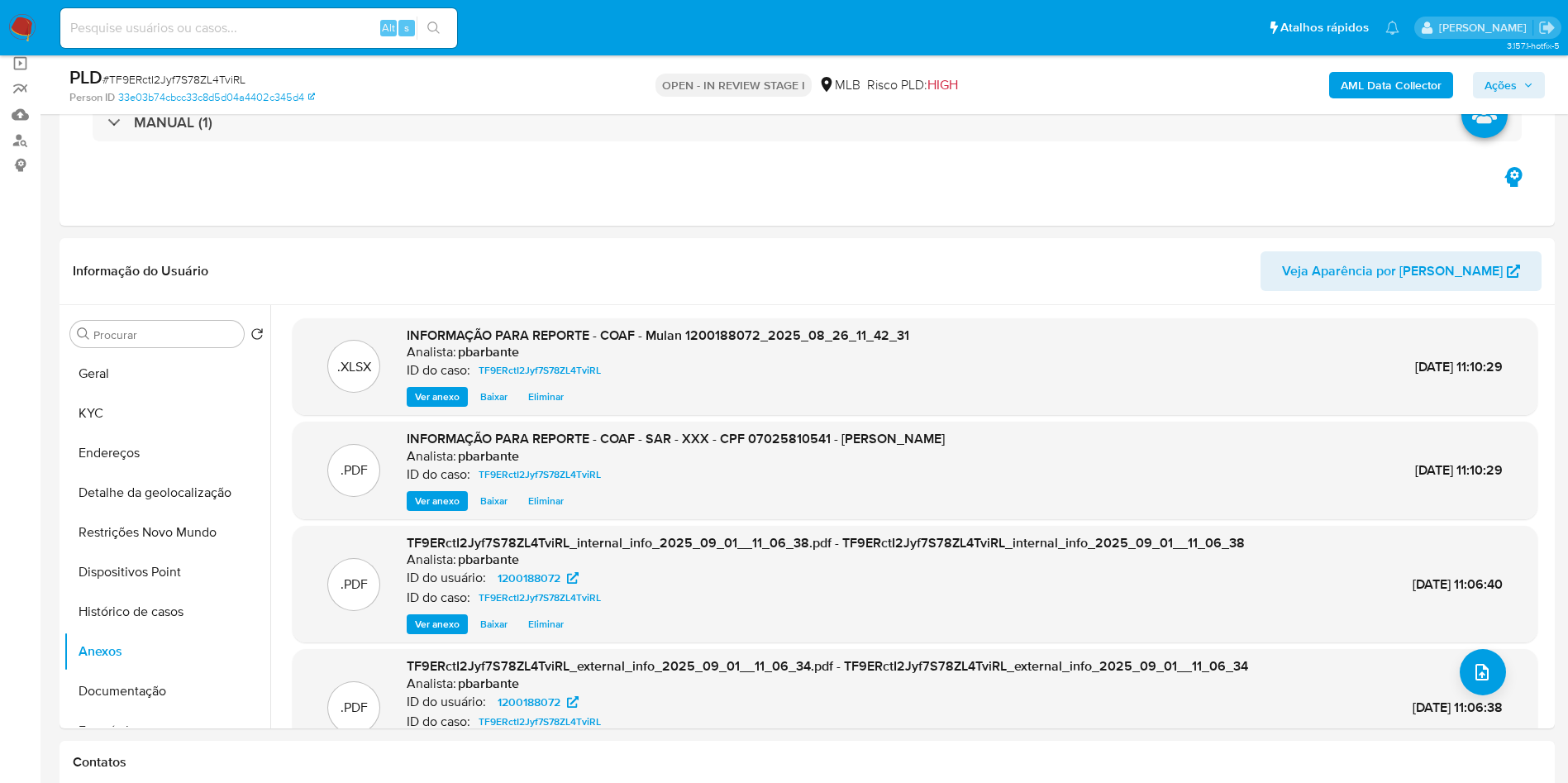
click at [1536, 93] on button "Ações" at bounding box center [1509, 85] width 72 height 27
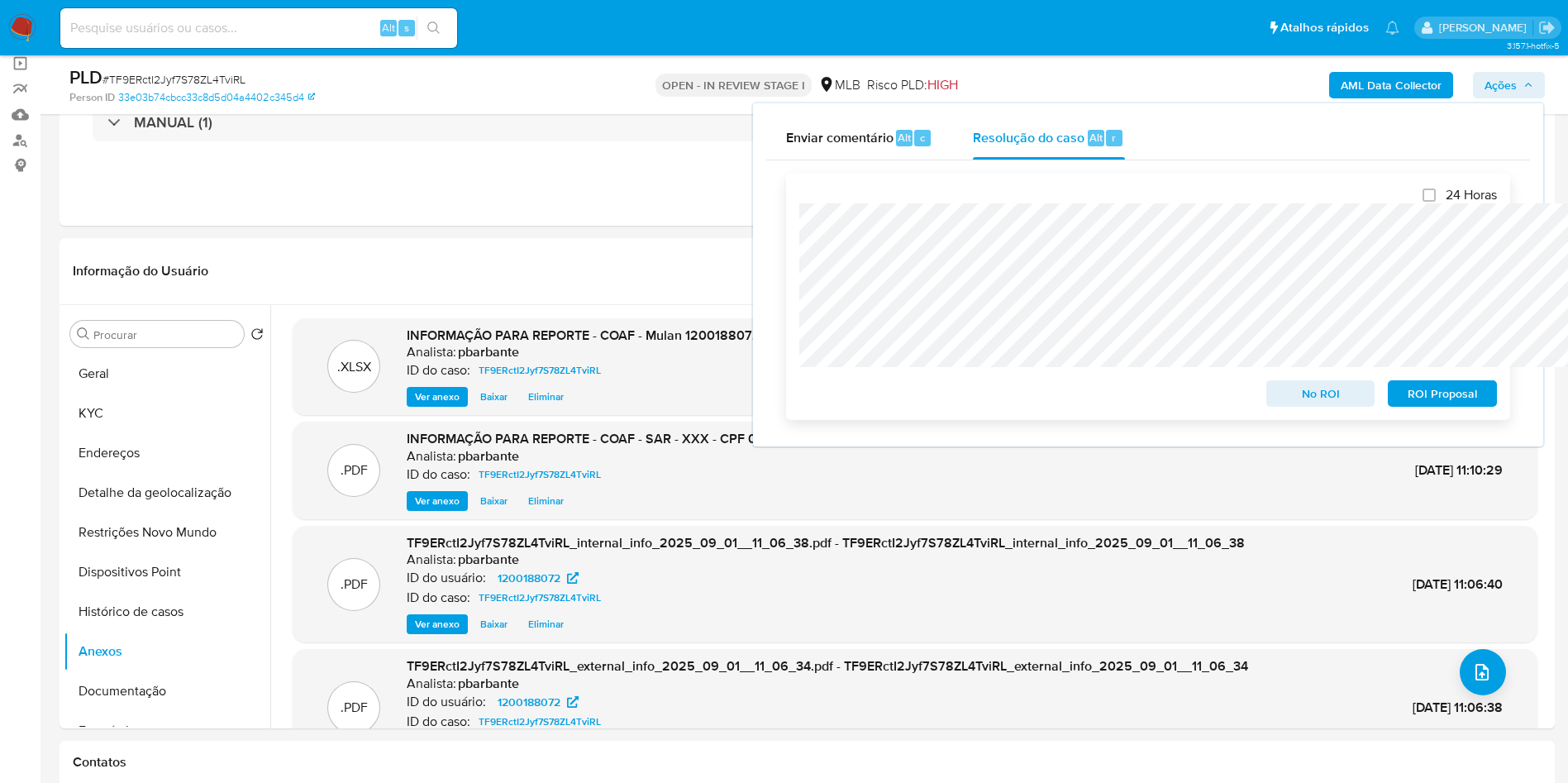
click at [1441, 397] on span "ROI Proposal" at bounding box center [1442, 393] width 86 height 23
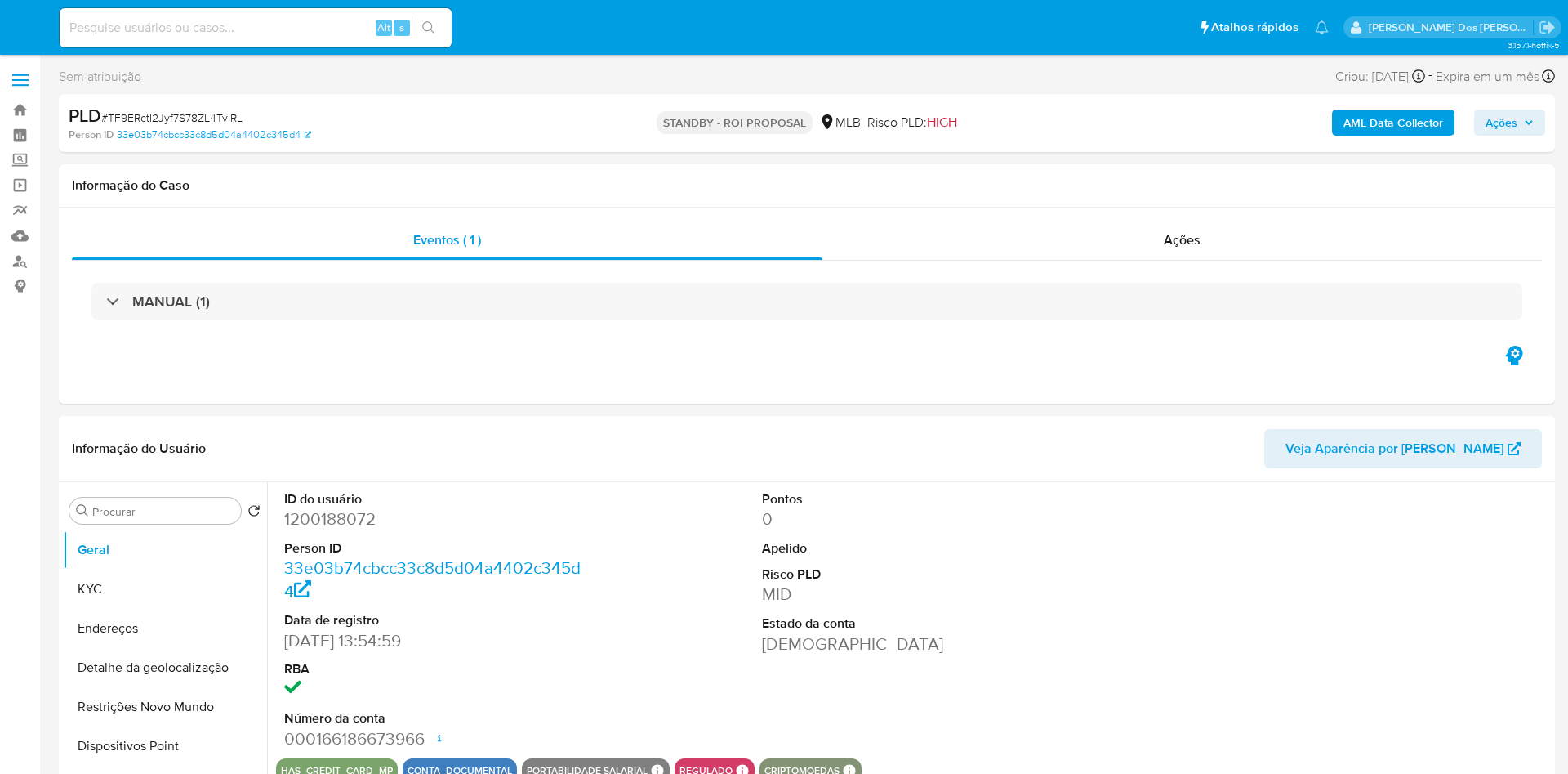
select select "10"
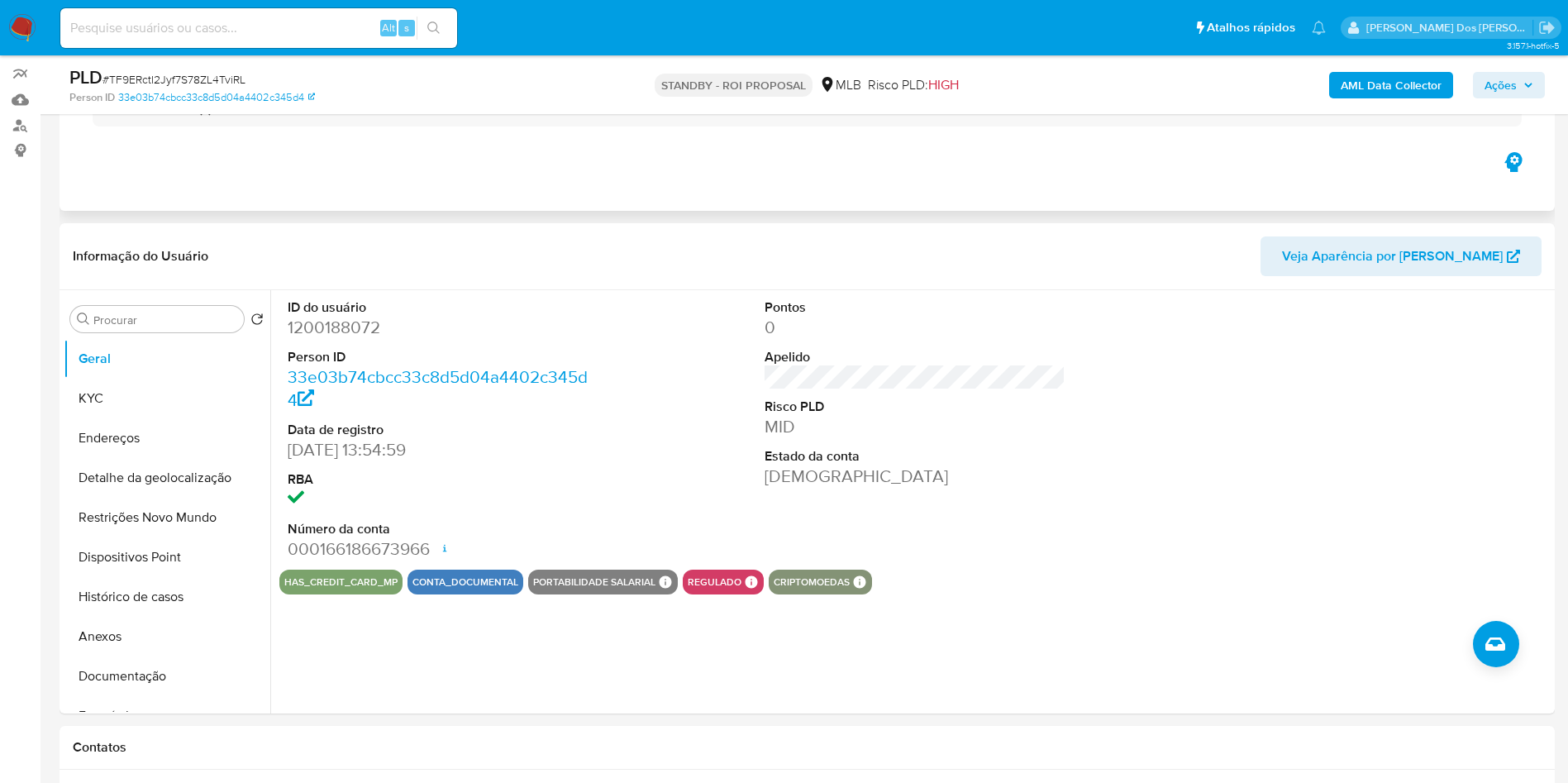
scroll to position [248, 0]
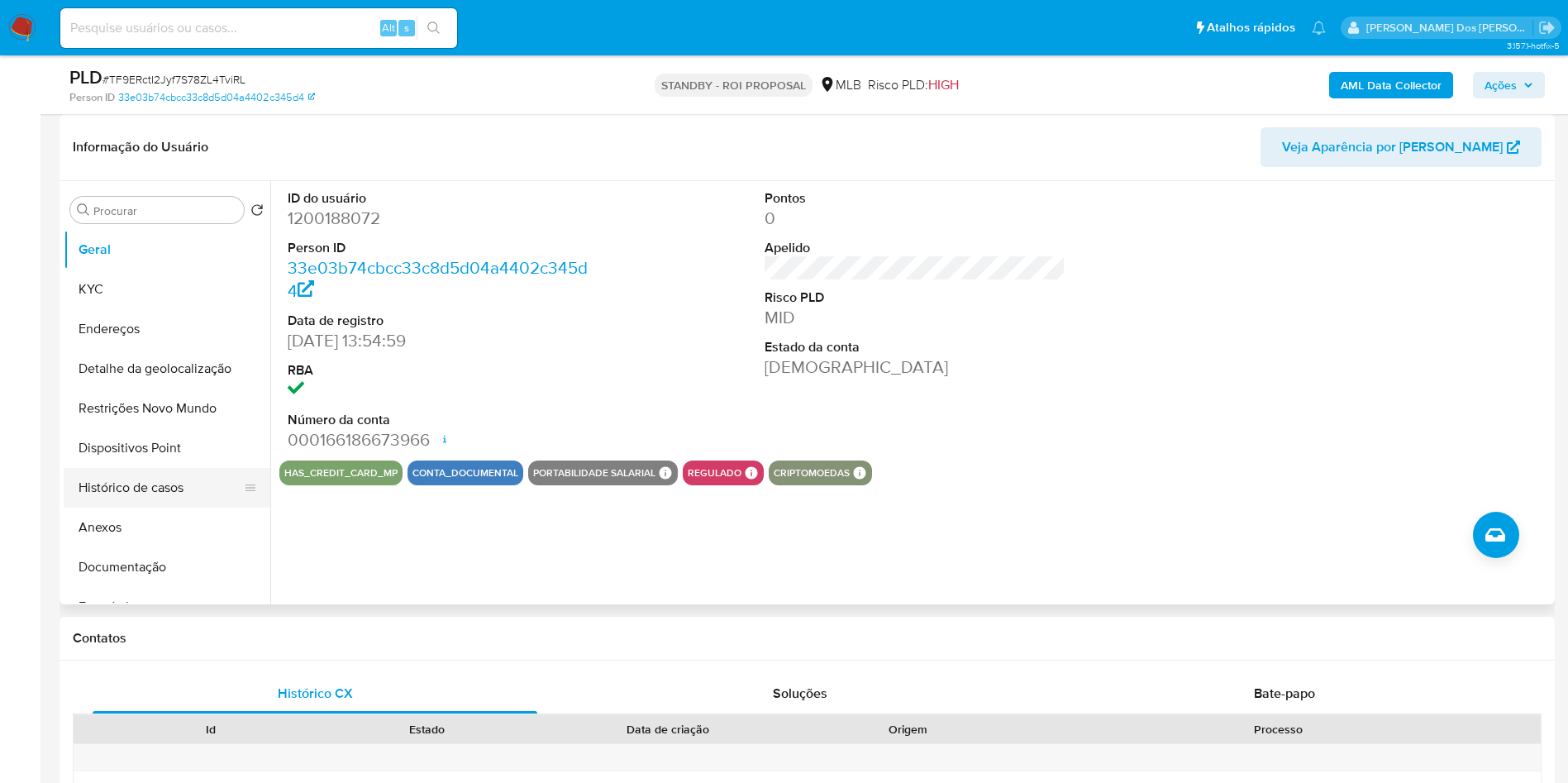
click at [145, 507] on button "Histórico de casos" at bounding box center [160, 487] width 193 height 40
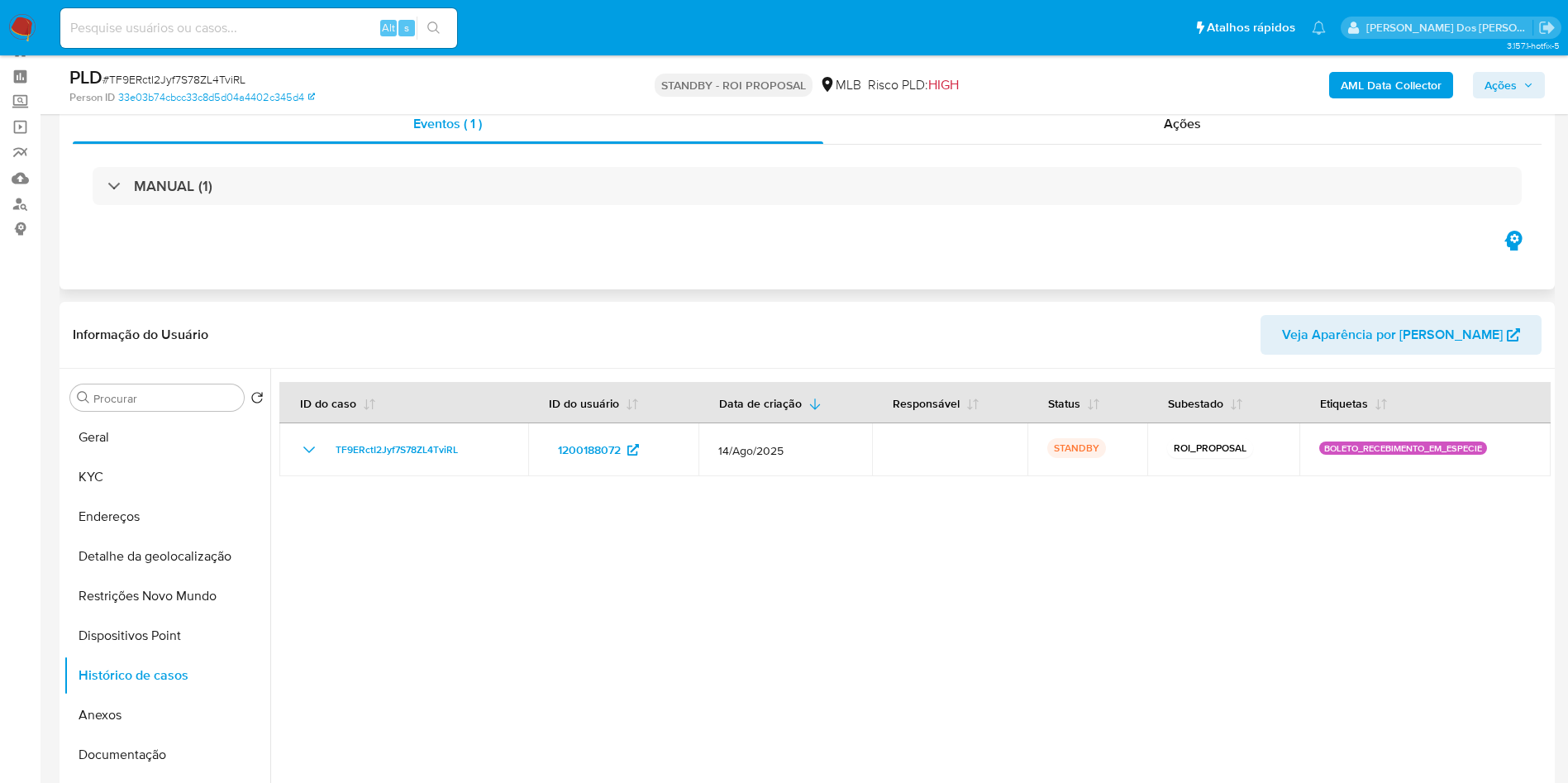
scroll to position [0, 0]
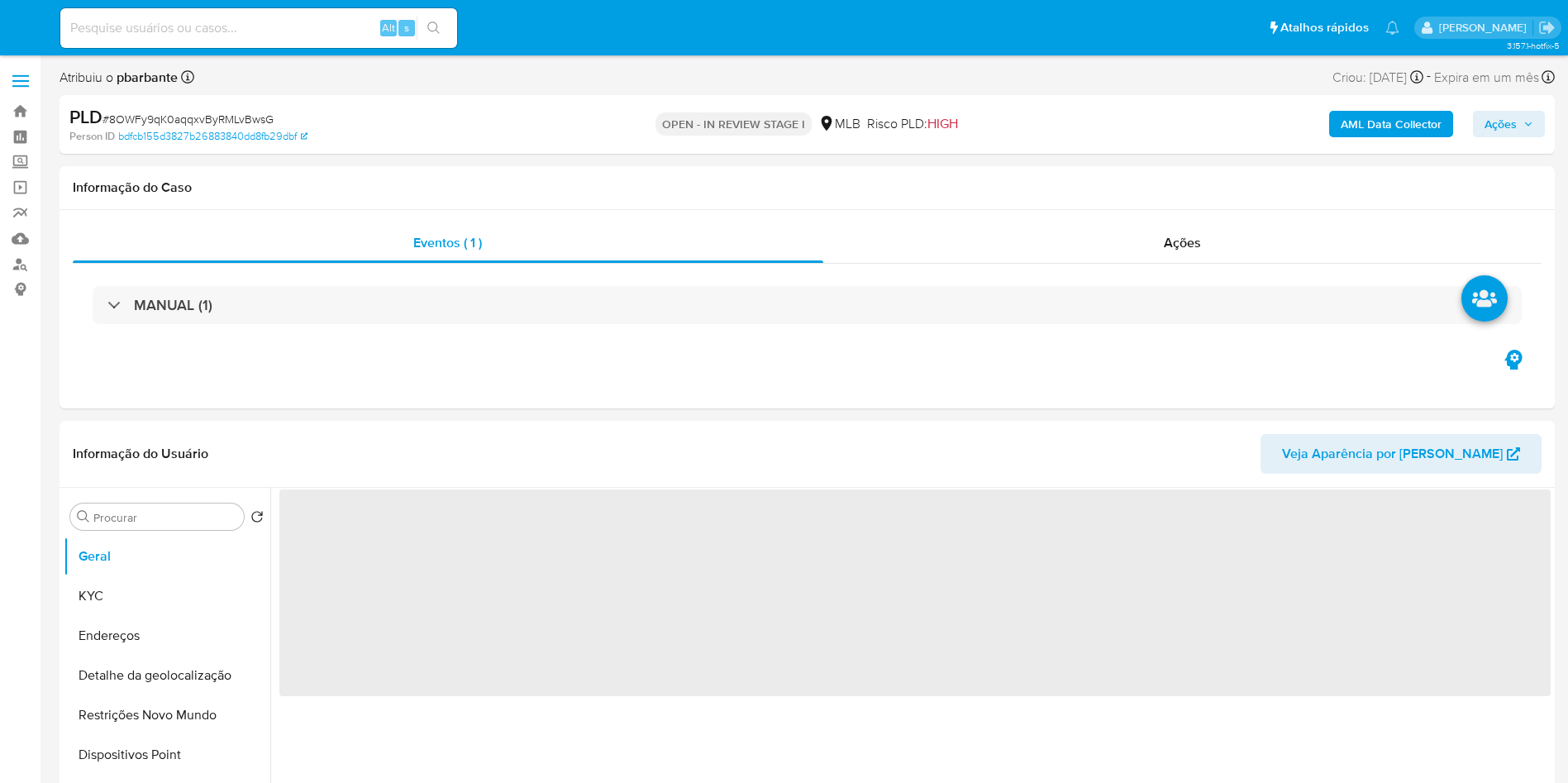
select select "10"
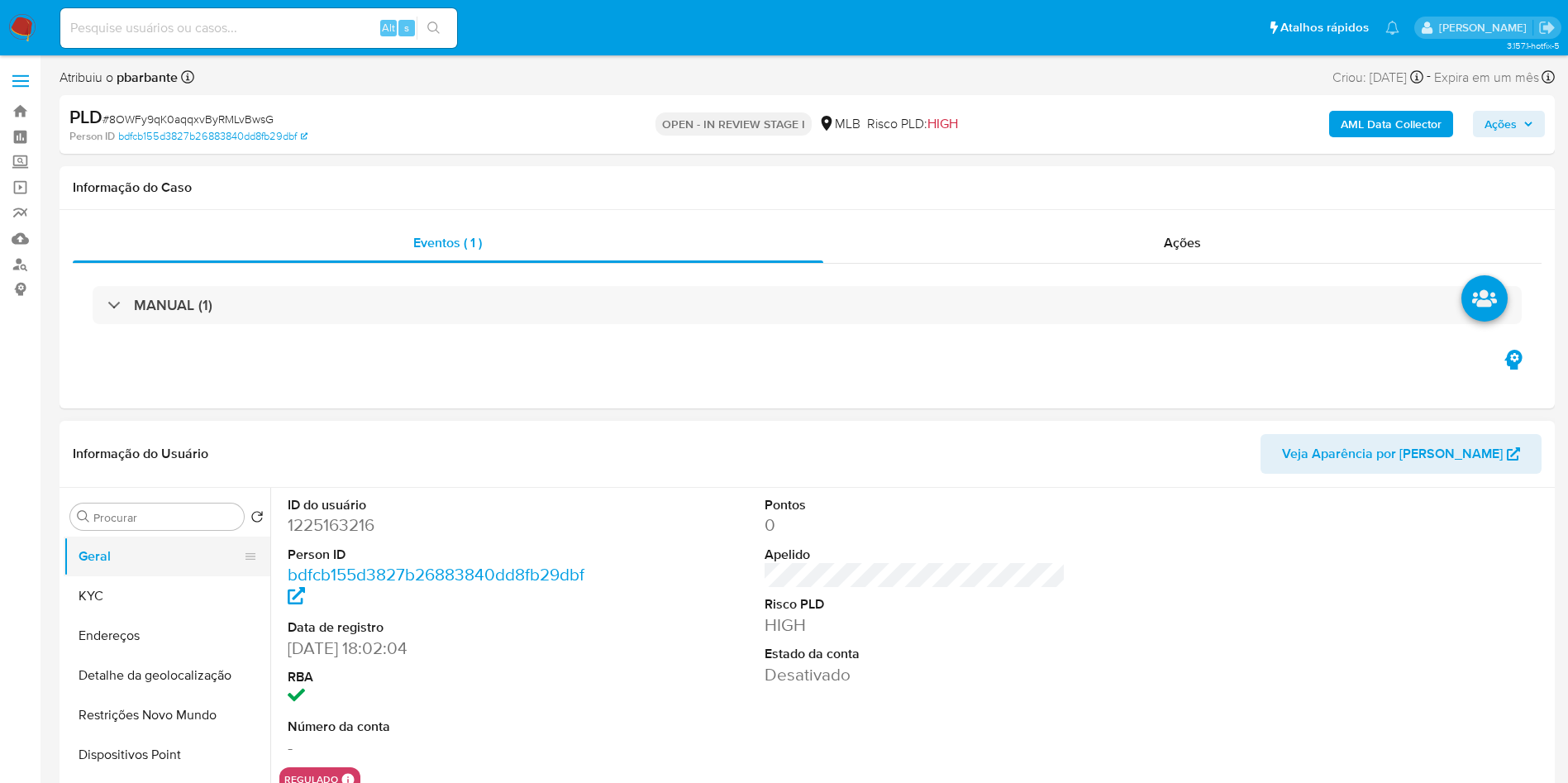
drag, startPoint x: 152, startPoint y: 606, endPoint x: 167, endPoint y: 586, distance: 25.0
click at [151, 606] on button "KYC" at bounding box center [167, 596] width 207 height 40
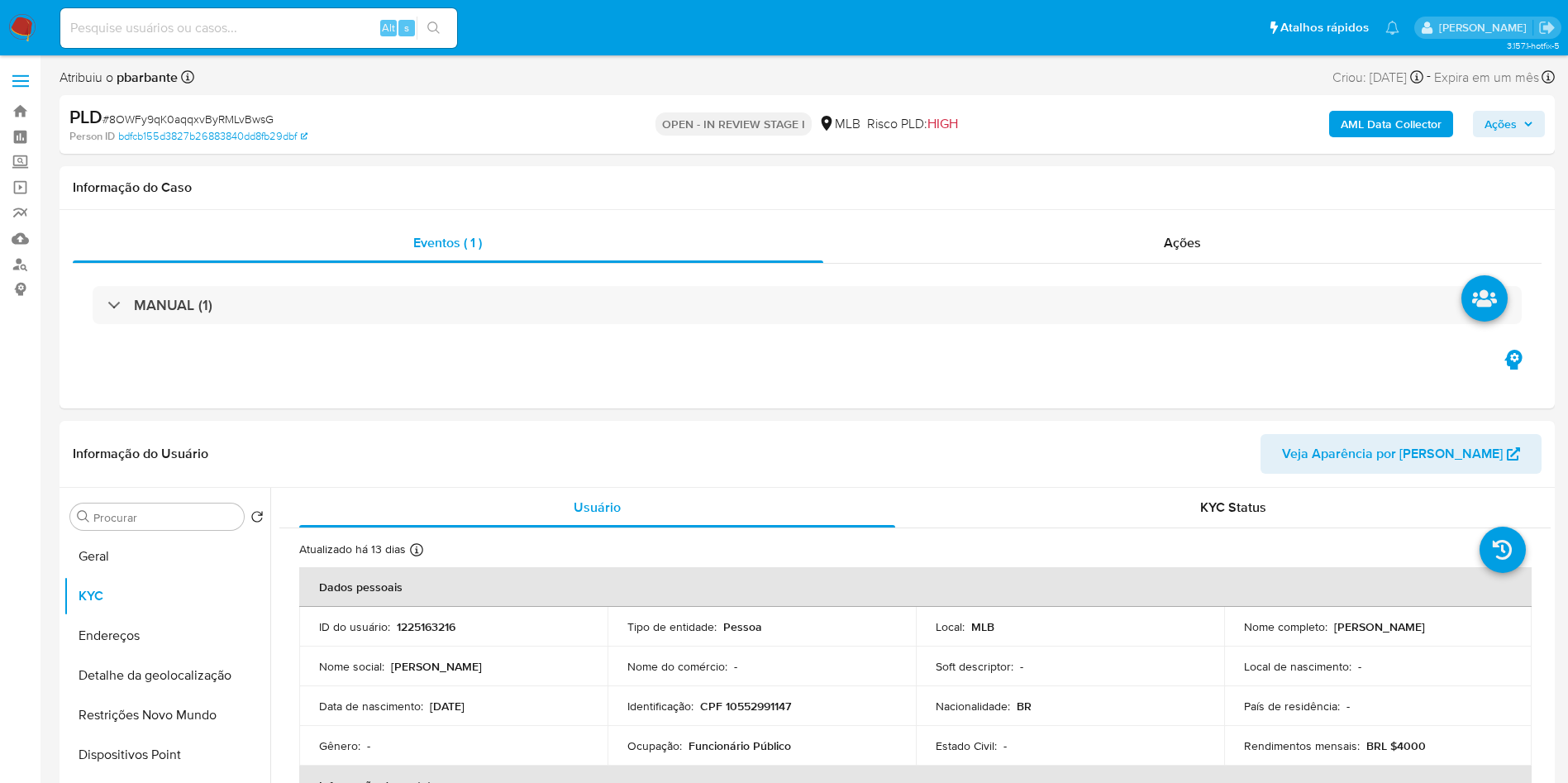
click at [1525, 119] on icon "button" at bounding box center [1528, 124] width 9 height 9
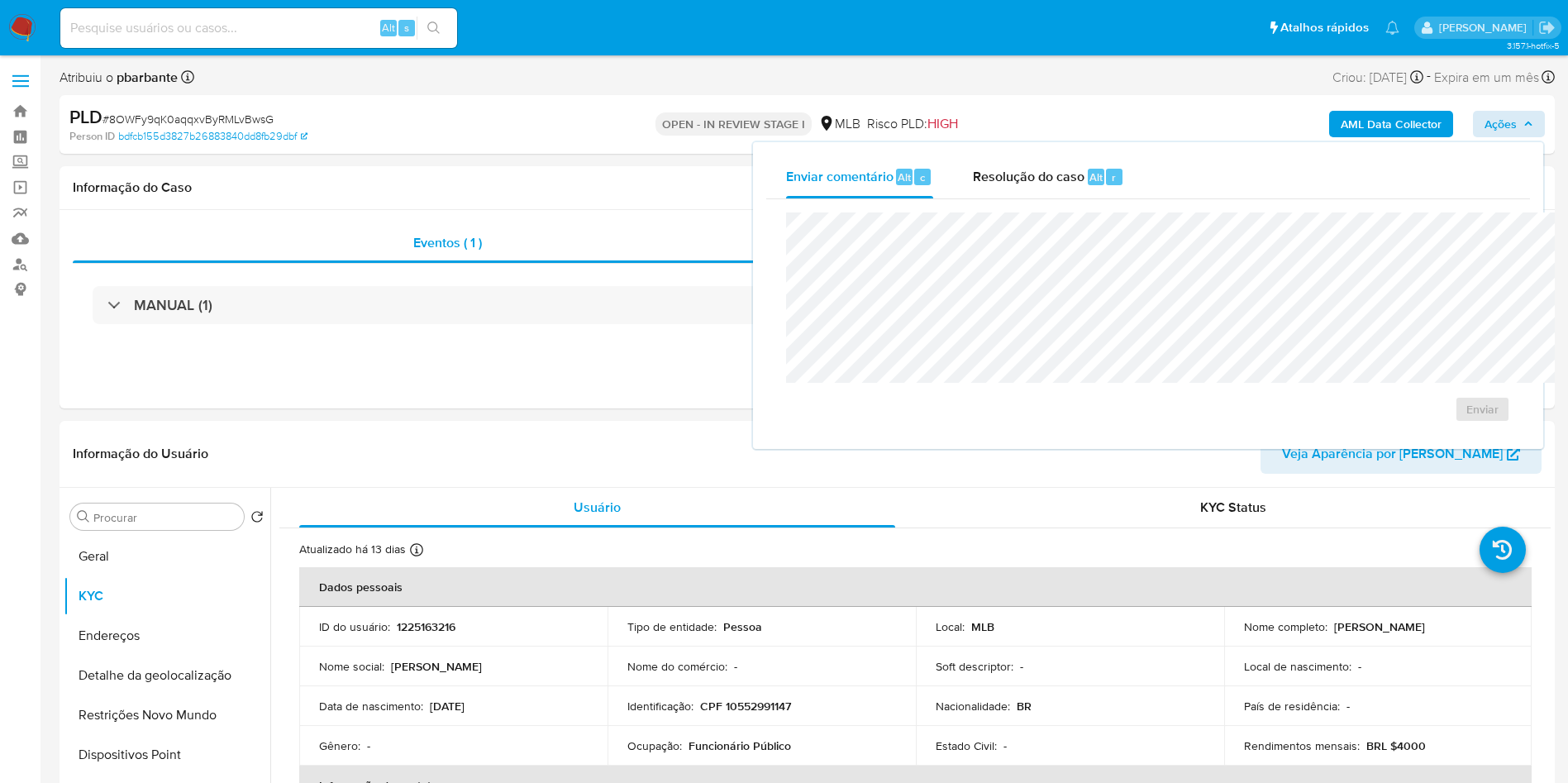
click at [994, 199] on div "Enviar" at bounding box center [1148, 317] width 764 height 236
click at [976, 175] on span "Resolução do caso" at bounding box center [1029, 176] width 112 height 19
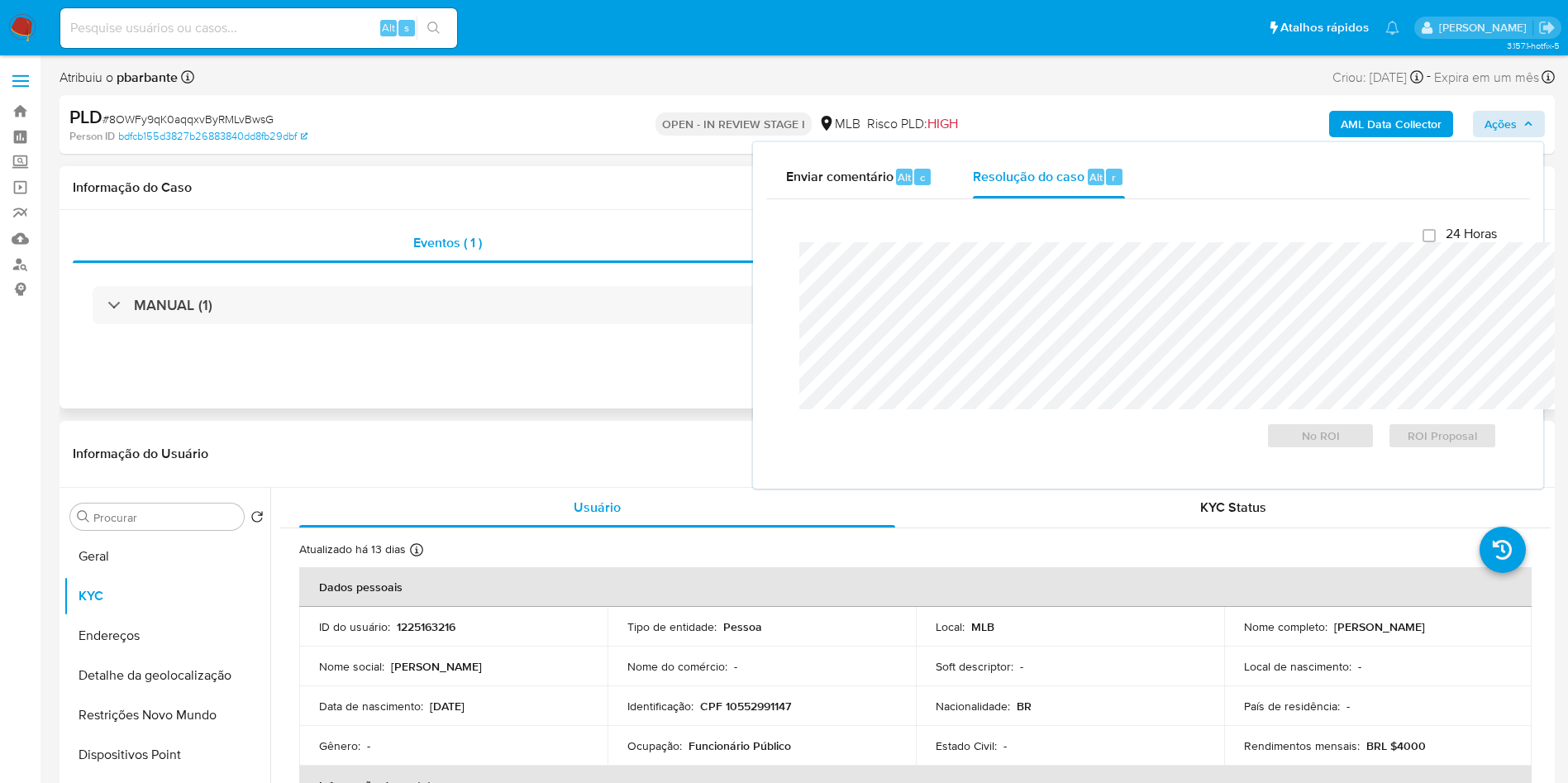
scroll to position [124, 0]
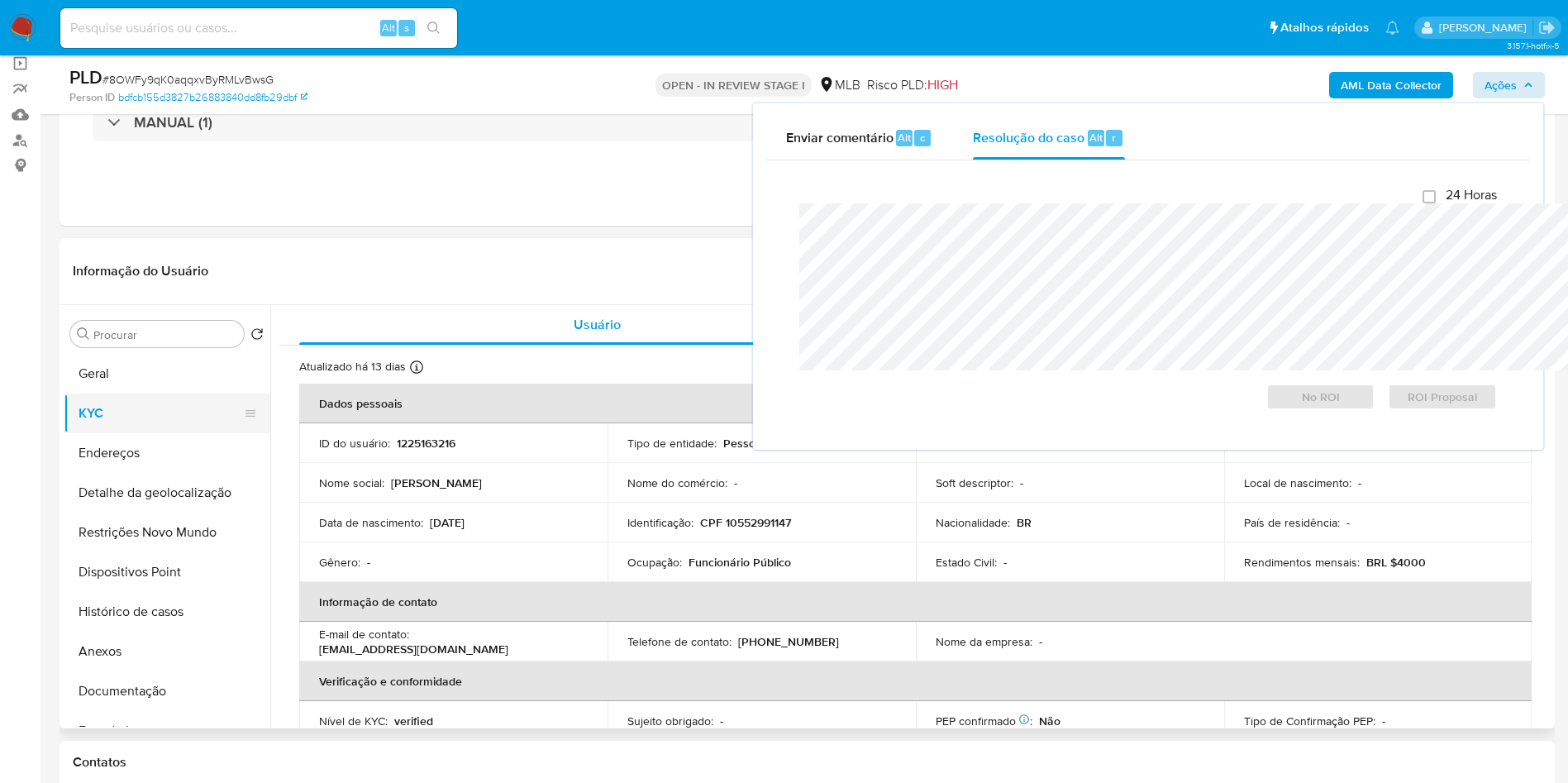
click at [101, 422] on button "KYC" at bounding box center [160, 413] width 193 height 40
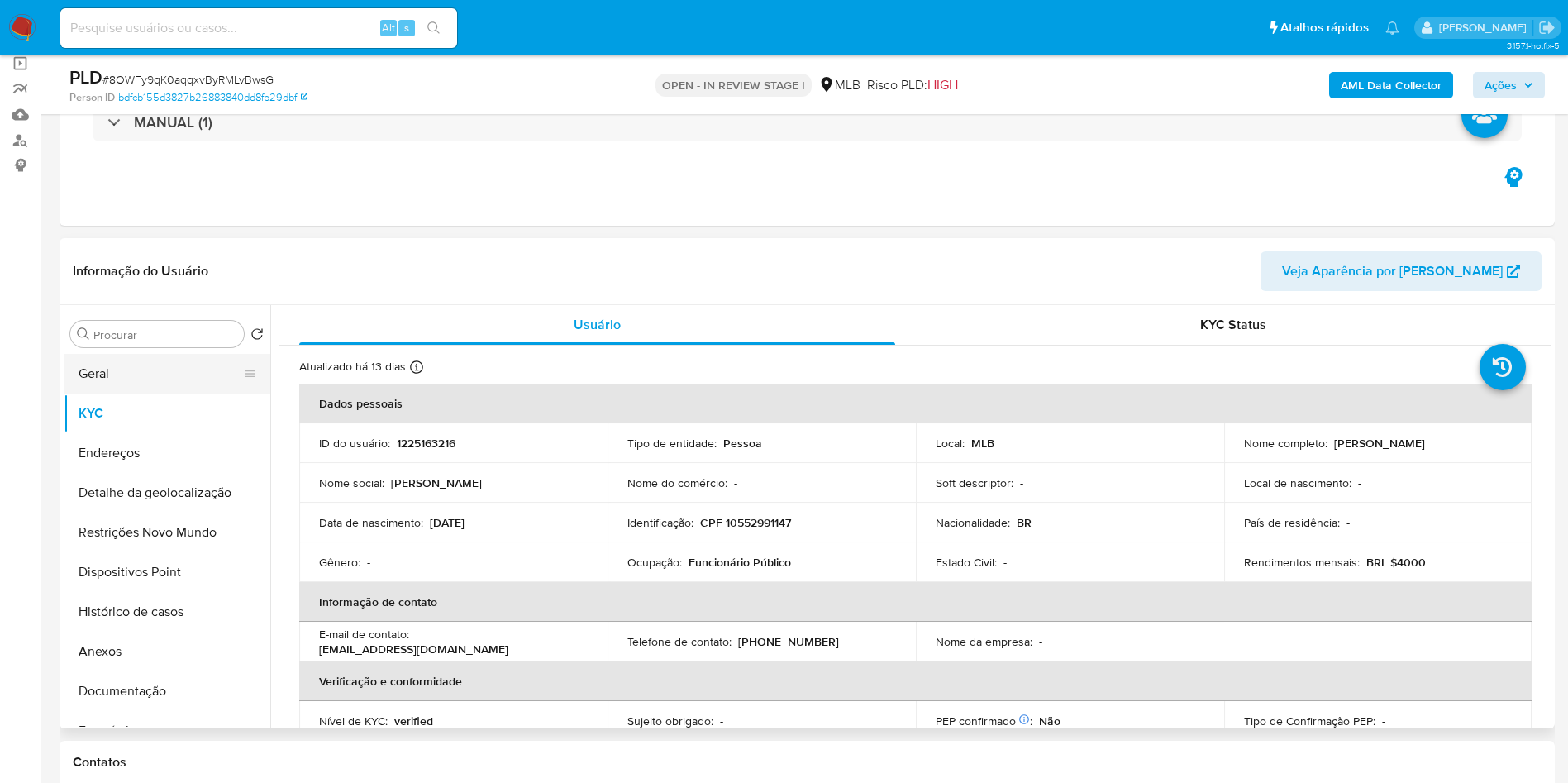
click at [167, 393] on button "Geral" at bounding box center [160, 373] width 193 height 40
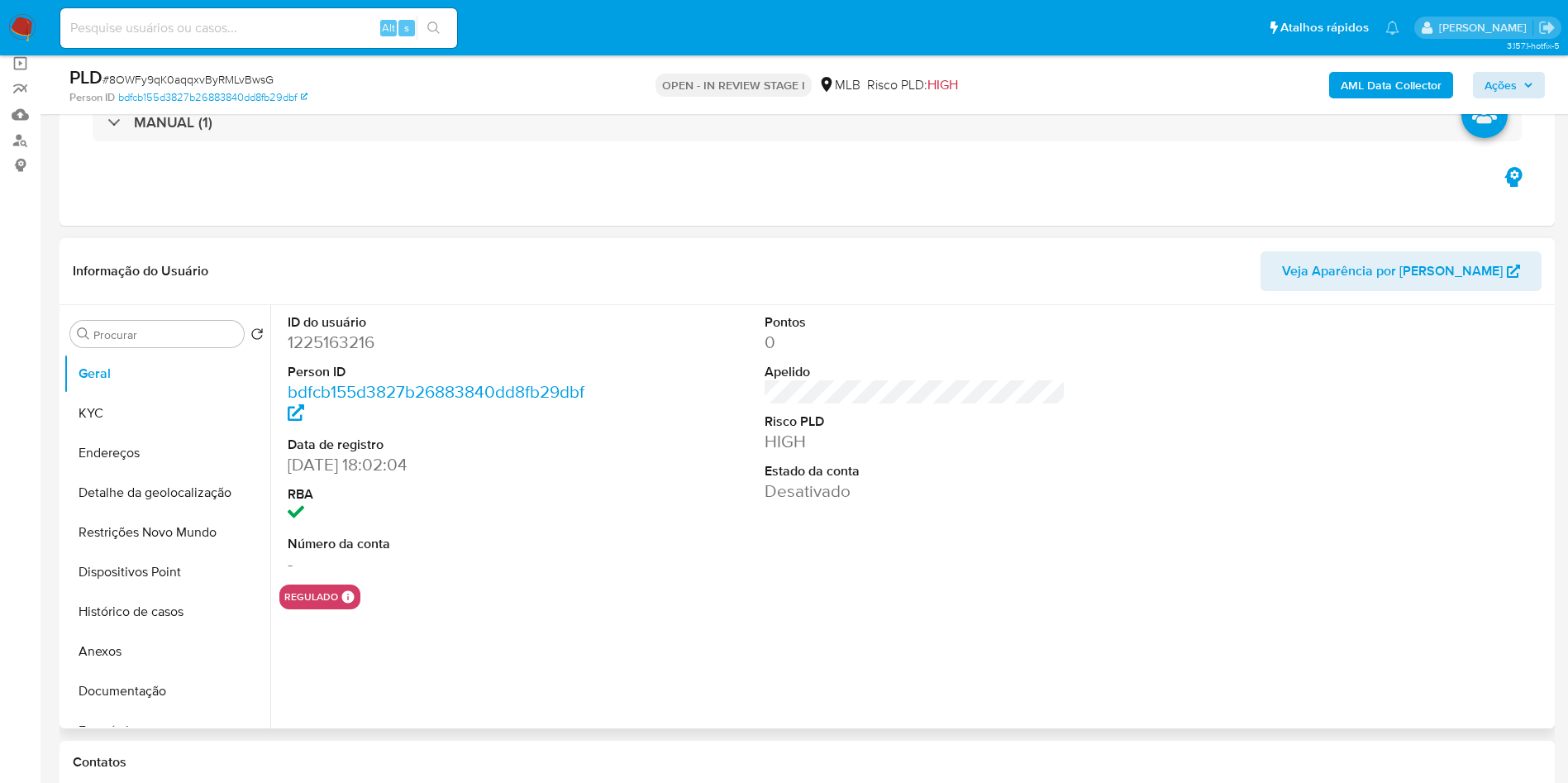
click at [336, 354] on dd "1225163216" at bounding box center [438, 342] width 301 height 23
click at [333, 354] on dd "1225163216" at bounding box center [438, 342] width 301 height 23
click at [336, 354] on dd "1225163216" at bounding box center [438, 342] width 301 height 23
click at [340, 354] on dd "1225163216" at bounding box center [438, 342] width 301 height 23
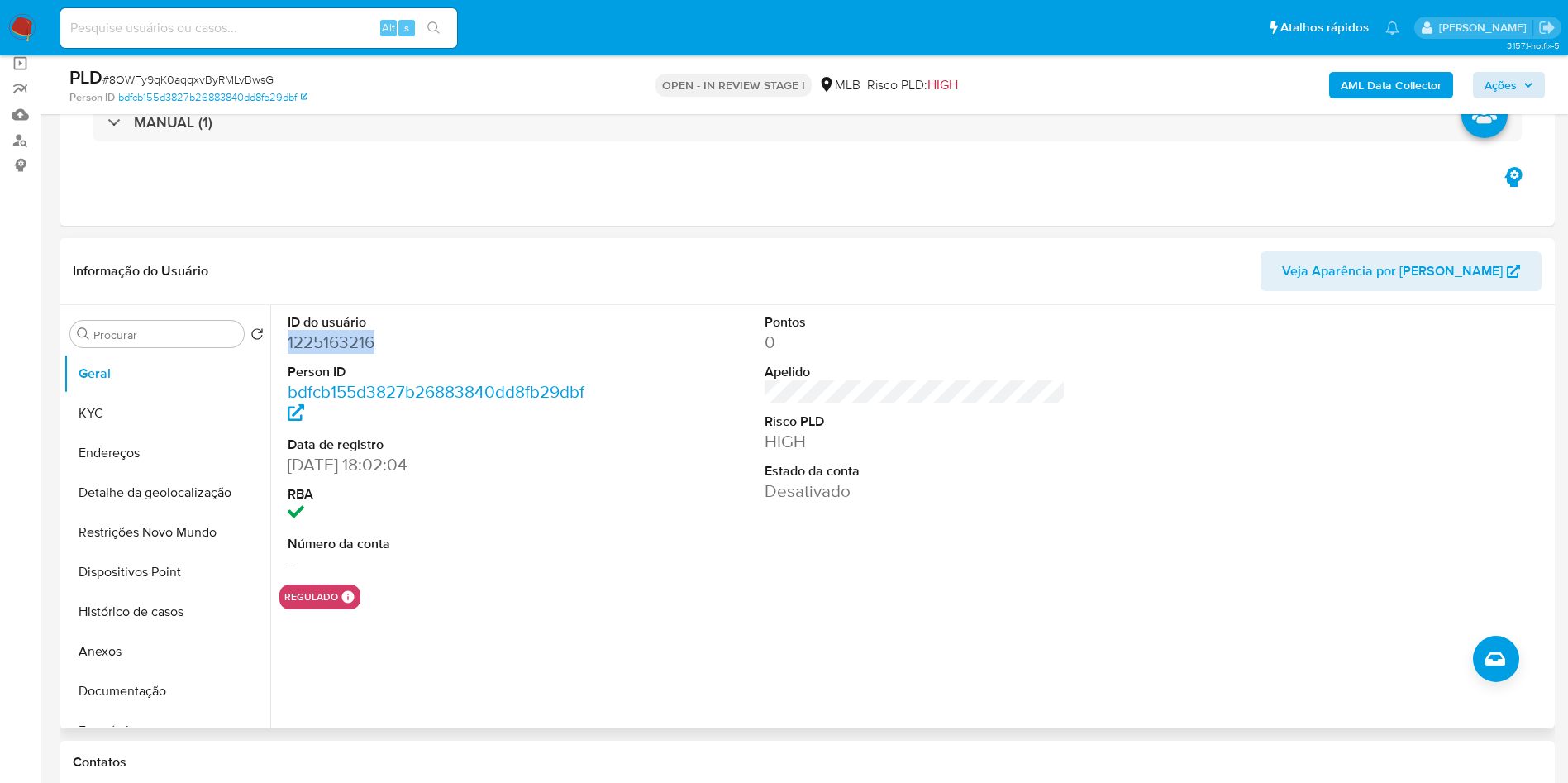
click at [338, 354] on dd "1225163216" at bounding box center [438, 342] width 301 height 23
copy dd "1225163216"
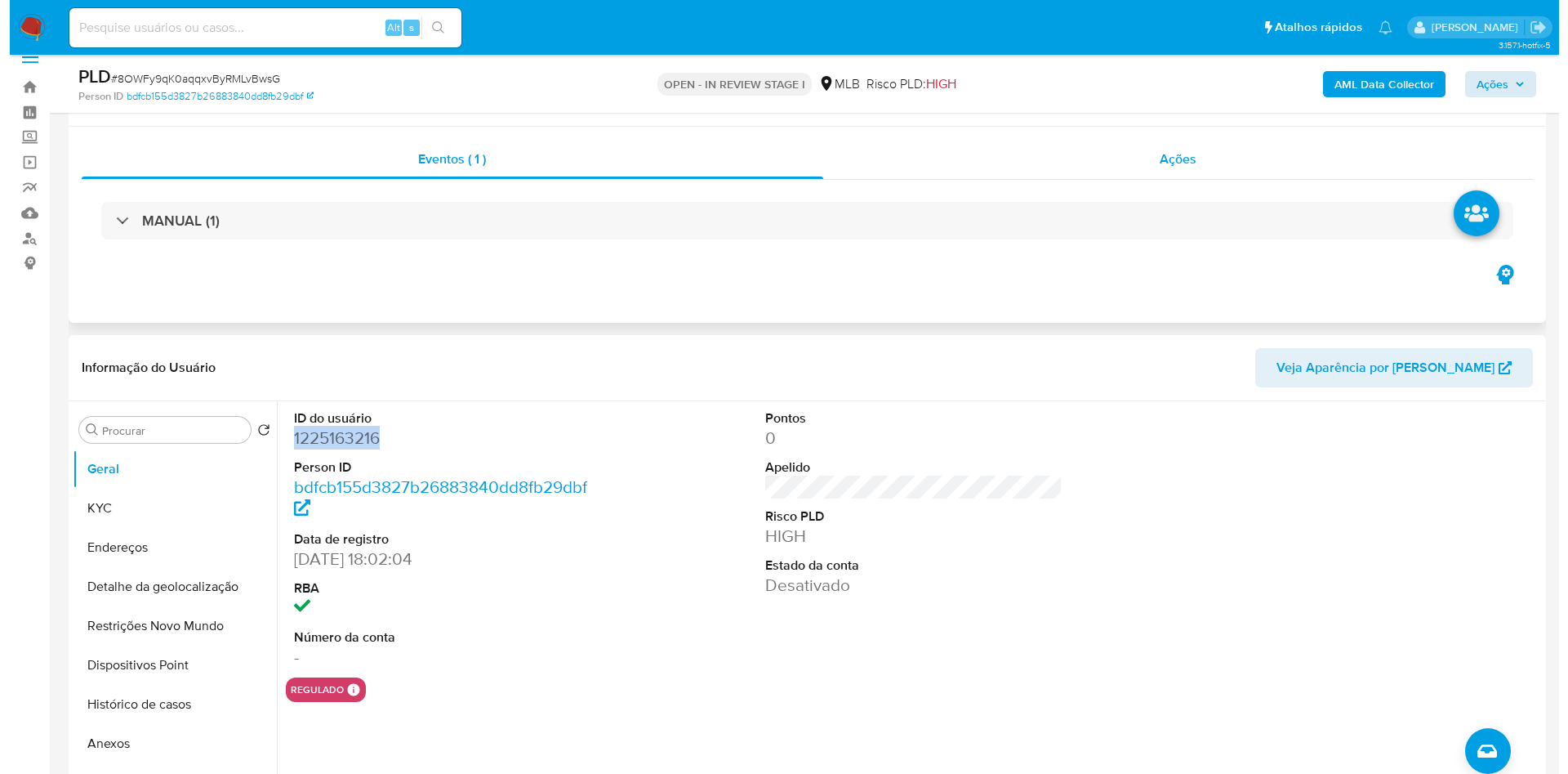
scroll to position [0, 0]
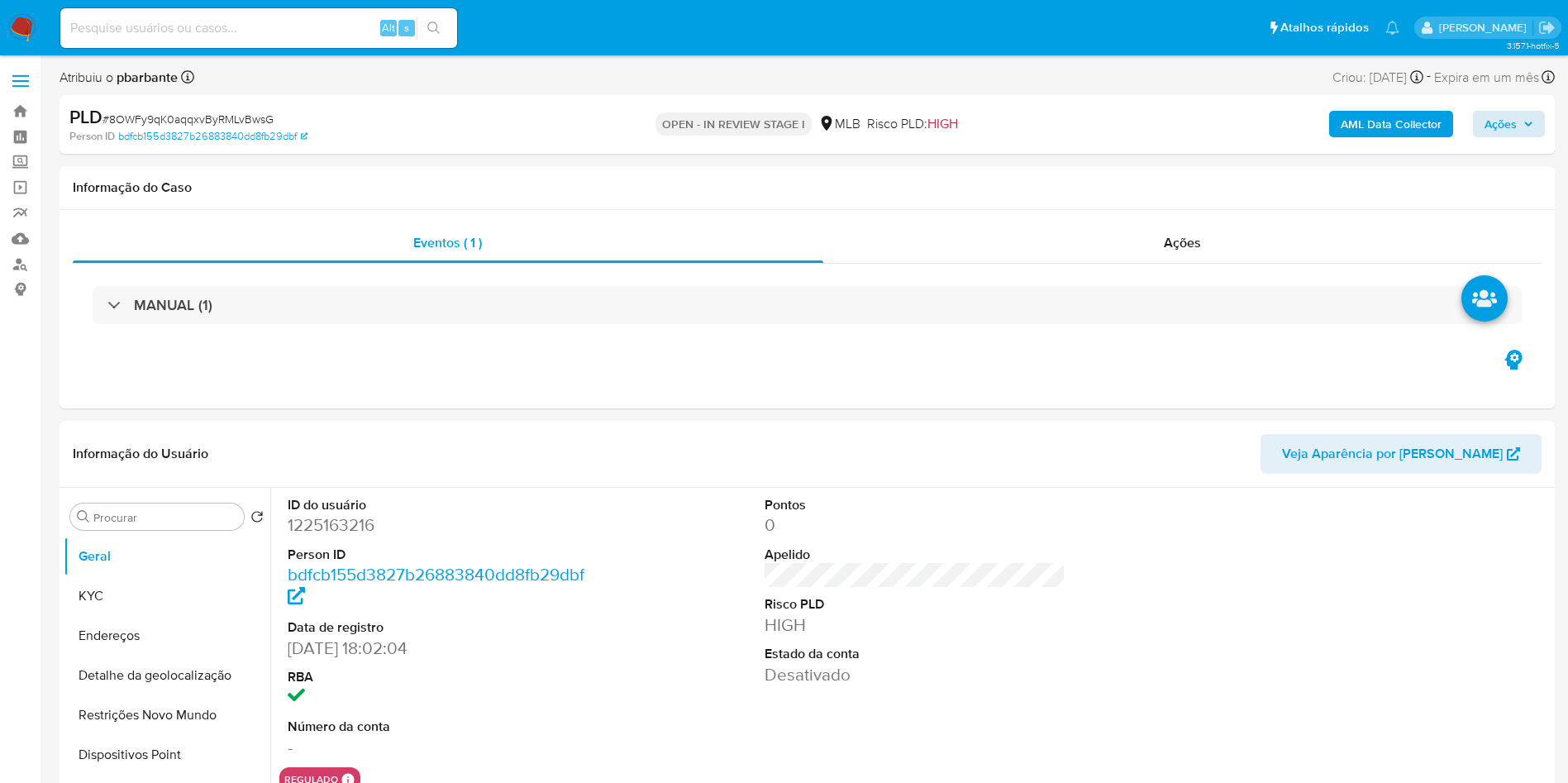
click at [1404, 106] on div "AML Data Collector Ações" at bounding box center [1301, 124] width 487 height 39
click at [1402, 119] on b "AML Data Collector" at bounding box center [1391, 124] width 100 height 27
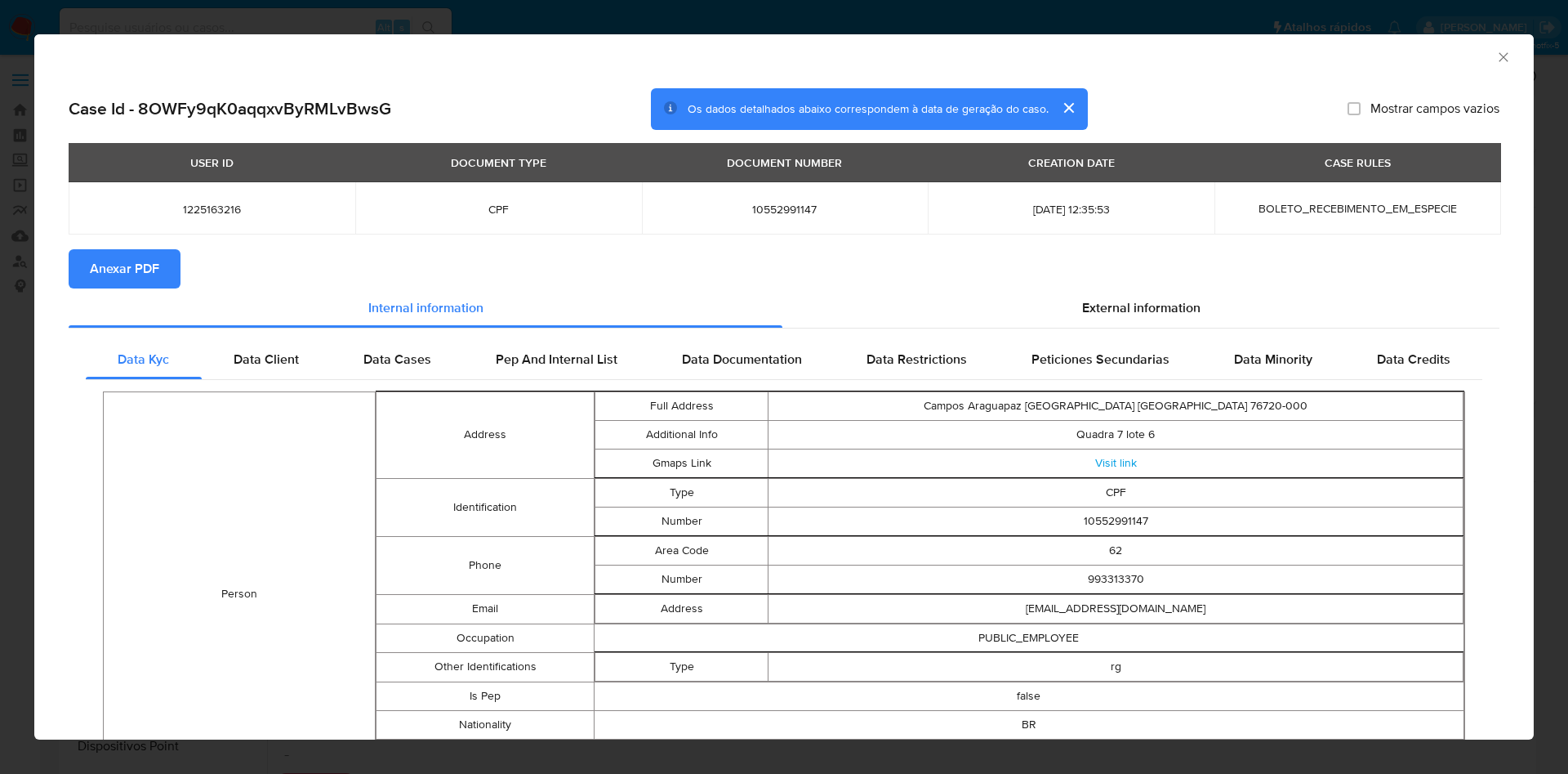
drag, startPoint x: 1173, startPoint y: 305, endPoint x: 760, endPoint y: 247, distance: 417.1
click at [1173, 303] on span "External information" at bounding box center [1141, 307] width 118 height 19
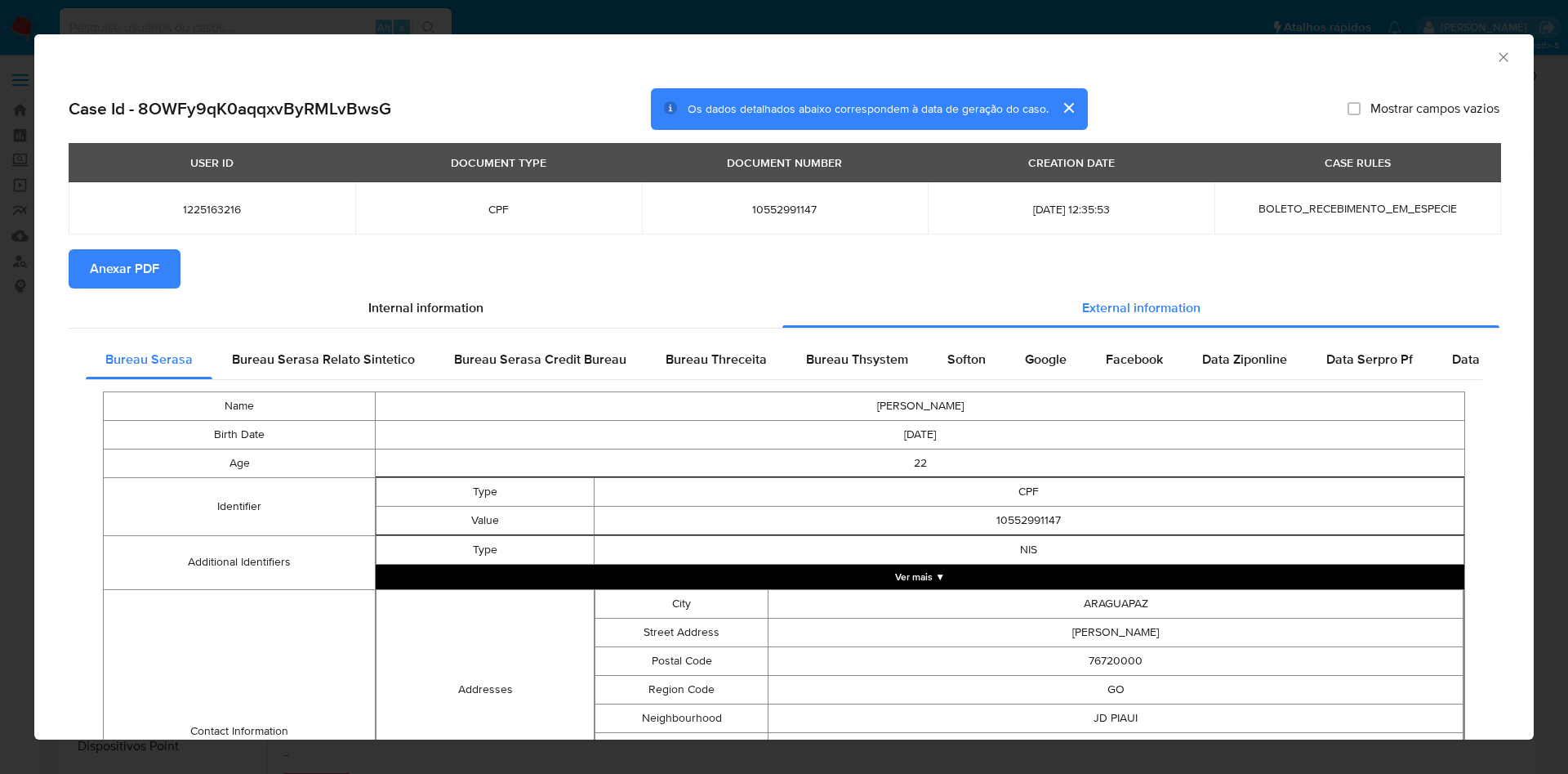
click at [123, 263] on span "Anexar PDF" at bounding box center [125, 269] width 69 height 36
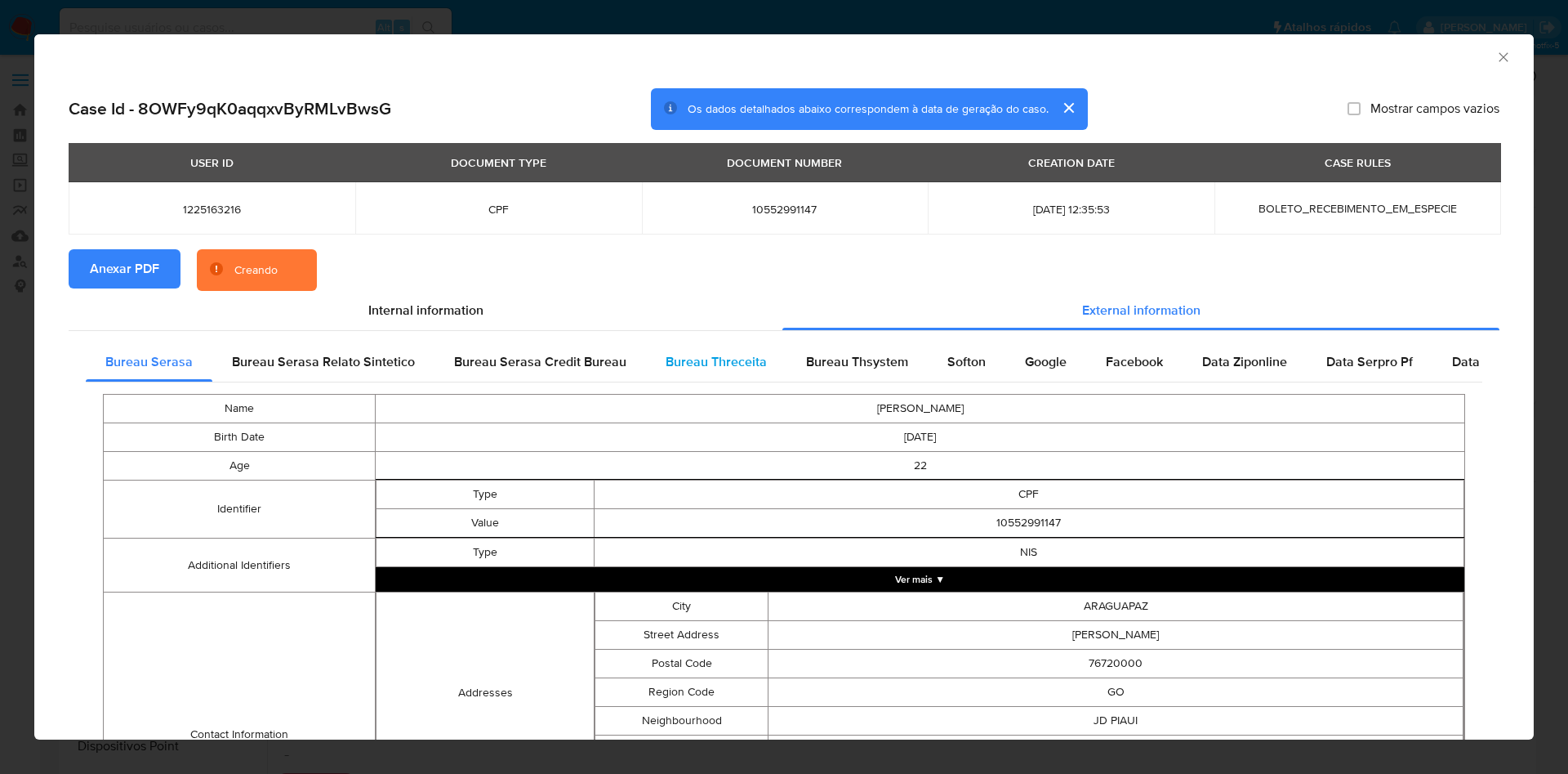
click at [729, 356] on span "Bureau Threceita" at bounding box center [717, 362] width 101 height 19
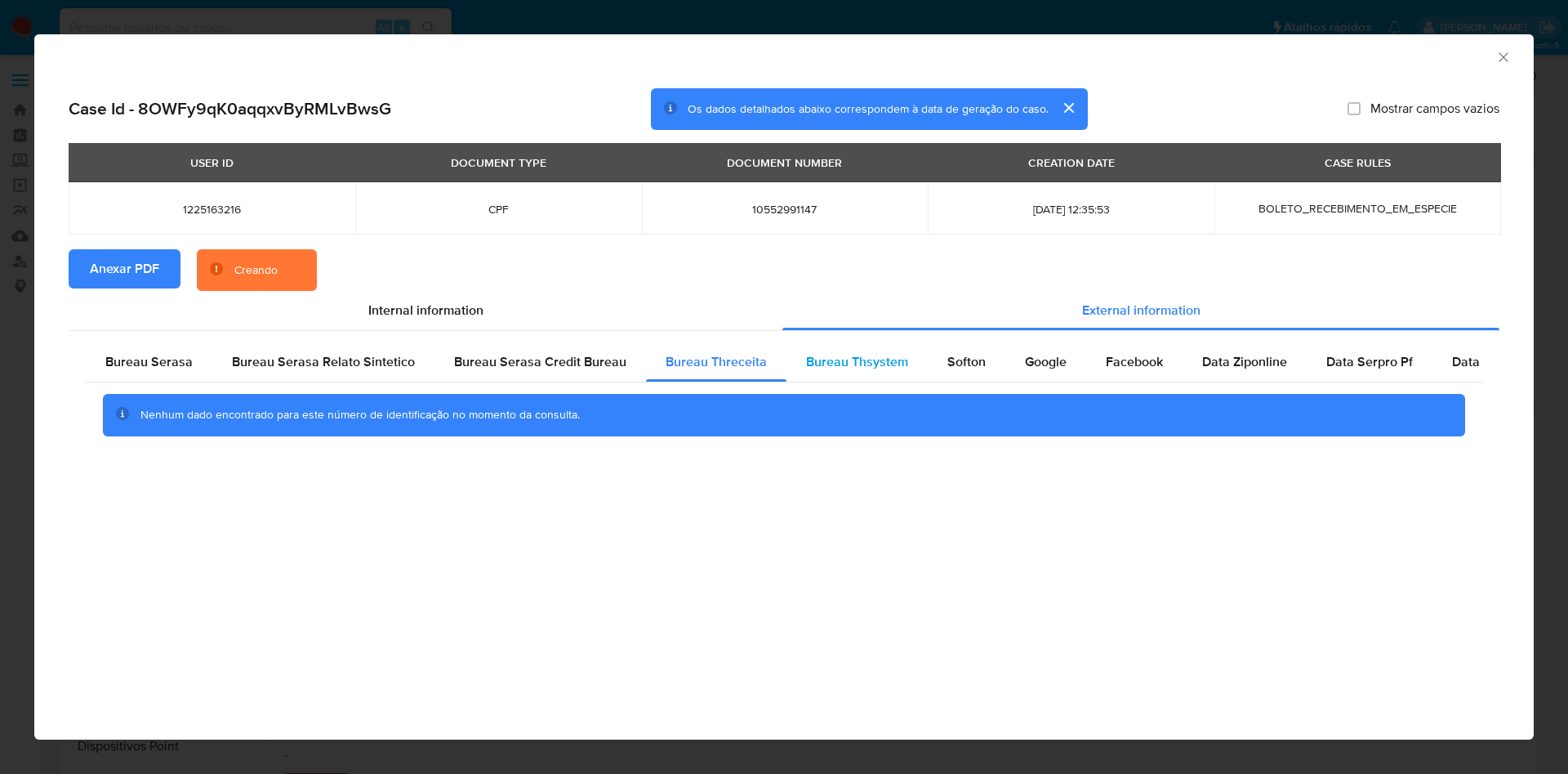
click at [815, 356] on span "Bureau Thsystem" at bounding box center [856, 362] width 102 height 19
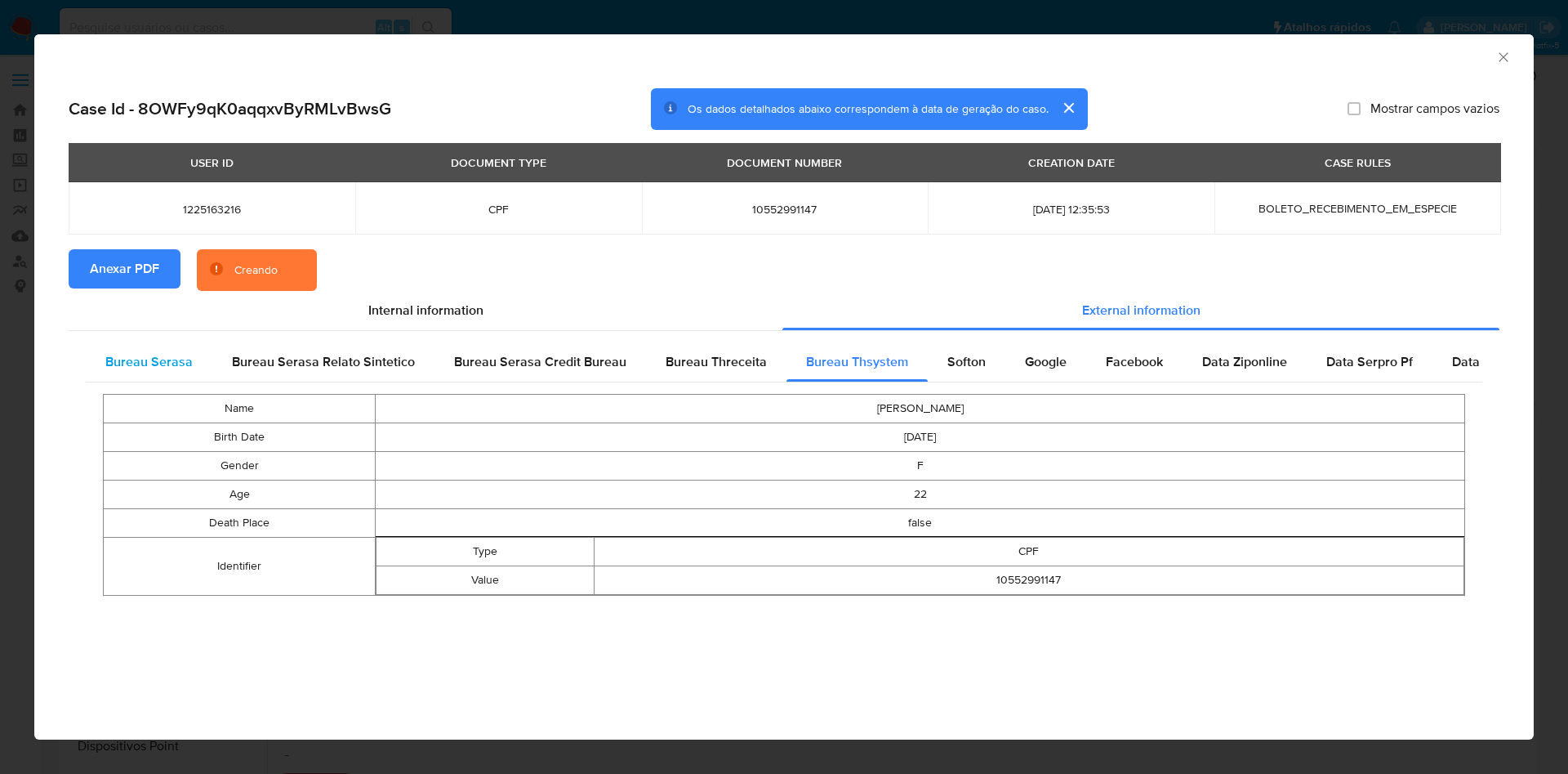
click at [147, 358] on span "Bureau Serasa" at bounding box center [148, 362] width 87 height 19
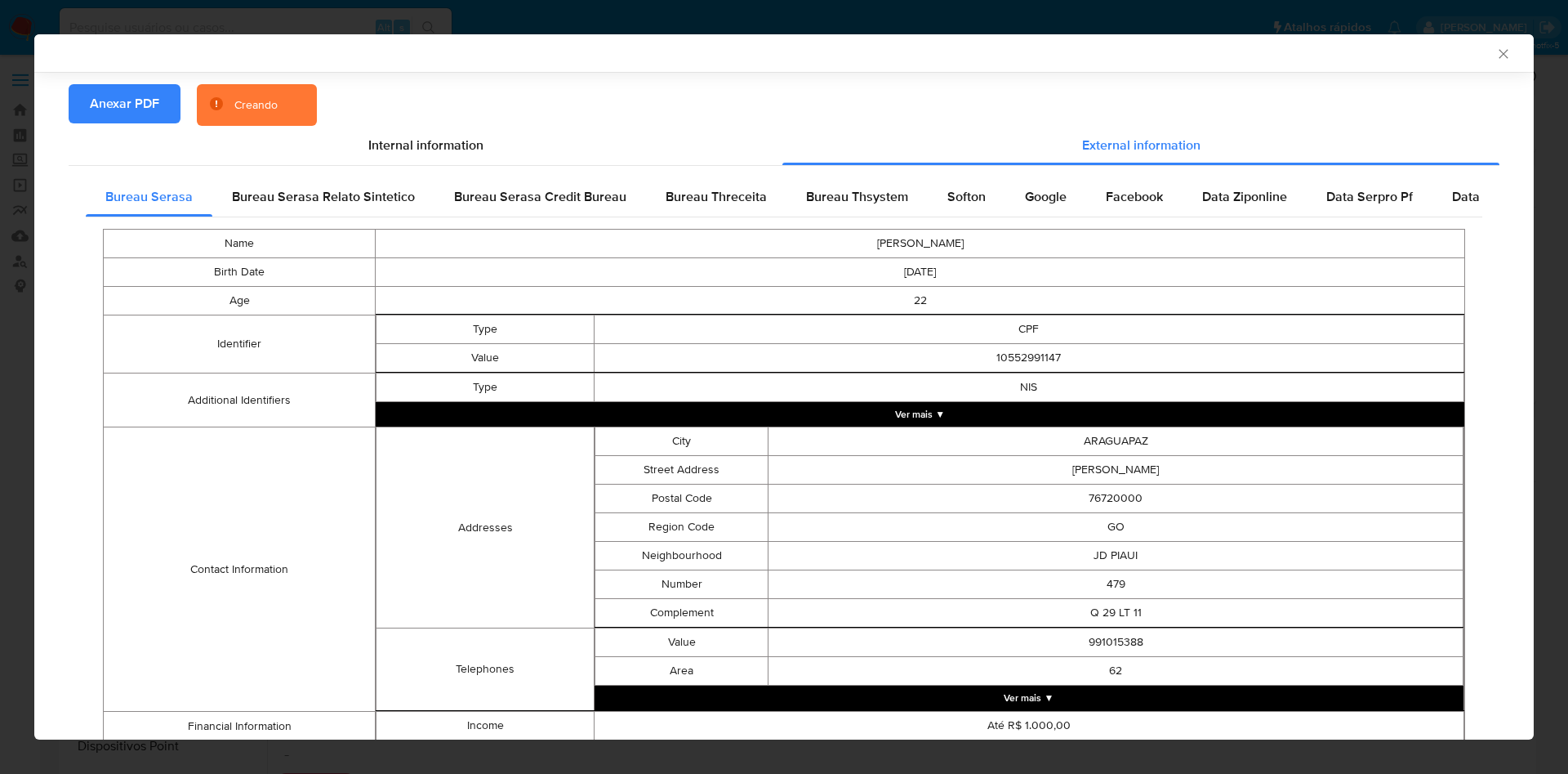
scroll to position [222, 0]
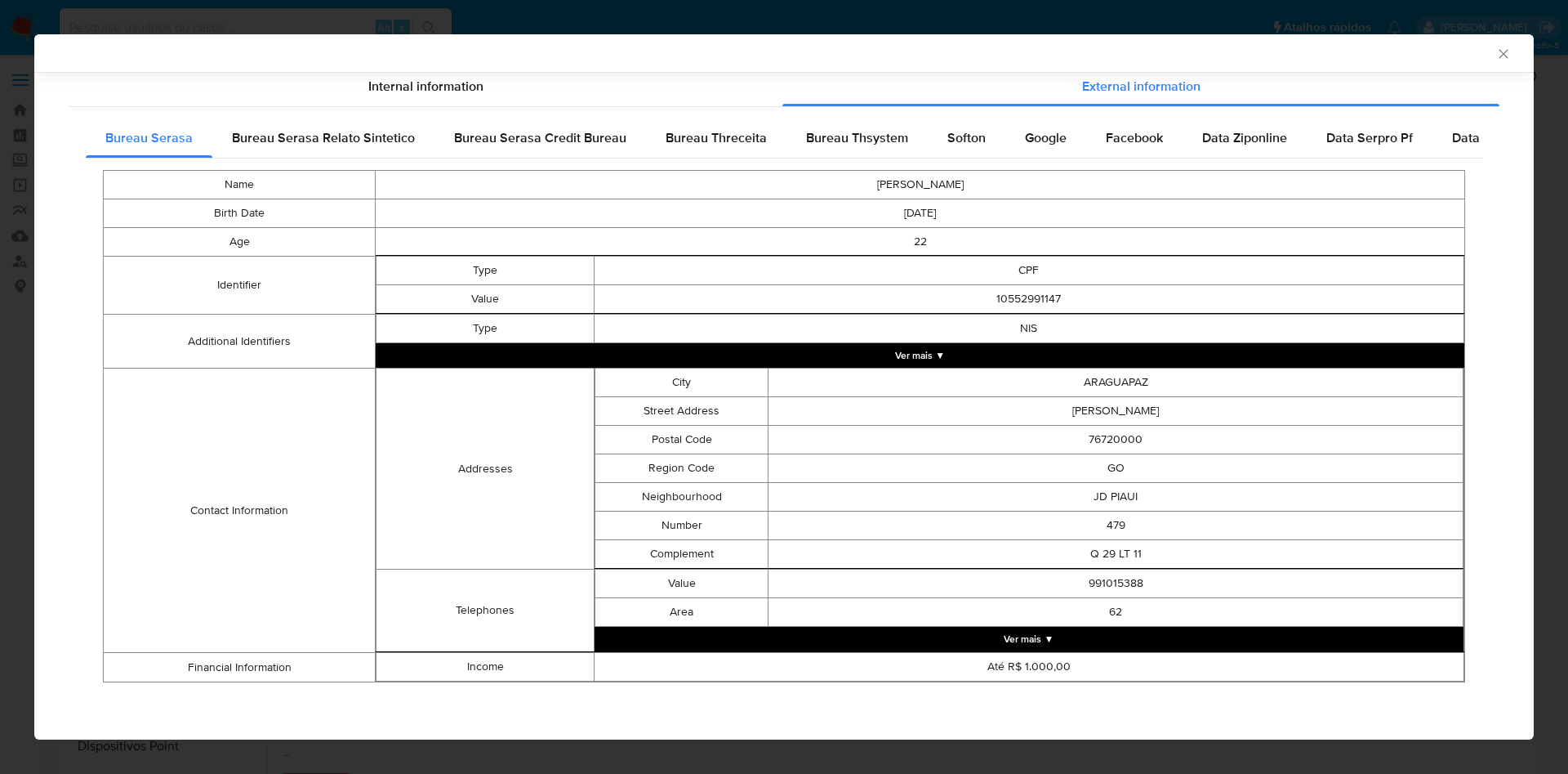
click at [1021, 645] on button "Ver mais ▼" at bounding box center [1029, 639] width 869 height 24
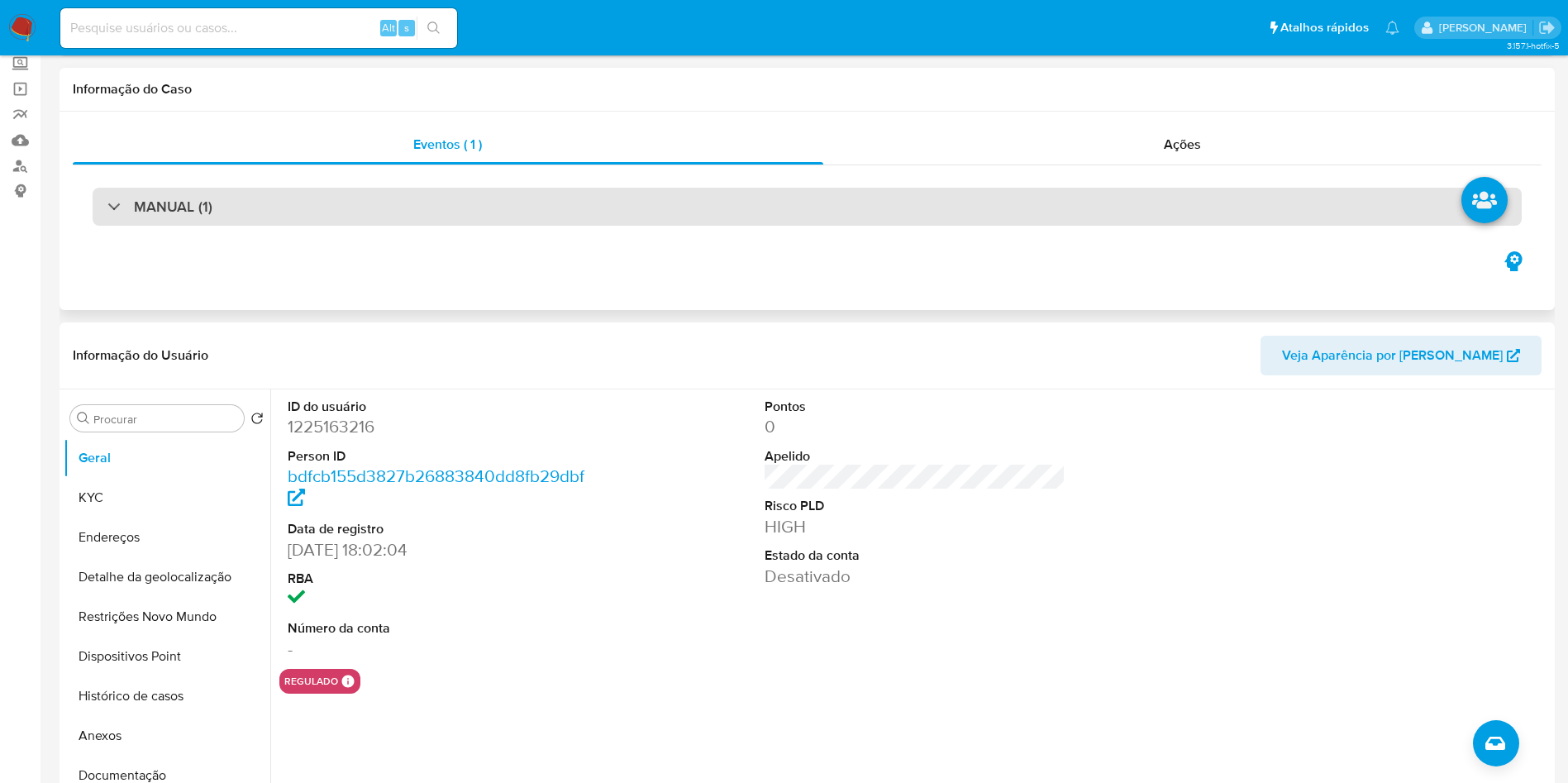
scroll to position [248, 0]
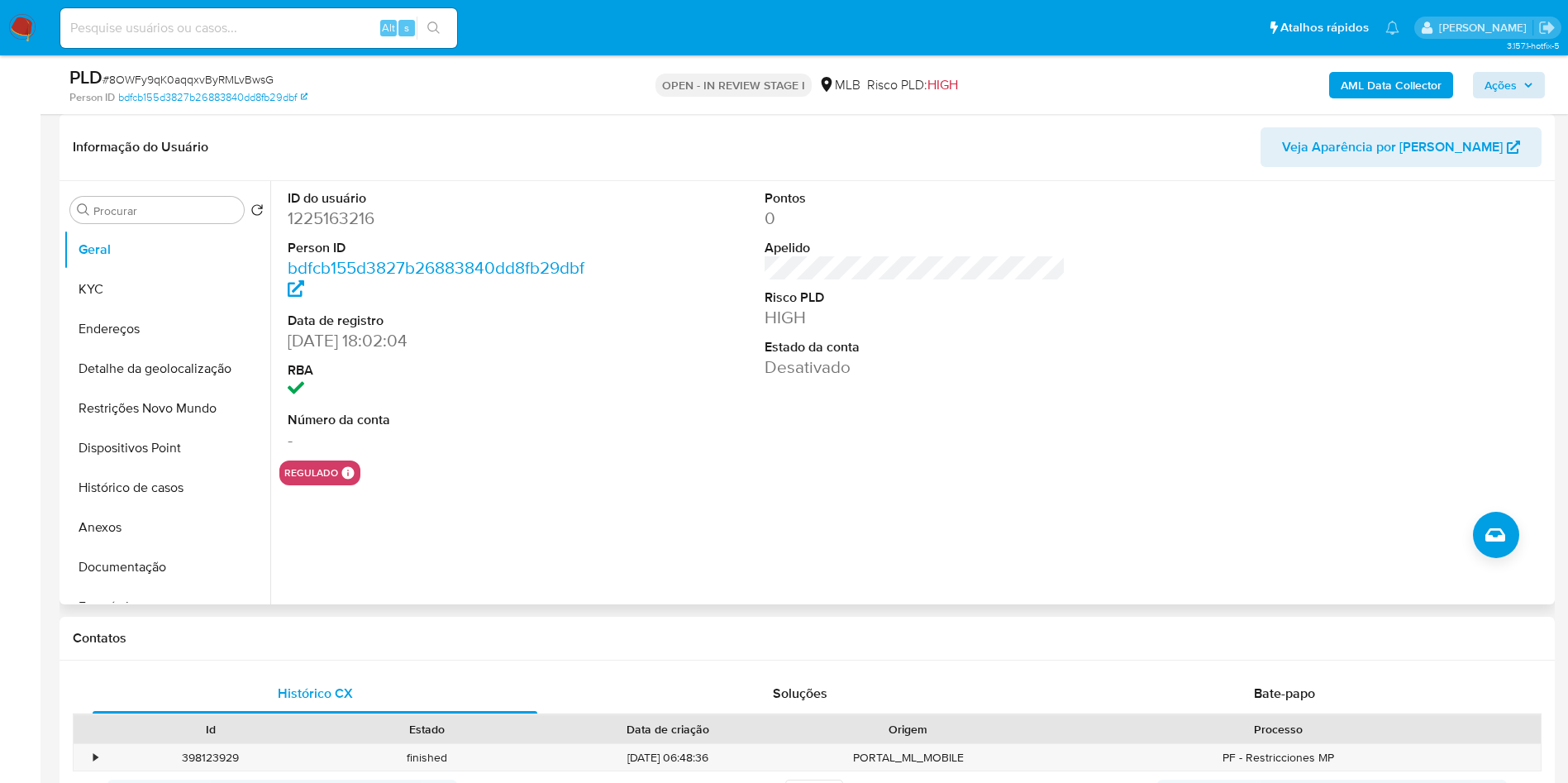
click at [334, 229] on dd "1225163216" at bounding box center [438, 218] width 301 height 23
copy dd "1225163216"
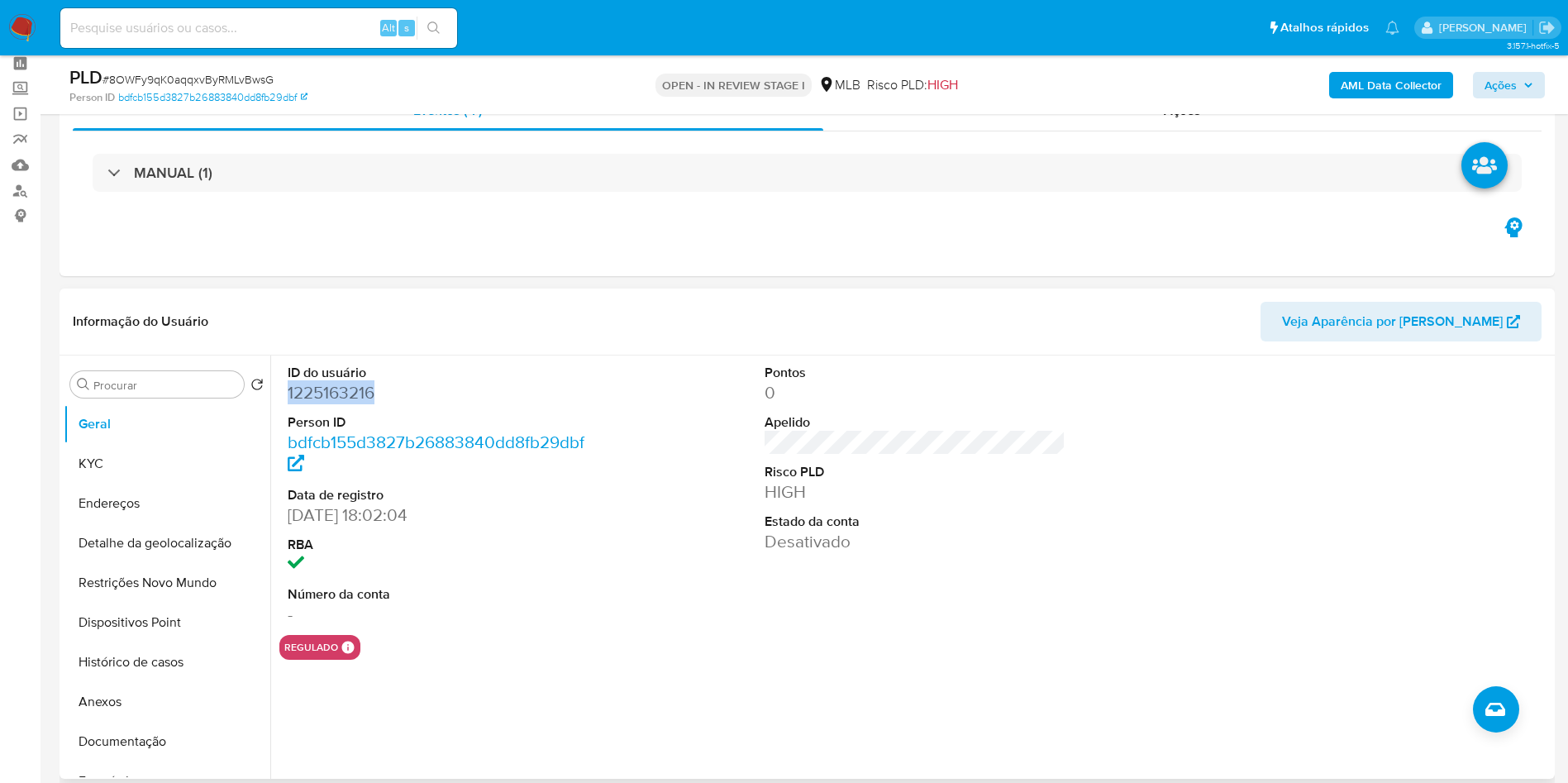
scroll to position [124, 0]
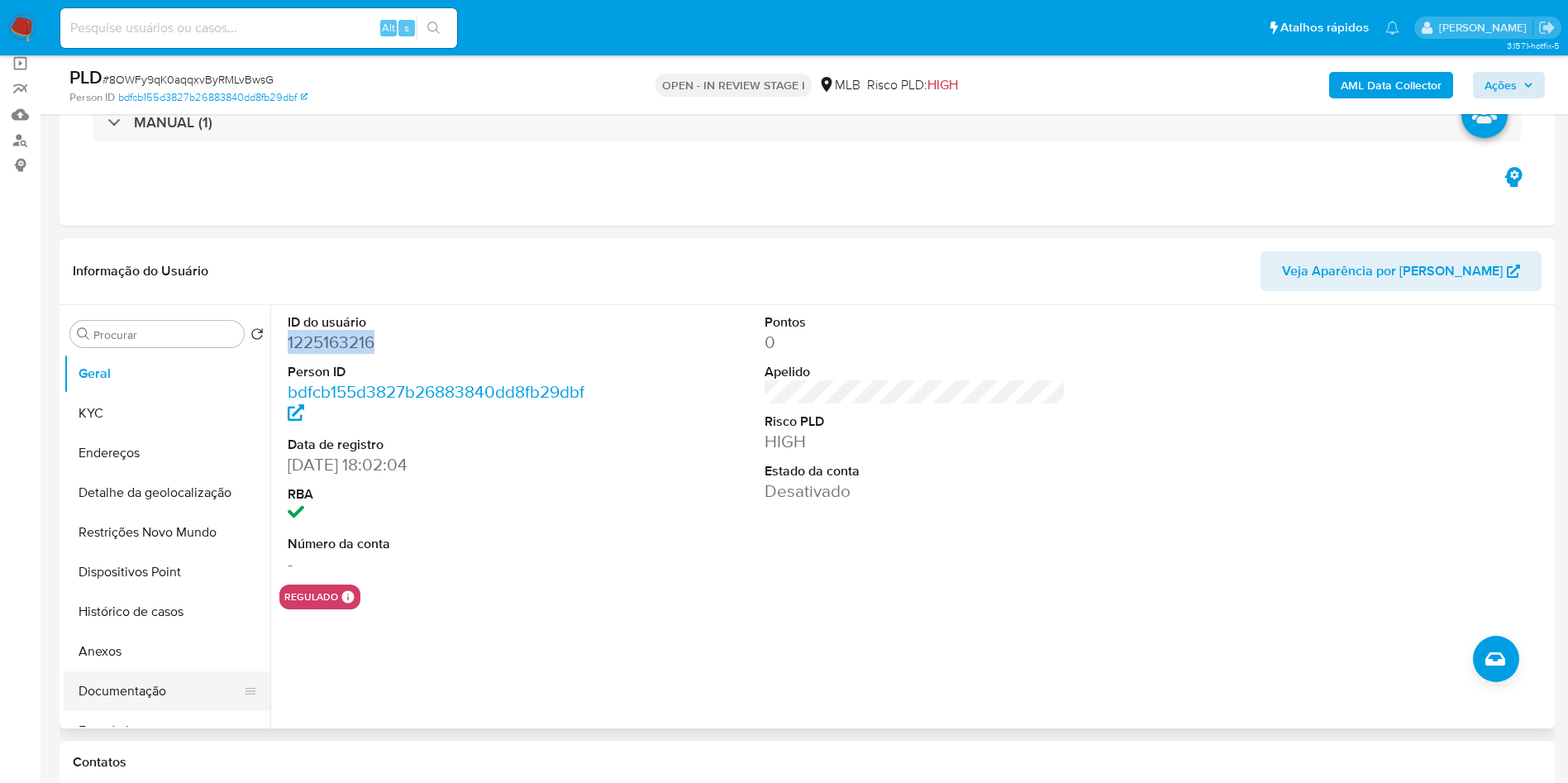
click at [153, 711] on button "Documentação" at bounding box center [160, 691] width 193 height 40
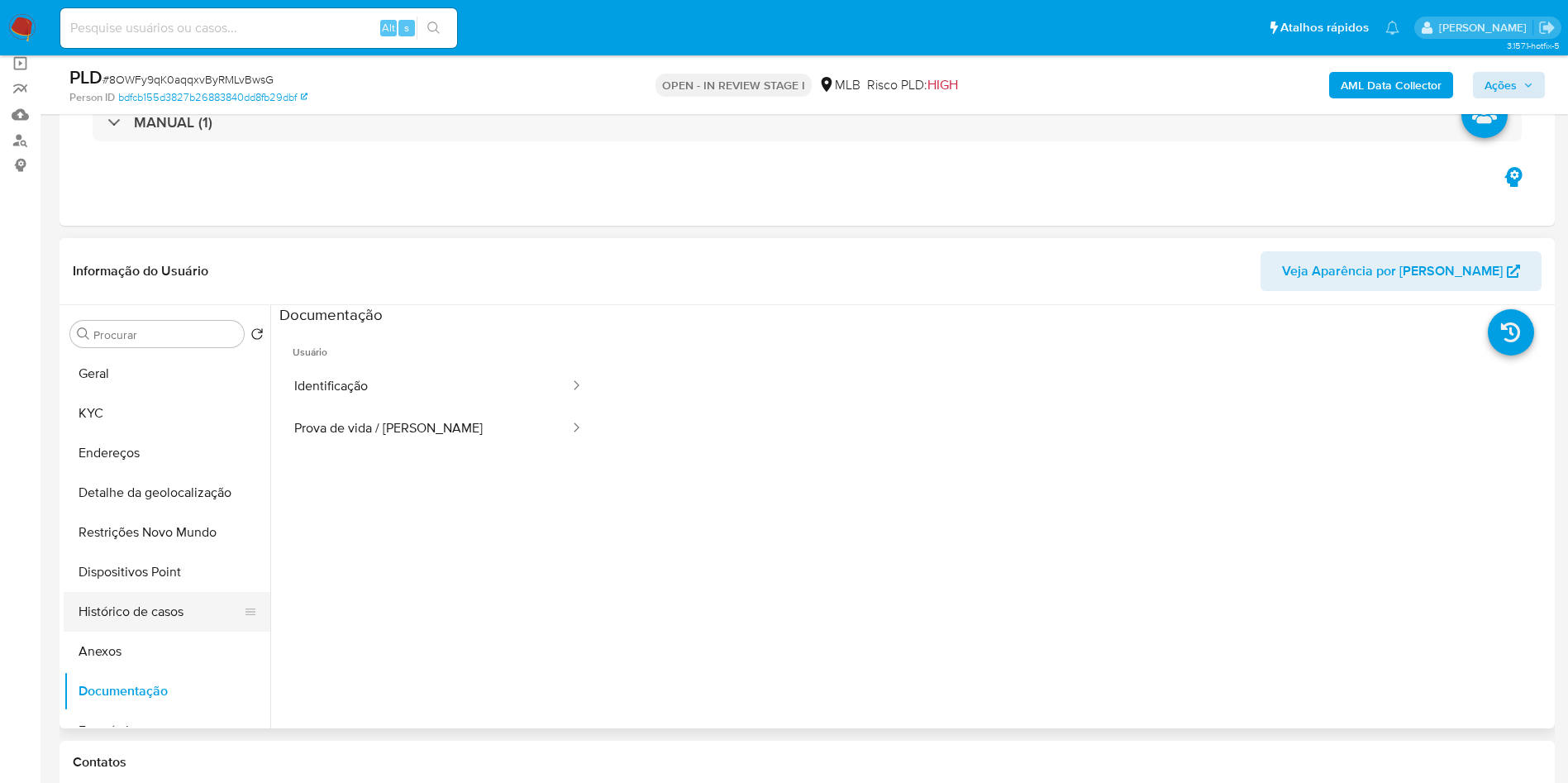
click at [170, 631] on button "Histórico de casos" at bounding box center [160, 611] width 193 height 40
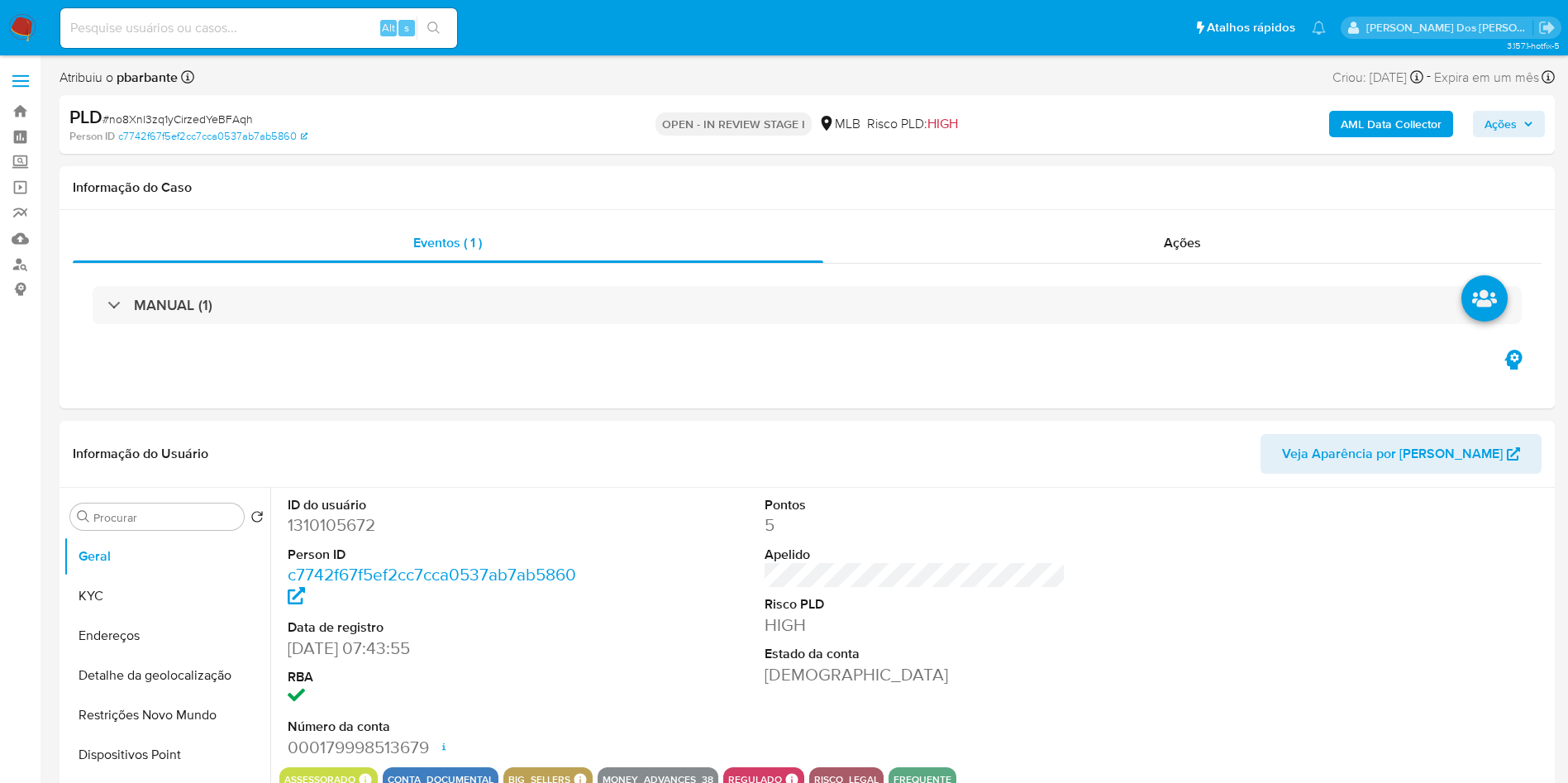
select select "10"
click at [330, 537] on dd "1310105672" at bounding box center [438, 524] width 301 height 23
copy dd "1310105672"
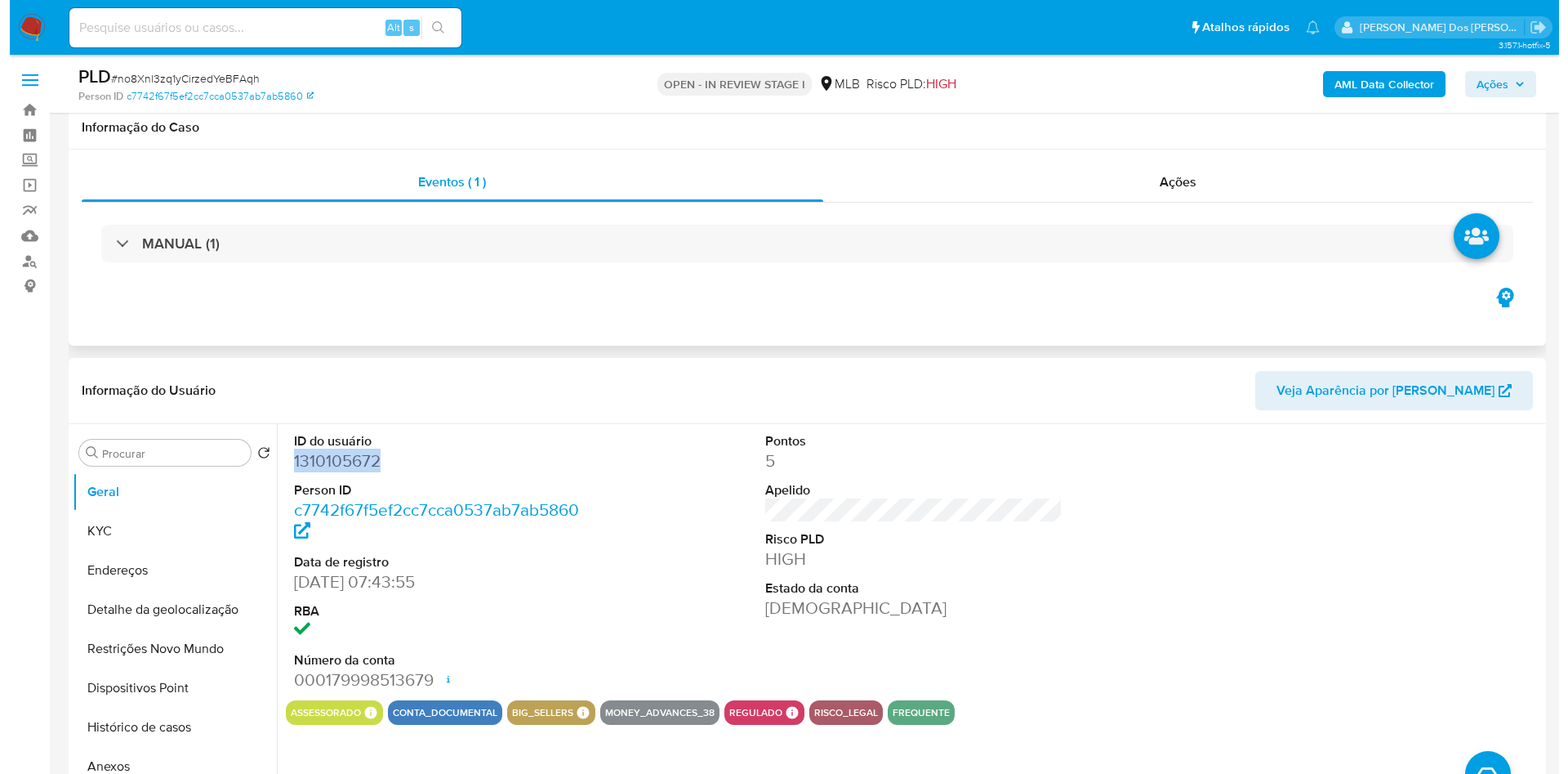
scroll to position [246, 0]
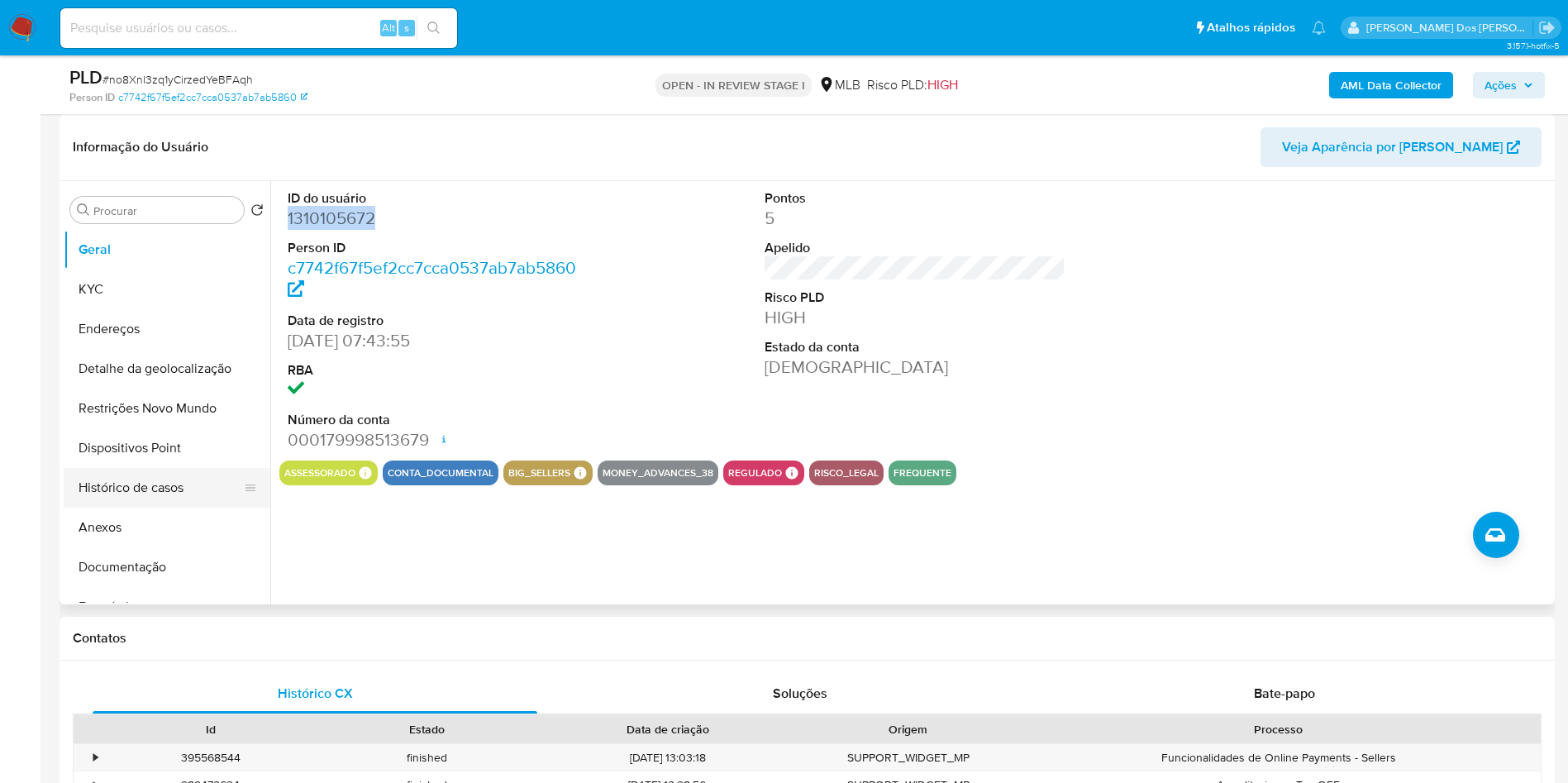
click at [155, 507] on button "Histórico de casos" at bounding box center [160, 487] width 193 height 40
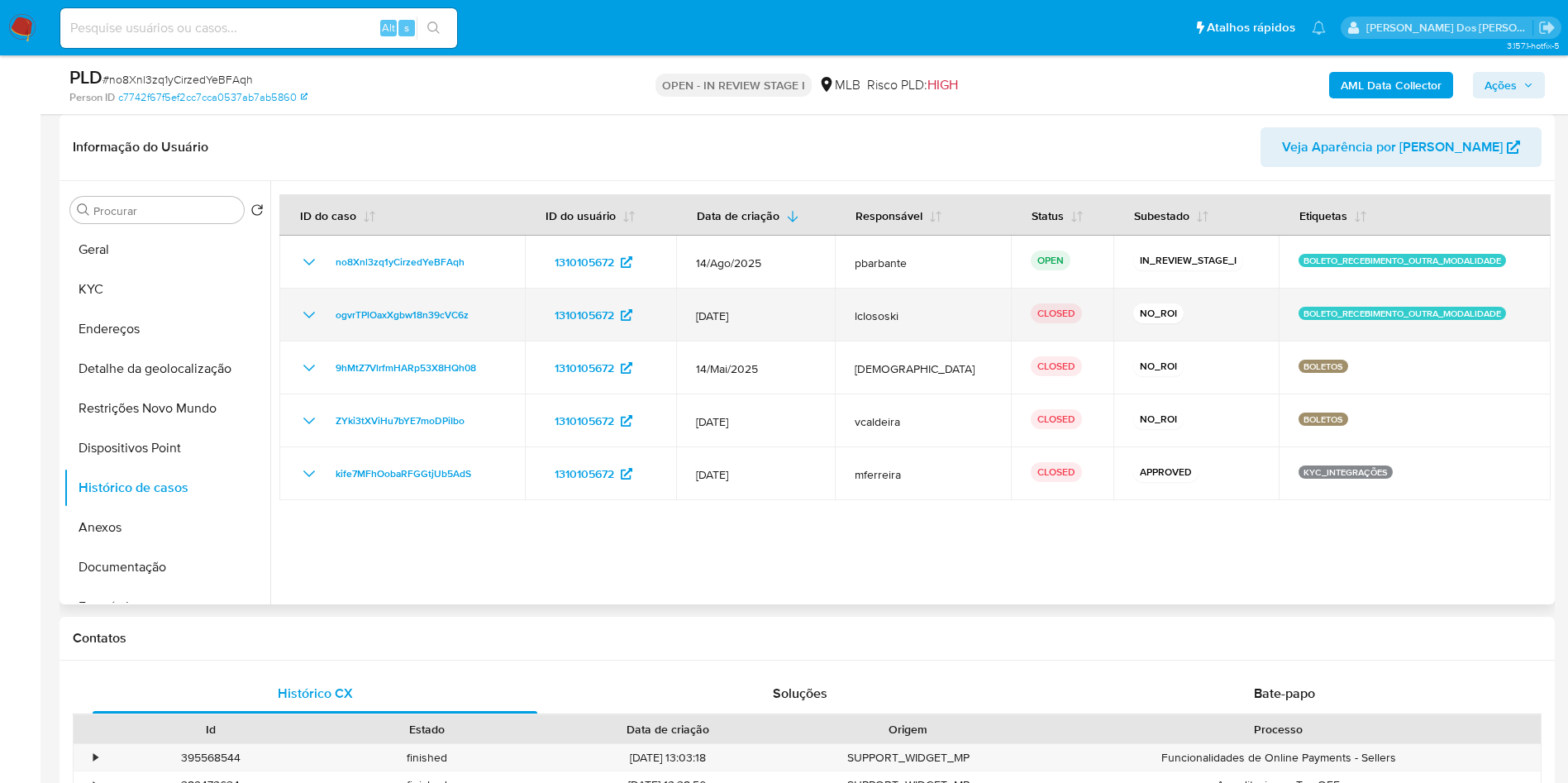
click at [295, 341] on td "ogvrTPlOaxXgbw18n39cVC6z" at bounding box center [402, 315] width 246 height 53
click at [302, 325] on icon "Mostrar/Ocultar" at bounding box center [309, 315] width 20 height 20
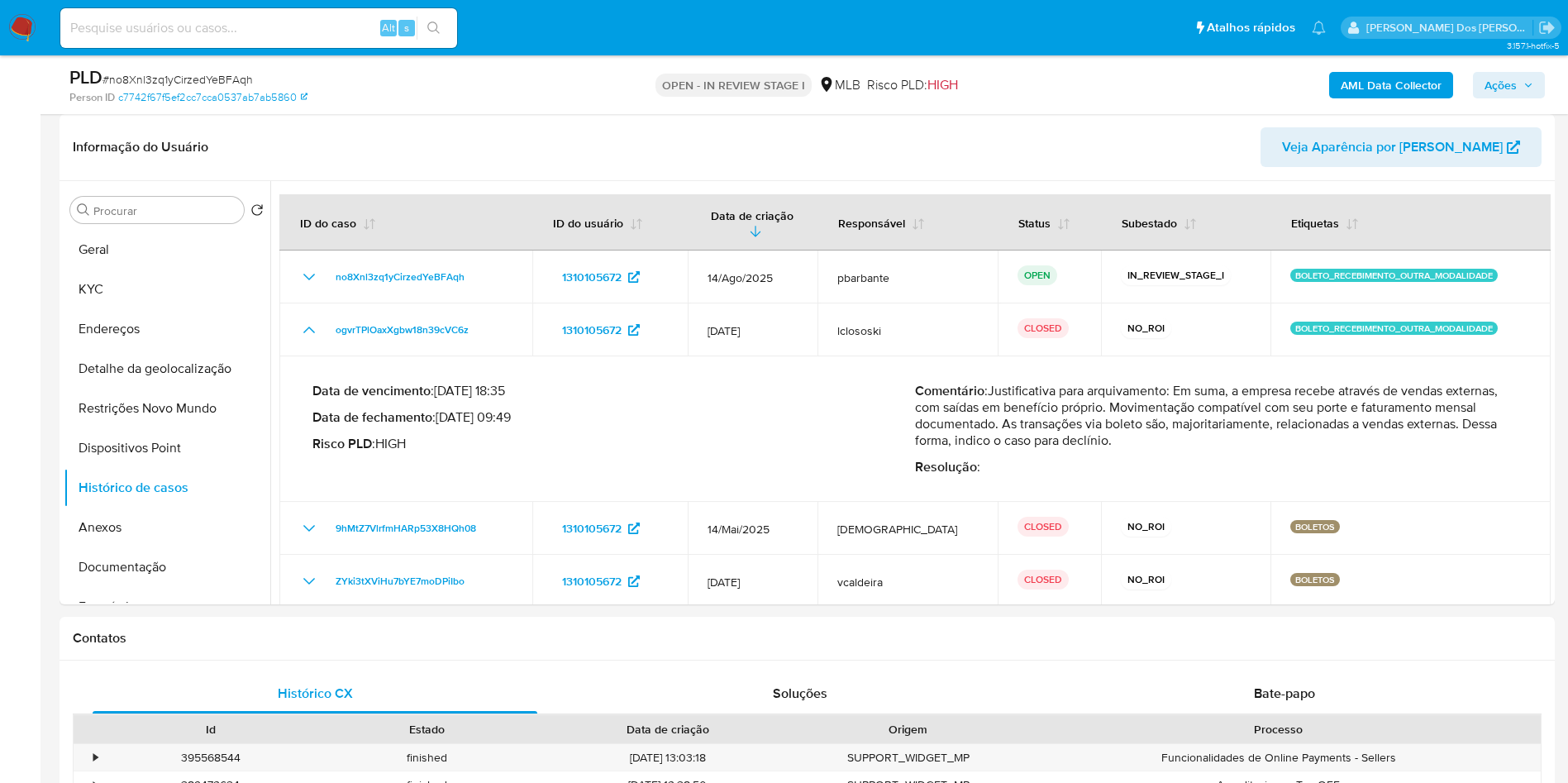
click at [227, 80] on span "# no8Xnl3zq1yCirzedYeBFAqh" at bounding box center [177, 79] width 151 height 16
copy span "no8Xnl3zq1yCirzedYeBFAqh"
click at [1363, 77] on b "AML Data Collector" at bounding box center [1391, 85] width 100 height 27
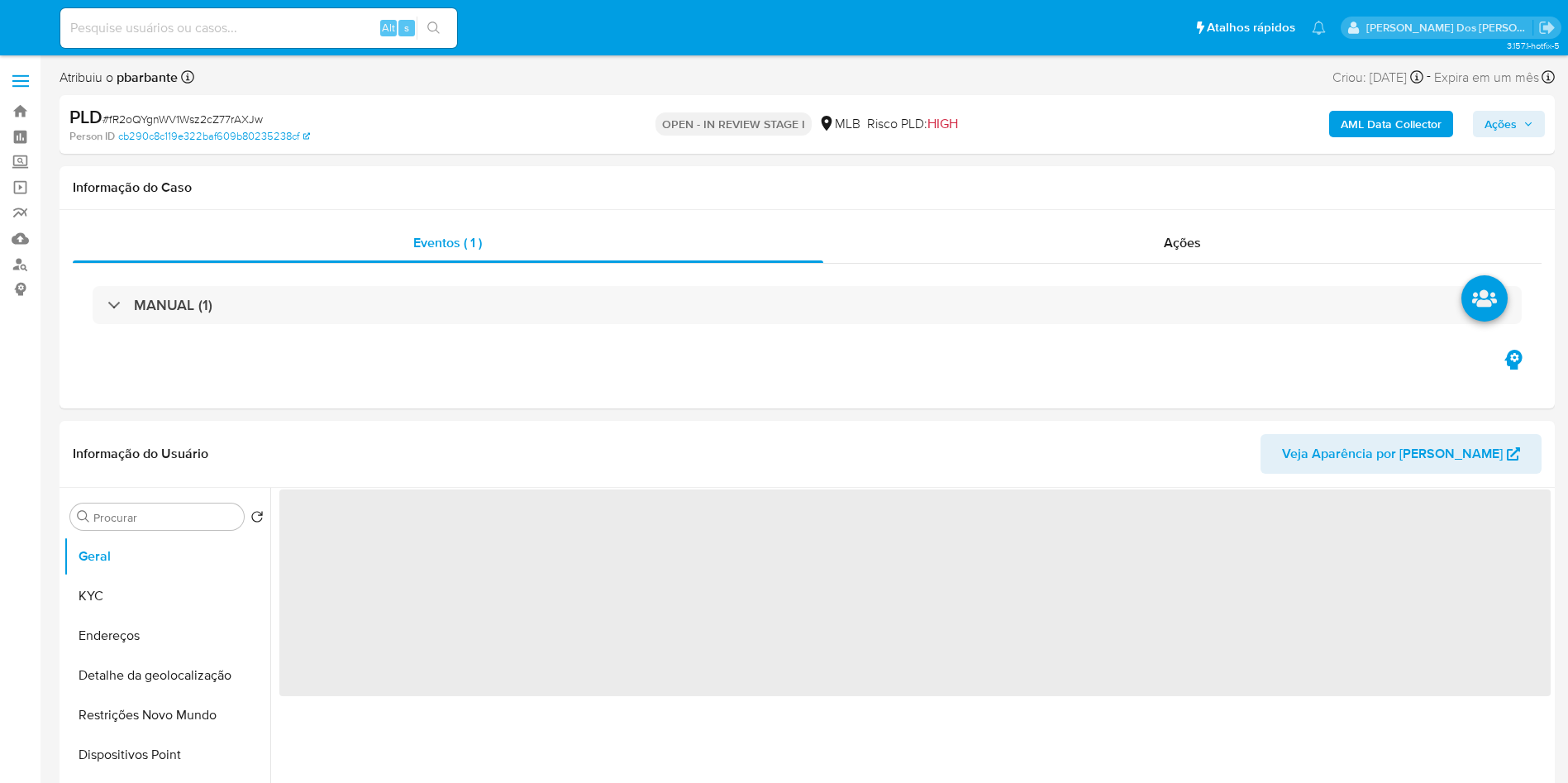
select select "10"
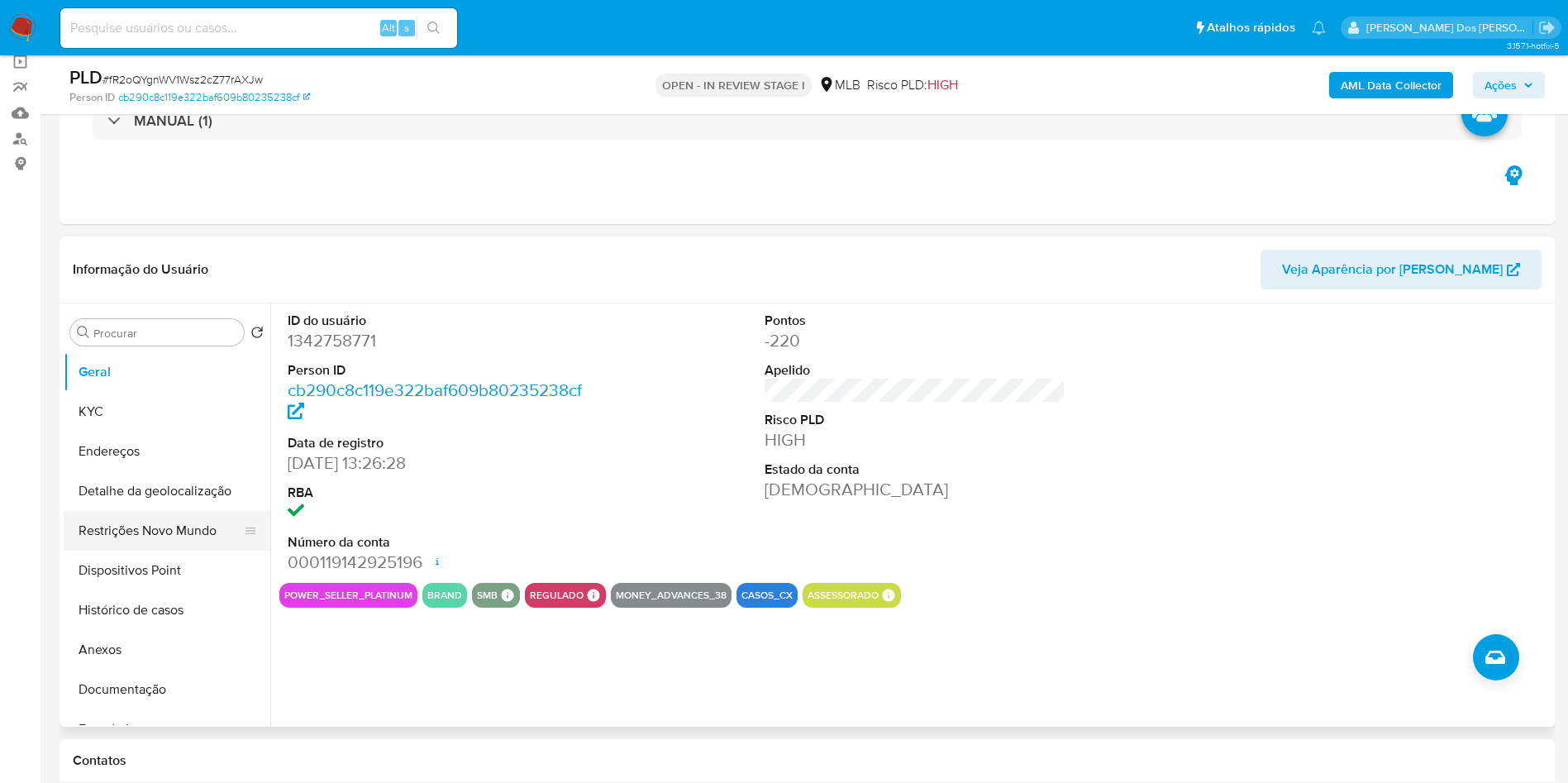
scroll to position [248, 0]
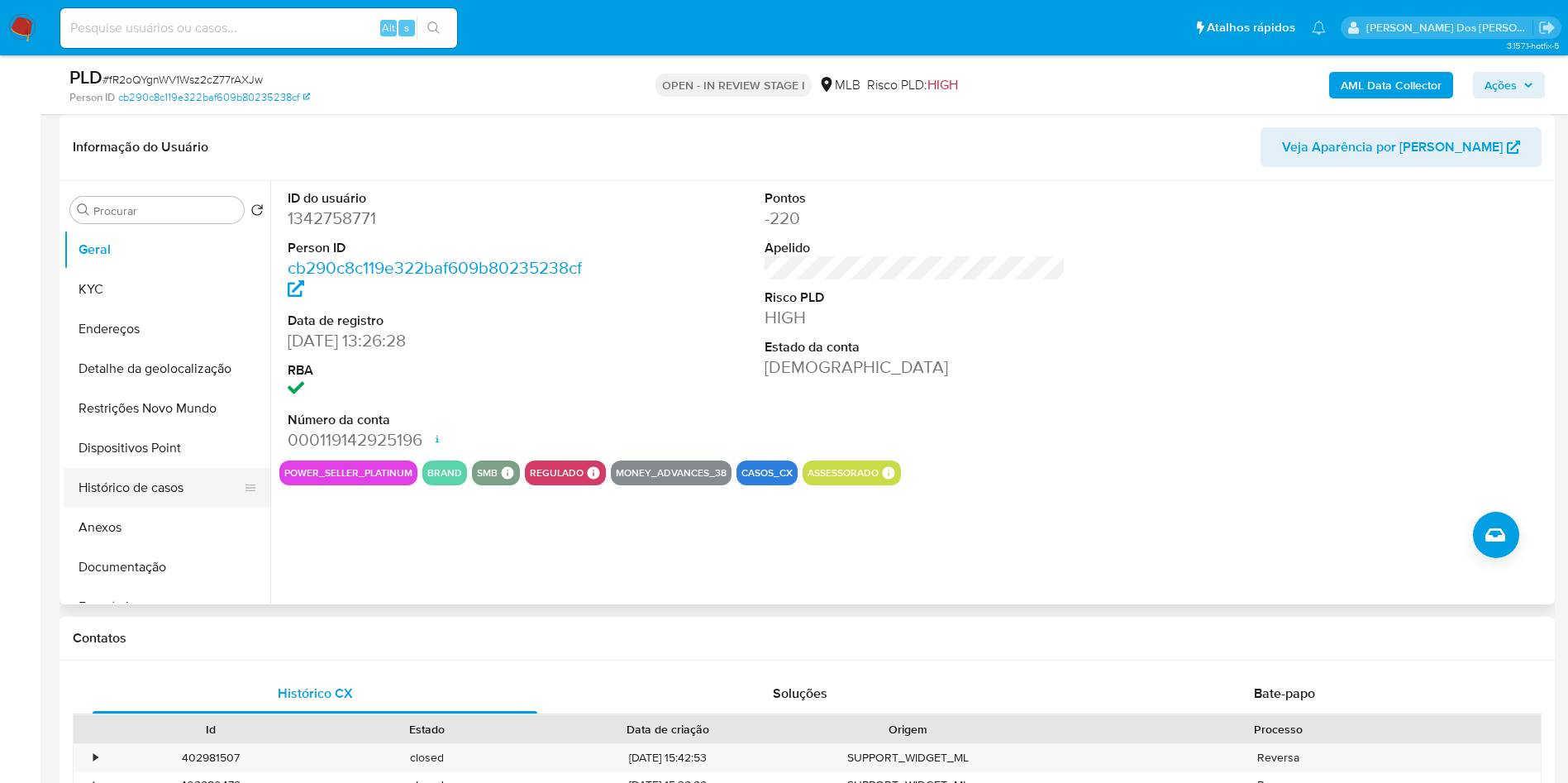
click at [129, 507] on button "Histórico de casos" at bounding box center [160, 487] width 193 height 40
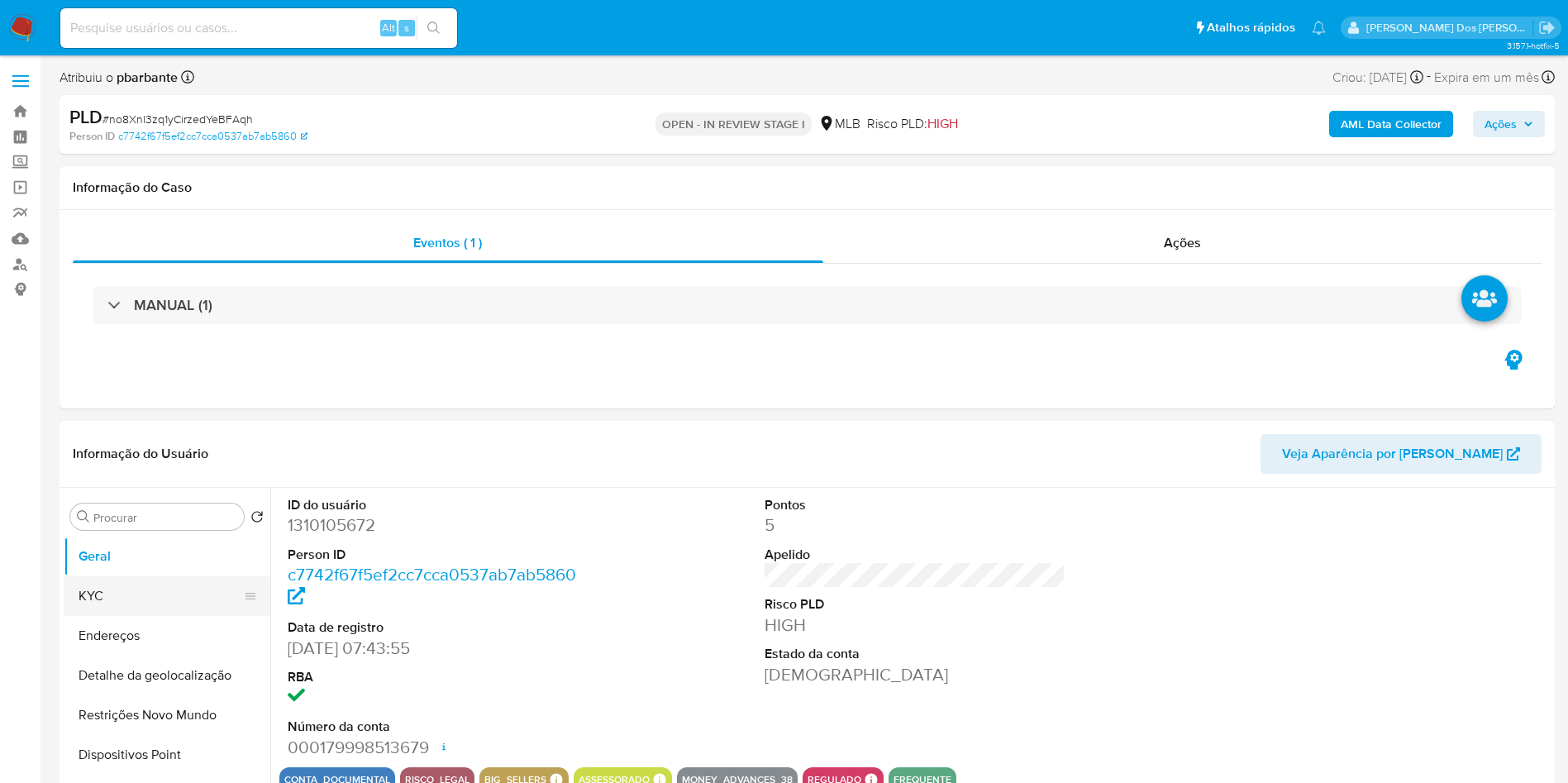
select select "10"
click at [154, 613] on button "KYC" at bounding box center [160, 596] width 193 height 40
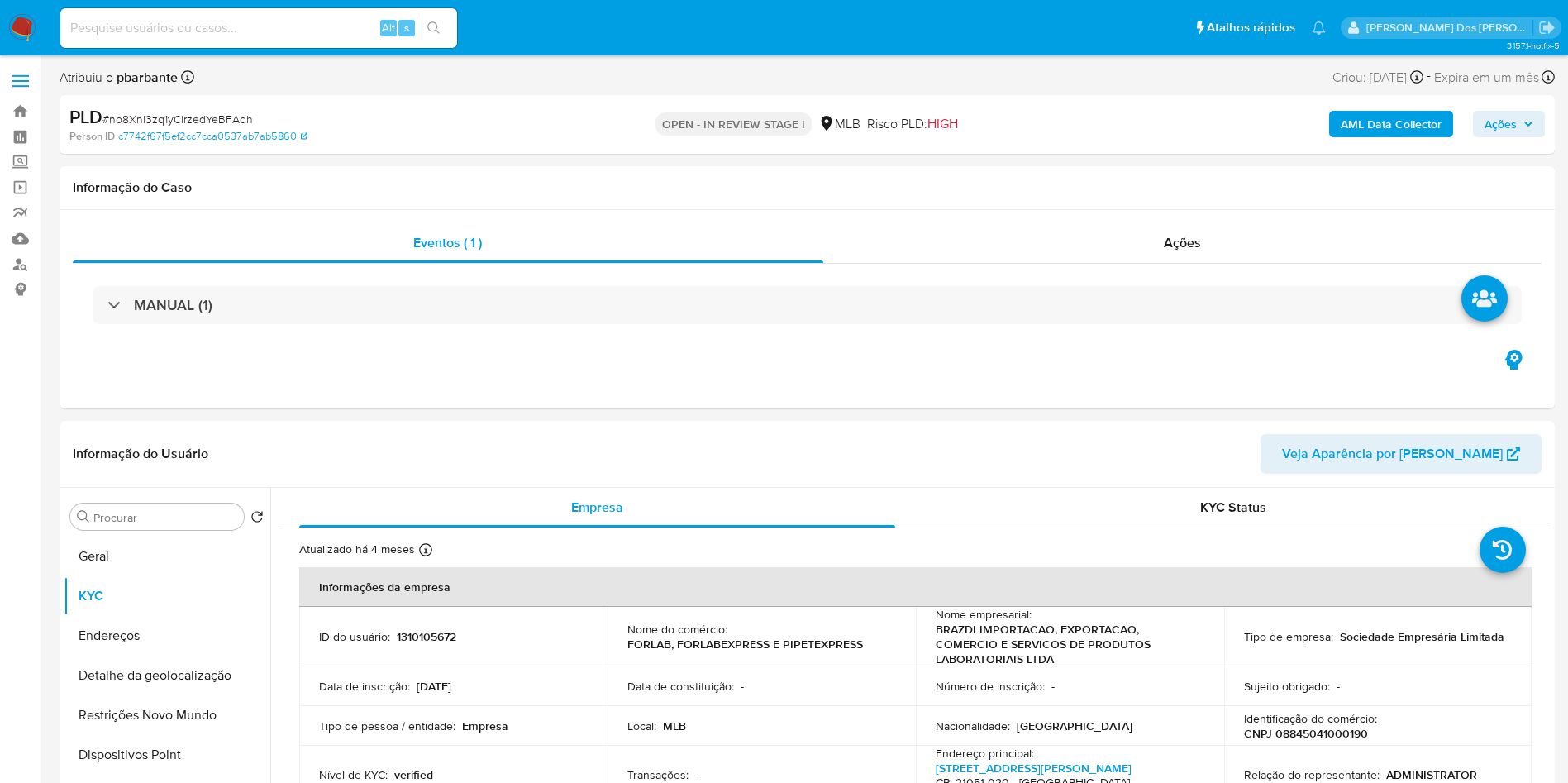
click at [1389, 118] on b "AML Data Collector" at bounding box center [1391, 124] width 100 height 27
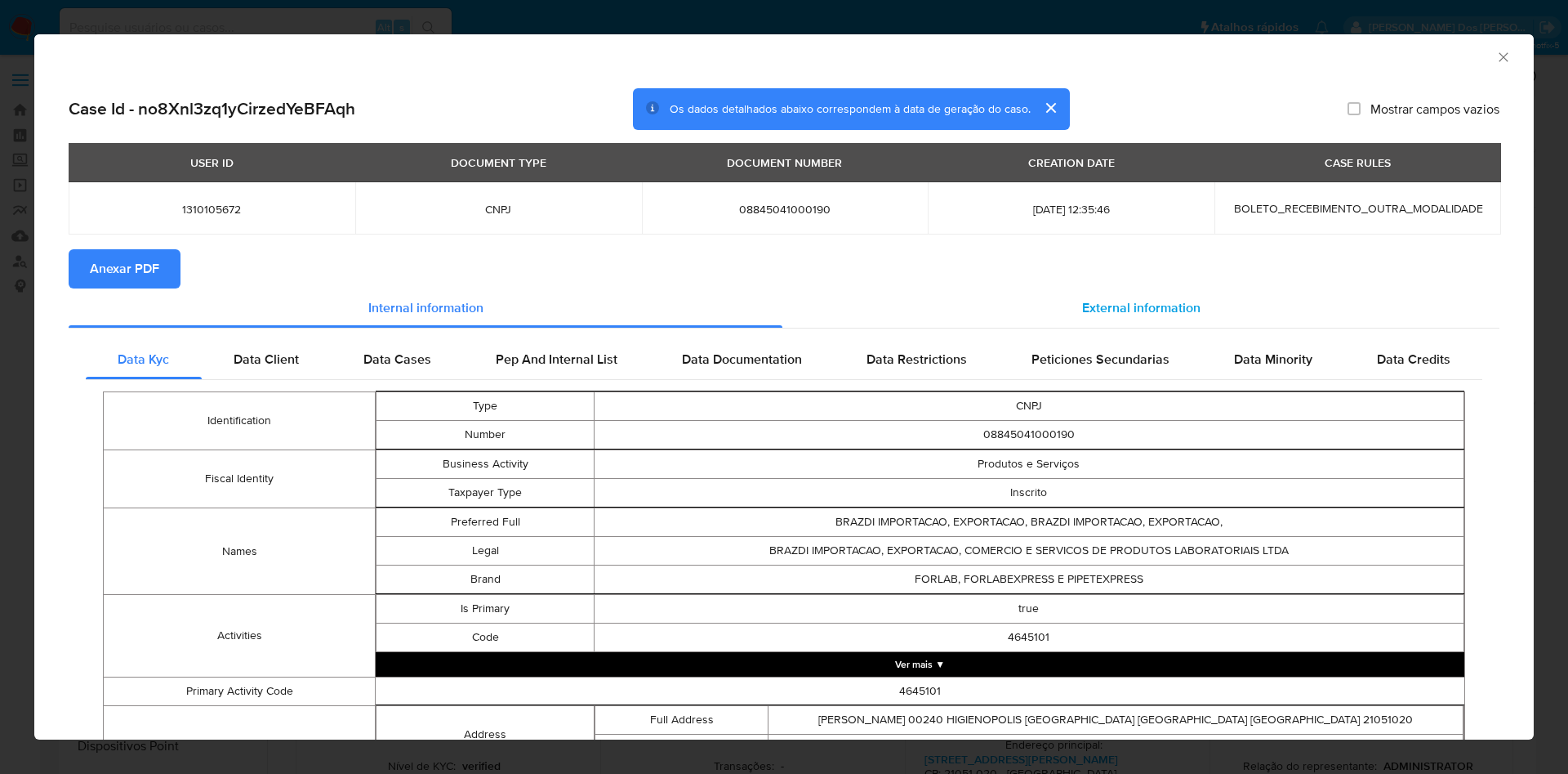
click at [1092, 302] on span "External information" at bounding box center [1141, 307] width 118 height 19
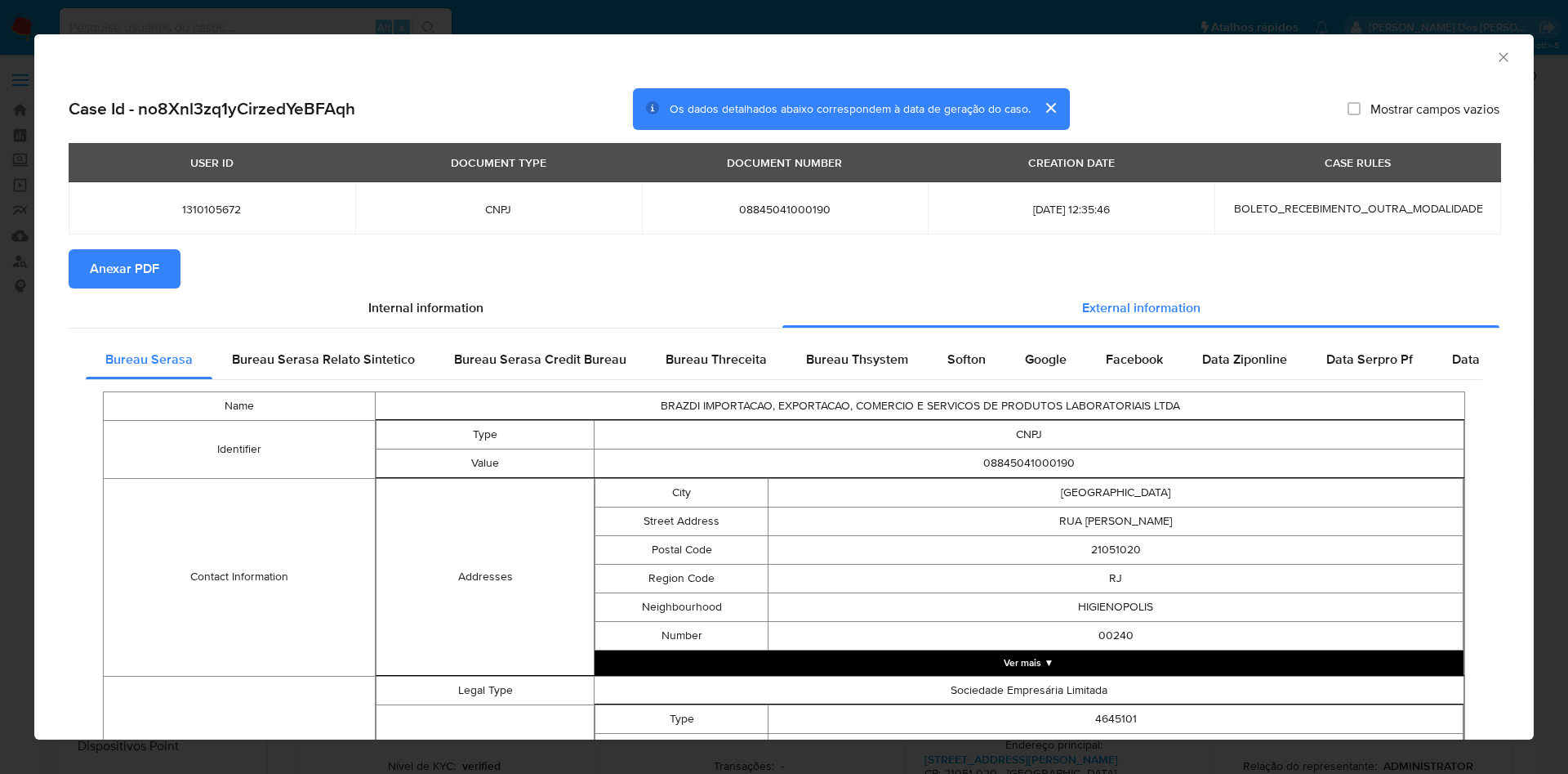
click at [115, 262] on span "Anexar PDF" at bounding box center [125, 269] width 69 height 36
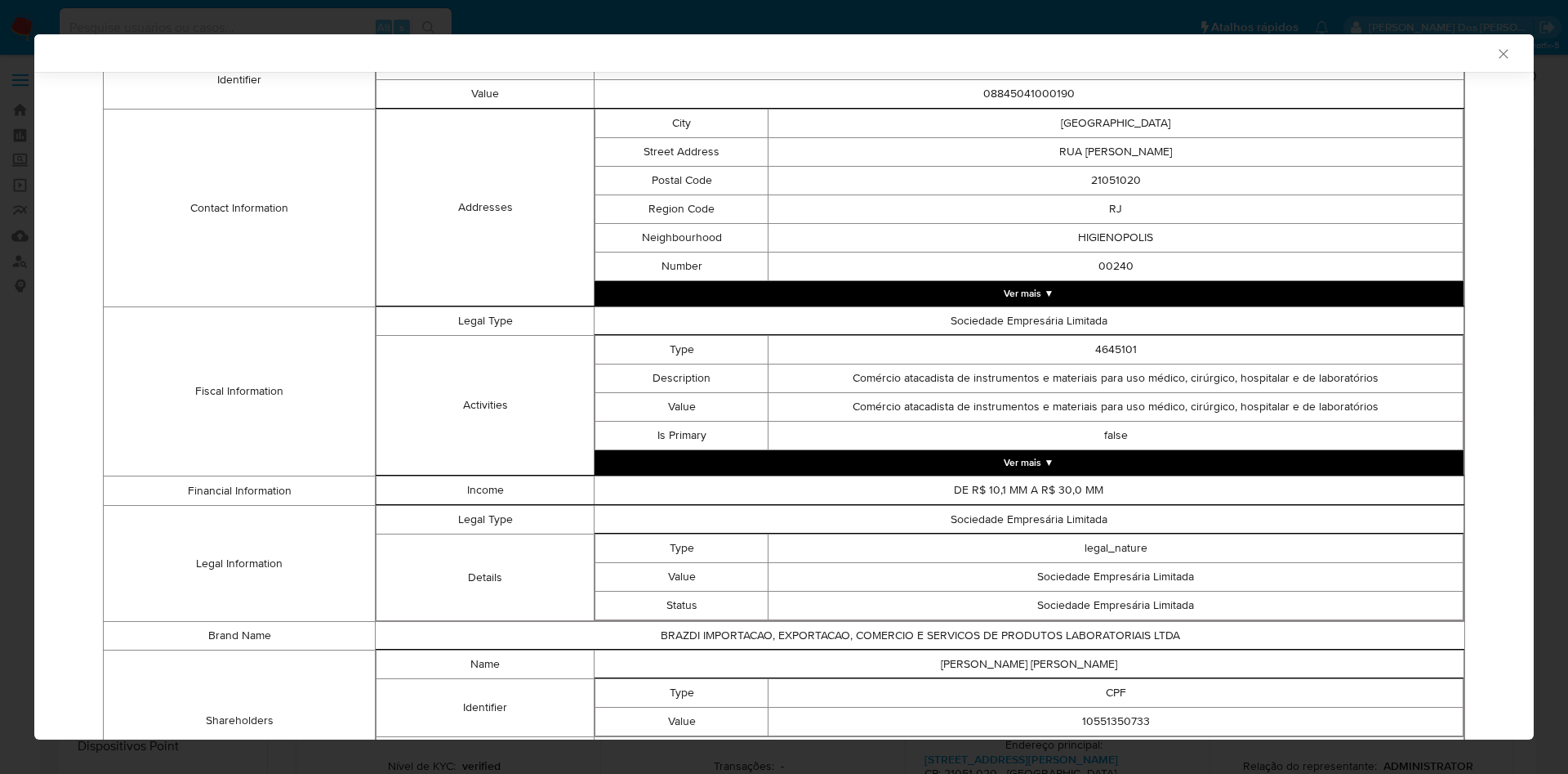
scroll to position [507, 0]
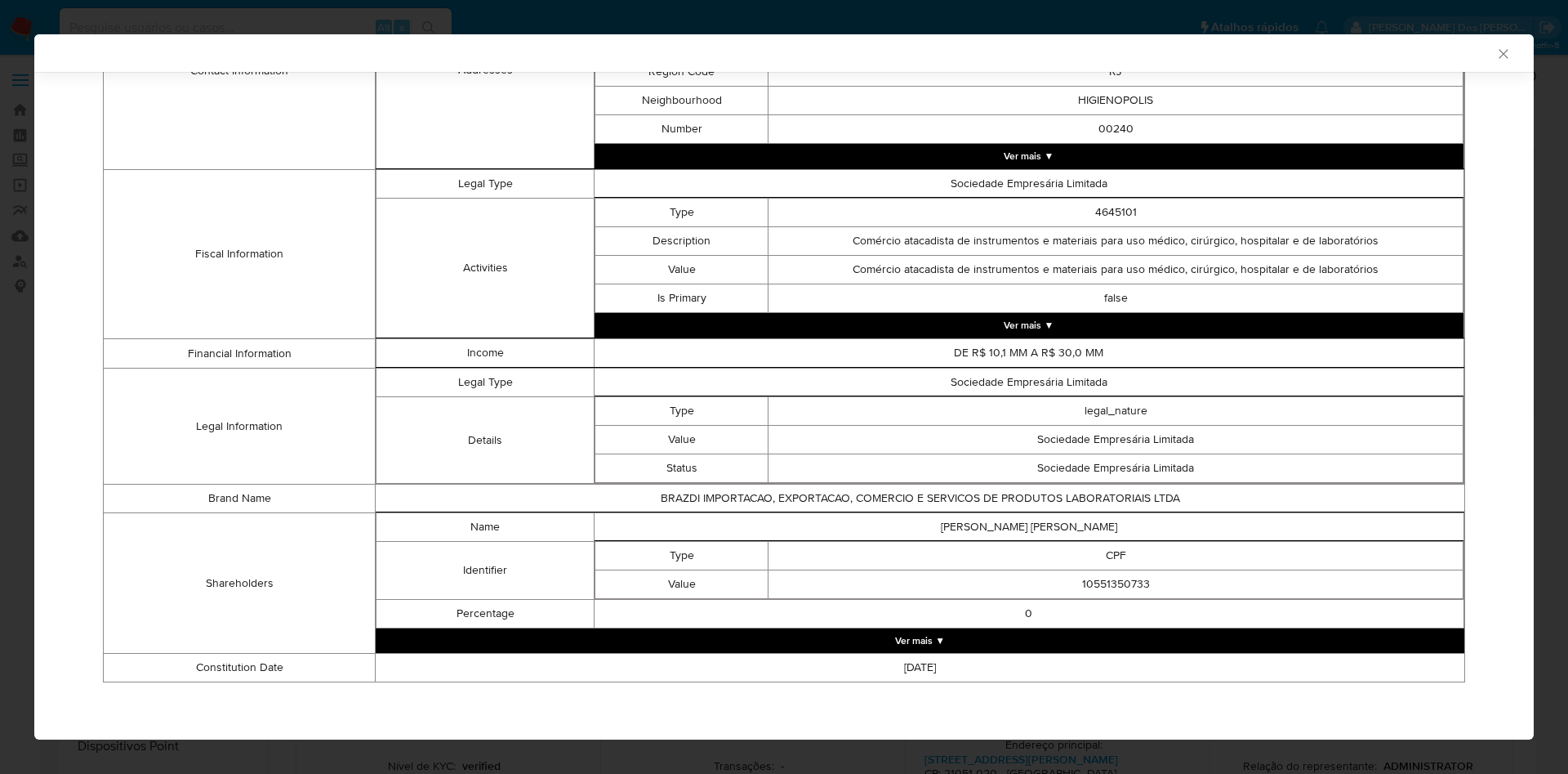
click at [991, 644] on button "Ver mais ▼" at bounding box center [920, 640] width 1088 height 24
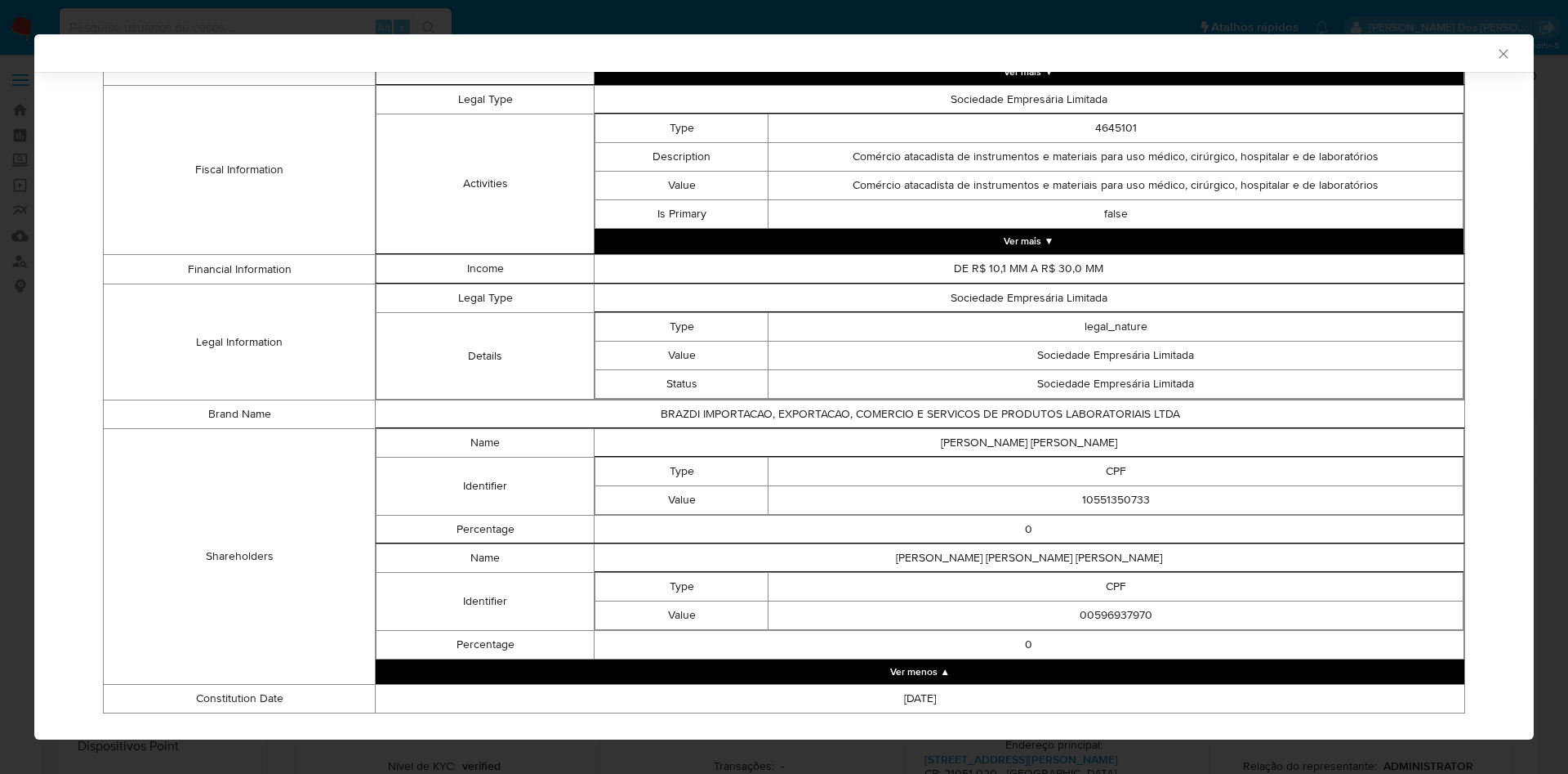
scroll to position [622, 0]
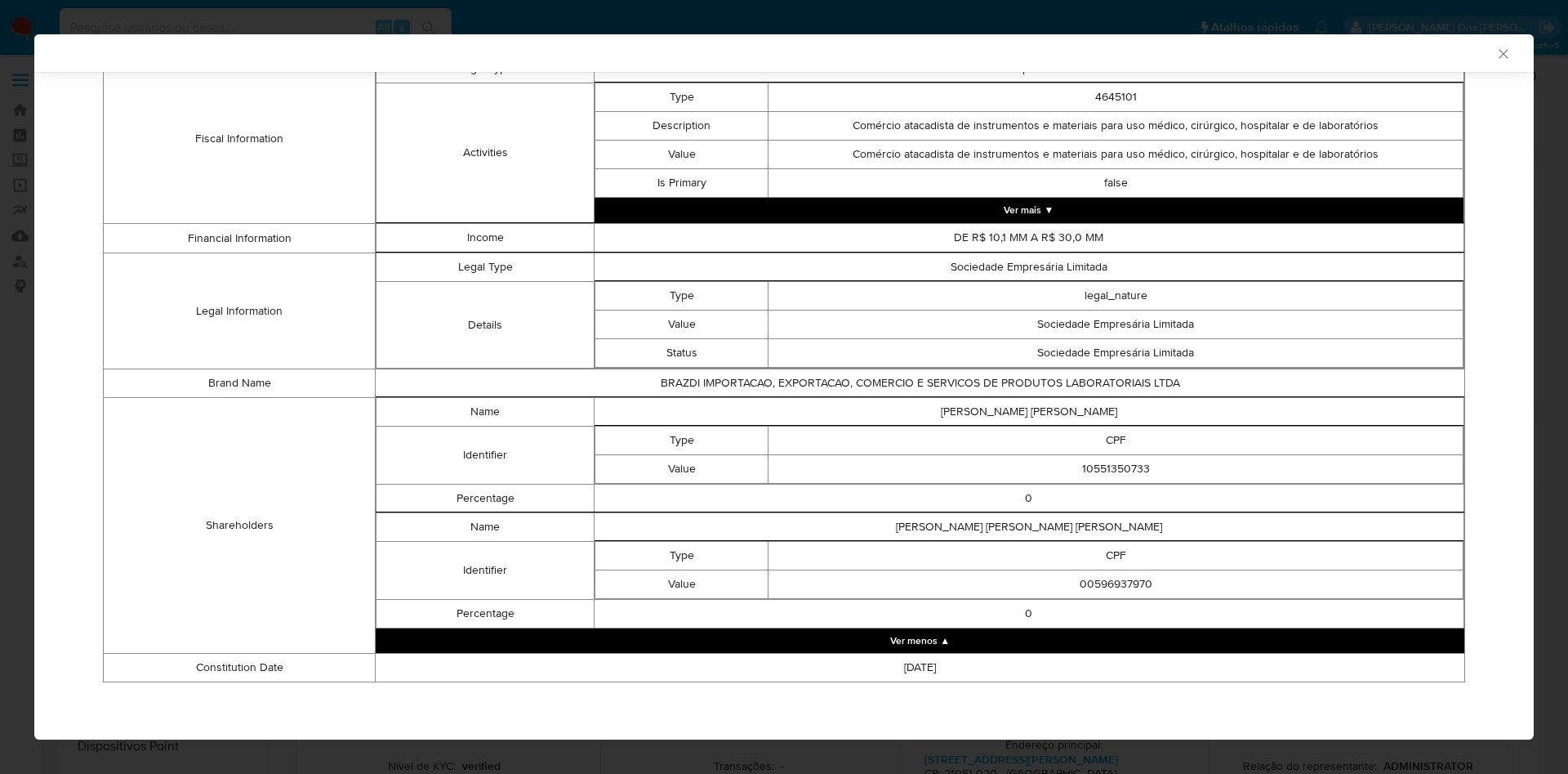
click at [1089, 476] on td "10551350733" at bounding box center [1116, 469] width 695 height 29
copy td "10551350733"
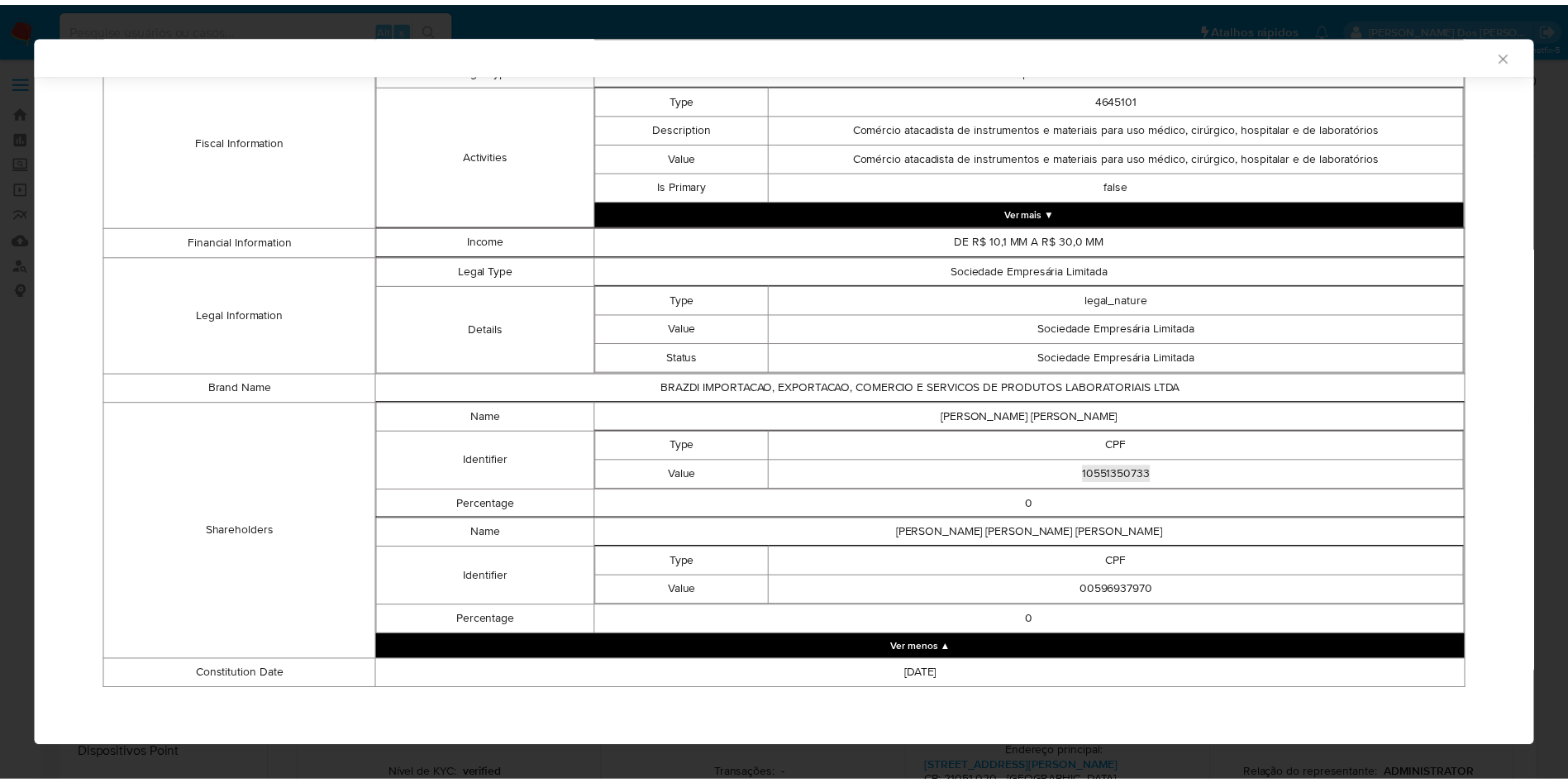
scroll to position [627, 0]
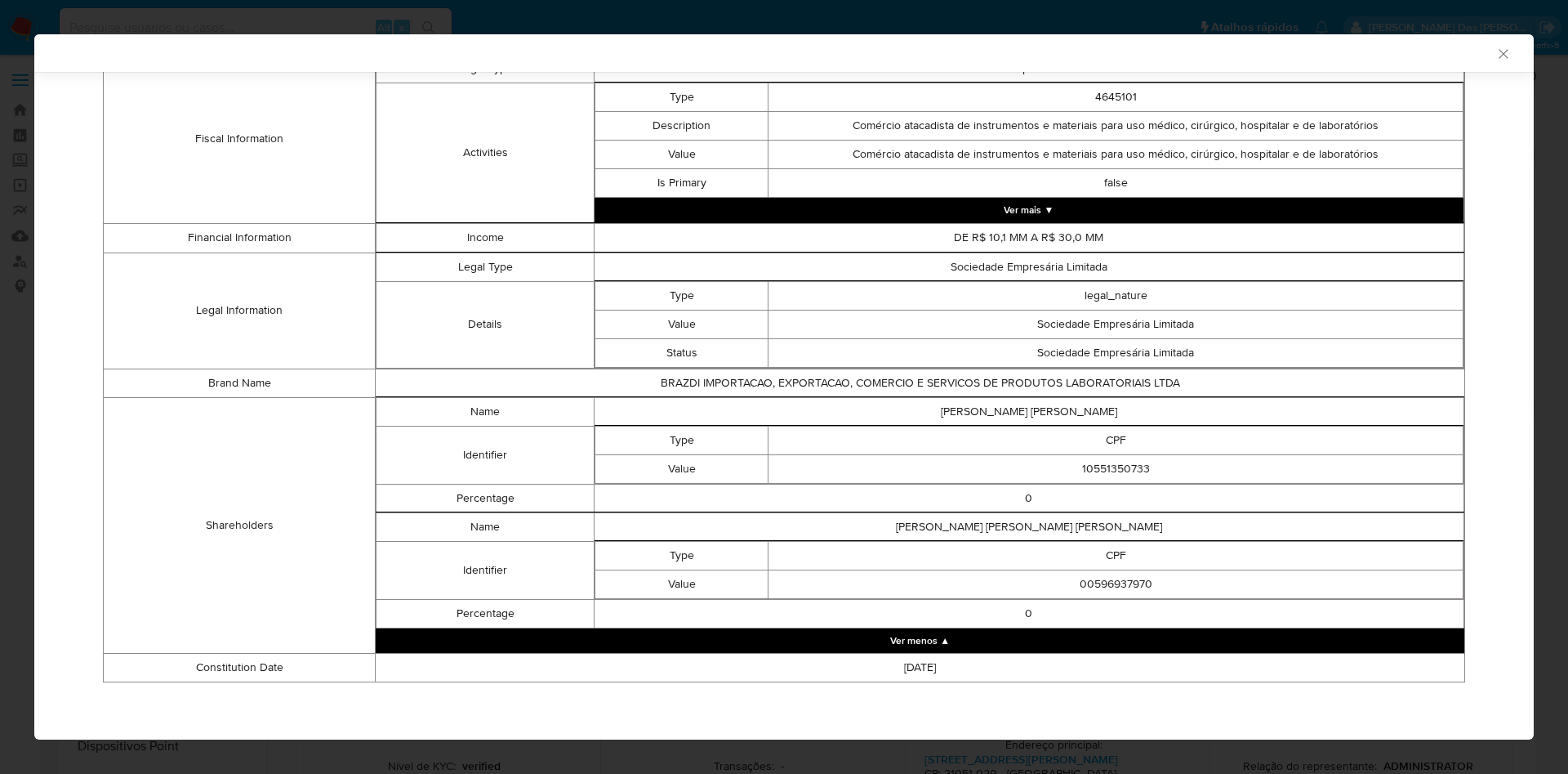
click at [1103, 594] on td "00596937970" at bounding box center [1116, 584] width 695 height 29
click at [1105, 583] on td "00596937970" at bounding box center [1116, 584] width 695 height 29
copy td "00596937970"
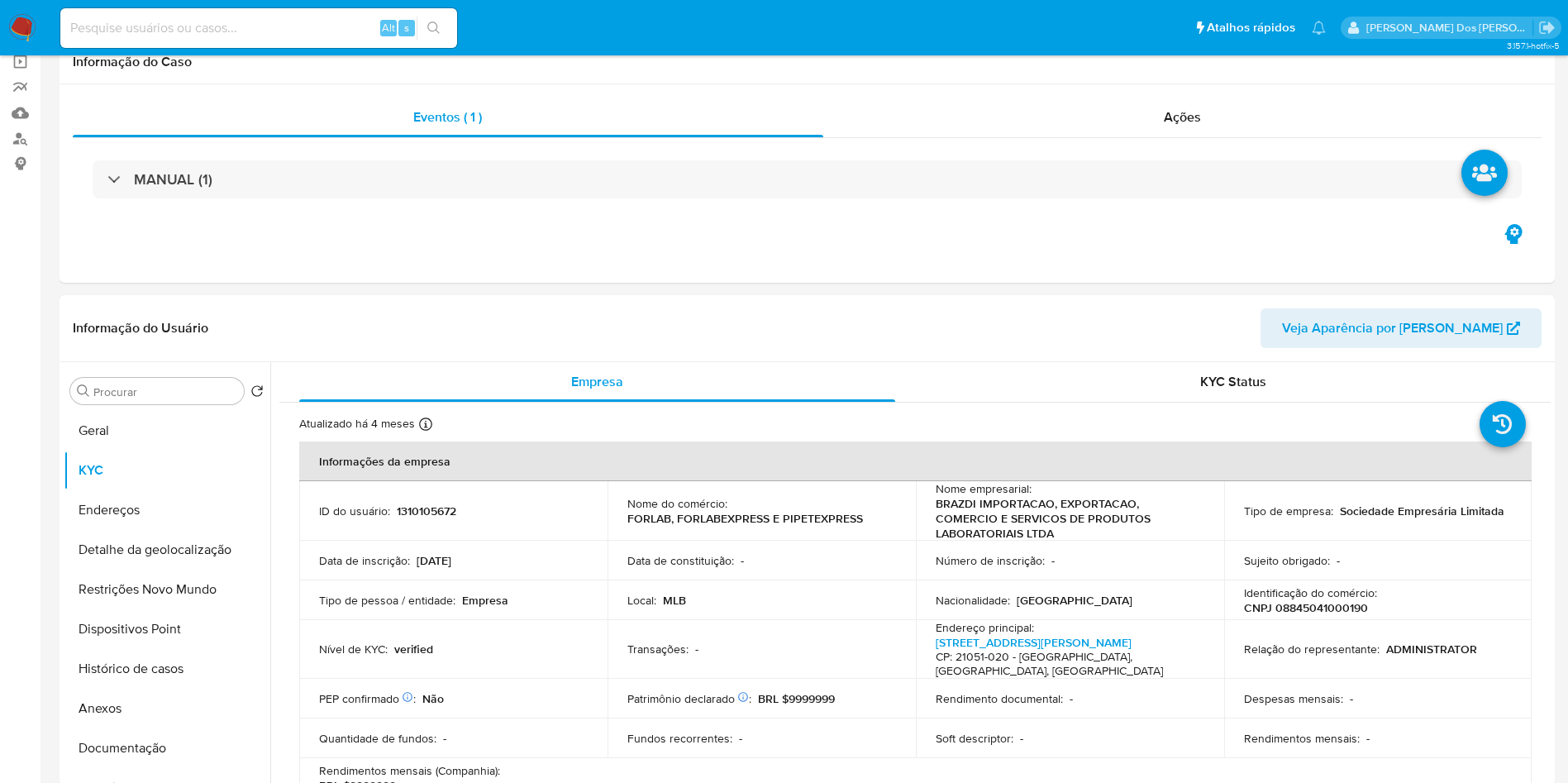
scroll to position [248, 0]
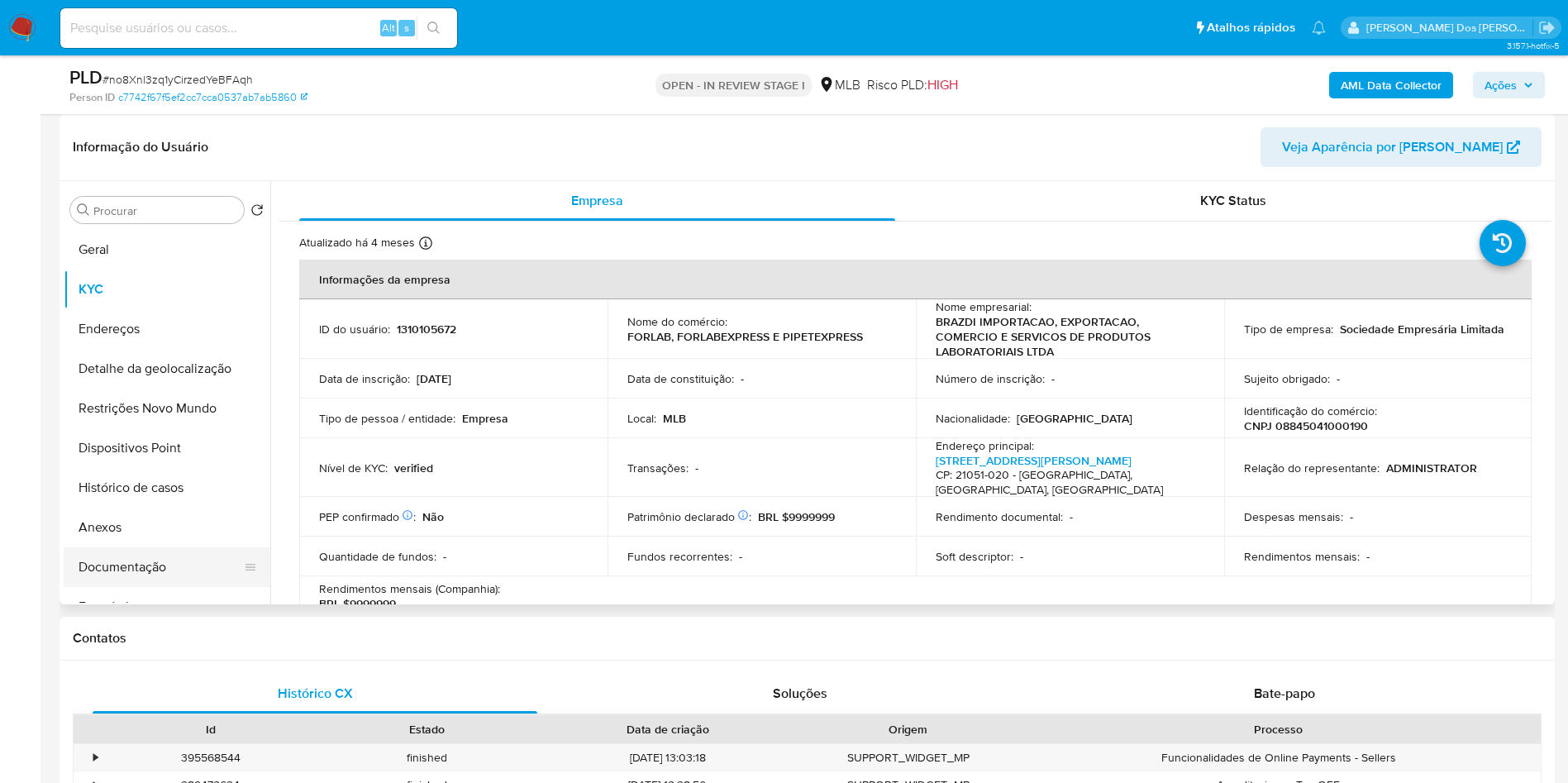
click at [116, 587] on button "Documentação" at bounding box center [160, 567] width 193 height 40
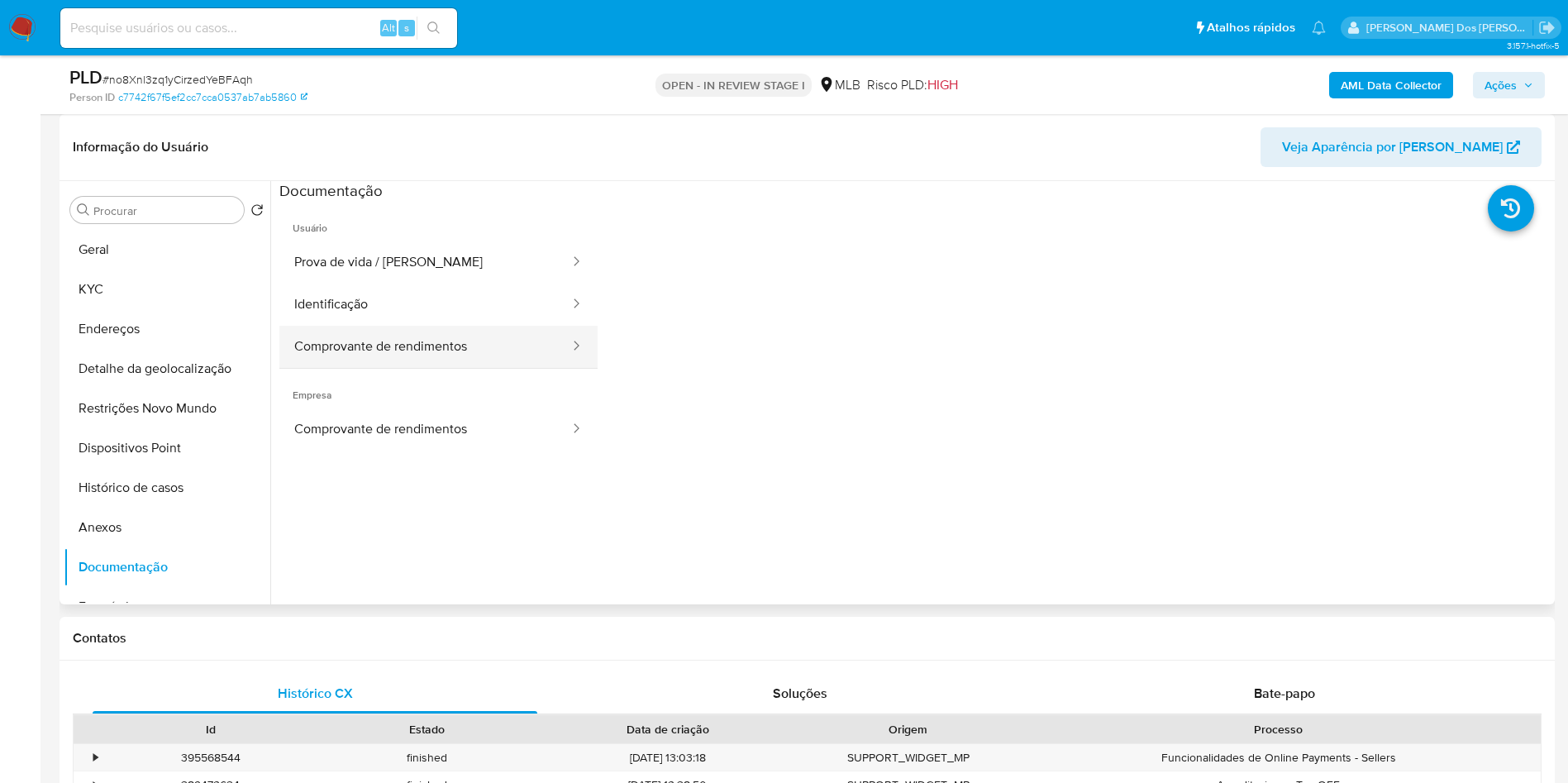
click at [391, 368] on button "Comprovante de rendimentos" at bounding box center [426, 346] width 292 height 42
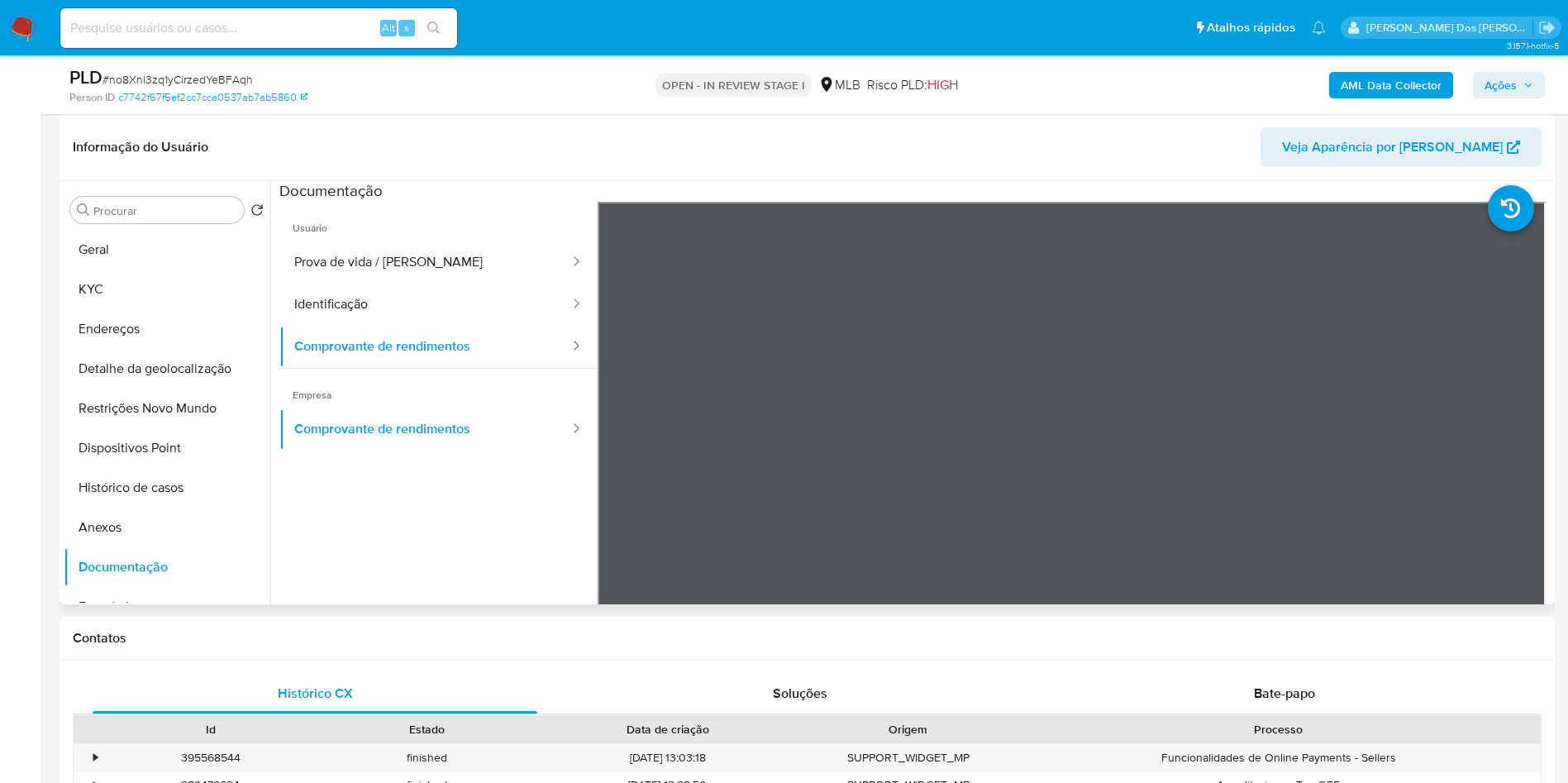
scroll to position [124, 0]
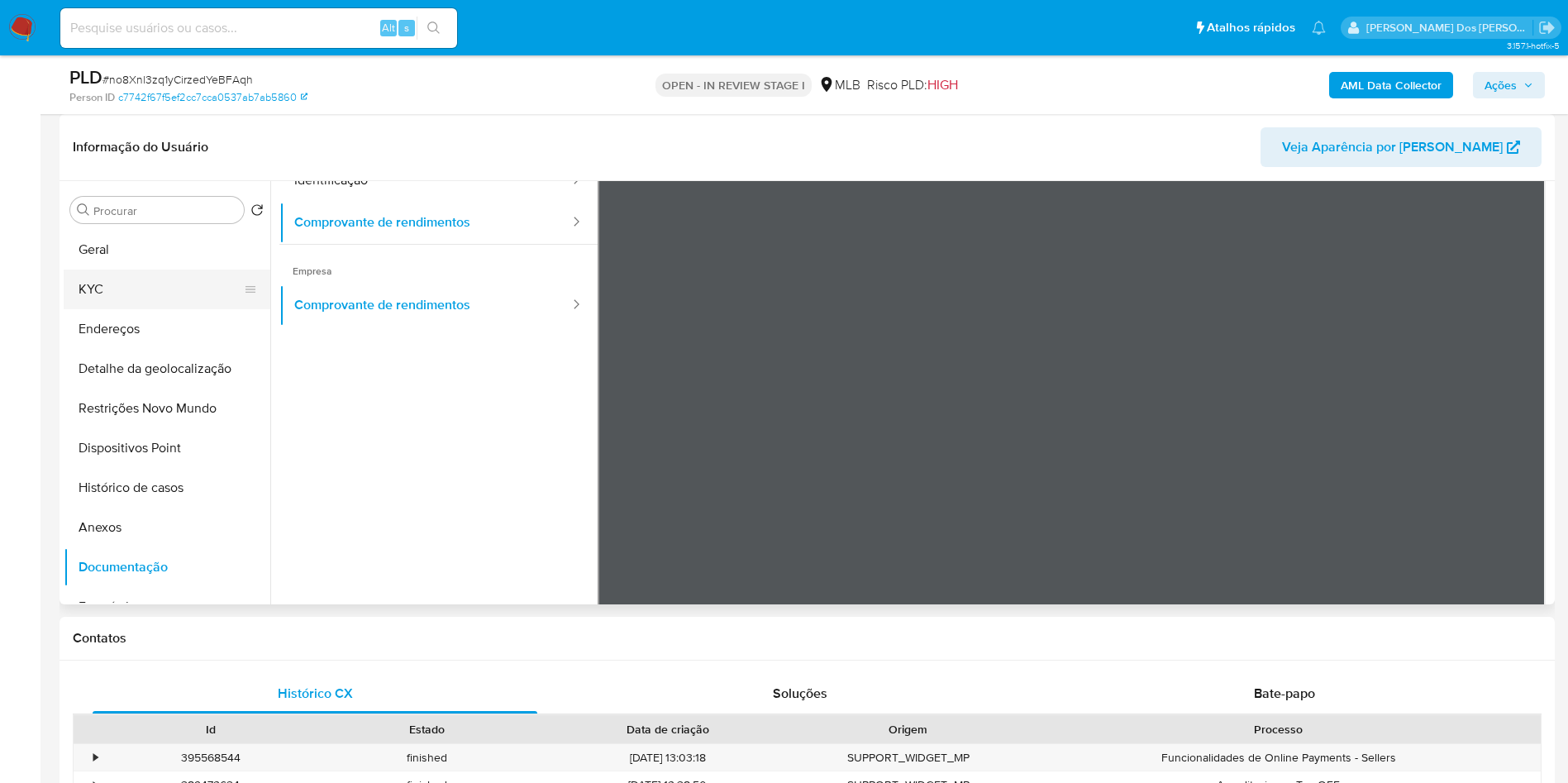
click at [121, 309] on button "KYC" at bounding box center [160, 289] width 193 height 40
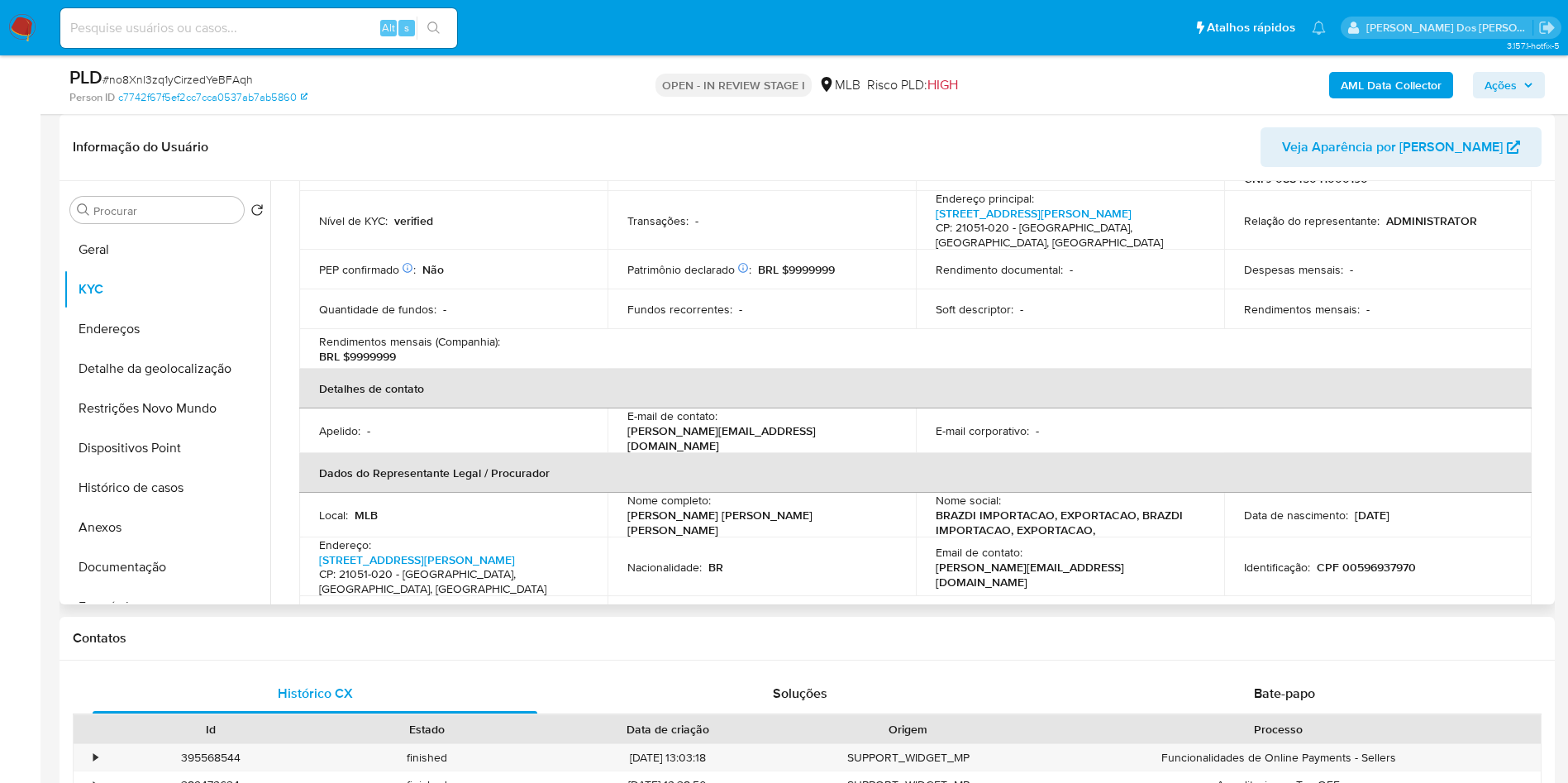
scroll to position [248, 0]
click at [138, 587] on button "Documentação" at bounding box center [160, 567] width 193 height 40
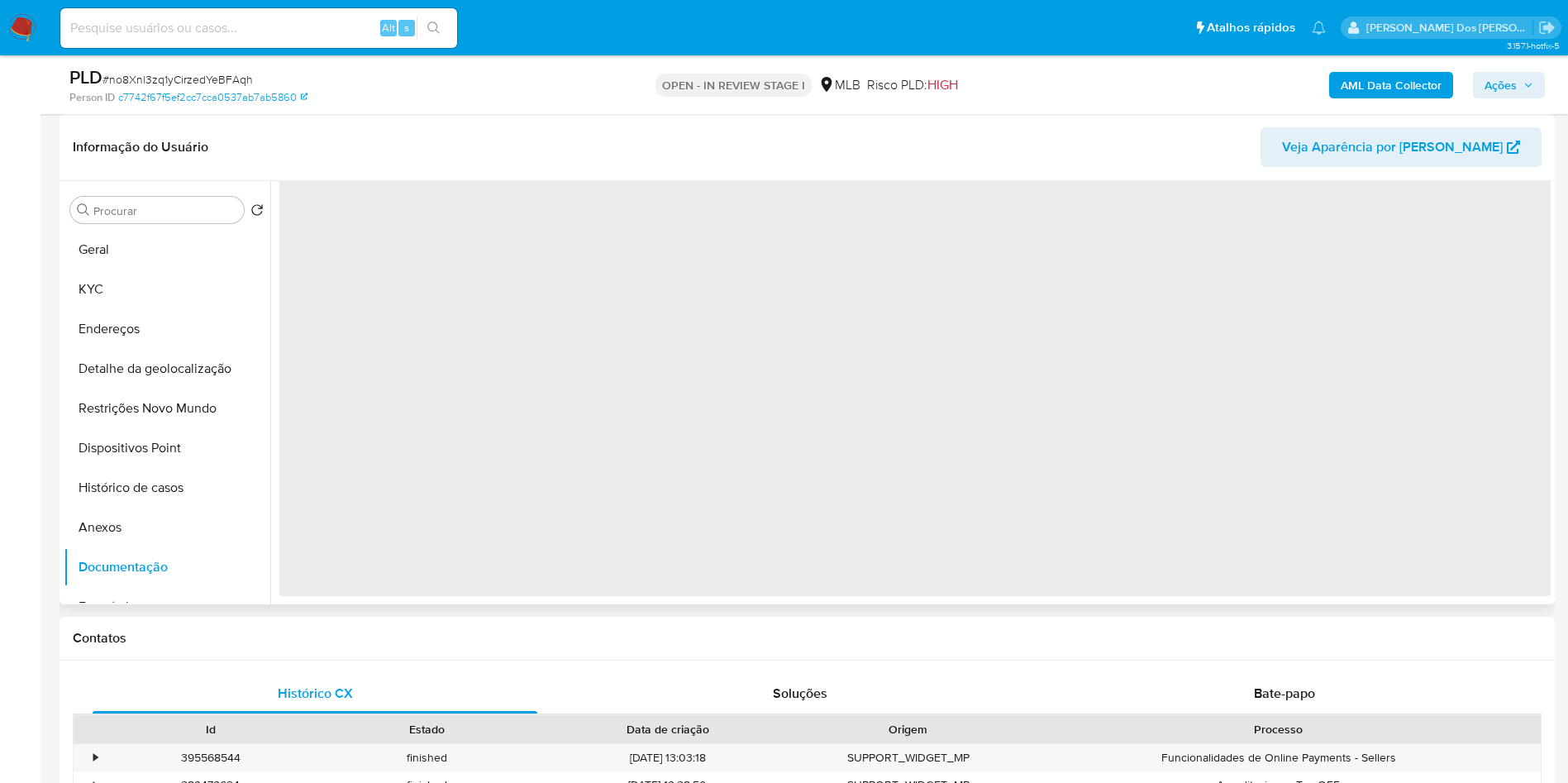
scroll to position [0, 0]
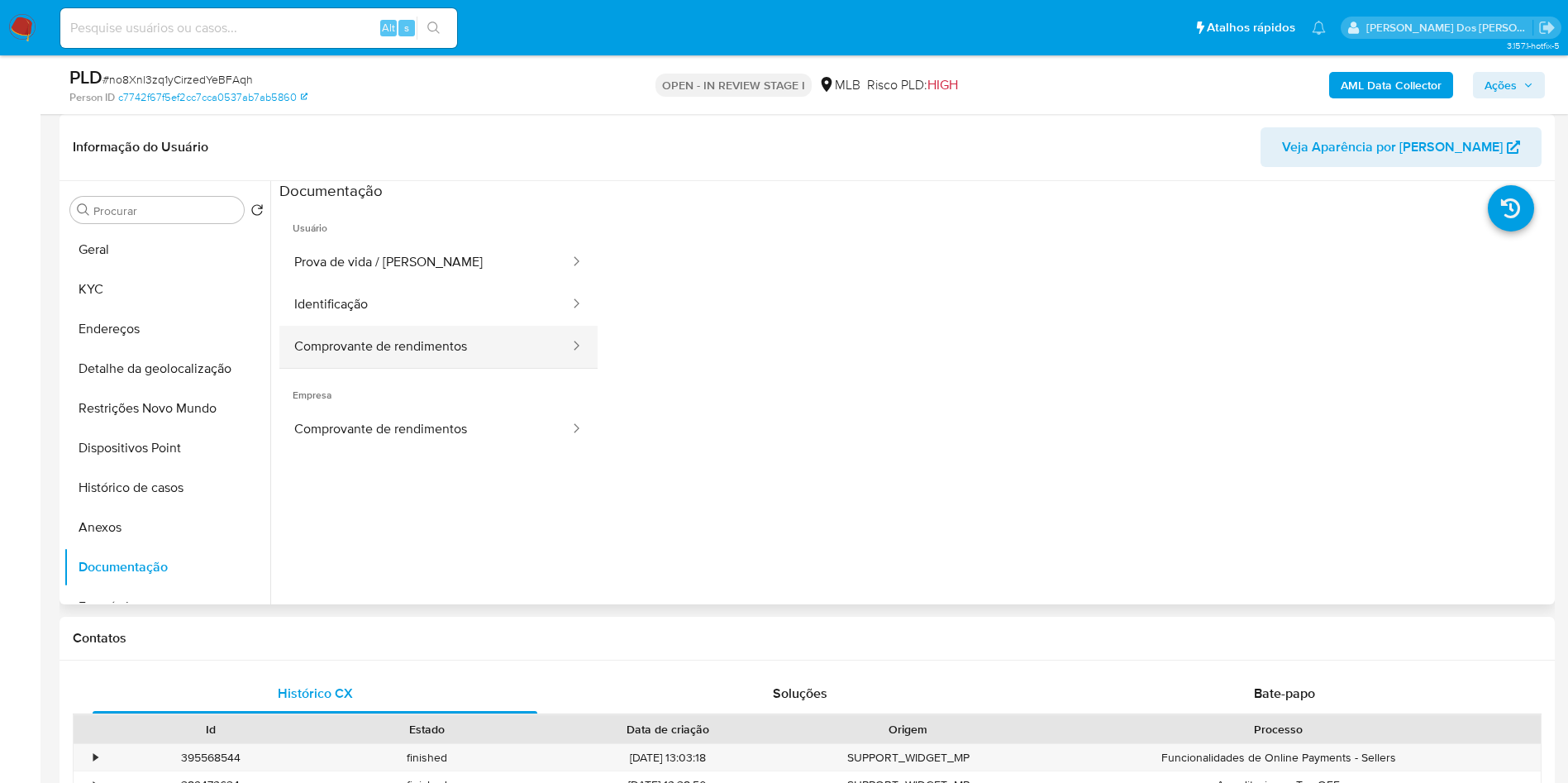
click at [436, 368] on button "Comprovante de rendimentos" at bounding box center [426, 346] width 292 height 42
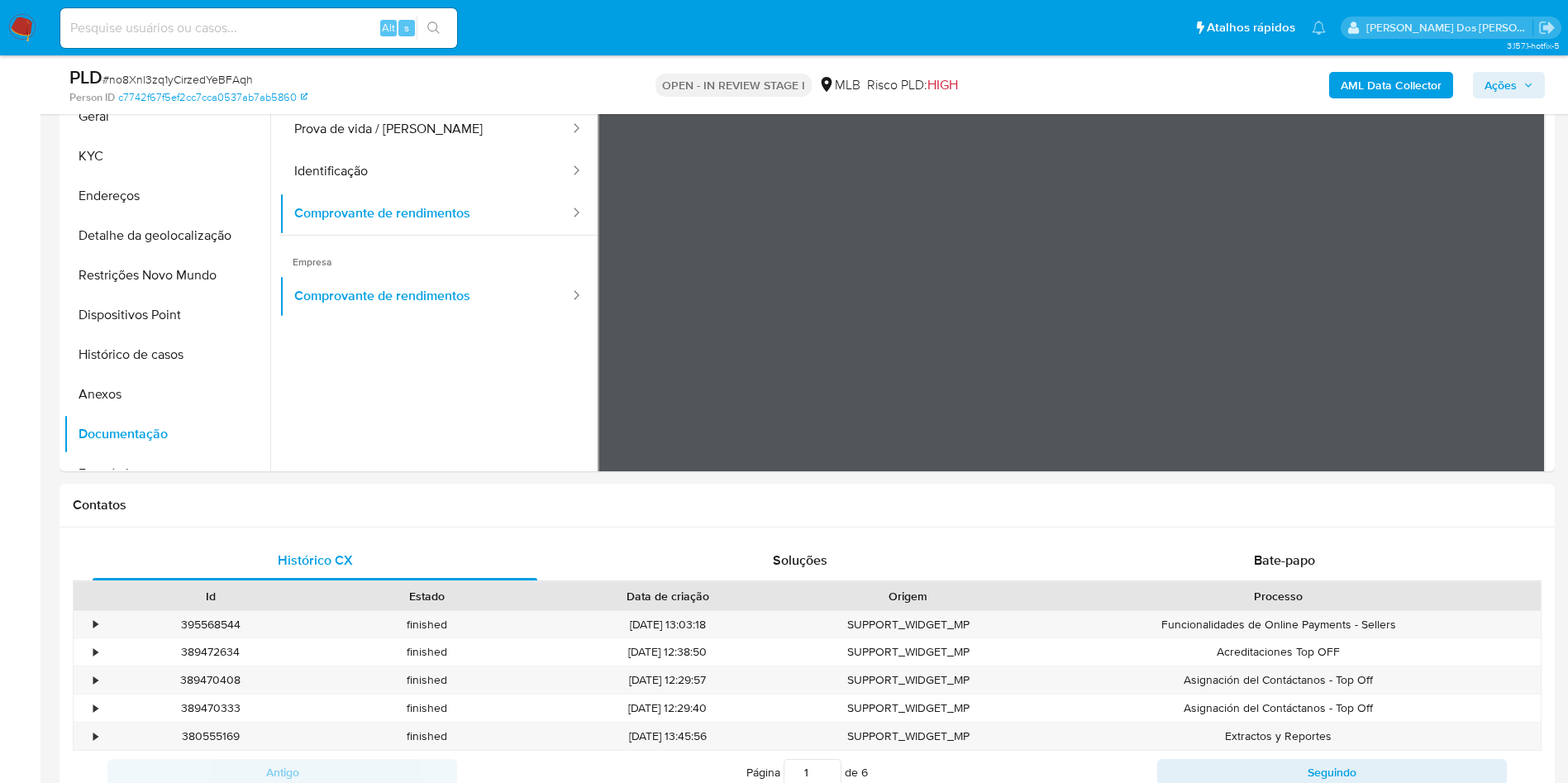
scroll to position [372, 0]
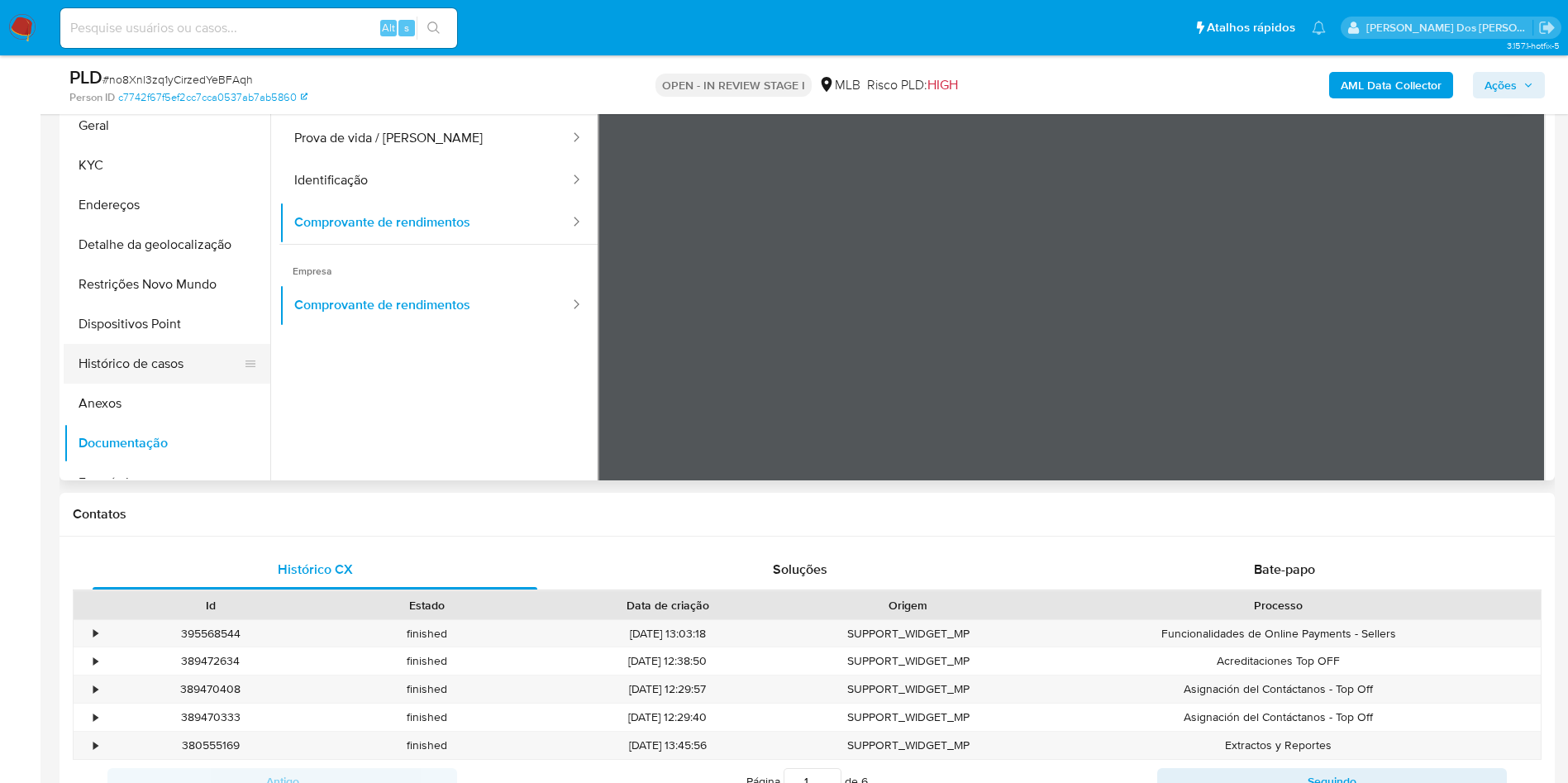
click at [149, 384] on button "Histórico de casos" at bounding box center [160, 364] width 193 height 40
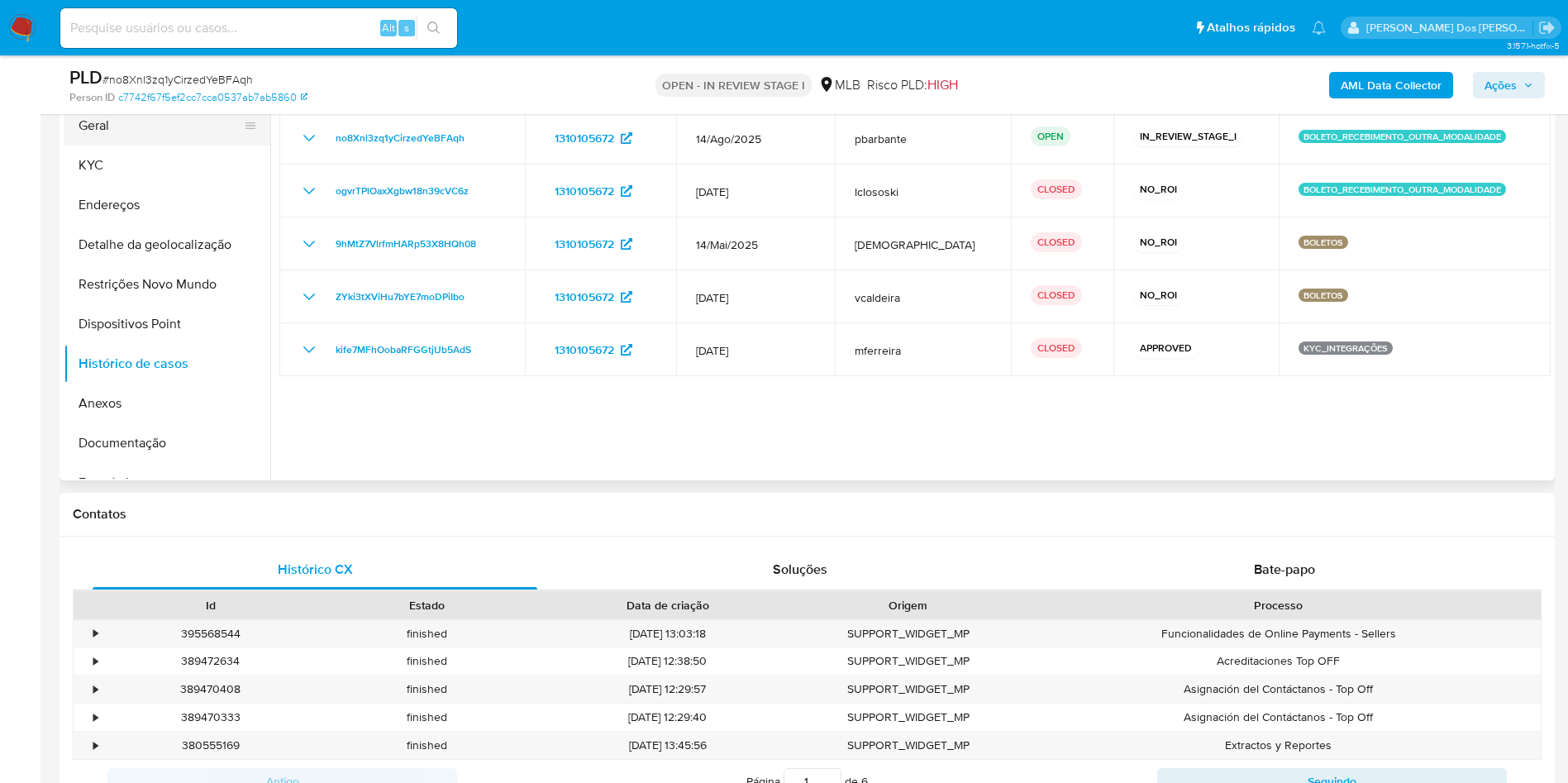
click at [125, 145] on button "Geral" at bounding box center [160, 126] width 193 height 40
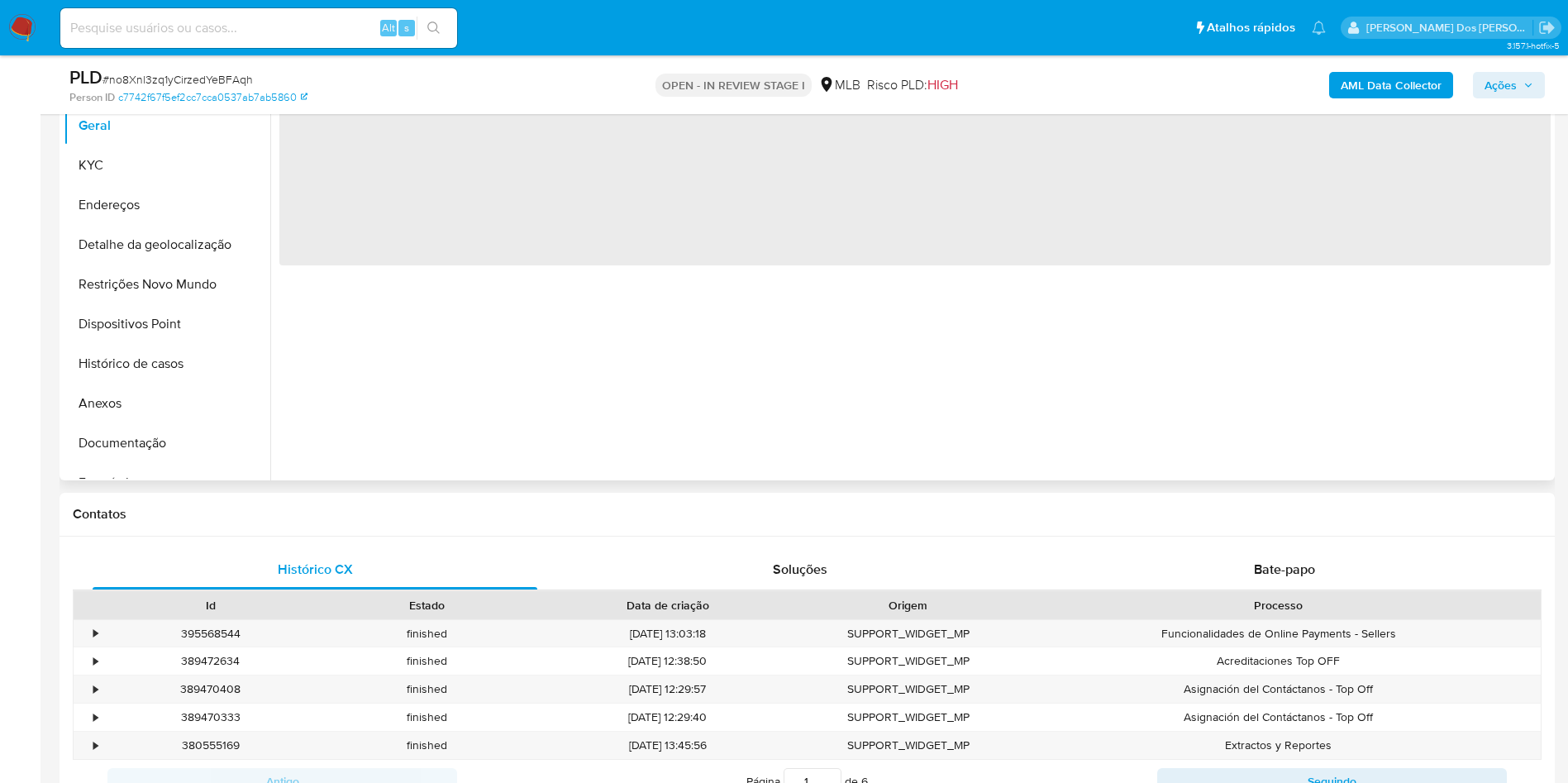
click at [555, 433] on div "‌" at bounding box center [910, 268] width 1280 height 423
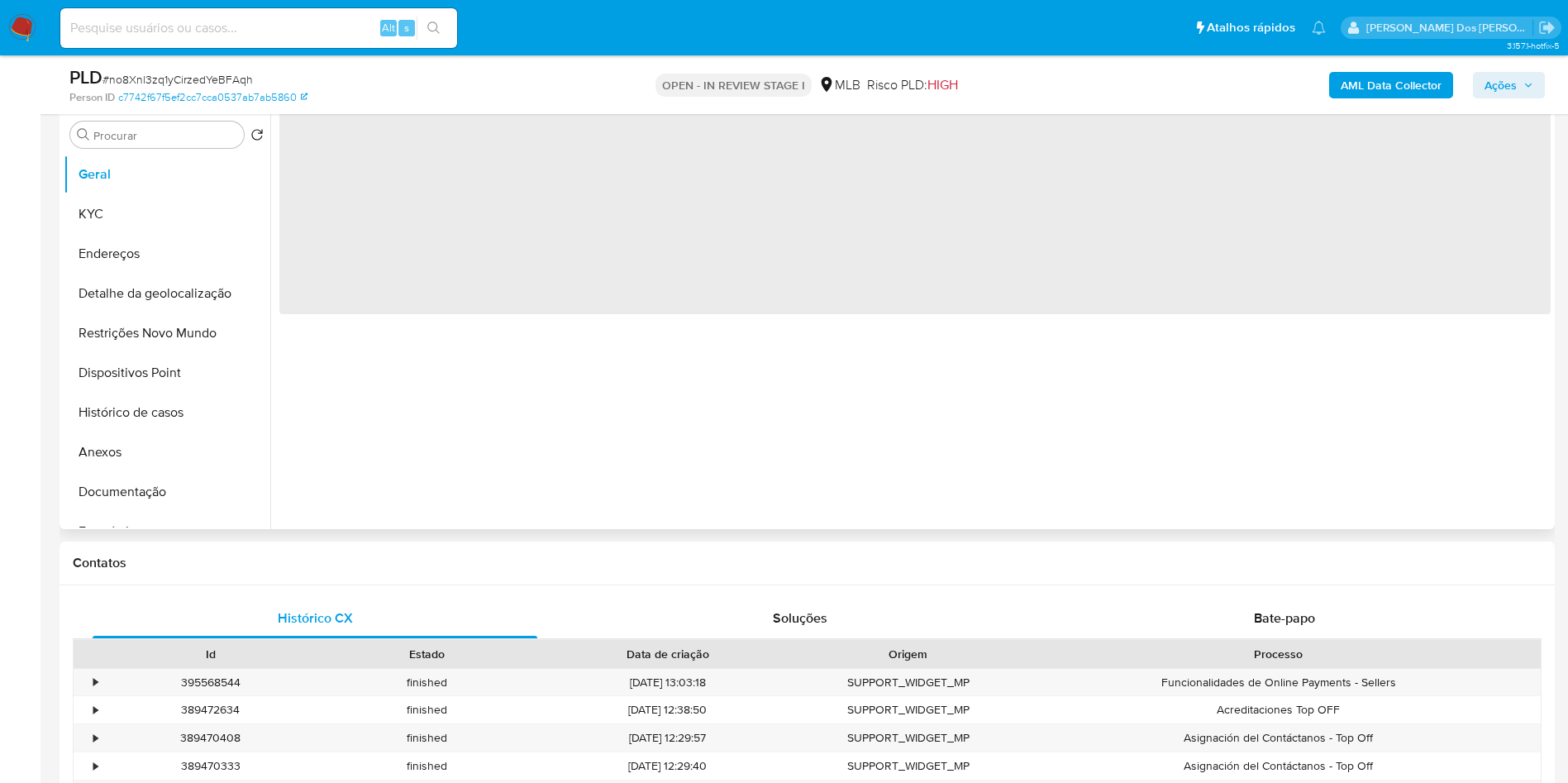
scroll to position [248, 0]
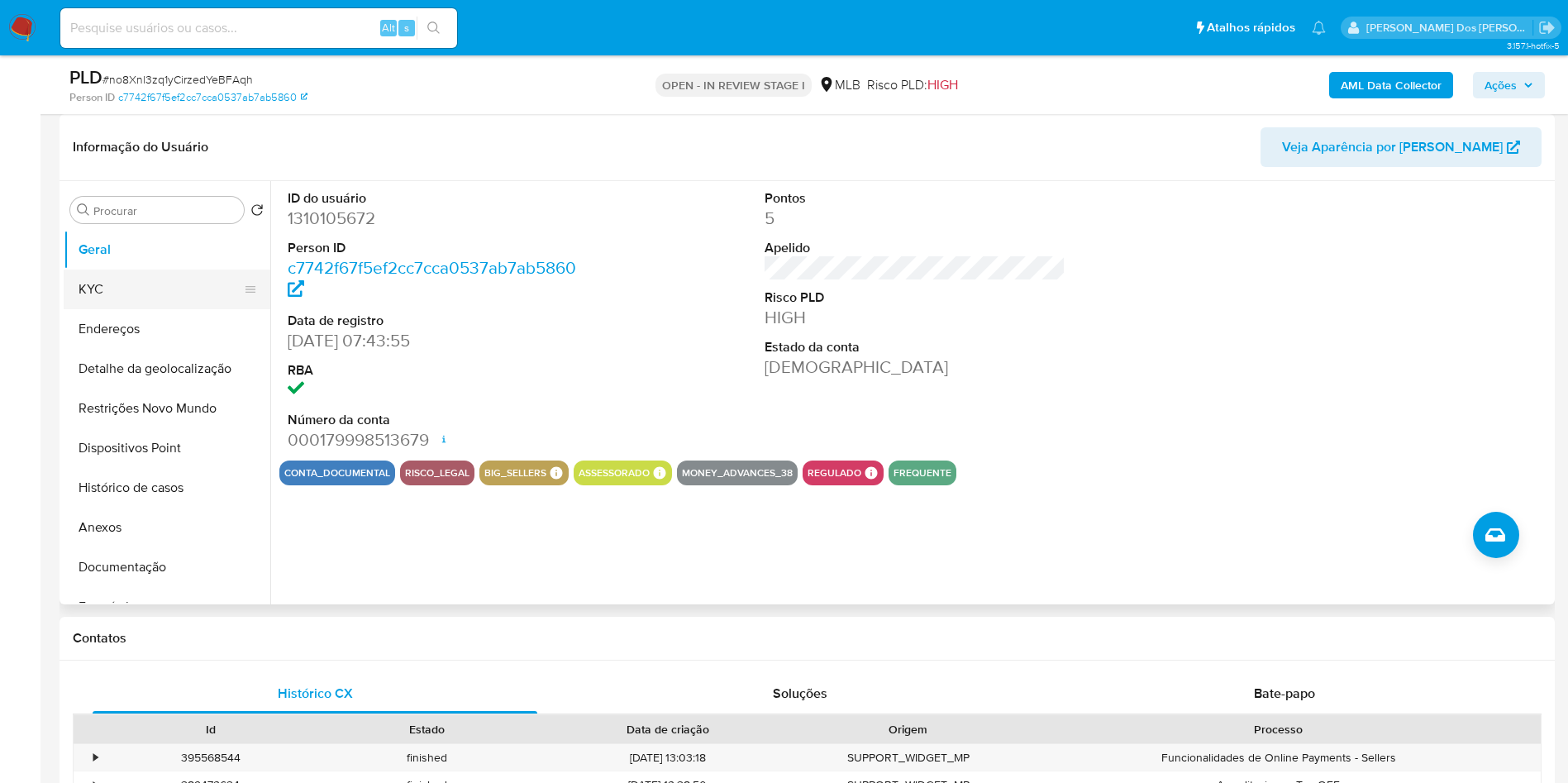
click at [173, 309] on button "KYC" at bounding box center [160, 289] width 193 height 40
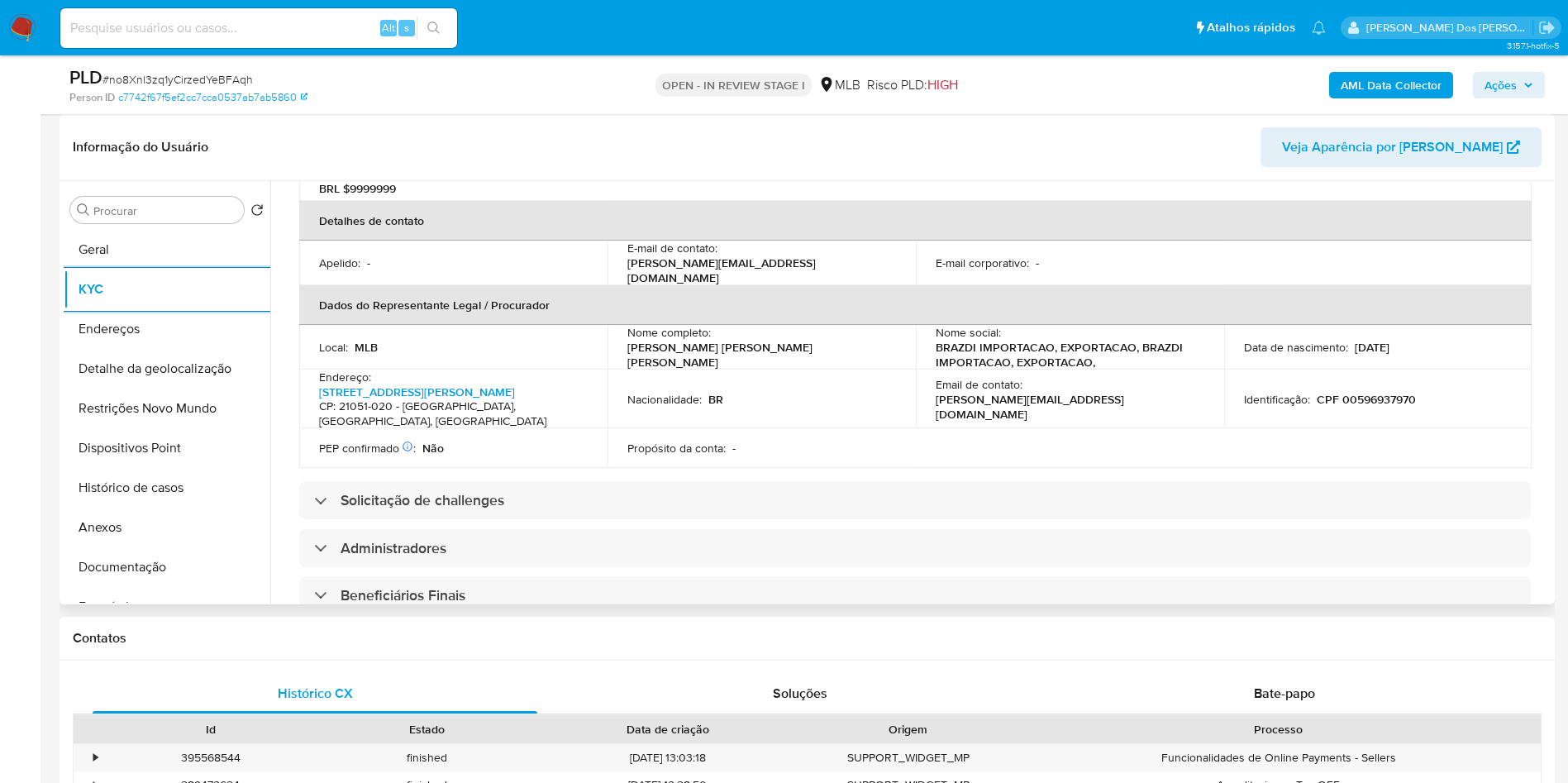
scroll to position [992, 0]
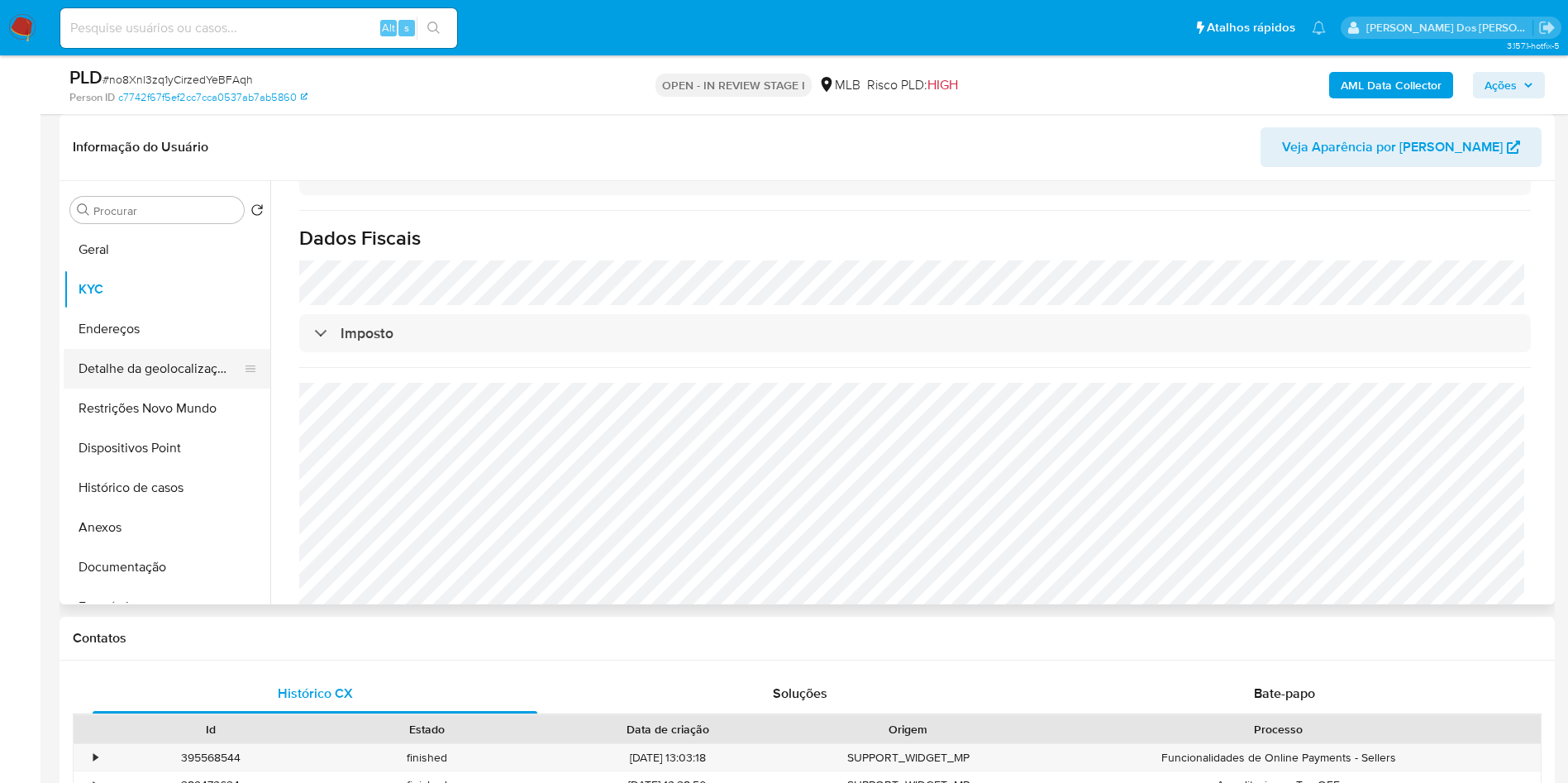
click at [126, 389] on button "Detalhe da geolocalização" at bounding box center [160, 369] width 193 height 40
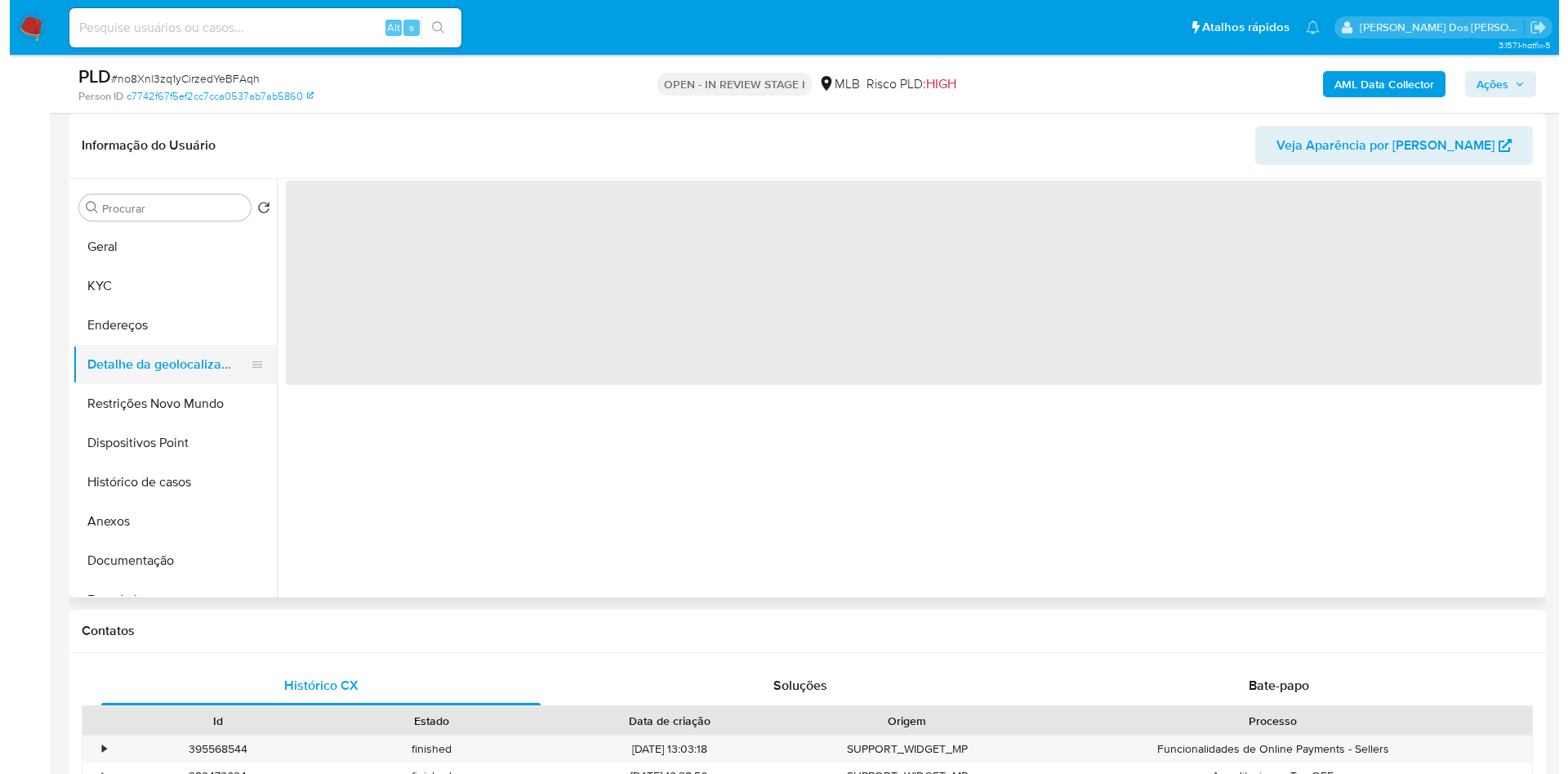
scroll to position [0, 0]
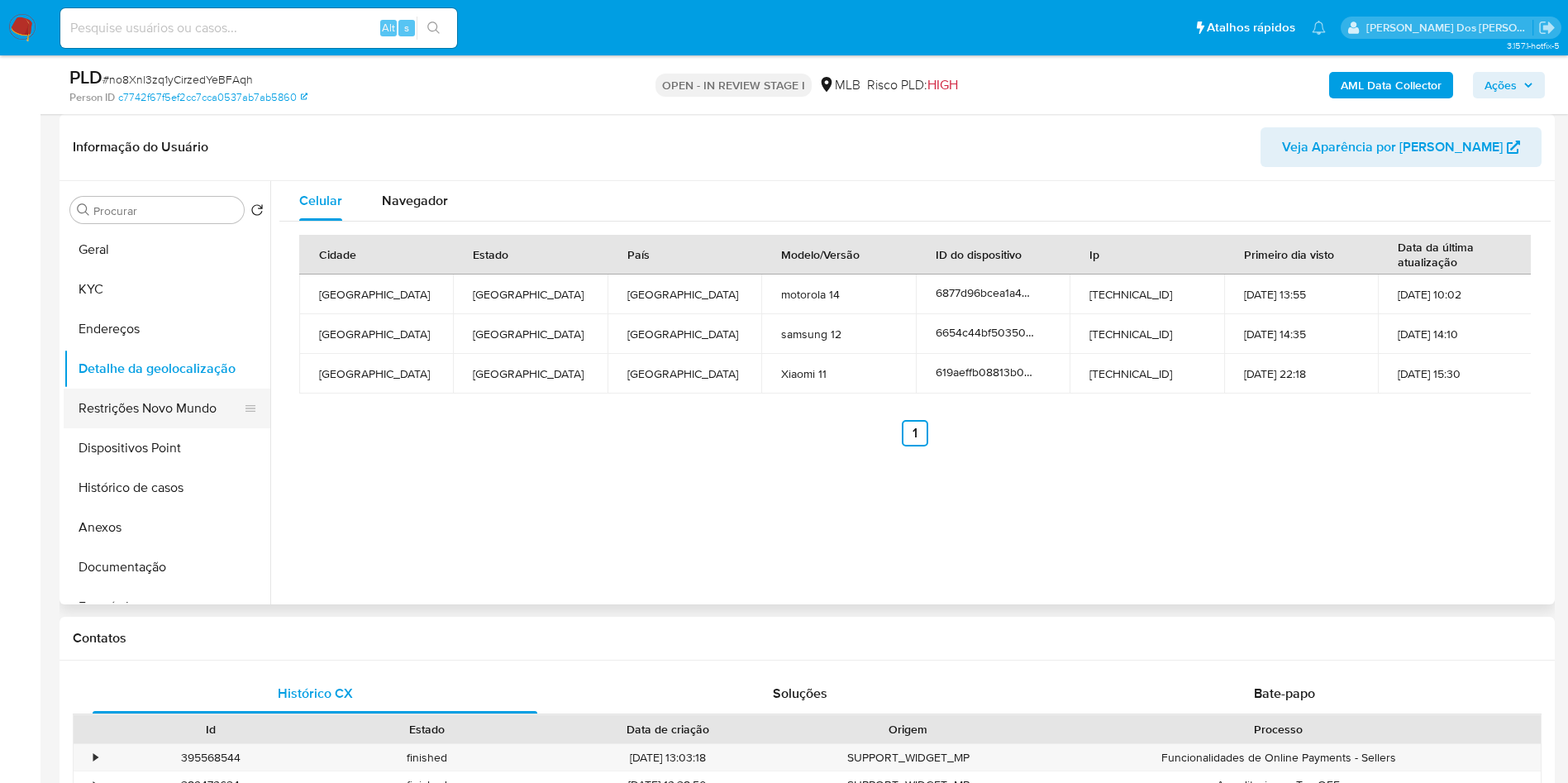
click at [152, 428] on button "Restrições Novo Mundo" at bounding box center [160, 409] width 193 height 40
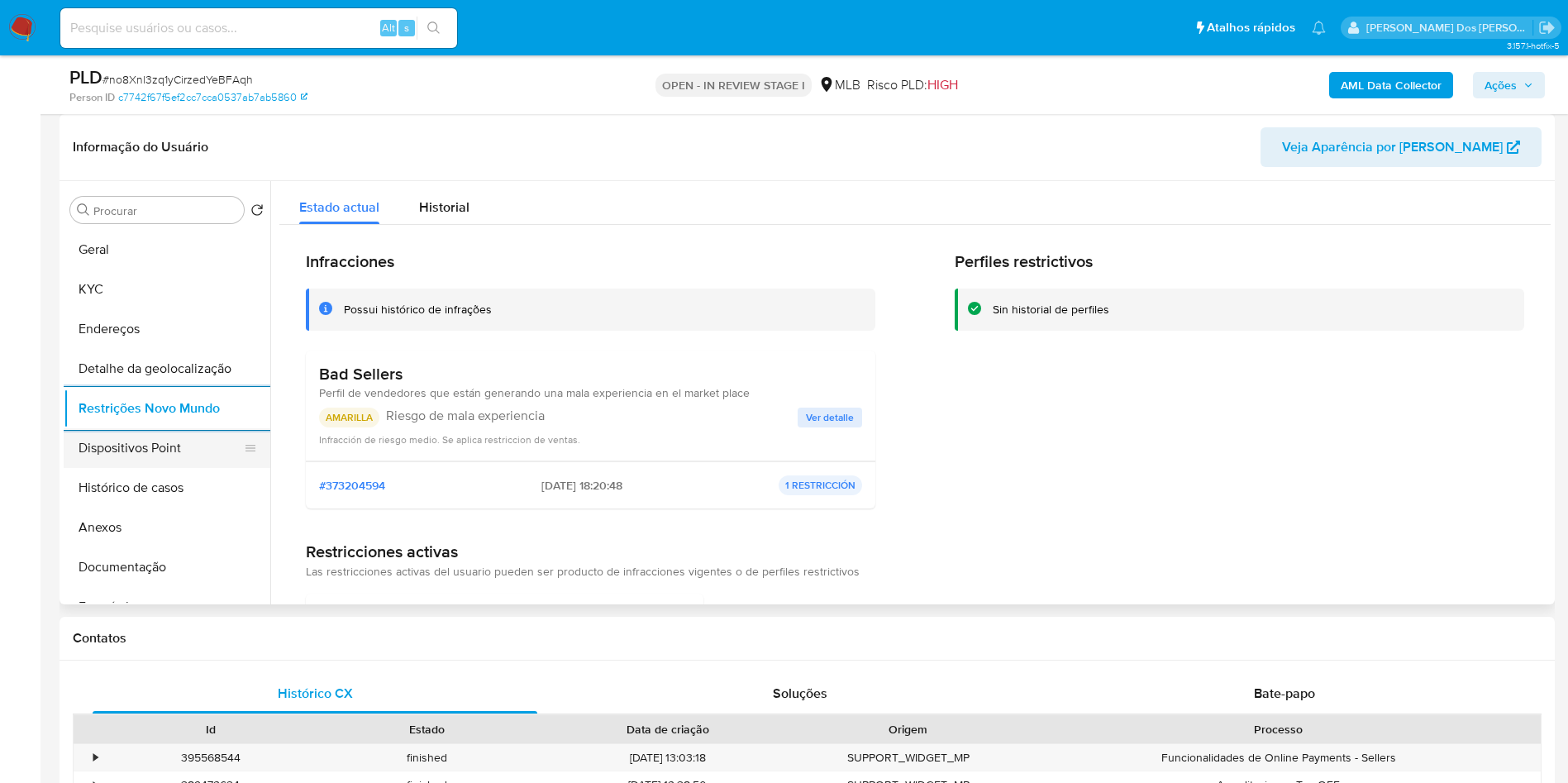
click at [158, 467] on button "Dispositivos Point" at bounding box center [160, 448] width 193 height 40
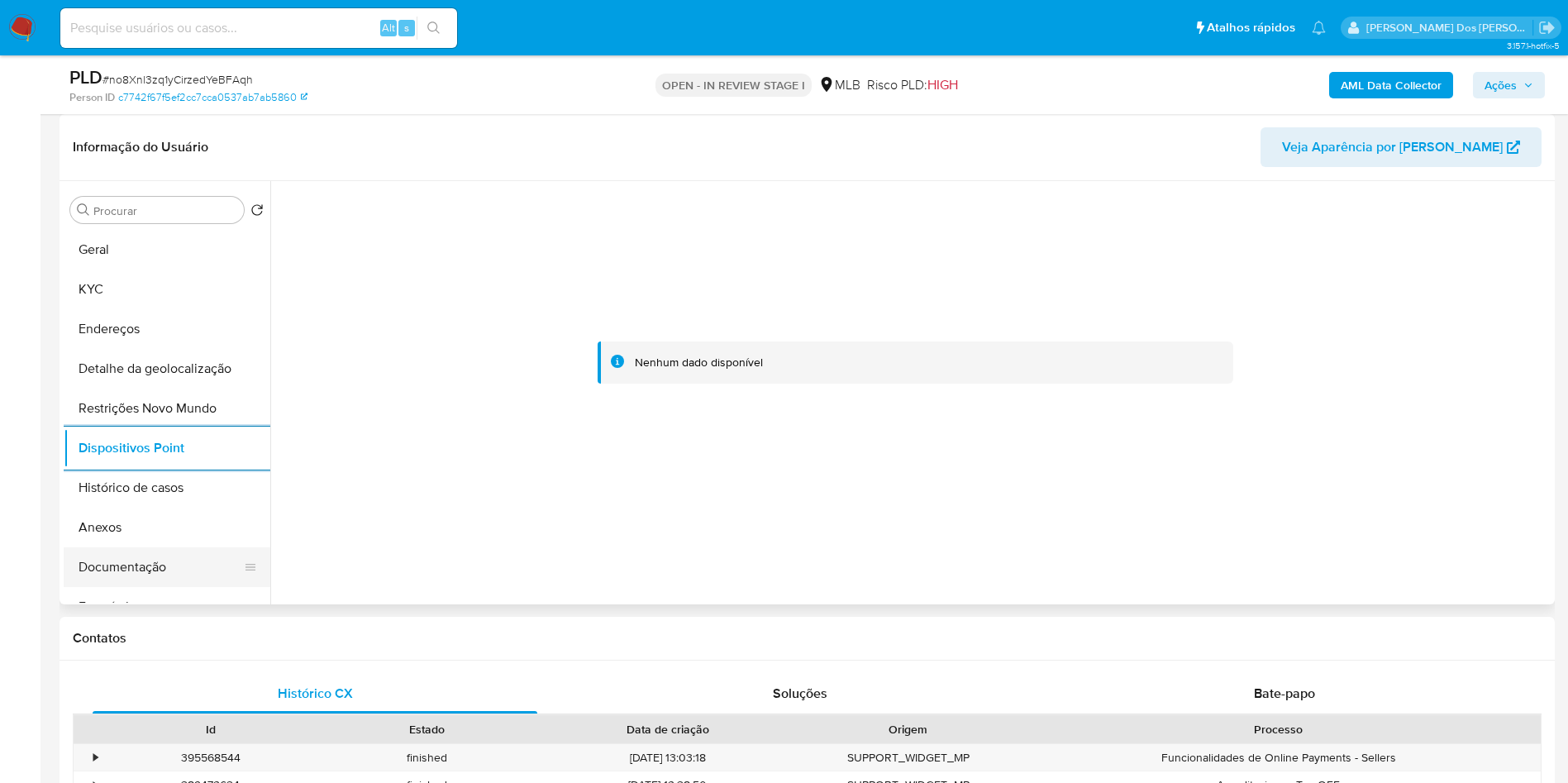
click at [137, 587] on button "Documentação" at bounding box center [160, 567] width 193 height 40
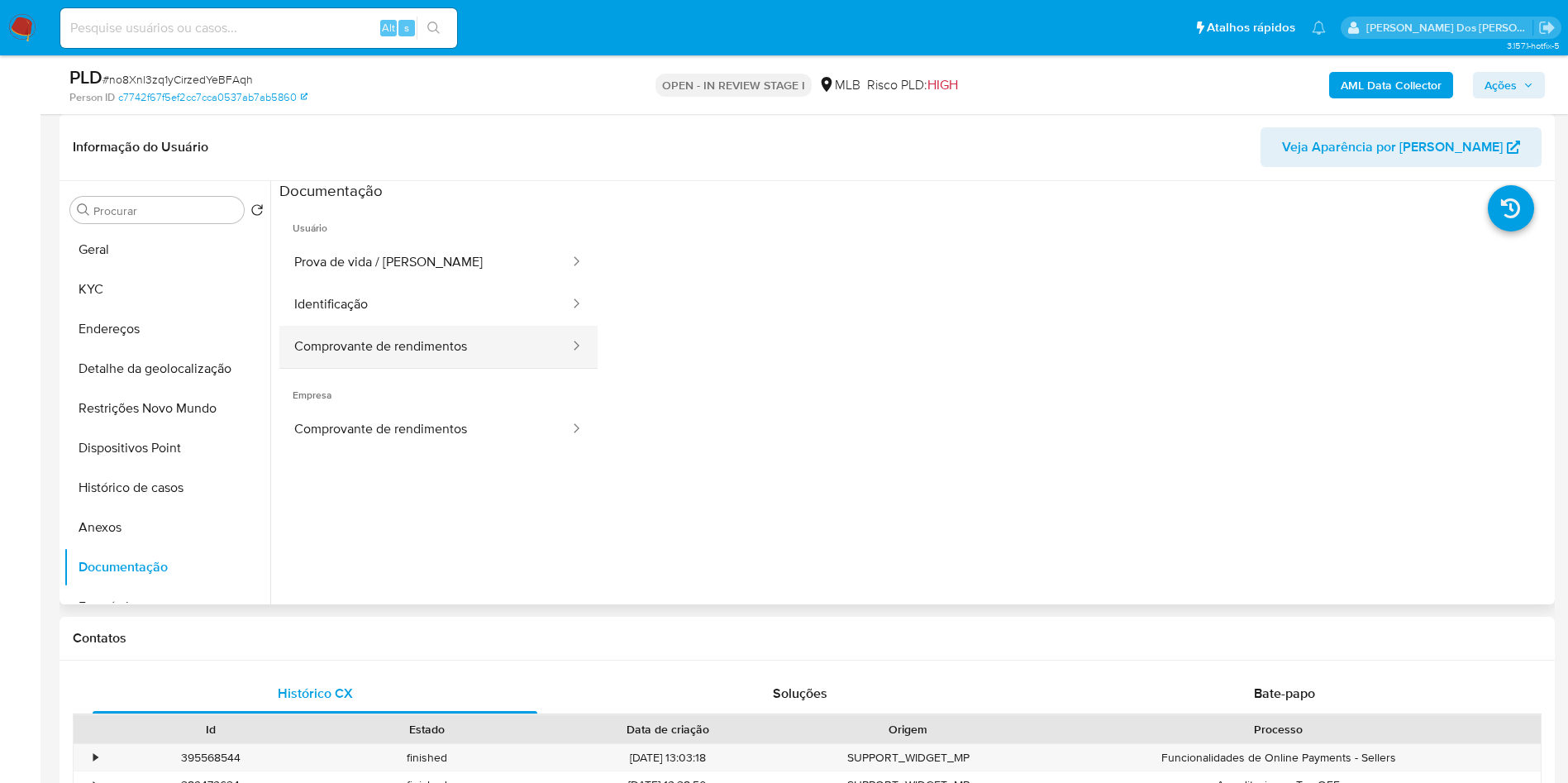
click at [415, 354] on button "Comprovante de rendimentos" at bounding box center [426, 346] width 292 height 42
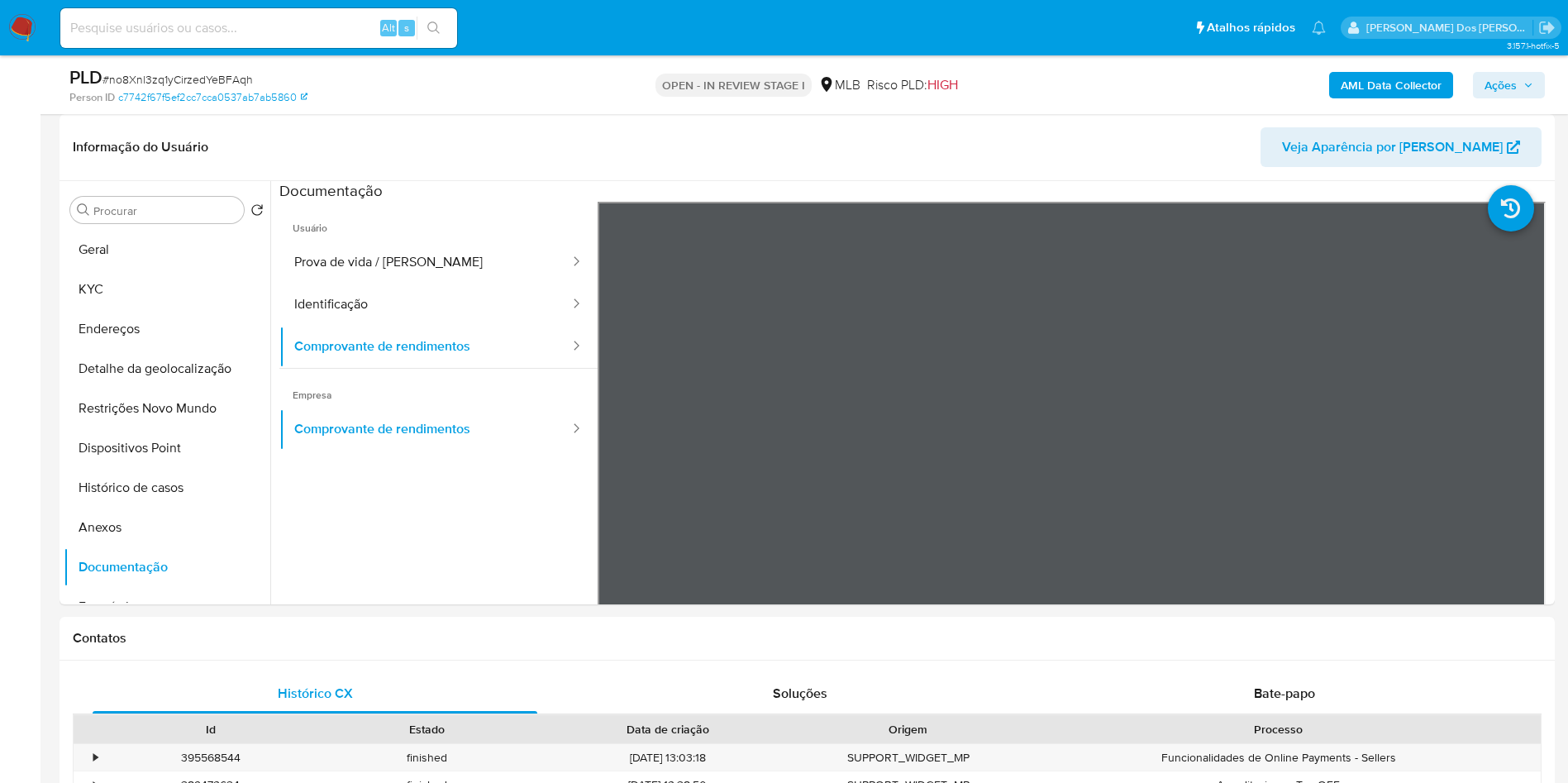
click at [1538, 87] on button "Ações" at bounding box center [1509, 85] width 72 height 27
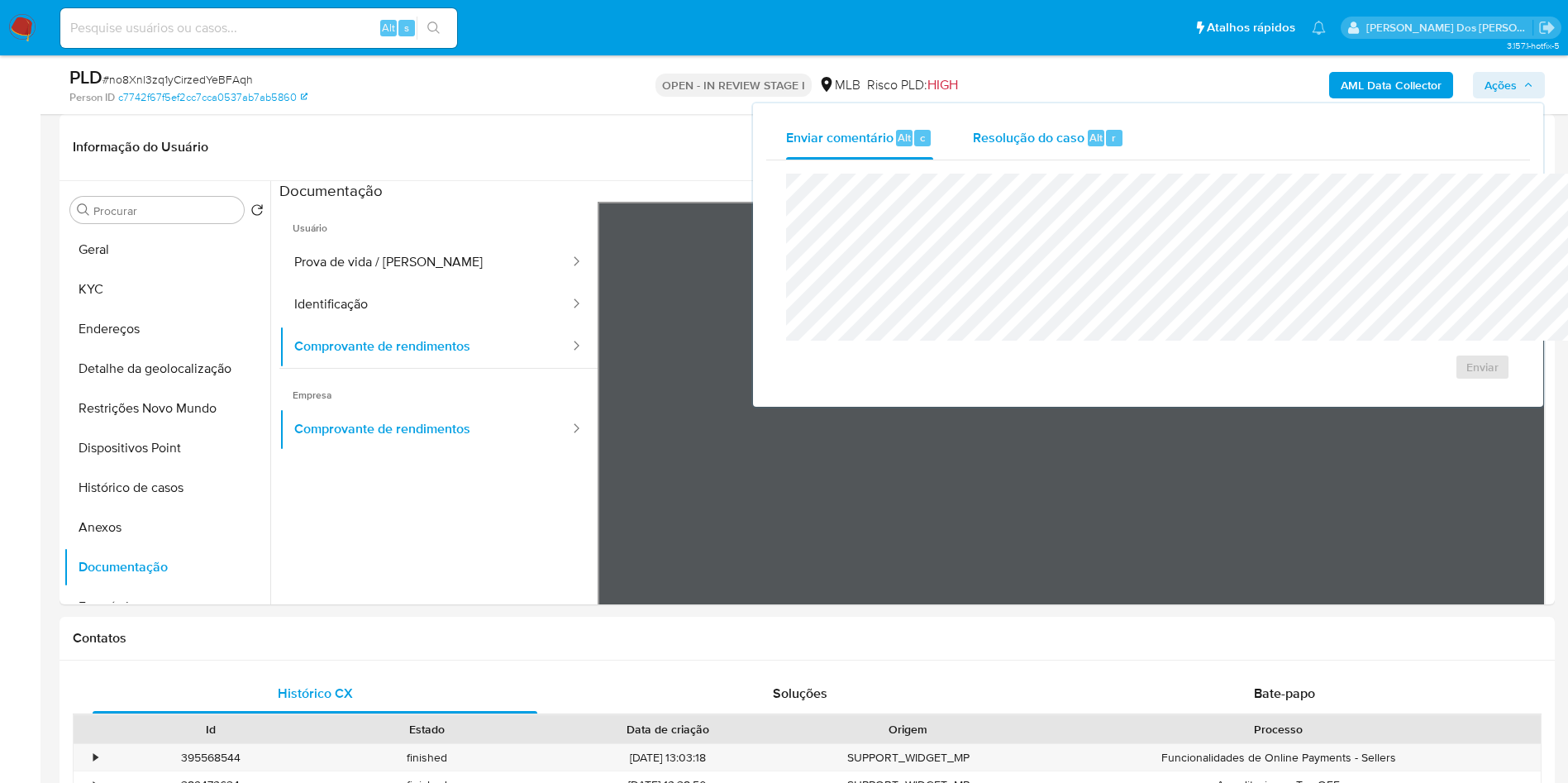
click at [1000, 147] on div "Resolução do caso Alt r" at bounding box center [1048, 137] width 152 height 43
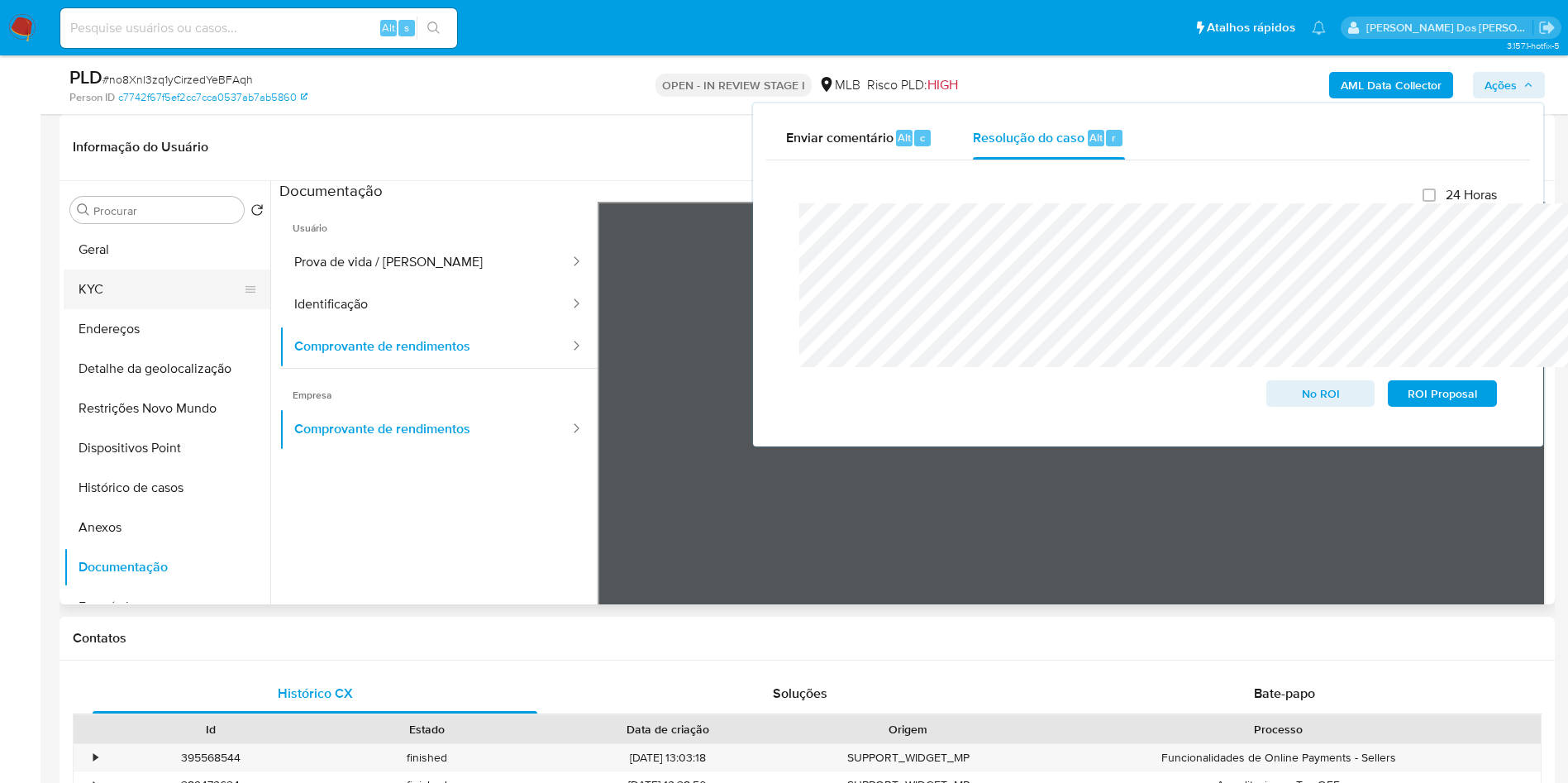
click at [166, 309] on button "KYC" at bounding box center [160, 289] width 193 height 40
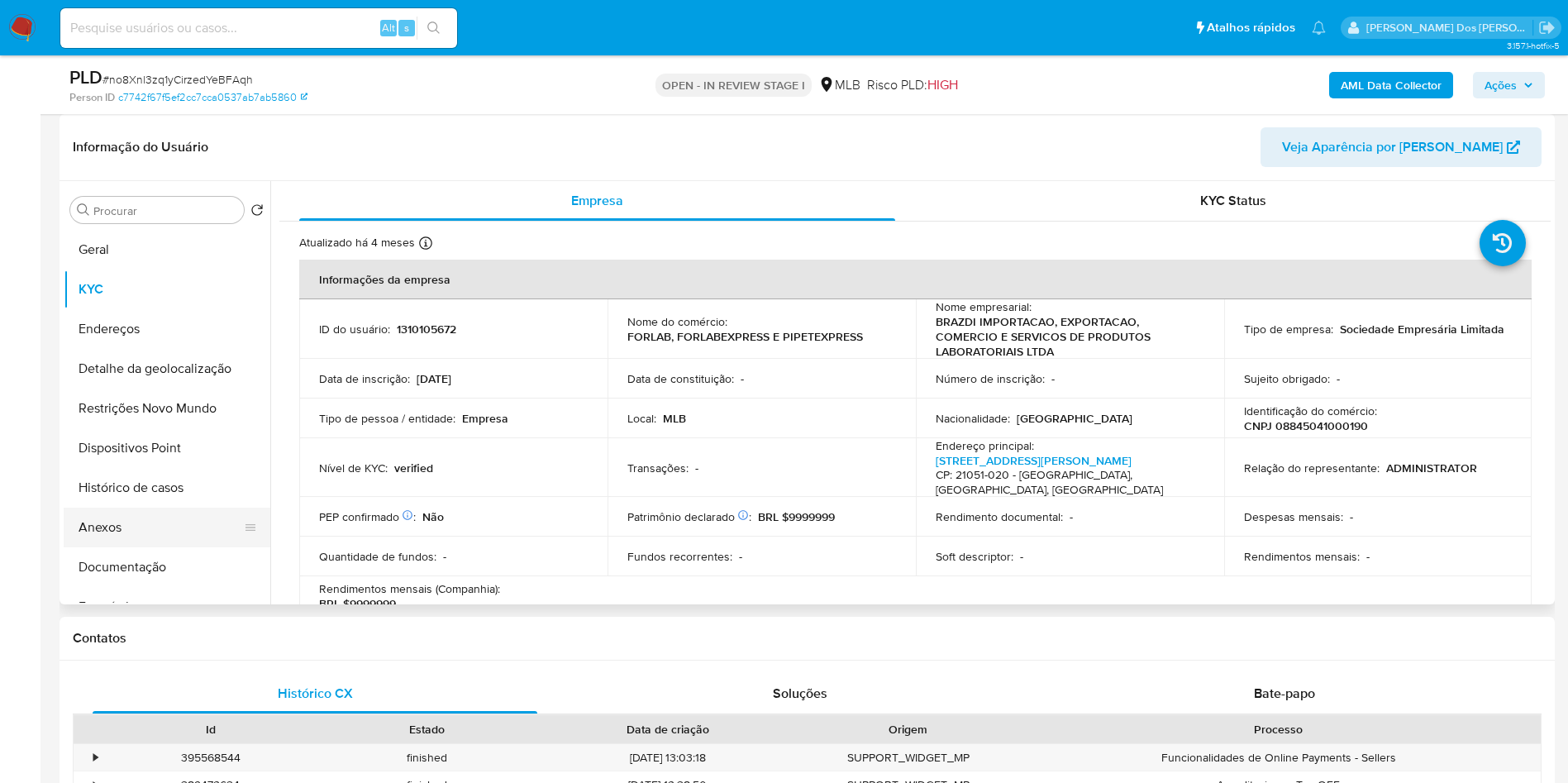
click at [113, 547] on button "Anexos" at bounding box center [160, 527] width 193 height 40
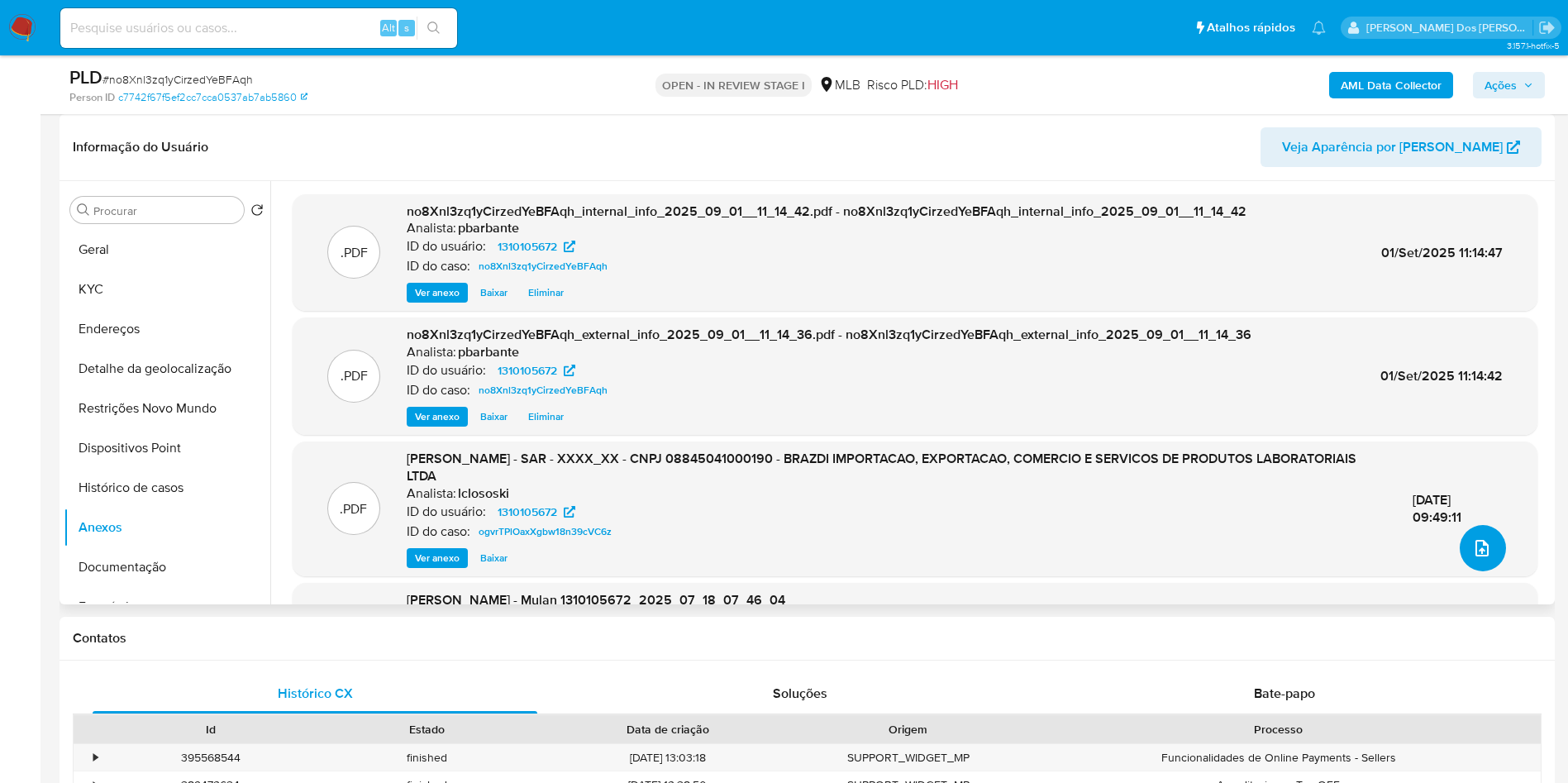
click at [1472, 557] on icon "upload-file" at bounding box center [1482, 548] width 20 height 20
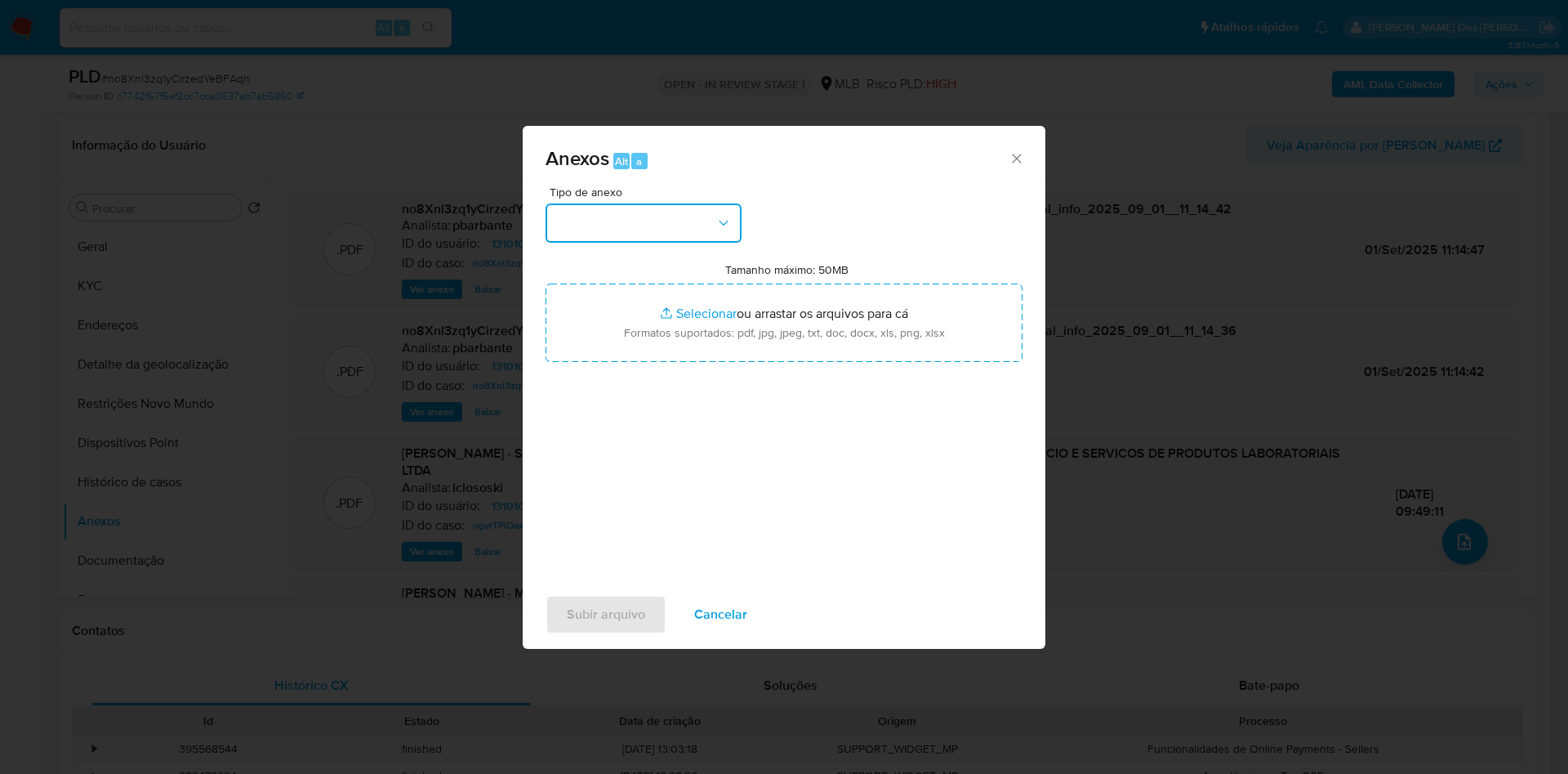
click at [678, 203] on button "button" at bounding box center [643, 223] width 196 height 39
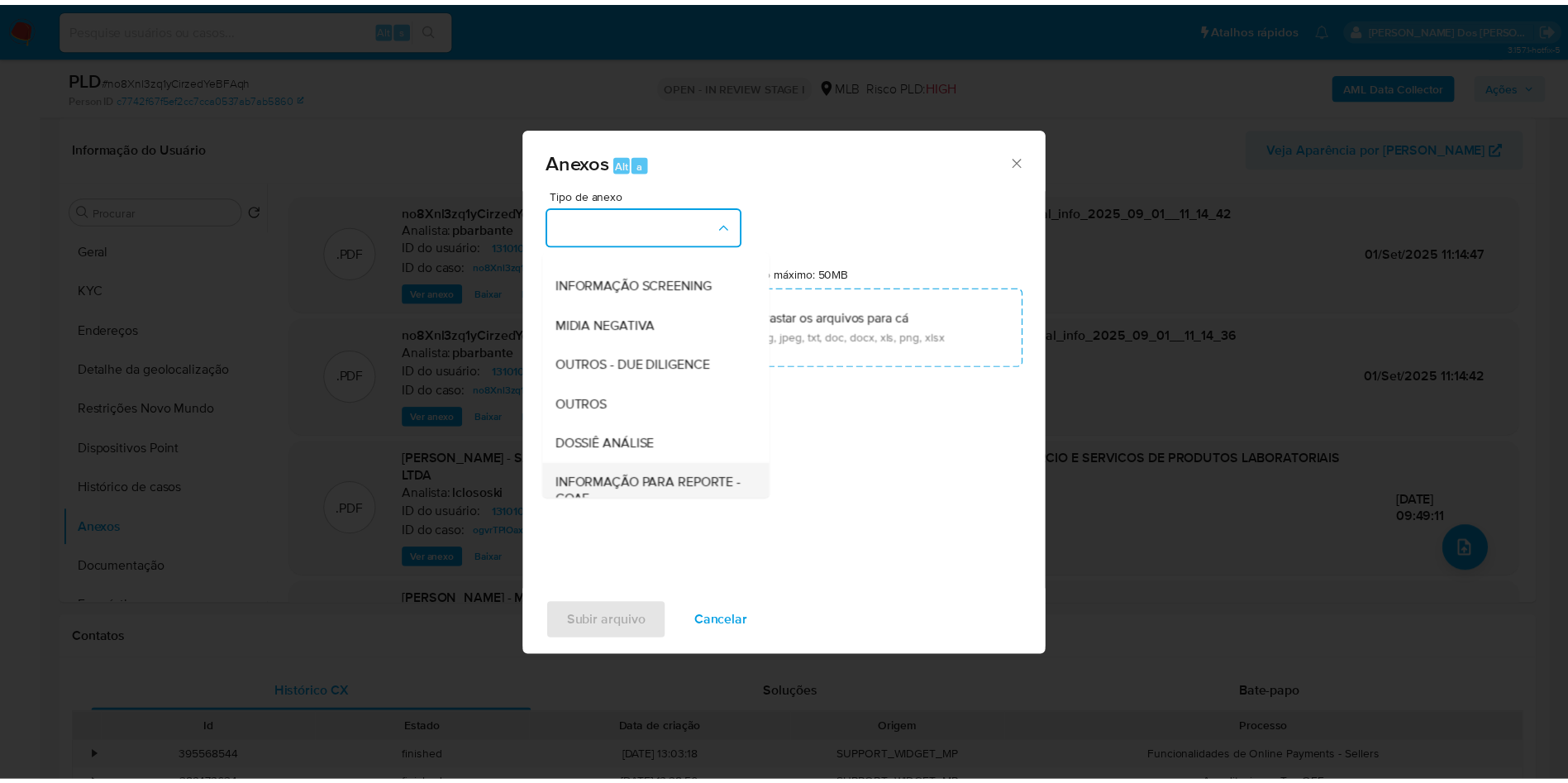
scroll to position [222, 0]
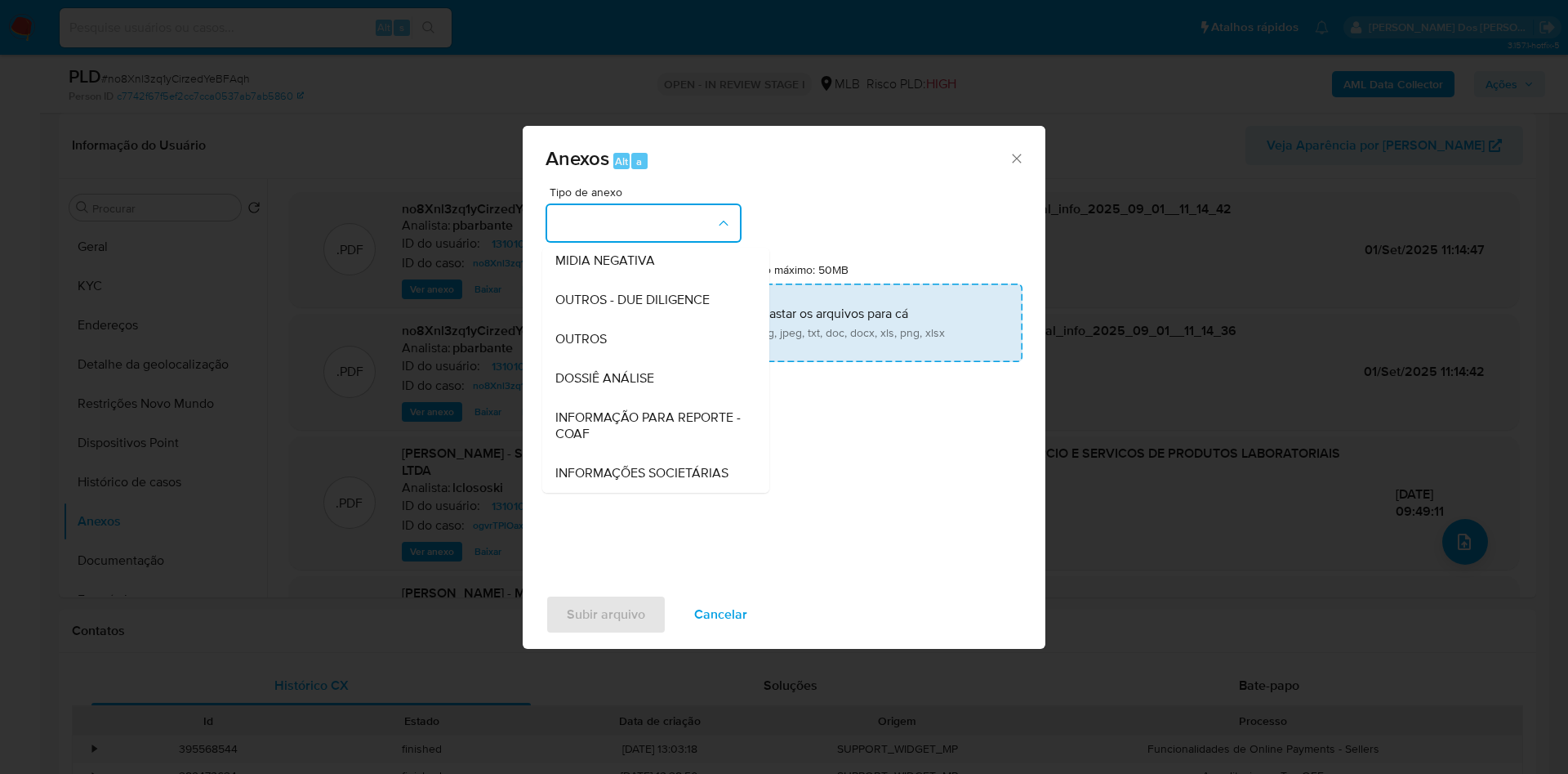
click at [639, 359] on div "DOSSIÊ ANÁLISE" at bounding box center [651, 379] width 191 height 39
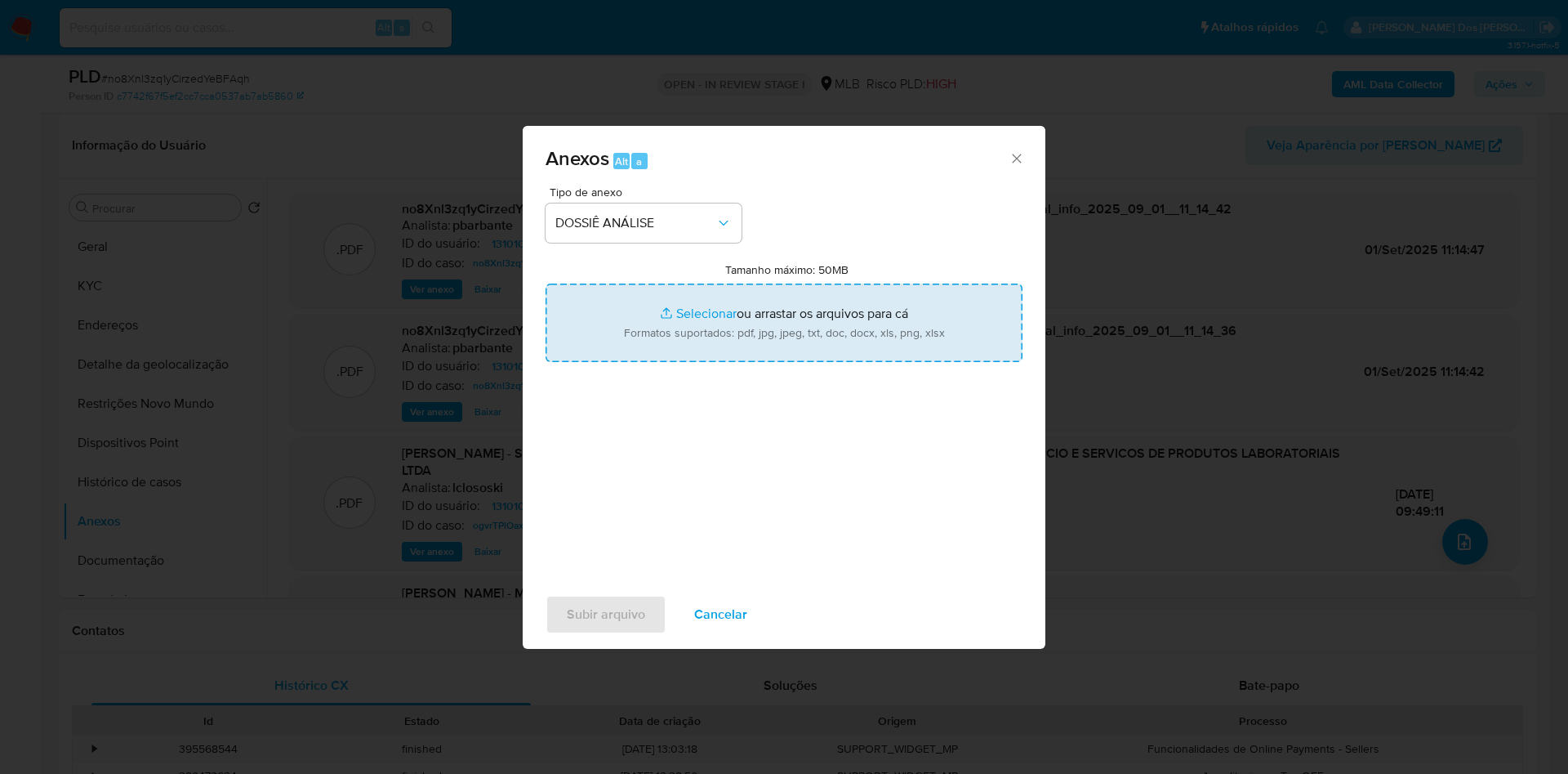
type input "C:\fakepath\DECLÍNIO - CNPJ 08845041000190 - BRAZDI IMPORTACAO, EXPORTACAO, COM…"
type input "C:\fakepath\Mulan 1310105672_2025_08_29_12_25_33.xlsx"
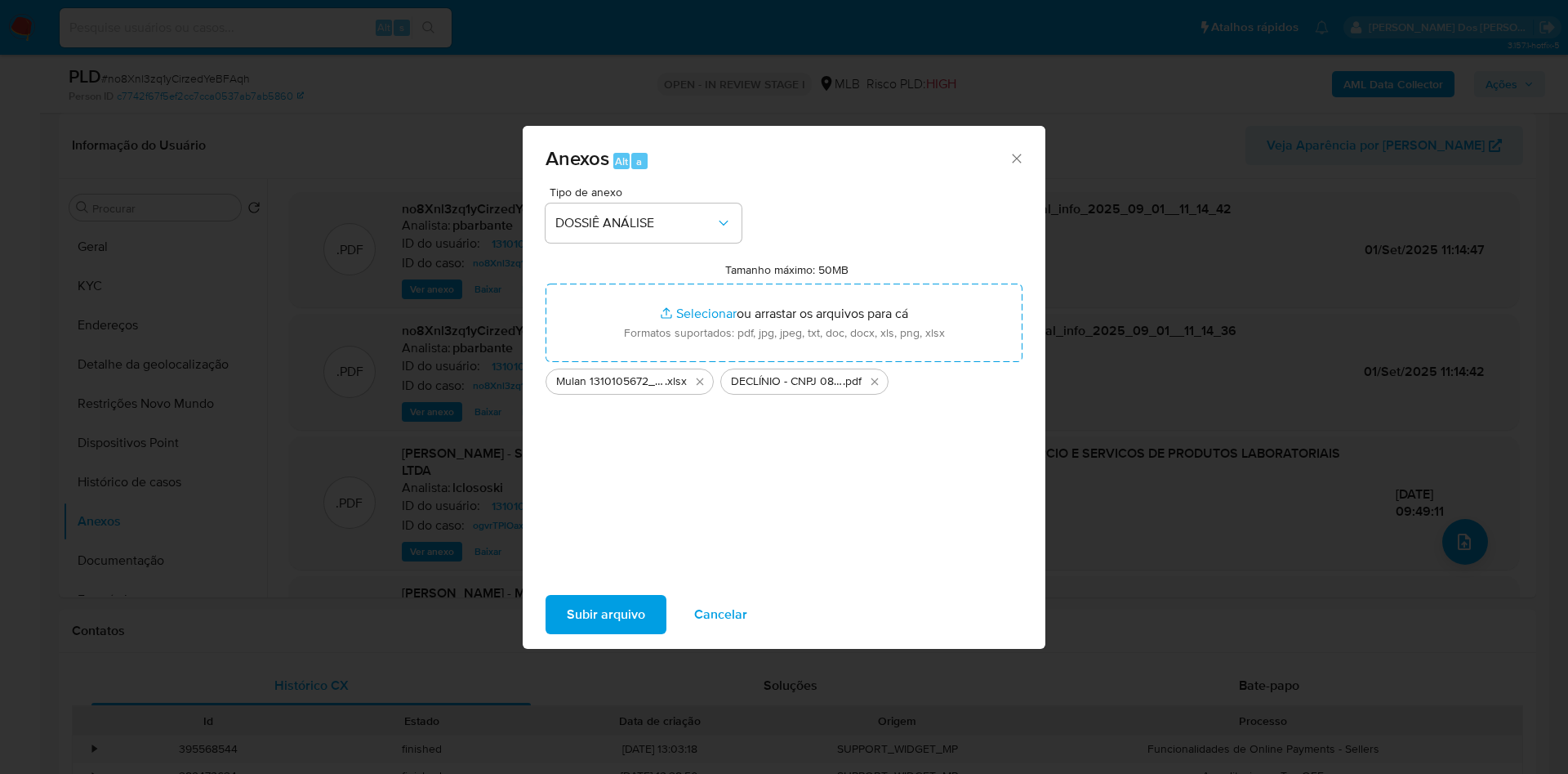
click at [600, 627] on span "Subir arquivo" at bounding box center [606, 614] width 79 height 36
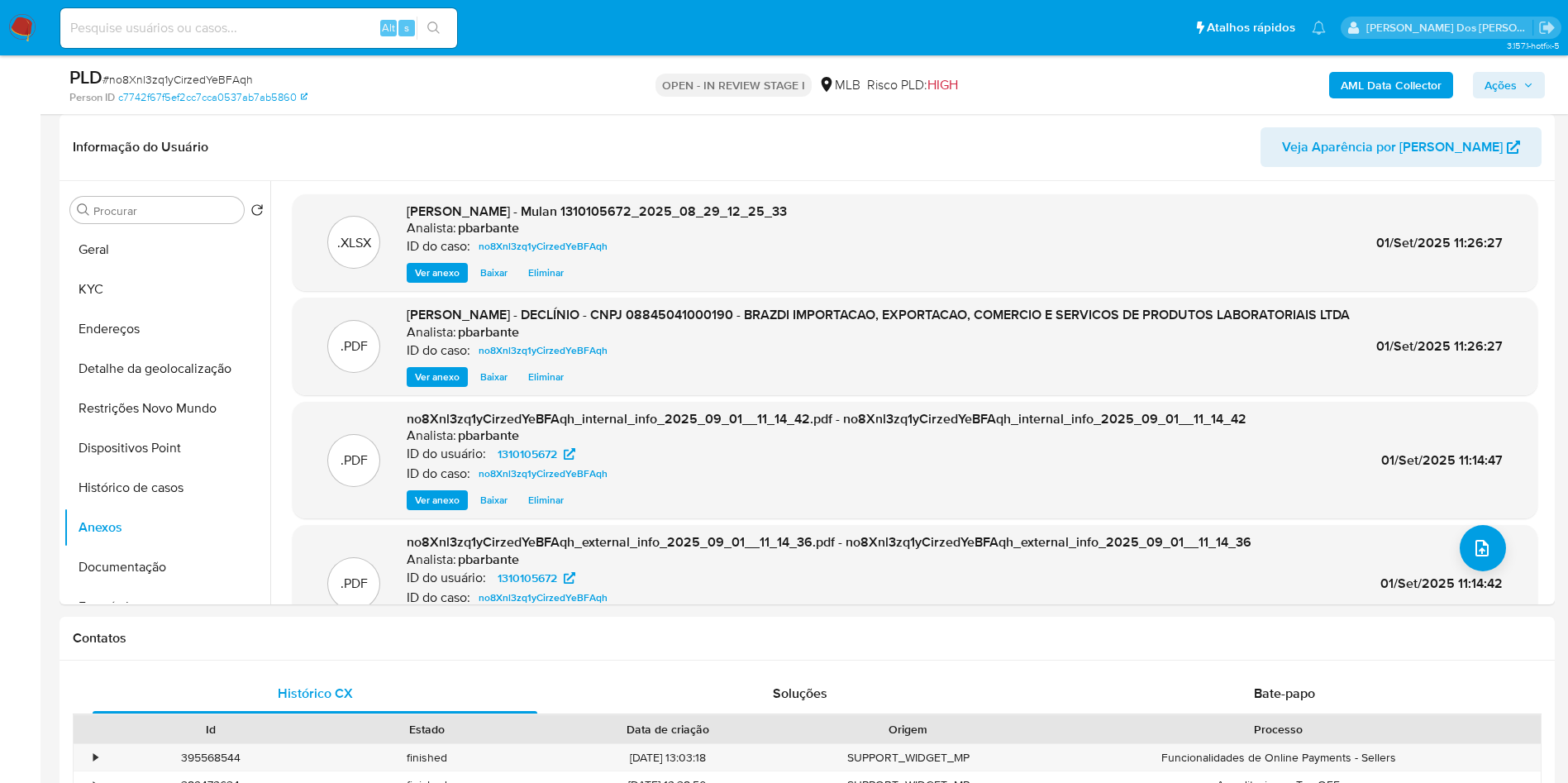
click at [1505, 87] on span "Ações" at bounding box center [1501, 85] width 32 height 27
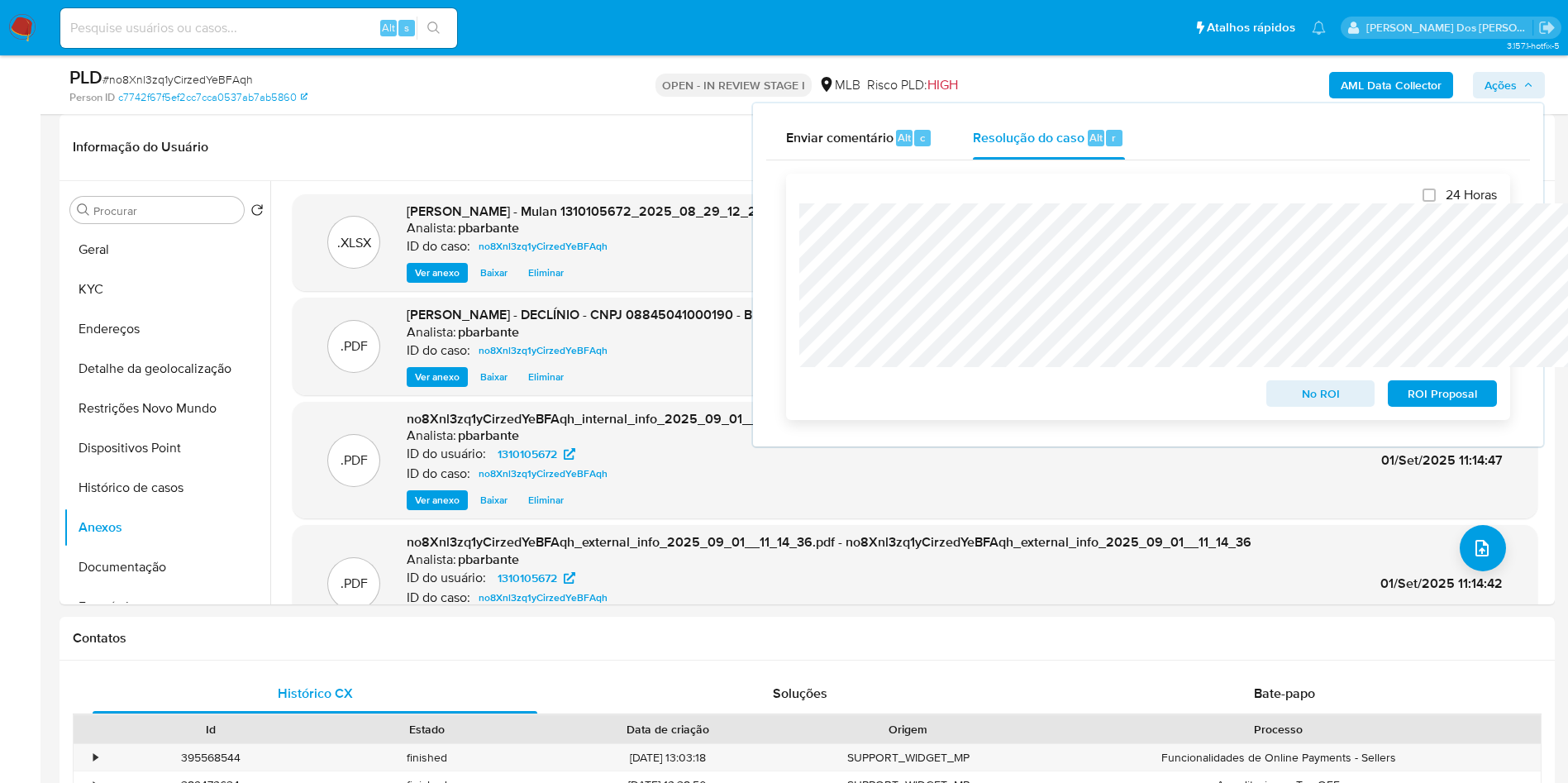
click at [1299, 401] on span "No ROI" at bounding box center [1321, 393] width 86 height 23
